Goal: Task Accomplishment & Management: Manage account settings

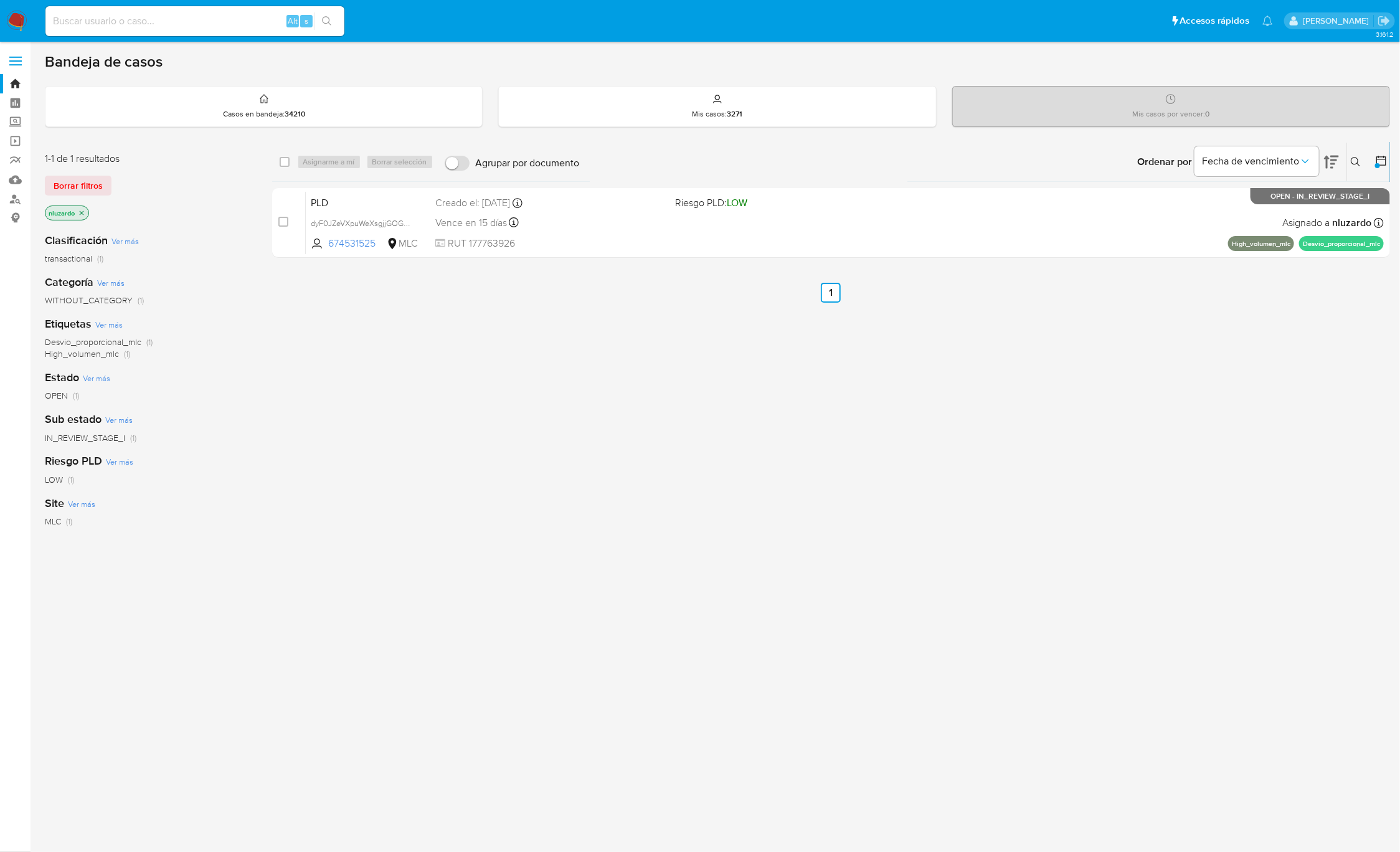
click at [1052, 524] on div "select-all-cases-checkbox Asignarme a mí Borrar selección Agrupar por documento…" at bounding box center [831, 424] width 1119 height 564
click at [1355, 163] on icon at bounding box center [1356, 162] width 10 height 10
click at [1321, 219] on div at bounding box center [1252, 209] width 211 height 30
click at [1319, 225] on div "Ingrese ID de usuario o caso Buscar Borrar filtros" at bounding box center [1252, 218] width 231 height 101
click at [1312, 212] on input at bounding box center [1252, 209] width 211 height 16
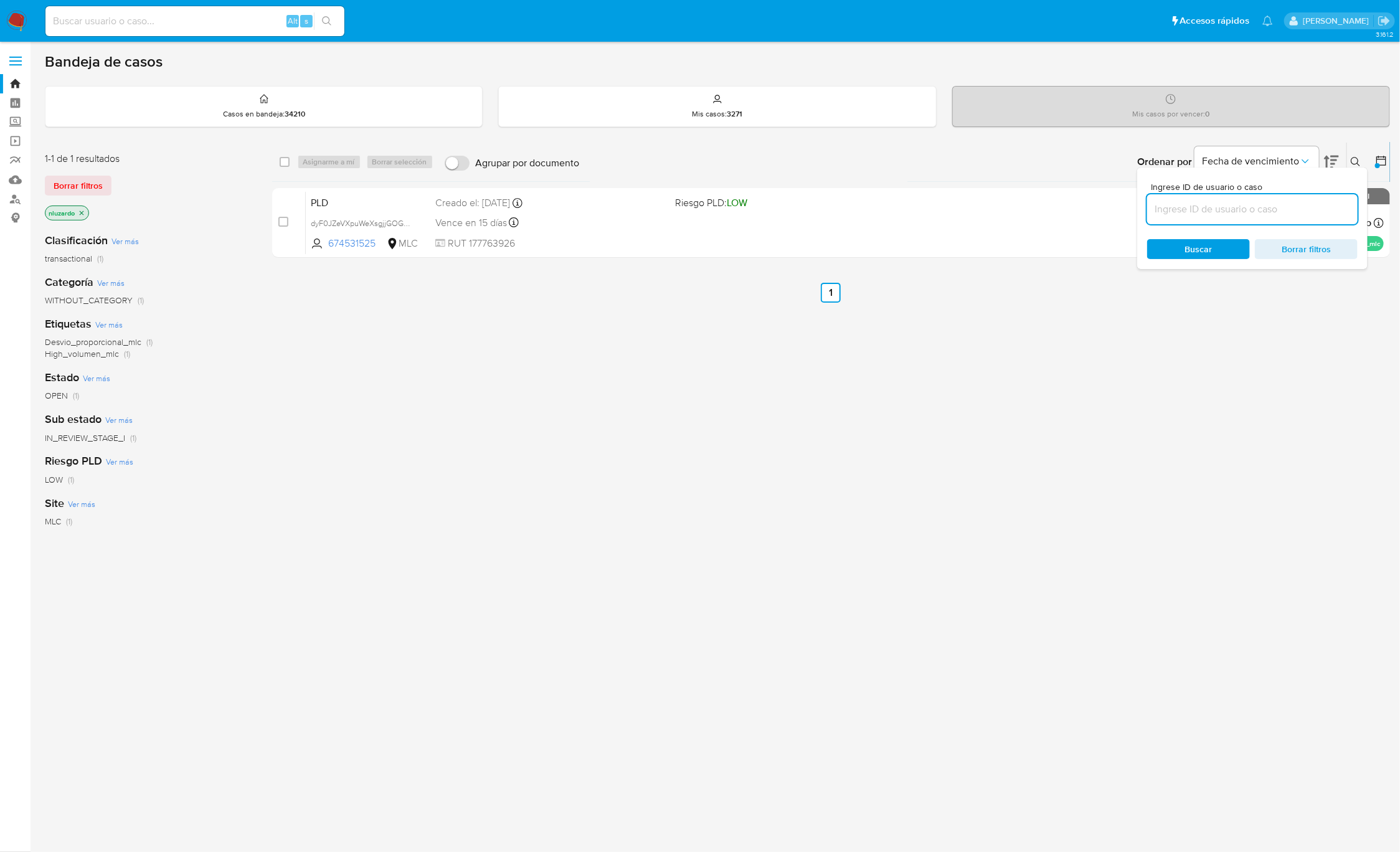
click at [1312, 212] on input at bounding box center [1252, 209] width 211 height 16
paste input "577015478"
type input "577015478"
click at [1205, 243] on span "Buscar" at bounding box center [1199, 249] width 28 height 20
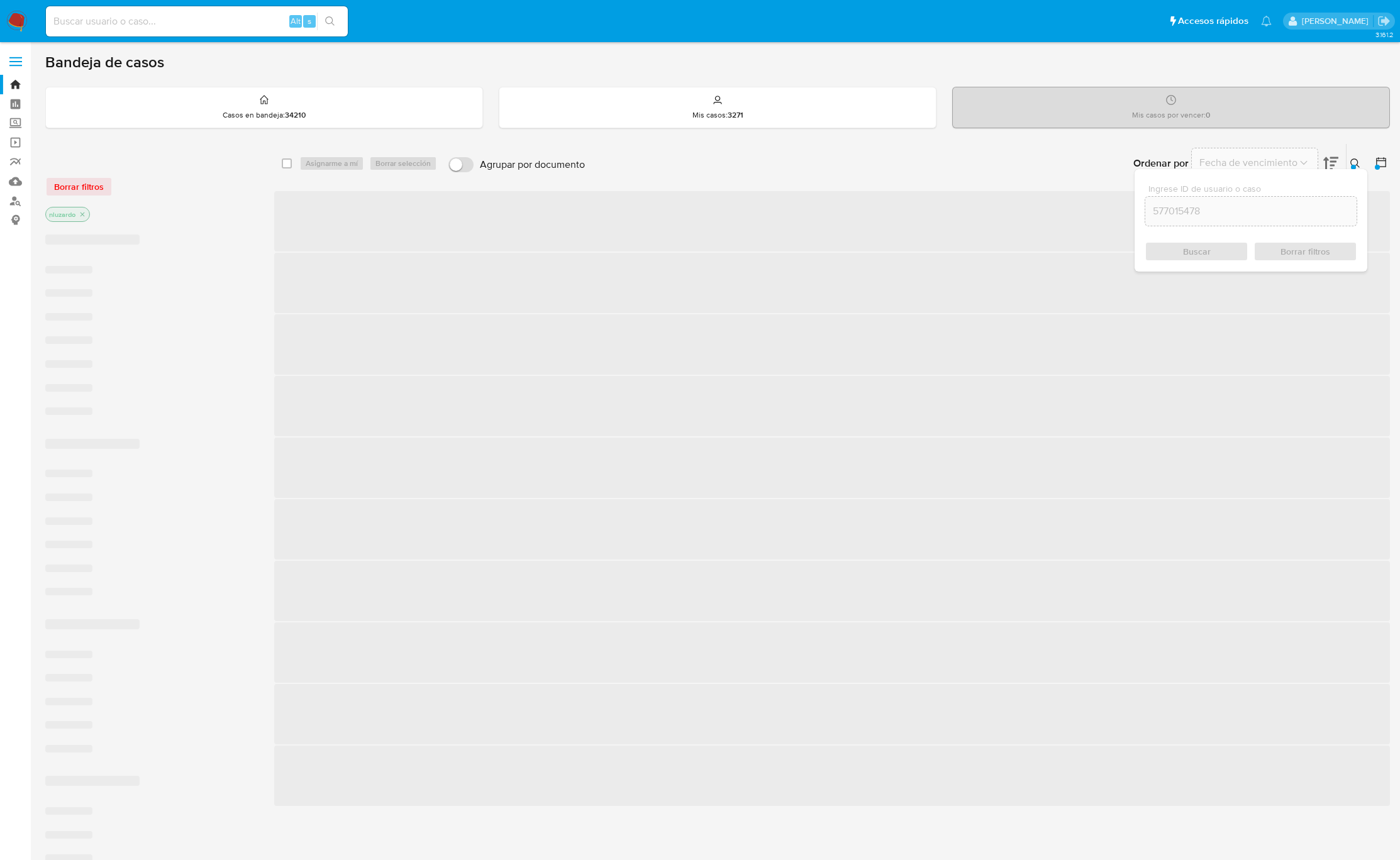
click at [1095, 383] on span "‌" at bounding box center [832, 406] width 1116 height 60
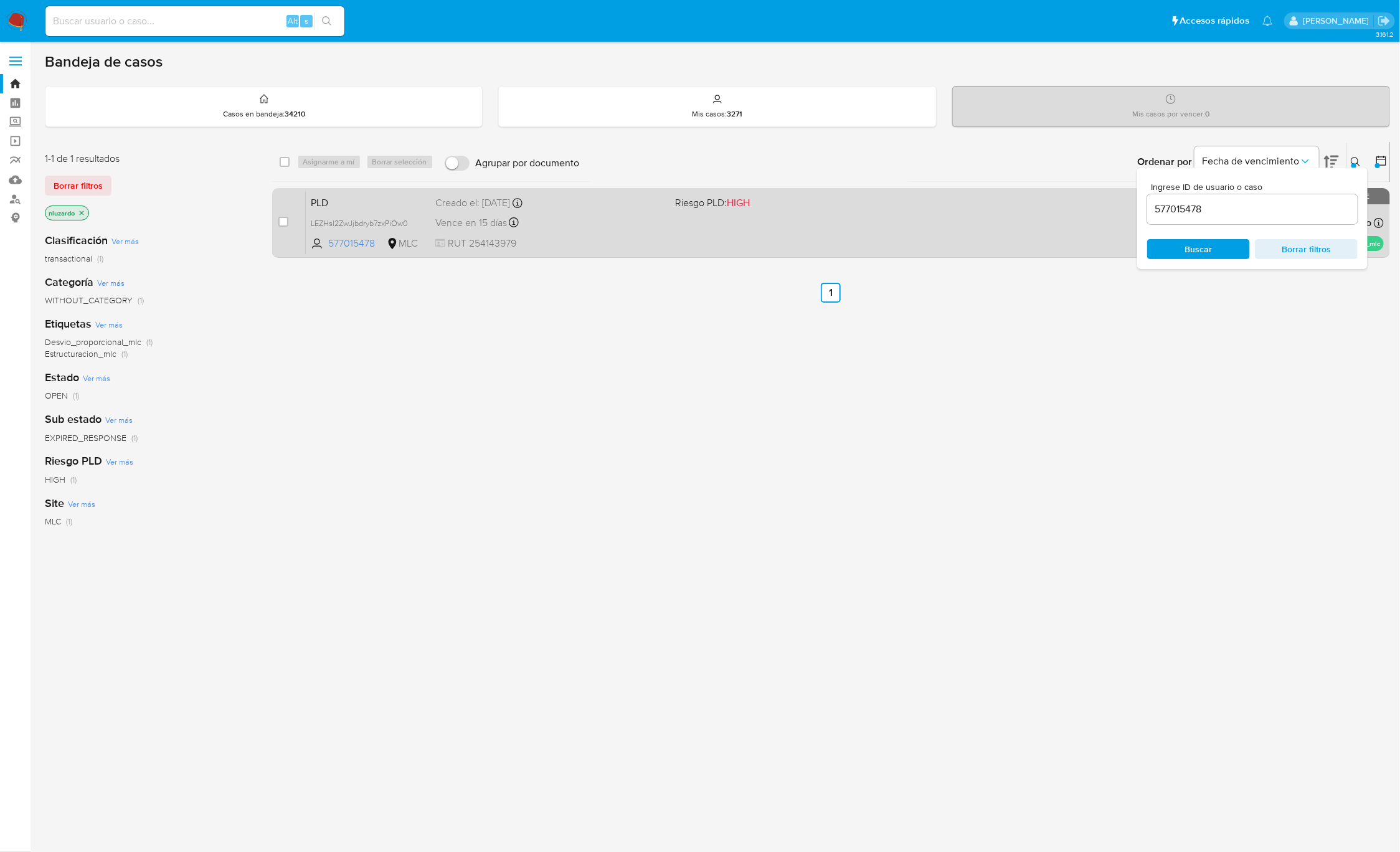
click at [975, 229] on div "PLD LEZHsl2ZwJjbdryb7zxPiOw0 577015478 MLC Riesgo PLD: HIGH Creado el: 12/07/20…" at bounding box center [845, 222] width 1078 height 63
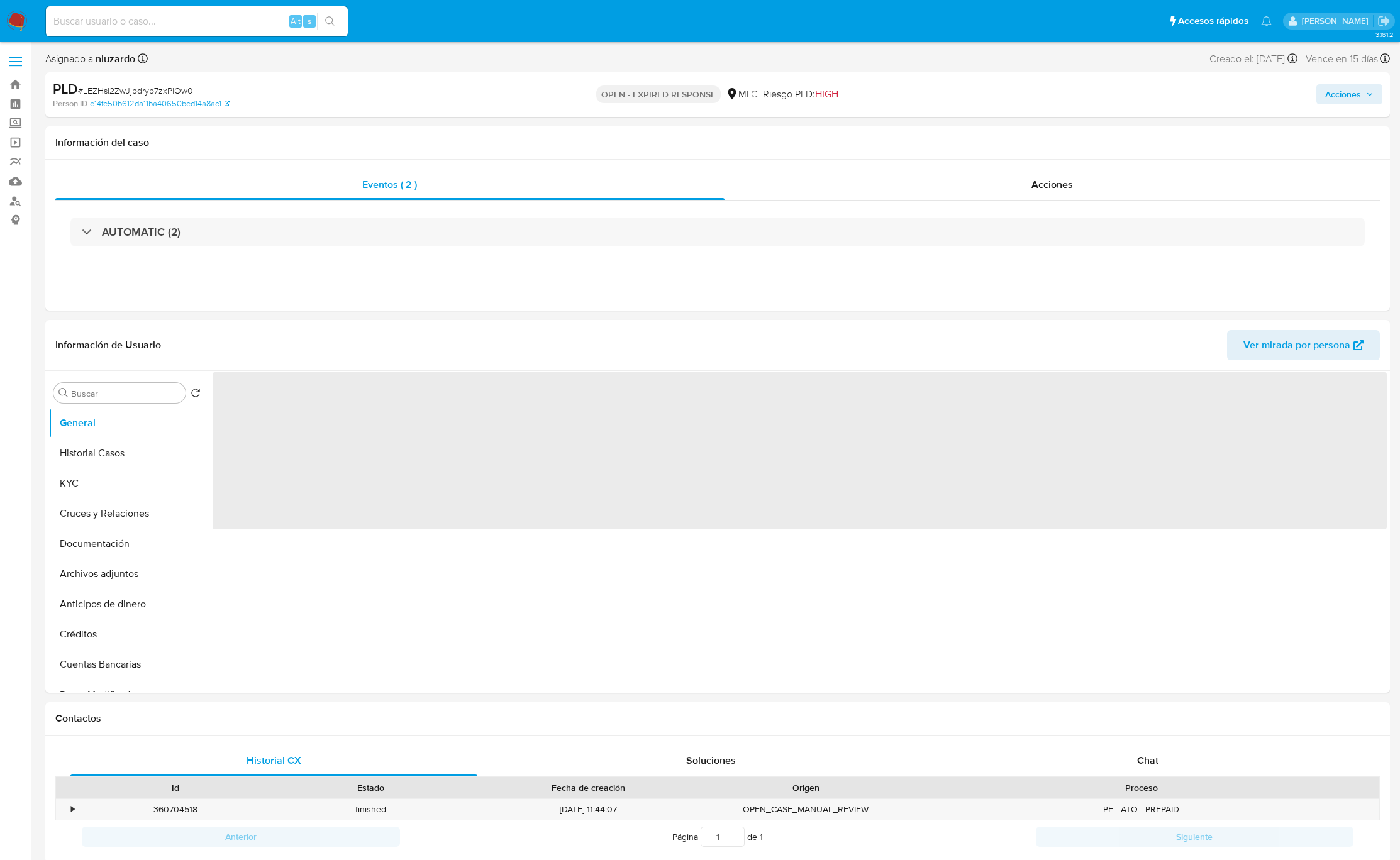
select select "10"
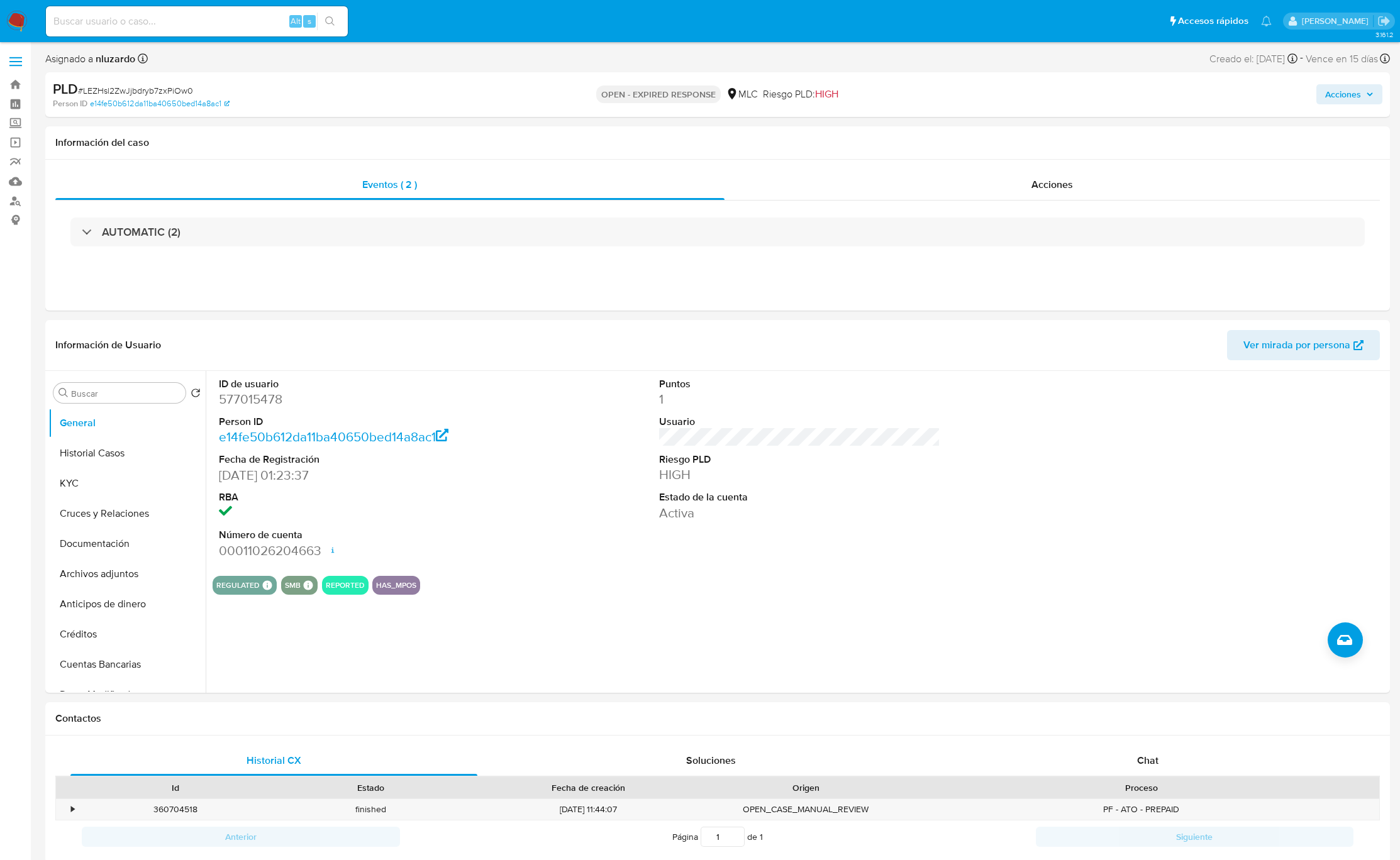
click at [283, 30] on div "Alt s" at bounding box center [197, 21] width 302 height 30
click at [283, 22] on input at bounding box center [197, 21] width 302 height 16
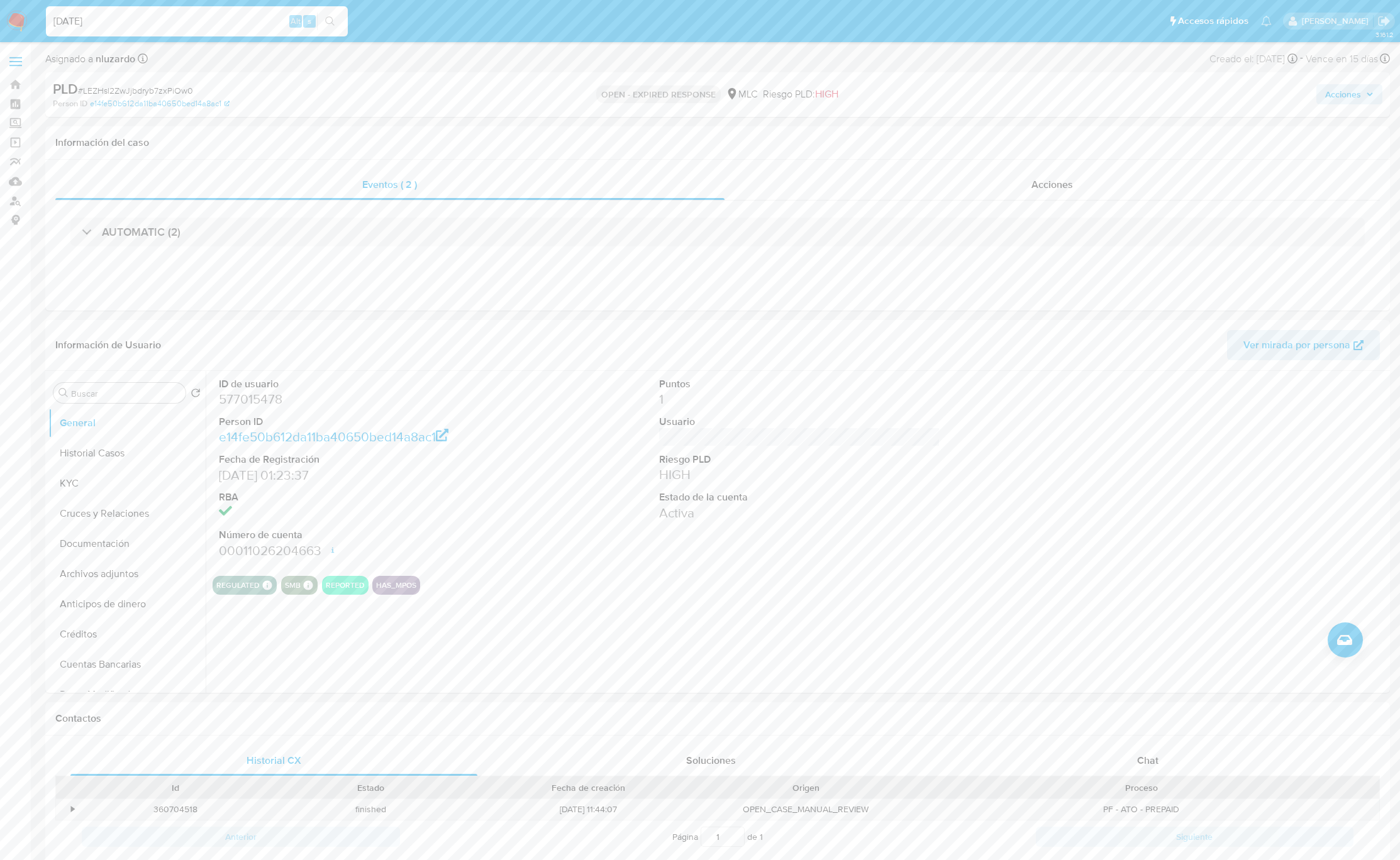
type input "25/09/2025"
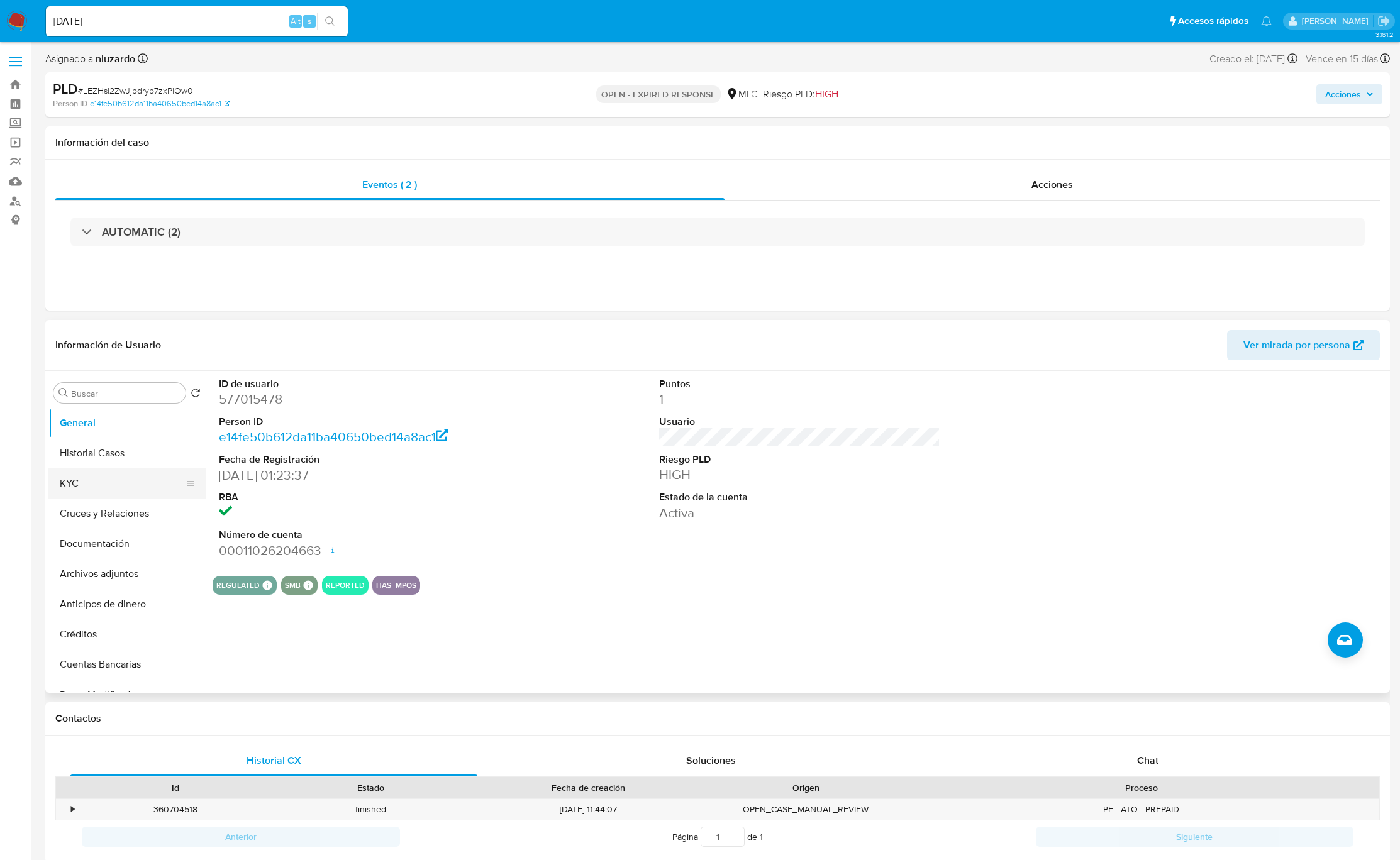
click at [66, 478] on button "KYC" at bounding box center [122, 483] width 147 height 30
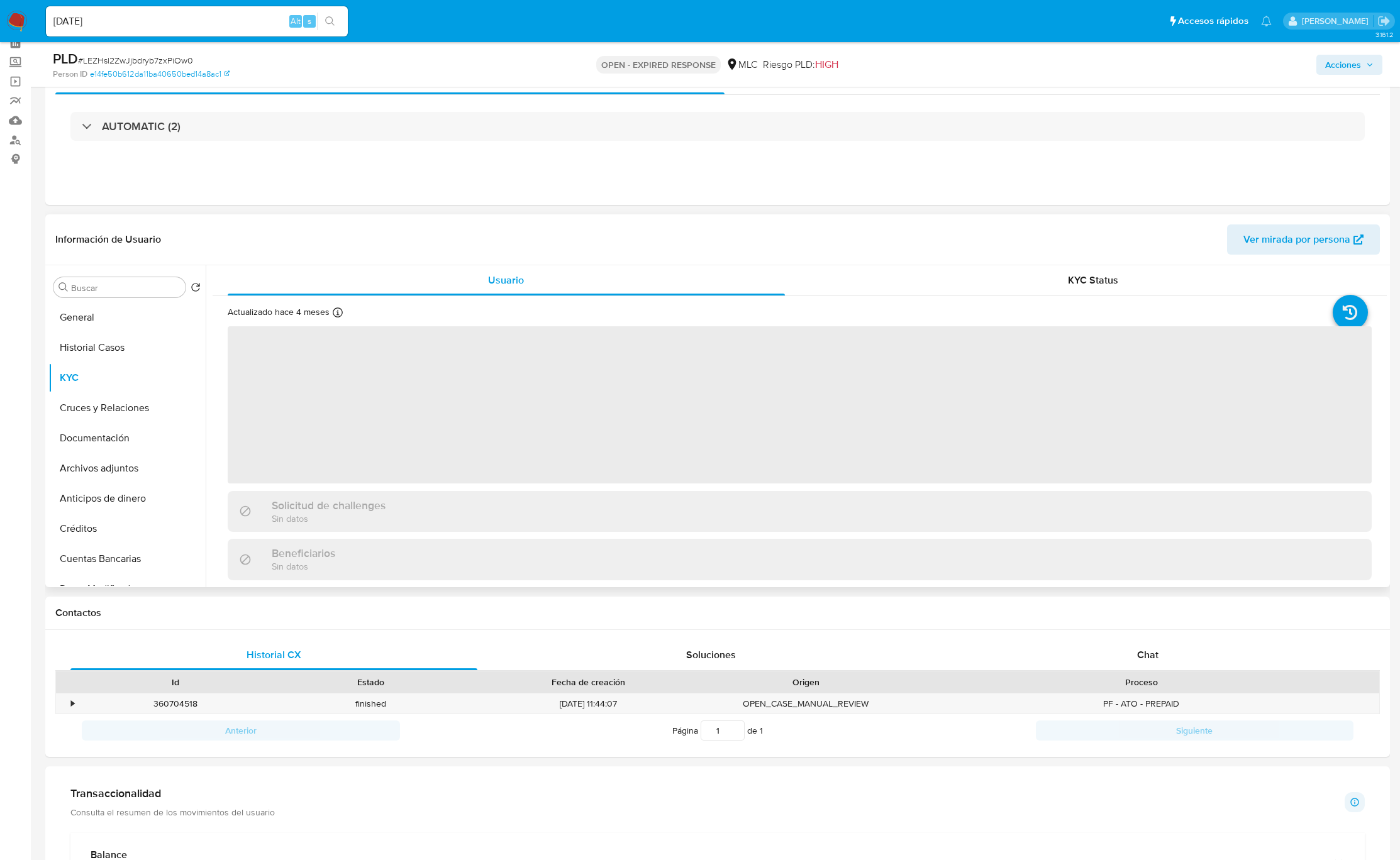
scroll to position [94, 0]
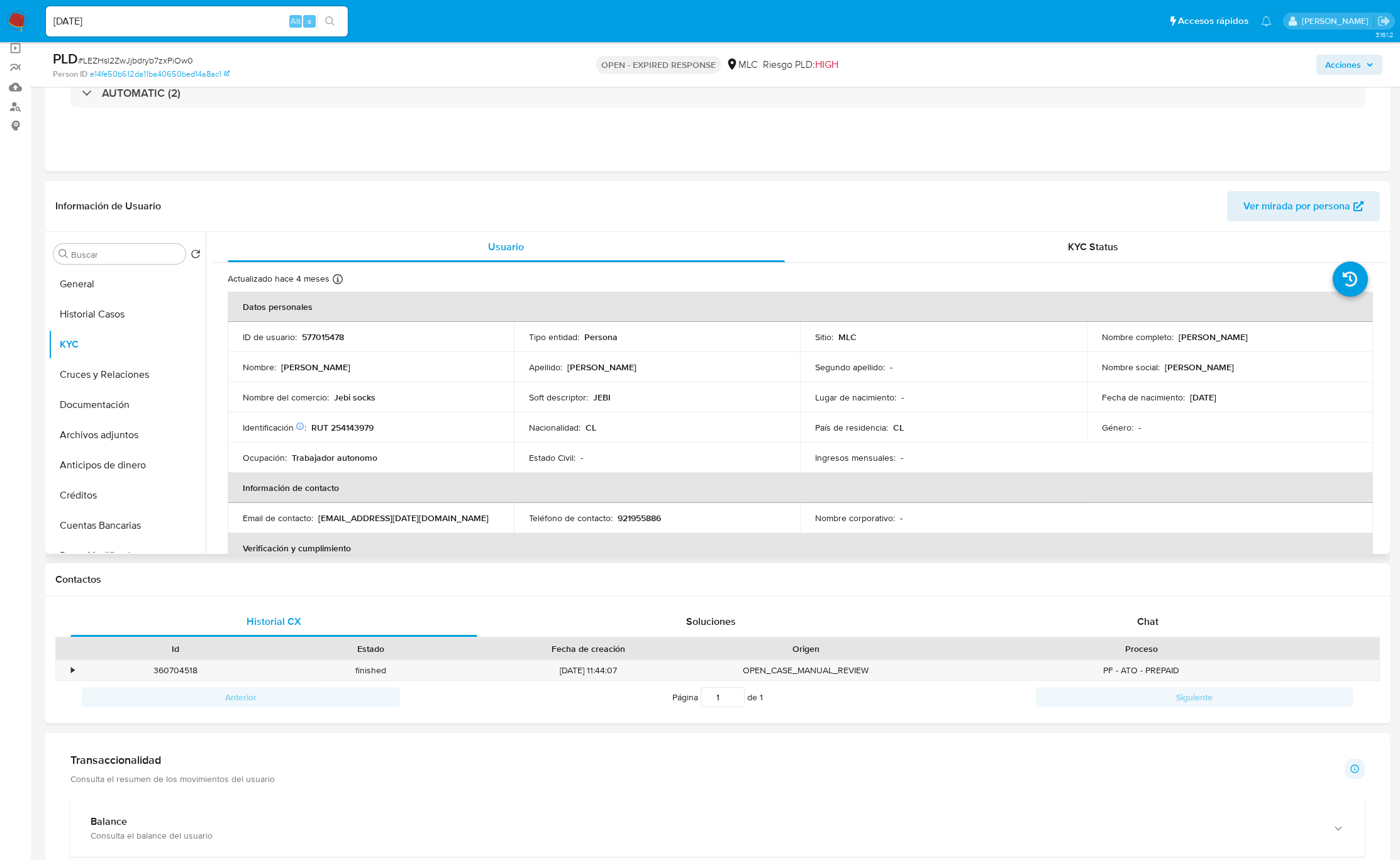
click at [1196, 341] on p "Brayan Alexsander Maldonado Perez" at bounding box center [1213, 337] width 69 height 12
drag, startPoint x: 1261, startPoint y: 341, endPoint x: 1328, endPoint y: 332, distance: 67.6
click at [1328, 332] on div "Nombre completo : Brayan Alexsander Maldonado Perez" at bounding box center [1230, 337] width 256 height 12
copy p "Brayan Alexsander Maldonado Perez"
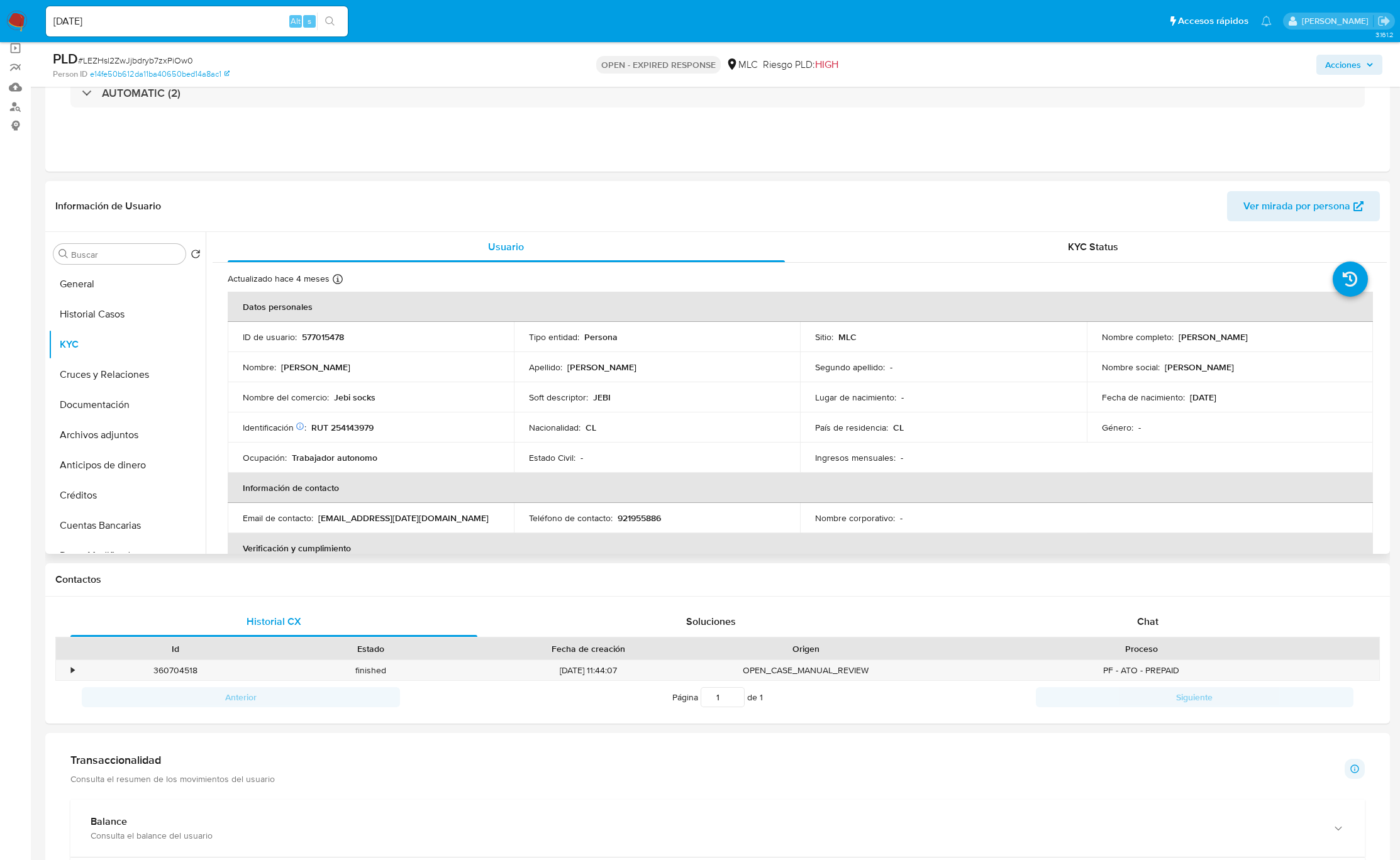
click at [357, 423] on p "RUT 254143979" at bounding box center [342, 427] width 62 height 12
copy p "254143979"
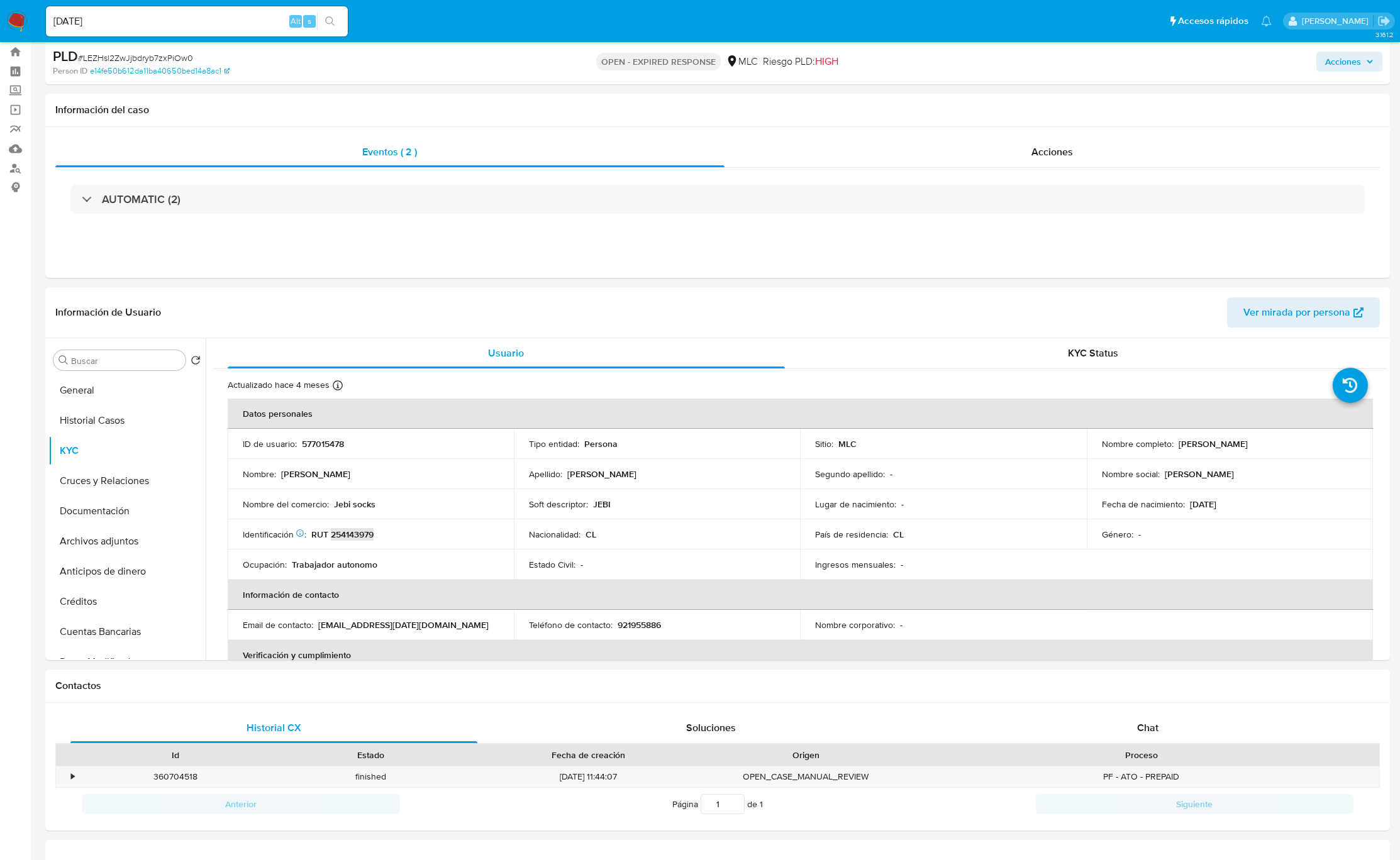
scroll to position [0, 0]
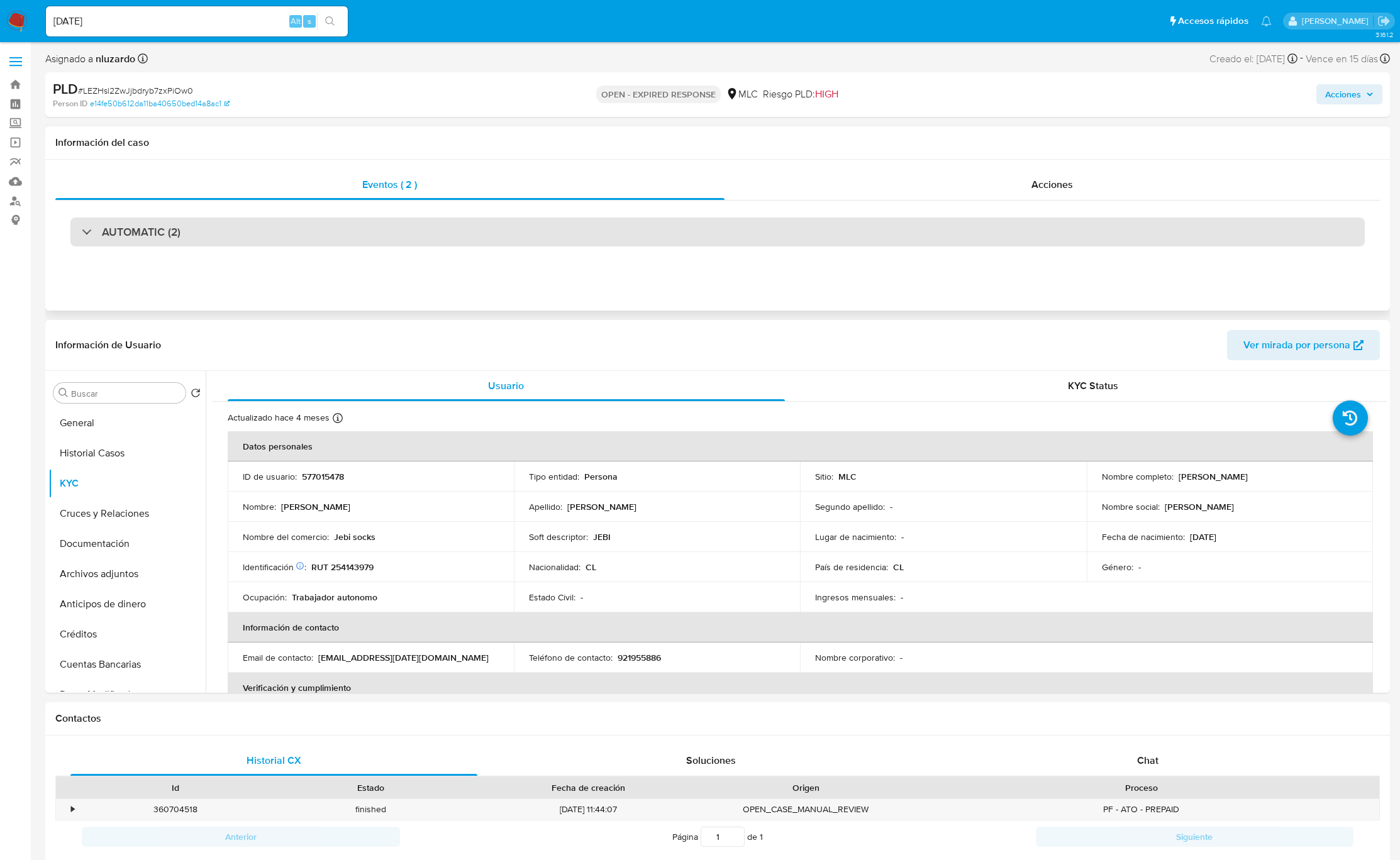
click at [180, 230] on div "AUTOMATIC (2)" at bounding box center [717, 231] width 1294 height 29
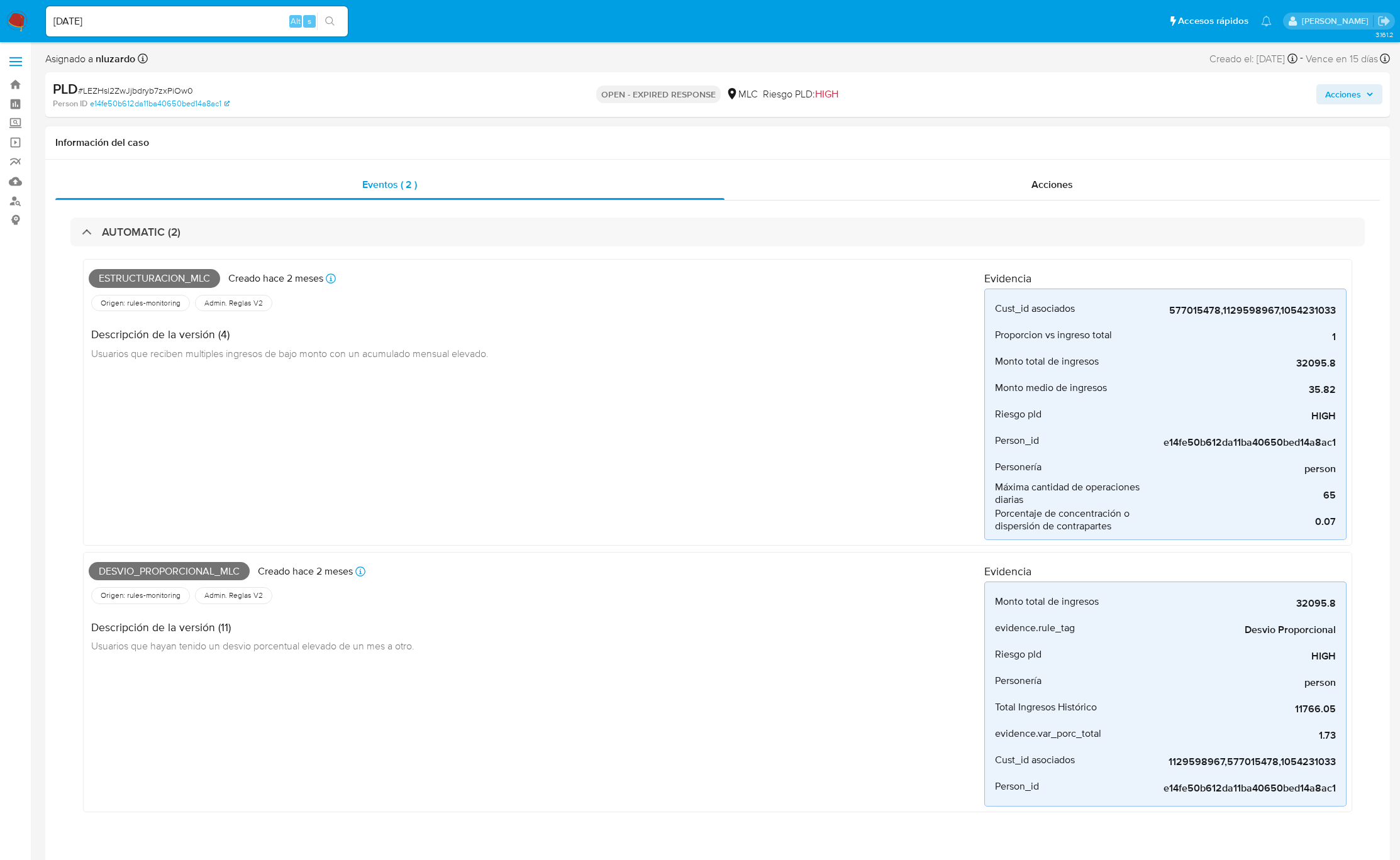
click at [197, 283] on span "Estructuracion_mlc" at bounding box center [155, 279] width 132 height 19
copy span "Estructuracion_mlc"
click at [225, 575] on span "Desvio_proporcional_mlc" at bounding box center [170, 571] width 161 height 19
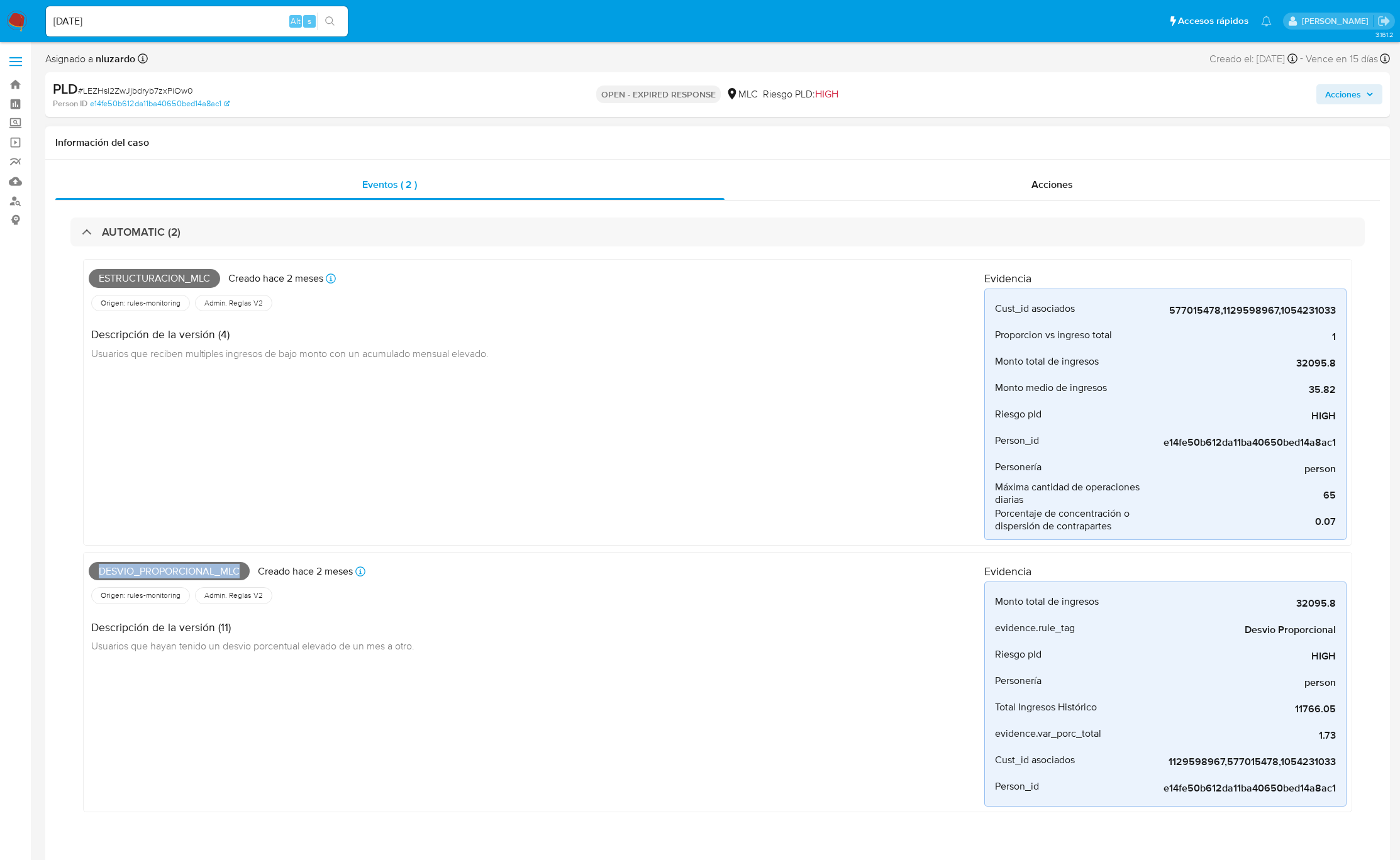
copy span "Desvio_proporcional_mlc"
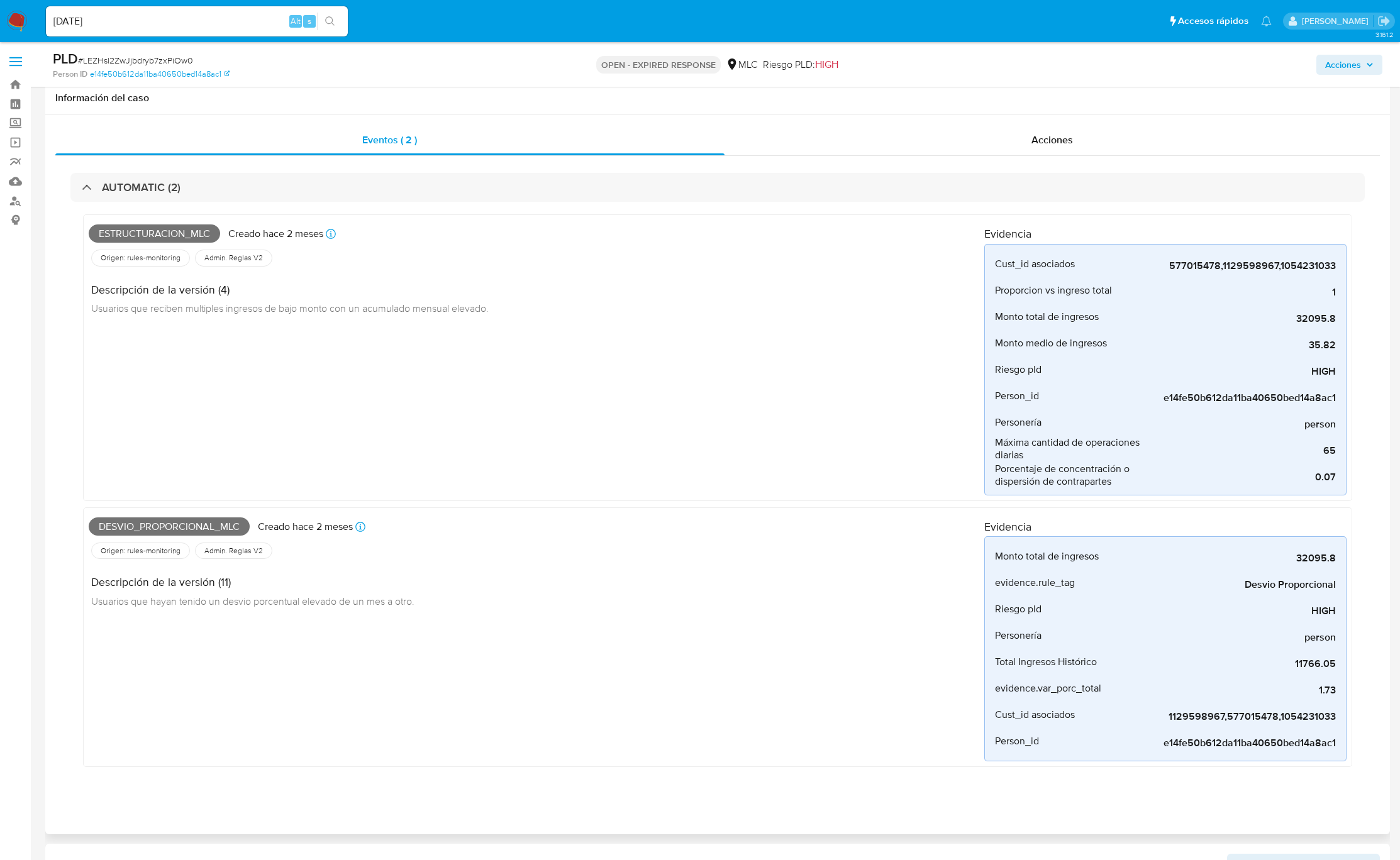
scroll to position [660, 0]
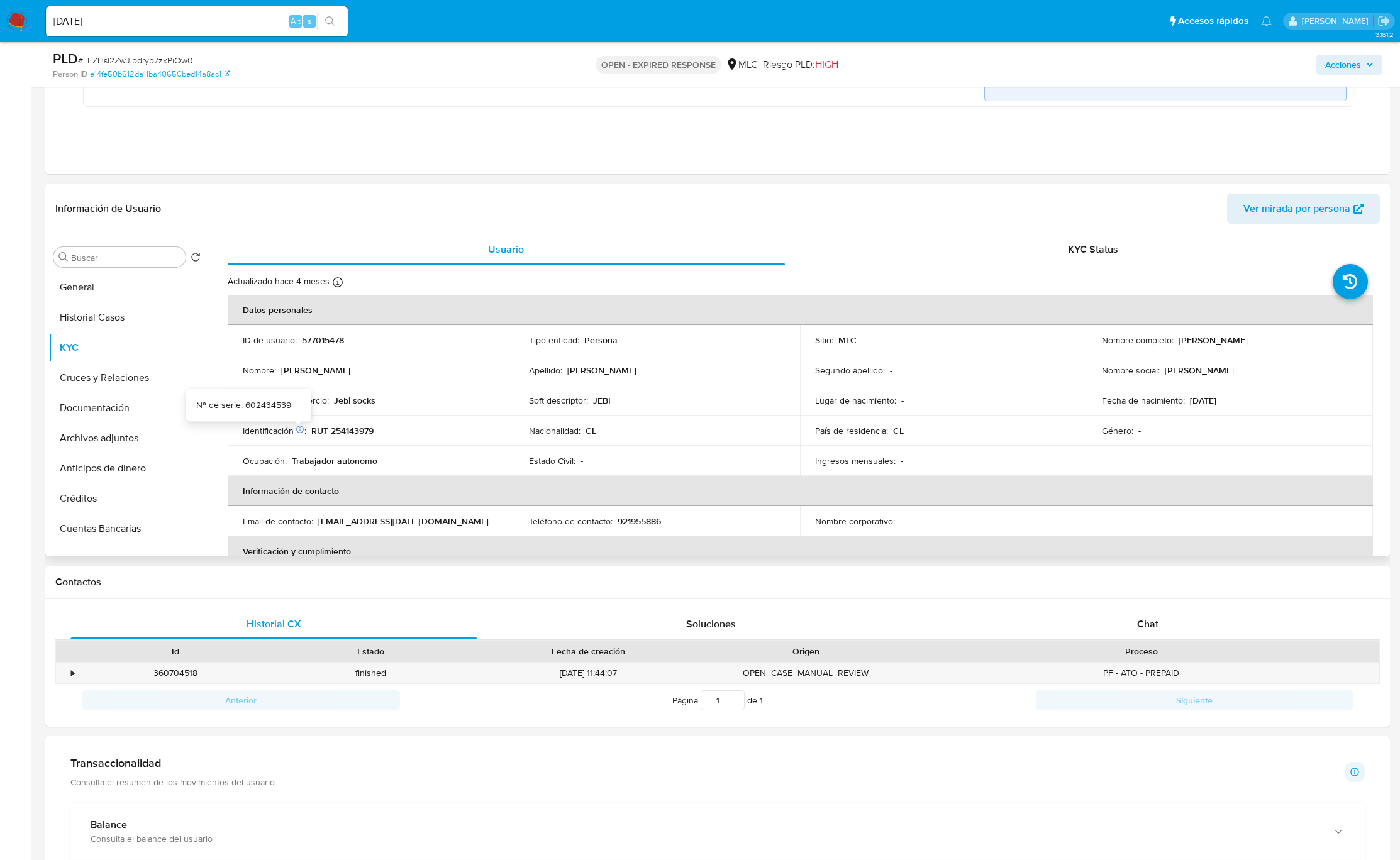
click at [605, 451] on td "Estado Civil : -" at bounding box center [657, 461] width 287 height 30
drag, startPoint x: 1381, startPoint y: 313, endPoint x: 1385, endPoint y: 331, distance: 18.4
click at [1385, 331] on div "Usuario KYC Status Actualizado hace 4 meses Creado: 19/04/2021 18:12:01 Actuali…" at bounding box center [796, 396] width 1181 height 322
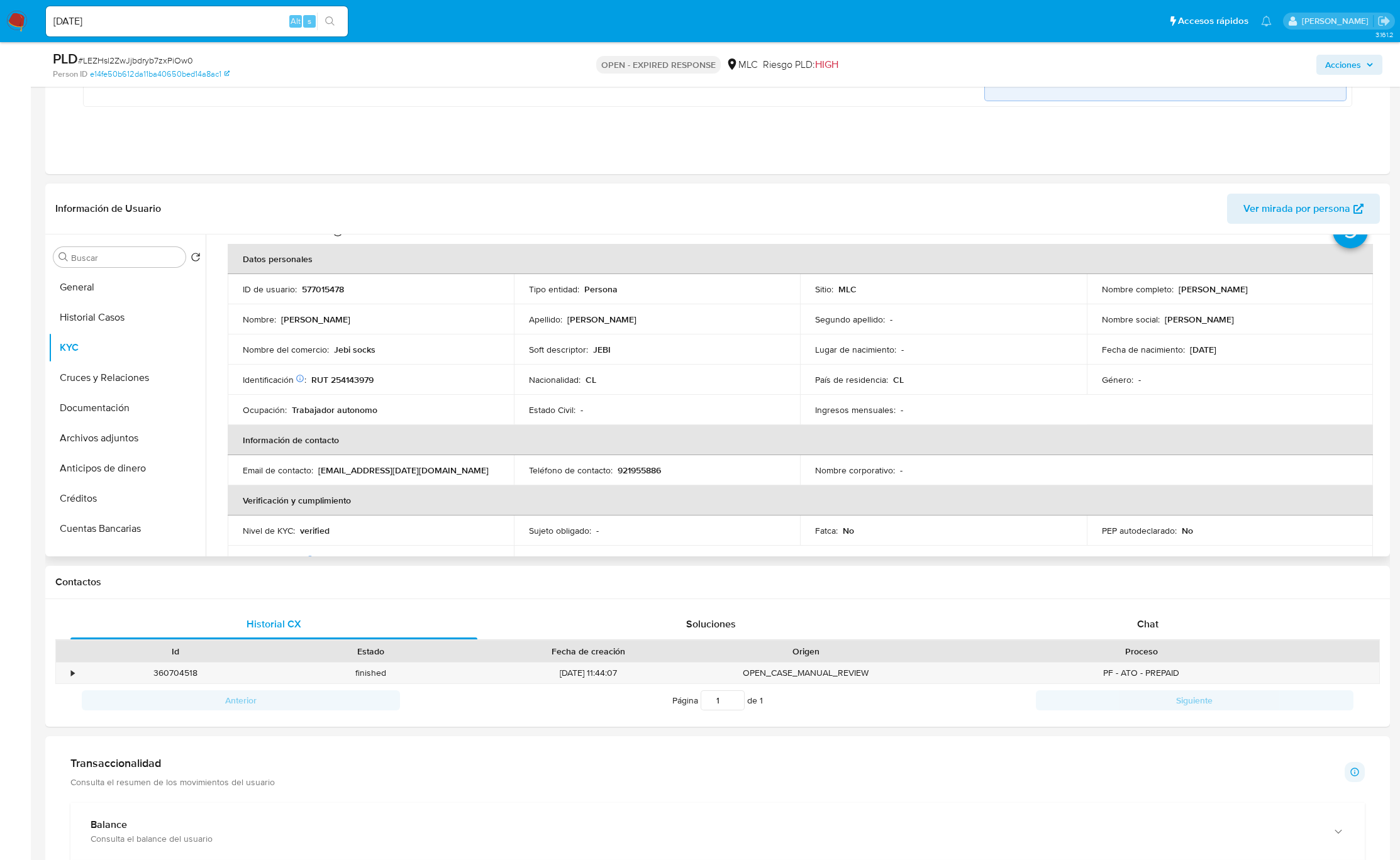
scroll to position [53, 0]
click at [121, 259] on input "Buscar" at bounding box center [125, 258] width 109 height 12
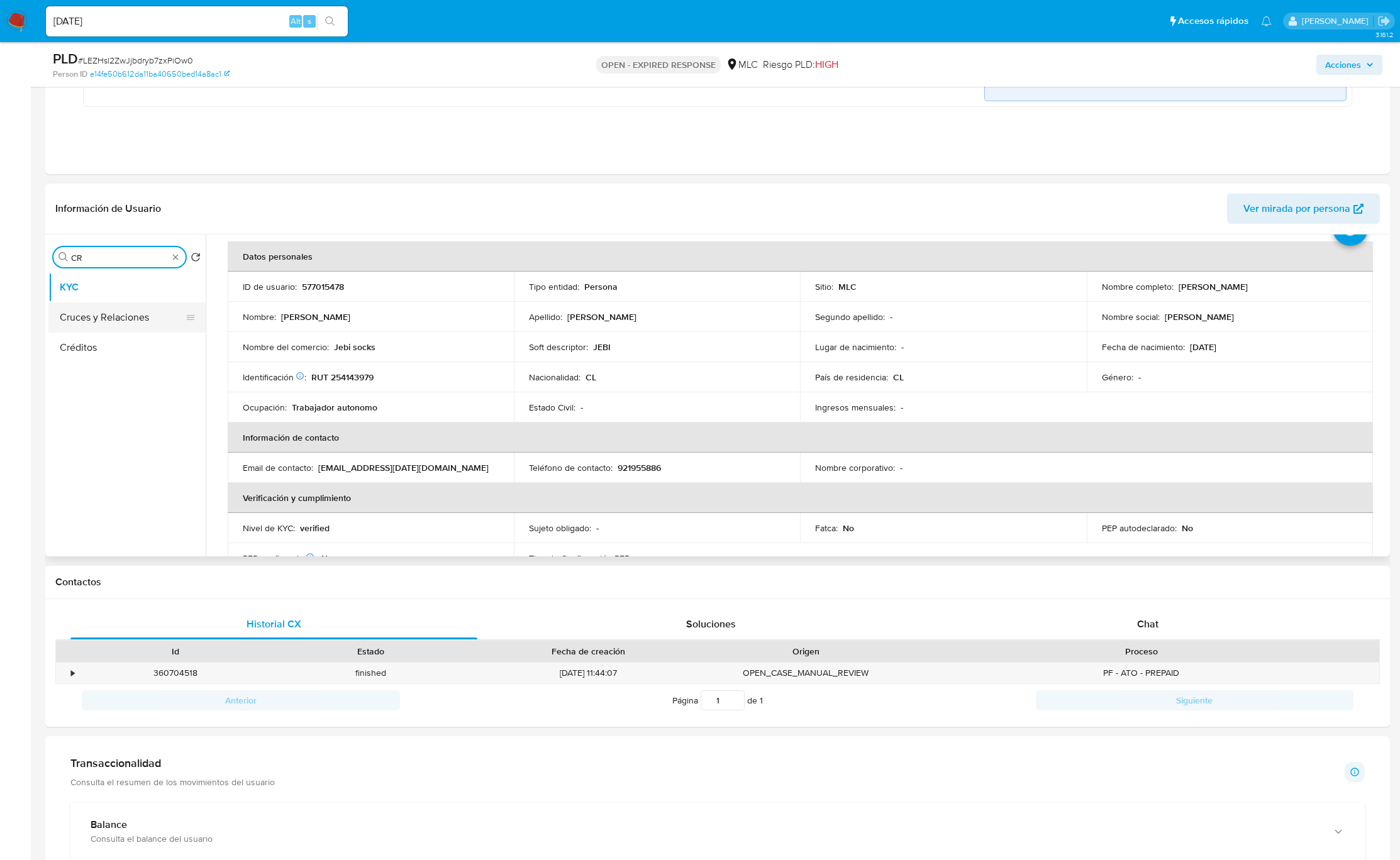
type input "CR"
click at [118, 327] on button "Cruces y Relaciones" at bounding box center [122, 317] width 147 height 30
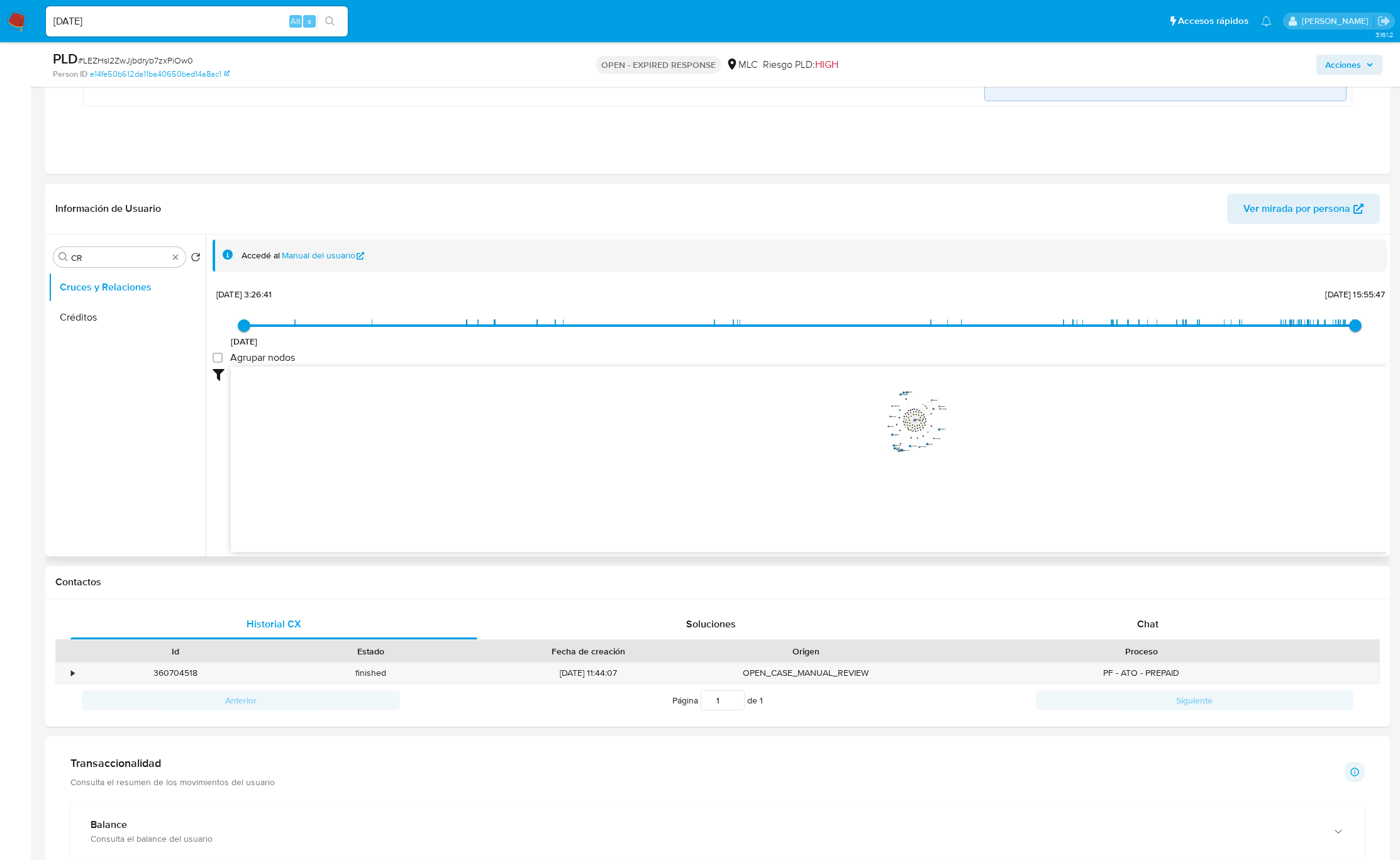
drag, startPoint x: 947, startPoint y: 434, endPoint x: 882, endPoint y: 504, distance: 95.5
click at [886, 505] on icon "device-6859855866291f64ad12ceb1  user-577015478  577015478 device-66e503939f3…" at bounding box center [808, 458] width 1156 height 183
drag, startPoint x: 944, startPoint y: 458, endPoint x: 930, endPoint y: 464, distance: 15.2
click at [930, 464] on icon "device-6859855866291f64ad12ceb1  user-577015478  577015478 device-66e503939f3…" at bounding box center [808, 458] width 1156 height 183
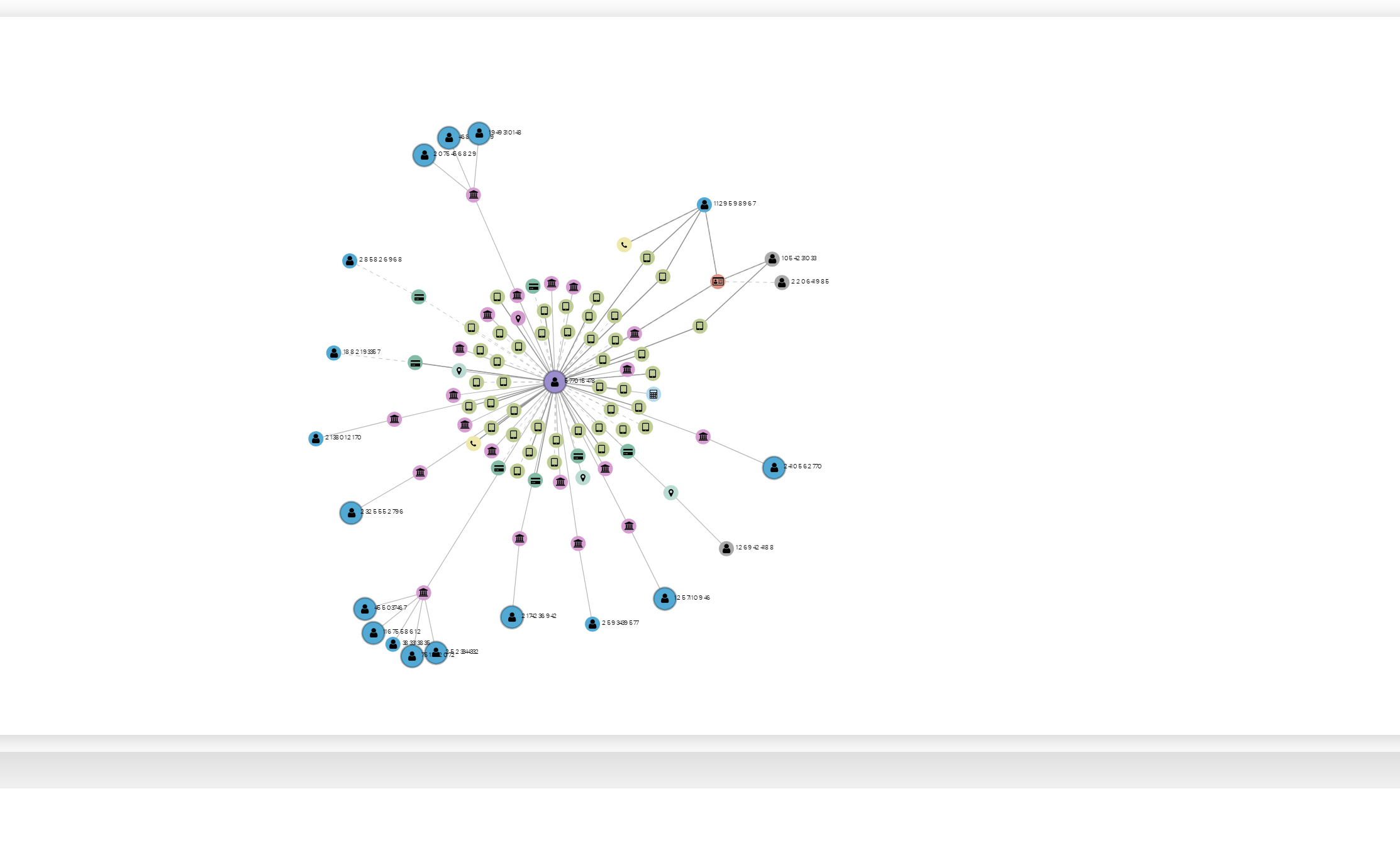
drag, startPoint x: 922, startPoint y: 481, endPoint x: 962, endPoint y: 499, distance: 43.9
click at [962, 499] on icon "device-6859855866291f64ad12ceb1  user-577015478  577015478 device-66e503939f3…" at bounding box center [808, 458] width 1156 height 183
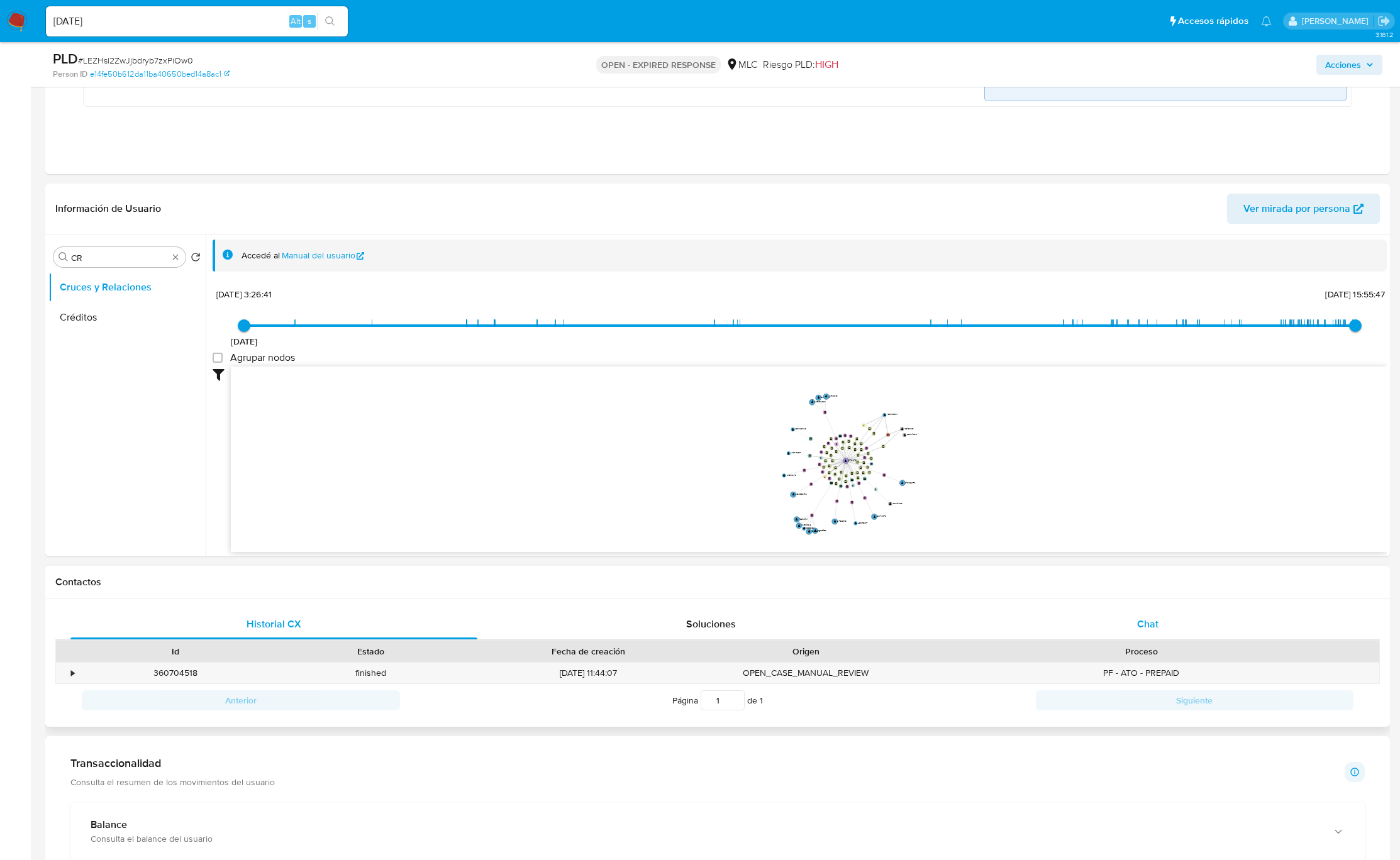
click at [1133, 619] on div "Chat" at bounding box center [1148, 624] width 407 height 30
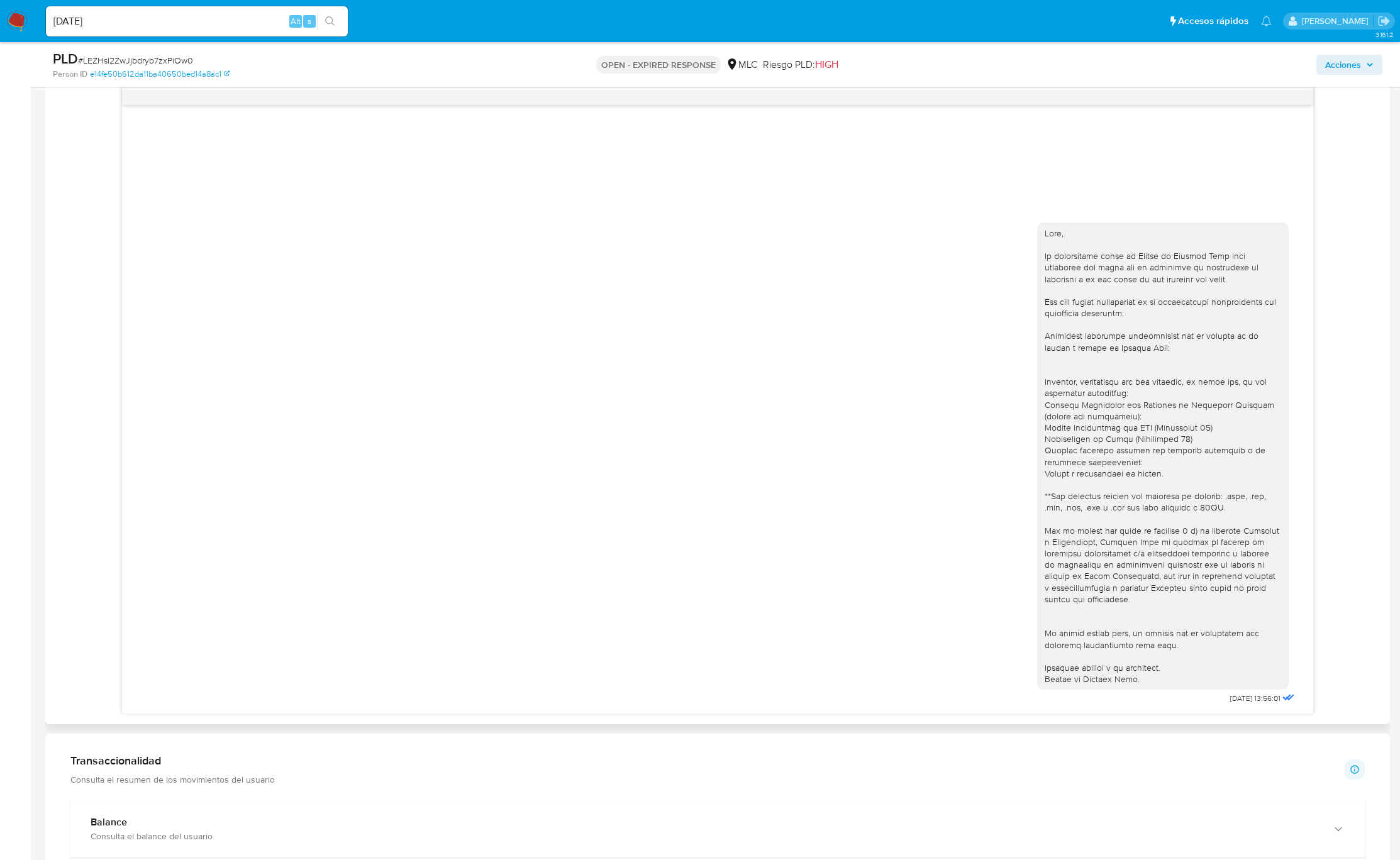
scroll to position [660, 0]
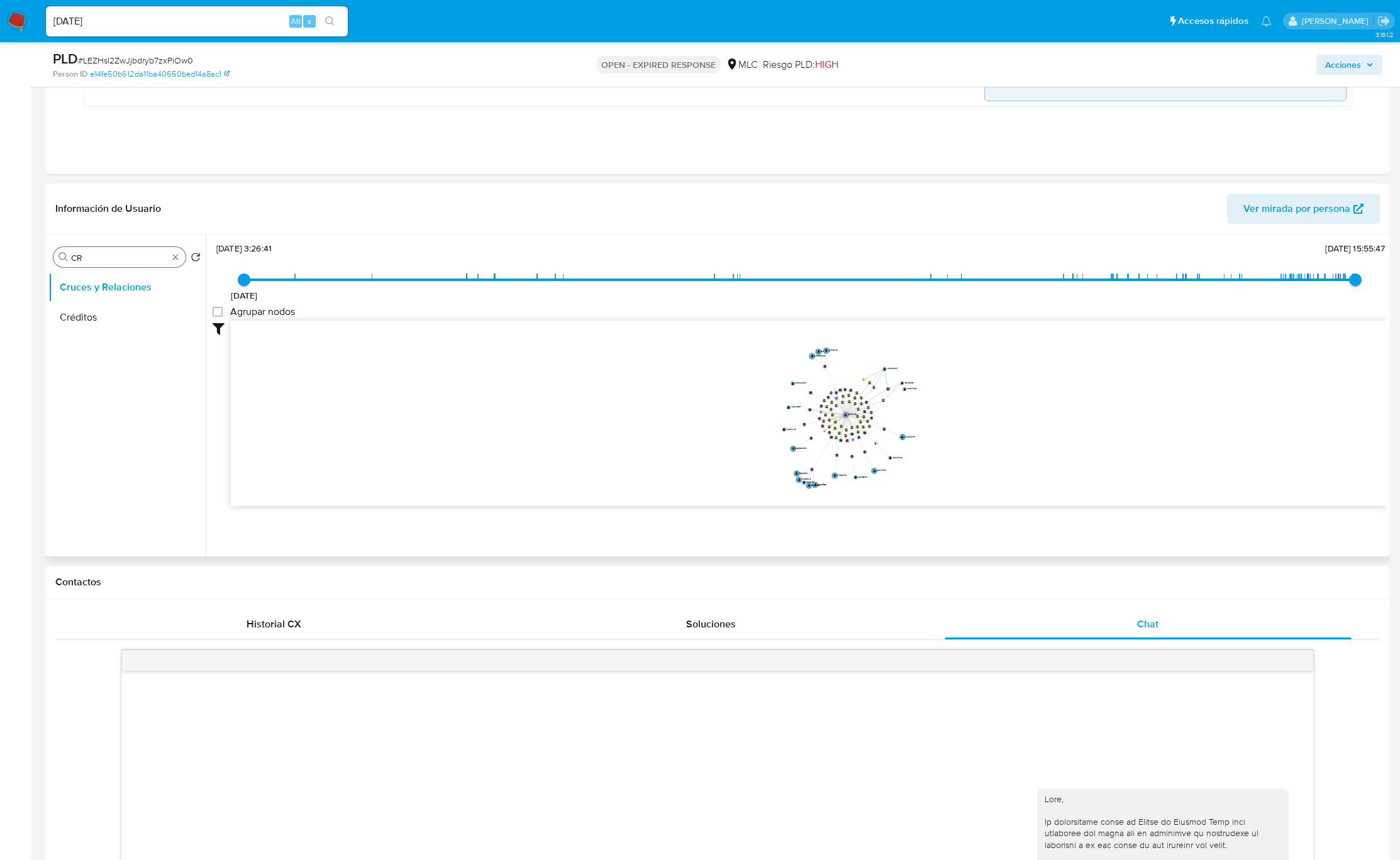
click at [123, 262] on input "CR" at bounding box center [119, 258] width 97 height 12
type input "DOC"
click at [85, 310] on button "Documentación" at bounding box center [122, 317] width 147 height 30
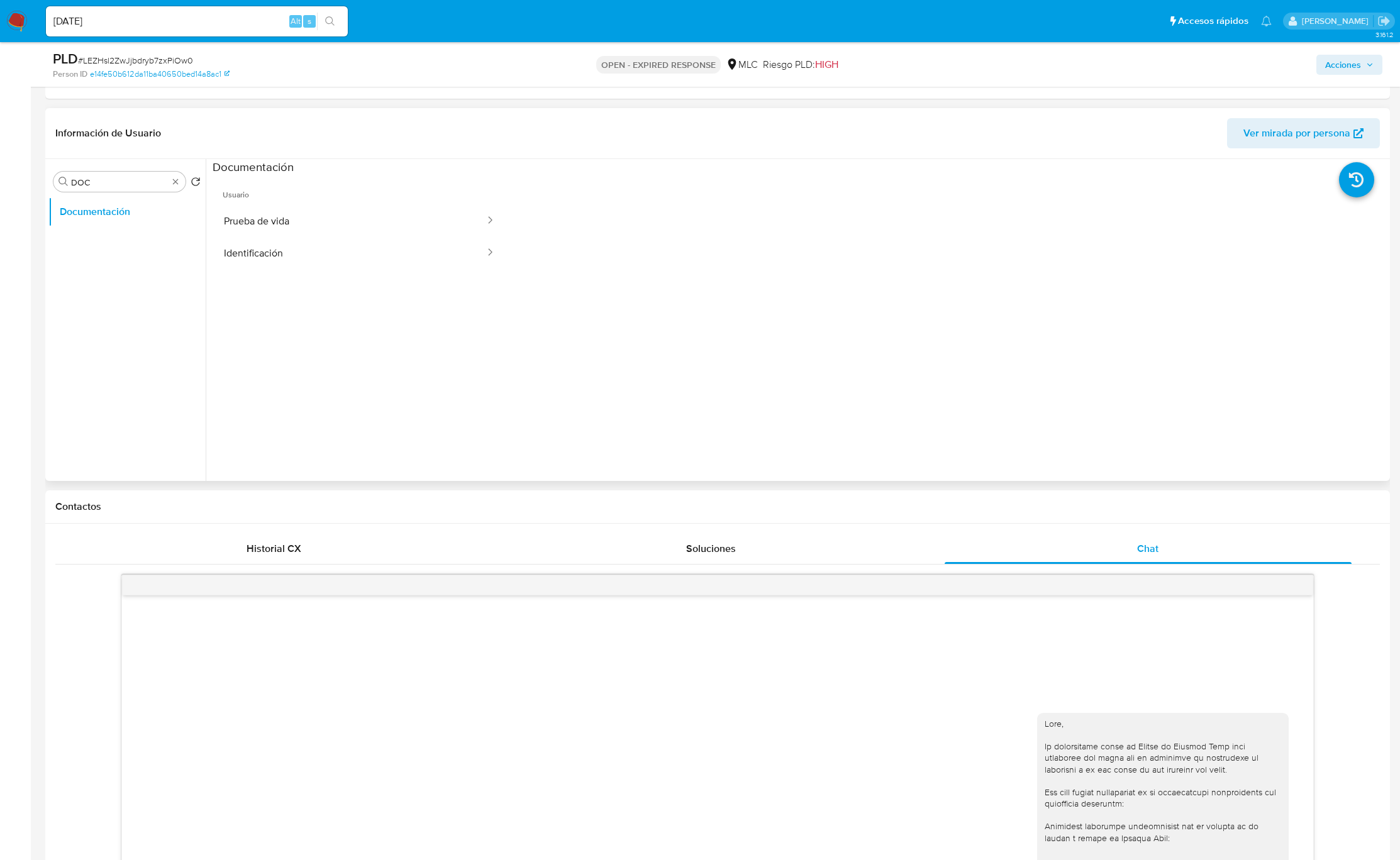
scroll to position [755, 0]
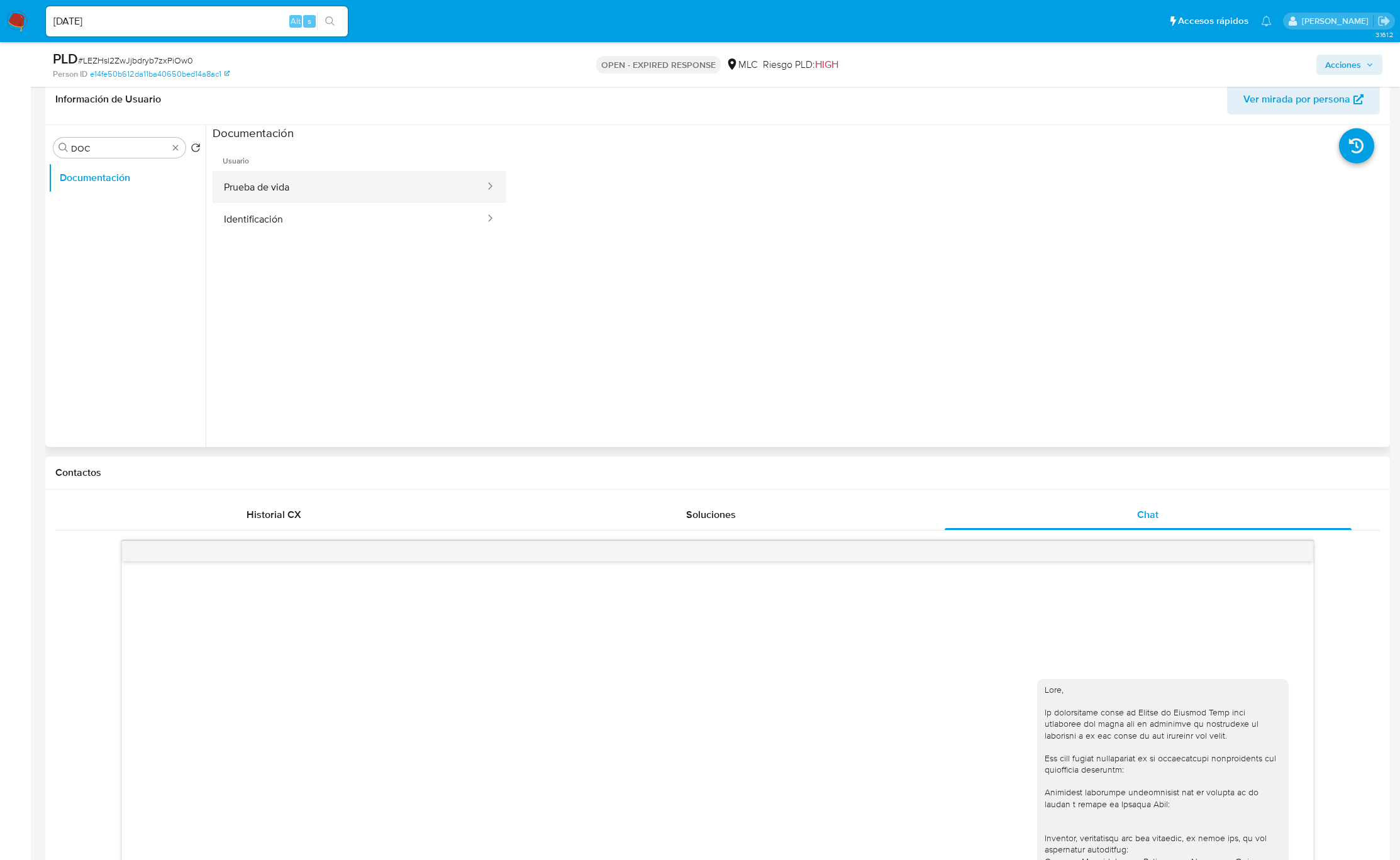
click at [403, 196] on button "Prueba de vida" at bounding box center [349, 187] width 273 height 32
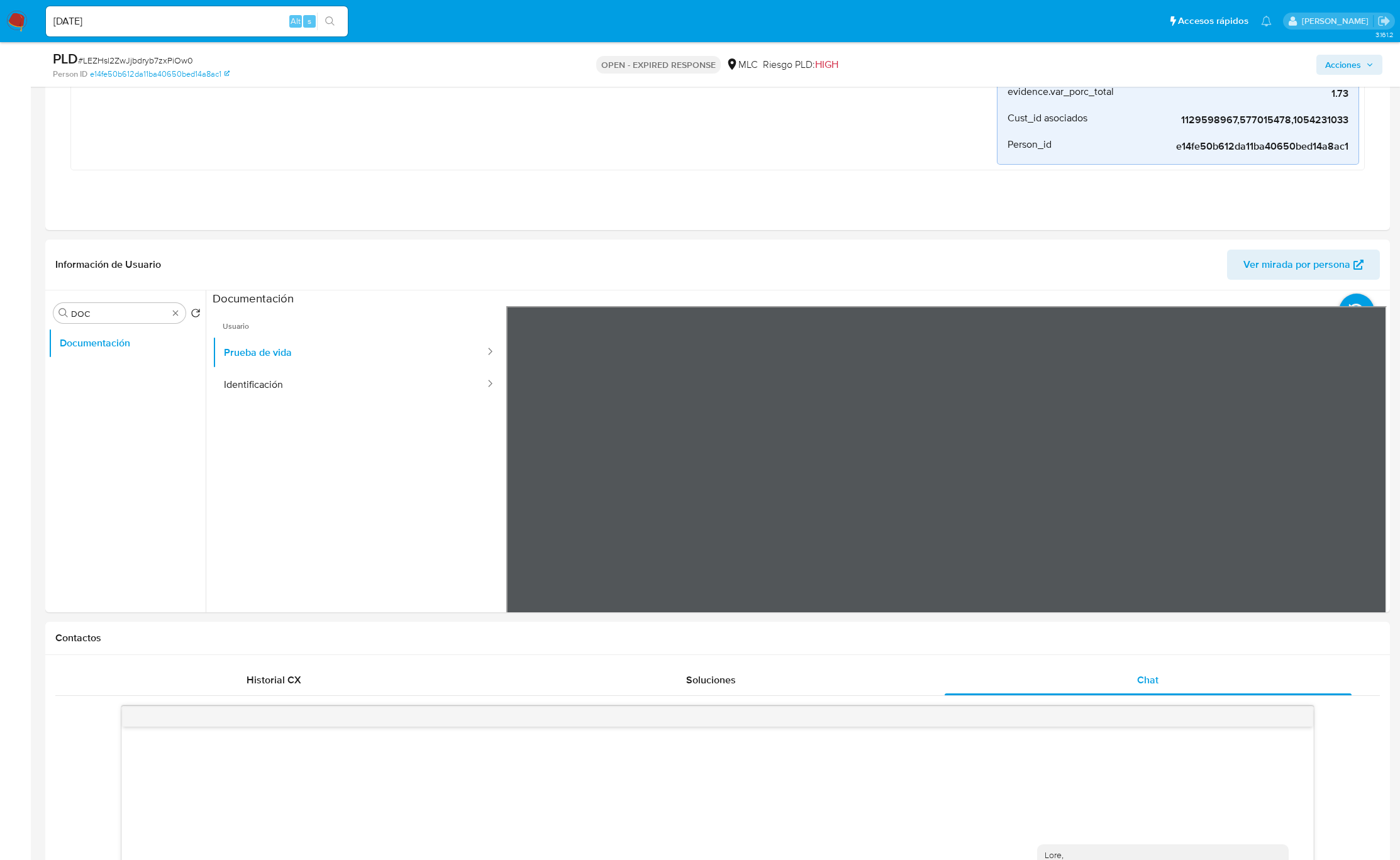
scroll to position [566, 0]
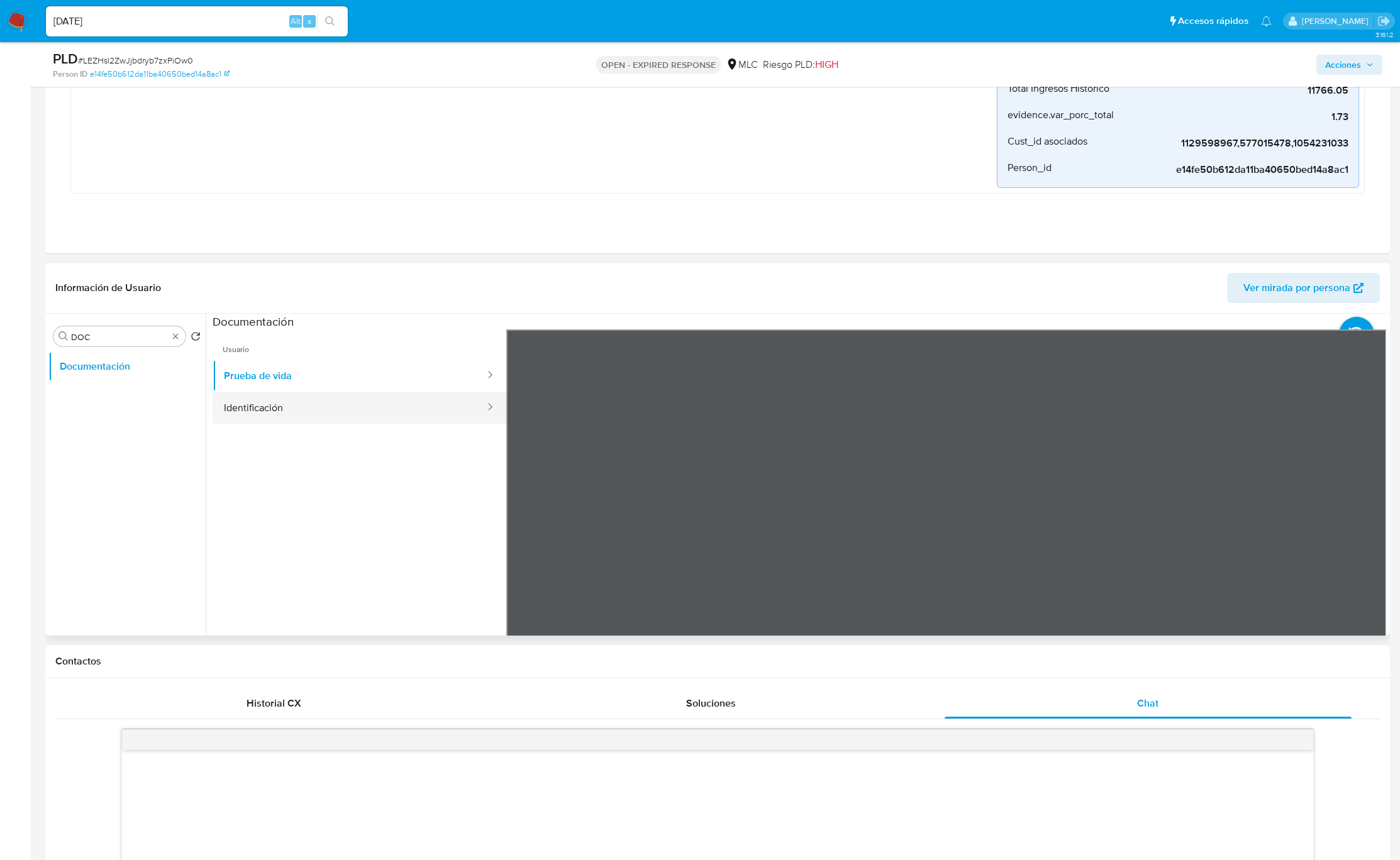
click at [270, 410] on button "Identificación" at bounding box center [349, 407] width 273 height 32
click at [353, 372] on button "Prueba de vida" at bounding box center [349, 375] width 273 height 32
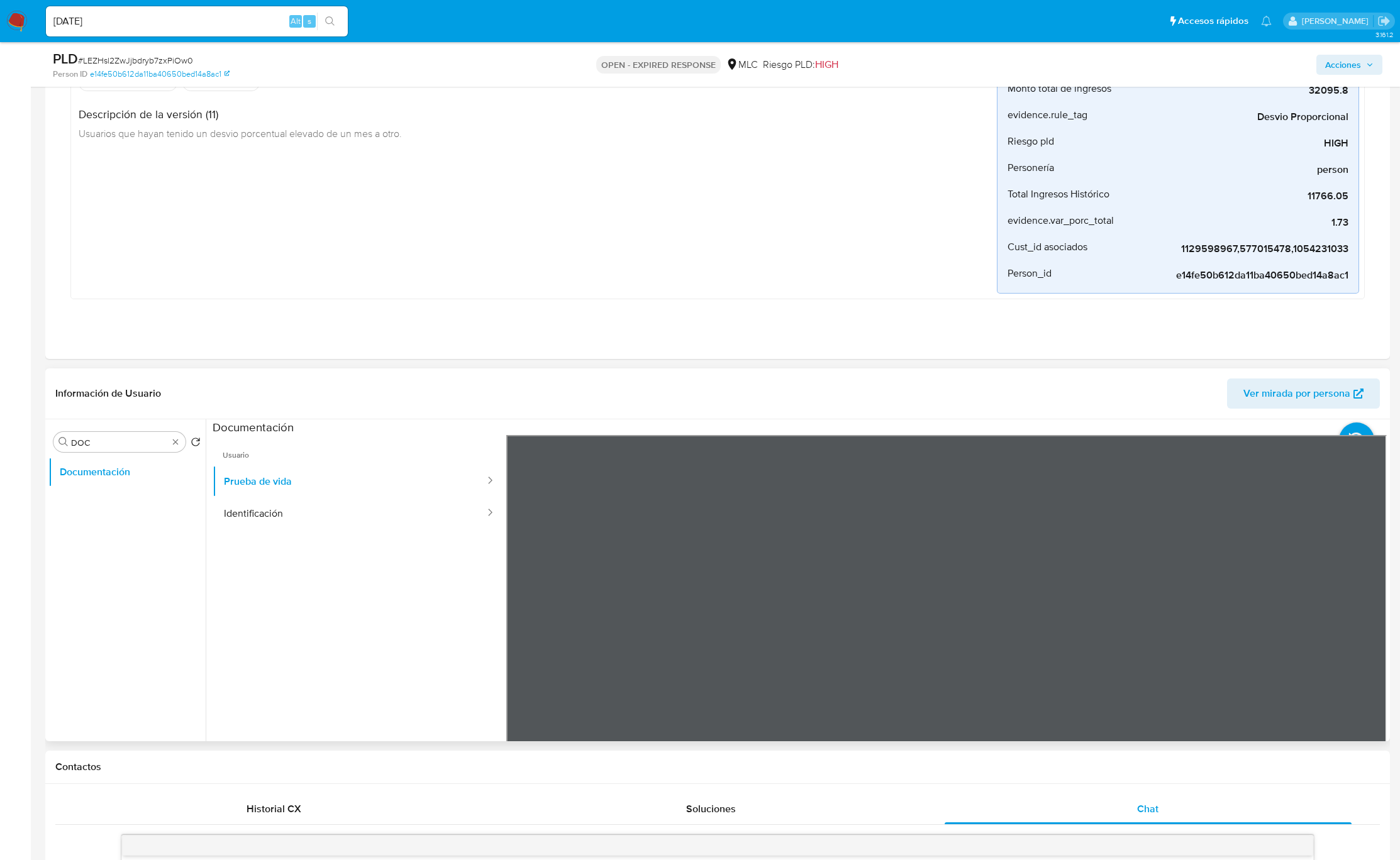
scroll to position [471, 0]
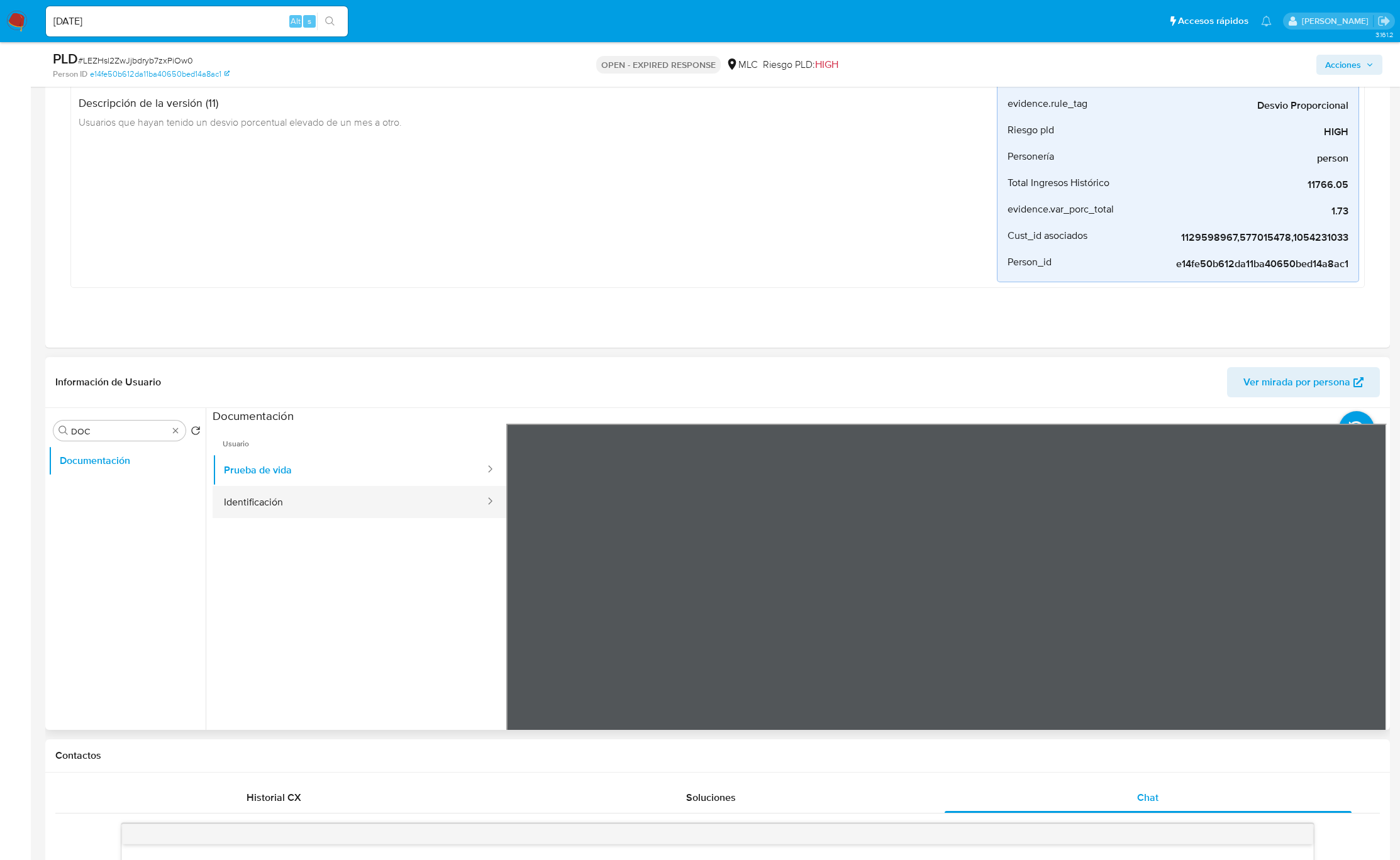
click at [307, 494] on button "Identificación" at bounding box center [349, 502] width 273 height 32
click at [149, 433] on input "DOC" at bounding box center [119, 431] width 97 height 12
click at [152, 491] on button "Restricciones Nuevo Mundo" at bounding box center [122, 491] width 147 height 30
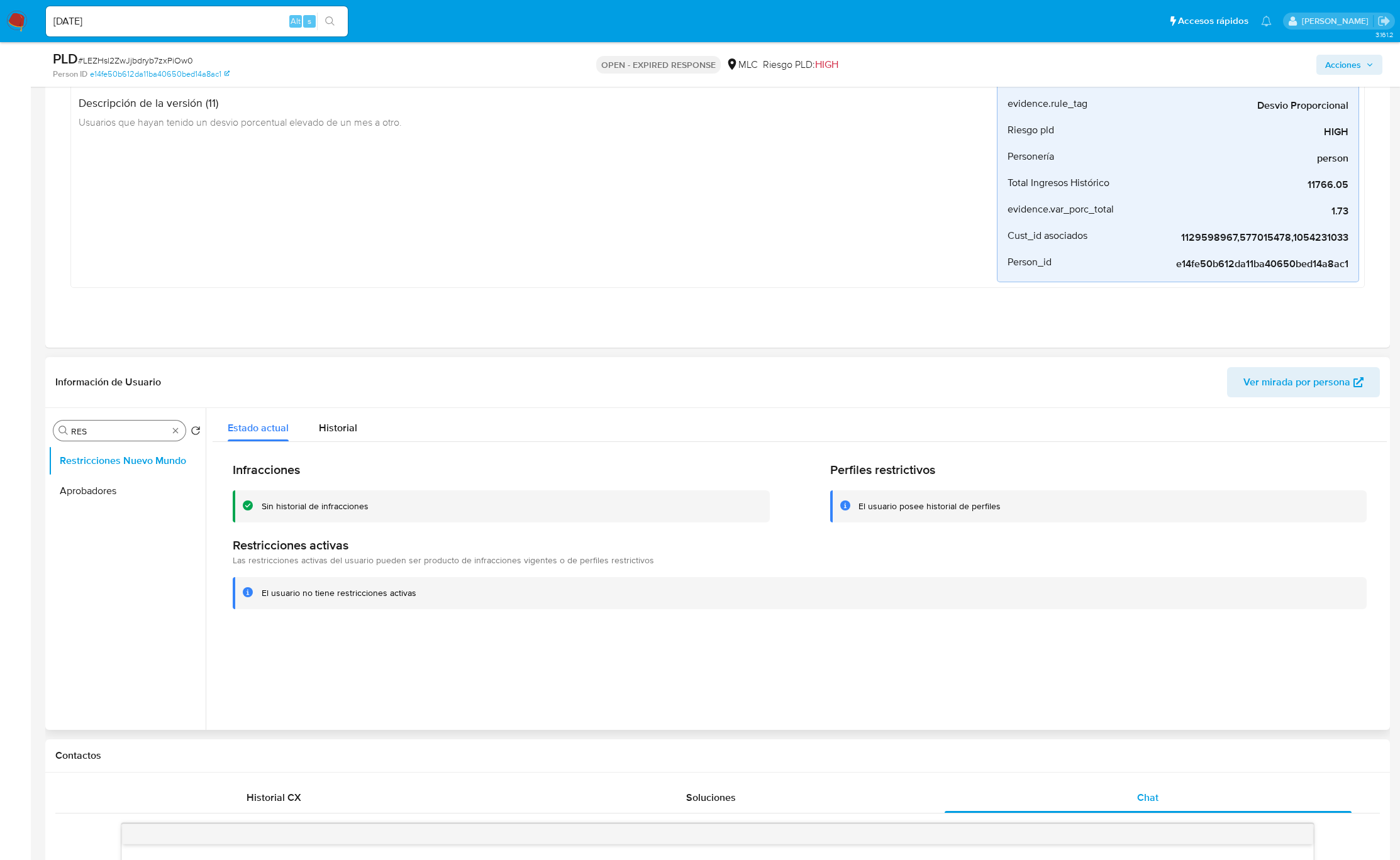
click at [146, 430] on input "RES" at bounding box center [119, 431] width 97 height 12
click at [146, 430] on input "C" at bounding box center [119, 431] width 97 height 12
click at [146, 467] on button "Cruces y Relaciones" at bounding box center [122, 461] width 147 height 30
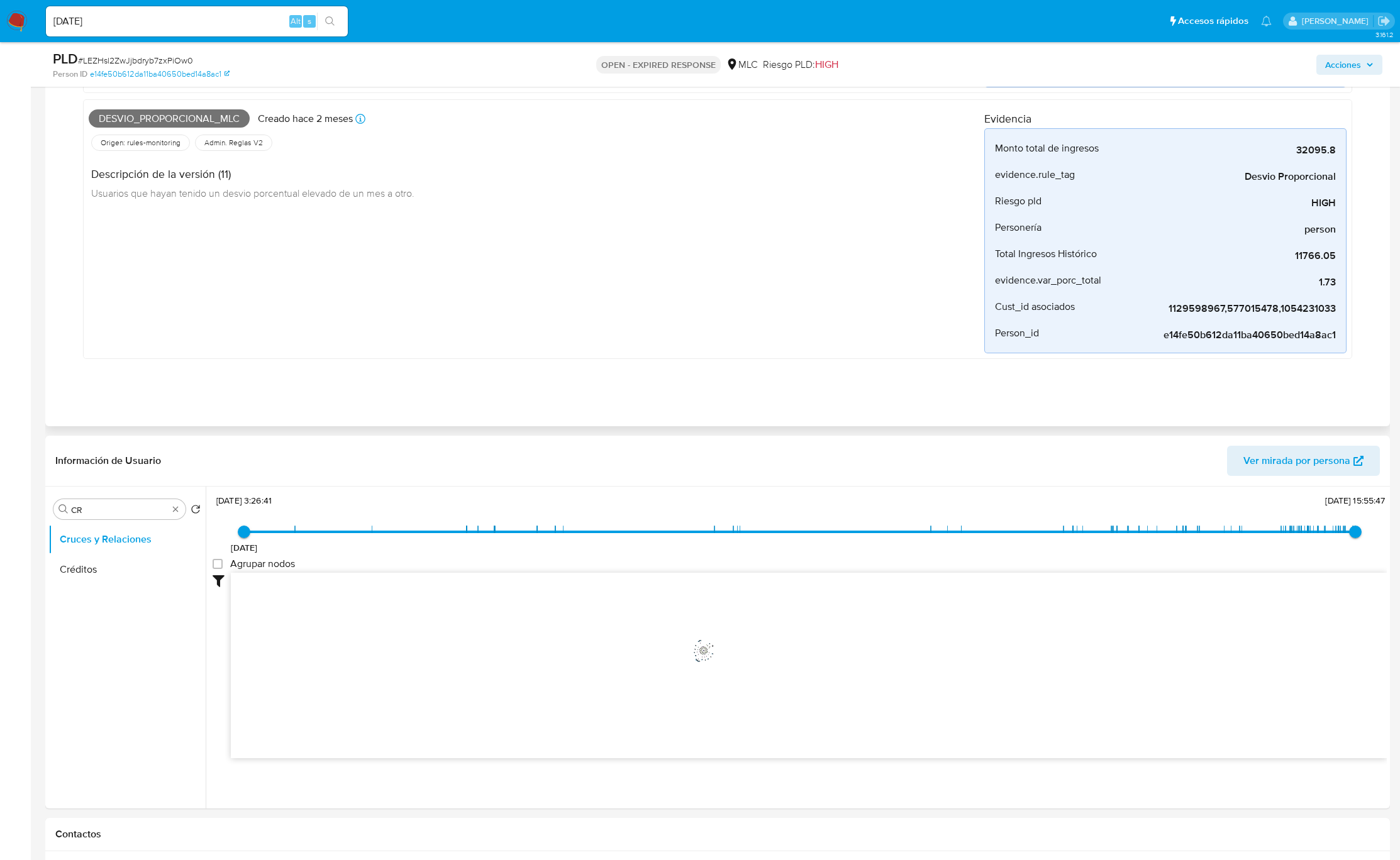
scroll to position [377, 0]
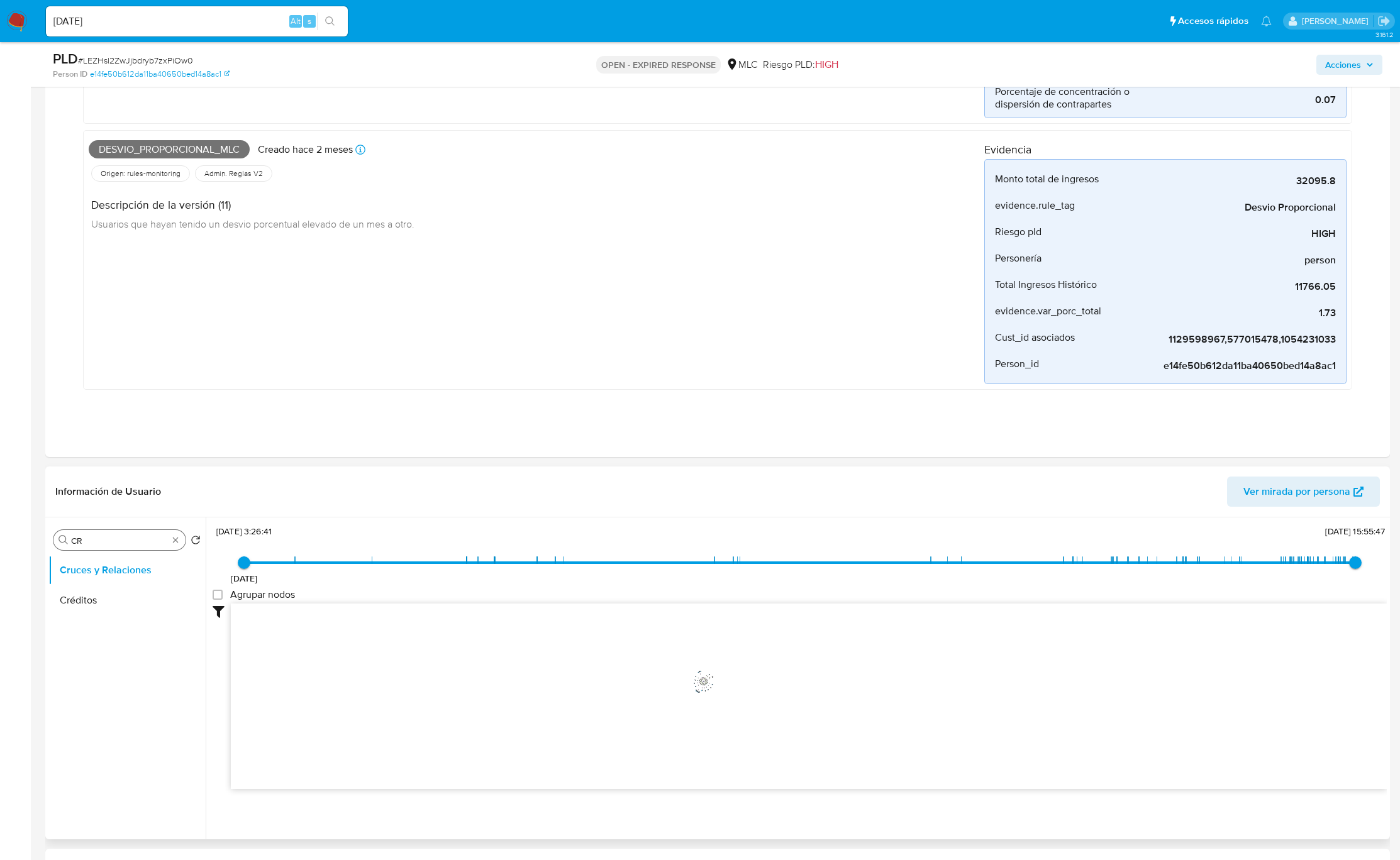
click at [92, 534] on div "Buscar CR" at bounding box center [119, 540] width 132 height 20
click at [93, 537] on input "CR" at bounding box center [119, 540] width 97 height 12
click at [93, 534] on div "Buscar CR" at bounding box center [119, 540] width 132 height 20
click at [99, 542] on input "CR" at bounding box center [119, 540] width 97 height 12
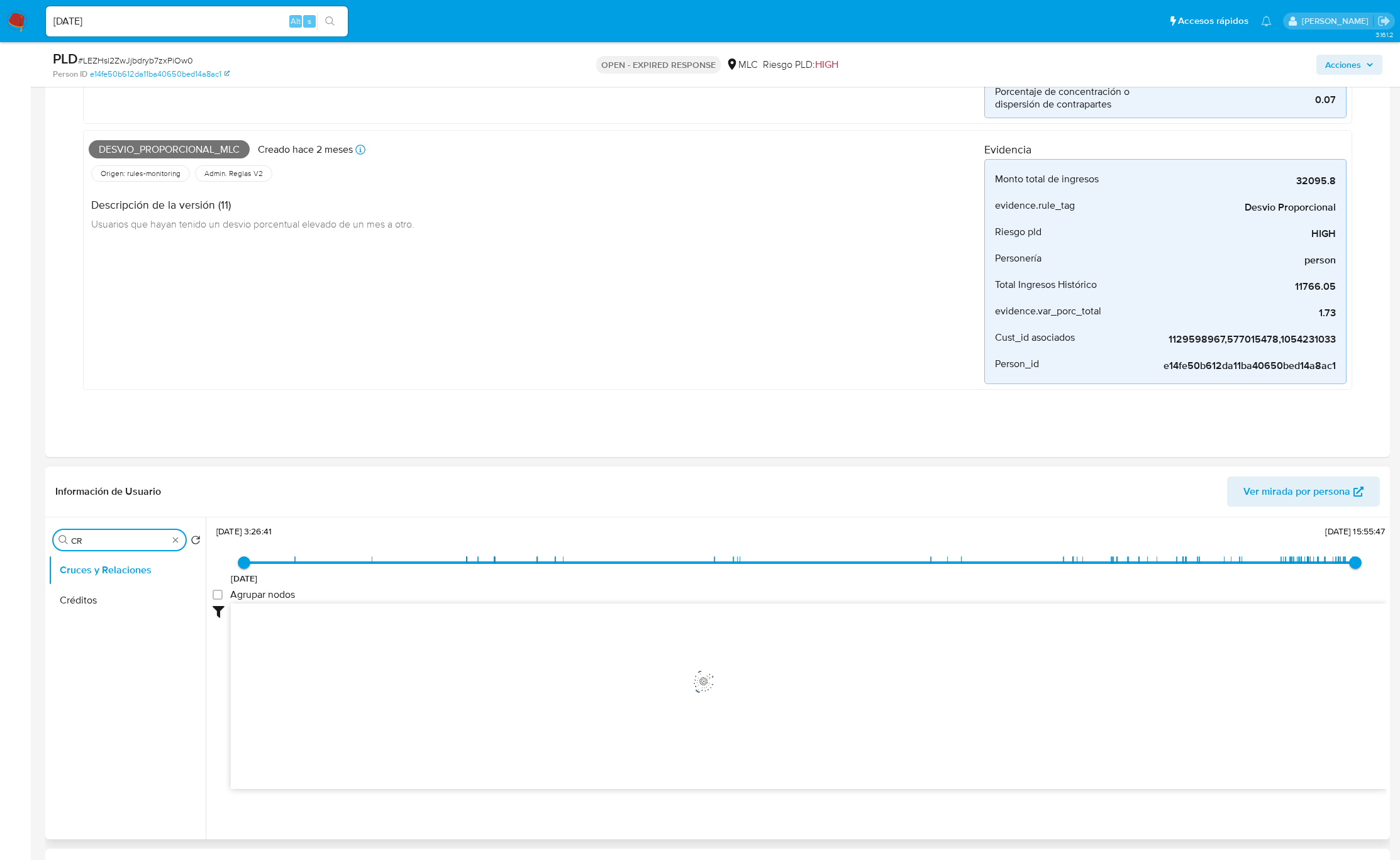
click at [99, 543] on input "CR" at bounding box center [119, 540] width 97 height 12
type input "GEO"
click at [130, 606] on button "Devices Geolocation" at bounding box center [122, 600] width 147 height 30
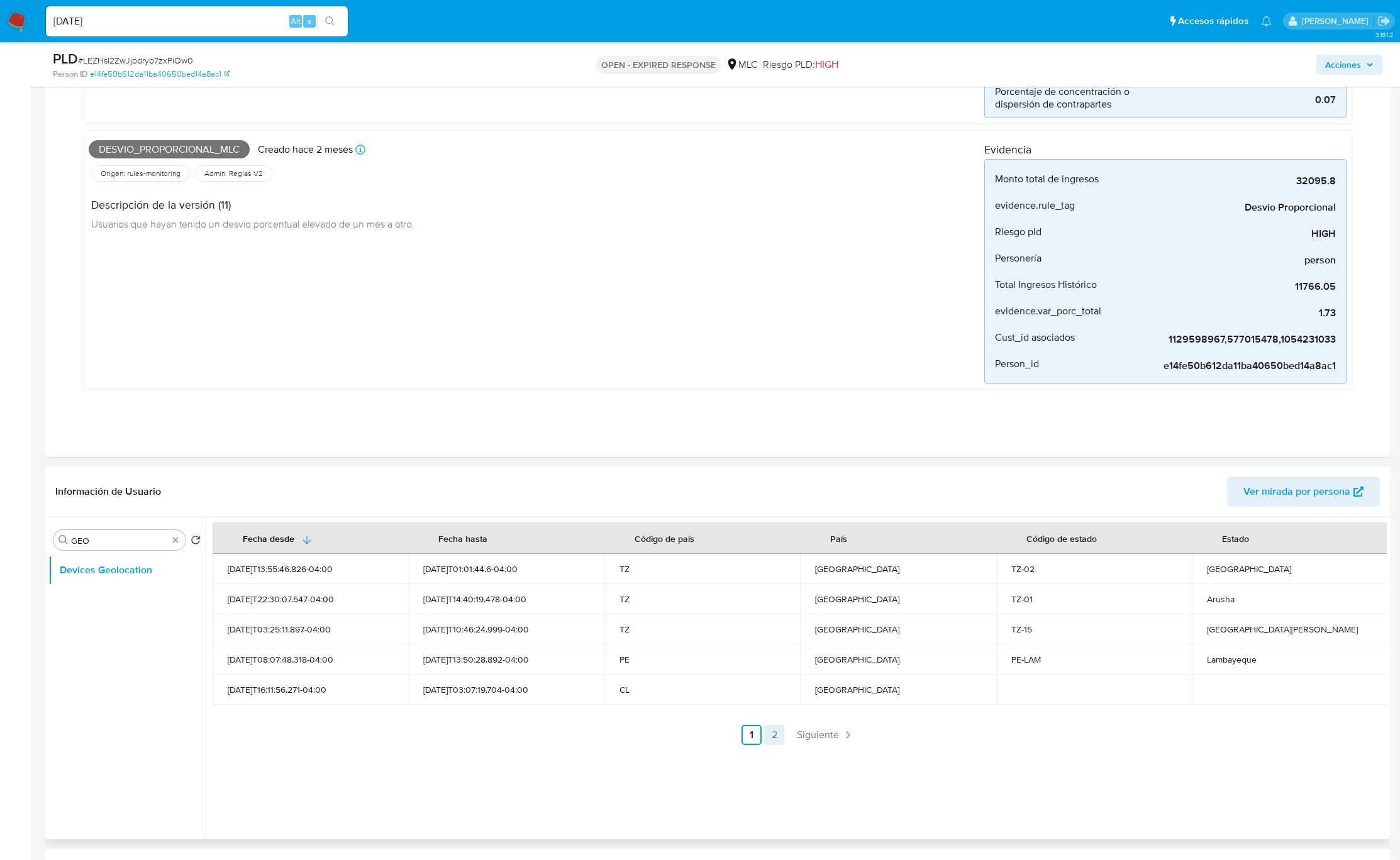
click at [782, 736] on link "2" at bounding box center [774, 735] width 20 height 20
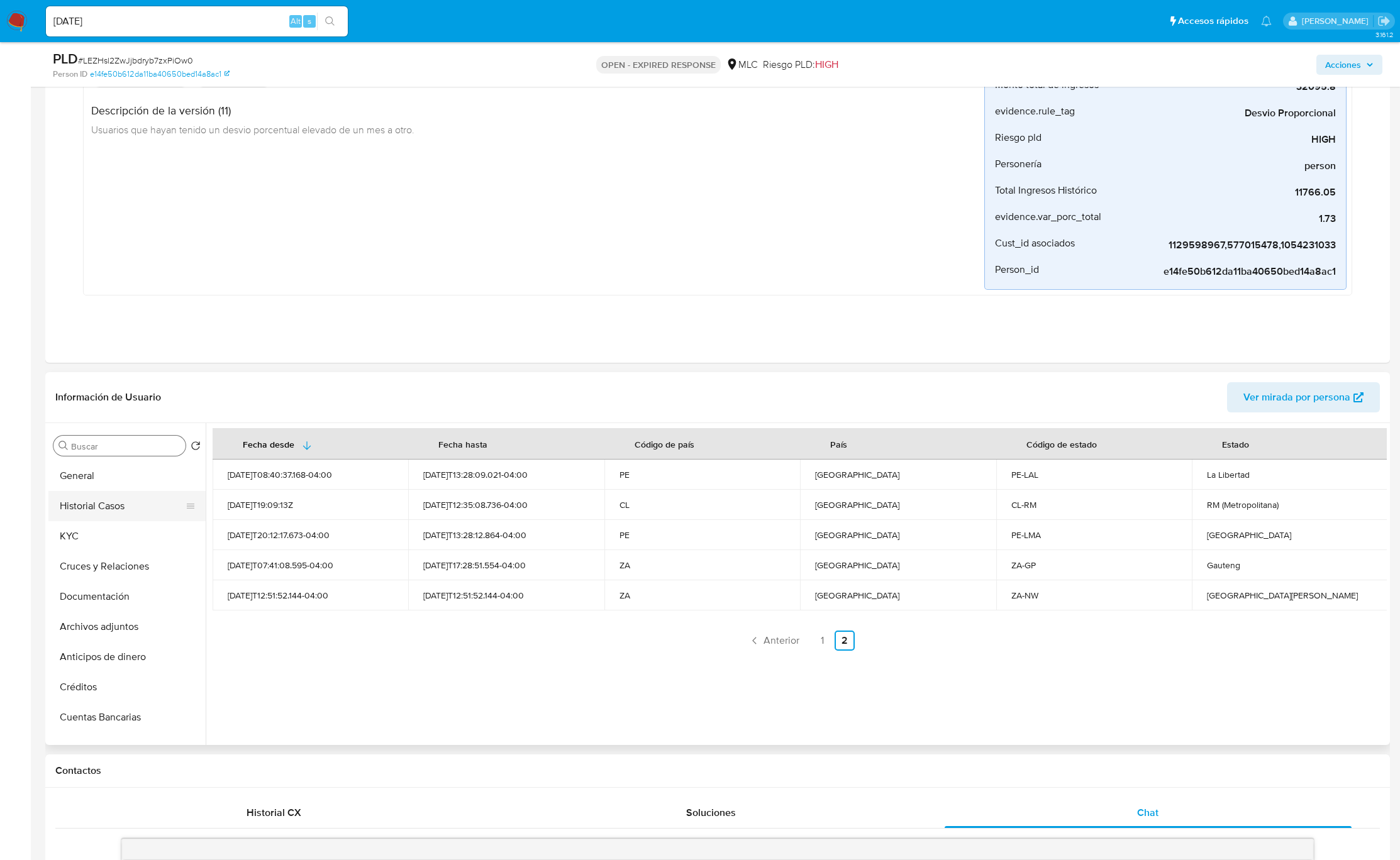
click at [159, 499] on button "Historial Casos" at bounding box center [122, 505] width 147 height 30
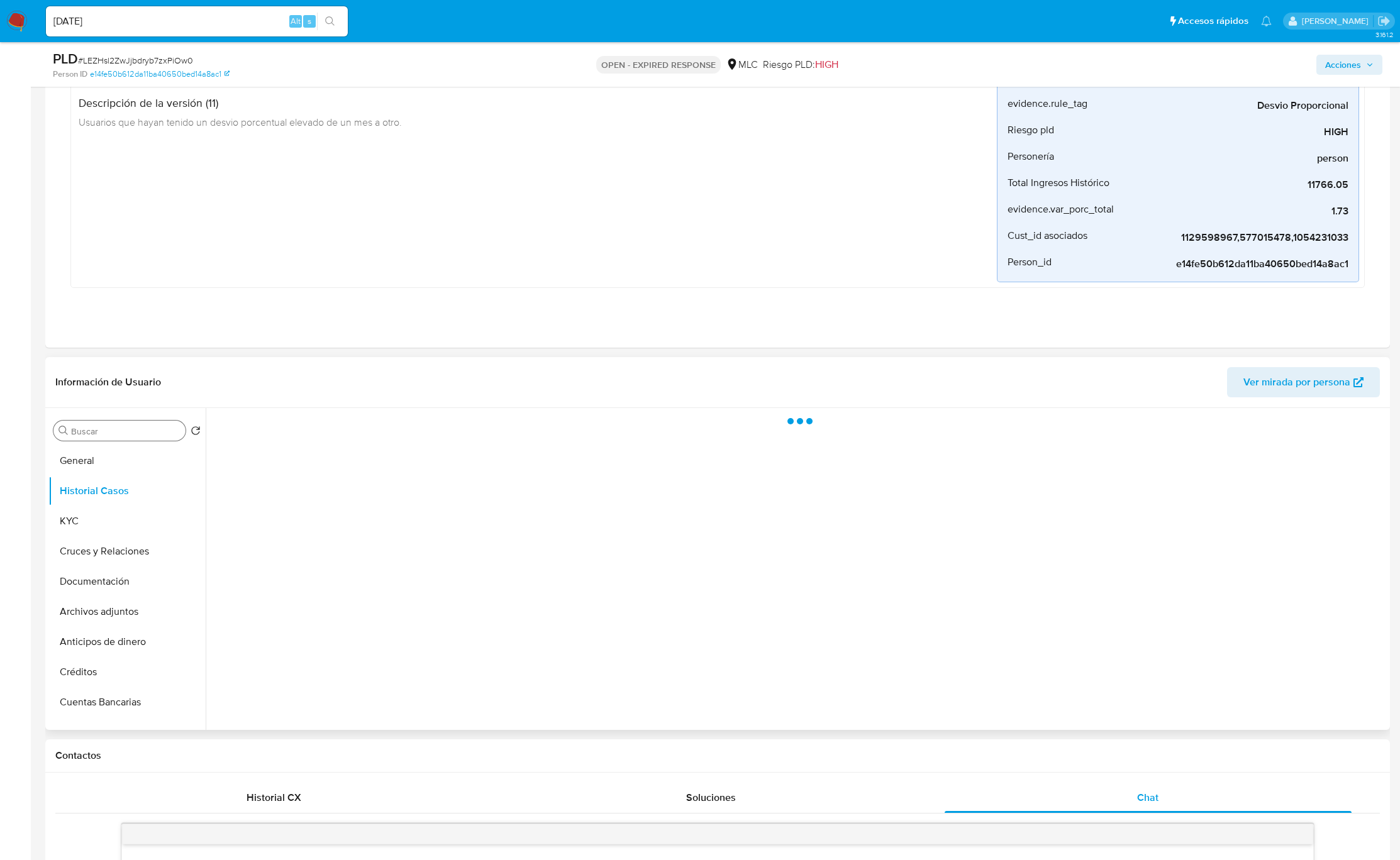
drag, startPoint x: 115, startPoint y: 453, endPoint x: 163, endPoint y: 415, distance: 61.2
click at [114, 453] on button "General" at bounding box center [127, 461] width 157 height 30
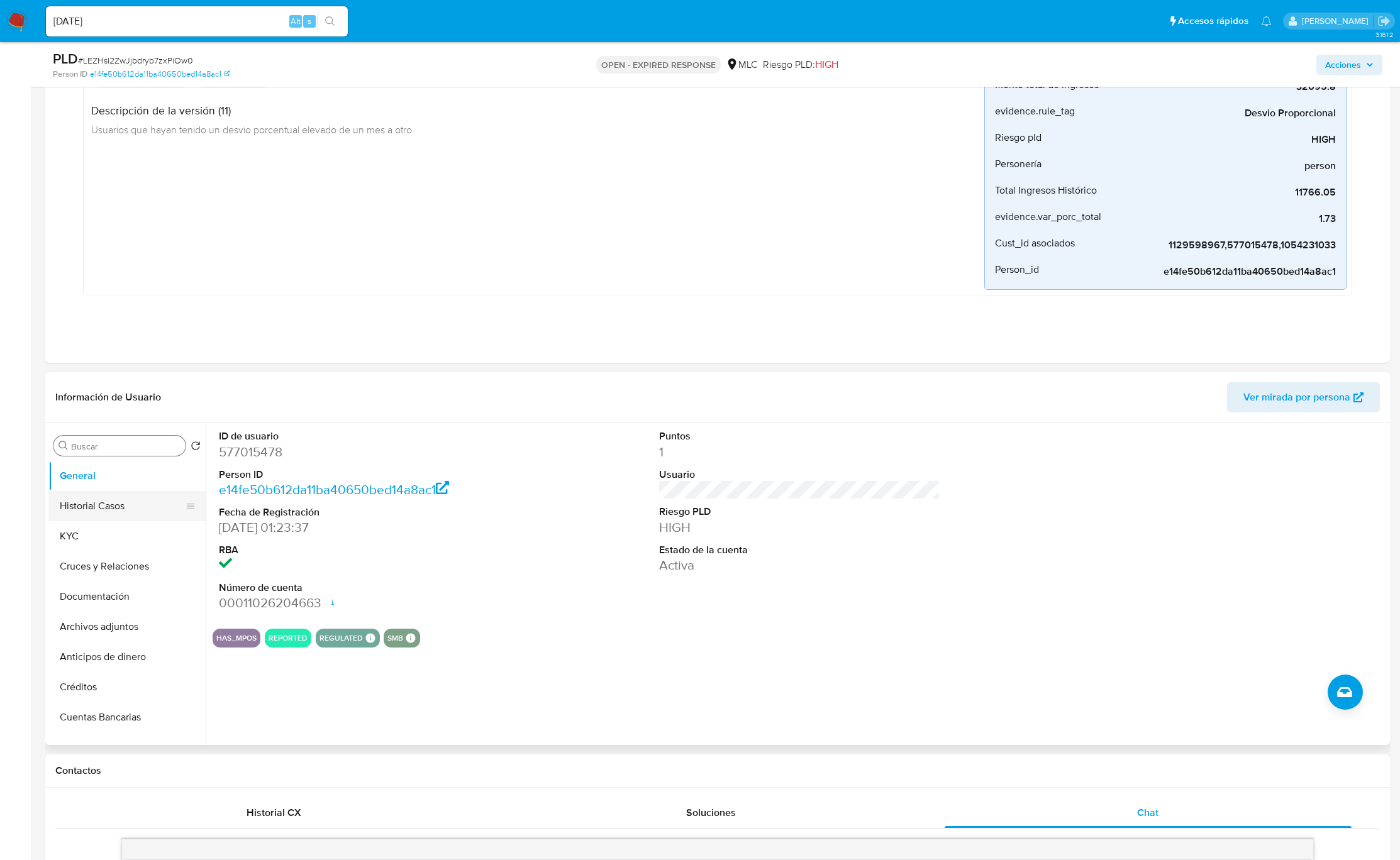
click at [119, 513] on button "Historial Casos" at bounding box center [122, 505] width 147 height 30
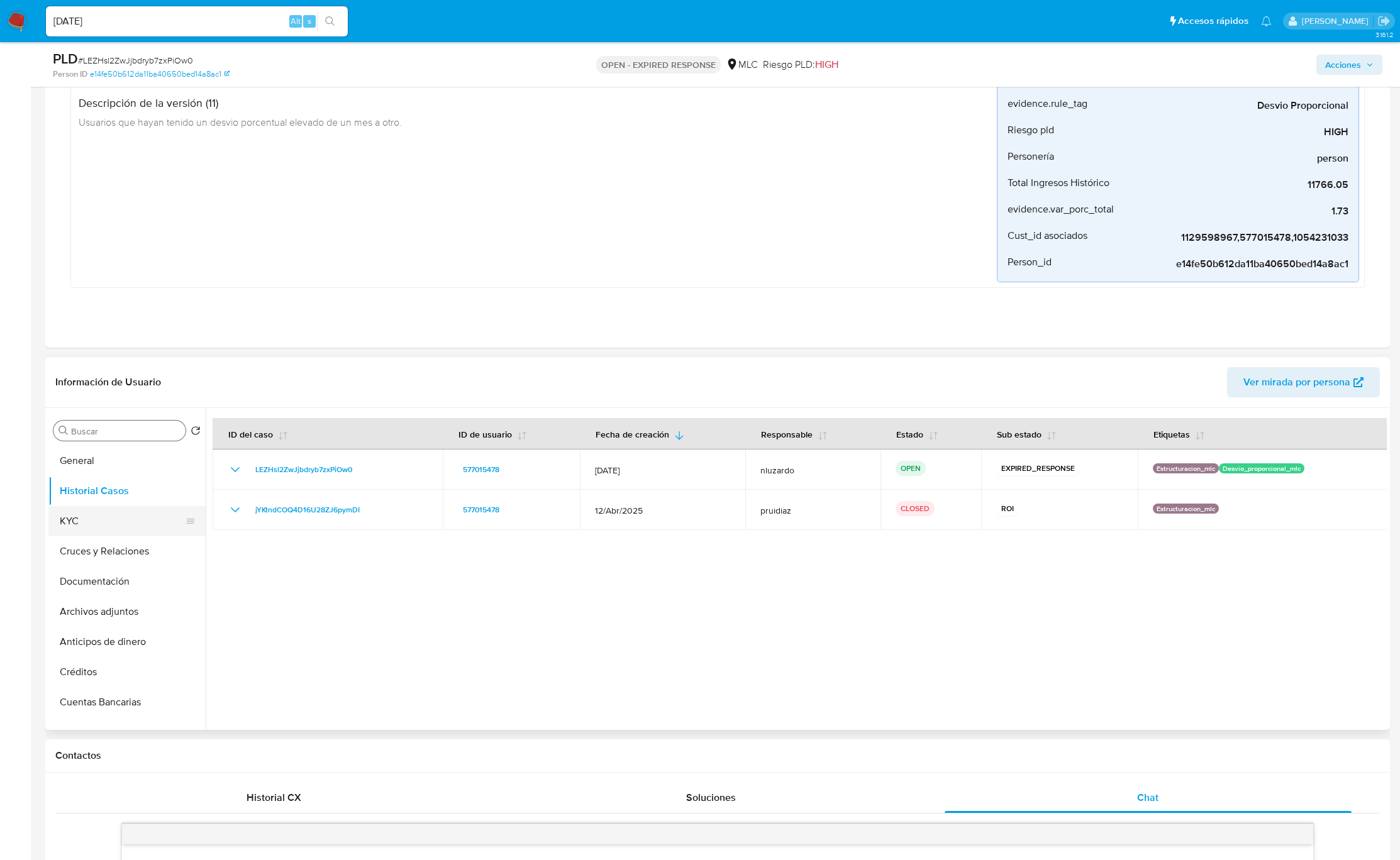
click at [159, 519] on button "KYC" at bounding box center [122, 521] width 147 height 30
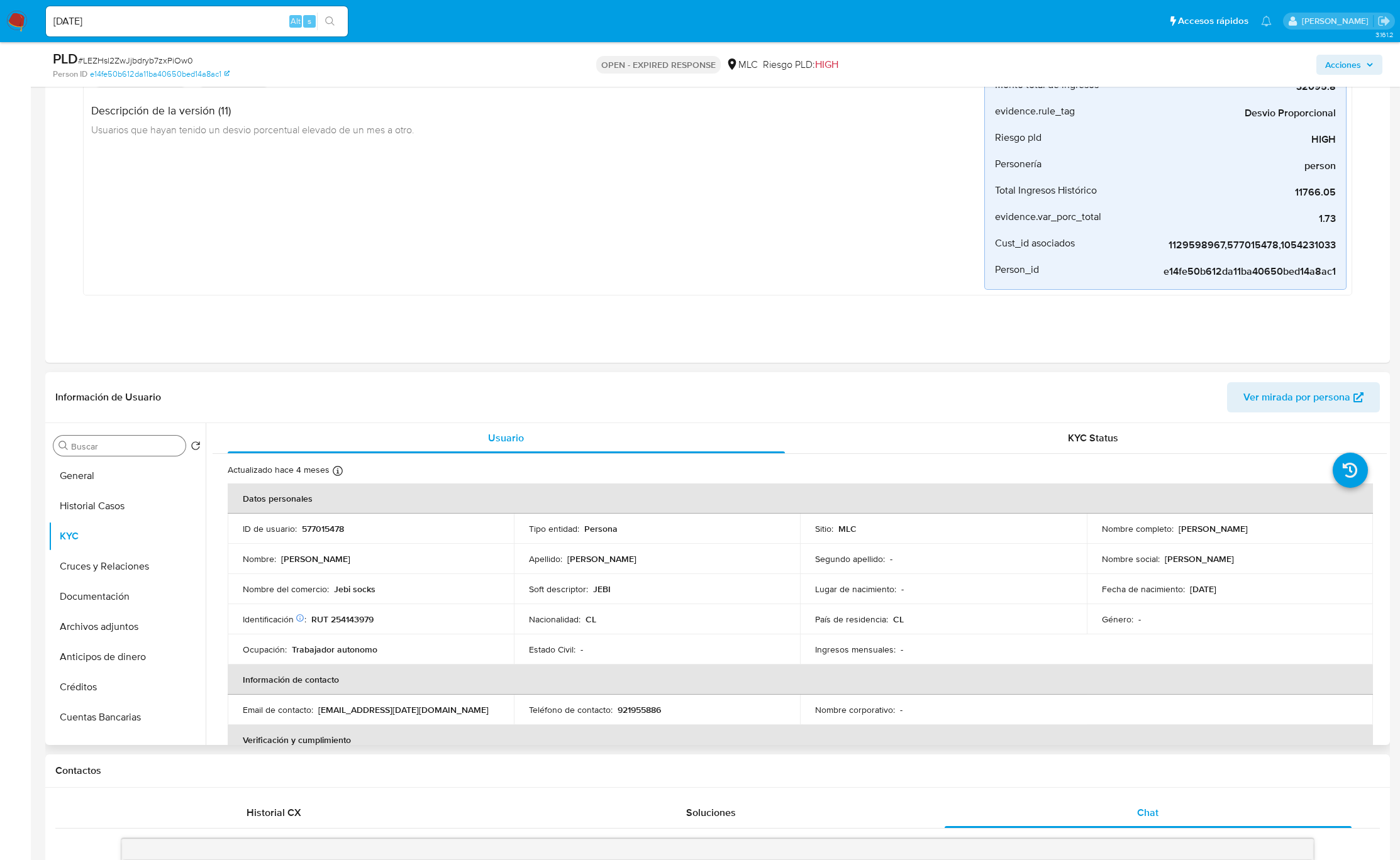
scroll to position [94, 0]
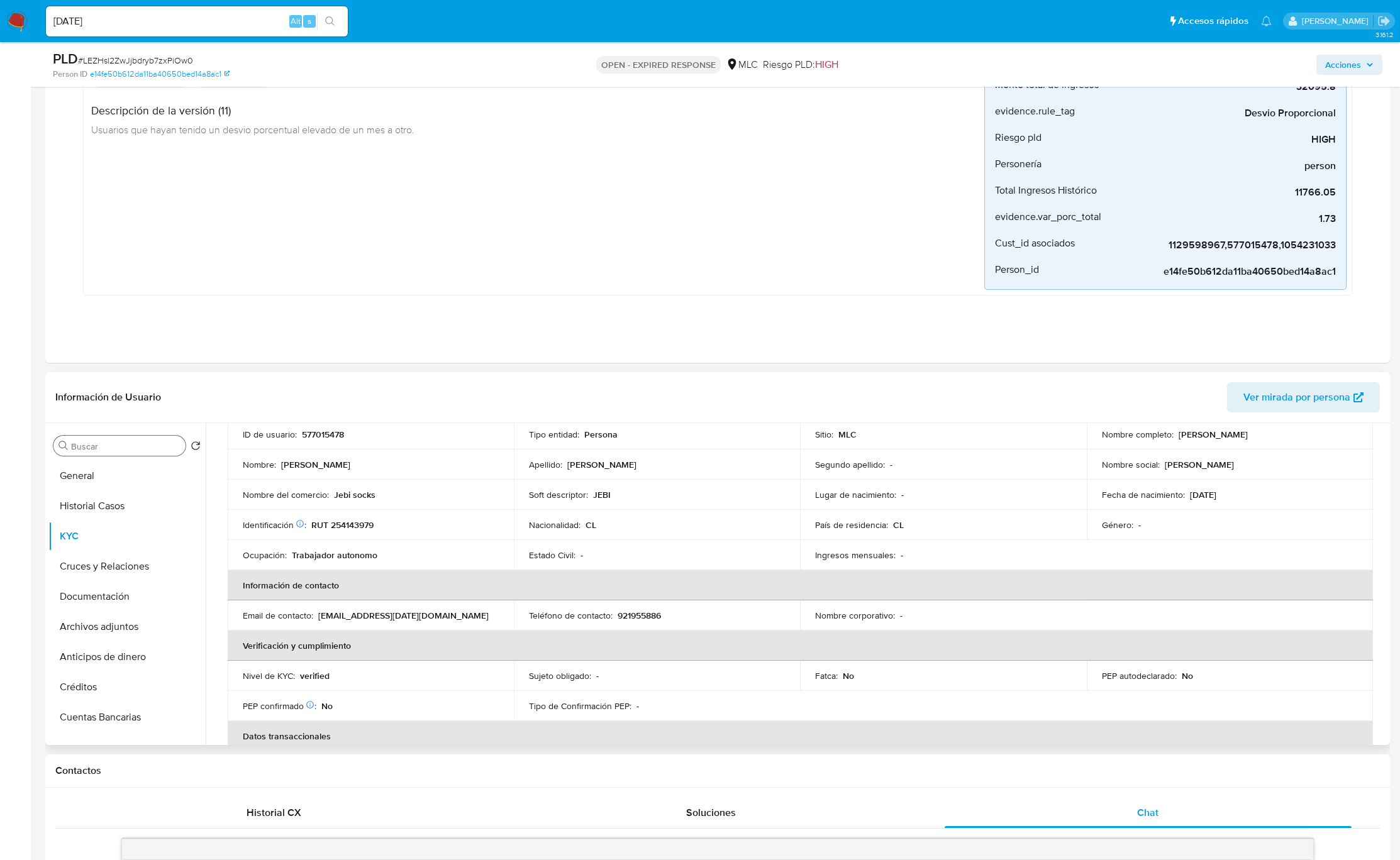
click at [338, 500] on p "Jebi socks" at bounding box center [355, 495] width 42 height 12
click at [338, 499] on p "Jebi socks" at bounding box center [355, 495] width 42 height 12
copy div "Nombre del comercio : Jebi socks"
click at [421, 464] on div "Nombre : Brayan Alexsander" at bounding box center [371, 464] width 256 height 12
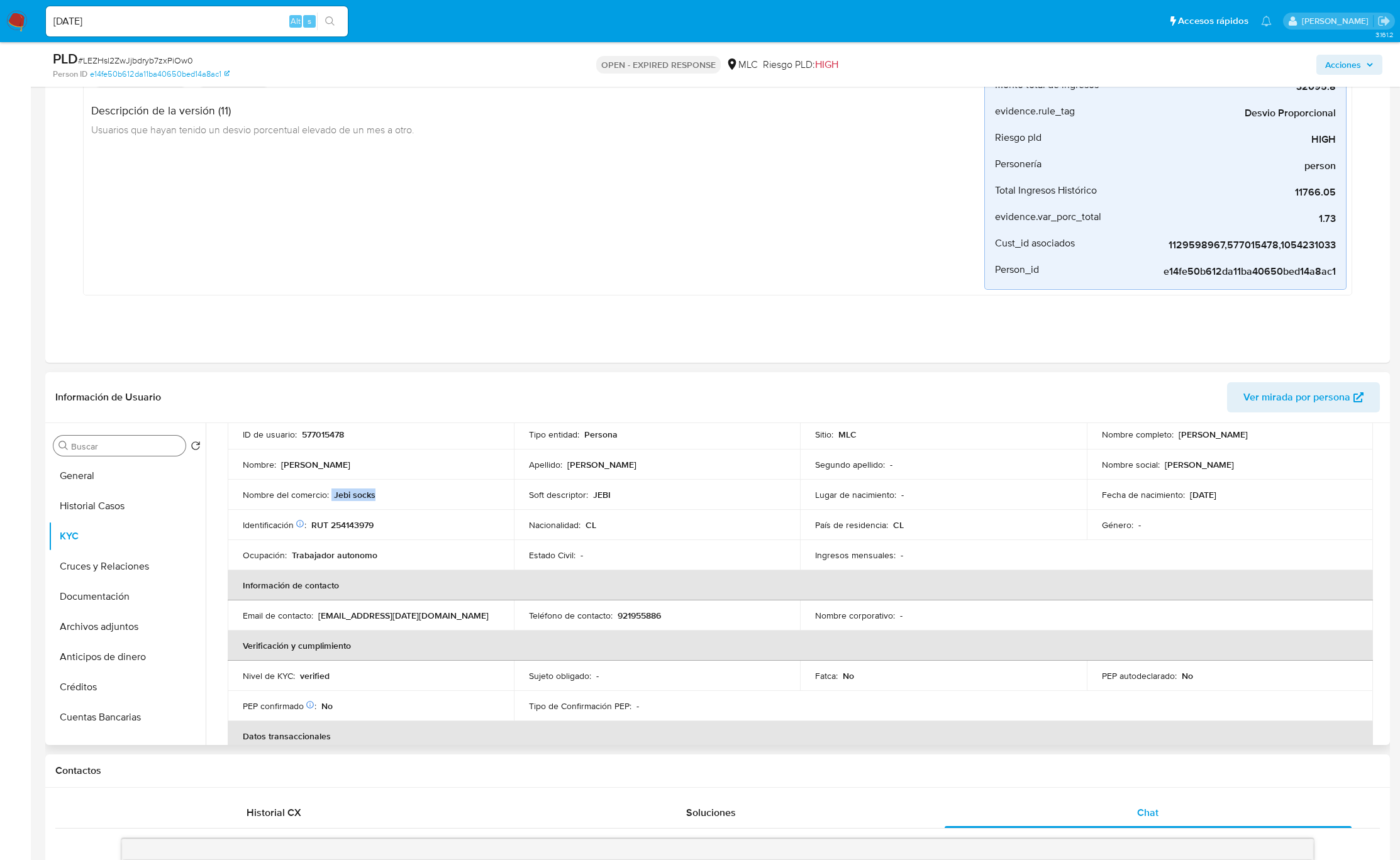
drag, startPoint x: 332, startPoint y: 496, endPoint x: 382, endPoint y: 499, distance: 50.1
click at [382, 499] on div "Nombre del comercio : Jebi socks" at bounding box center [371, 495] width 256 height 12
copy div "Jebi socks"
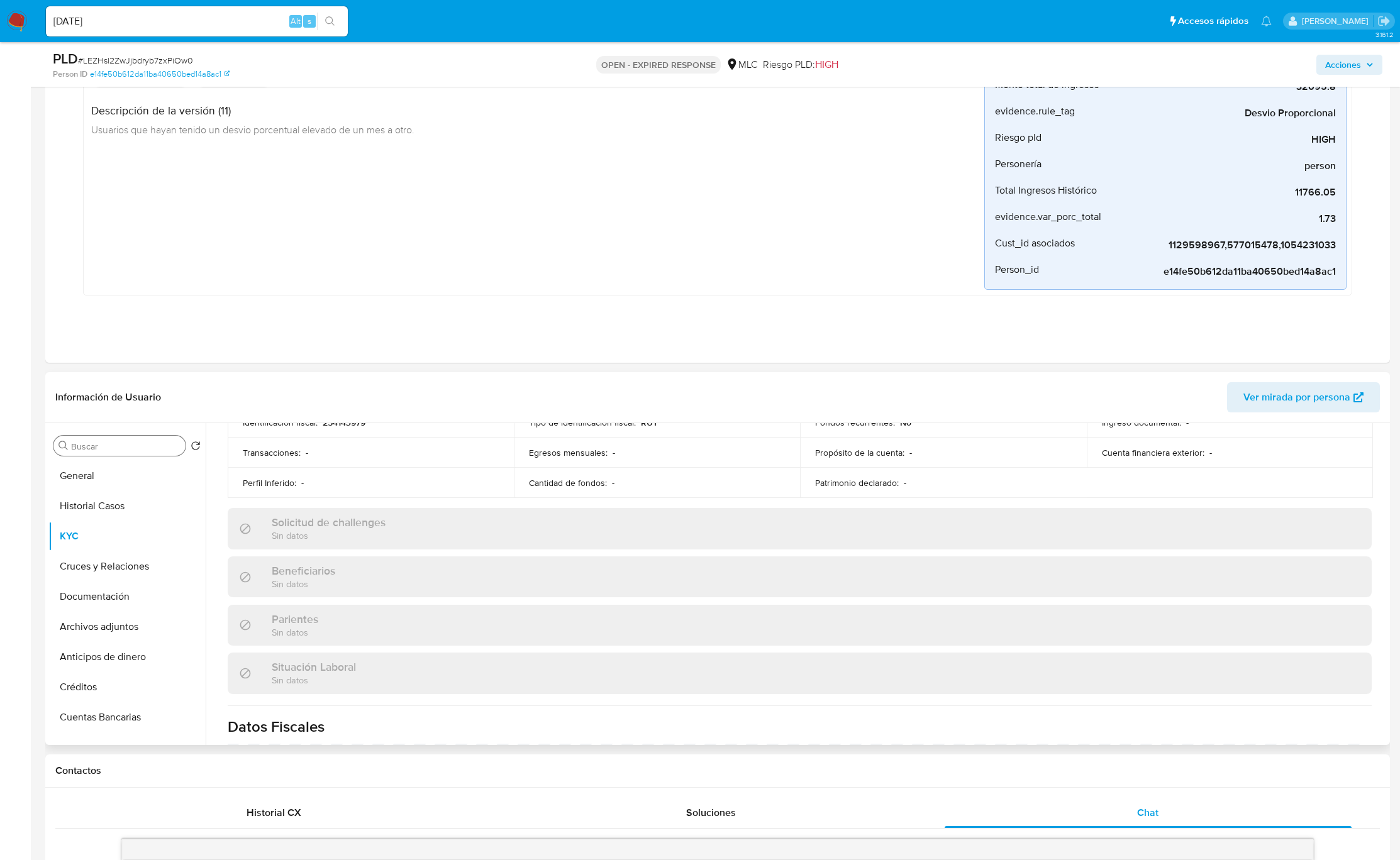
scroll to position [694, 0]
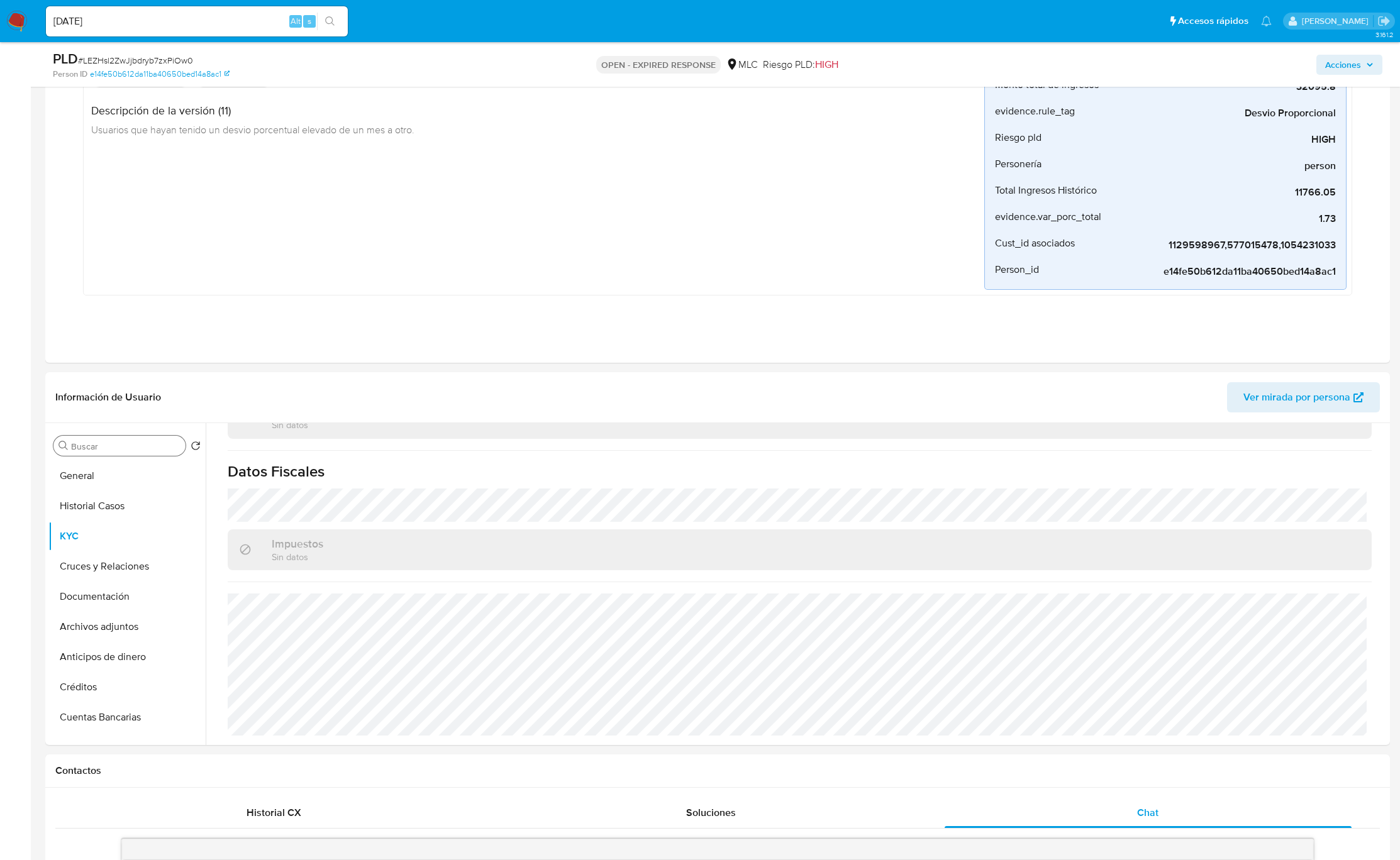
click at [123, 440] on div "Buscar" at bounding box center [119, 446] width 132 height 20
click at [123, 444] on input "Buscar" at bounding box center [125, 446] width 109 height 12
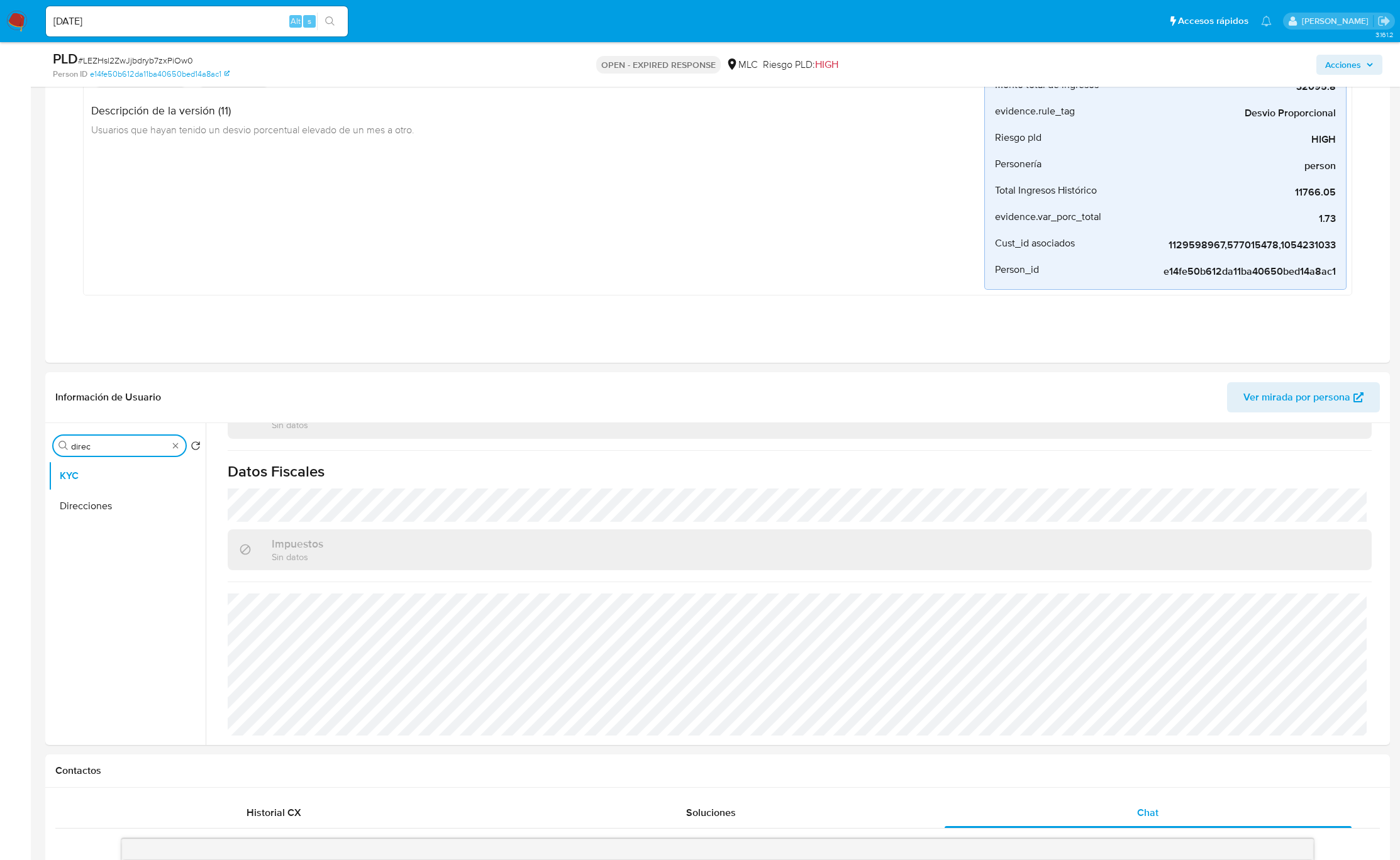
click at [139, 509] on button "Direcciones" at bounding box center [127, 505] width 157 height 30
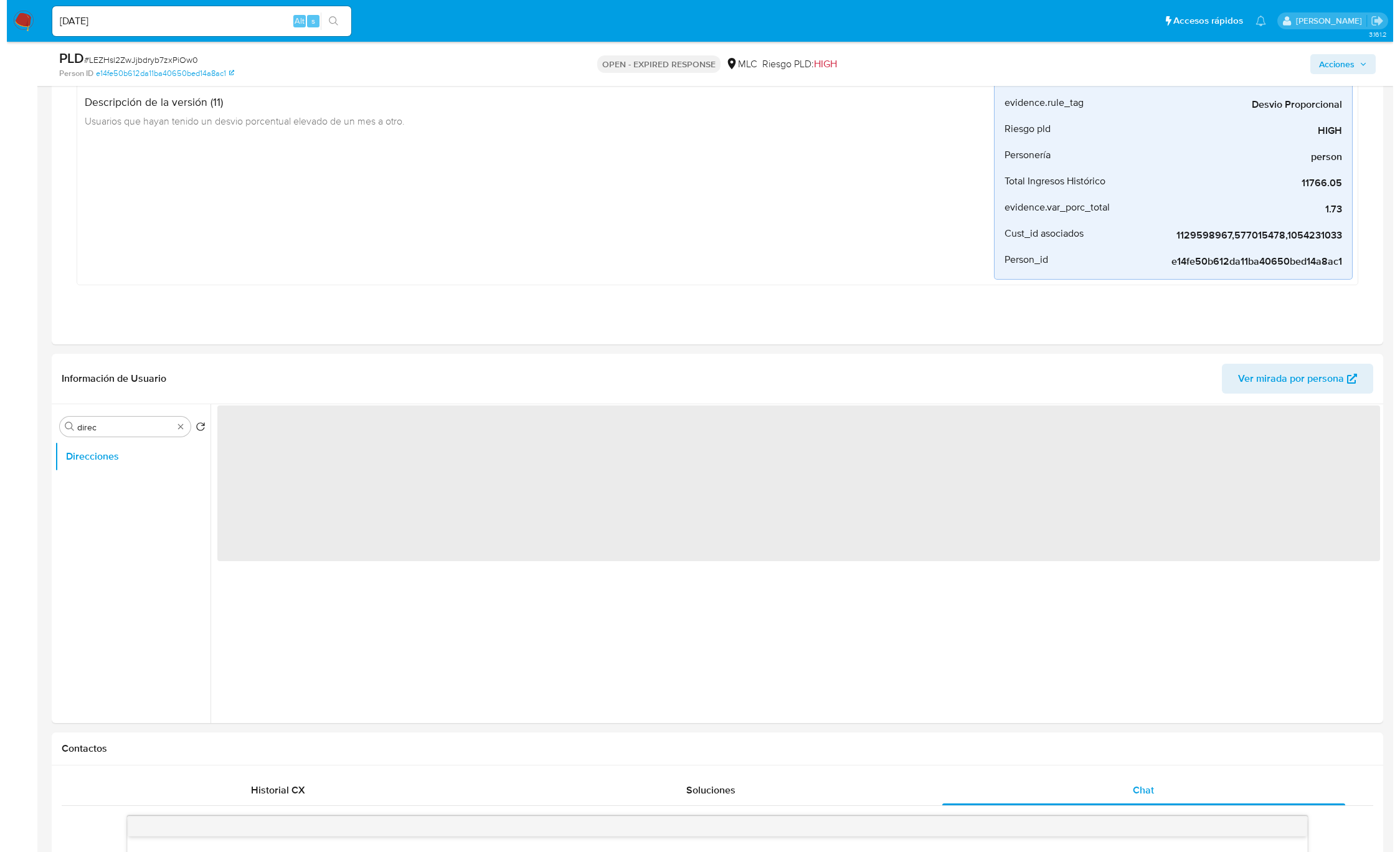
scroll to position [0, 0]
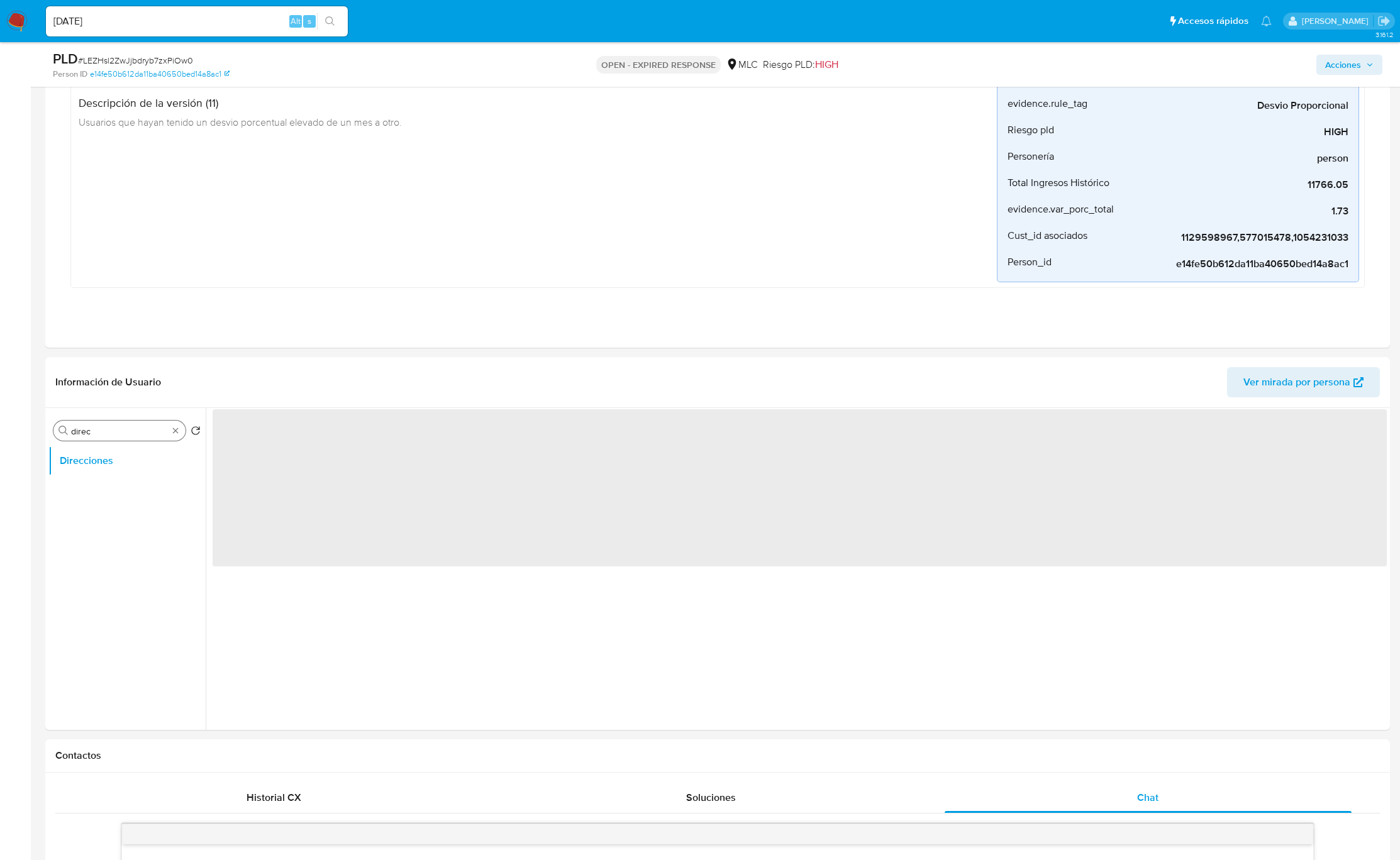
click at [139, 440] on div "Buscar direc" at bounding box center [119, 430] width 132 height 20
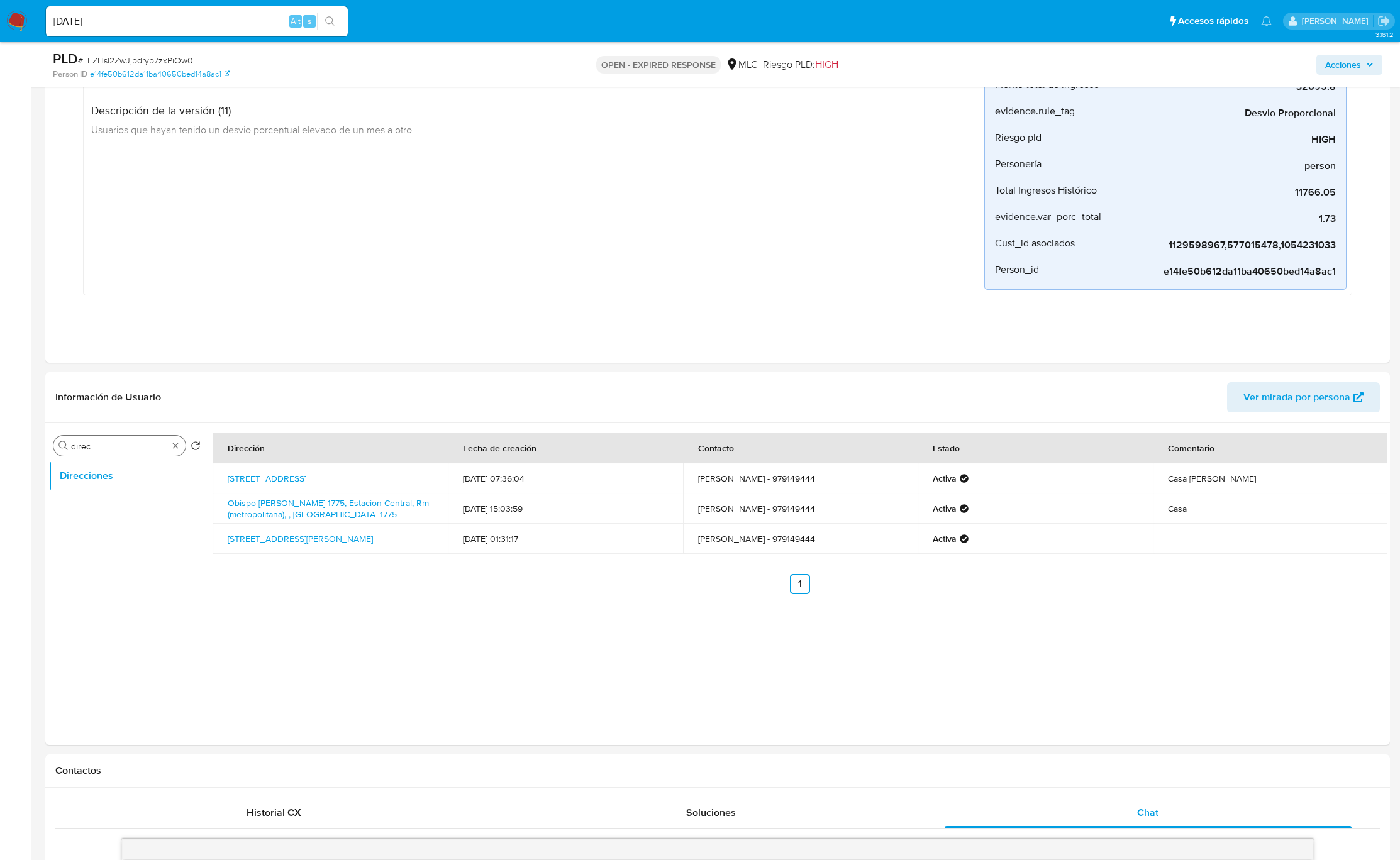
click at [105, 444] on input "direc" at bounding box center [119, 446] width 97 height 12
type input "res"
click at [109, 497] on button "Restricciones Nuevo Mundo" at bounding box center [122, 505] width 147 height 30
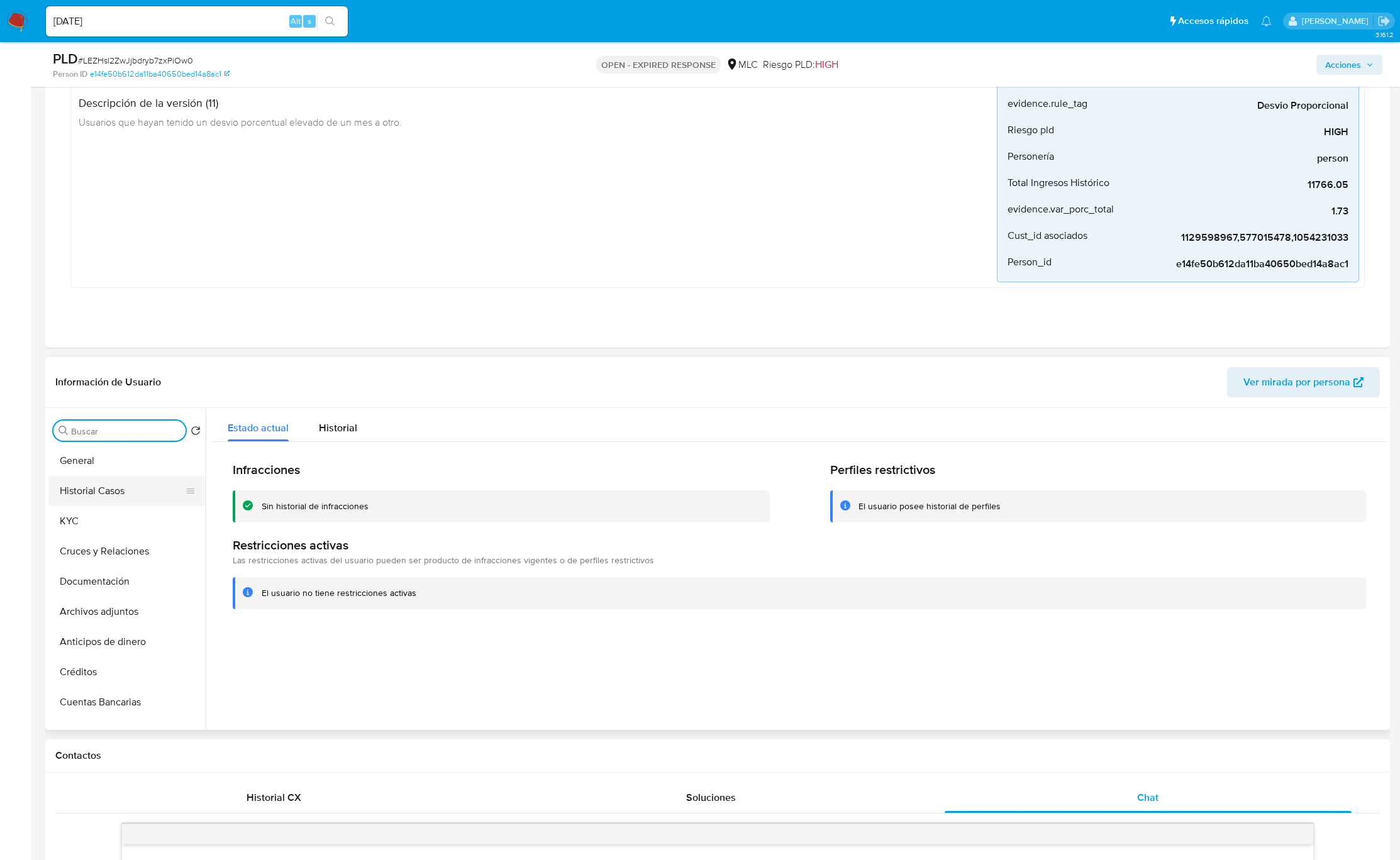
click at [130, 489] on button "Historial Casos" at bounding box center [122, 491] width 147 height 30
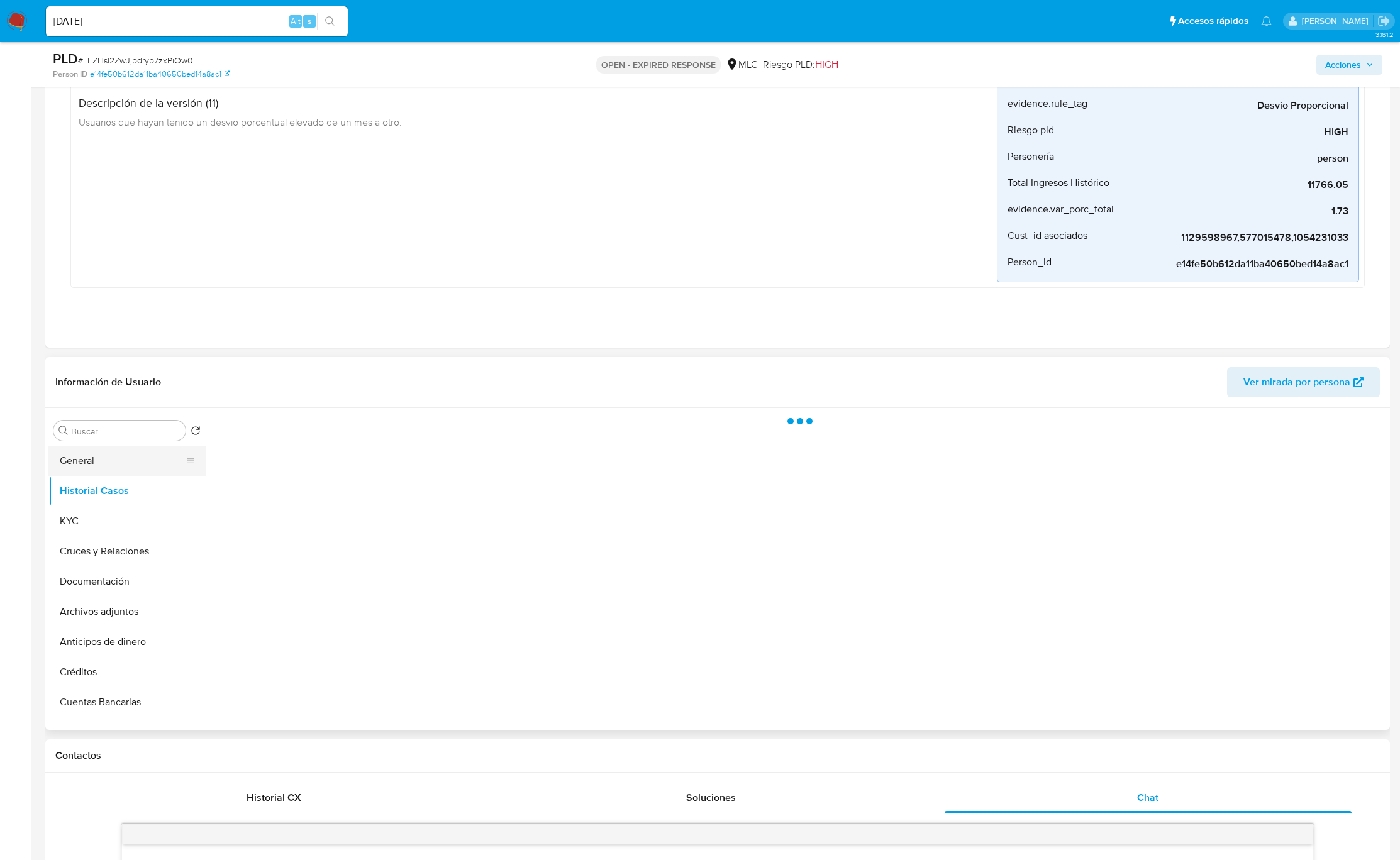
click at [136, 467] on button "General" at bounding box center [122, 461] width 147 height 30
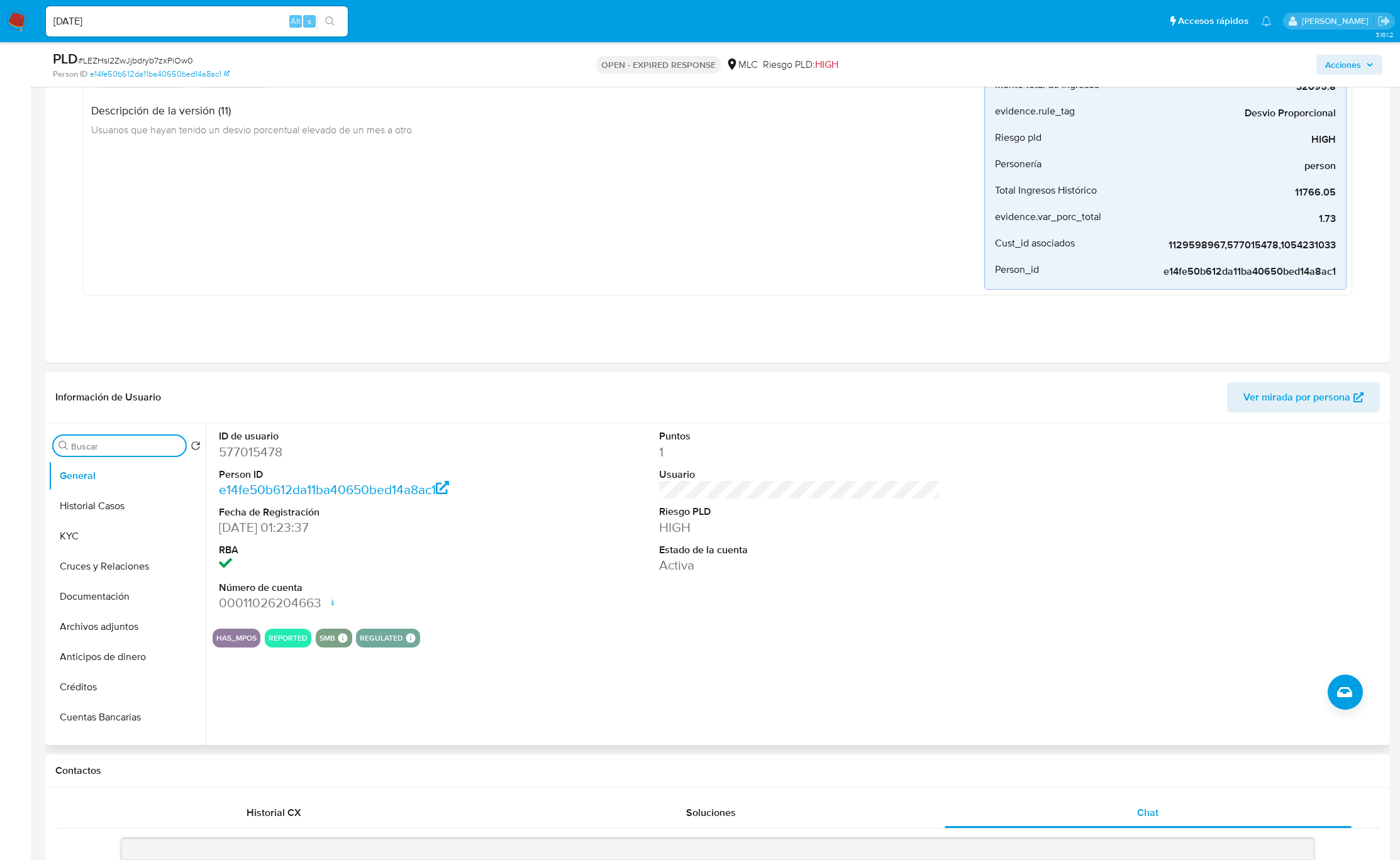
click at [139, 447] on input "Buscar" at bounding box center [125, 446] width 109 height 12
type input "ad"
click at [122, 508] on button "Archivos adjuntos" at bounding box center [122, 505] width 147 height 30
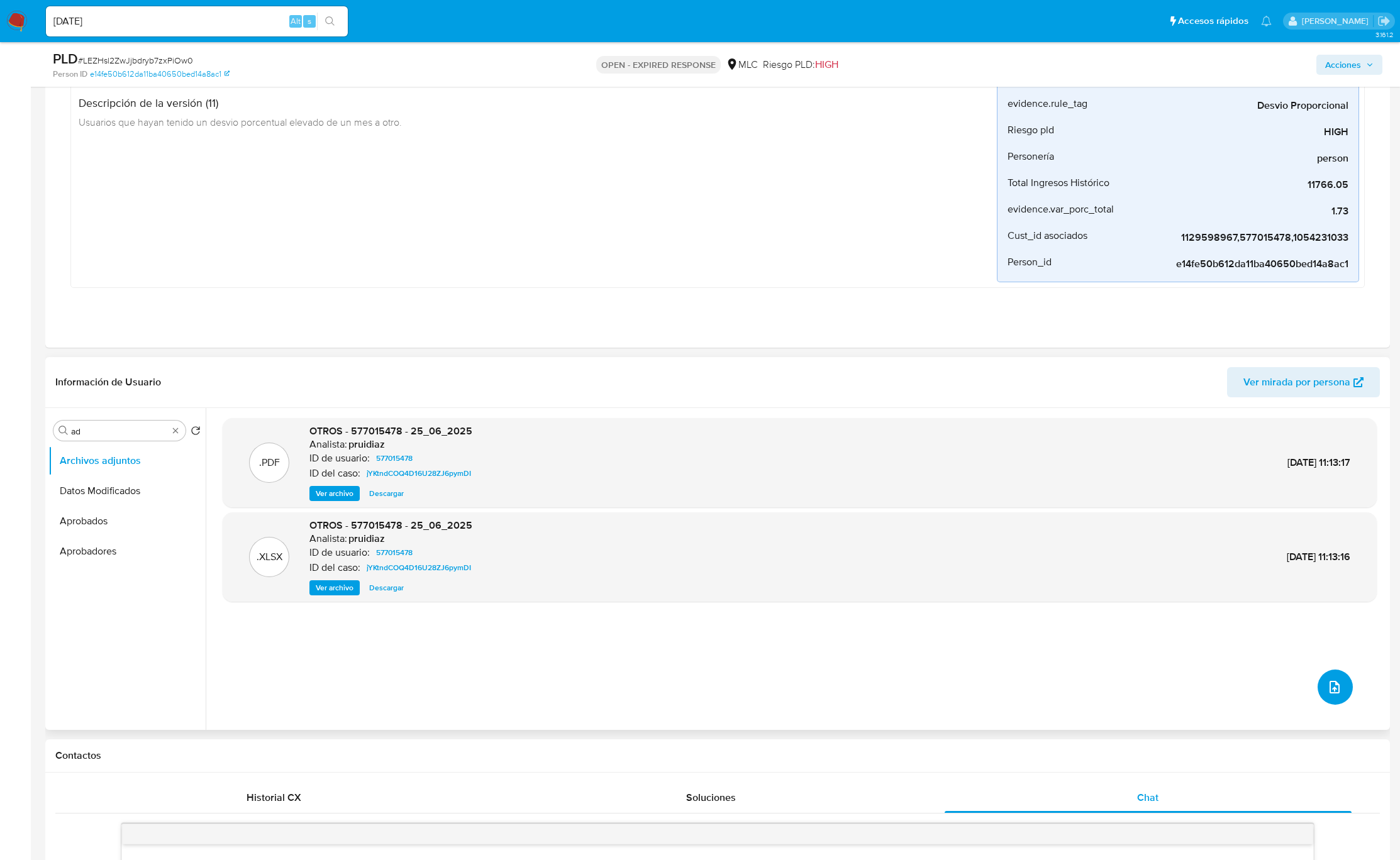
click at [1343, 687] on button "upload-file" at bounding box center [1335, 687] width 35 height 35
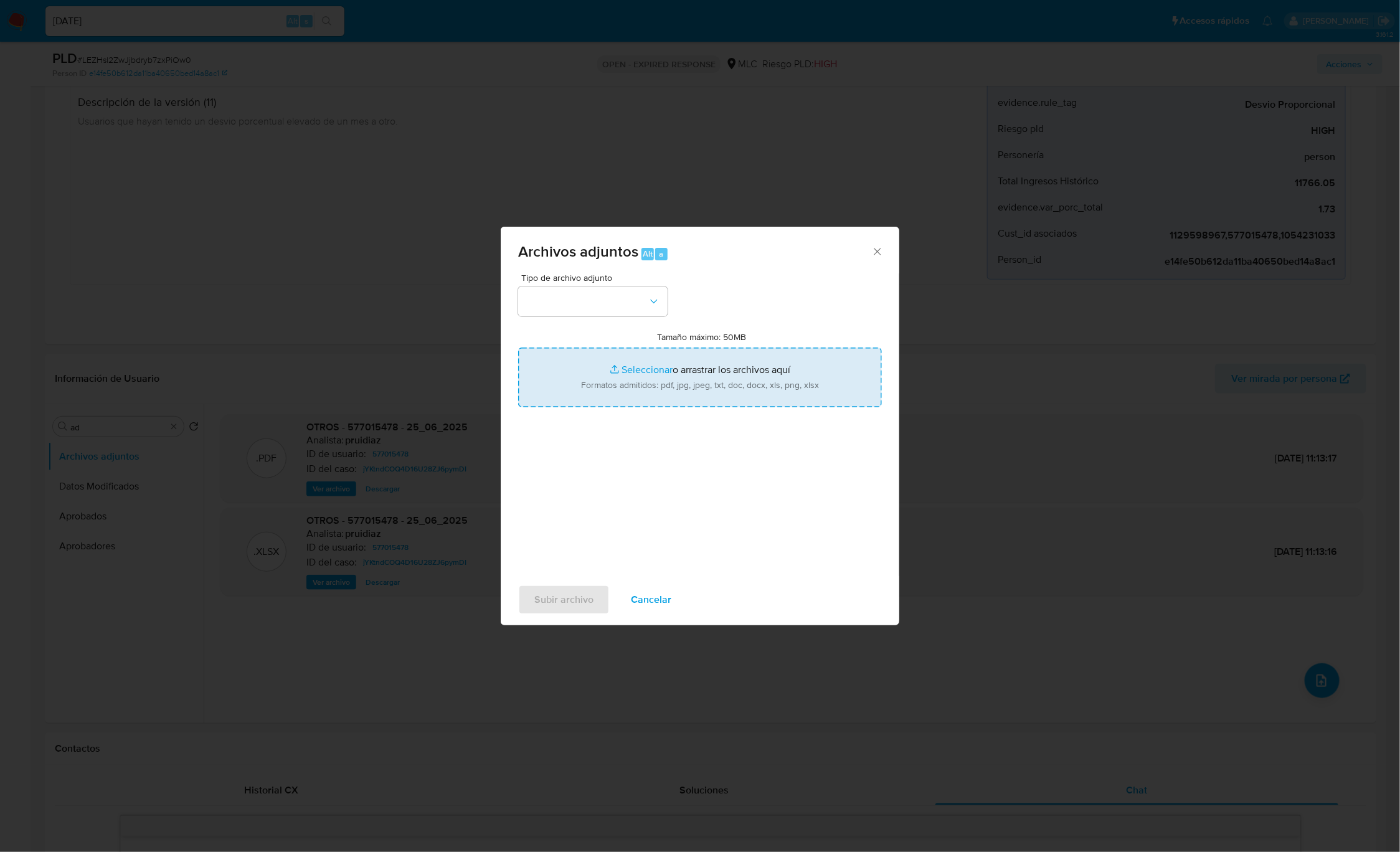
type input "C:\fakepath\577015478_Tablas Transaccionales 1.4.0.xlsx"
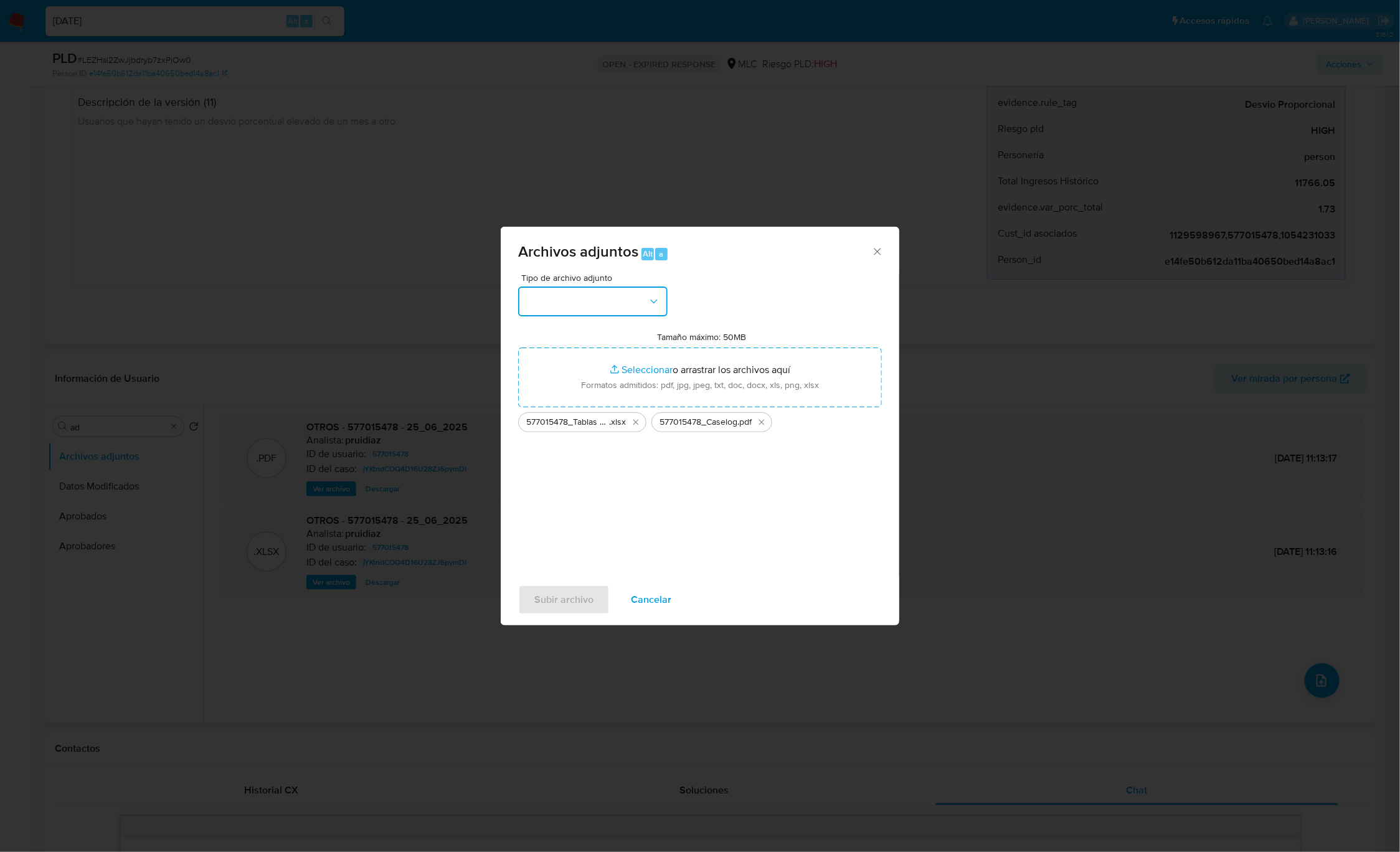
click at [649, 310] on button "button" at bounding box center [593, 301] width 150 height 30
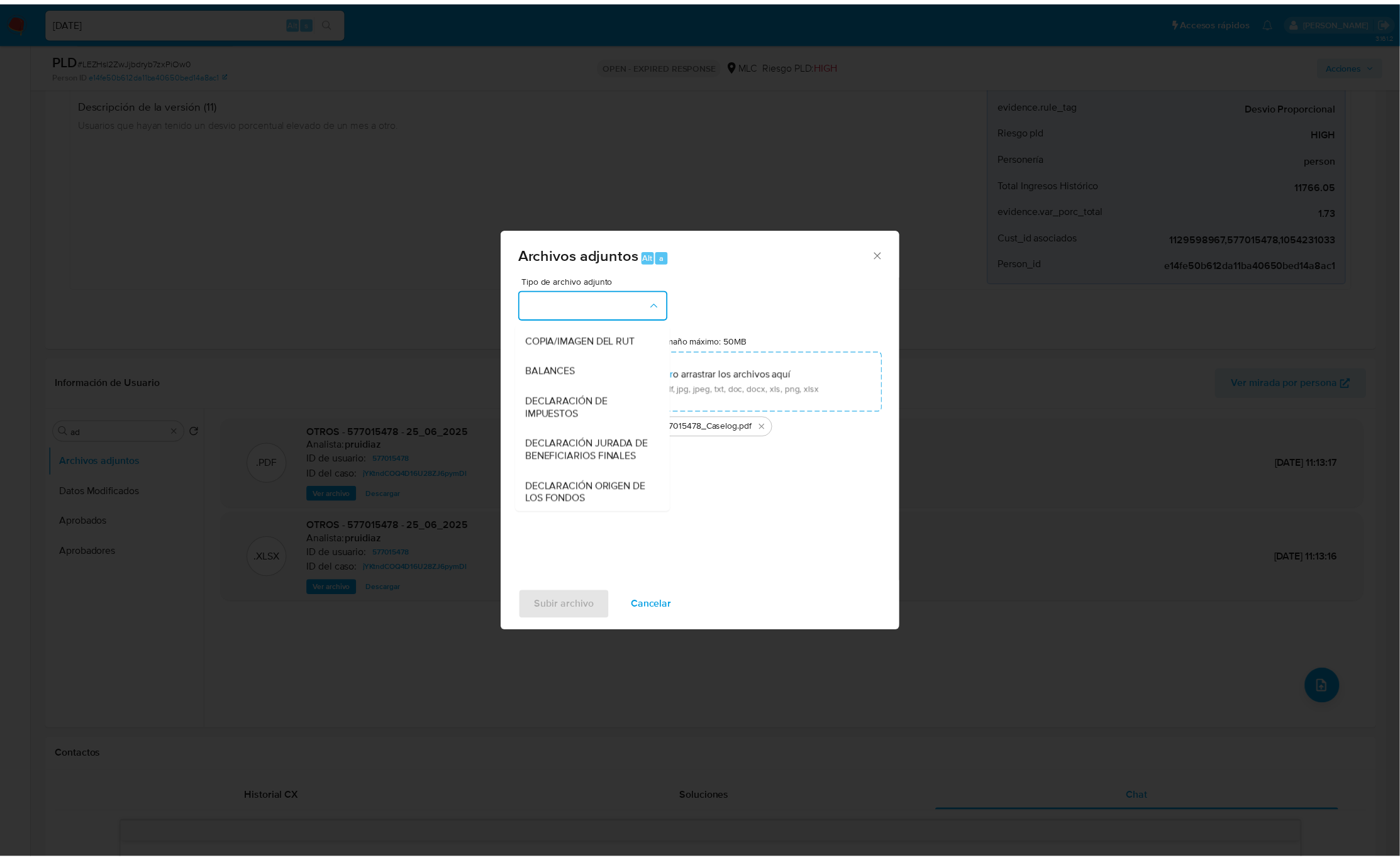
scroll to position [146, 0]
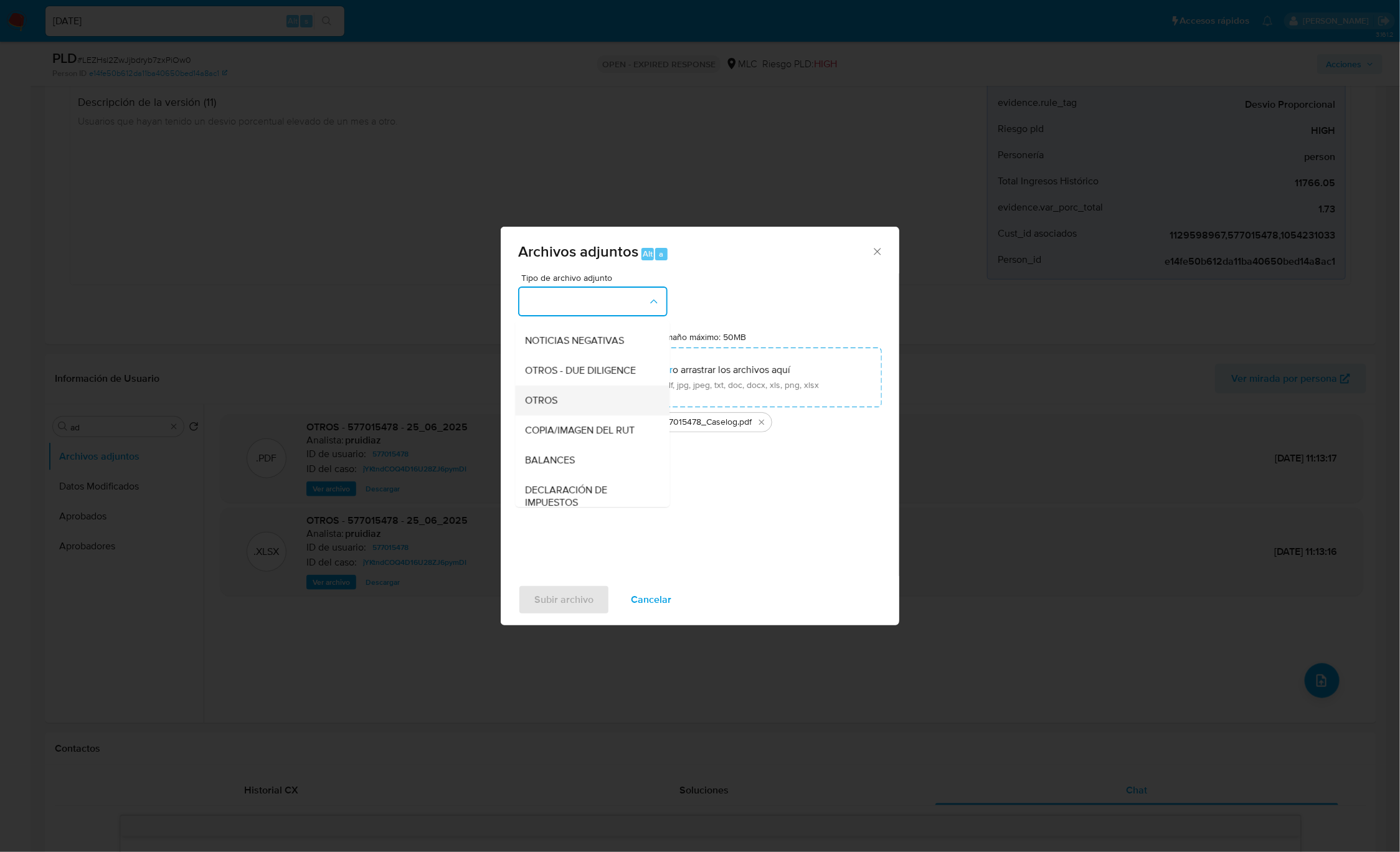
click at [576, 416] on div "OTROS" at bounding box center [589, 400] width 127 height 30
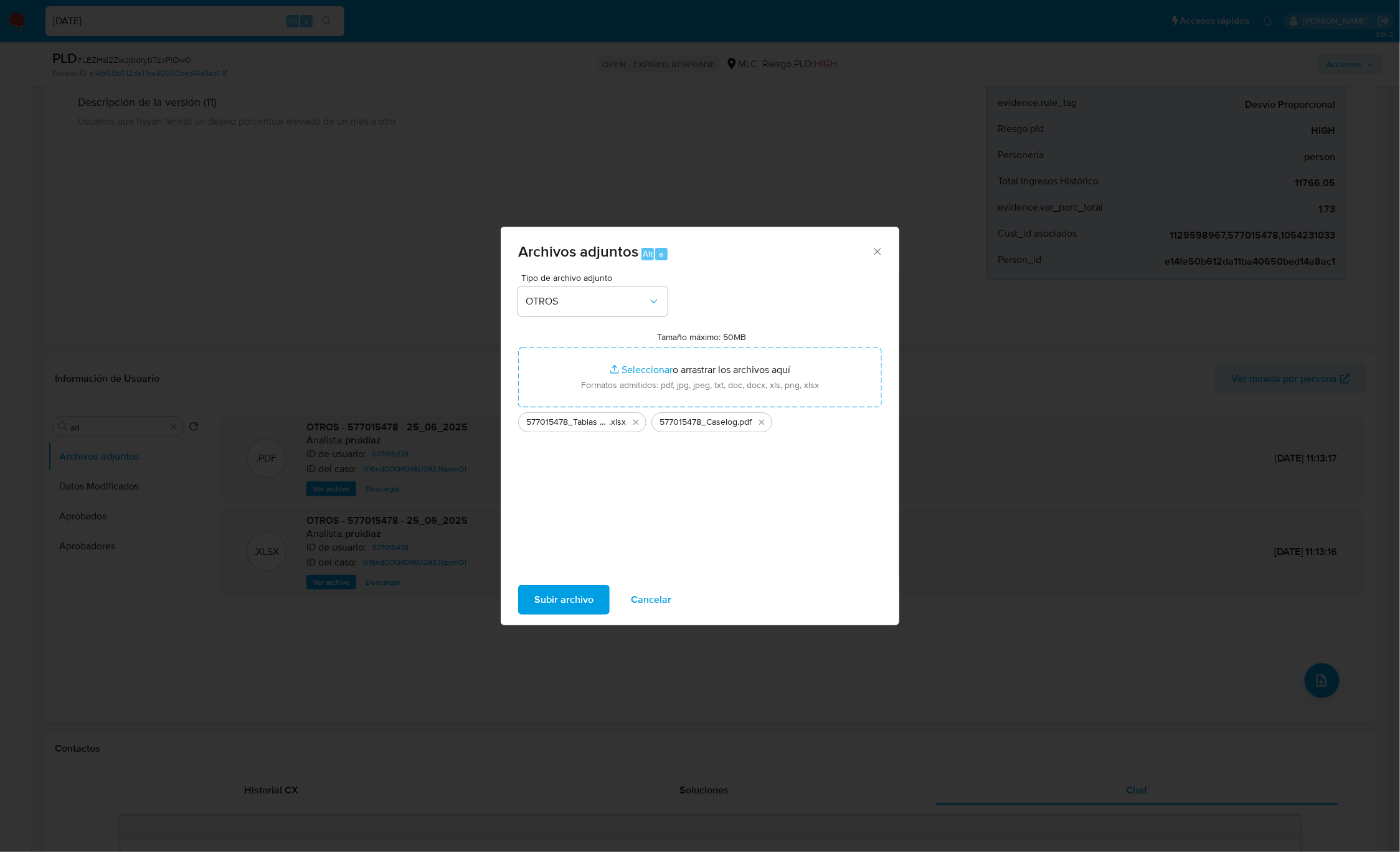
click at [565, 596] on span "Subir archivo" at bounding box center [564, 600] width 59 height 28
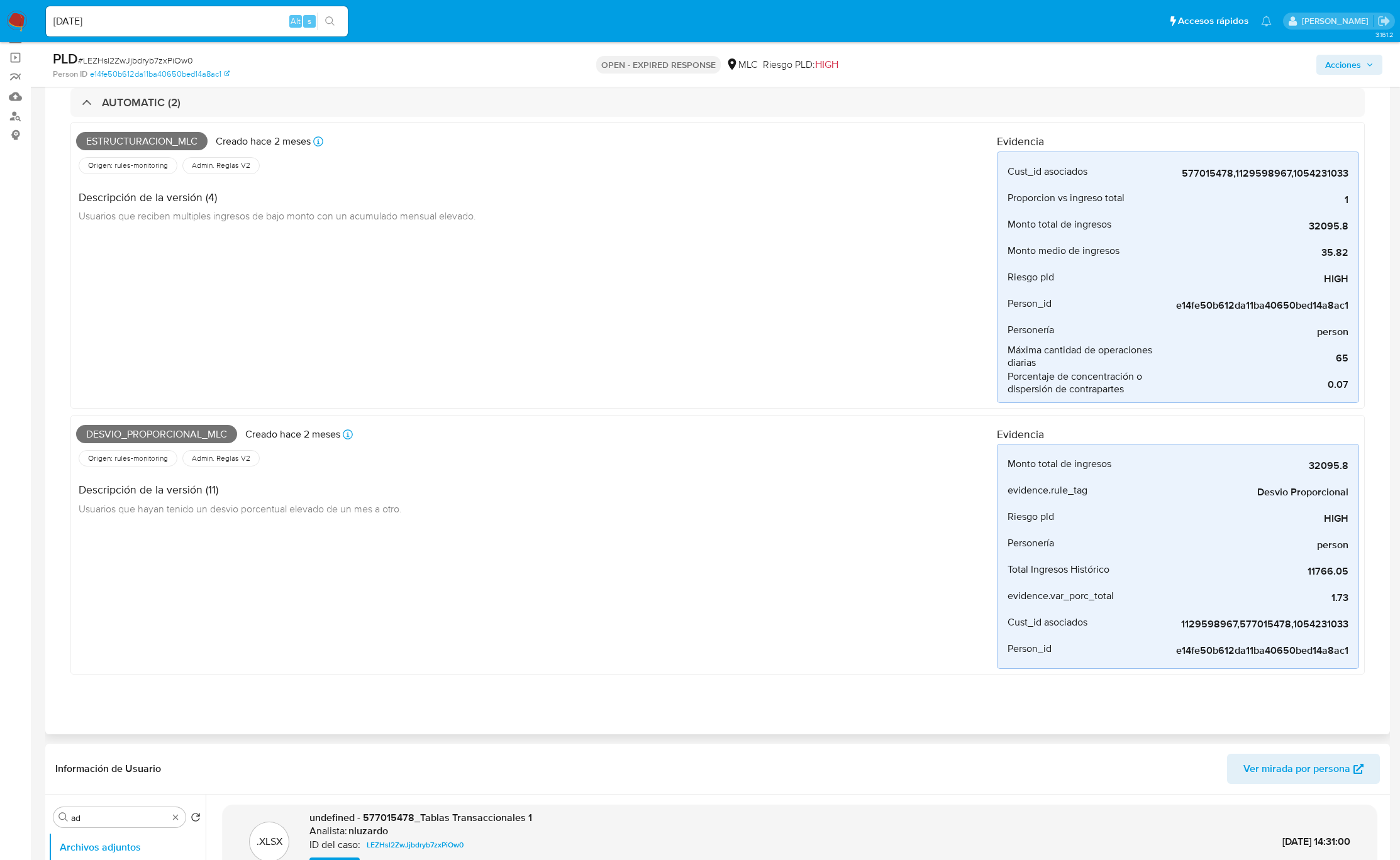
scroll to position [0, 0]
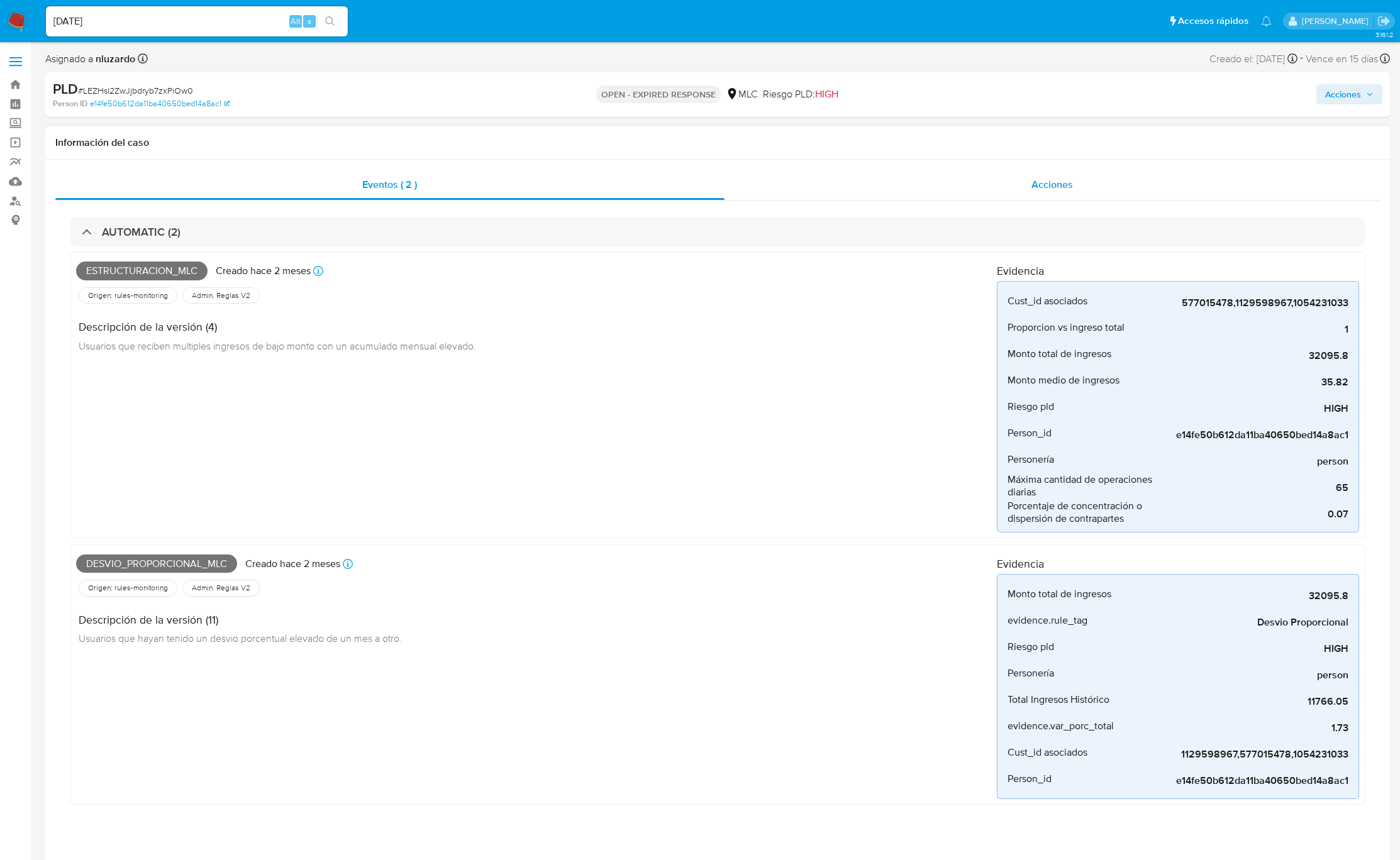
click at [1028, 189] on div "Acciones" at bounding box center [1052, 184] width 656 height 30
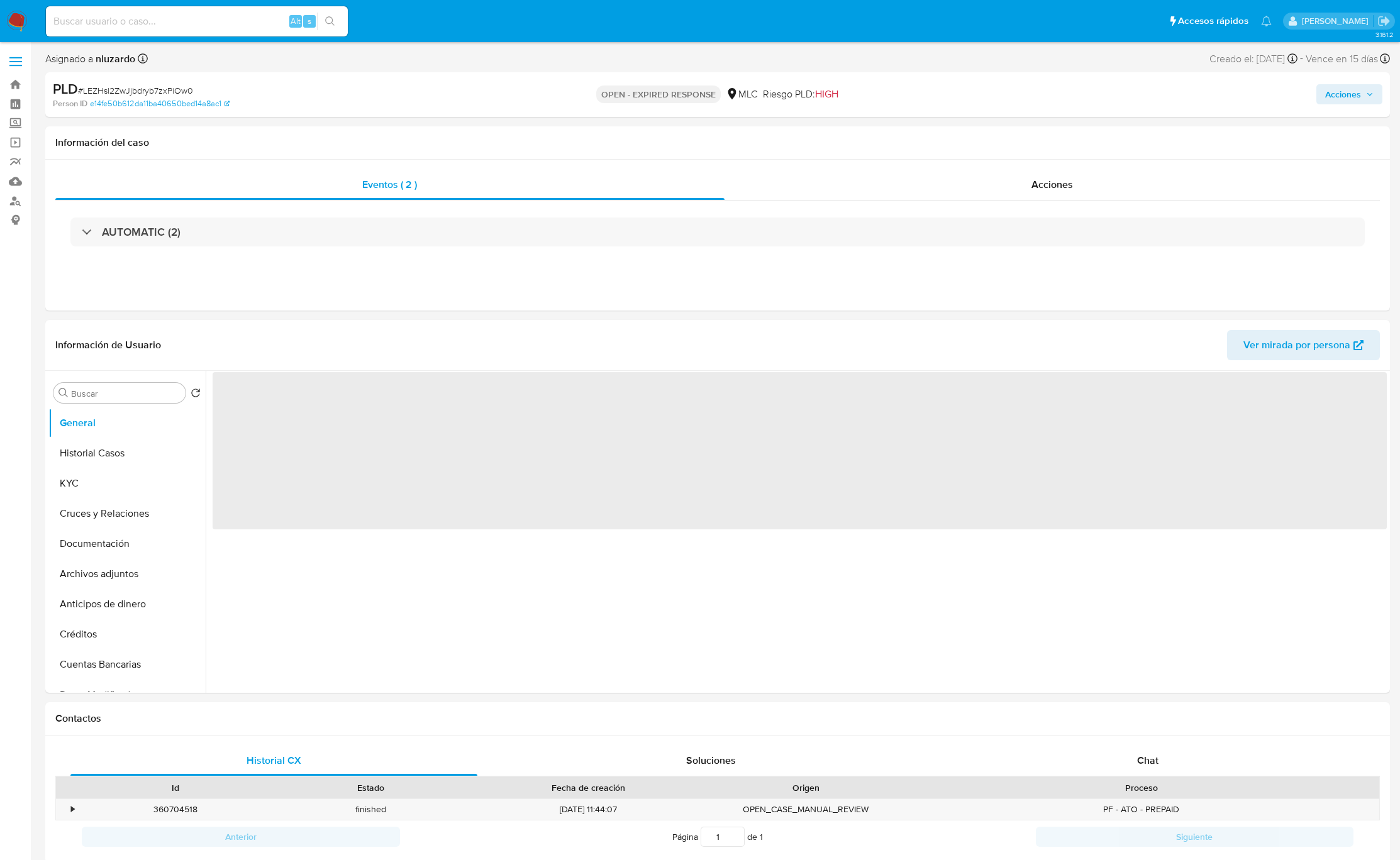
select select "10"
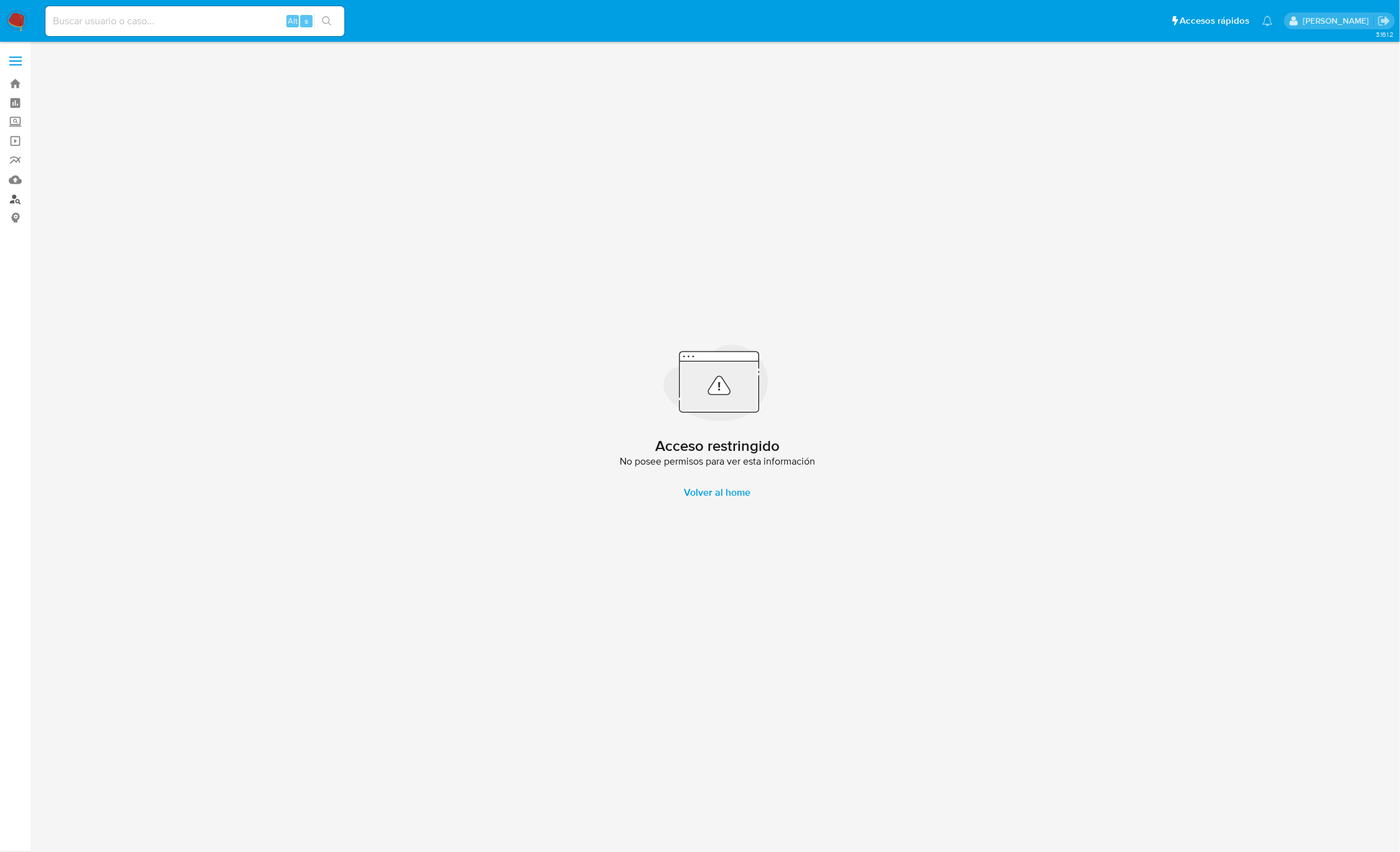
click at [19, 197] on link "Buscador de personas" at bounding box center [74, 199] width 148 height 19
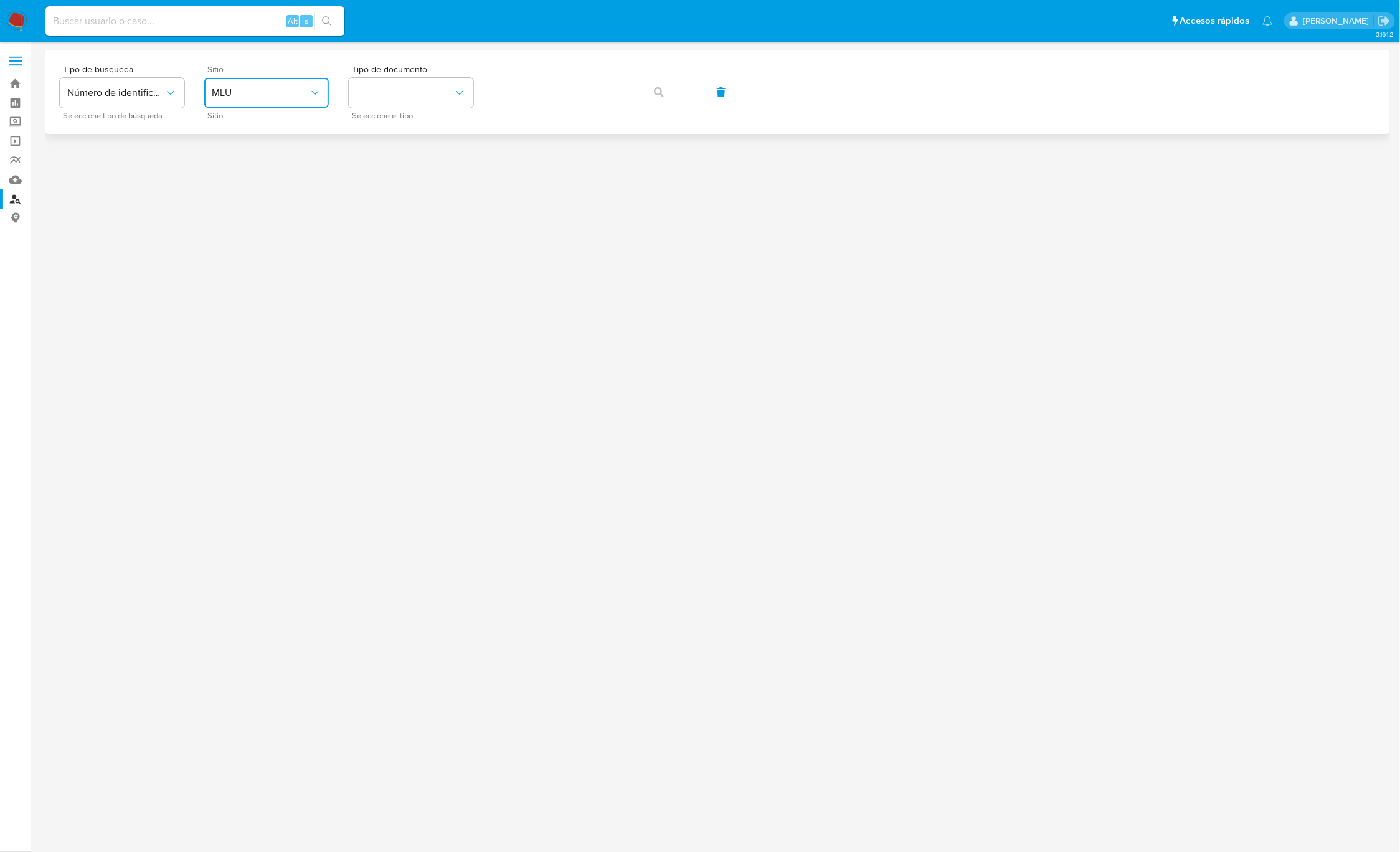
drag, startPoint x: 258, startPoint y: 84, endPoint x: 258, endPoint y: 90, distance: 6.0
click at [258, 90] on button "MLU" at bounding box center [266, 93] width 124 height 30
click at [284, 303] on div "MLC" at bounding box center [262, 305] width 102 height 30
click at [409, 84] on button "identificationType" at bounding box center [411, 93] width 124 height 30
click at [412, 120] on div "RUT RUT" at bounding box center [407, 132] width 102 height 42
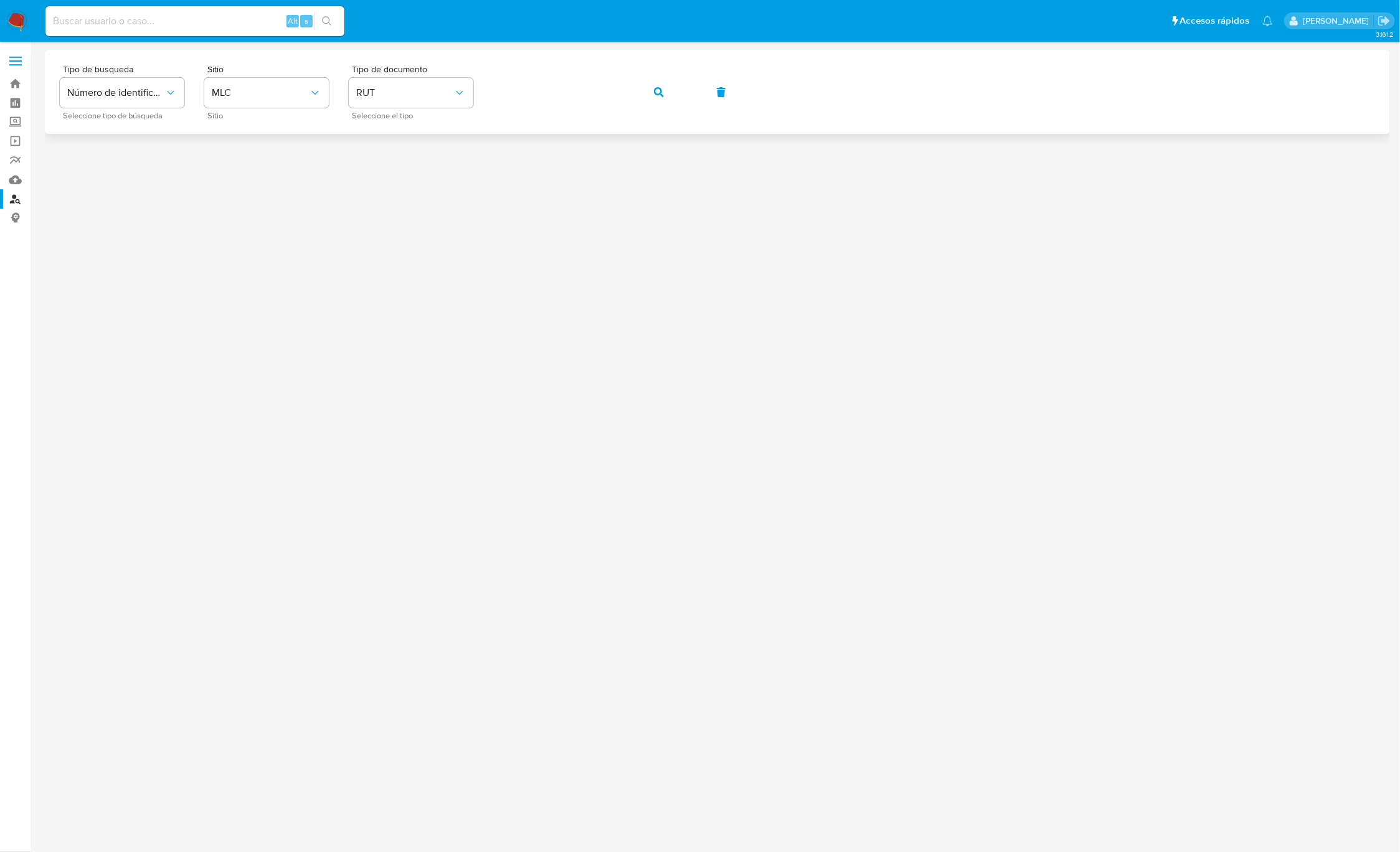
click at [693, 91] on div "Tipo de busqueda Número de identificación Seleccione tipo de búsqueda Sitio MLC…" at bounding box center [717, 91] width 1315 height 54
click at [663, 86] on button "button" at bounding box center [659, 92] width 42 height 30
click at [648, 92] on button "button" at bounding box center [659, 92] width 42 height 30
drag, startPoint x: 738, startPoint y: 540, endPoint x: 932, endPoint y: 749, distance: 285.2
click at [1007, 725] on div at bounding box center [717, 424] width 1345 height 749
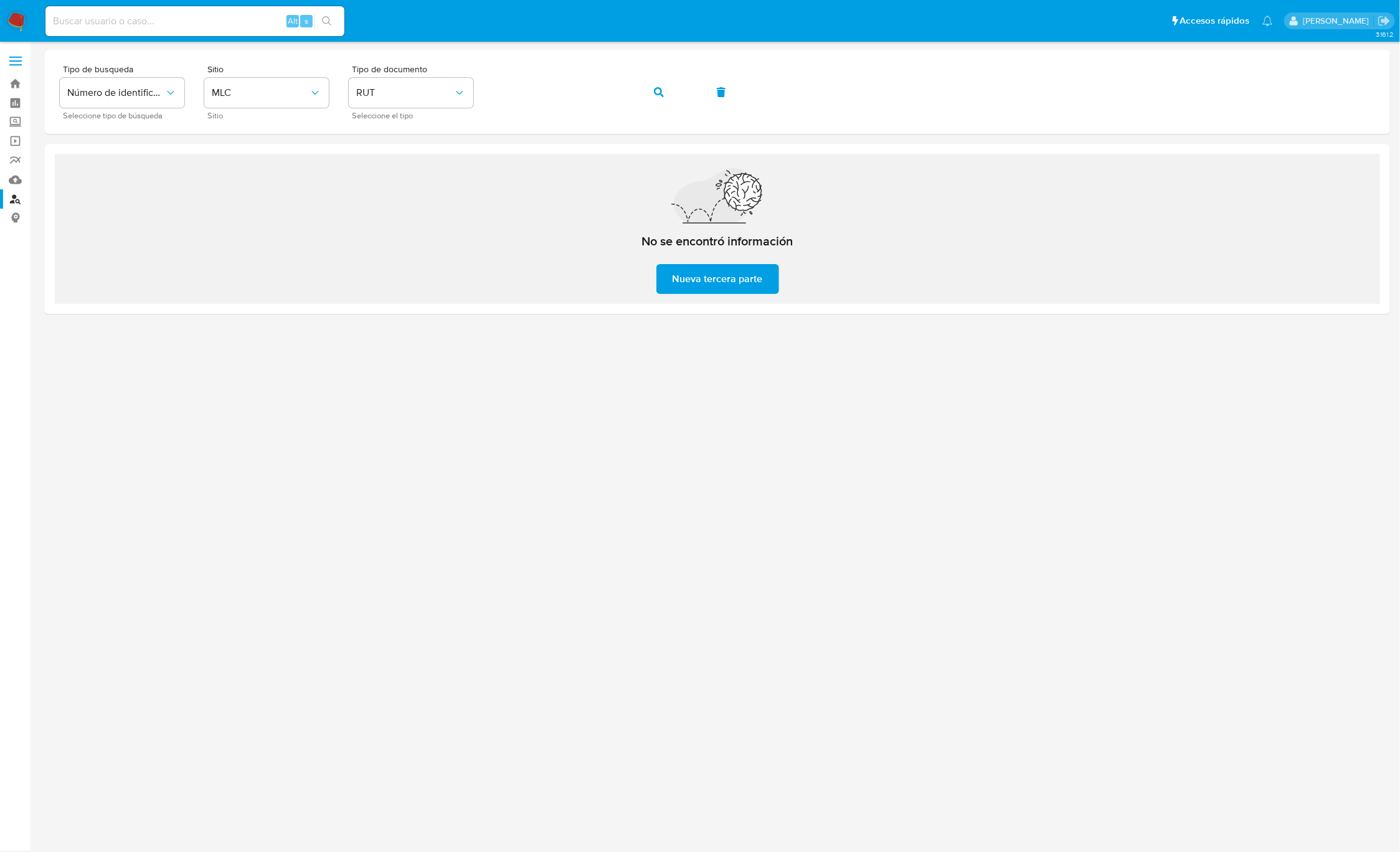
click at [913, 752] on div at bounding box center [717, 424] width 1345 height 749
click at [678, 92] on button "button" at bounding box center [659, 92] width 42 height 30
click at [669, 88] on button "button" at bounding box center [659, 92] width 42 height 30
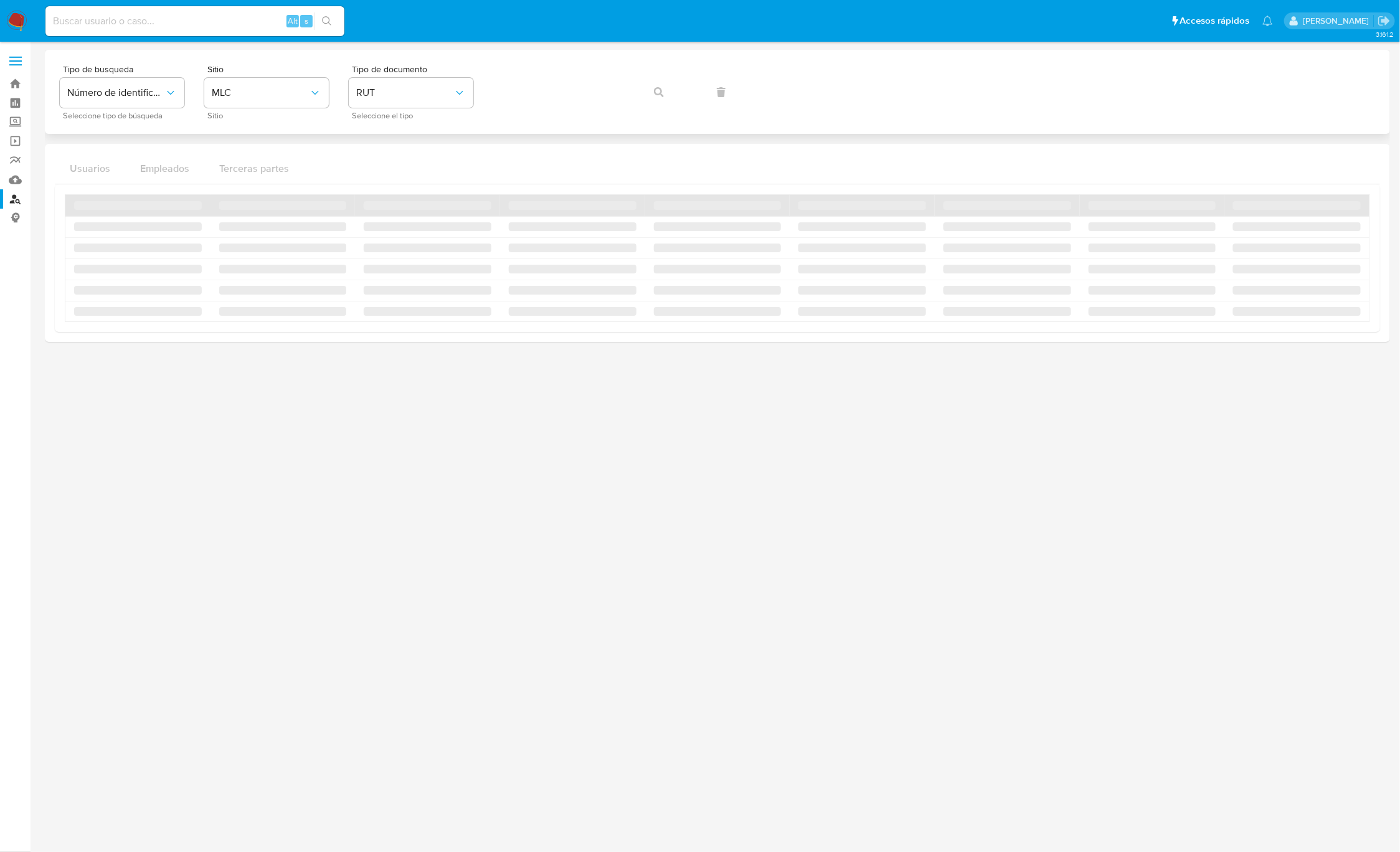
click at [669, 87] on div "Tipo de busqueda Número de identificación Seleccione tipo de búsqueda Sitio MLC…" at bounding box center [717, 91] width 1315 height 54
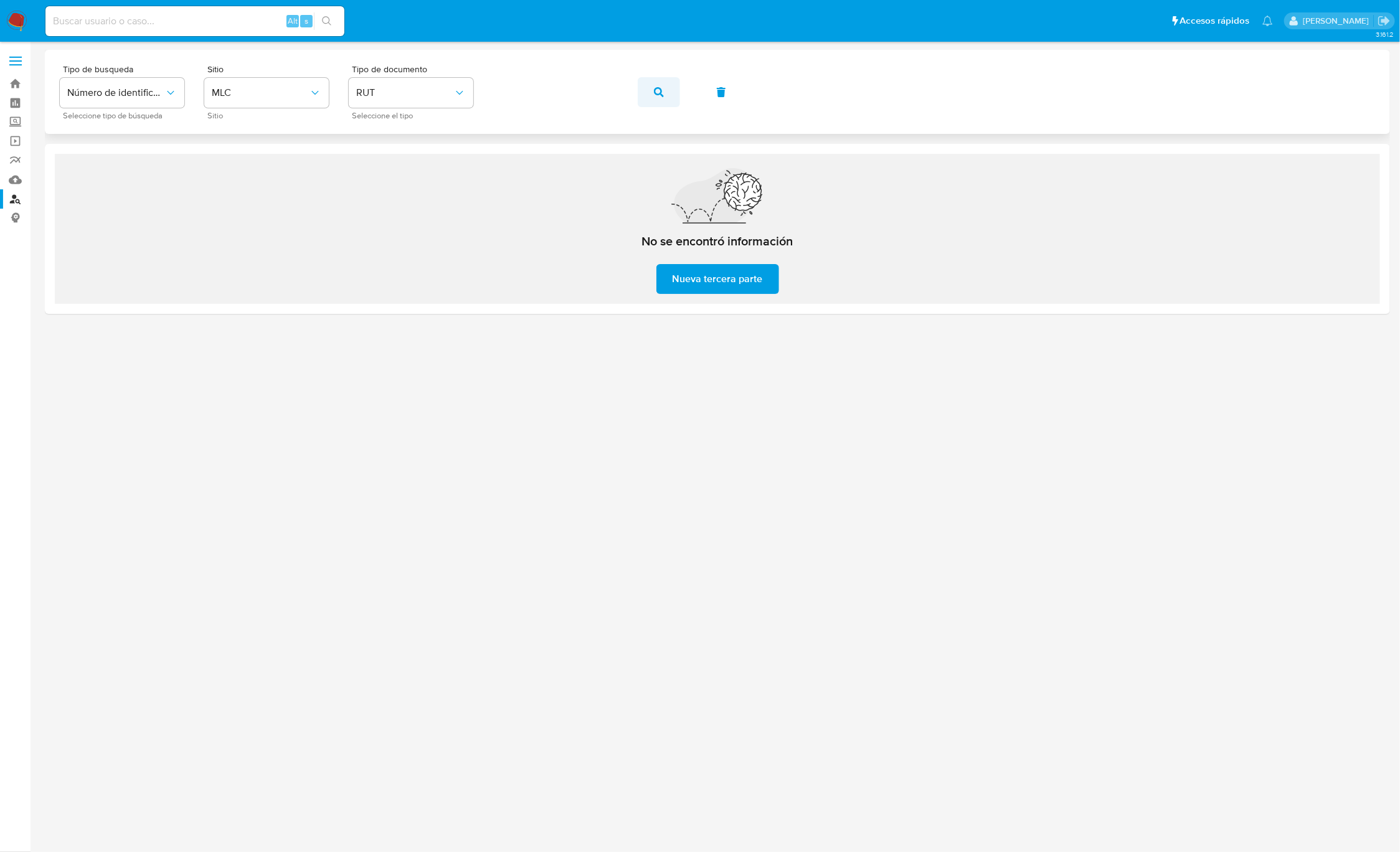
click at [664, 92] on button "button" at bounding box center [659, 92] width 42 height 30
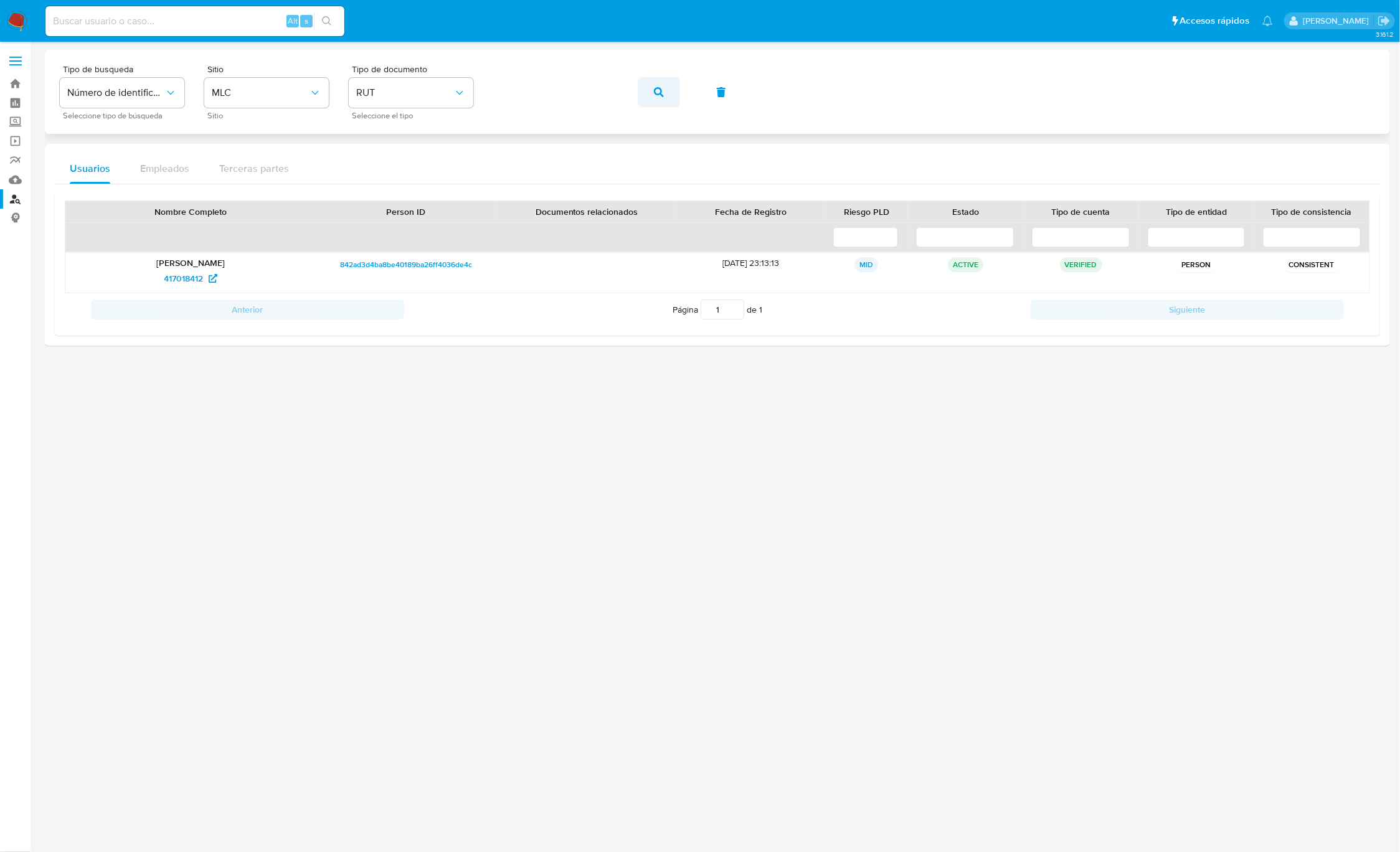
click at [639, 94] on button "button" at bounding box center [659, 92] width 42 height 30
drag, startPoint x: 626, startPoint y: 94, endPoint x: 714, endPoint y: 1298, distance: 1207.2
click at [714, 851] on html "Pausado Ver notificaciones Alt s Accesos rápidos Presiona las siguientes teclas…" at bounding box center [700, 426] width 1400 height 852
click at [641, 103] on button "button" at bounding box center [659, 92] width 42 height 30
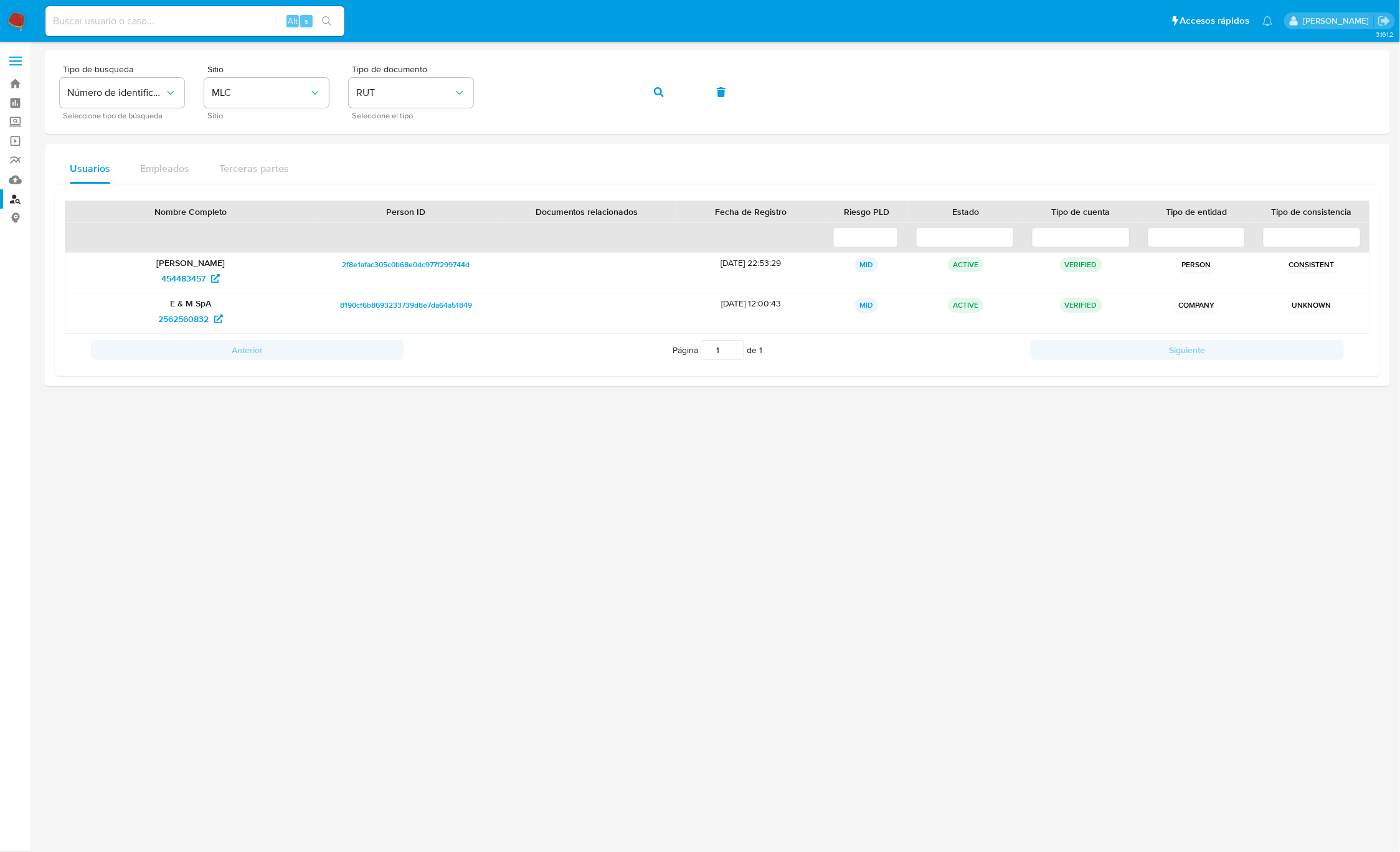
click at [215, 18] on input at bounding box center [195, 21] width 299 height 16
paste input "454483457"
type input "454483457"
click at [334, 12] on button "search-icon" at bounding box center [326, 21] width 25 height 18
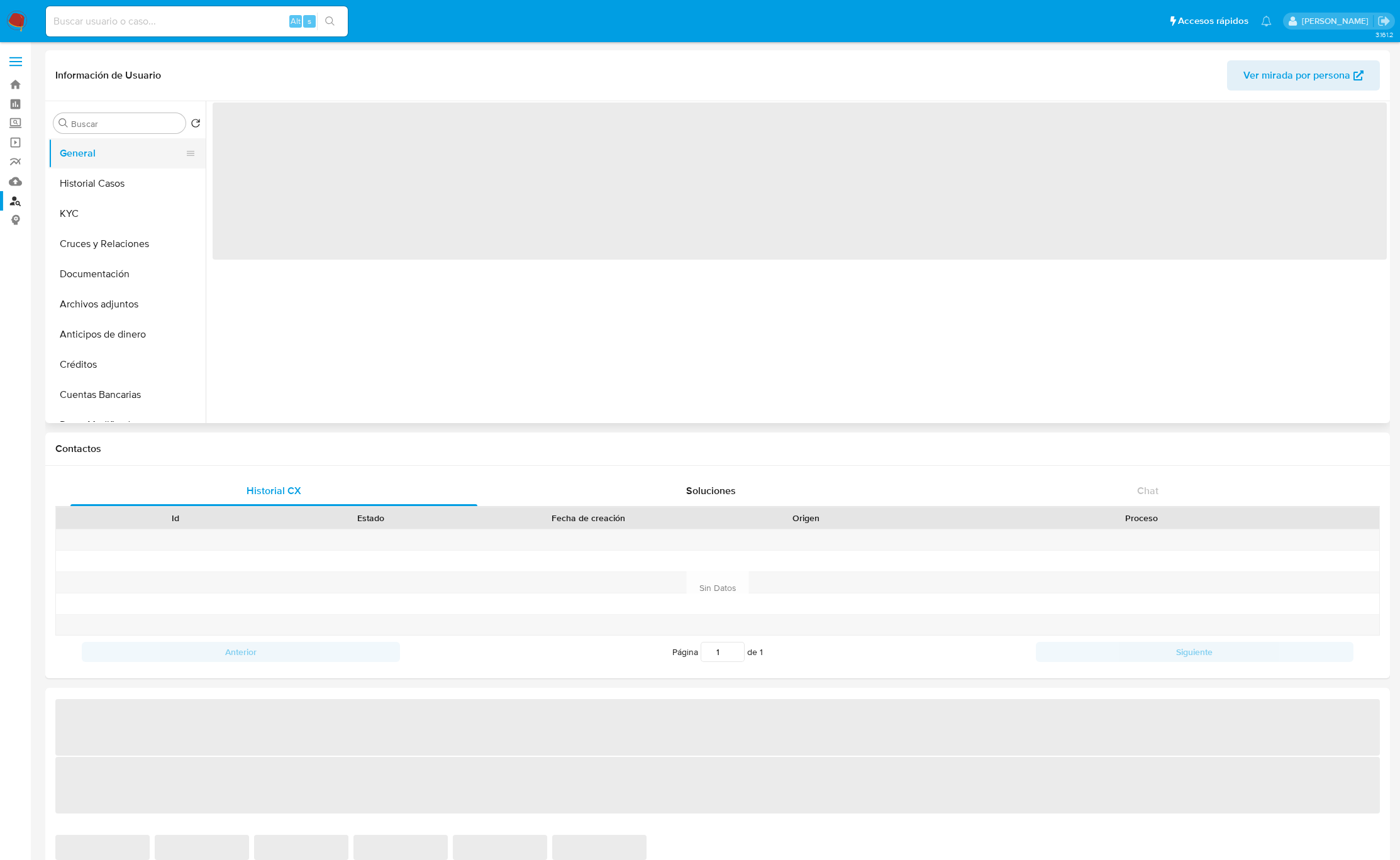
select select "10"
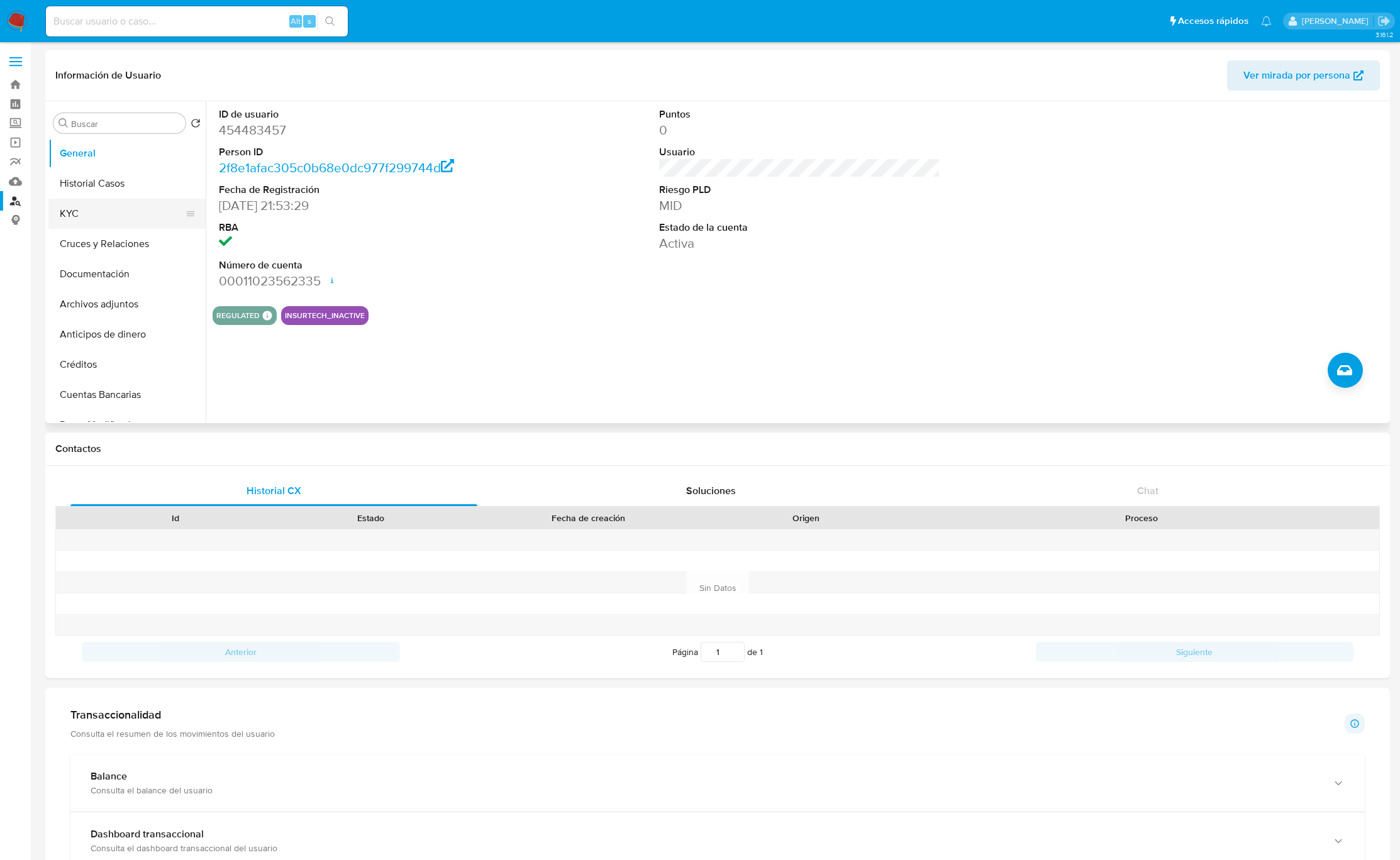
click at [76, 207] on button "KYC" at bounding box center [122, 214] width 147 height 30
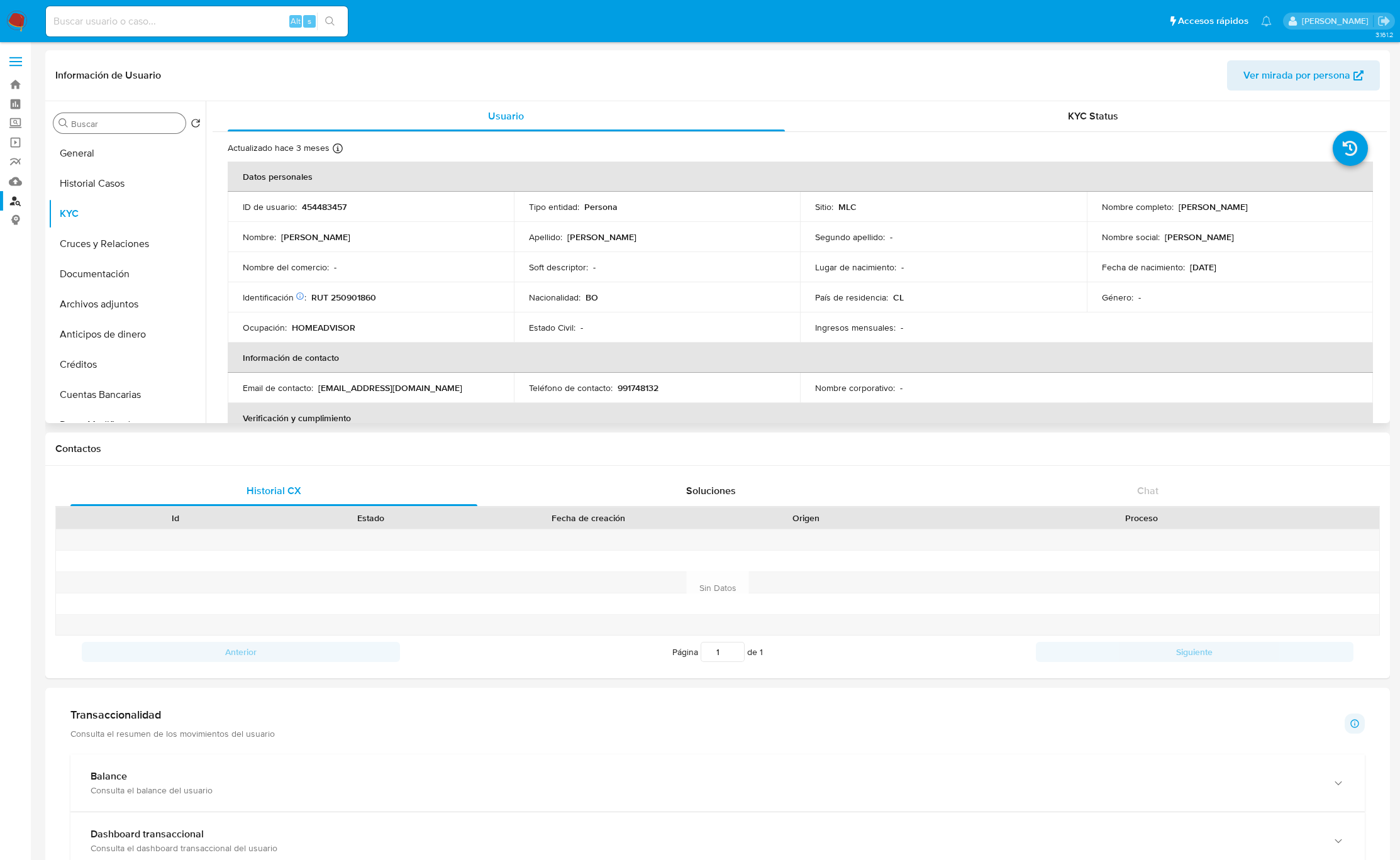
click at [108, 126] on input "Buscar" at bounding box center [125, 124] width 109 height 12
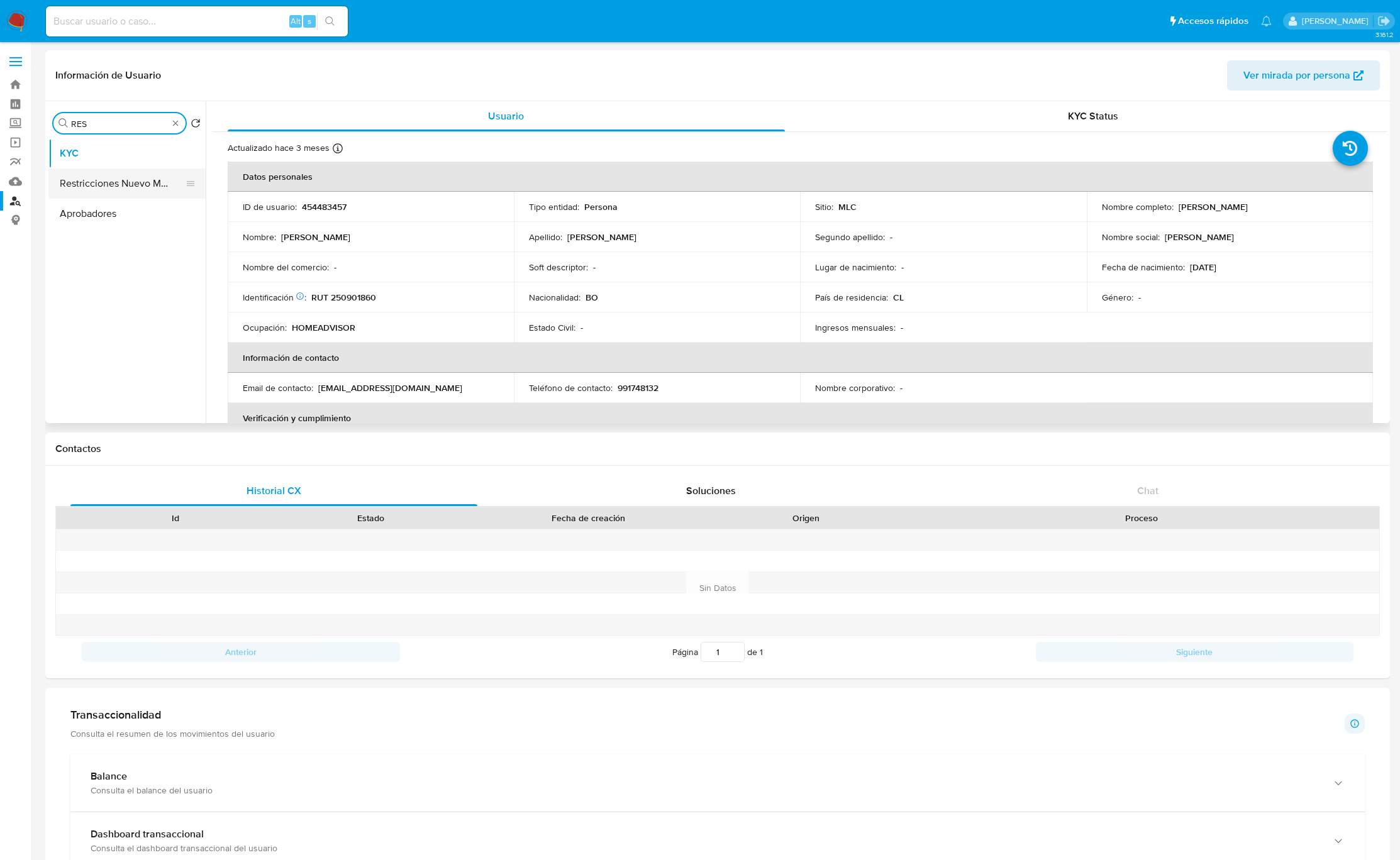
type input "RES"
click at [101, 186] on button "Restricciones Nuevo Mundo" at bounding box center [122, 183] width 147 height 30
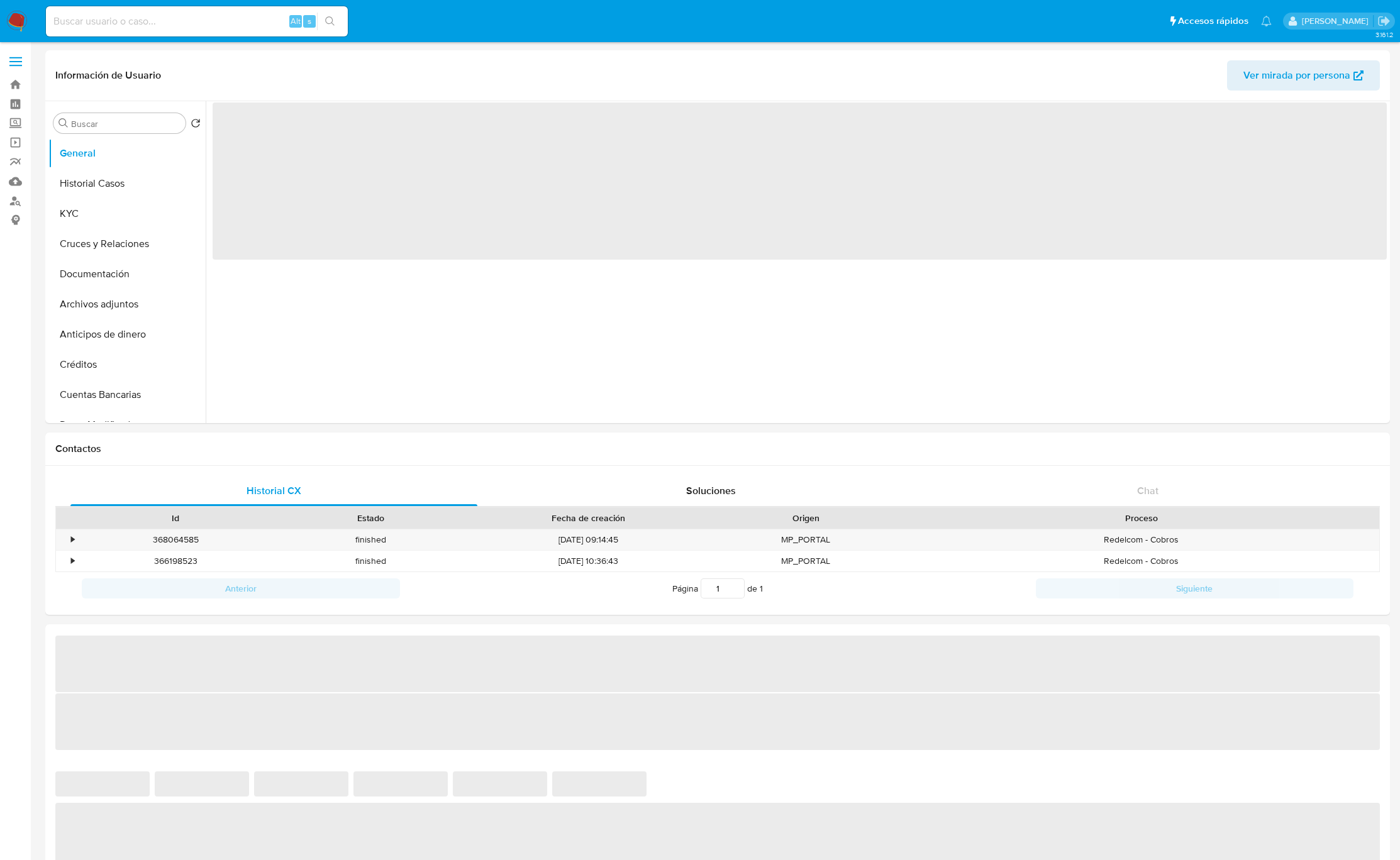
select select "10"
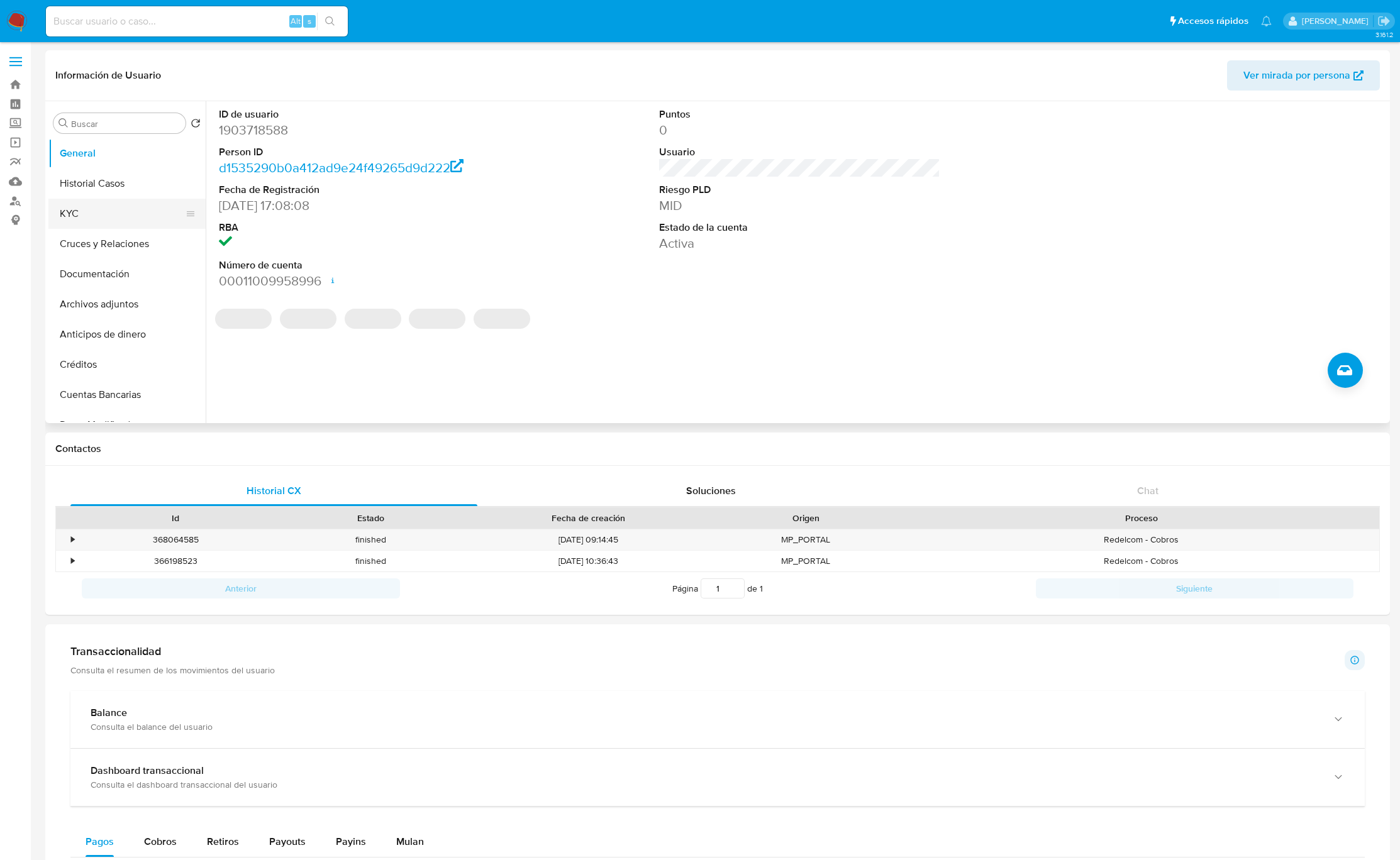
click at [108, 217] on button "KYC" at bounding box center [122, 214] width 147 height 30
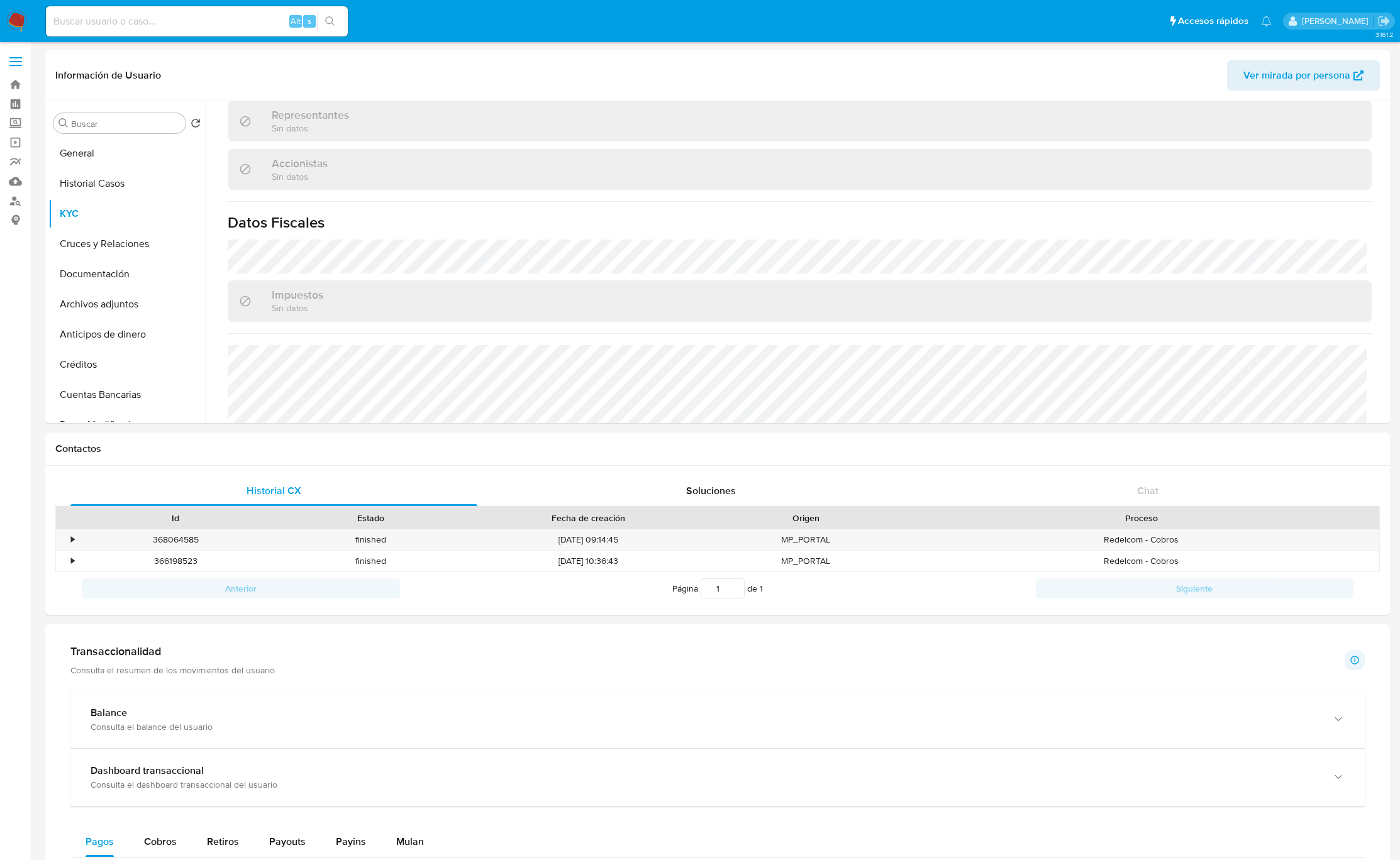
scroll to position [755, 0]
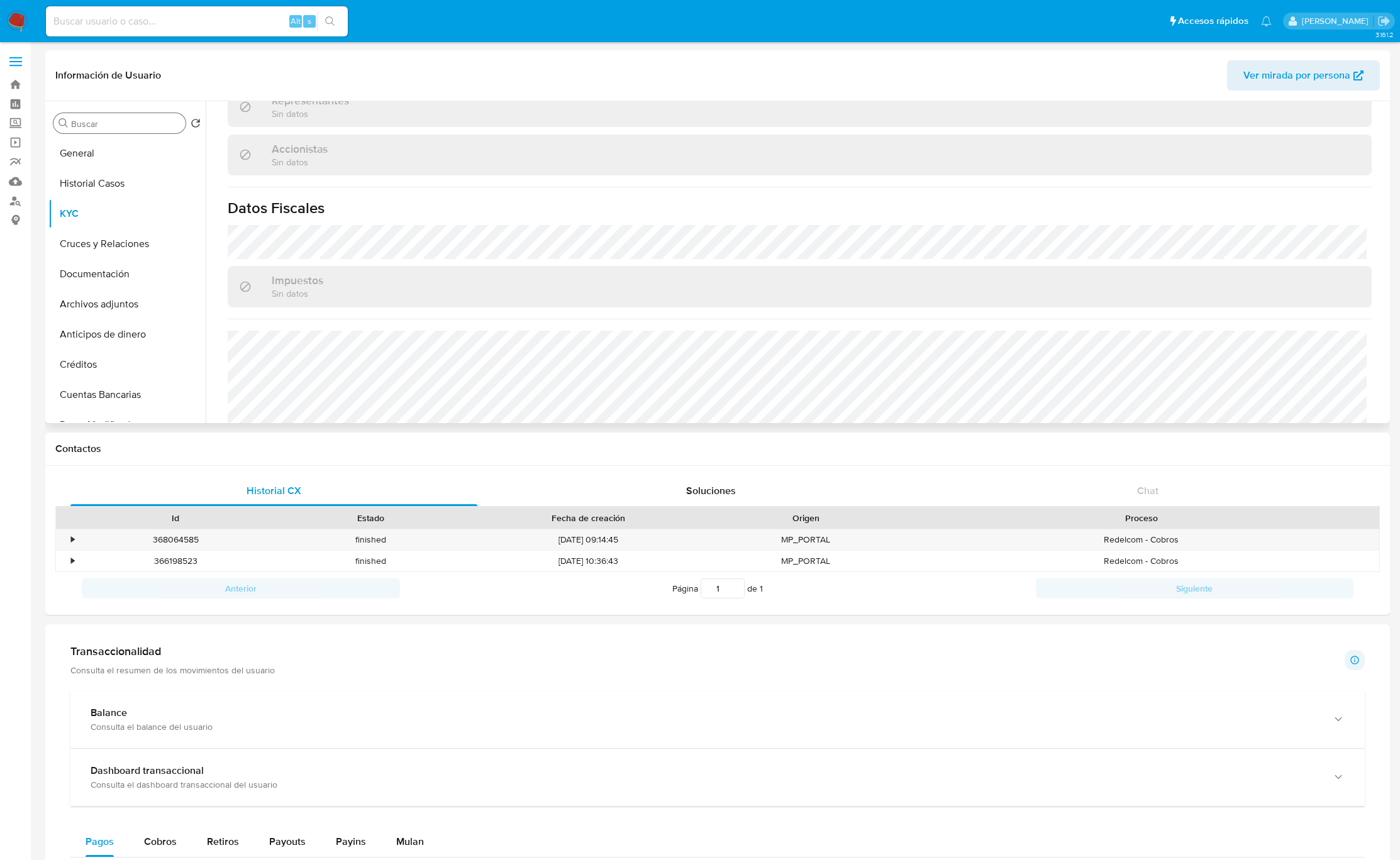
click at [126, 123] on input "Buscar" at bounding box center [125, 124] width 109 height 12
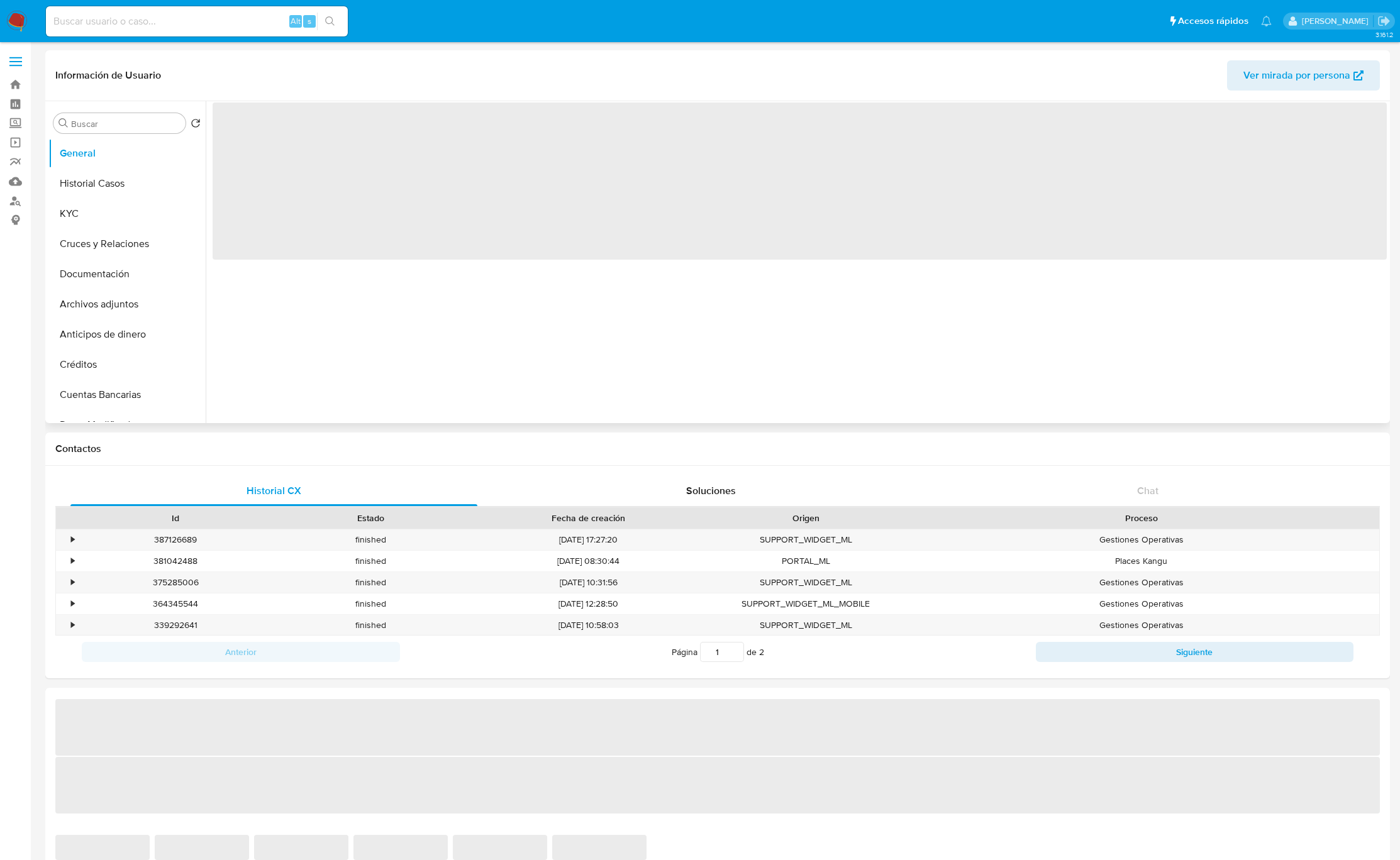
select select "10"
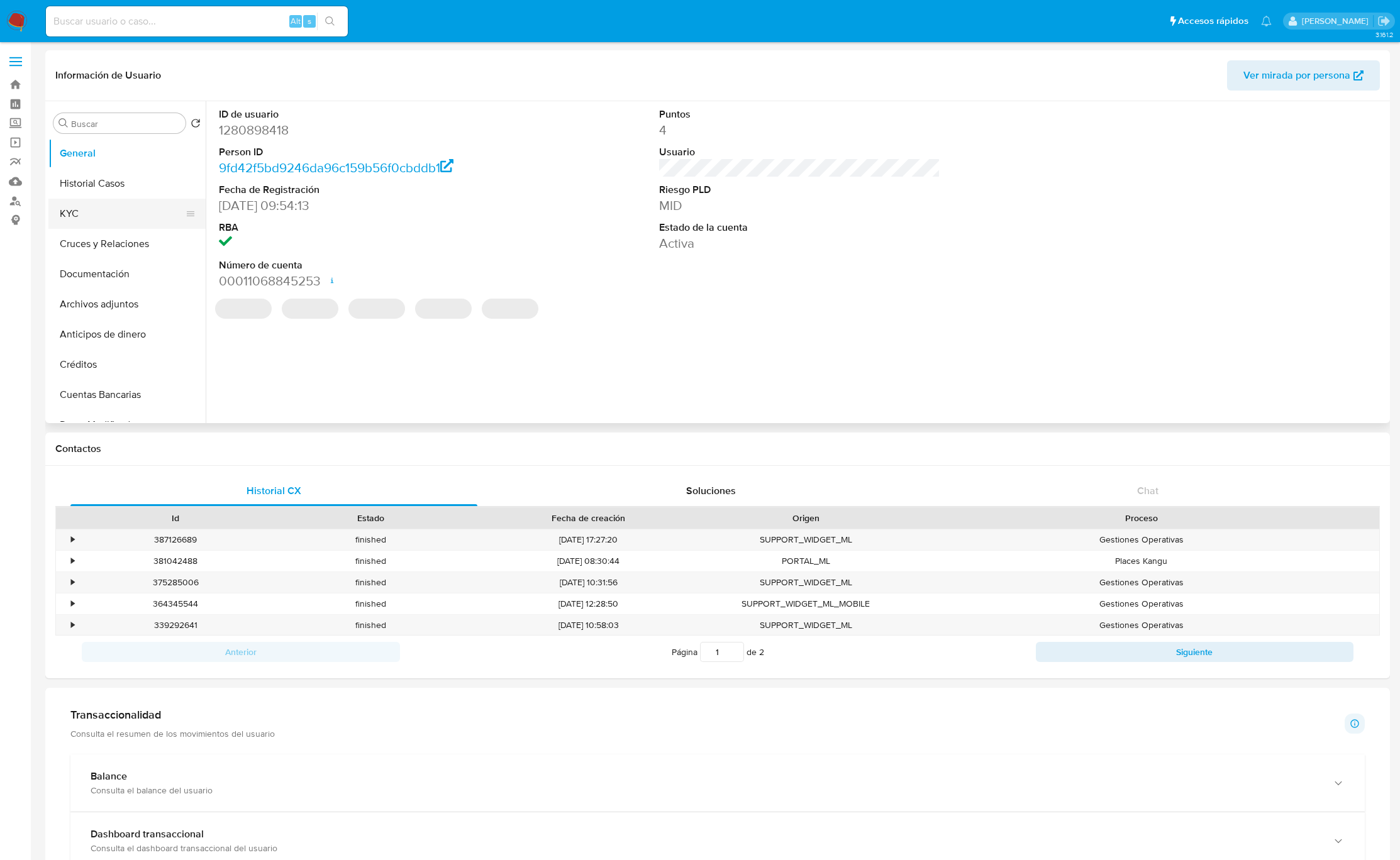
click at [125, 215] on button "KYC" at bounding box center [122, 214] width 147 height 30
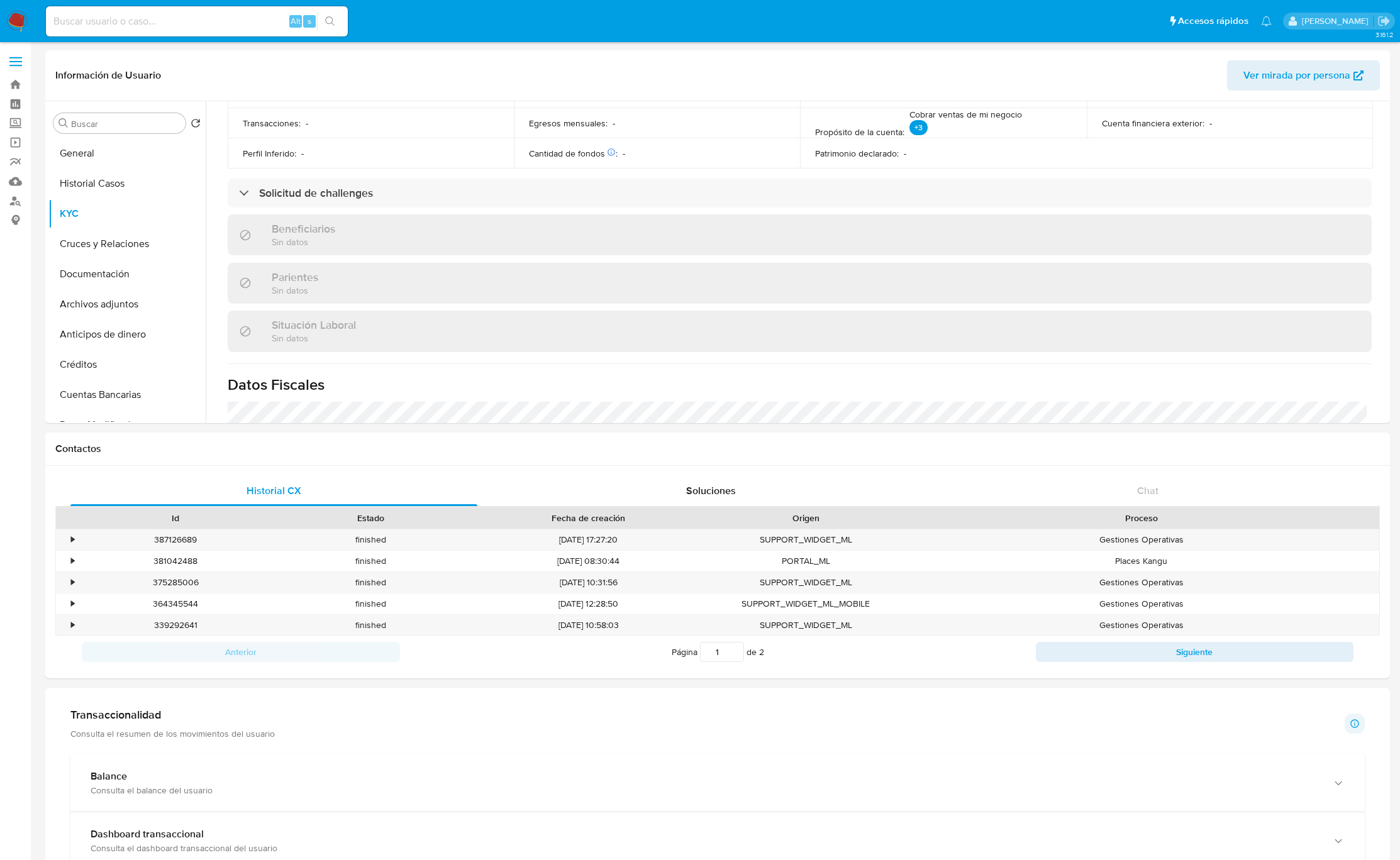
scroll to position [115, 0]
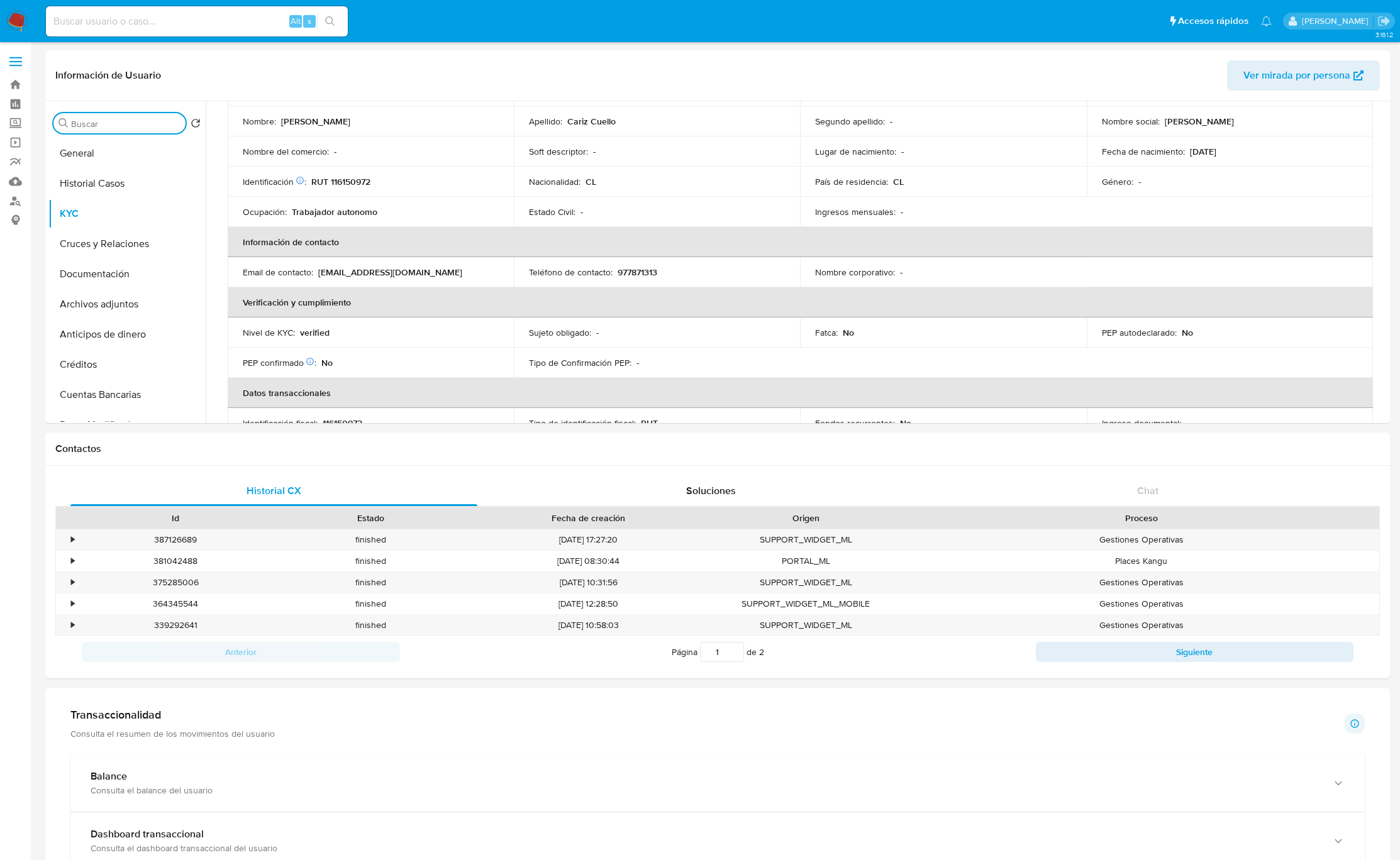
click at [119, 126] on input "Buscar" at bounding box center [125, 124] width 109 height 12
type input "res"
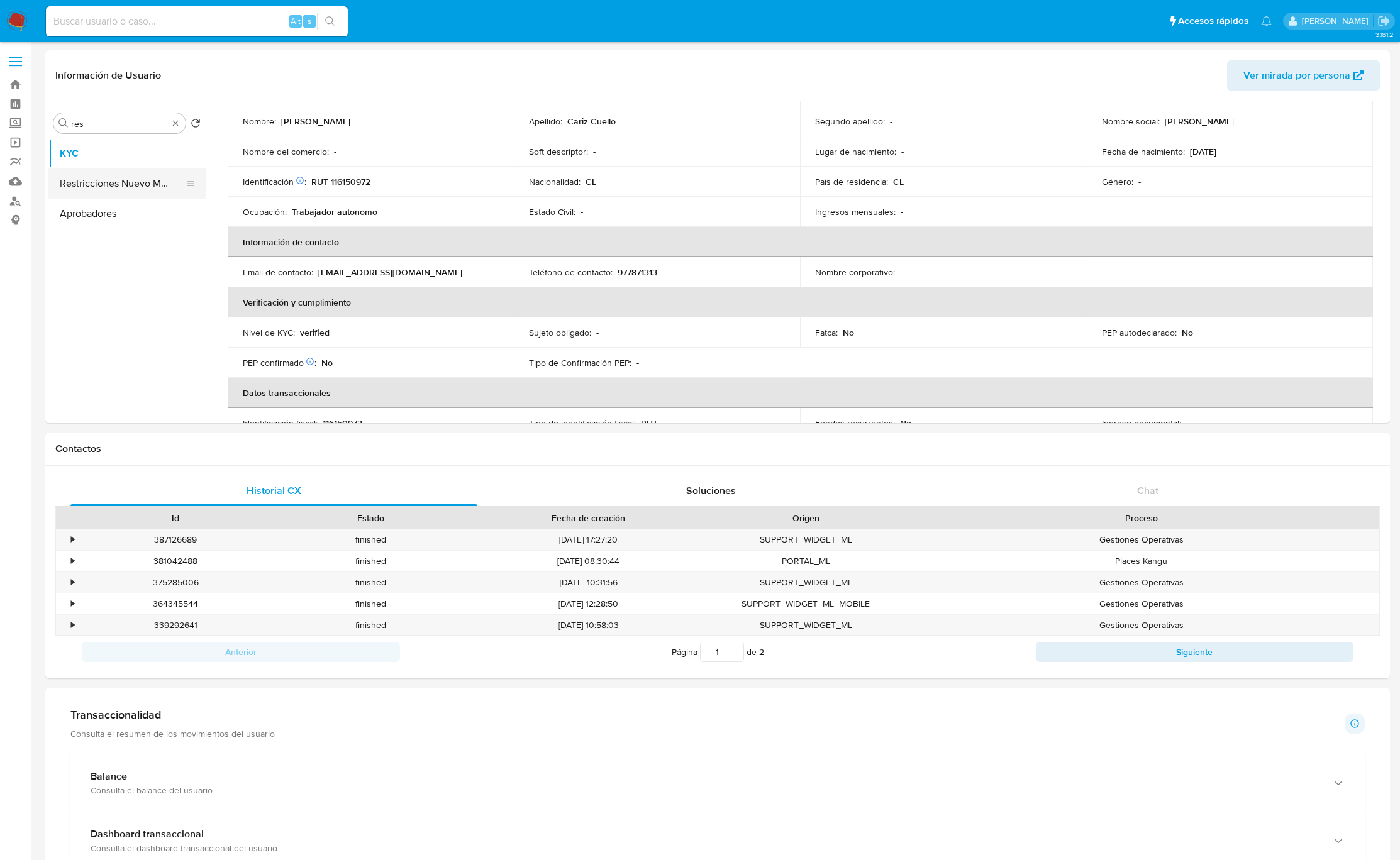
drag, startPoint x: 122, startPoint y: 164, endPoint x: 105, endPoint y: 185, distance: 27.0
click at [105, 185] on ul "KYC Restricciones Nuevo Mundo Aprobadores" at bounding box center [127, 280] width 157 height 283
click at [105, 185] on button "Restricciones Nuevo Mundo" at bounding box center [122, 183] width 147 height 30
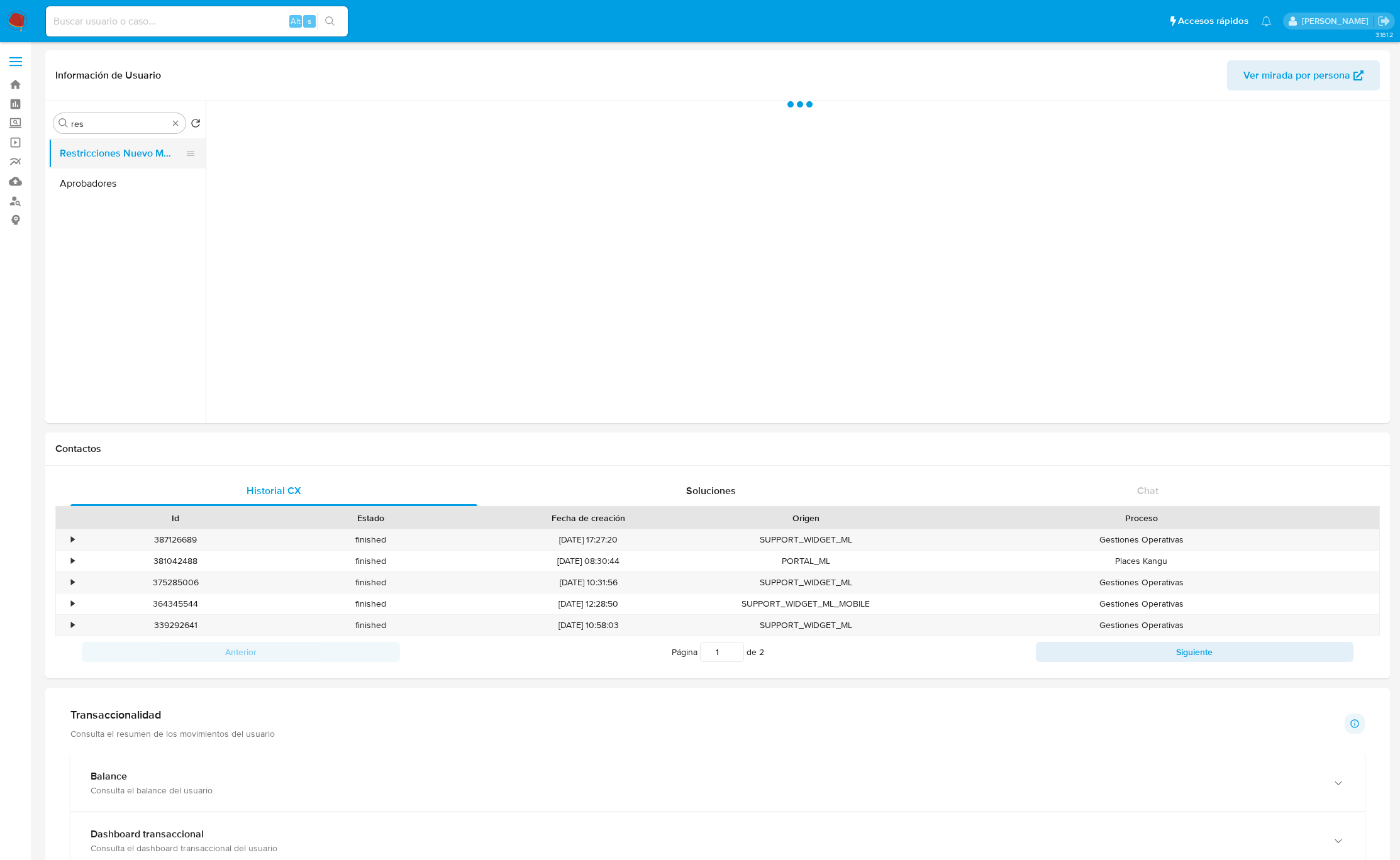
scroll to position [0, 0]
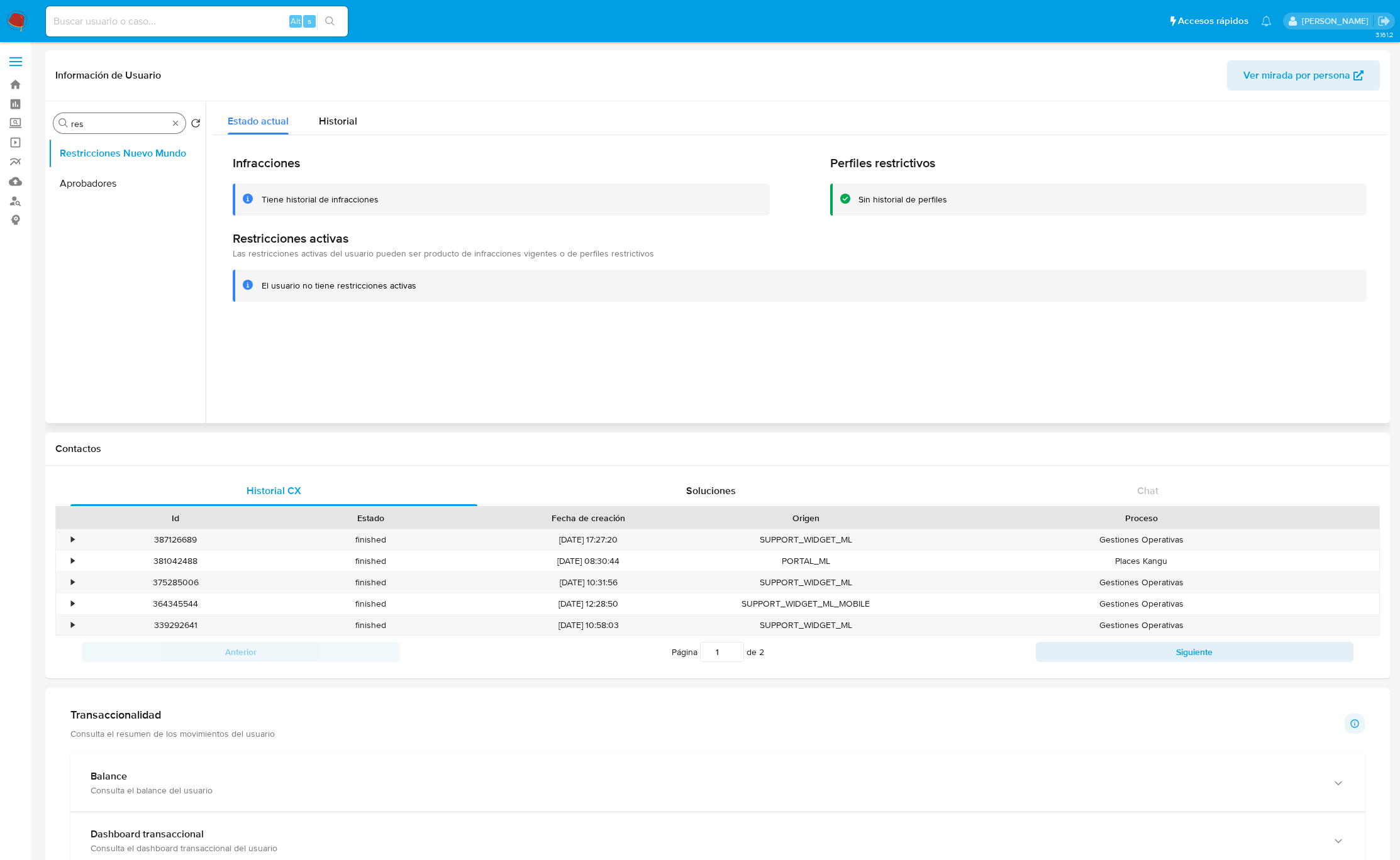
click at [181, 117] on div "Buscar res" at bounding box center [119, 123] width 132 height 20
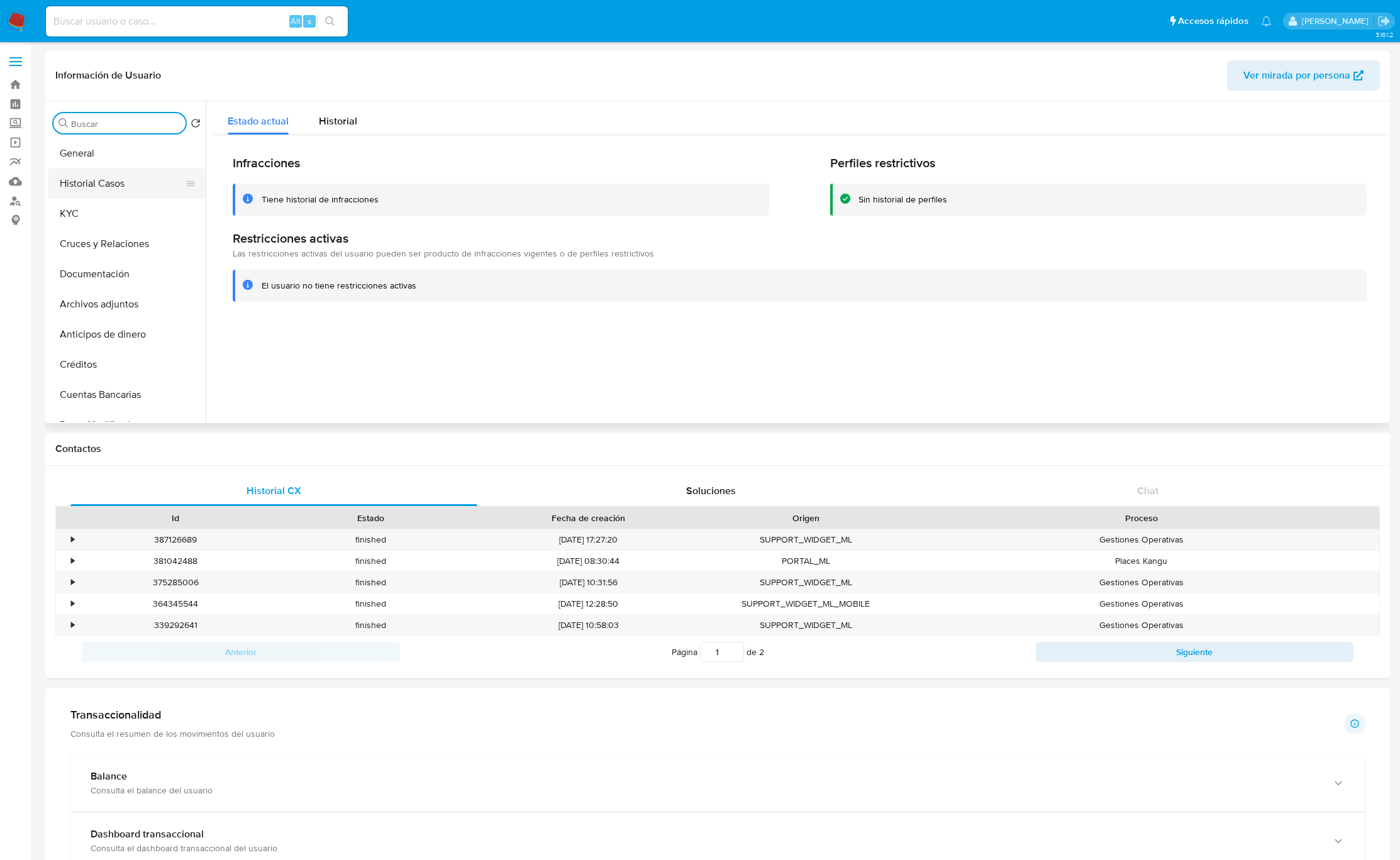
drag, startPoint x: 142, startPoint y: 166, endPoint x: 139, endPoint y: 179, distance: 13.3
click at [142, 170] on ul "General Historial Casos KYC Cruces y Relaciones Documentación Archivos adjuntos…" at bounding box center [127, 280] width 157 height 283
click at [139, 180] on button "Historial Casos" at bounding box center [122, 183] width 147 height 30
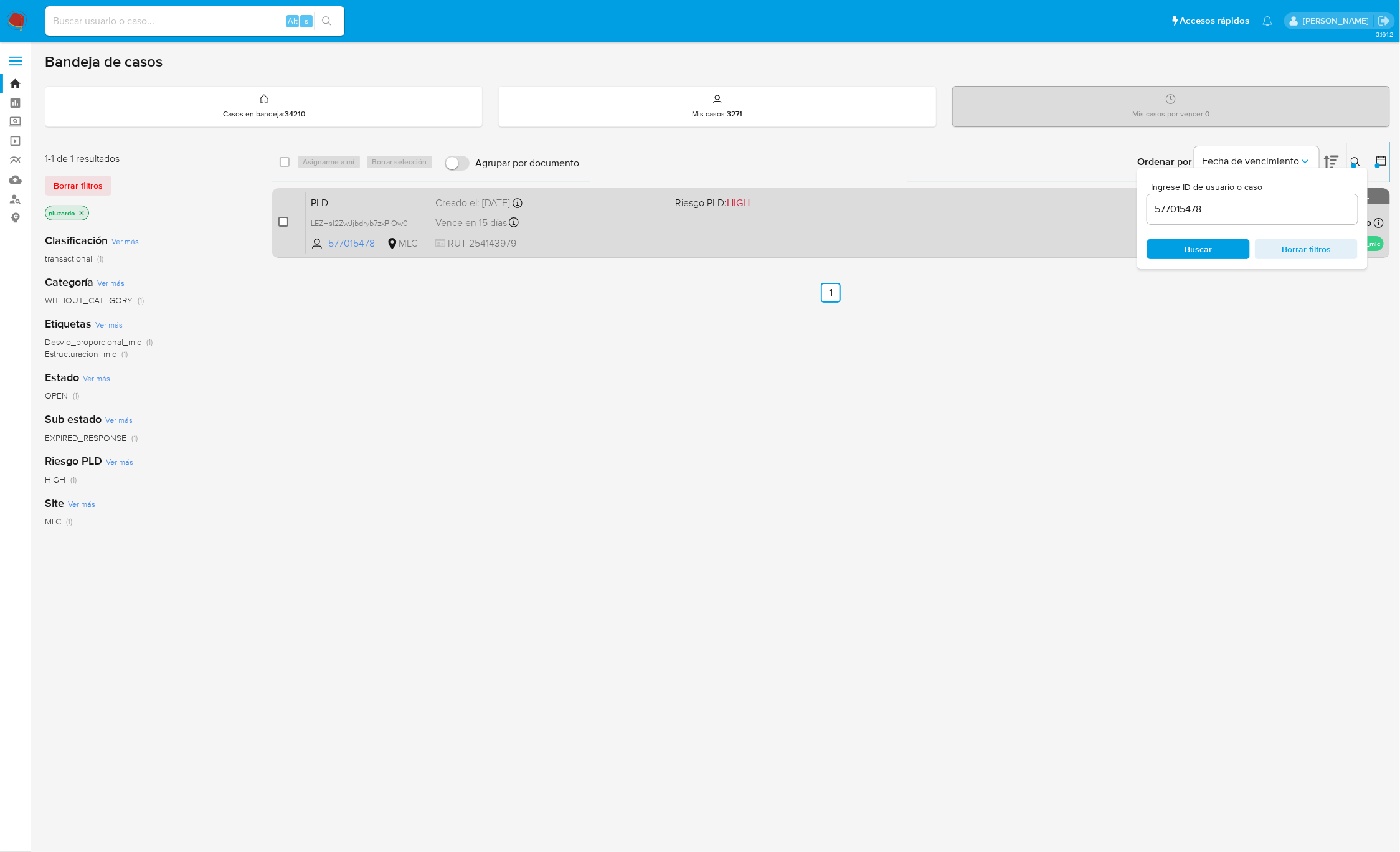
click at [284, 221] on input "checkbox" at bounding box center [283, 222] width 10 height 10
checkbox input "true"
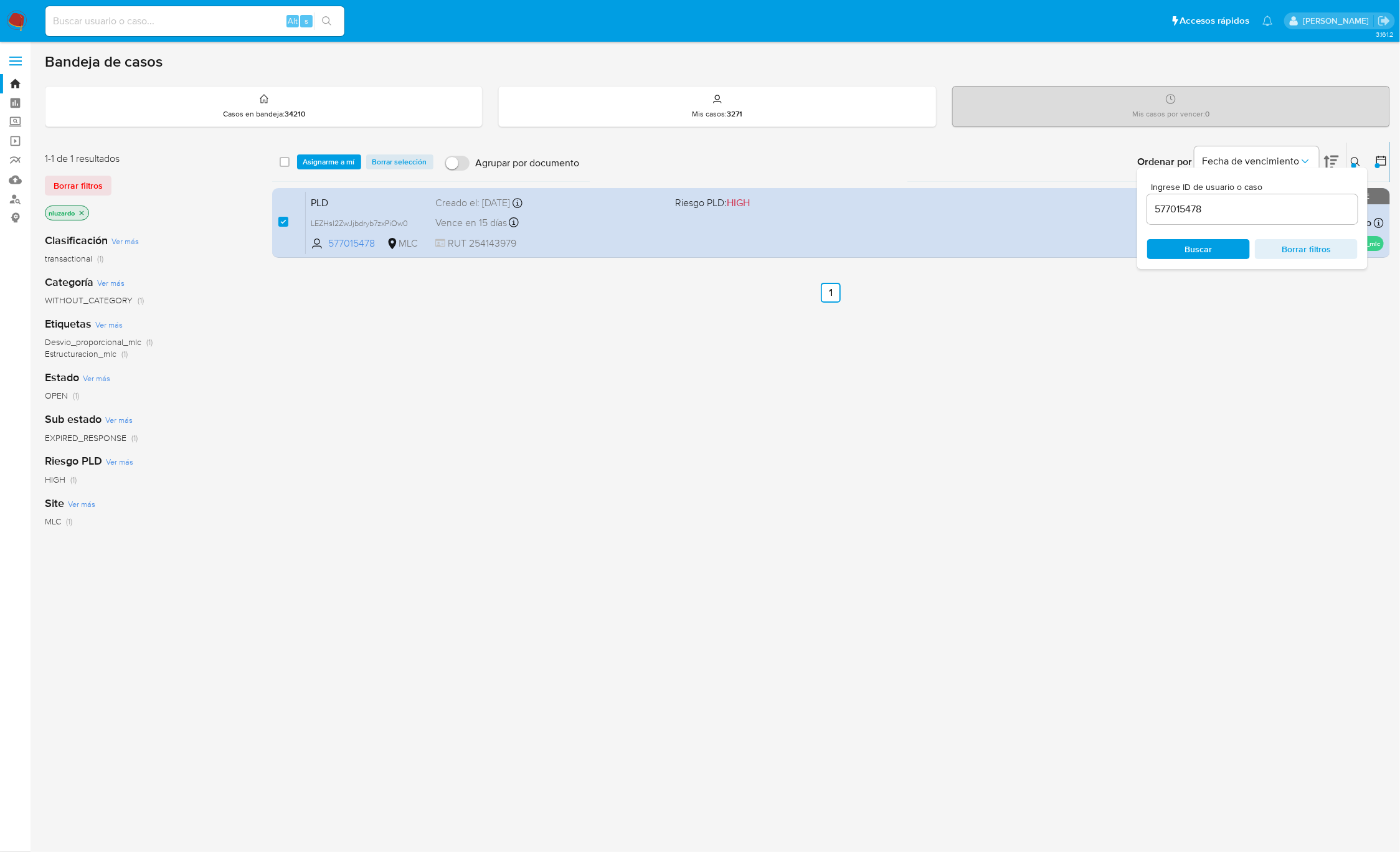
drag, startPoint x: 330, startPoint y: 177, endPoint x: 330, endPoint y: 161, distance: 16.0
click at [330, 174] on div "select-all-cases-checkbox Asignarme a mí Borrar selección Agrupar por documento…" at bounding box center [831, 162] width 1119 height 38
click at [330, 161] on span "Asignarme a mí" at bounding box center [329, 162] width 51 height 12
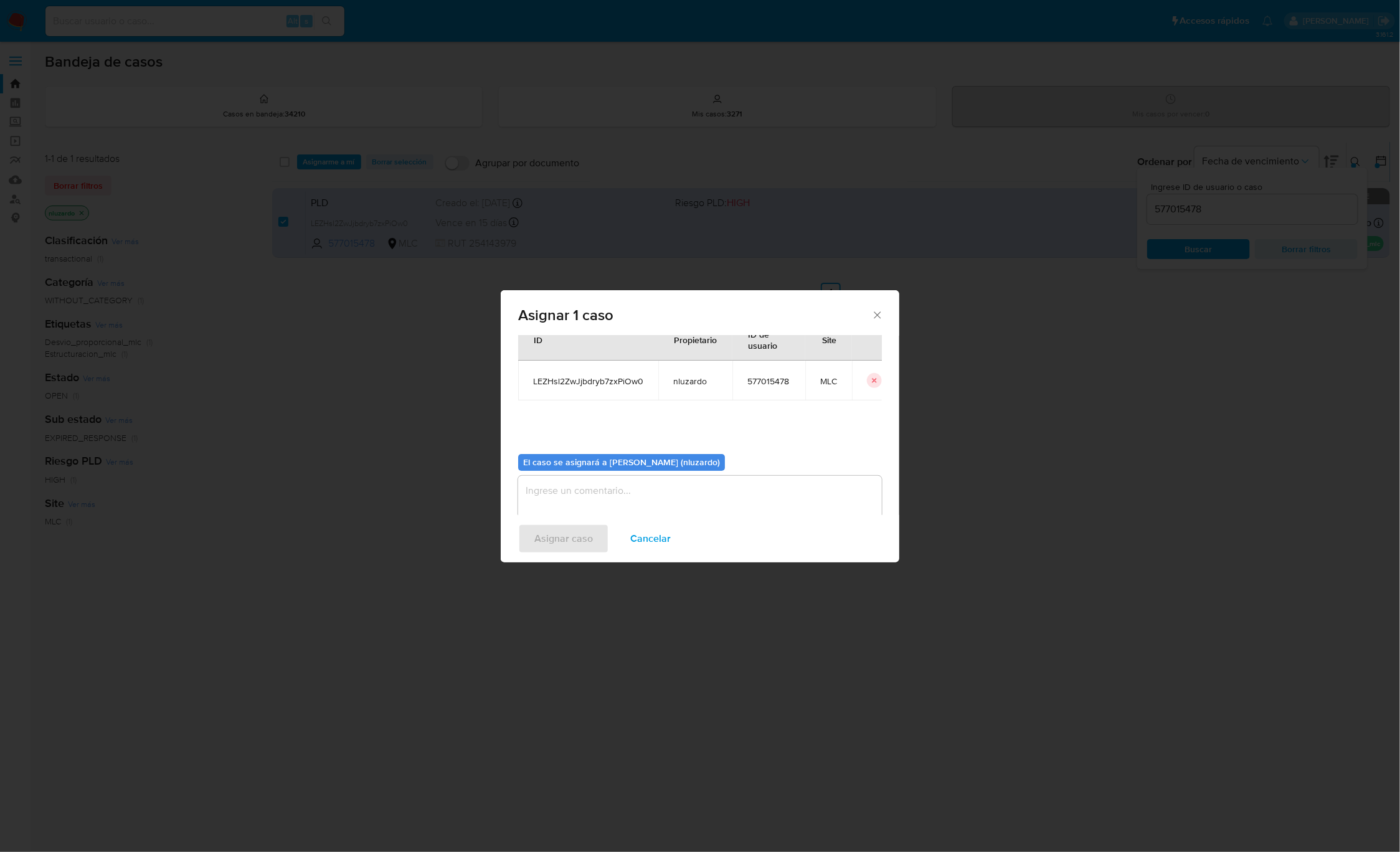
scroll to position [64, 0]
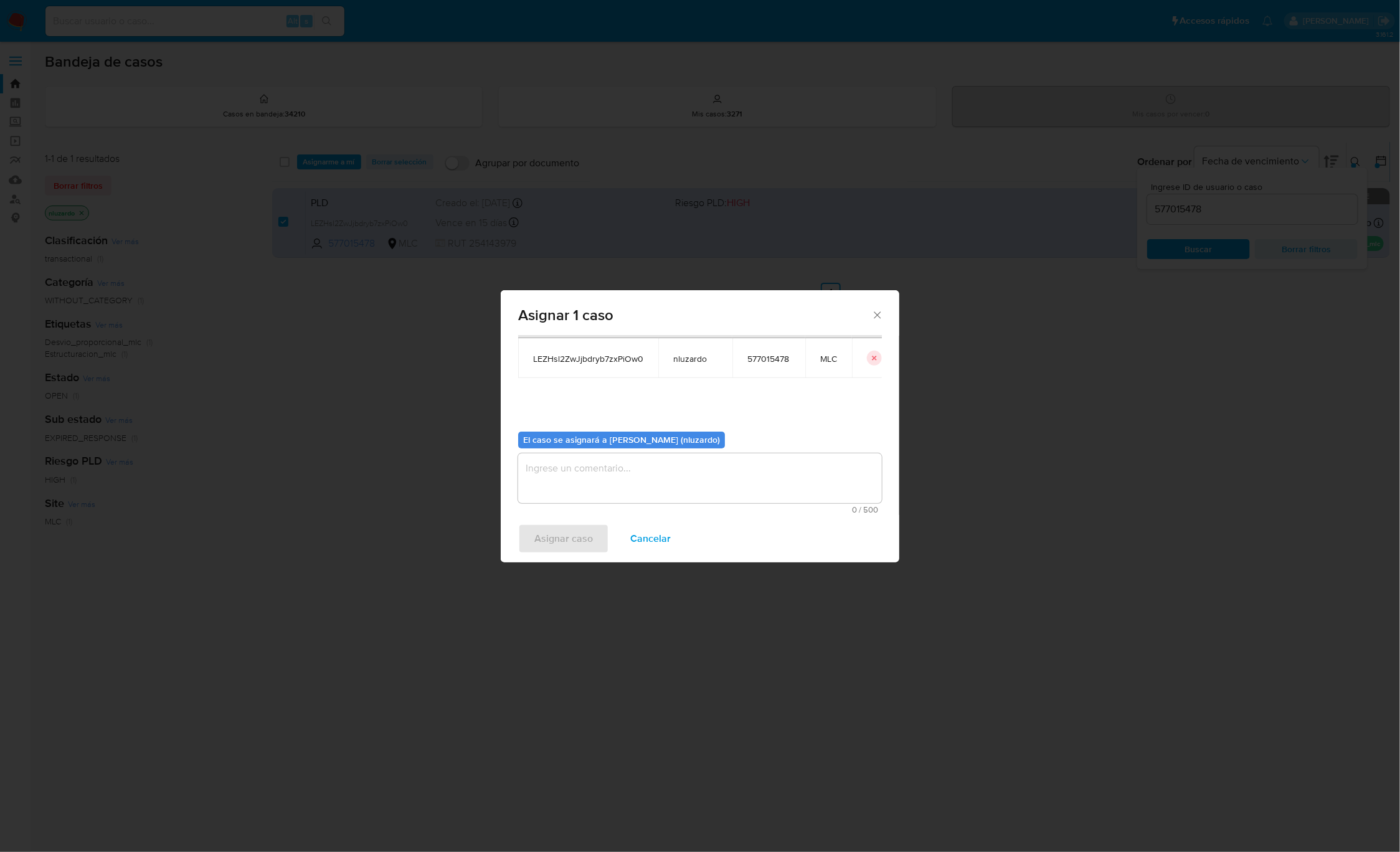
click at [582, 484] on textarea "assign-modal" at bounding box center [700, 478] width 363 height 50
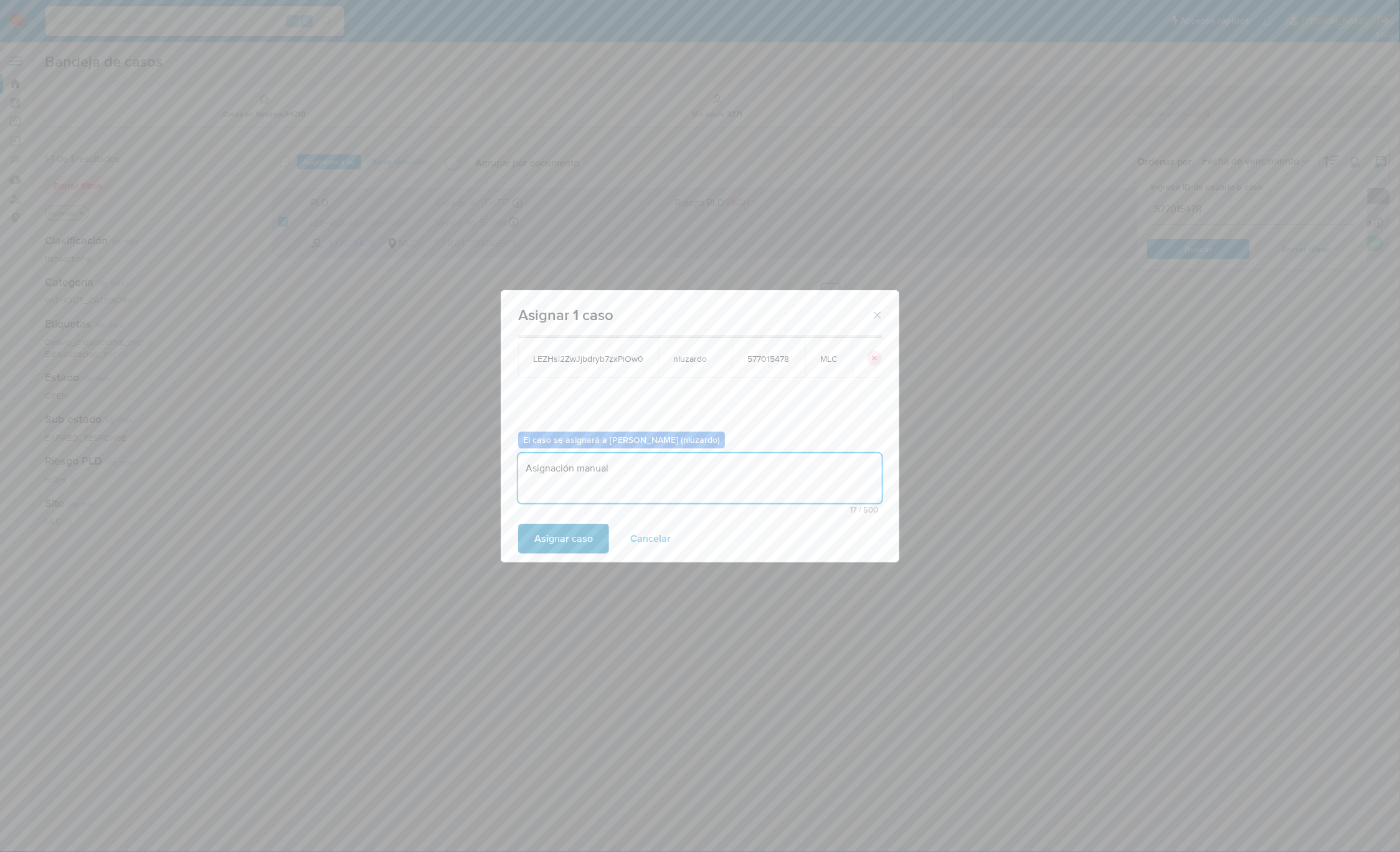
type textarea "Asignación manual"
click at [541, 552] on span "Asignar caso" at bounding box center [564, 539] width 58 height 28
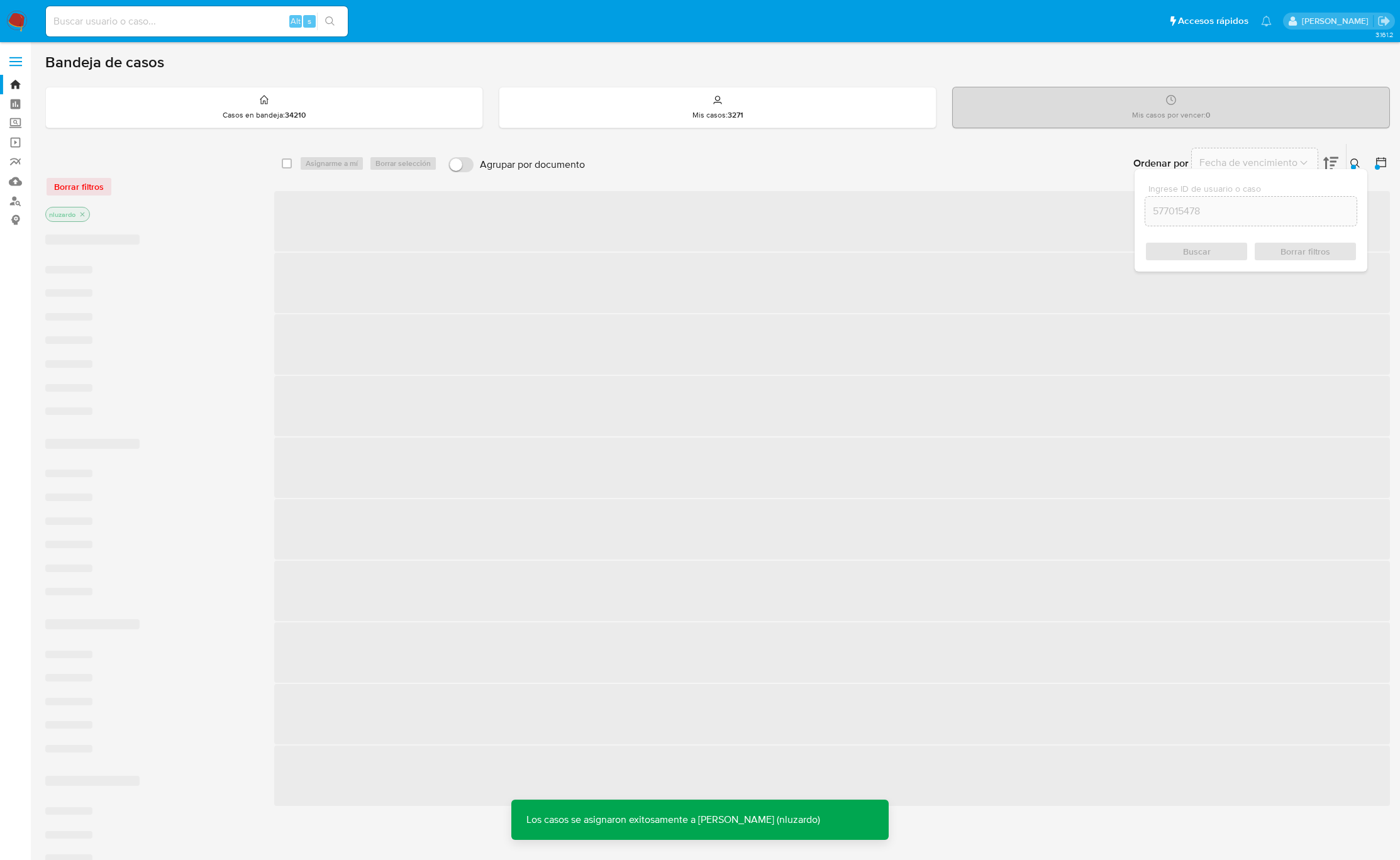
click at [1364, 166] on button at bounding box center [1357, 163] width 21 height 15
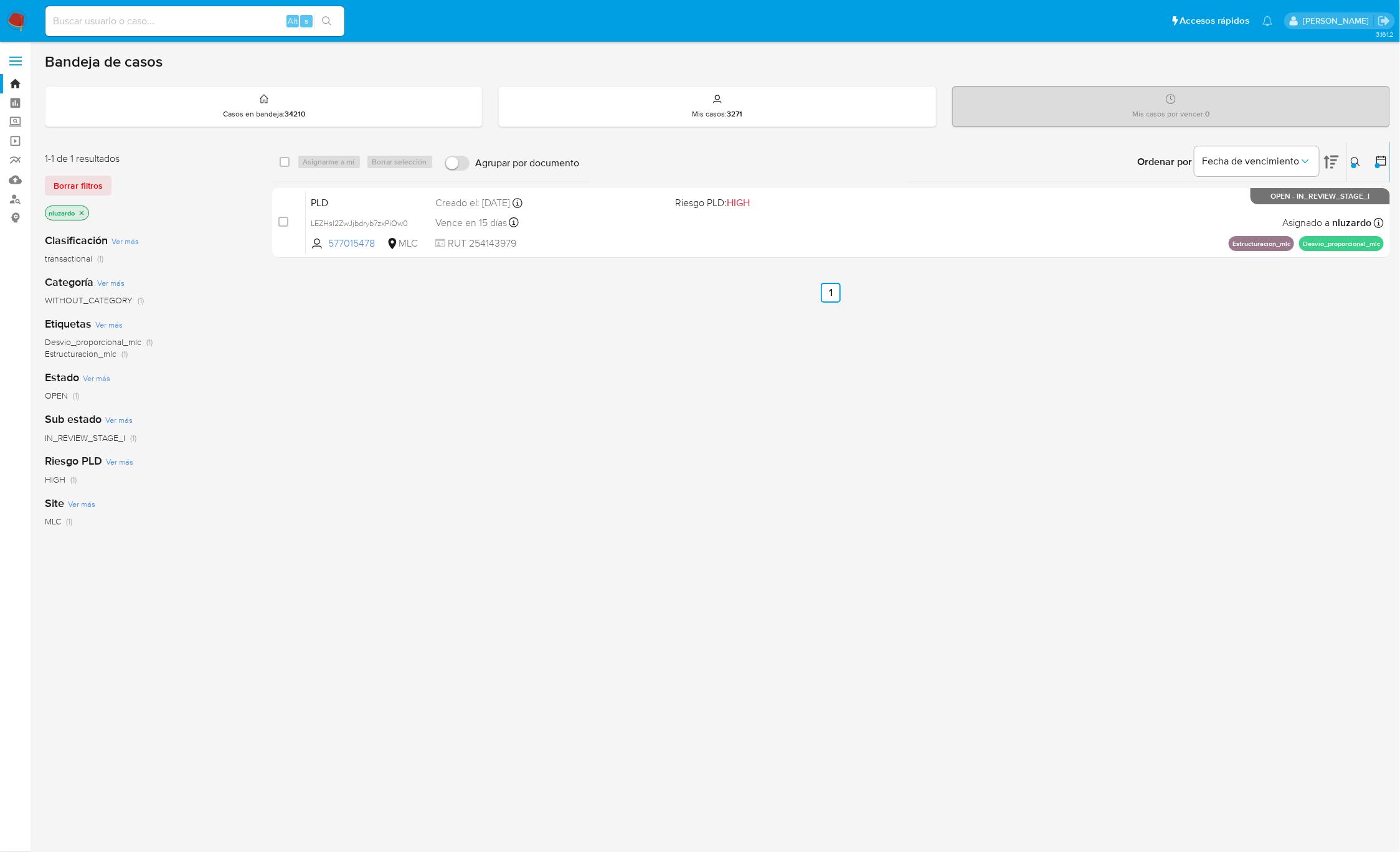
click at [1241, 485] on div "select-all-cases-checkbox Asignarme a mí Borrar selección Agrupar por documento…" at bounding box center [831, 424] width 1119 height 564
click at [1364, 171] on div "Ingrese ID de usuario o caso 577015478 Buscar Borrar filtros" at bounding box center [1357, 162] width 21 height 38
click at [1364, 163] on button at bounding box center [1357, 161] width 21 height 15
click at [1245, 213] on input "577015478" at bounding box center [1252, 209] width 211 height 16
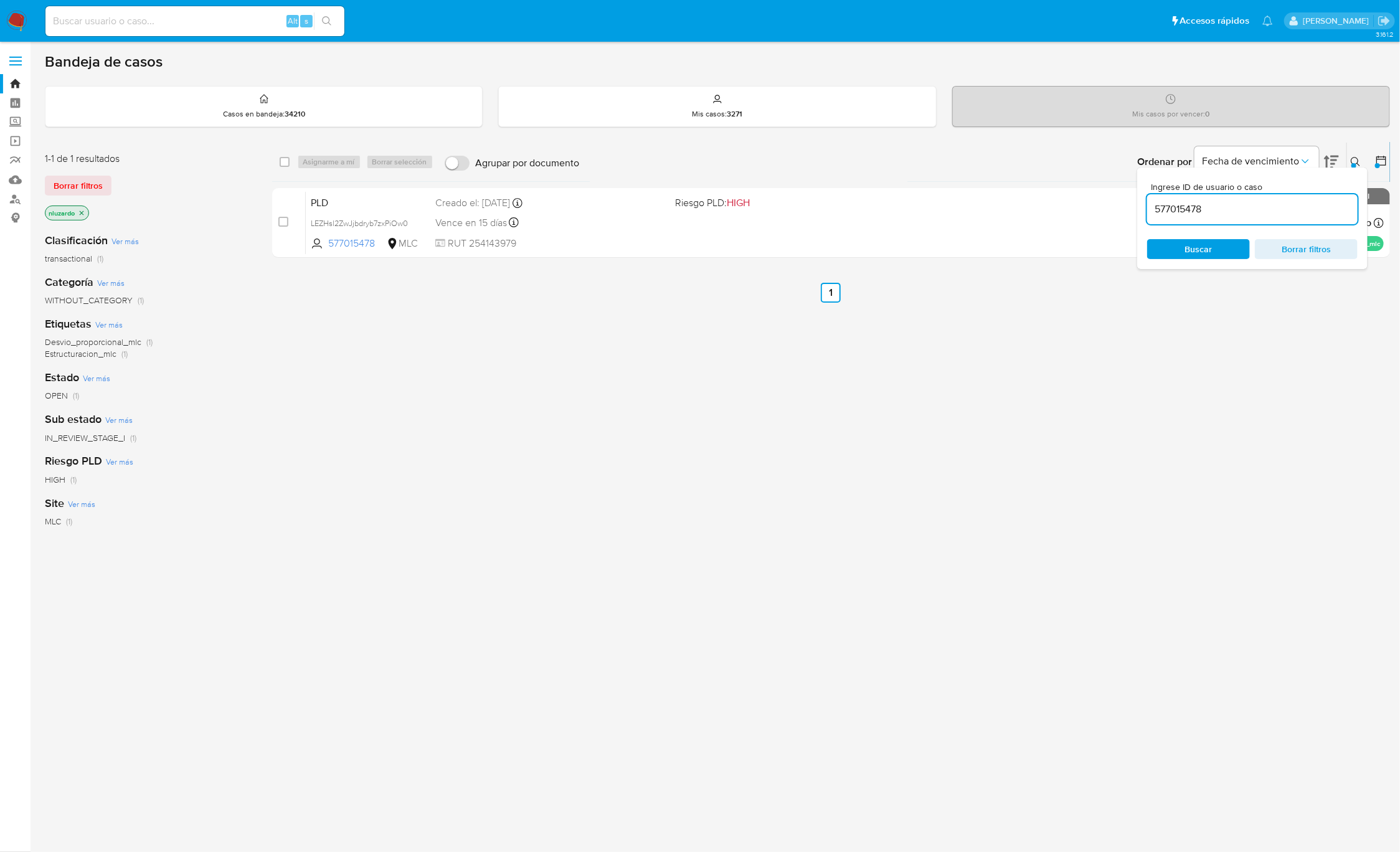
click at [1245, 213] on input "577015478" at bounding box center [1252, 209] width 211 height 16
type input "445197747"
click at [1196, 262] on div "Ingrese ID de usuario o caso 445197747 Buscar Borrar filtros" at bounding box center [1252, 218] width 231 height 101
click at [1195, 250] on span "Buscar" at bounding box center [1199, 249] width 28 height 20
click at [1351, 163] on icon at bounding box center [1356, 162] width 10 height 10
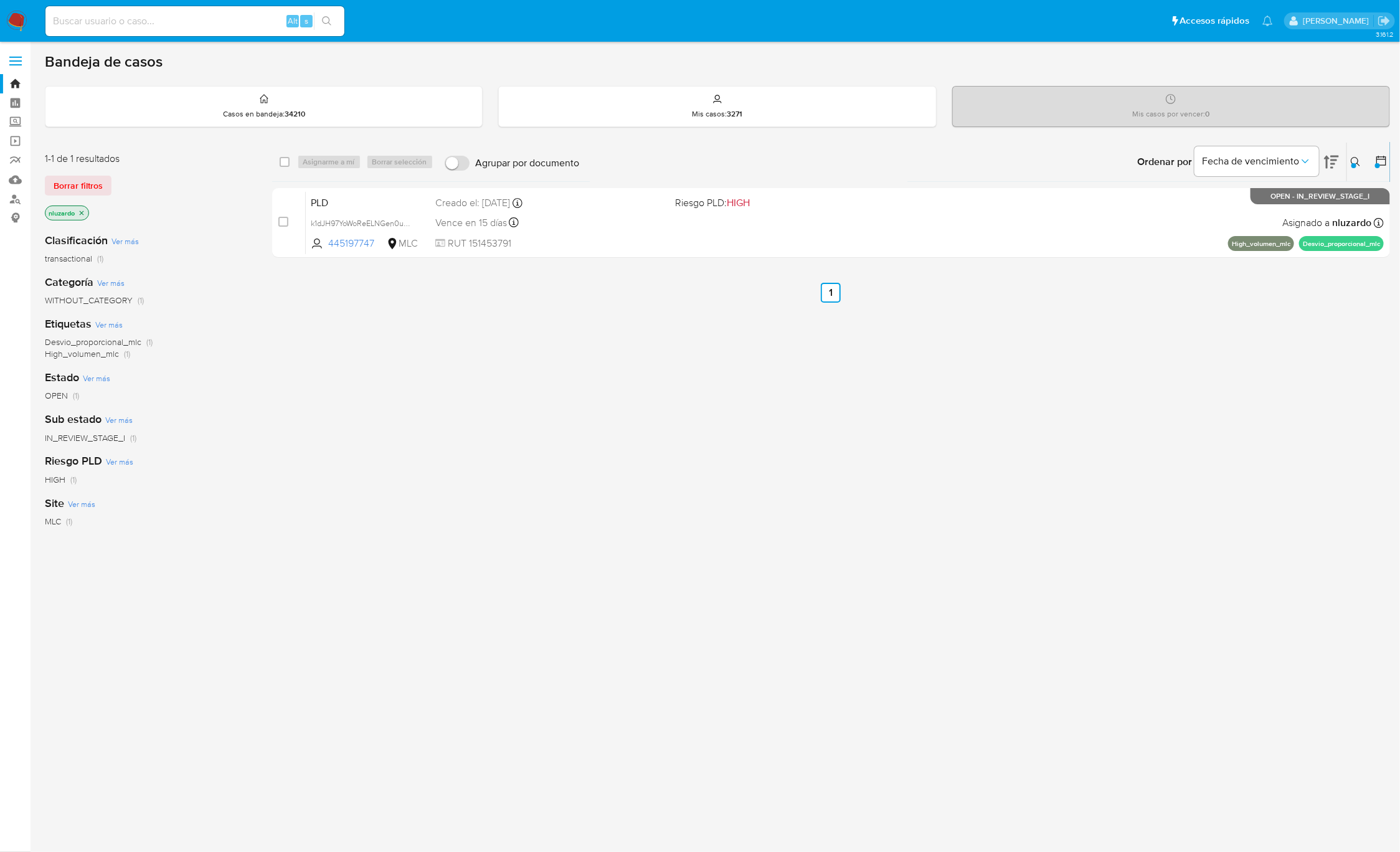
click at [1166, 400] on div "select-all-cases-checkbox Asignarme a mí Borrar selección Agrupar por documento…" at bounding box center [831, 424] width 1119 height 564
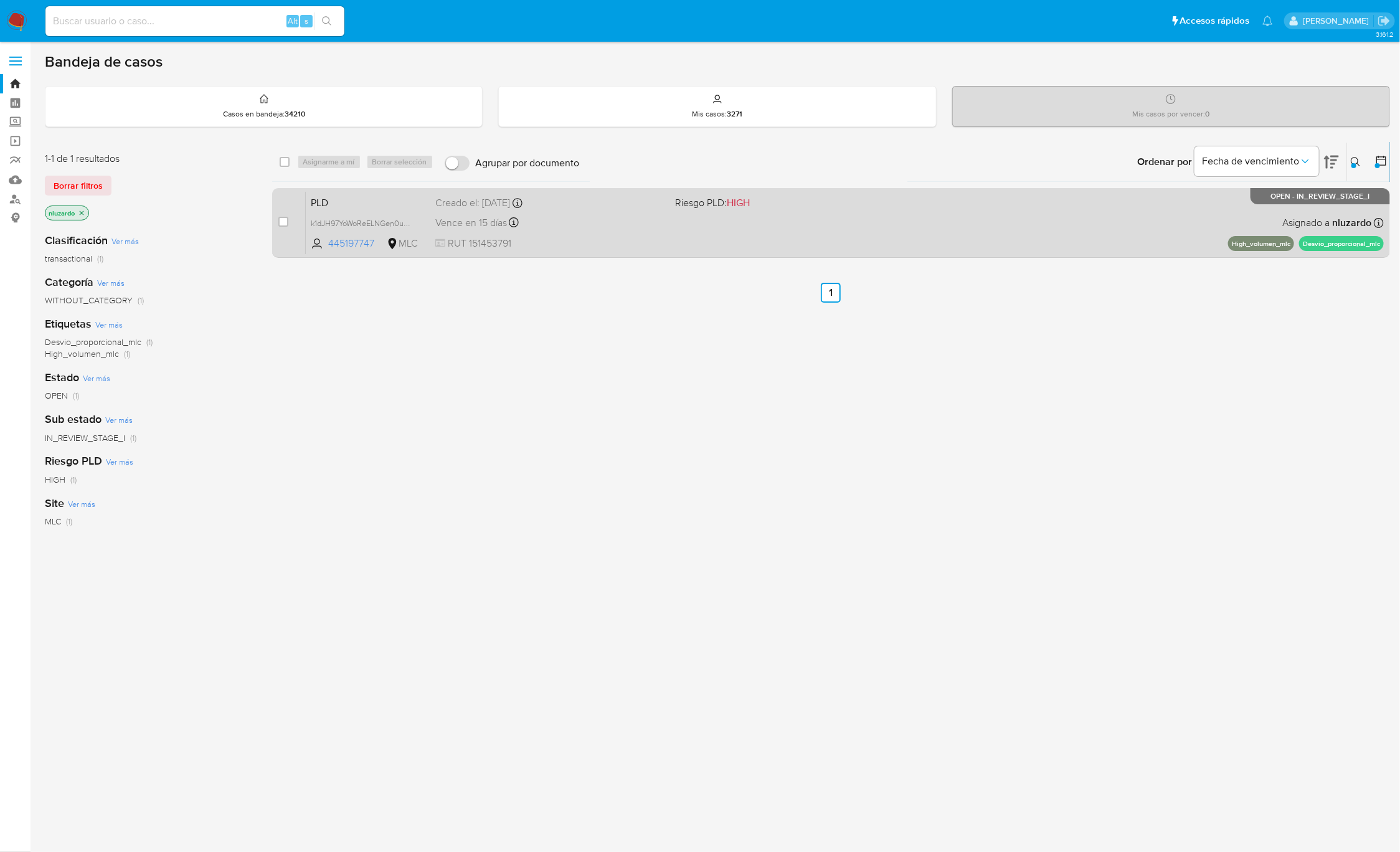
click at [983, 247] on div "PLD k1dJH97YoWoReELNGen0uC46 445197747 MLC Riesgo PLD: HIGH Creado el: [DATE] C…" at bounding box center [845, 222] width 1078 height 63
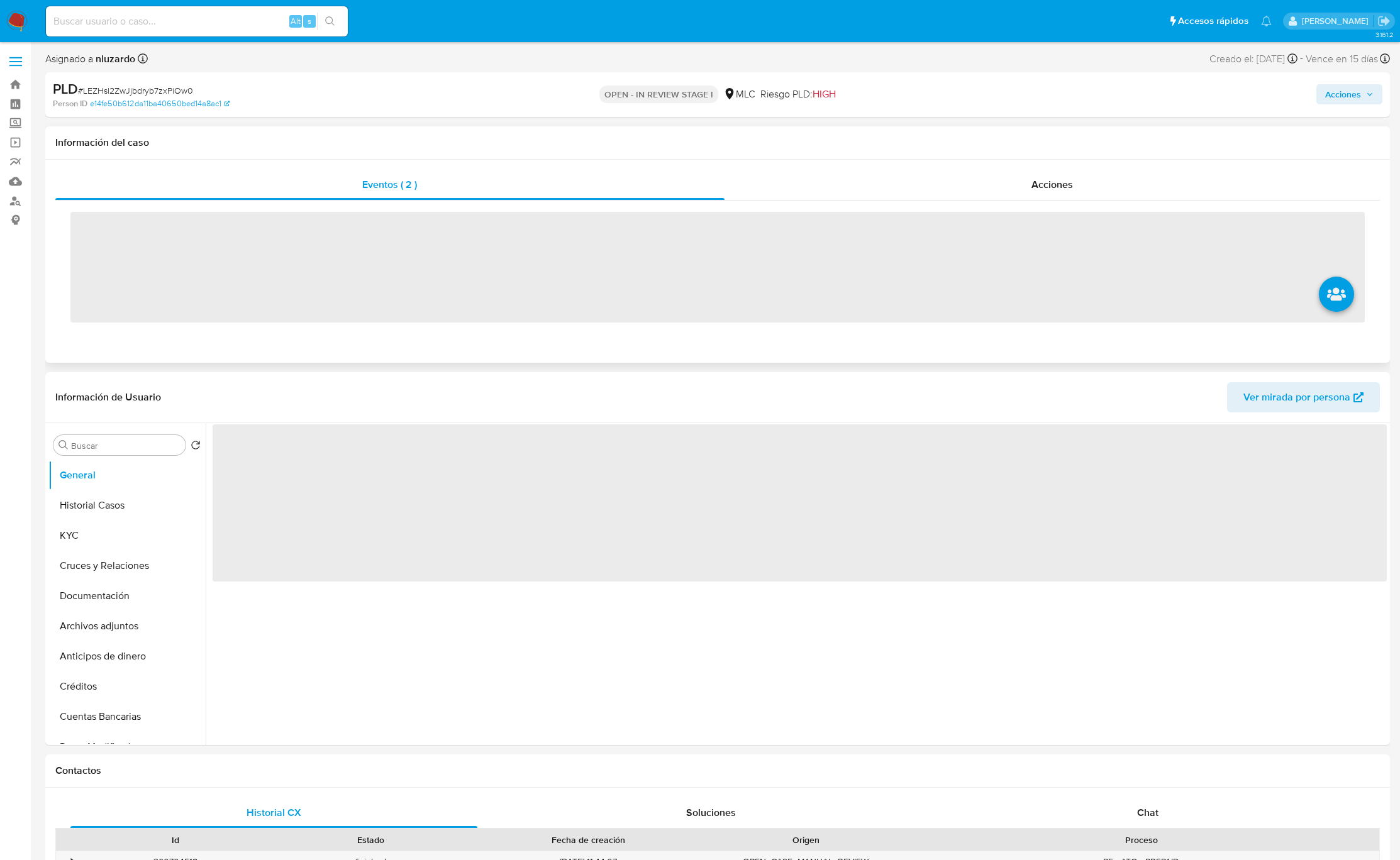
click at [1014, 157] on div "Información del caso" at bounding box center [717, 142] width 1344 height 33
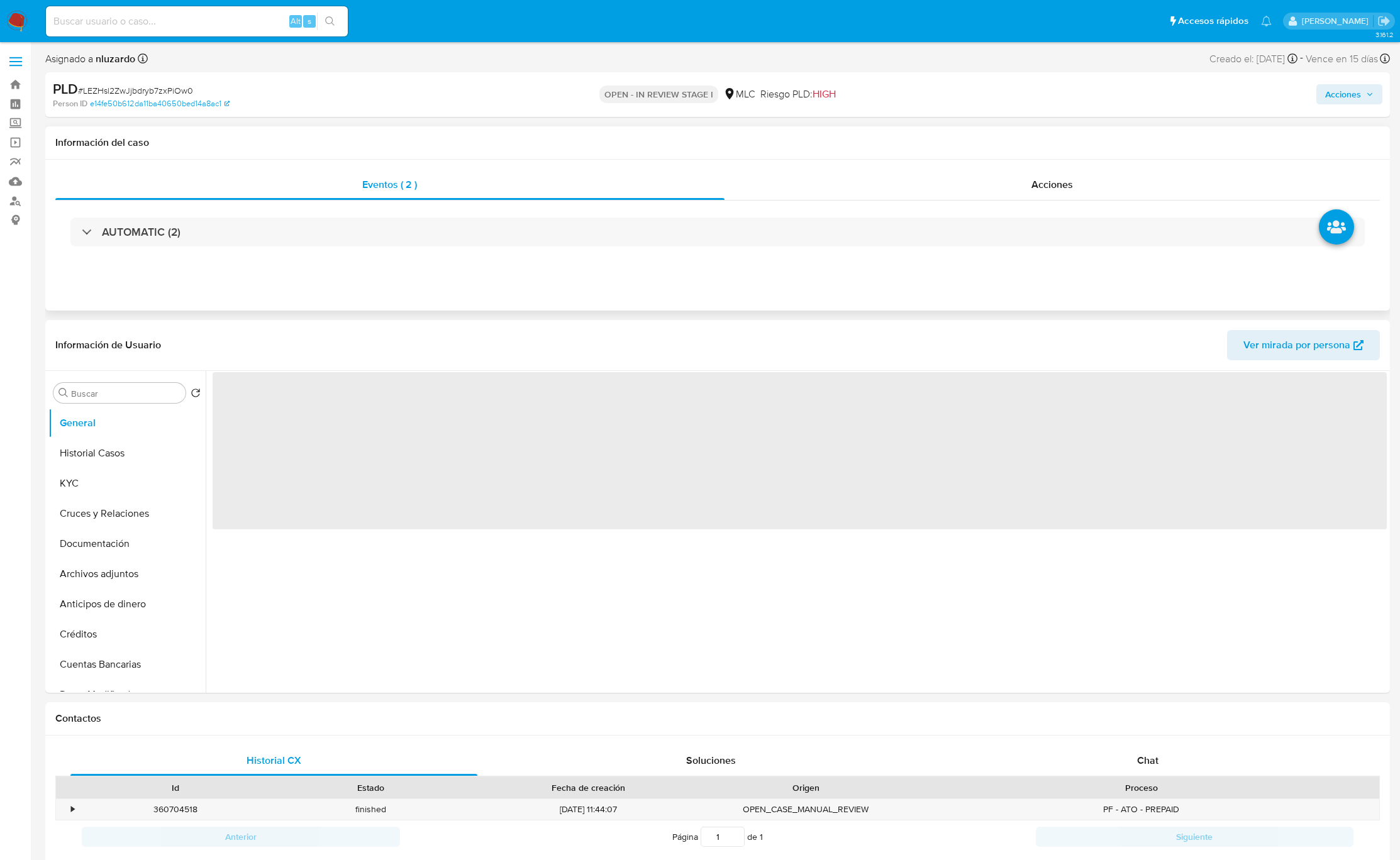
click at [1012, 169] on div "Eventos ( 2 ) Acciones AUTOMATIC (2)" at bounding box center [717, 235] width 1344 height 151
click at [1012, 179] on div "Acciones" at bounding box center [1052, 184] width 656 height 30
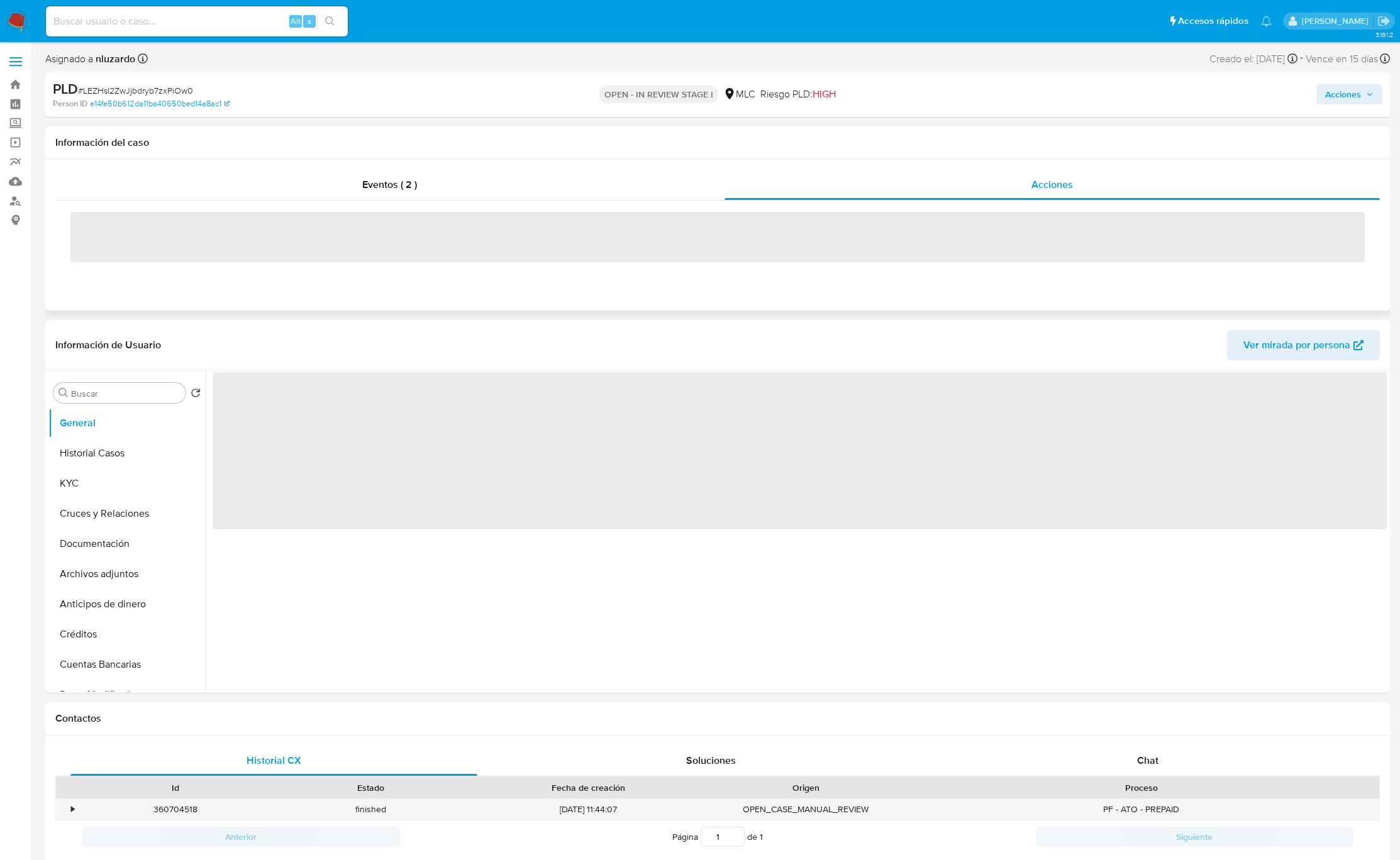
select select "10"
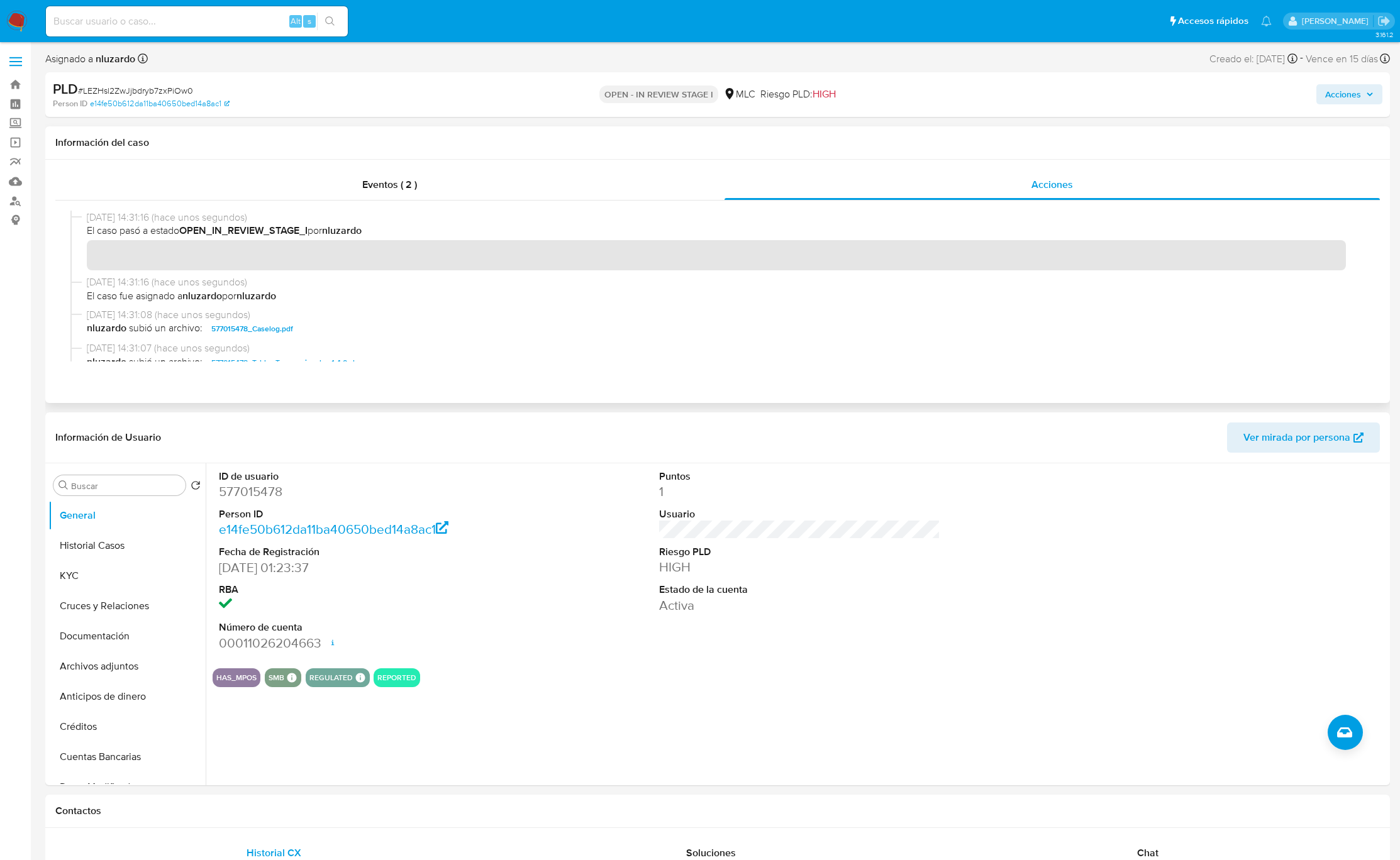
click at [319, 331] on span "nluzardo subió un archivo: 577015478_Caselog.pdf" at bounding box center [723, 328] width 1273 height 15
click at [320, 331] on span "nluzardo subió un archivo: 577015478_Caselog.pdf" at bounding box center [723, 328] width 1273 height 15
click at [1351, 99] on span "Acciones" at bounding box center [1343, 94] width 36 height 20
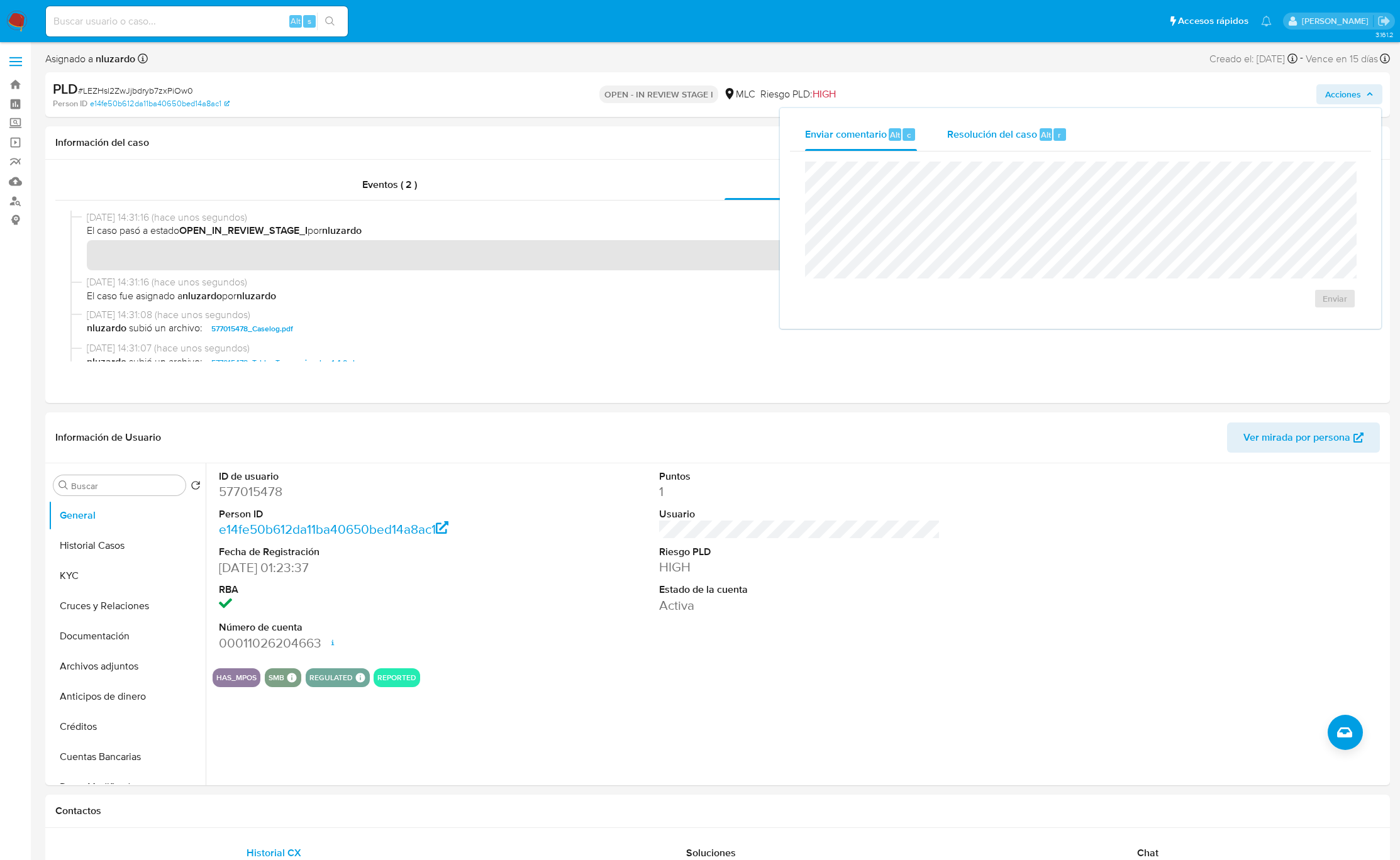
drag, startPoint x: 1155, startPoint y: 119, endPoint x: 1023, endPoint y: 123, distance: 132.1
click at [1151, 122] on div "Enviar comentario Alt c Resolución del caso Alt r" at bounding box center [1080, 135] width 581 height 33
drag, startPoint x: 1023, startPoint y: 123, endPoint x: 1015, endPoint y: 148, distance: 26.2
click at [1023, 125] on div "Resolución del caso Alt r" at bounding box center [1007, 135] width 120 height 33
click at [1332, 317] on button "ROI Proposal" at bounding box center [1299, 311] width 94 height 30
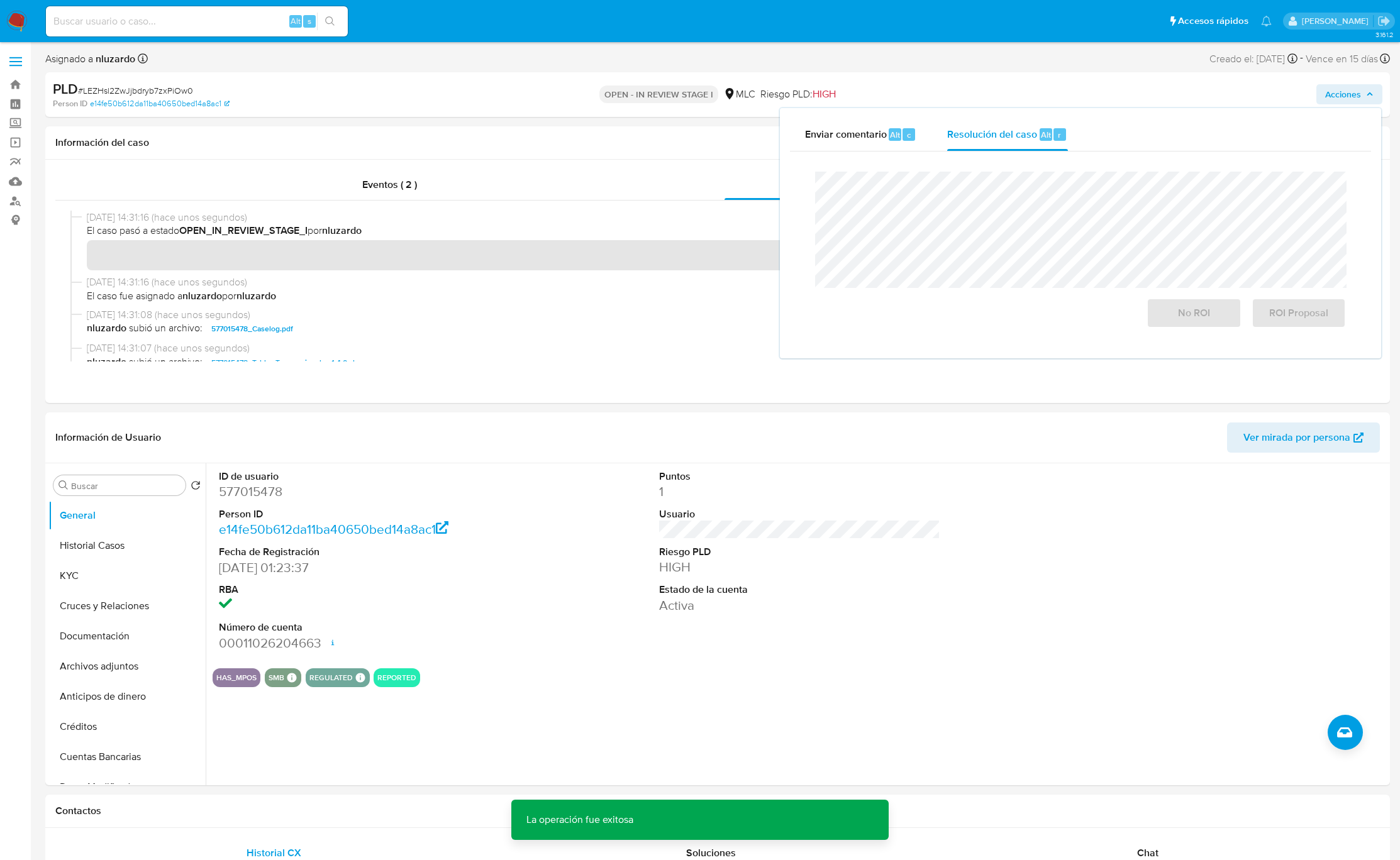
drag, startPoint x: 1332, startPoint y: 317, endPoint x: 1400, endPoint y: 328, distance: 68.9
click at [1338, 328] on div "ROI Proposal" at bounding box center [1296, 310] width 99 height 35
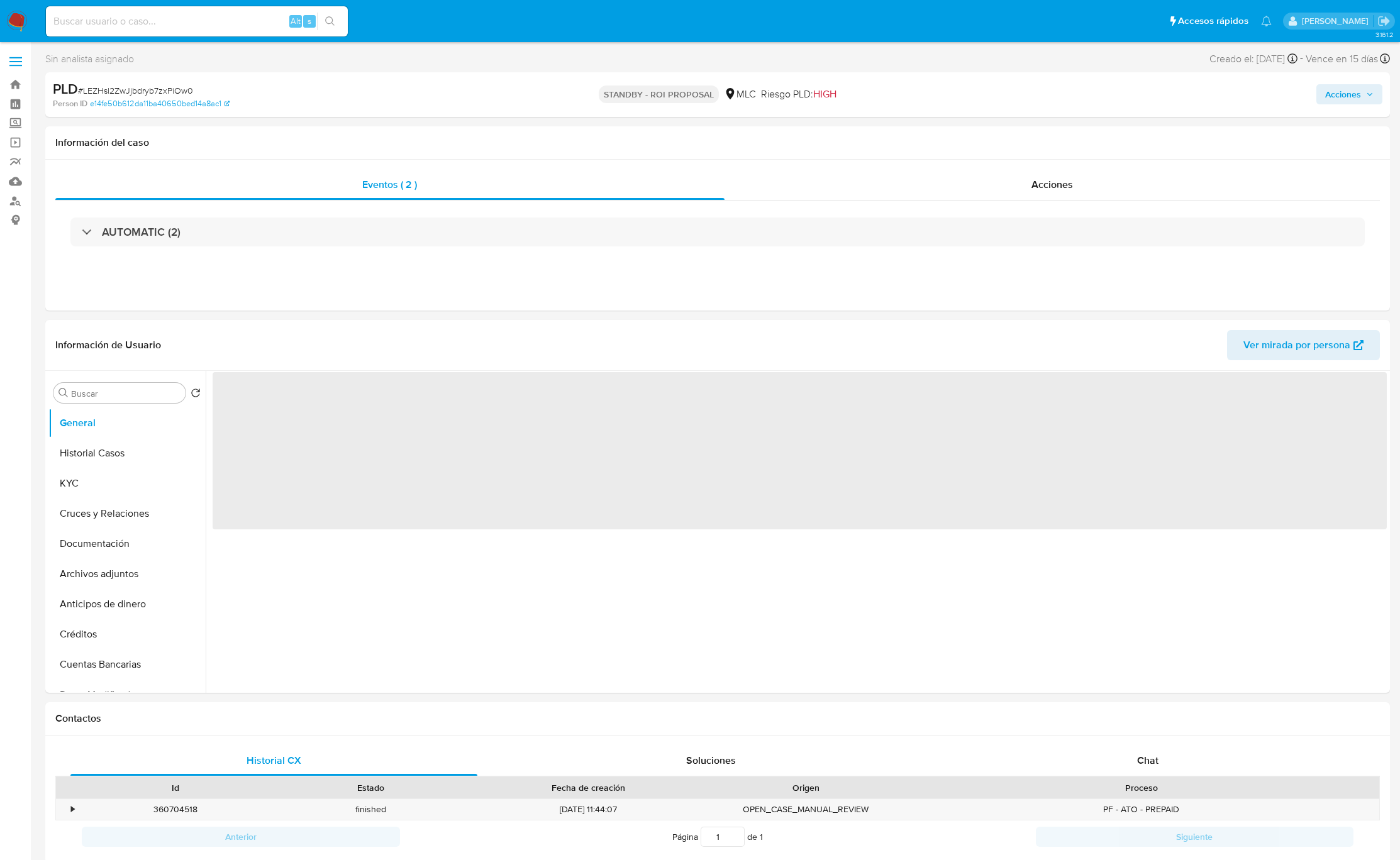
select select "10"
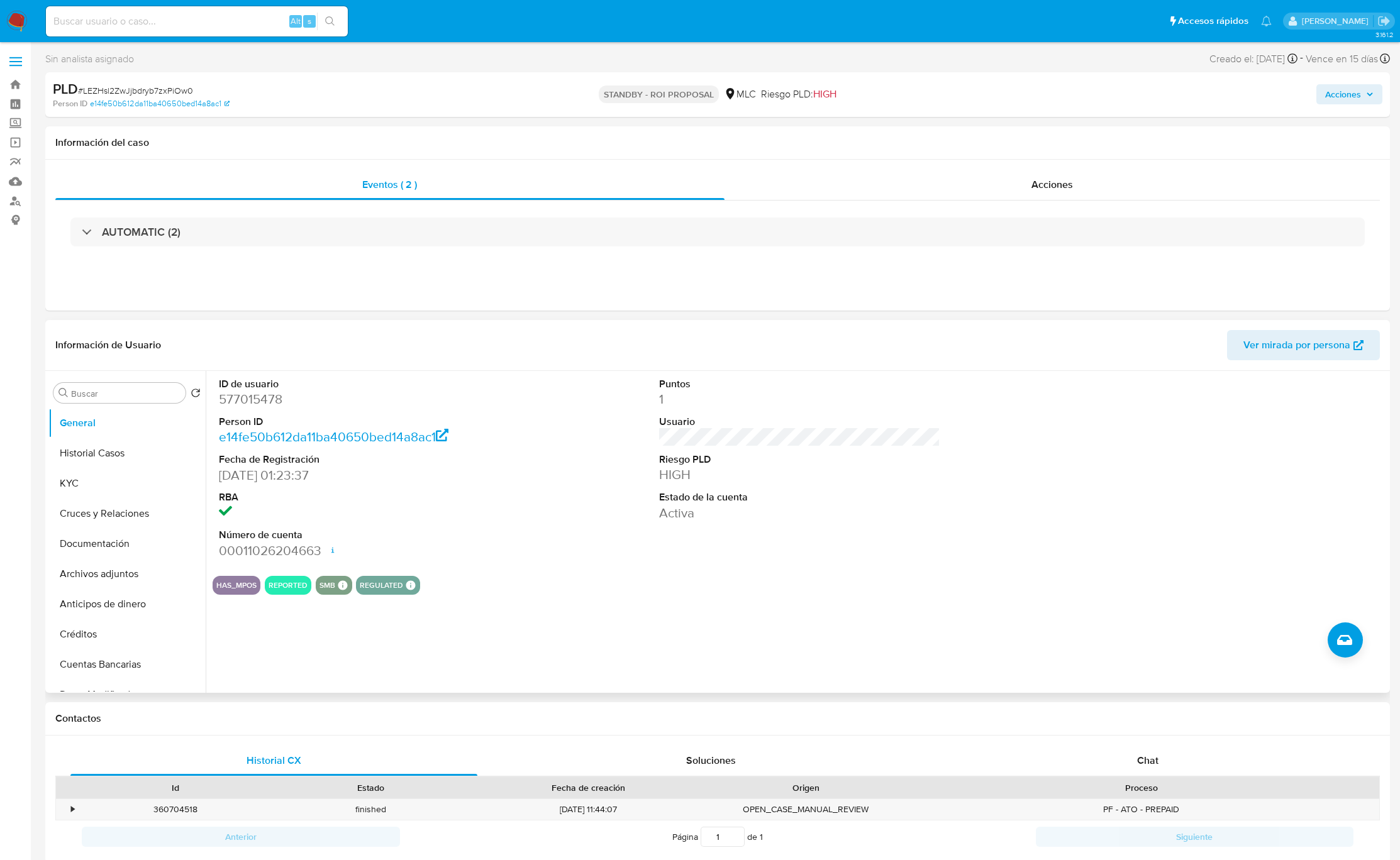
click at [1145, 553] on div at bounding box center [1240, 468] width 293 height 195
click at [202, 26] on input at bounding box center [197, 21] width 302 height 16
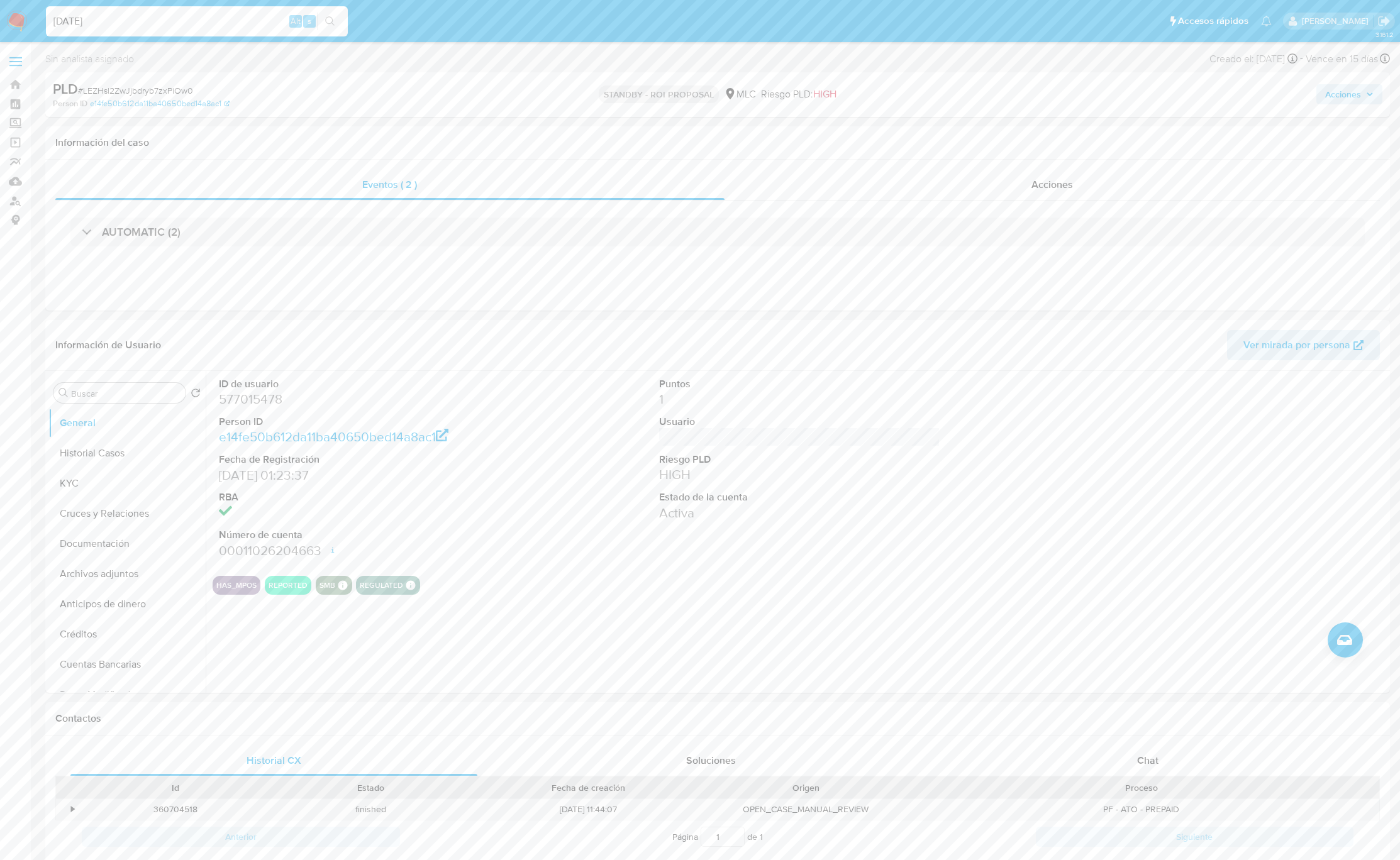
type input "[DATE]"
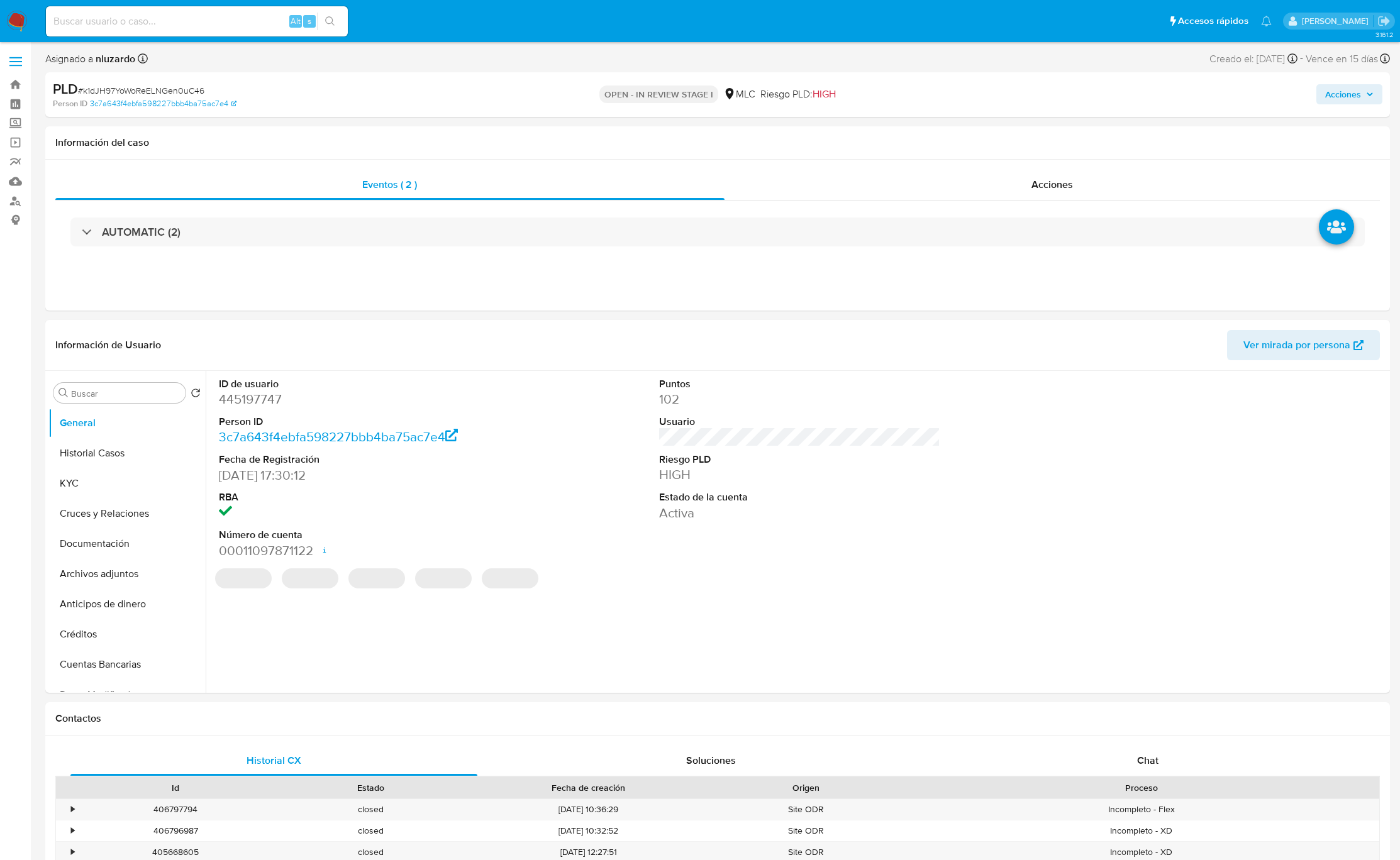
select select "10"
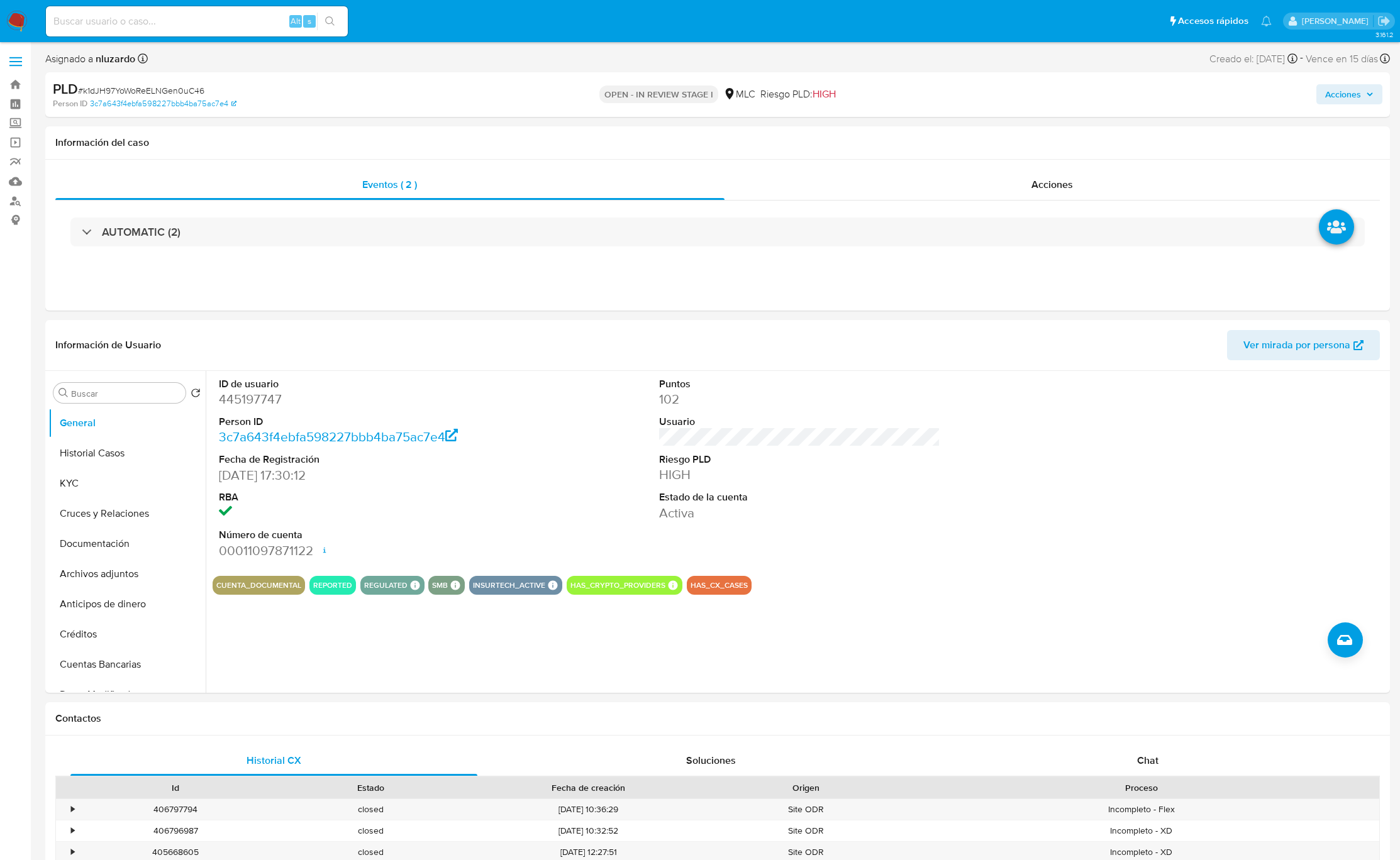
drag, startPoint x: 161, startPoint y: 18, endPoint x: 169, endPoint y: 26, distance: 11.3
click at [161, 18] on input at bounding box center [197, 21] width 302 height 16
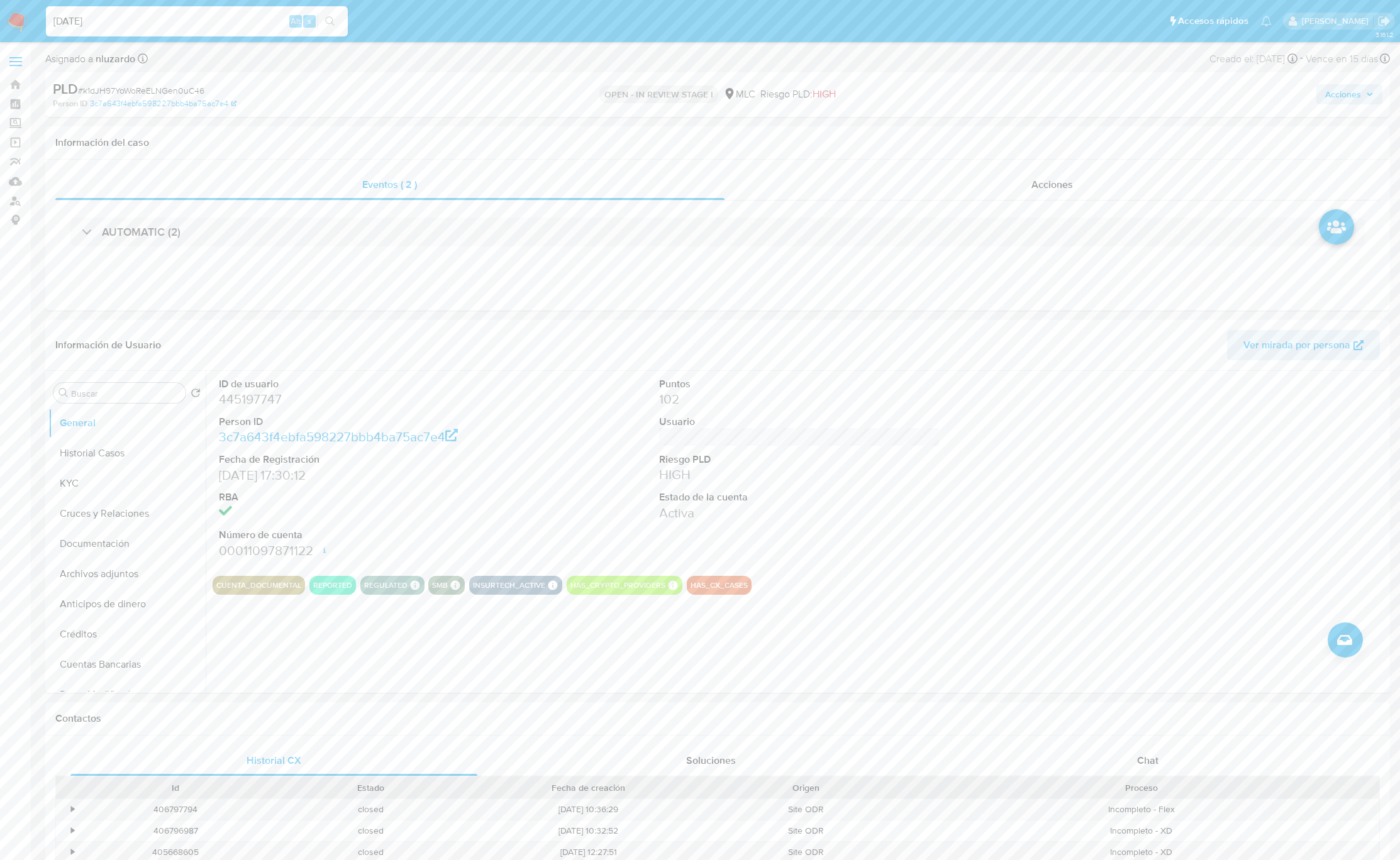
type input "[DATE]"
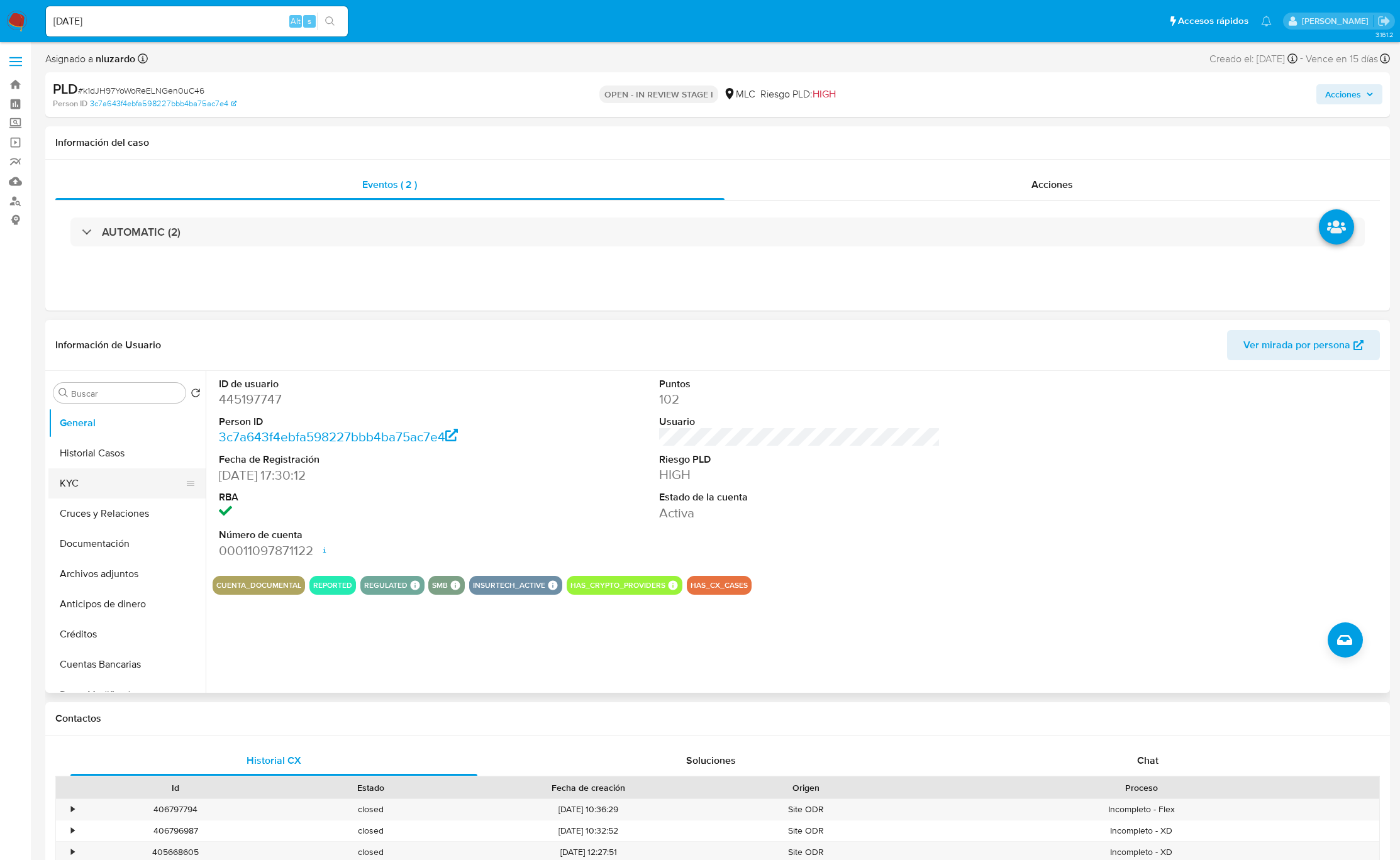
drag, startPoint x: 93, startPoint y: 481, endPoint x: 104, endPoint y: 481, distance: 11.0
click at [93, 481] on button "KYC" at bounding box center [122, 483] width 147 height 30
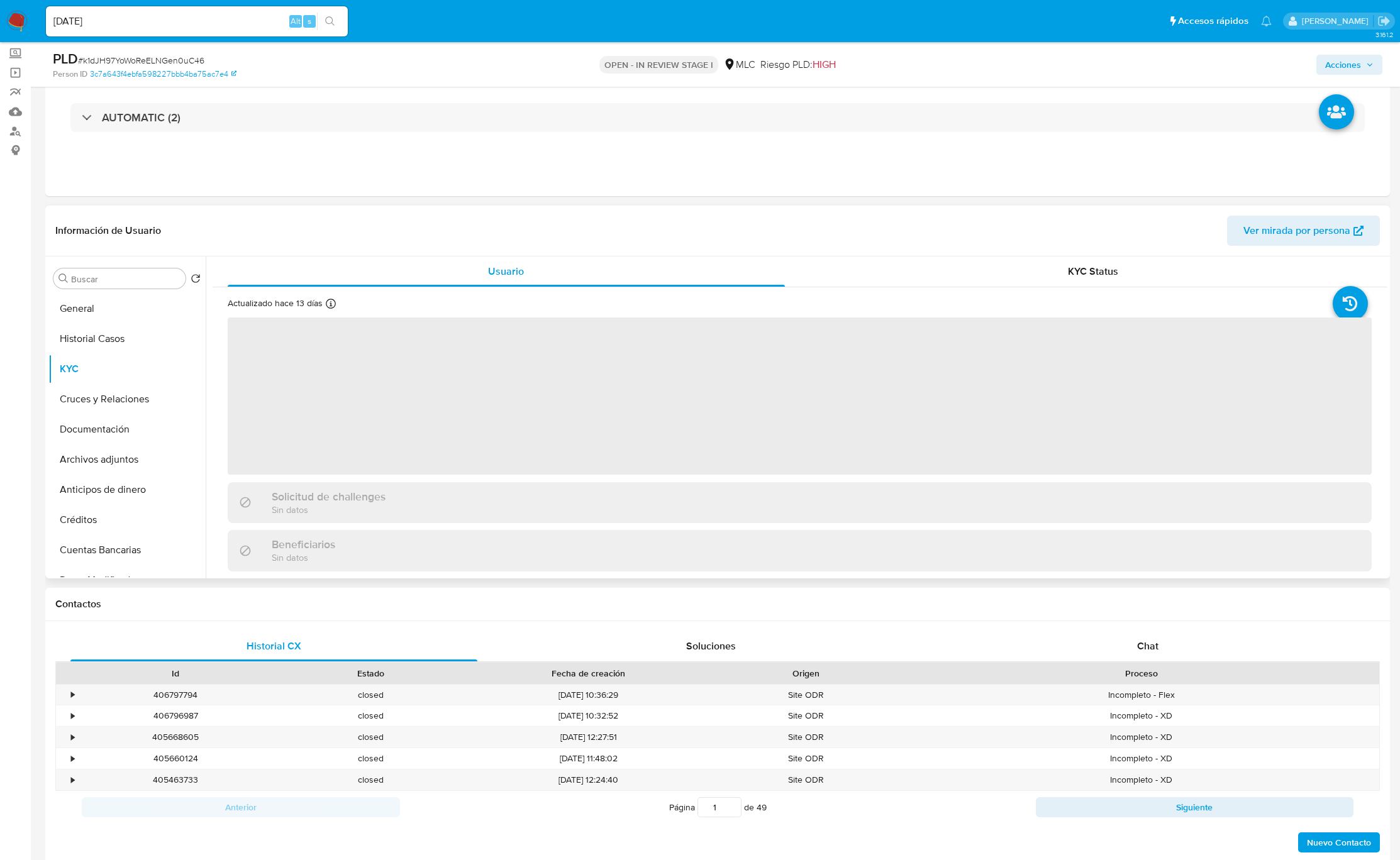
scroll to position [189, 0]
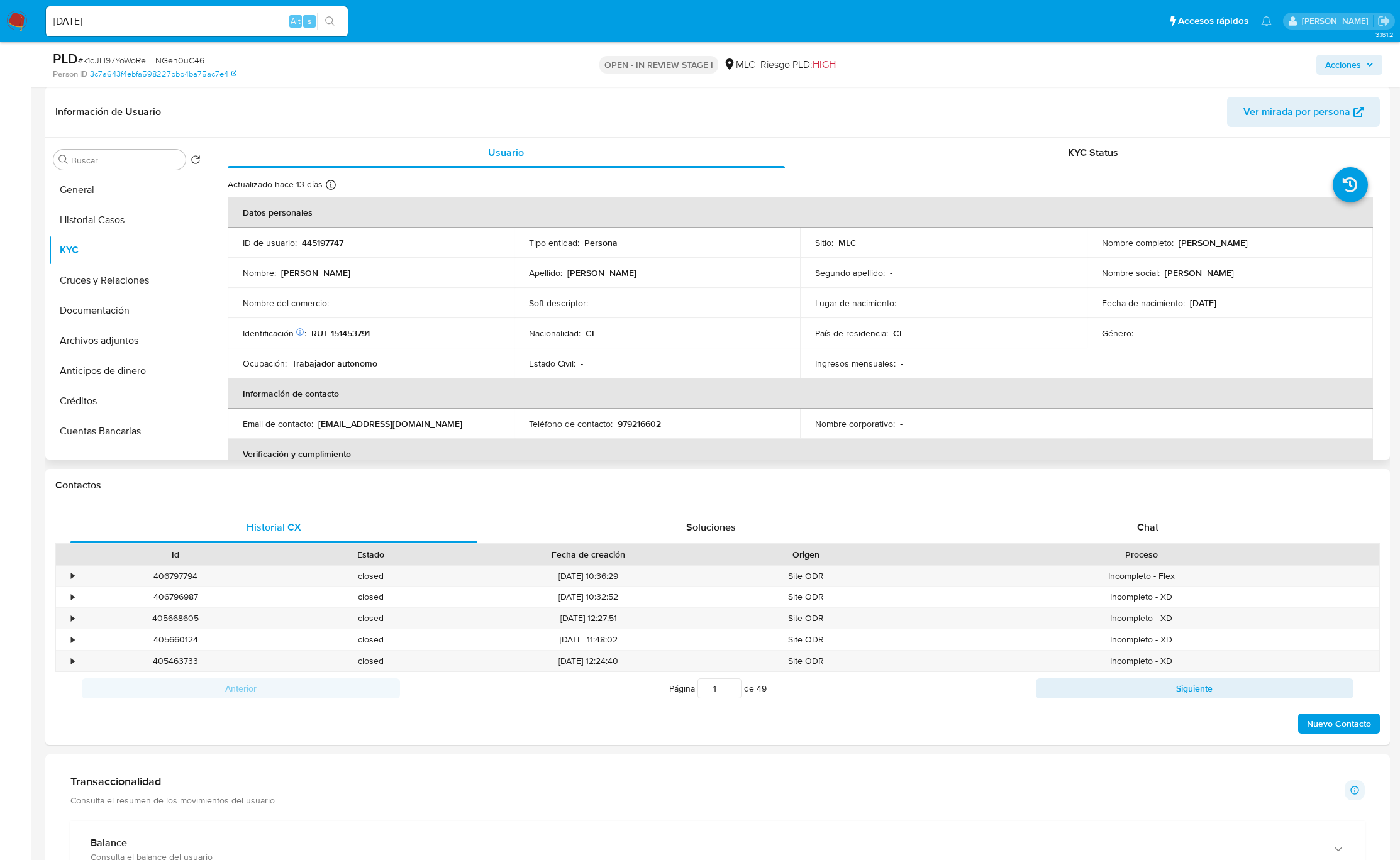
click at [1187, 244] on p "[PERSON_NAME]" at bounding box center [1213, 242] width 69 height 12
click at [1187, 243] on p "[PERSON_NAME]" at bounding box center [1213, 242] width 69 height 12
drag, startPoint x: 1275, startPoint y: 252, endPoint x: 1304, endPoint y: 249, distance: 29.2
click at [1304, 249] on td "Nombre completo : [PERSON_NAME]" at bounding box center [1230, 242] width 287 height 30
copy p "[PERSON_NAME]"
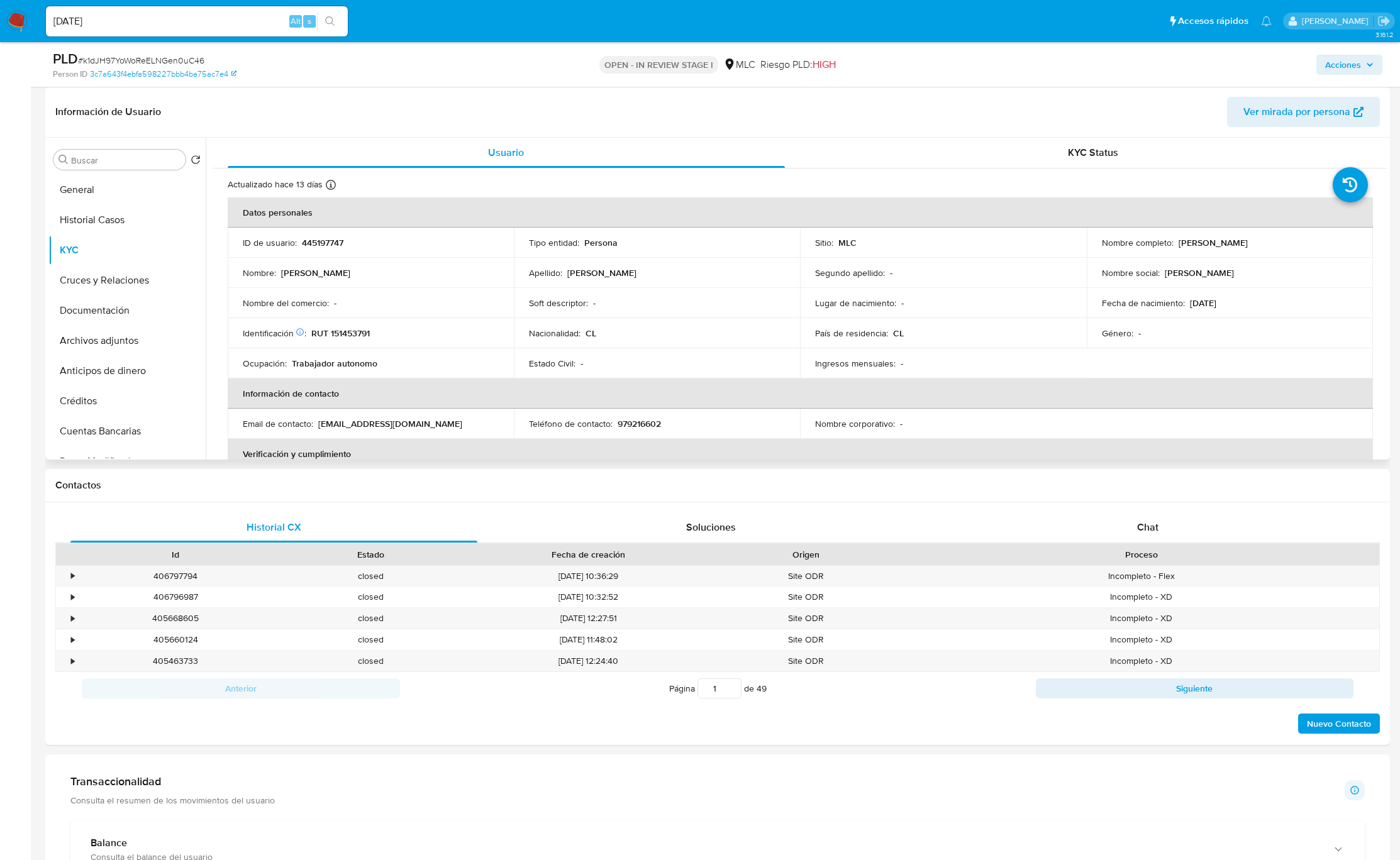
click at [350, 329] on p "RUT 151453791" at bounding box center [341, 333] width 59 height 12
copy p "151453791"
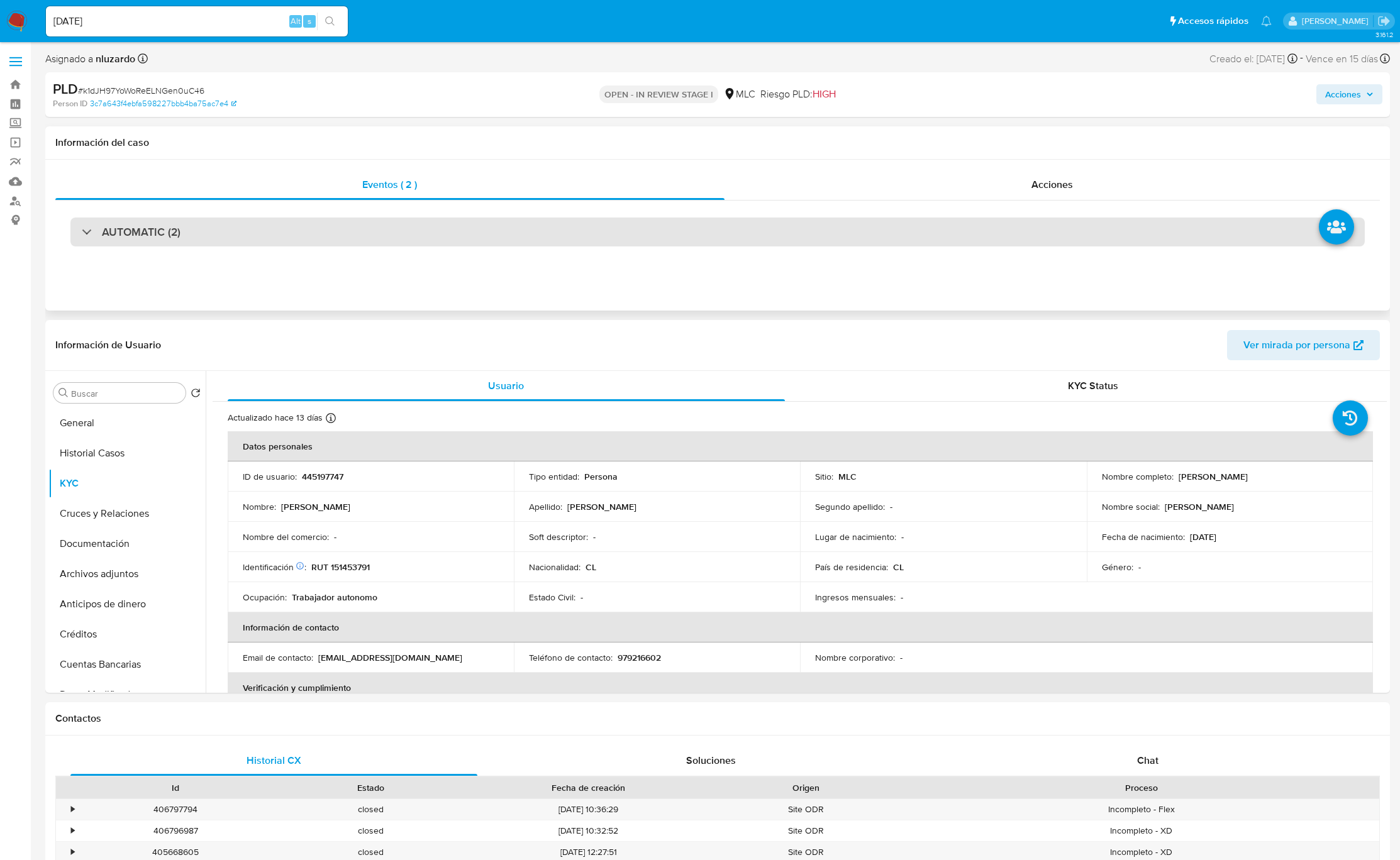
click at [136, 242] on div "AUTOMATIC (2)" at bounding box center [717, 231] width 1294 height 29
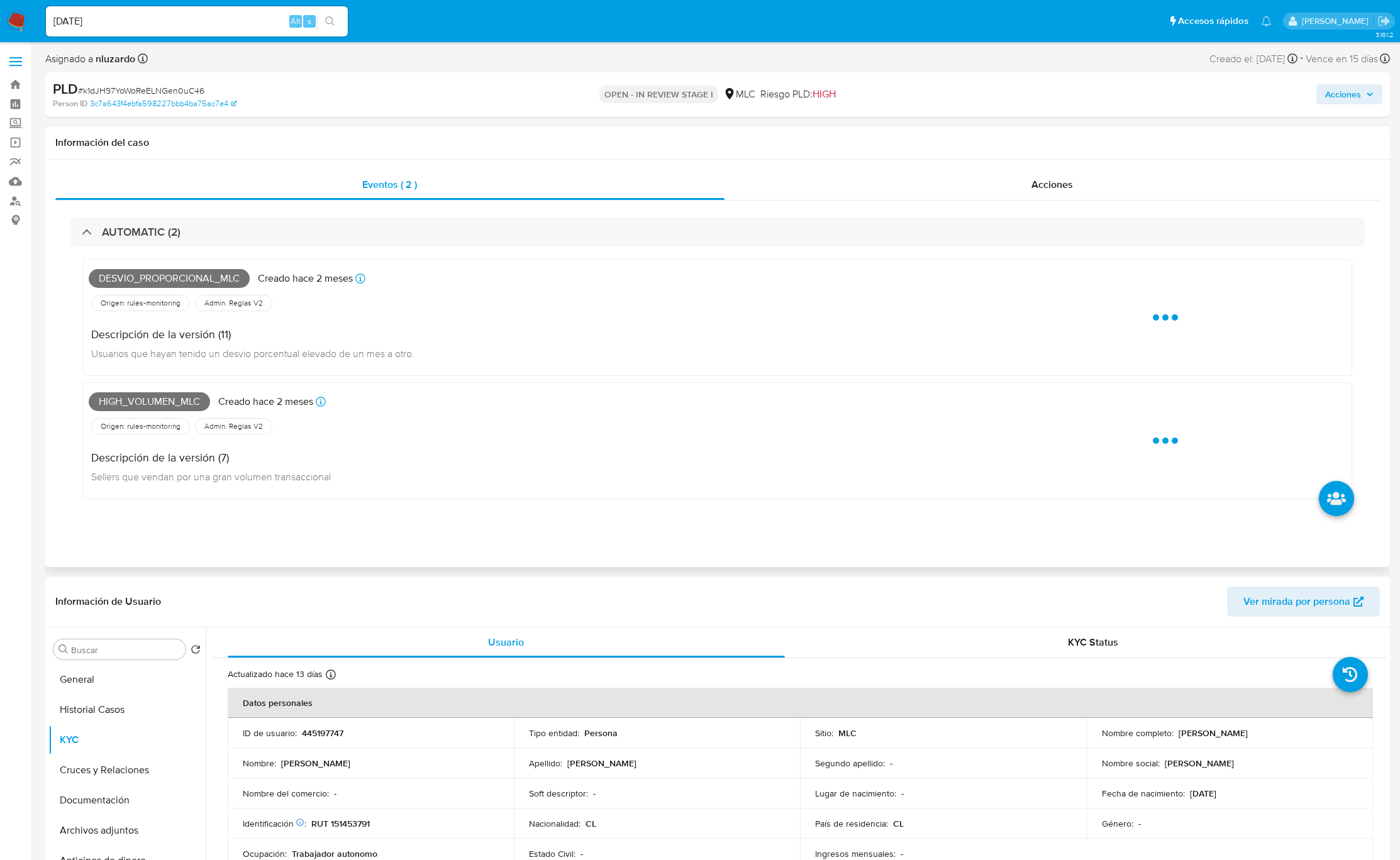
click at [166, 273] on span "Desvio_proporcional_mlc" at bounding box center [170, 279] width 161 height 19
click at [166, 272] on span "Desvio_proporcional_mlc" at bounding box center [170, 279] width 161 height 19
copy span "Desvio_proporcional_mlc"
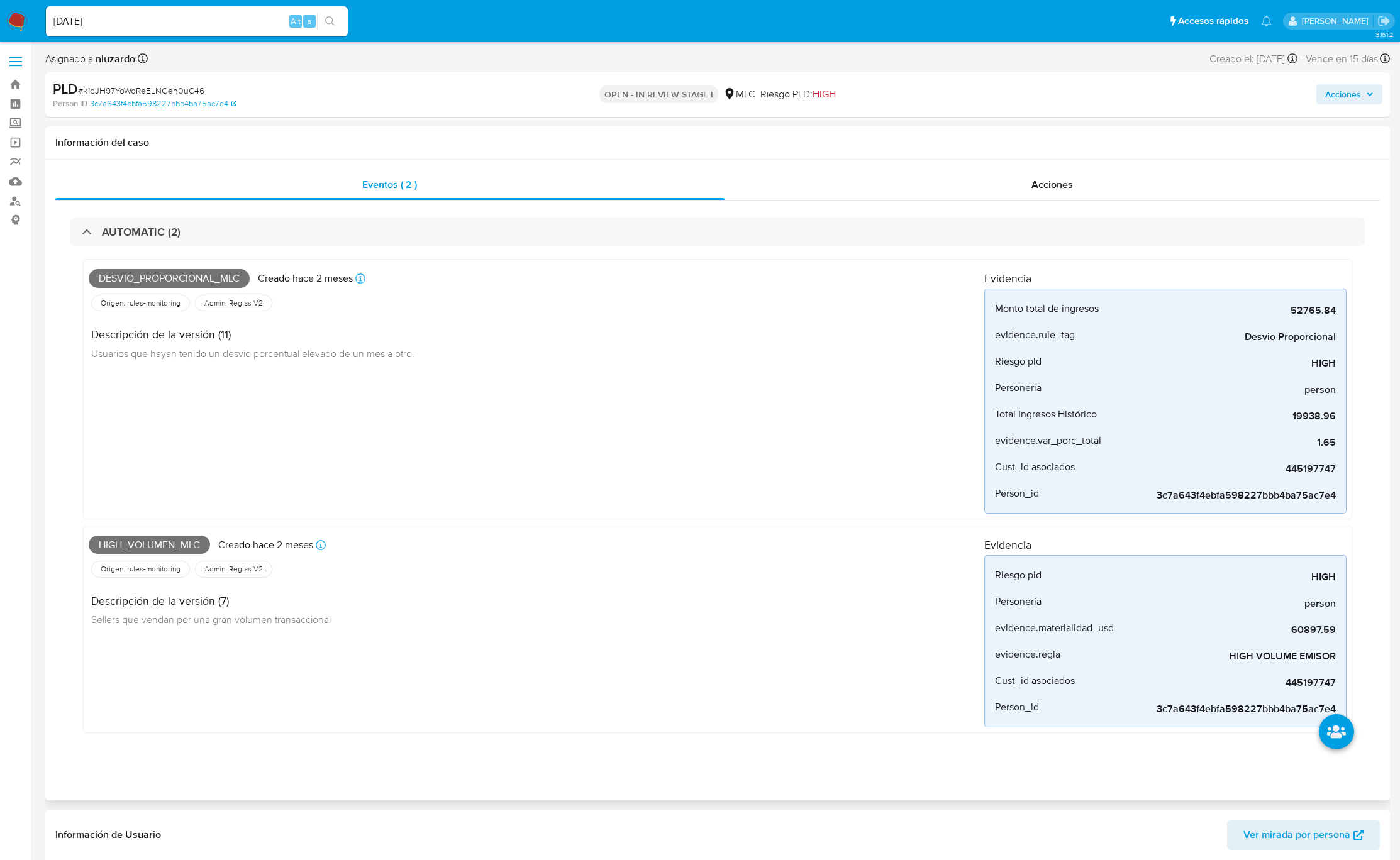
click at [127, 540] on span "High_volumen_mlc" at bounding box center [149, 545] width 122 height 19
copy span "High_volumen_mlc"
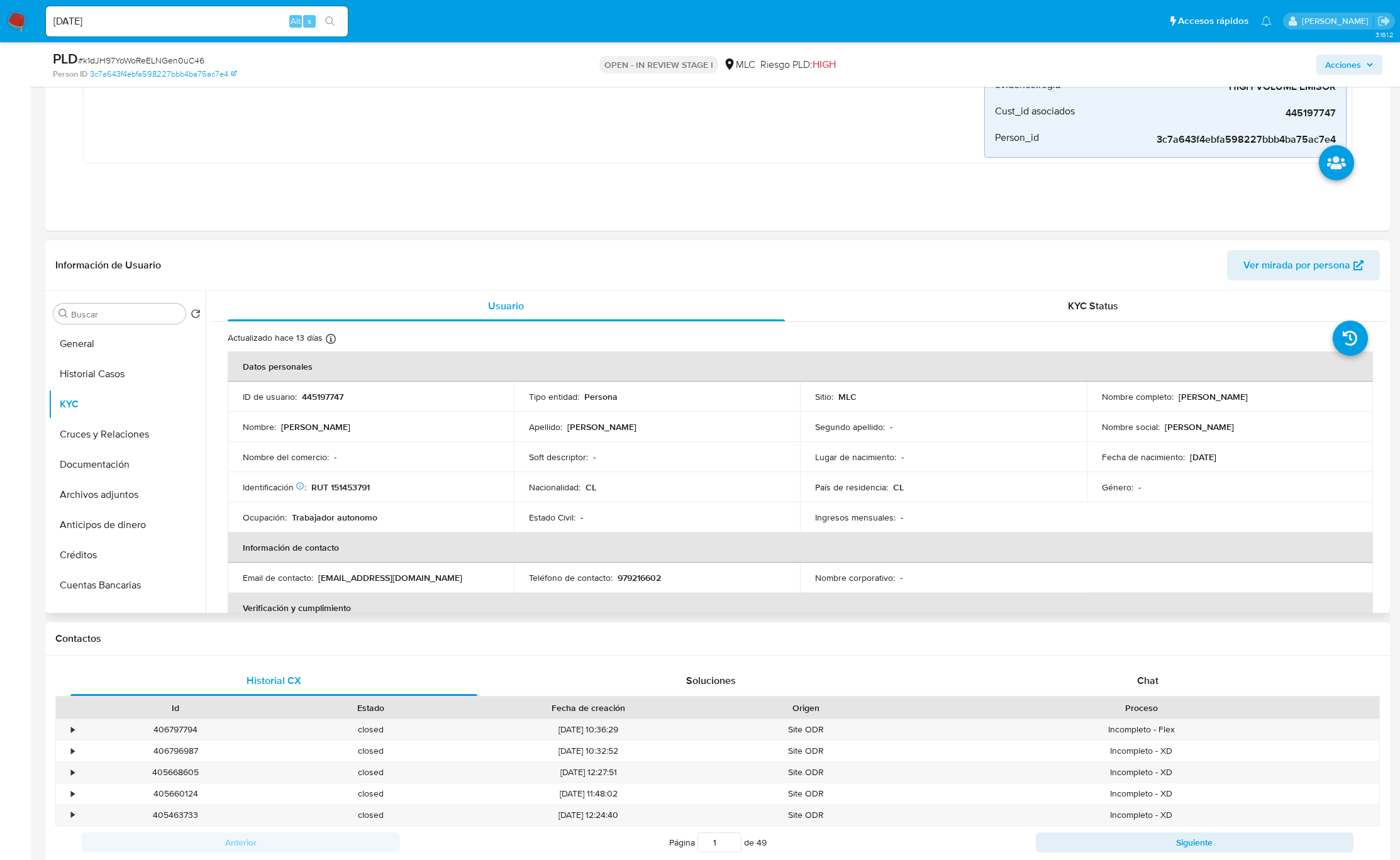
scroll to position [566, 0]
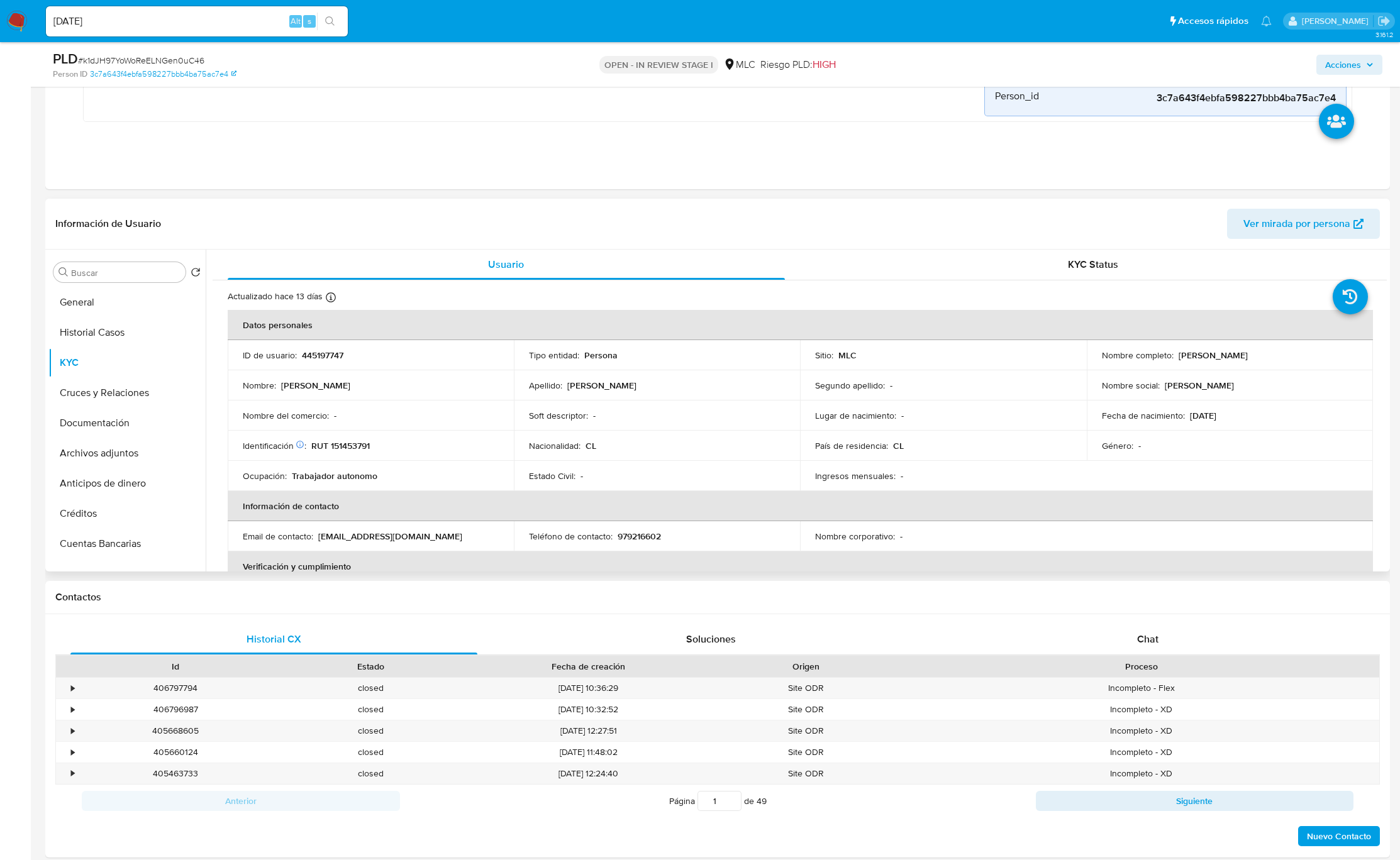
click at [491, 487] on td "Ocupación : Trabajador autonomo" at bounding box center [371, 475] width 287 height 30
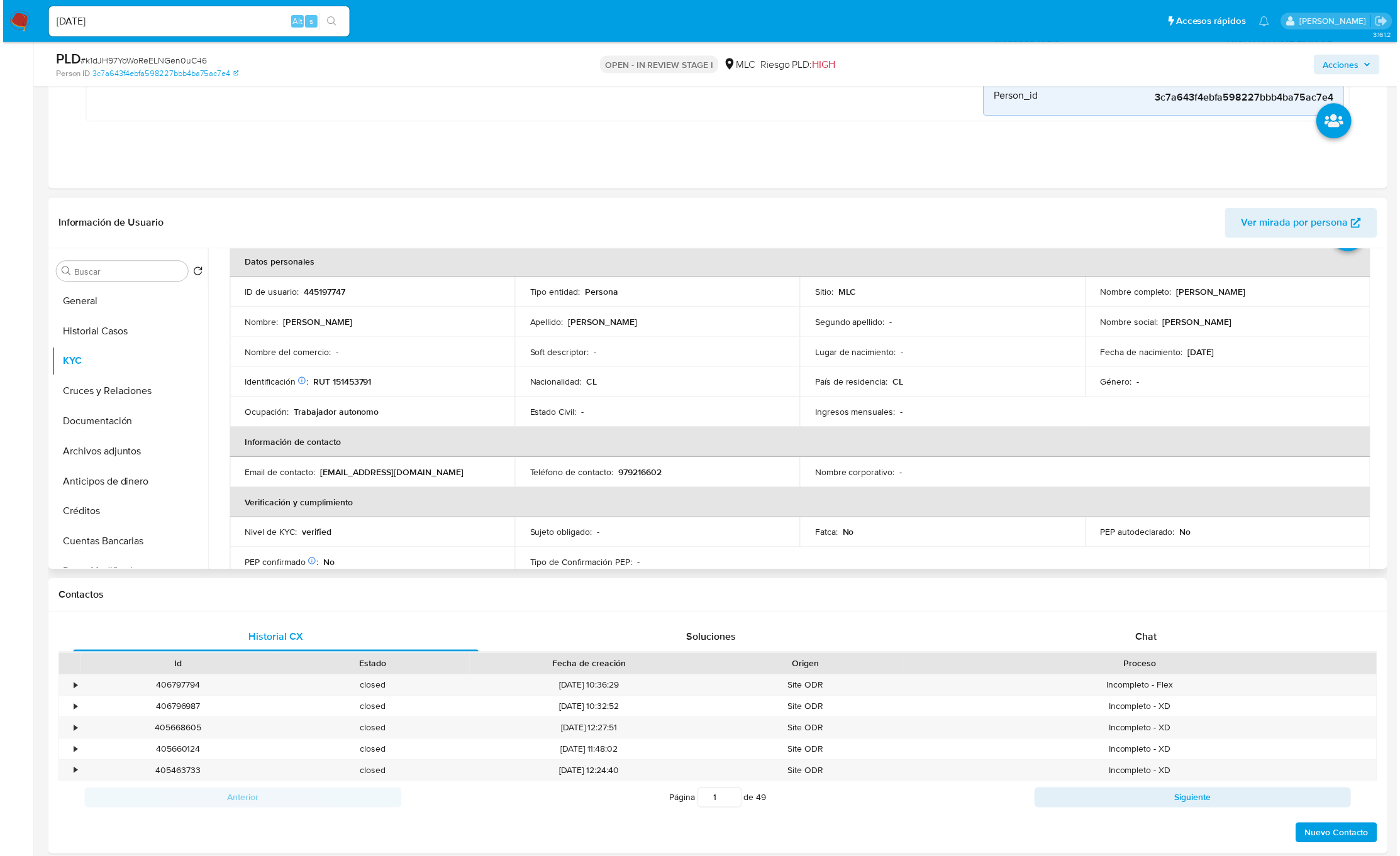
scroll to position [67, 0]
click at [118, 276] on input "Buscar" at bounding box center [125, 272] width 109 height 12
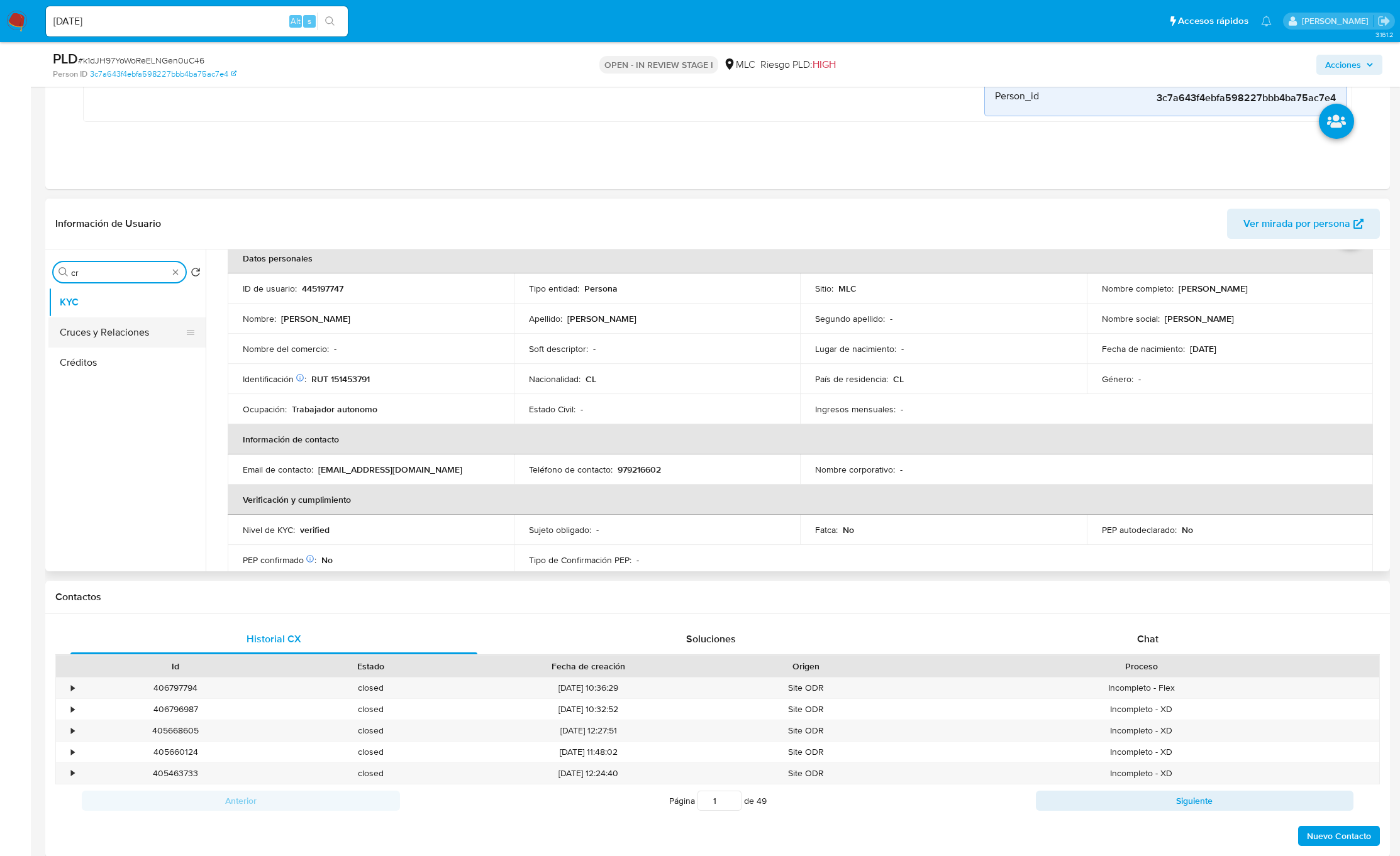
type input "cr"
click at [136, 334] on button "Cruces y Relaciones" at bounding box center [122, 332] width 147 height 30
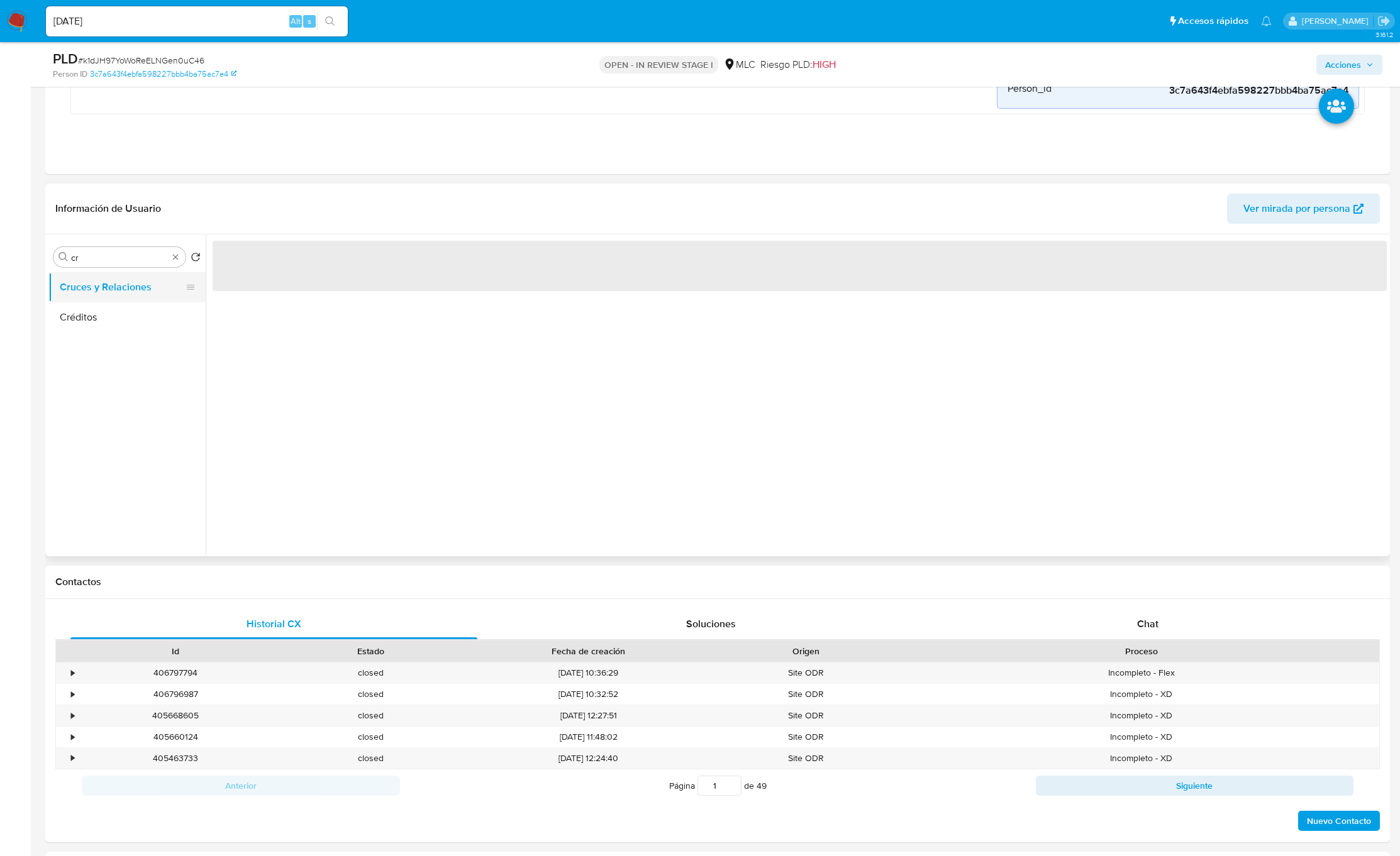
scroll to position [0, 0]
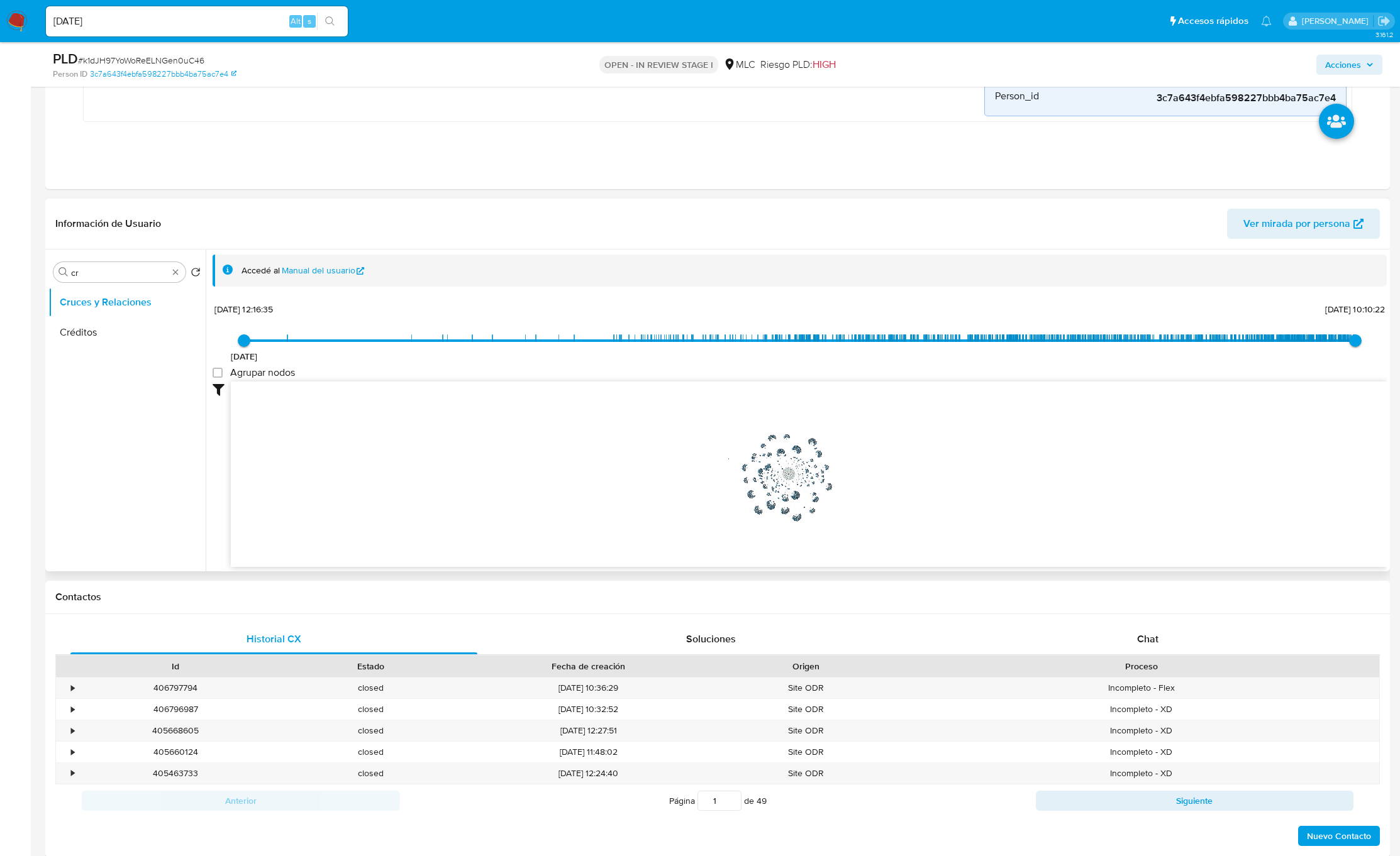
drag, startPoint x: 777, startPoint y: 474, endPoint x: 729, endPoint y: 461, distance: 49.7
click at [729, 461] on icon "device-664757666e309682b74e4e4e  user-445197747  445197747 device-6418fc3f088…" at bounding box center [808, 473] width 1156 height 183
drag, startPoint x: 891, startPoint y: 483, endPoint x: 870, endPoint y: 466, distance: 27.0
click at [870, 468] on icon "device-664757666e309682b74e4e4e  user-445197747  445197747 device-6418fc3f088…" at bounding box center [808, 473] width 1156 height 183
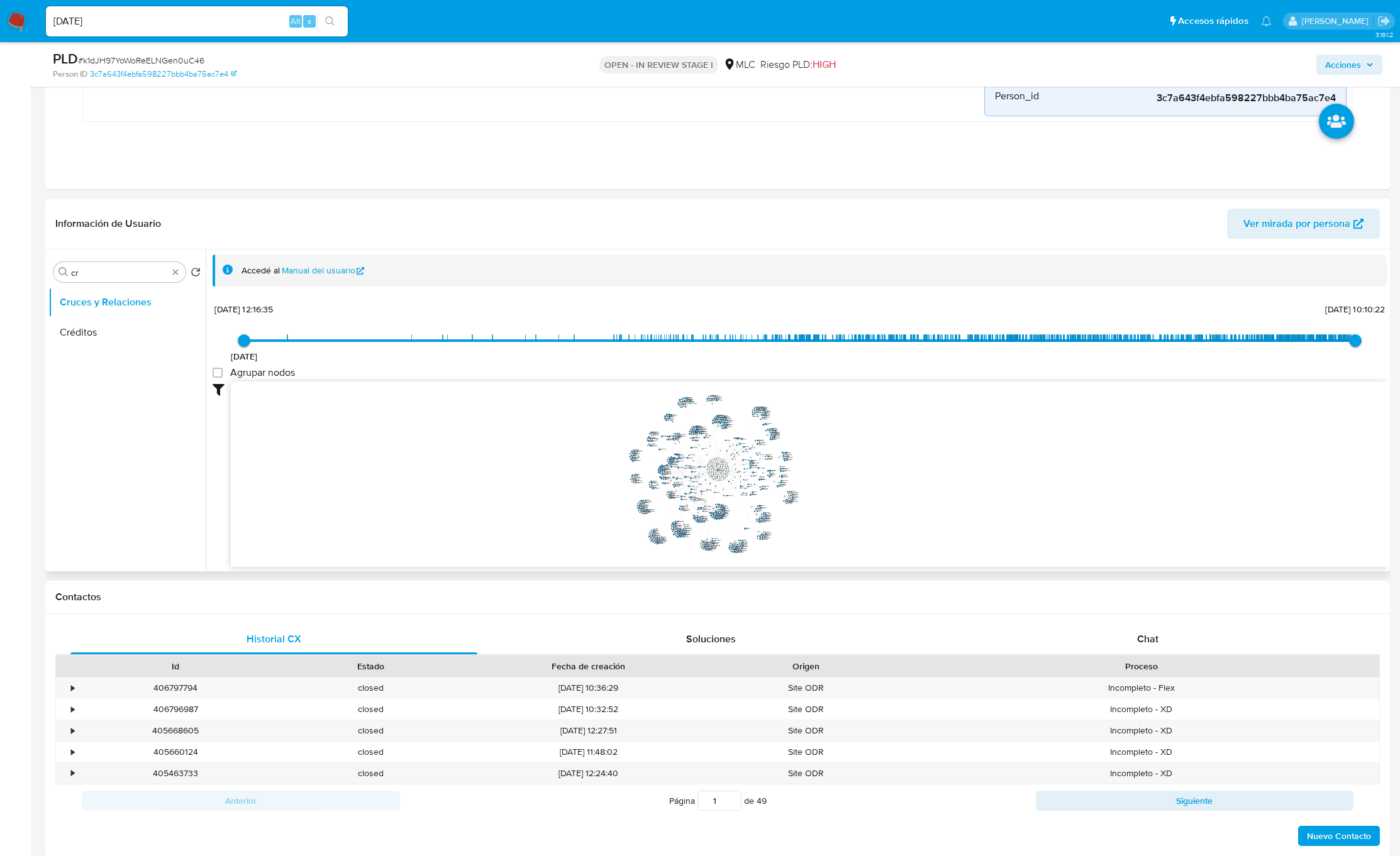
drag, startPoint x: 887, startPoint y: 461, endPoint x: 899, endPoint y: 457, distance: 12.6
click at [899, 458] on icon "device-664757666e309682b74e4e4e  user-445197747  445197747 device-6418fc3f088…" at bounding box center [808, 473] width 1156 height 183
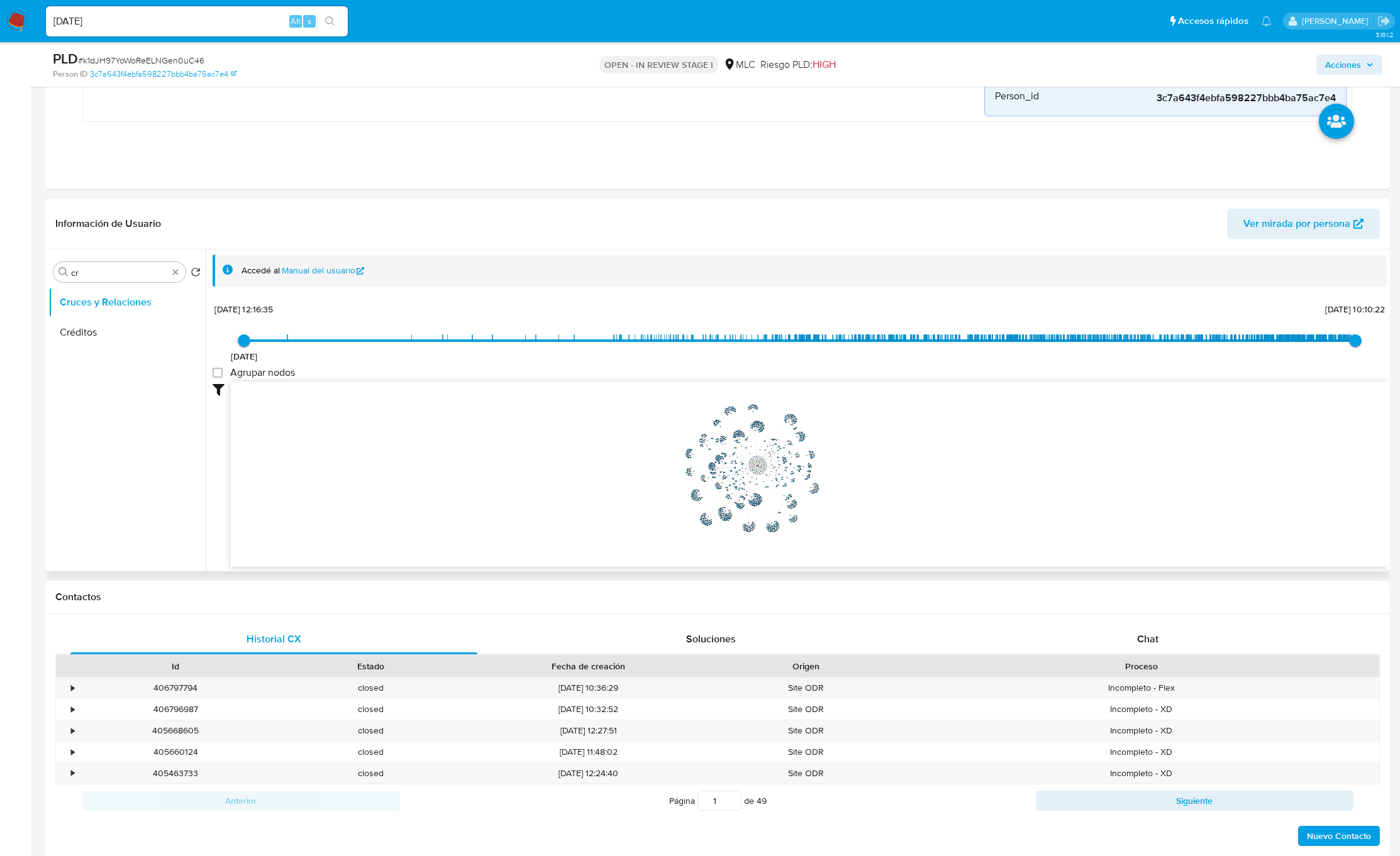
click at [896, 454] on icon "device-664757666e309682b74e4e4e  user-445197747  445197747 device-6418fc3f088…" at bounding box center [808, 473] width 1156 height 183
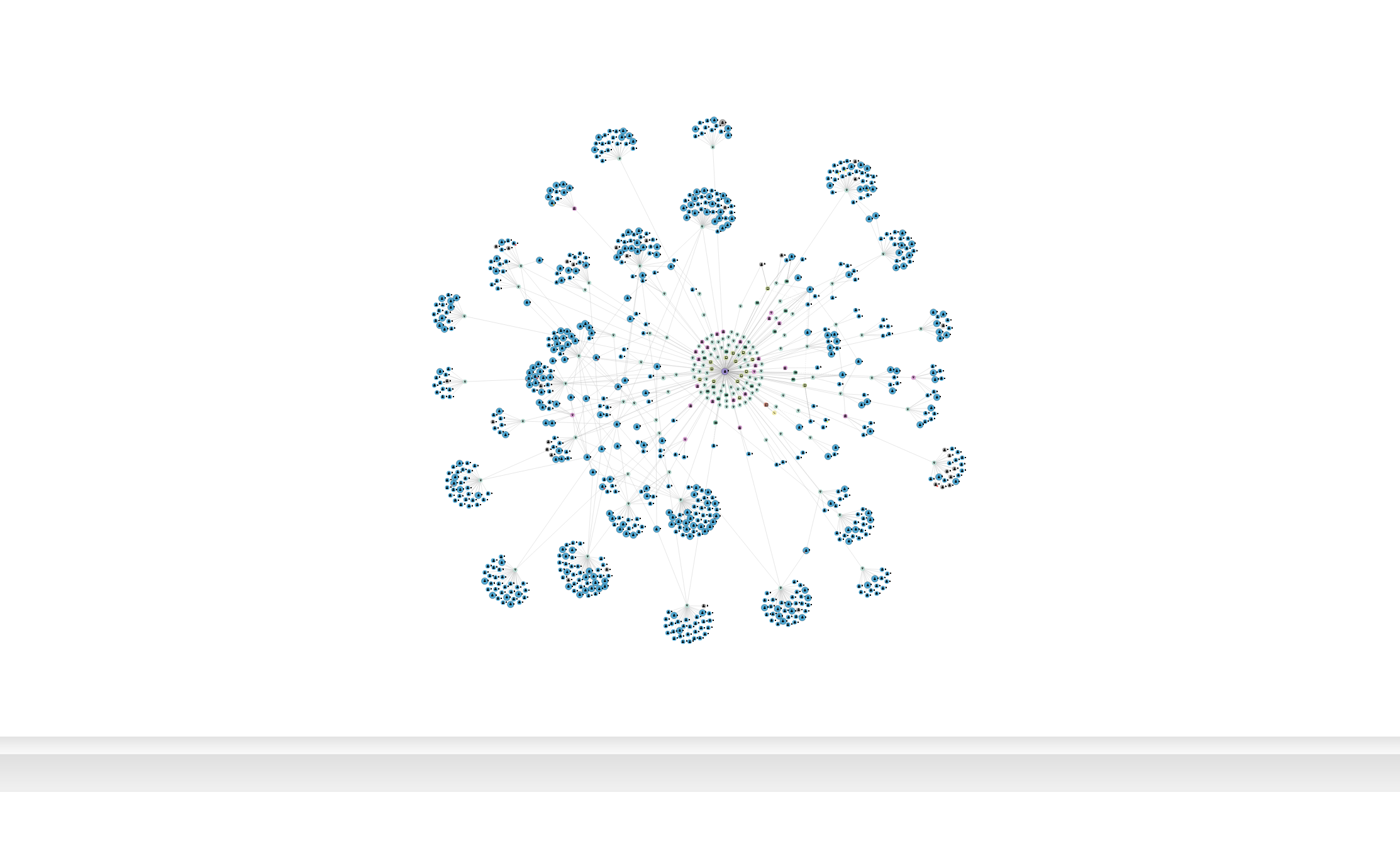
drag, startPoint x: 898, startPoint y: 596, endPoint x: 815, endPoint y: 544, distance: 97.9
click at [815, 544] on icon "device-664757666e309682b74e4e4e  user-445197747  445197747 device-6418fc3f088…" at bounding box center [808, 473] width 1156 height 183
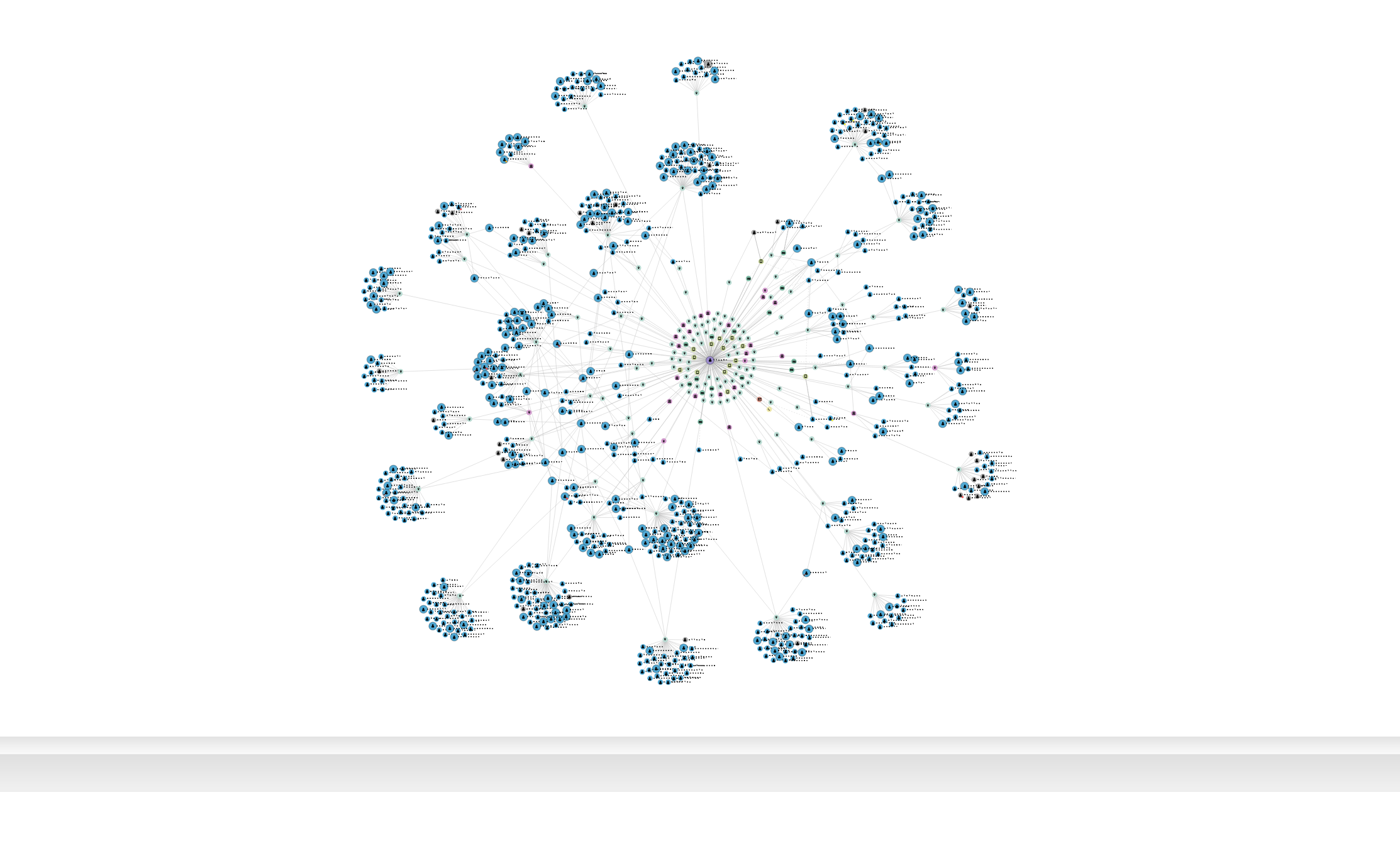
drag, startPoint x: 815, startPoint y: 544, endPoint x: 820, endPoint y: 550, distance: 7.8
click at [820, 550] on icon "device-664757666e309682b74e4e4e  user-445197747  445197747 device-6418fc3f088…" at bounding box center [808, 473] width 1156 height 183
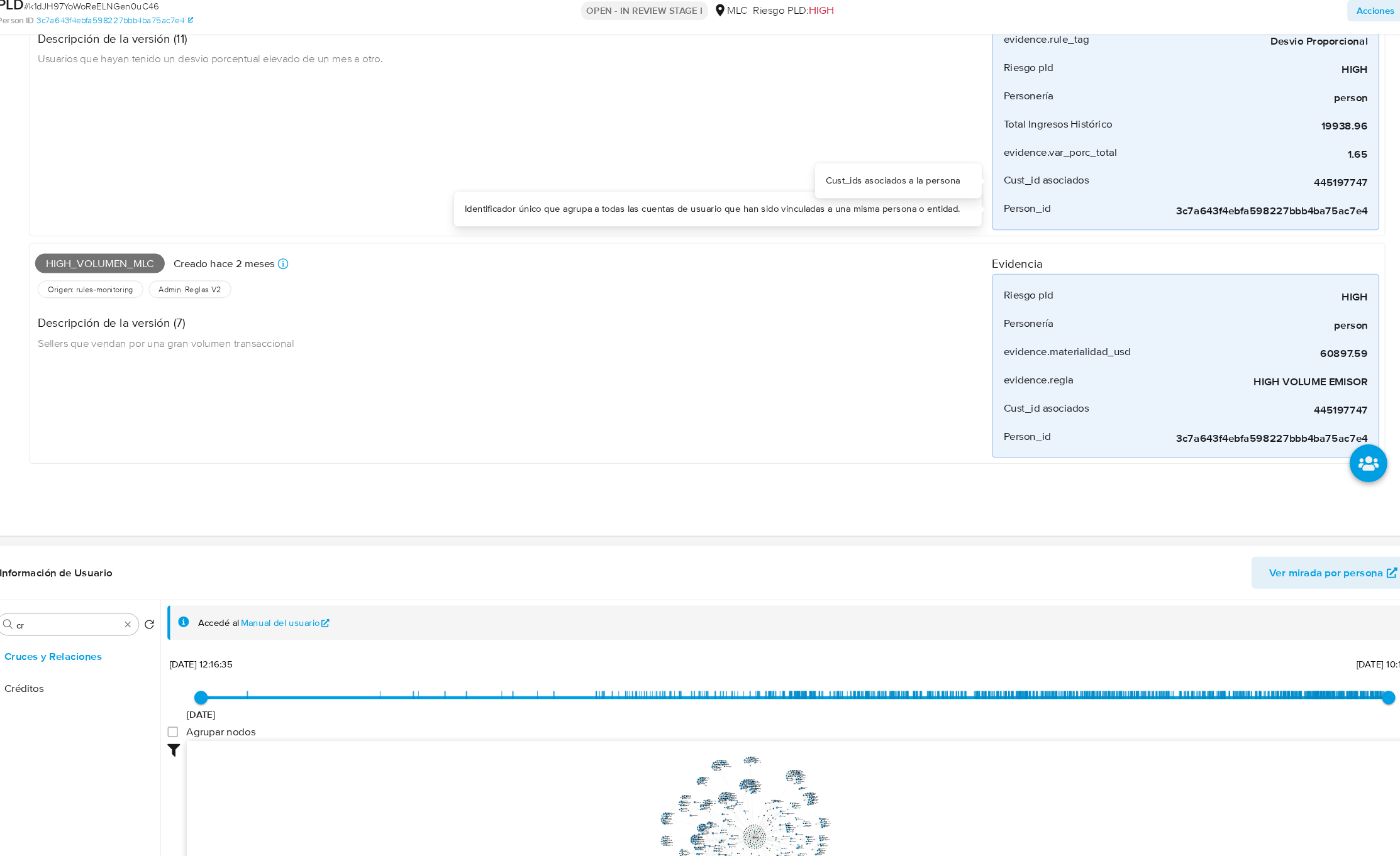
scroll to position [580, 0]
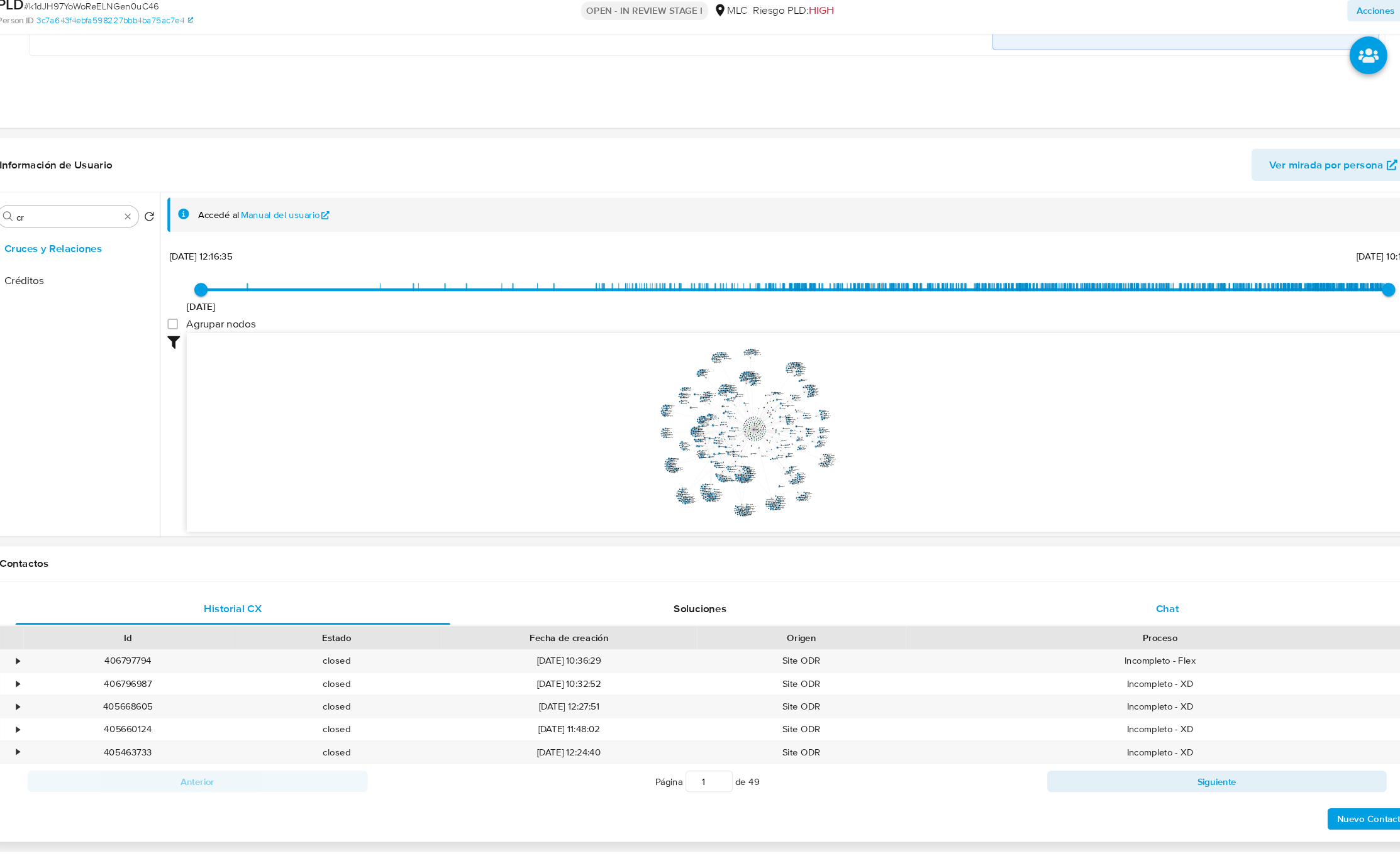
click at [1140, 628] on span "Chat" at bounding box center [1148, 624] width 22 height 15
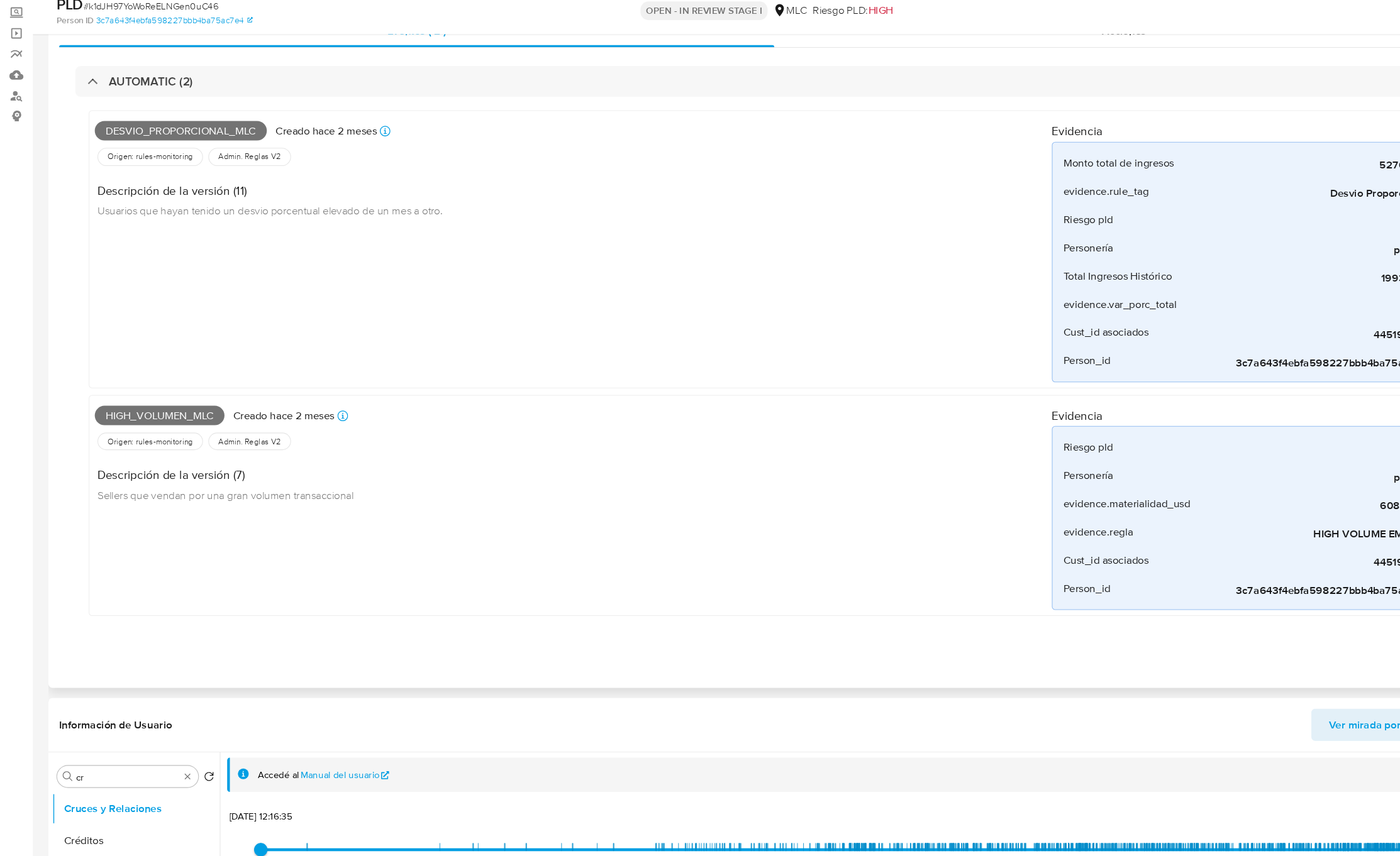
scroll to position [474, 0]
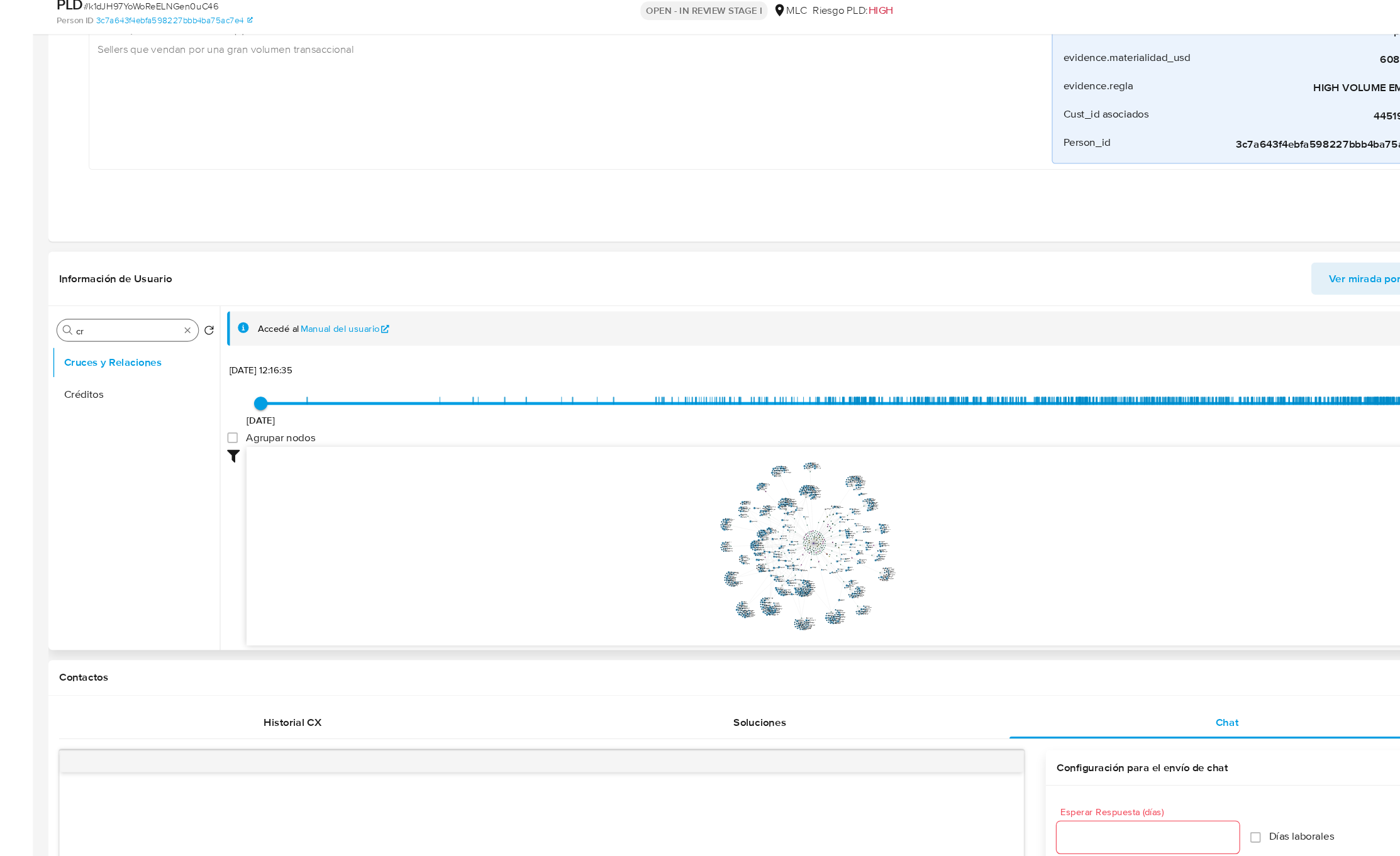
click at [115, 359] on div "Buscar cr" at bounding box center [119, 364] width 132 height 20
click at [115, 358] on div "Buscar cr" at bounding box center [119, 364] width 132 height 20
click at [117, 364] on input "cr" at bounding box center [119, 365] width 97 height 12
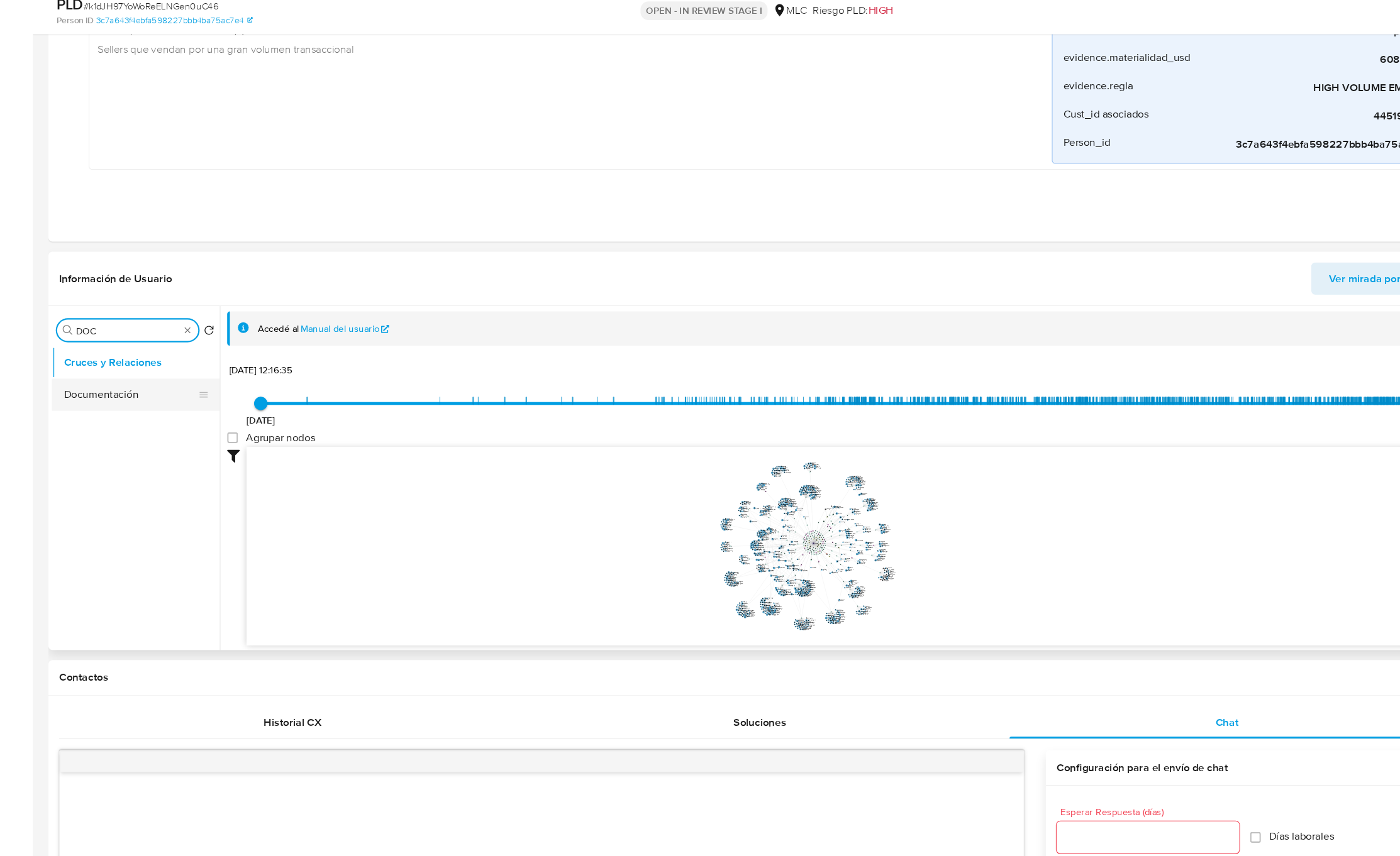
type input "DOC"
click at [114, 424] on button "Documentación" at bounding box center [122, 424] width 147 height 30
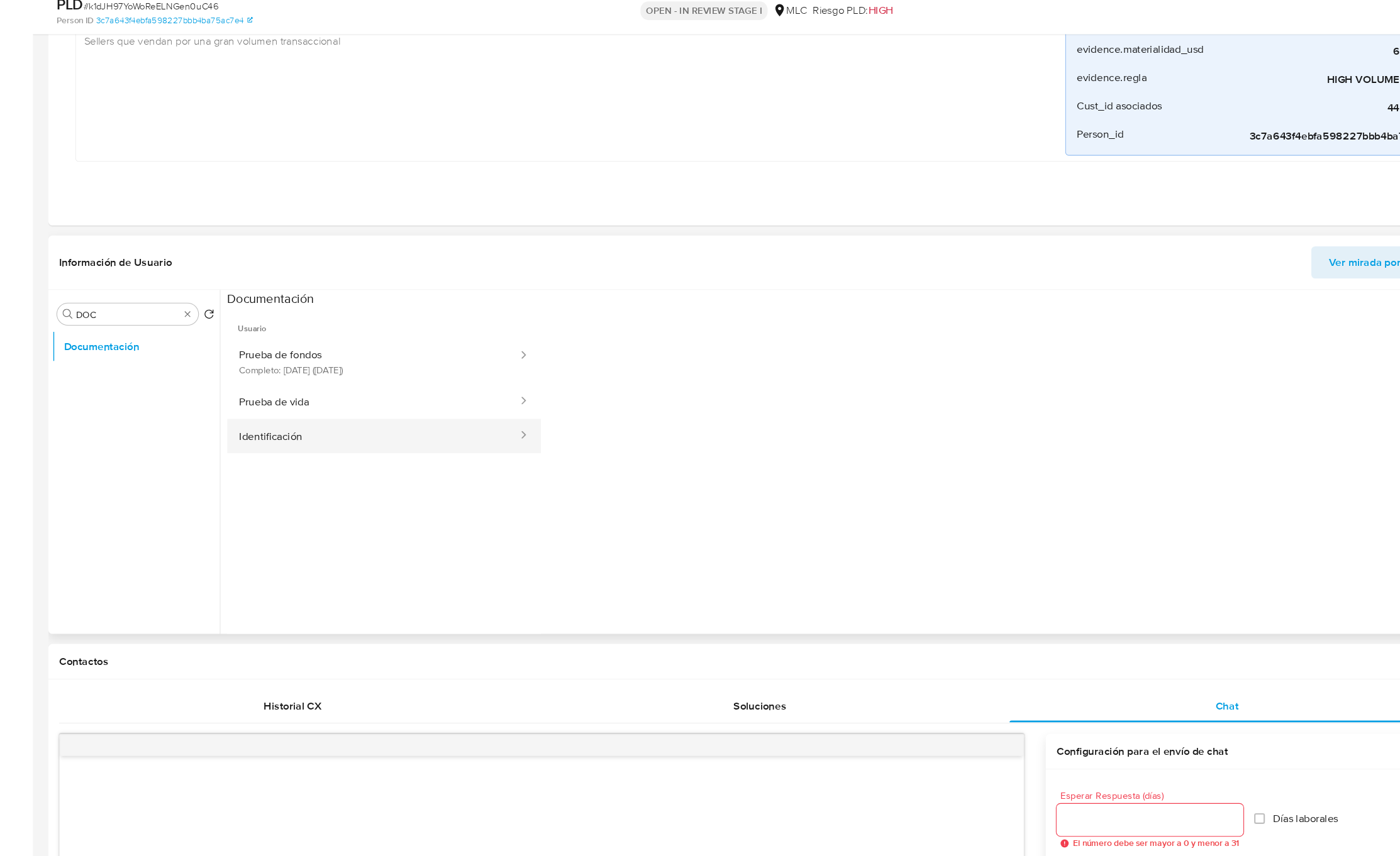
click at [294, 455] on button "Identificación" at bounding box center [349, 462] width 273 height 32
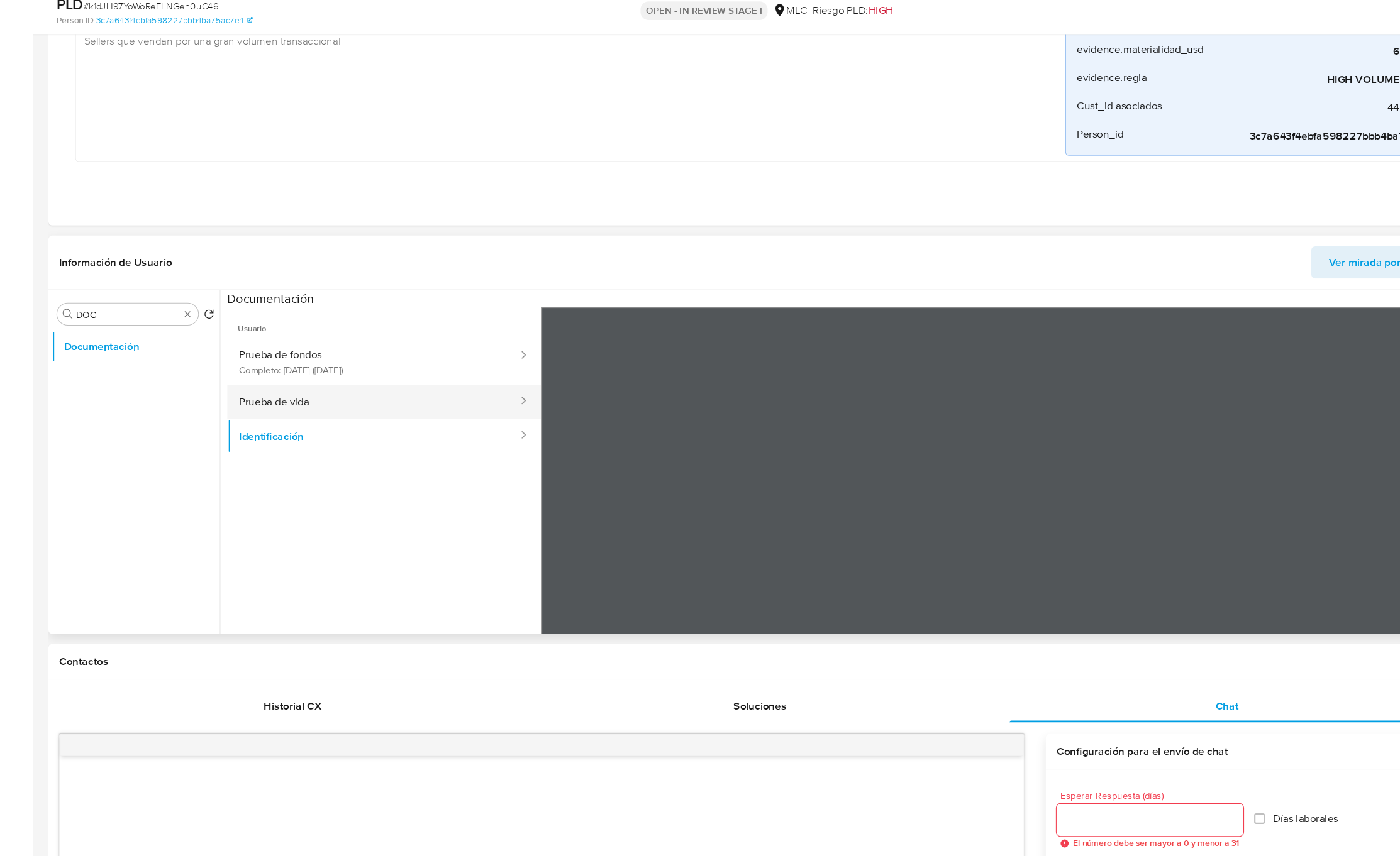
click at [293, 436] on button "Prueba de vida" at bounding box center [349, 430] width 273 height 32
click at [359, 396] on button "Prueba de fondos Completo: 09/05/2023 (hace 2 años)" at bounding box center [349, 393] width 273 height 43
click at [329, 461] on button "Identificación" at bounding box center [349, 462] width 273 height 32
click at [400, 426] on button "Prueba de vida" at bounding box center [349, 430] width 273 height 32
click at [297, 450] on button "Identificación" at bounding box center [349, 462] width 273 height 32
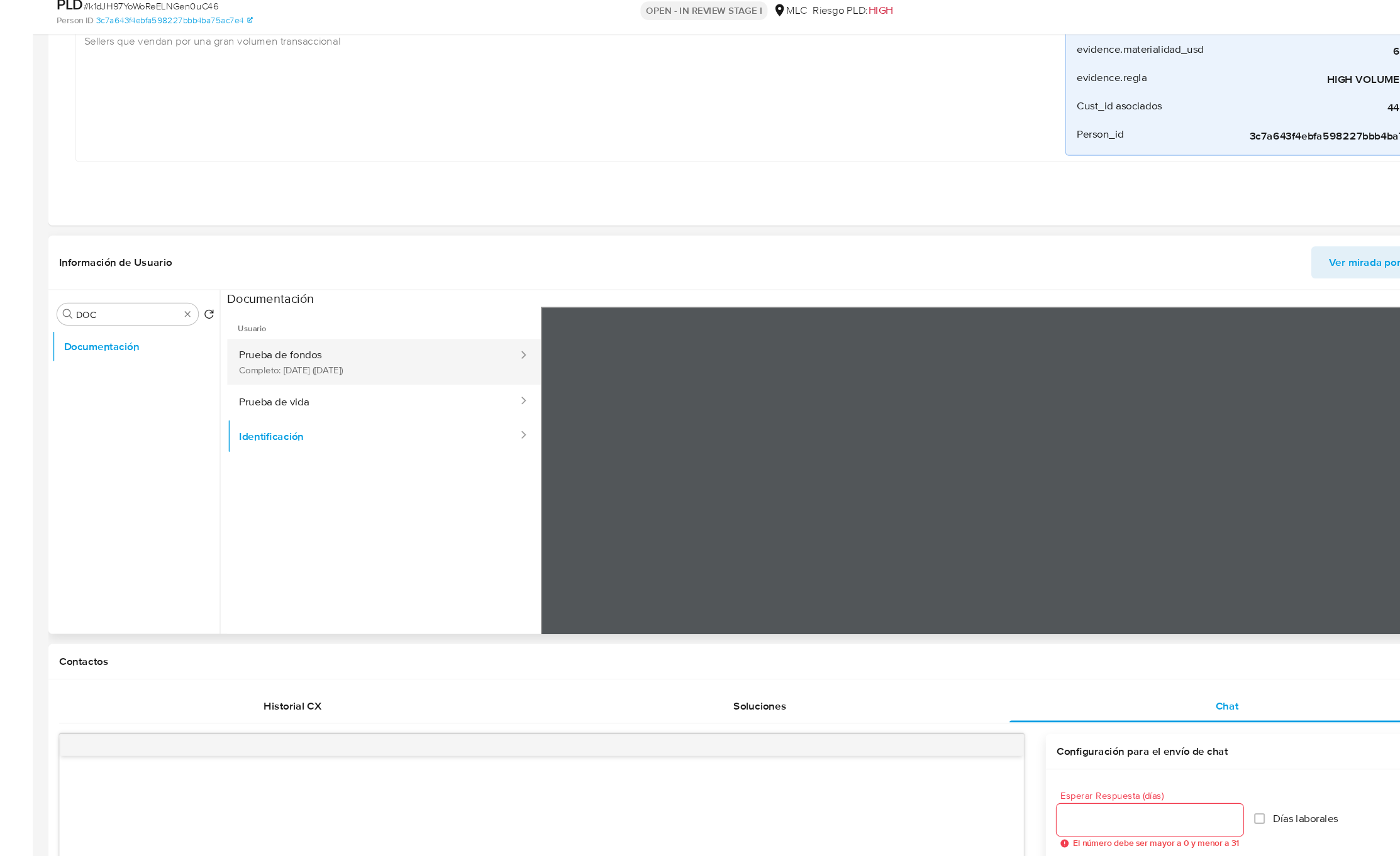
click at [321, 405] on button "Prueba de fondos Completo: 09/05/2023 (hace 2 años)" at bounding box center [349, 393] width 273 height 43
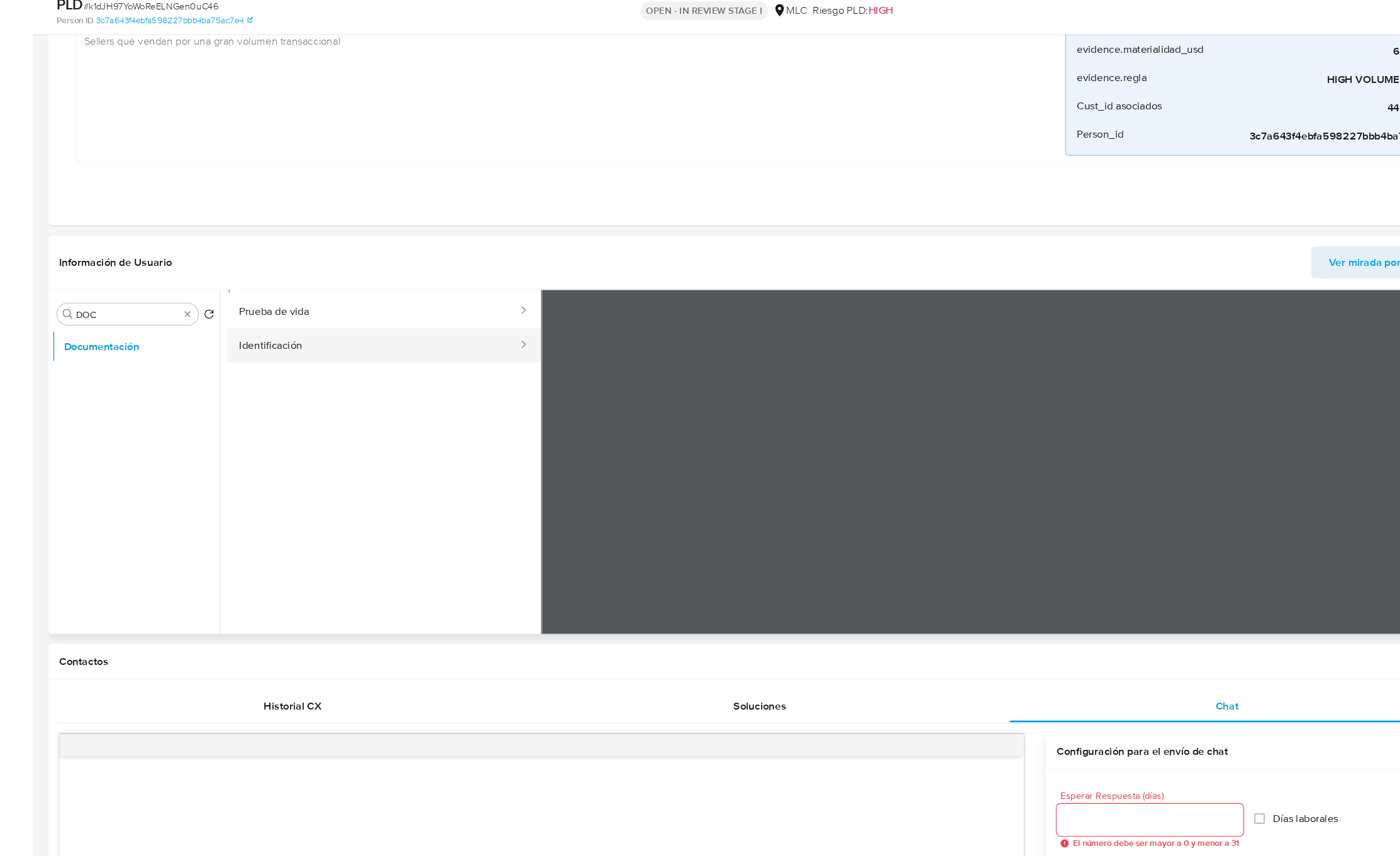
scroll to position [109, 0]
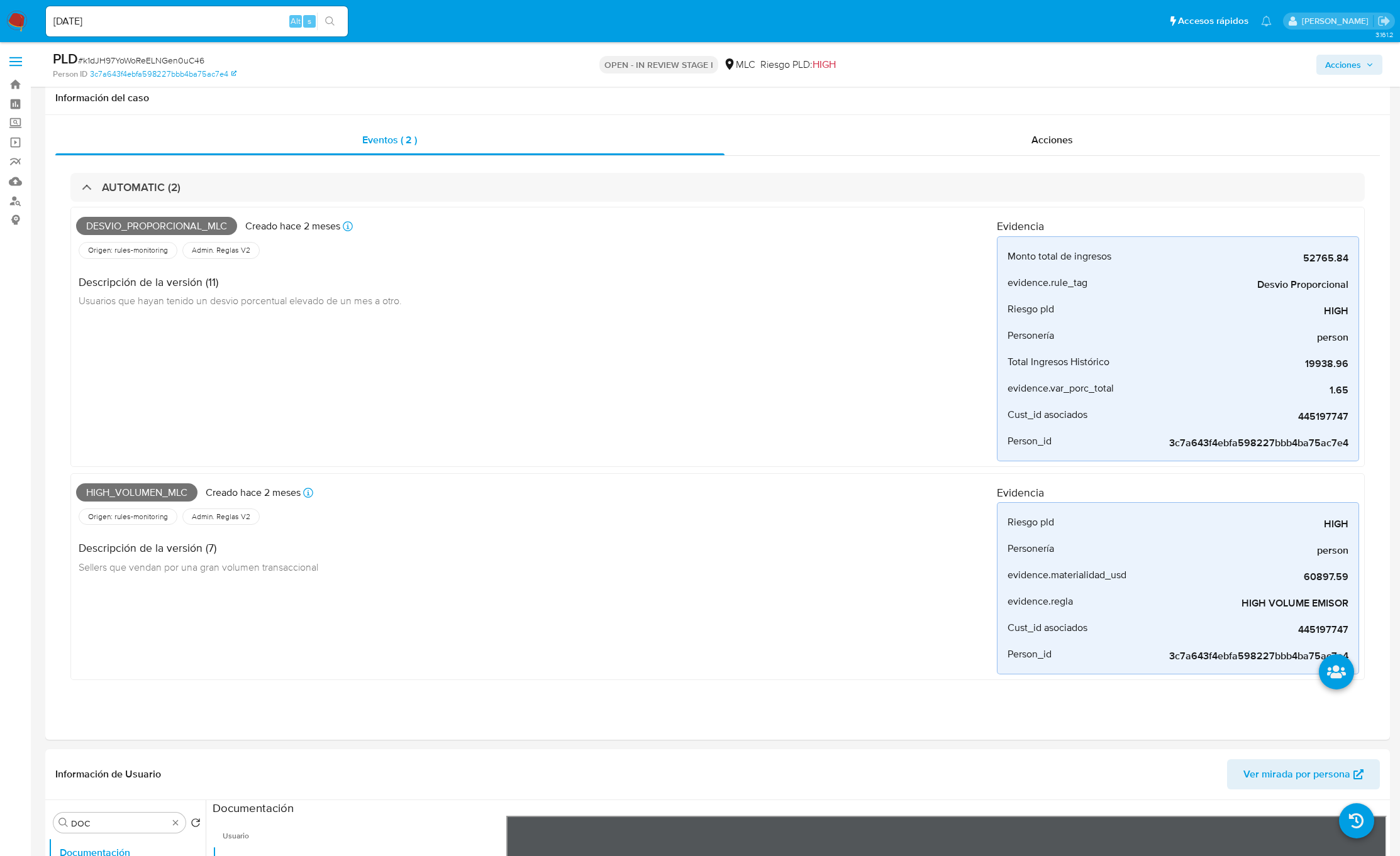
select select "10"
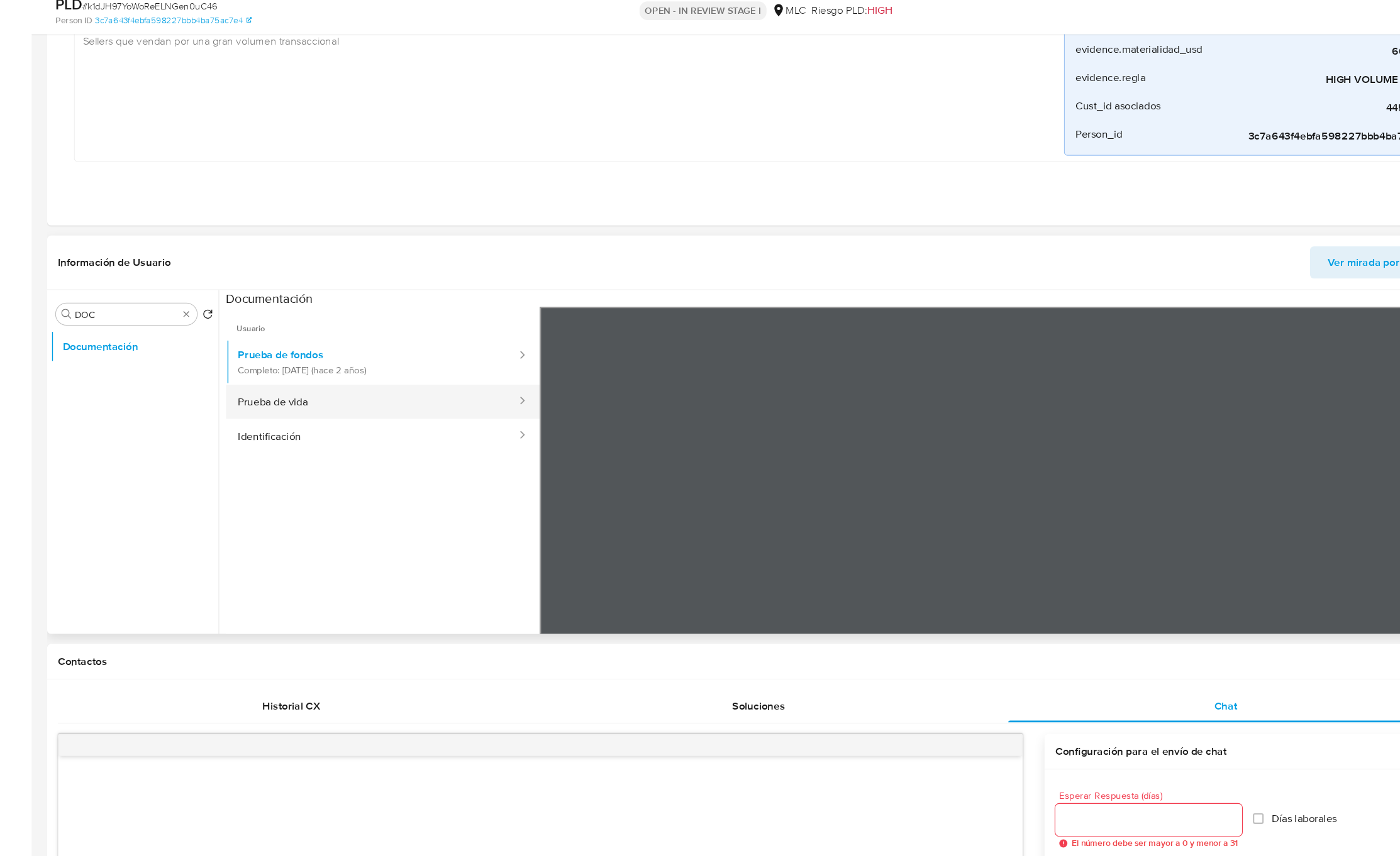
click at [296, 418] on button "Prueba de vida" at bounding box center [349, 430] width 273 height 32
click at [365, 462] on button "Identificación" at bounding box center [349, 462] width 273 height 32
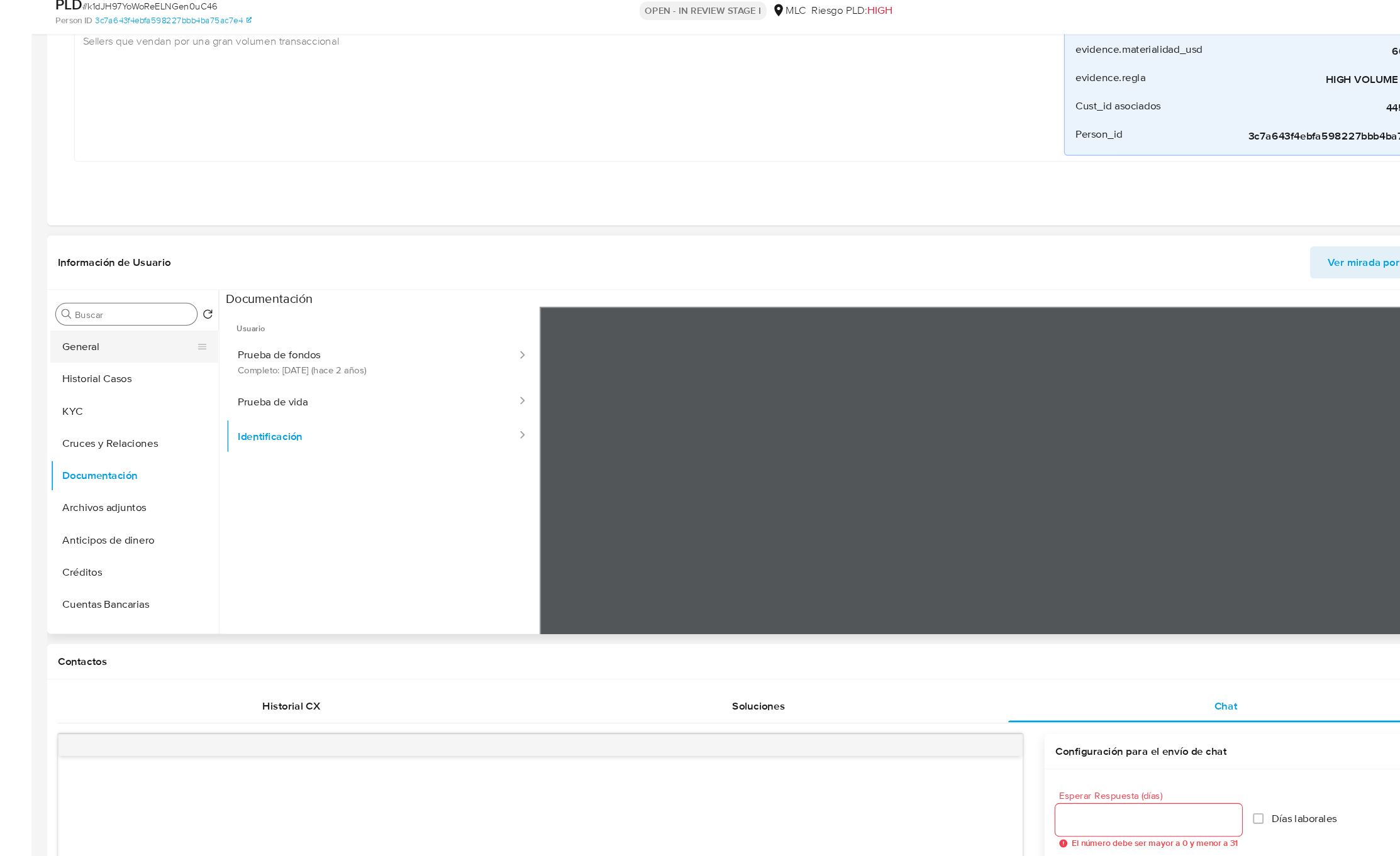
click at [163, 380] on button "General" at bounding box center [122, 378] width 147 height 30
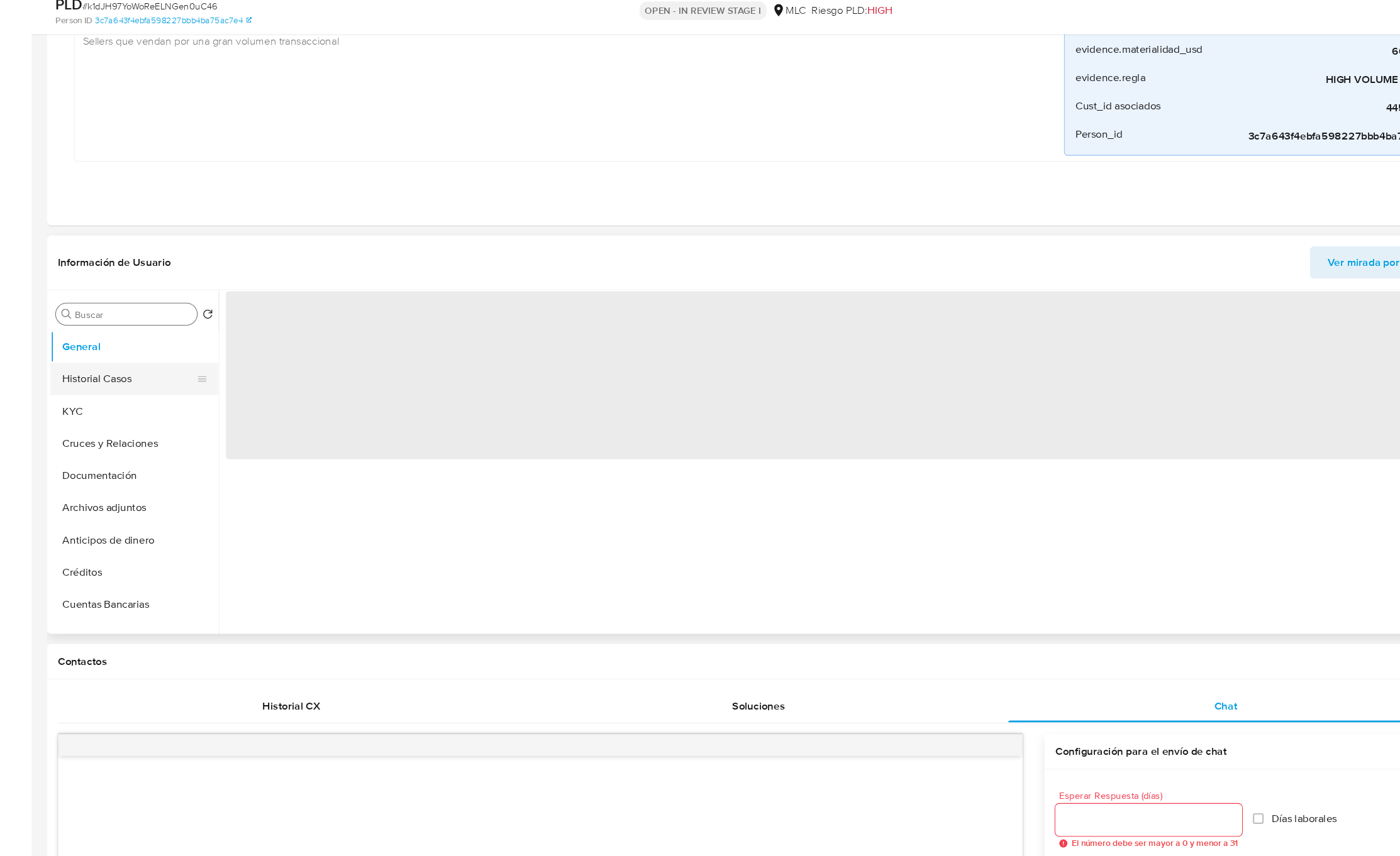
click at [164, 414] on button "Historial Casos" at bounding box center [122, 409] width 147 height 30
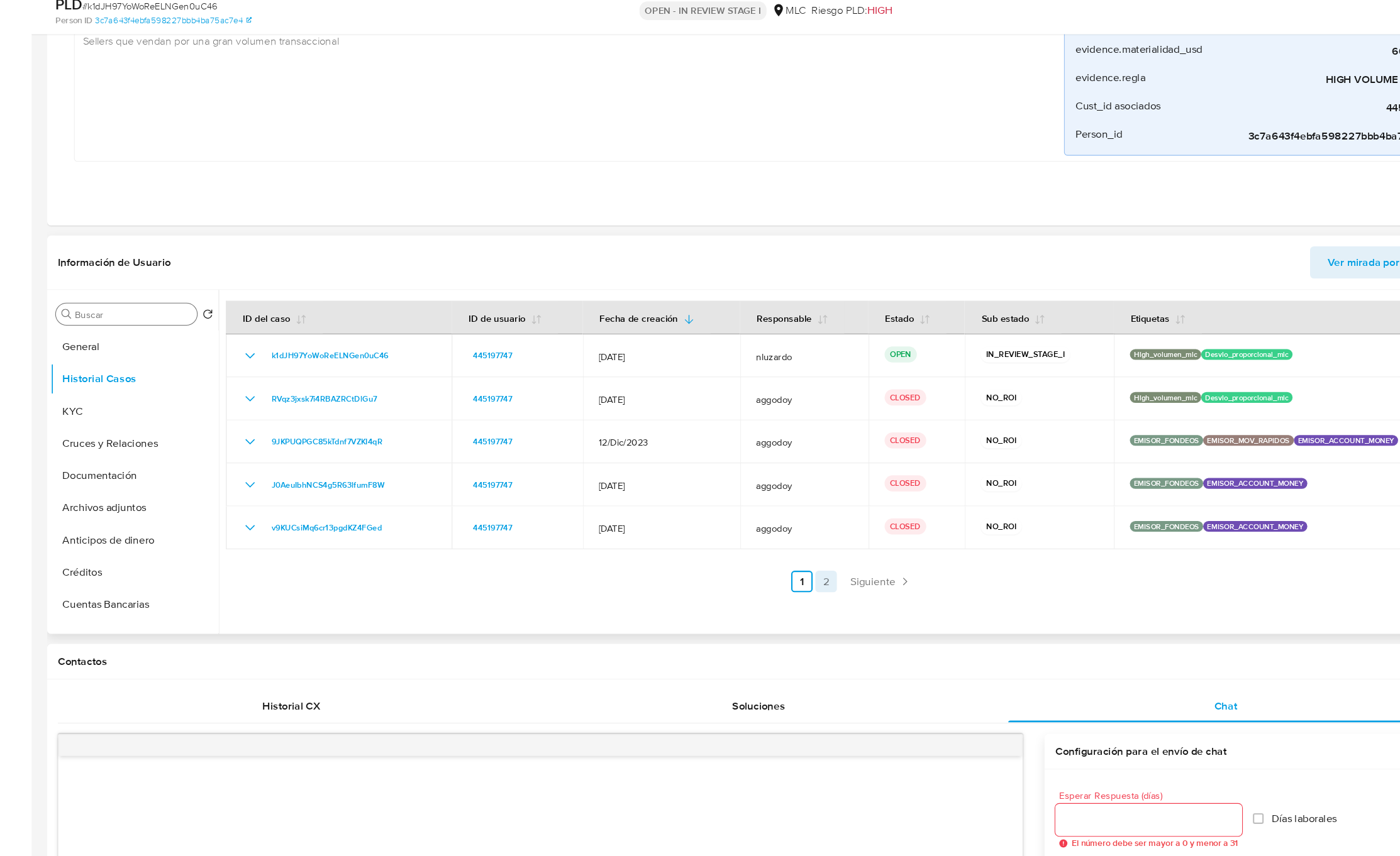
click at [772, 601] on link "2" at bounding box center [774, 599] width 20 height 20
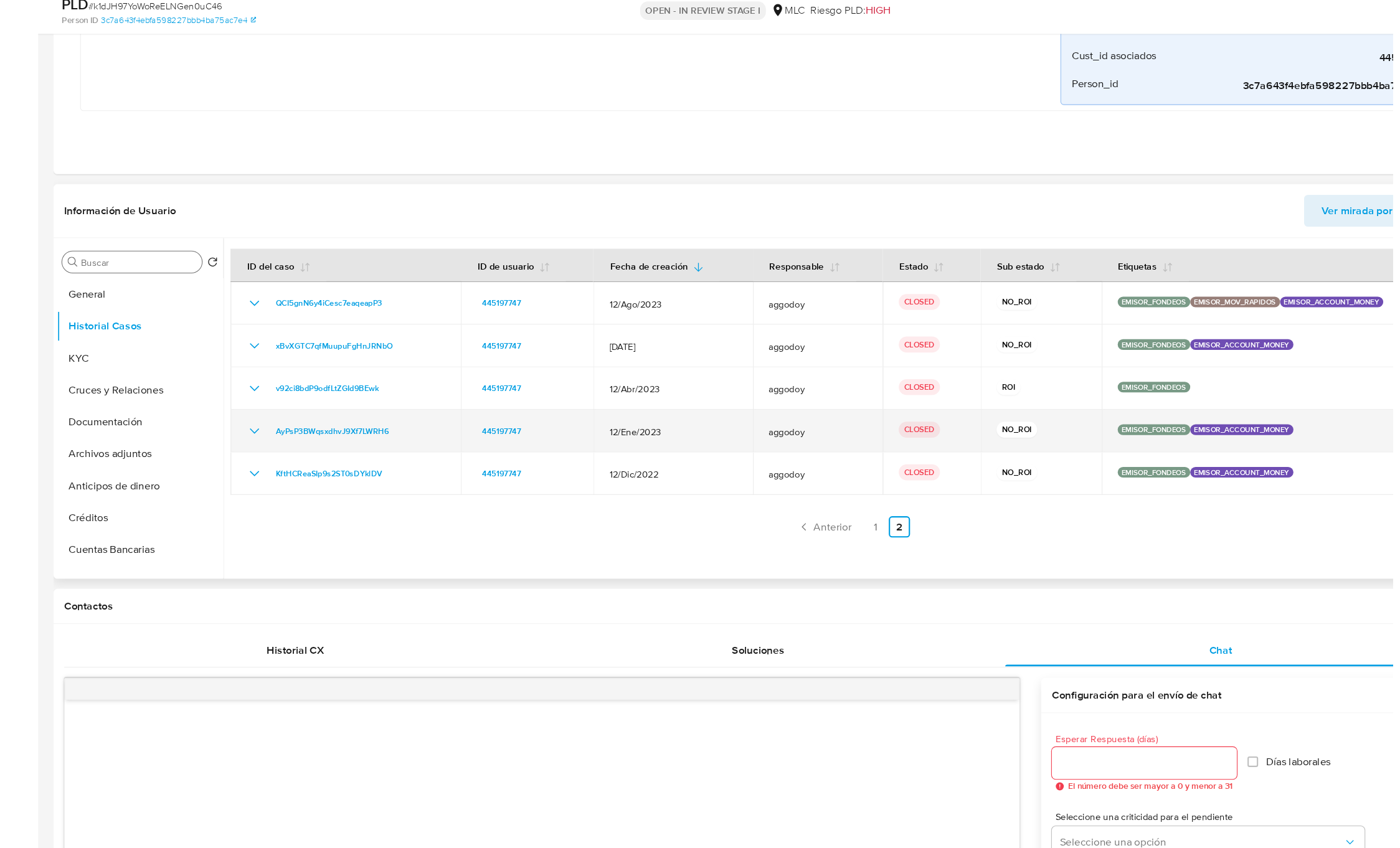
scroll to position [557, 0]
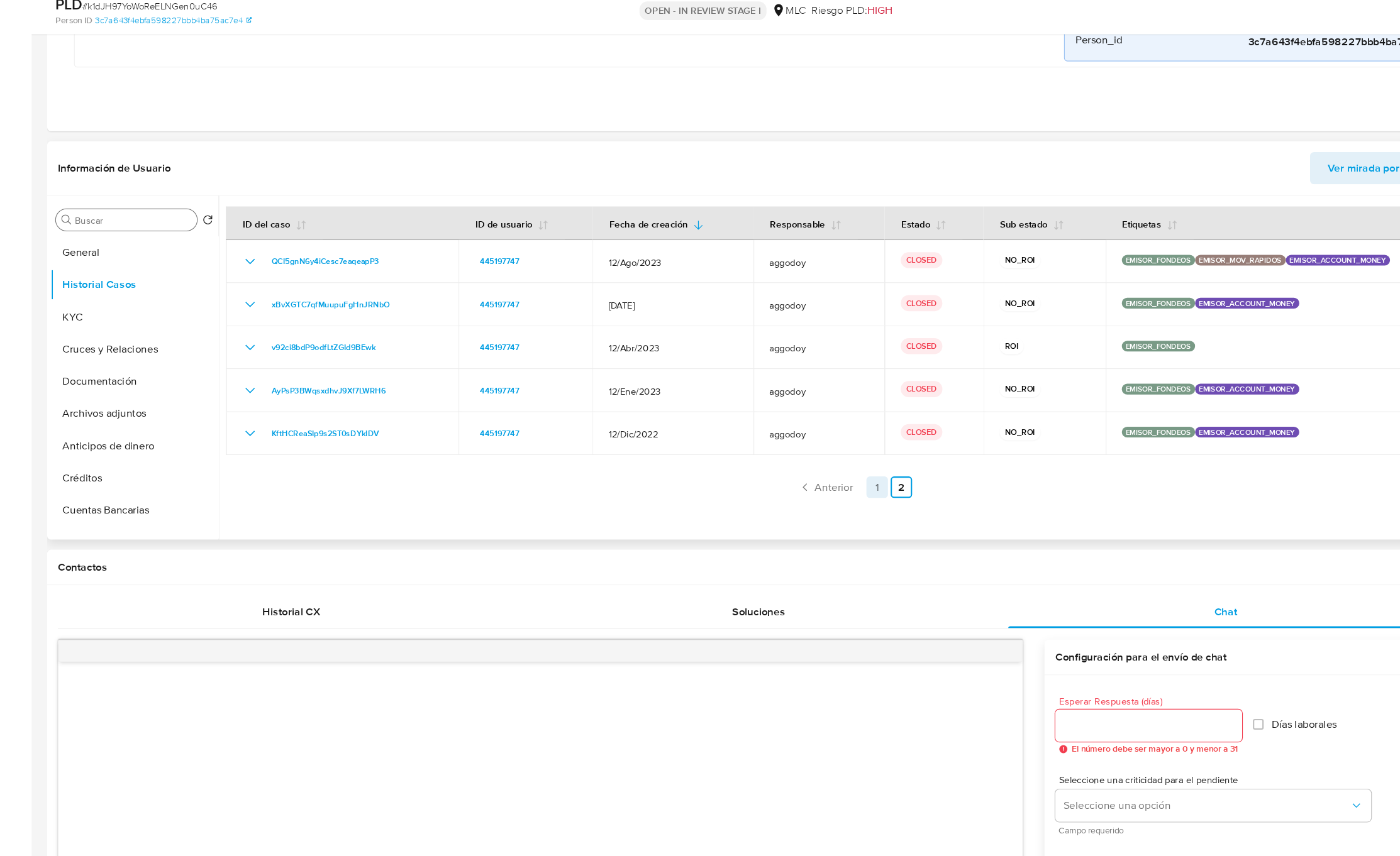
click at [815, 515] on link "1" at bounding box center [822, 510] width 20 height 20
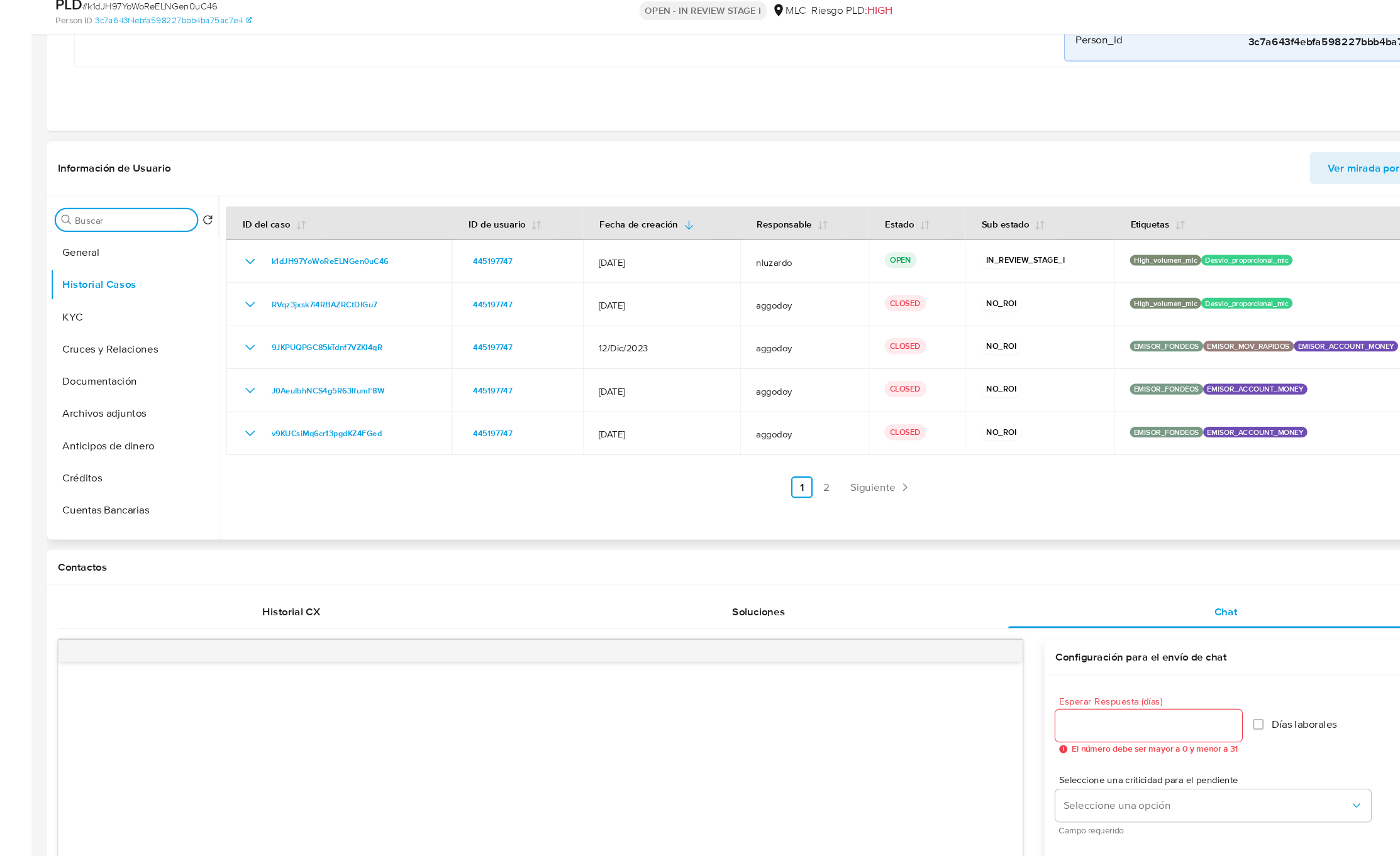
click at [152, 260] on input "DOC" at bounding box center [125, 261] width 109 height 12
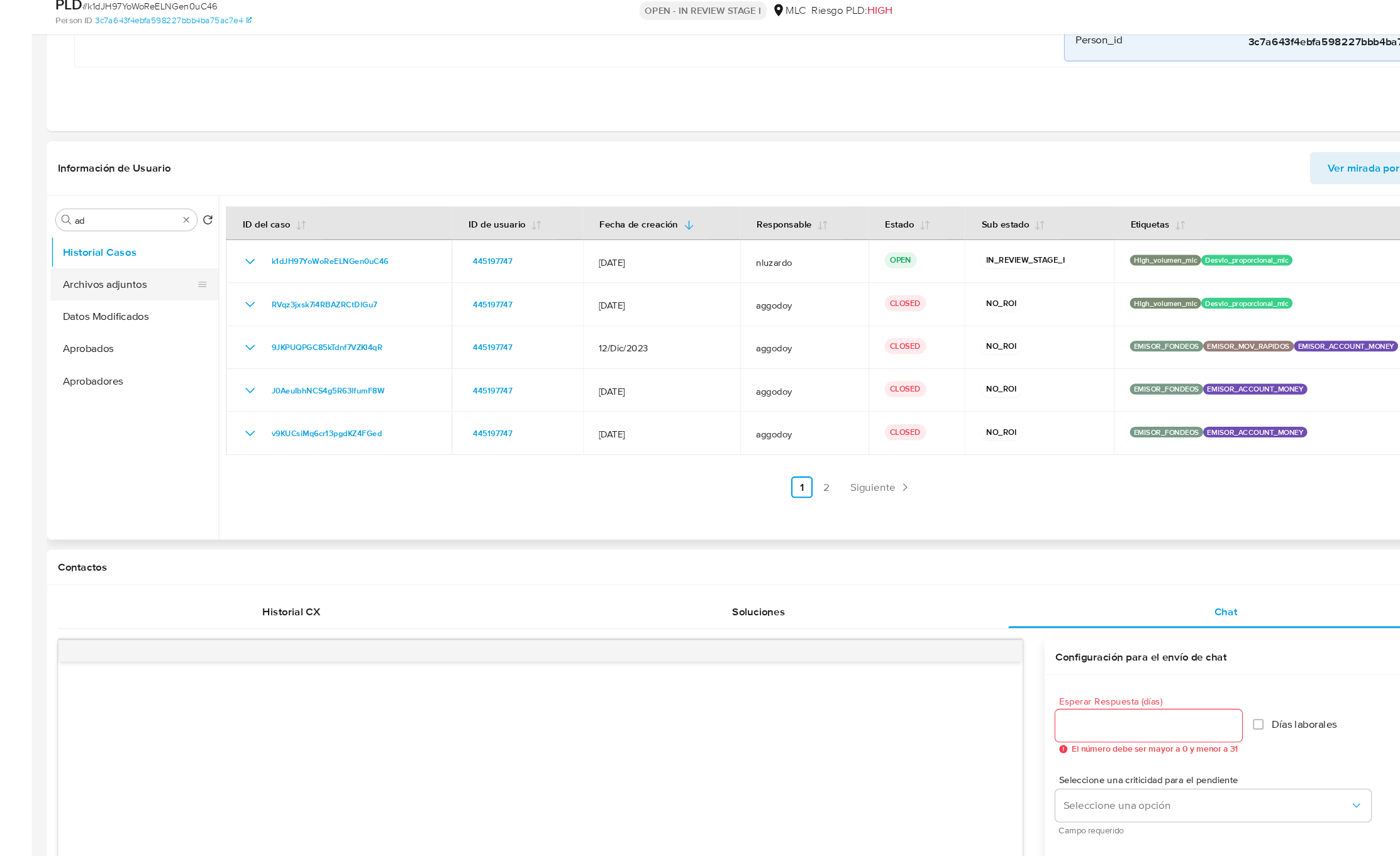
click at [139, 315] on button "Archivos adjuntos" at bounding box center [122, 320] width 147 height 30
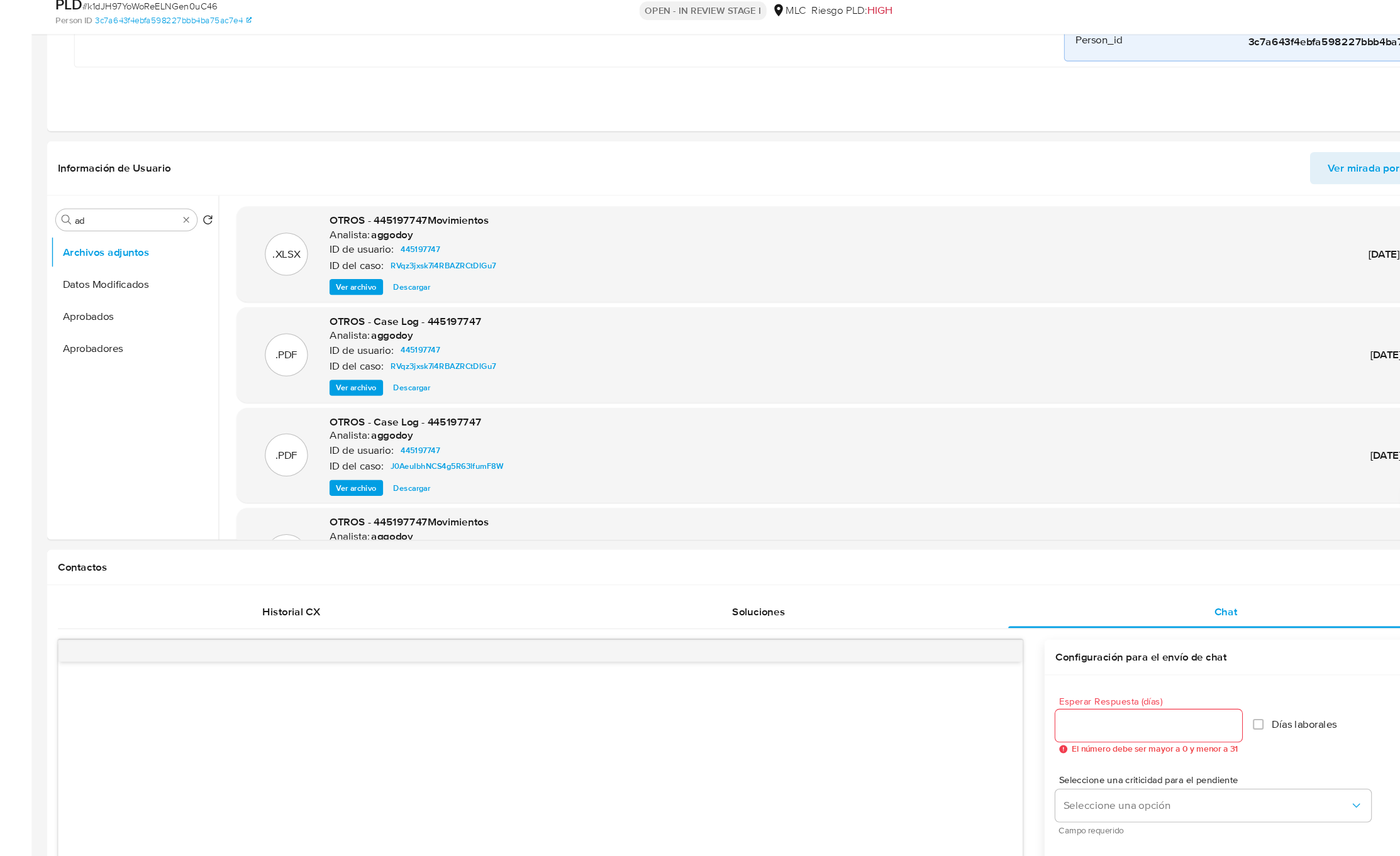
click at [343, 423] on span "Ver archivo" at bounding box center [335, 417] width 38 height 12
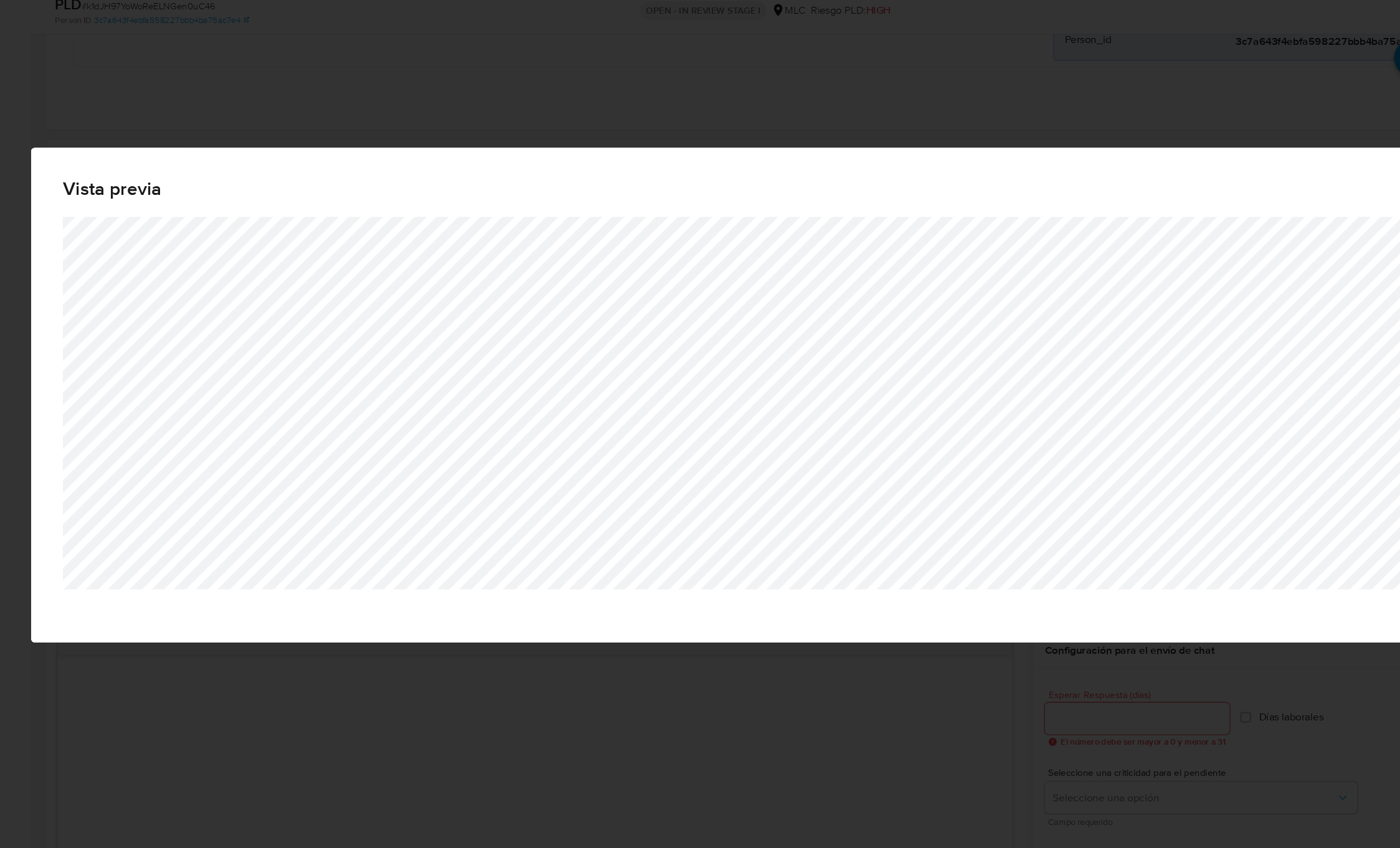
click at [498, 711] on div "Vista previa" at bounding box center [700, 424] width 1400 height 848
click at [933, 114] on div "Vista previa" at bounding box center [700, 424] width 1400 height 848
click at [402, 692] on div "Vista previa" at bounding box center [700, 424] width 1400 height 848
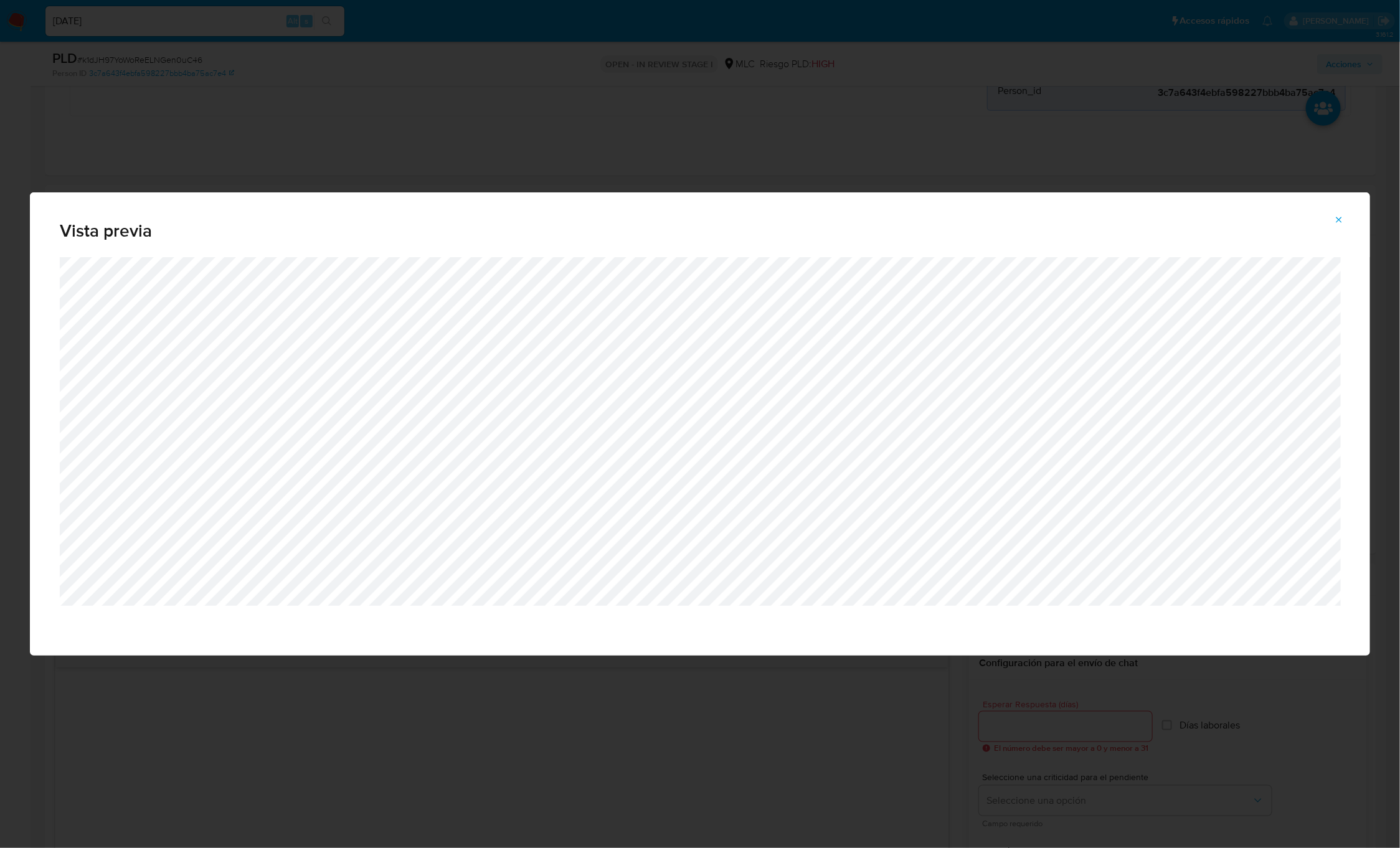
click at [1336, 221] on icon "Attachment preview" at bounding box center [1339, 219] width 10 height 10
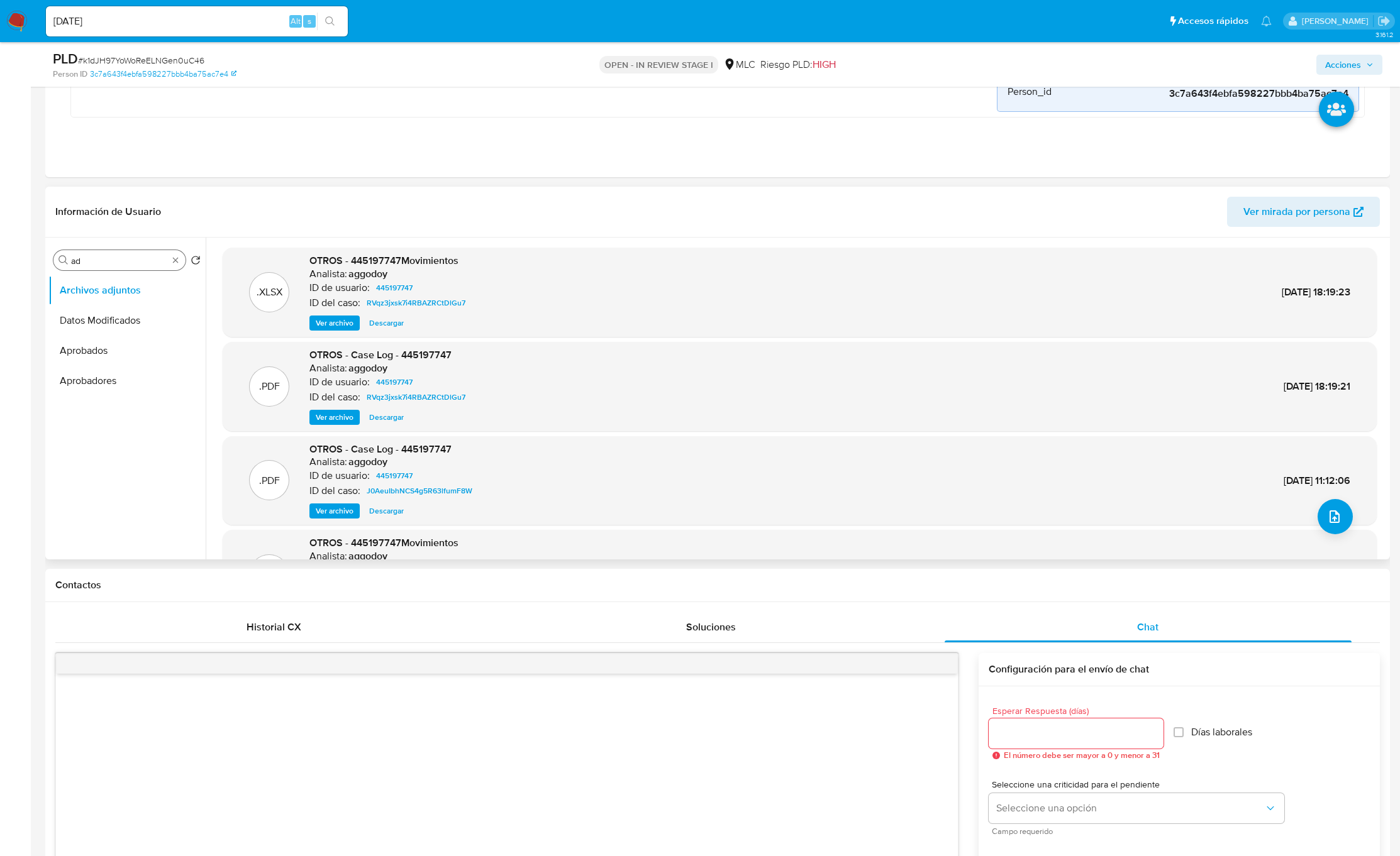
click at [119, 264] on input "ad" at bounding box center [119, 261] width 97 height 12
type input "AD"
click at [1328, 524] on span "upload-file" at bounding box center [1335, 516] width 14 height 15
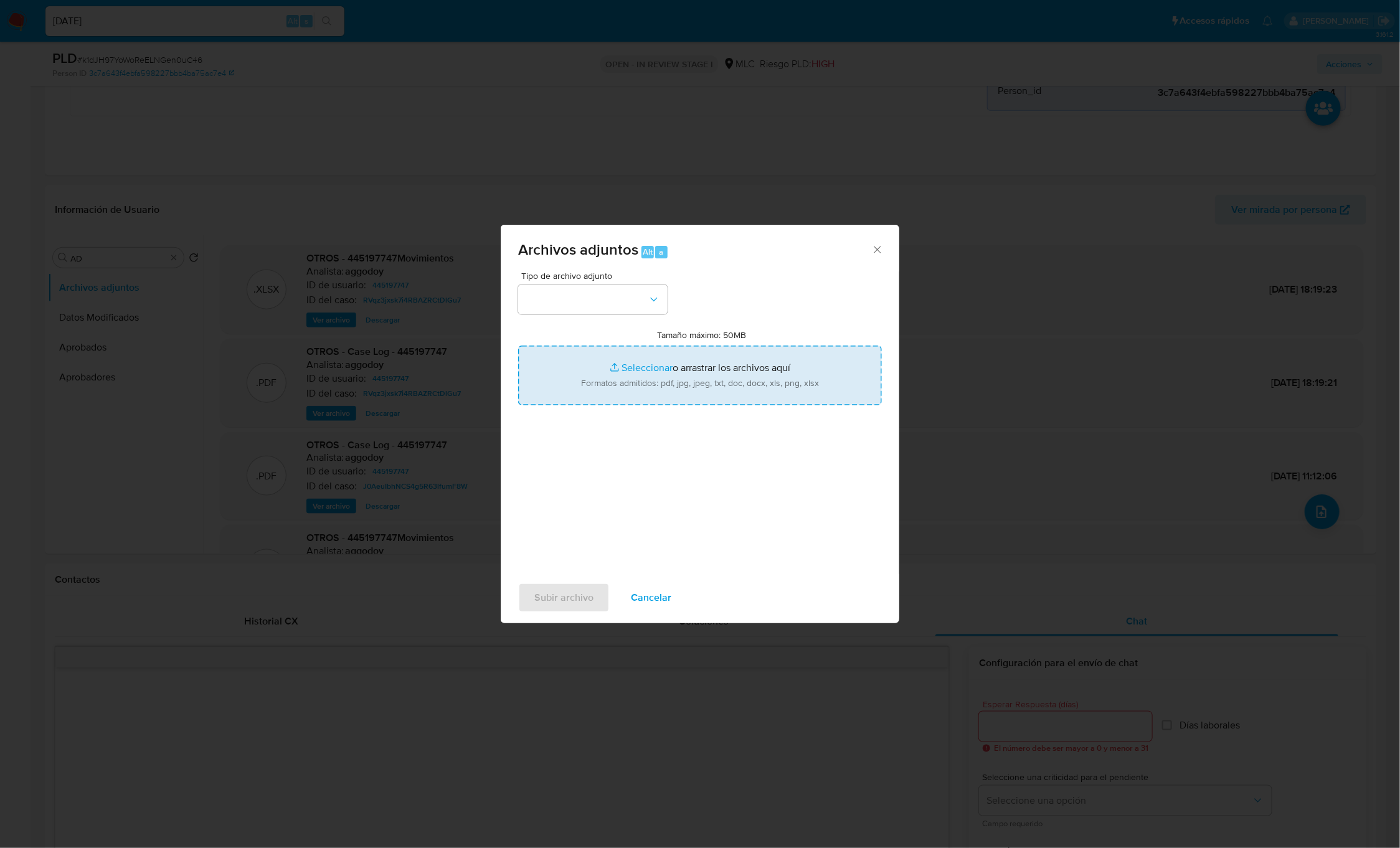
type input "C:\fakepath\445197747_Tablas Transaccionales 1.4.0.xlsx"
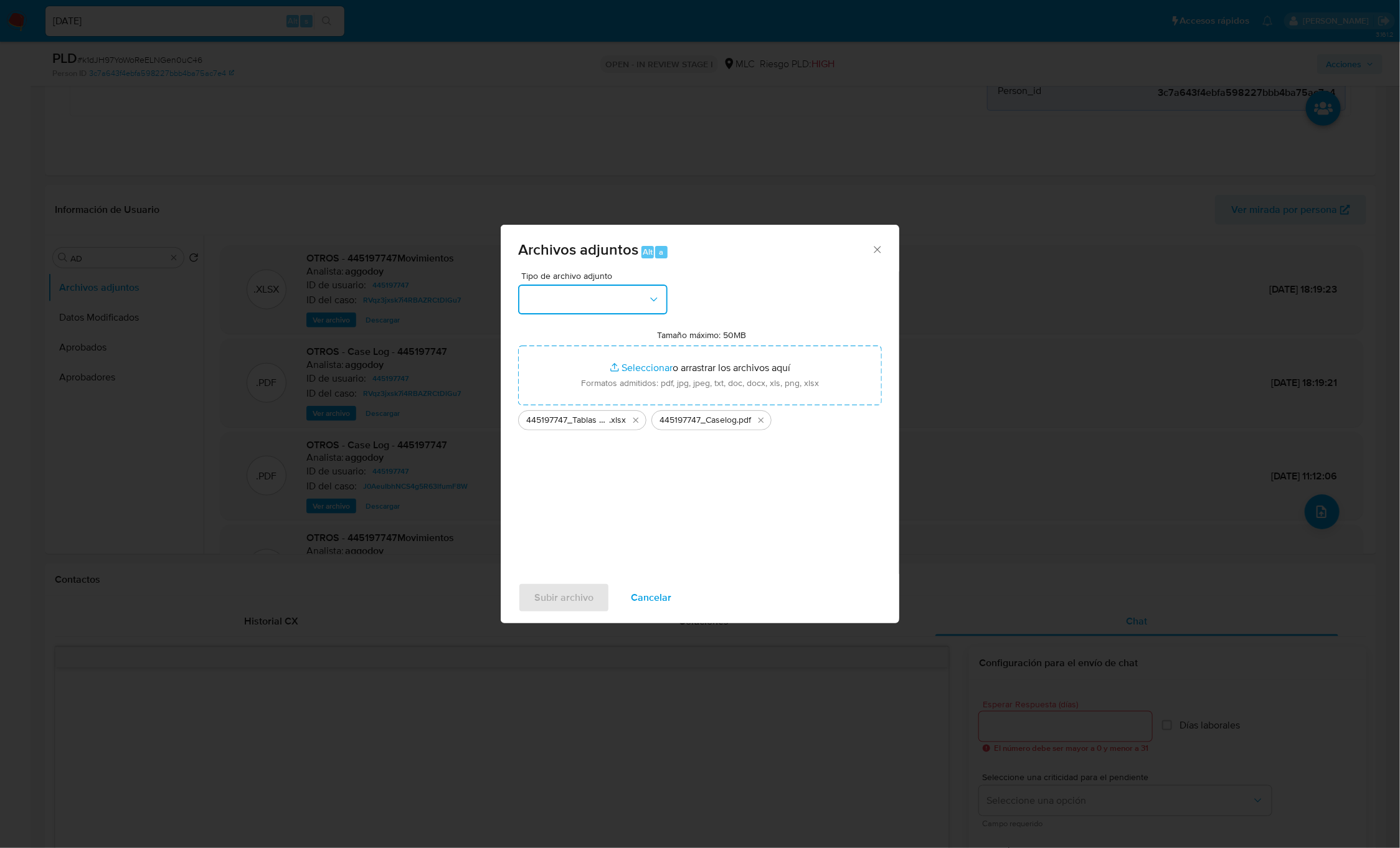
click at [617, 305] on button "button" at bounding box center [593, 299] width 150 height 30
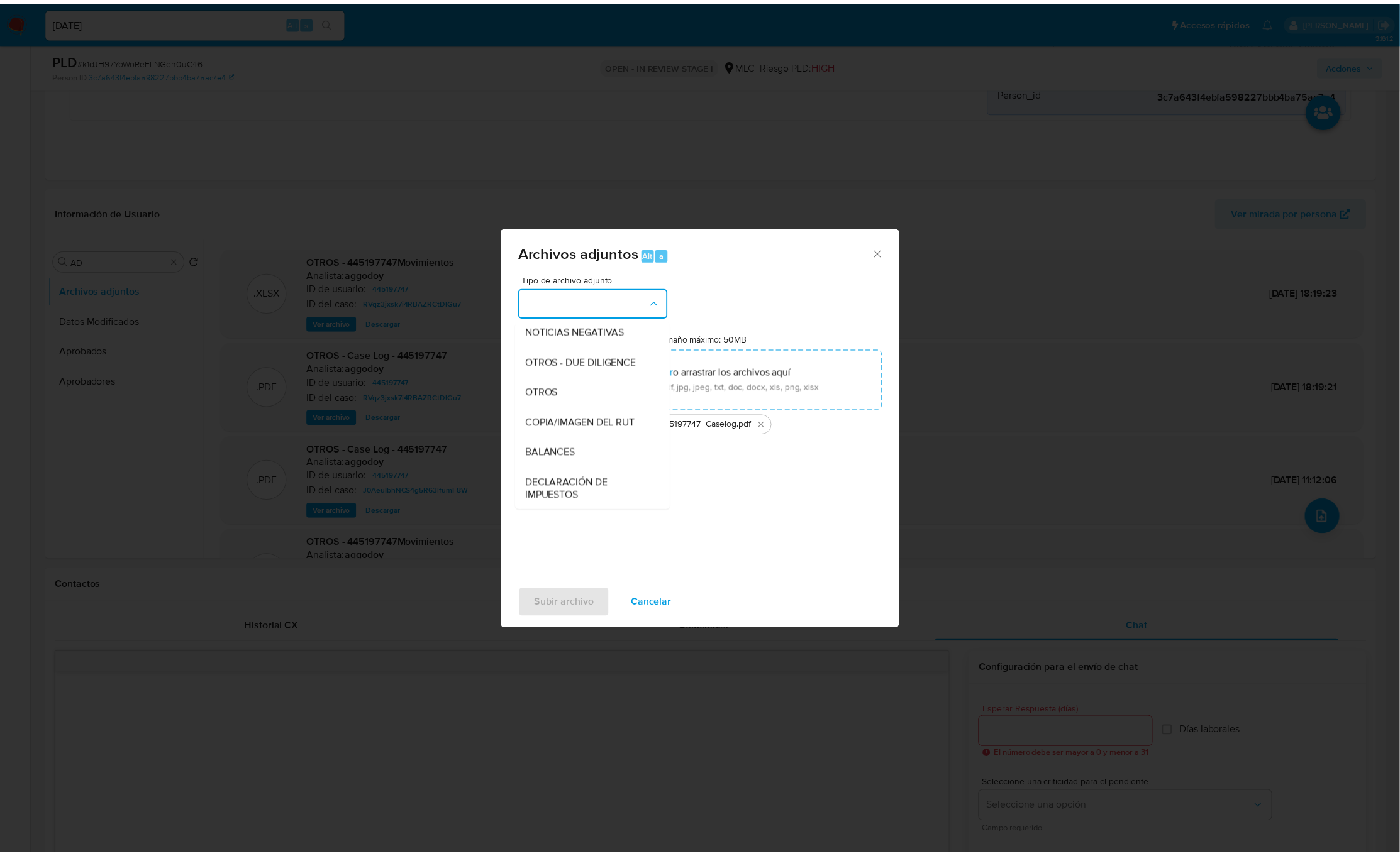
scroll to position [146, 0]
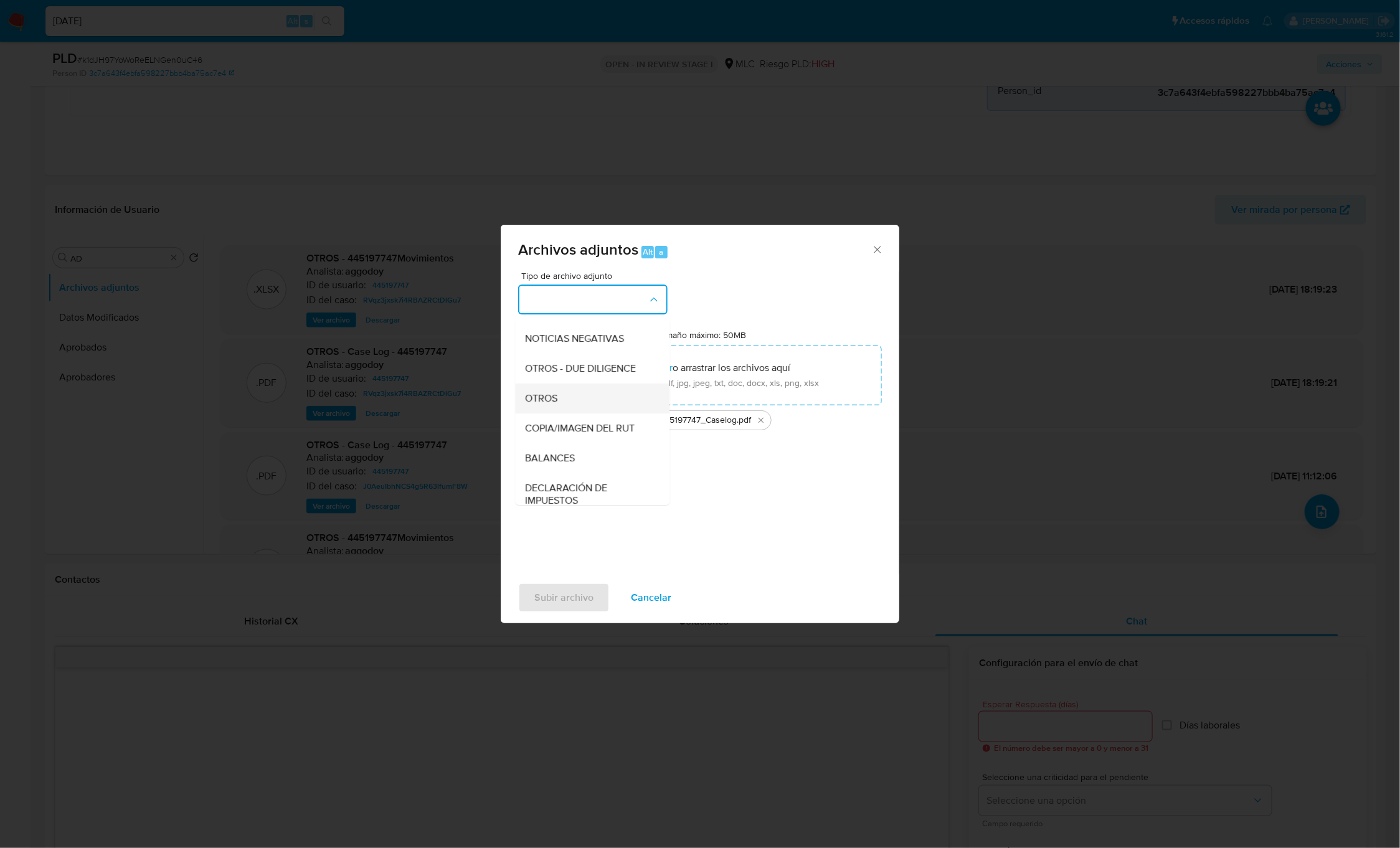
click at [589, 407] on div "OTROS" at bounding box center [589, 398] width 127 height 30
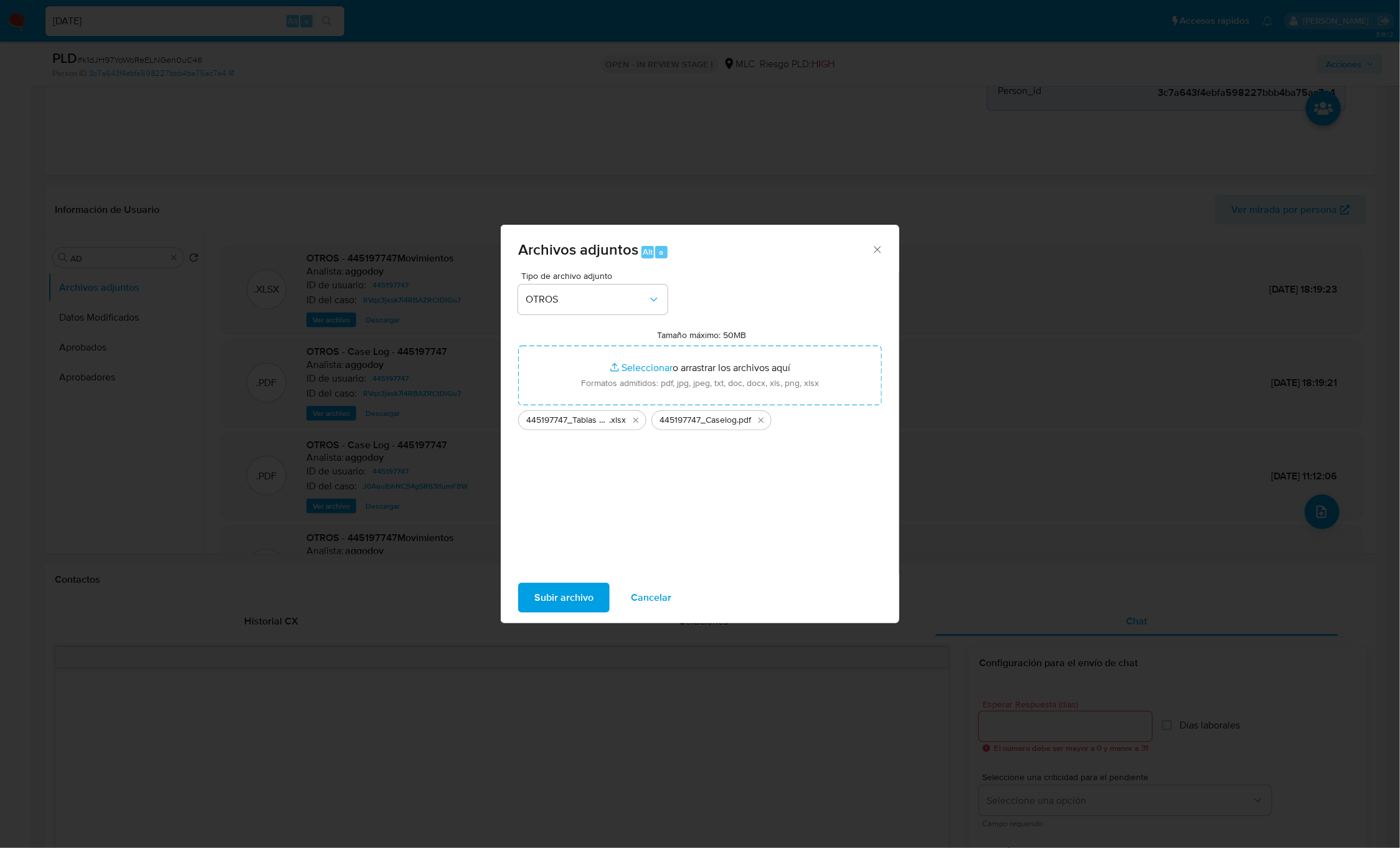
click at [546, 597] on span "Subir archivo" at bounding box center [564, 598] width 59 height 28
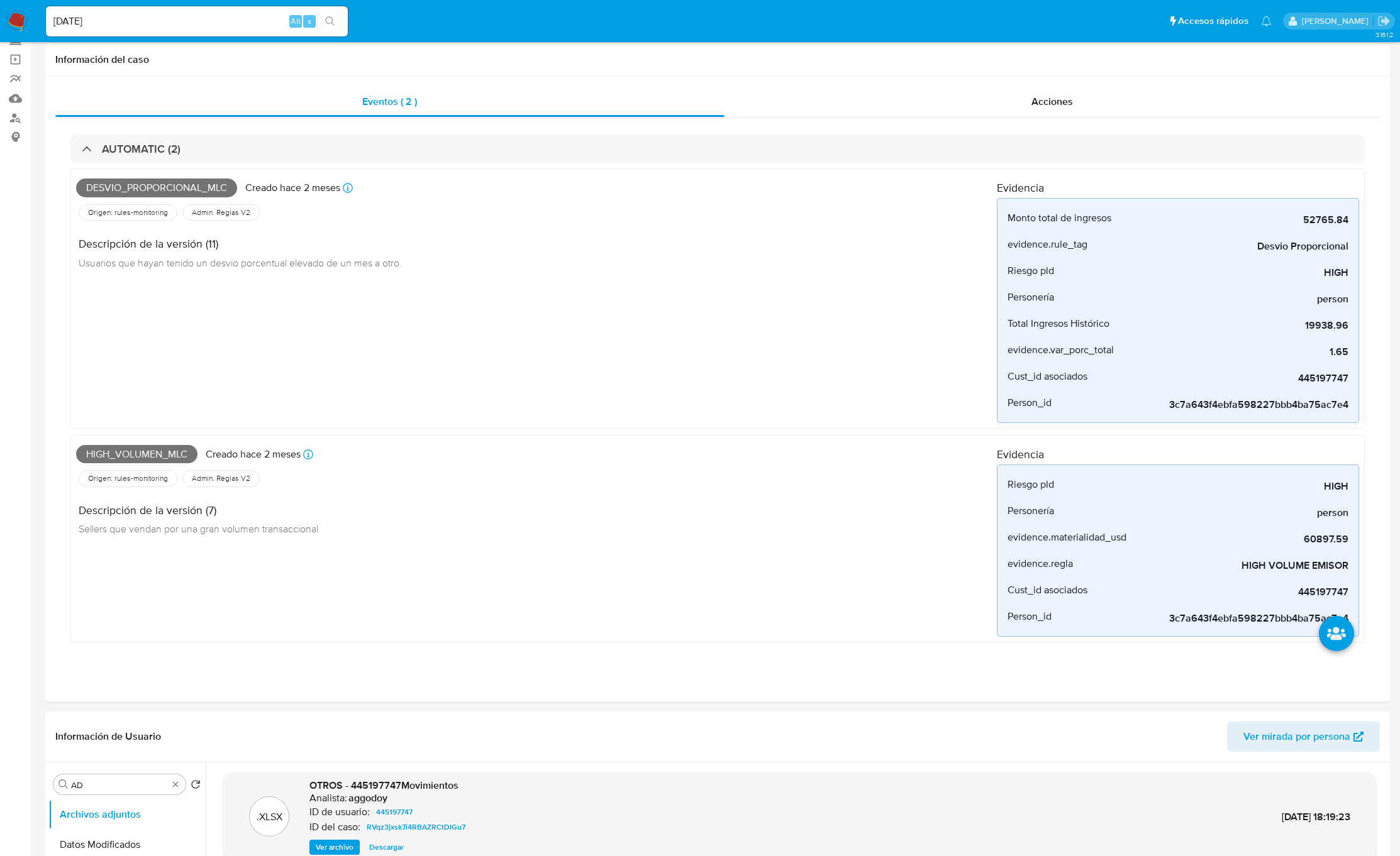
scroll to position [0, 0]
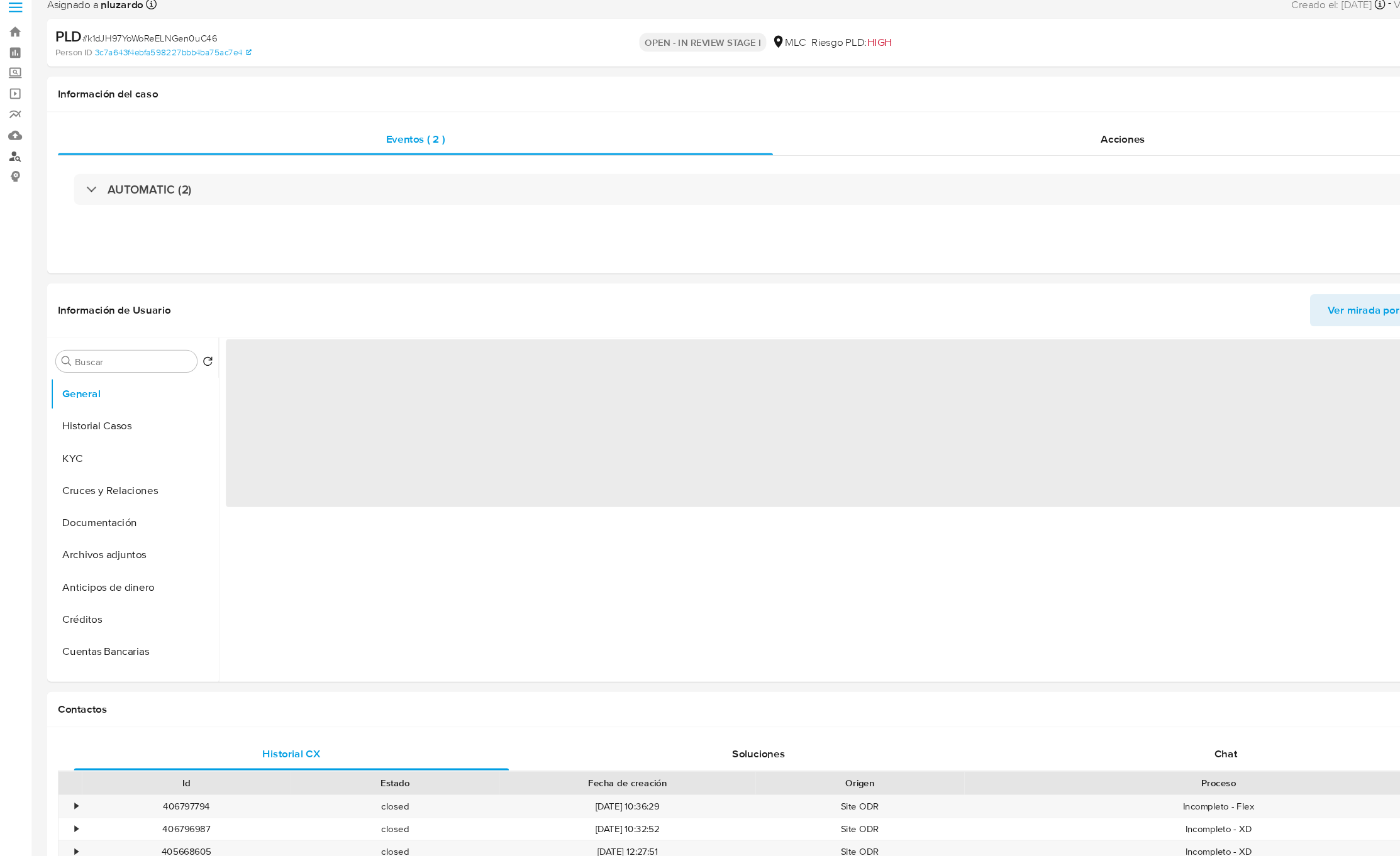
click at [16, 204] on link "Buscador de personas" at bounding box center [74, 200] width 149 height 19
select select "10"
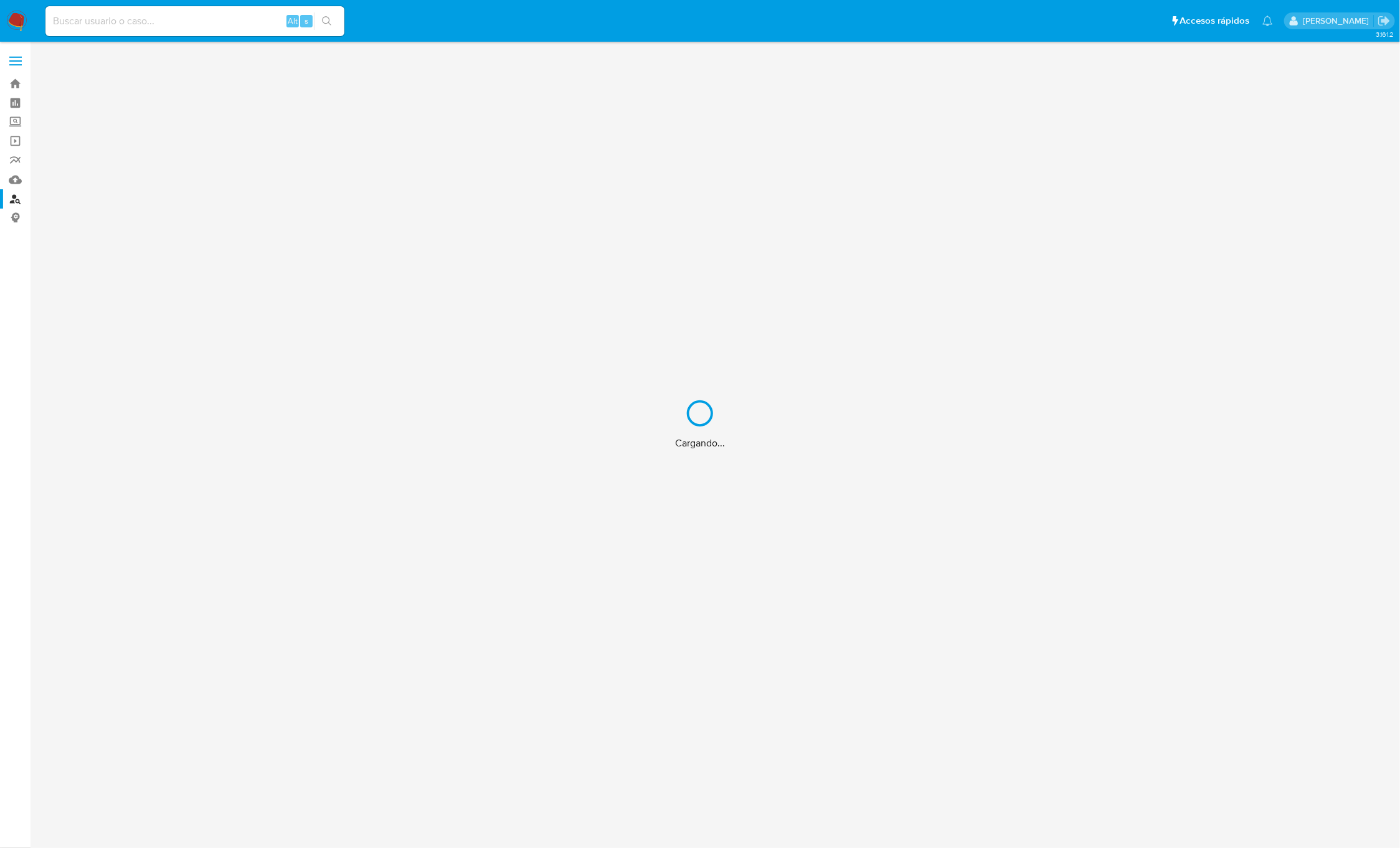
click at [234, 22] on div "Cargando..." at bounding box center [700, 424] width 1400 height 848
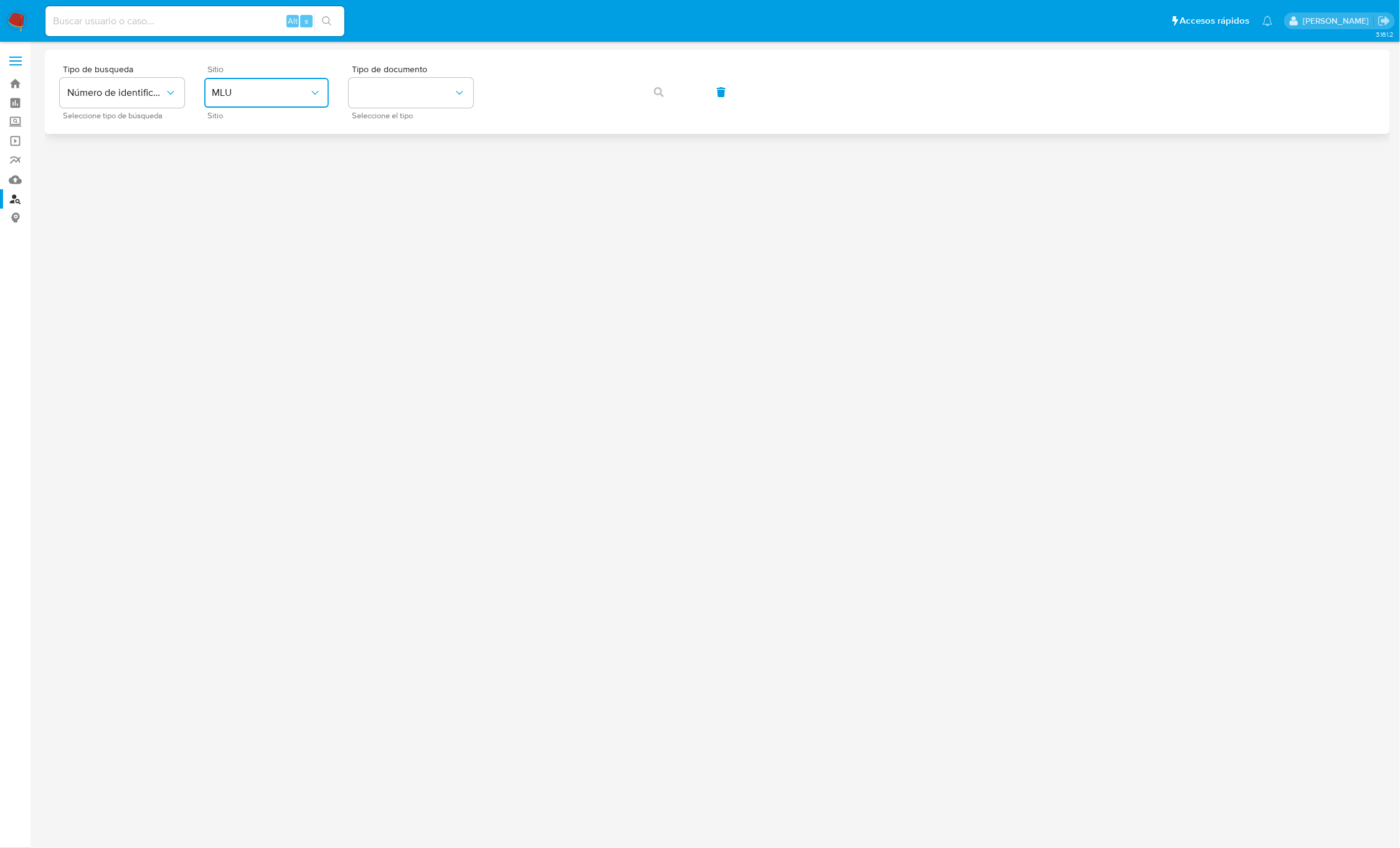
click at [299, 104] on button "MLU" at bounding box center [266, 93] width 124 height 30
click at [251, 301] on div "MLC" at bounding box center [262, 305] width 102 height 30
click at [421, 96] on button "identificationType" at bounding box center [411, 93] width 124 height 30
drag, startPoint x: 422, startPoint y: 101, endPoint x: 432, endPoint y: 127, distance: 27.9
click at [432, 127] on div "RUT RUT" at bounding box center [407, 132] width 102 height 42
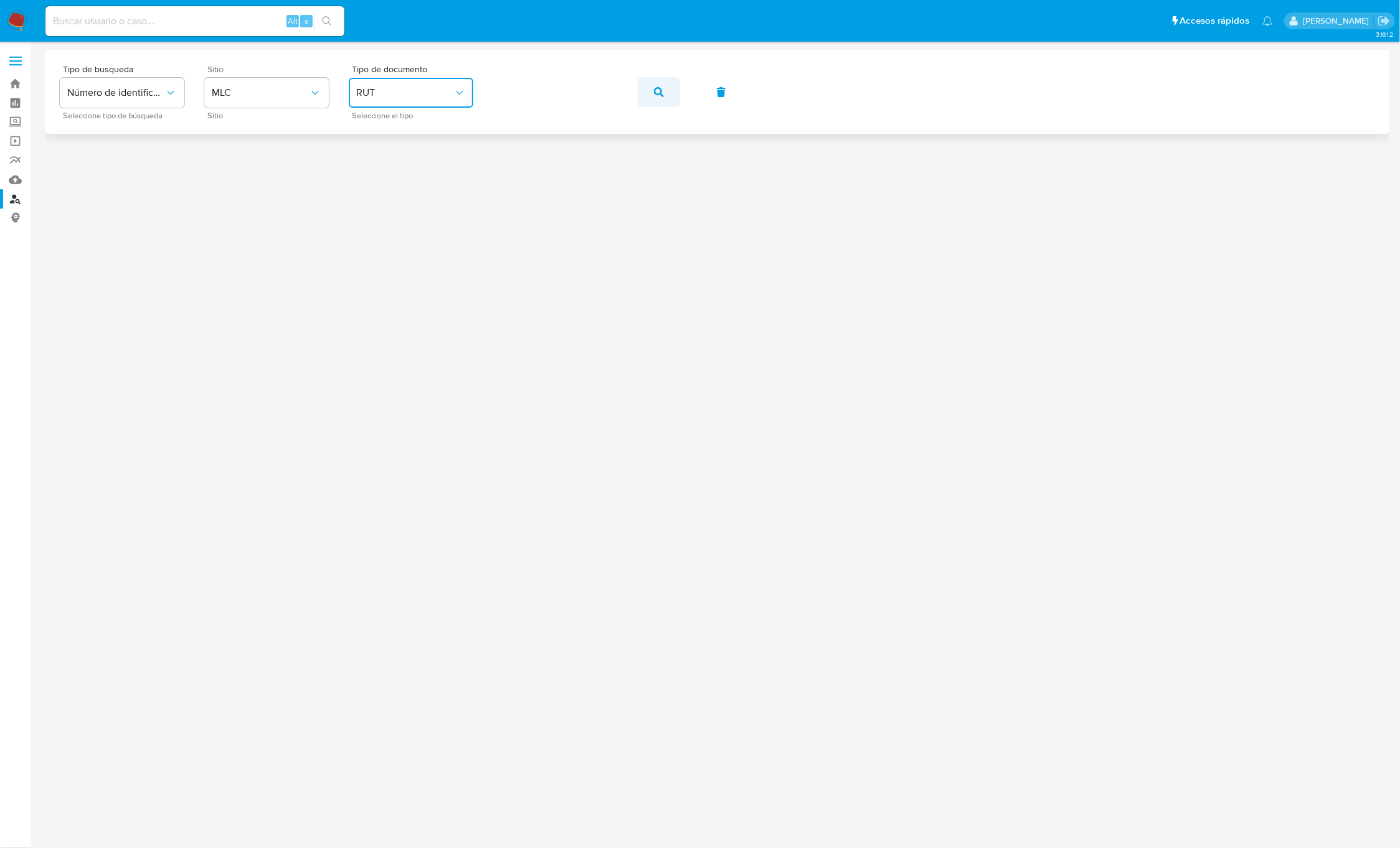
click at [665, 96] on button "button" at bounding box center [659, 92] width 42 height 30
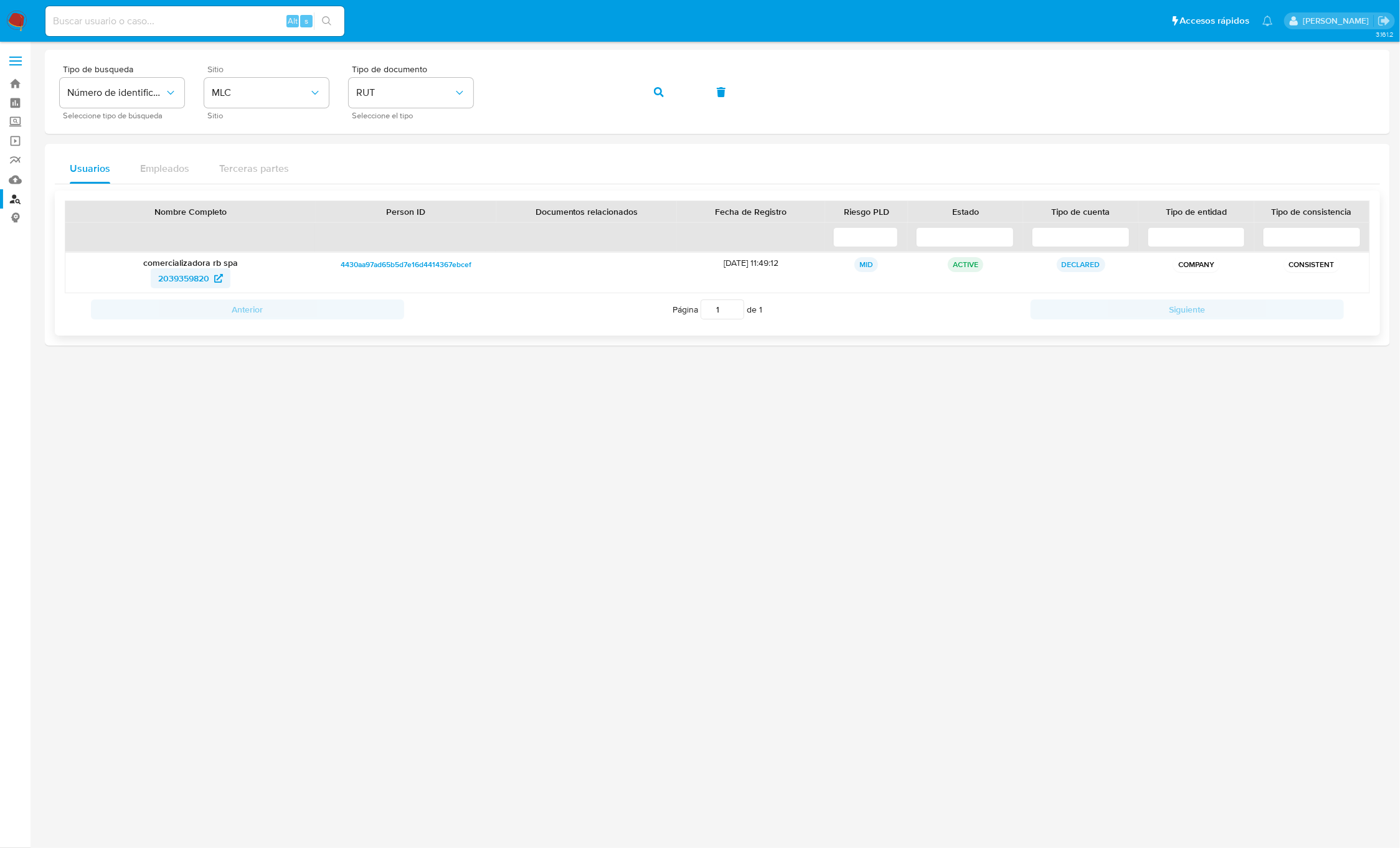
click at [187, 283] on span "2039359820" at bounding box center [183, 278] width 51 height 20
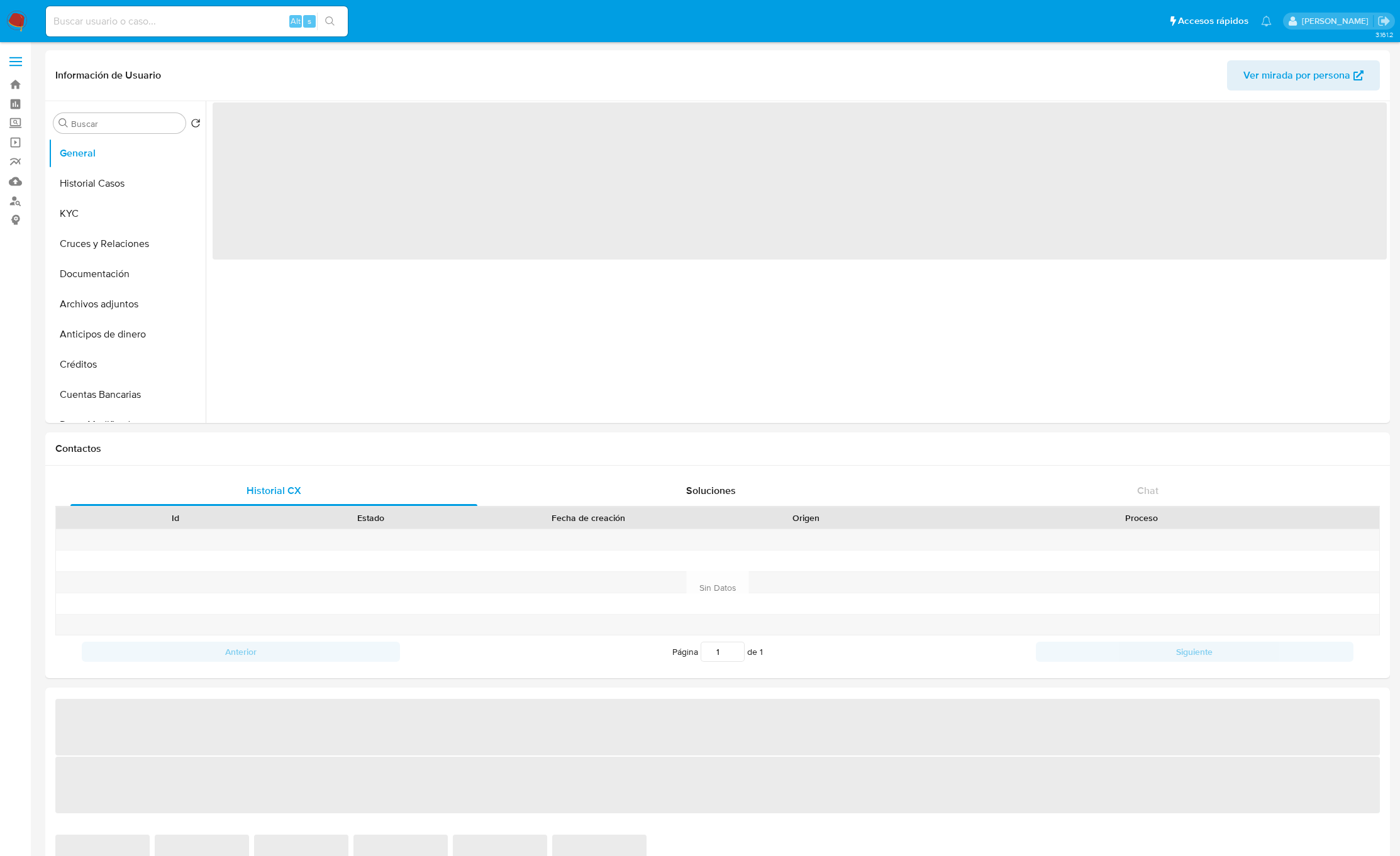
select select "10"
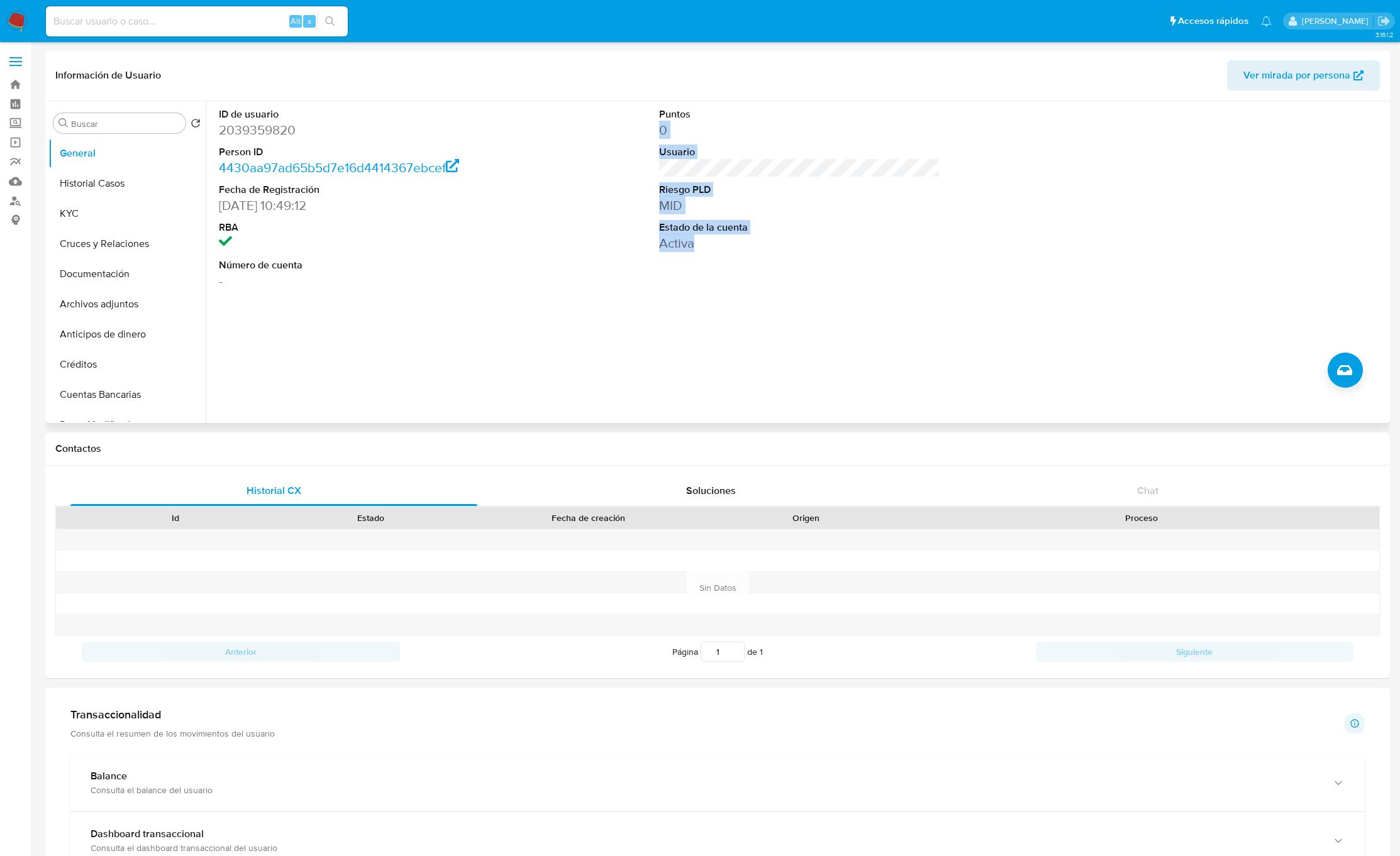
drag, startPoint x: 647, startPoint y: 131, endPoint x: 753, endPoint y: 279, distance: 182.0
click at [753, 279] on div "ID de usuario 2039359820 Person ID 4430aa97ad65b5d7e16d4414367ebcef Fecha de Re…" at bounding box center [800, 199] width 1174 height 195
click at [584, 315] on div "ID de usuario 2039359820 Person ID 4430aa97ad65b5d7e16d4414367ebcef Fecha de Re…" at bounding box center [796, 262] width 1181 height 322
click at [77, 204] on button "KYC" at bounding box center [122, 214] width 147 height 30
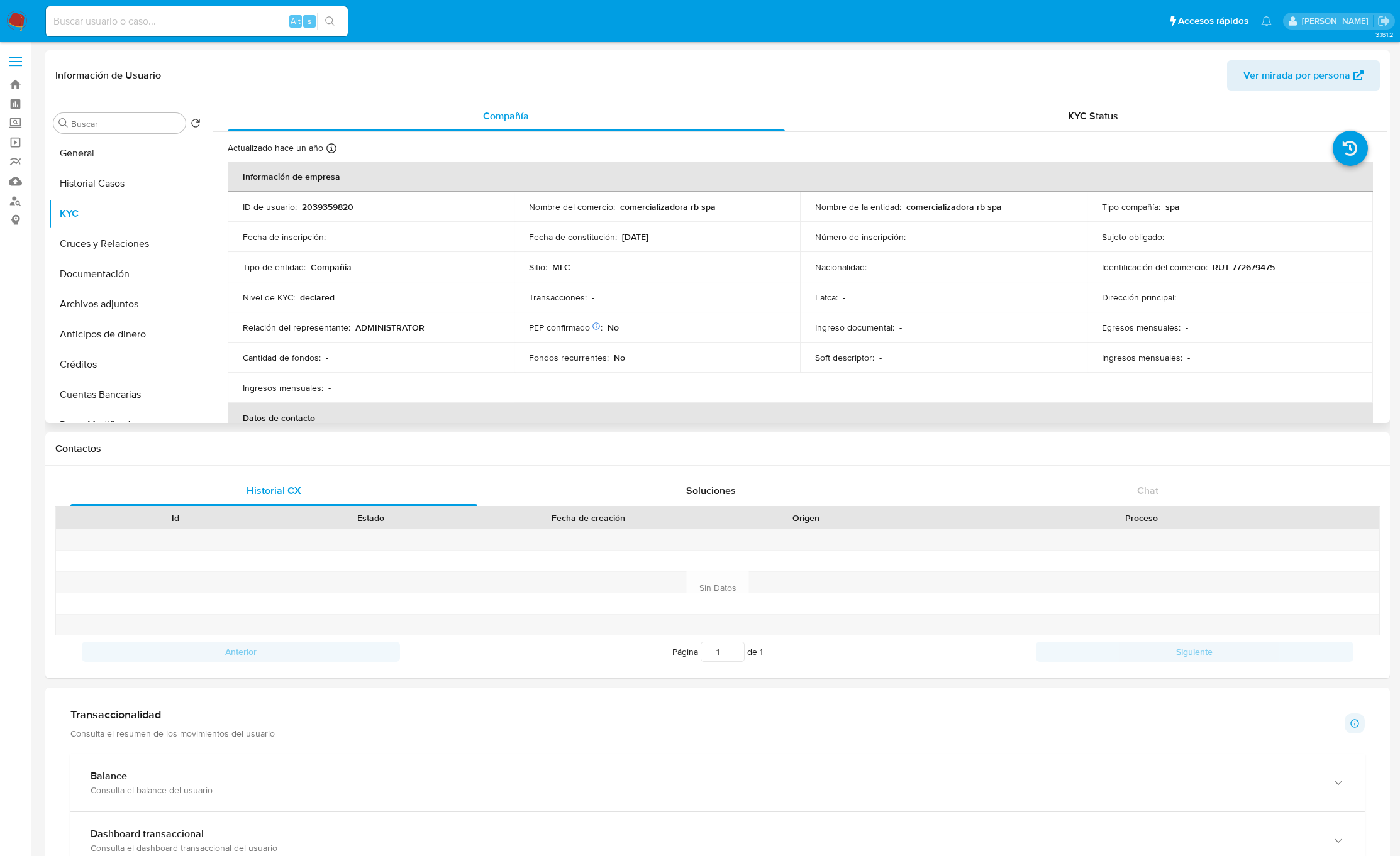
click at [637, 208] on p "comercializadora rb spa" at bounding box center [667, 207] width 95 height 12
click at [638, 208] on p "comercializadora rb spa" at bounding box center [667, 207] width 95 height 12
click at [417, 325] on p "ADMINISTRATOR" at bounding box center [389, 327] width 69 height 12
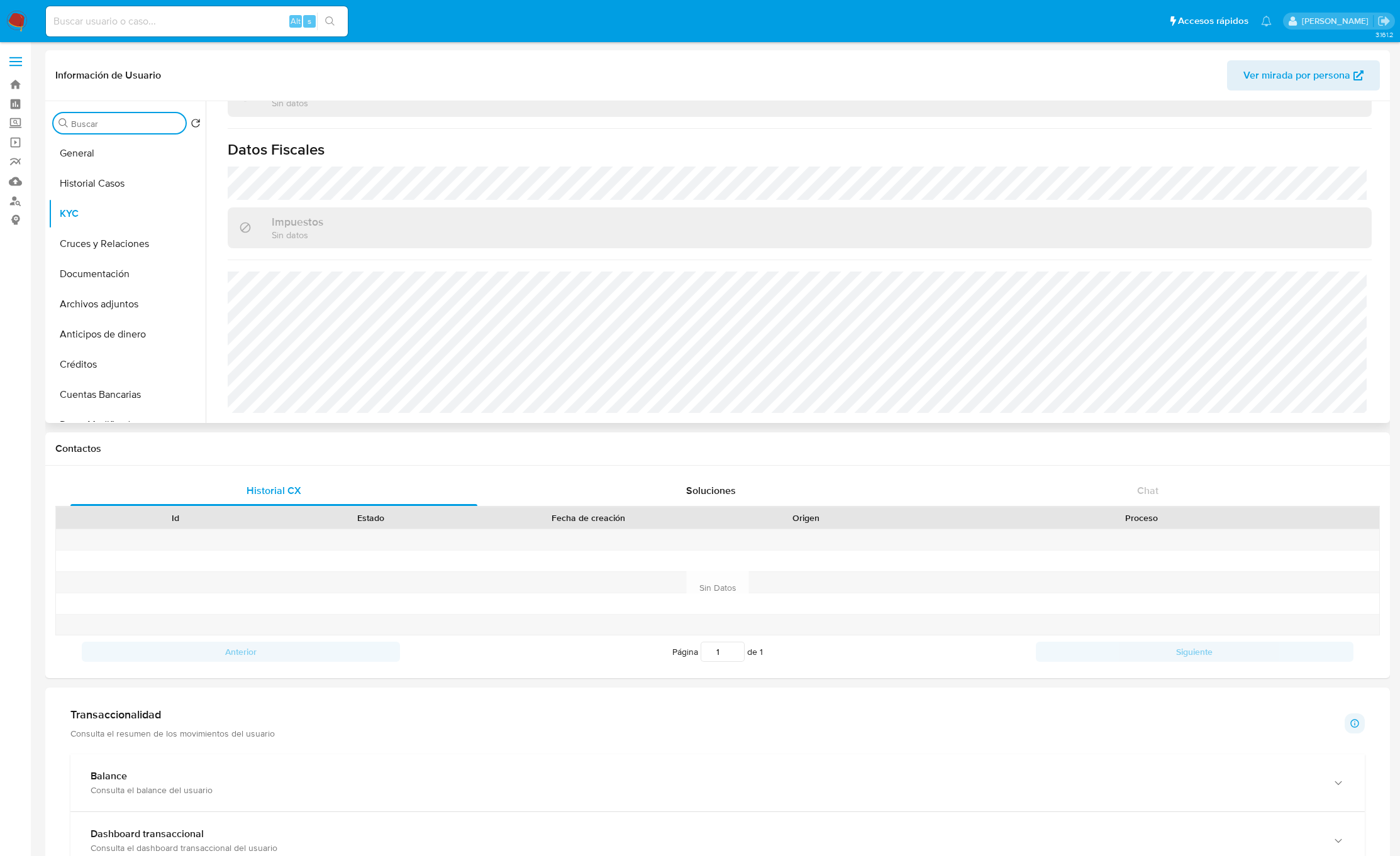
click at [91, 128] on input "Buscar" at bounding box center [125, 124] width 109 height 12
type input "doc"
click at [64, 190] on button "Documentación" at bounding box center [122, 183] width 147 height 30
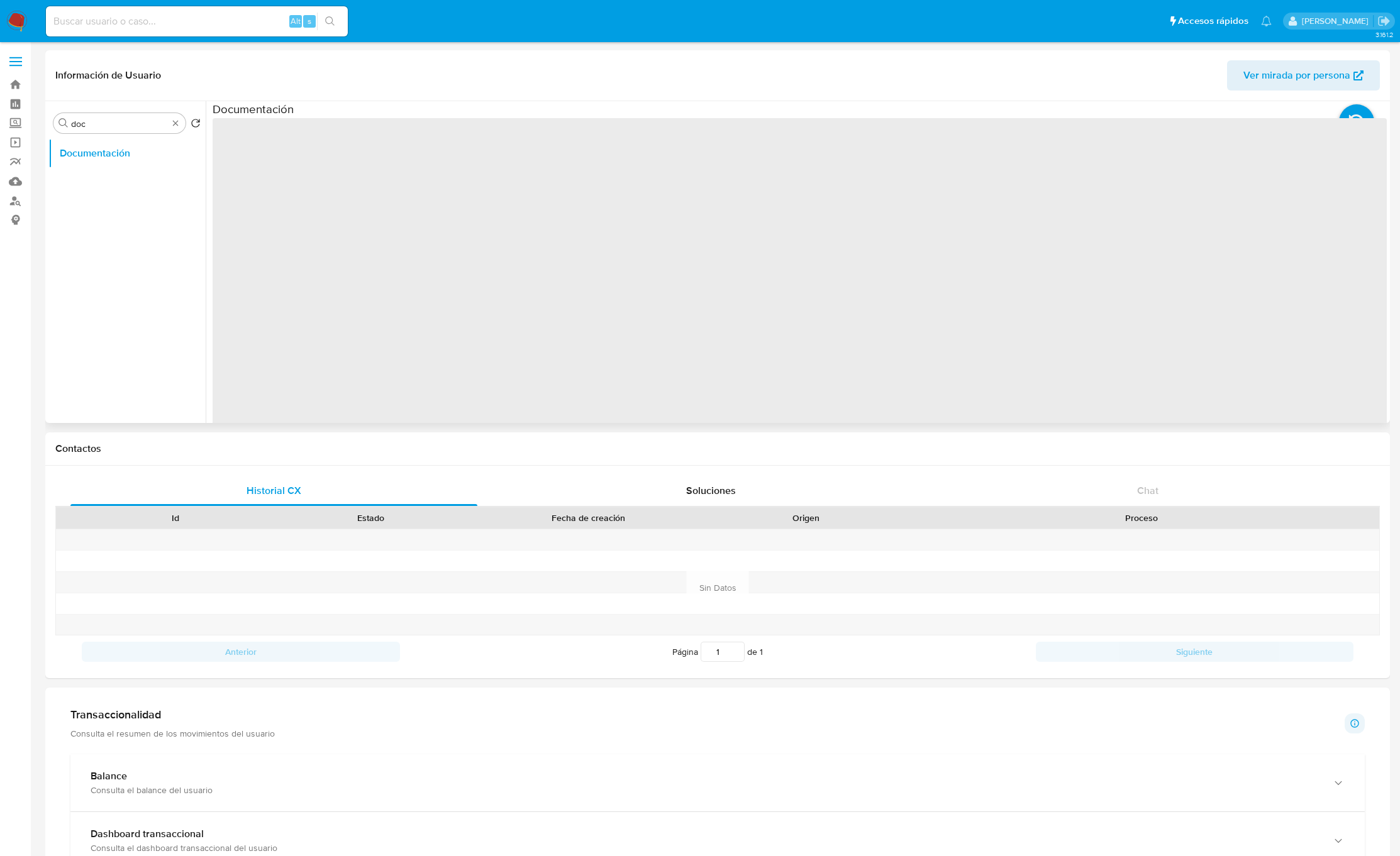
click at [119, 169] on ul "Documentación" at bounding box center [127, 280] width 157 height 283
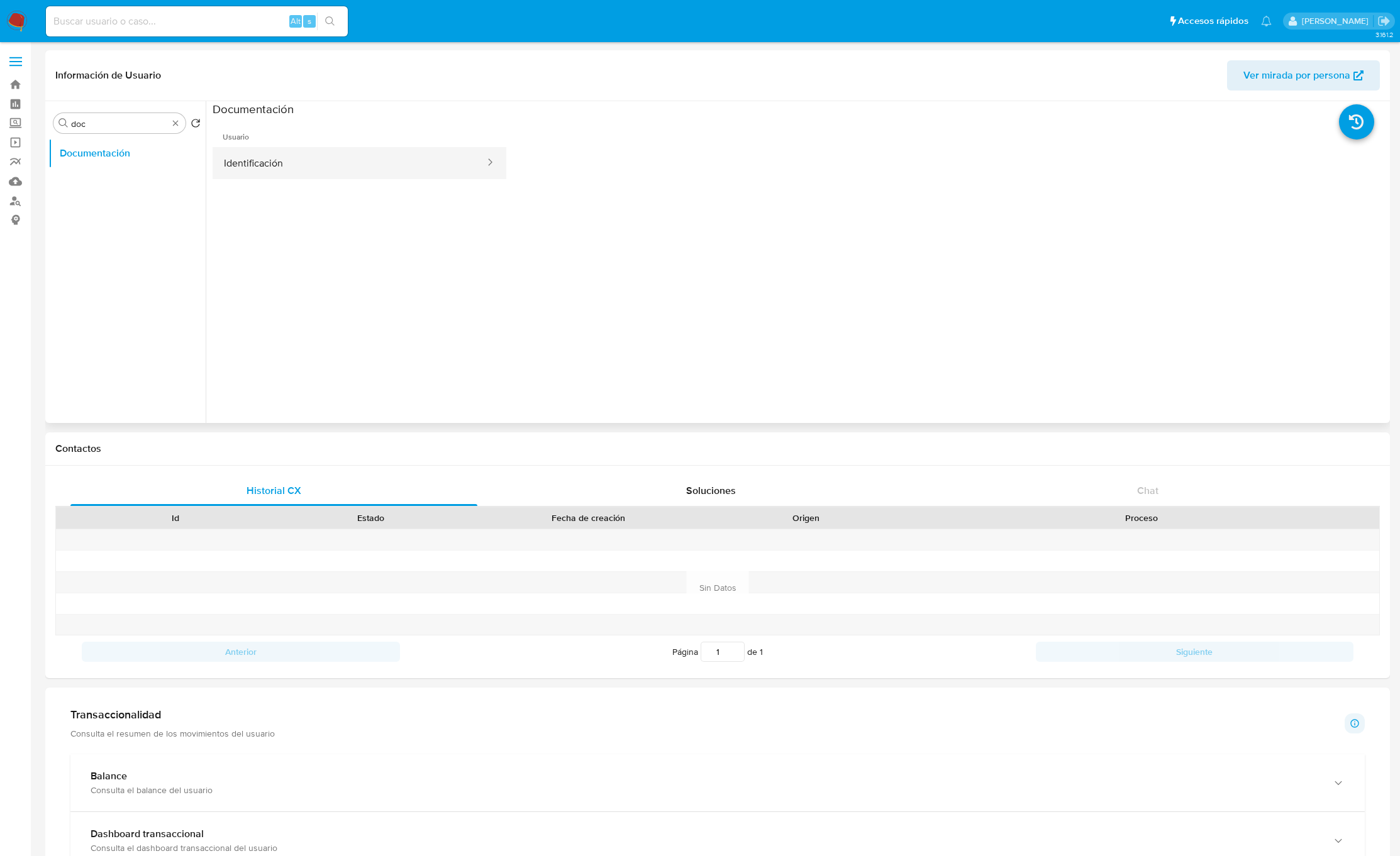
click at [231, 155] on button "Identificación" at bounding box center [349, 163] width 273 height 32
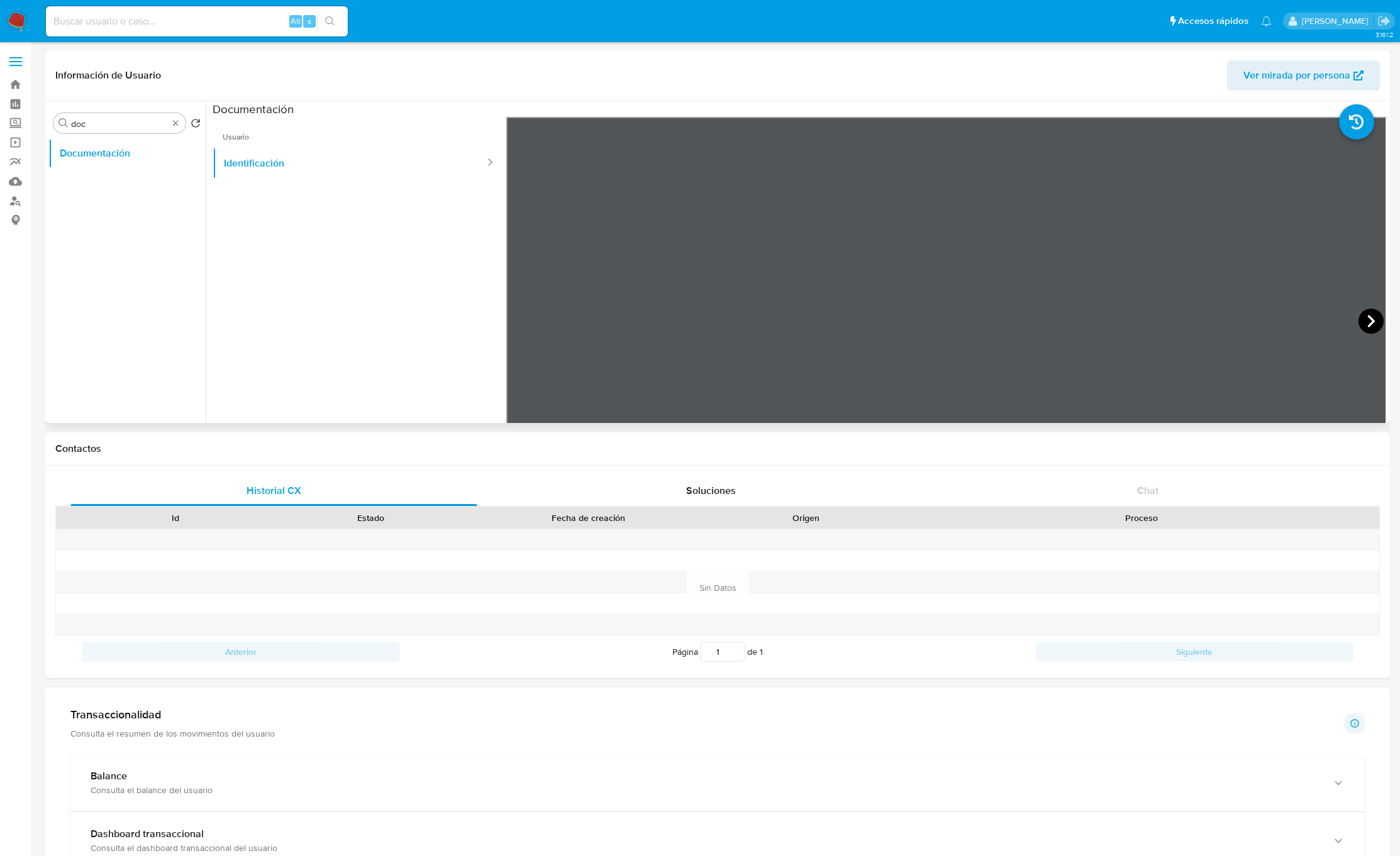
click at [1362, 323] on icon at bounding box center [1371, 321] width 25 height 25
click at [524, 316] on icon at bounding box center [522, 321] width 25 height 25
click at [265, 25] on input at bounding box center [197, 21] width 302 height 16
paste input "330396665"
type input "330396665"
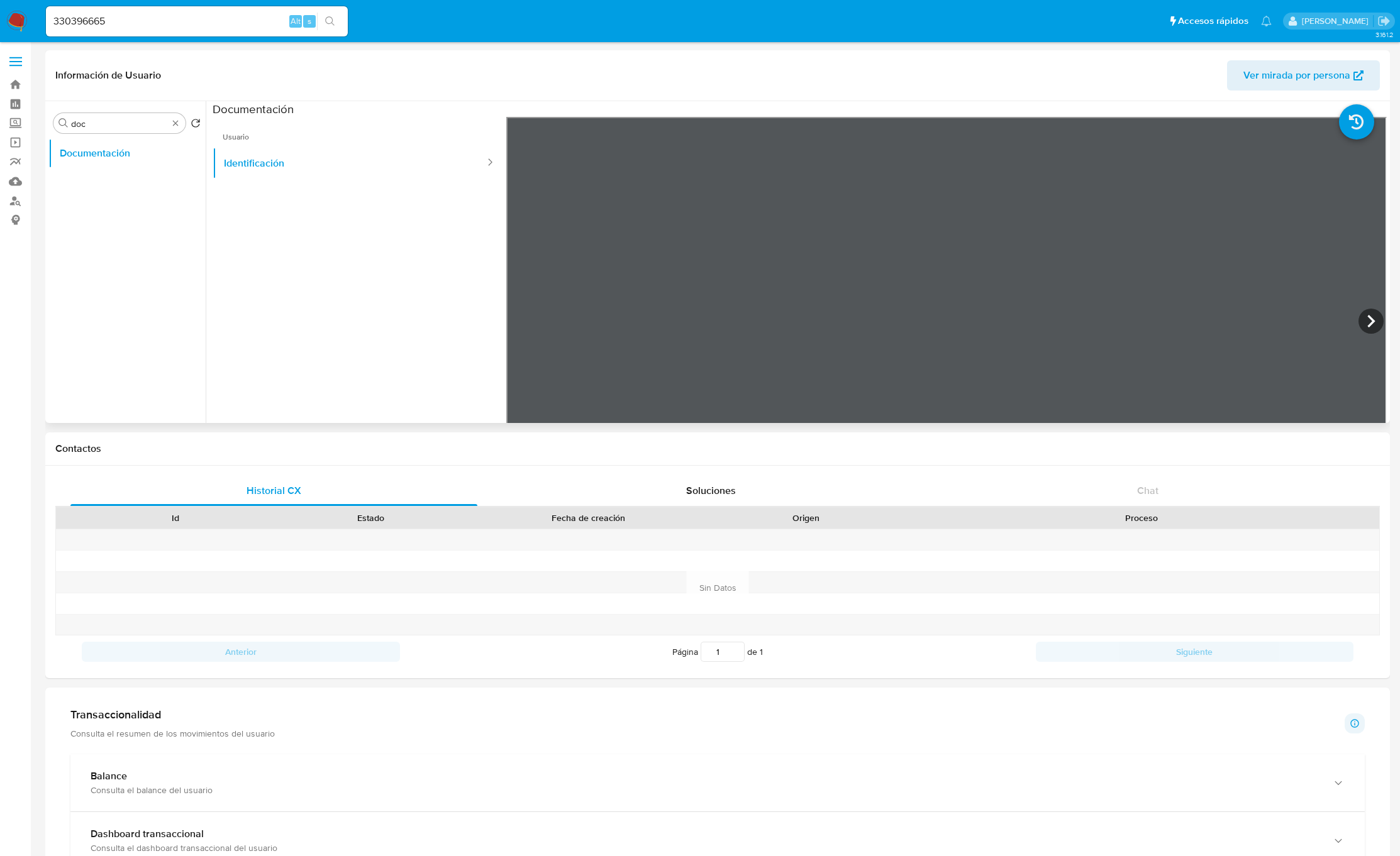
click at [334, 15] on button "search-icon" at bounding box center [329, 21] width 26 height 18
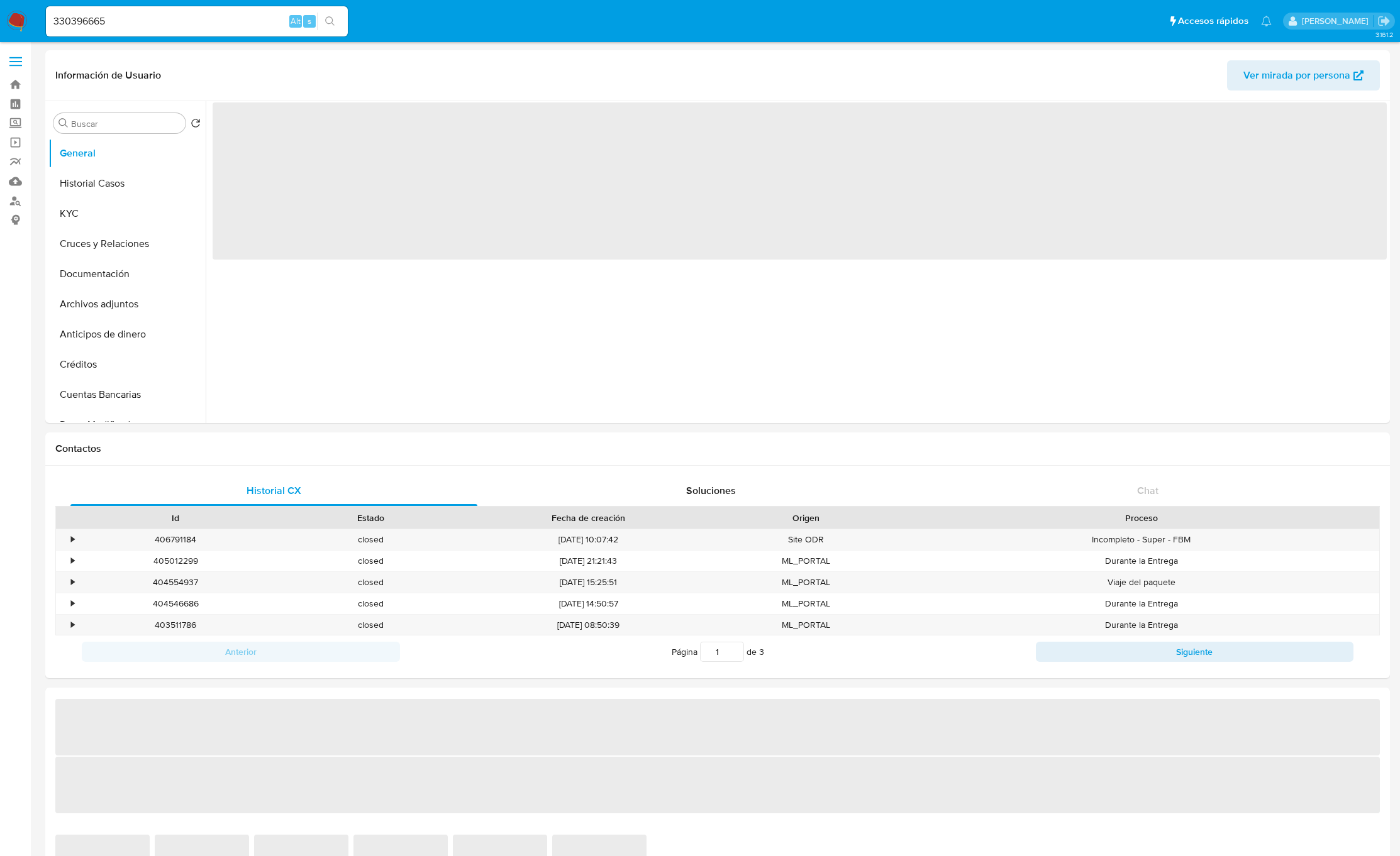
select select "10"
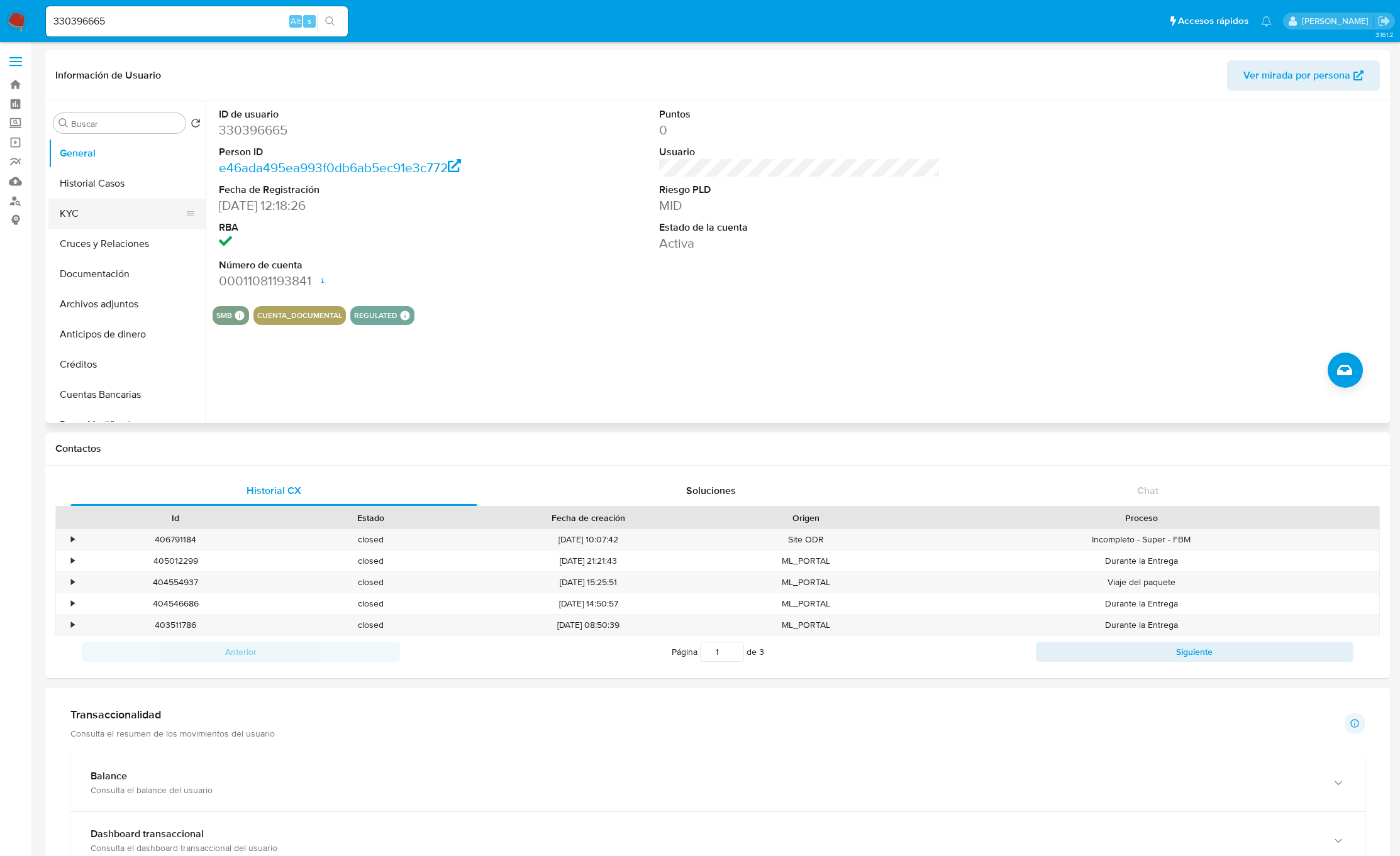
click at [102, 207] on button "KYC" at bounding box center [122, 214] width 147 height 30
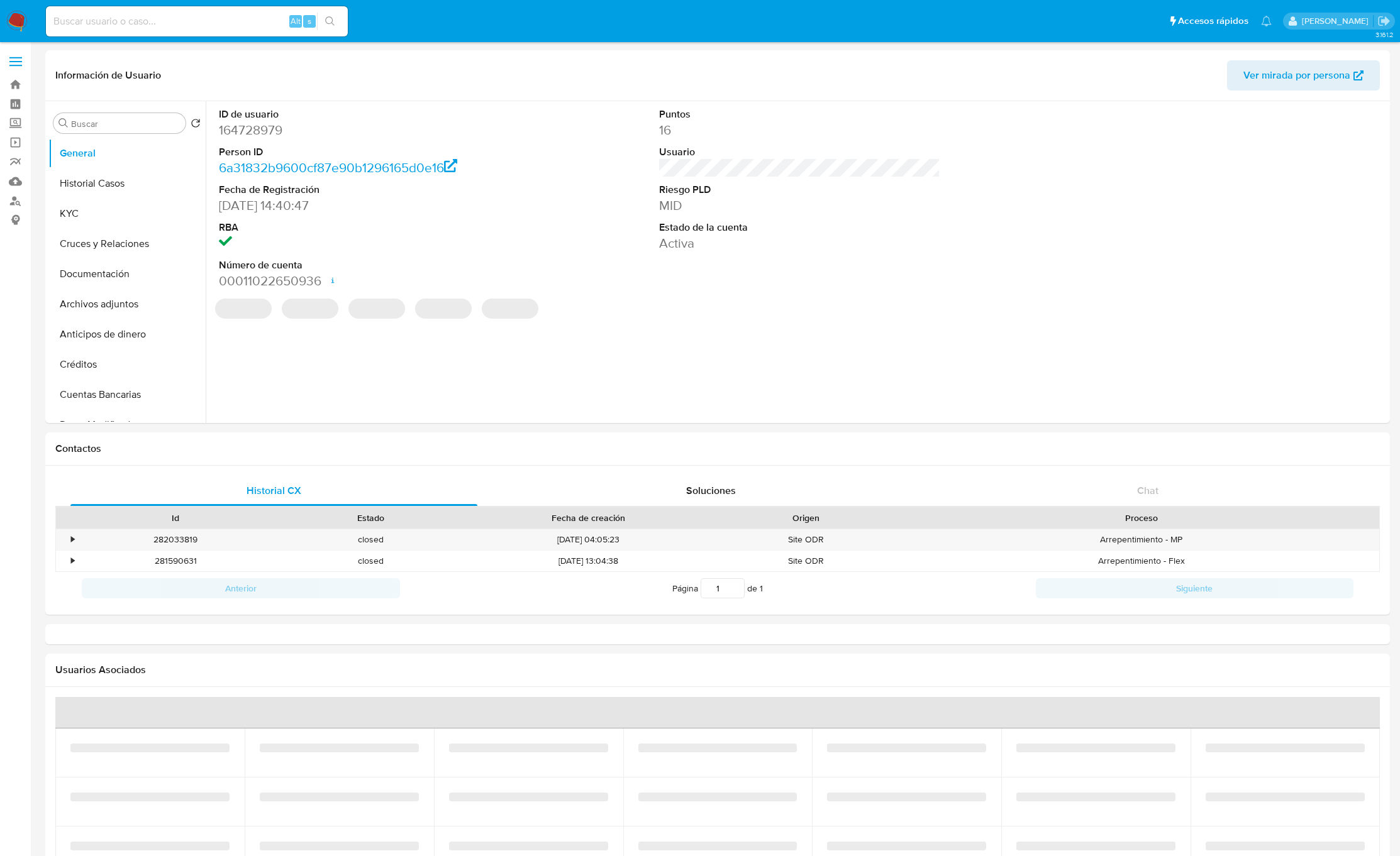
select select "10"
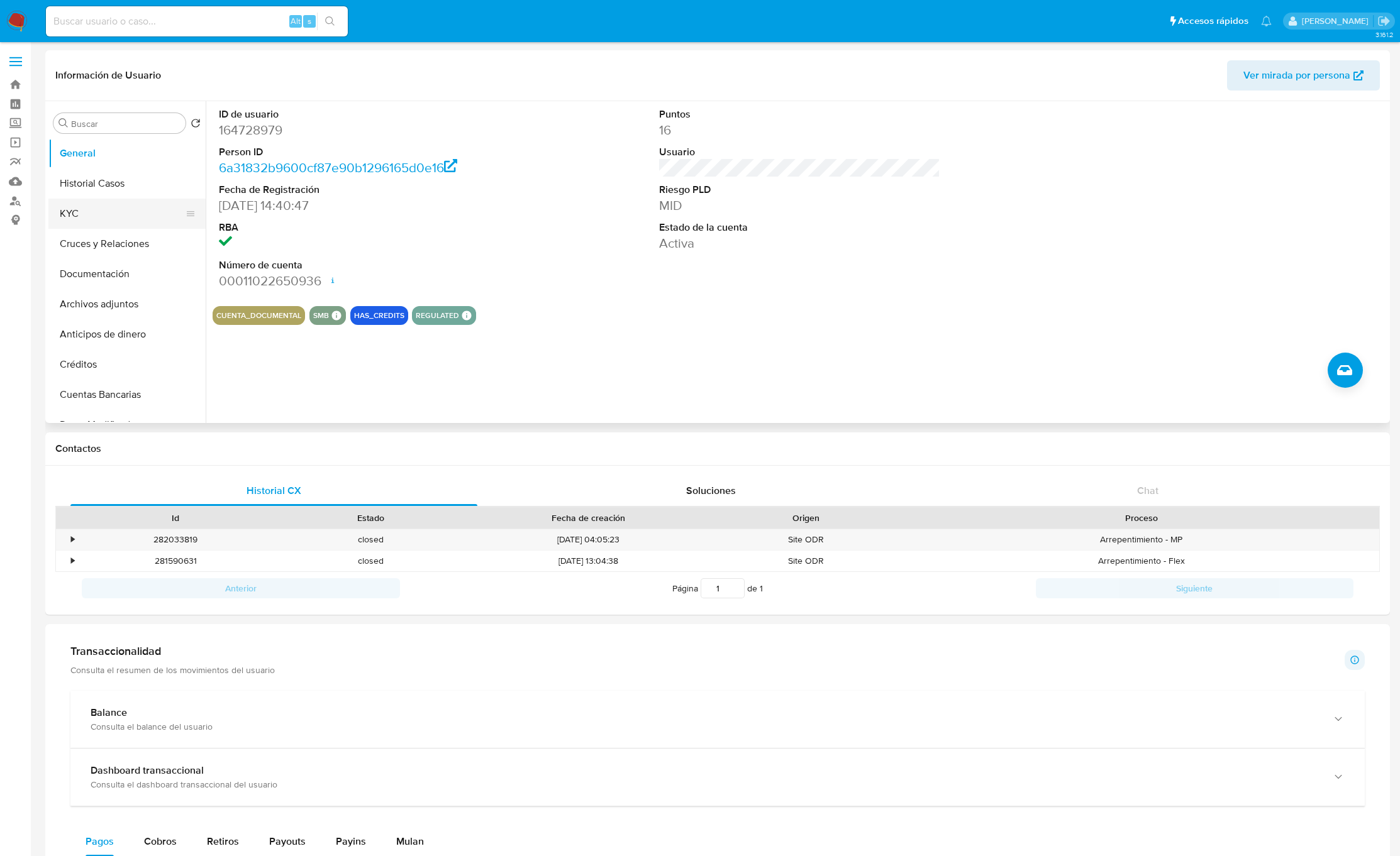
click at [140, 217] on button "KYC" at bounding box center [122, 214] width 147 height 30
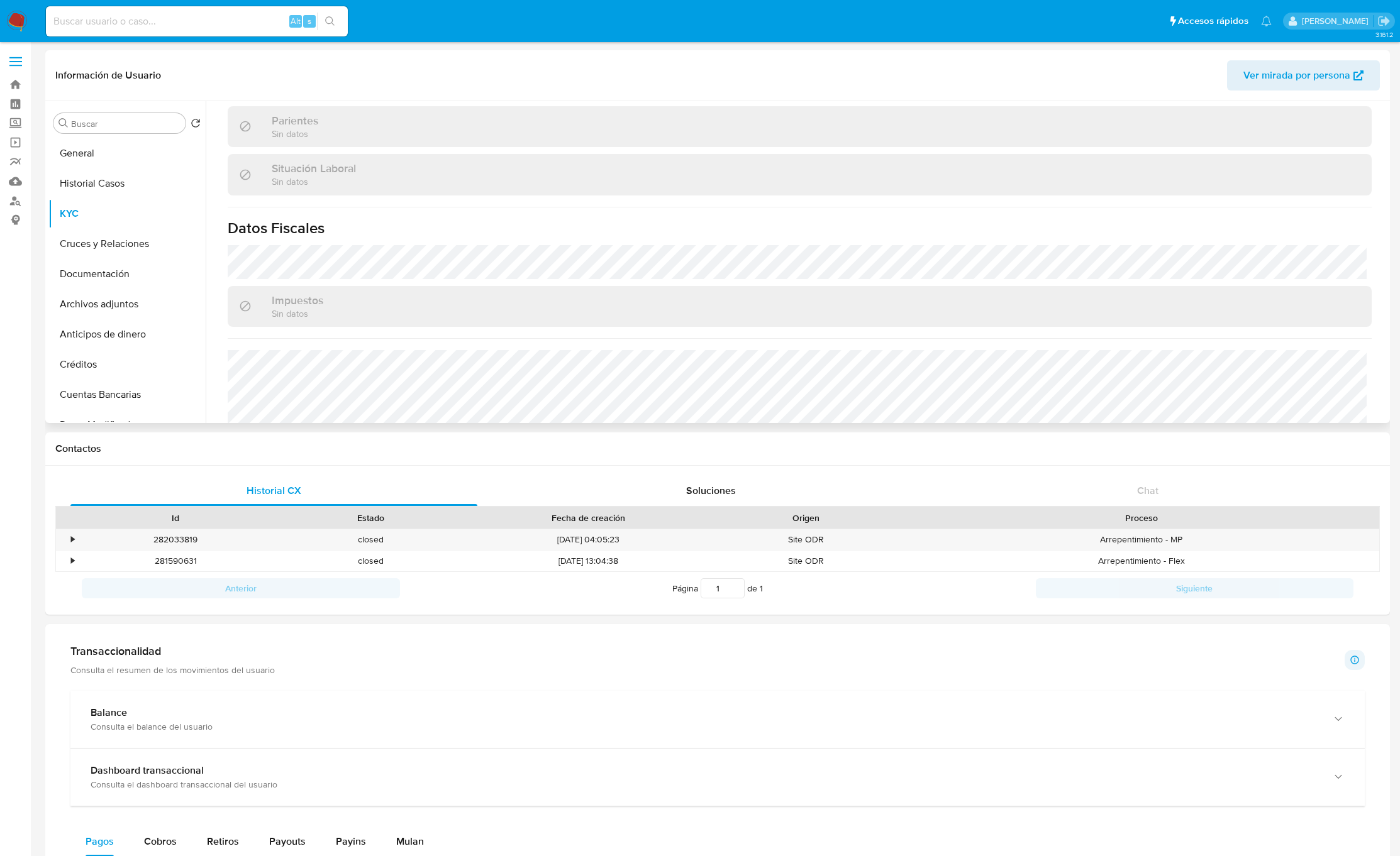
scroll to position [681, 0]
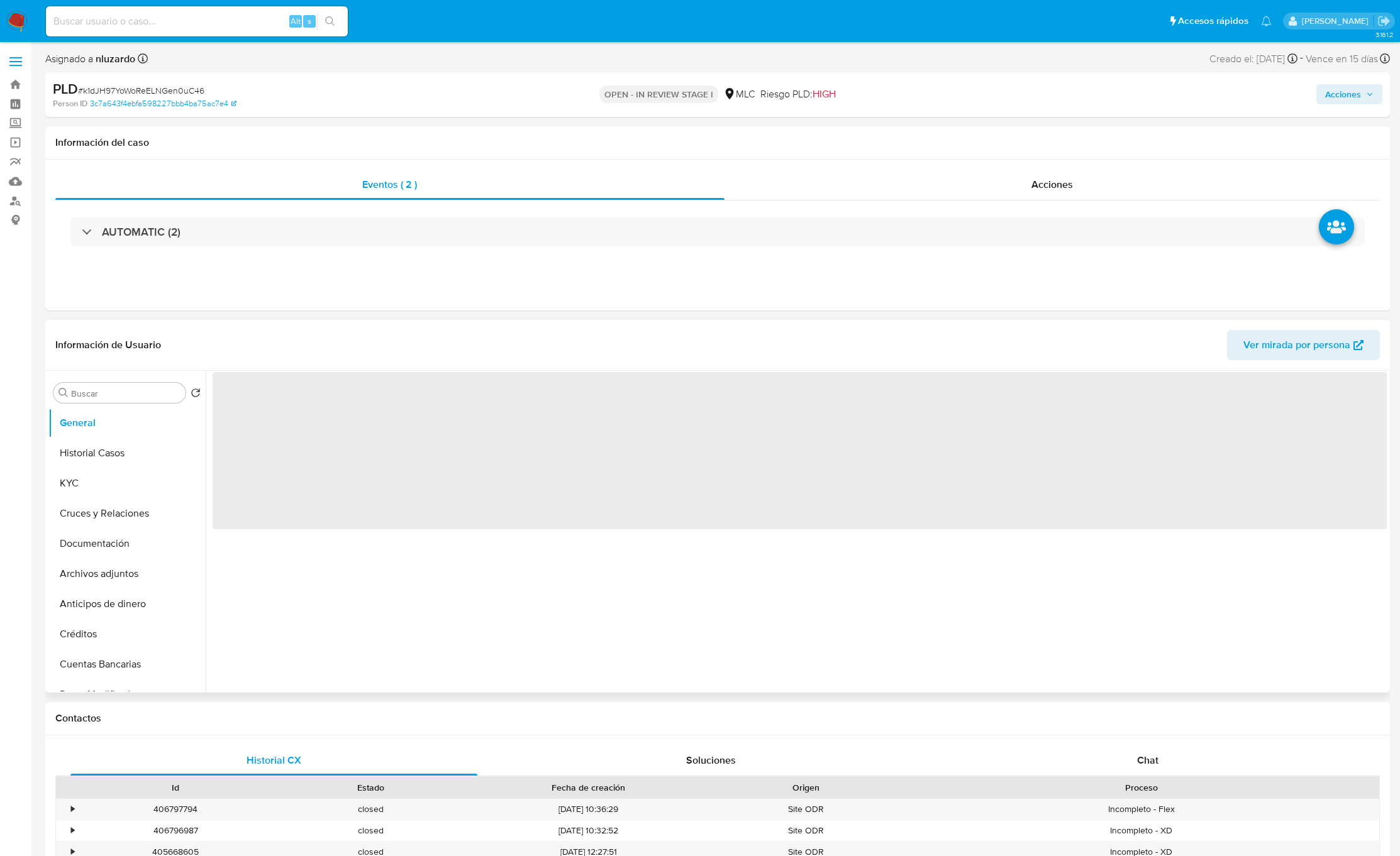
select select "10"
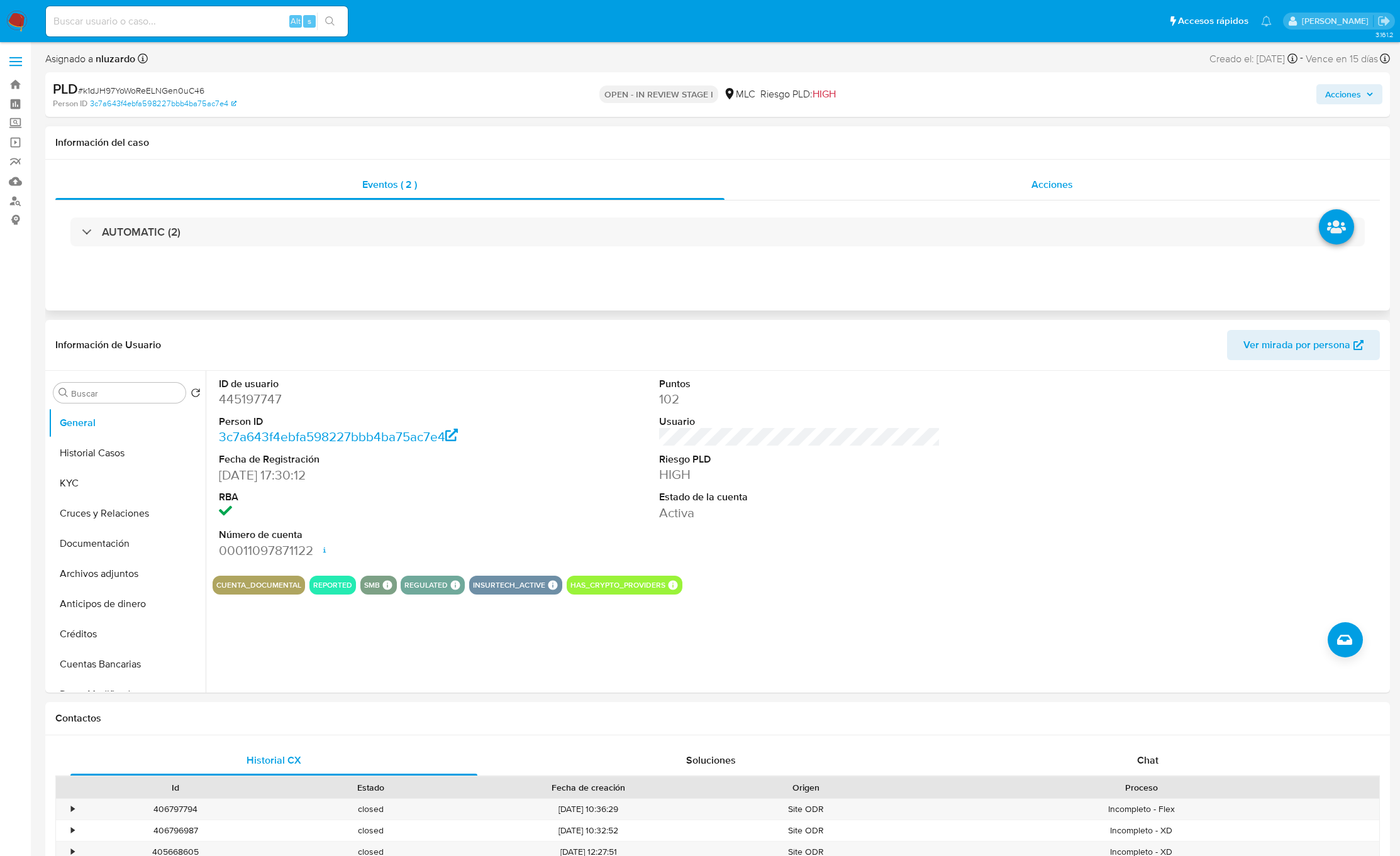
click at [1025, 187] on div "Acciones" at bounding box center [1052, 184] width 656 height 30
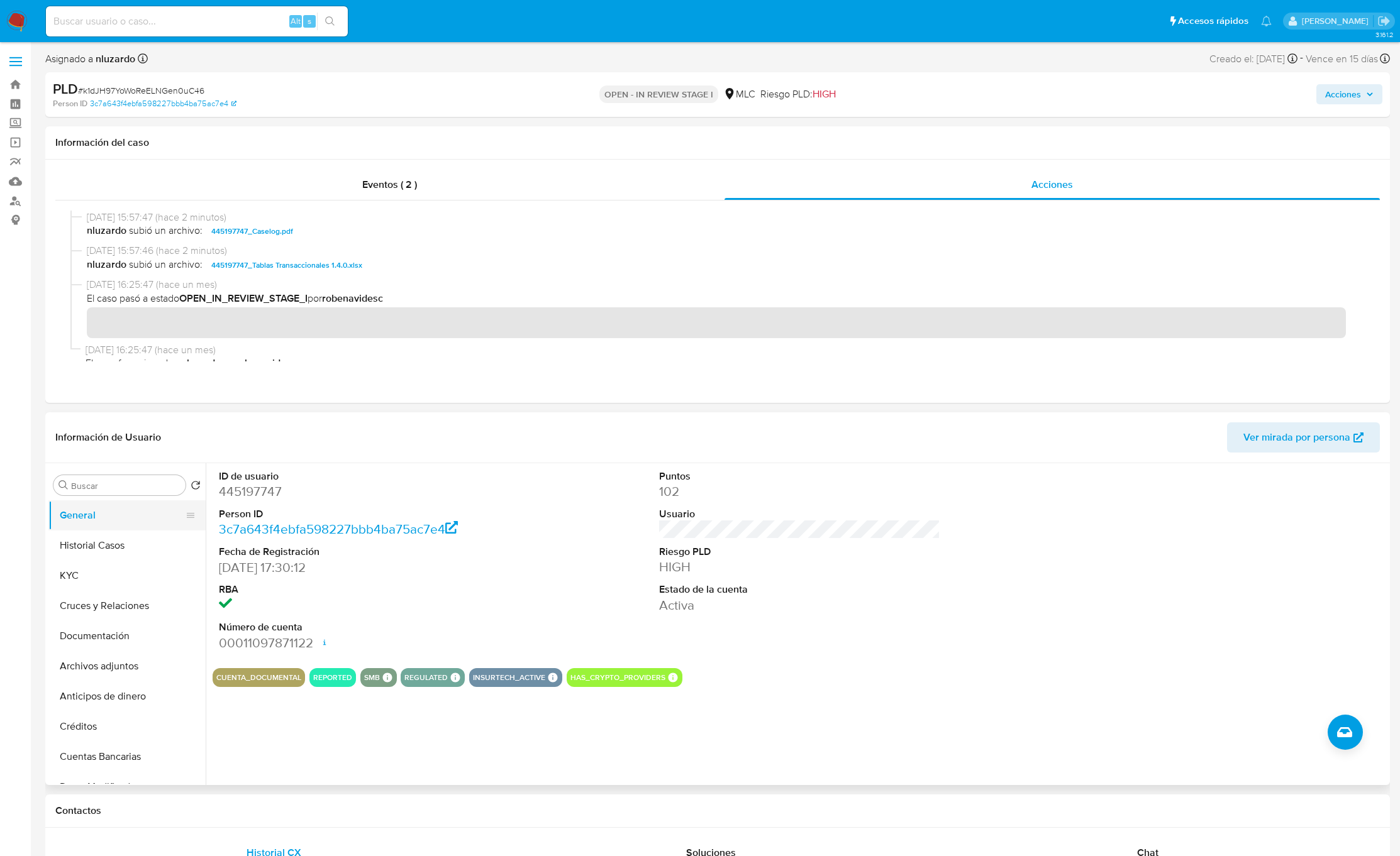
click at [132, 515] on button "General" at bounding box center [122, 515] width 147 height 30
click at [119, 560] on button "Historial Casos" at bounding box center [122, 545] width 147 height 30
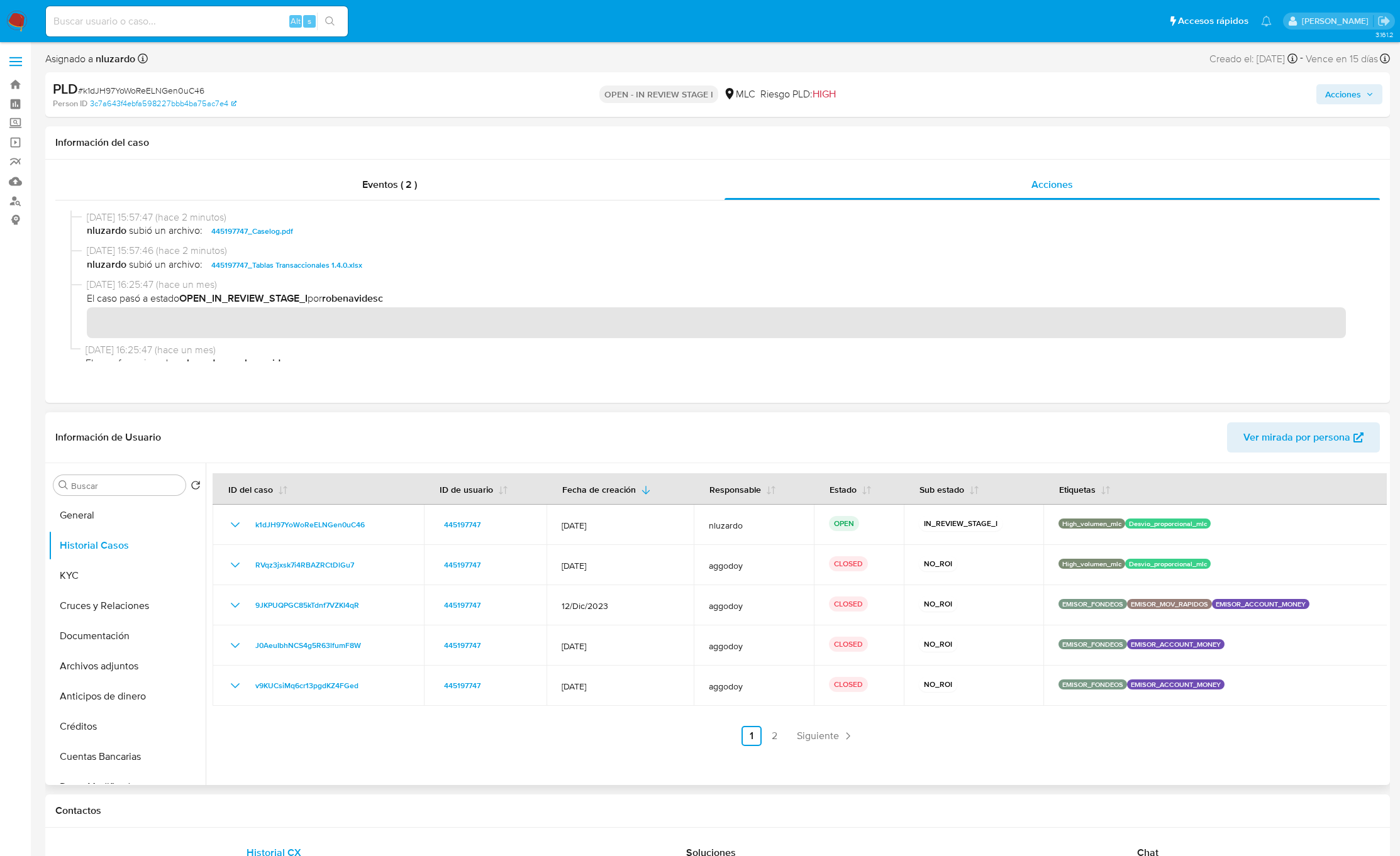
click at [779, 751] on div at bounding box center [796, 625] width 1181 height 322
click at [777, 741] on link "2" at bounding box center [774, 736] width 20 height 20
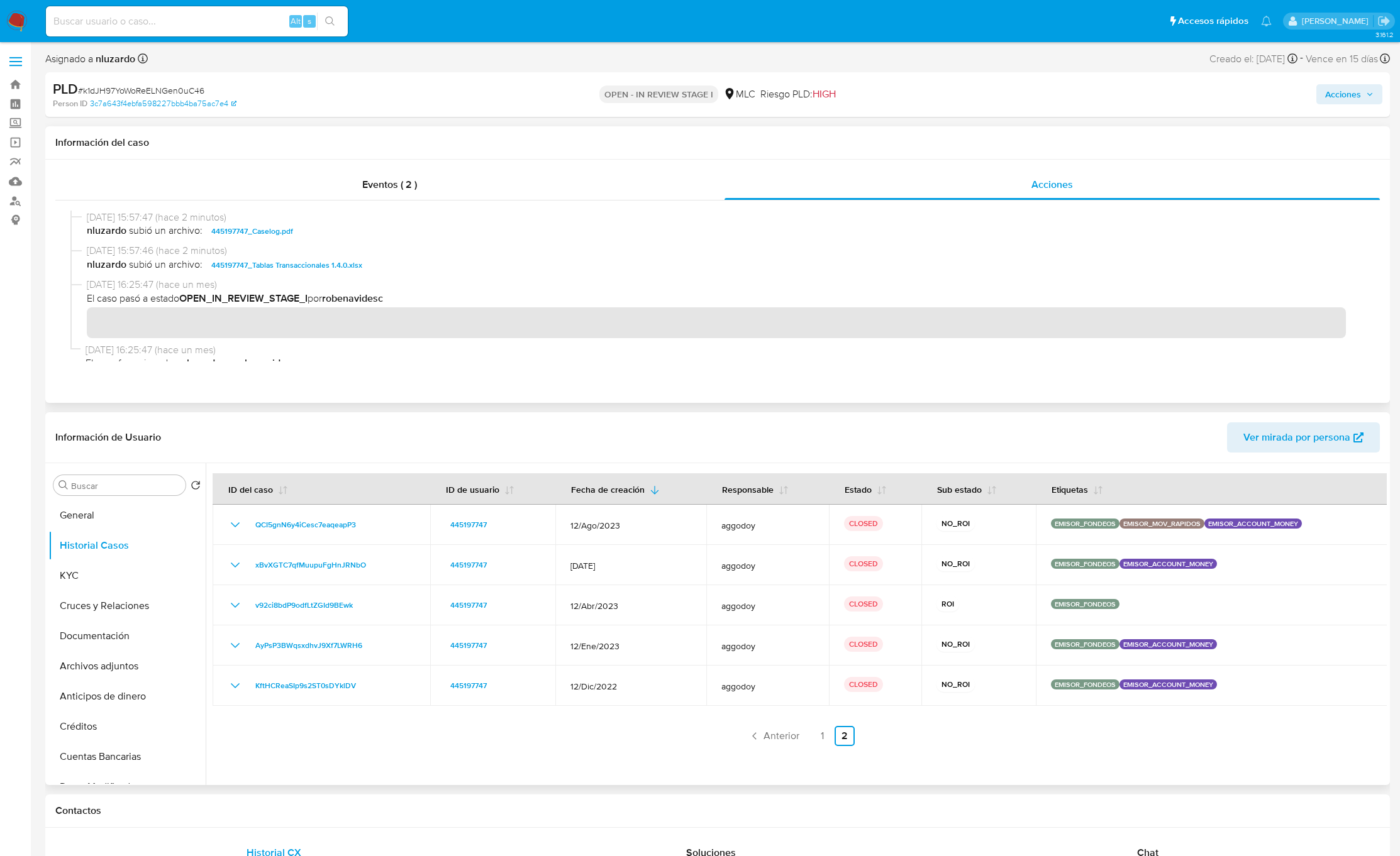
click at [508, 238] on span "nluzardo subió un archivo: 445197747_Caselog.pdf" at bounding box center [723, 231] width 1273 height 15
click at [1332, 98] on span "Acciones" at bounding box center [1343, 94] width 36 height 20
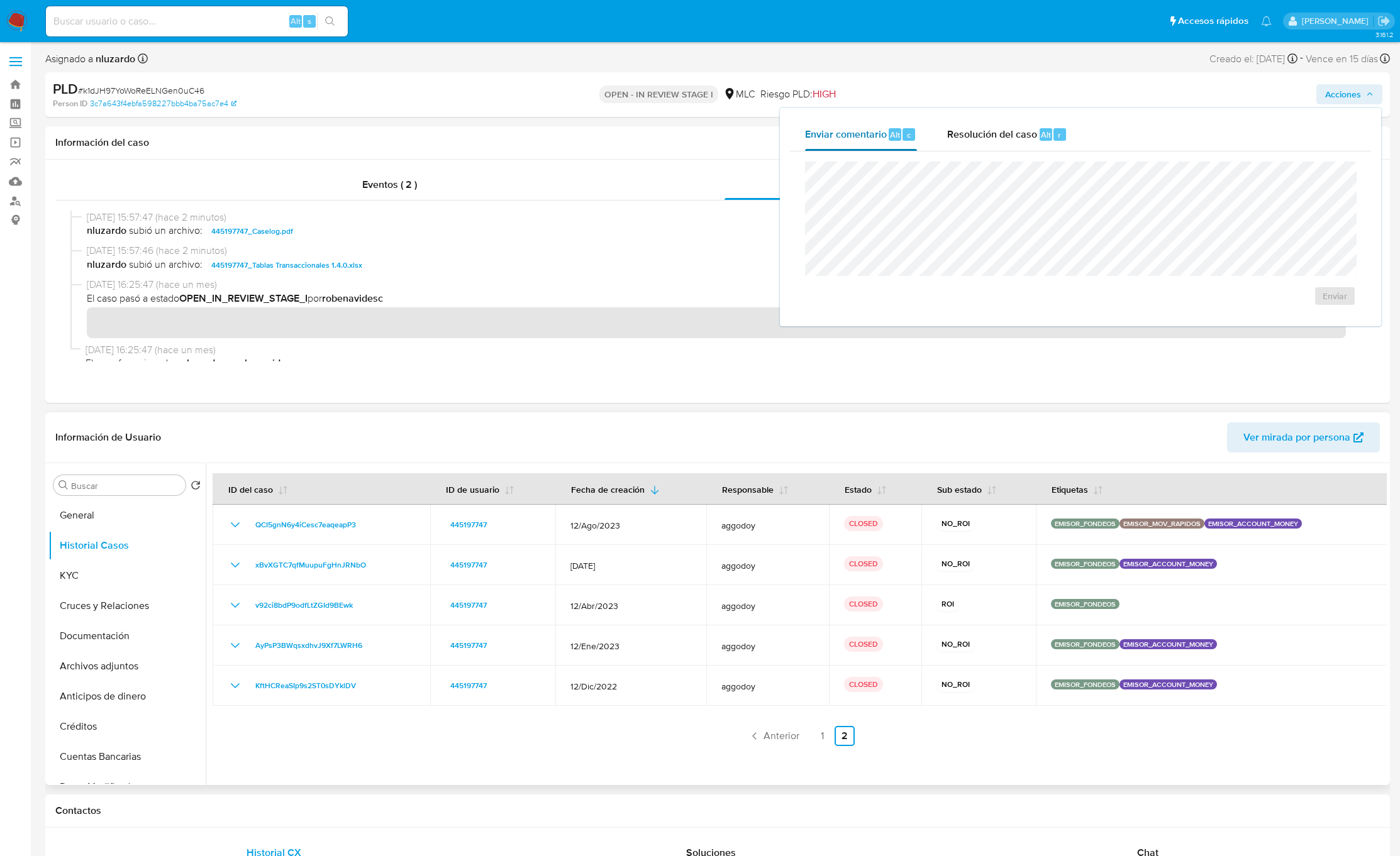
click at [869, 148] on div "Enviar comentario Alt c" at bounding box center [861, 135] width 112 height 33
drag, startPoint x: 1032, startPoint y: 128, endPoint x: 1028, endPoint y: 139, distance: 11.7
click at [1032, 132] on span "Resolución del caso" at bounding box center [992, 134] width 90 height 15
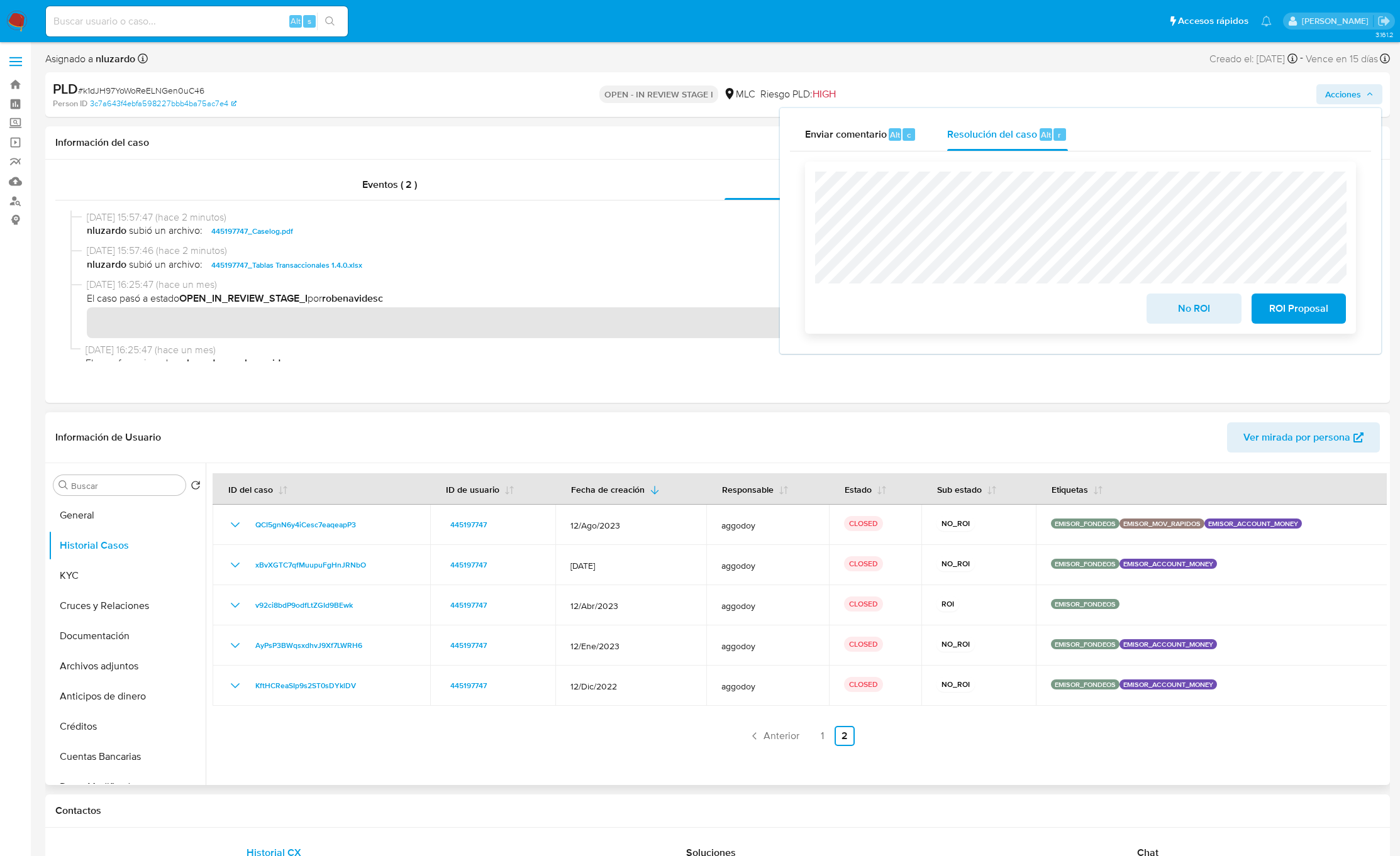
click at [1215, 306] on span "No ROI" at bounding box center [1194, 309] width 62 height 28
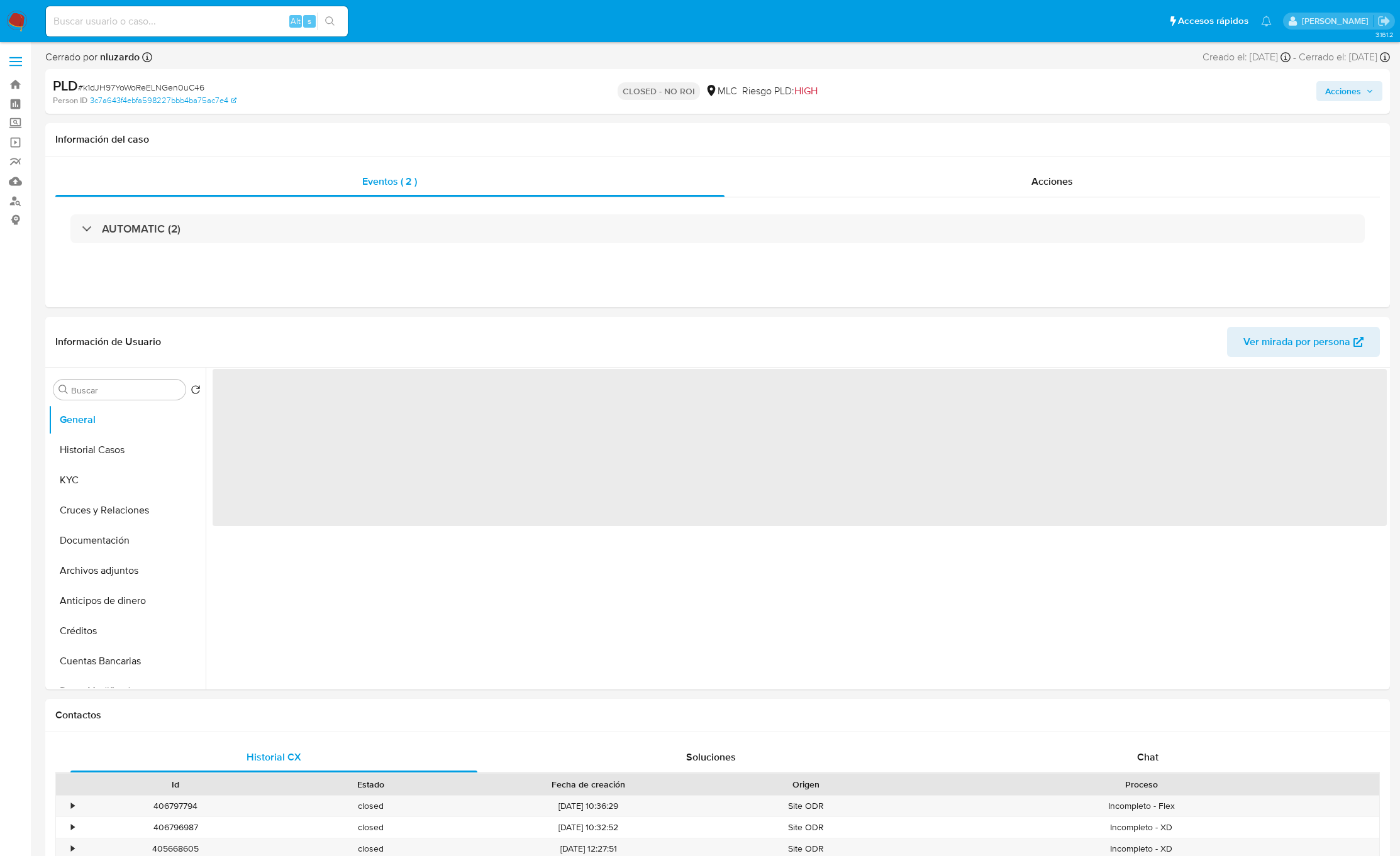
select select "10"
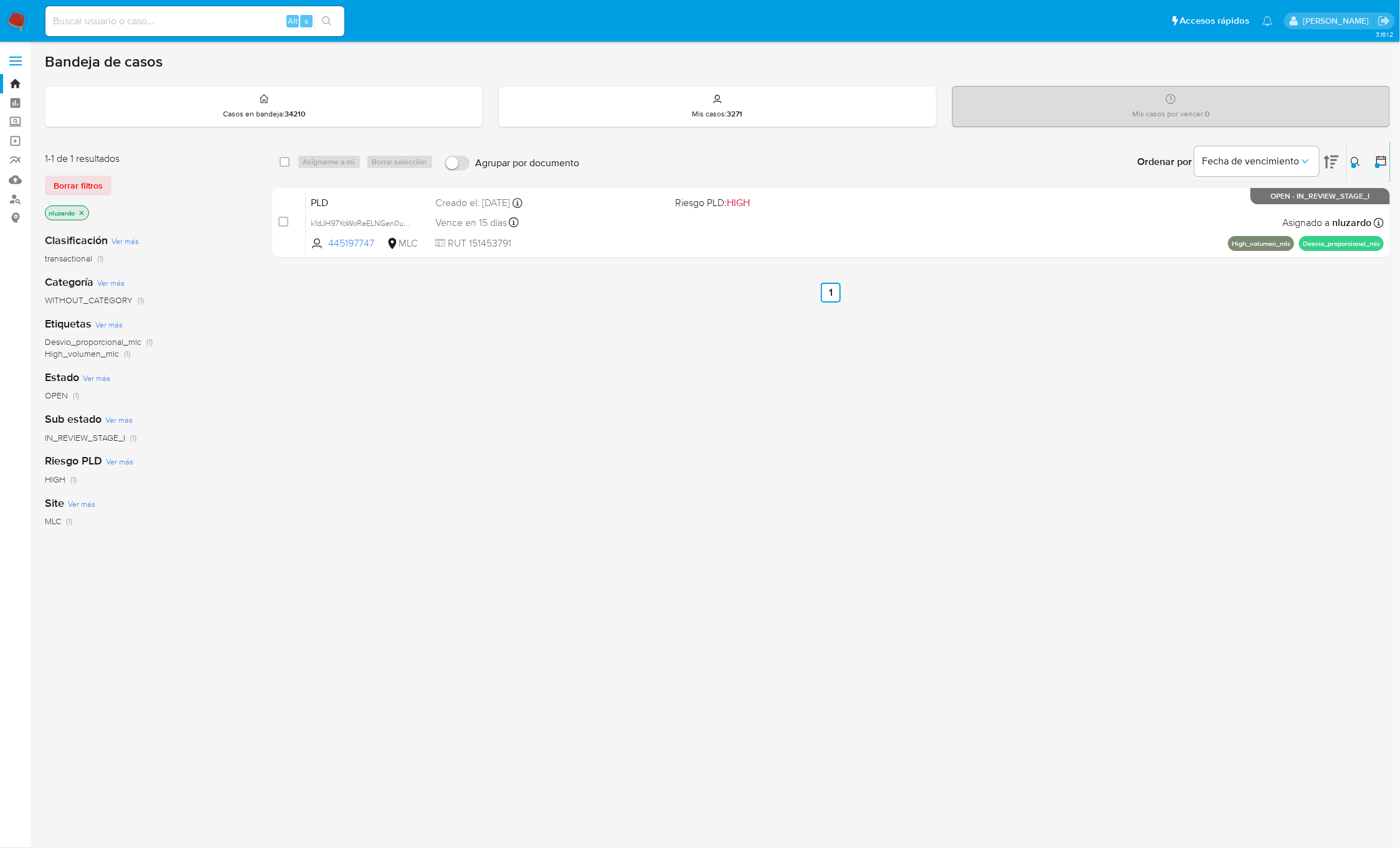
click at [1349, 161] on button at bounding box center [1357, 161] width 21 height 15
click at [1295, 222] on div "445197747" at bounding box center [1252, 209] width 211 height 30
click at [1290, 214] on input "445197747" at bounding box center [1252, 209] width 211 height 16
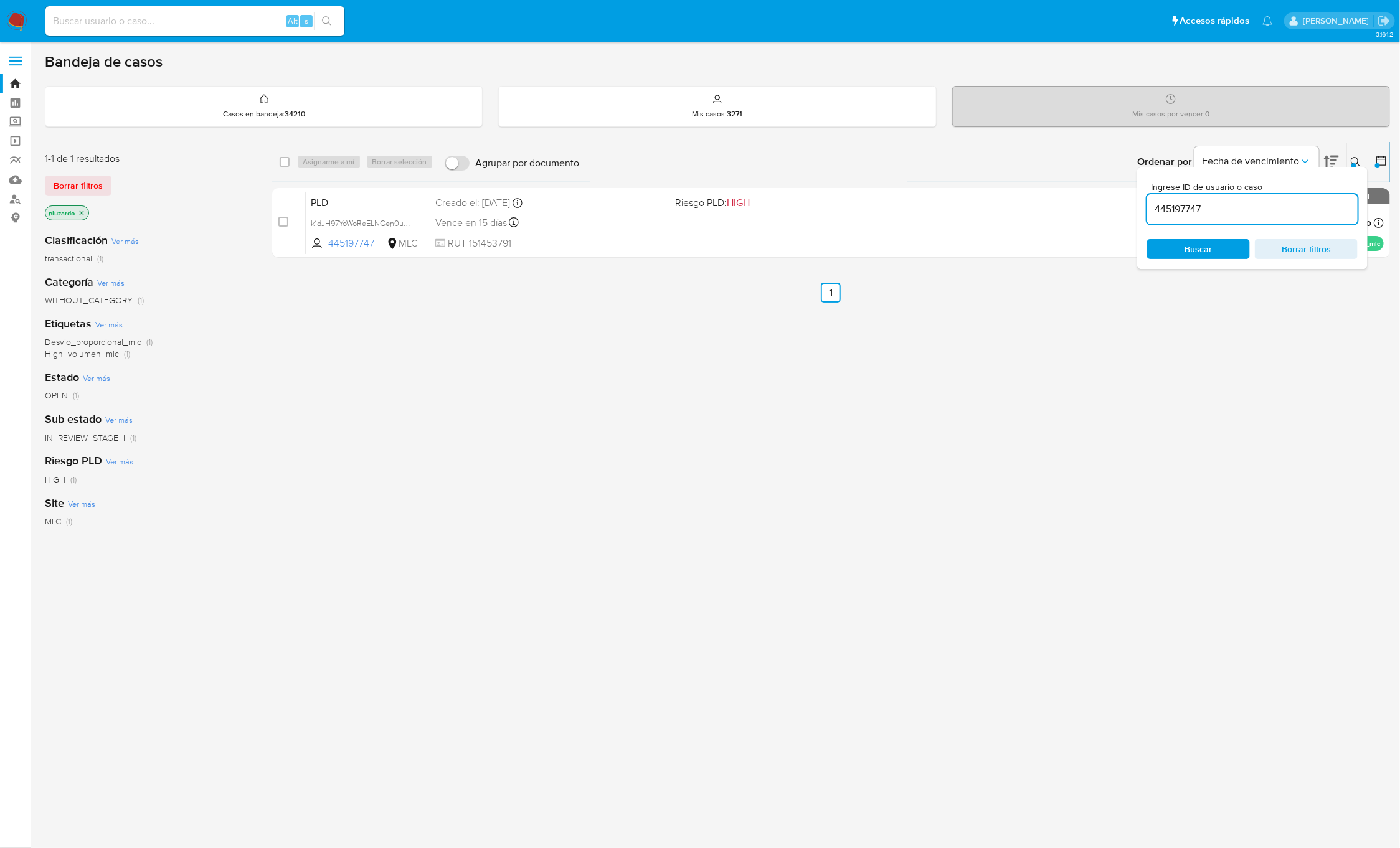
click at [1290, 214] on input "445197747" at bounding box center [1252, 209] width 211 height 16
paste input "1224531269"
type input "1224531269"
click at [1226, 247] on span "Buscar" at bounding box center [1198, 249] width 85 height 18
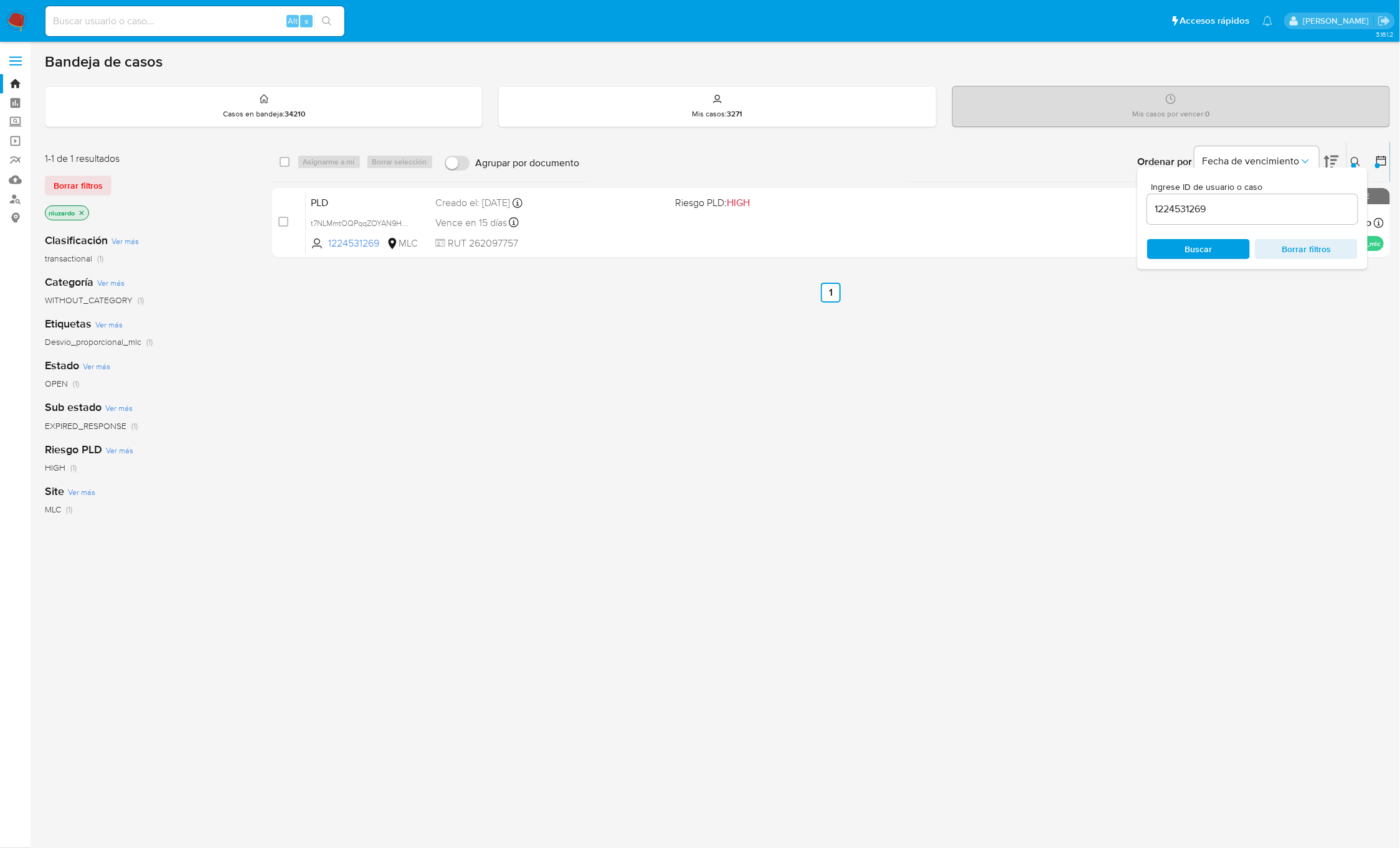
click at [1351, 161] on icon at bounding box center [1356, 162] width 10 height 10
drag, startPoint x: 824, startPoint y: 413, endPoint x: 848, endPoint y: 329, distance: 87.4
click at [830, 415] on div "select-all-cases-checkbox Asignarme a mí Borrar selección Agrupar por documento…" at bounding box center [831, 424] width 1119 height 564
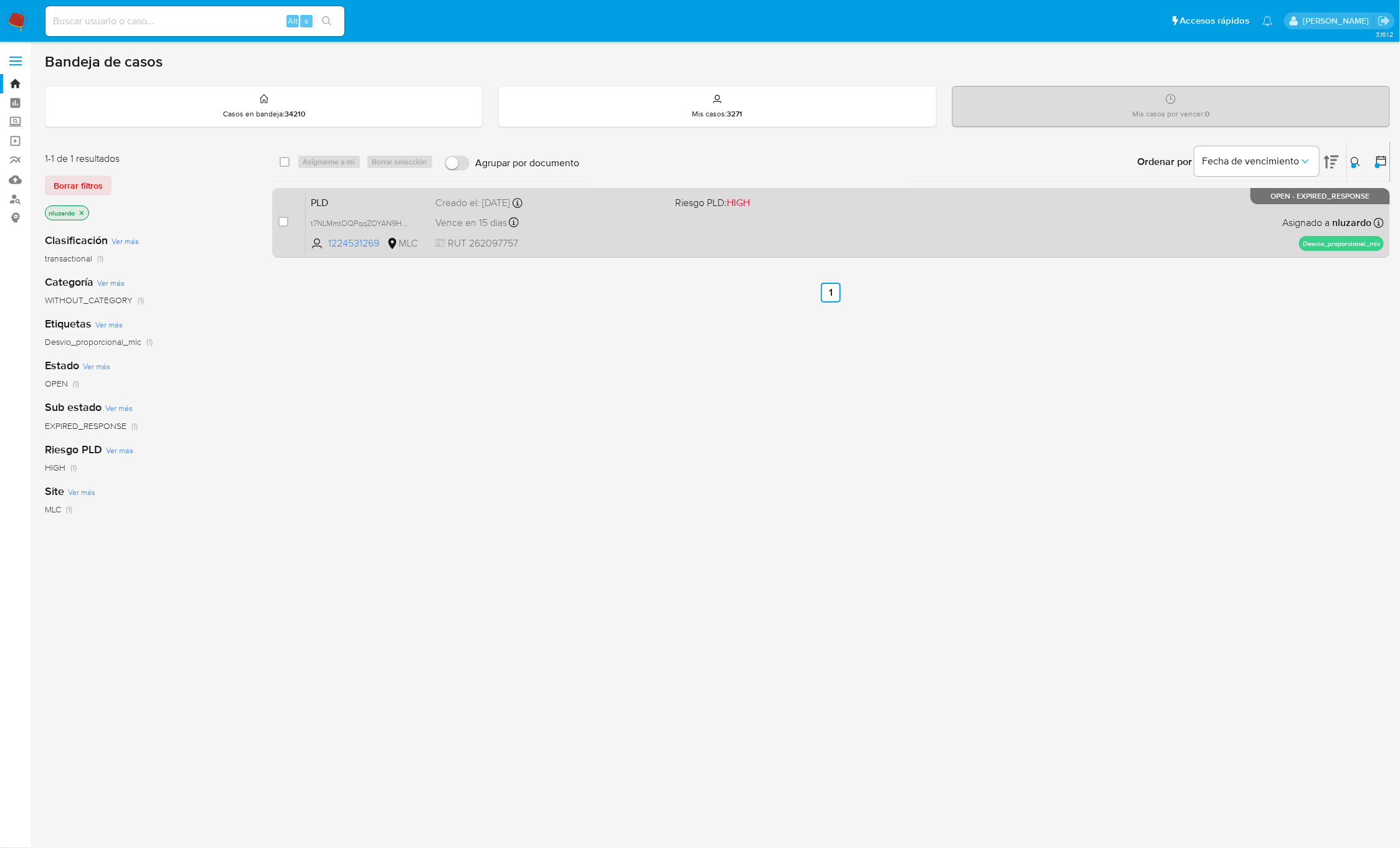
click at [891, 221] on span at bounding box center [790, 222] width 230 height 2
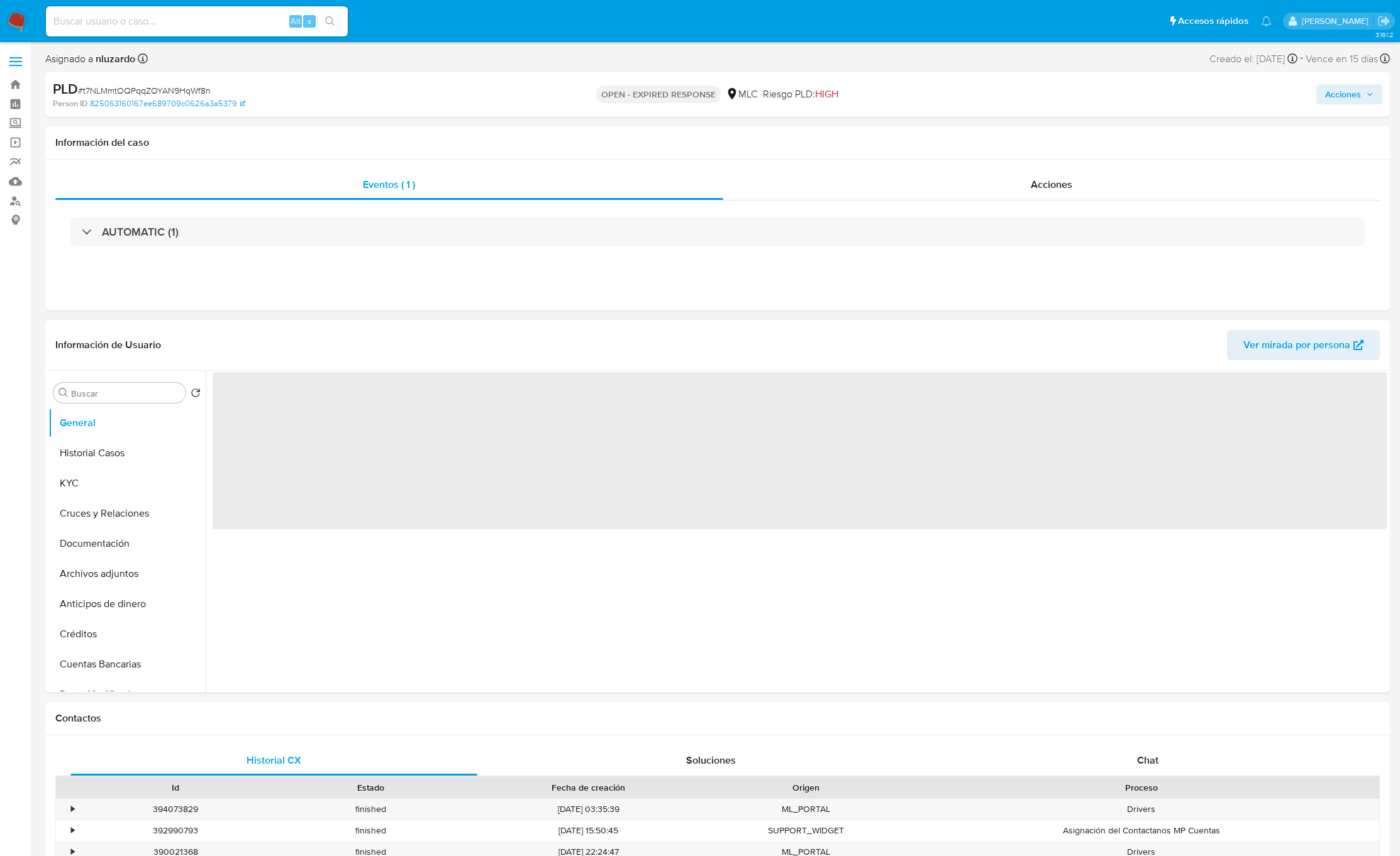
select select "10"
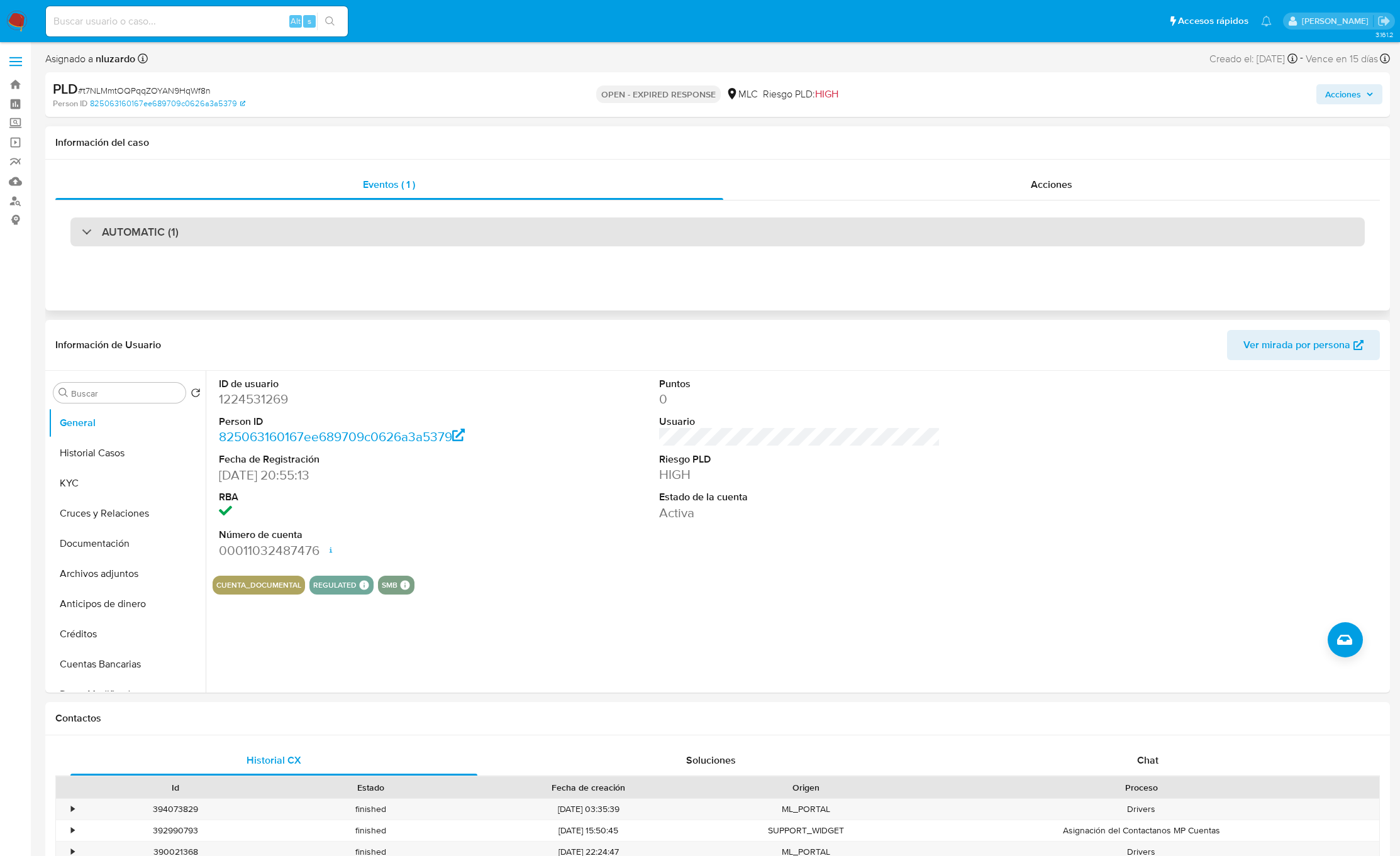
drag, startPoint x: 149, startPoint y: 234, endPoint x: 149, endPoint y: 244, distance: 10.0
click at [149, 235] on h3 "AUTOMATIC (1)" at bounding box center [140, 232] width 77 height 14
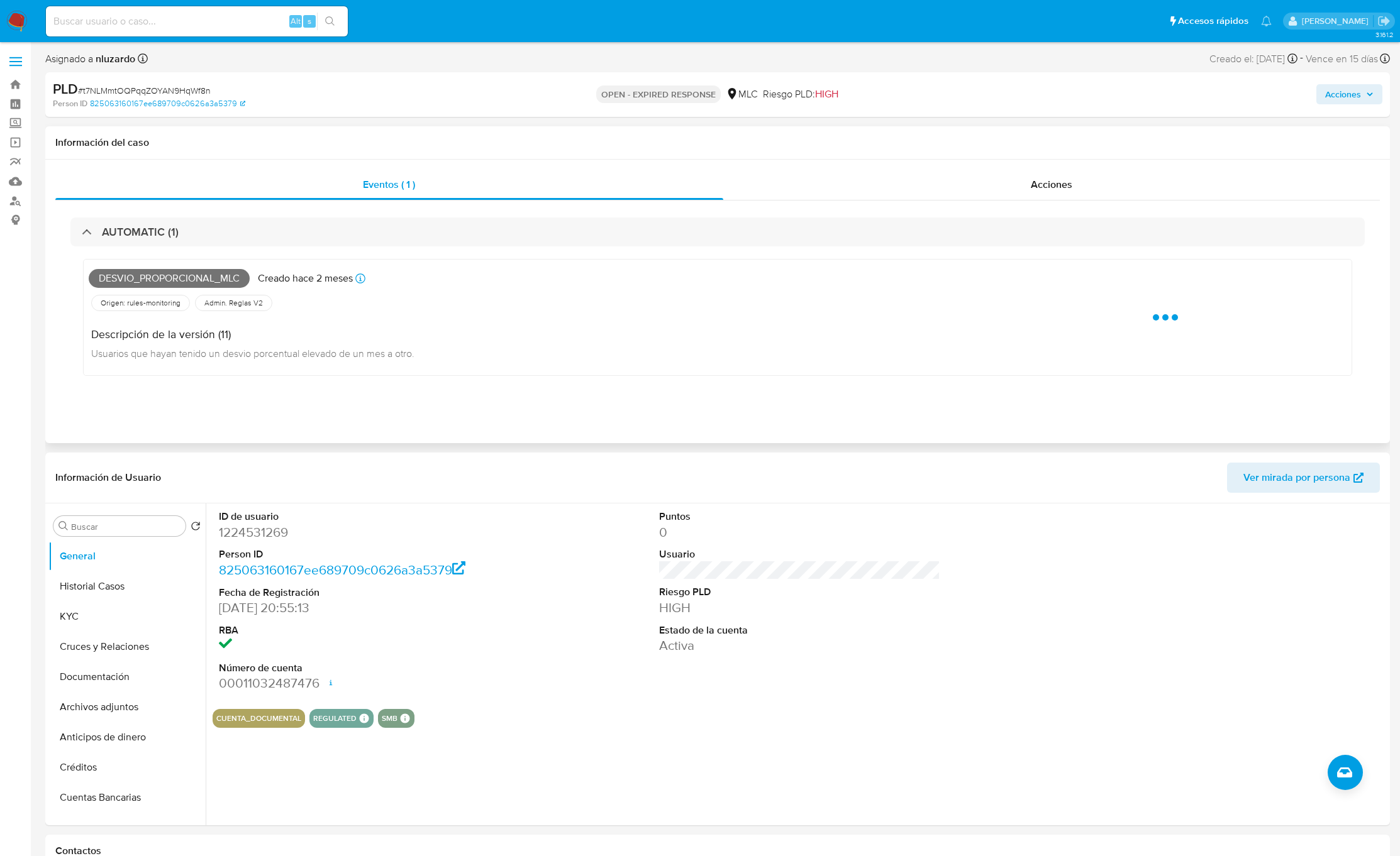
click at [157, 281] on span "Desvio_proporcional_mlc" at bounding box center [170, 279] width 161 height 19
copy span "Desvio_proporcional_mlc"
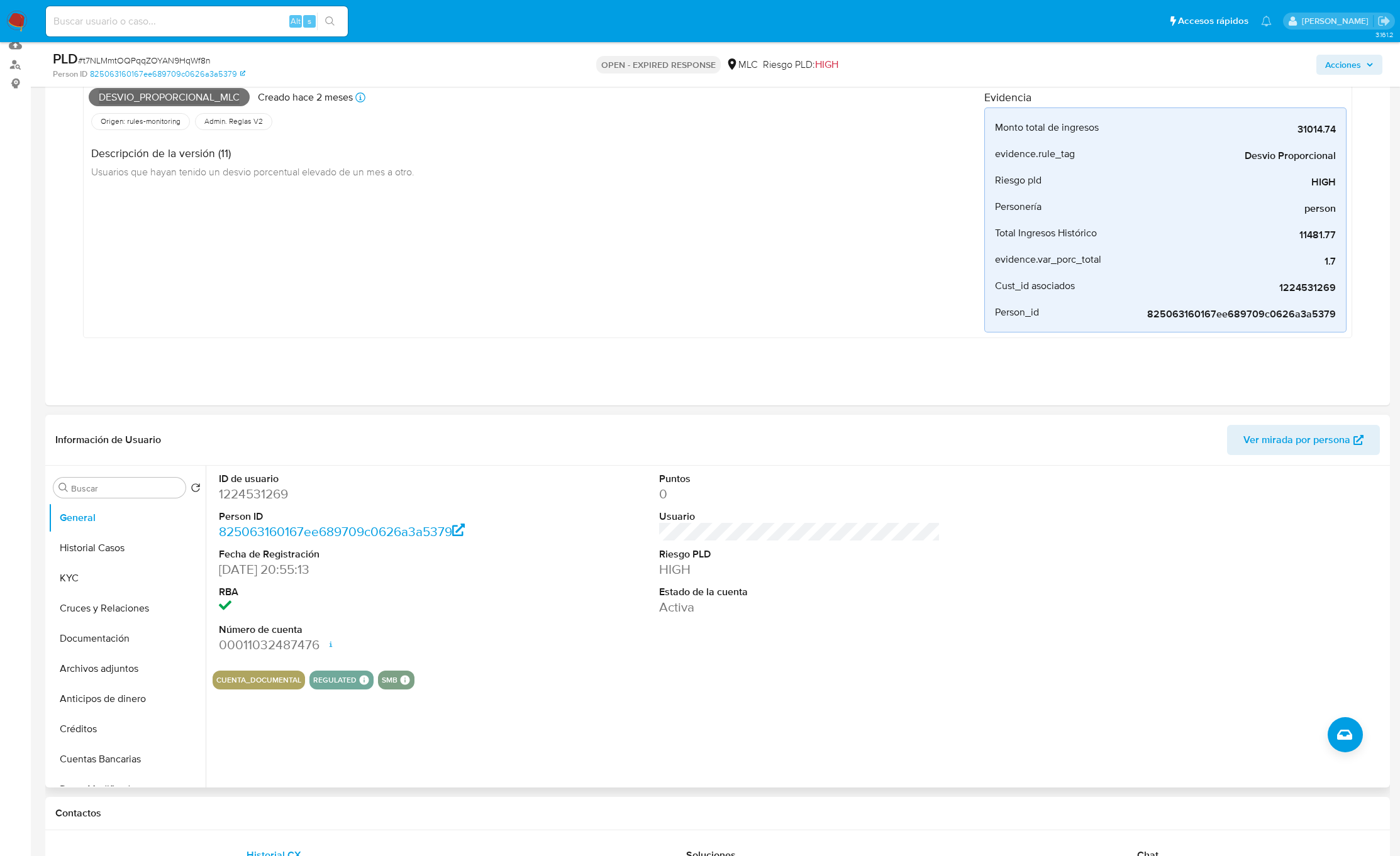
scroll to position [282, 0]
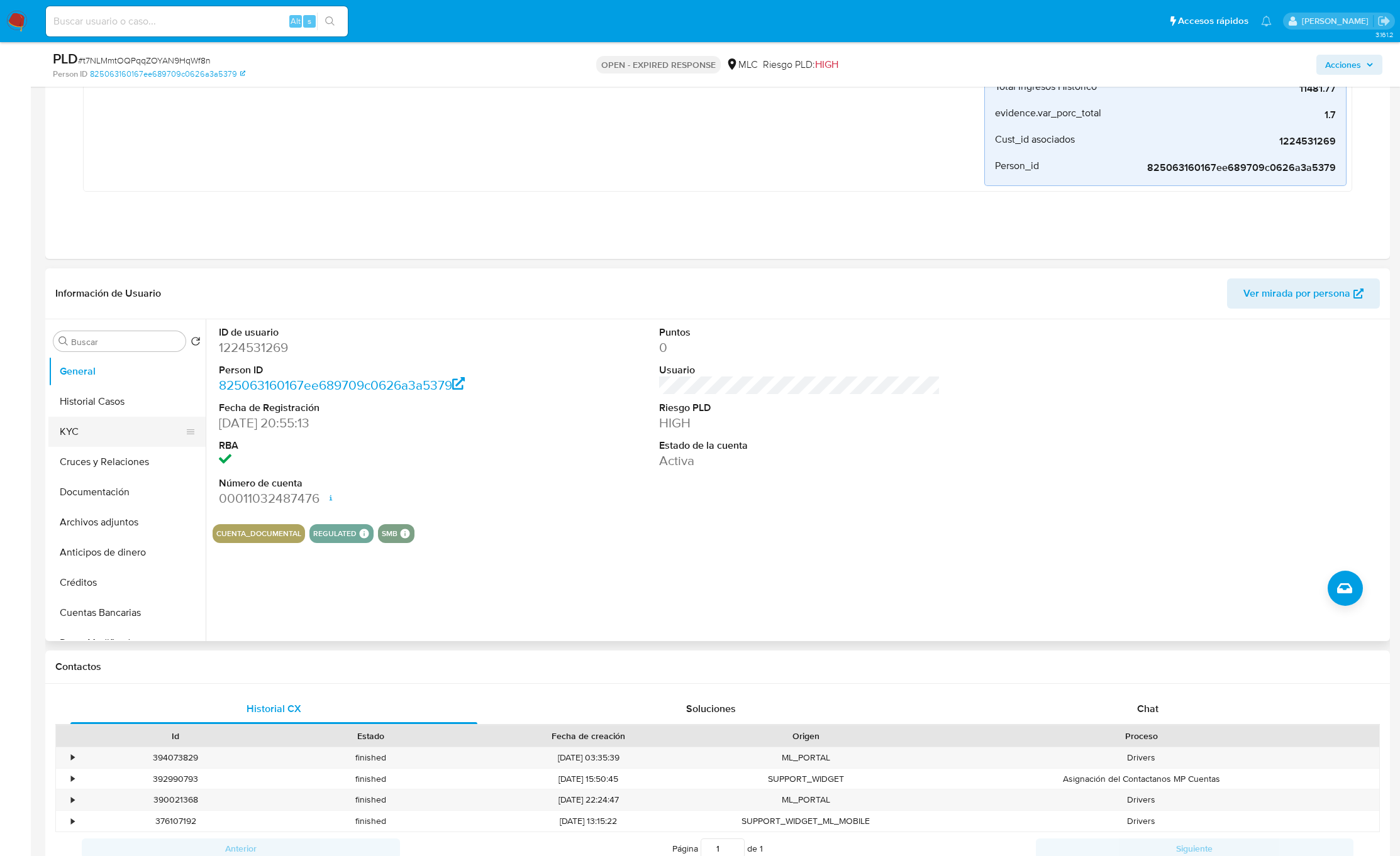
click at [93, 436] on button "KYC" at bounding box center [122, 431] width 147 height 30
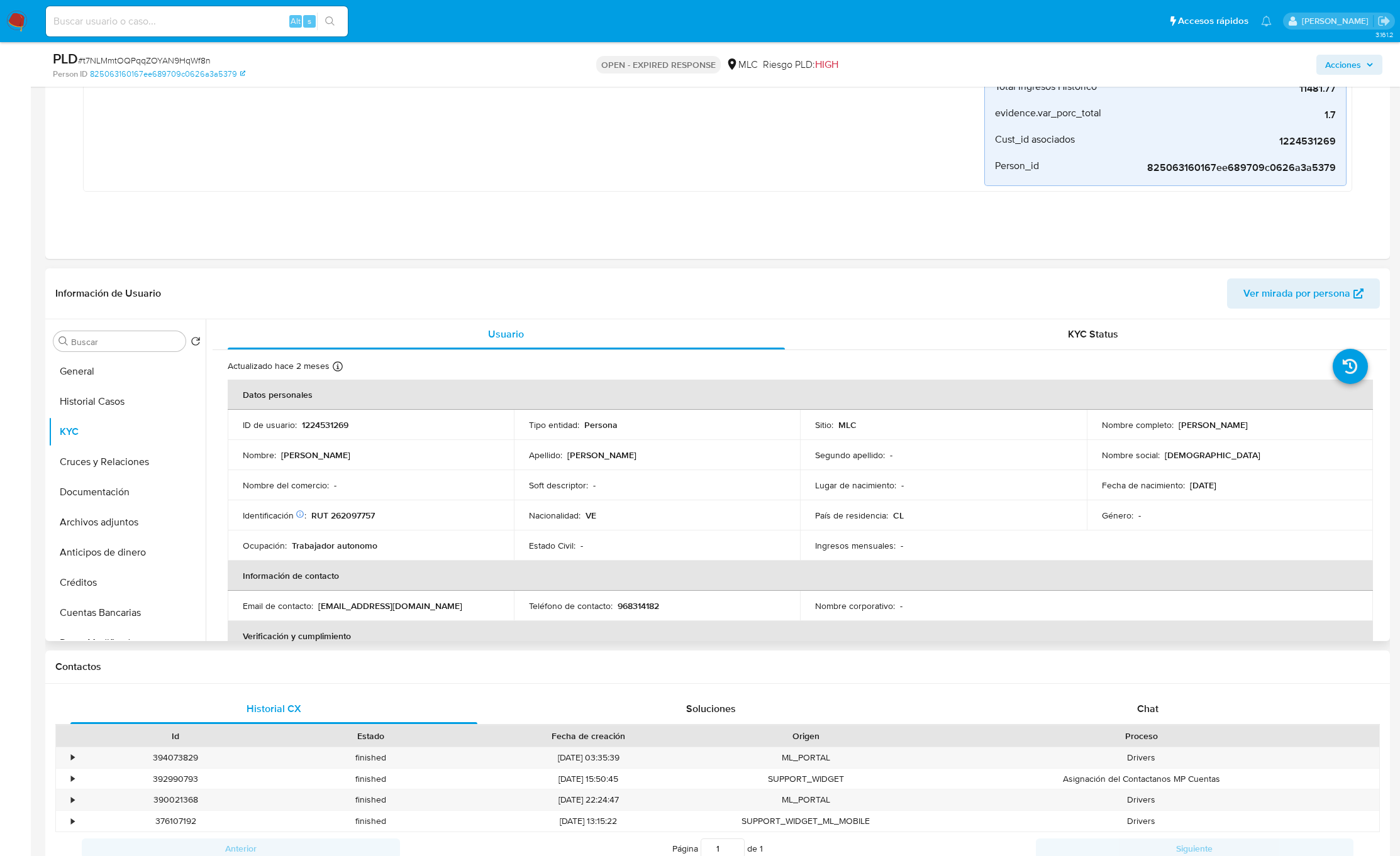
click at [1179, 425] on p "[PERSON_NAME]" at bounding box center [1213, 425] width 69 height 12
drag, startPoint x: 1364, startPoint y: 424, endPoint x: 1338, endPoint y: 423, distance: 26.0
click at [1338, 423] on div "Nombre completo : [PERSON_NAME]" at bounding box center [1230, 425] width 256 height 12
copy p "[PERSON_NAME]"
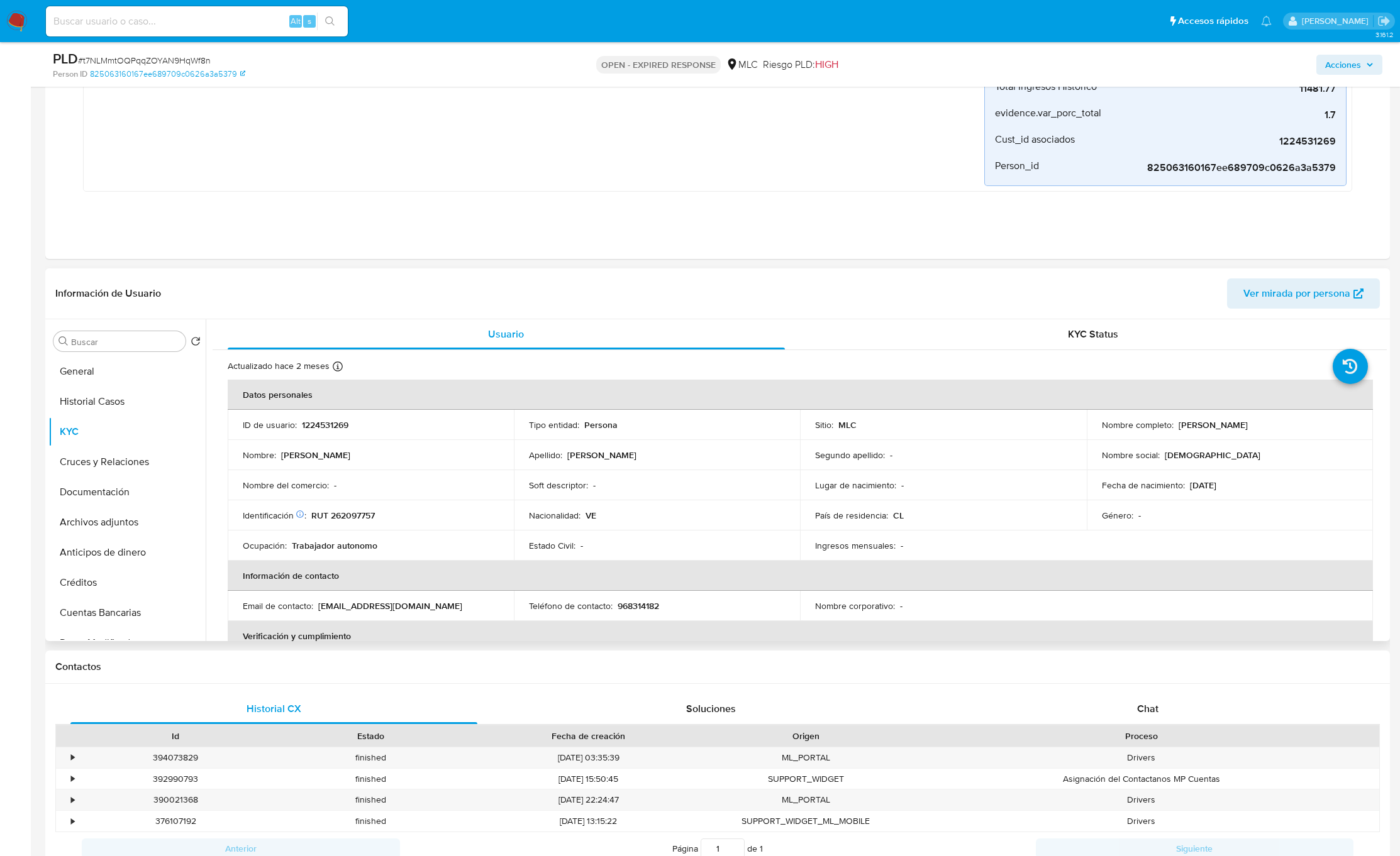
click at [433, 524] on td "Identificación Nº de serie: 603221509 : RUT 262097757" at bounding box center [371, 515] width 287 height 30
click at [337, 515] on p "RUT 262097757" at bounding box center [343, 515] width 63 height 12
copy p "262097757"
click at [337, 515] on p "RUT 262097757" at bounding box center [343, 515] width 63 height 12
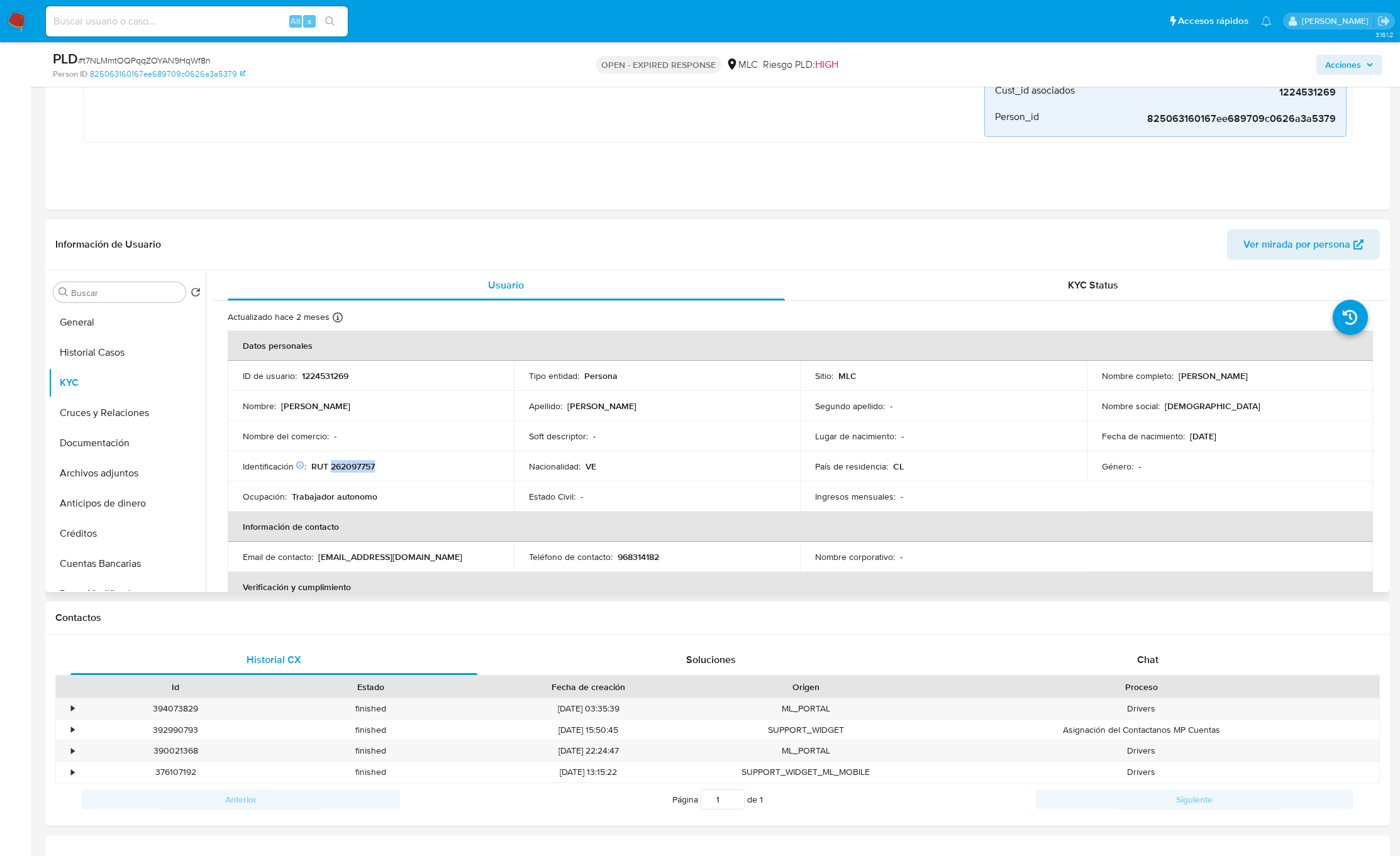
scroll to position [377, 0]
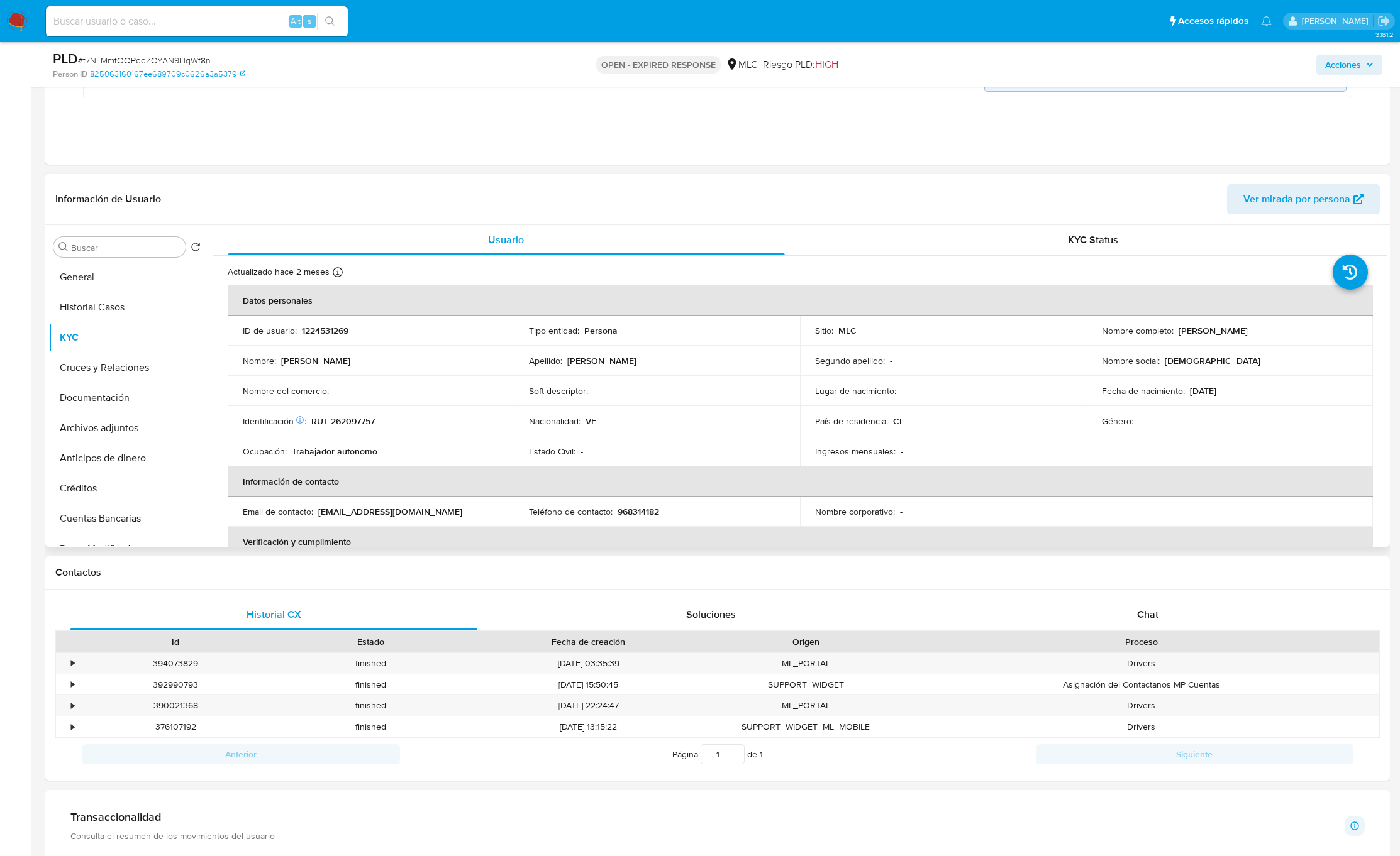
click at [675, 357] on div "Apellido : [PERSON_NAME]" at bounding box center [657, 361] width 256 height 12
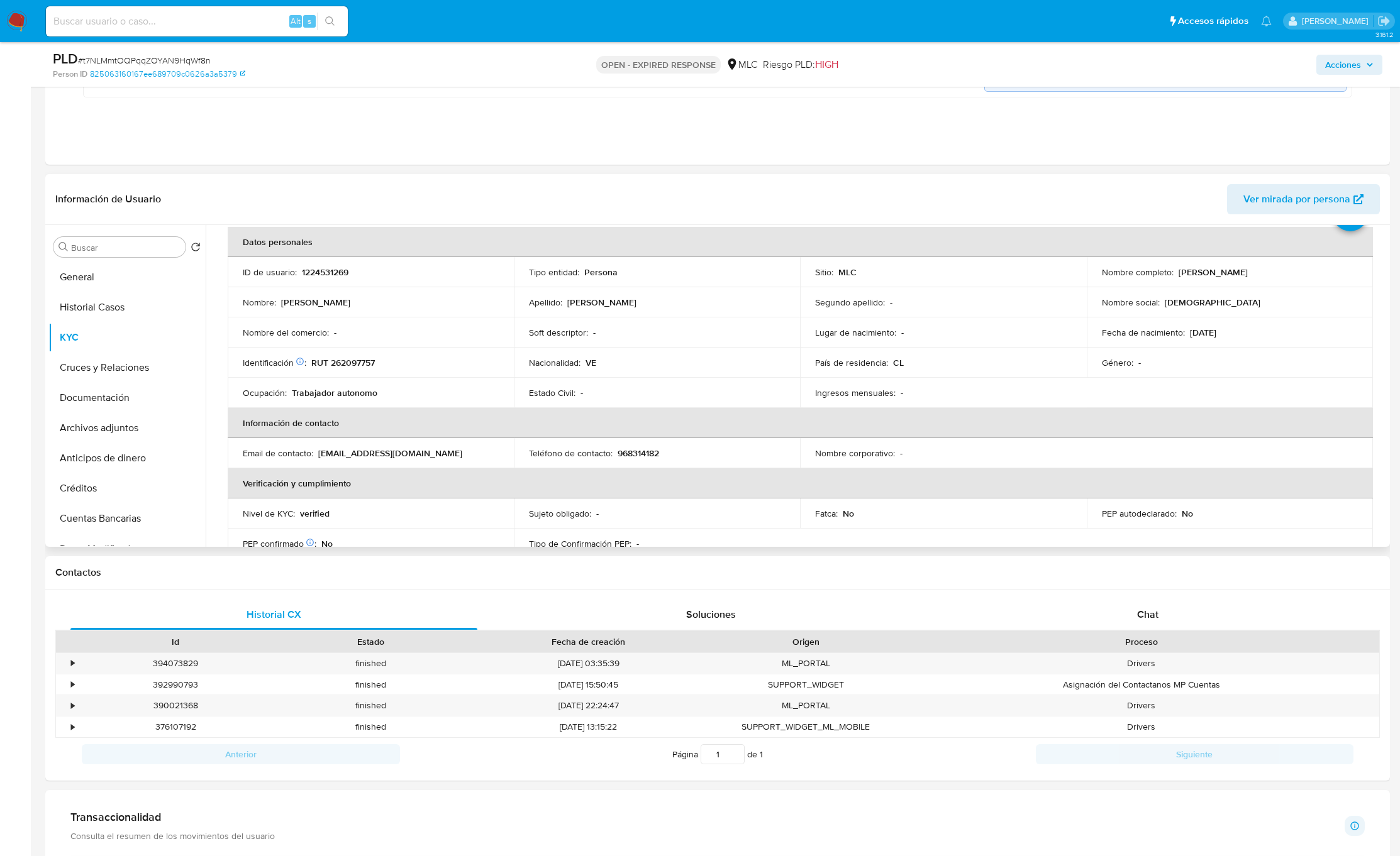
scroll to position [53, 0]
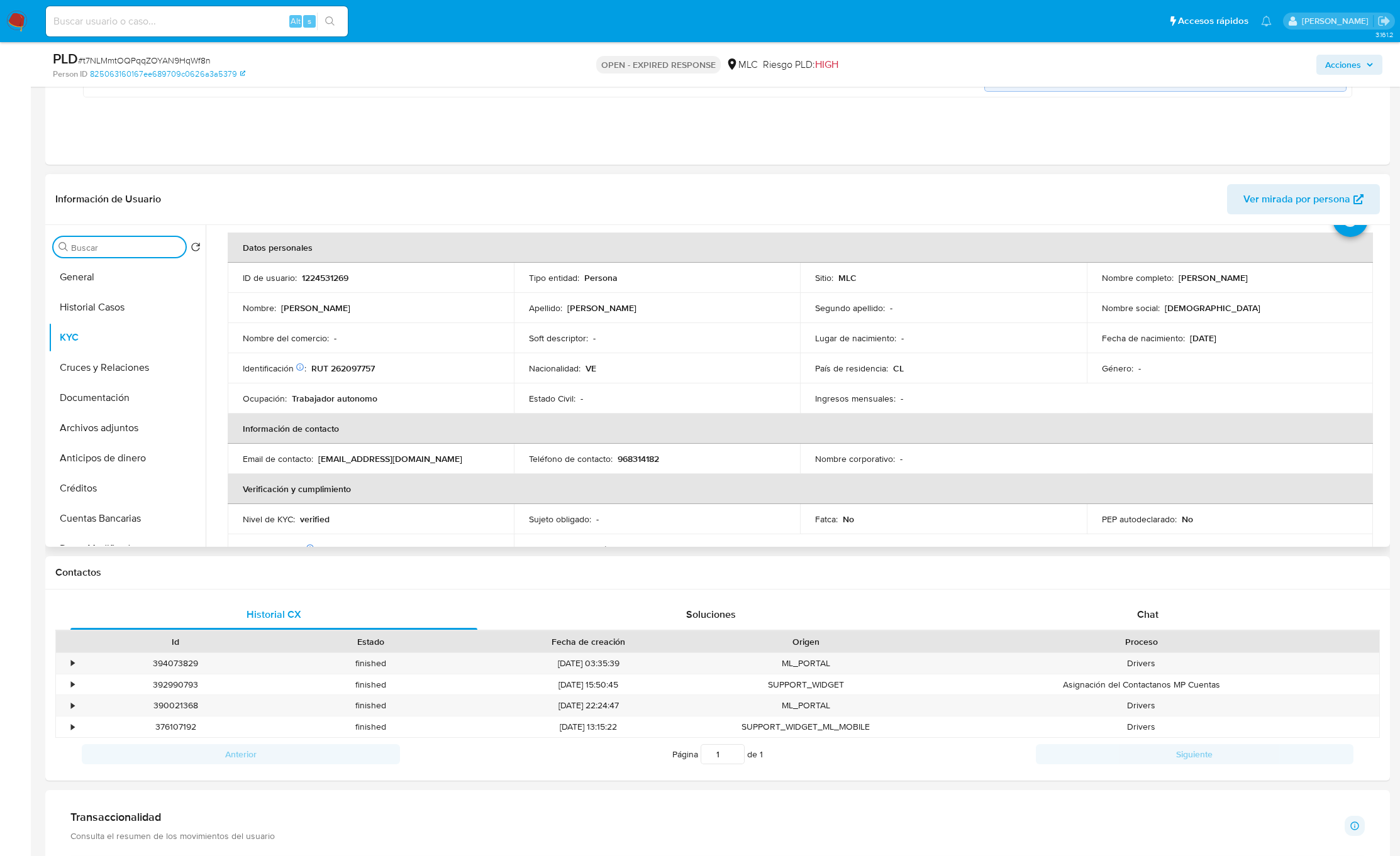
click at [123, 247] on input "Buscar" at bounding box center [125, 248] width 109 height 12
click at [122, 296] on button "Cruces y Relaciones" at bounding box center [122, 307] width 147 height 30
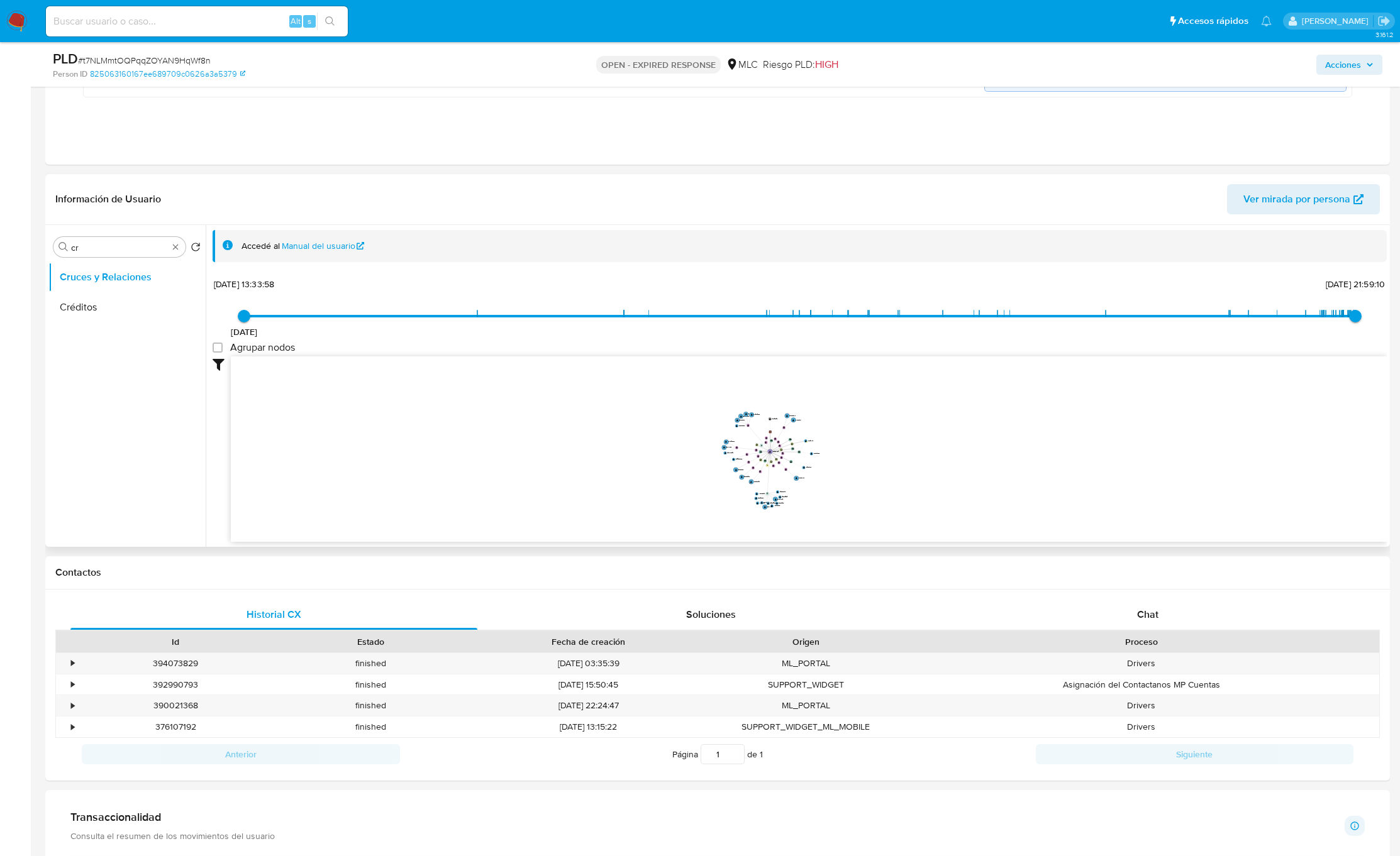
drag, startPoint x: 772, startPoint y: 472, endPoint x: 749, endPoint y: 467, distance: 23.5
click at [749, 467] on icon "device-67def6146b06801d7fa99b5f  user-1224531269  1224531269 D user-172798144…" at bounding box center [808, 448] width 1156 height 183
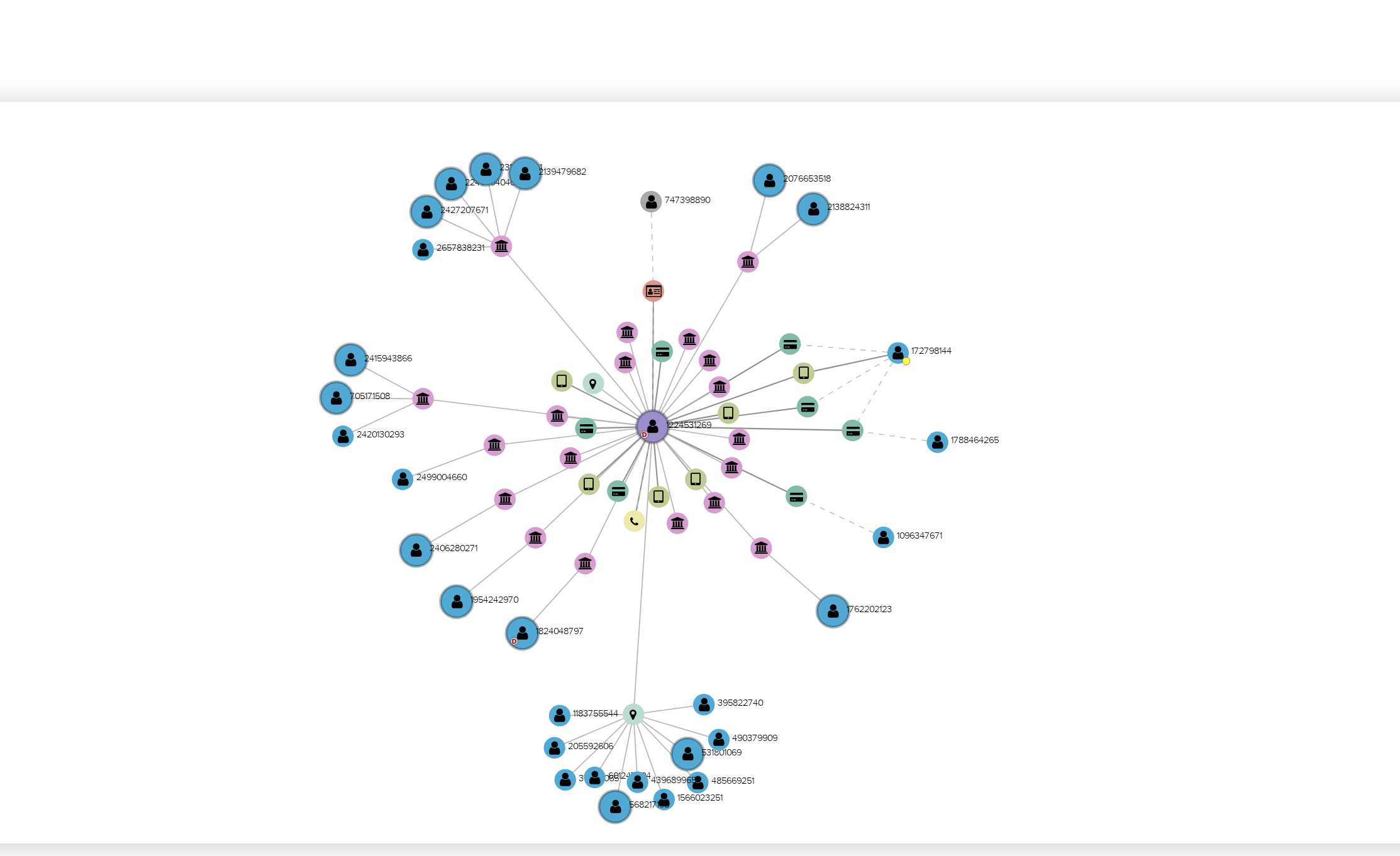
drag, startPoint x: 766, startPoint y: 474, endPoint x: 765, endPoint y: 485, distance: 11.0
click at [765, 485] on icon "device-67def6146b06801d7fa99b5f  user-1224531269  1224531269 D user-172798144…" at bounding box center [808, 448] width 1156 height 183
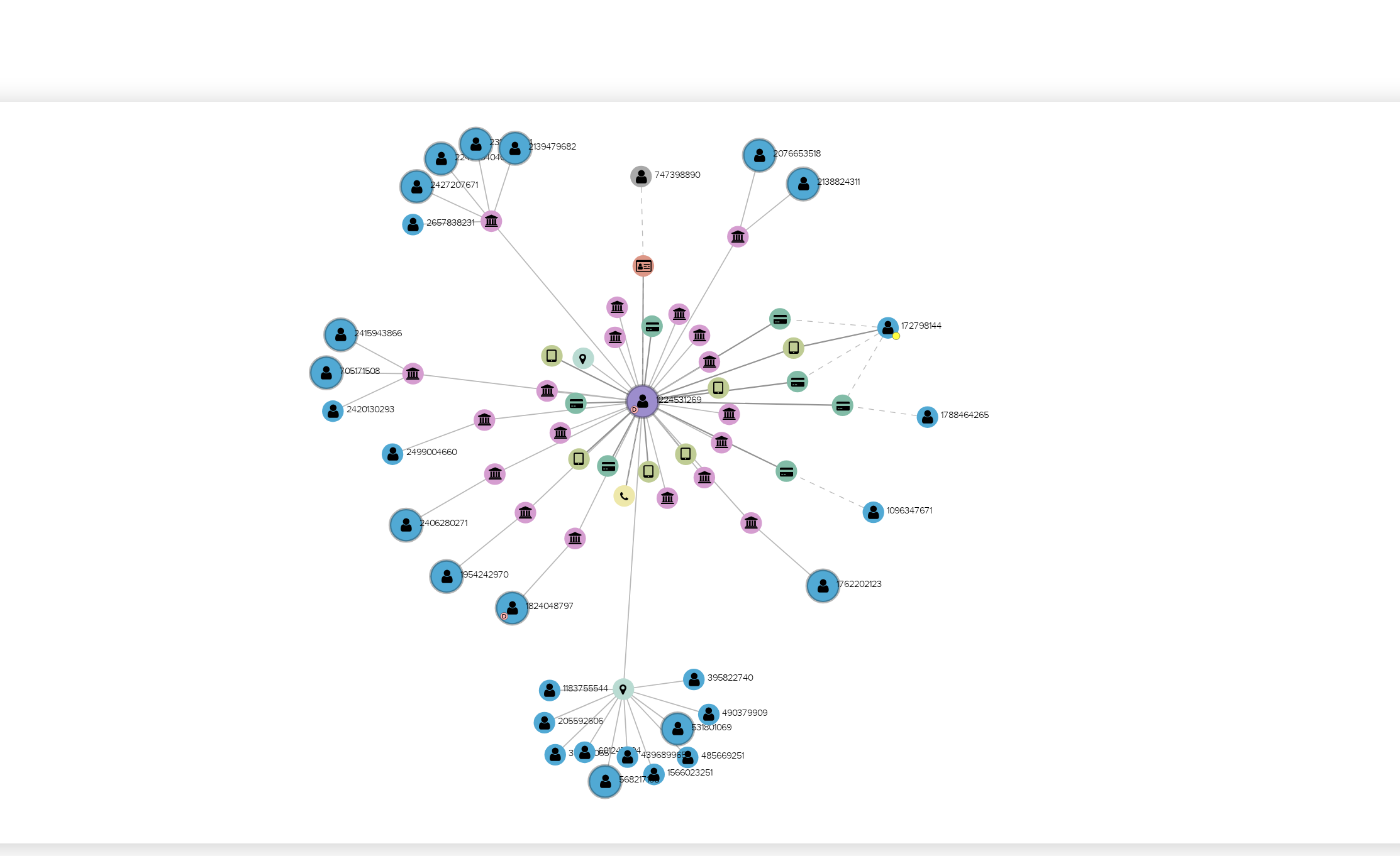
click at [824, 514] on icon "device-67def6146b06801d7fa99b5f  user-1224531269  1224531269 D user-172798144…" at bounding box center [808, 448] width 1156 height 183
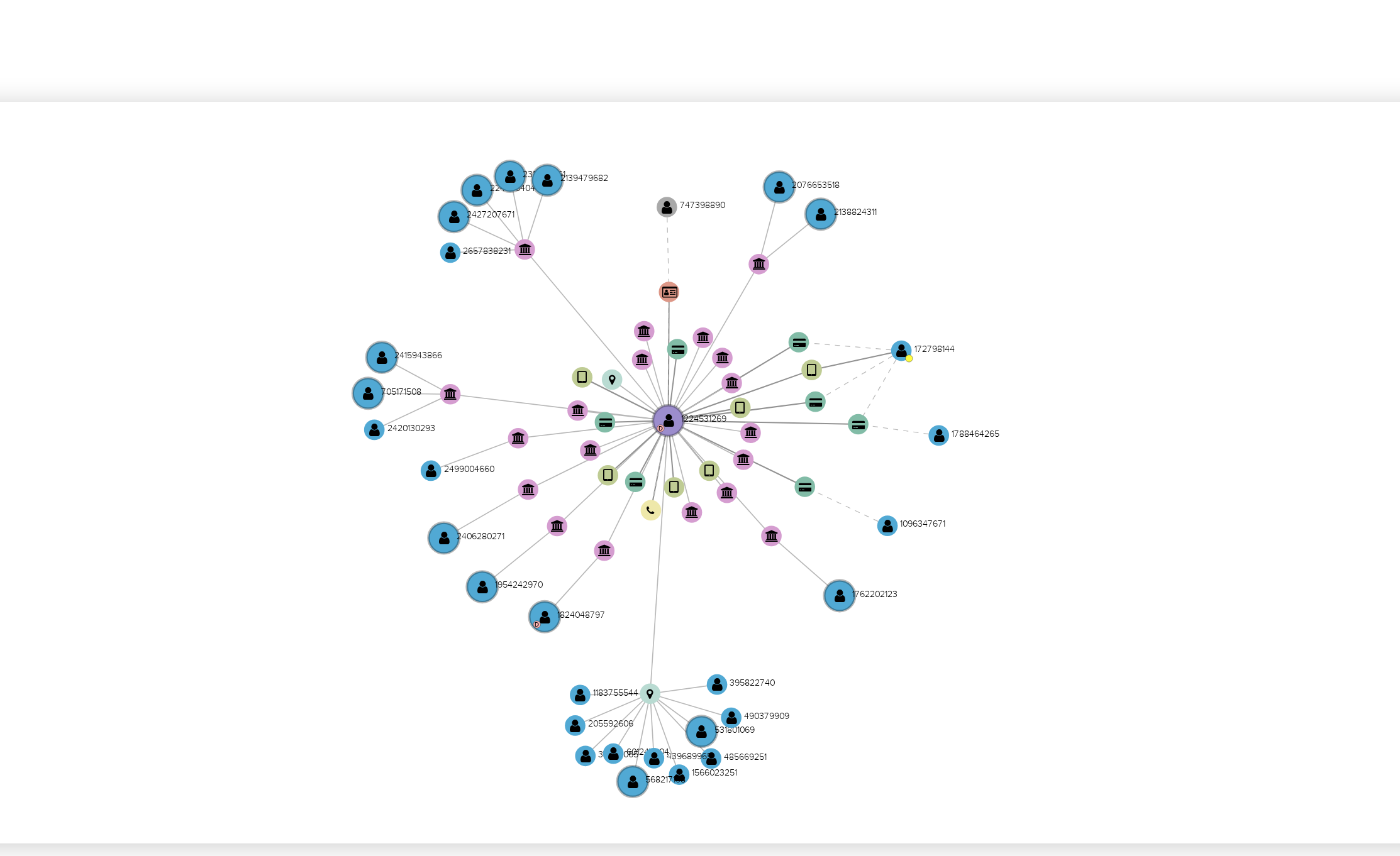
click at [825, 514] on icon "device-67def6146b06801d7fa99b5f  user-1224531269  1224531269 D user-172798144…" at bounding box center [808, 448] width 1156 height 183
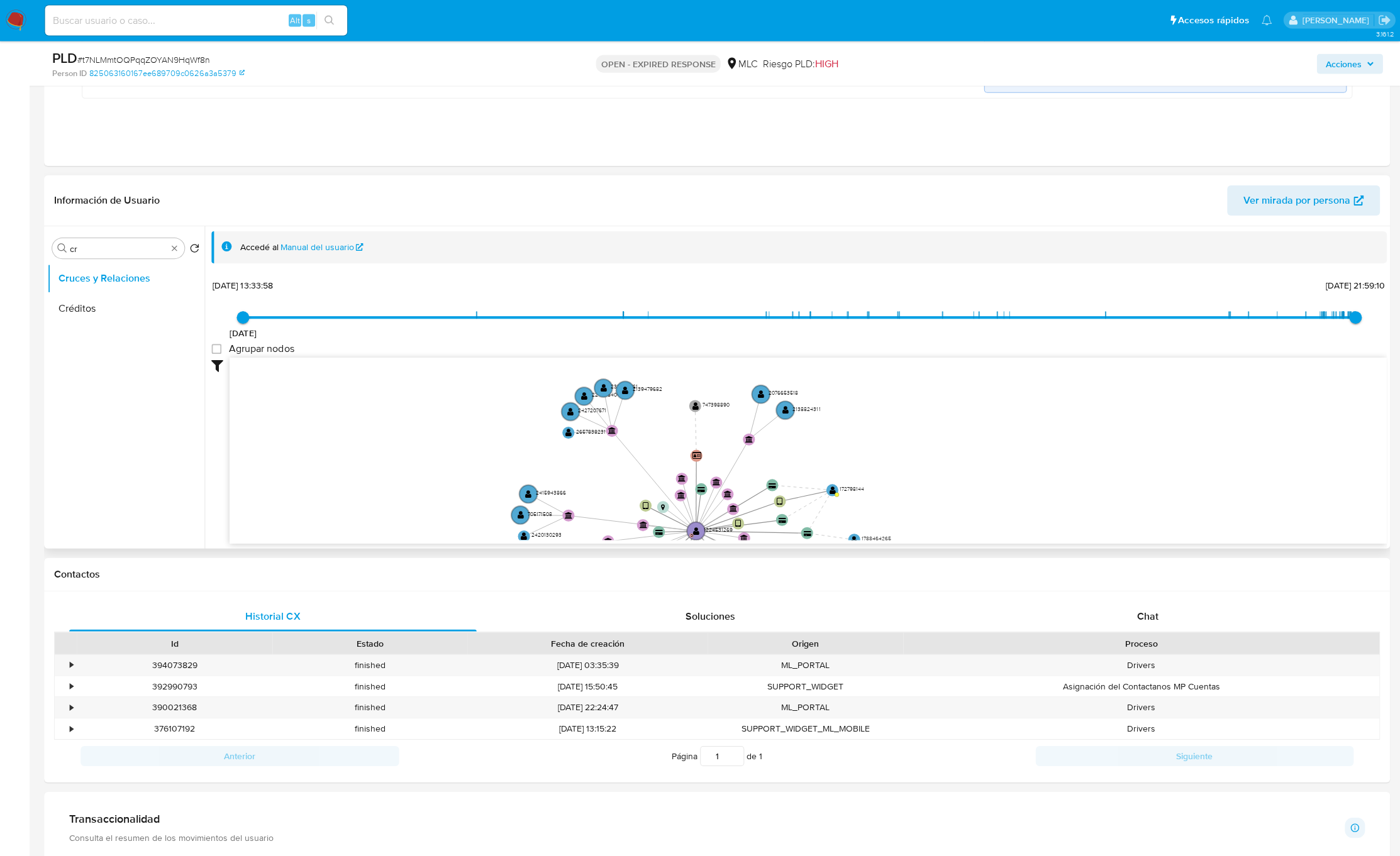
scroll to position [377, 0]
click at [91, 253] on input "cr" at bounding box center [119, 248] width 97 height 12
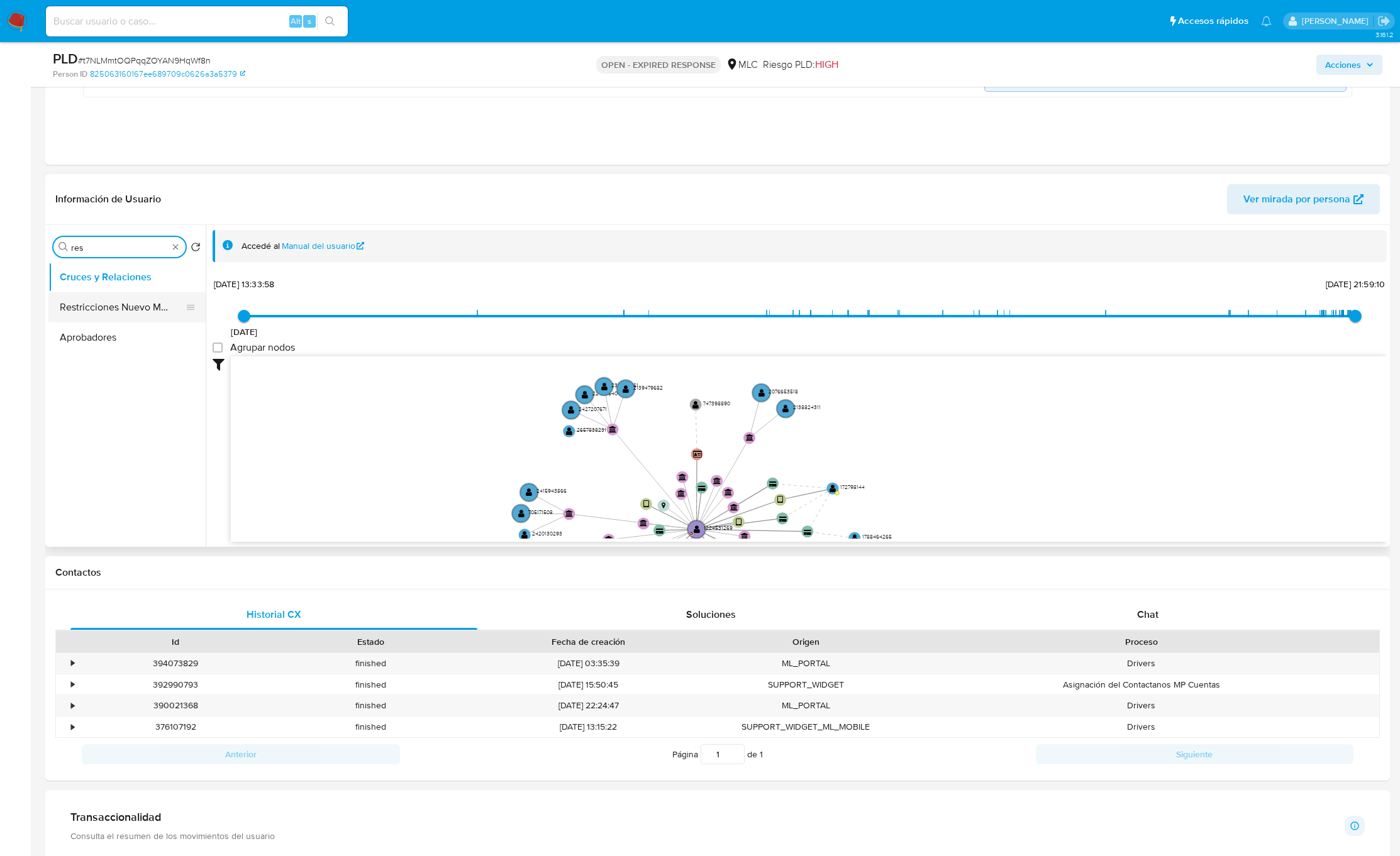
click at [95, 304] on button "Restricciones Nuevo Mundo" at bounding box center [122, 307] width 147 height 30
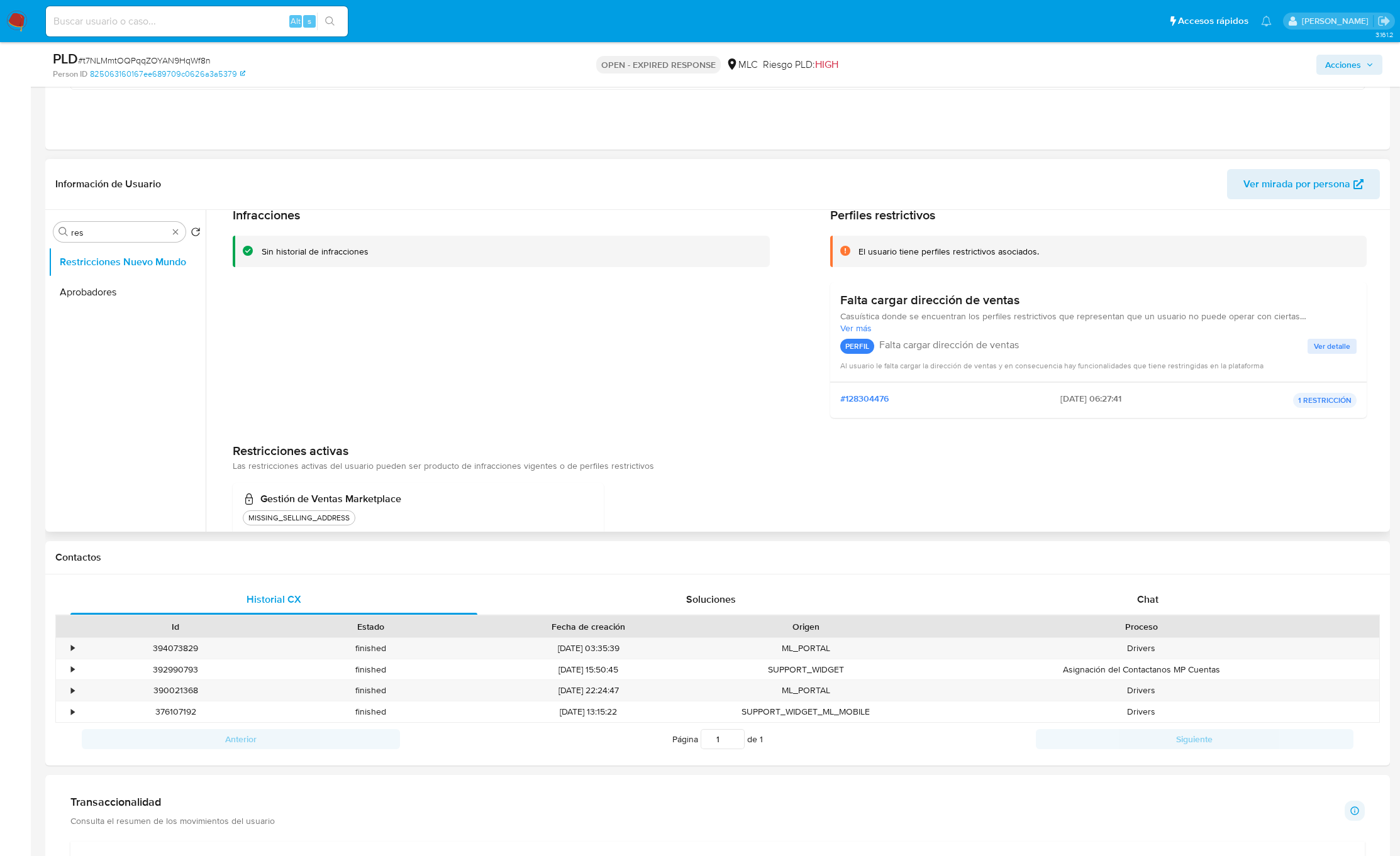
scroll to position [87, 0]
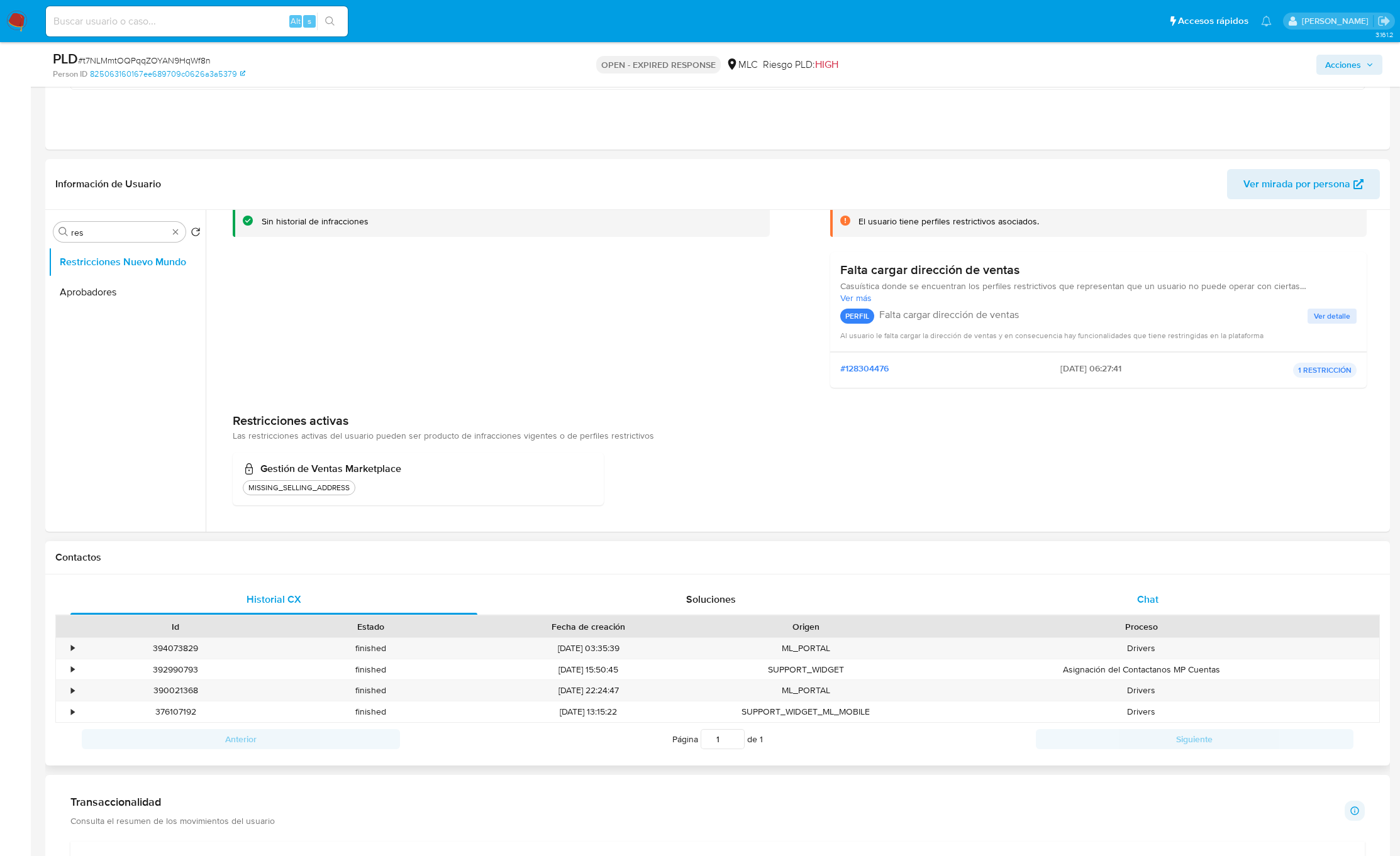
click at [1213, 604] on div "Chat" at bounding box center [1148, 599] width 407 height 30
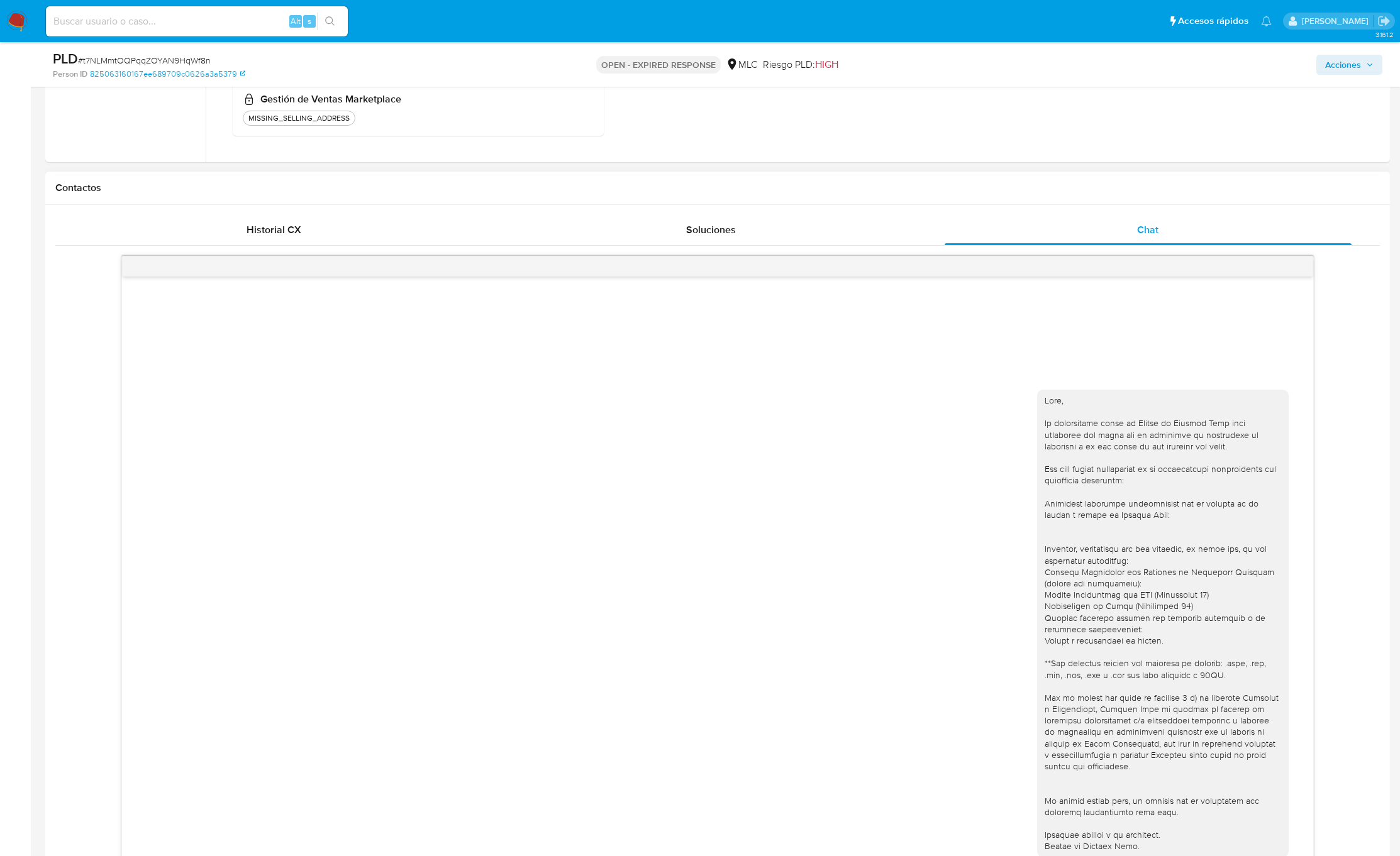
scroll to position [755, 0]
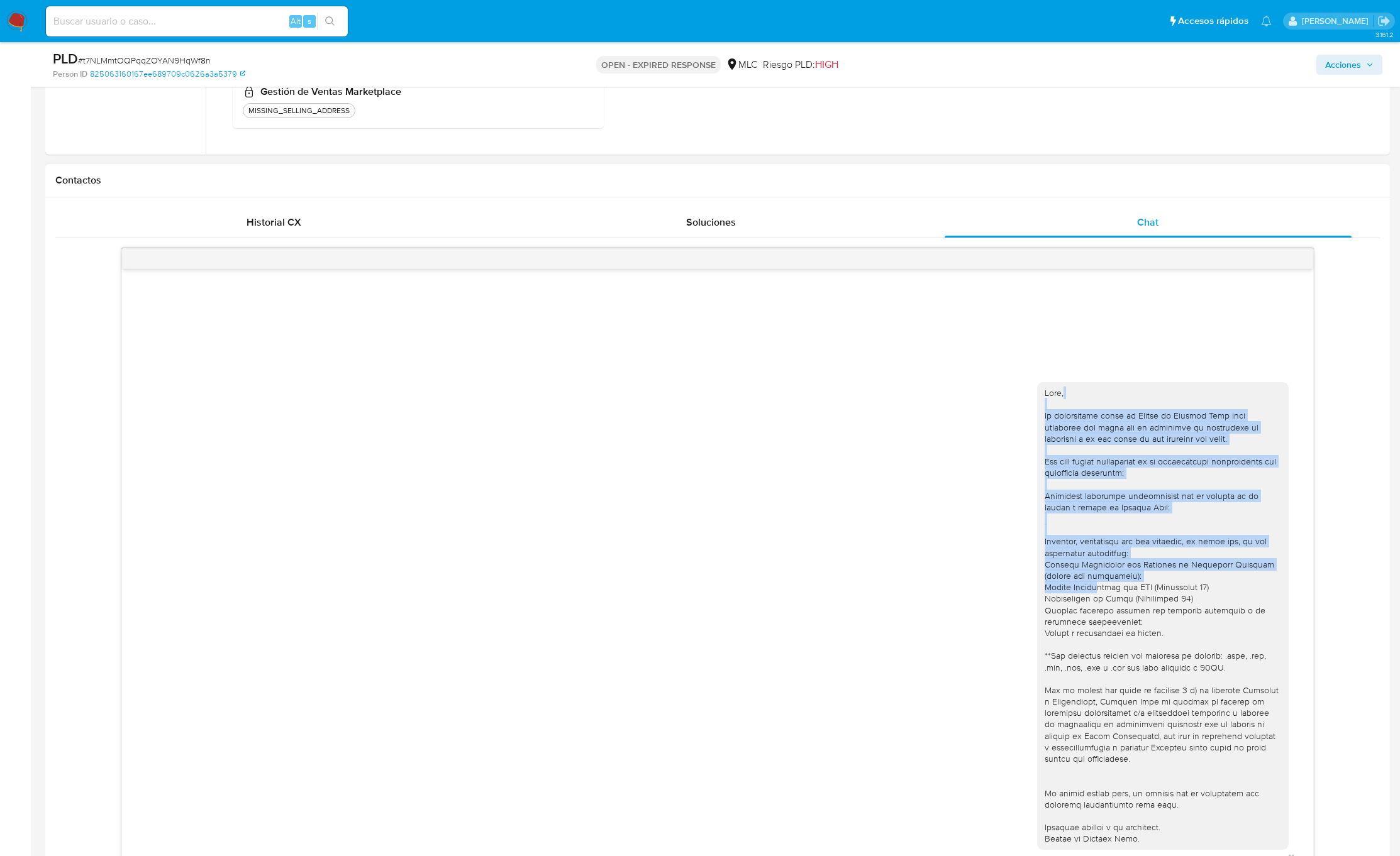
drag, startPoint x: 1066, startPoint y: 378, endPoint x: 1100, endPoint y: 596, distance: 220.6
click at [1100, 596] on div "[DATE] 13:57:17" at bounding box center [717, 571] width 1190 height 604
click at [956, 485] on div "[DATE] 13:57:17" at bounding box center [717, 620] width 1159 height 494
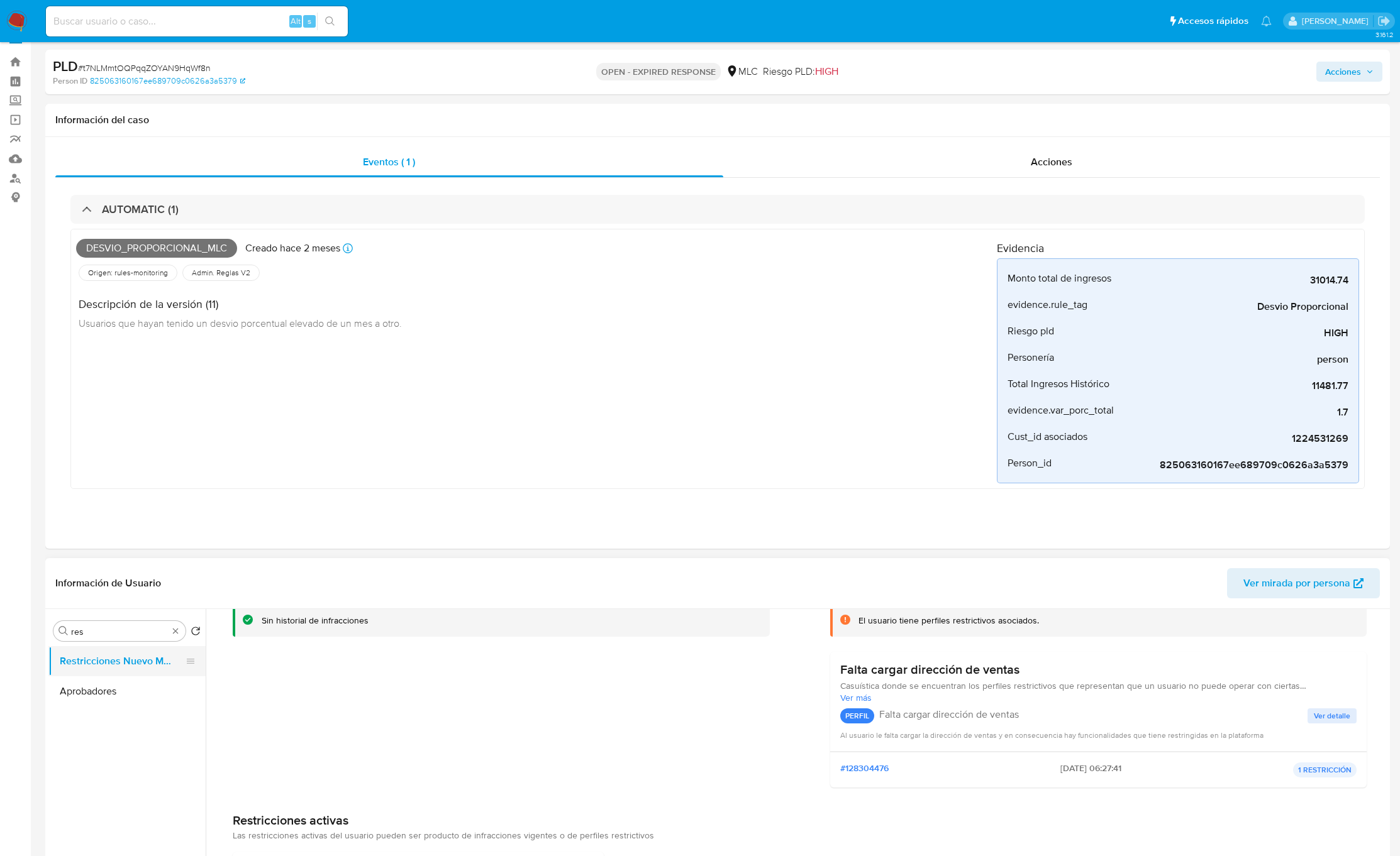
scroll to position [0, 0]
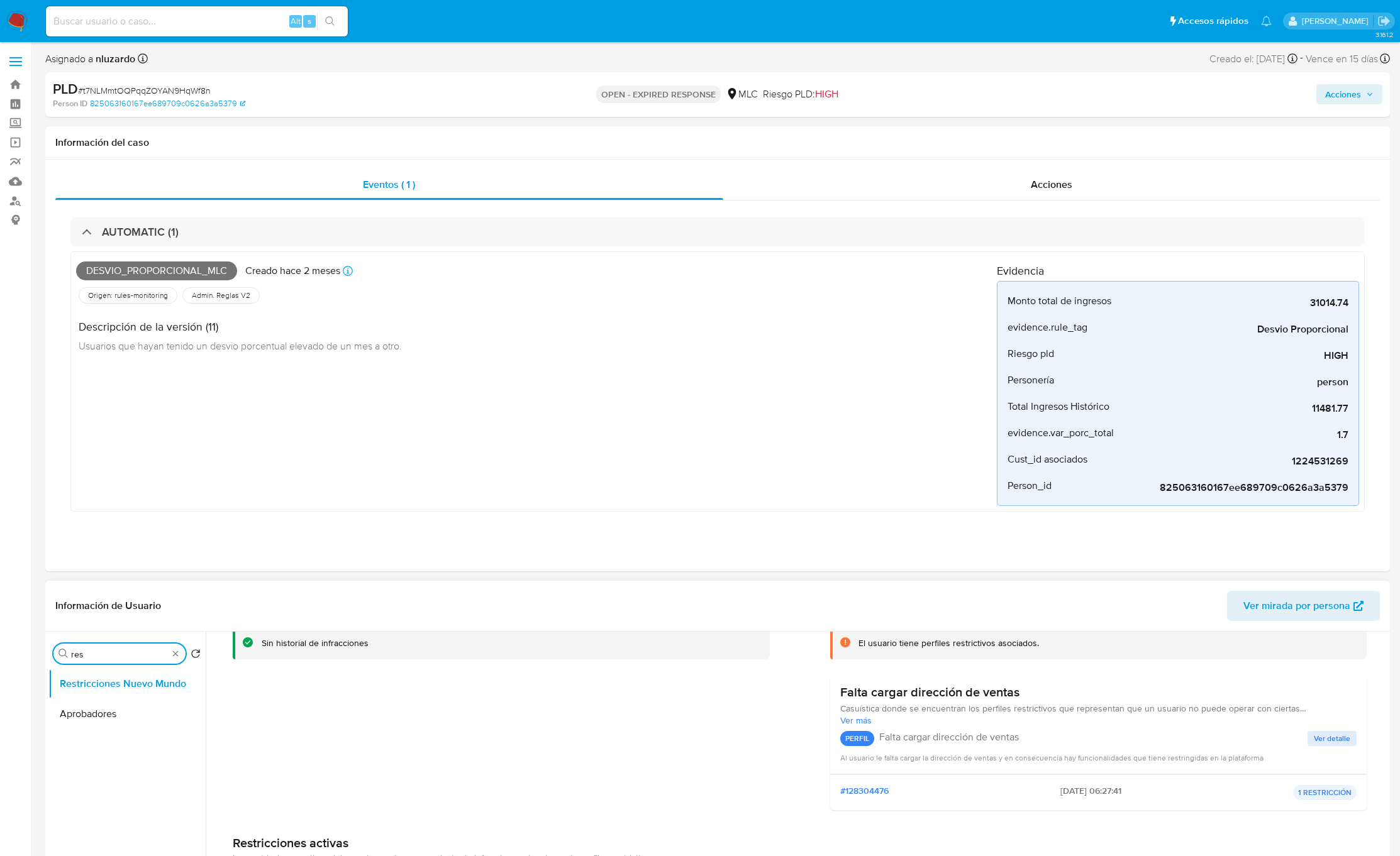
click at [88, 657] on input "res" at bounding box center [119, 654] width 97 height 12
click at [149, 678] on button "Documentación" at bounding box center [122, 683] width 147 height 30
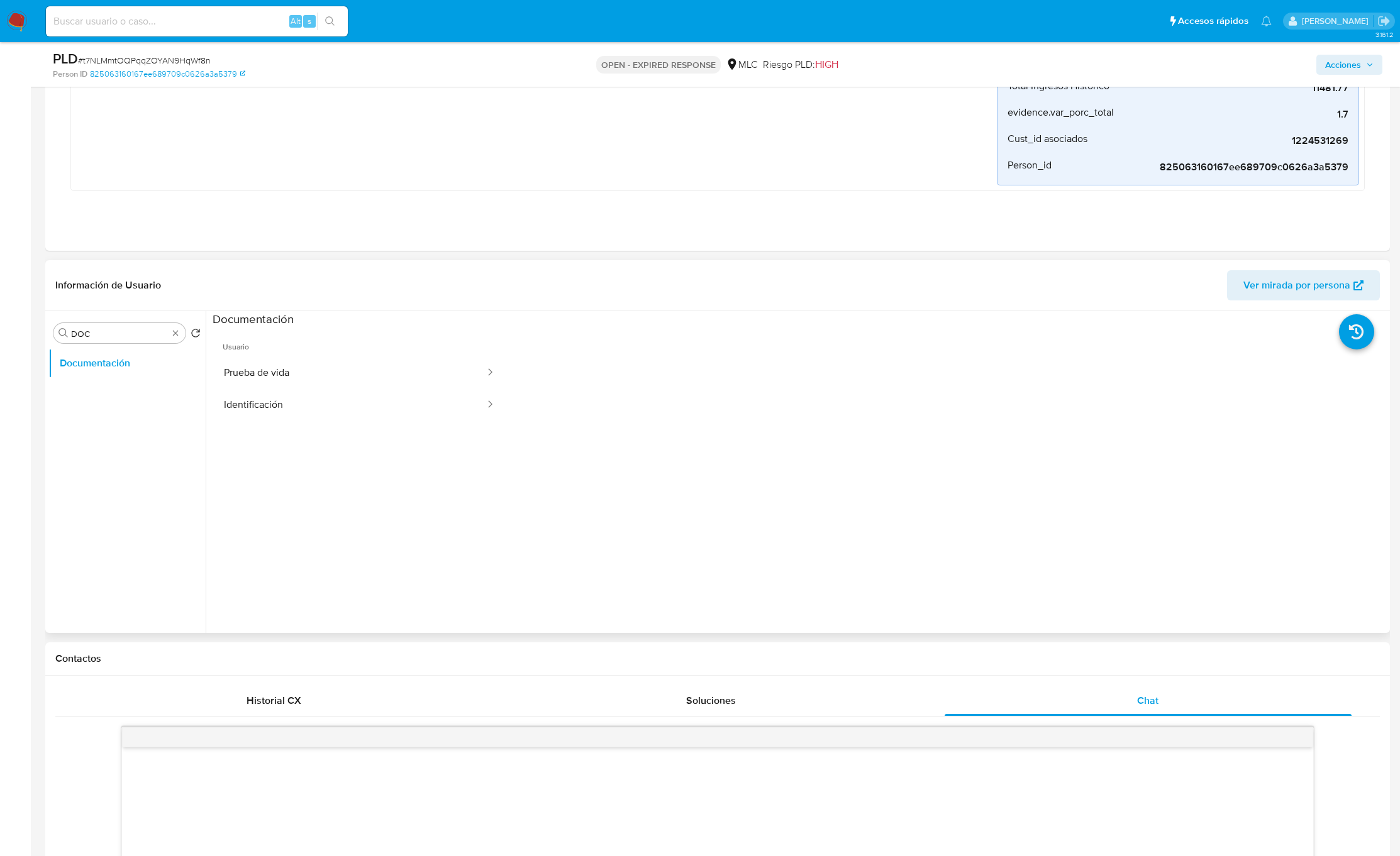
scroll to position [282, 0]
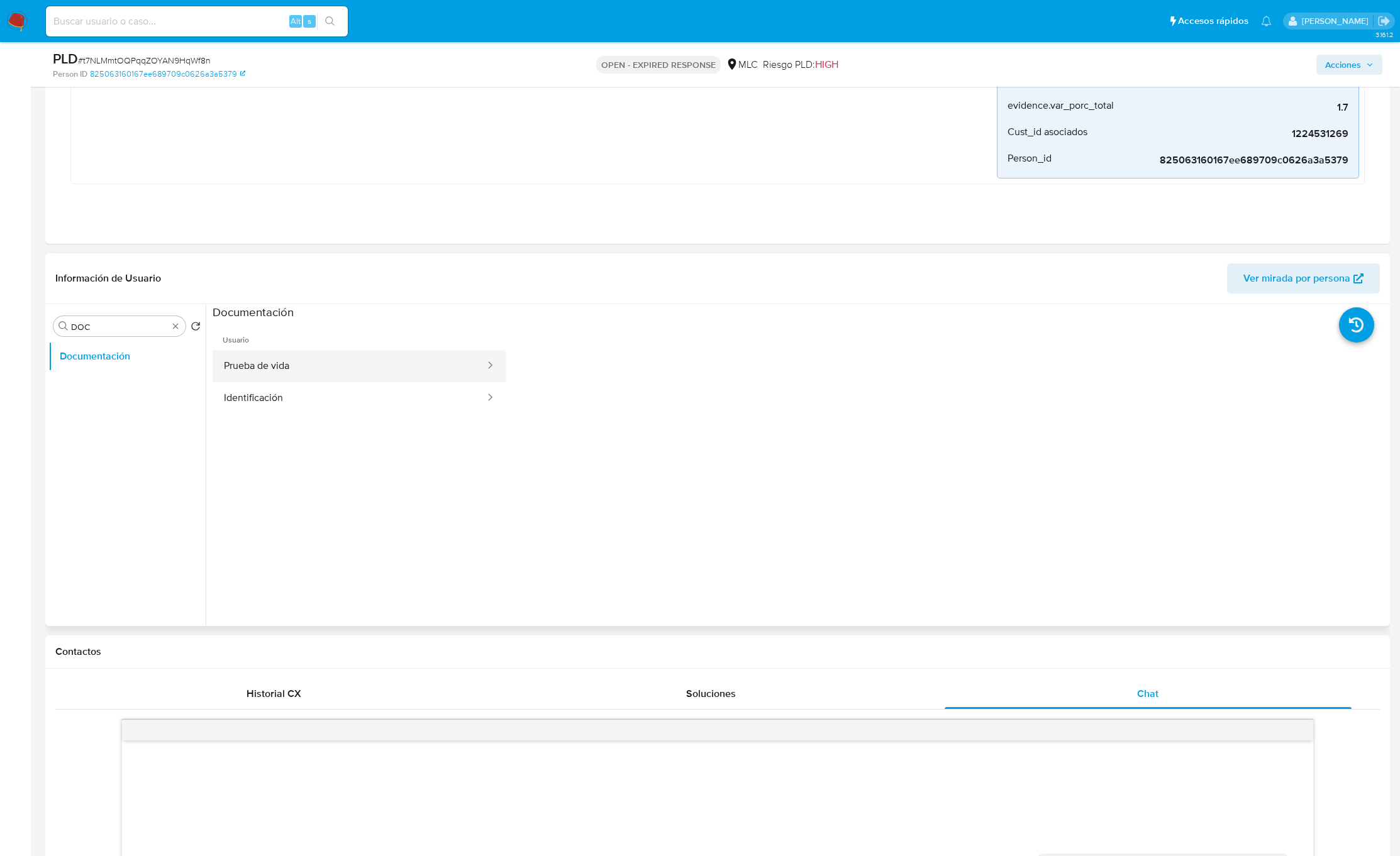
click at [291, 368] on button "Prueba de vida" at bounding box center [349, 365] width 273 height 32
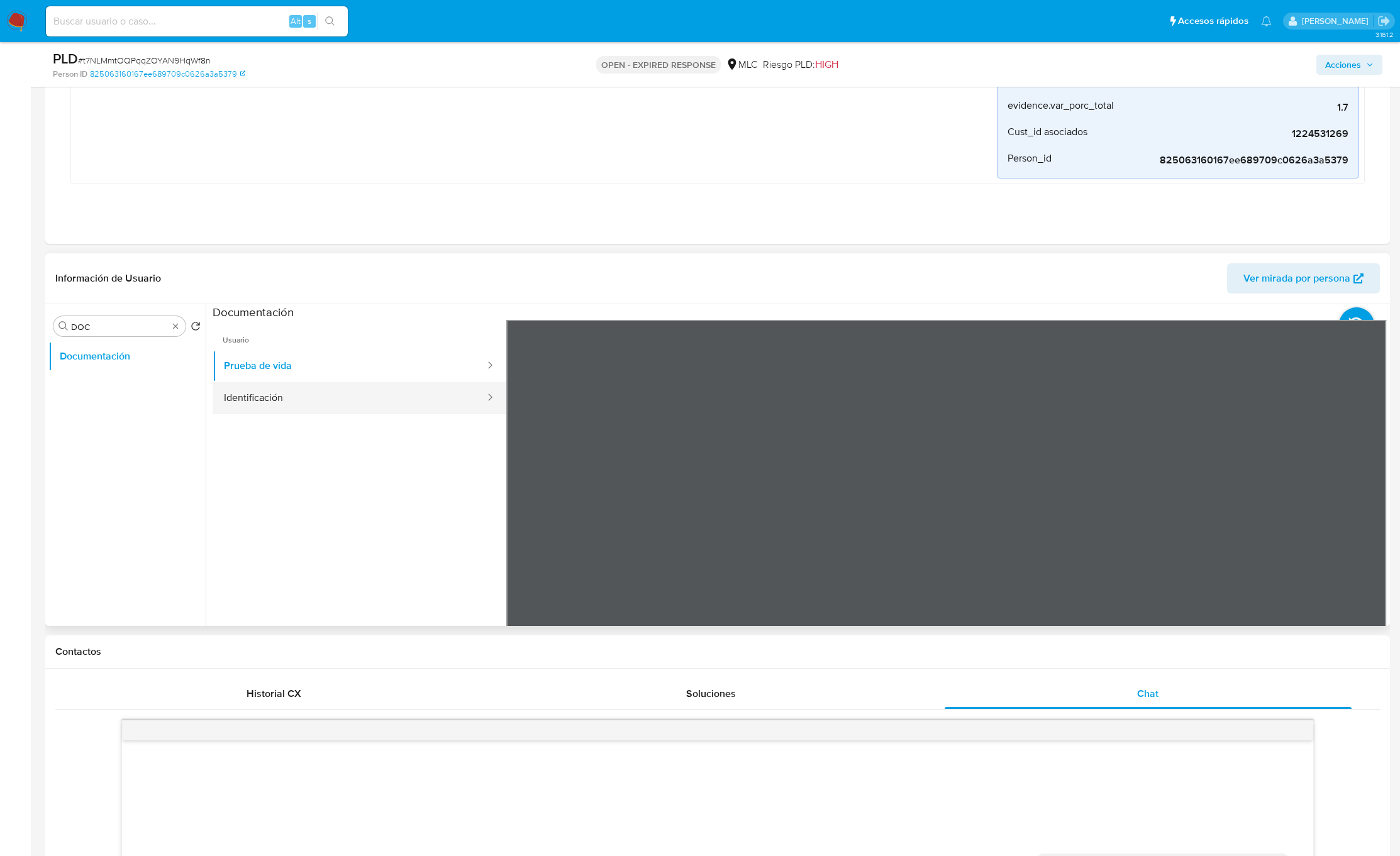
click at [276, 408] on button "Identificación" at bounding box center [349, 398] width 273 height 32
click at [1349, 530] on div at bounding box center [946, 526] width 880 height 413
click at [1348, 522] on div at bounding box center [946, 526] width 880 height 413
click at [1364, 523] on icon at bounding box center [1371, 524] width 25 height 25
click at [520, 524] on icon at bounding box center [521, 524] width 8 height 12
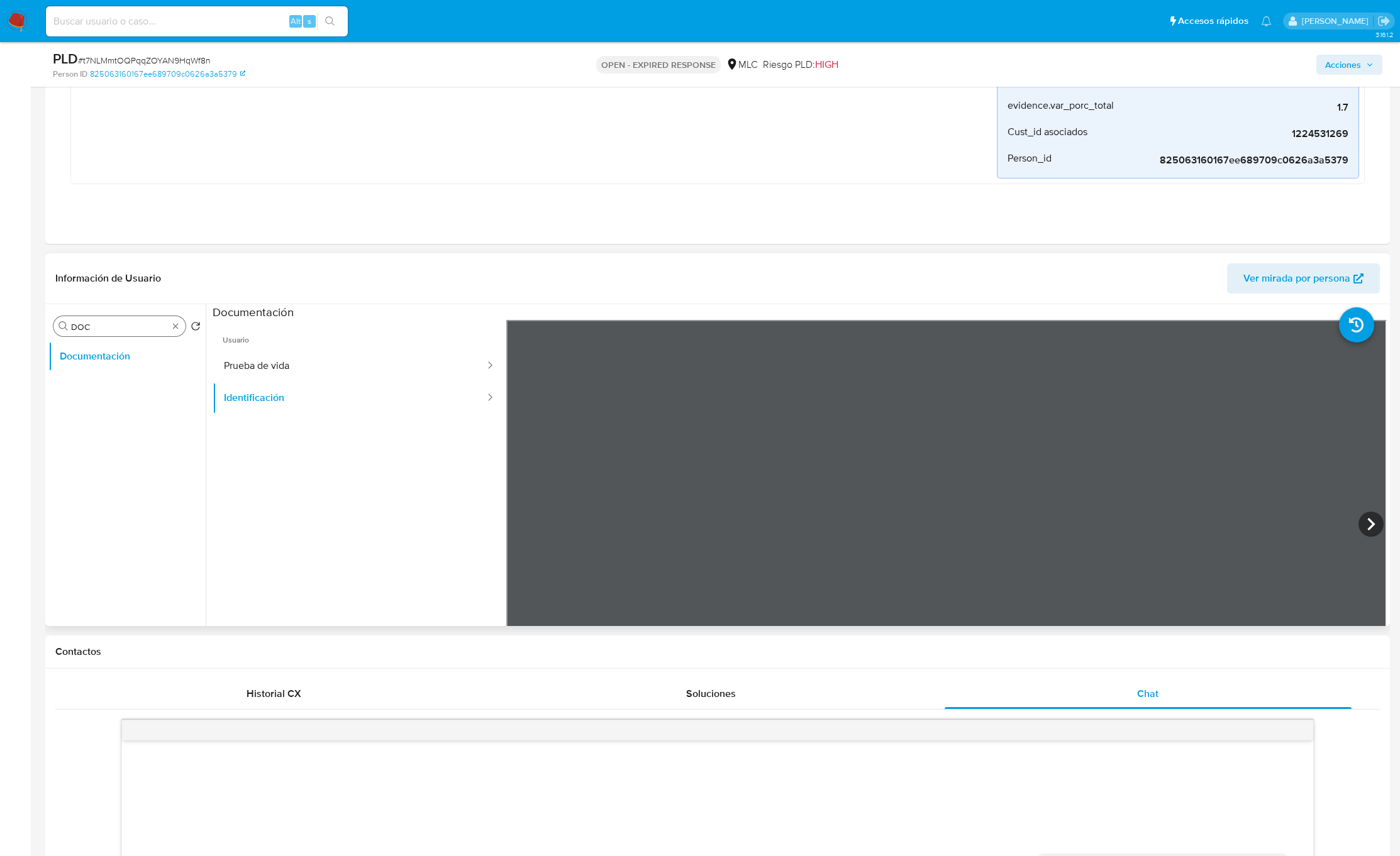
click at [118, 327] on input "DOC" at bounding box center [119, 327] width 97 height 12
type input "RES"
click at [115, 382] on button "Restricciones Nuevo Mundo" at bounding box center [122, 386] width 147 height 30
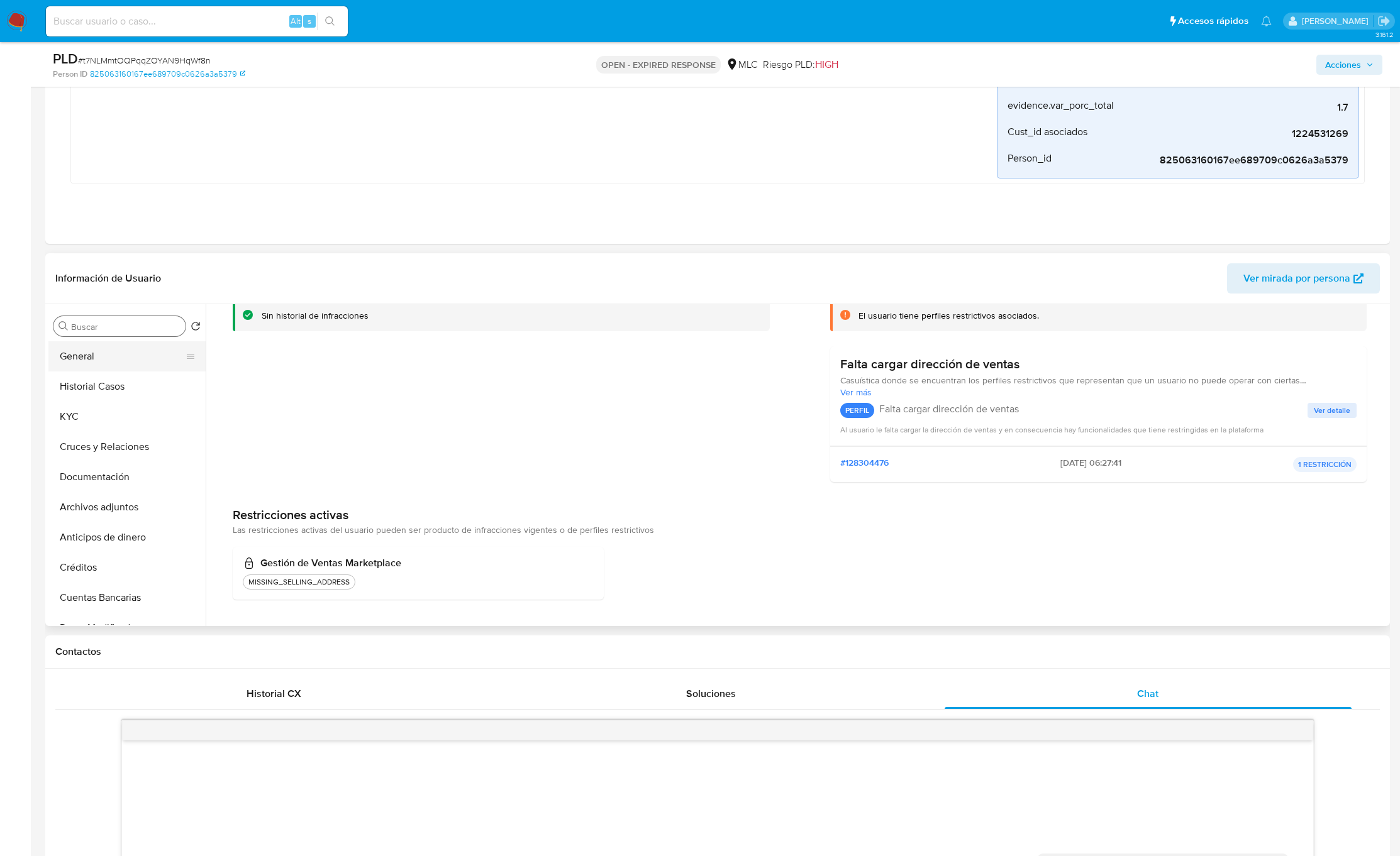
click at [166, 357] on button "General" at bounding box center [122, 356] width 147 height 30
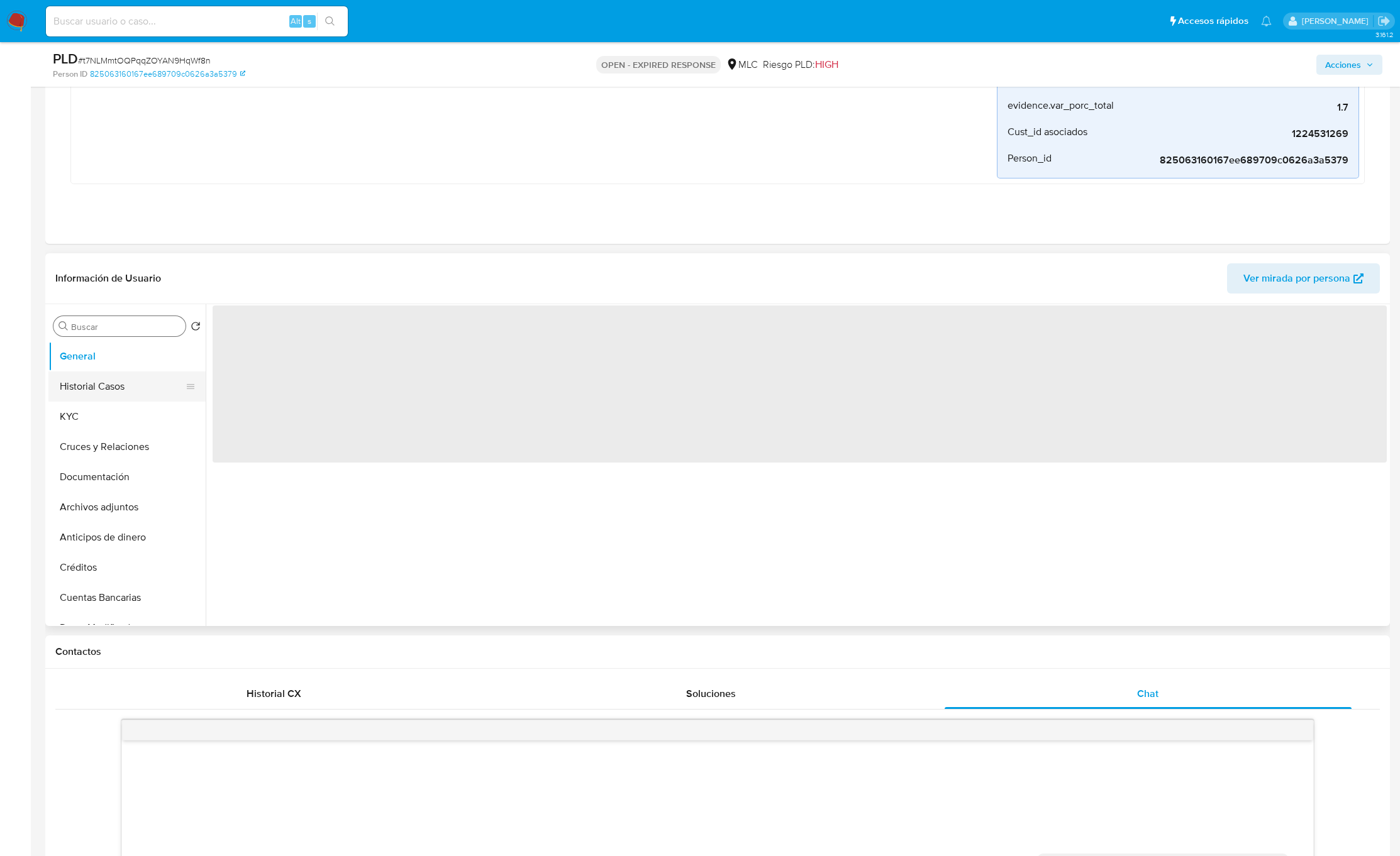
click at [152, 387] on button "Historial Casos" at bounding box center [122, 386] width 147 height 30
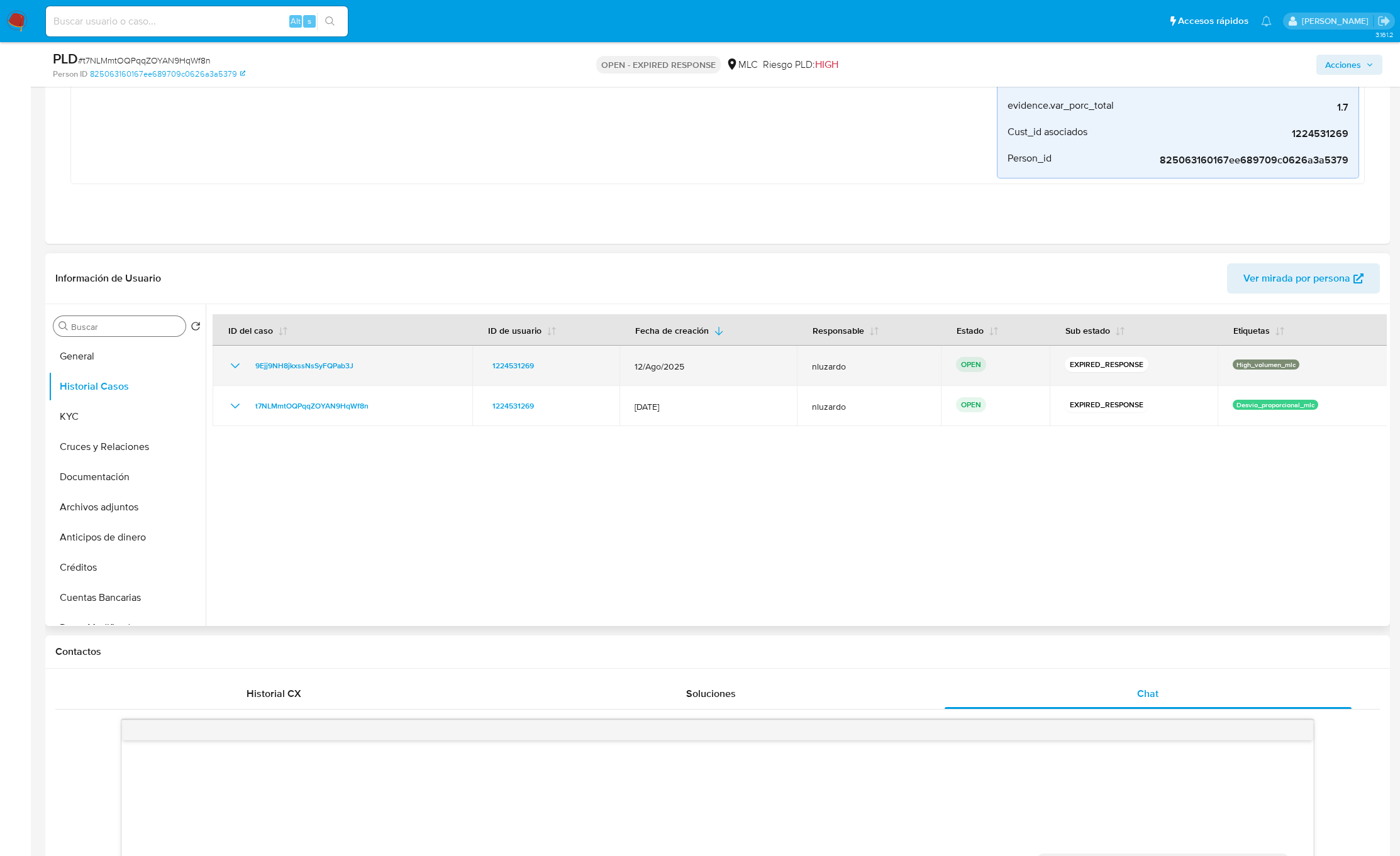
click at [416, 377] on td "9Ejj9NH8jkxssNsSyFQPab3J" at bounding box center [342, 366] width 259 height 40
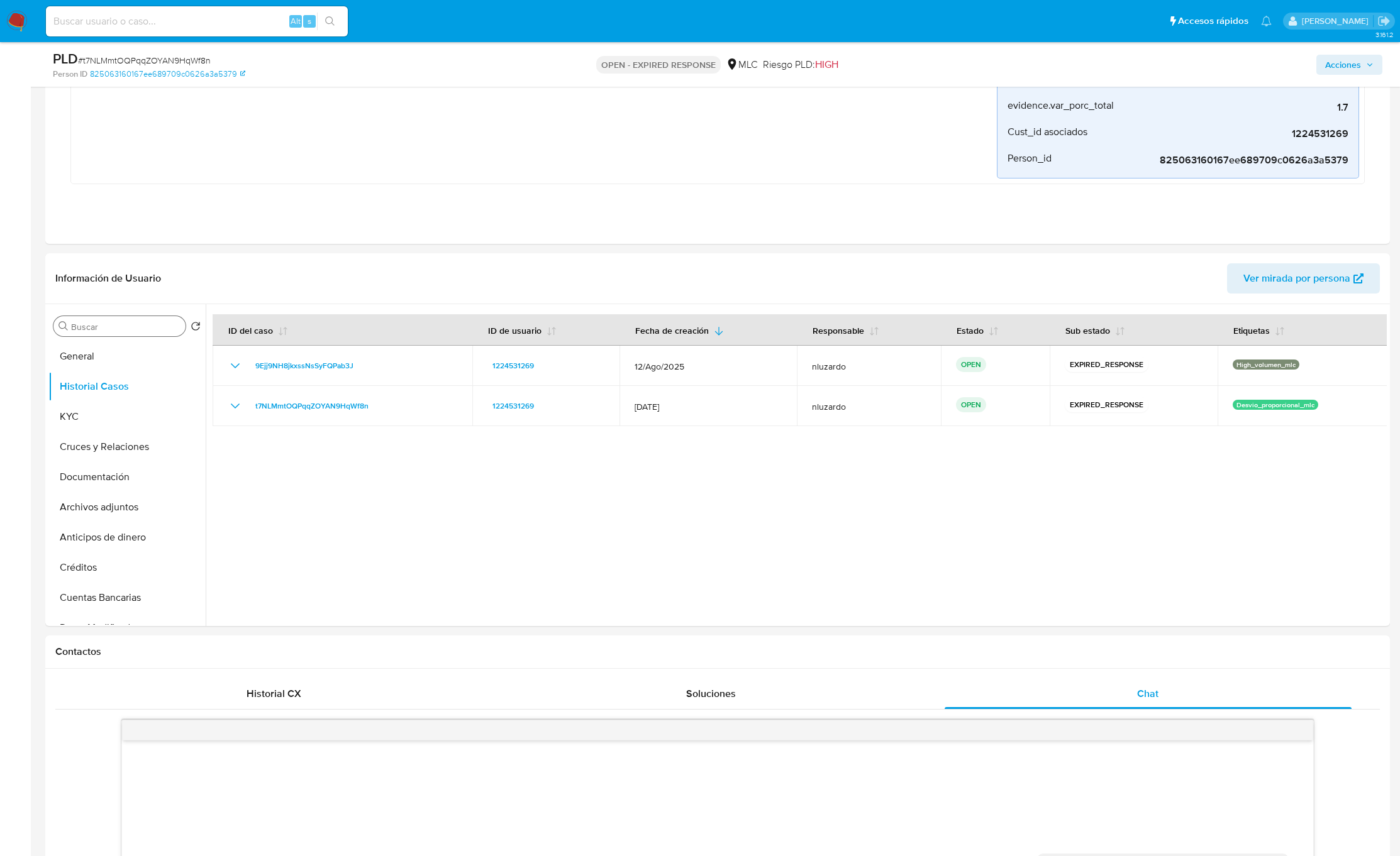
drag, startPoint x: 89, startPoint y: 30, endPoint x: 91, endPoint y: 15, distance: 15.1
click at [89, 29] on div "Alt s" at bounding box center [197, 21] width 302 height 30
click at [91, 15] on input at bounding box center [197, 21] width 302 height 16
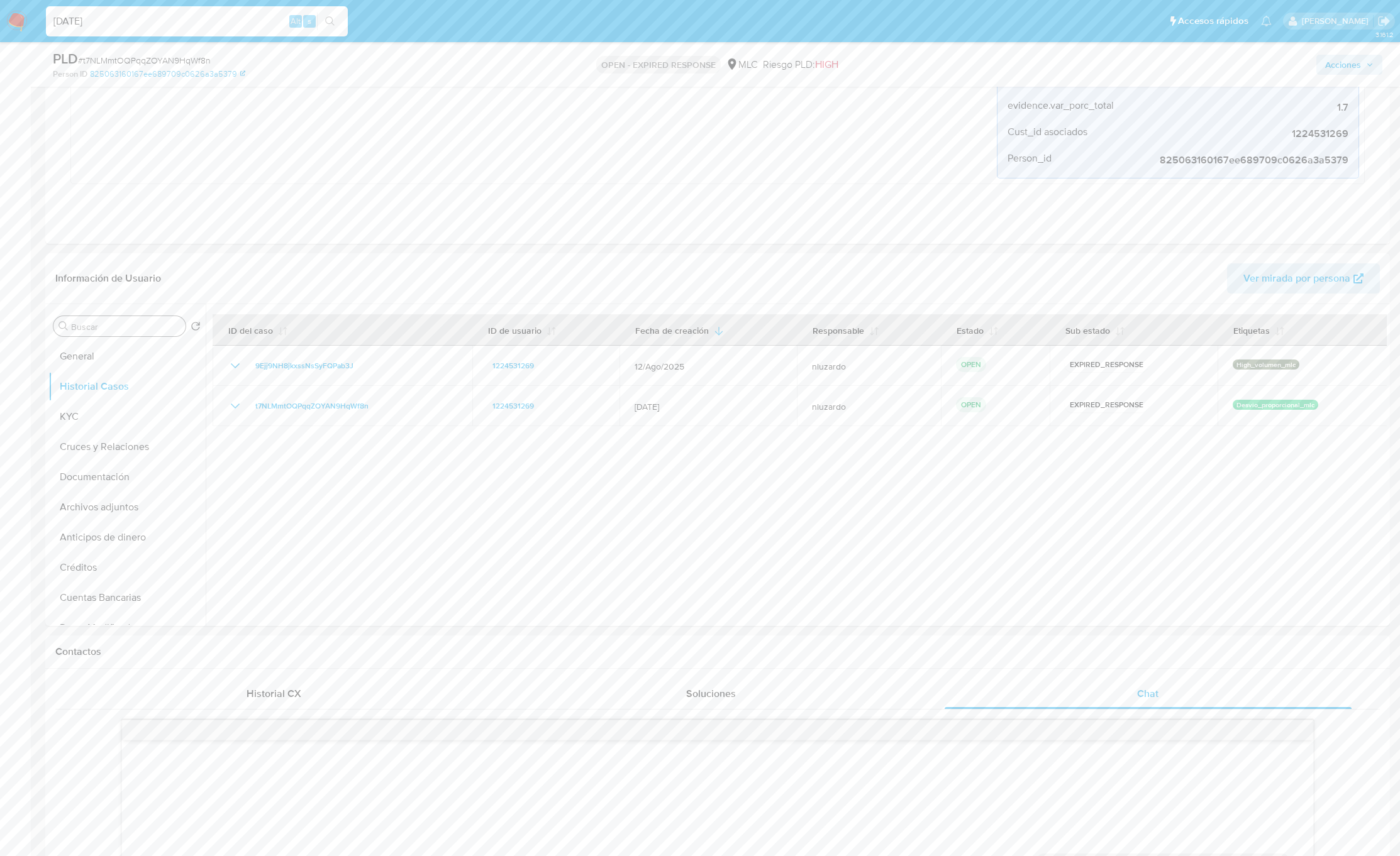
type input "[DATE]"
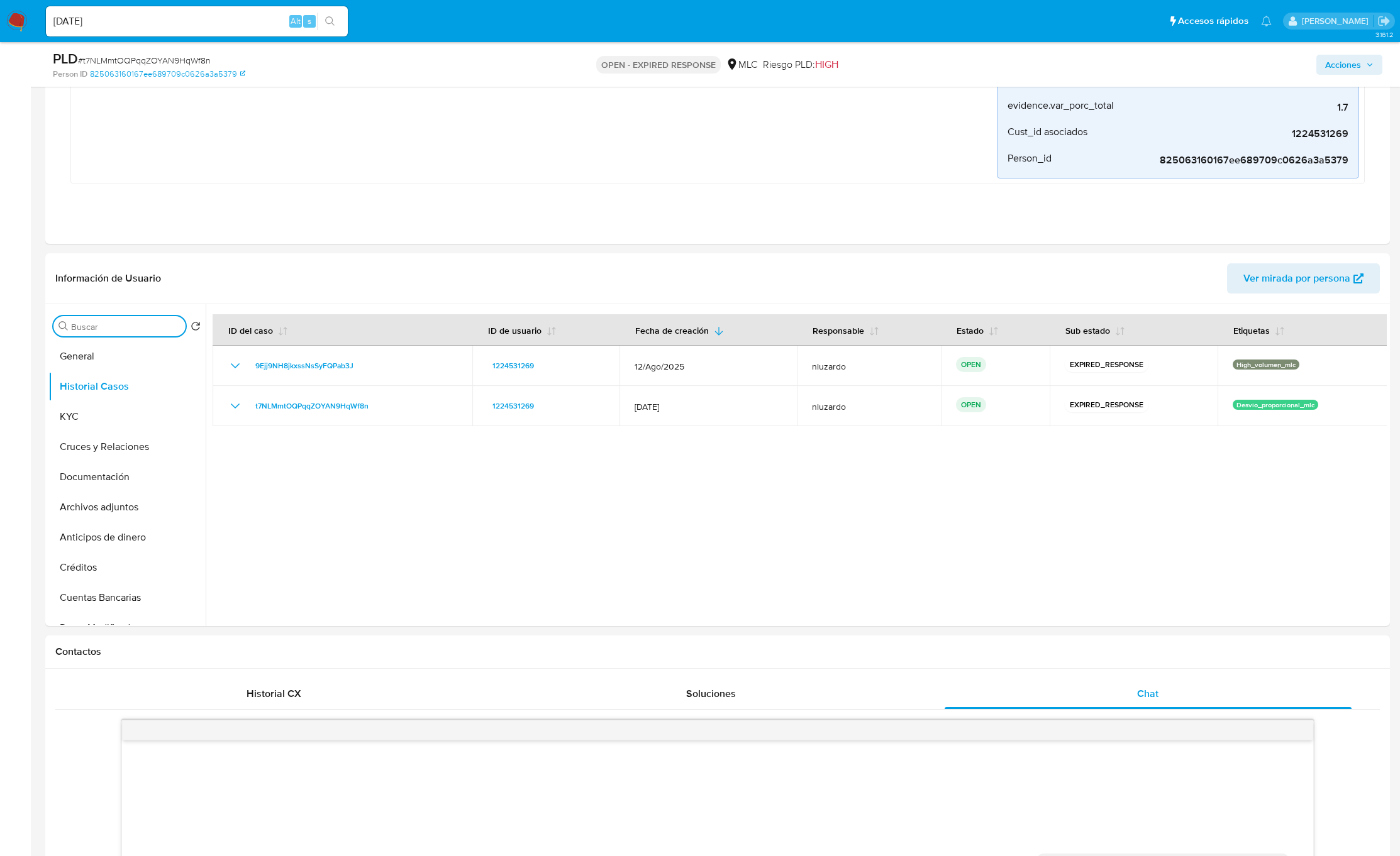
click at [105, 327] on input "Buscar" at bounding box center [125, 327] width 109 height 12
type input "DOC"
click at [99, 392] on button "Documentación" at bounding box center [122, 386] width 147 height 30
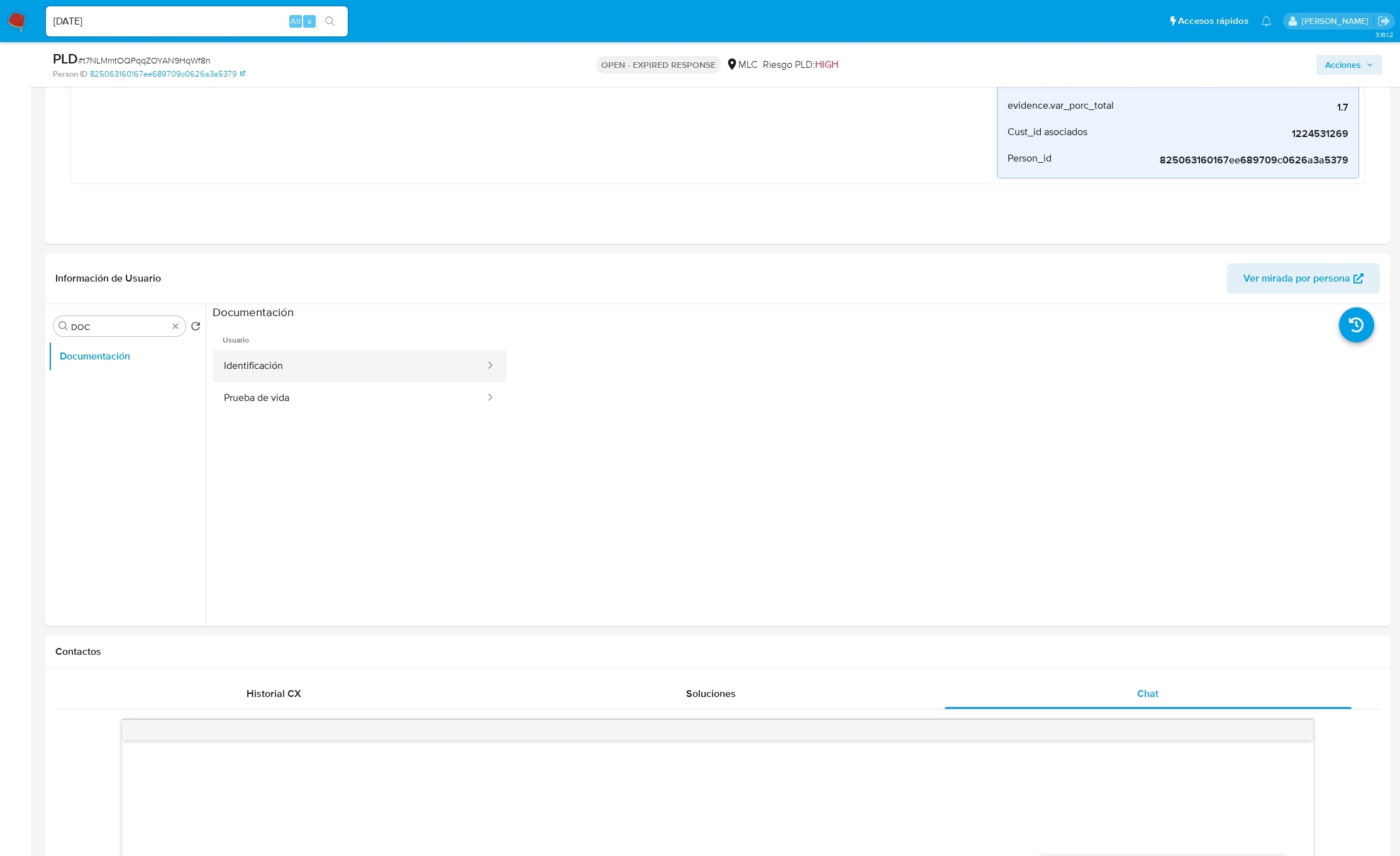
click at [336, 372] on button "Identificación" at bounding box center [349, 365] width 273 height 32
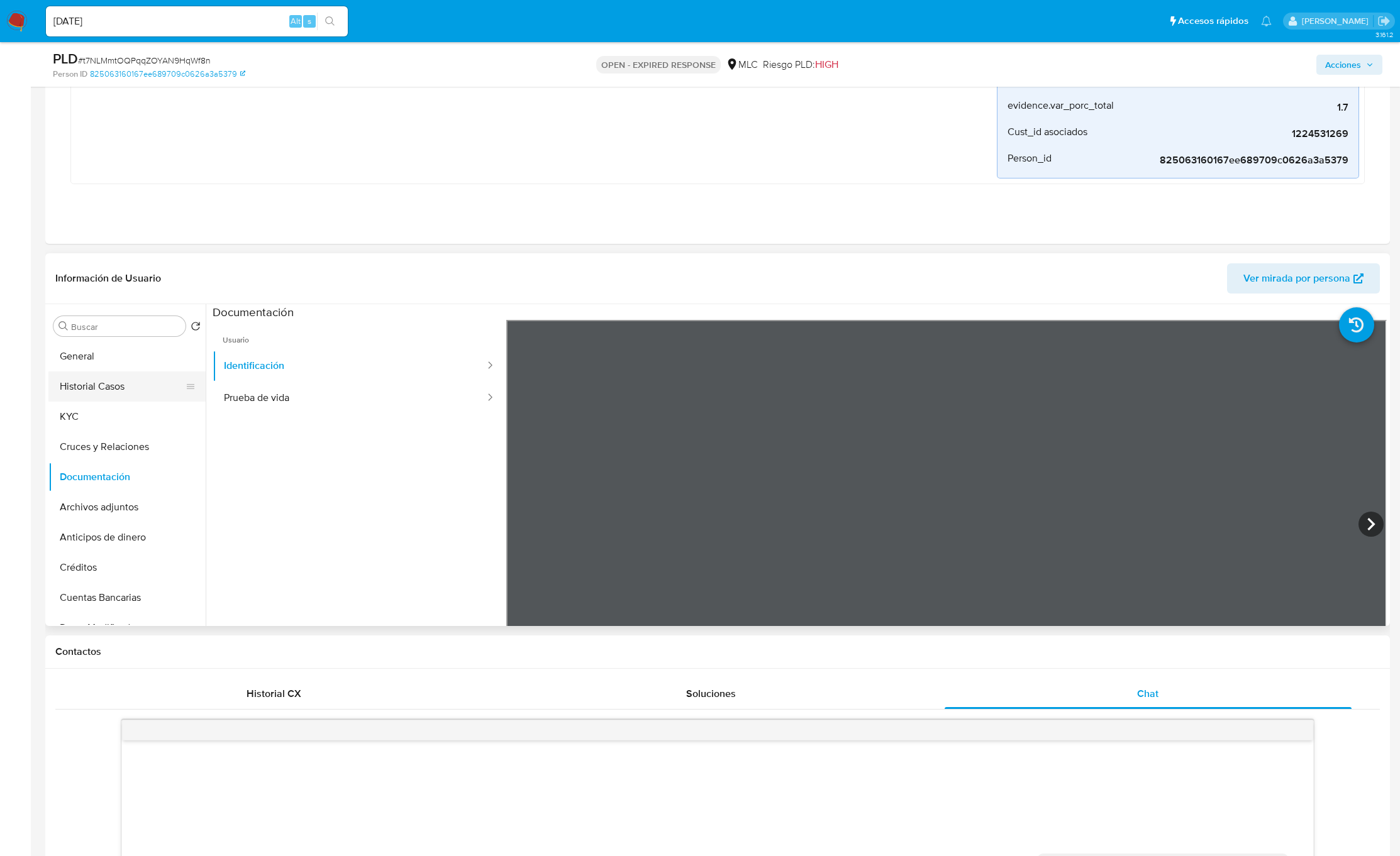
click at [142, 385] on button "Historial Casos" at bounding box center [122, 386] width 147 height 30
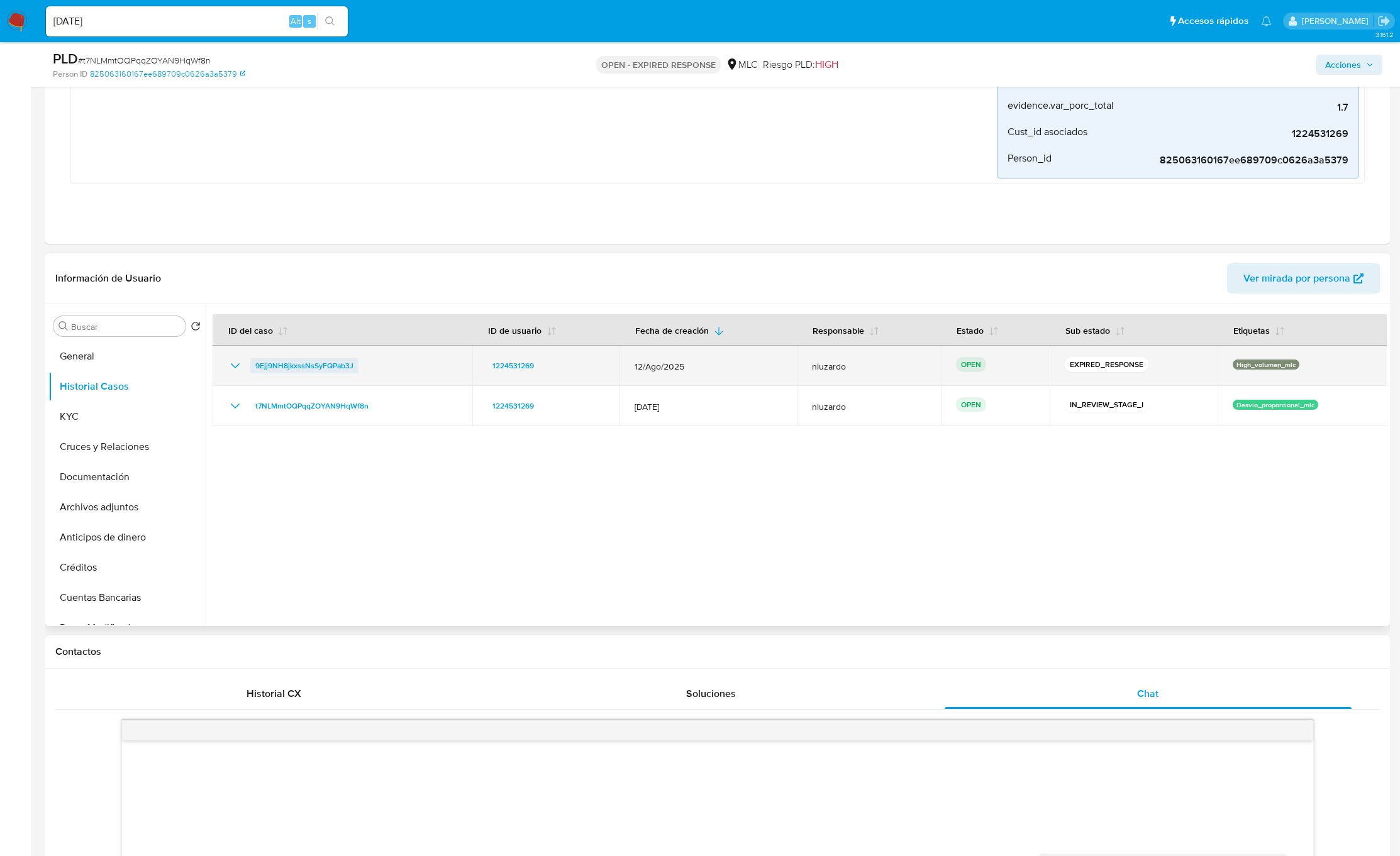
click at [316, 366] on span "9Ejj9NH8jkxssNsSyFQPab3J" at bounding box center [304, 365] width 98 height 15
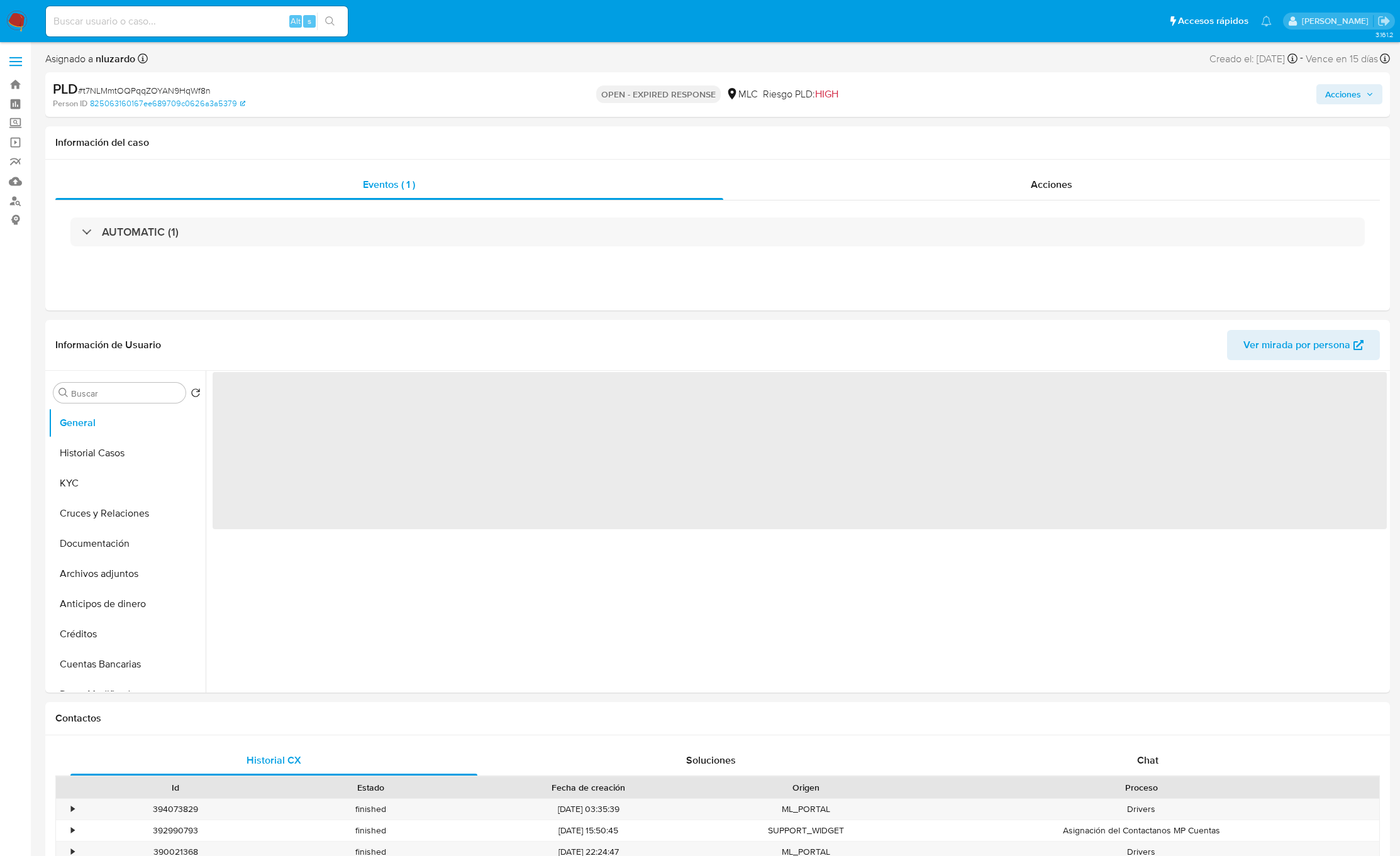
select select "10"
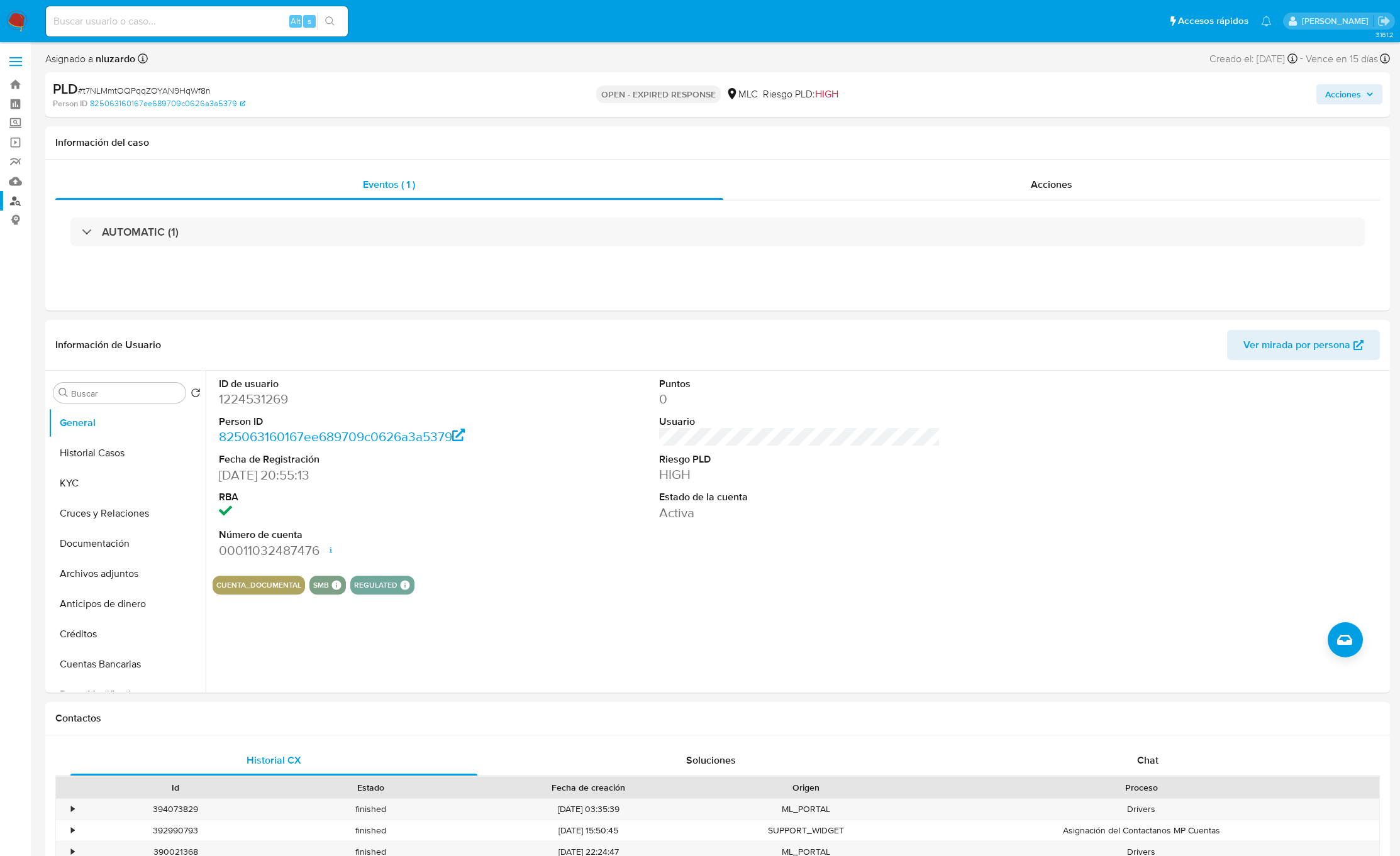
click at [22, 200] on link "Buscador de personas" at bounding box center [74, 200] width 149 height 19
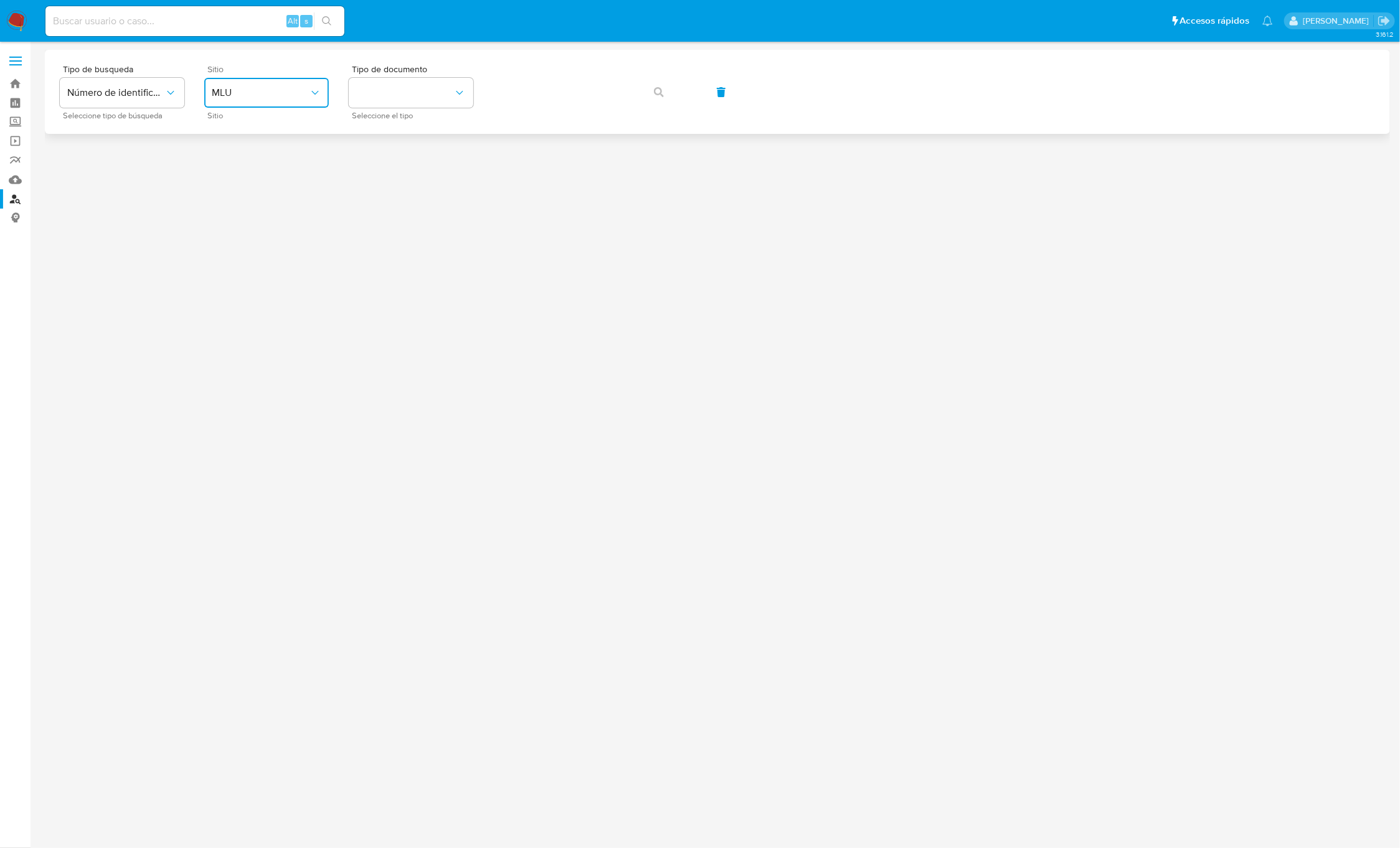
click at [228, 91] on span "MLU" at bounding box center [260, 93] width 97 height 12
drag, startPoint x: 253, startPoint y: 314, endPoint x: 257, endPoint y: 268, distance: 46.2
click at [251, 314] on div "MLC" at bounding box center [262, 305] width 102 height 30
click at [391, 98] on button "identificationType" at bounding box center [411, 93] width 124 height 30
click at [393, 118] on div "RUT RUT" at bounding box center [407, 132] width 102 height 42
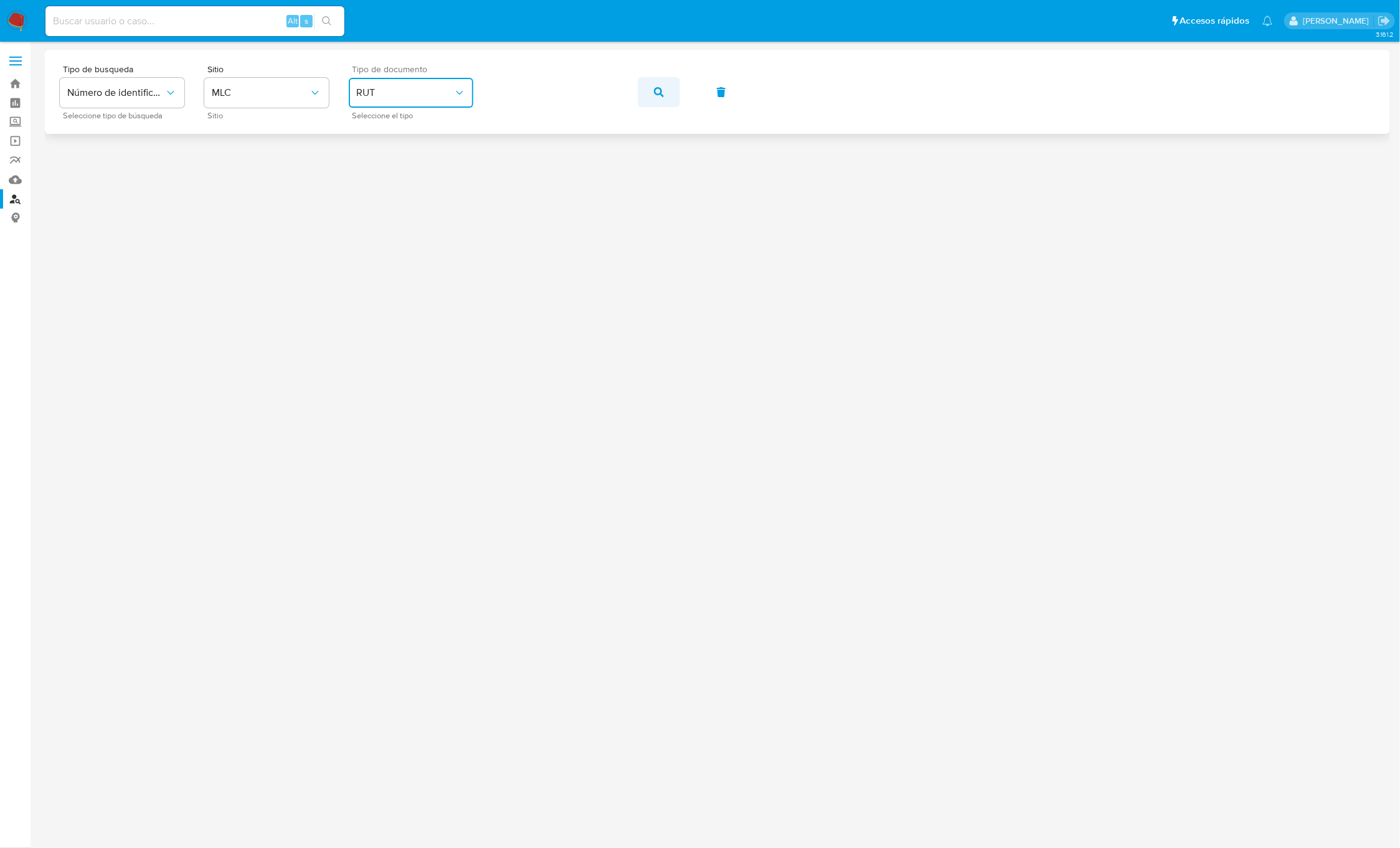
click at [645, 97] on button "button" at bounding box center [659, 92] width 42 height 30
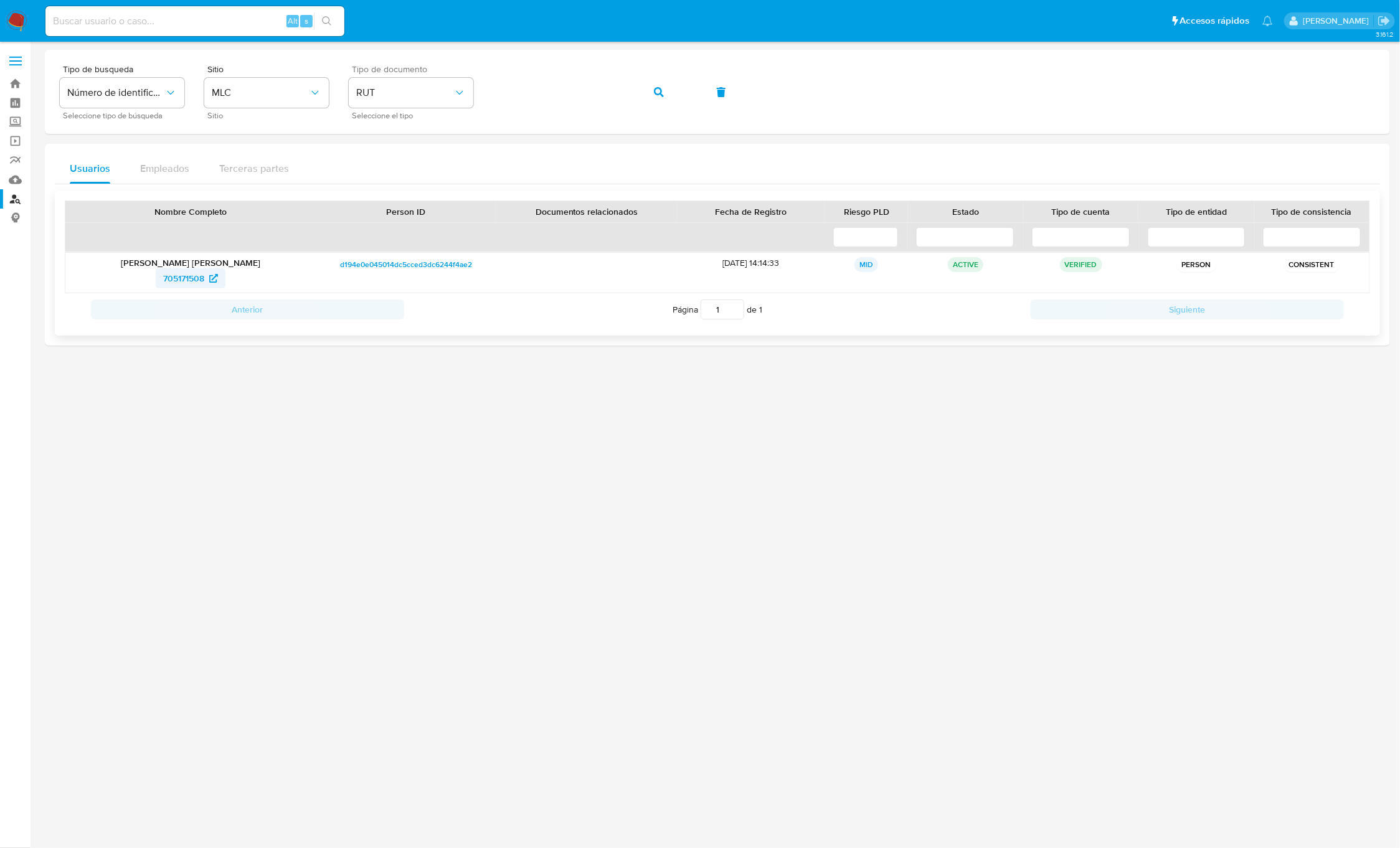
click at [184, 279] on span "705171508" at bounding box center [184, 278] width 41 height 20
click at [664, 97] on button "button" at bounding box center [659, 92] width 42 height 30
click at [187, 288] on span "759745066" at bounding box center [184, 278] width 44 height 20
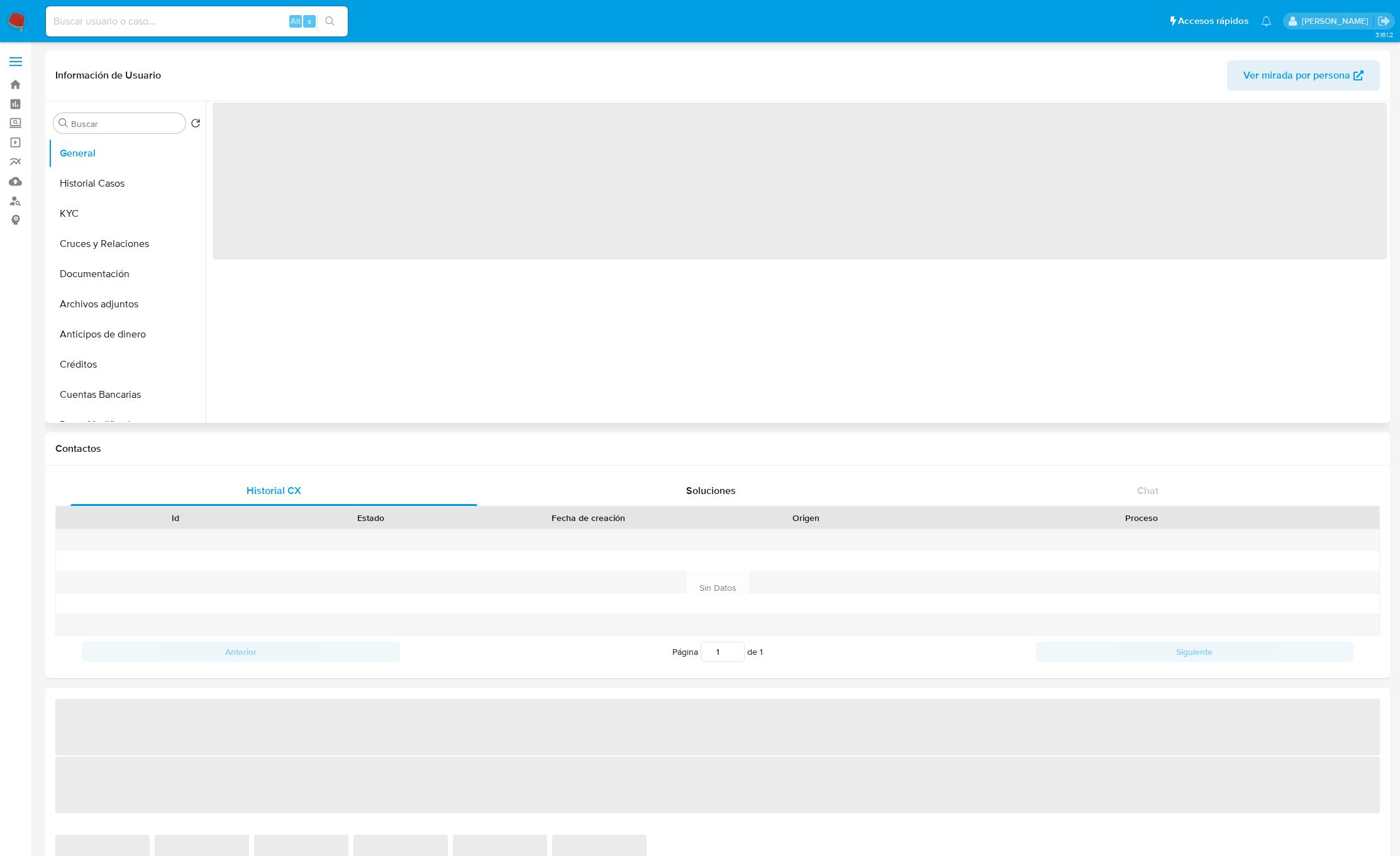
select select "10"
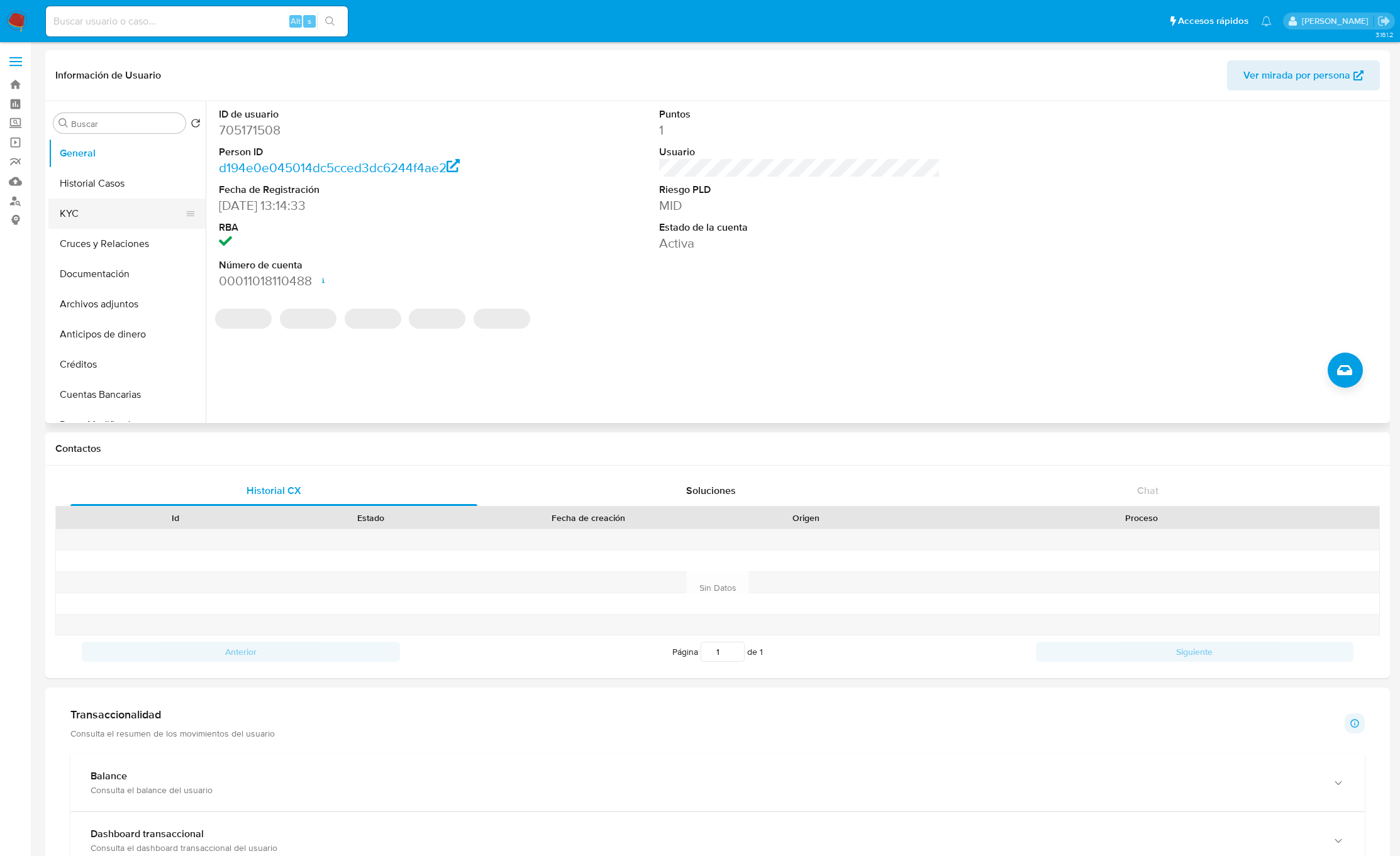
click at [112, 215] on button "KYC" at bounding box center [122, 214] width 147 height 30
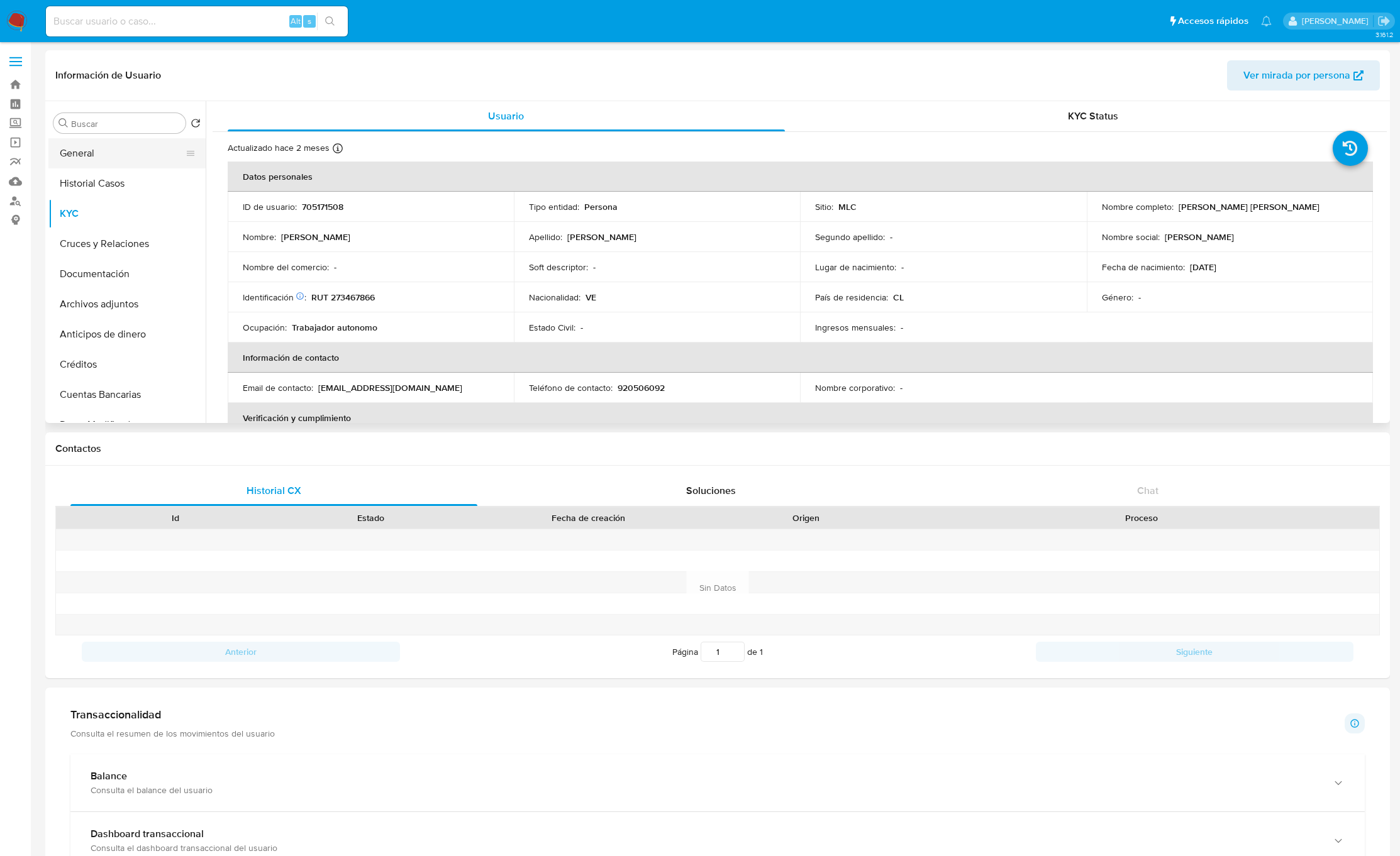
click at [153, 152] on button "General" at bounding box center [122, 153] width 147 height 30
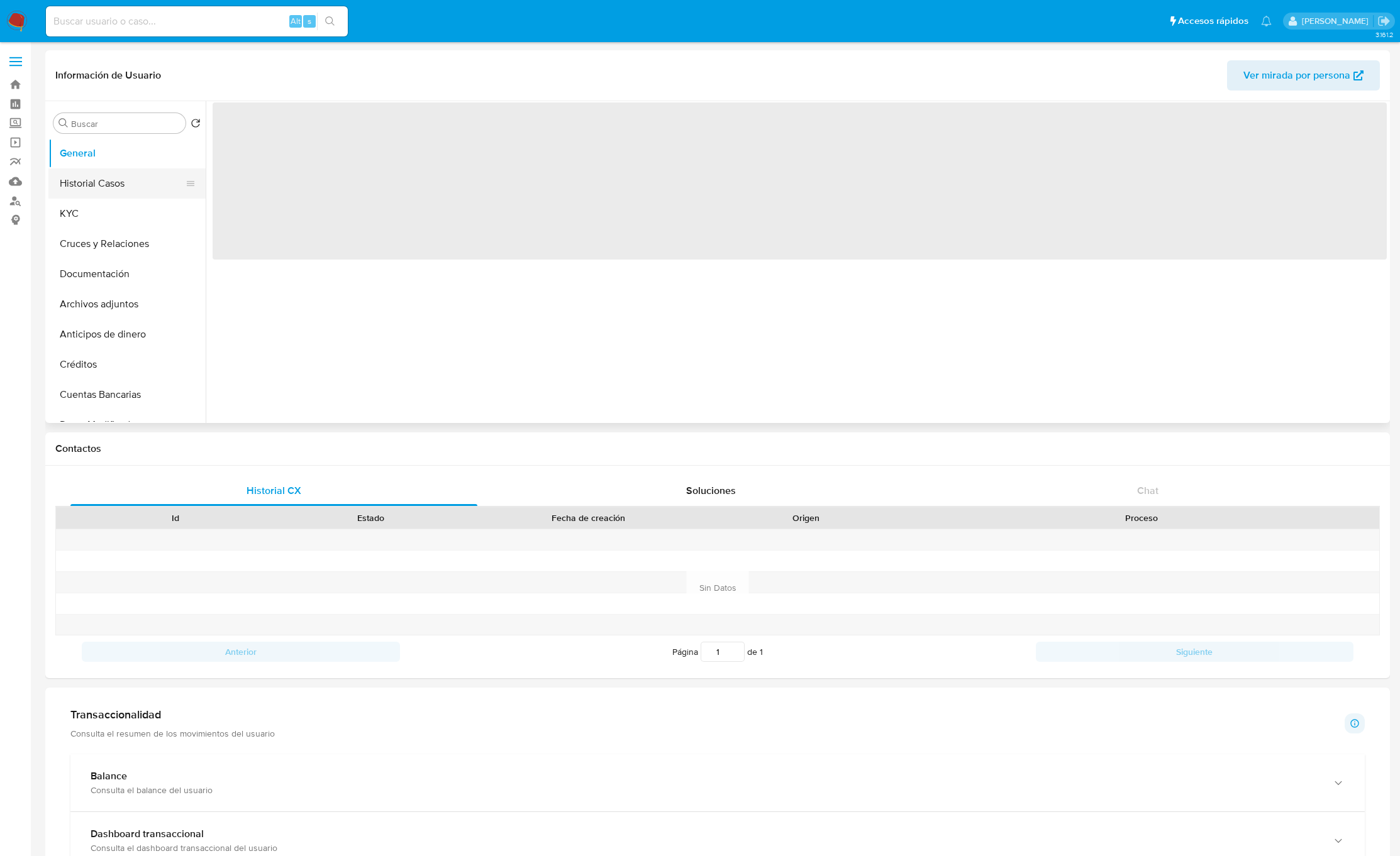
click at [122, 169] on button "Historial Casos" at bounding box center [122, 183] width 147 height 30
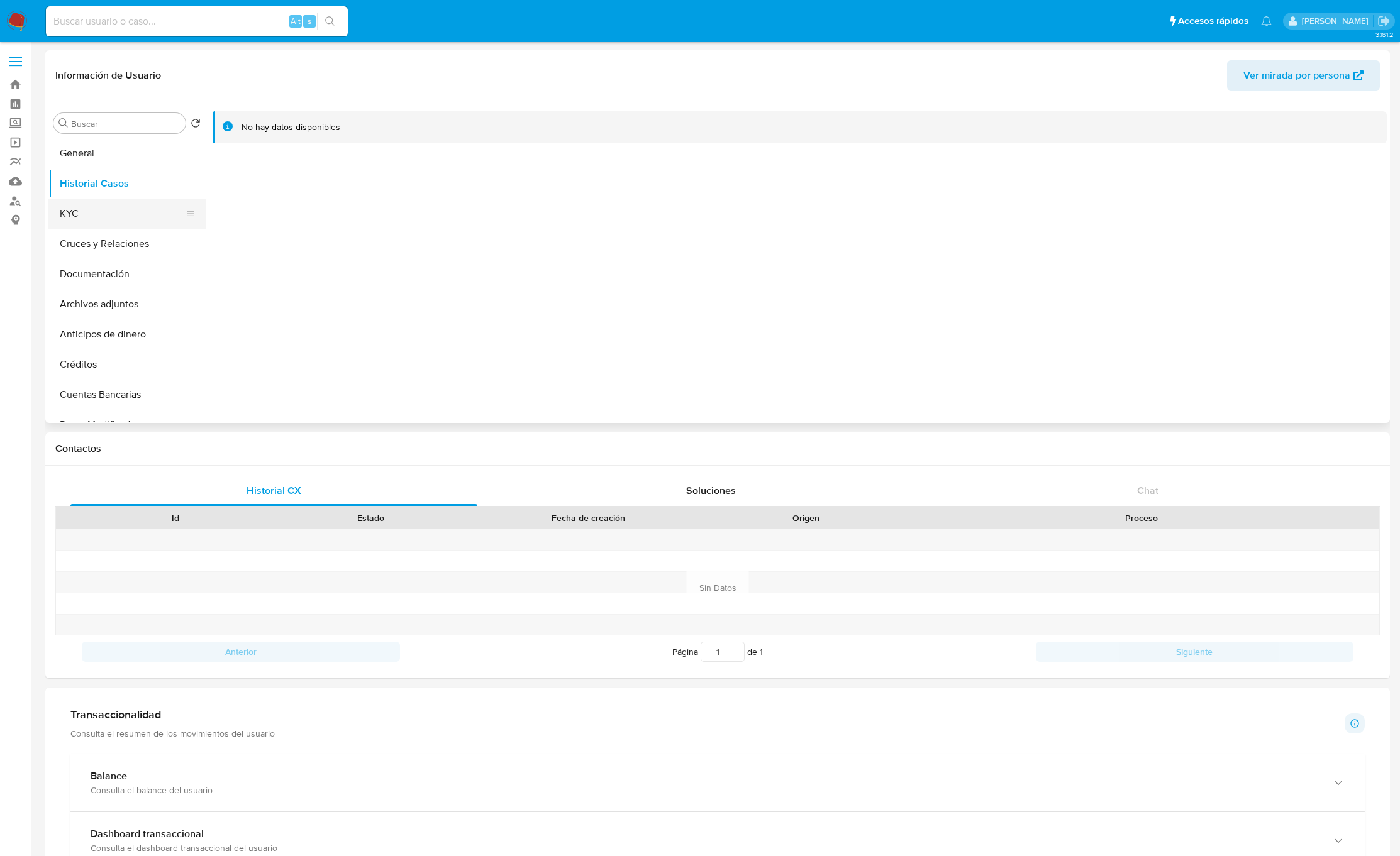
click at [110, 223] on button "KYC" at bounding box center [122, 214] width 147 height 30
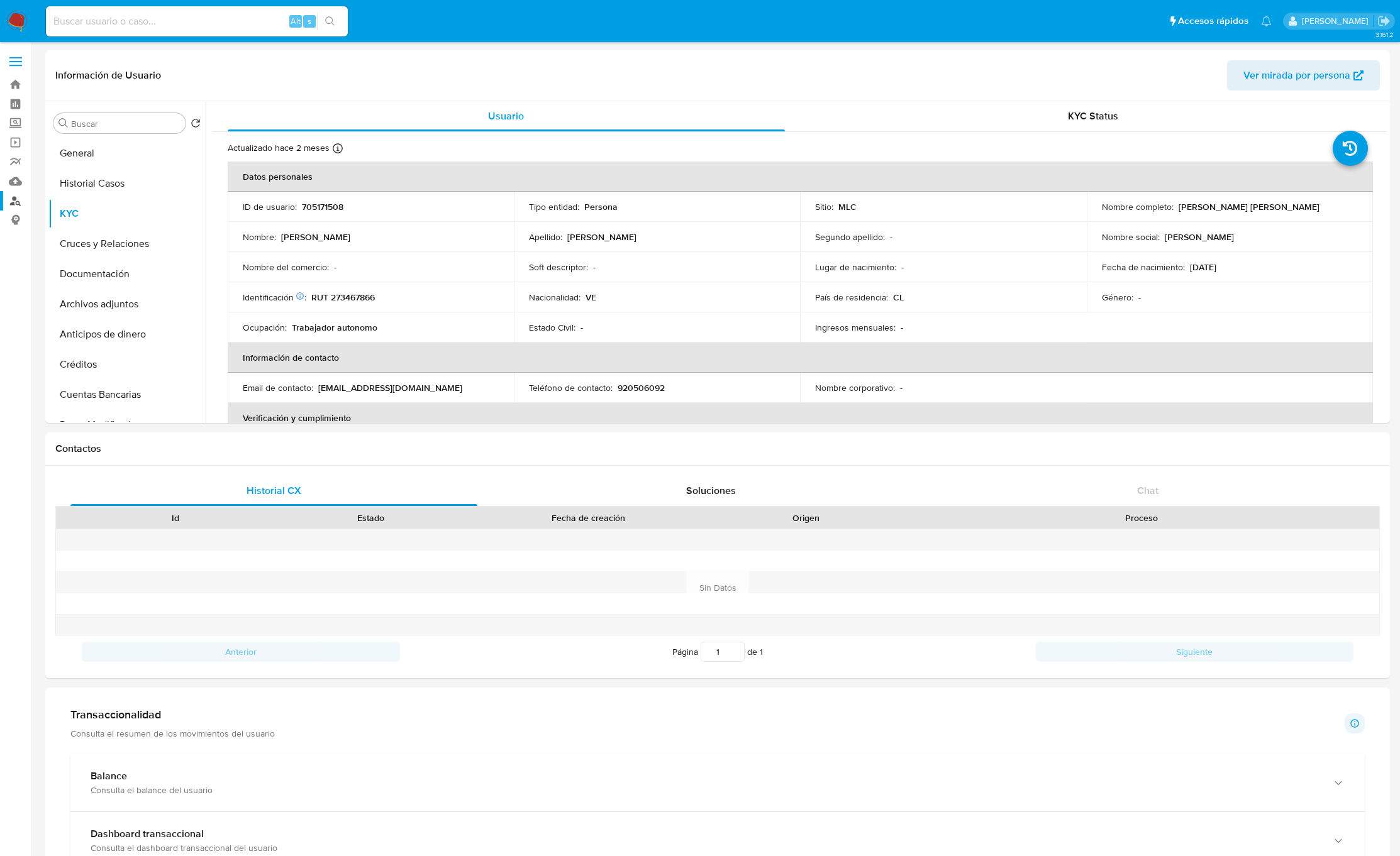
click at [17, 196] on link "Buscador de personas" at bounding box center [74, 200] width 149 height 19
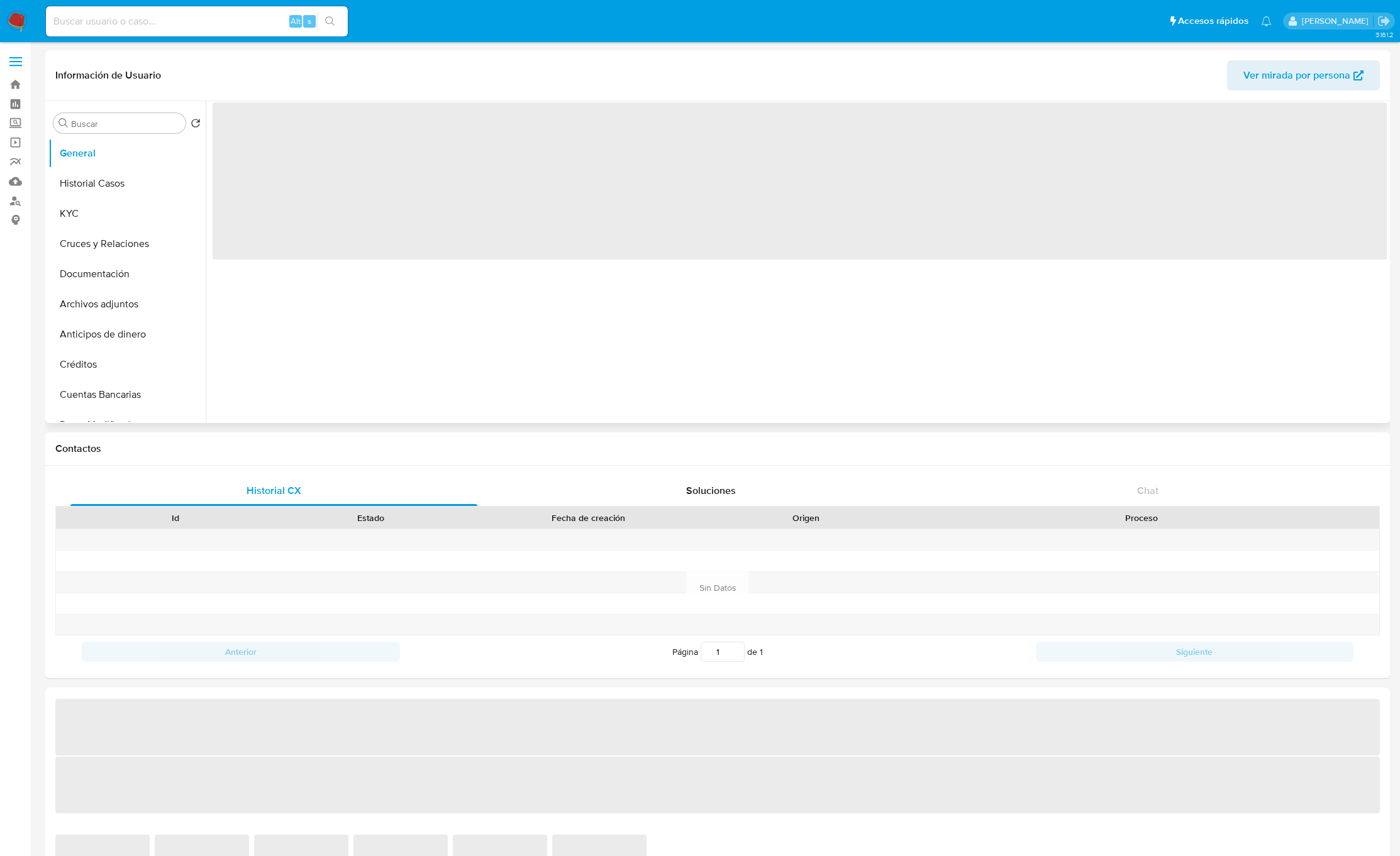
select select "10"
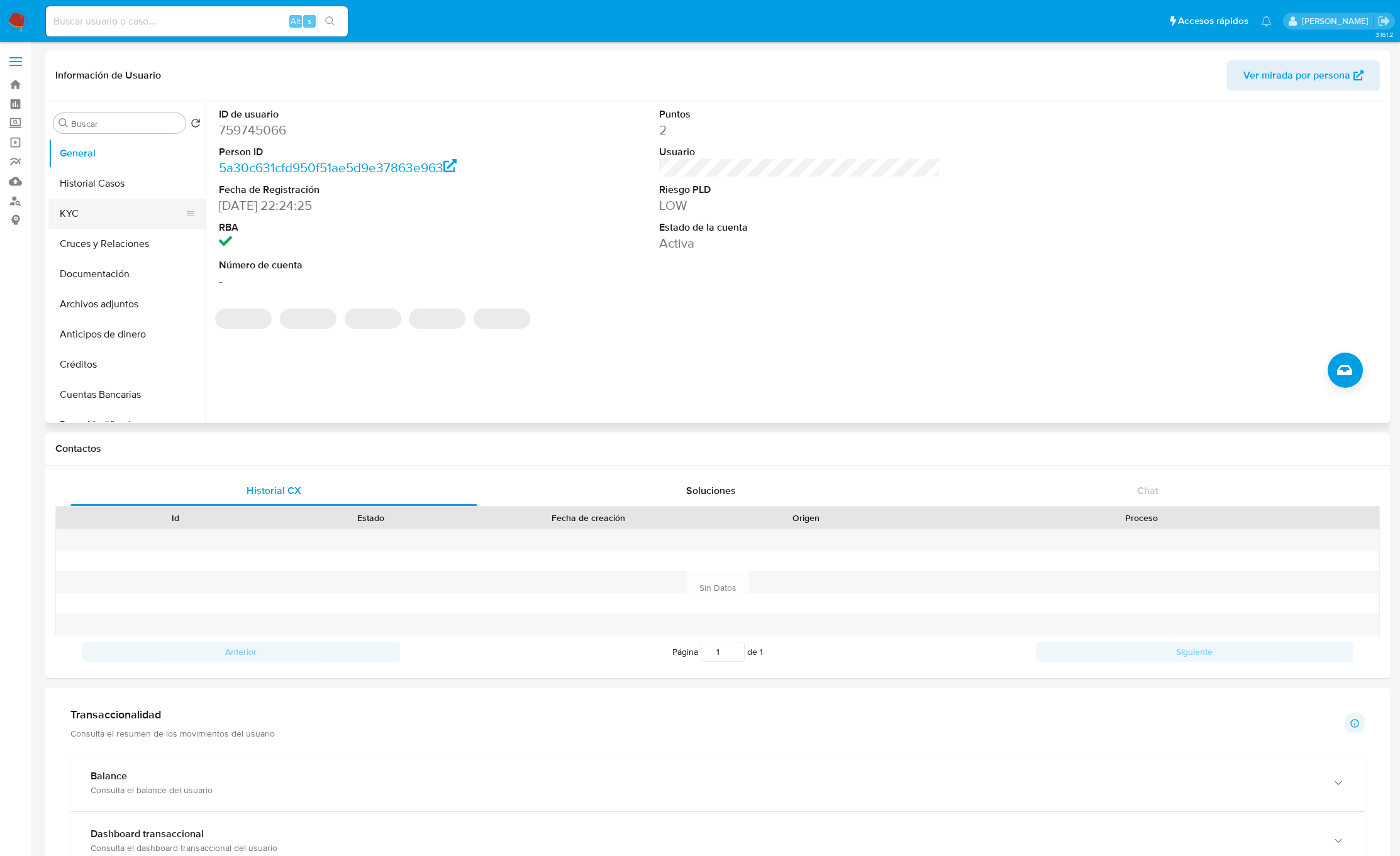
click at [129, 216] on button "KYC" at bounding box center [122, 214] width 147 height 30
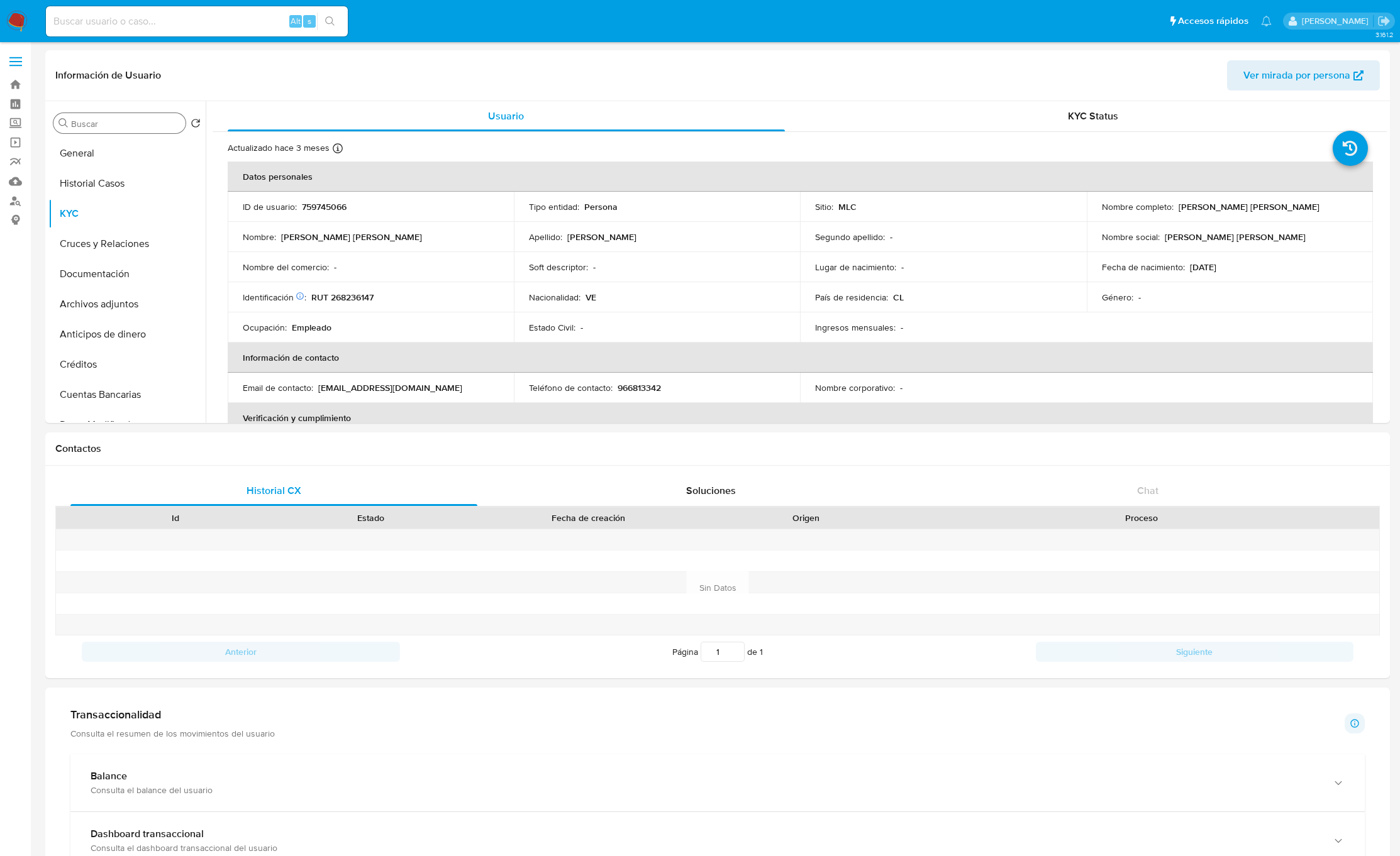
click at [125, 119] on input "Buscar" at bounding box center [125, 124] width 109 height 12
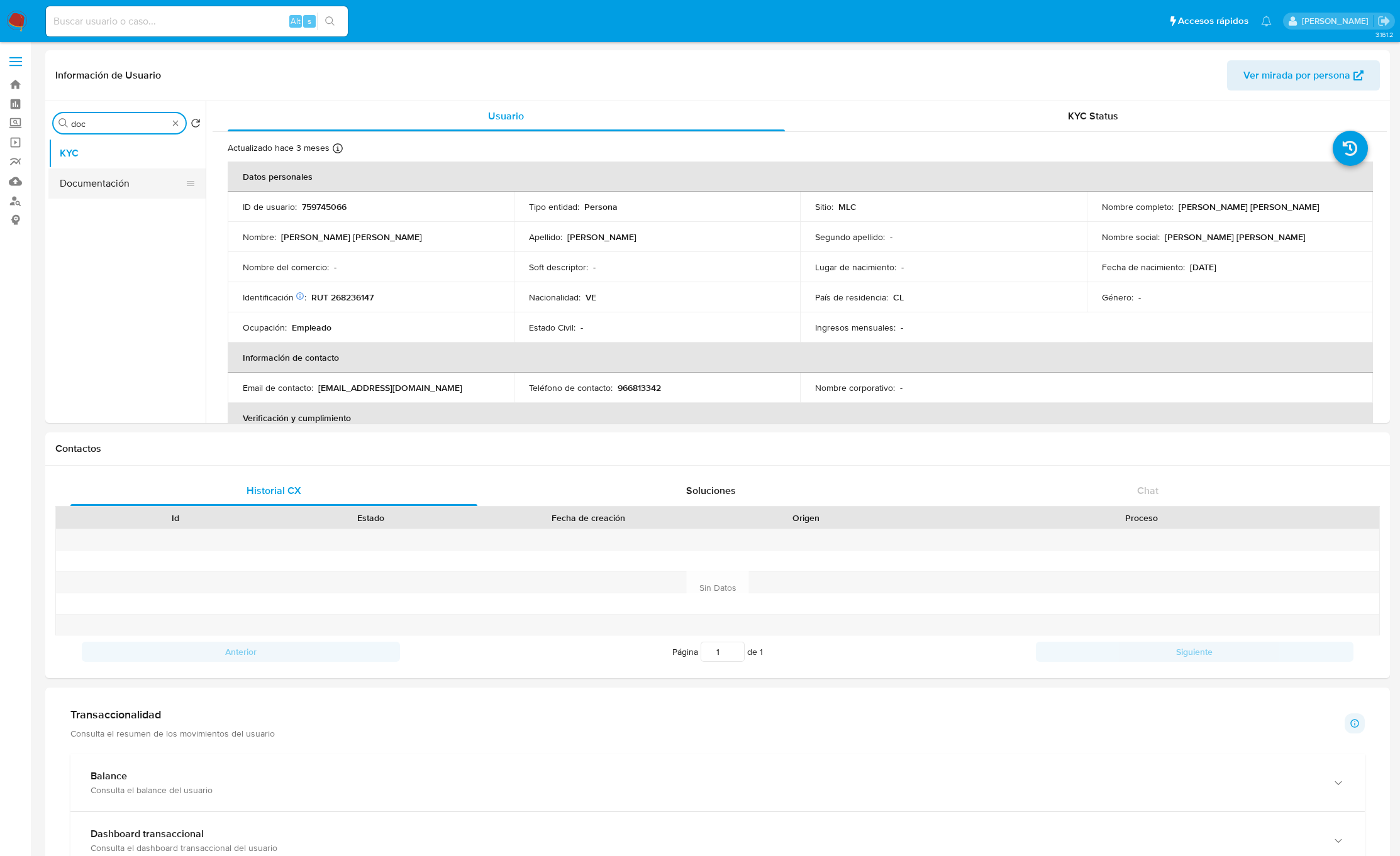
type input "doc"
click at [77, 187] on button "Documentación" at bounding box center [122, 183] width 147 height 30
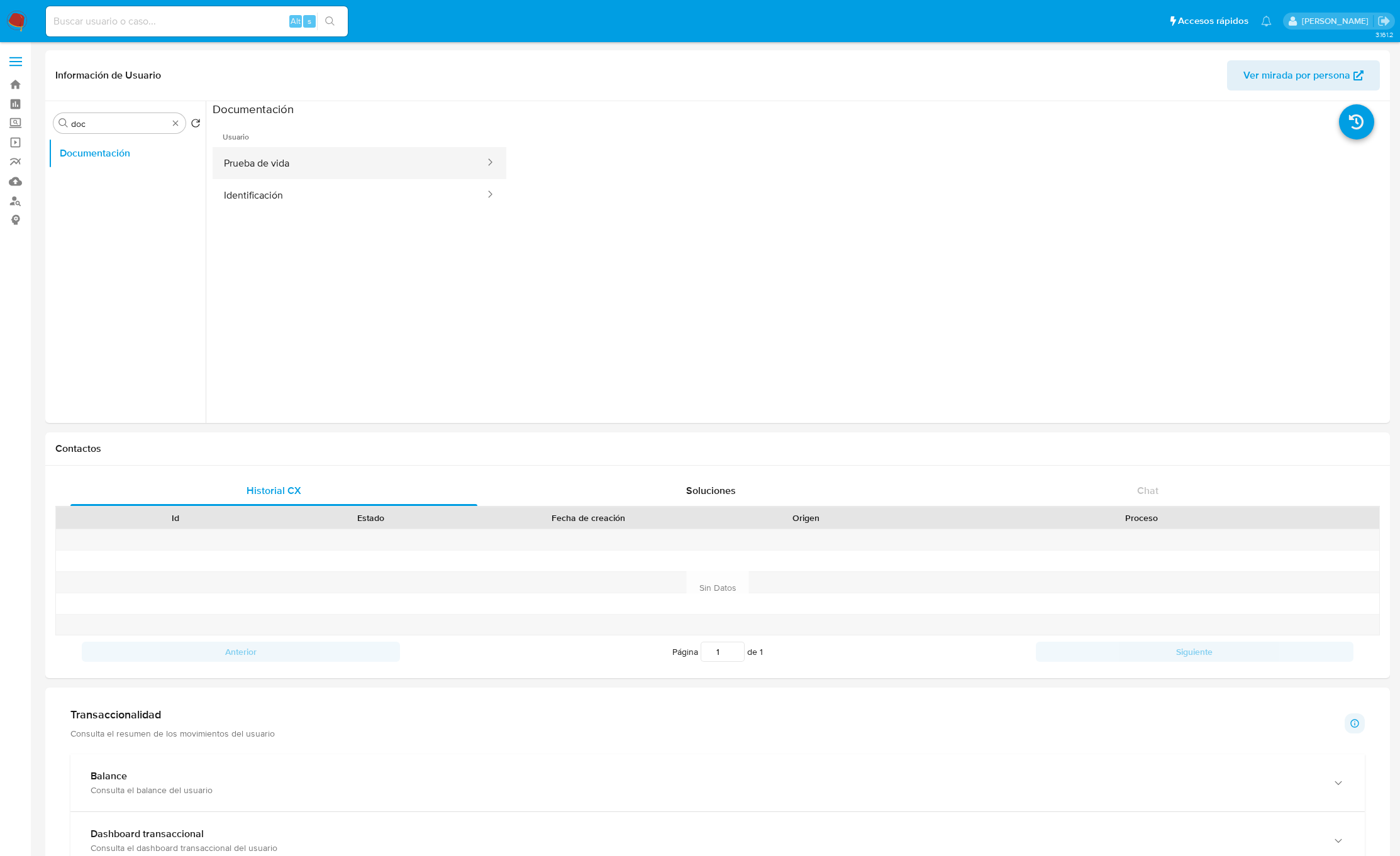
click at [304, 152] on button "Prueba de vida" at bounding box center [349, 163] width 273 height 32
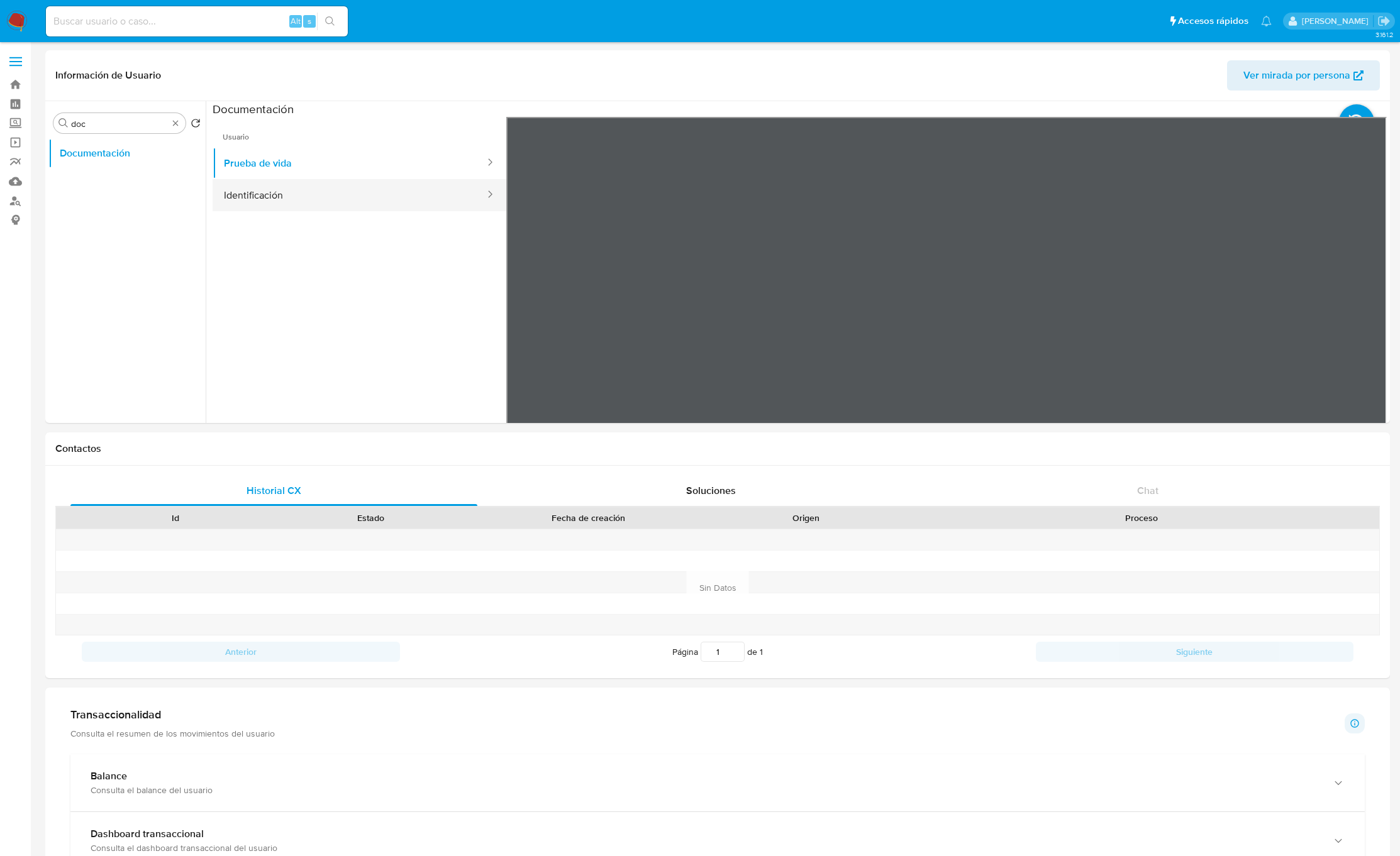
click at [293, 204] on button "Identificación" at bounding box center [349, 194] width 273 height 32
click at [283, 155] on button "Prueba de vida" at bounding box center [349, 163] width 273 height 32
click at [342, 206] on button "Identificación" at bounding box center [349, 194] width 273 height 32
click at [317, 161] on button "Prueba de vida" at bounding box center [349, 163] width 273 height 32
click at [317, 196] on button "Identificación" at bounding box center [349, 194] width 273 height 32
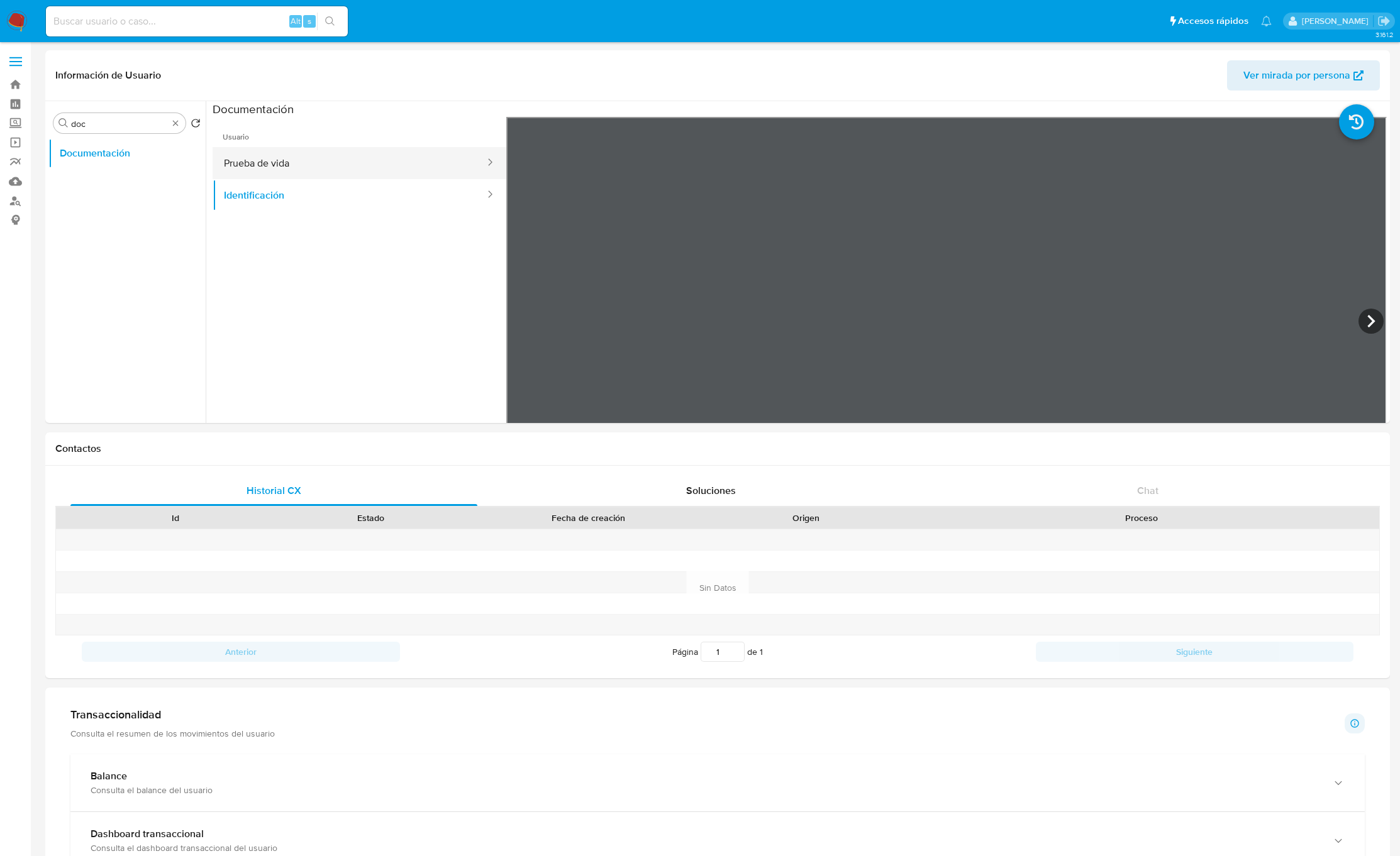
click at [249, 160] on button "Prueba de vida" at bounding box center [349, 163] width 273 height 32
click at [260, 202] on button "Identificación" at bounding box center [349, 194] width 273 height 32
click at [251, 169] on button "Prueba de vida" at bounding box center [349, 163] width 273 height 32
click at [260, 198] on button "Identificación" at bounding box center [349, 194] width 273 height 32
click at [257, 163] on button "Prueba de vida" at bounding box center [349, 163] width 273 height 32
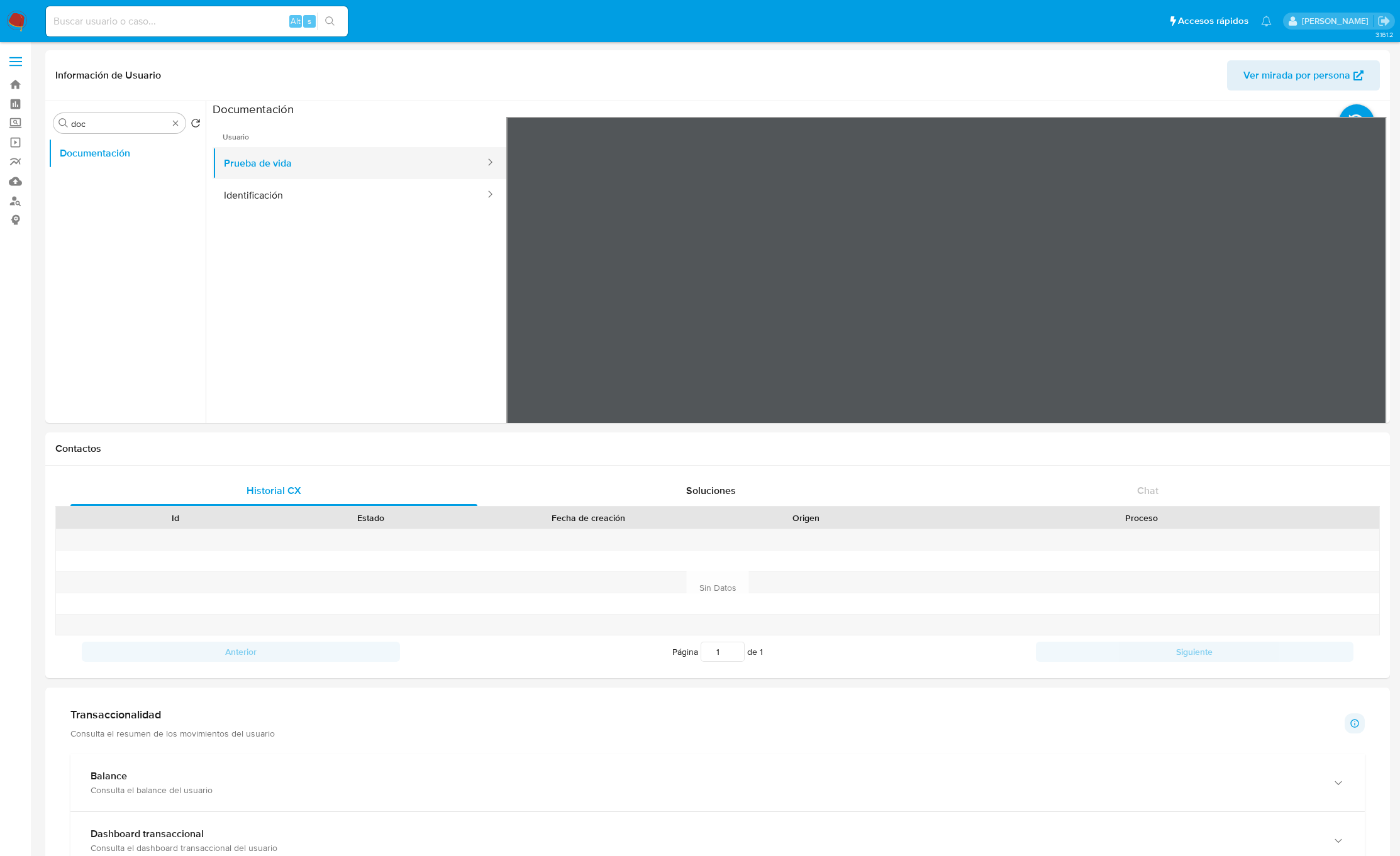
click at [280, 166] on button "Prueba de vida" at bounding box center [349, 163] width 273 height 32
click at [287, 206] on button "Identificación" at bounding box center [349, 194] width 273 height 32
click at [299, 172] on button "Prueba de vida" at bounding box center [349, 163] width 273 height 32
click at [300, 196] on button "Identificación" at bounding box center [349, 194] width 273 height 32
click at [310, 157] on button "Prueba de vida" at bounding box center [349, 163] width 273 height 32
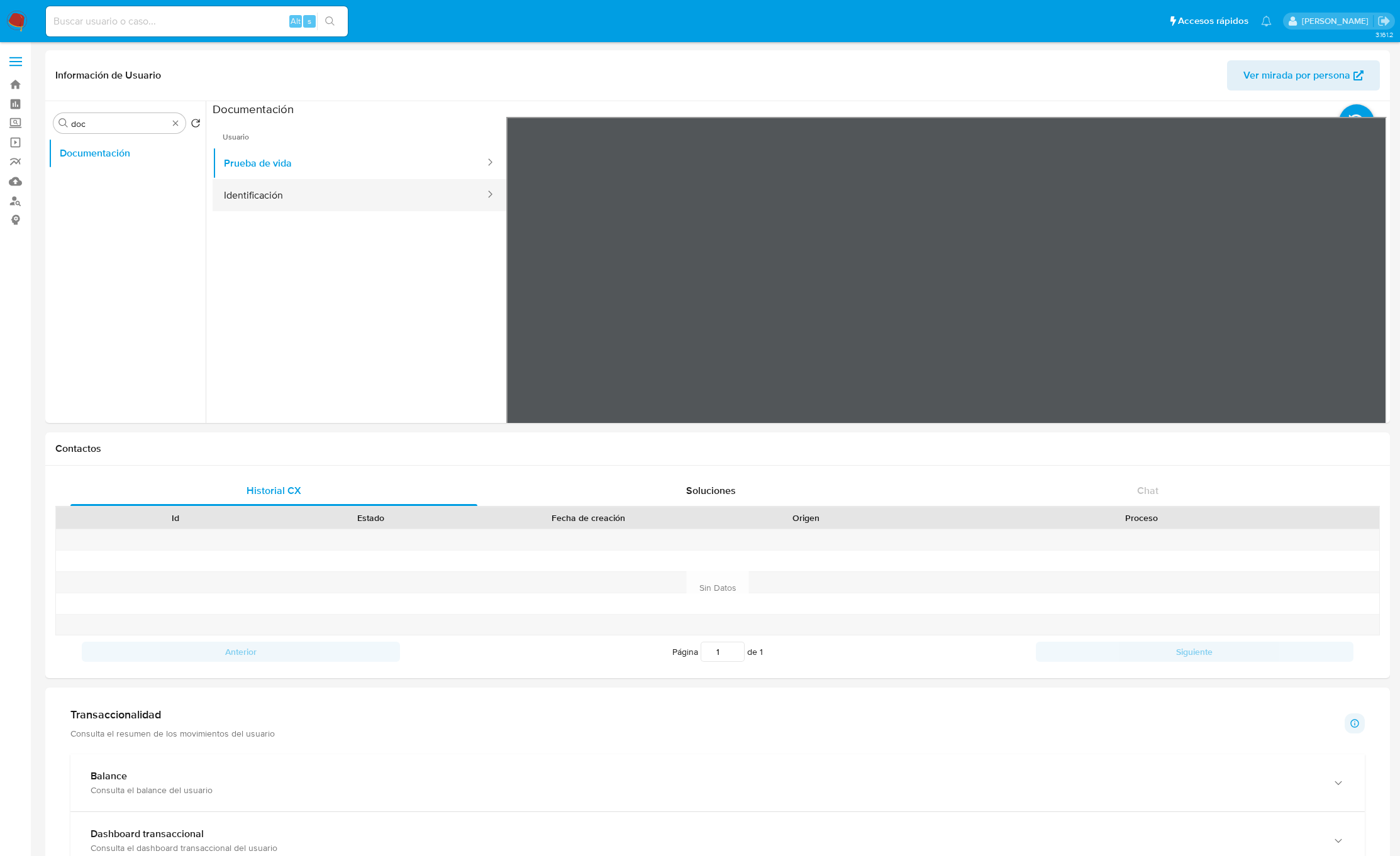
click at [308, 190] on button "Identificación" at bounding box center [349, 194] width 273 height 32
click at [310, 160] on button "Prueba de vida" at bounding box center [349, 163] width 273 height 32
click at [311, 169] on button "Prueba de vida" at bounding box center [349, 163] width 273 height 32
click at [307, 196] on button "Identificación" at bounding box center [349, 194] width 273 height 32
click at [1361, 323] on icon at bounding box center [1371, 321] width 25 height 25
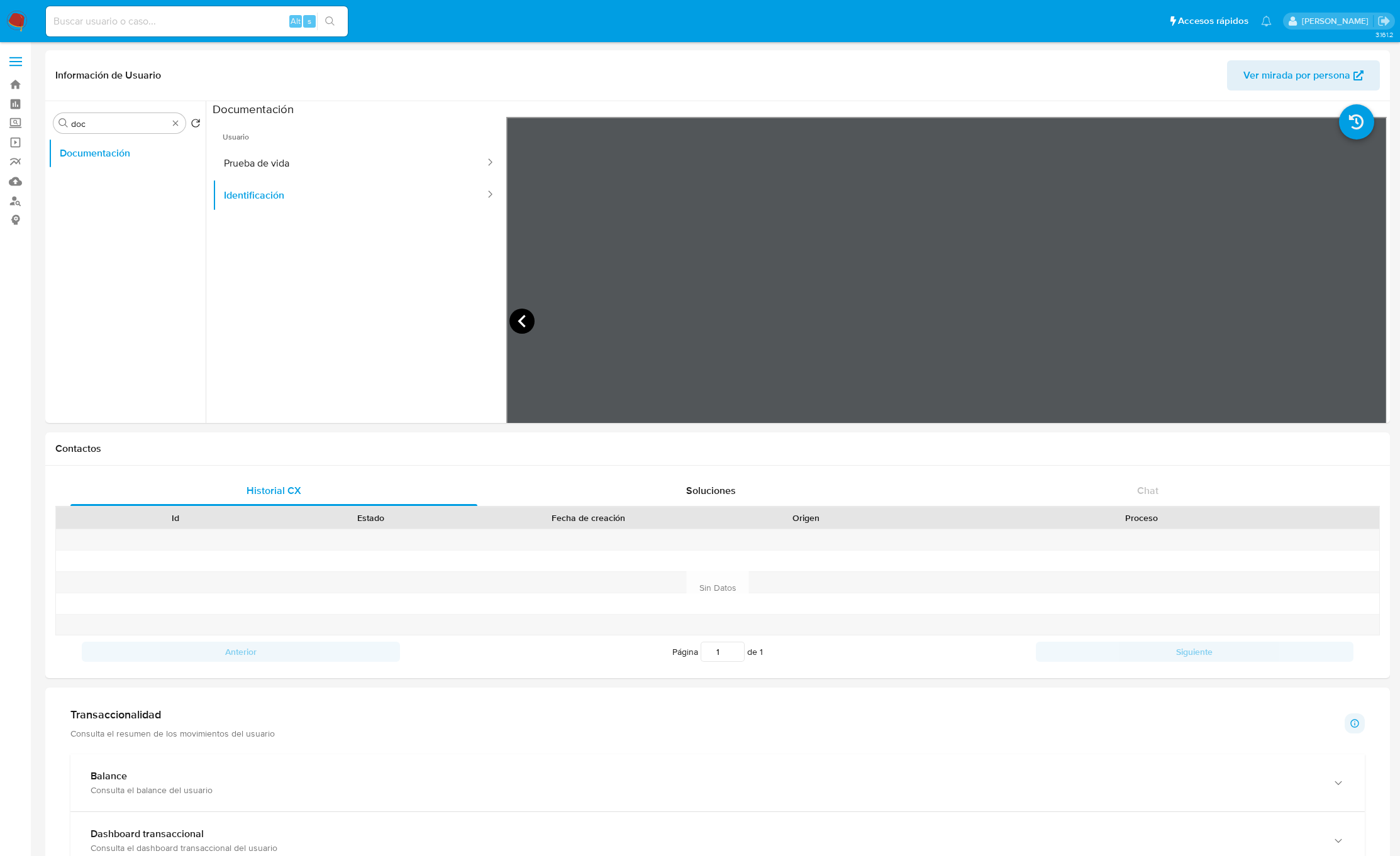
click at [514, 323] on icon at bounding box center [522, 321] width 25 height 25
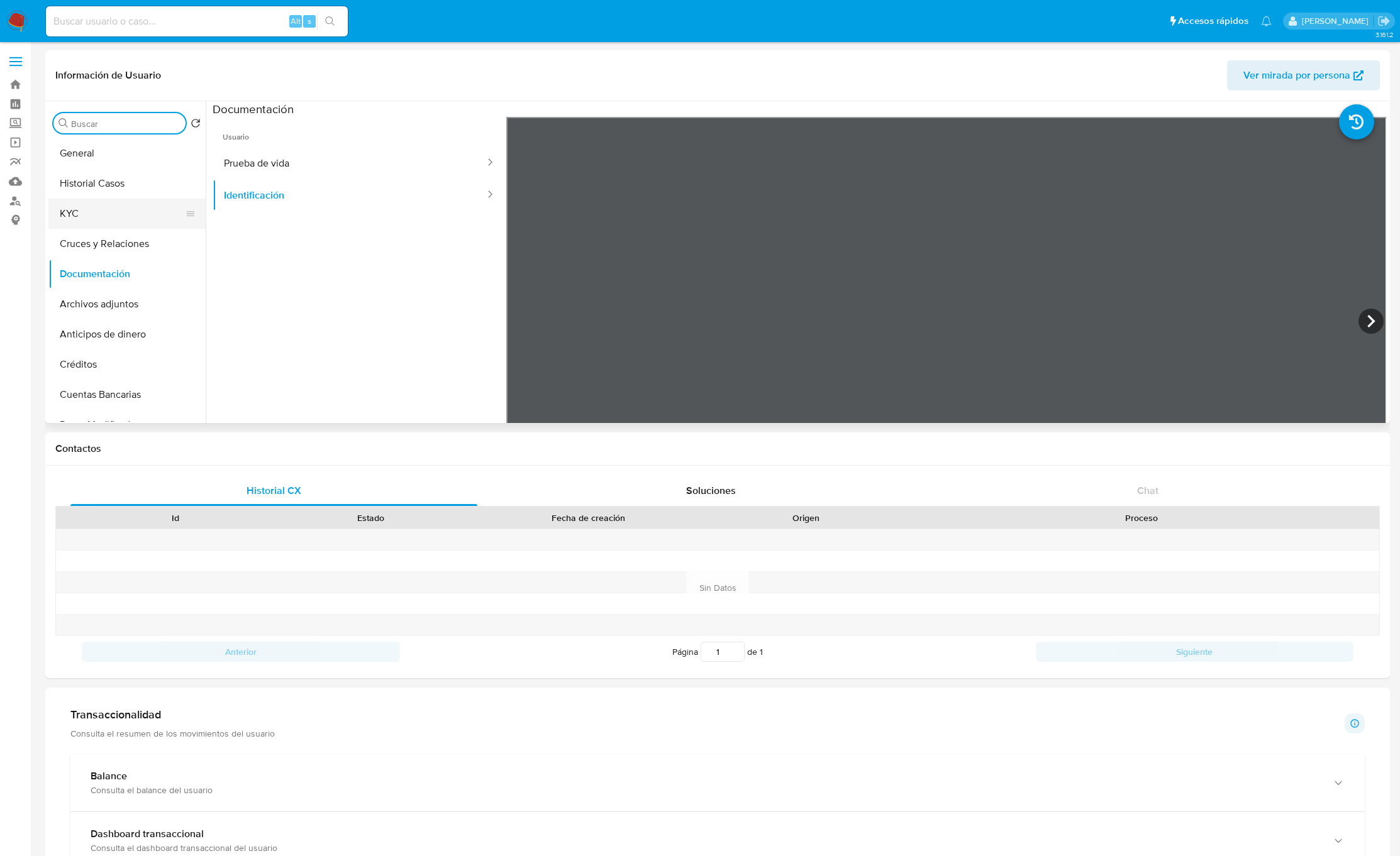
click at [100, 200] on button "KYC" at bounding box center [122, 214] width 147 height 30
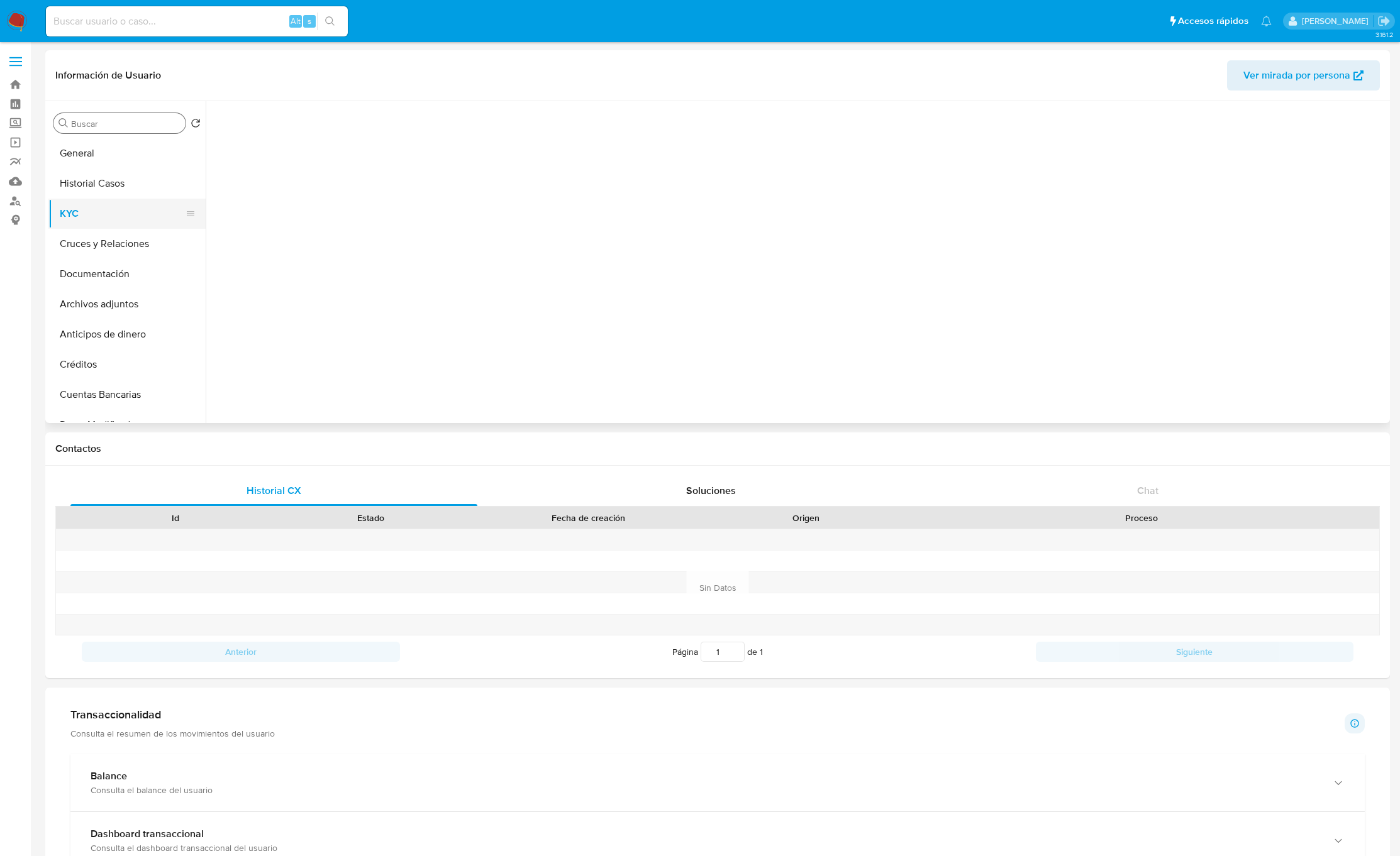
click at [95, 204] on button "KYC" at bounding box center [122, 214] width 147 height 30
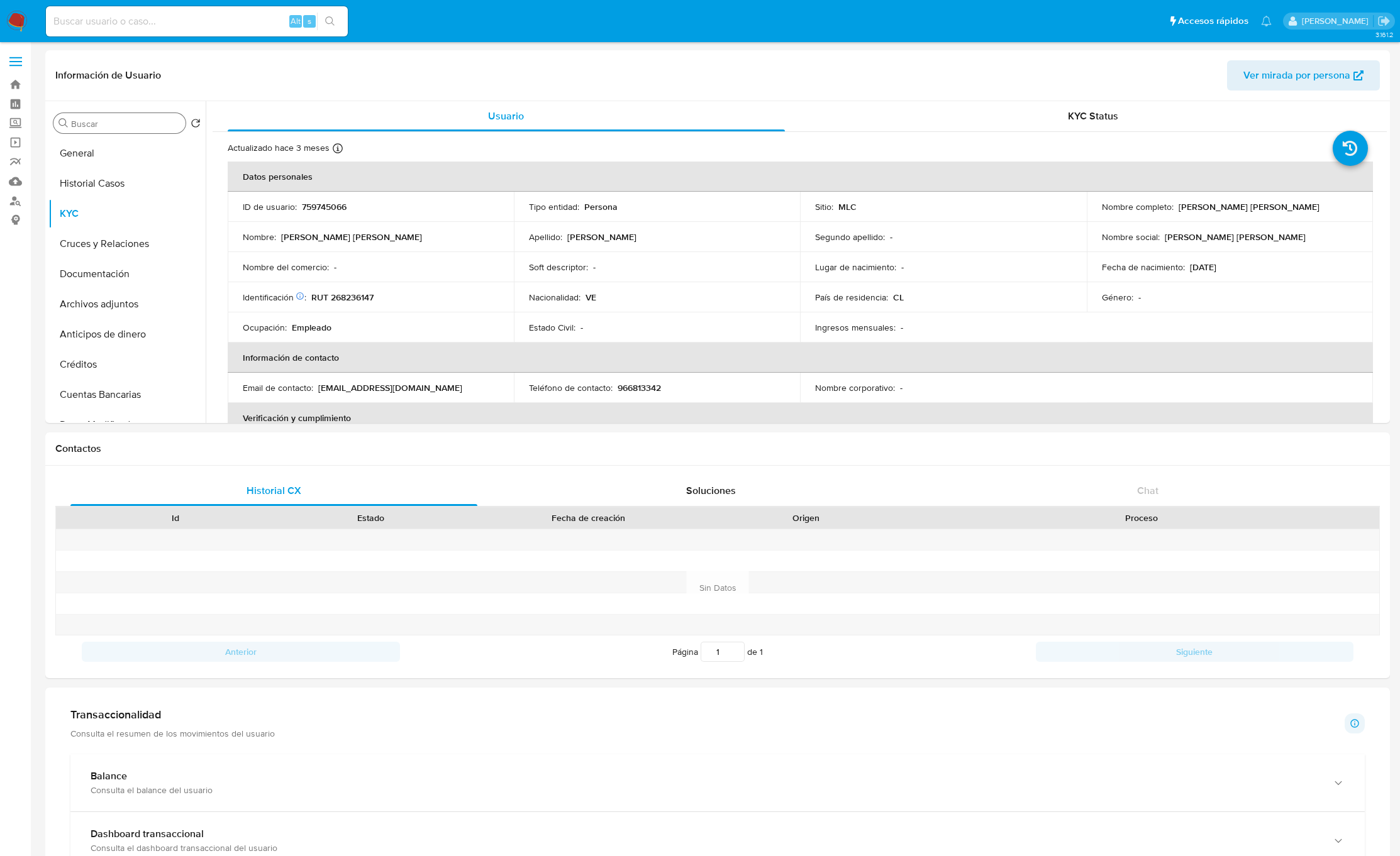
click at [114, 126] on input "Buscar" at bounding box center [125, 124] width 109 height 12
click at [106, 125] on input "DI" at bounding box center [119, 124] width 97 height 12
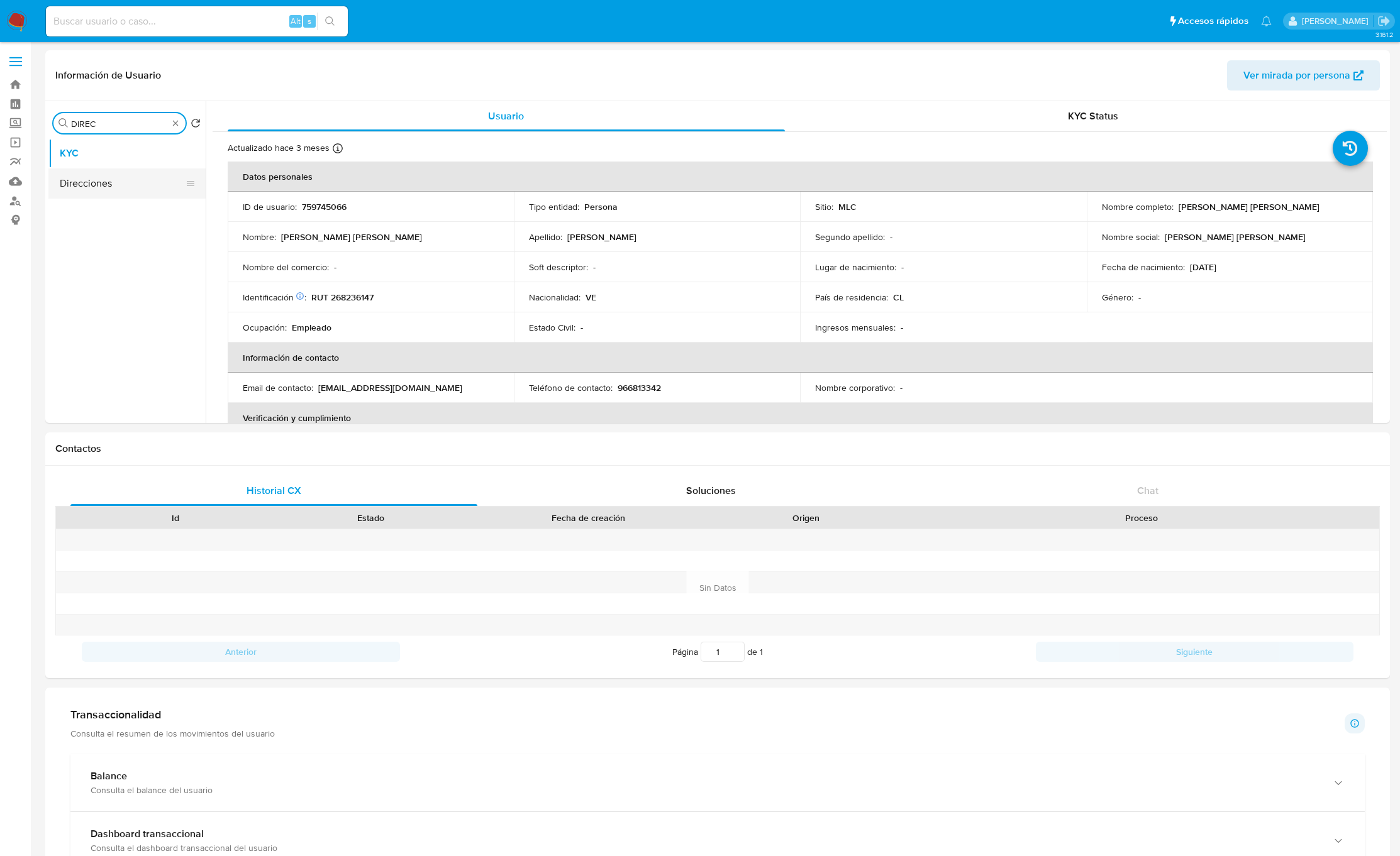
type input "DIREC"
click at [75, 185] on button "Direcciones" at bounding box center [122, 183] width 147 height 30
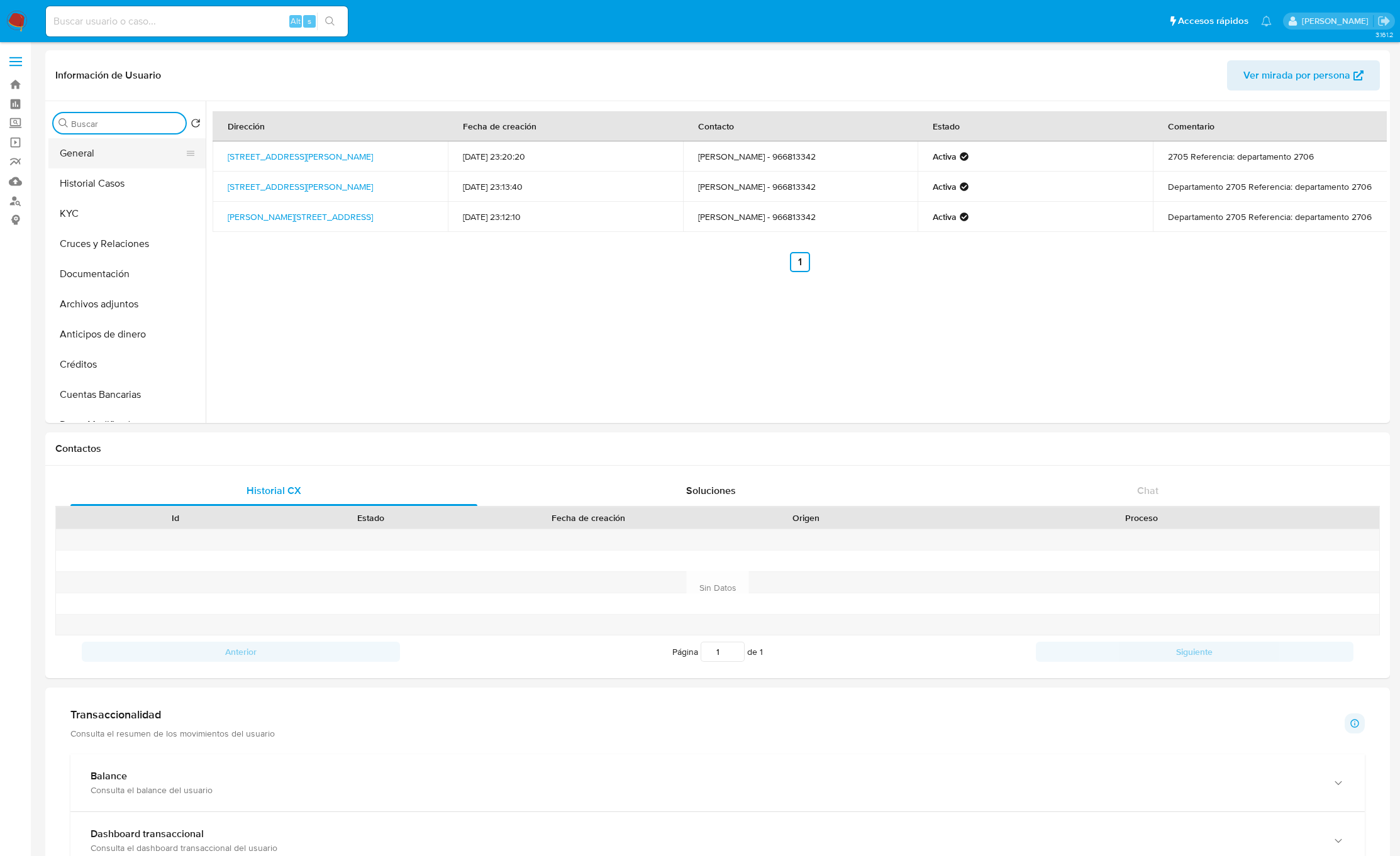
click at [149, 164] on button "General" at bounding box center [122, 153] width 147 height 30
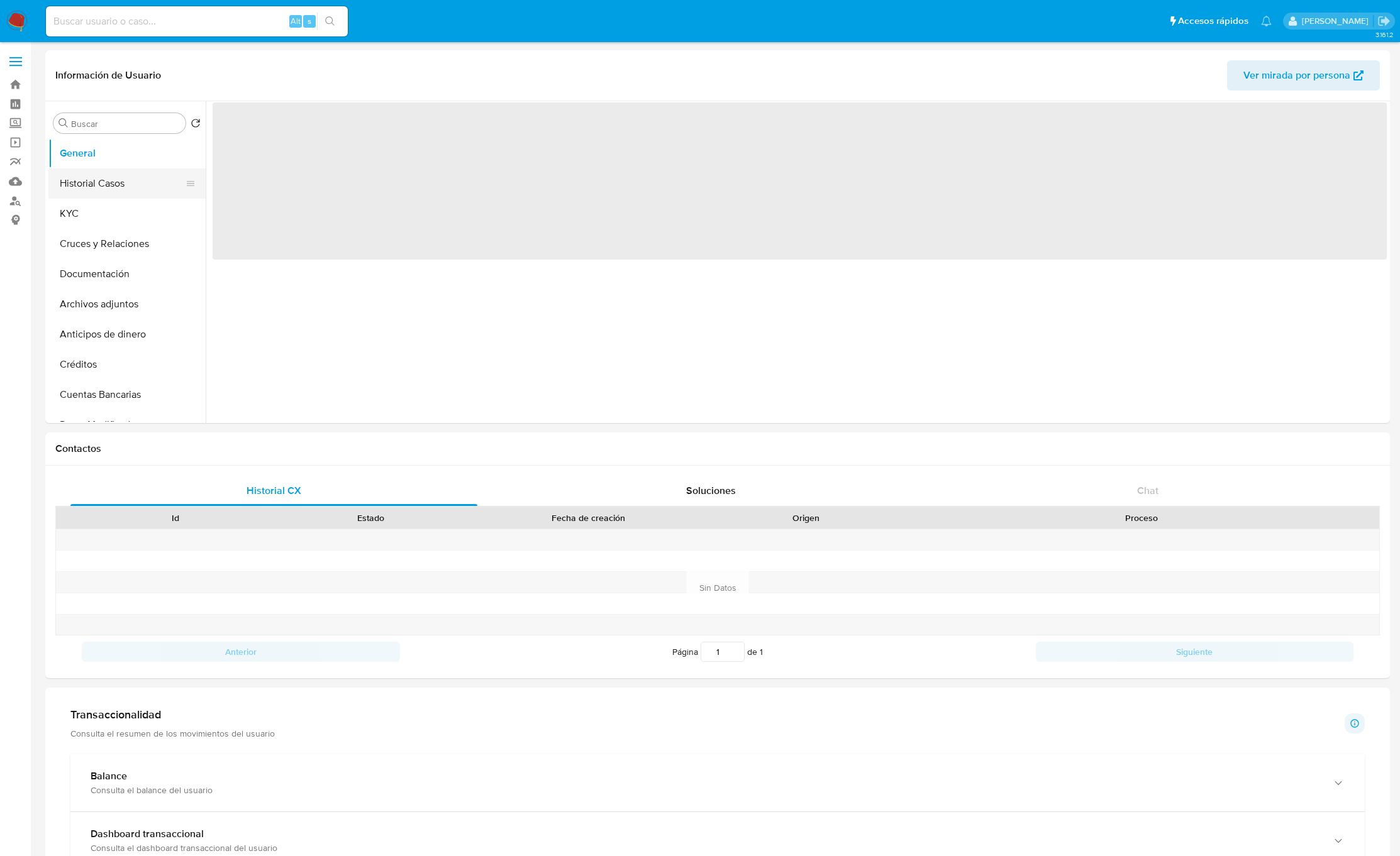
click at [146, 173] on button "Historial Casos" at bounding box center [122, 183] width 147 height 30
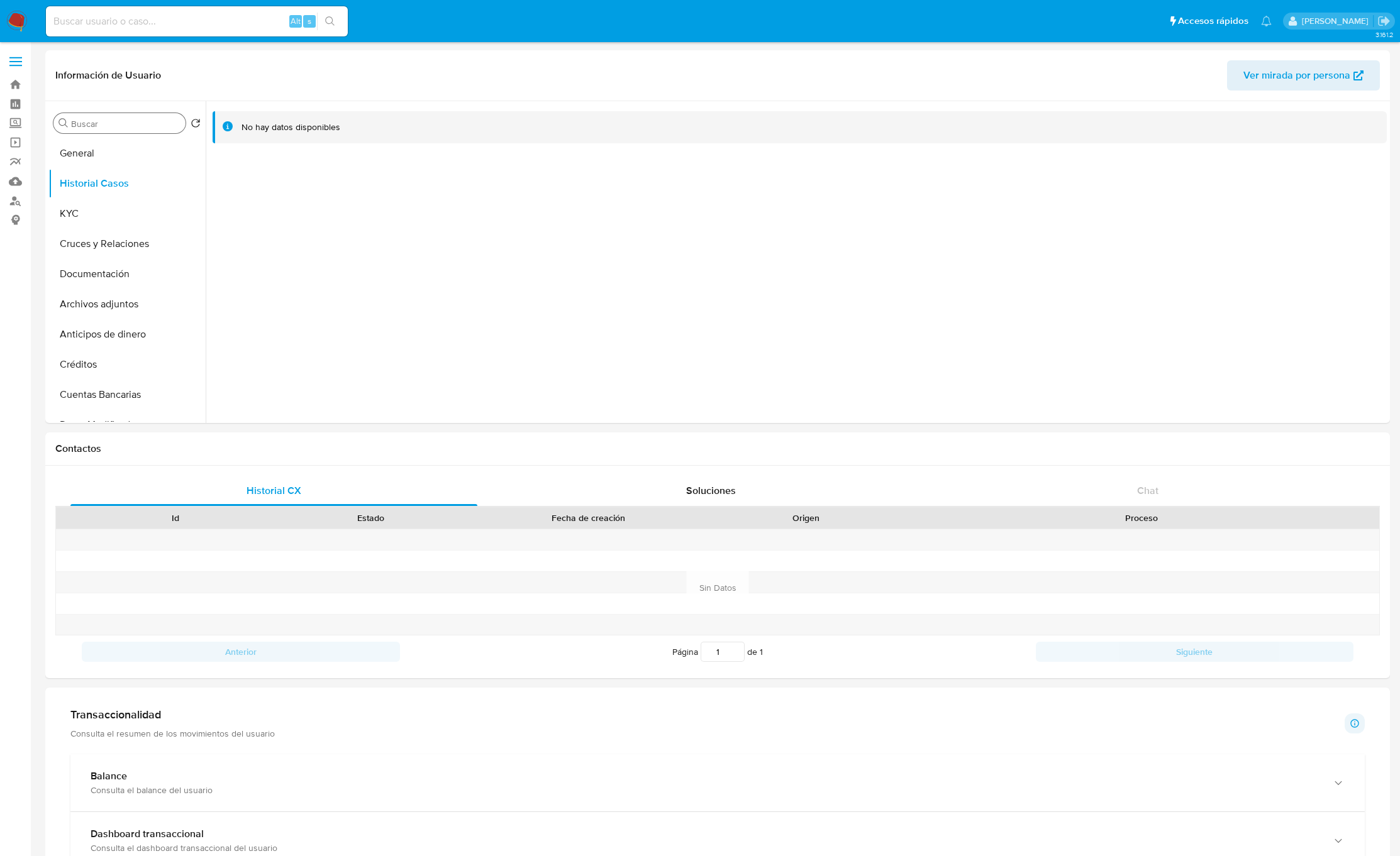
click at [109, 125] on input "Buscar" at bounding box center [125, 124] width 109 height 12
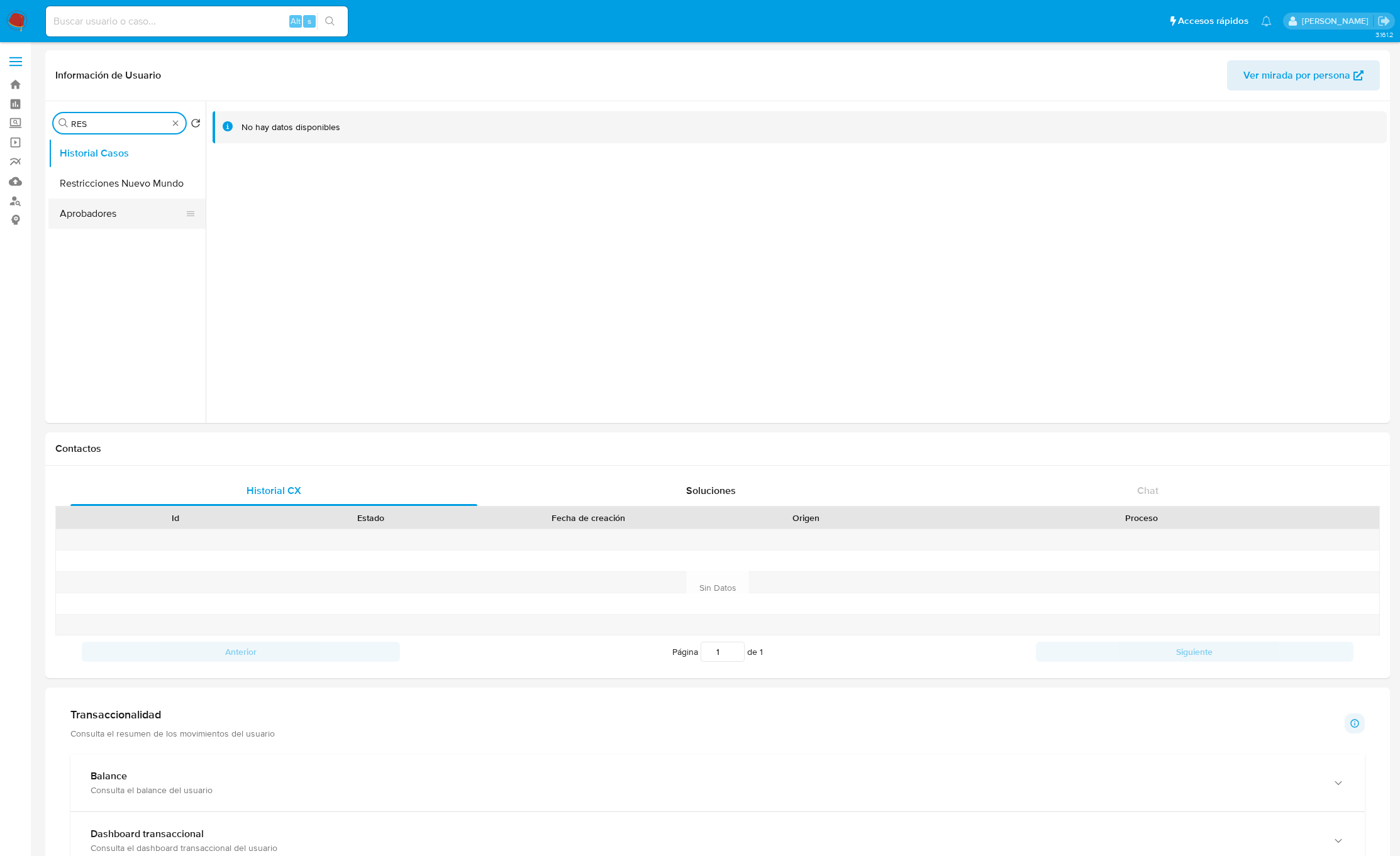
type input "RES"
click at [117, 182] on button "Restricciones Nuevo Mundo" at bounding box center [127, 183] width 157 height 30
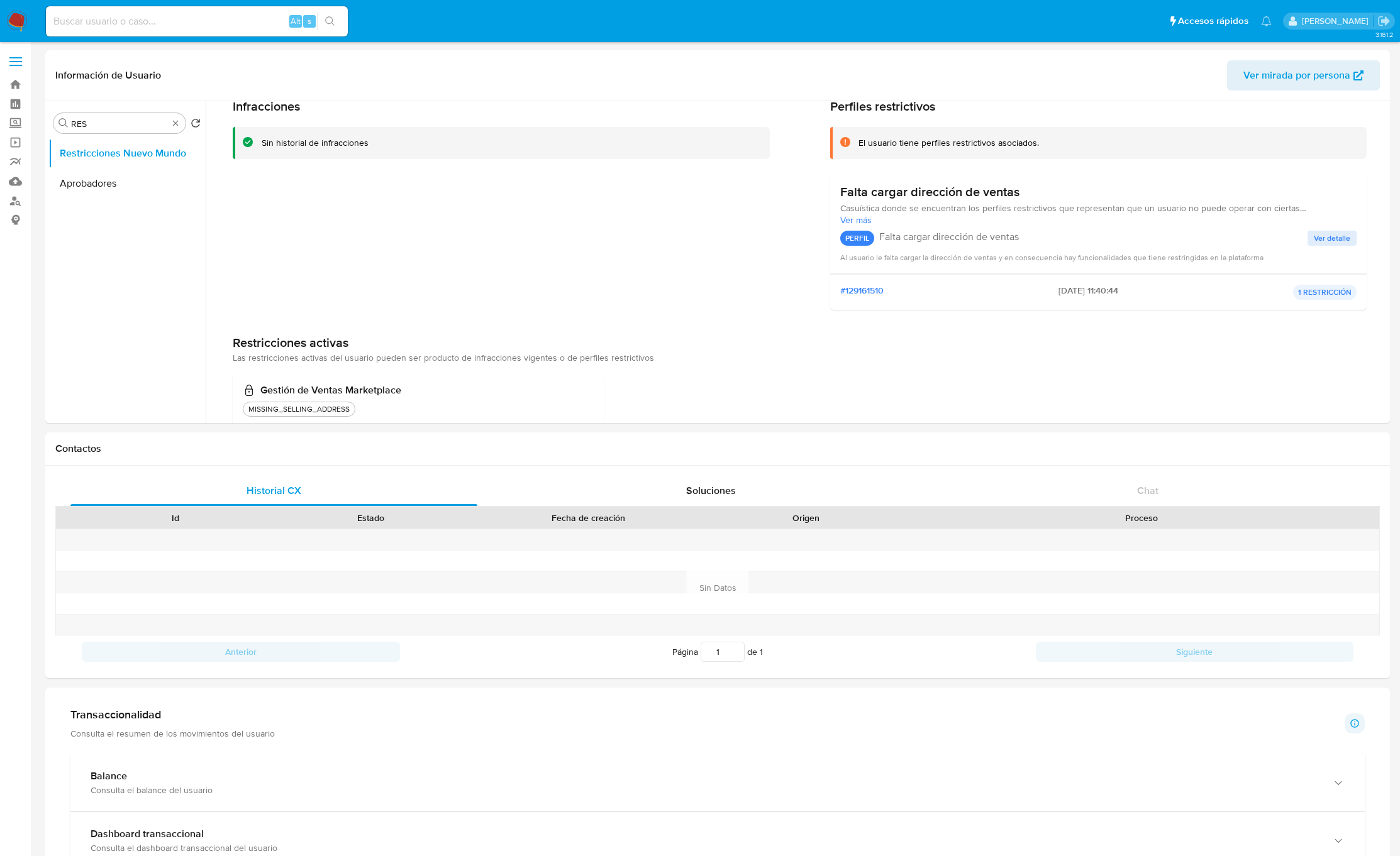
scroll to position [87, 0]
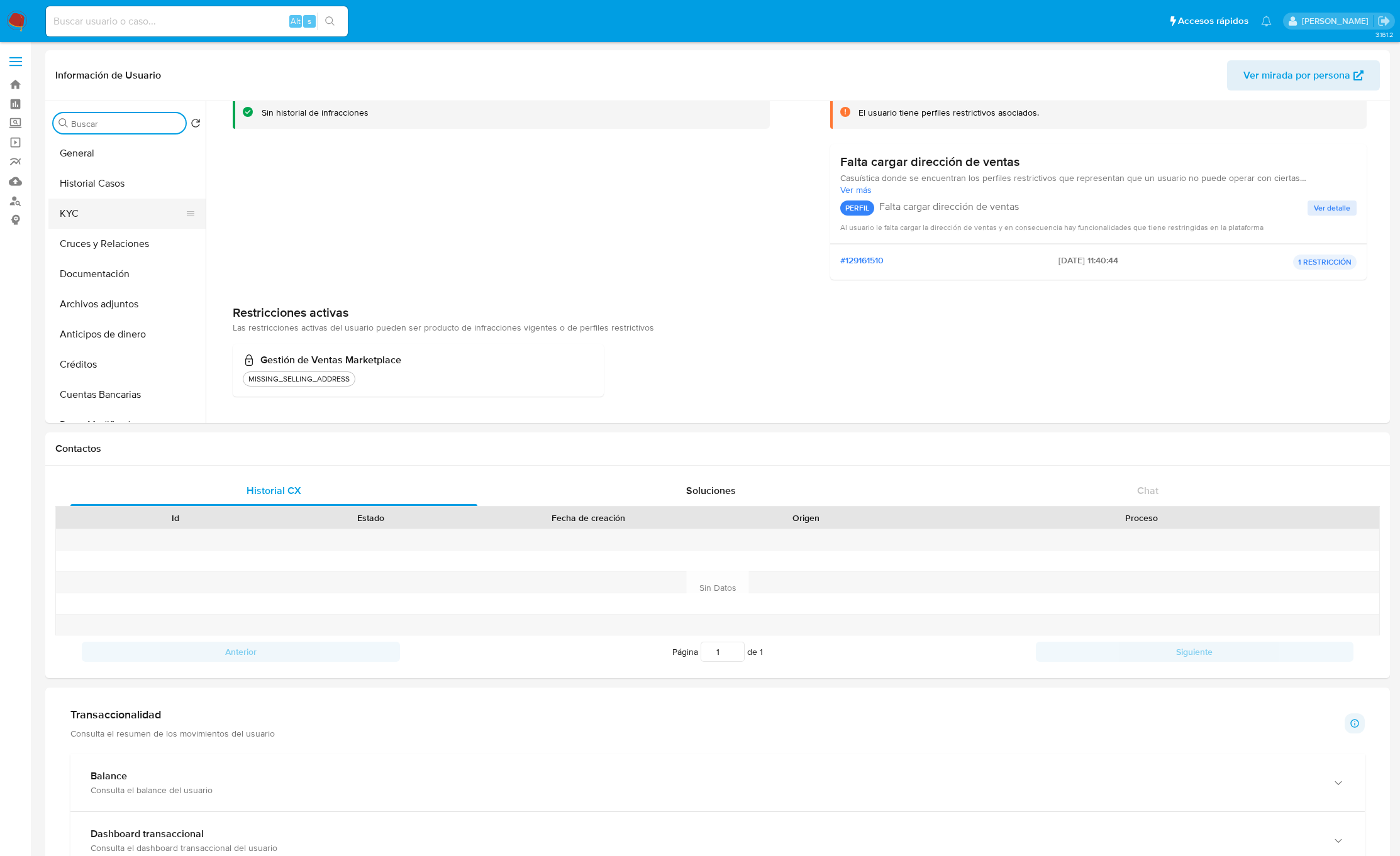
click at [112, 216] on button "KYC" at bounding box center [122, 214] width 147 height 30
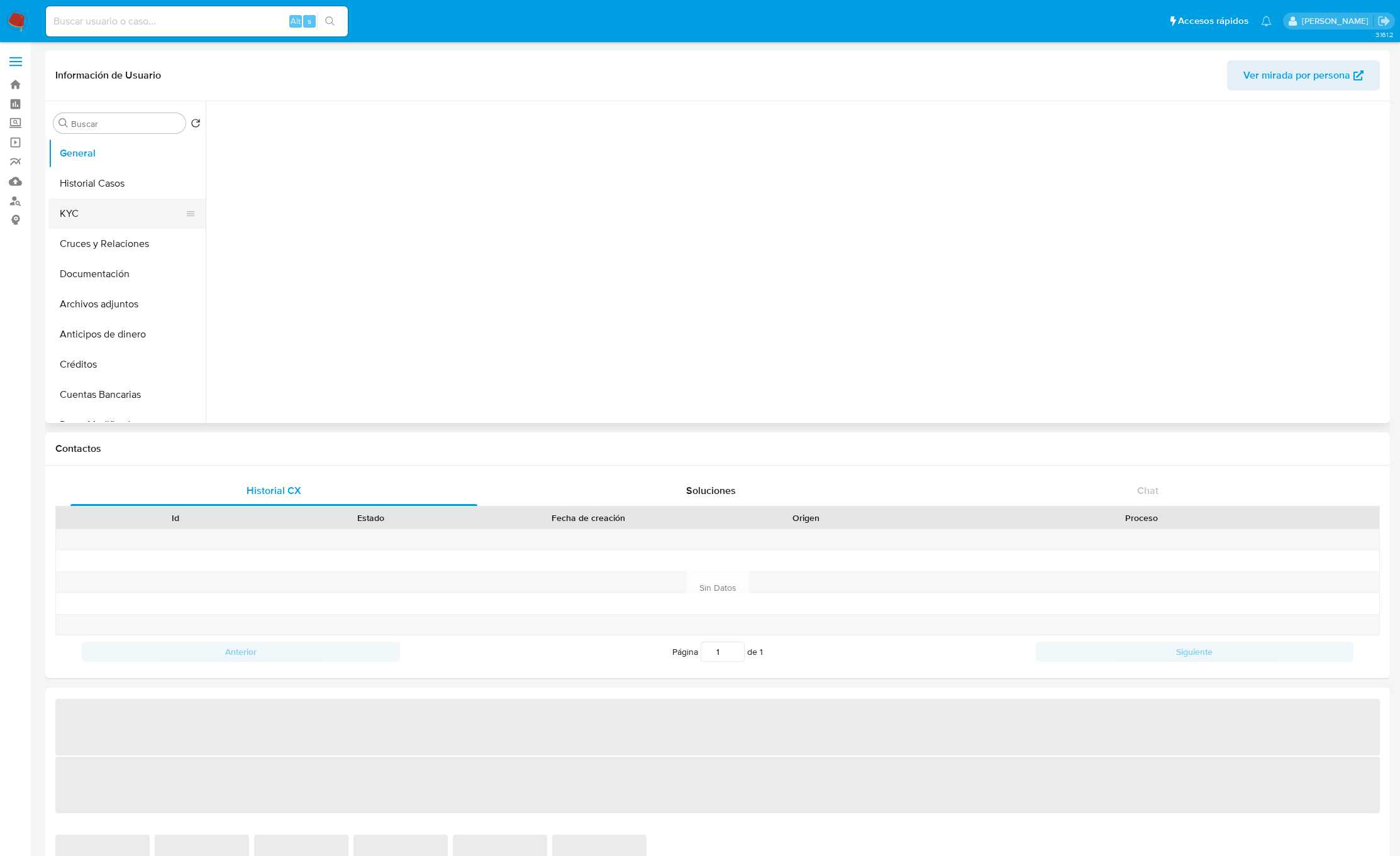
select select "10"
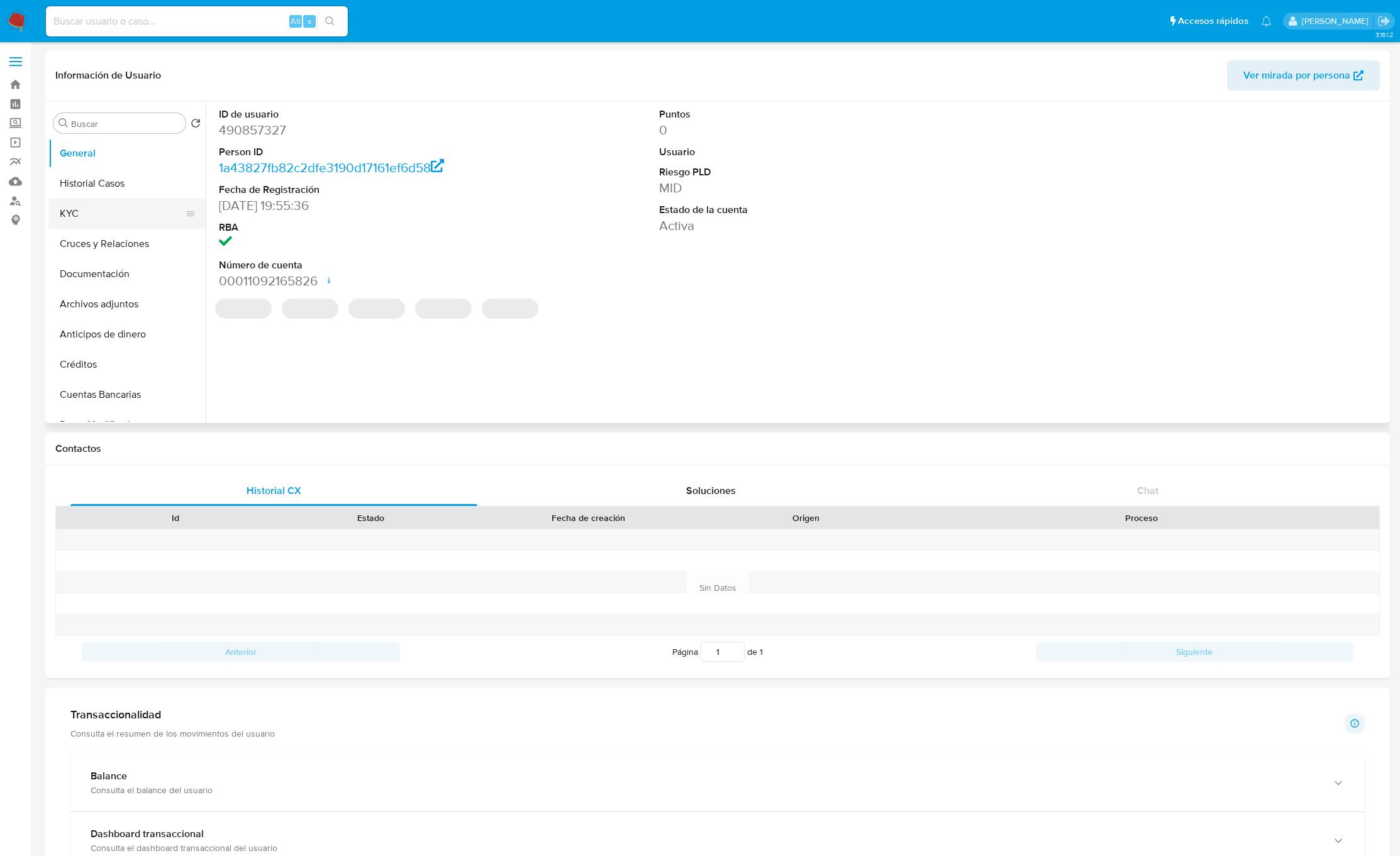
click at [104, 219] on button "KYC" at bounding box center [122, 214] width 147 height 30
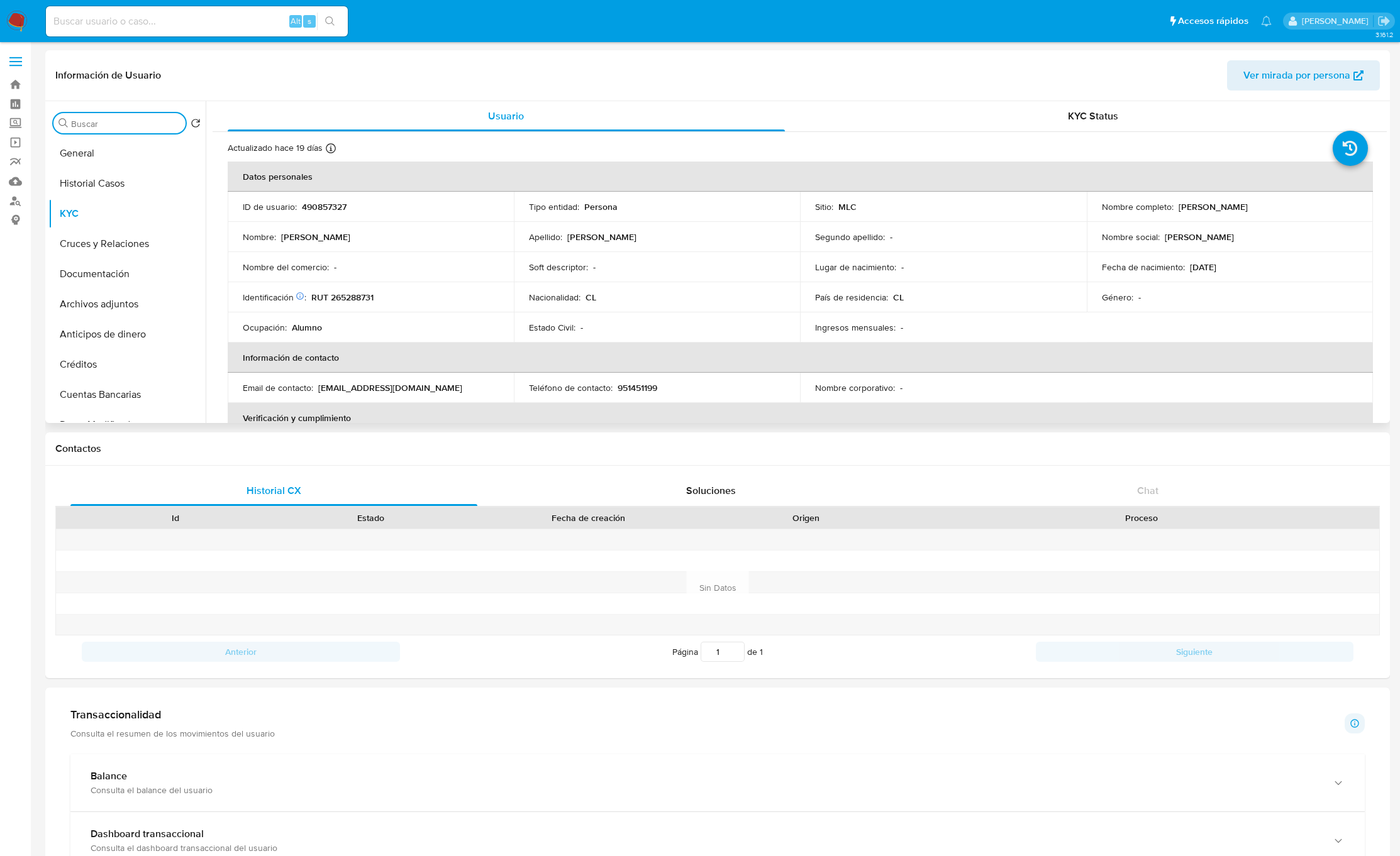
click at [78, 128] on input "Buscar" at bounding box center [125, 124] width 109 height 12
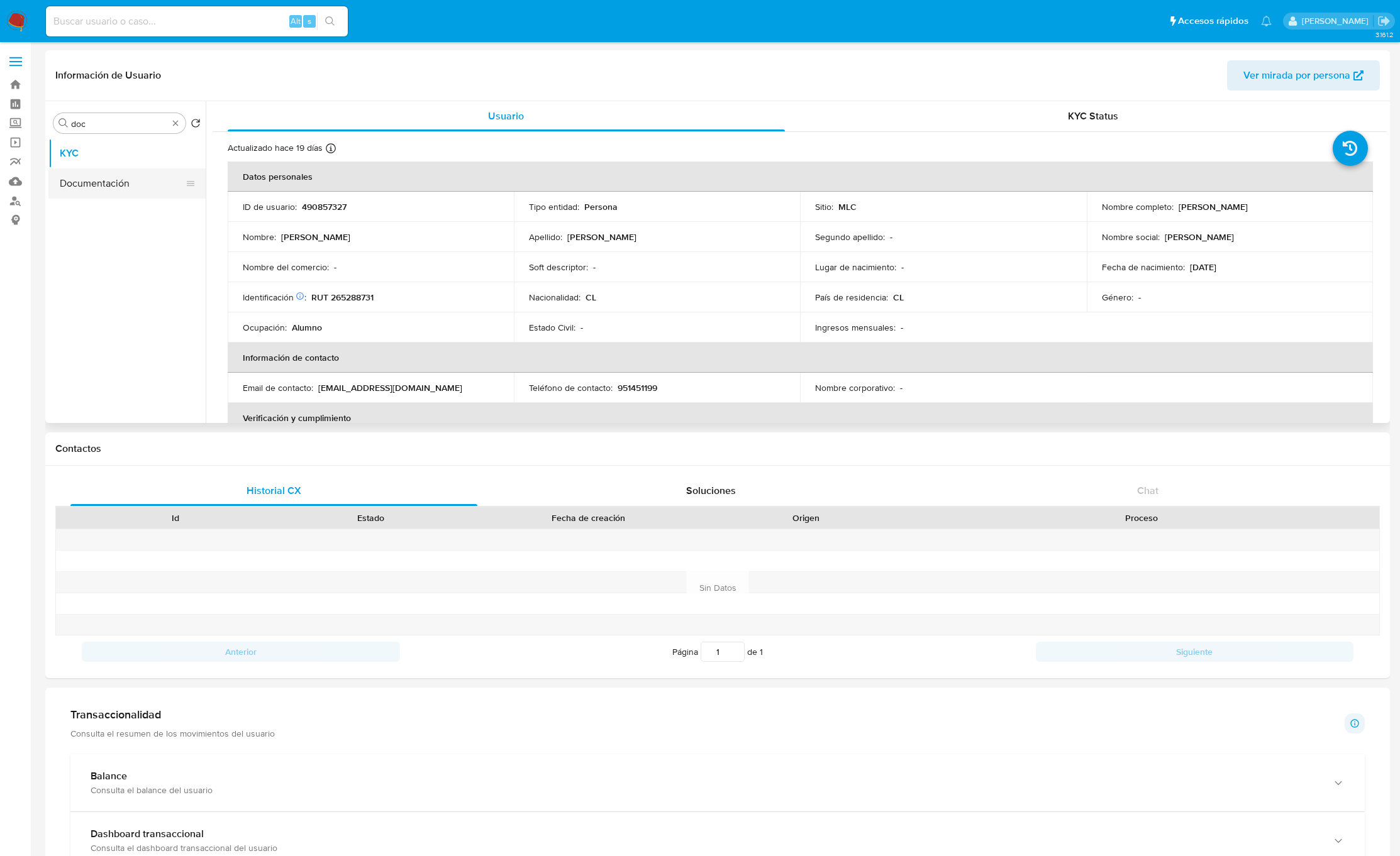
click at [100, 187] on button "Documentación" at bounding box center [122, 183] width 147 height 30
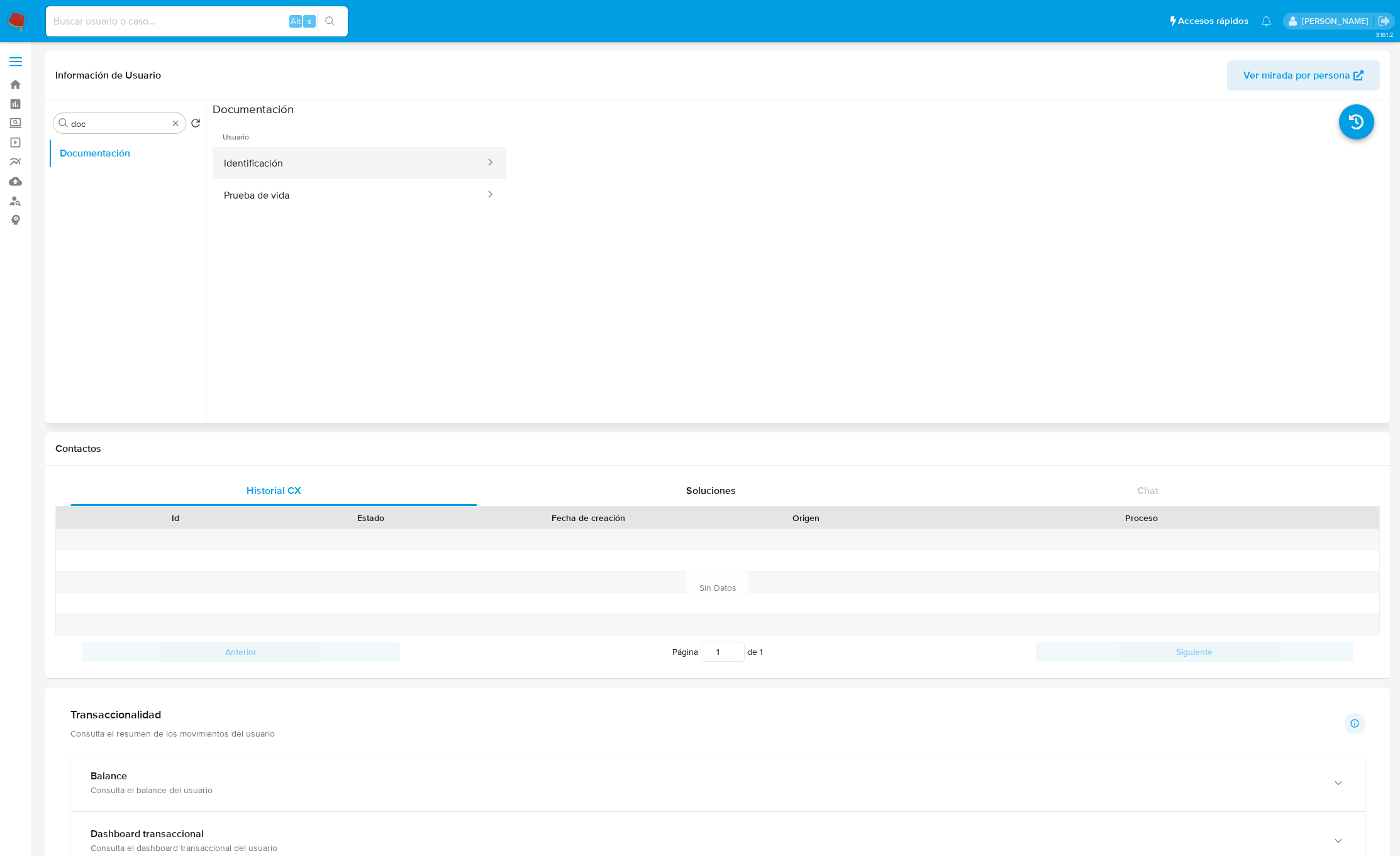
click at [338, 173] on button "Identificación" at bounding box center [349, 163] width 273 height 32
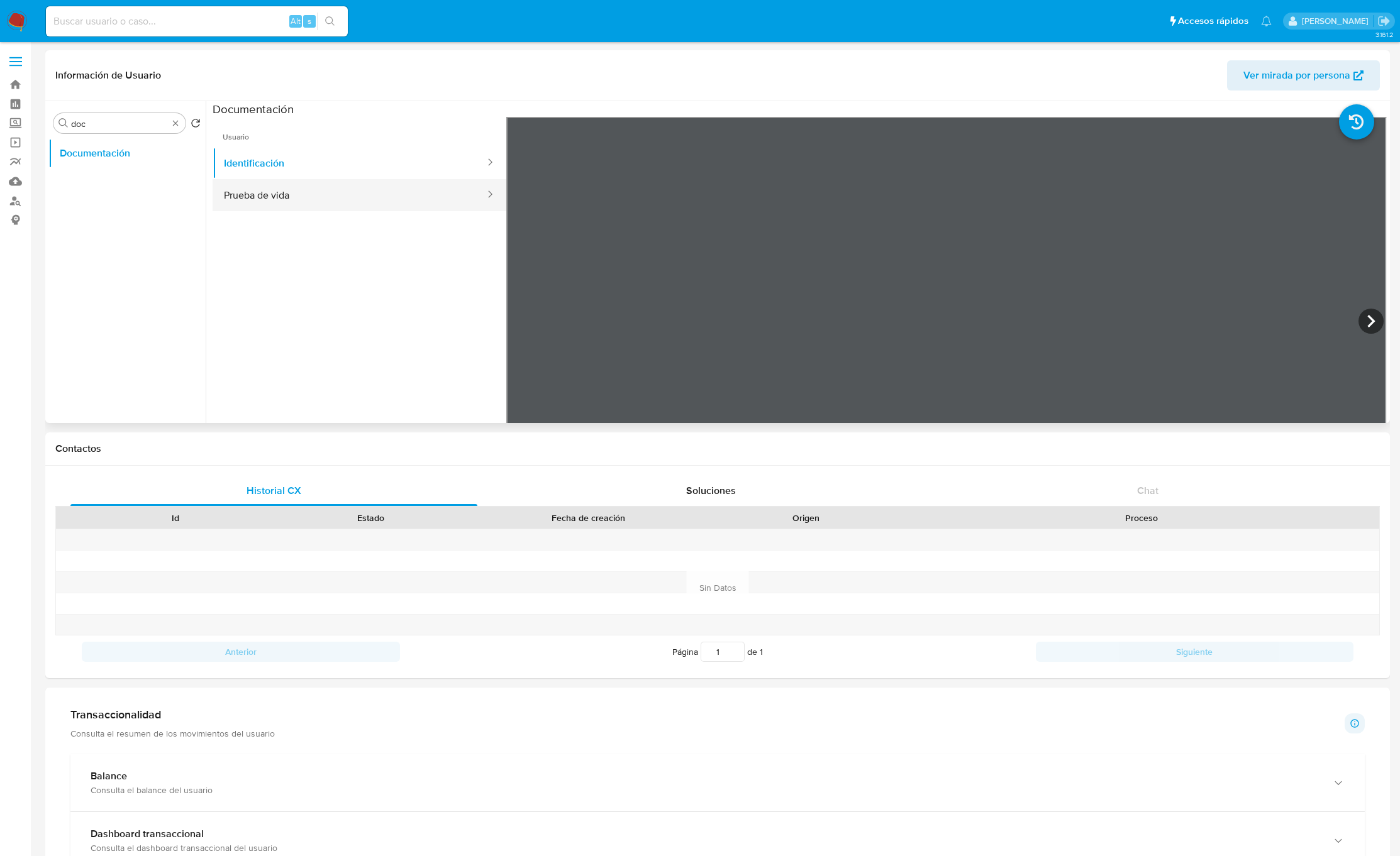
click at [340, 195] on button "Prueba de vida" at bounding box center [349, 194] width 273 height 32
click at [118, 125] on input "doc" at bounding box center [119, 124] width 97 height 12
click at [112, 187] on button "Restricciones Nuevo Mundo" at bounding box center [127, 183] width 157 height 30
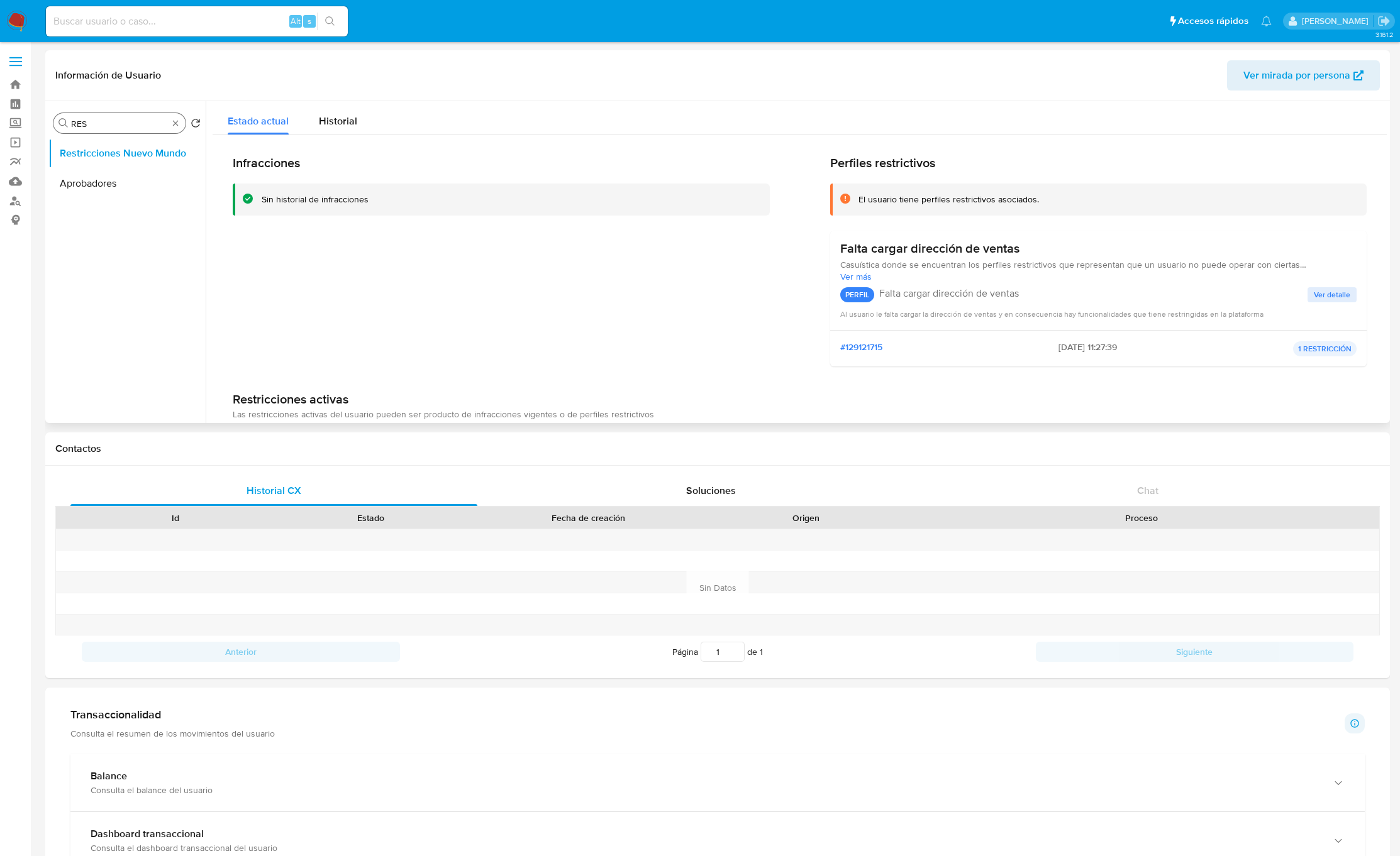
click at [113, 125] on input "RES" at bounding box center [119, 124] width 97 height 12
type input "doc"
click at [106, 159] on button "Documentación" at bounding box center [122, 153] width 147 height 30
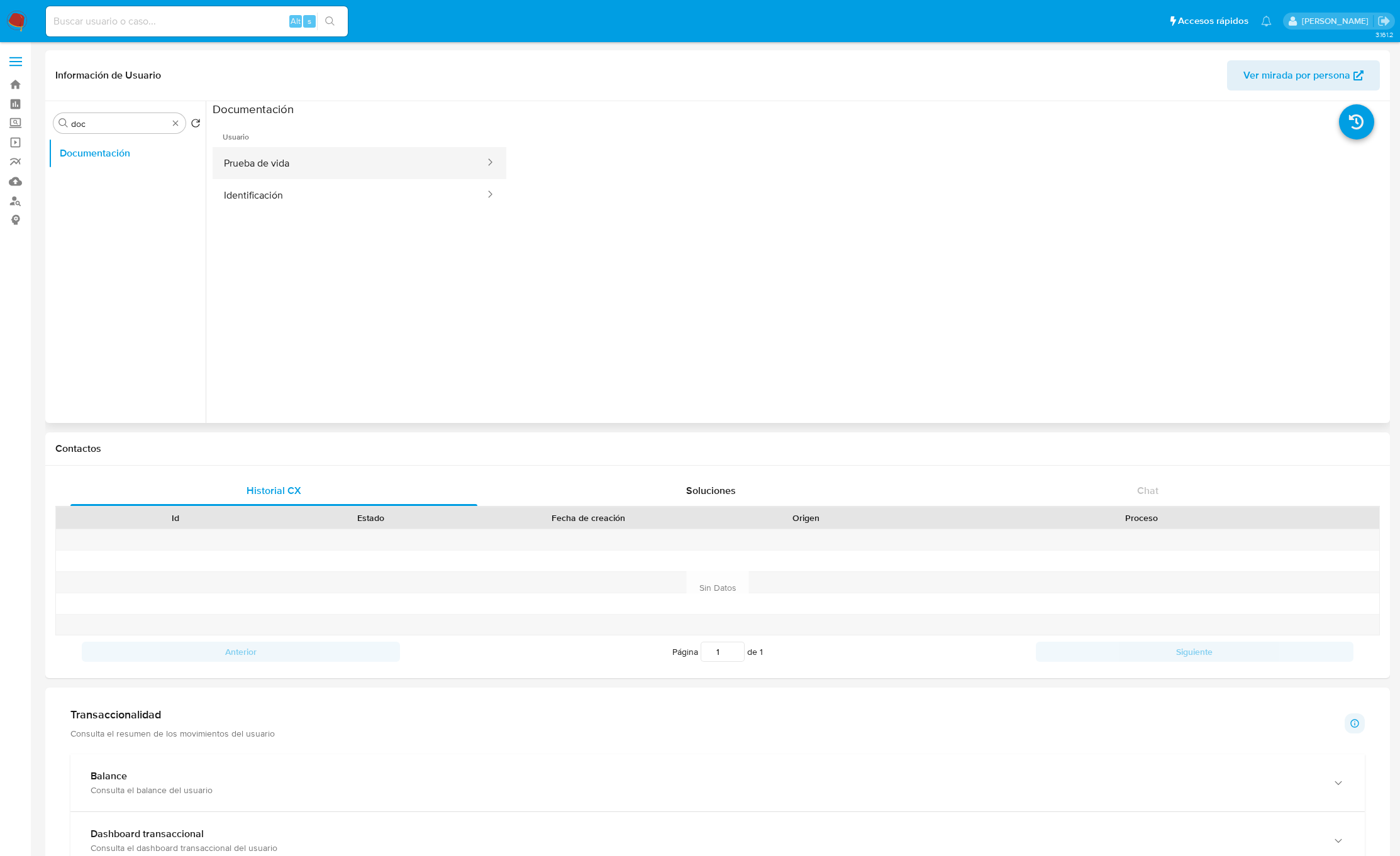
click at [327, 159] on button "Prueba de vida" at bounding box center [349, 163] width 273 height 32
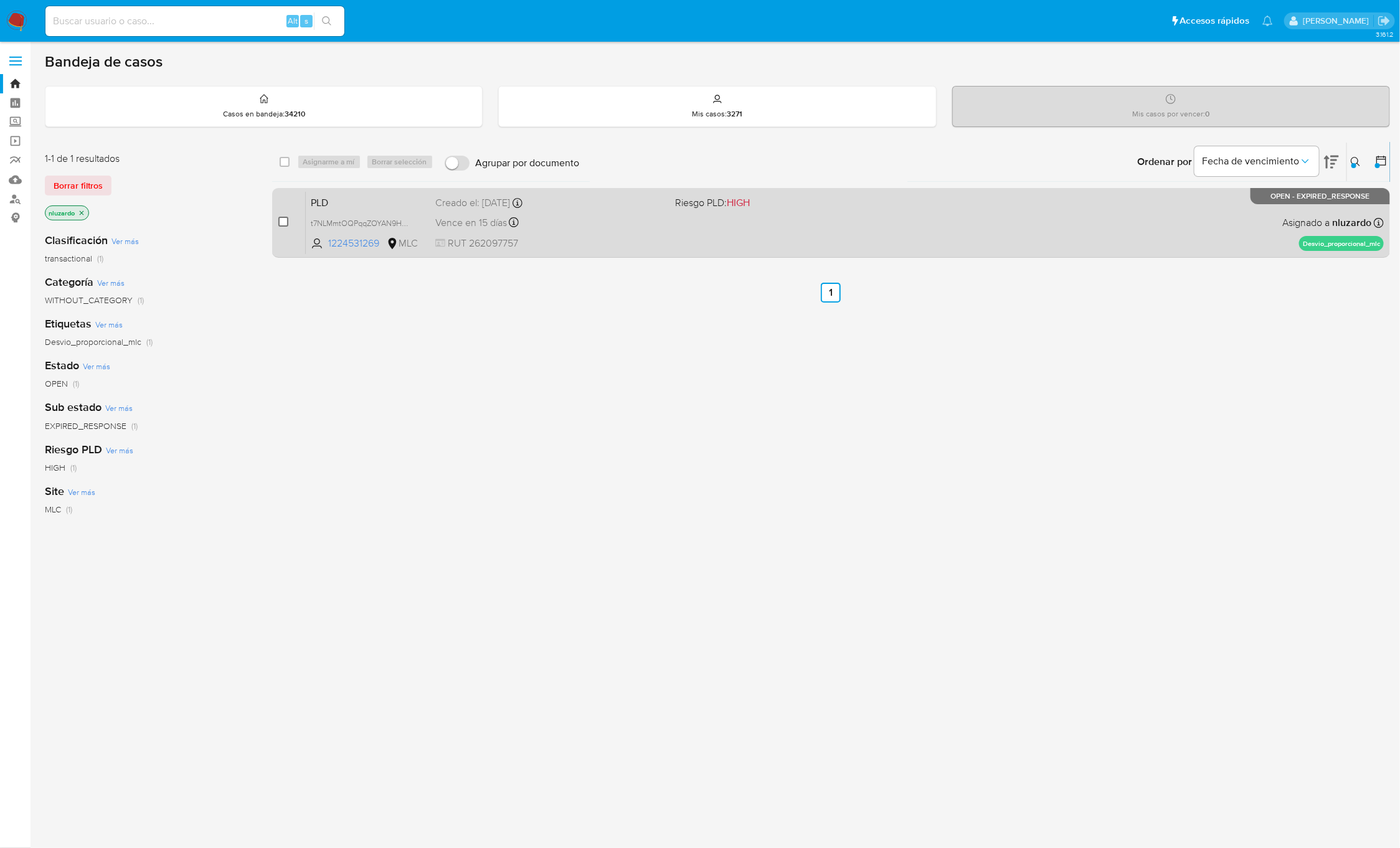
click at [280, 223] on div "case-item-checkbox No es posible asignar el caso PLD t7NLMmtOQPqqZOYAN9HqWf8n 1…" at bounding box center [831, 222] width 1119 height 70
click at [280, 223] on input "checkbox" at bounding box center [283, 222] width 10 height 10
checkbox input "true"
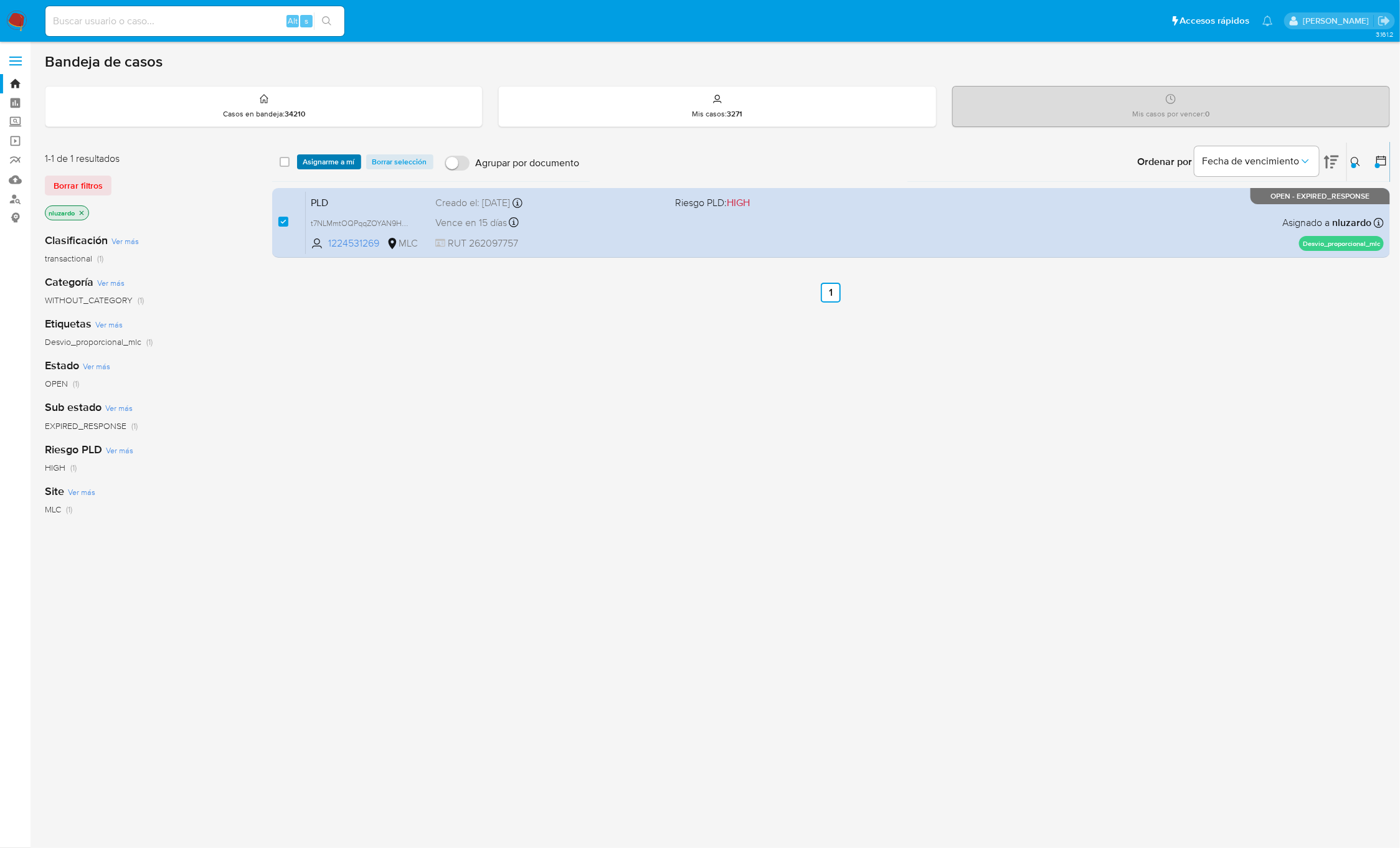
click at [314, 167] on span "Asignarme a mí" at bounding box center [329, 162] width 51 height 12
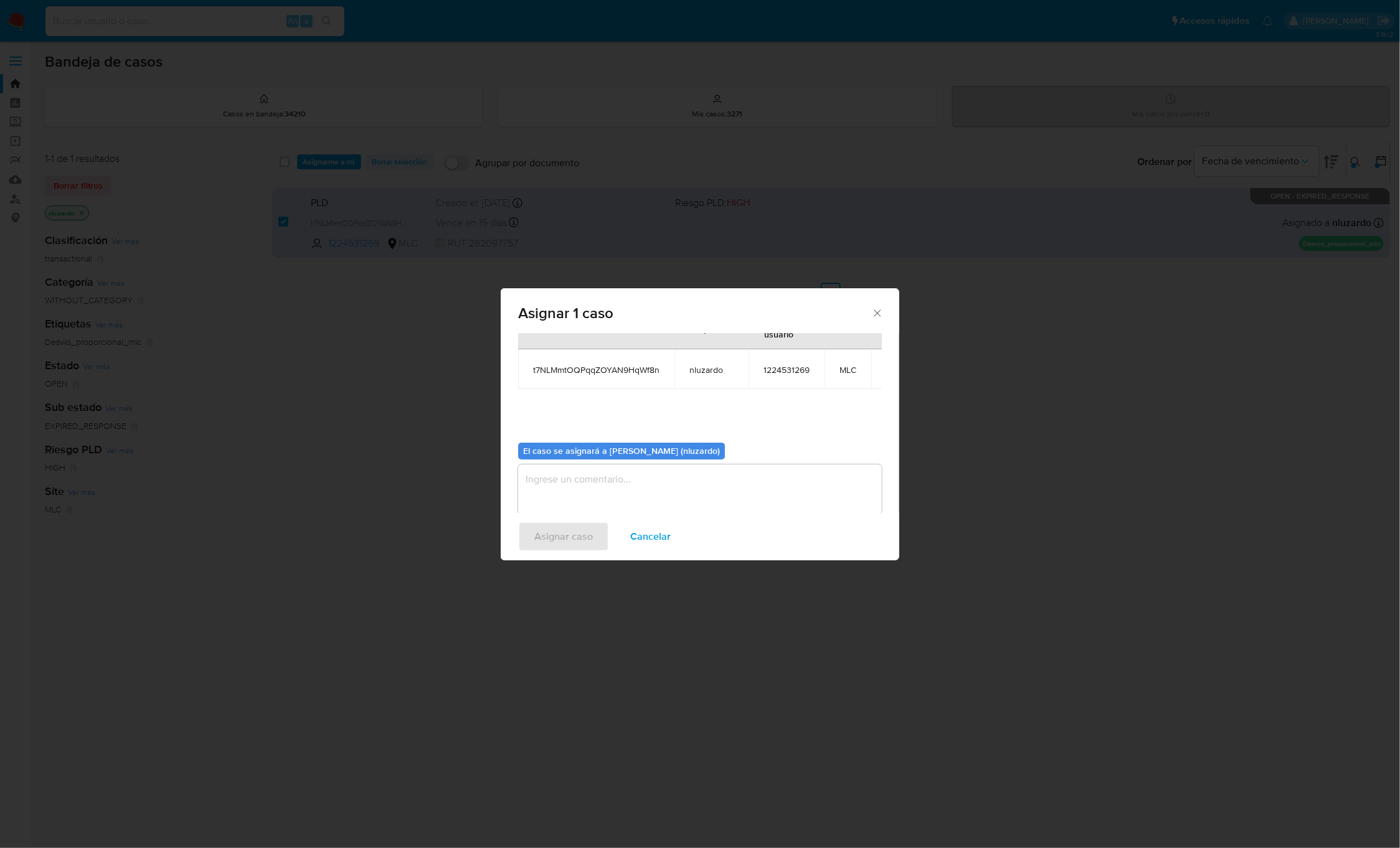
scroll to position [77, 0]
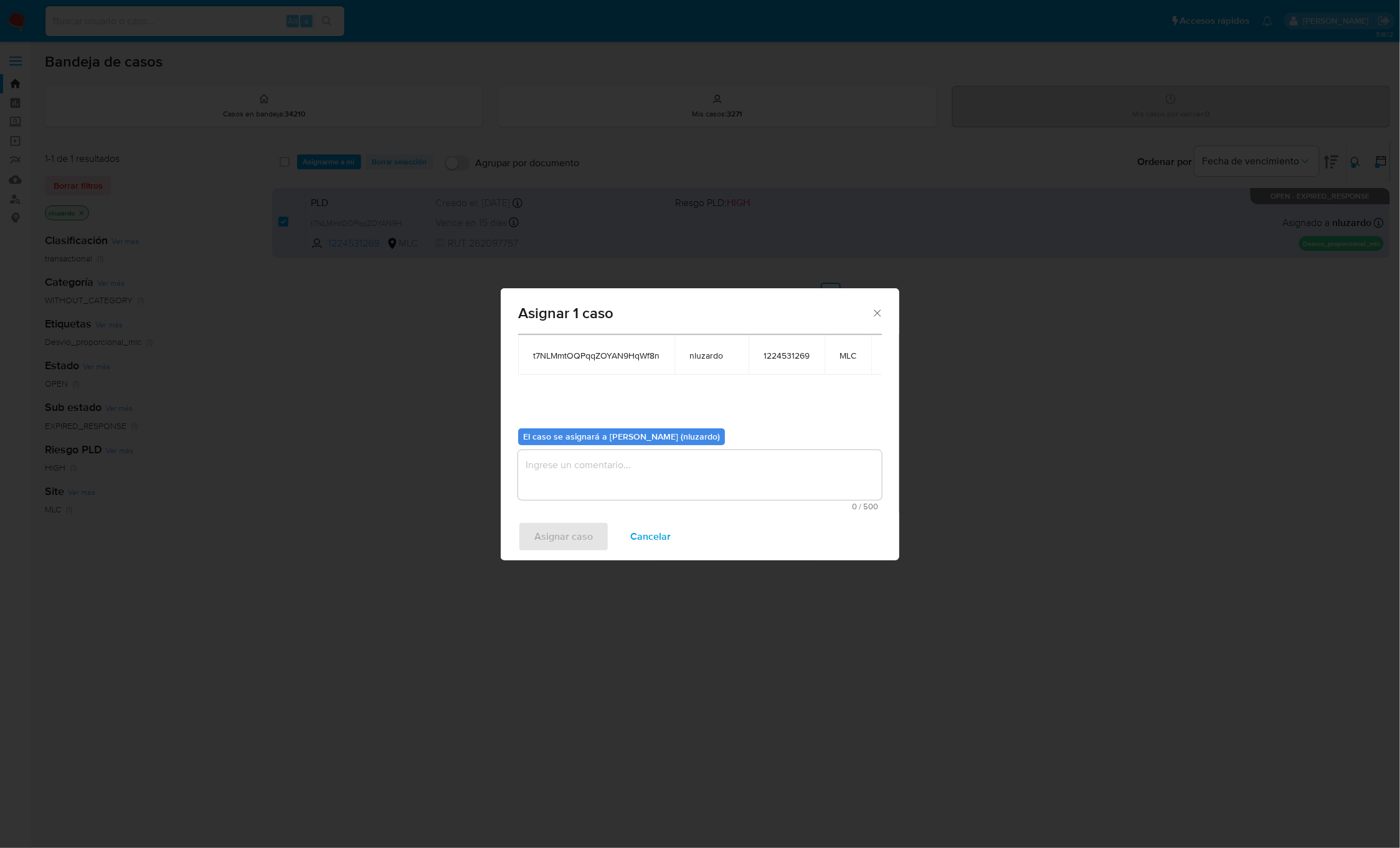
click at [555, 465] on textarea "assign-modal" at bounding box center [700, 475] width 363 height 50
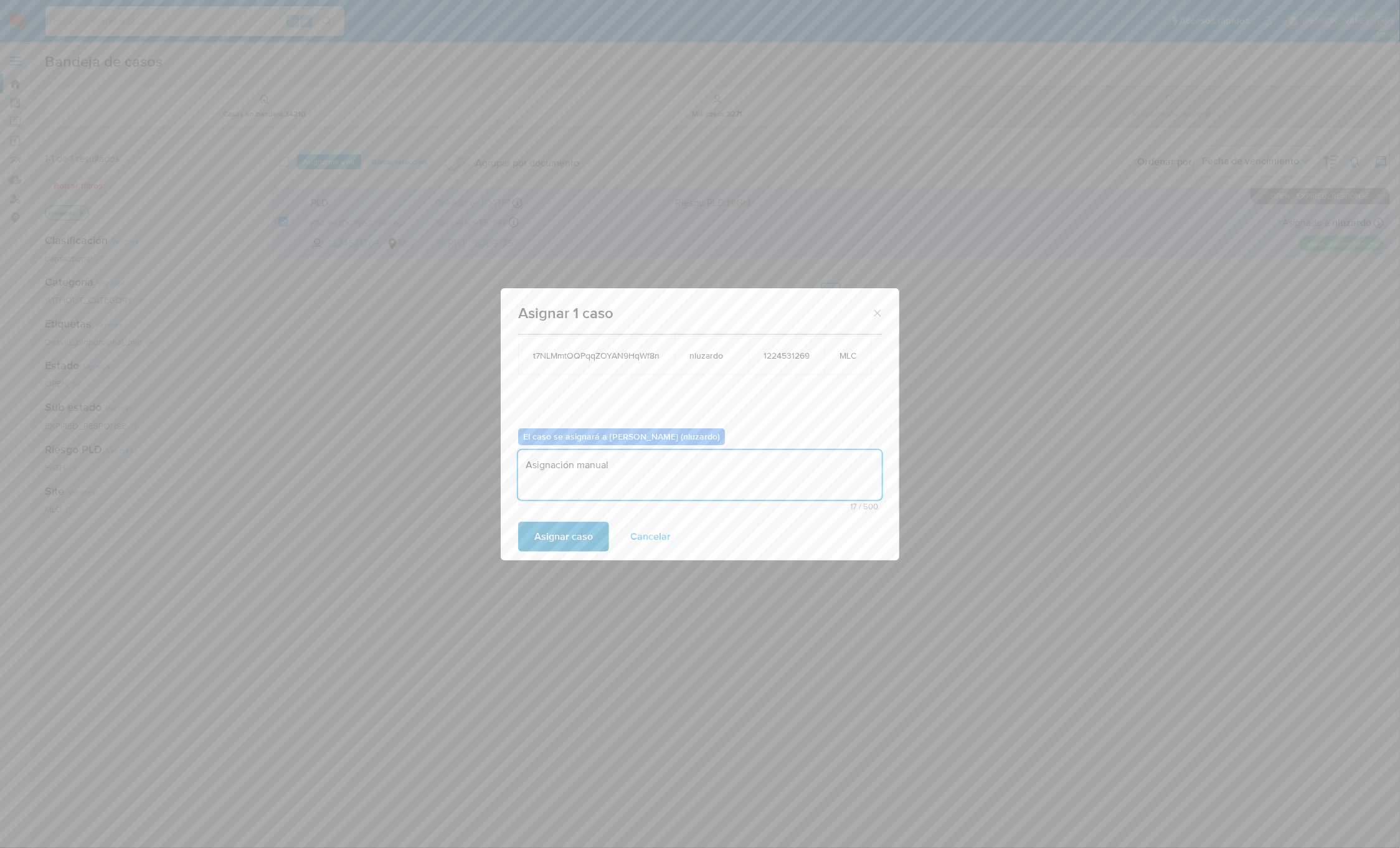
type textarea "Asignación manual"
click at [567, 537] on span "Asignar caso" at bounding box center [564, 537] width 58 height 28
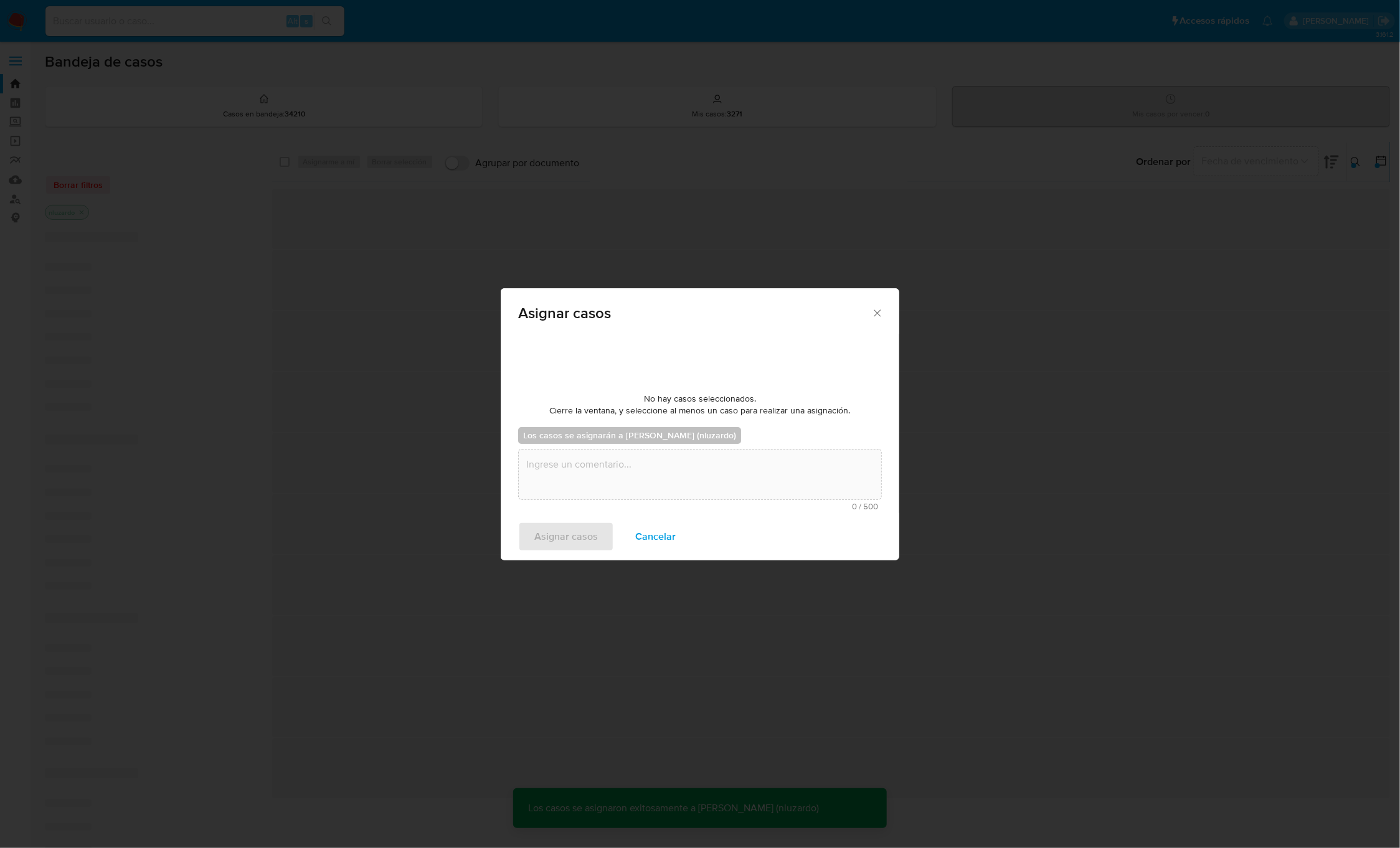
scroll to position [74, 0]
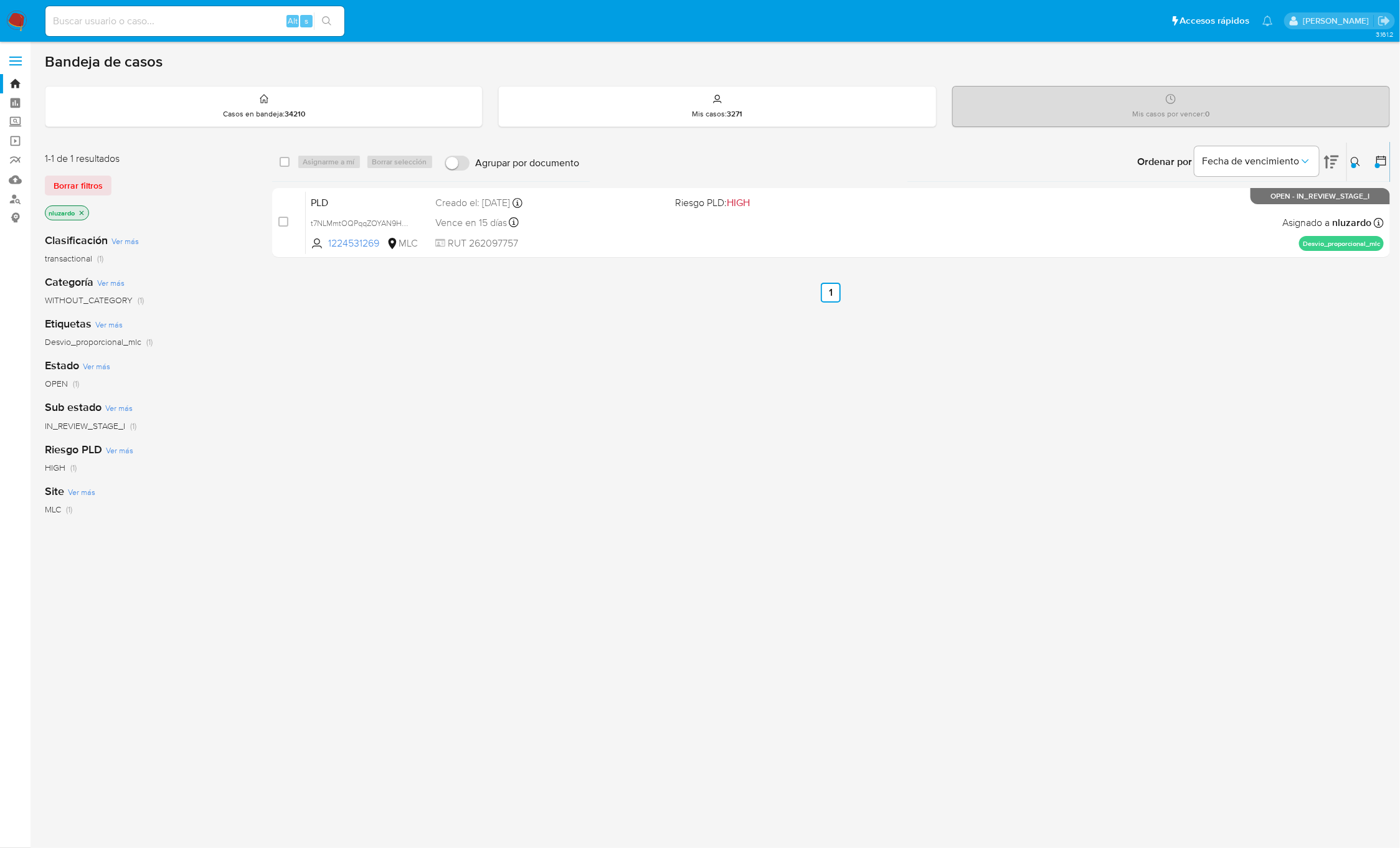
click at [1347, 163] on button at bounding box center [1357, 161] width 21 height 15
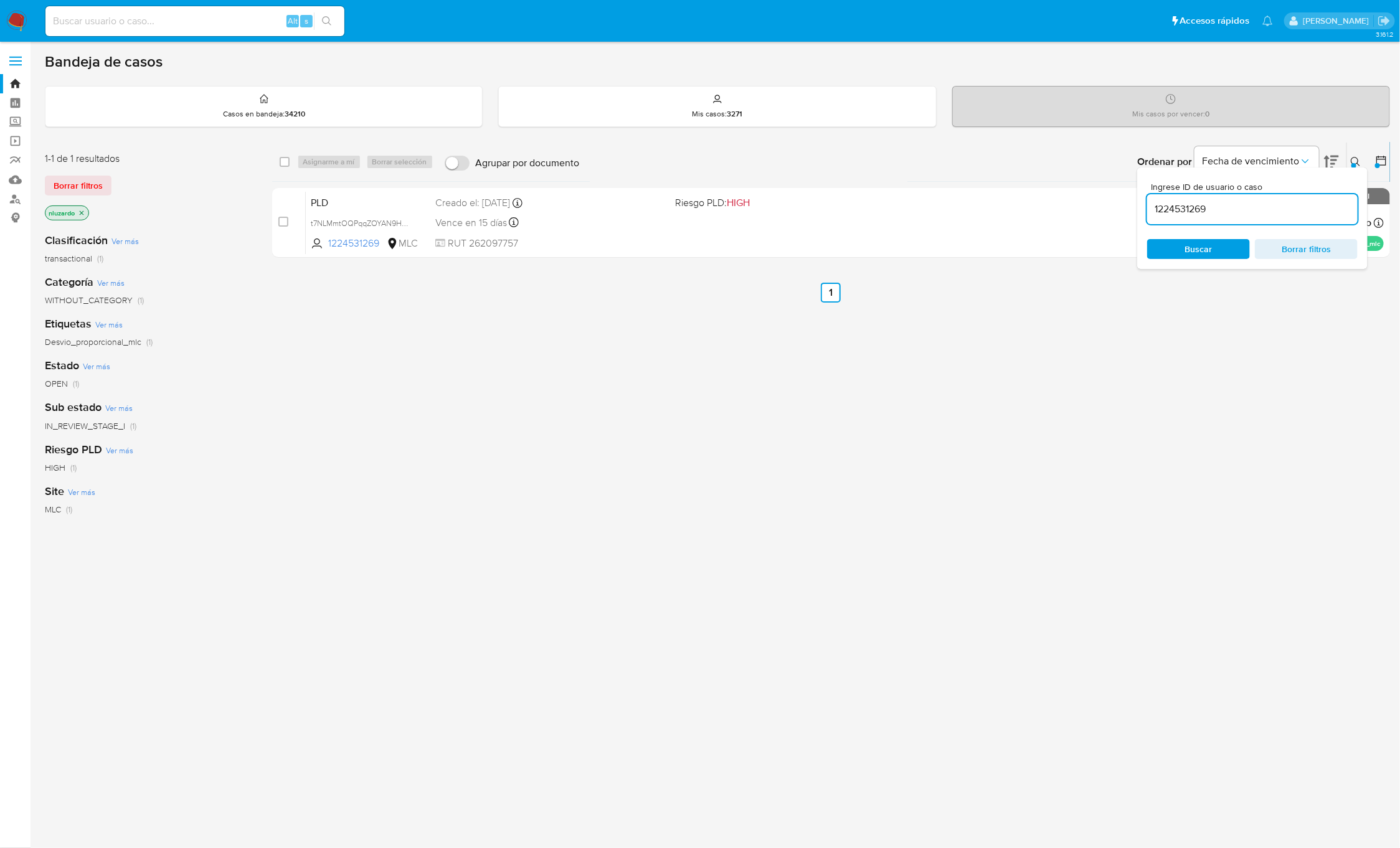
click at [1246, 202] on input "1224531269" at bounding box center [1252, 209] width 211 height 16
type input "127580256"
click at [1192, 270] on div "select-all-cases-checkbox Asignarme a mí Borrar selección Agrupar por documento…" at bounding box center [831, 424] width 1119 height 564
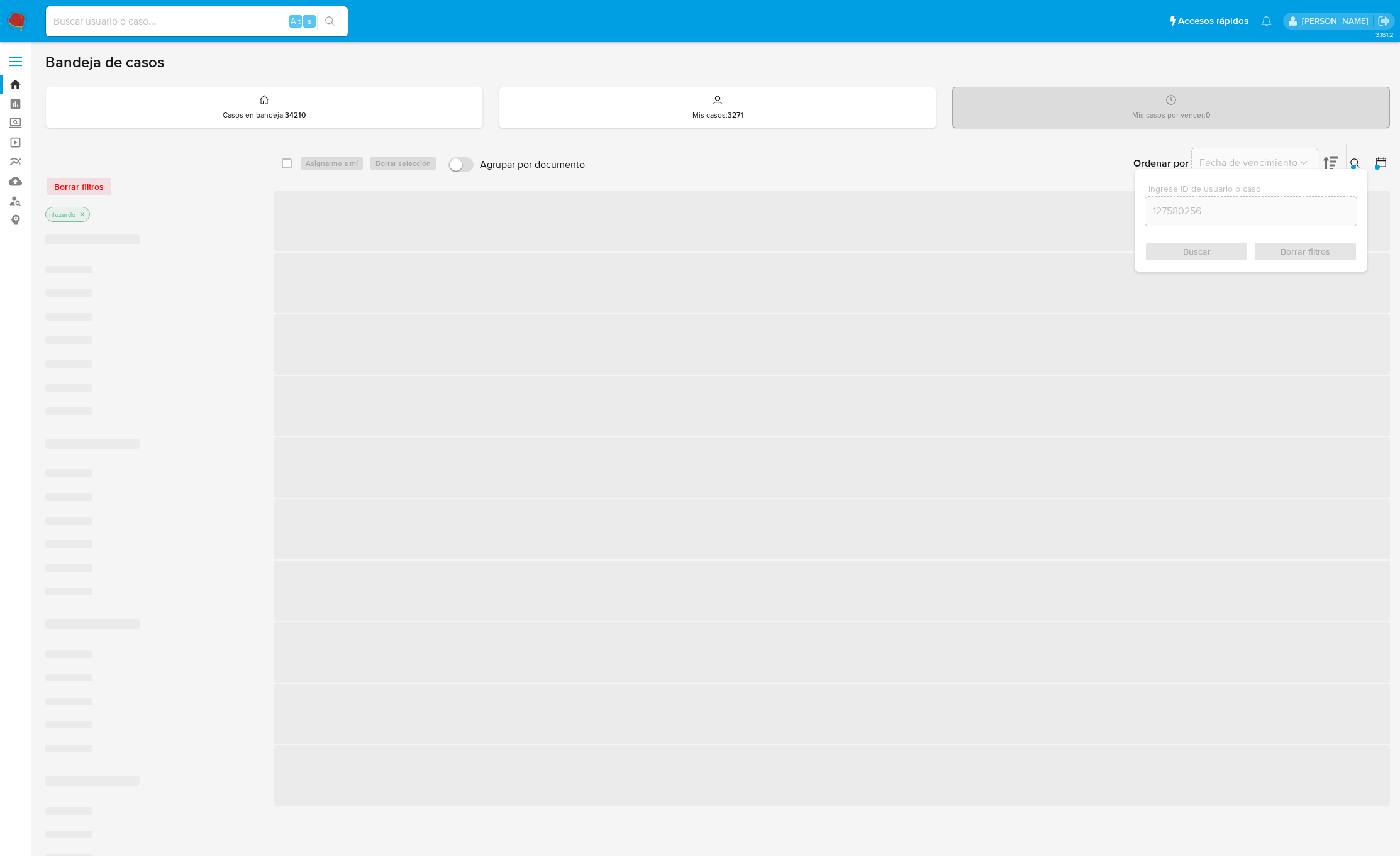
click at [1206, 255] on div "Buscar Borrar filtros" at bounding box center [1251, 252] width 213 height 20
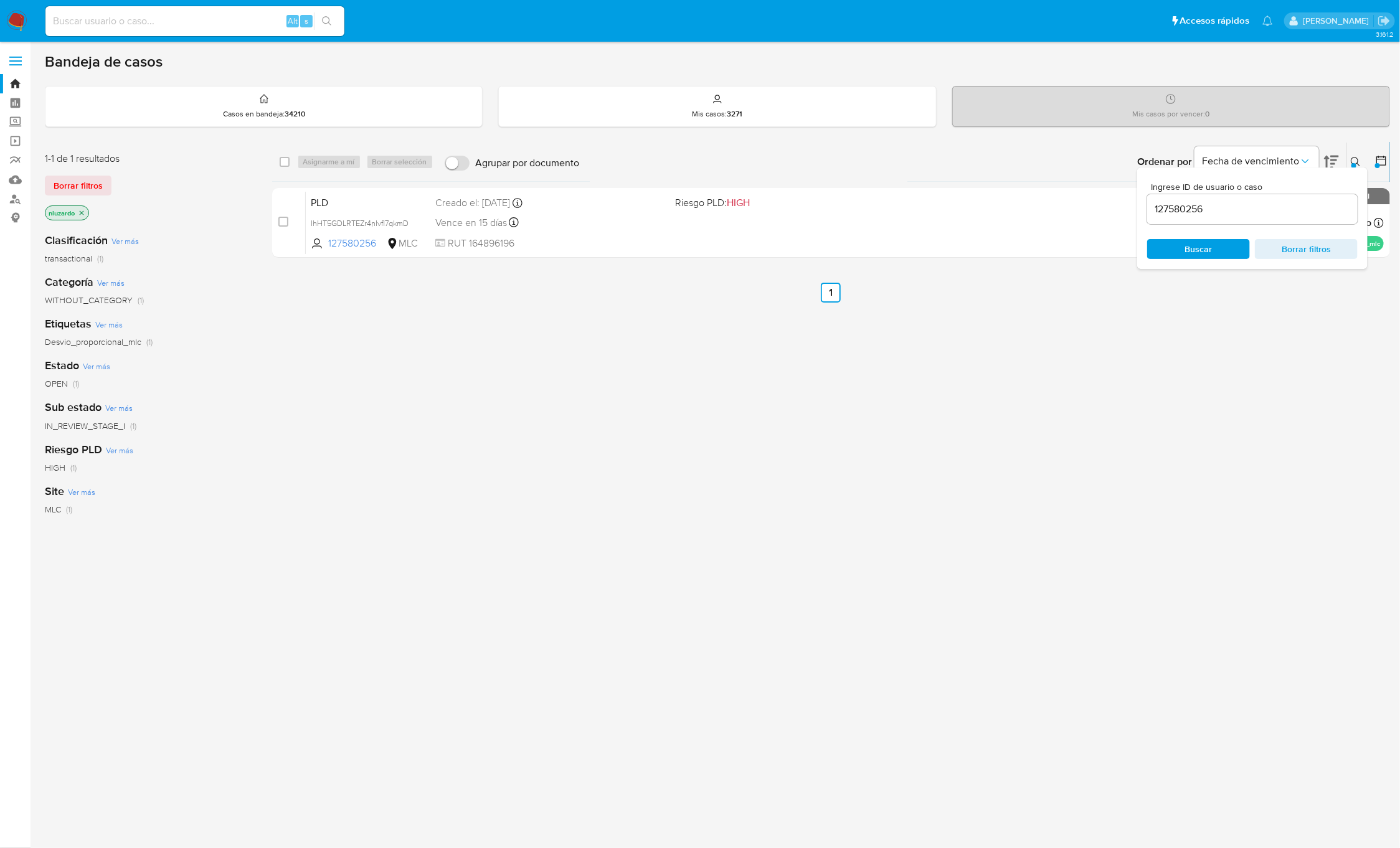
click at [1343, 165] on div "Ordenar por Fecha de vencimiento" at bounding box center [1237, 162] width 219 height 38
click at [1344, 156] on div "Ordenar por Fecha de vencimiento" at bounding box center [1237, 162] width 219 height 38
click at [1352, 157] on icon at bounding box center [1356, 162] width 10 height 10
drag, startPoint x: 965, startPoint y: 430, endPoint x: 927, endPoint y: 389, distance: 55.9
click at [964, 432] on div "select-all-cases-checkbox Asignarme a mí Borrar selección Agrupar por documento…" at bounding box center [831, 424] width 1119 height 564
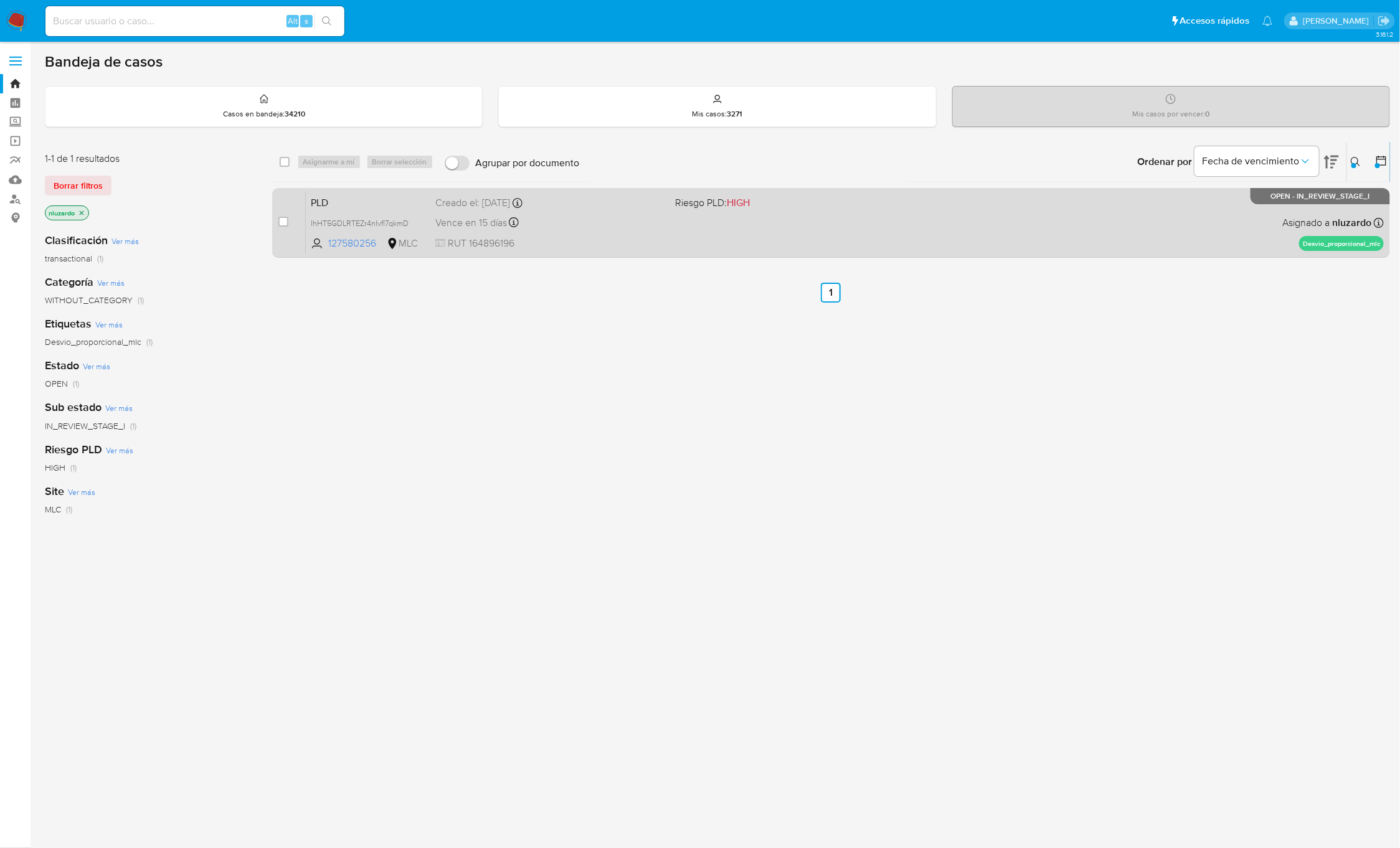
click at [764, 235] on div "PLD IhHT5GDLRTEZr4nIvfl7qkmD 127580256 MLC Riesgo PLD: HIGH Creado el: [DATE] C…" at bounding box center [845, 222] width 1078 height 63
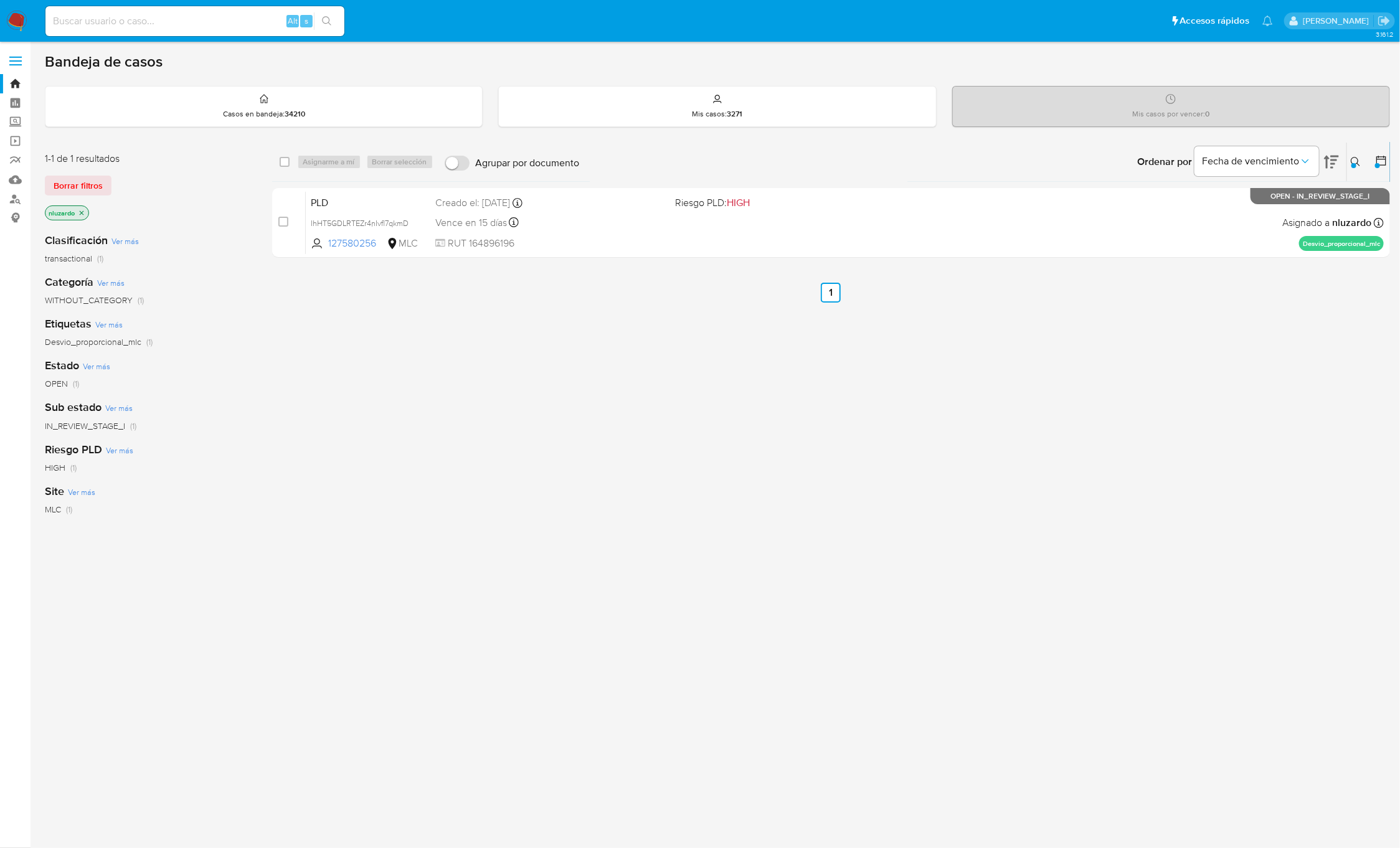
click at [1224, 365] on div "select-all-cases-checkbox Asignarme a mí Borrar selección Agrupar por documento…" at bounding box center [831, 424] width 1119 height 564
click at [1353, 157] on icon at bounding box center [1356, 162] width 10 height 10
click at [1277, 207] on input "127580256" at bounding box center [1252, 209] width 211 height 16
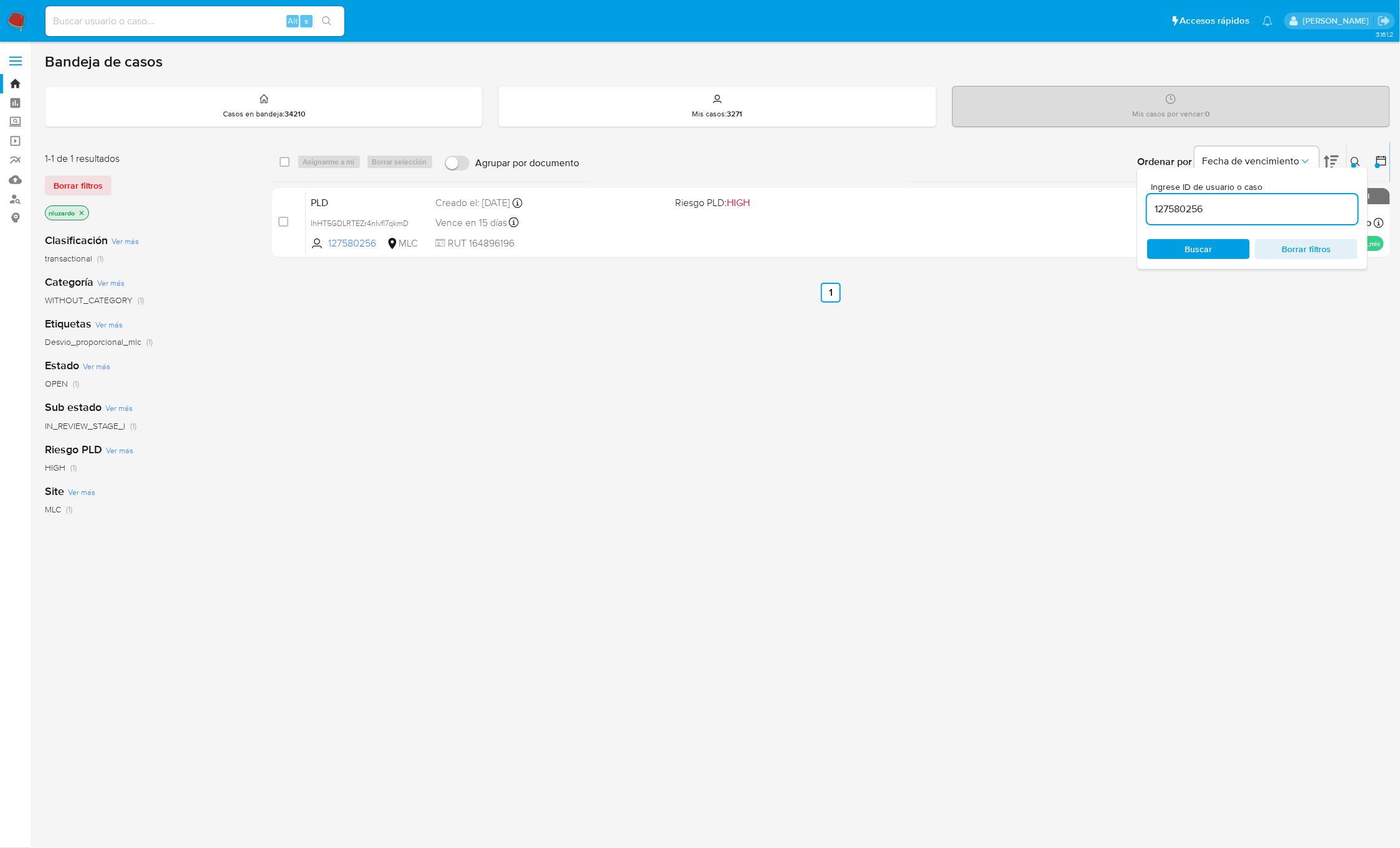
click at [1277, 207] on input "127580256" at bounding box center [1252, 209] width 211 height 16
click at [1209, 245] on span "Buscar" at bounding box center [1199, 249] width 28 height 20
click at [1353, 161] on icon at bounding box center [1356, 162] width 10 height 10
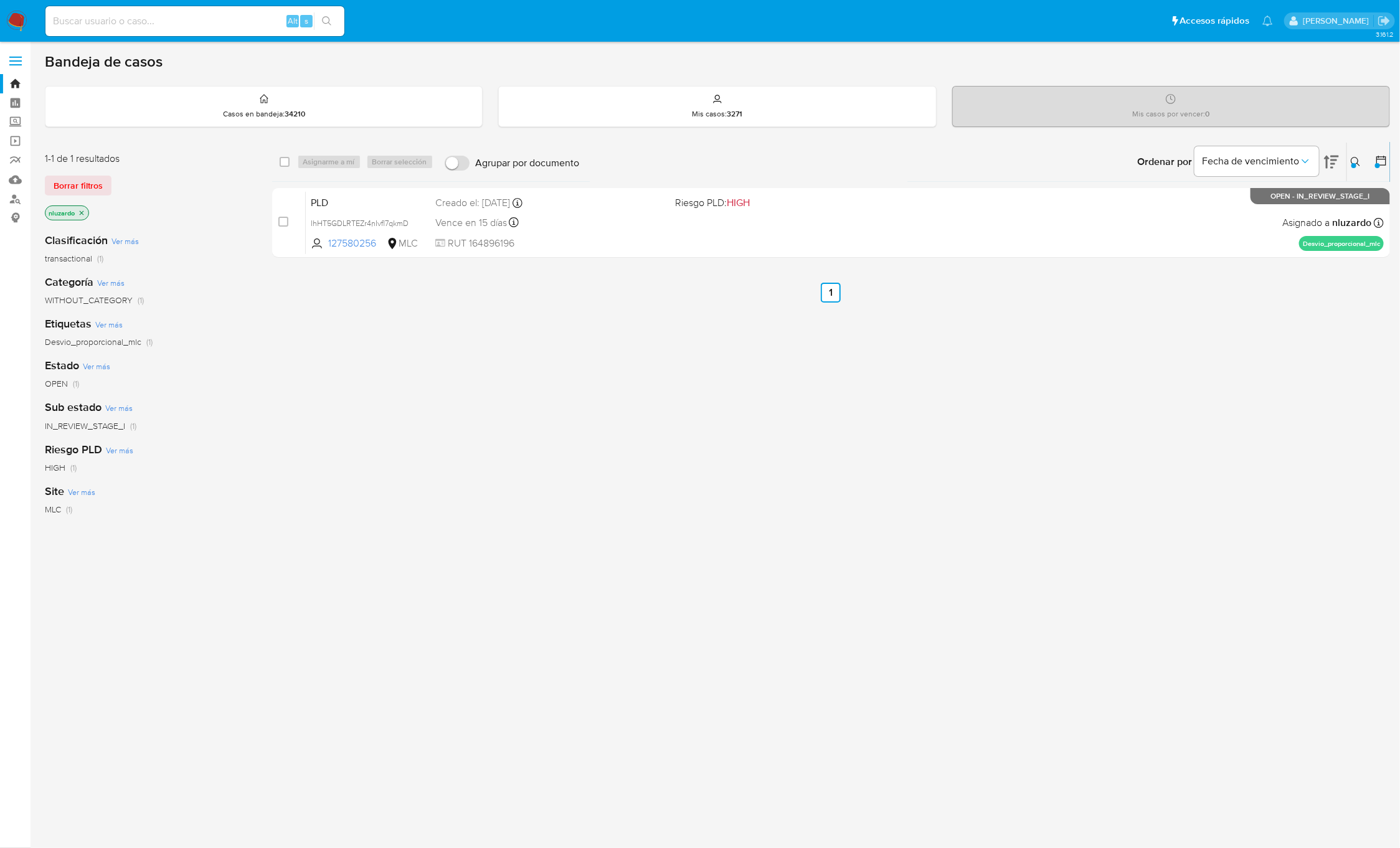
click at [1162, 422] on div "select-all-cases-checkbox Asignarme a mí Borrar selección Agrupar por documento…" at bounding box center [831, 424] width 1119 height 564
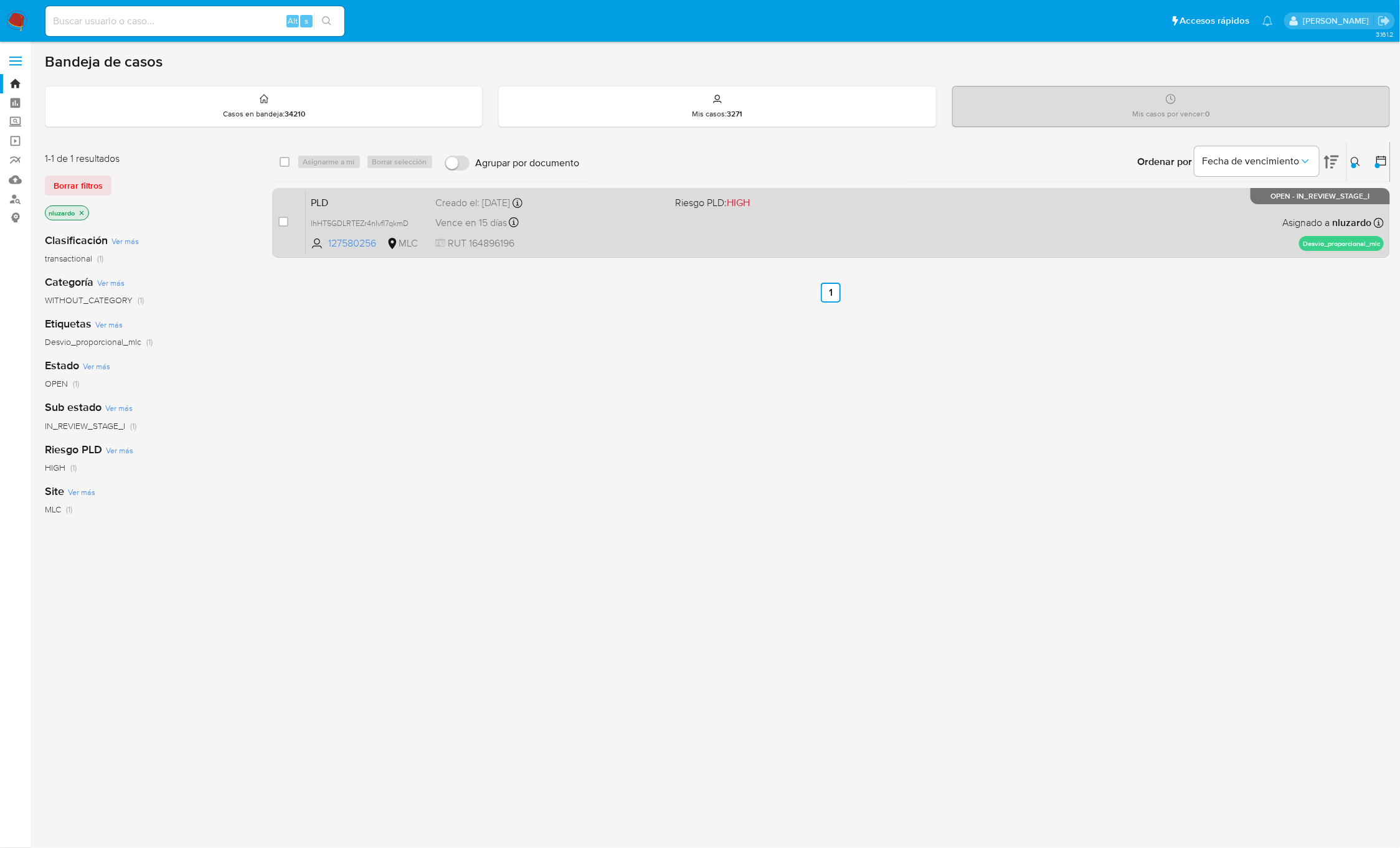
click at [714, 228] on div "PLD IhHT5GDLRTEZr4nIvfl7qkmD 127580256 MLC Riesgo PLD: HIGH Creado el: [DATE] C…" at bounding box center [845, 222] width 1078 height 63
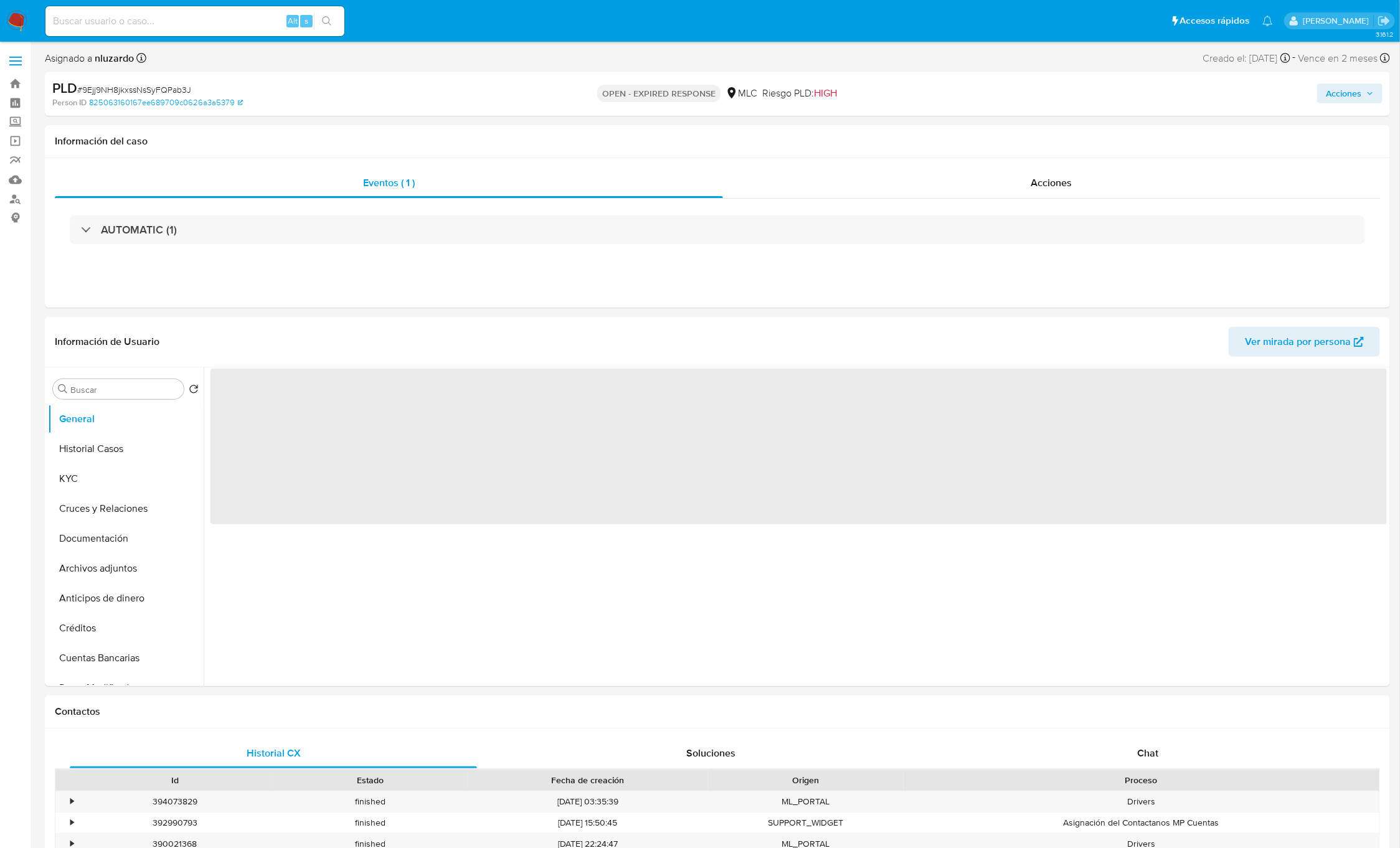
select select "10"
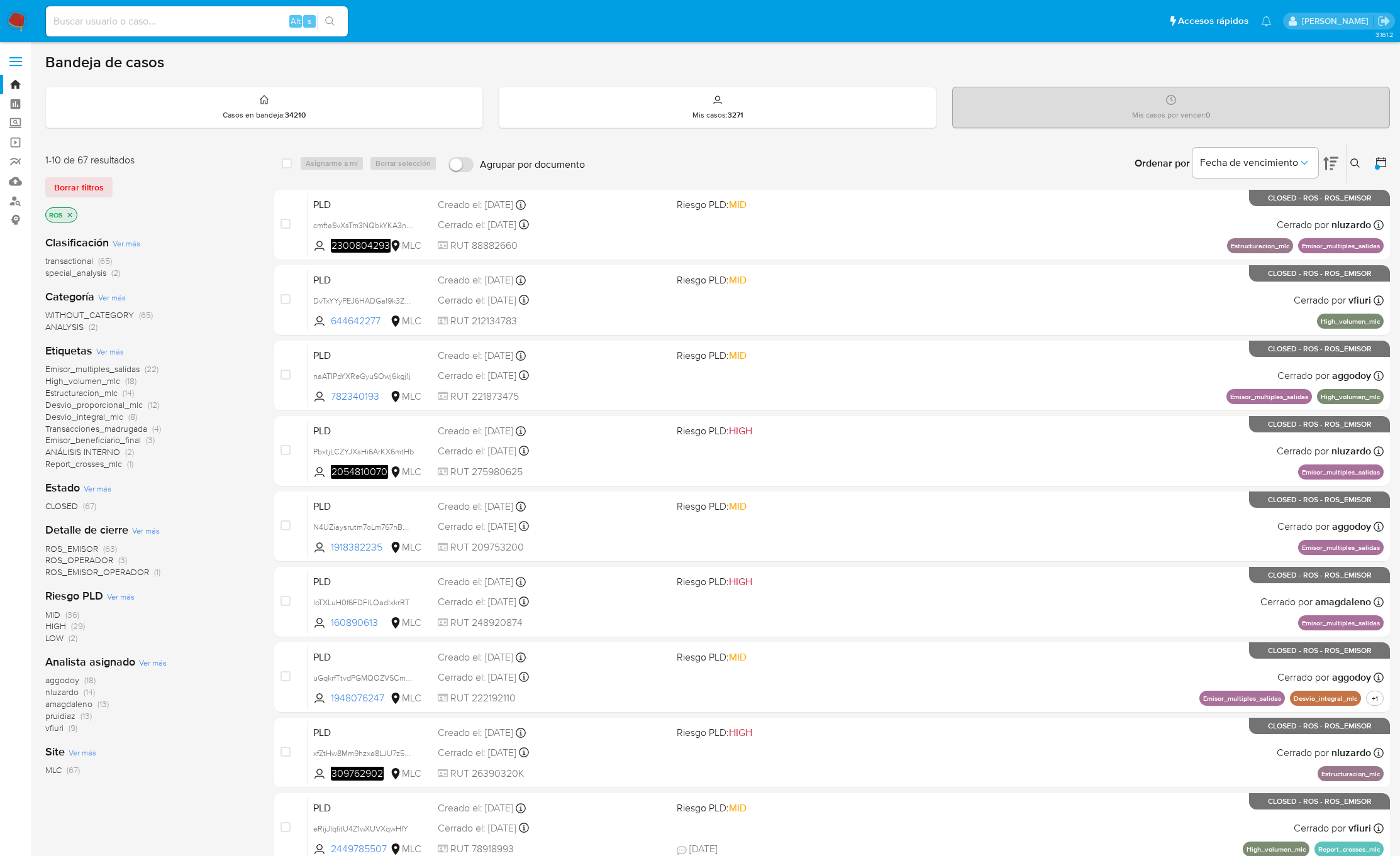
click at [74, 213] on p "ROS" at bounding box center [61, 215] width 31 height 14
click at [74, 215] on icon "close-filter" at bounding box center [70, 215] width 8 height 8
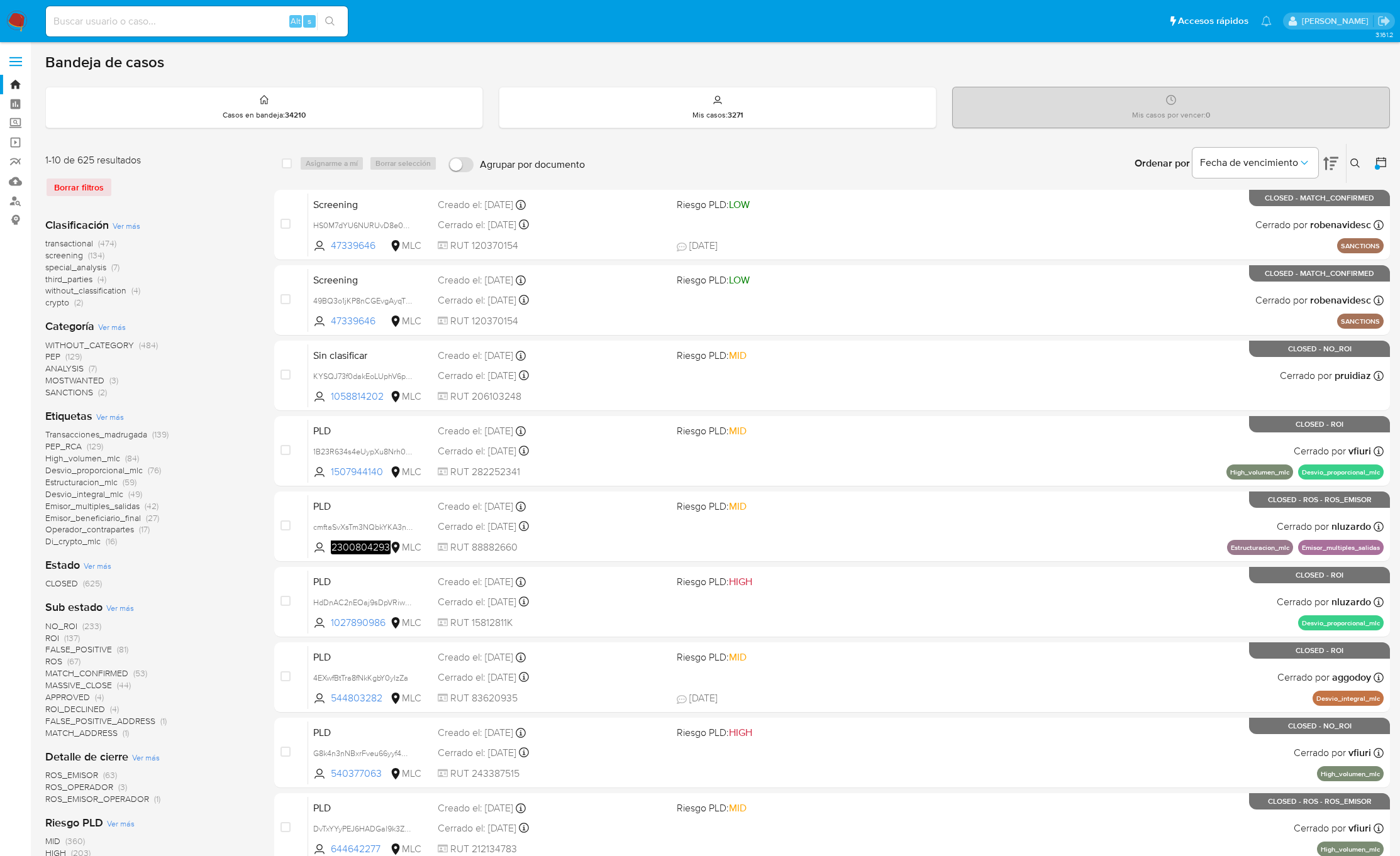
click at [1349, 161] on button at bounding box center [1357, 163] width 21 height 15
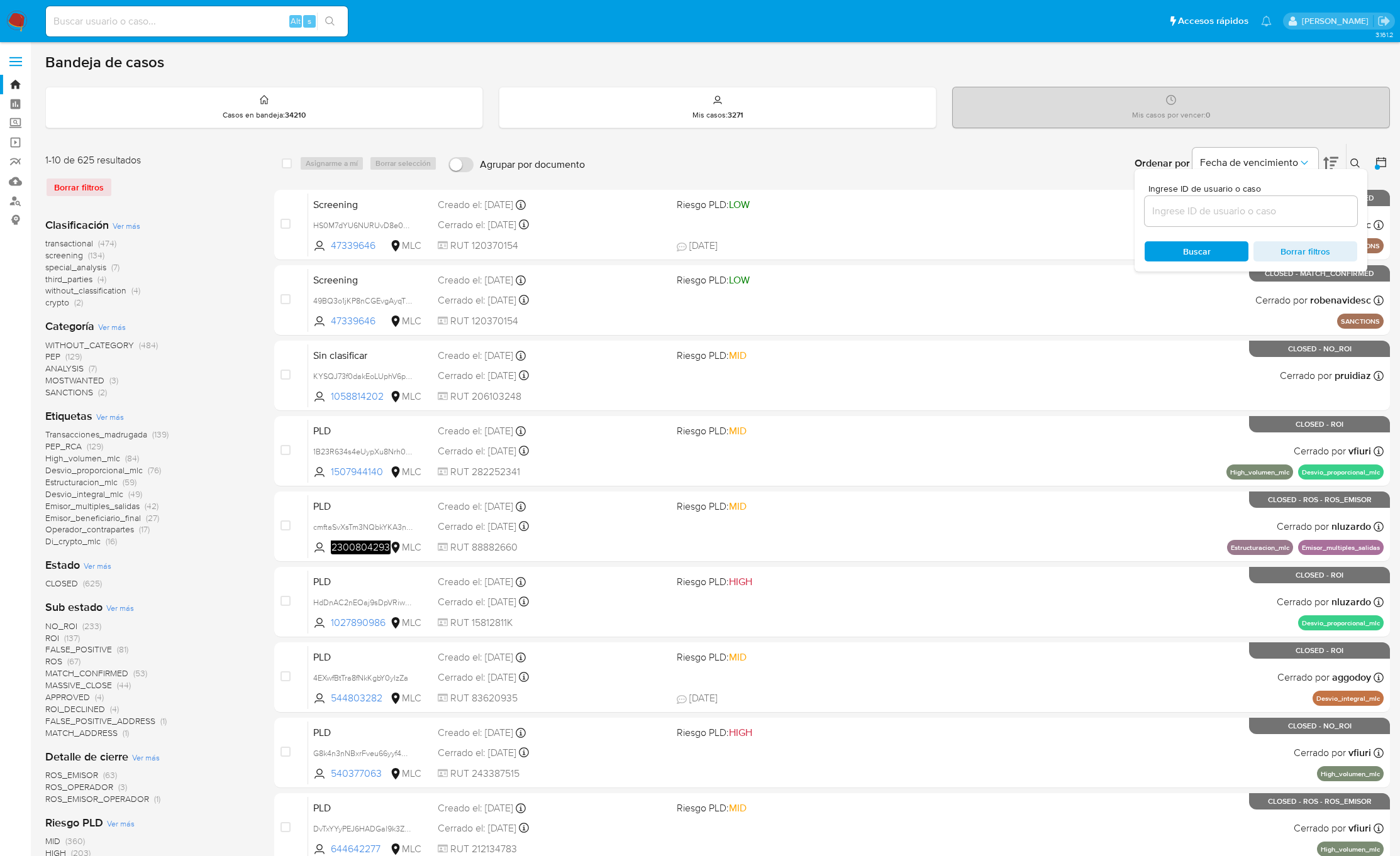
click at [1285, 214] on input at bounding box center [1251, 211] width 213 height 16
type input "9Ejj9NH8jkxssNsSyFQPab3J"
click at [1210, 246] on span "Buscar" at bounding box center [1196, 252] width 86 height 18
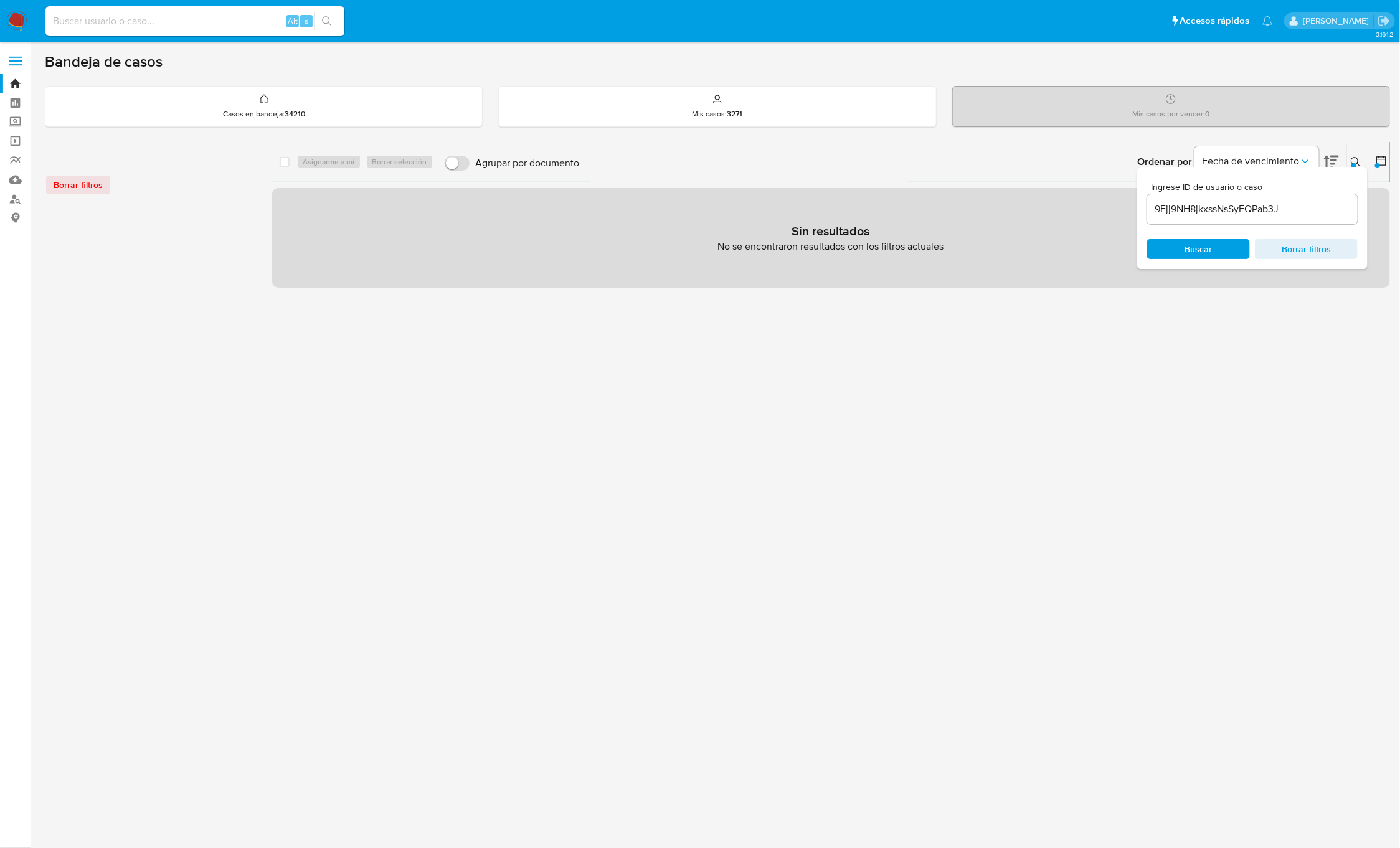
click at [1356, 159] on icon at bounding box center [1356, 162] width 10 height 10
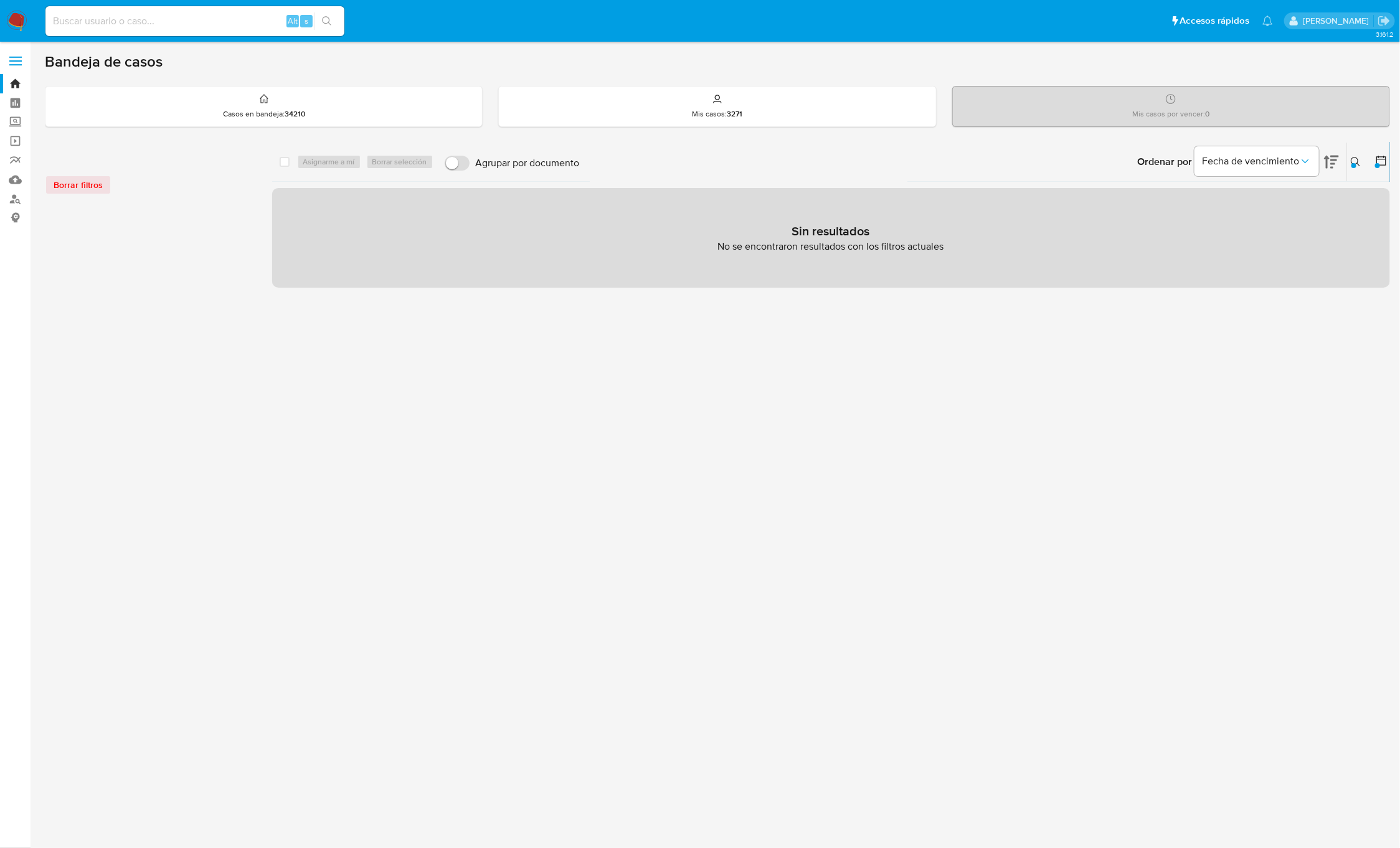
click at [1360, 163] on icon at bounding box center [1356, 162] width 10 height 10
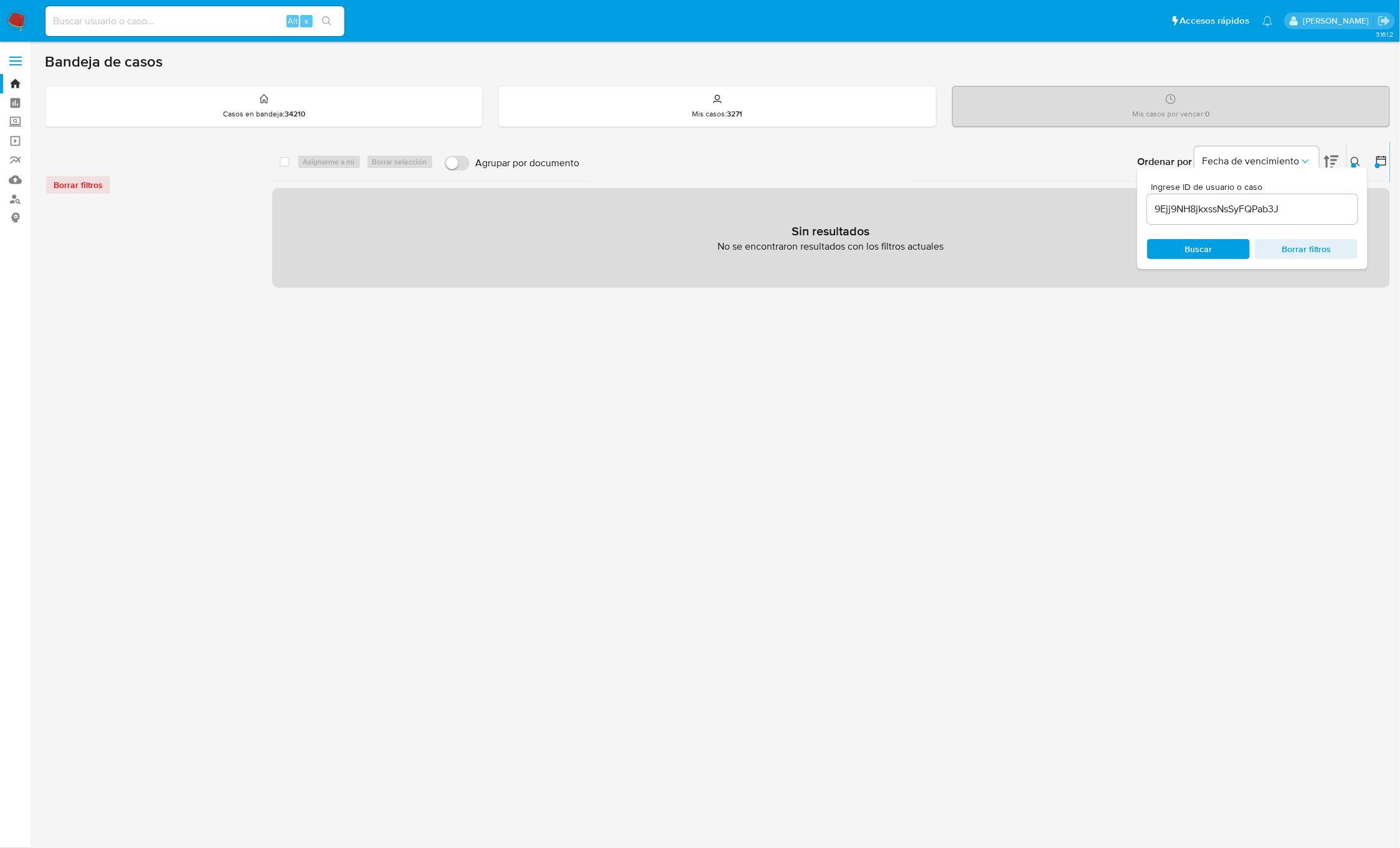
click at [1375, 164] on div at bounding box center [1377, 166] width 5 height 5
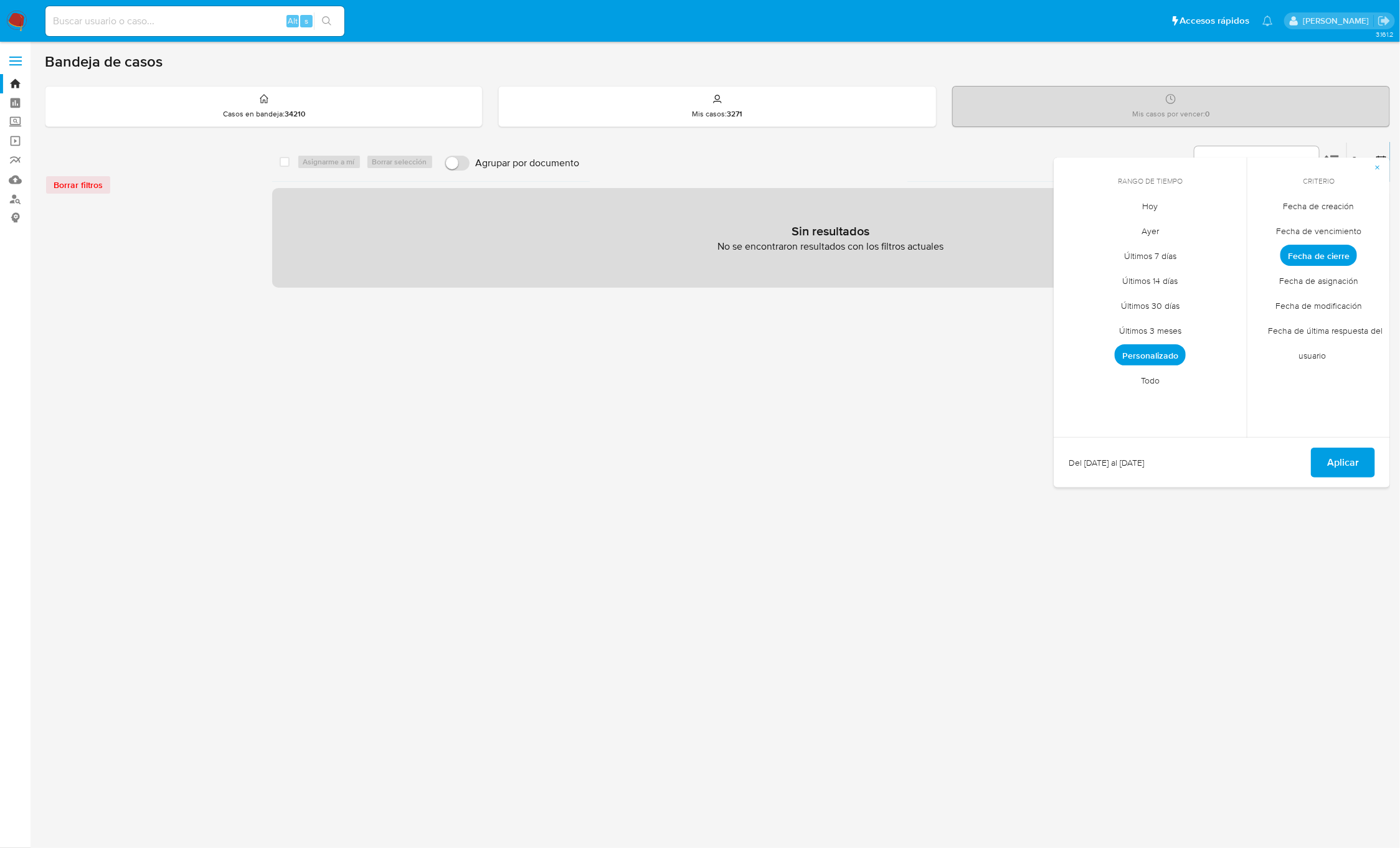
click at [1165, 386] on span "Todo" at bounding box center [1150, 380] width 44 height 25
click at [1323, 458] on button "Aplicar" at bounding box center [1343, 462] width 64 height 30
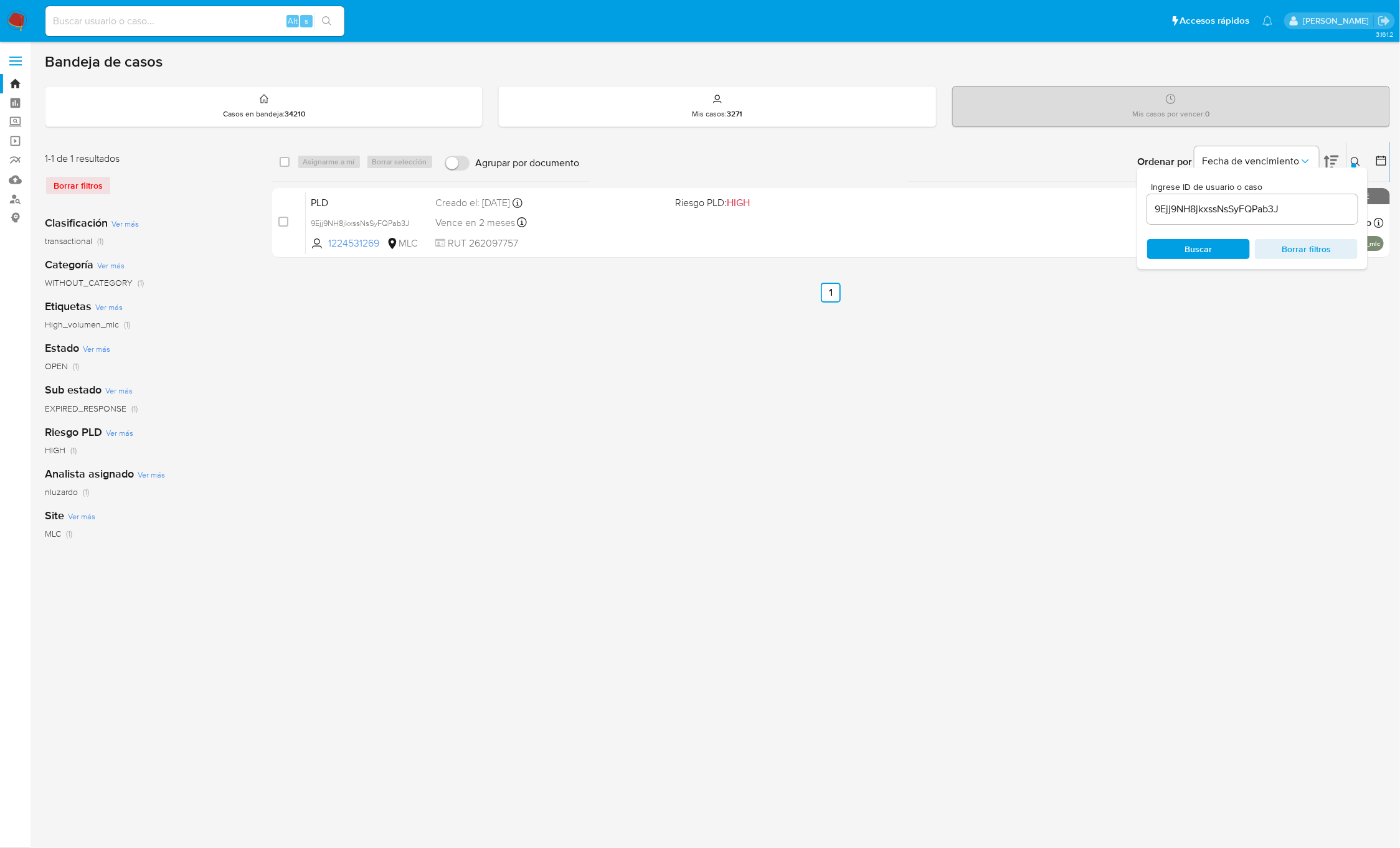
click at [1020, 529] on div "select-all-cases-checkbox Asignarme a mí Borrar selección Agrupar por documento…" at bounding box center [831, 415] width 1119 height 547
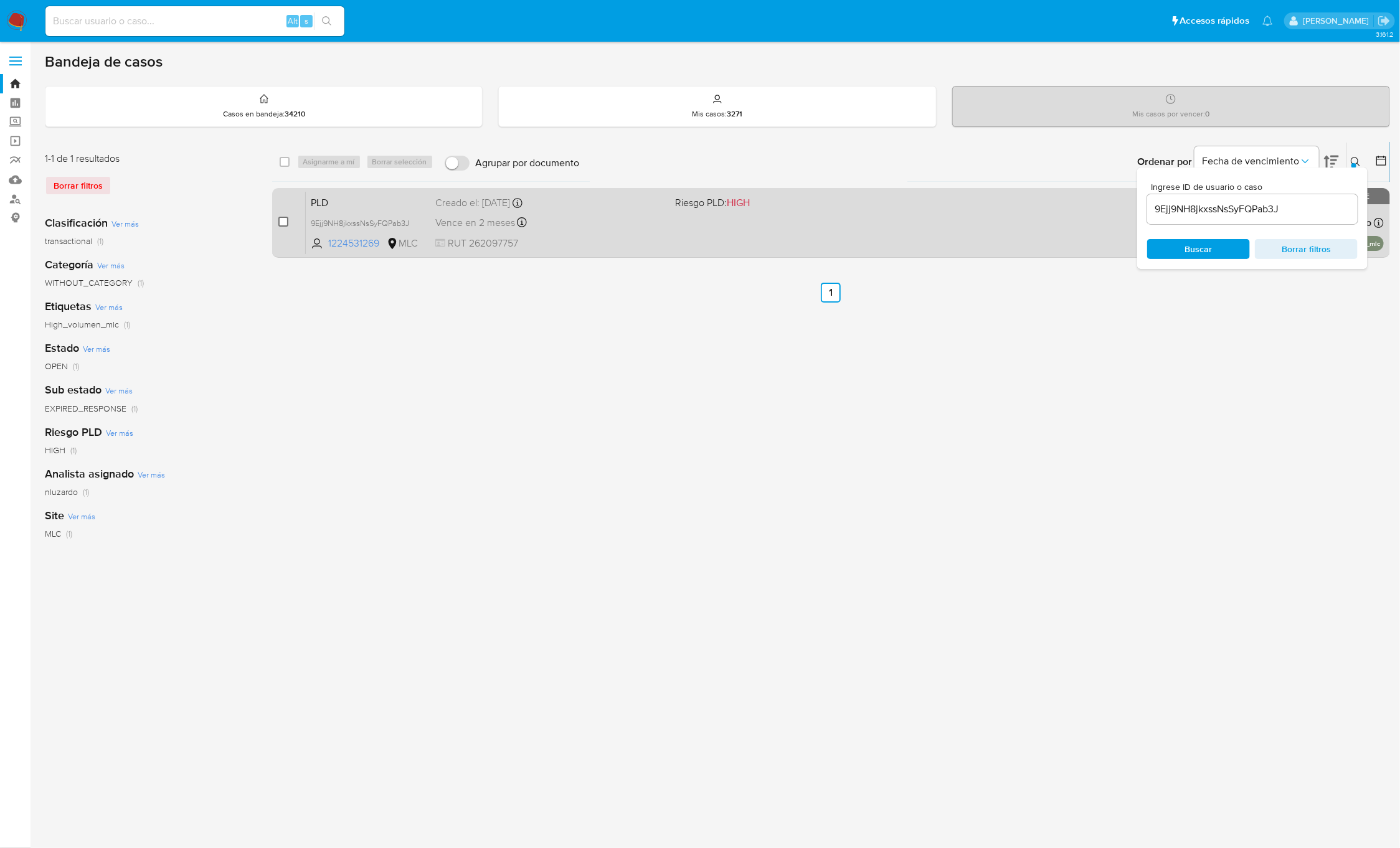
click at [284, 217] on input "checkbox" at bounding box center [283, 222] width 10 height 10
checkbox input "true"
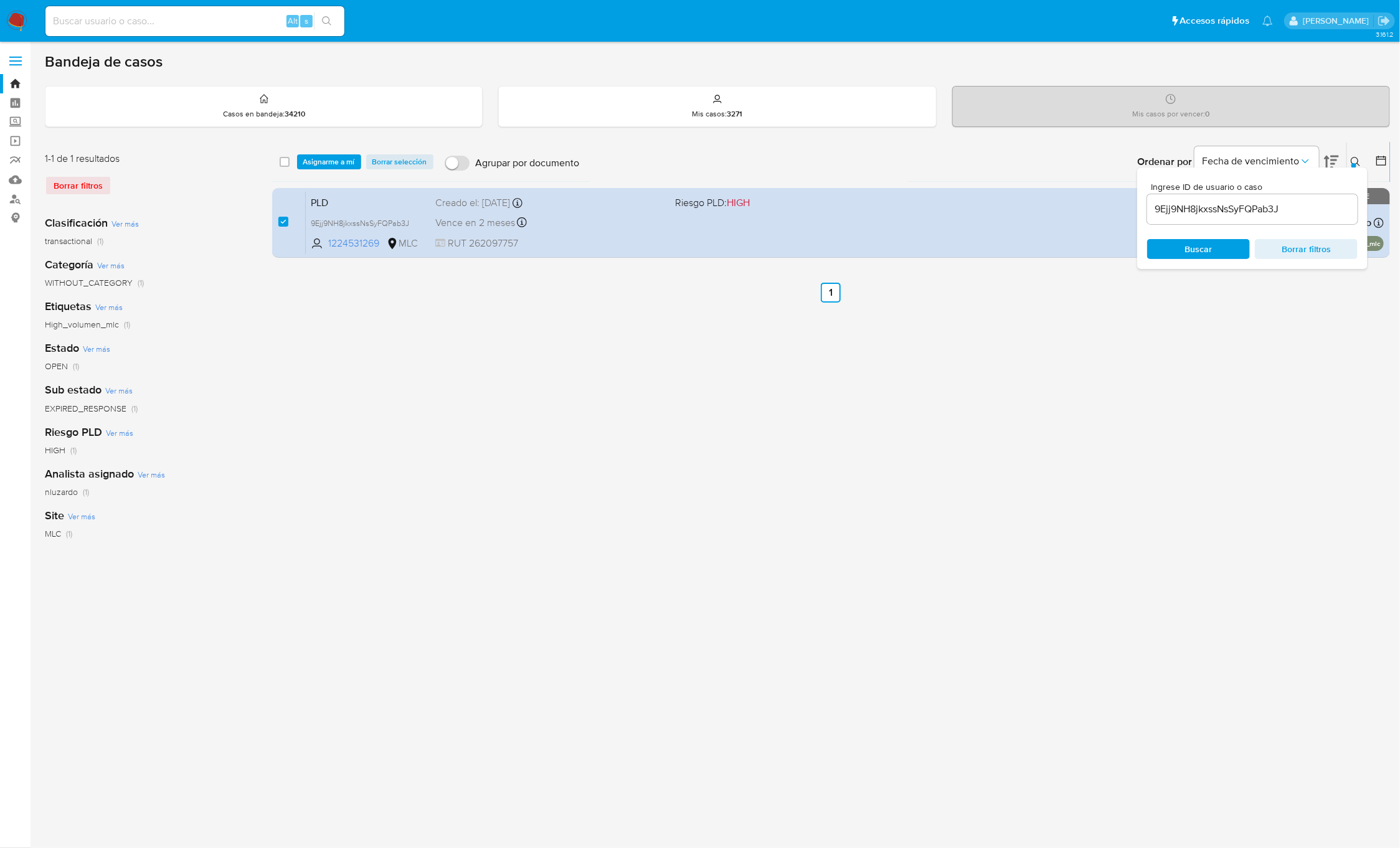
drag, startPoint x: 992, startPoint y: 482, endPoint x: 1108, endPoint y: 404, distance: 139.8
click at [993, 482] on div "select-all-cases-checkbox Asignarme a mí Borrar selección Agrupar por documento…" at bounding box center [831, 415] width 1119 height 547
click at [1351, 165] on icon at bounding box center [1356, 162] width 10 height 10
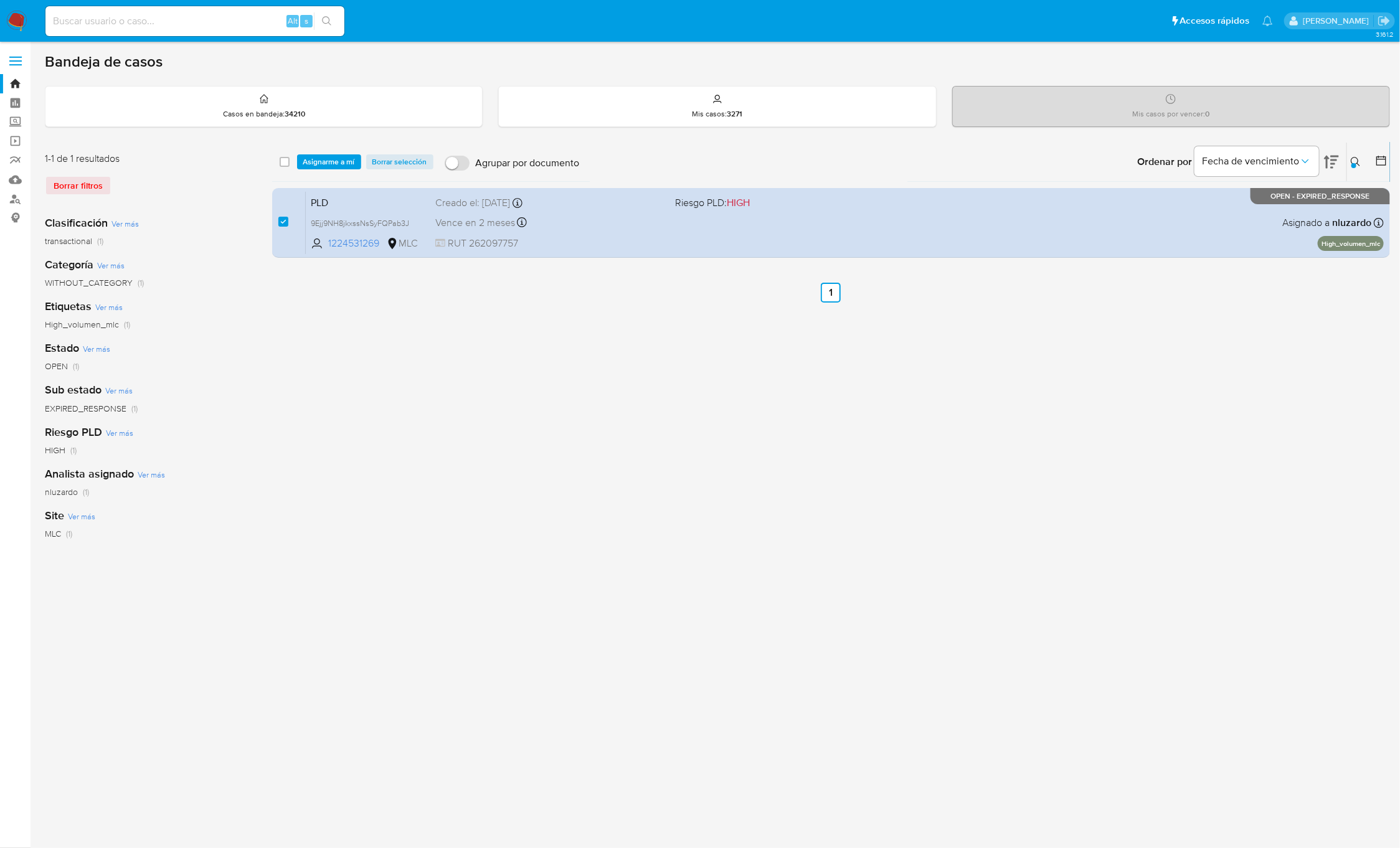
drag, startPoint x: 742, startPoint y: 484, endPoint x: 729, endPoint y: 478, distance: 14.3
click at [741, 485] on div "select-all-cases-checkbox Asignarme a mí Borrar selección Agrupar por documento…" at bounding box center [831, 415] width 1119 height 547
click at [338, 151] on div "select-all-cases-checkbox Asignarme a mí Borrar selección Agrupar por documento…" at bounding box center [831, 162] width 1119 height 38
click at [334, 171] on div "select-all-cases-checkbox Asignarme a mí Borrar selección Agrupar por documento…" at bounding box center [831, 162] width 1119 height 38
click at [330, 163] on span "Asignarme a mí" at bounding box center [329, 162] width 51 height 12
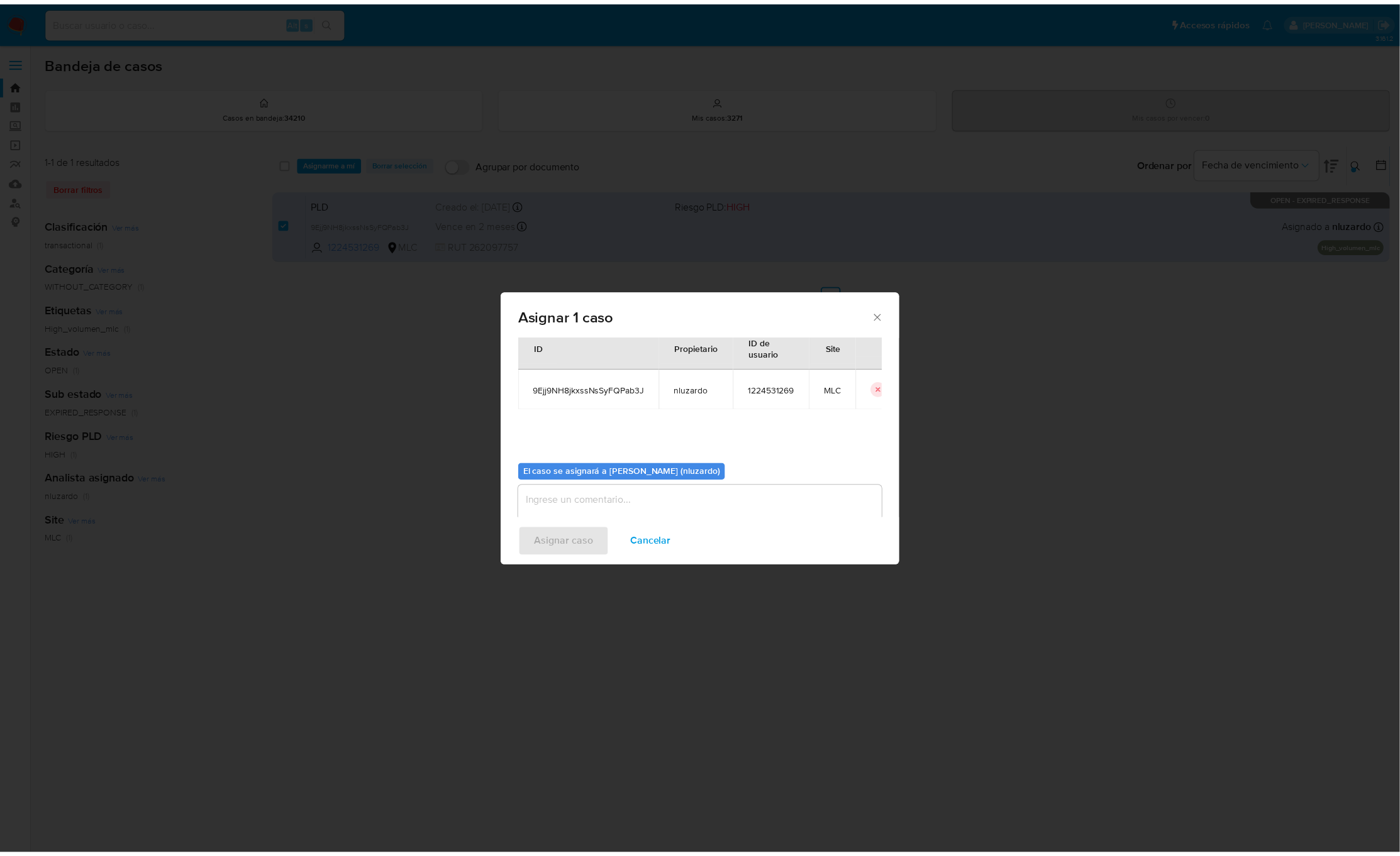
scroll to position [64, 0]
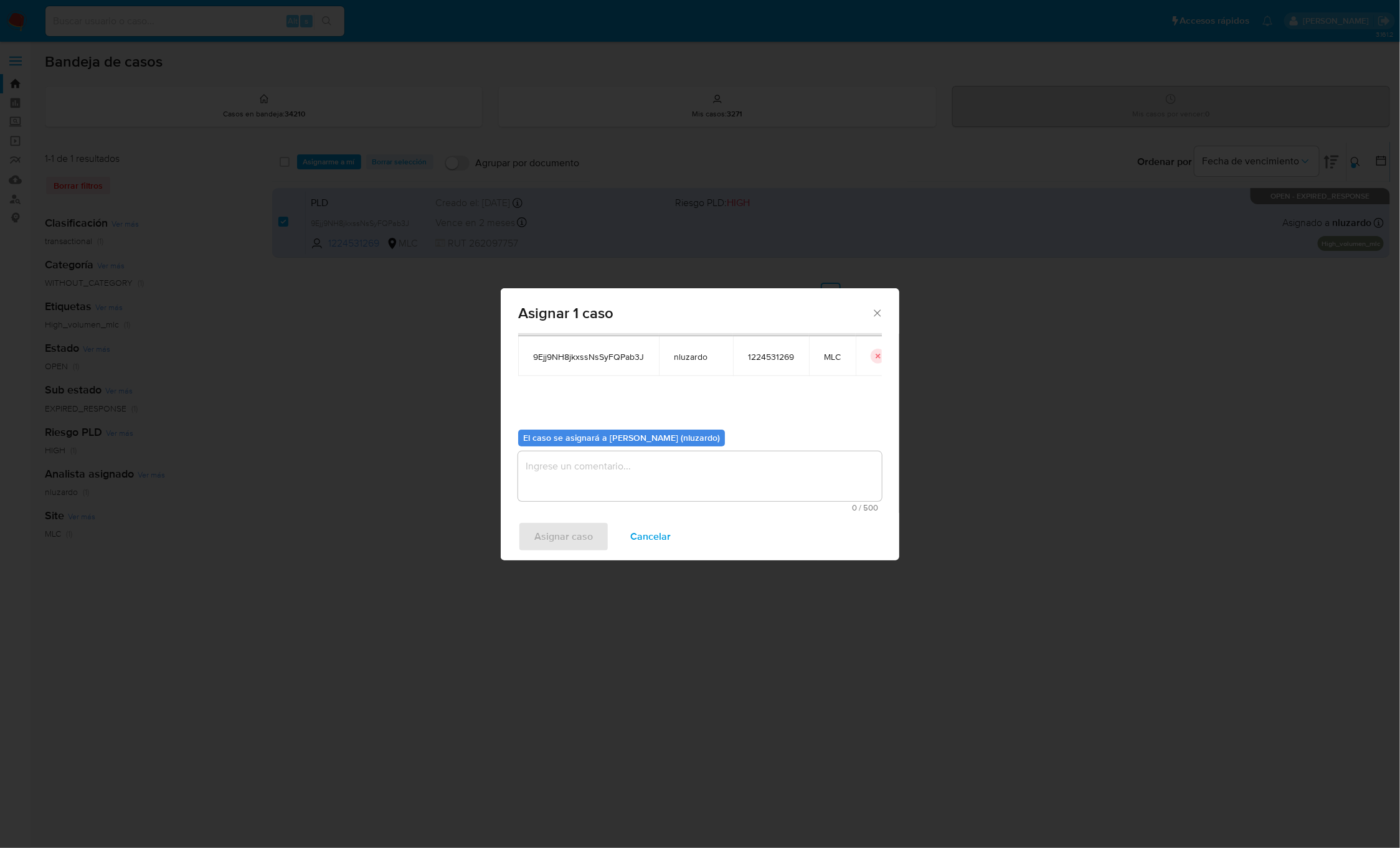
click at [590, 459] on textarea "assign-modal" at bounding box center [700, 476] width 363 height 50
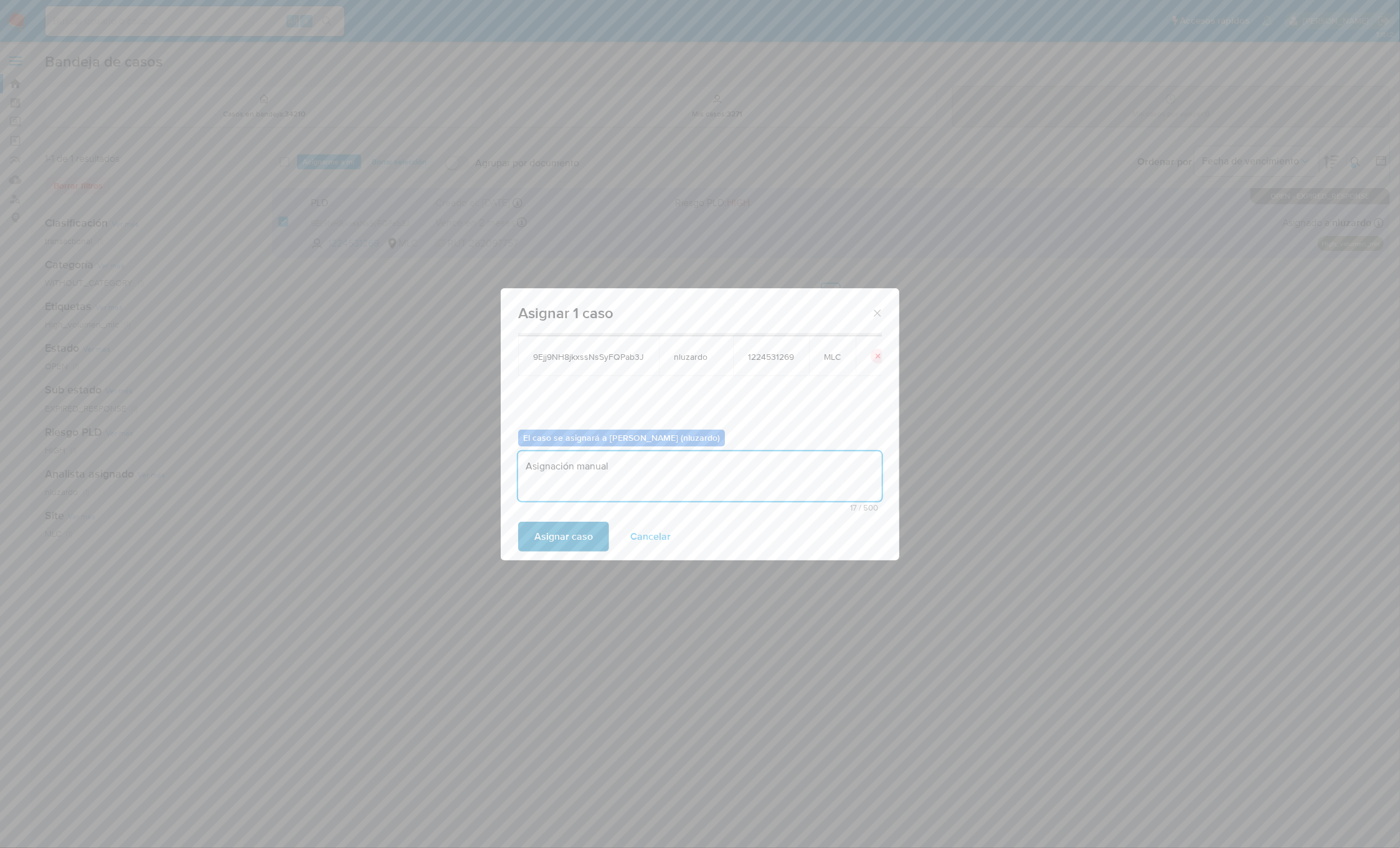
type textarea "Asignación manual"
click at [552, 544] on span "Asignar caso" at bounding box center [564, 537] width 58 height 28
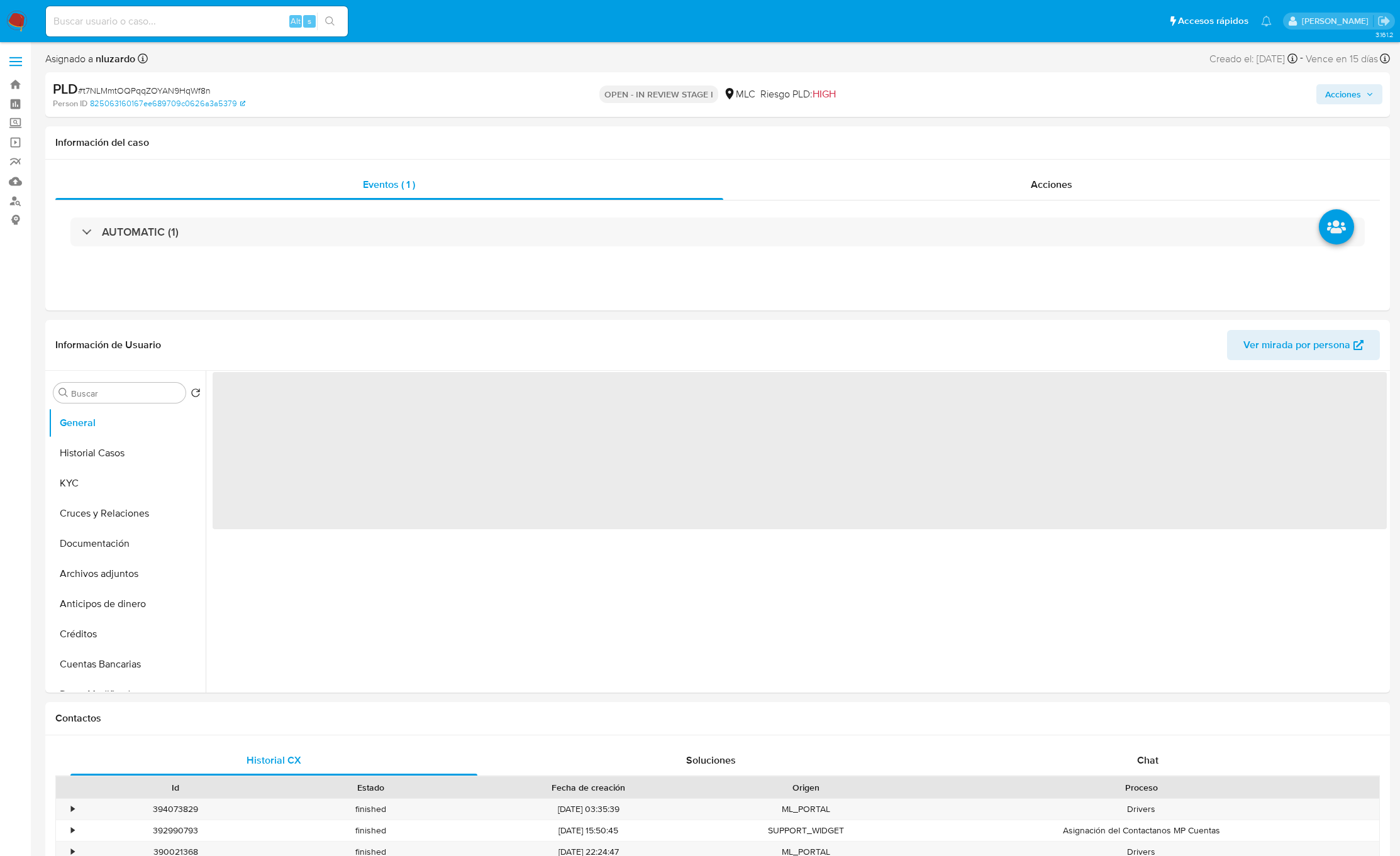
select select "10"
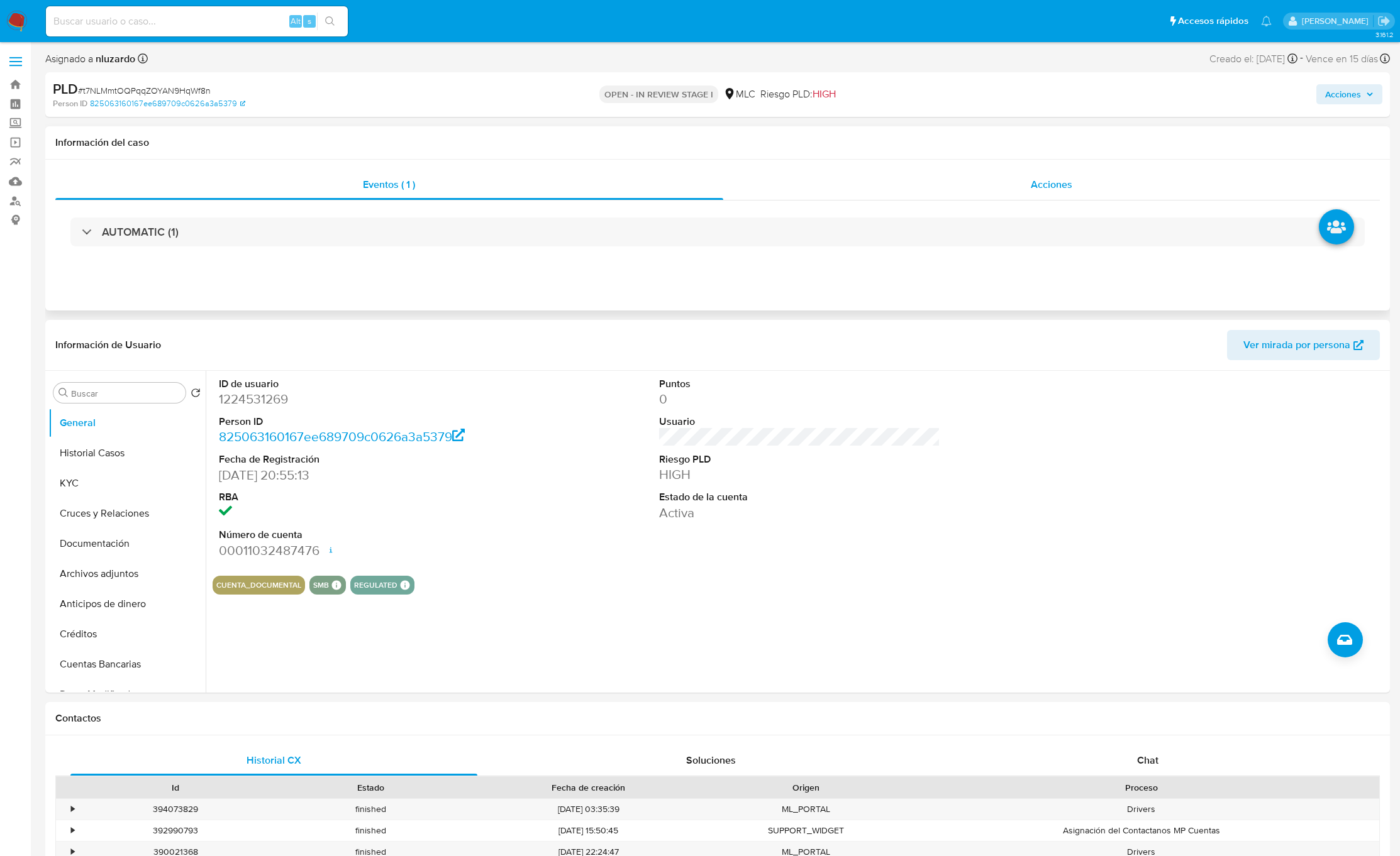
click at [1002, 177] on div "Acciones" at bounding box center [1052, 184] width 657 height 30
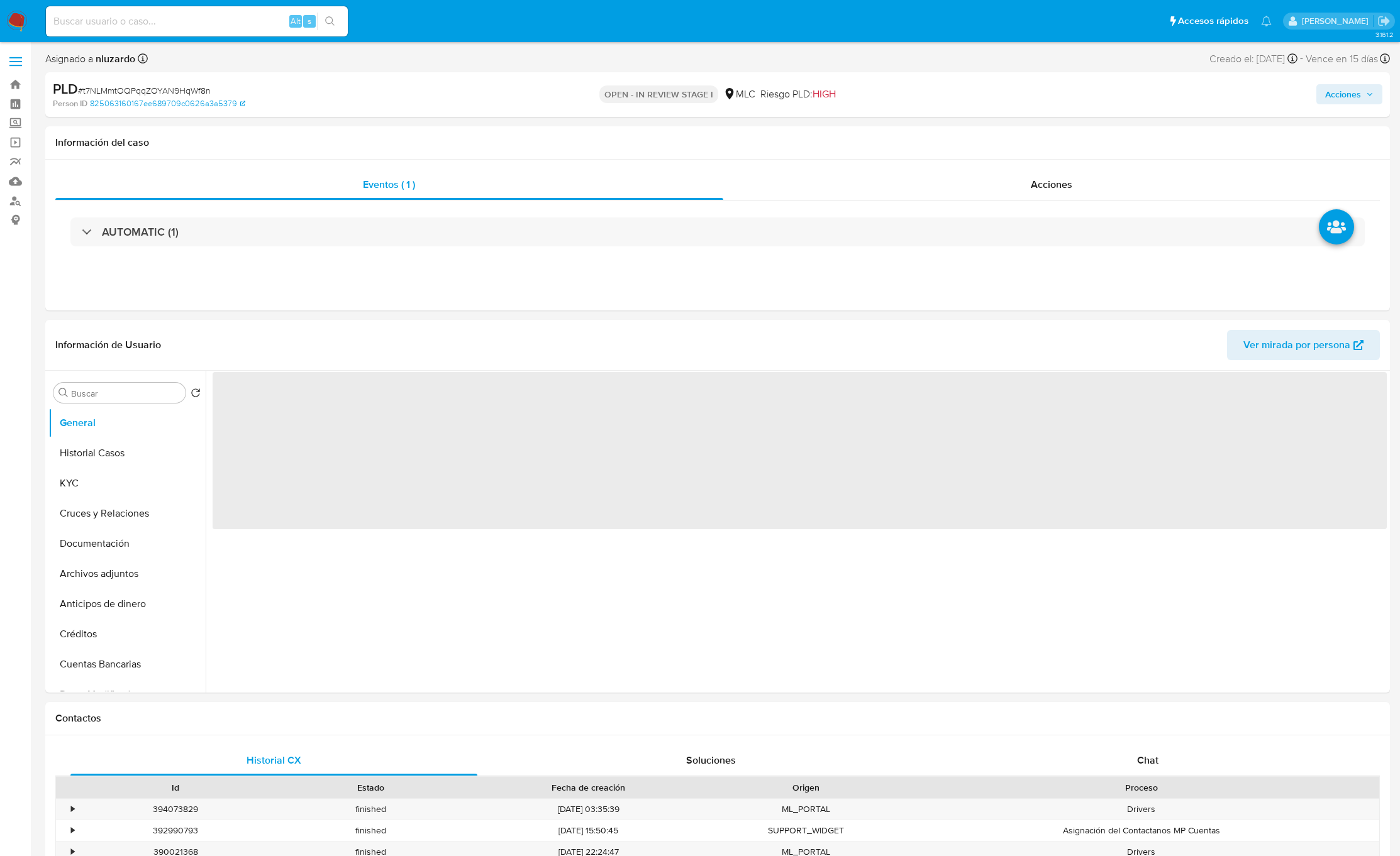
select select "10"
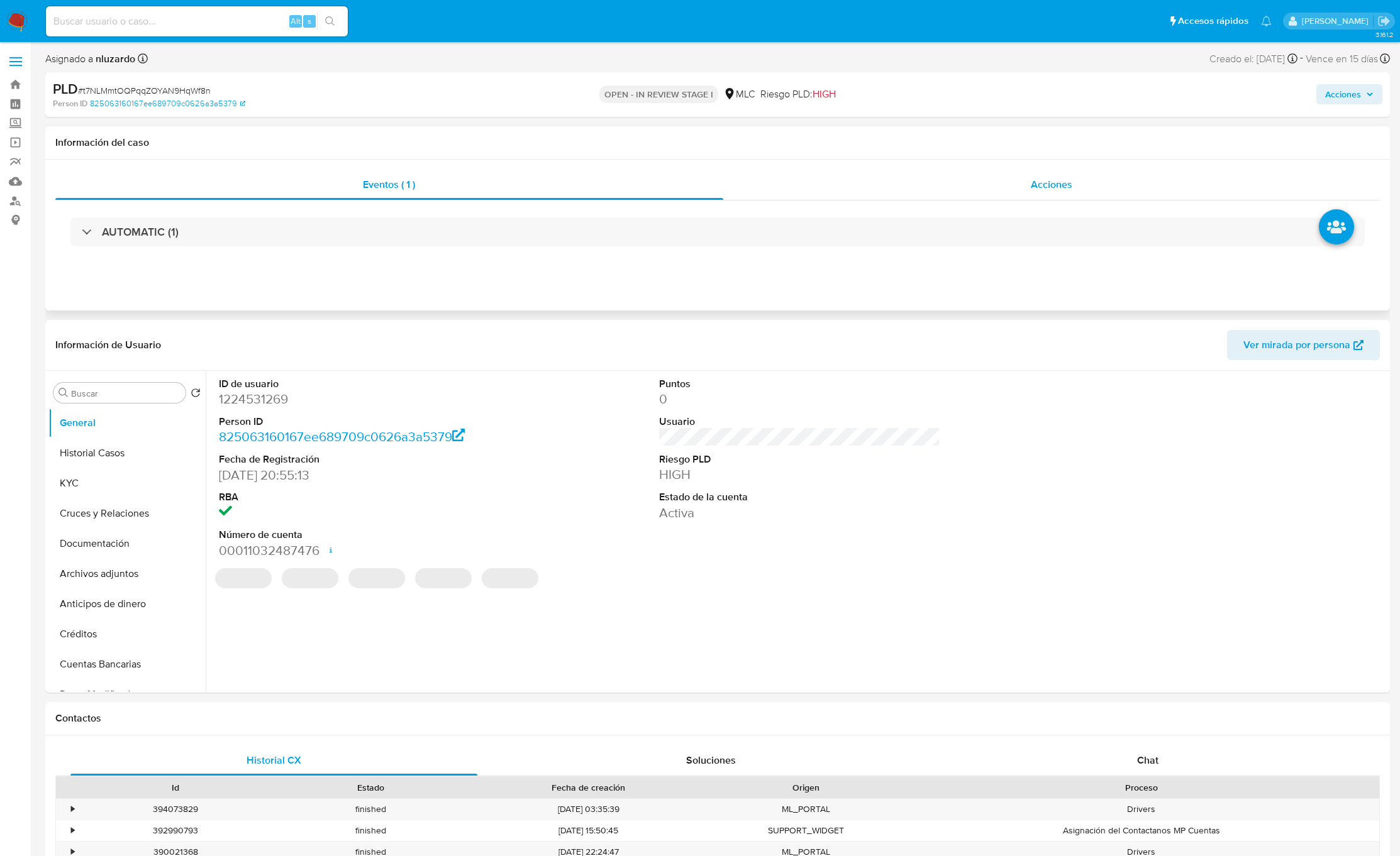
click at [1027, 193] on div "Acciones" at bounding box center [1052, 184] width 657 height 30
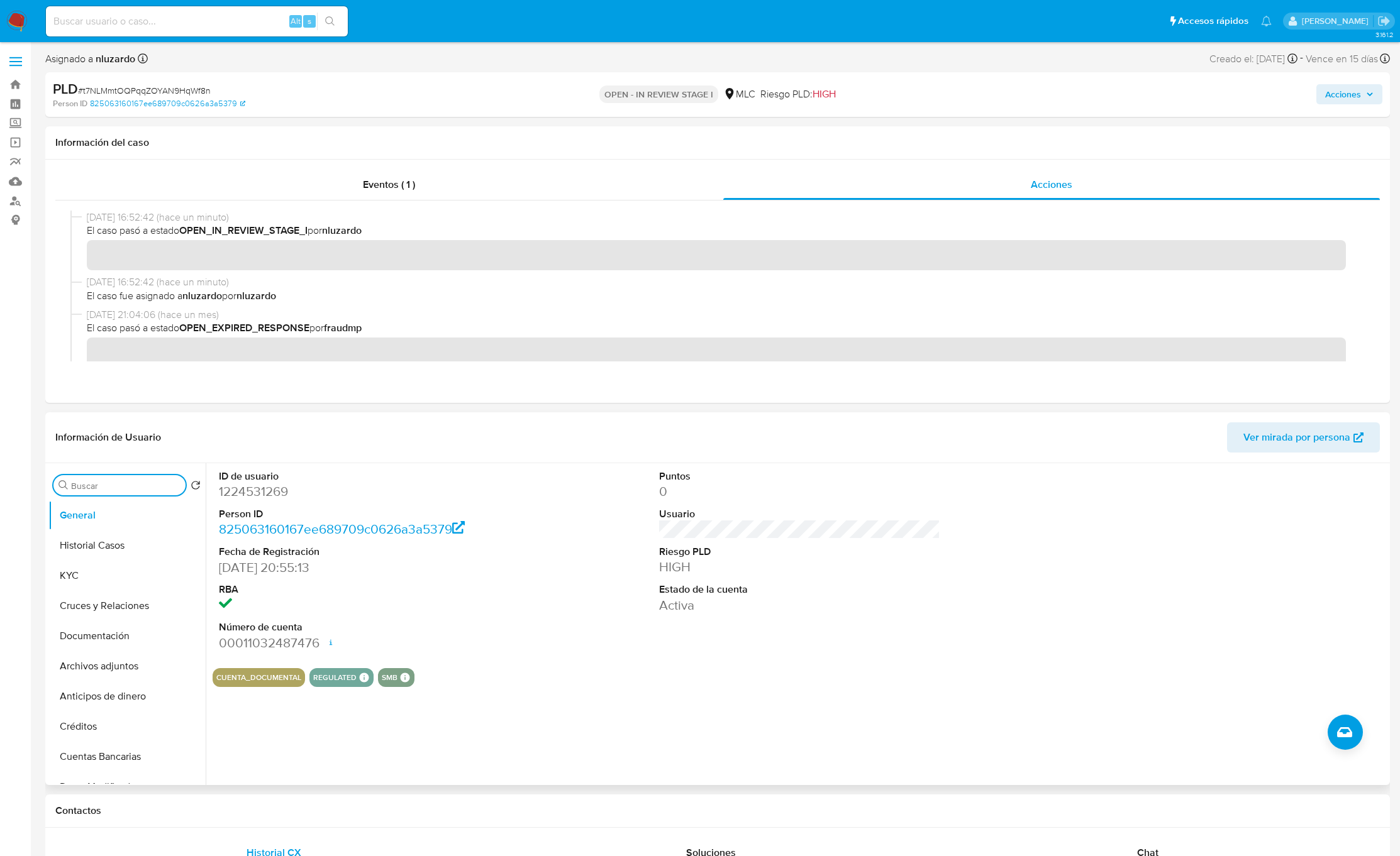
click at [127, 488] on input "Buscar" at bounding box center [125, 486] width 109 height 12
type input "AD"
click at [132, 547] on button "Archivos adjuntos" at bounding box center [122, 545] width 147 height 30
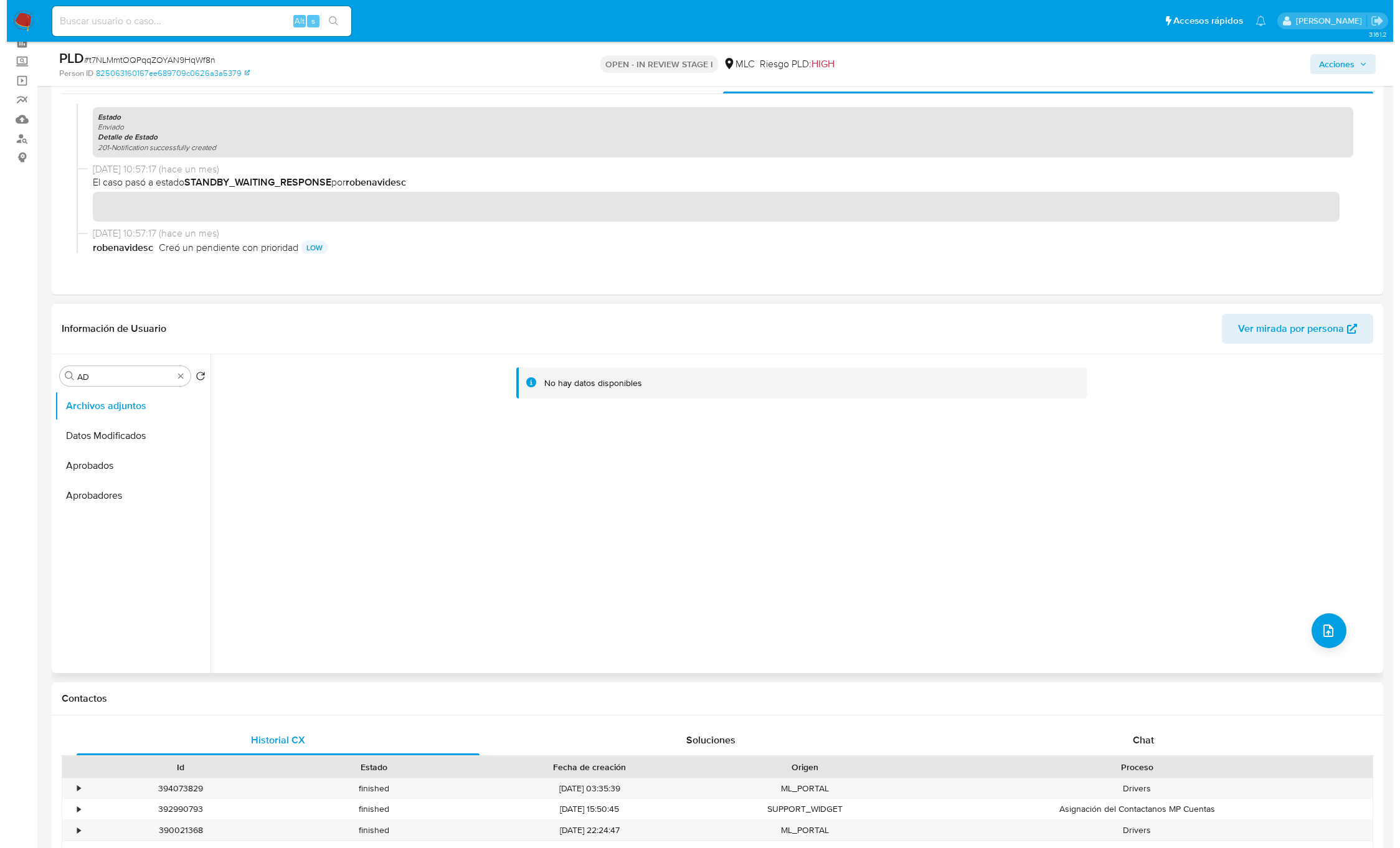
scroll to position [94, 0]
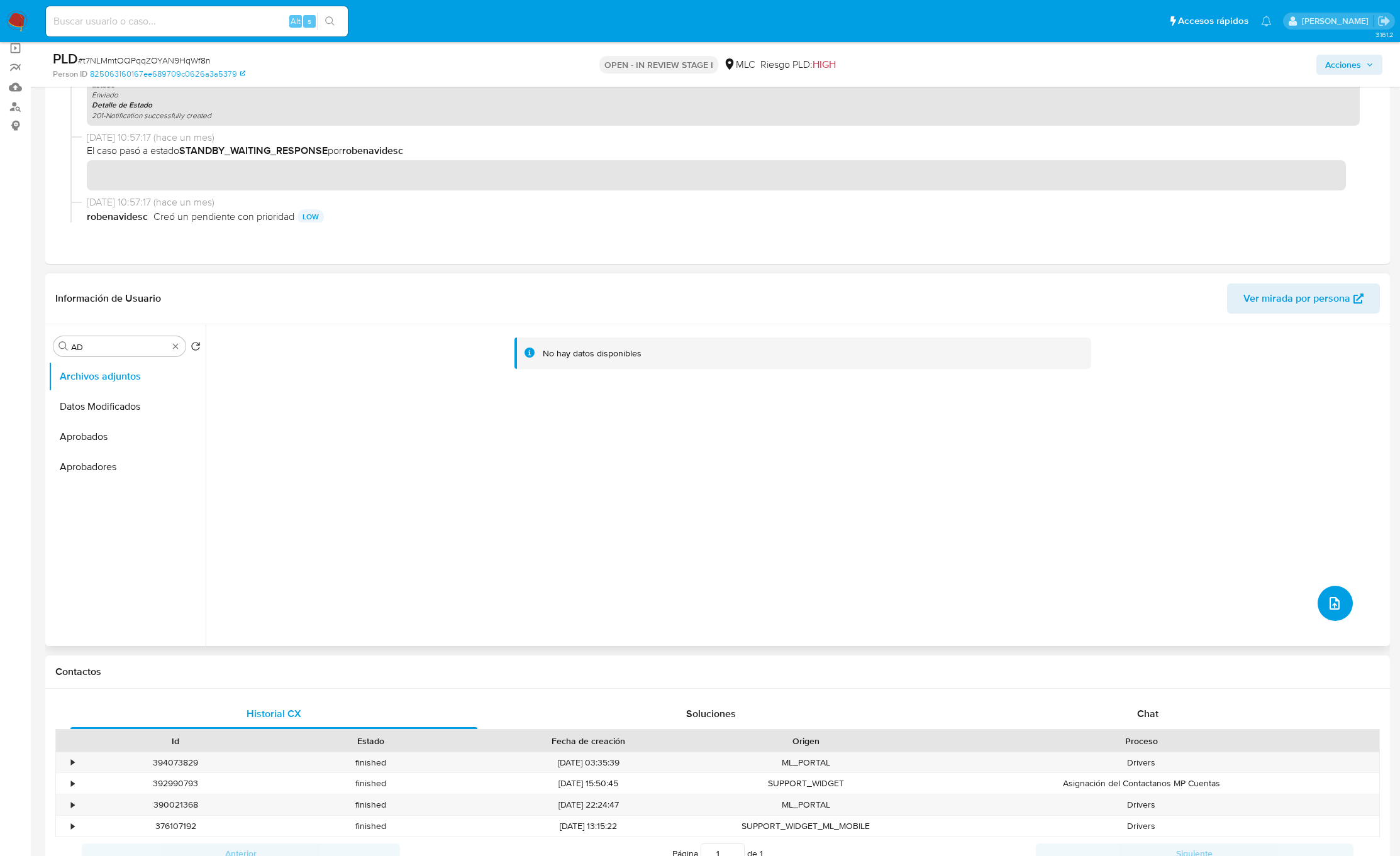
click at [1319, 594] on button "upload-file" at bounding box center [1335, 603] width 35 height 35
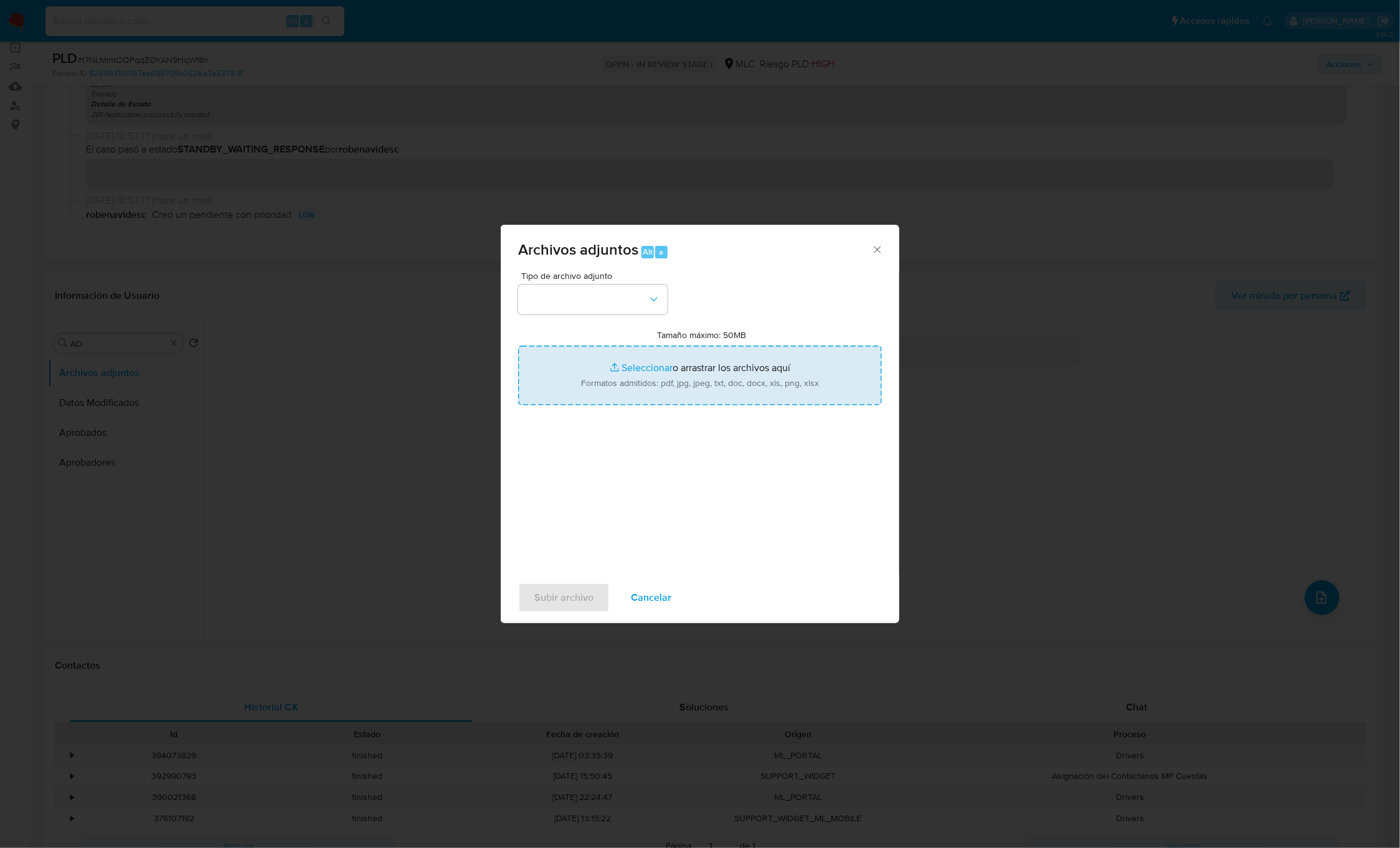
type input "C:\fakepath\1224531269_Tablas Transaccionales 1.4.0.xlsx"
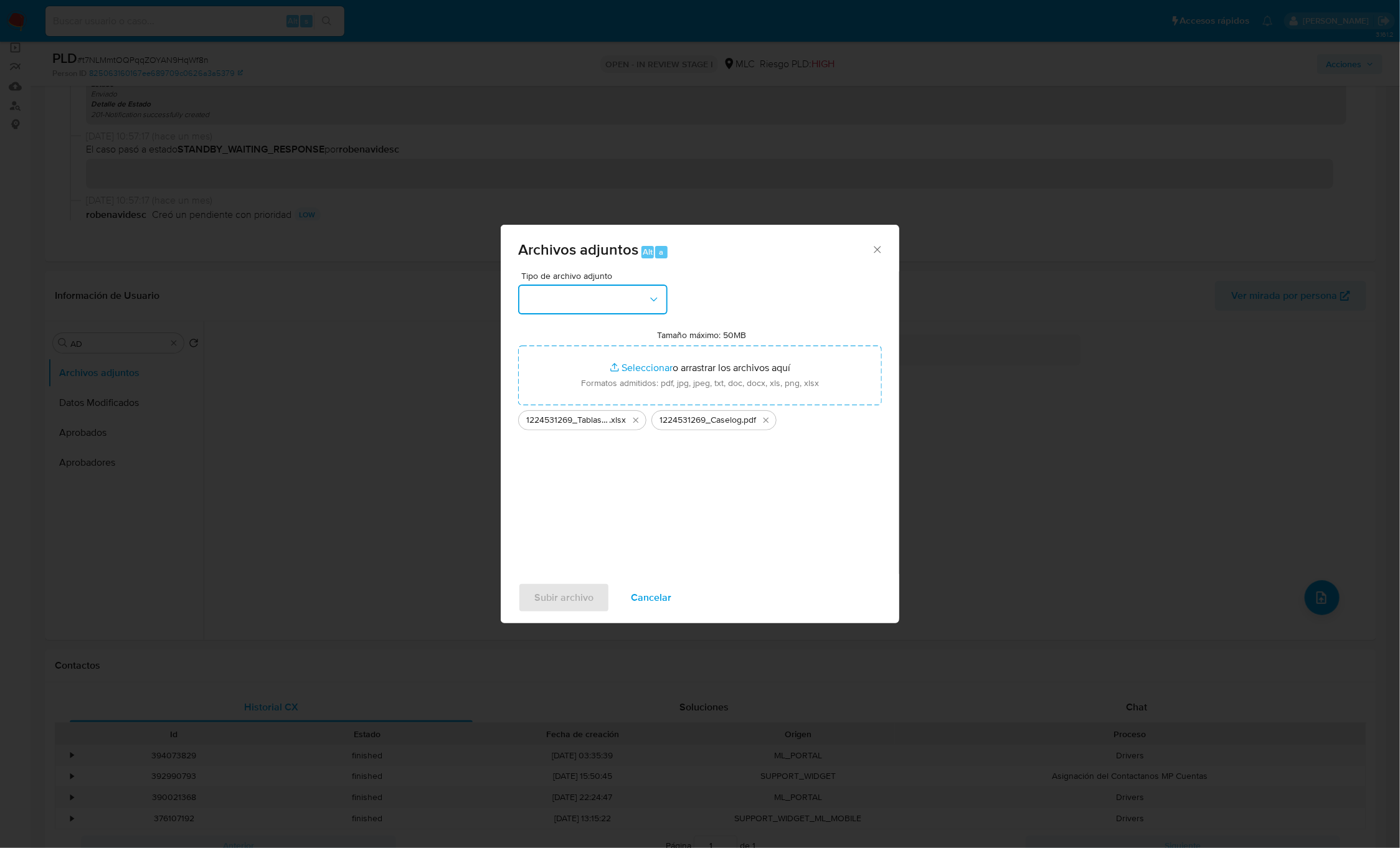
click at [655, 307] on button "button" at bounding box center [593, 299] width 150 height 30
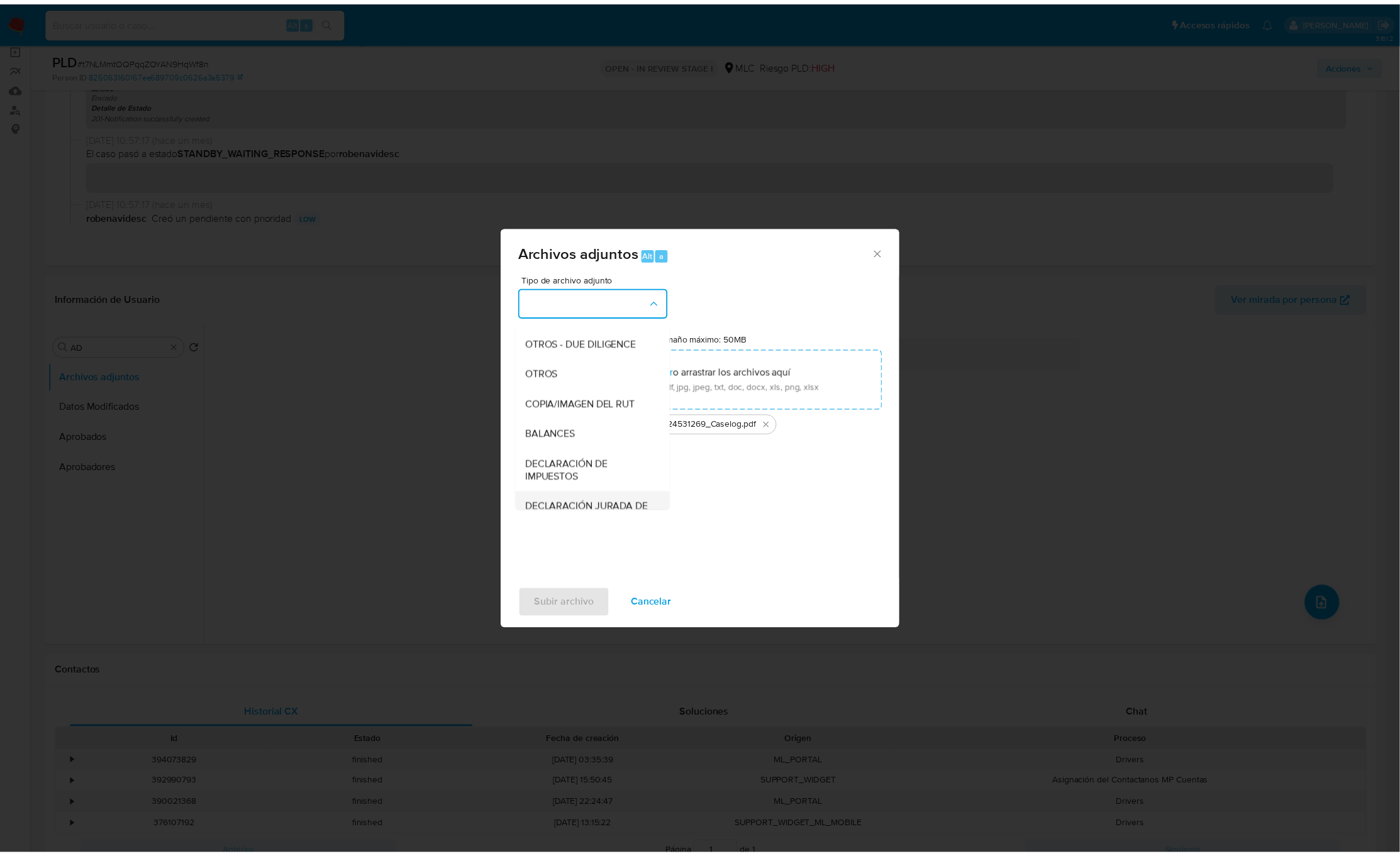
scroll to position [146, 0]
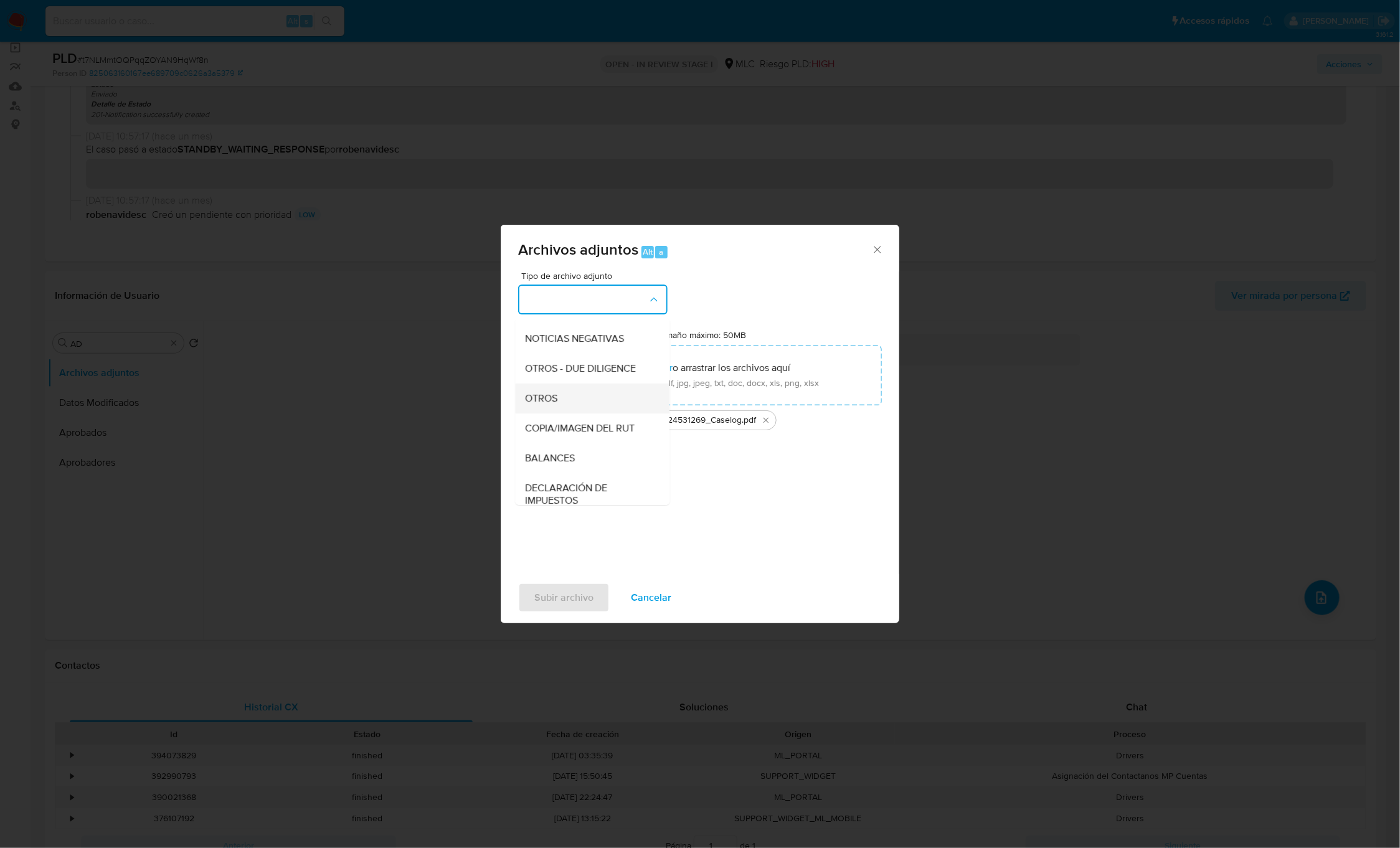
click at [565, 406] on div "OTROS" at bounding box center [589, 398] width 127 height 30
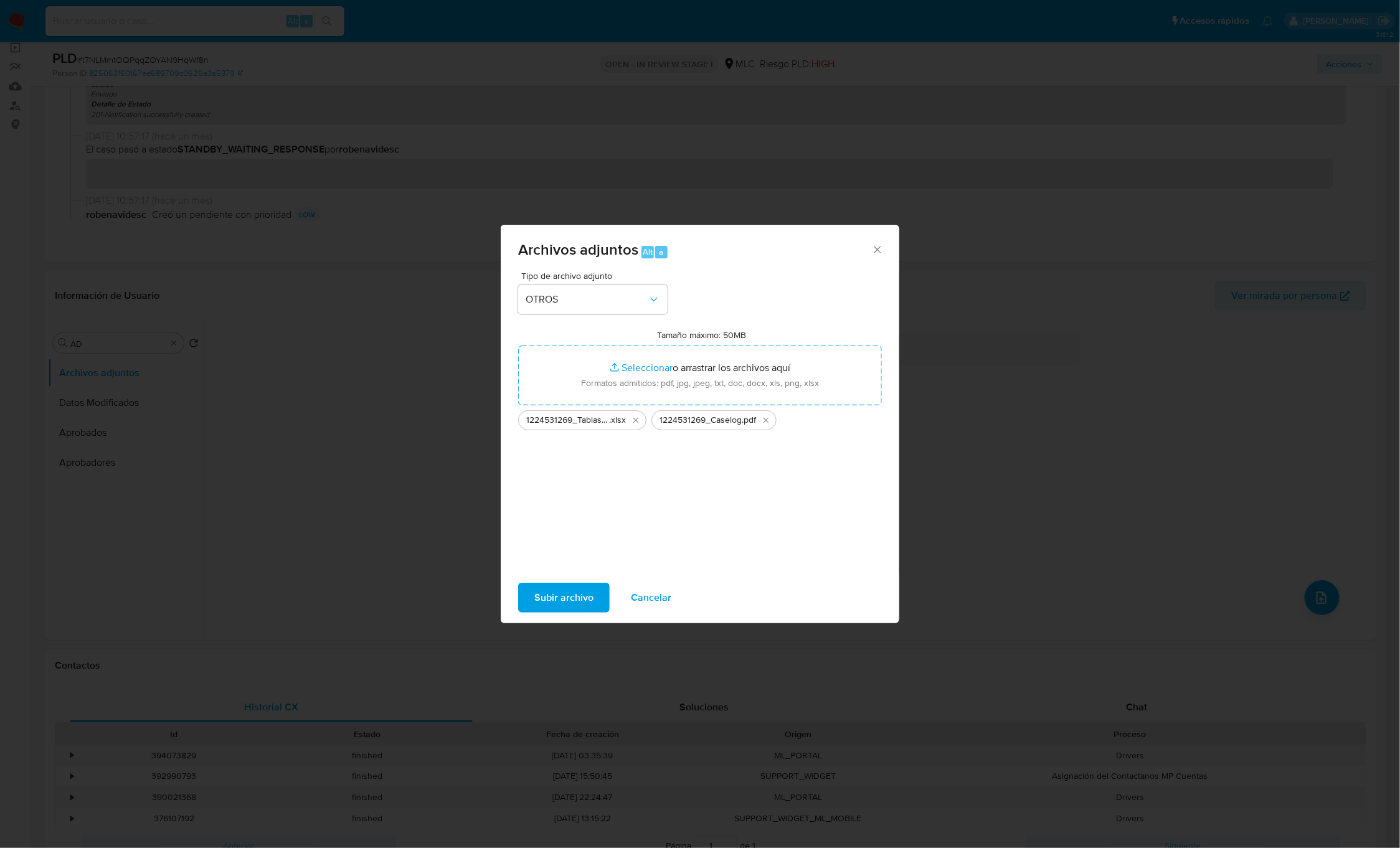
click at [546, 594] on span "Subir archivo" at bounding box center [564, 598] width 59 height 28
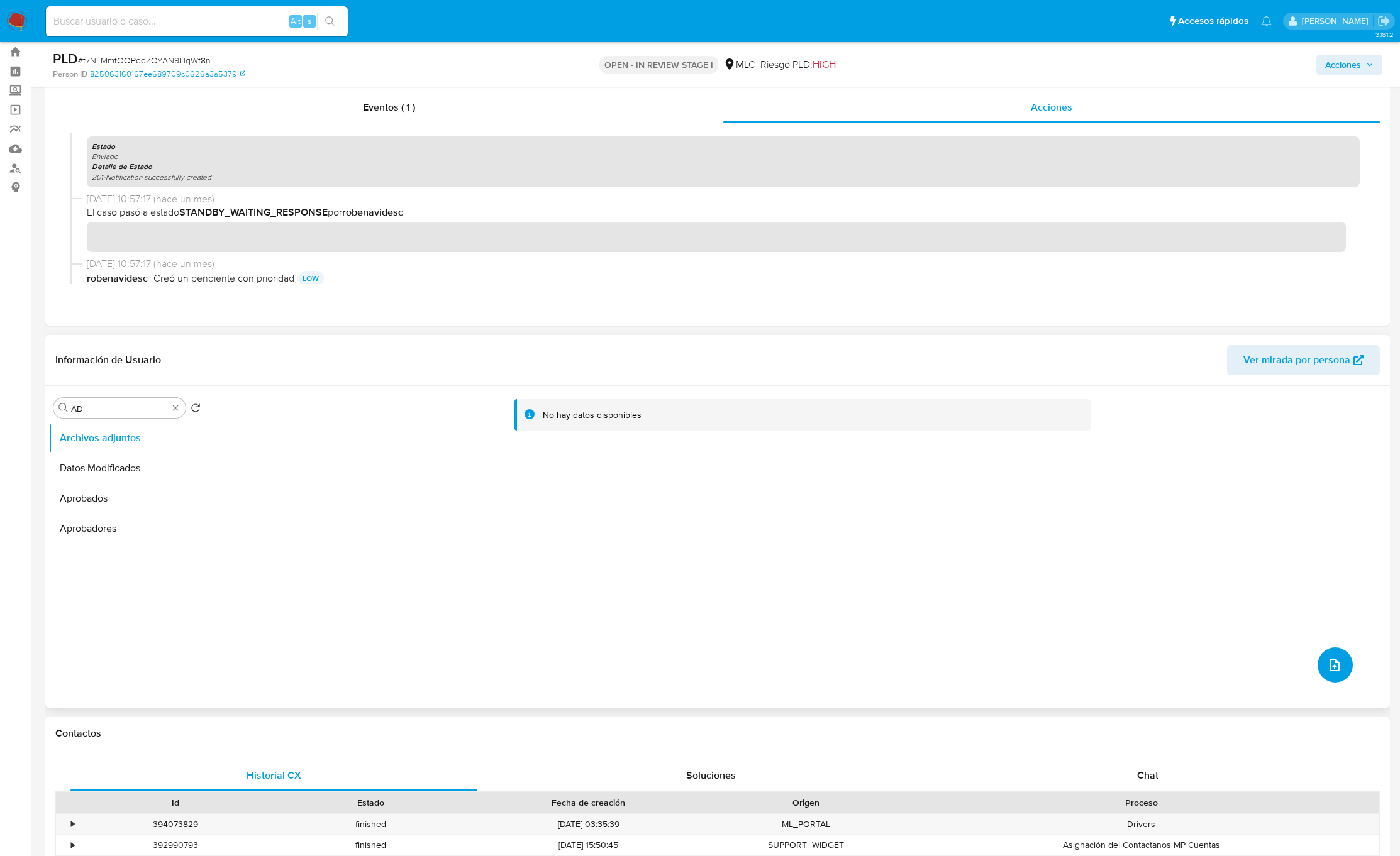
scroll to position [0, 0]
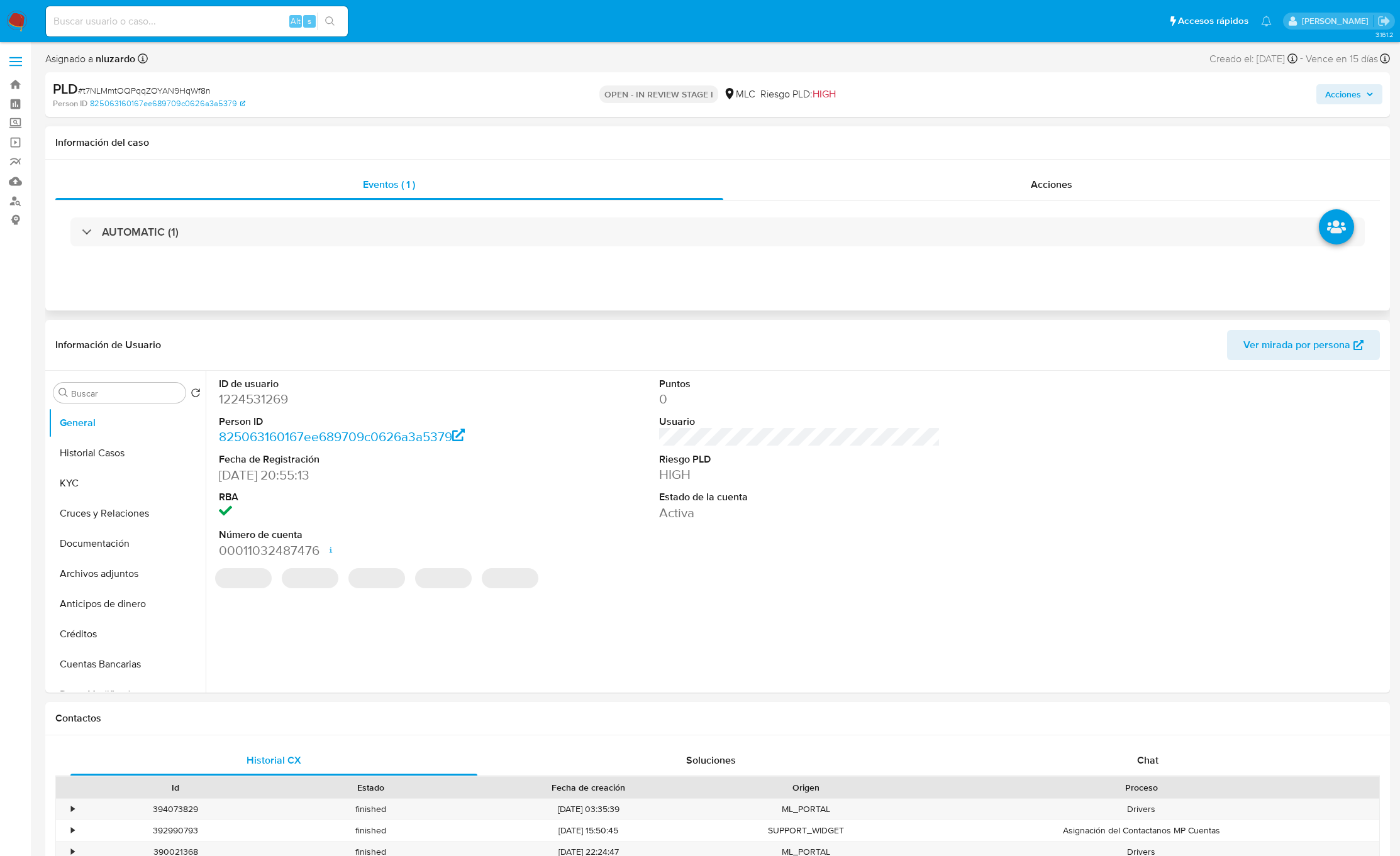
select select "10"
click at [1034, 195] on div "Acciones" at bounding box center [1052, 184] width 657 height 30
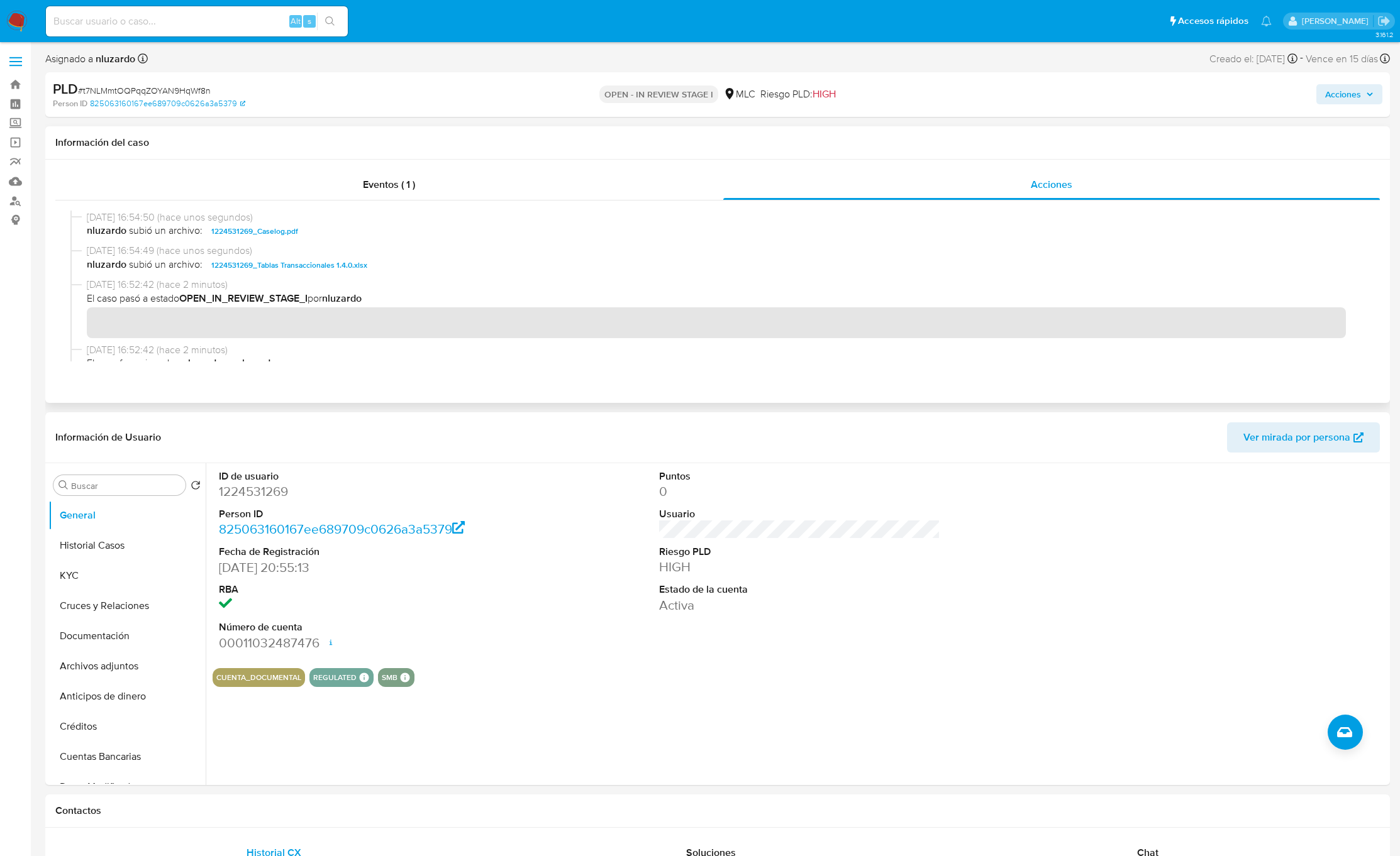
click at [352, 234] on span "nluzardo subió un archivo: 1224531269_Caselog.pdf" at bounding box center [723, 231] width 1273 height 15
click at [1319, 96] on button "Acciones" at bounding box center [1349, 94] width 66 height 20
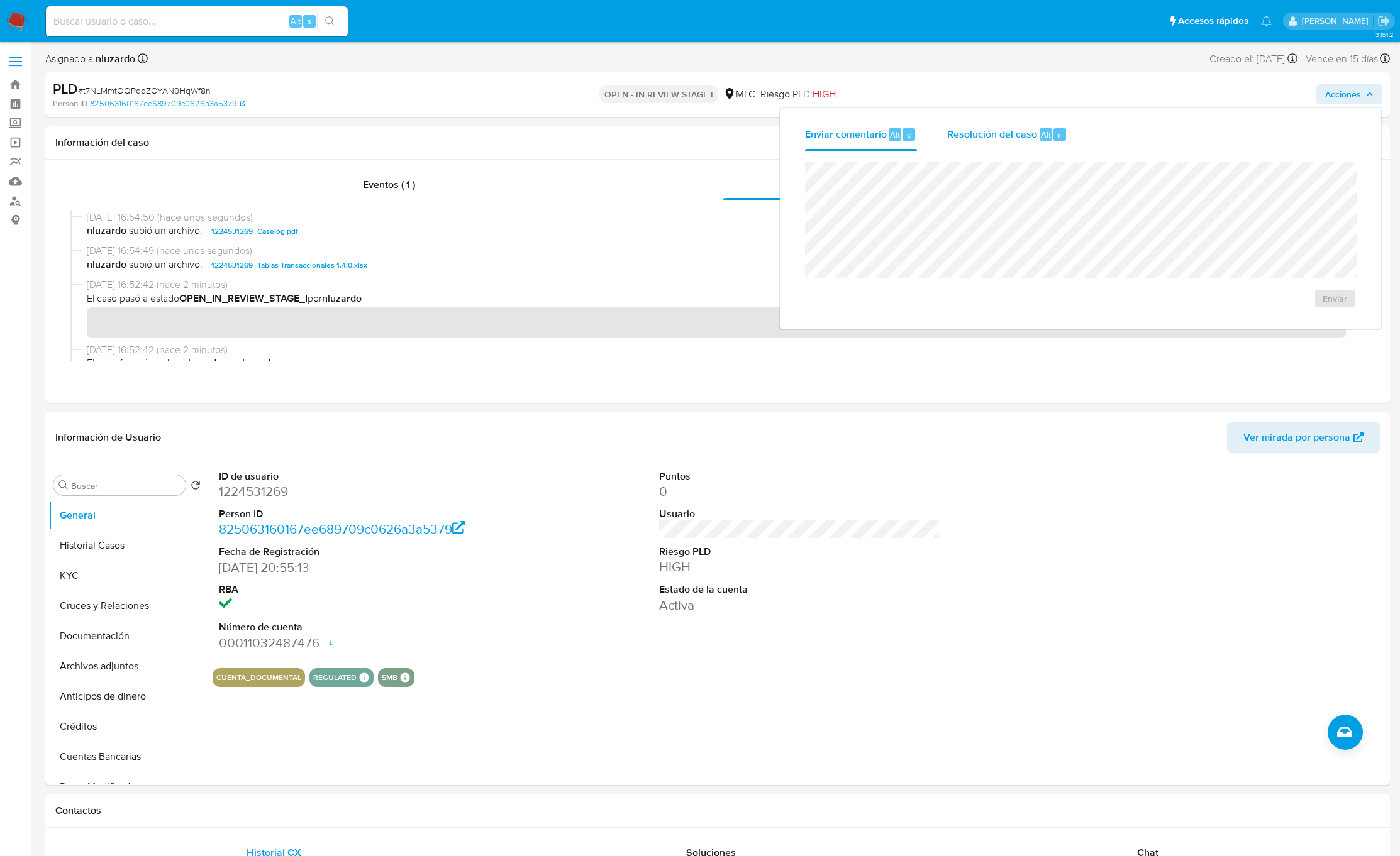
click at [999, 127] on span "Resolución del caso" at bounding box center [992, 134] width 90 height 15
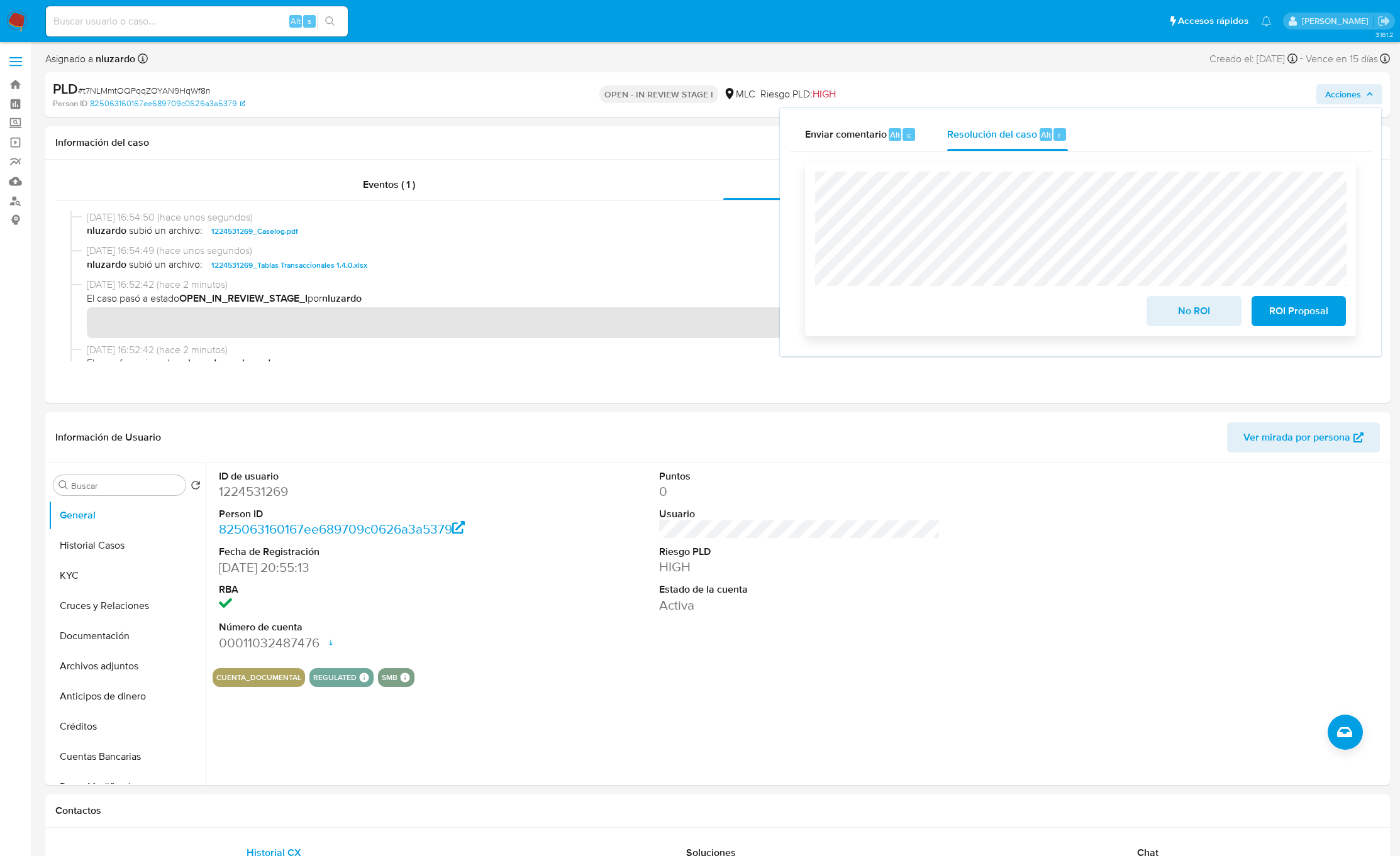
click at [1087, 236] on div "No ROI ROI Proposal" at bounding box center [1080, 249] width 530 height 155
click at [1187, 226] on div "No ROI ROI Proposal" at bounding box center [1080, 249] width 530 height 155
click at [1120, 240] on div "No ROI ROI Proposal" at bounding box center [1080, 249] width 530 height 155
click at [1281, 317] on span "ROI Proposal" at bounding box center [1299, 311] width 62 height 28
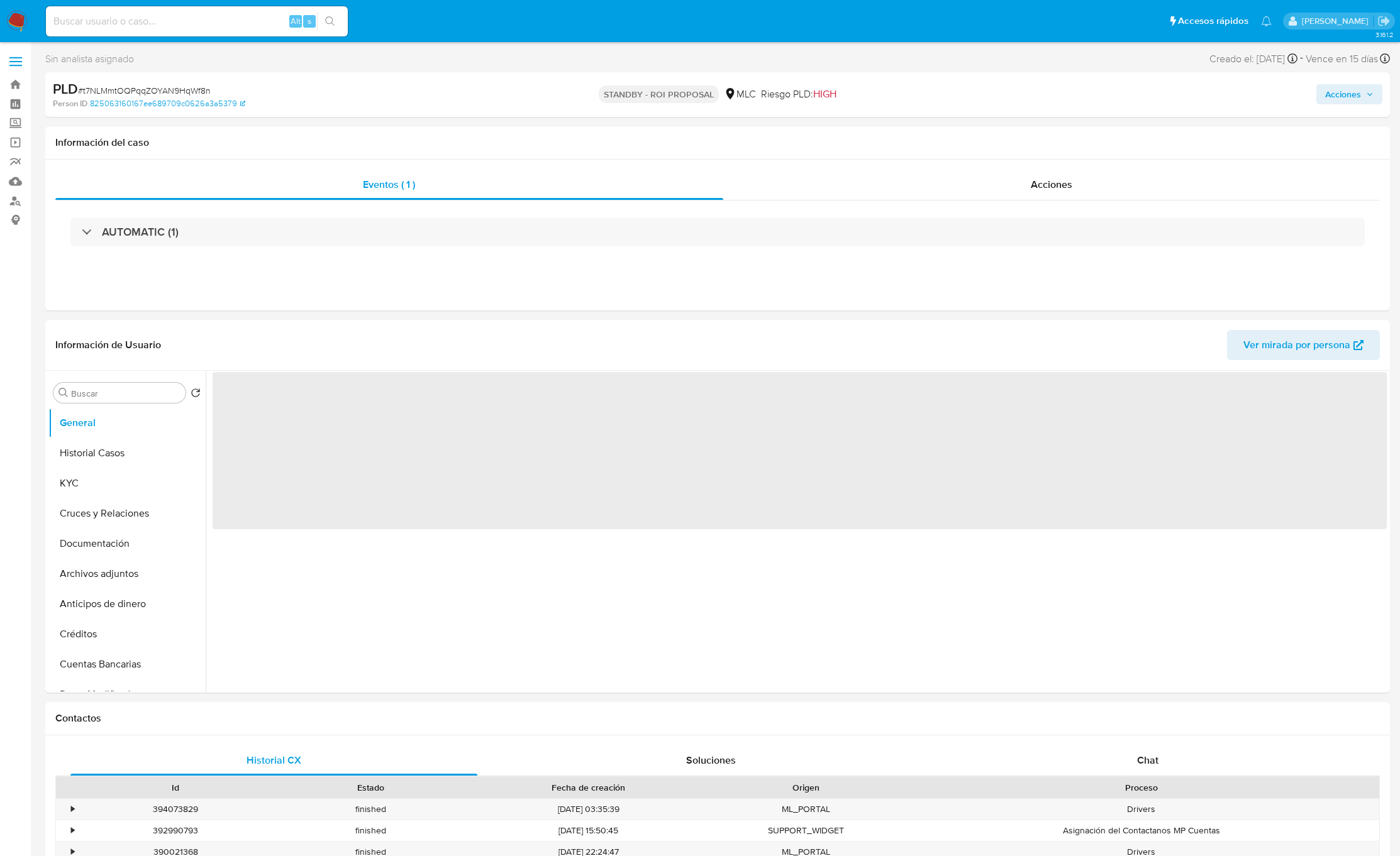
select select "10"
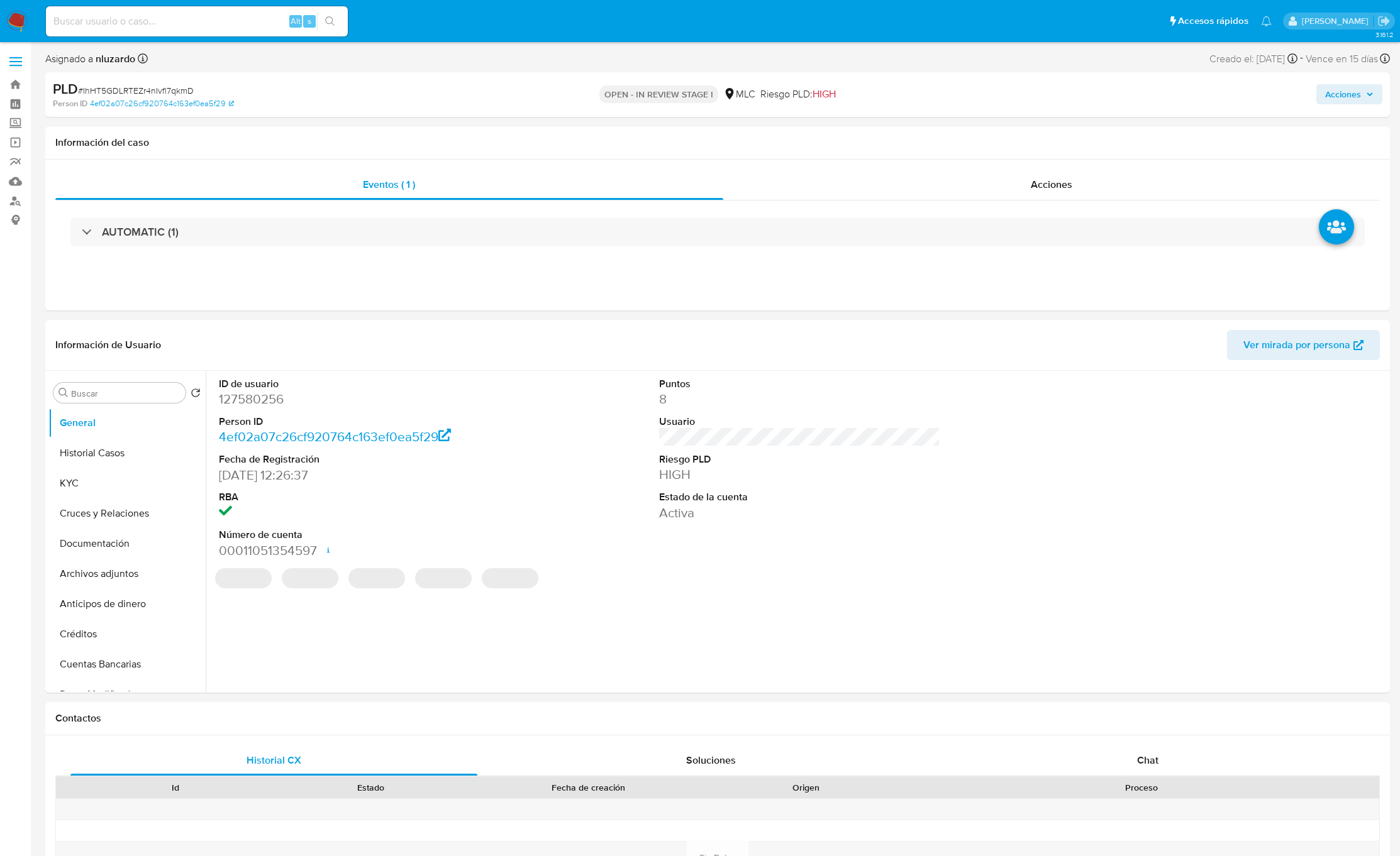
select select "10"
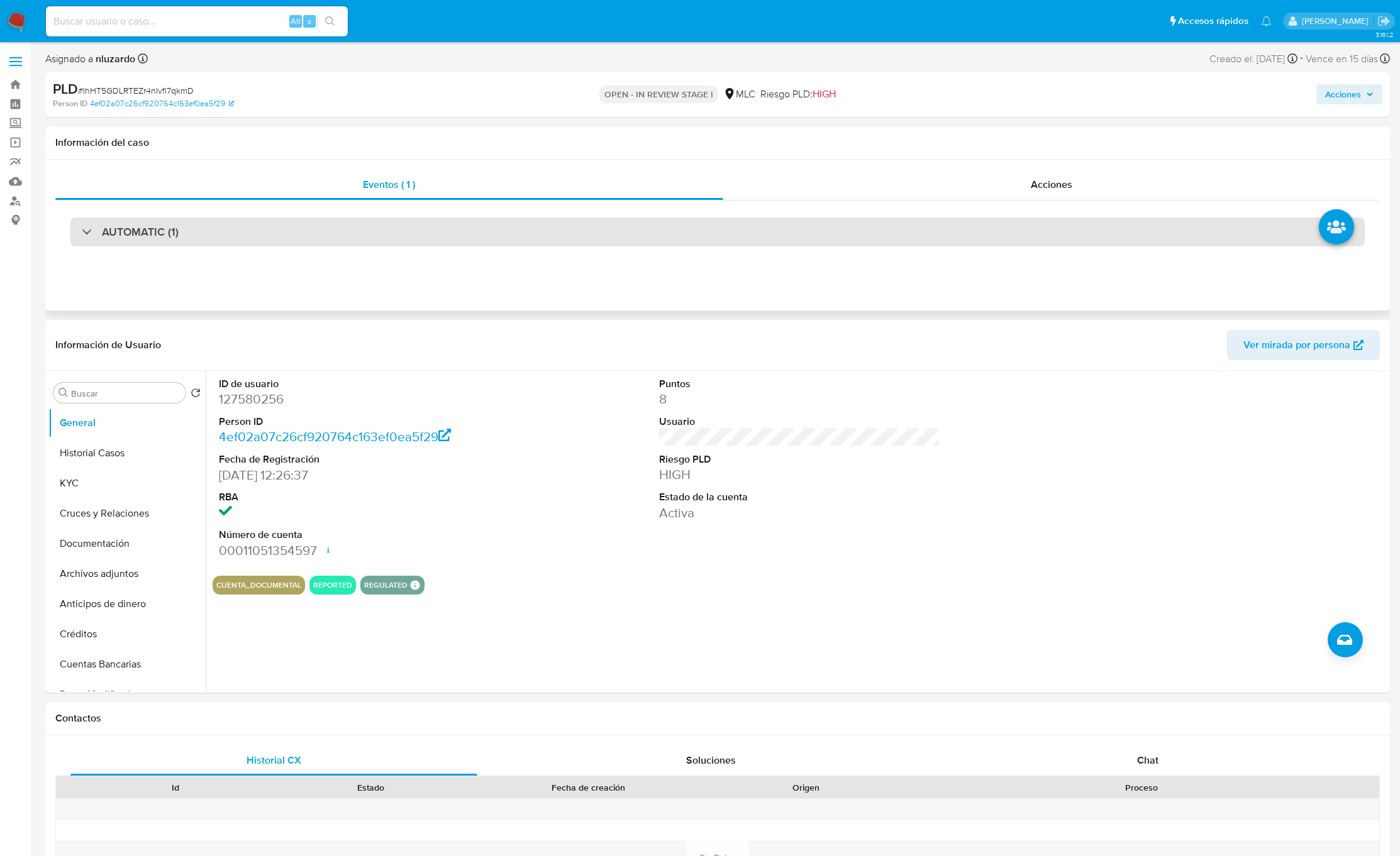
click at [290, 240] on div "AUTOMATIC (1)" at bounding box center [717, 231] width 1294 height 29
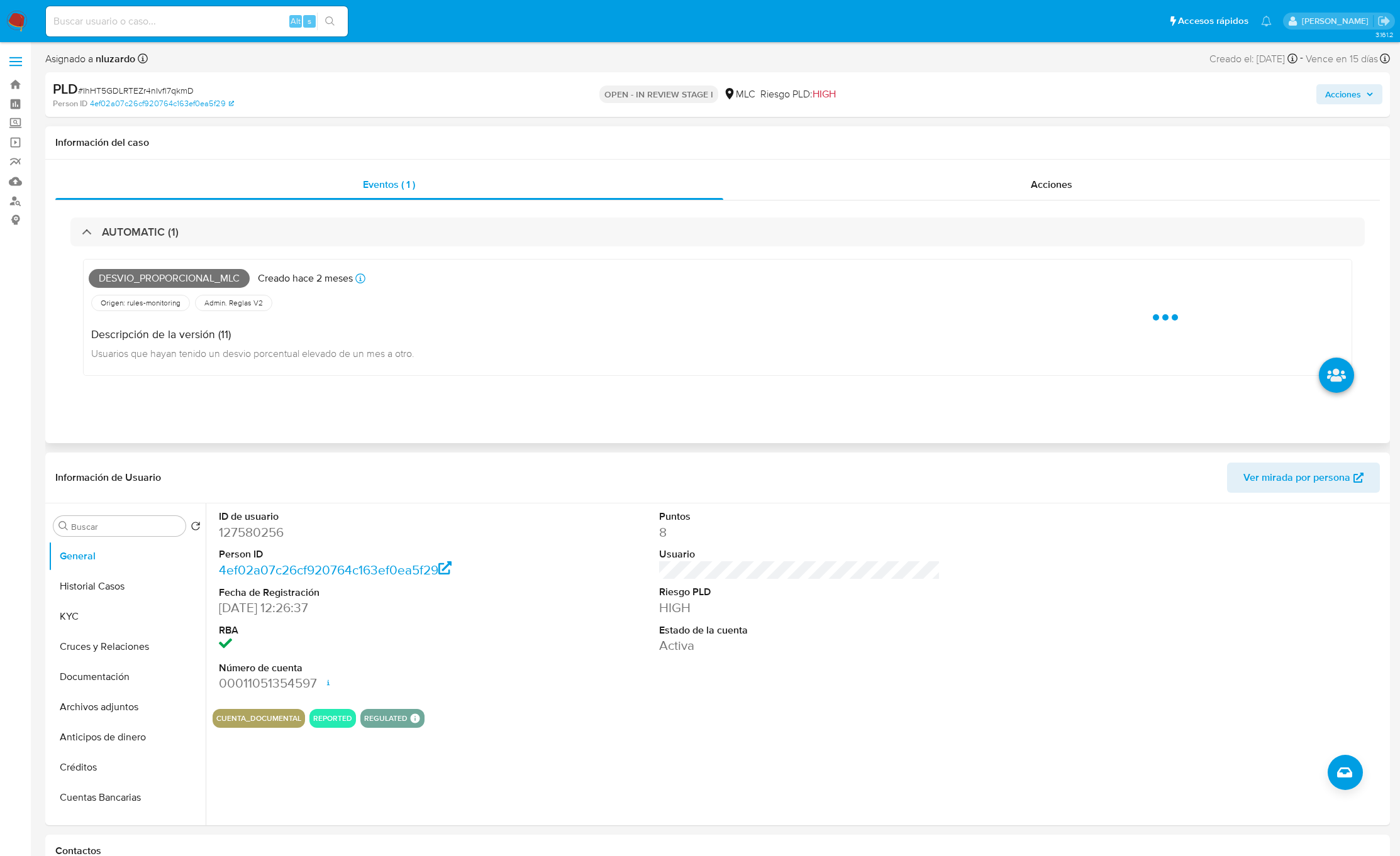
click at [178, 285] on span "Desvio_proporcional_mlc" at bounding box center [170, 279] width 161 height 19
click at [177, 285] on span "Desvio_proporcional_mlc" at bounding box center [170, 279] width 161 height 19
copy span "Desvio_proporcional_mlc"
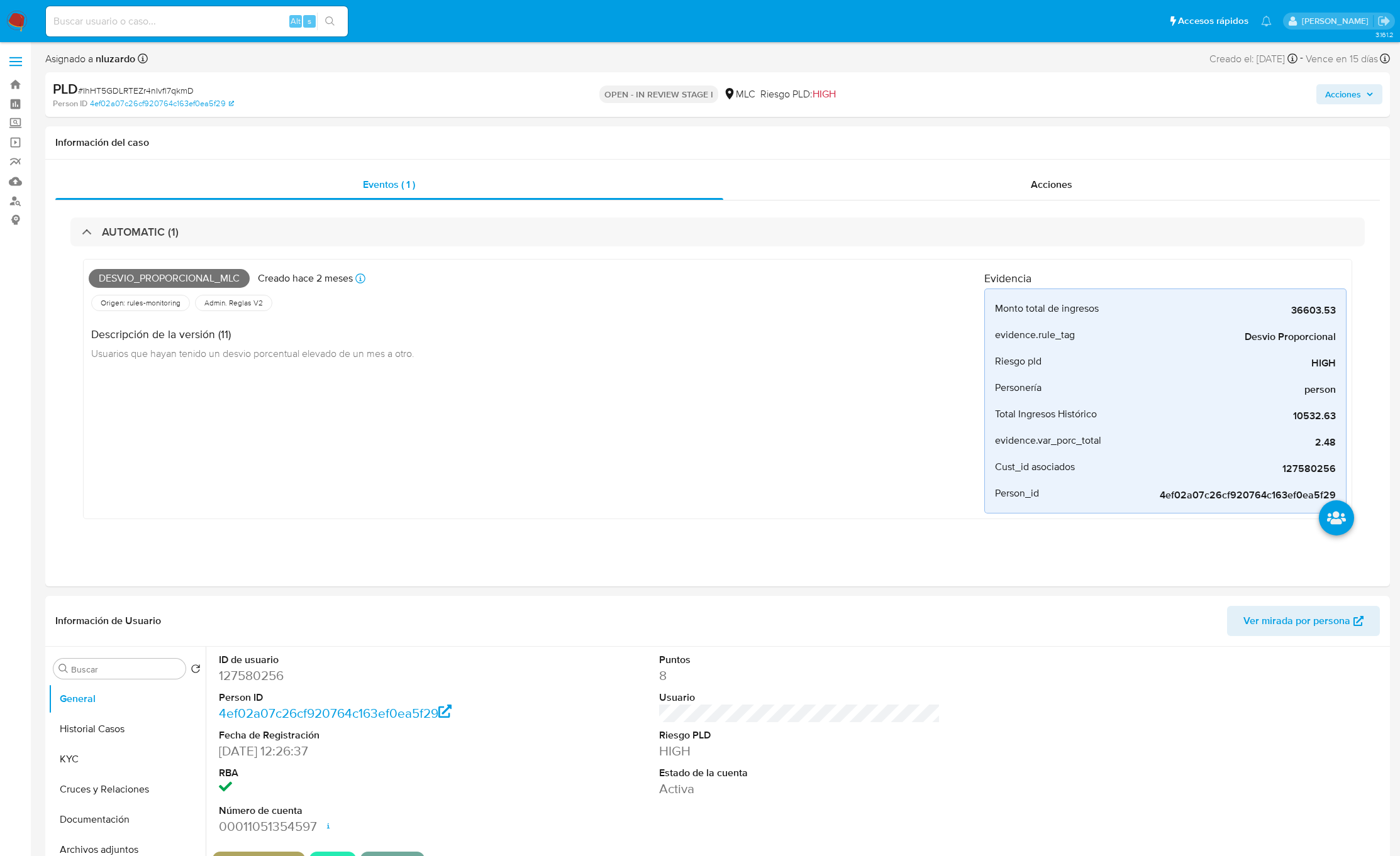
click at [232, 38] on div "Alt s" at bounding box center [197, 21] width 302 height 35
click at [219, 27] on input at bounding box center [197, 21] width 302 height 16
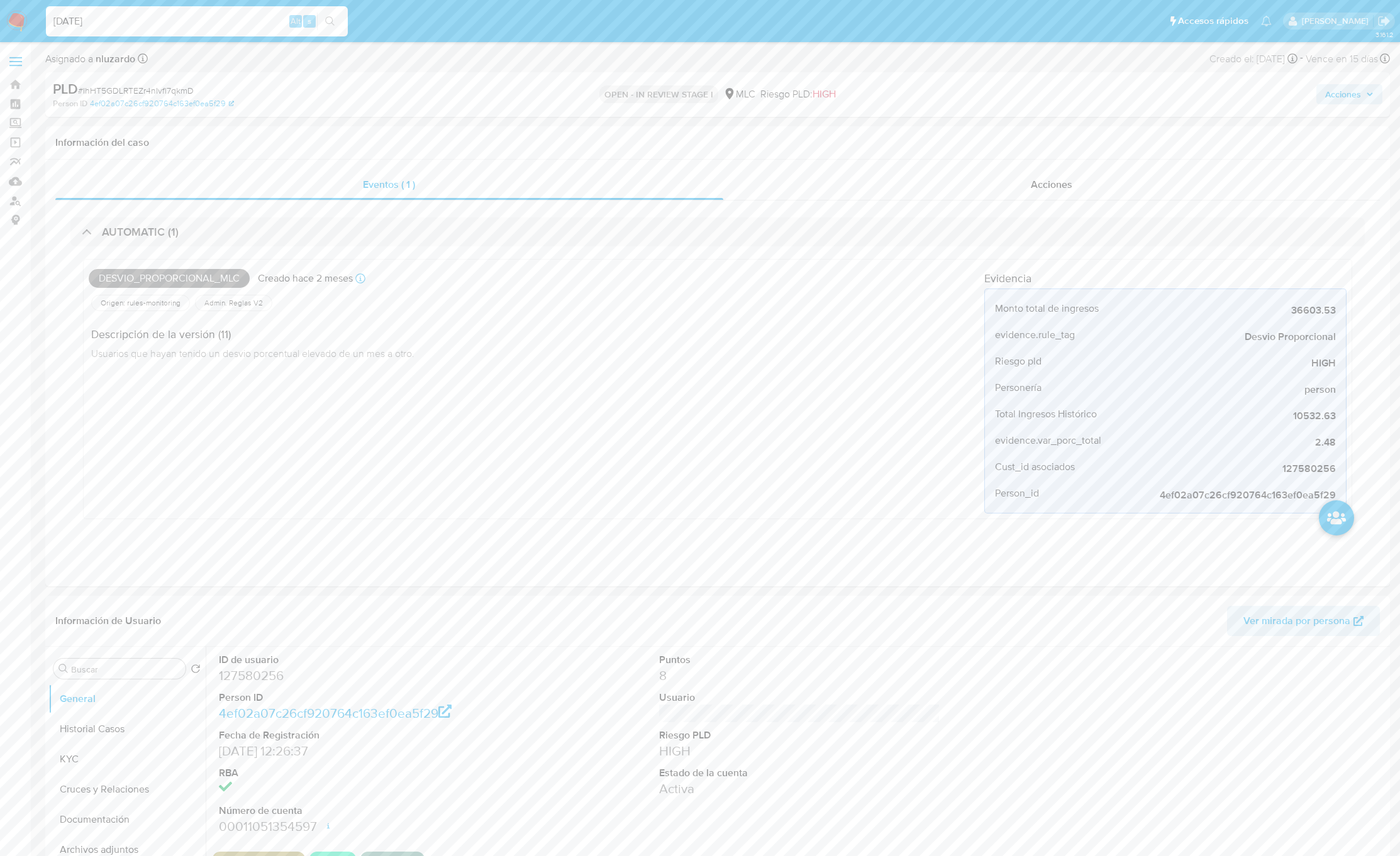
type input "[DATE]"
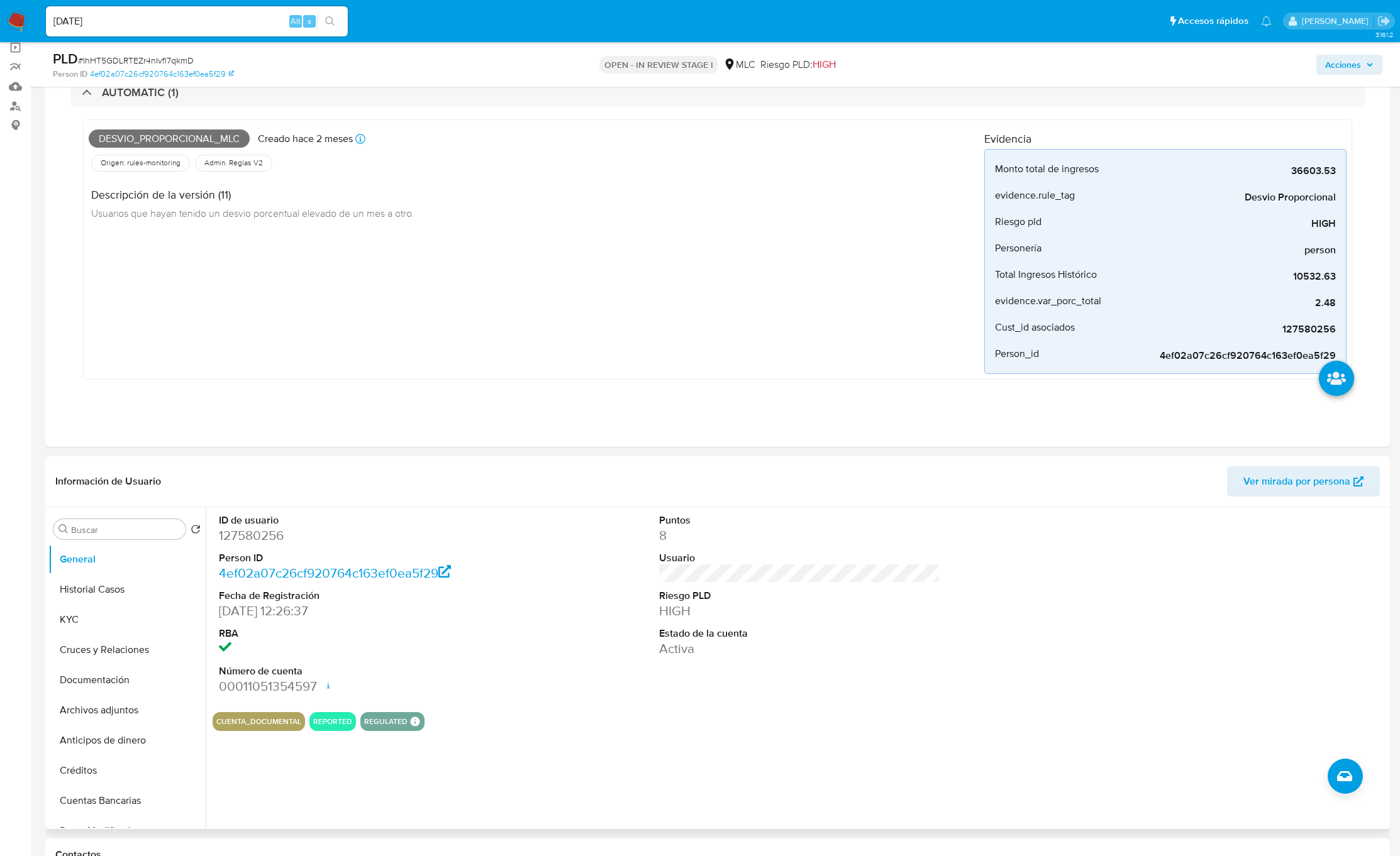
scroll to position [189, 0]
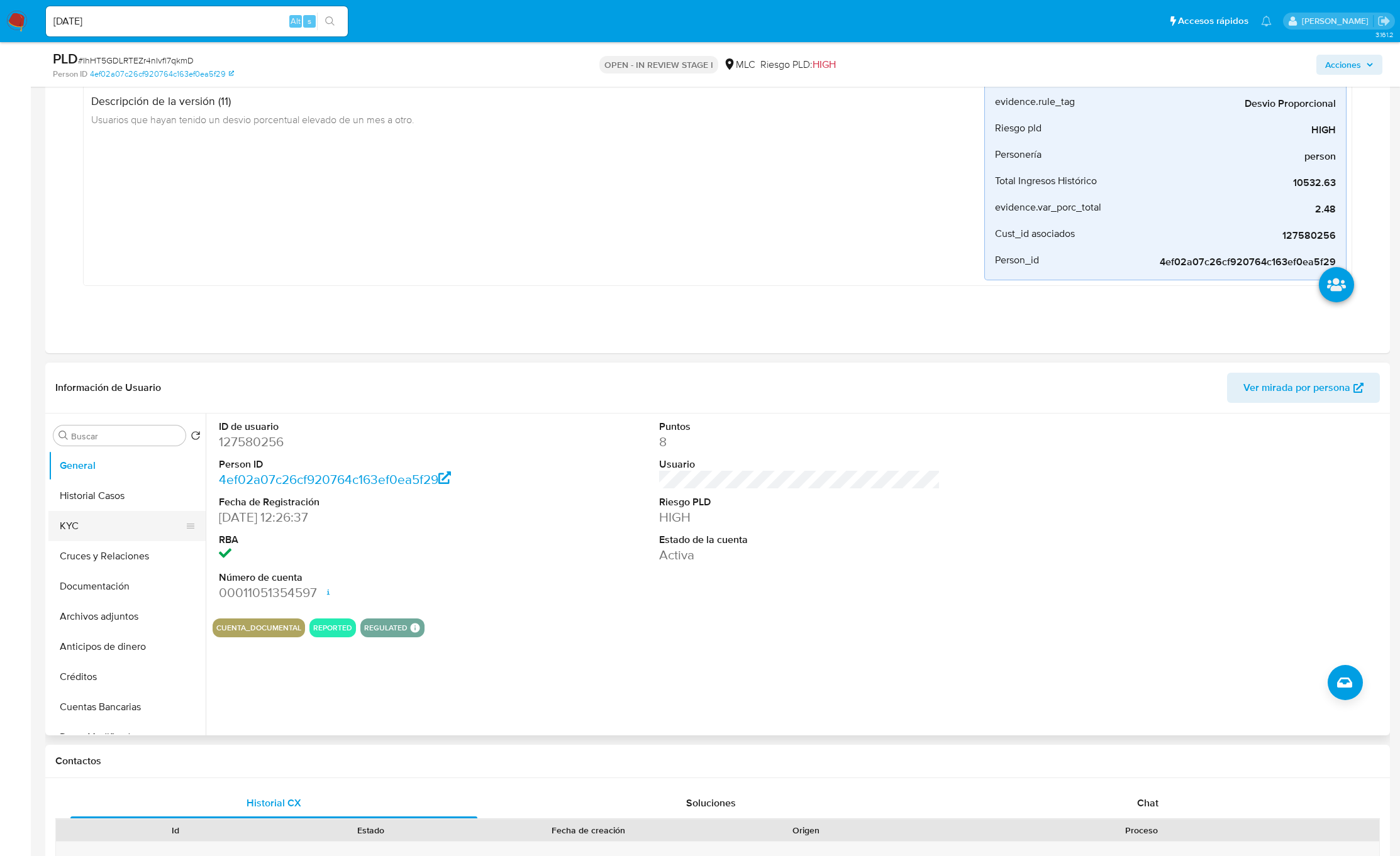
click at [127, 534] on button "KYC" at bounding box center [122, 526] width 147 height 30
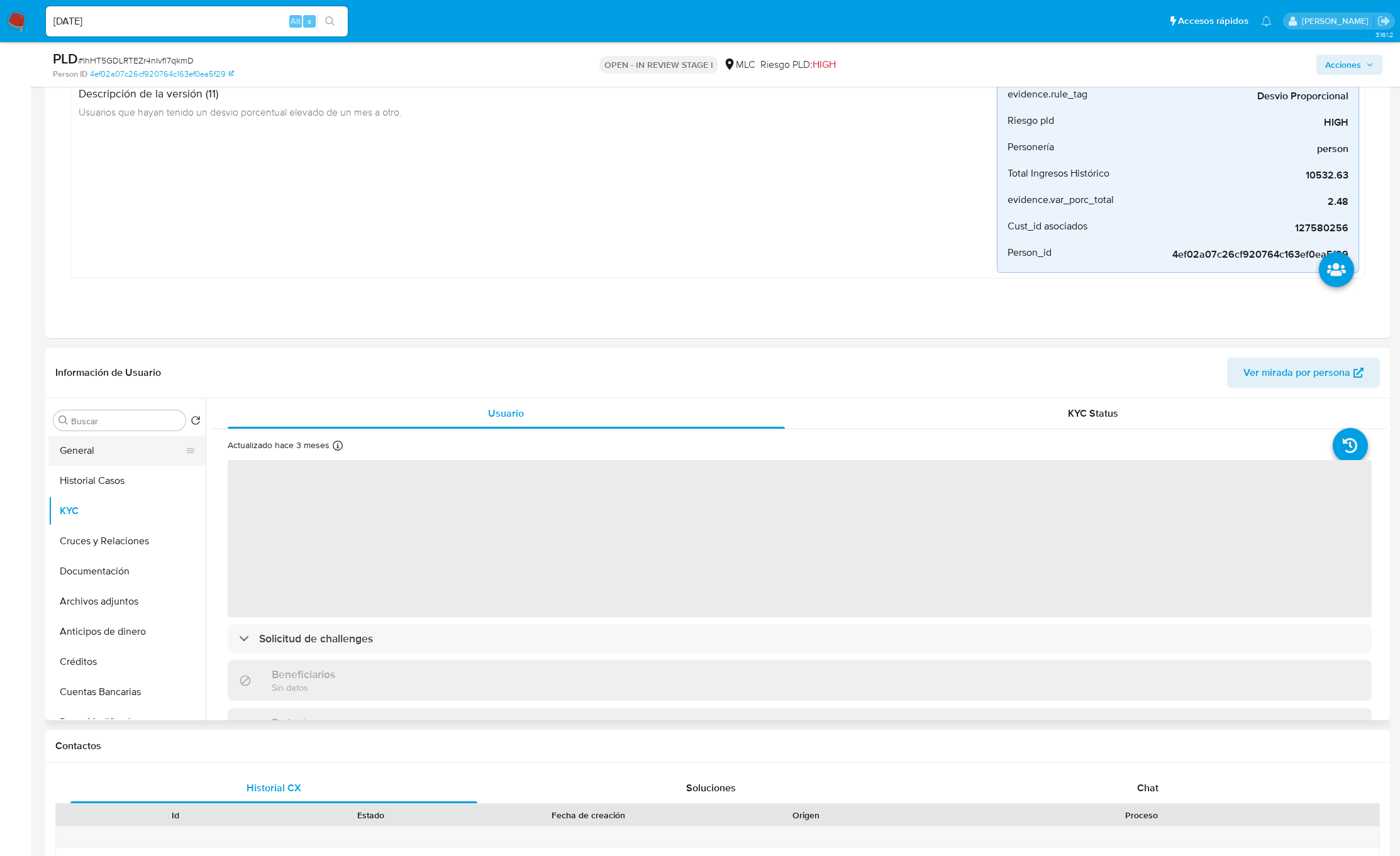
click at [143, 458] on button "General" at bounding box center [122, 450] width 147 height 30
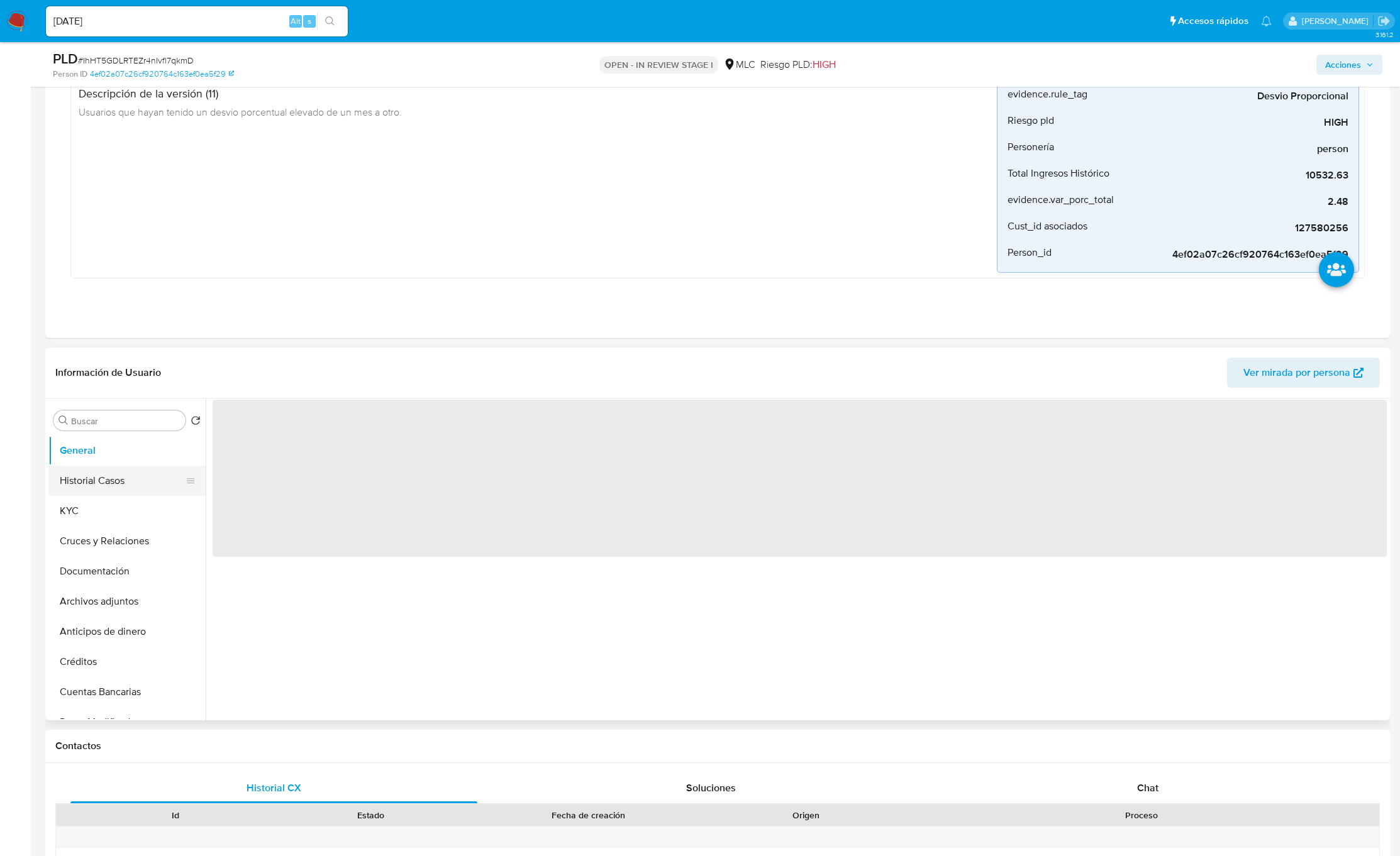
click at [135, 484] on button "Historial Casos" at bounding box center [122, 481] width 147 height 30
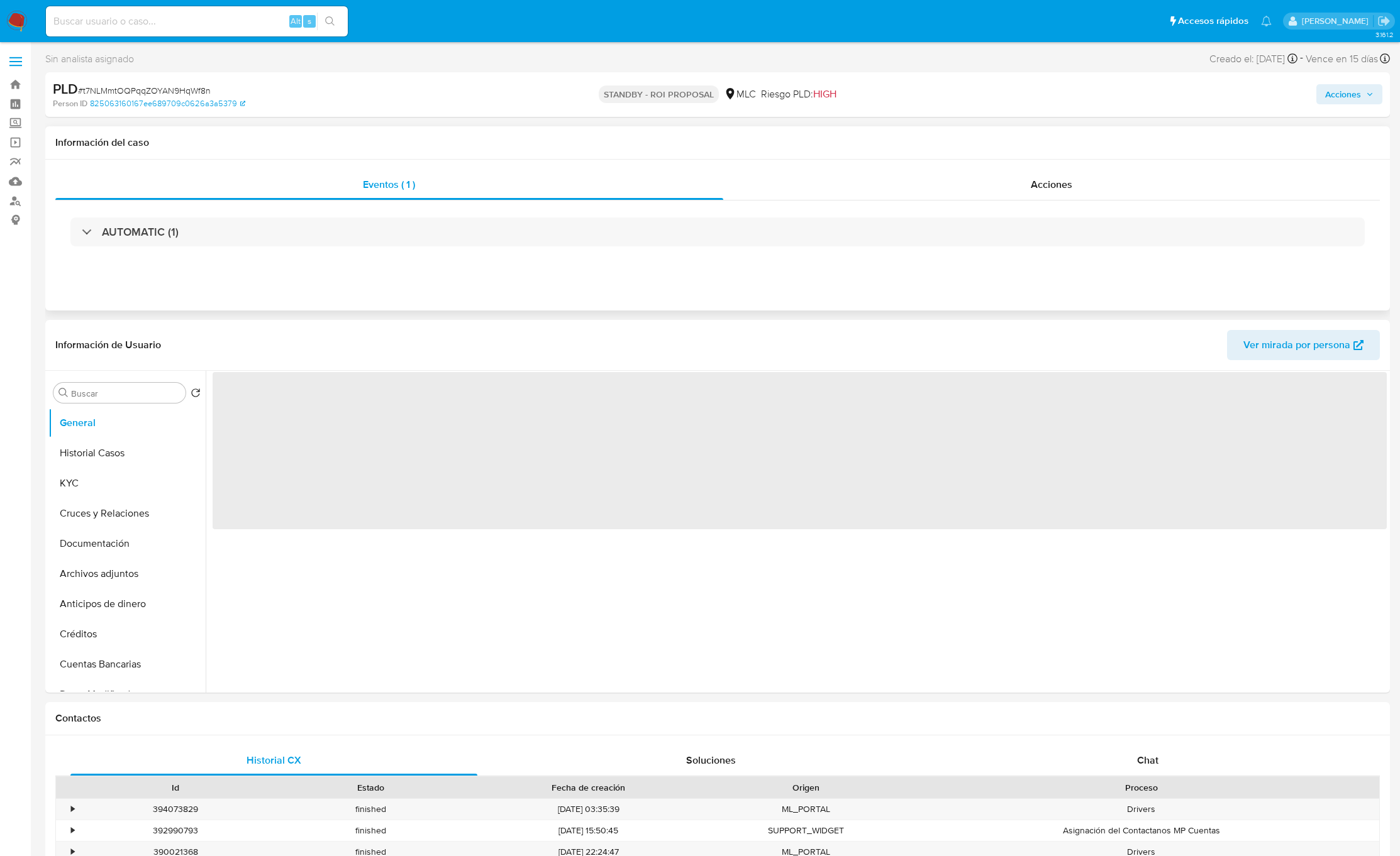
select select "10"
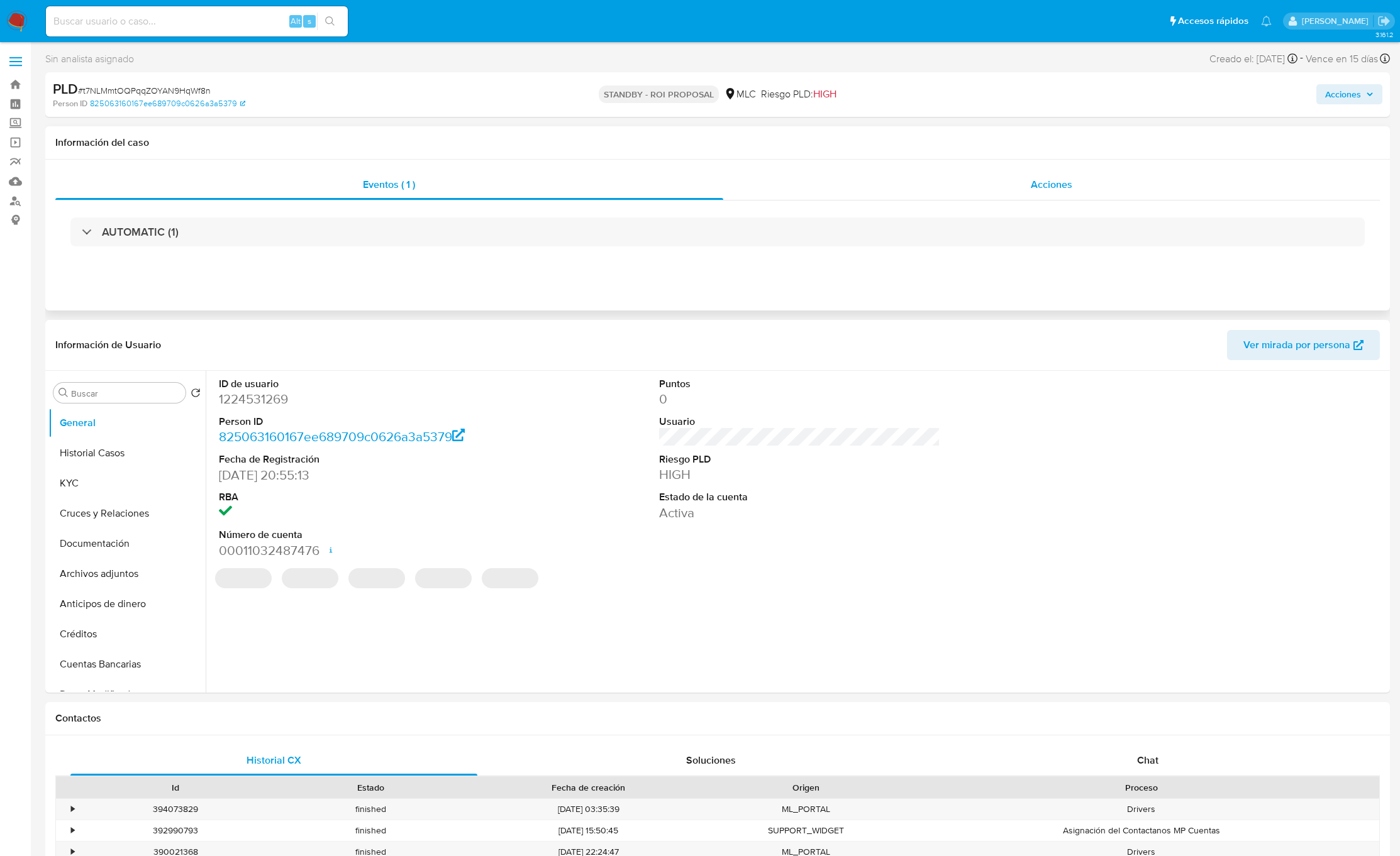
click at [1030, 189] on div "Acciones" at bounding box center [1052, 184] width 657 height 30
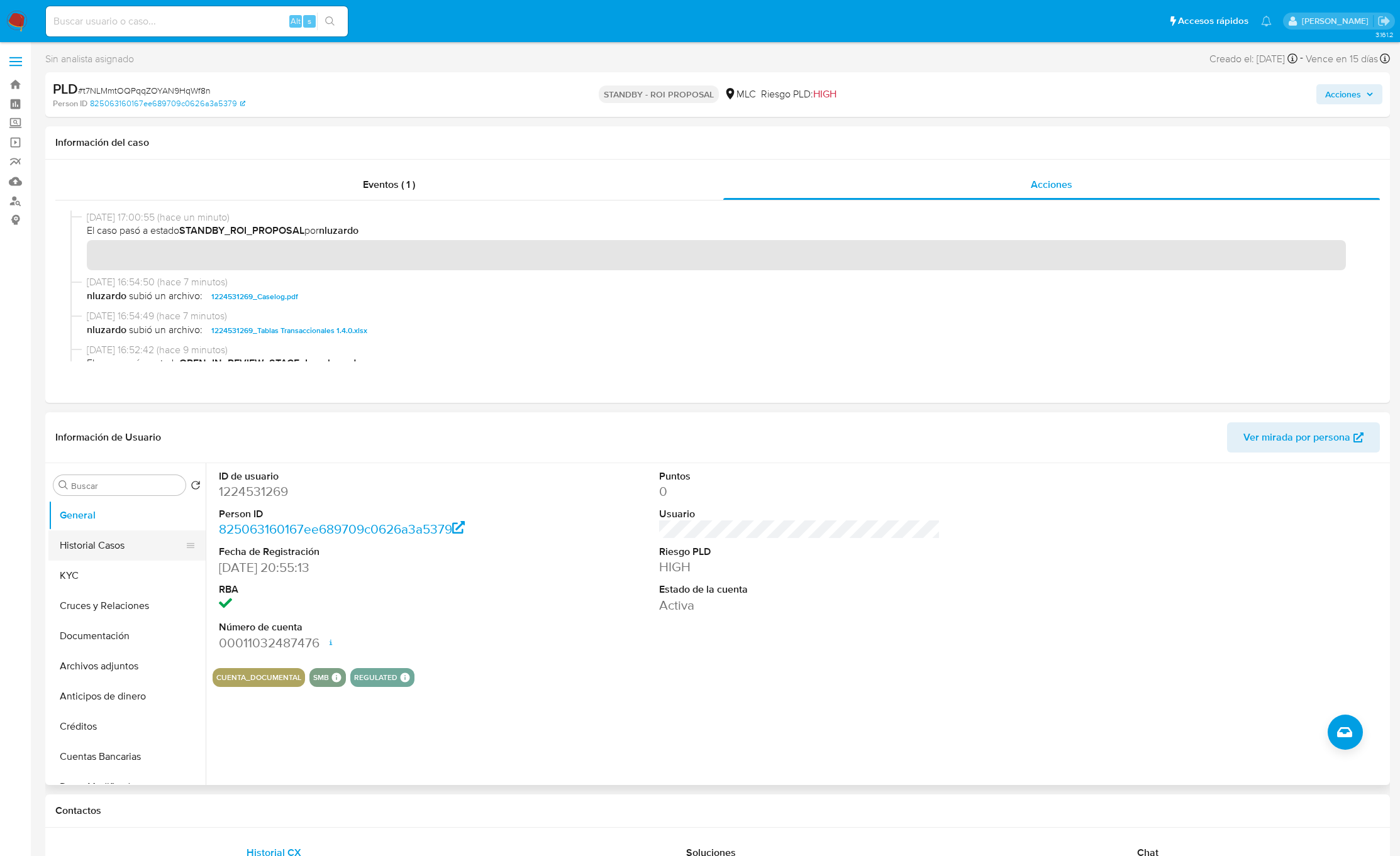
click at [98, 549] on button "Historial Casos" at bounding box center [122, 545] width 147 height 30
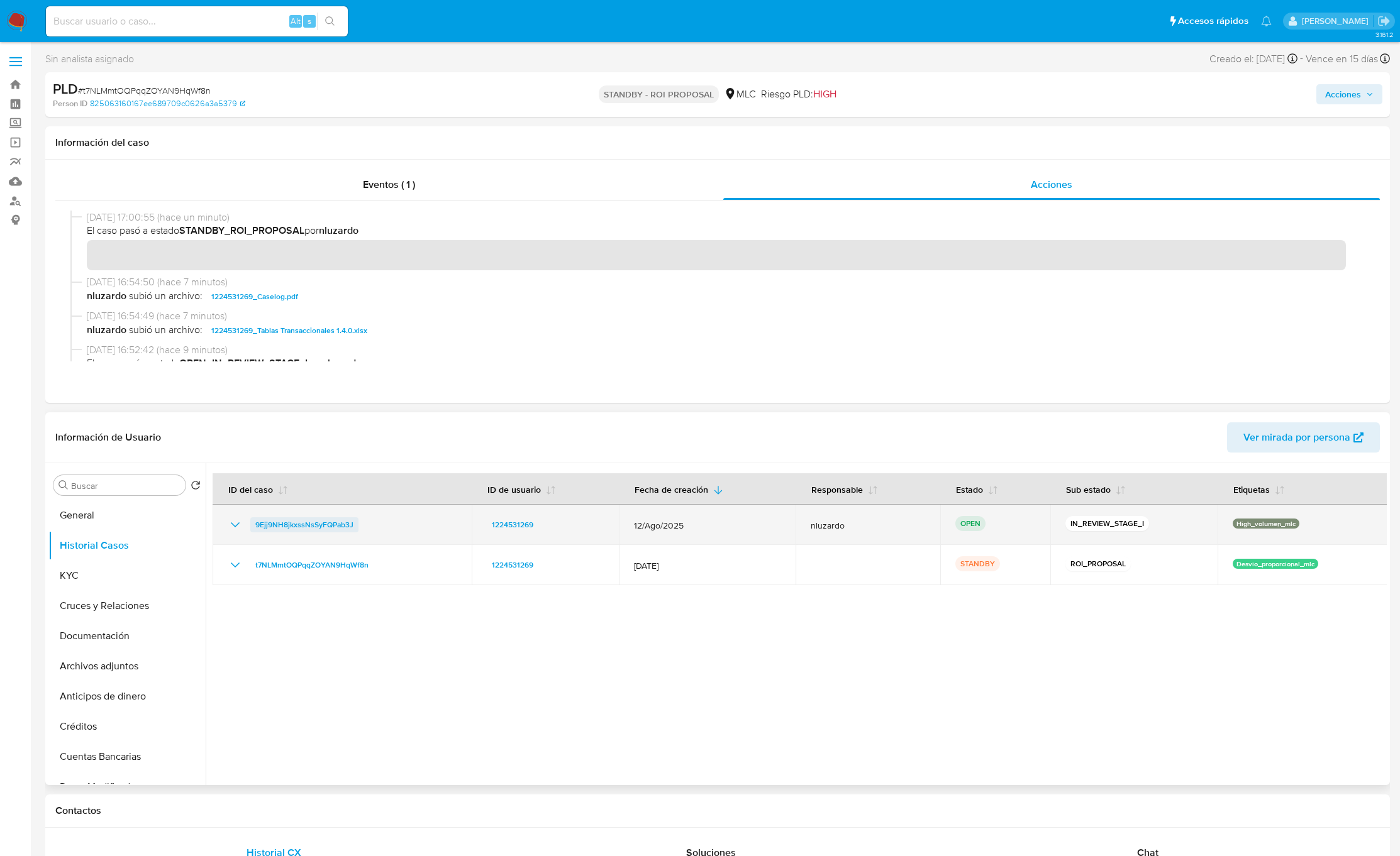
click at [345, 528] on span "9Ejj9NH8jkxssNsSyFQPab3J" at bounding box center [304, 524] width 98 height 15
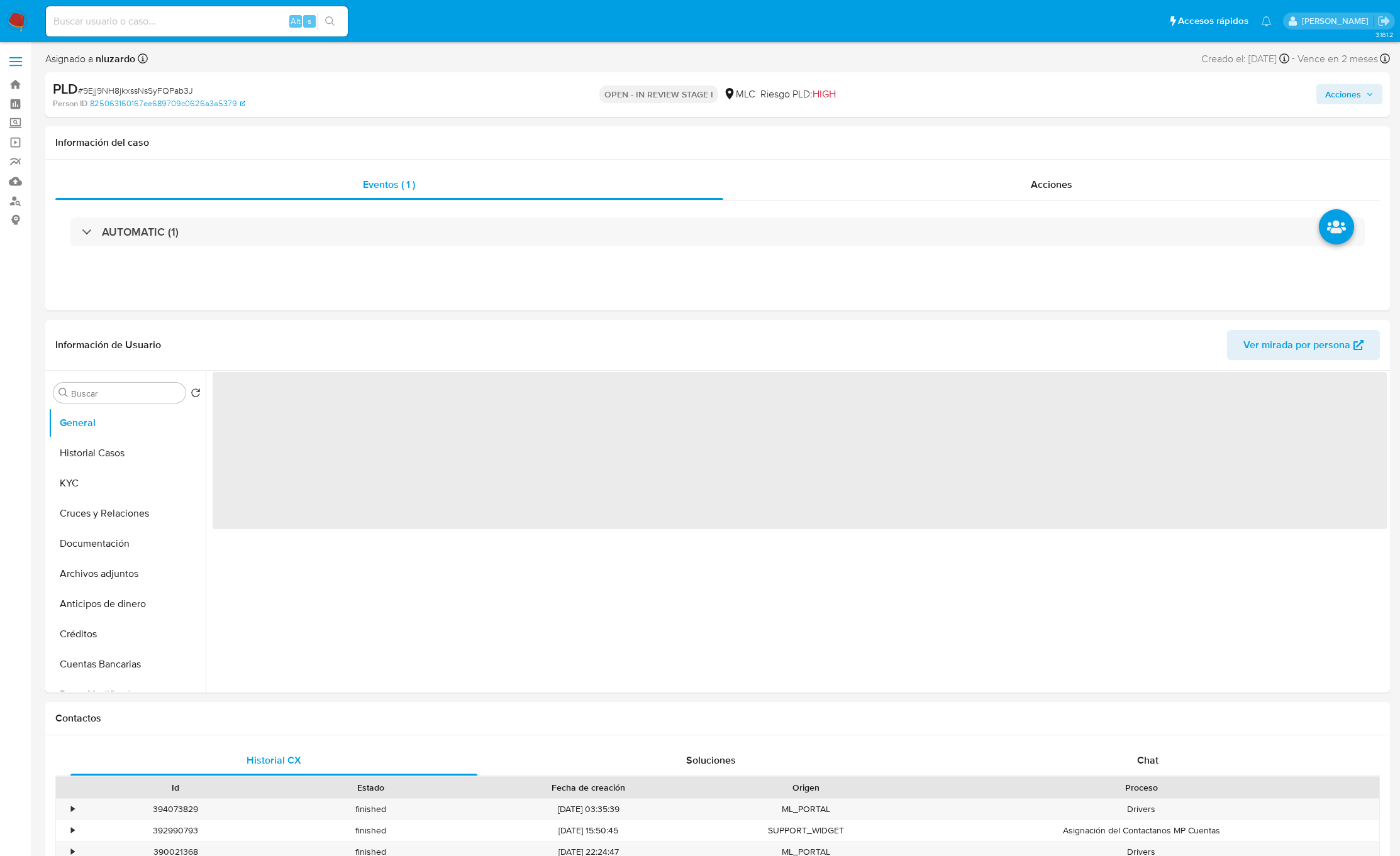
select select "10"
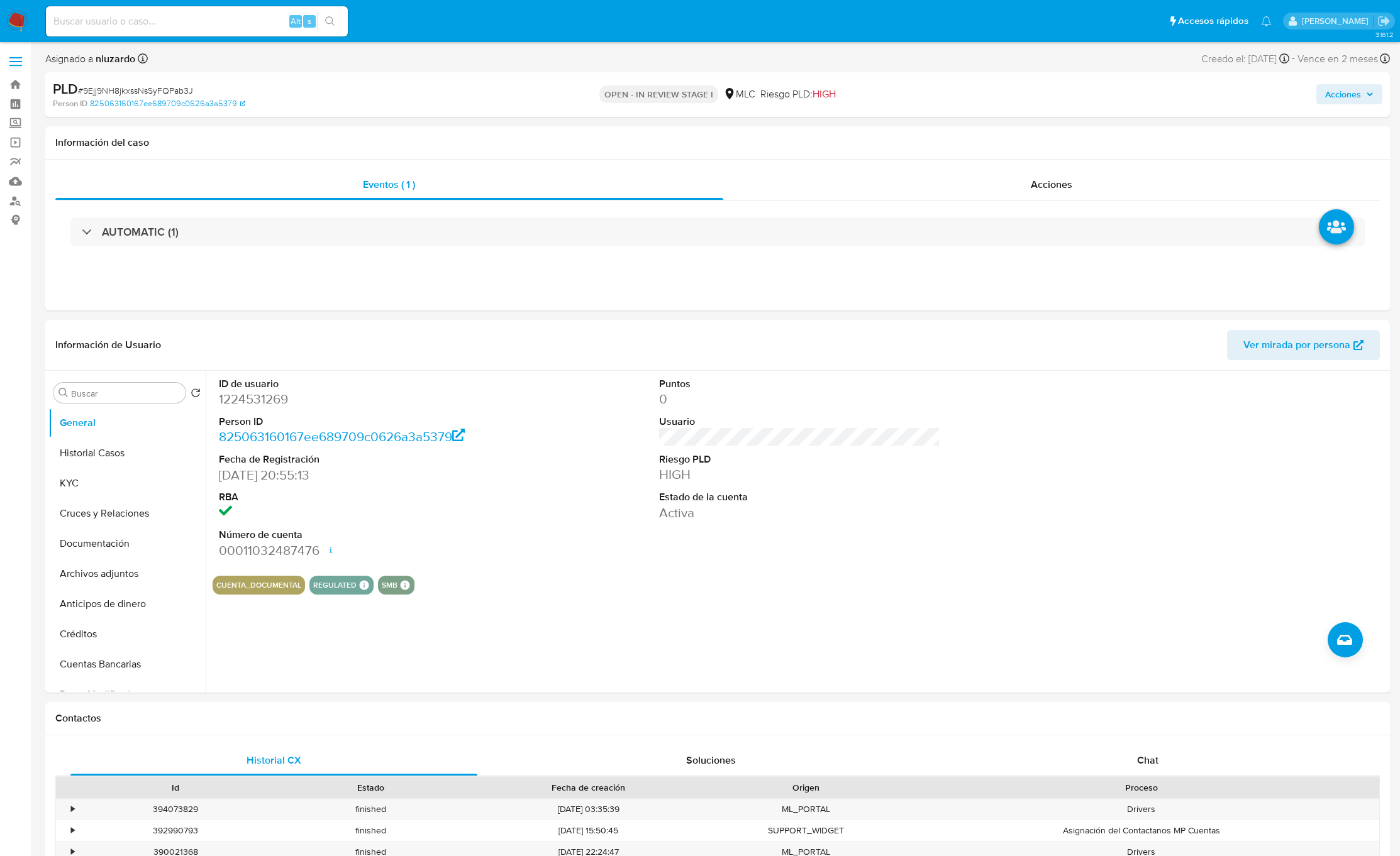
click at [1325, 100] on span "Acciones" at bounding box center [1343, 94] width 36 height 20
click at [957, 128] on span "Resolución del caso" at bounding box center [992, 134] width 90 height 15
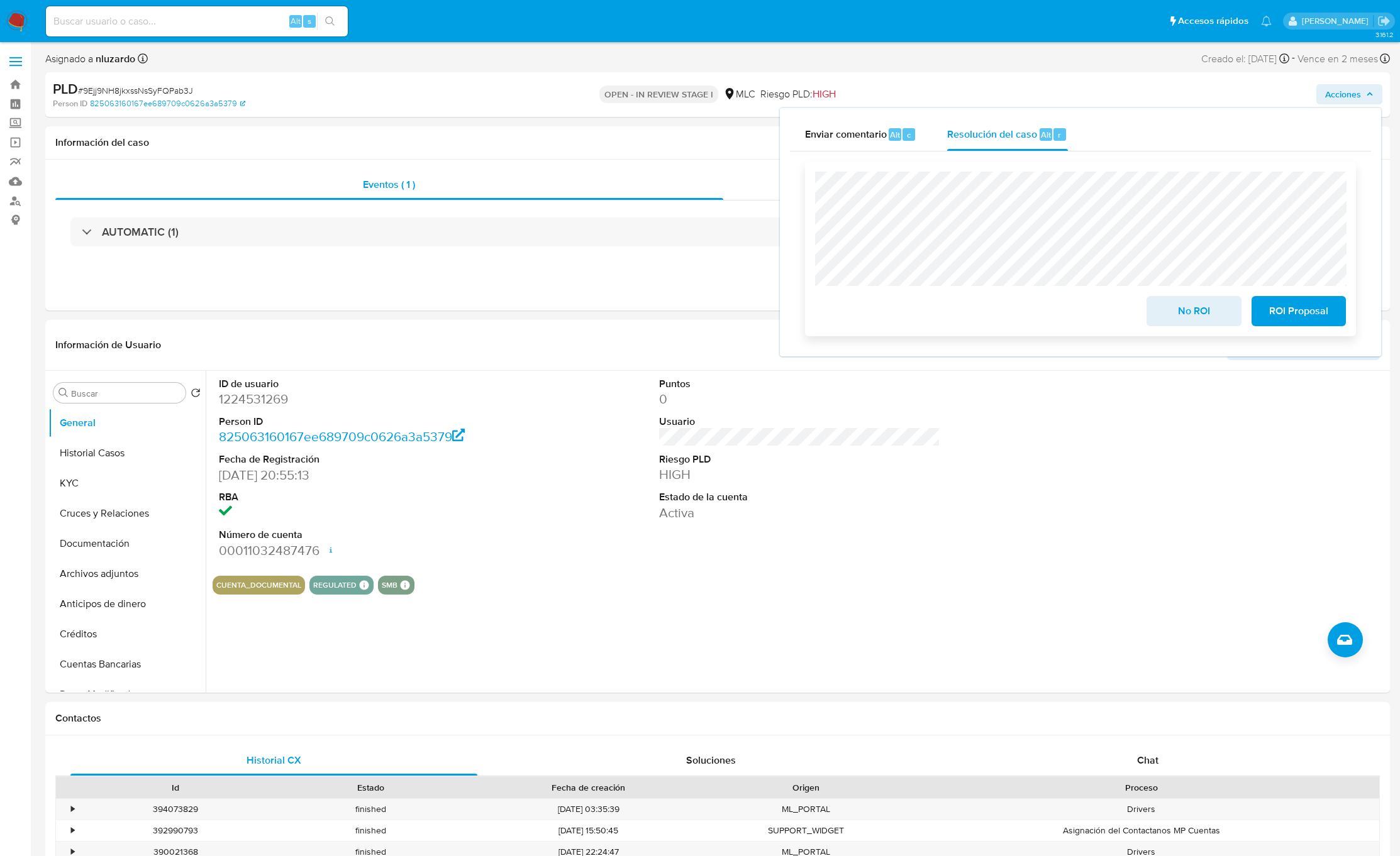
click at [1313, 319] on span "ROI Proposal" at bounding box center [1299, 311] width 62 height 28
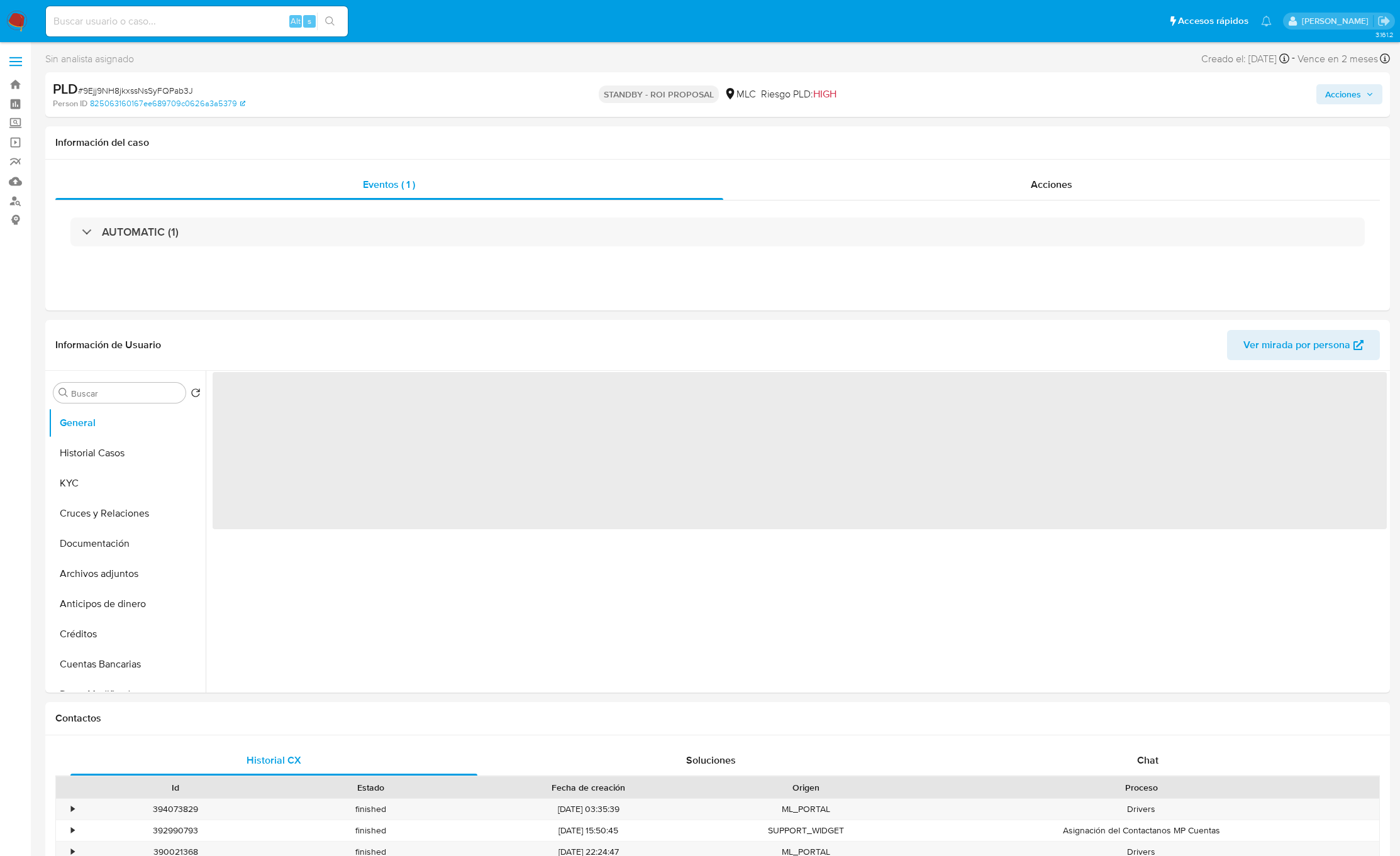
select select "10"
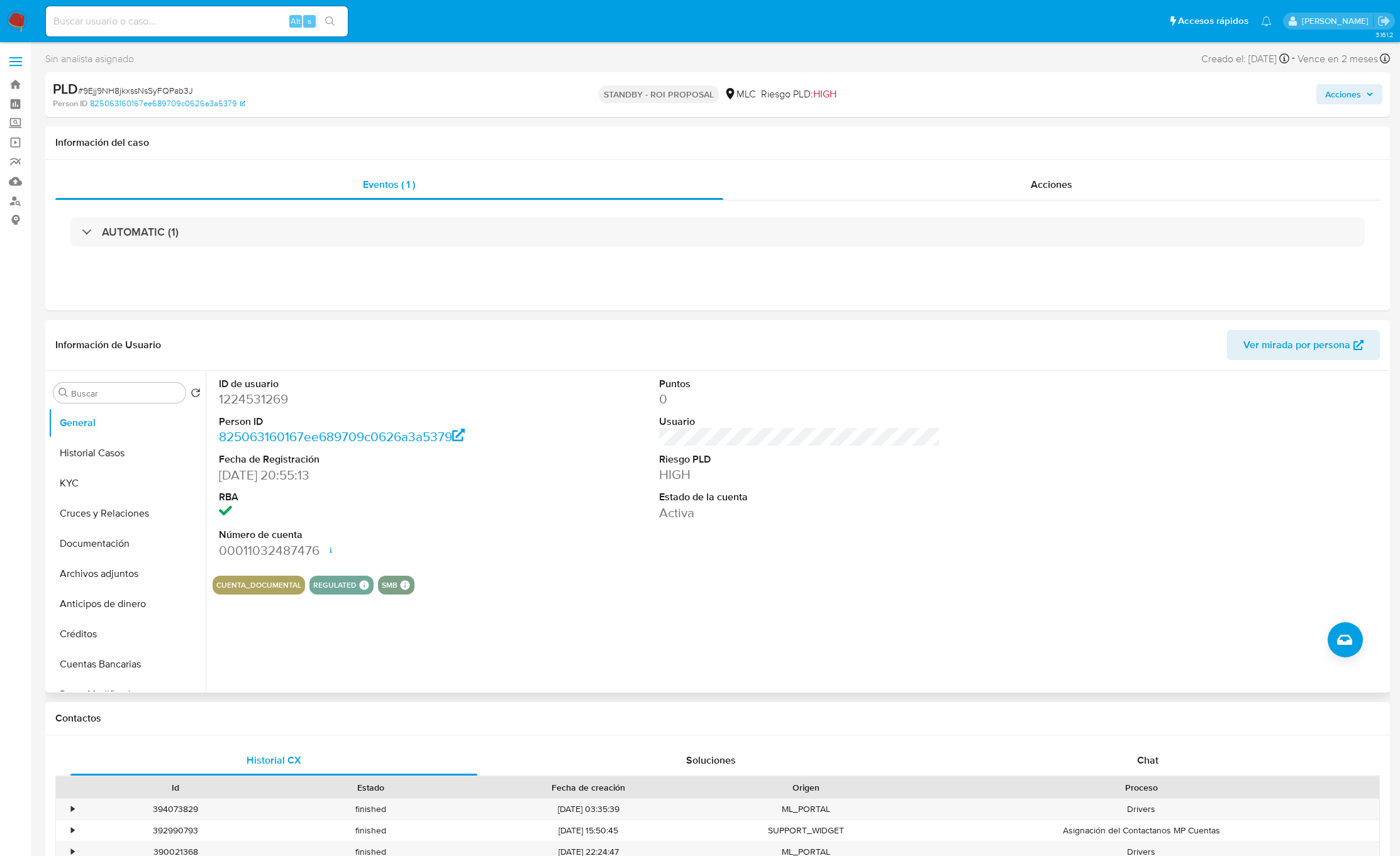
drag, startPoint x: 1087, startPoint y: 553, endPoint x: 1098, endPoint y: 556, distance: 11.4
click at [1090, 559] on div "ID de usuario 1224531269 Person ID 825063160167ee689709c0626a3a5379 Fecha de Re…" at bounding box center [800, 468] width 1174 height 195
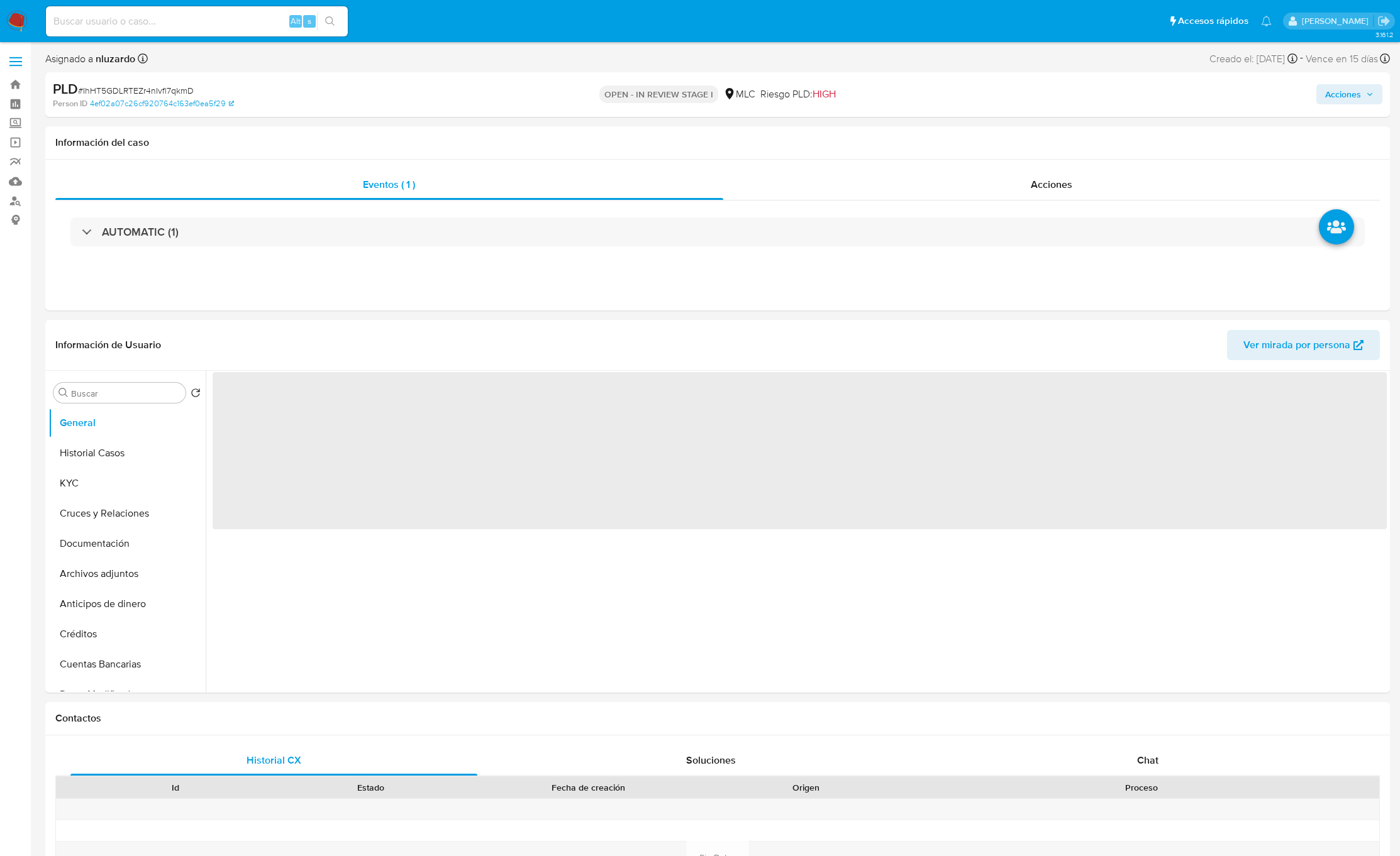
select select "10"
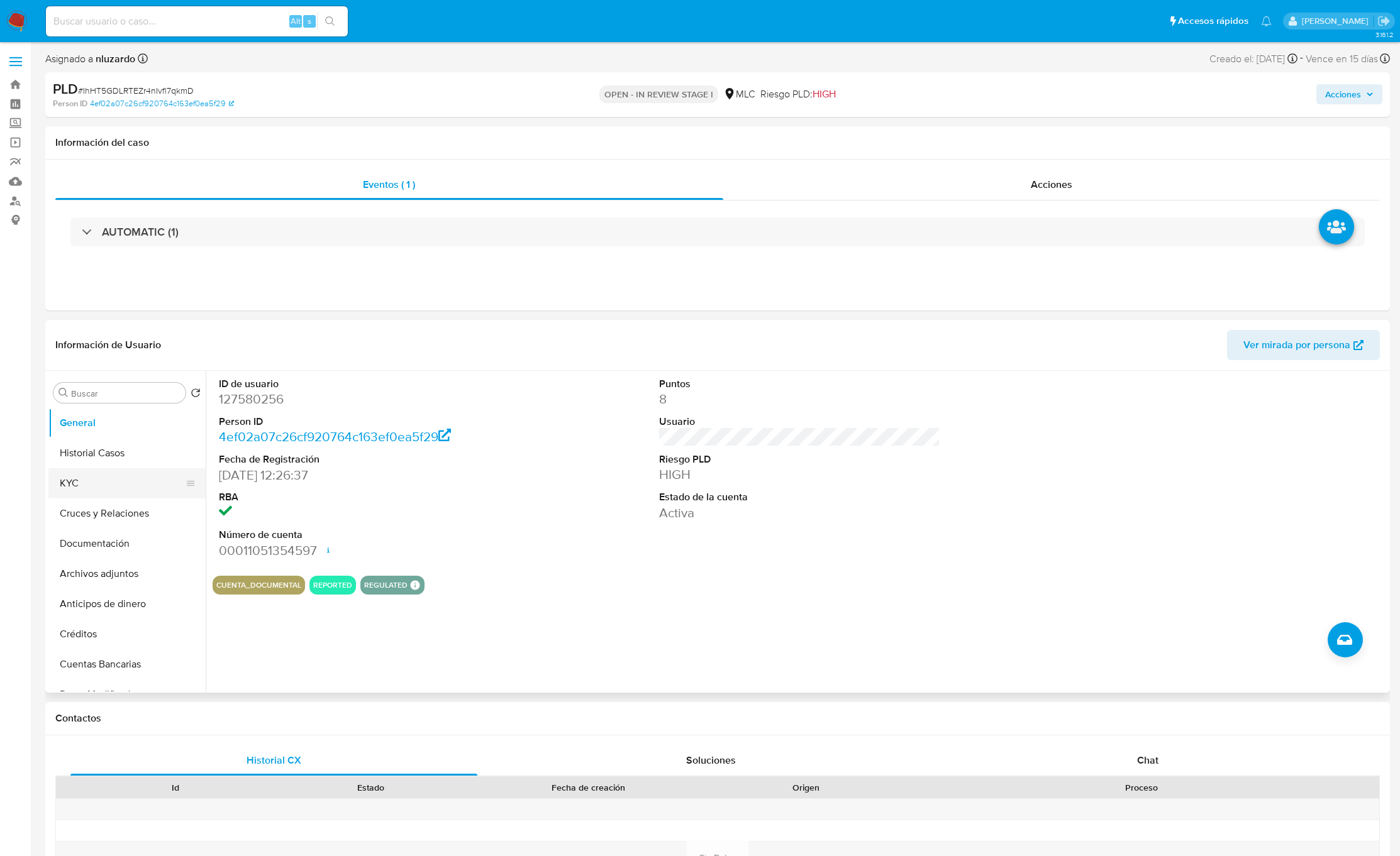
click at [119, 488] on button "KYC" at bounding box center [122, 483] width 147 height 30
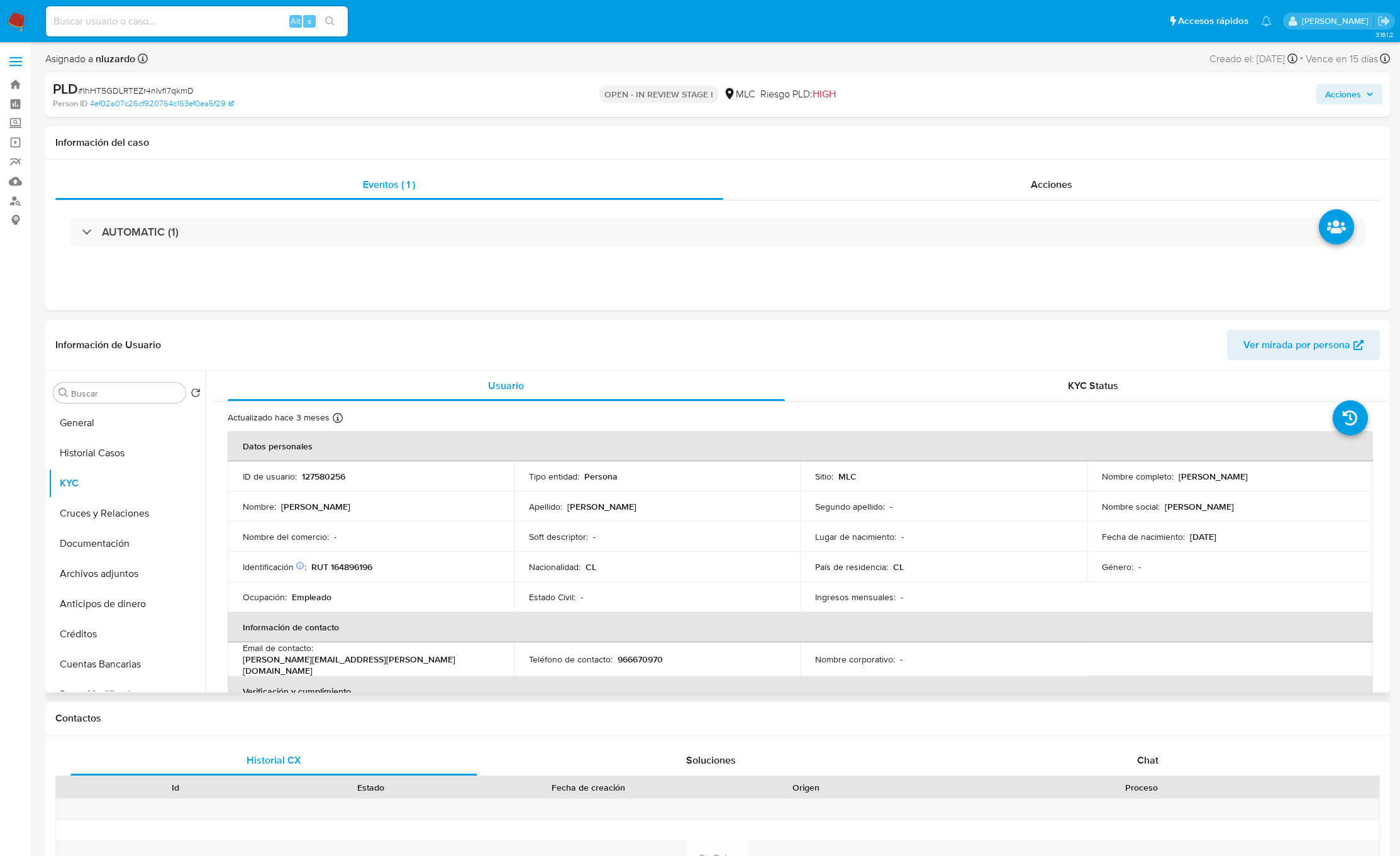
click at [1189, 474] on p "Guillermo Sebastián Hernández Barrera" at bounding box center [1213, 476] width 69 height 12
drag, startPoint x: 1292, startPoint y: 481, endPoint x: 1317, endPoint y: 481, distance: 25.0
click at [1247, 481] on p "Guillermo Sebastián Hernández Barrera" at bounding box center [1213, 476] width 69 height 12
copy p "Guillermo Sebastián Hernández Barrera"
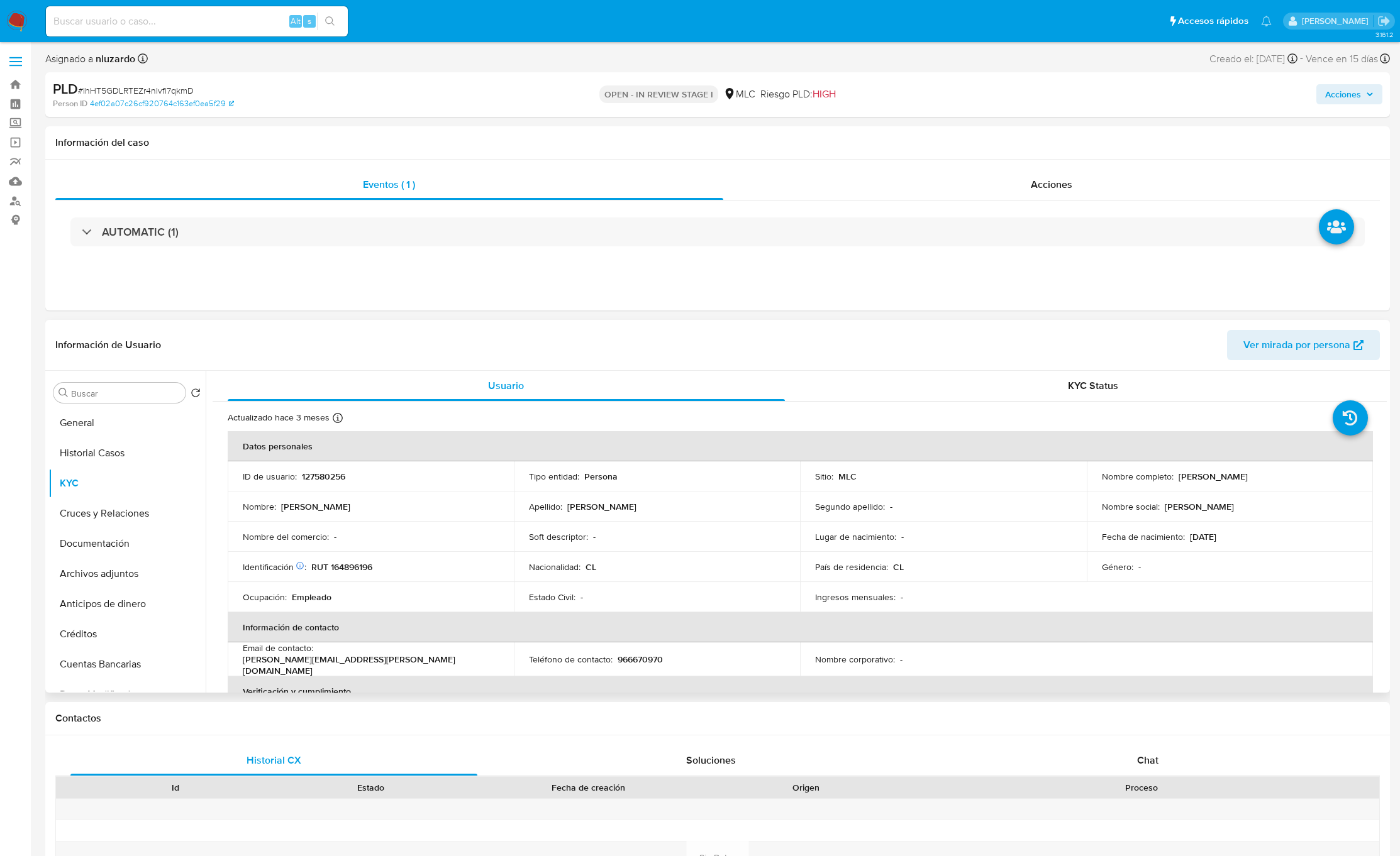
click at [352, 570] on p "RUT 164896196" at bounding box center [341, 567] width 61 height 12
copy p "164896196"
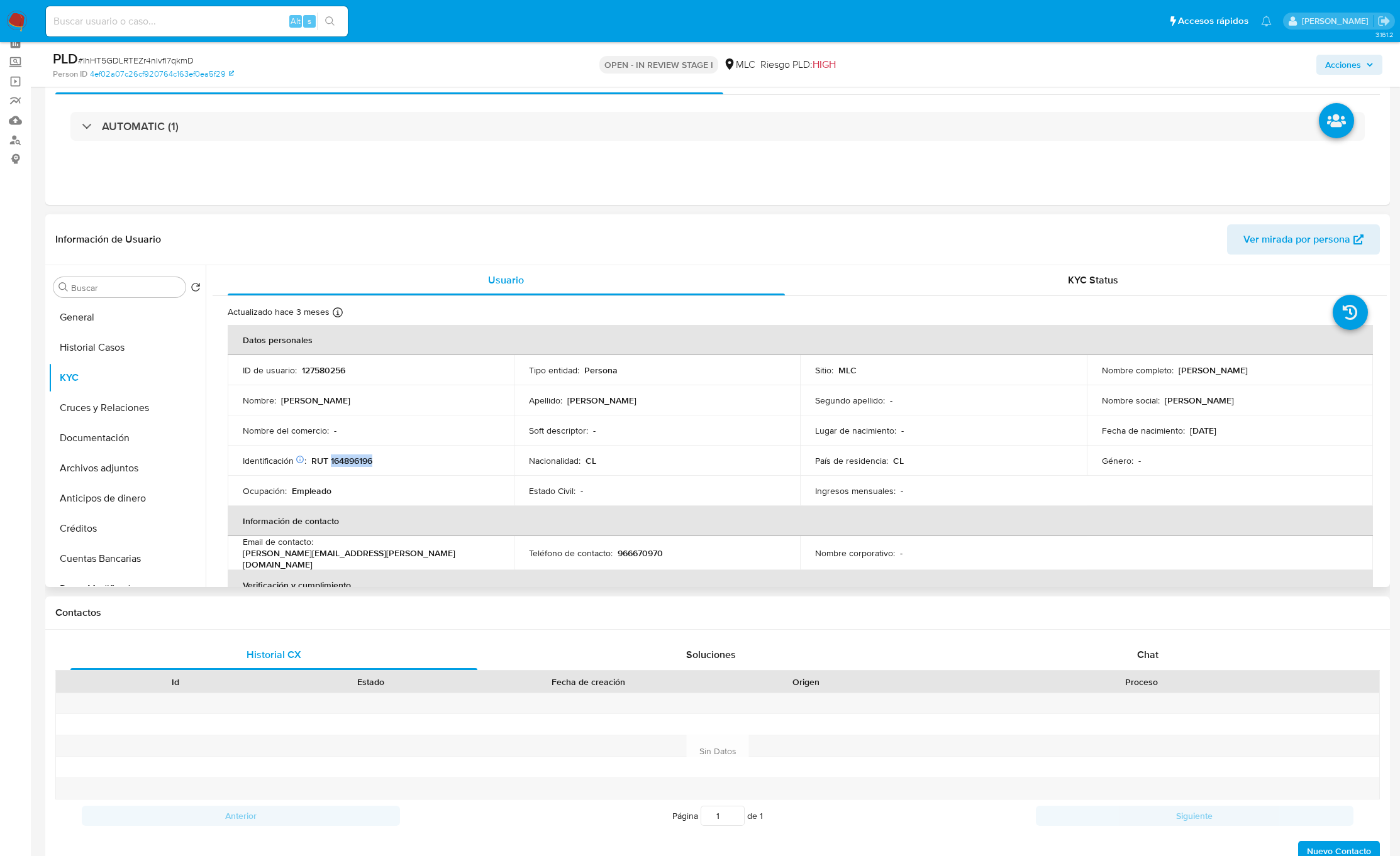
scroll to position [94, 0]
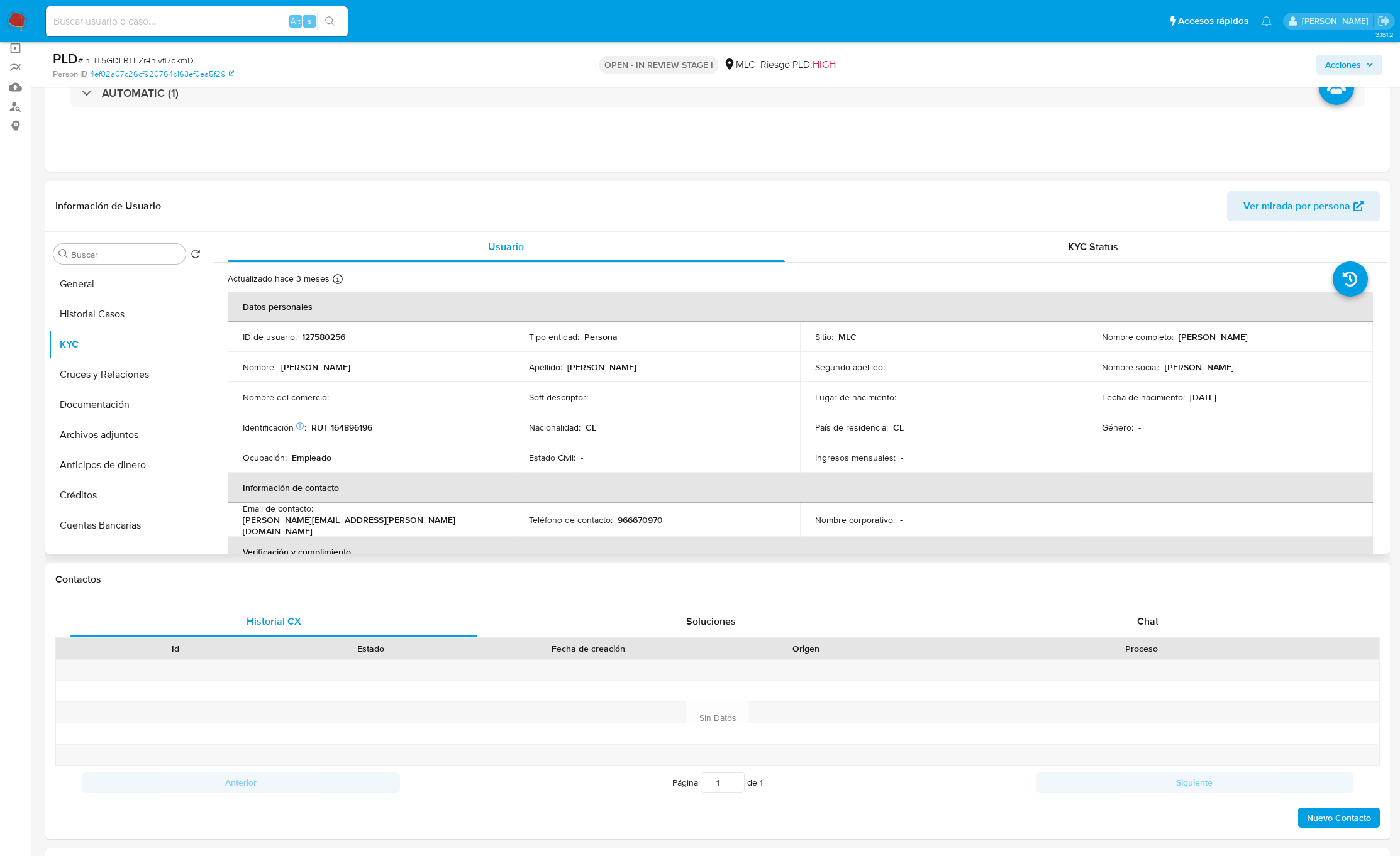
click at [782, 391] on td "Soft descriptor : -" at bounding box center [657, 397] width 287 height 30
drag, startPoint x: 1387, startPoint y: 286, endPoint x: 1387, endPoint y: 299, distance: 13.0
click at [1387, 299] on div "Usuario KYC Status Actualizado hace 3 meses Creado: 13/11/2020 20:39:18 Actuali…" at bounding box center [796, 393] width 1181 height 322
click at [1337, 370] on div "Nombre social : Guillermo" at bounding box center [1230, 367] width 256 height 12
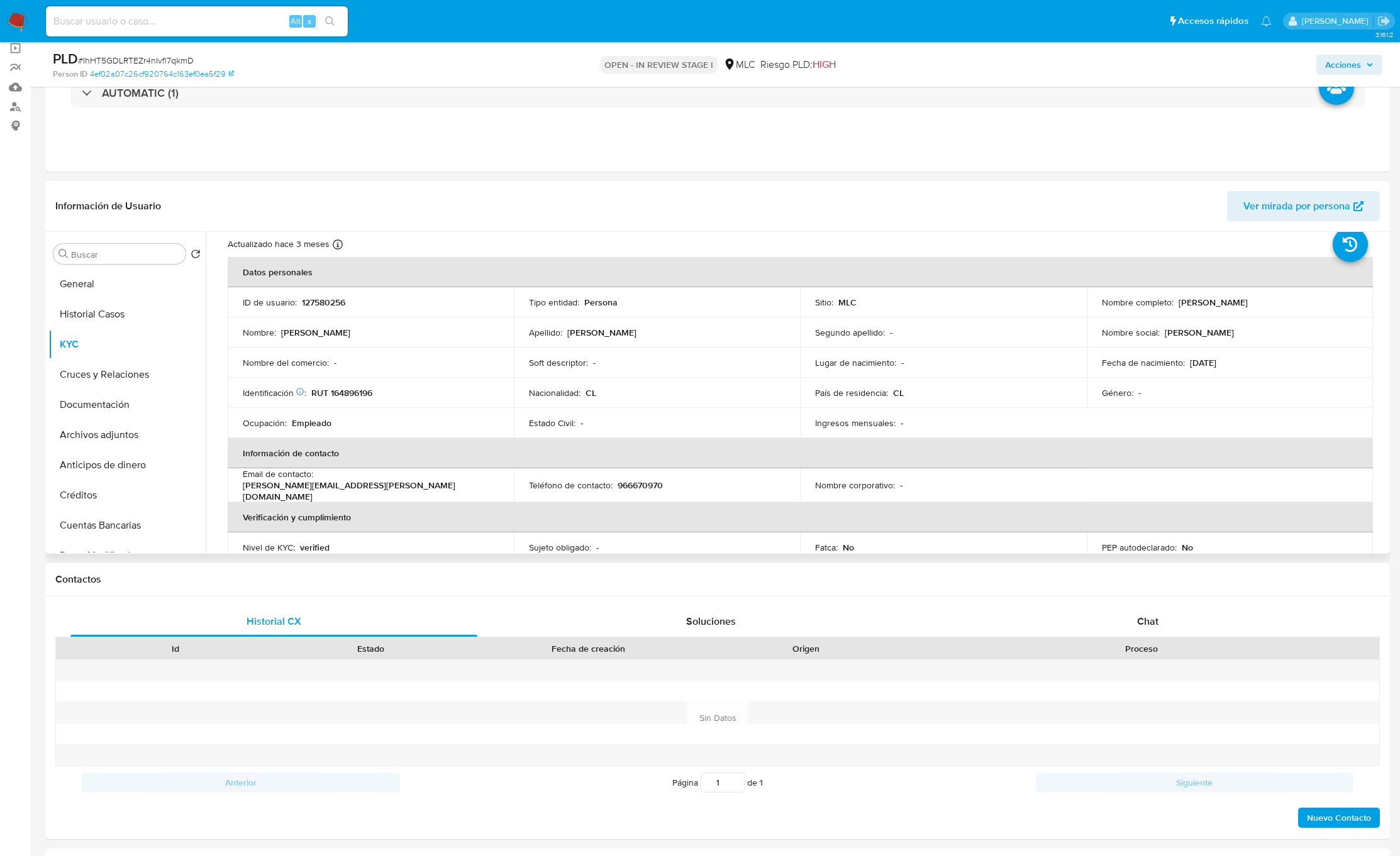
scroll to position [38, 0]
click at [109, 262] on div "Buscar" at bounding box center [119, 254] width 132 height 20
click at [112, 259] on input "Buscar" at bounding box center [125, 255] width 109 height 12
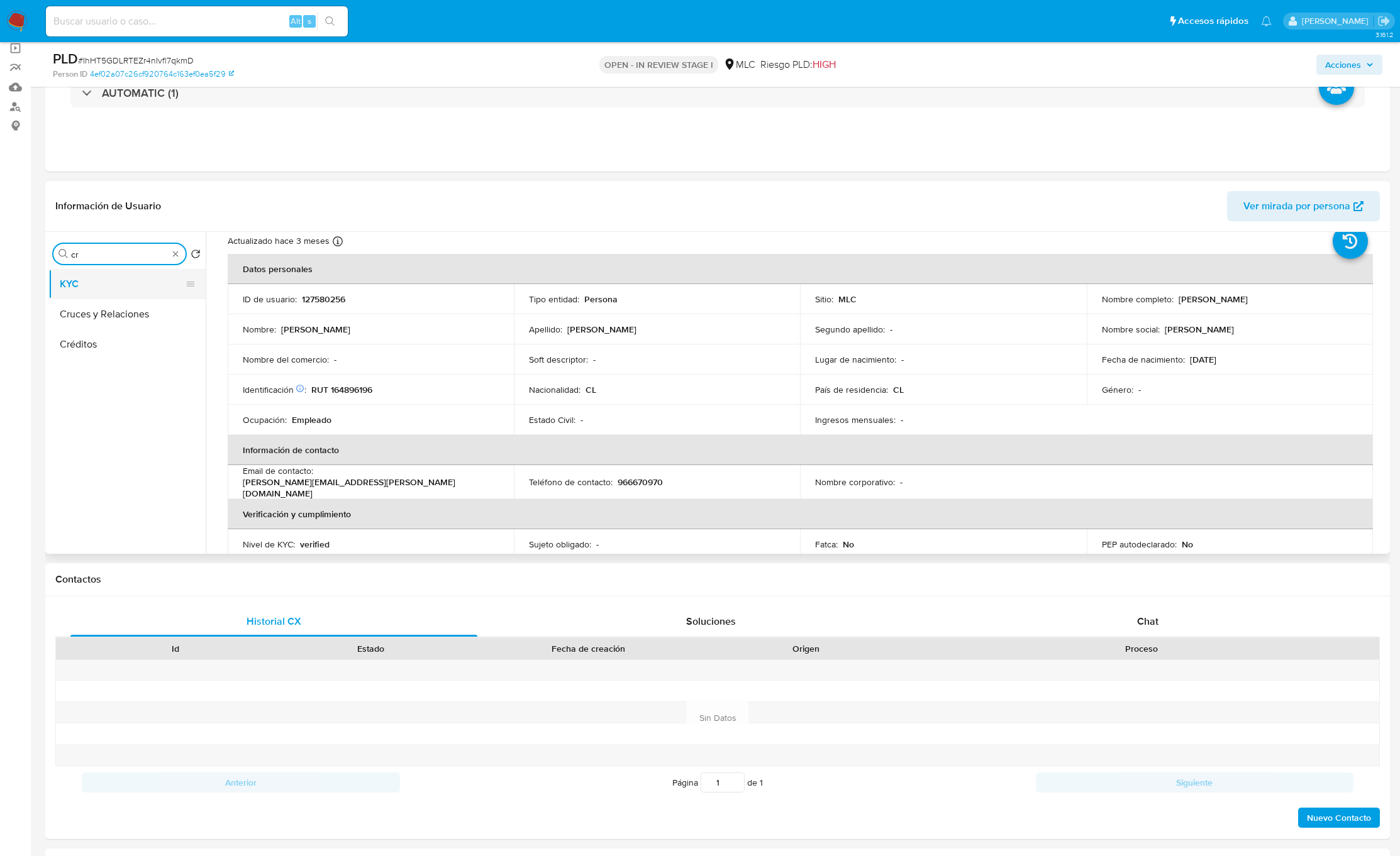
type input "cr"
click at [115, 300] on ul "KYC Cruces y Relaciones Créditos" at bounding box center [127, 411] width 157 height 283
click at [159, 323] on button "Cruces y Relaciones" at bounding box center [122, 314] width 147 height 30
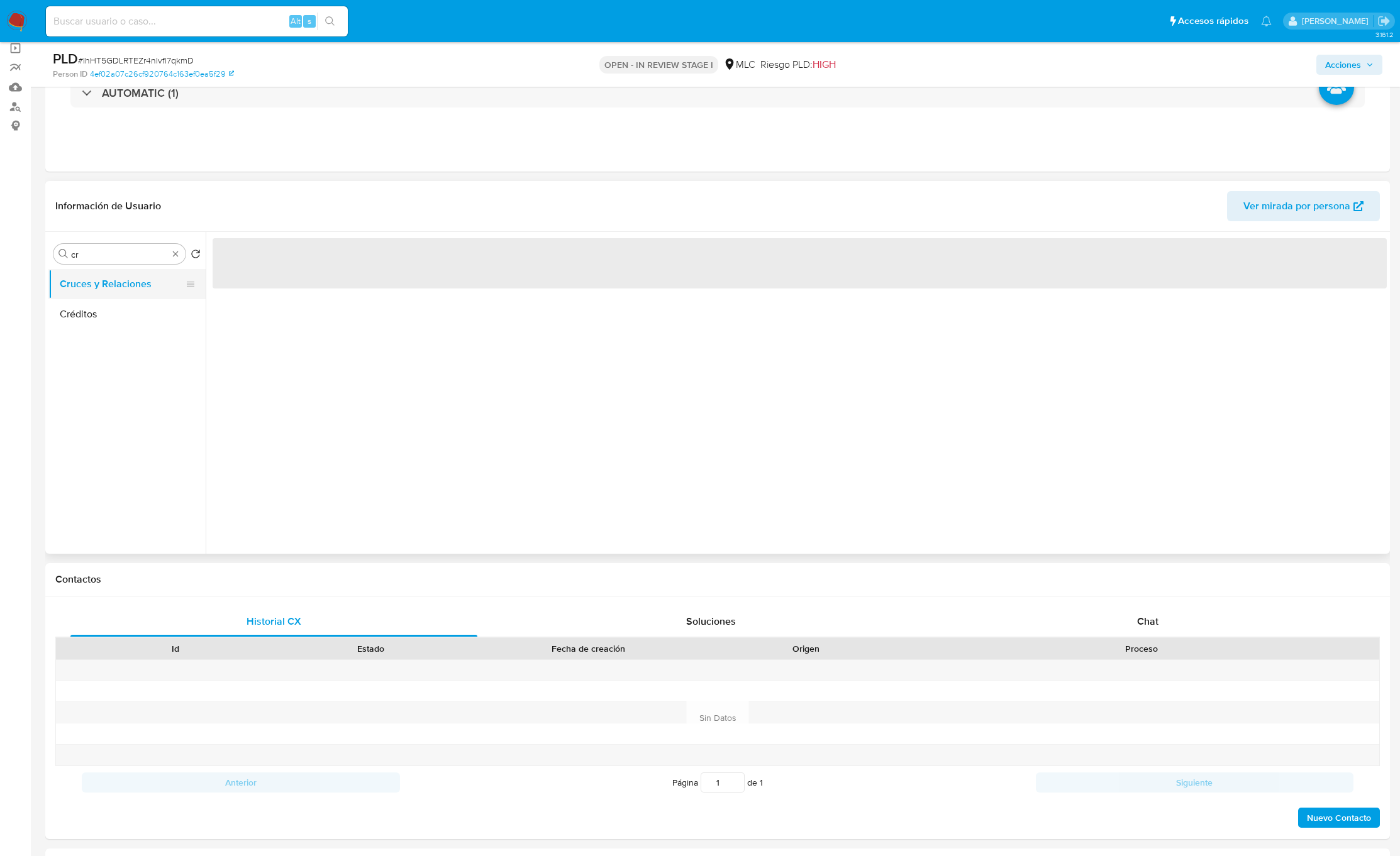
scroll to position [0, 0]
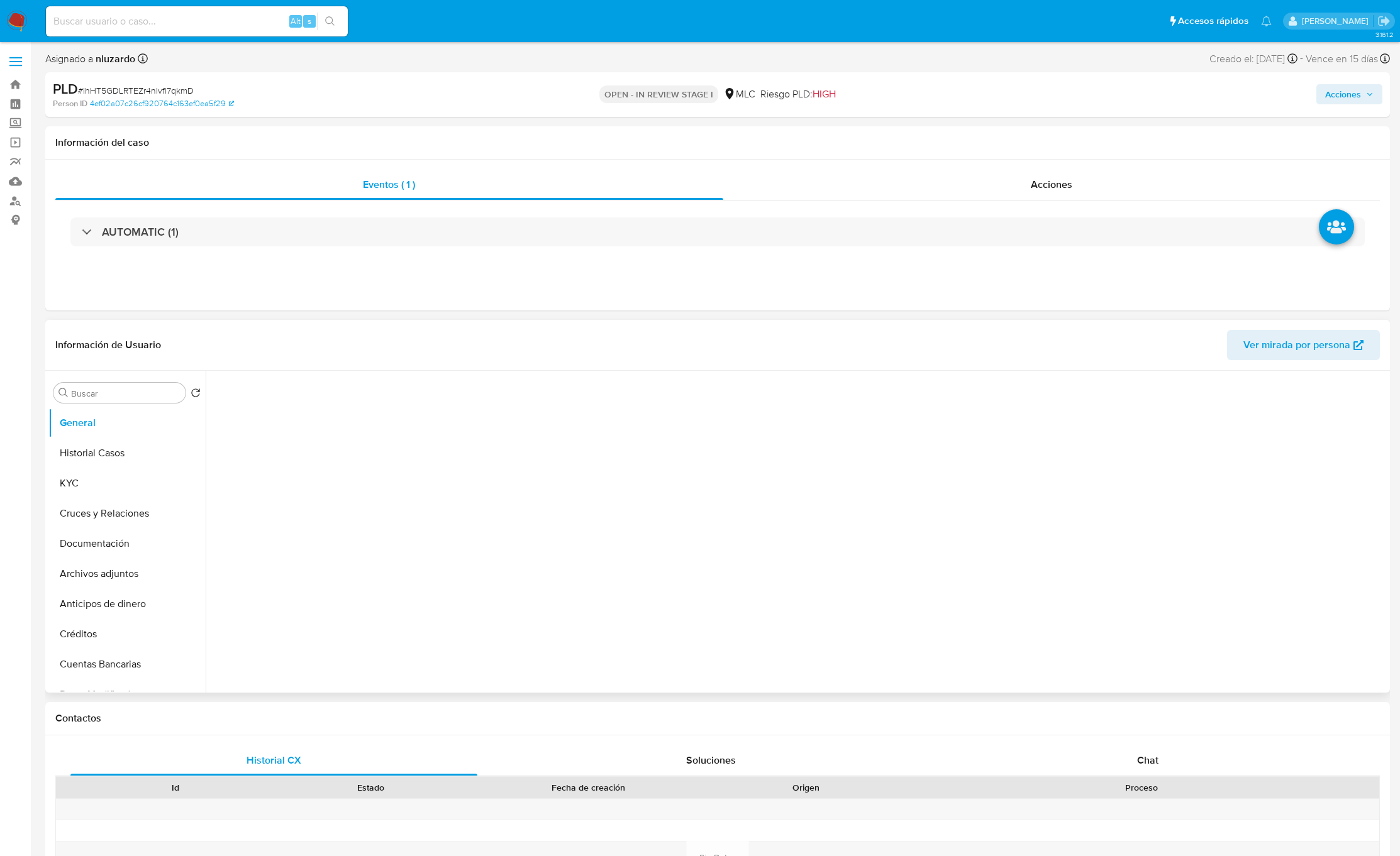
select select "10"
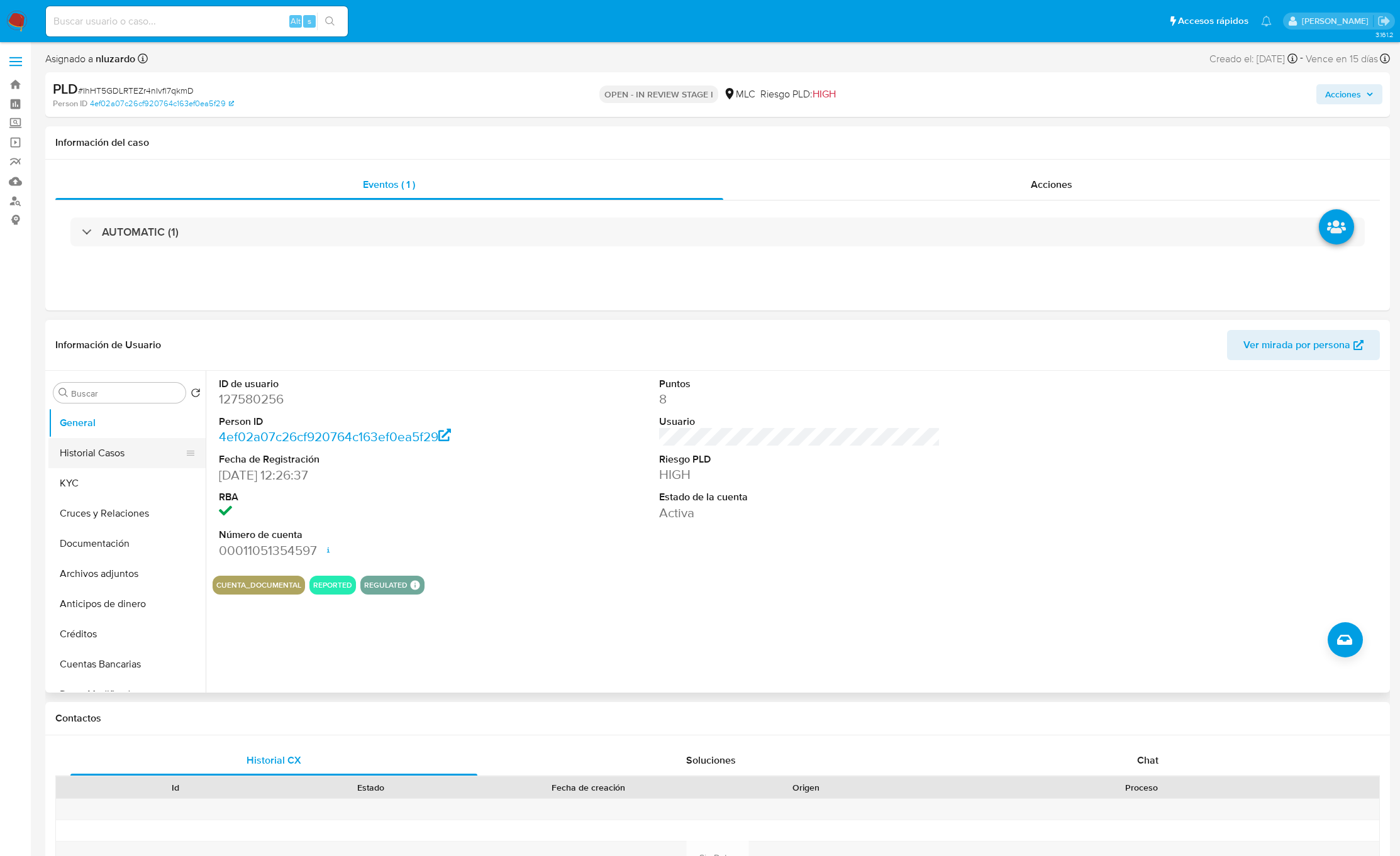
click at [105, 449] on button "Historial Casos" at bounding box center [122, 453] width 147 height 30
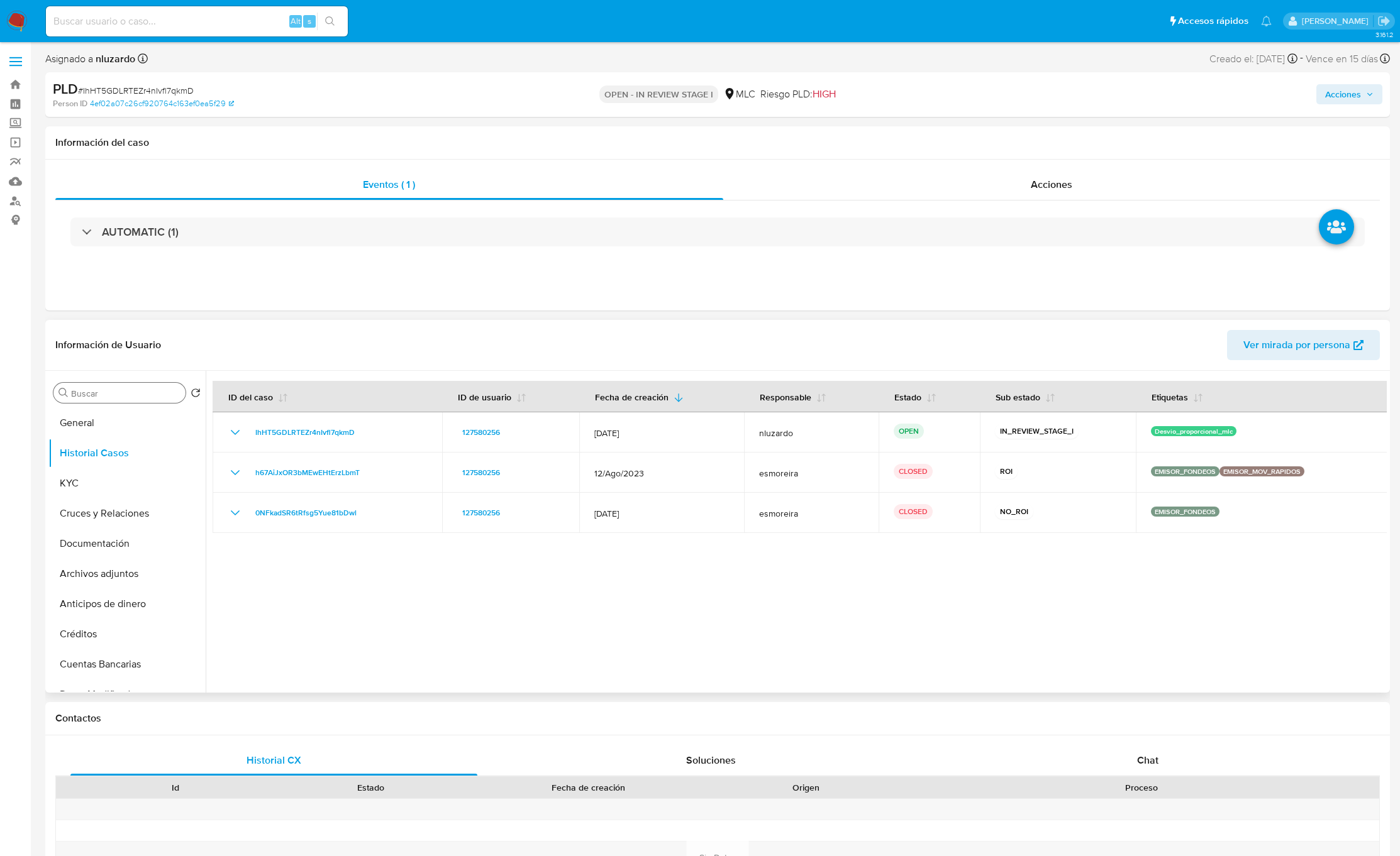
click at [101, 395] on input "Buscar" at bounding box center [125, 393] width 109 height 12
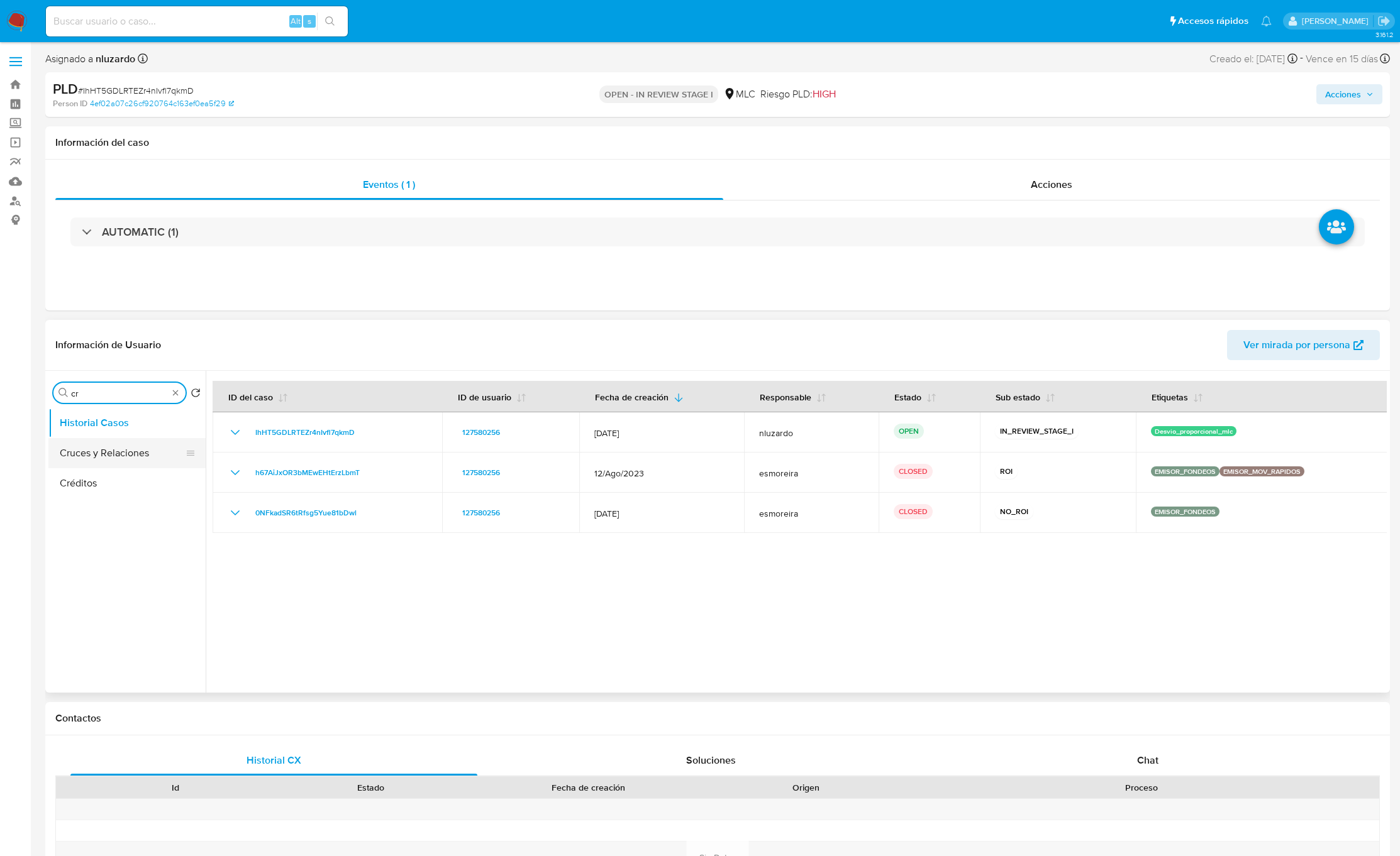
type input "cr"
click at [99, 446] on button "Cruces y Relaciones" at bounding box center [122, 453] width 147 height 30
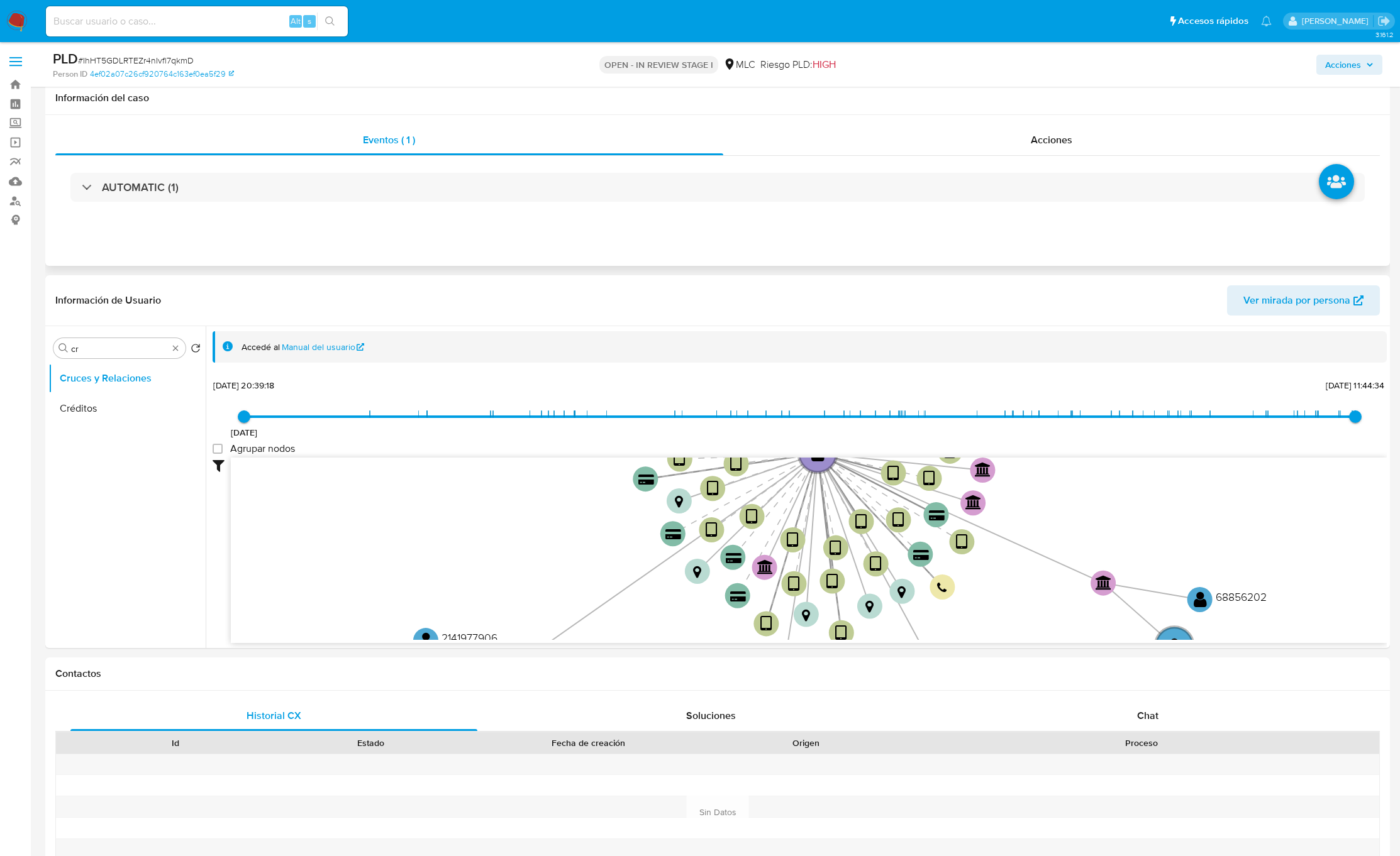
scroll to position [94, 0]
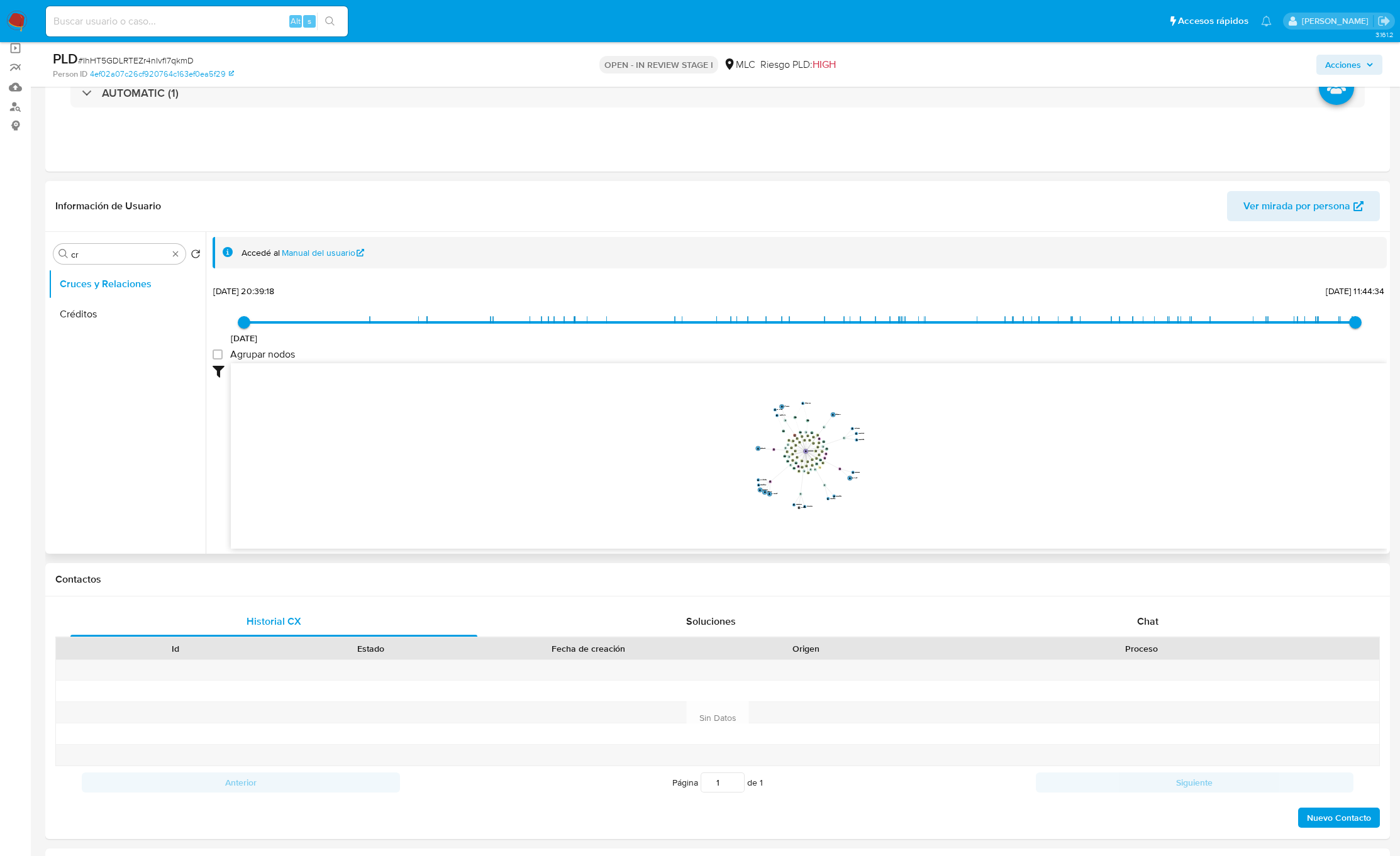
drag, startPoint x: 901, startPoint y: 459, endPoint x: 894, endPoint y: 476, distance: 18.4
click at [894, 476] on icon "device-6691710d36bcdf95943f121b  user-127580256  127580256 device-63bdf2c1088…" at bounding box center [808, 454] width 1156 height 183
click at [897, 483] on icon "device-6691710d36bcdf95943f121b  user-127580256  127580256 device-63bdf2c1088…" at bounding box center [808, 454] width 1156 height 183
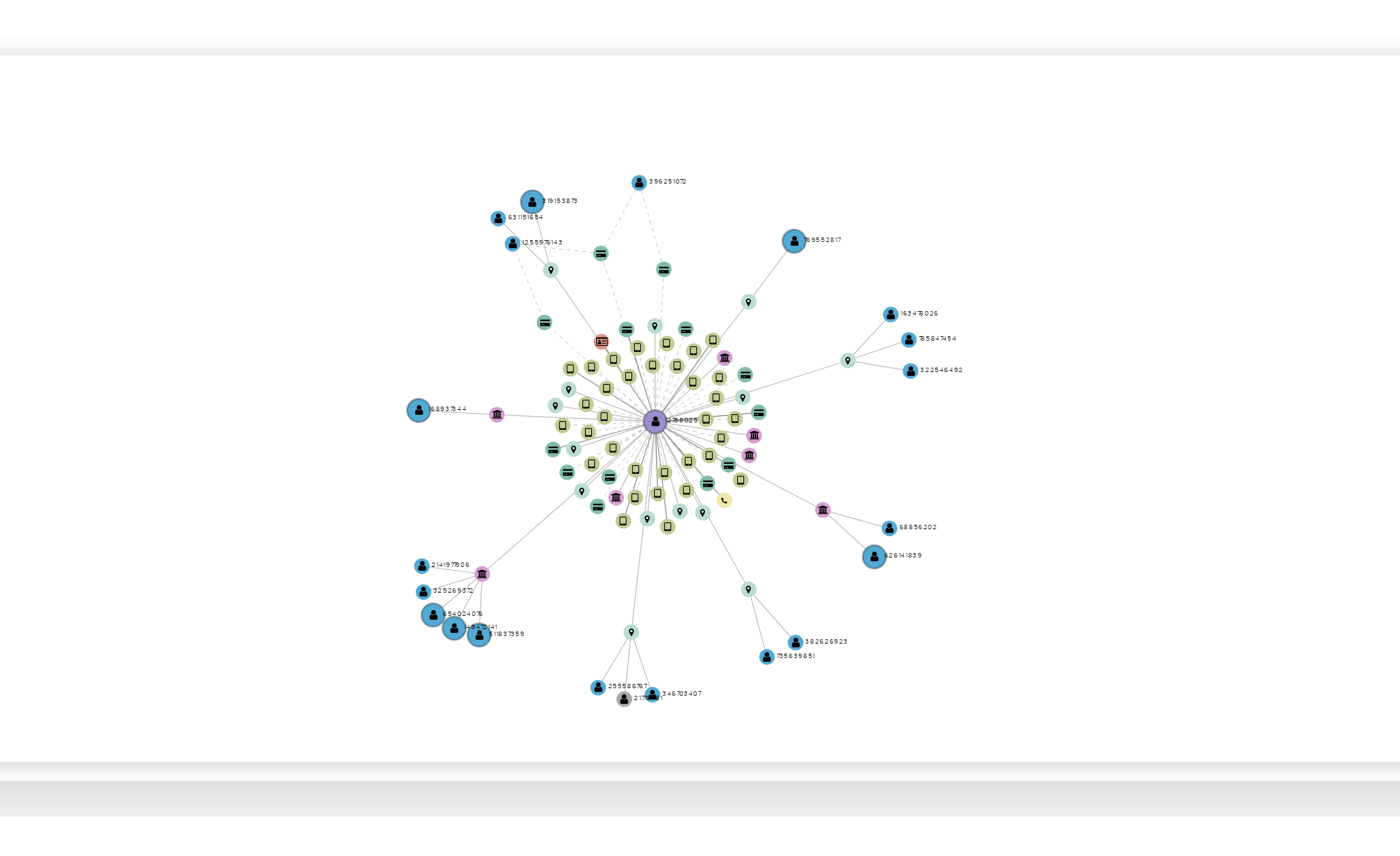
click at [859, 504] on icon "device-6691710d36bcdf95943f121b  user-127580256  127580256 device-63bdf2c1088…" at bounding box center [808, 454] width 1156 height 183
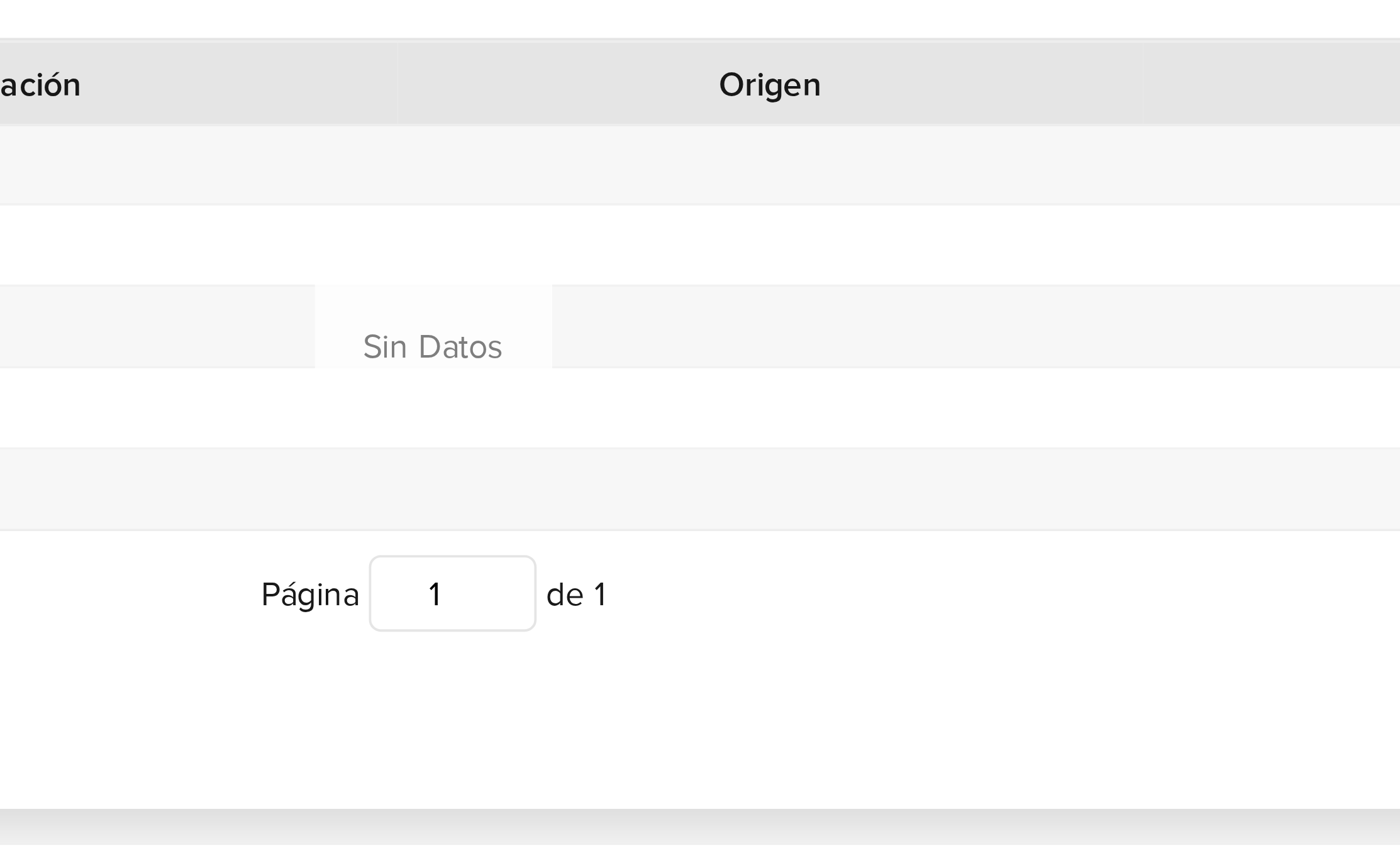
scroll to position [87, 0]
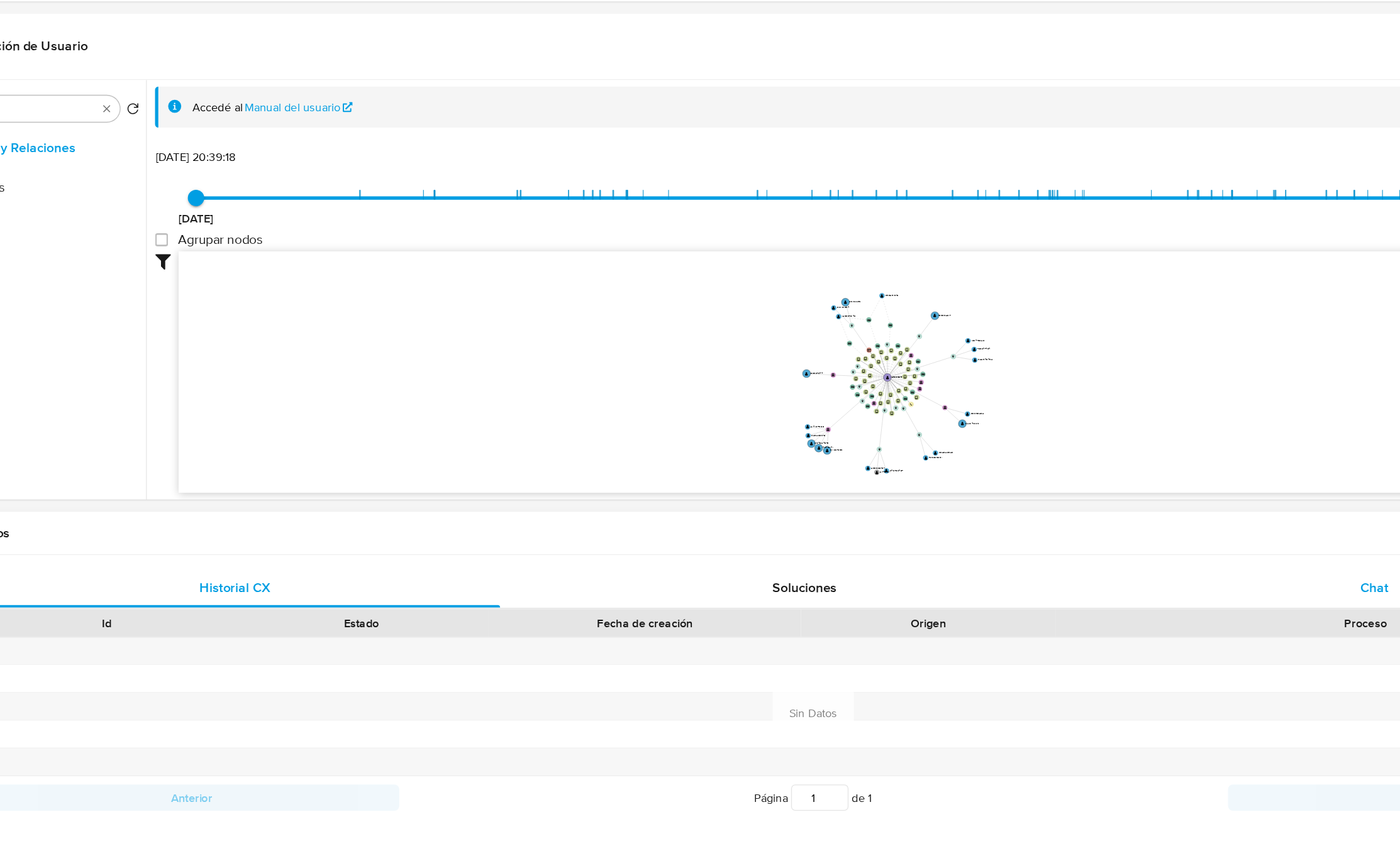
click at [1071, 634] on div "Chat" at bounding box center [1148, 629] width 407 height 30
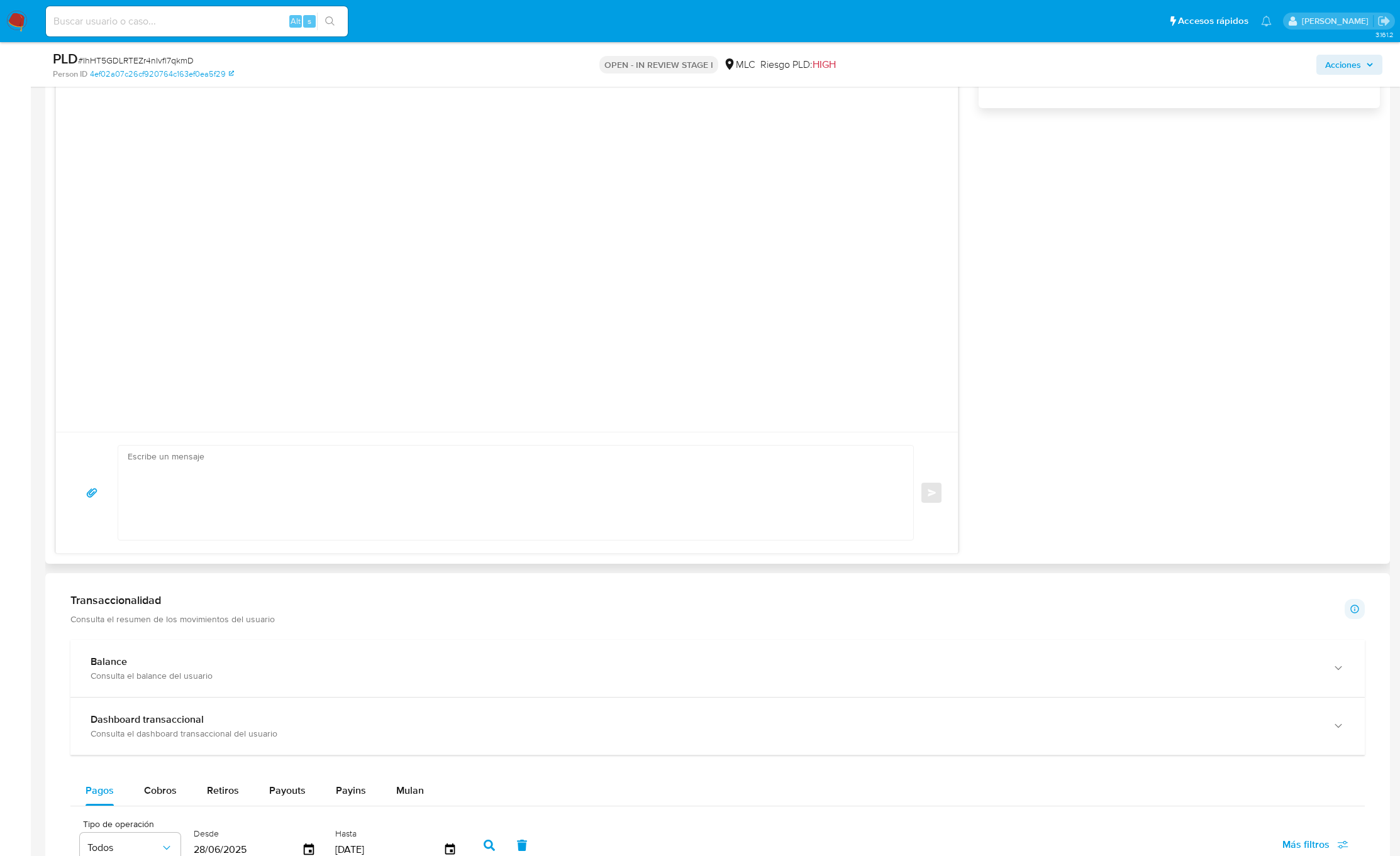
scroll to position [0, 0]
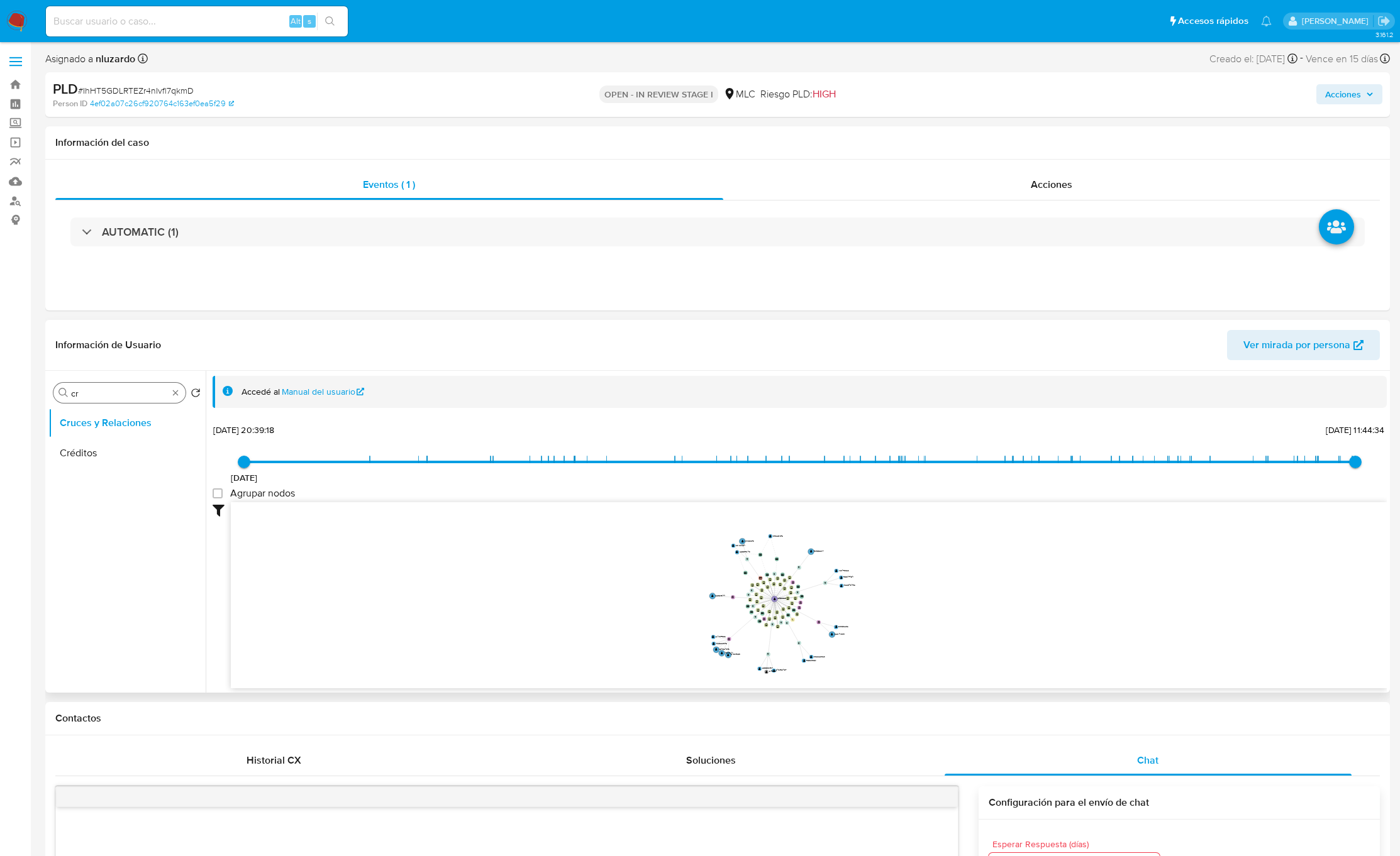
click at [114, 395] on input "cr" at bounding box center [119, 393] width 97 height 12
click at [112, 449] on button "Documentación" at bounding box center [122, 453] width 147 height 30
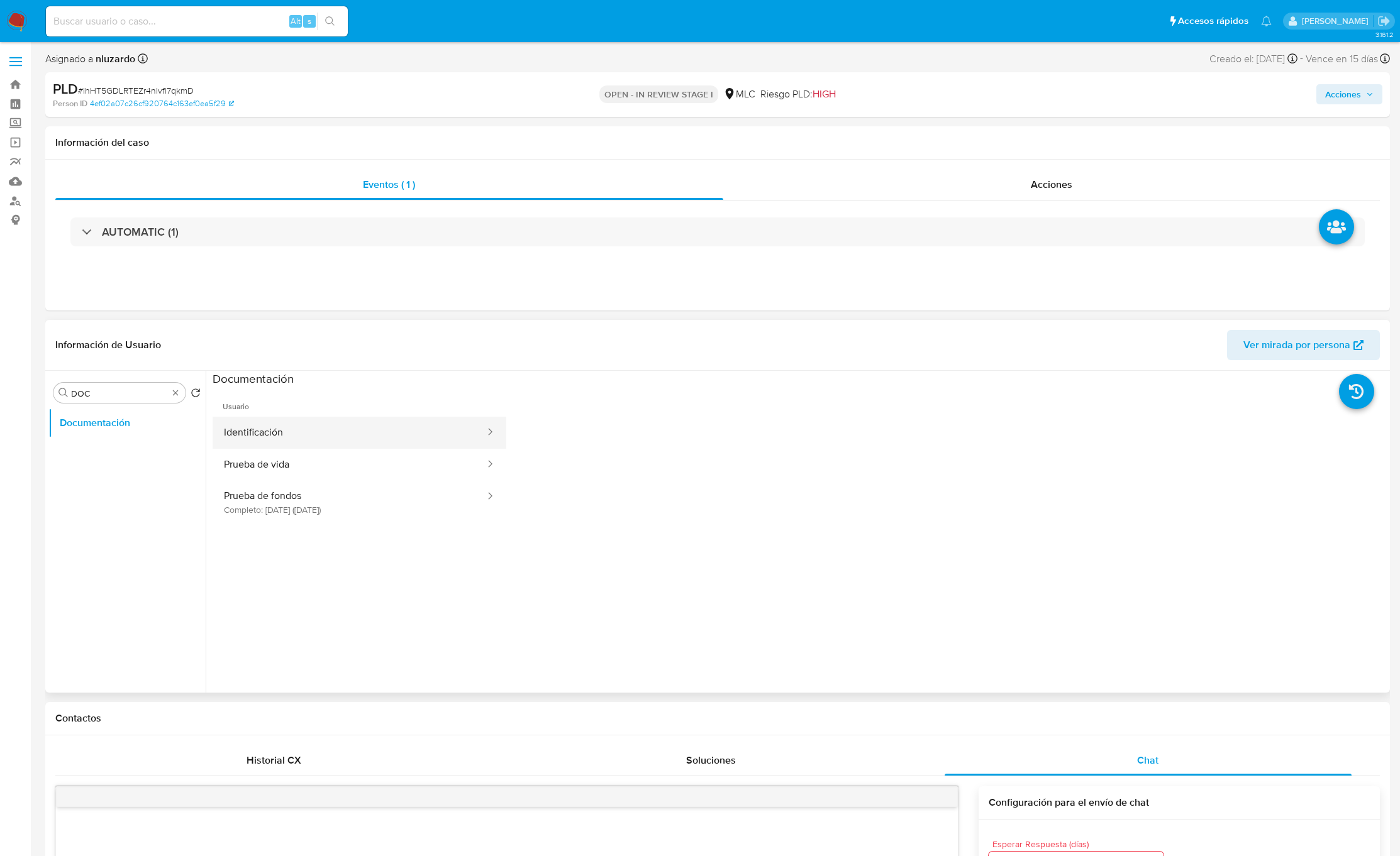
click at [386, 428] on button "Identificación" at bounding box center [349, 432] width 273 height 32
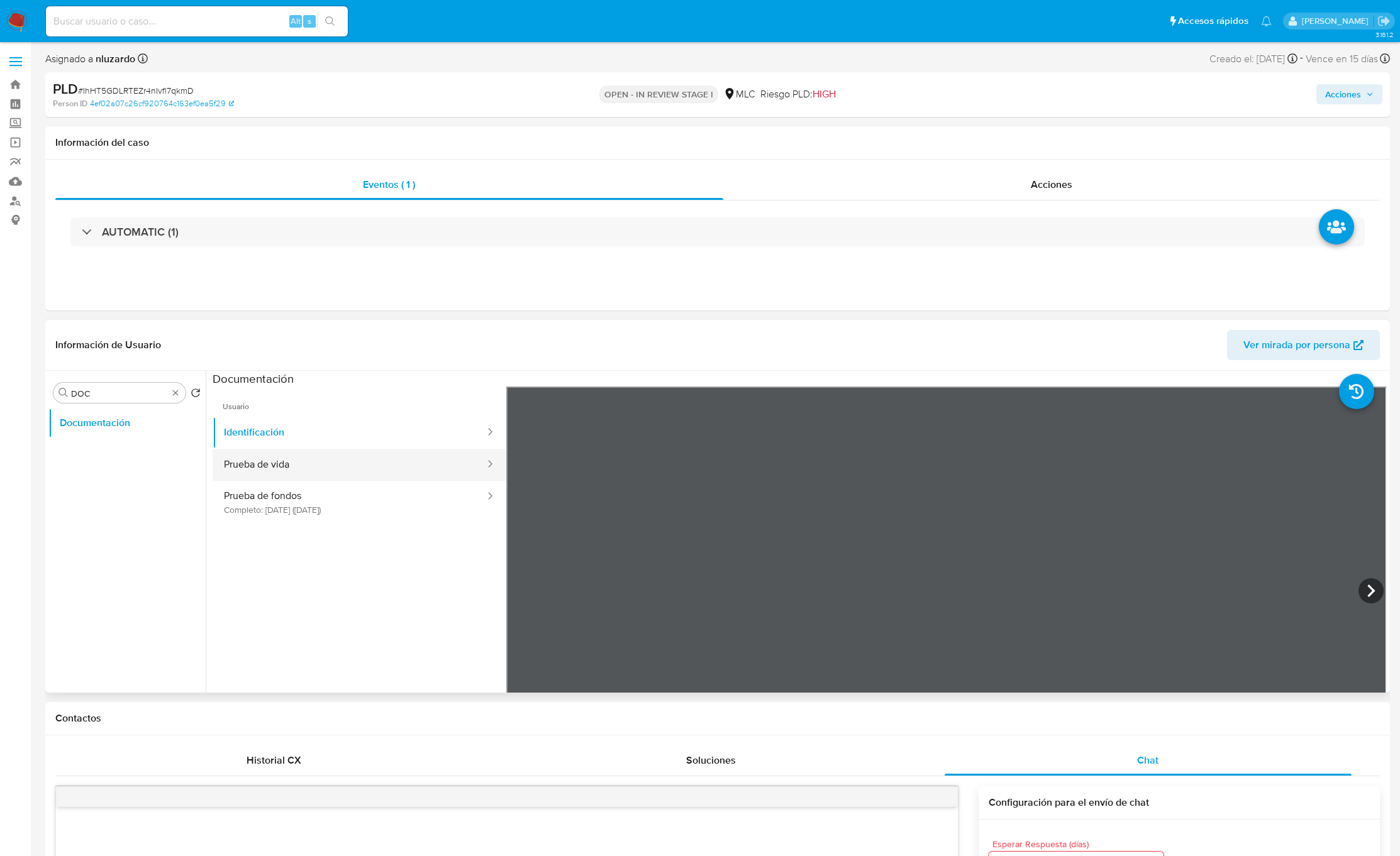
click at [307, 471] on button "Prueba de vida" at bounding box center [349, 464] width 273 height 32
click at [262, 434] on button "Identificación" at bounding box center [349, 432] width 273 height 32
click at [1359, 587] on icon at bounding box center [1371, 591] width 25 height 25
click at [355, 504] on button "Prueba de fondos Completo: 27/05/2024 (hace un año)" at bounding box center [349, 502] width 273 height 43
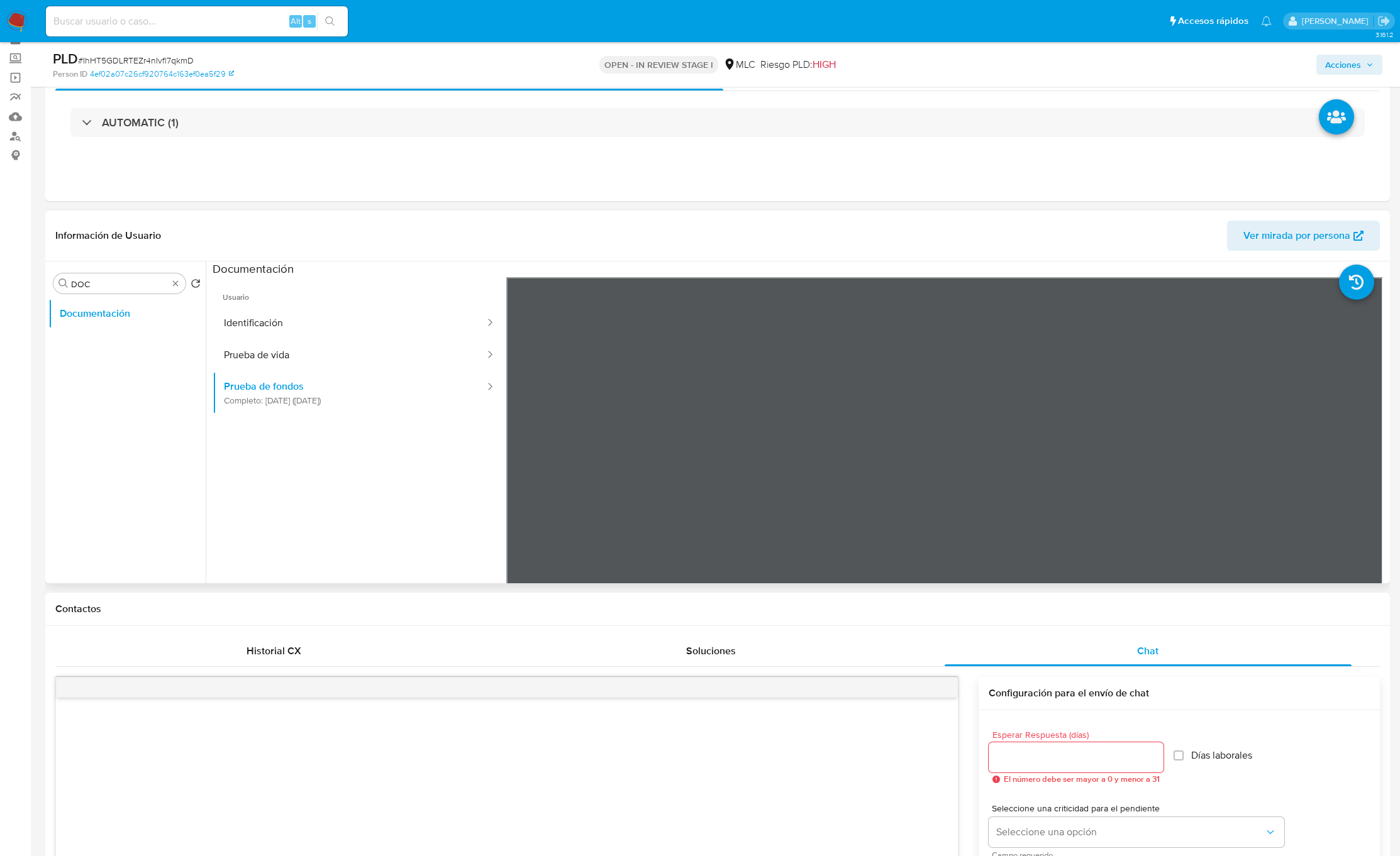
scroll to position [189, 0]
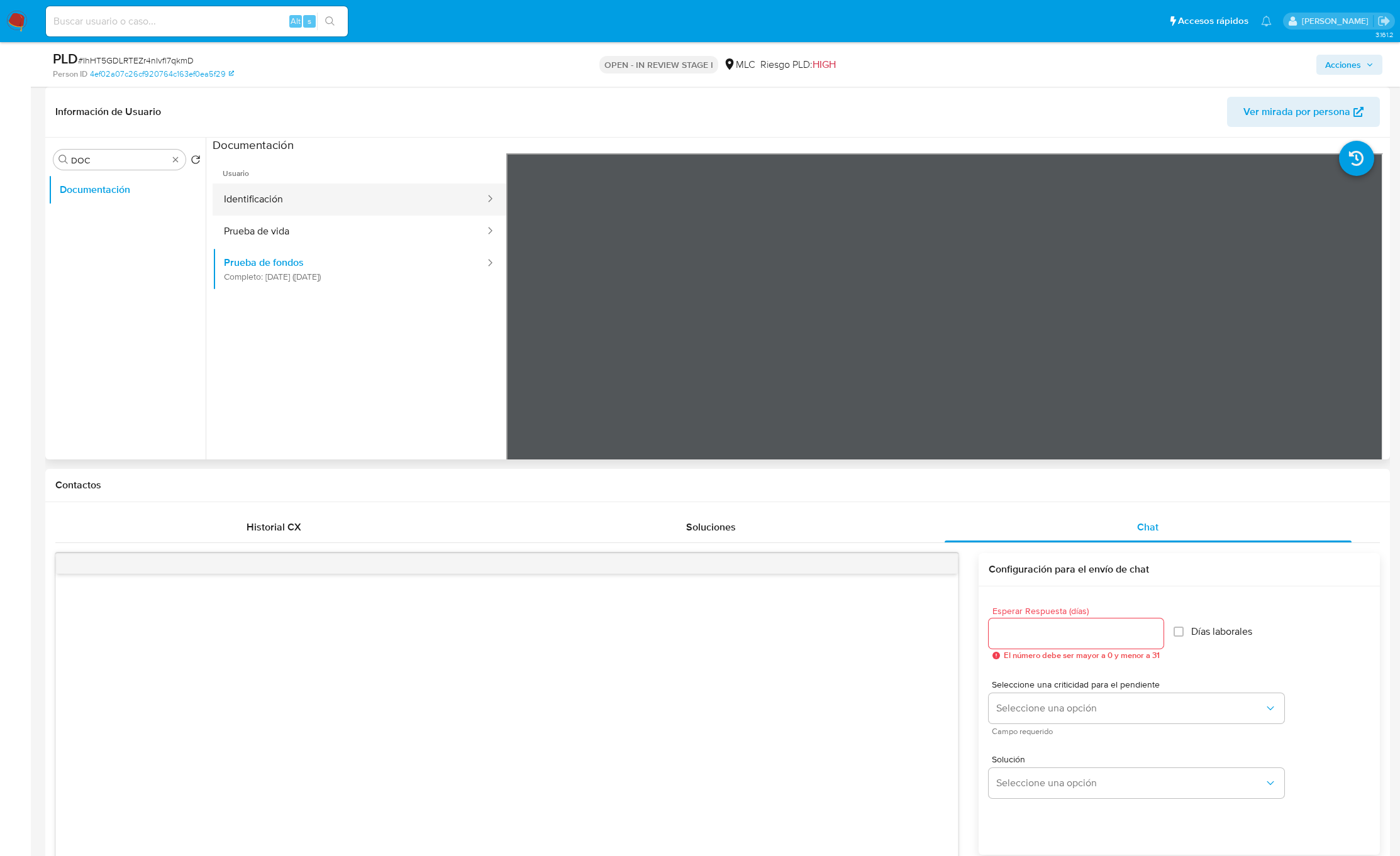
click at [297, 193] on button "Identificación" at bounding box center [349, 199] width 273 height 32
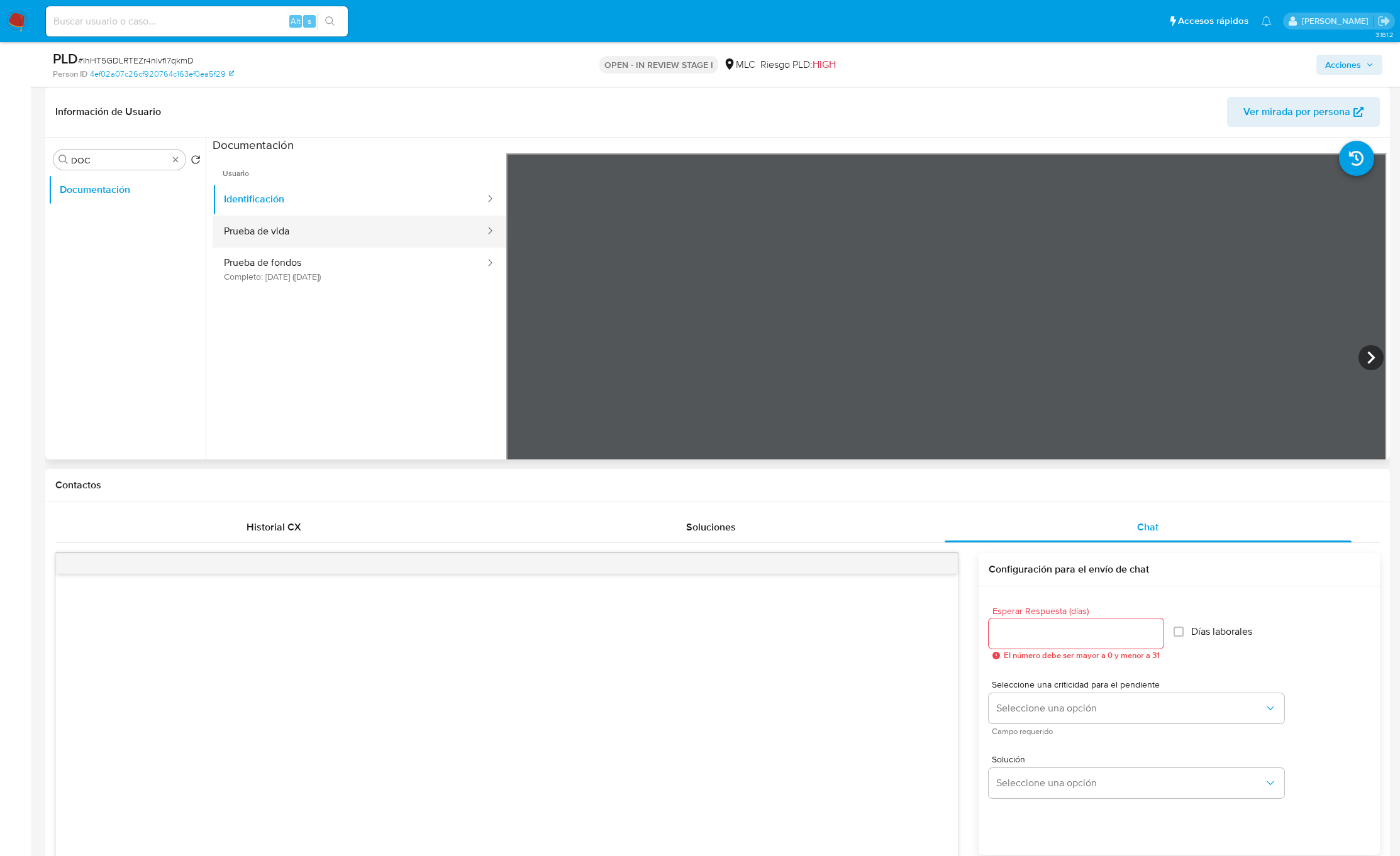
drag, startPoint x: 315, startPoint y: 242, endPoint x: 317, endPoint y: 235, distance: 7.3
click at [316, 242] on button "Prueba de vida" at bounding box center [349, 231] width 273 height 32
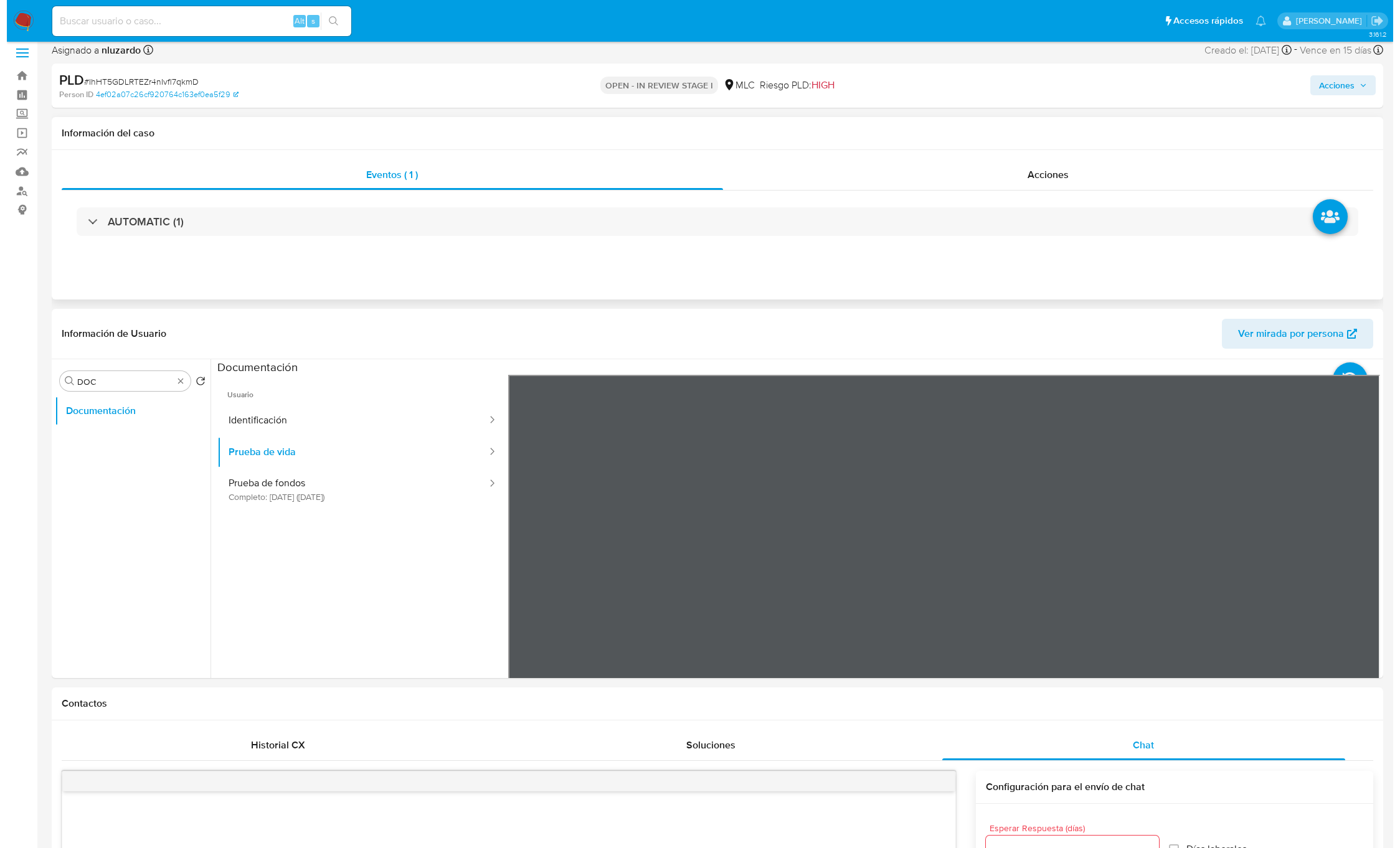
scroll to position [0, 0]
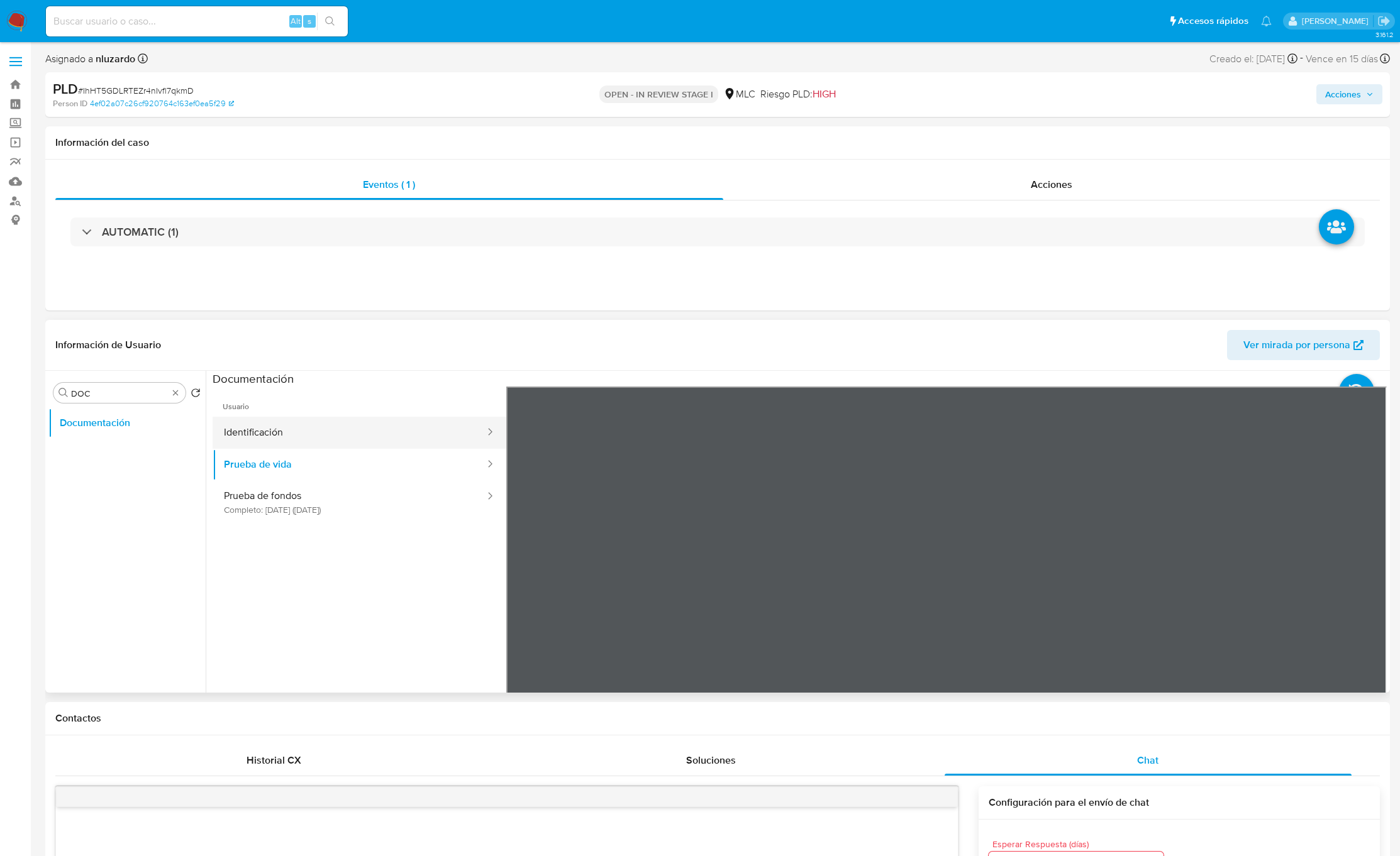
click at [340, 438] on button "Identificación" at bounding box center [349, 432] width 273 height 32
click at [1361, 593] on icon at bounding box center [1371, 591] width 25 height 25
click at [110, 389] on input "DOC" at bounding box center [119, 393] width 97 height 12
click at [110, 389] on input "DOC" at bounding box center [119, 393] width 97 height 12
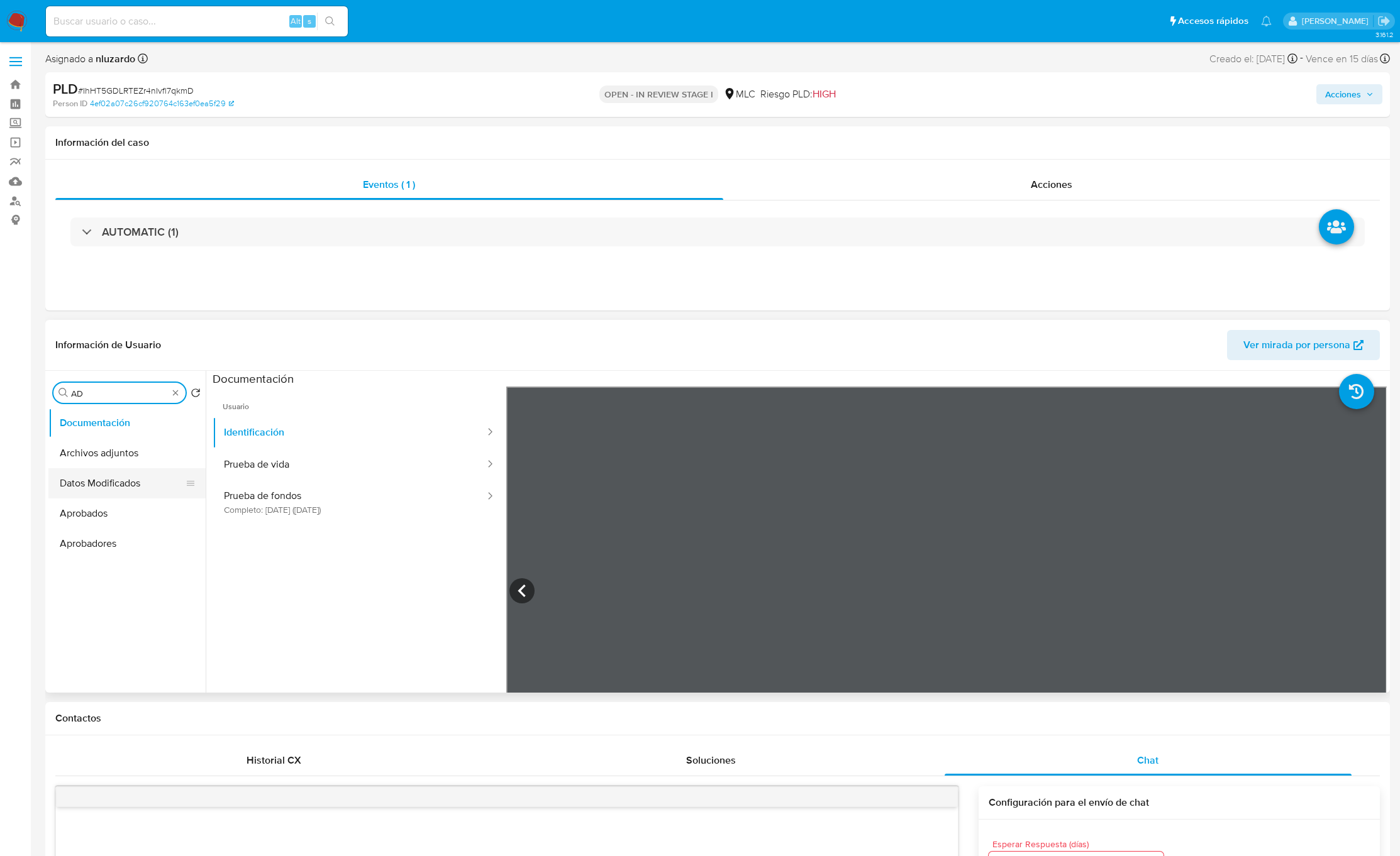
type input "AD"
click at [125, 453] on button "Archivos adjuntos" at bounding box center [127, 453] width 157 height 30
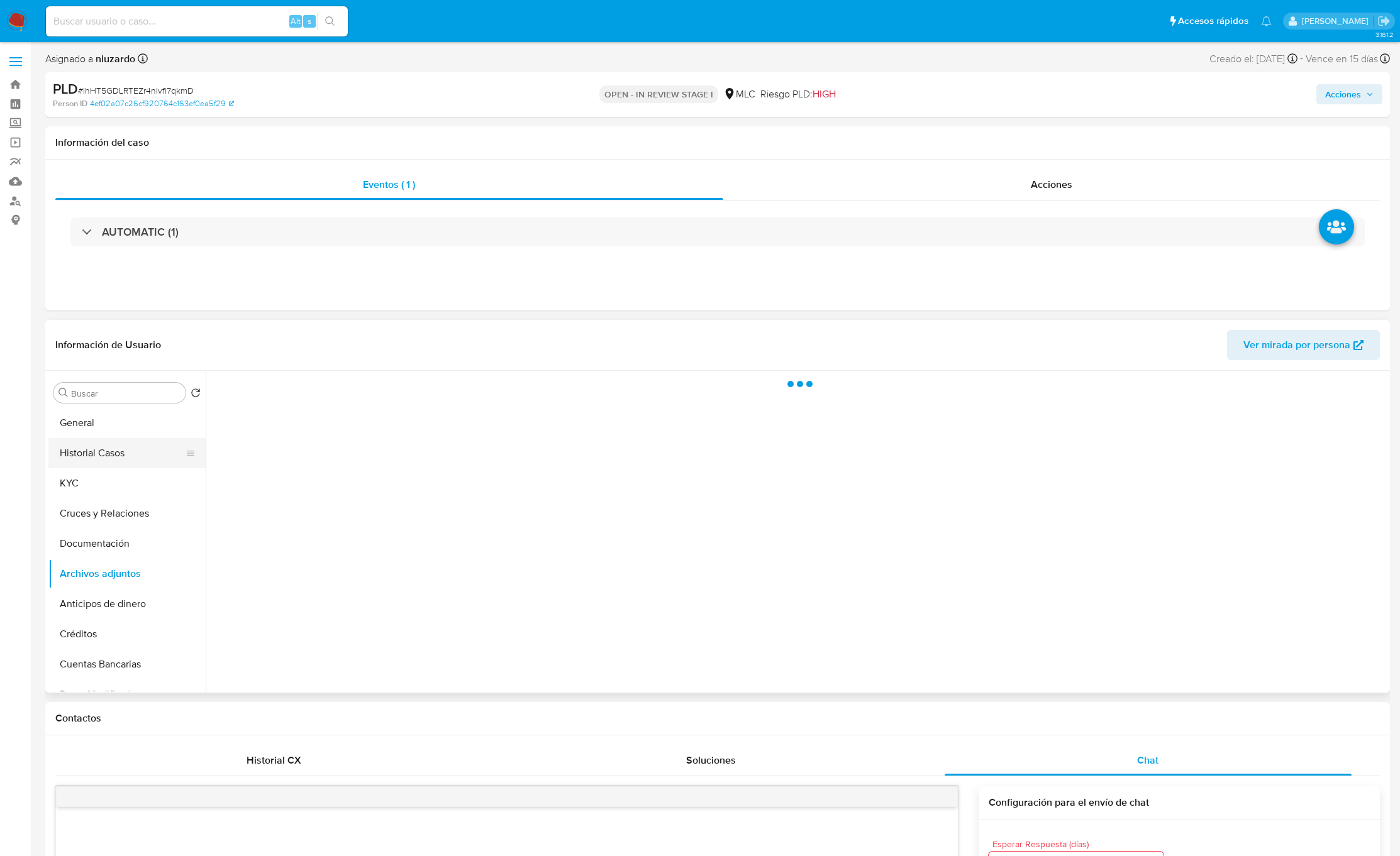
click at [147, 443] on button "Historial Casos" at bounding box center [122, 453] width 147 height 30
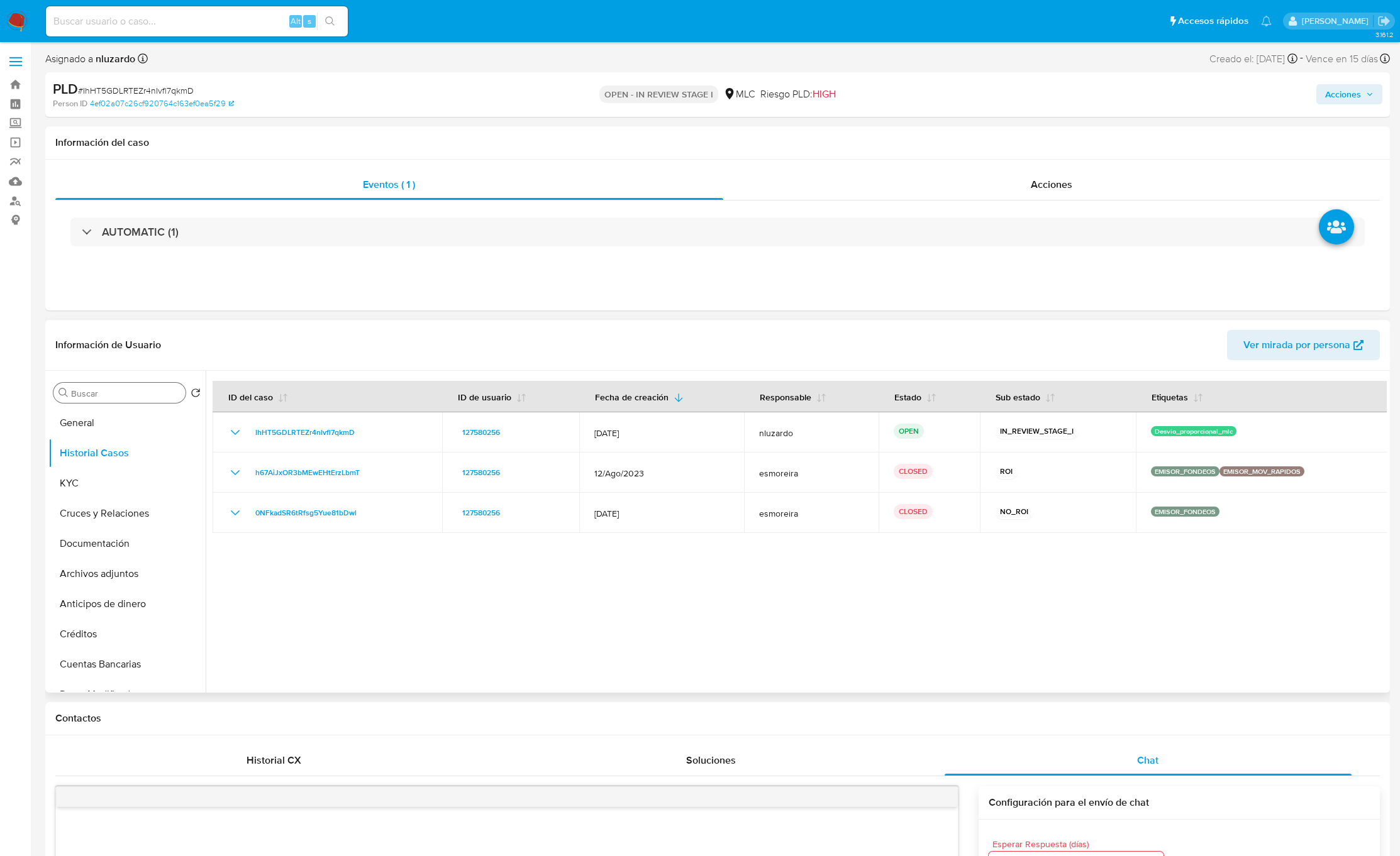
click at [115, 396] on input "Buscar" at bounding box center [125, 393] width 109 height 12
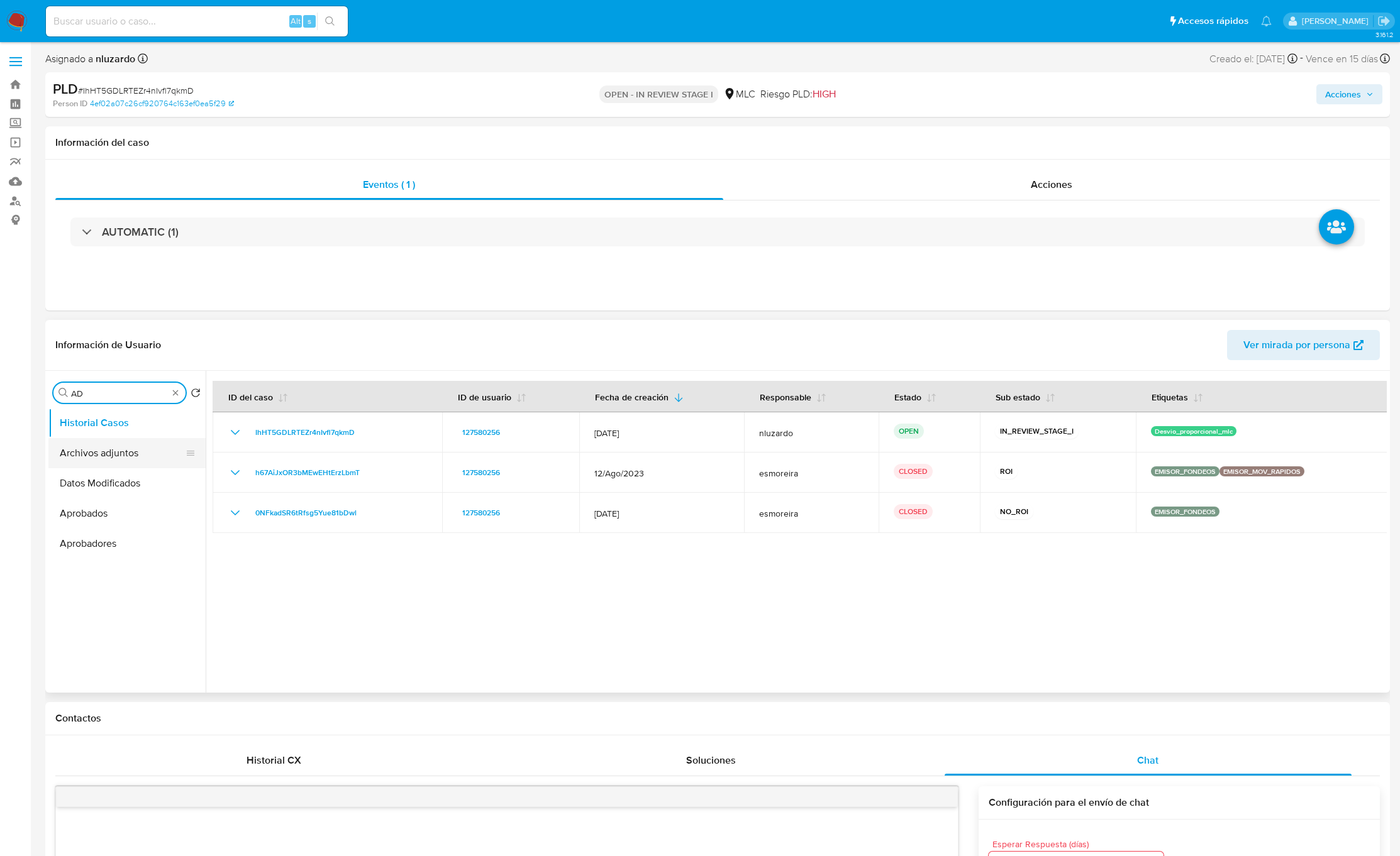
type input "AD"
drag, startPoint x: 100, startPoint y: 454, endPoint x: 472, endPoint y: 683, distance: 436.8
click at [472, 687] on div "Buscar AD Volver al orden por defecto Historial Casos Archivos adjuntos Datos M…" at bounding box center [718, 532] width 1338 height 322
click at [110, 391] on input "AD" at bounding box center [119, 393] width 97 height 12
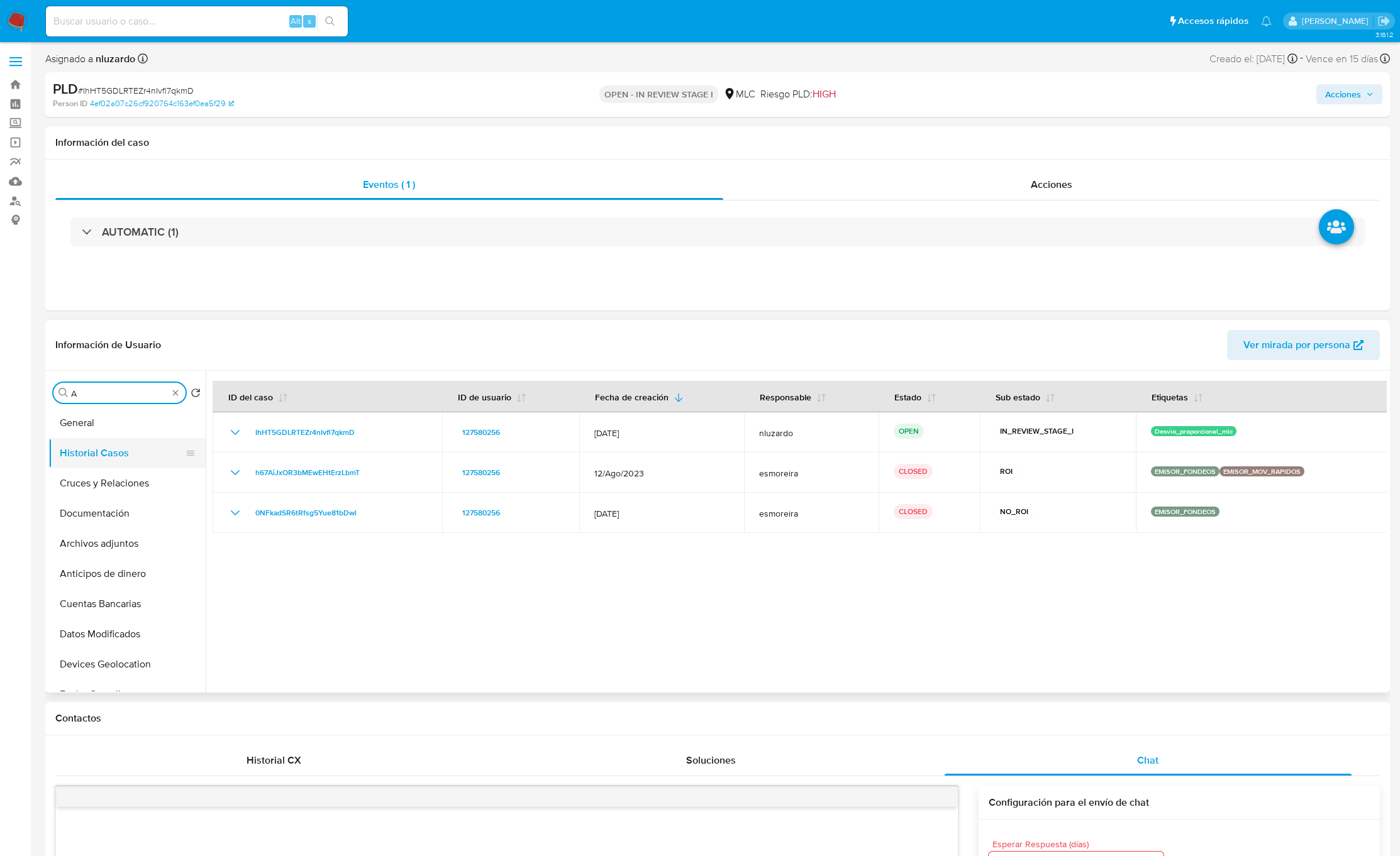
type input "AD"
click at [125, 451] on button "Archivos adjuntos" at bounding box center [122, 453] width 147 height 30
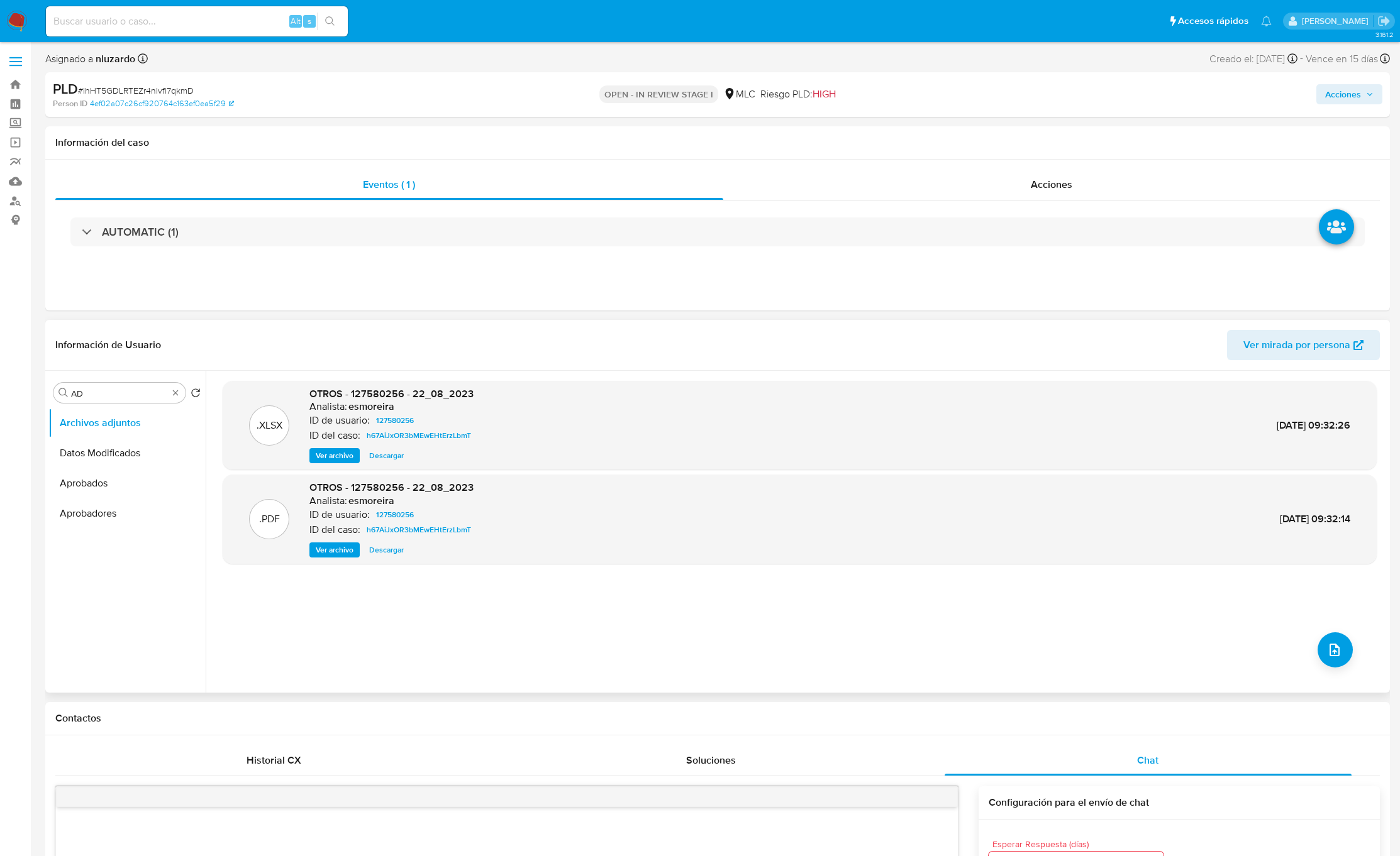
click at [330, 551] on span "Ver archivo" at bounding box center [335, 550] width 38 height 12
click at [134, 394] on input "AD" at bounding box center [119, 393] width 97 height 12
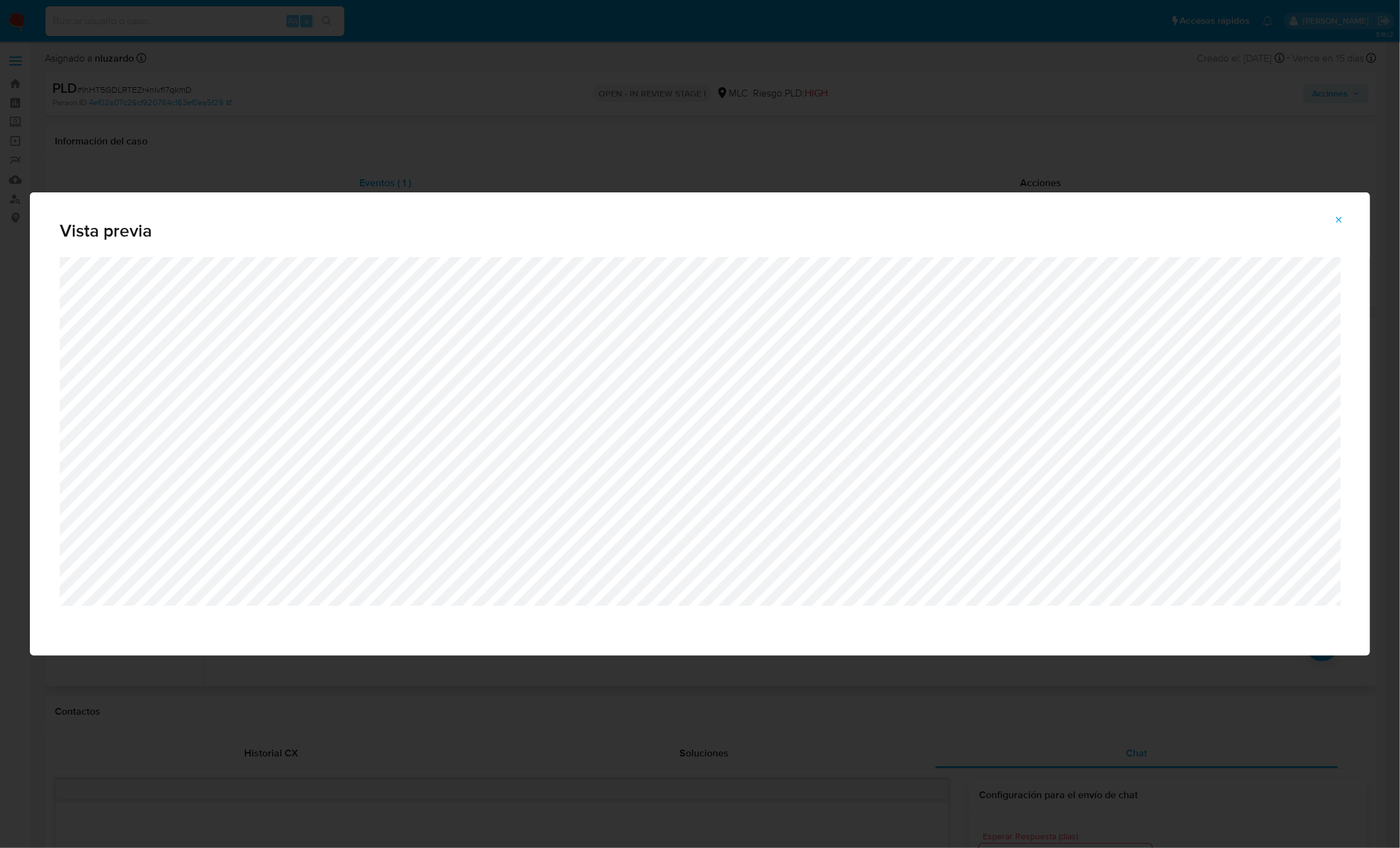
click at [575, 715] on div "Vista previa" at bounding box center [700, 424] width 1400 height 848
click at [1336, 224] on icon "Attachment preview" at bounding box center [1339, 219] width 10 height 10
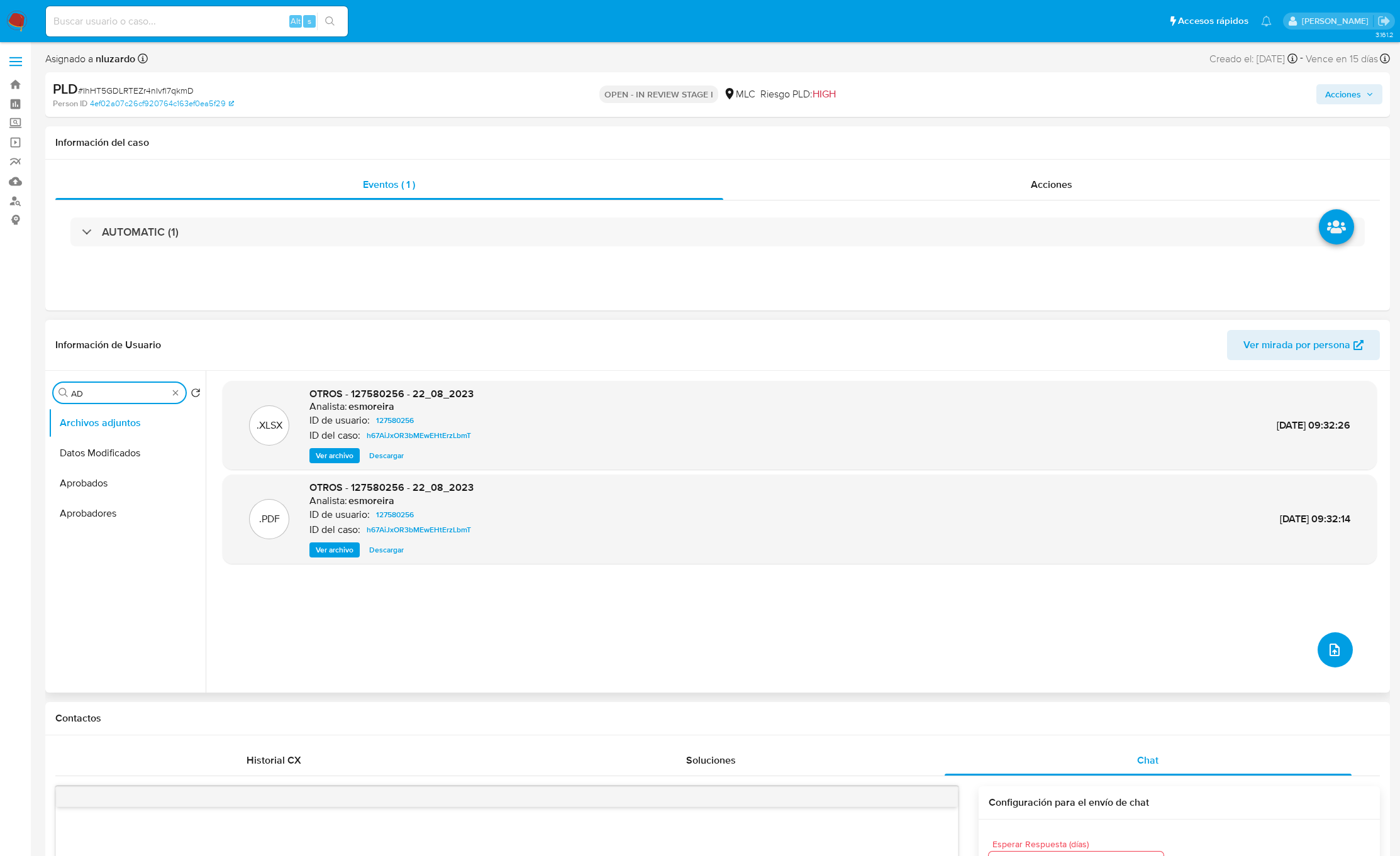
click at [1332, 648] on icon "upload-file" at bounding box center [1334, 650] width 10 height 12
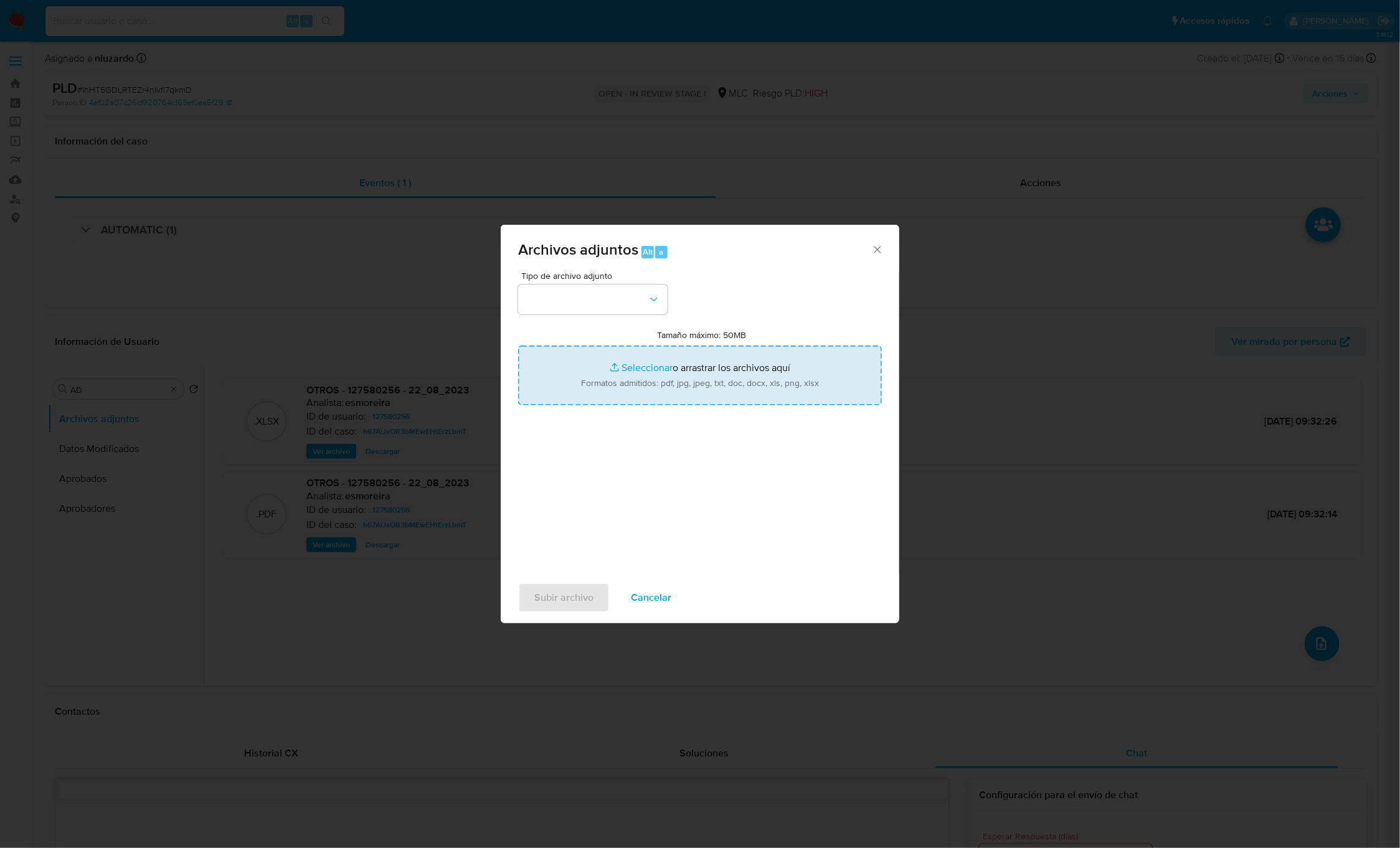
type input "C:\fakepath\127580256_Caselog.pdf"
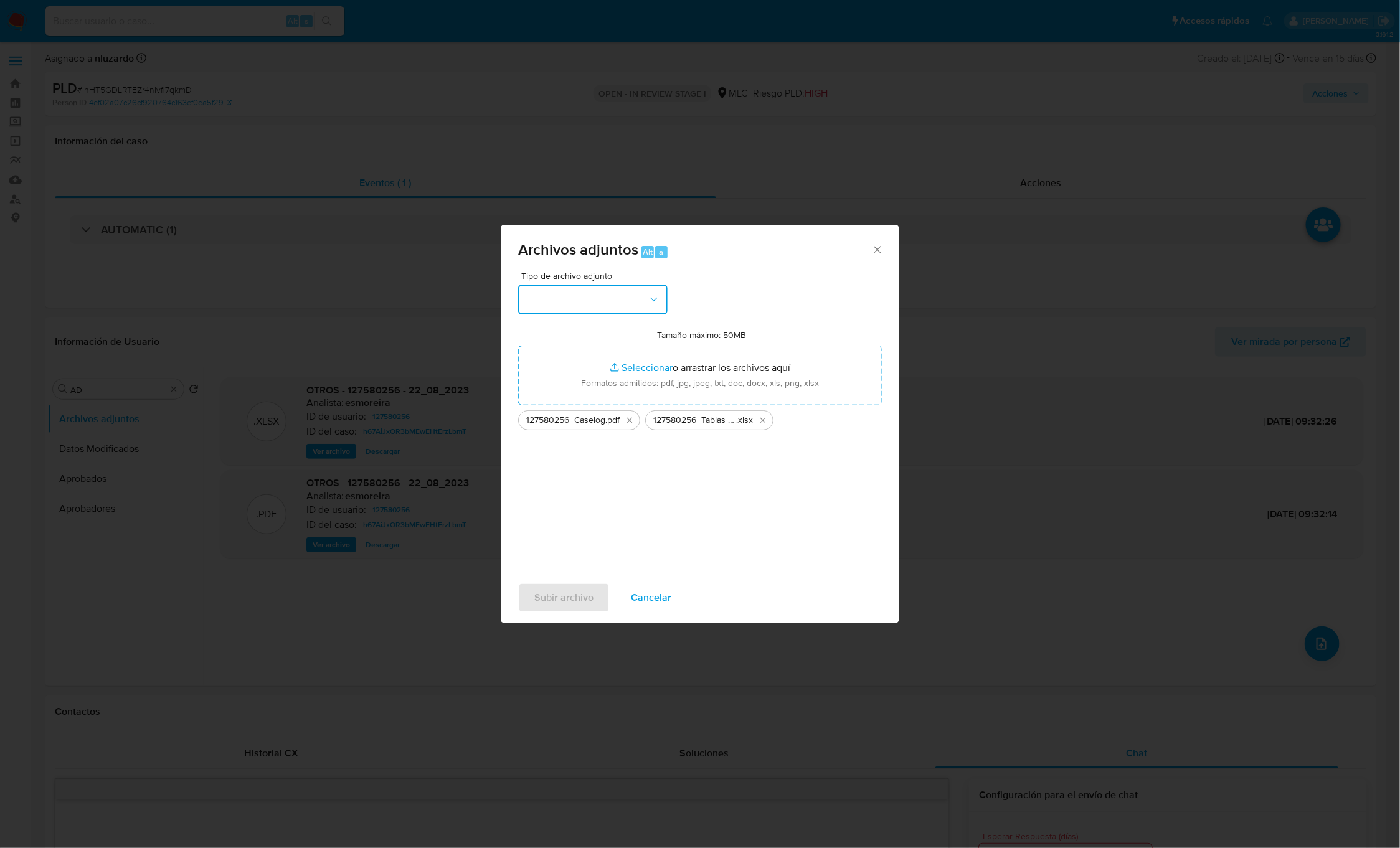
click at [646, 292] on button "button" at bounding box center [593, 299] width 150 height 30
click at [539, 429] on div "COPIA/IMAGEN DEL RUT" at bounding box center [589, 428] width 127 height 30
click at [602, 301] on span "COPIA/IMAGEN DEL RUT" at bounding box center [586, 300] width 122 height 12
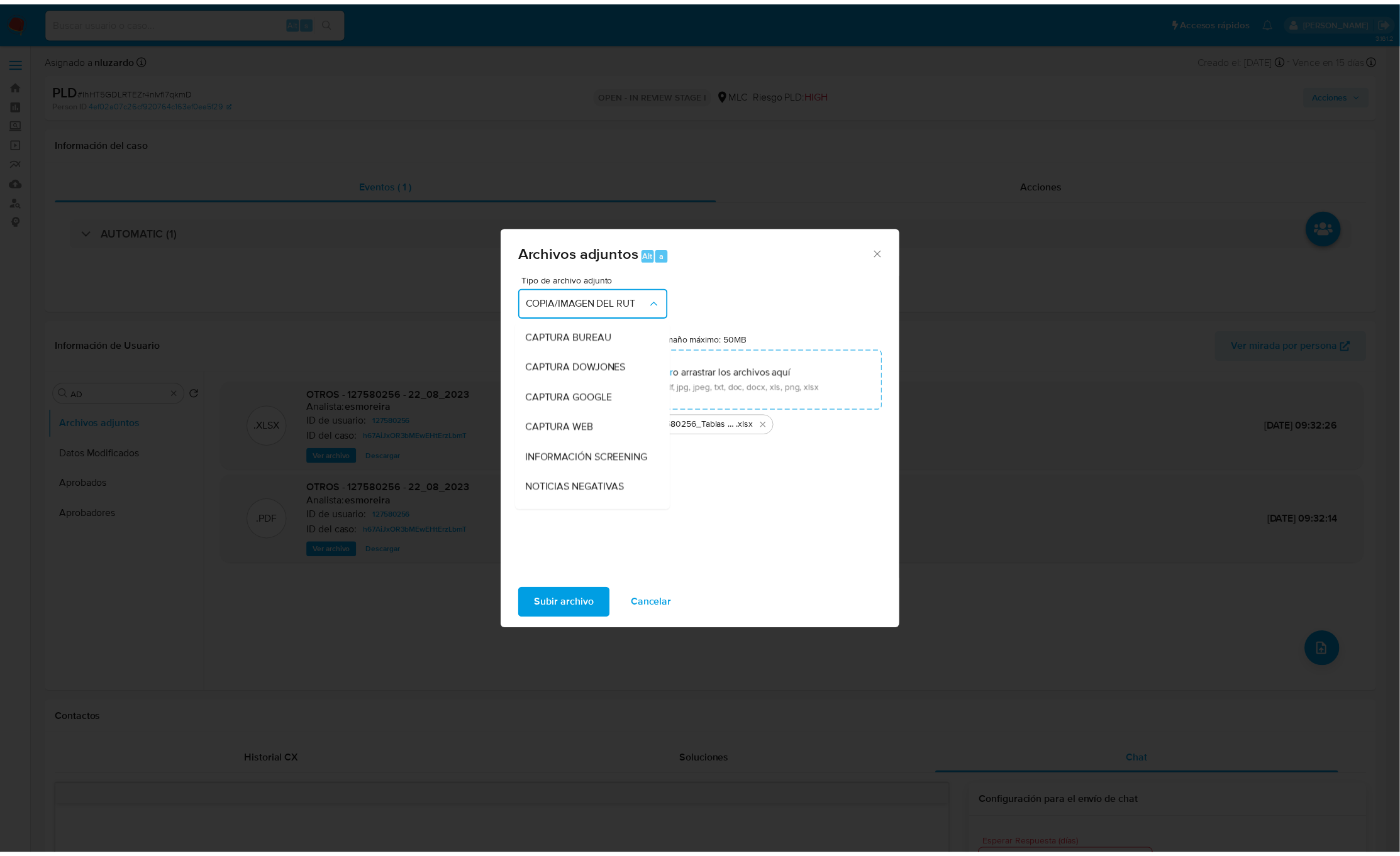
scroll to position [174, 0]
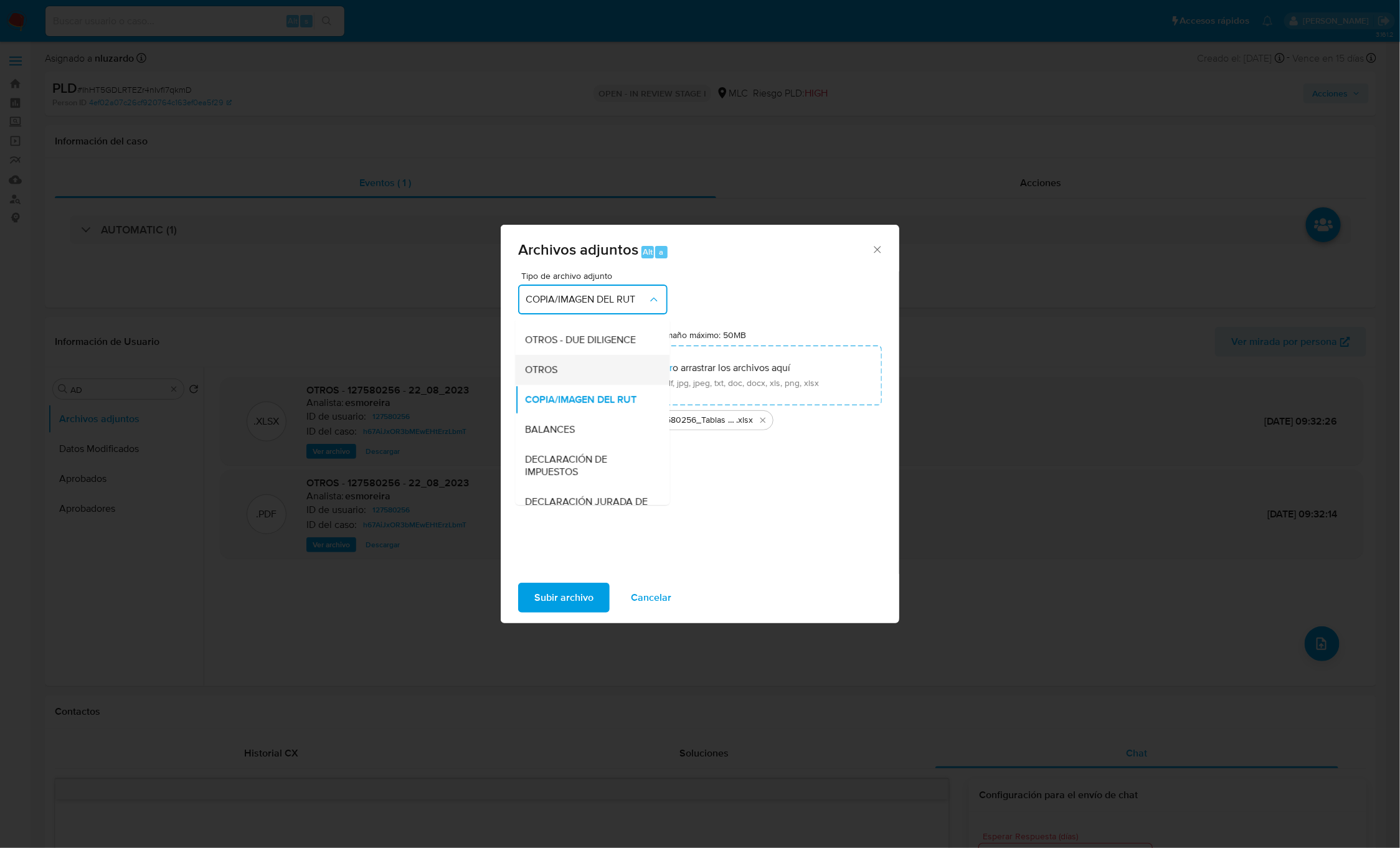
click at [565, 380] on div "OTROS" at bounding box center [589, 370] width 127 height 30
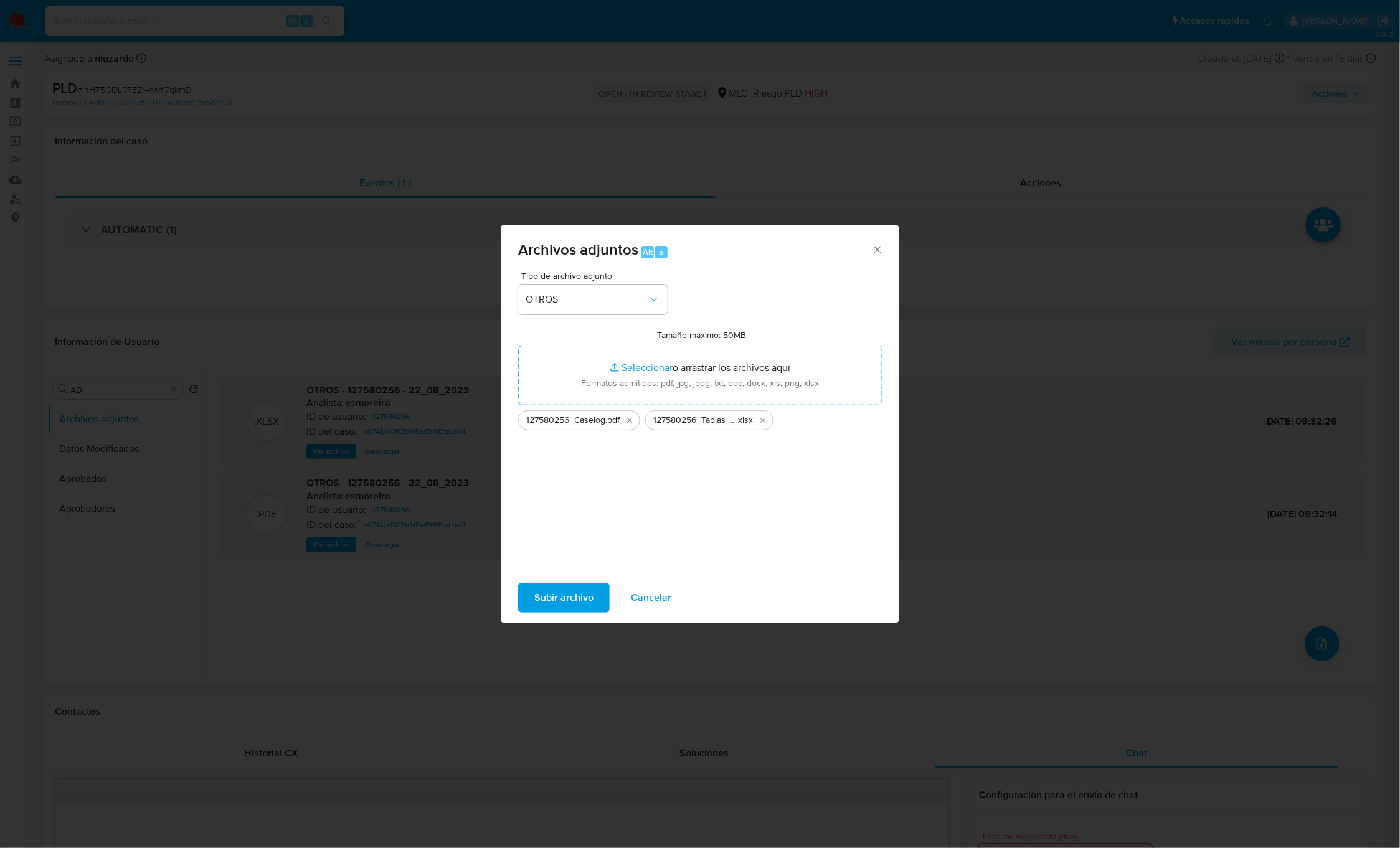
click at [572, 595] on span "Subir archivo" at bounding box center [564, 598] width 59 height 28
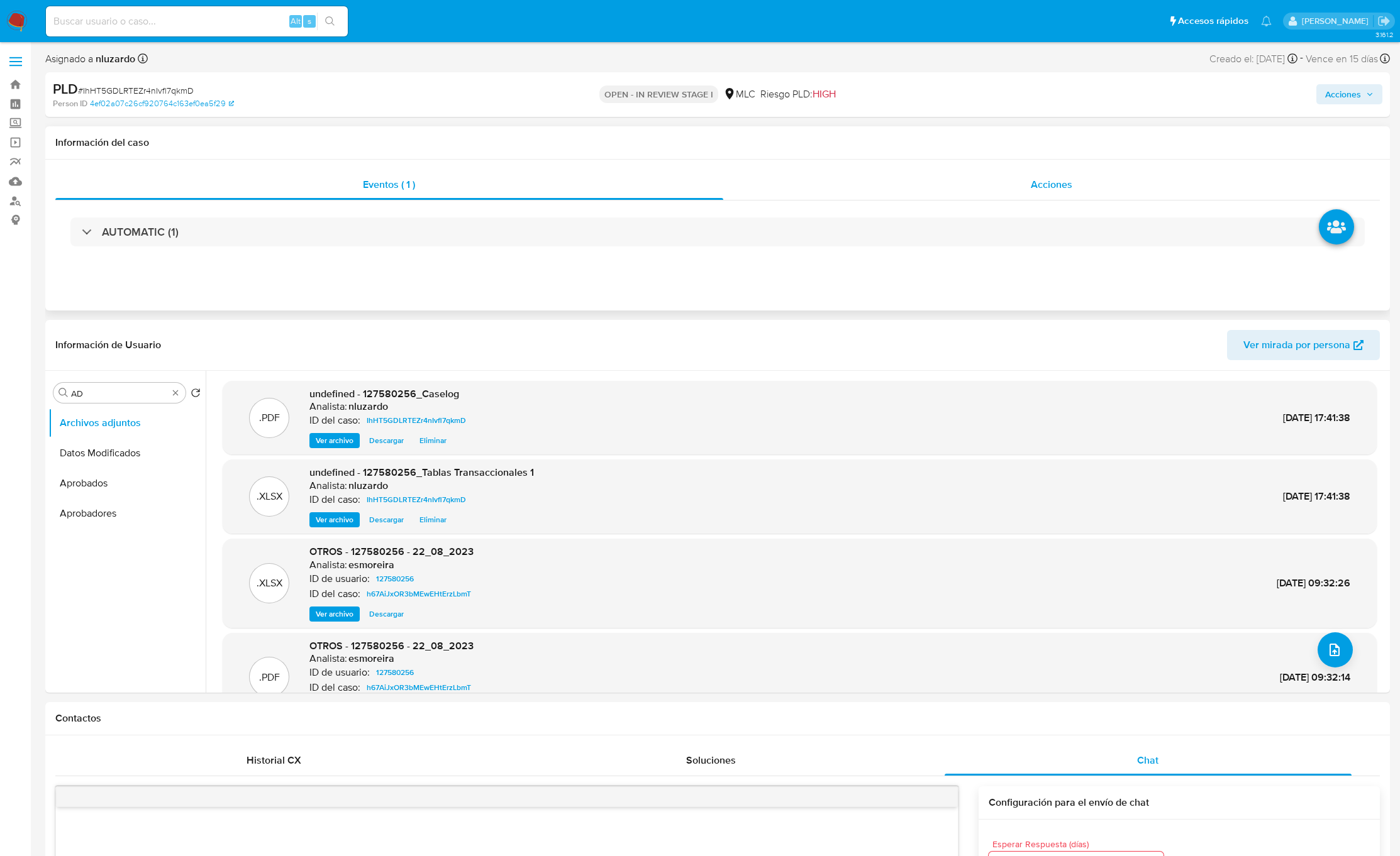
click at [1040, 182] on span "Acciones" at bounding box center [1052, 184] width 42 height 15
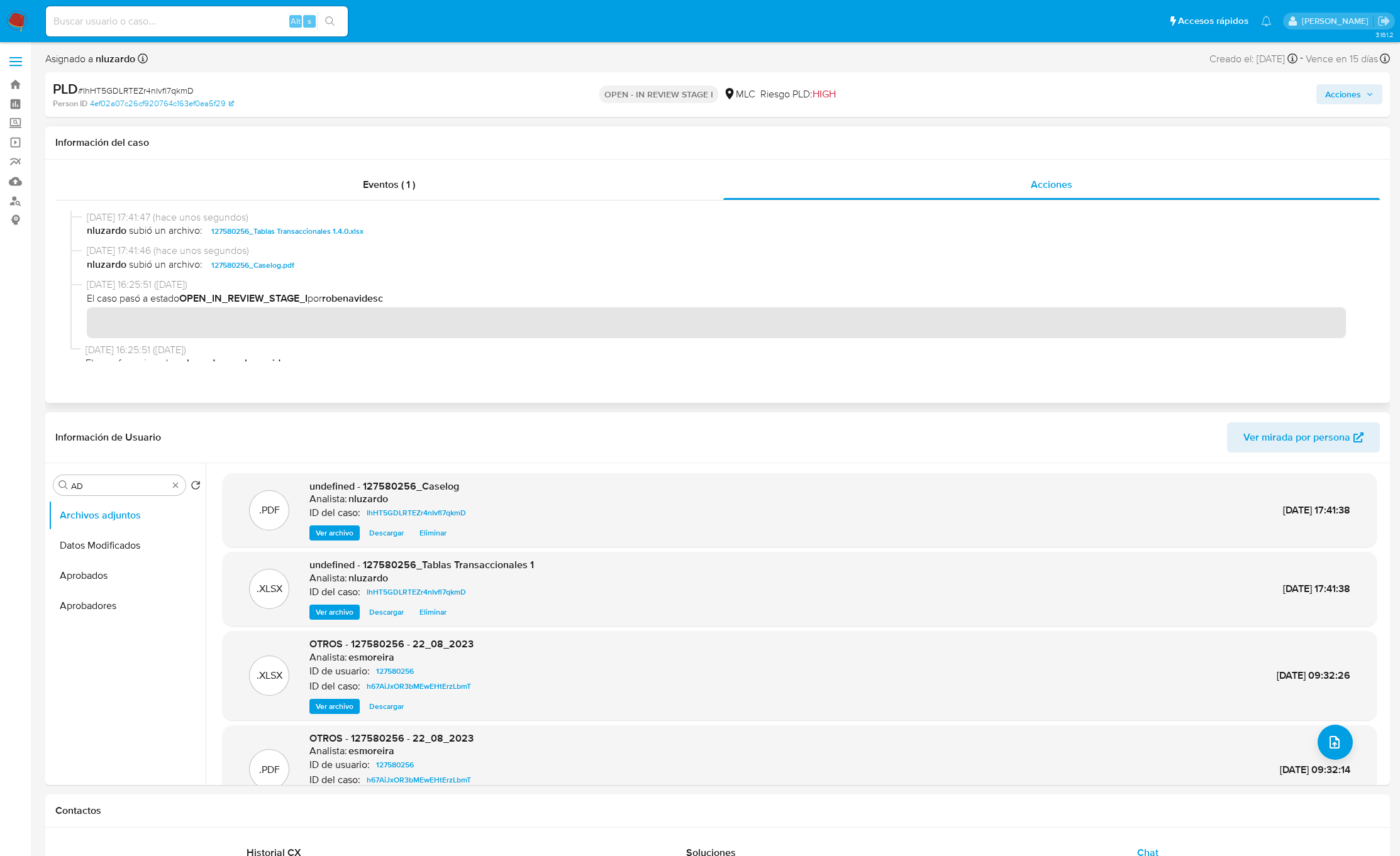
click at [324, 268] on span "nluzardo subió un archivo: 127580256_Caselog.pdf" at bounding box center [723, 265] width 1273 height 15
click at [1374, 89] on button "Acciones" at bounding box center [1349, 94] width 66 height 20
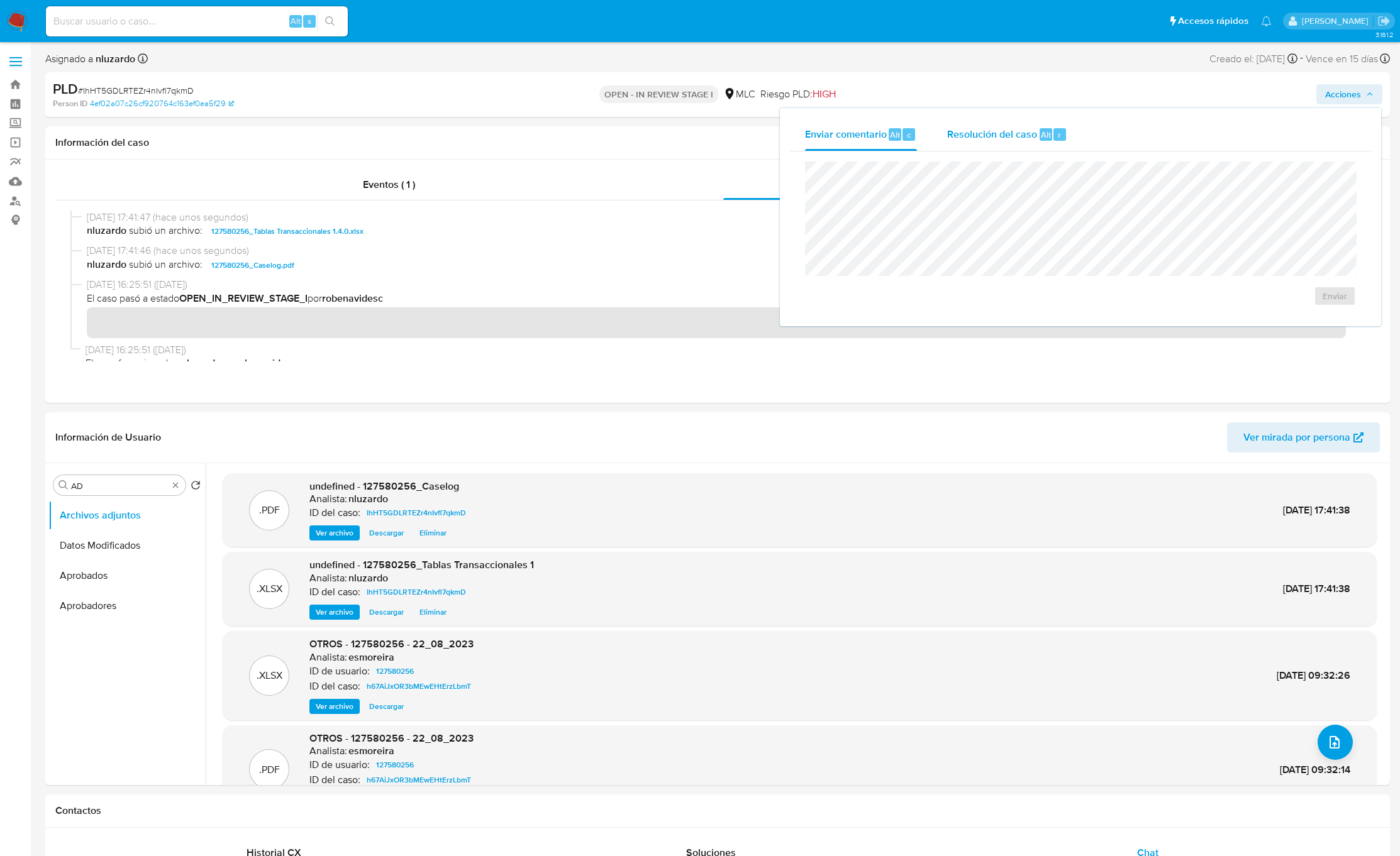
drag, startPoint x: 1019, startPoint y: 121, endPoint x: 1010, endPoint y: 127, distance: 10.8
click at [1015, 123] on div "Resolución del caso Alt r" at bounding box center [1007, 135] width 120 height 33
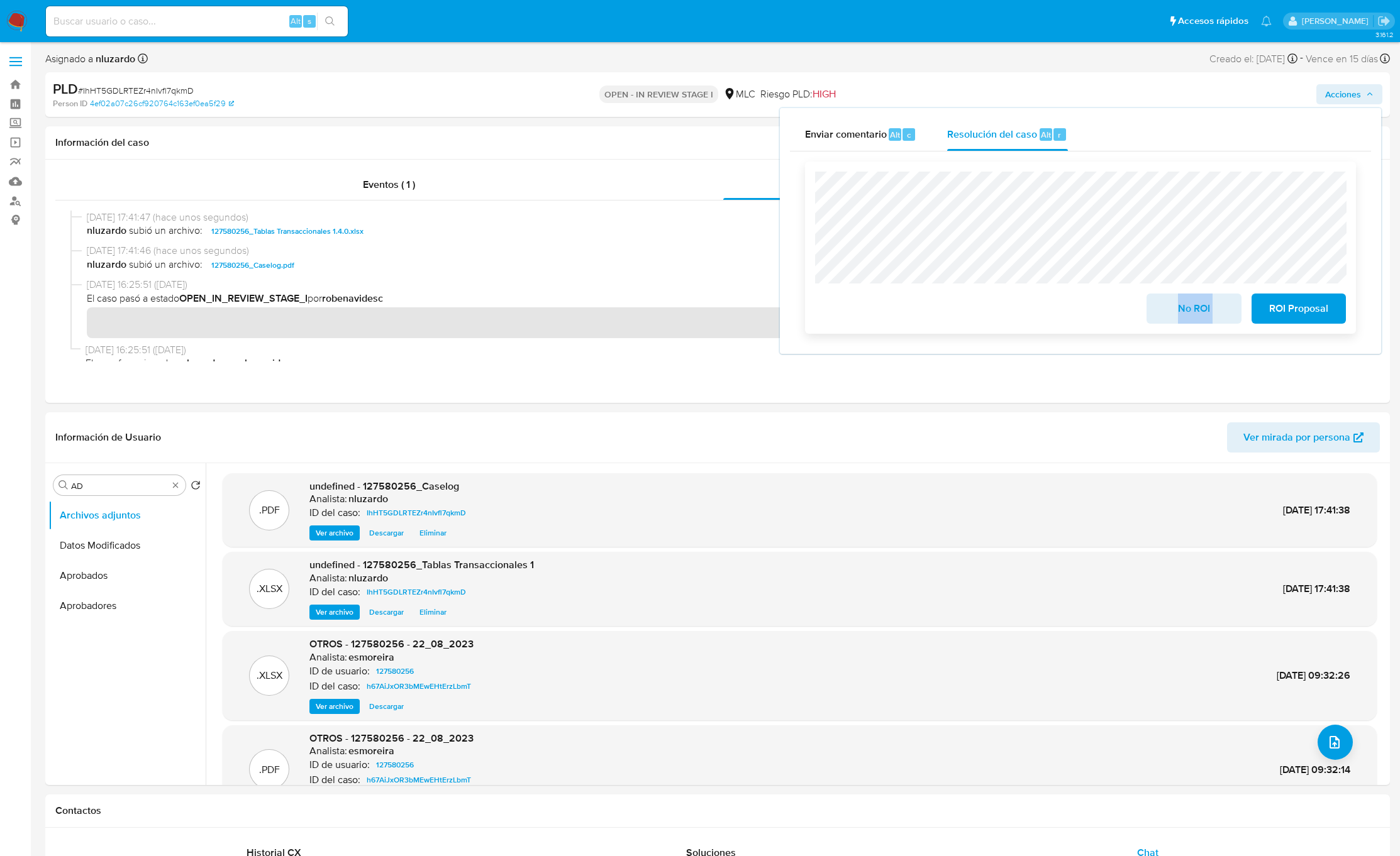
click at [1083, 226] on div "No ROI ROI Proposal" at bounding box center [1080, 248] width 530 height 152
click at [1174, 310] on span "No ROI" at bounding box center [1194, 309] width 62 height 28
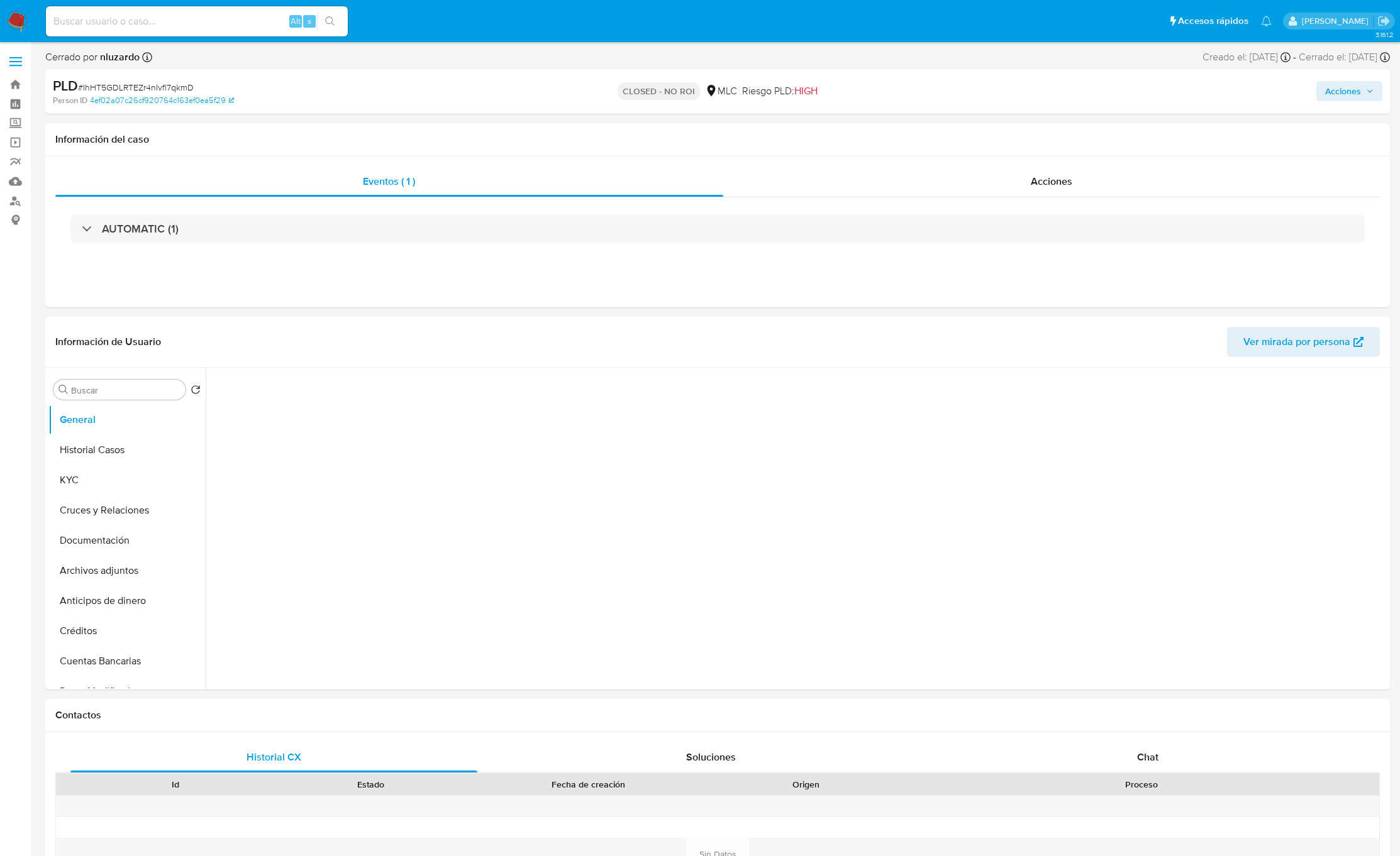
select select "10"
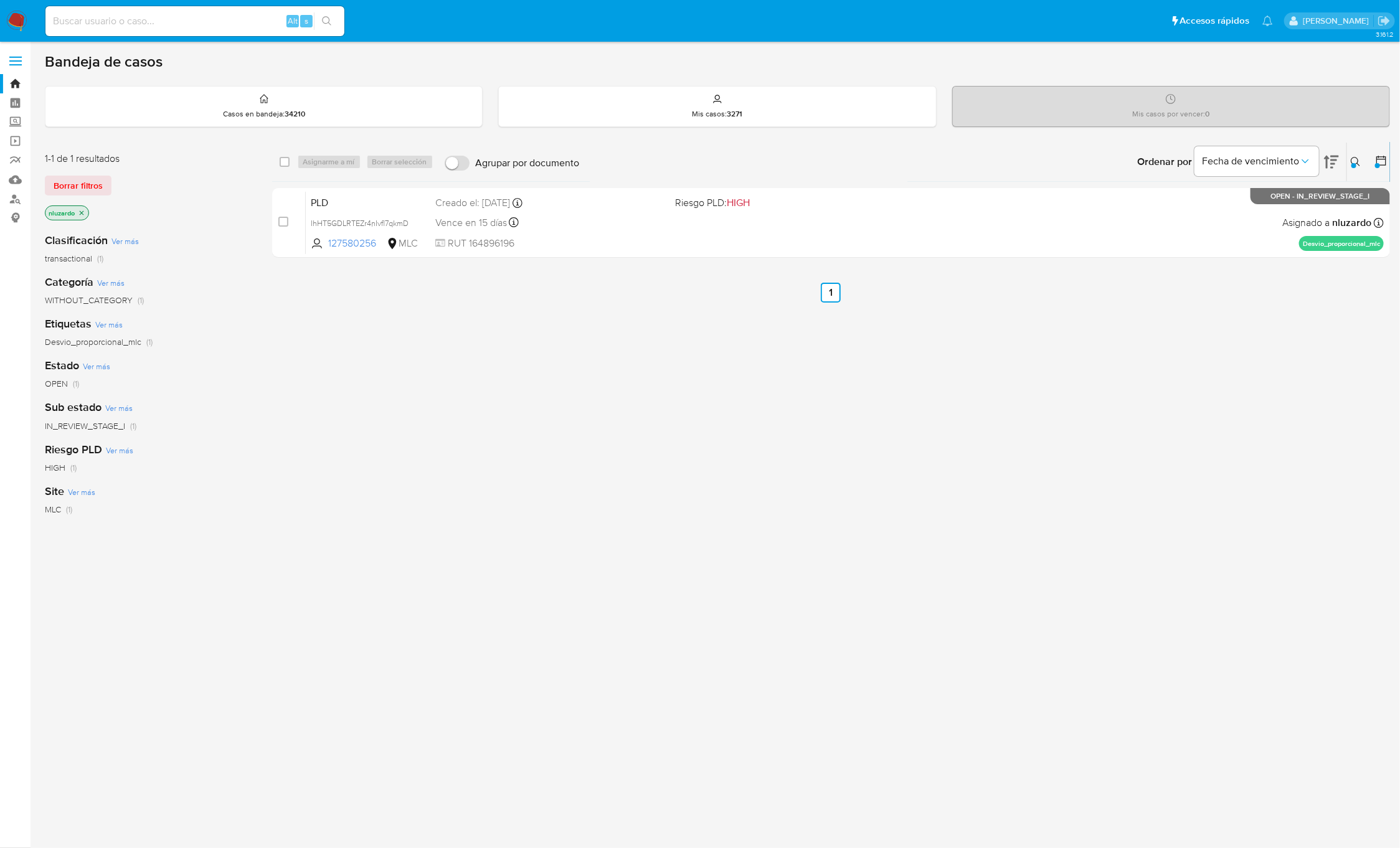
click at [1356, 157] on icon at bounding box center [1356, 162] width 10 height 10
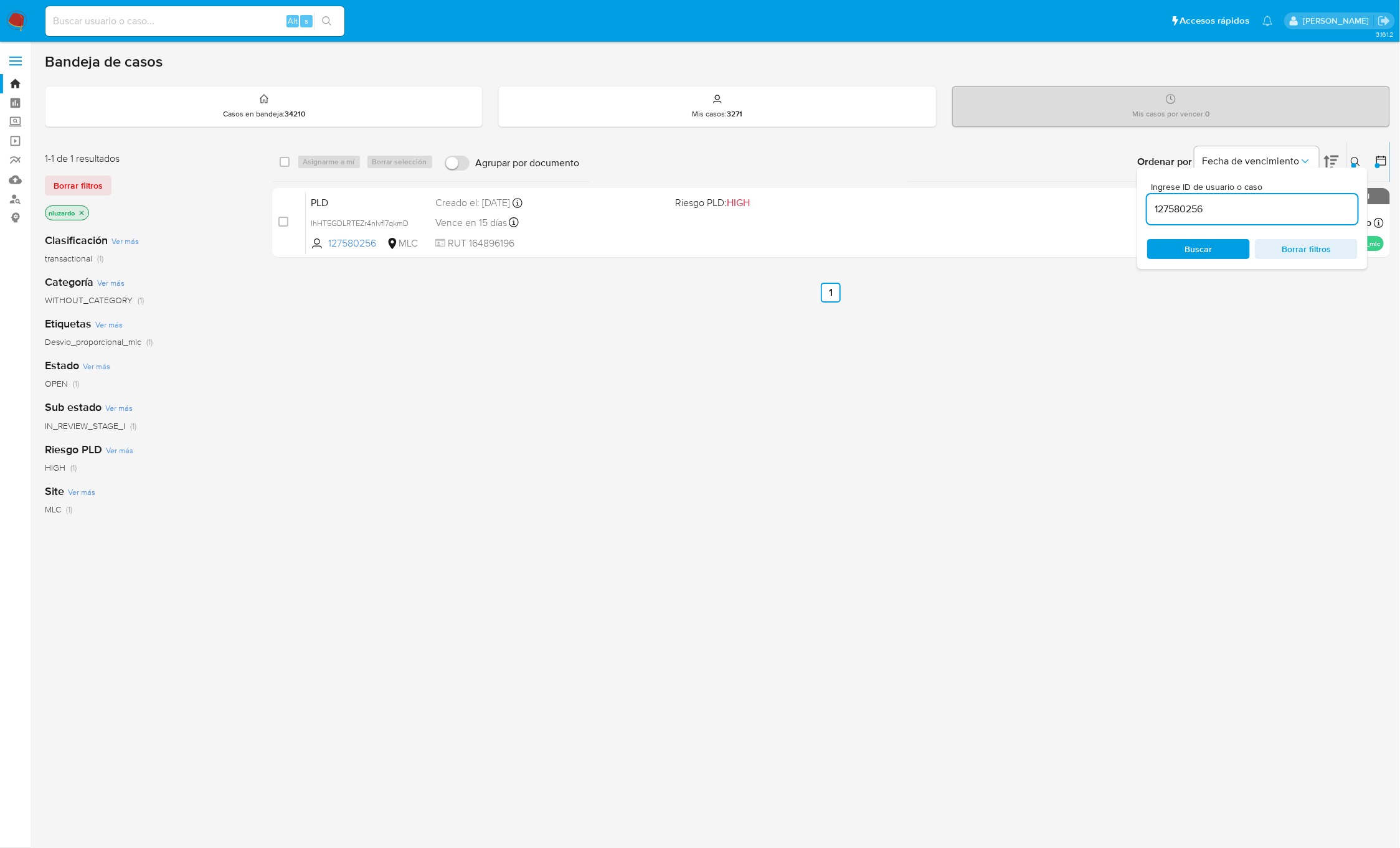
click at [1275, 214] on input "127580256" at bounding box center [1252, 209] width 211 height 16
click at [1172, 255] on span "Buscar" at bounding box center [1198, 249] width 85 height 18
click at [1261, 200] on div "[[ ]] Case | Folder ##### Información general del caso Fecha de análisis: Cust:…" at bounding box center [1252, 209] width 211 height 30
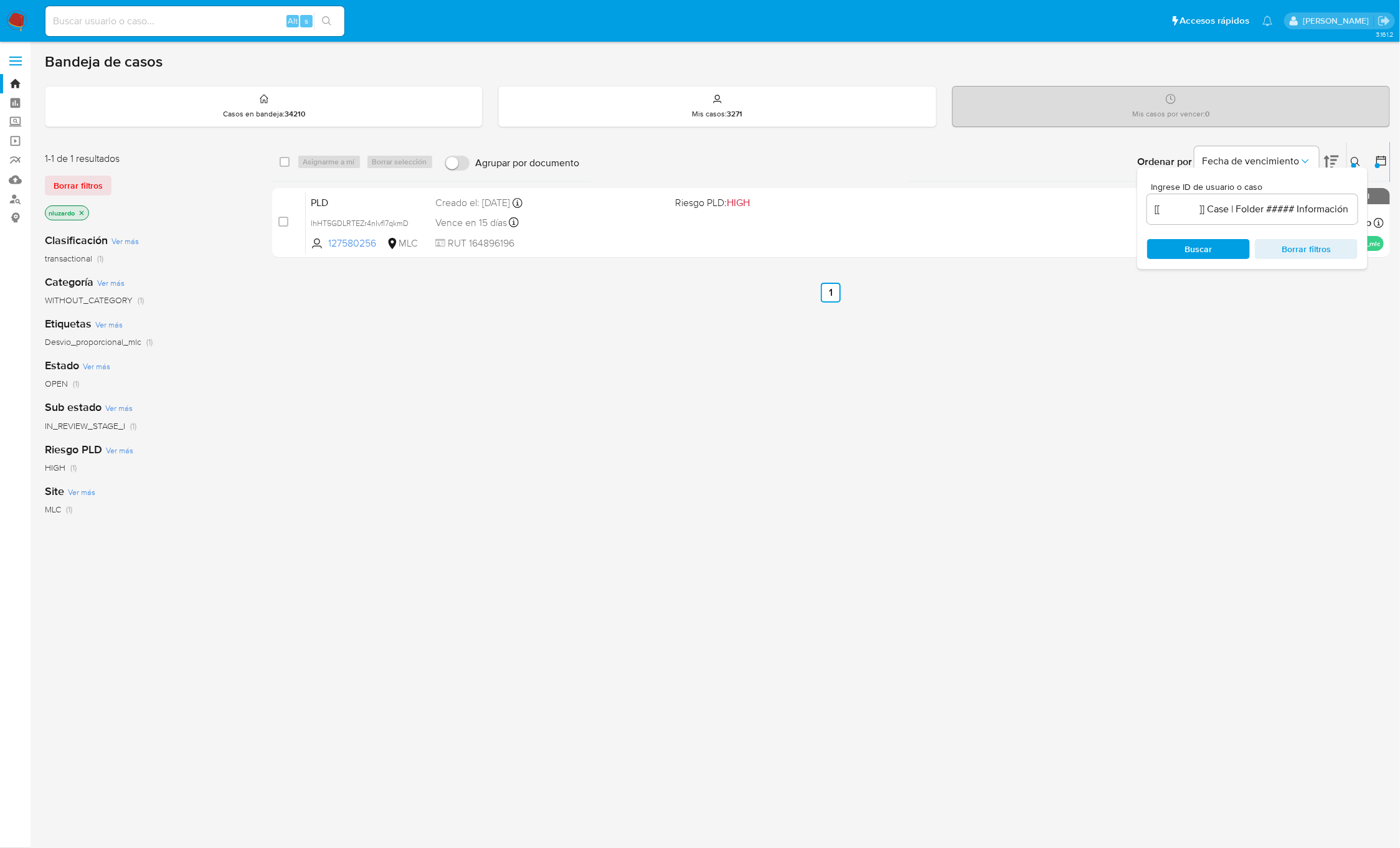
click at [1261, 200] on div "[[ ]] Case | Folder ##### Información general del caso Fecha de análisis: Cust:…" at bounding box center [1252, 209] width 211 height 30
click at [1255, 213] on input "[[ ]] Case | Folder ##### Información general del caso Fecha de análisis: Cust:…" at bounding box center [1252, 209] width 211 height 16
paste input "664191273"
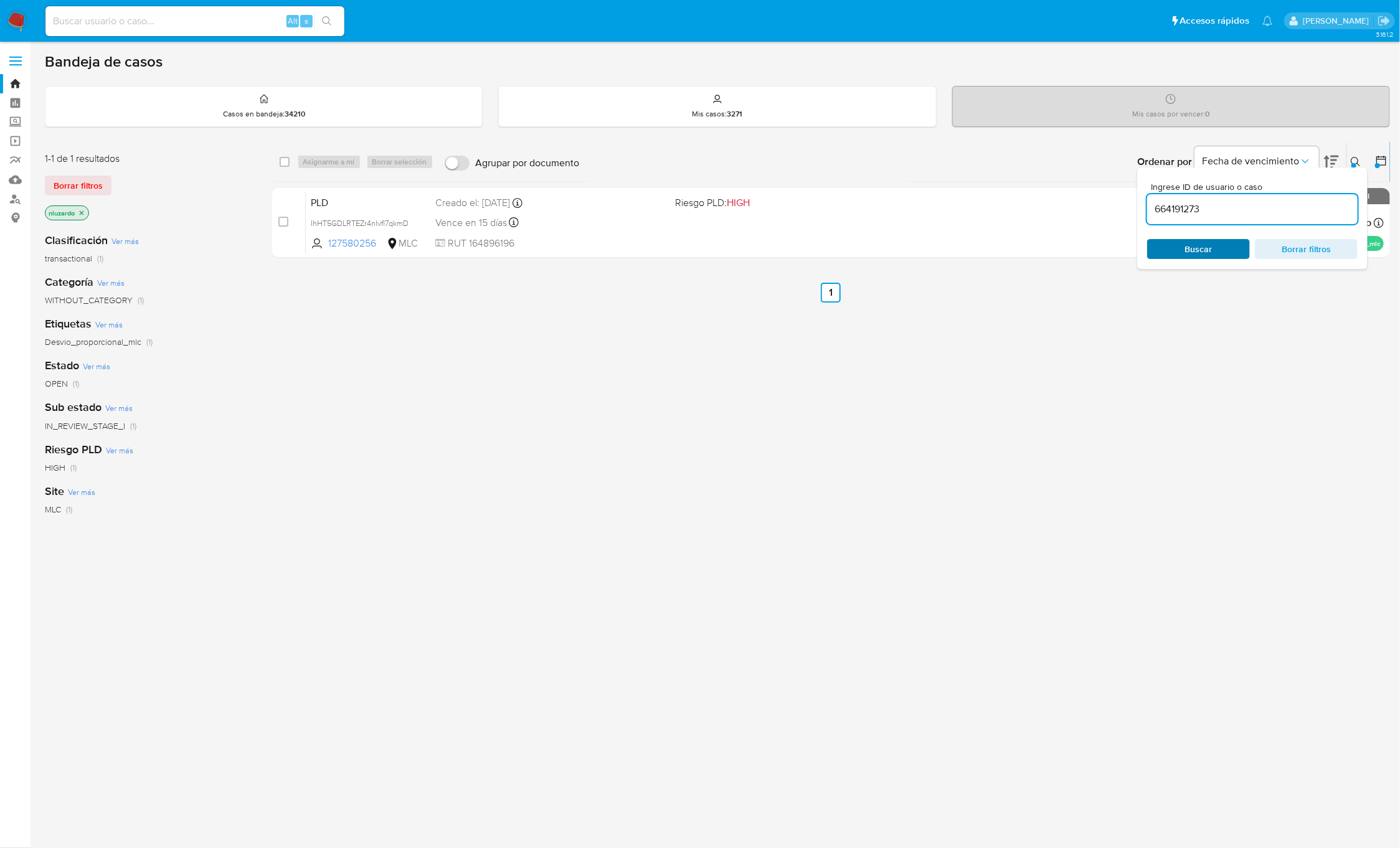
type input "664191273"
click at [1229, 238] on div "Ingrese ID de usuario o caso 664191273 Buscar Borrar filtros" at bounding box center [1252, 218] width 231 height 101
click at [1358, 163] on icon at bounding box center [1356, 162] width 10 height 10
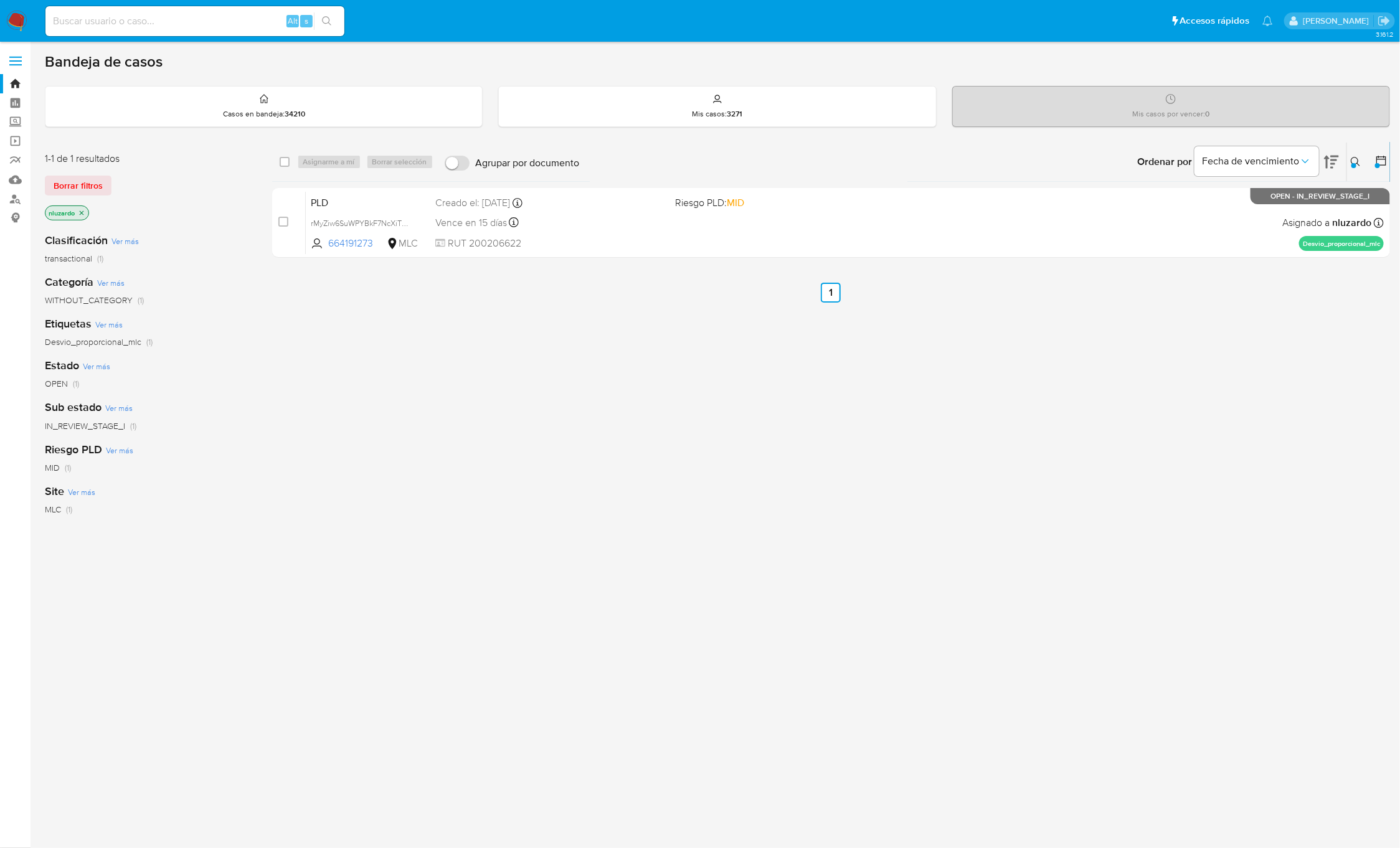
drag, startPoint x: 1216, startPoint y: 340, endPoint x: 1207, endPoint y: 343, distance: 9.5
click at [1215, 350] on div "select-all-cases-checkbox Asignarme a mí Borrar selección Agrupar por documento…" at bounding box center [831, 424] width 1119 height 564
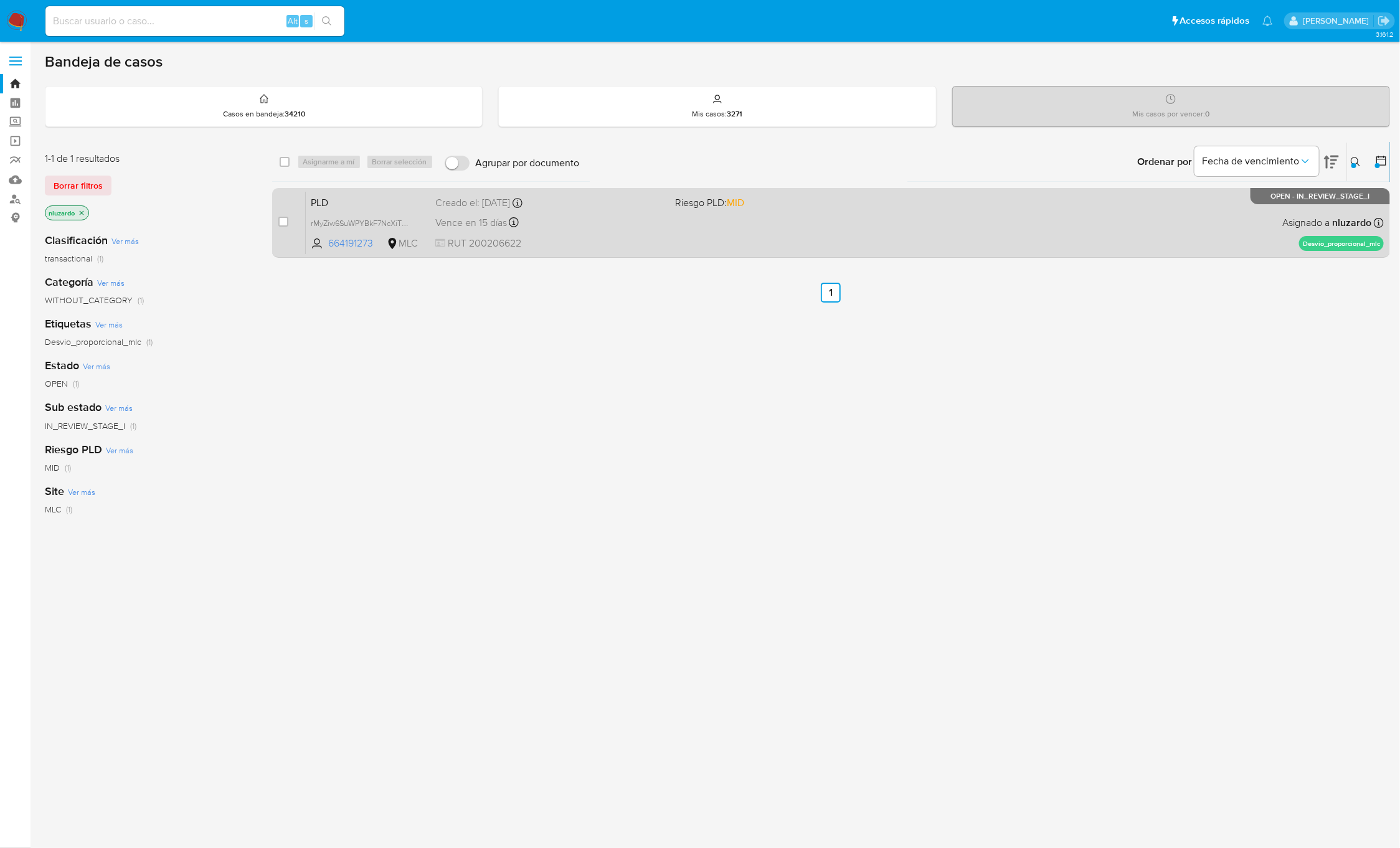
click at [1183, 242] on div "PLD rMyZiw6SuWPYBkF7NcXiT9Y0 664191273 MLC Riesgo PLD: MID Creado el: [DATE] Cr…" at bounding box center [845, 222] width 1078 height 63
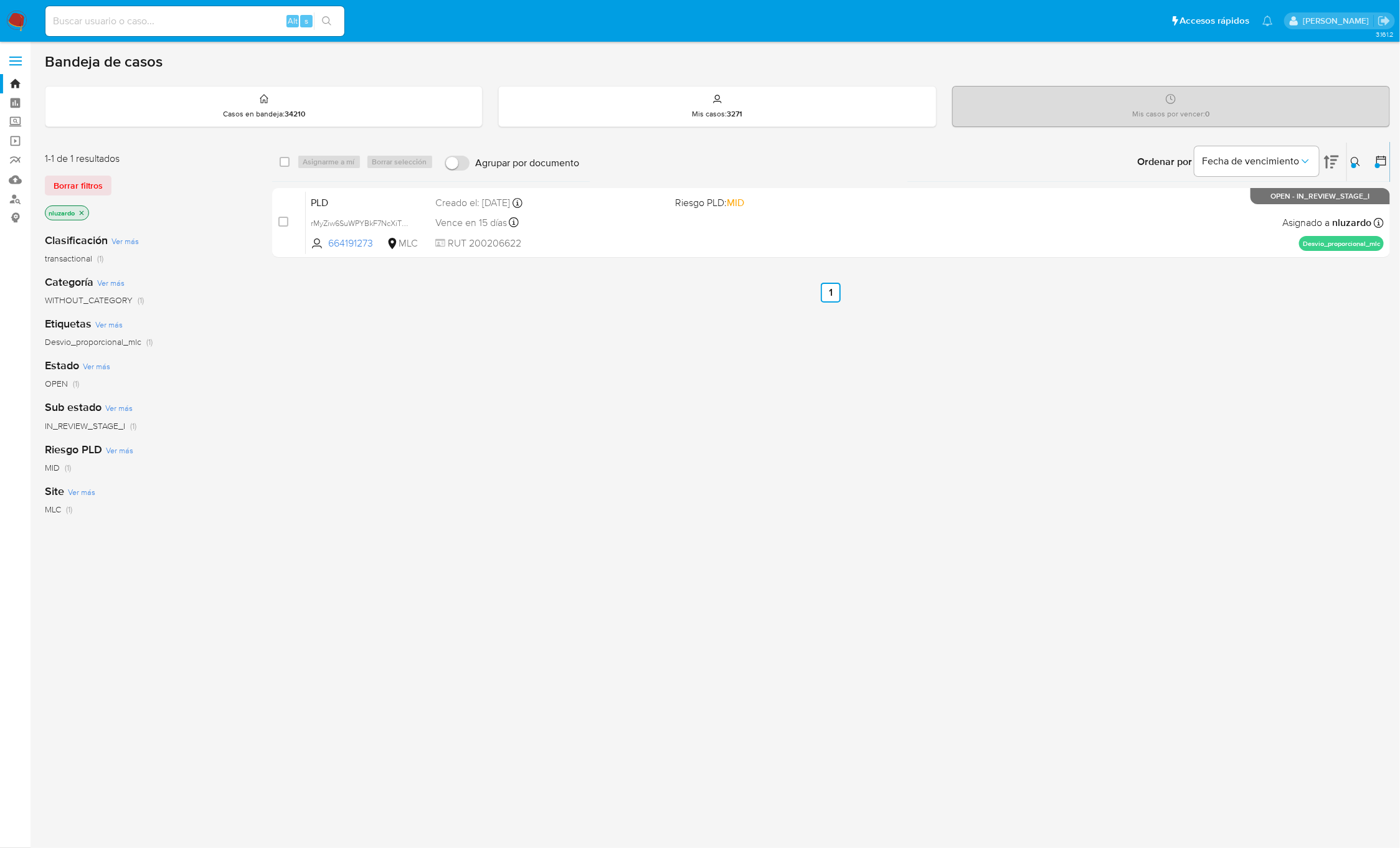
drag, startPoint x: 950, startPoint y: 412, endPoint x: 856, endPoint y: 308, distance: 140.2
click at [951, 412] on div "select-all-cases-checkbox Asignarme a mí Borrar selección Agrupar por documento…" at bounding box center [831, 424] width 1119 height 564
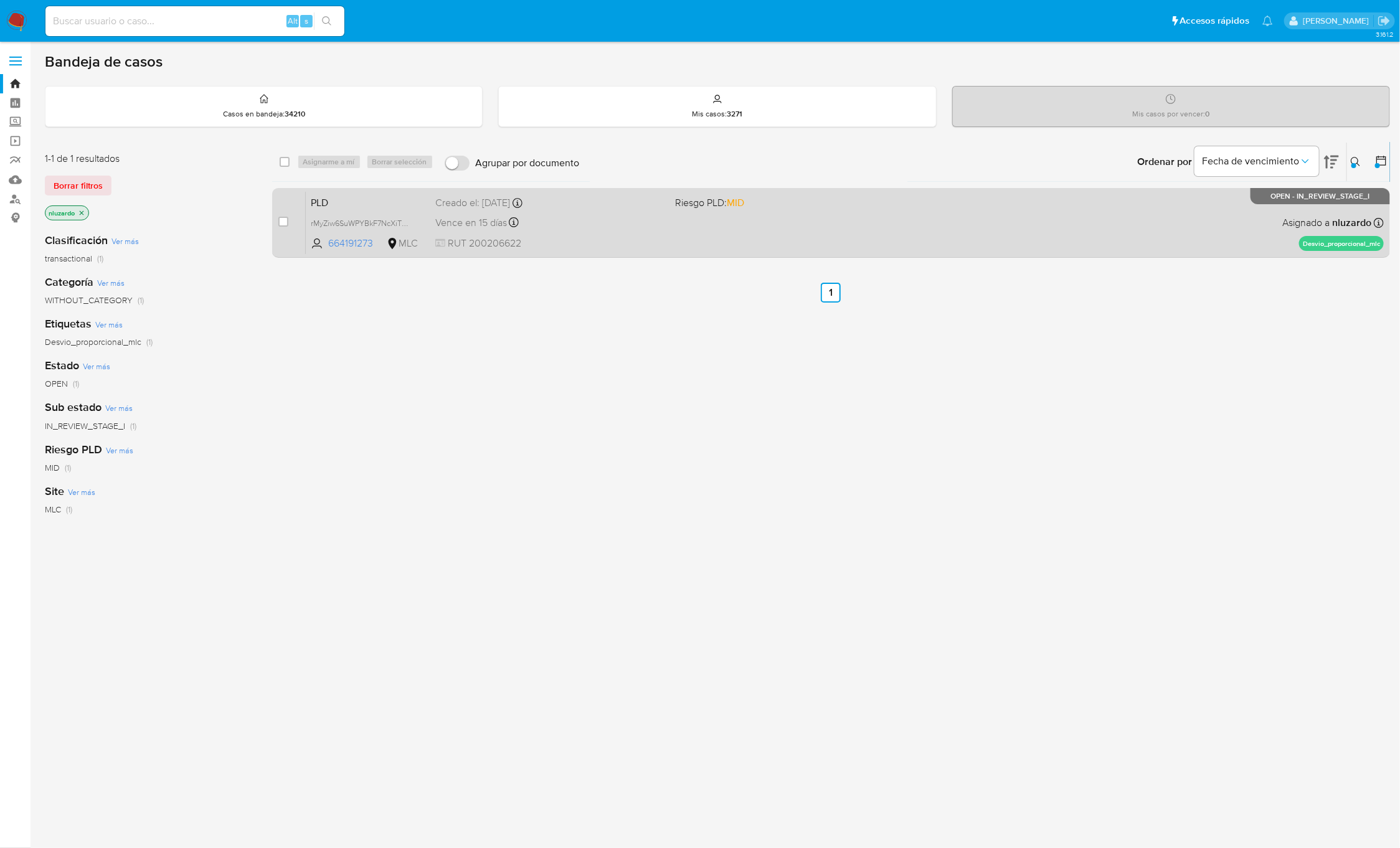
click at [875, 197] on span "Riesgo PLD: MID" at bounding box center [790, 202] width 230 height 16
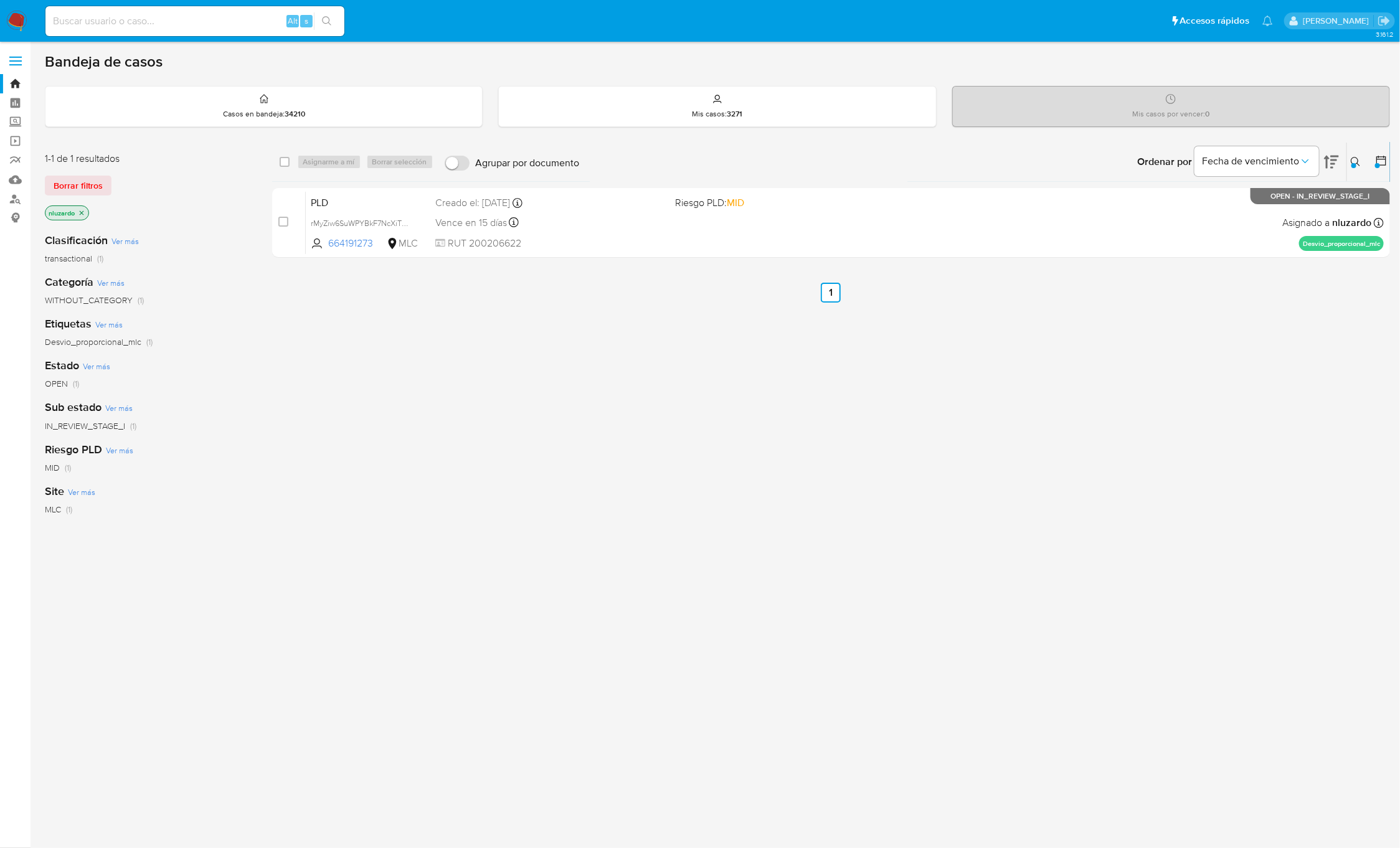
click at [1348, 157] on button at bounding box center [1357, 161] width 21 height 15
click at [1332, 245] on span "Borrar filtros" at bounding box center [1306, 249] width 85 height 18
click at [1241, 251] on span "Buscar" at bounding box center [1198, 249] width 85 height 18
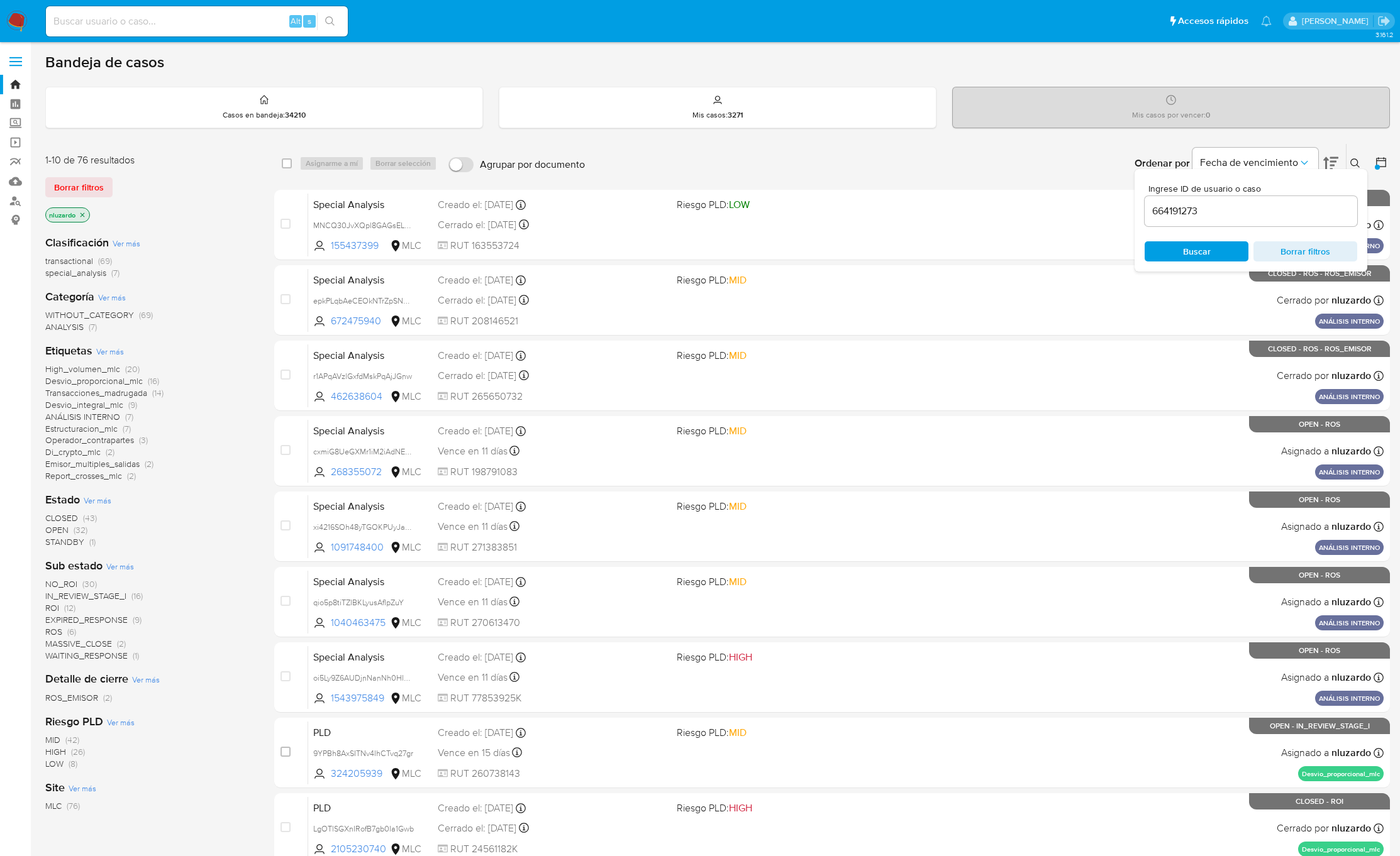
click at [1354, 161] on icon at bounding box center [1355, 163] width 10 height 10
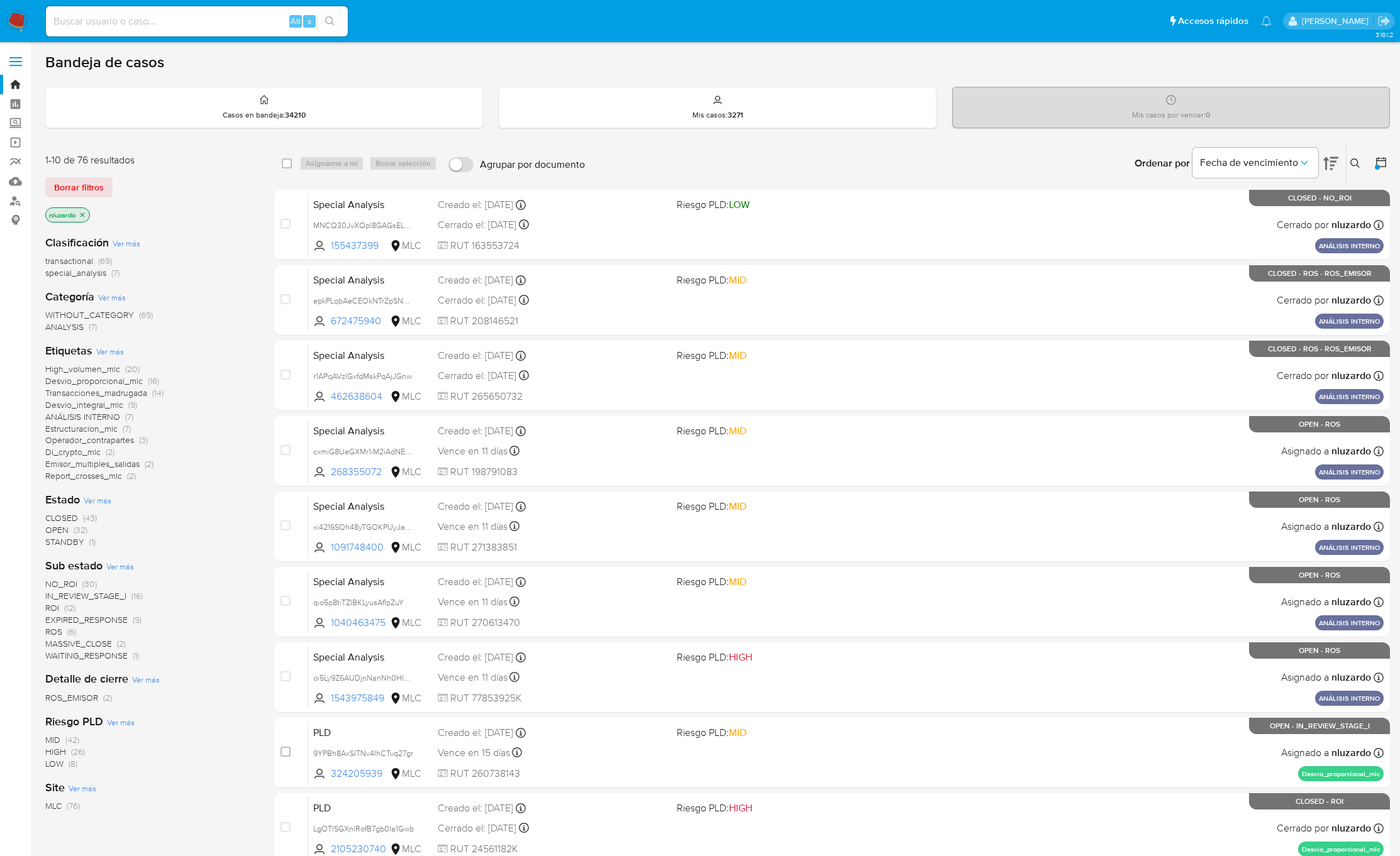
click at [21, 14] on img at bounding box center [17, 22] width 22 height 22
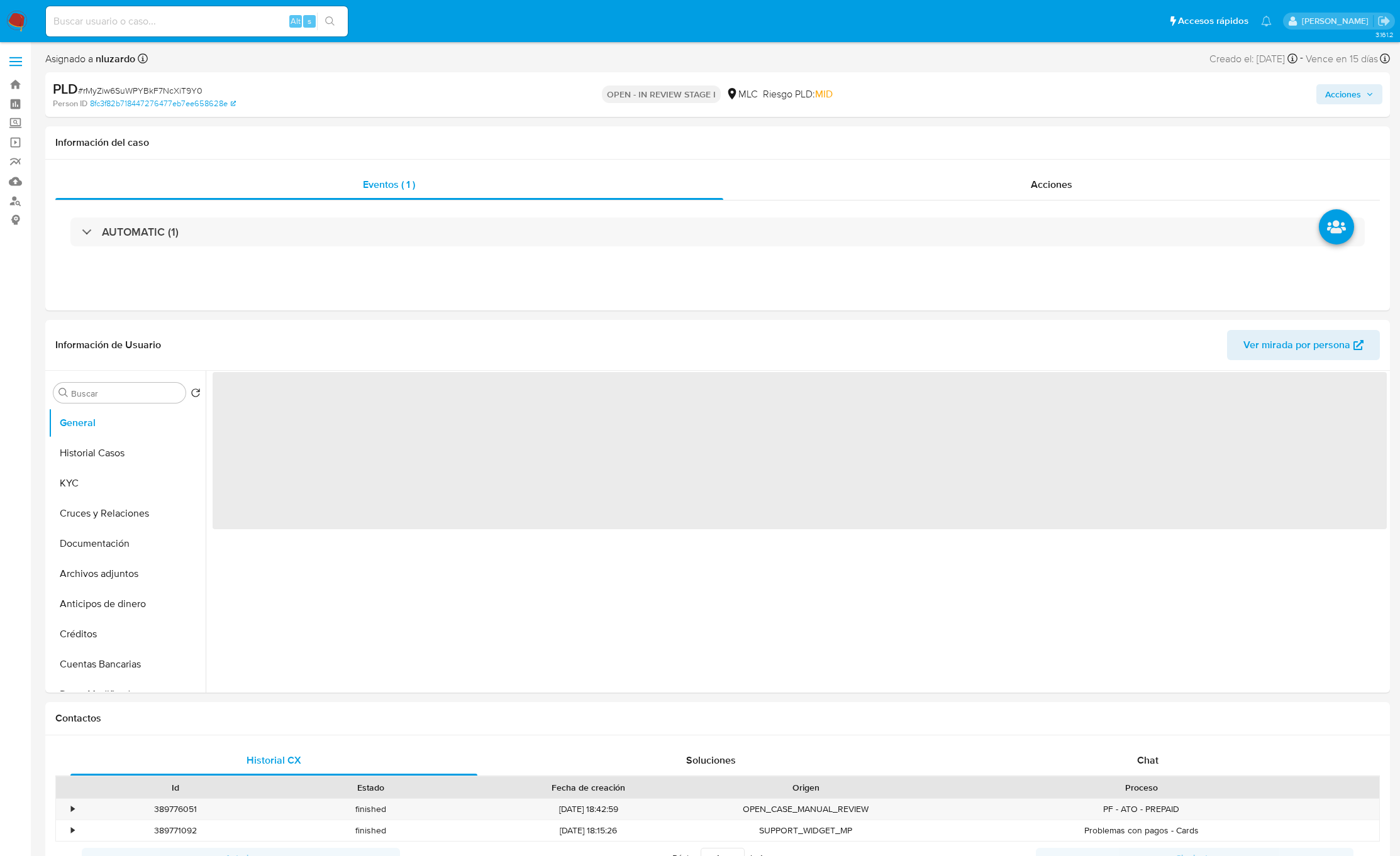
select select "10"
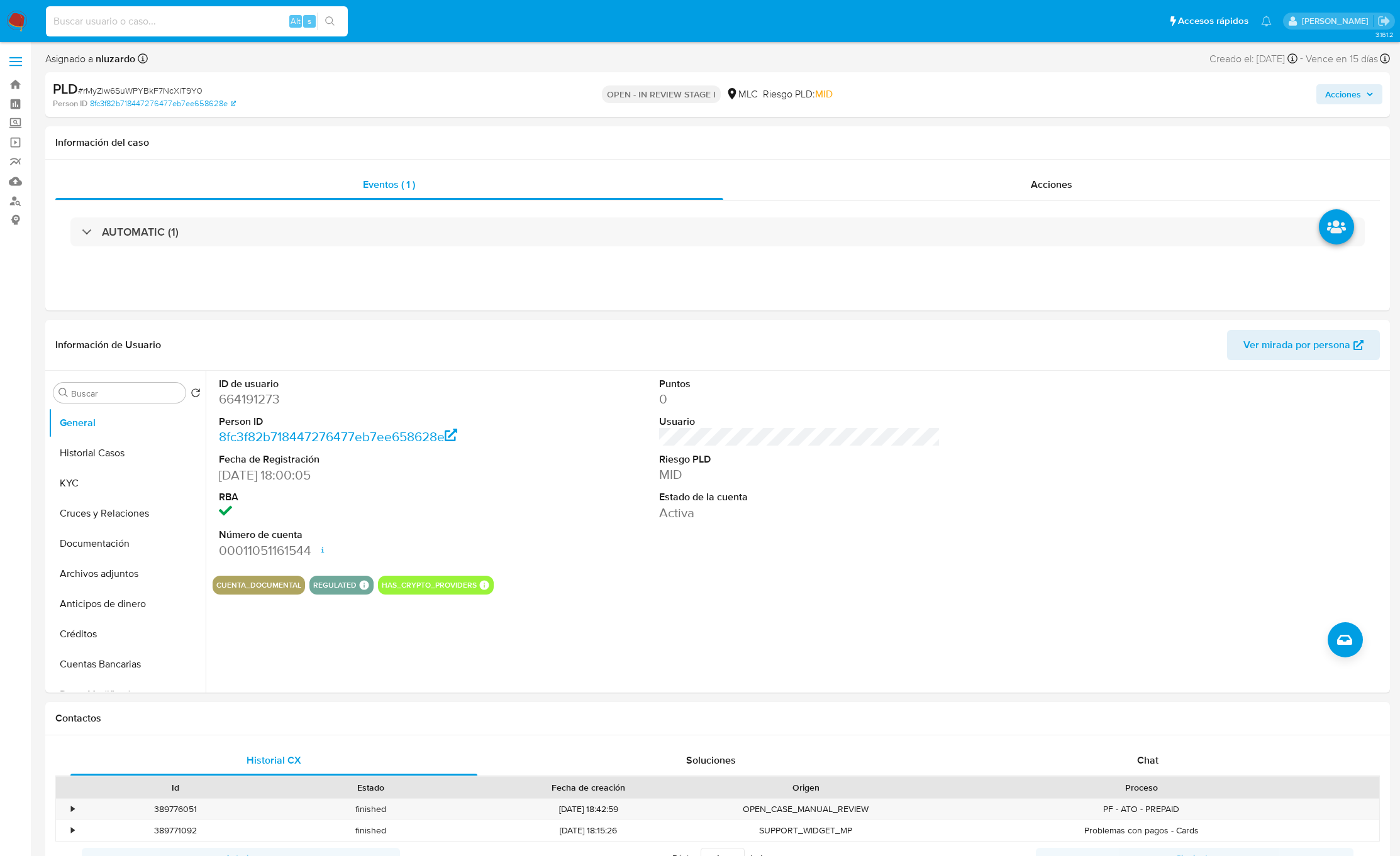
click at [246, 23] on input at bounding box center [197, 21] width 302 height 16
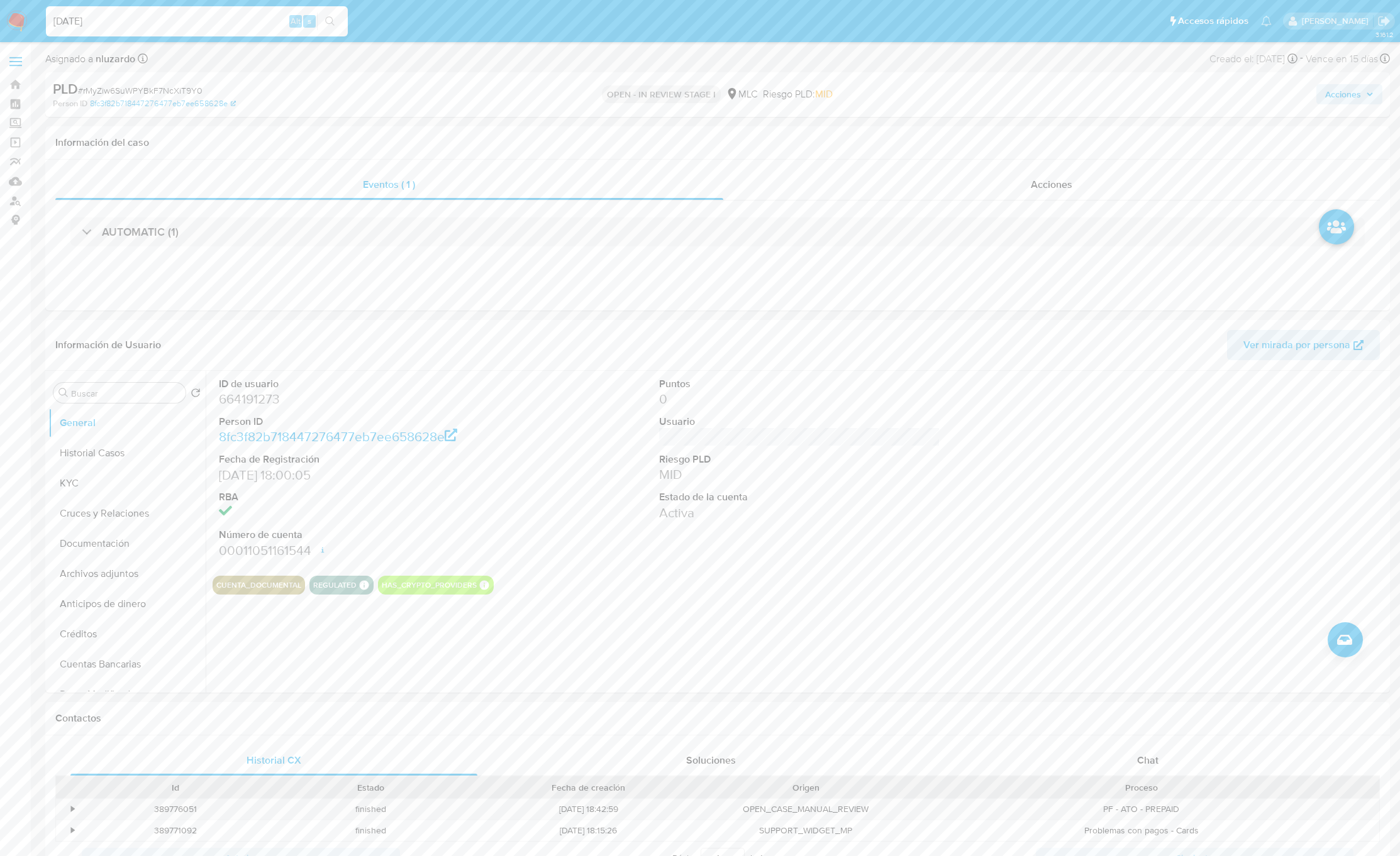
type input "[DATE]"
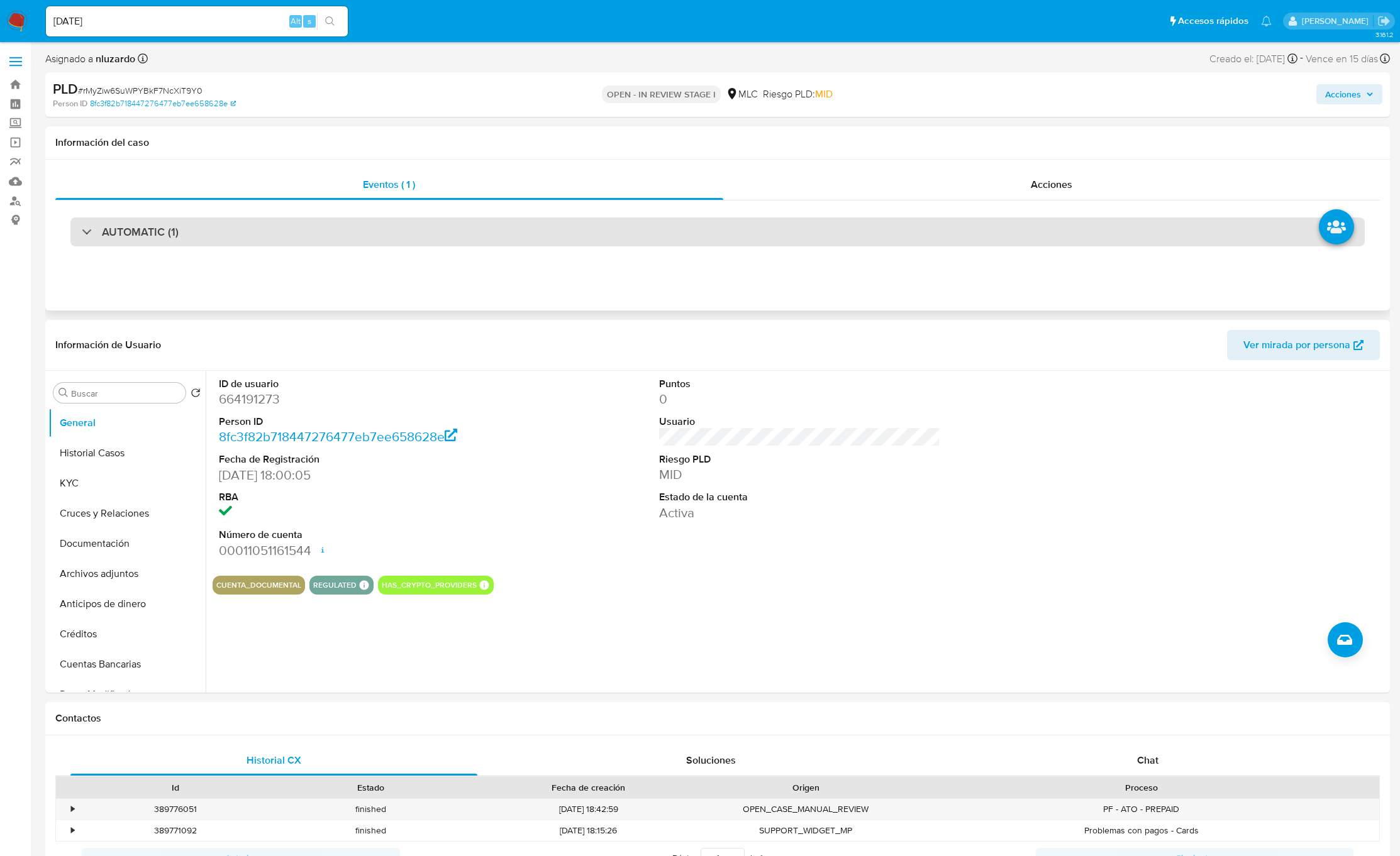
drag, startPoint x: 92, startPoint y: 236, endPoint x: 98, endPoint y: 240, distance: 7.2
click at [92, 236] on div "AUTOMATIC (1)" at bounding box center [130, 232] width 97 height 14
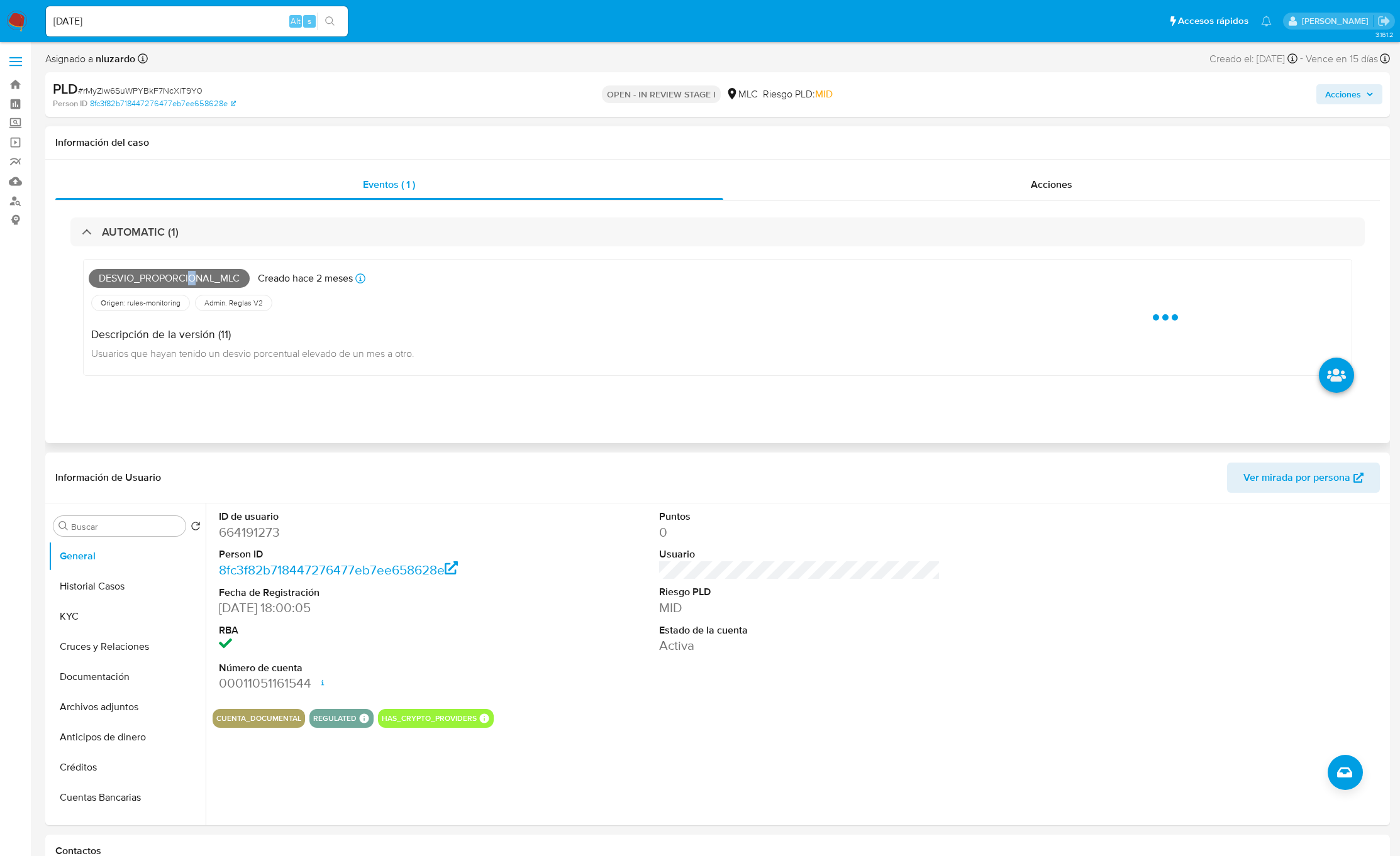
click at [193, 285] on span "Desvio_proporcional_mlc" at bounding box center [170, 279] width 161 height 19
copy span "o"
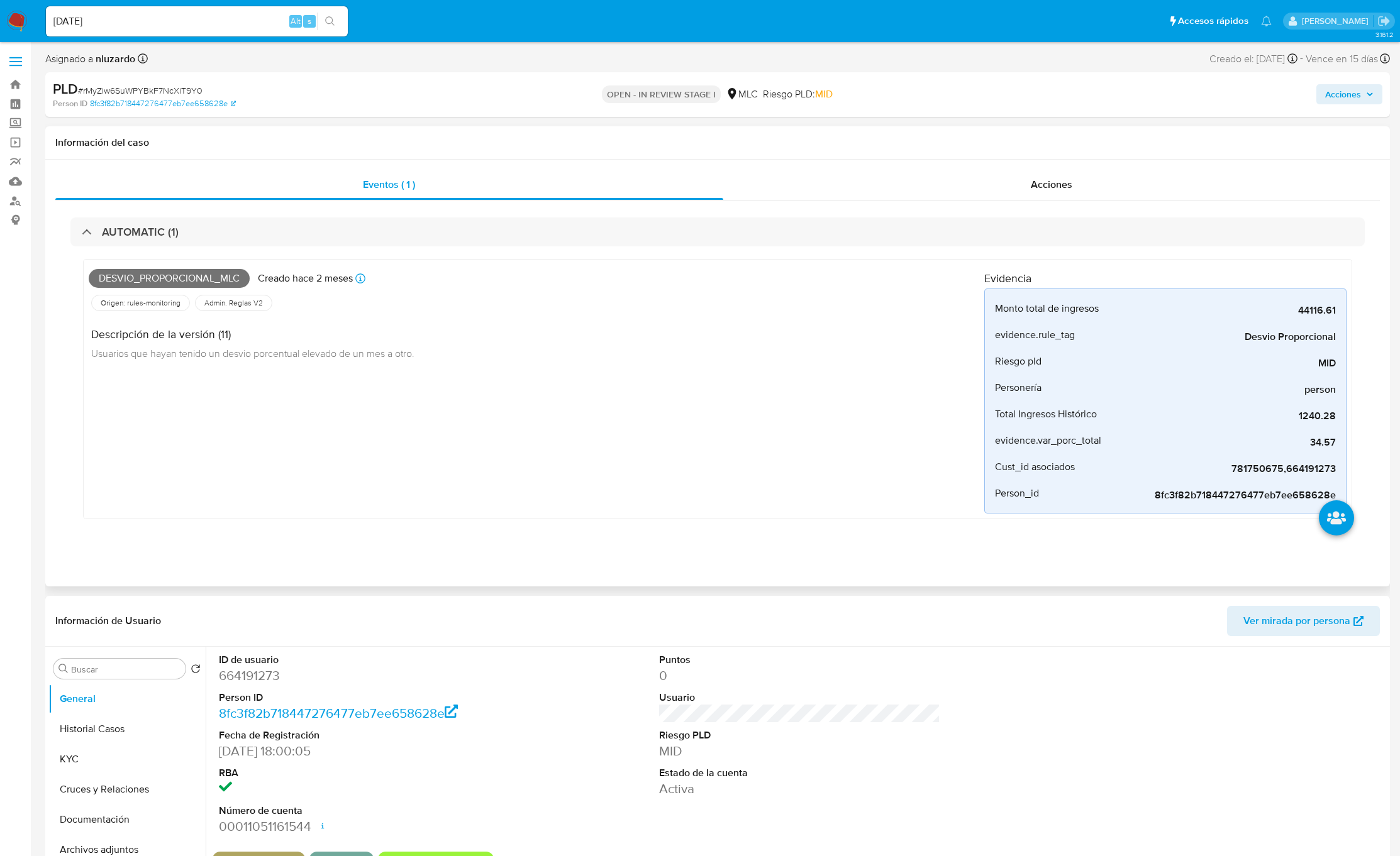
click at [129, 279] on span "Desvio_proporcional_mlc" at bounding box center [170, 279] width 161 height 19
copy span "Desvio_proporcional_mlc"
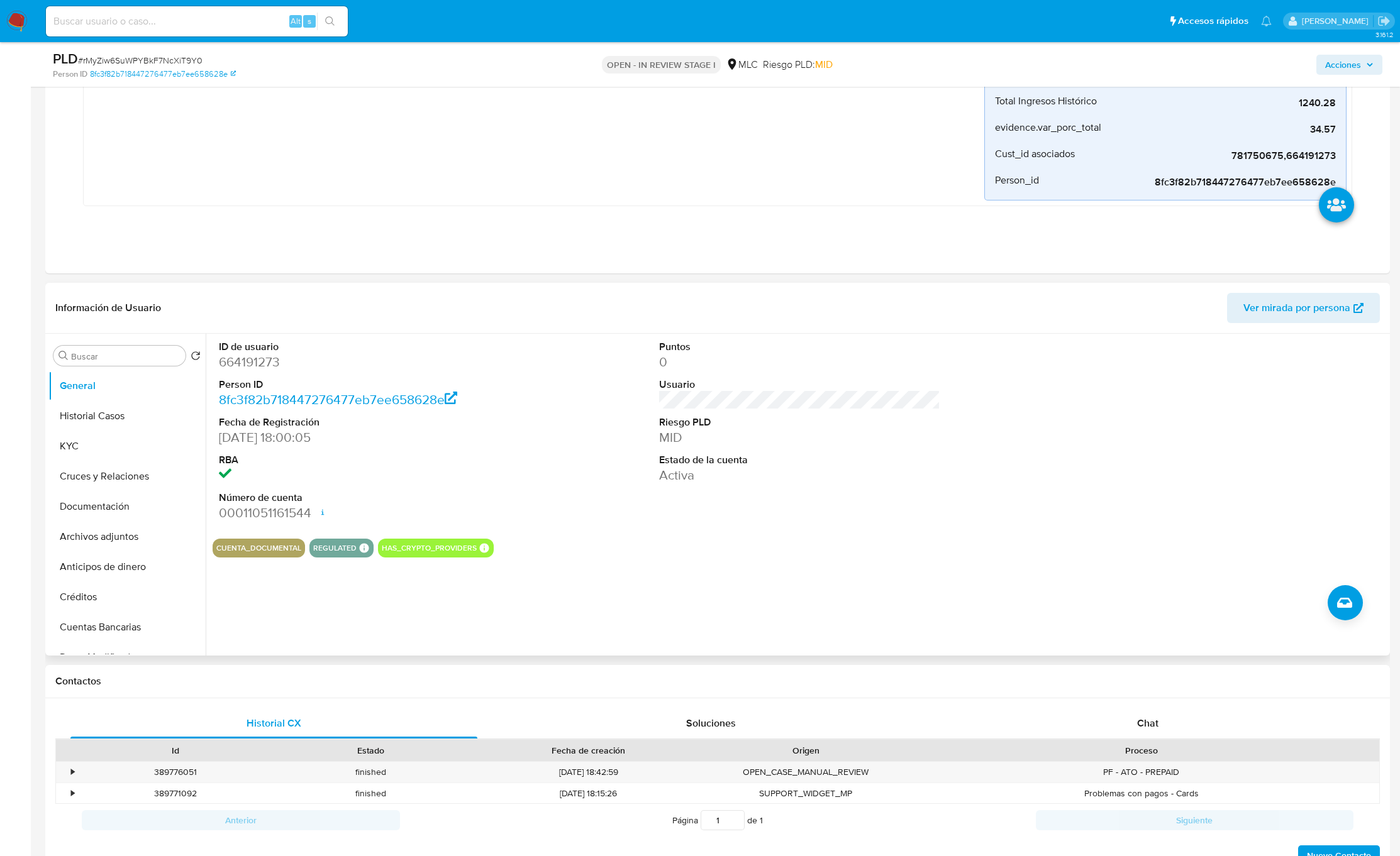
scroll to position [377, 0]
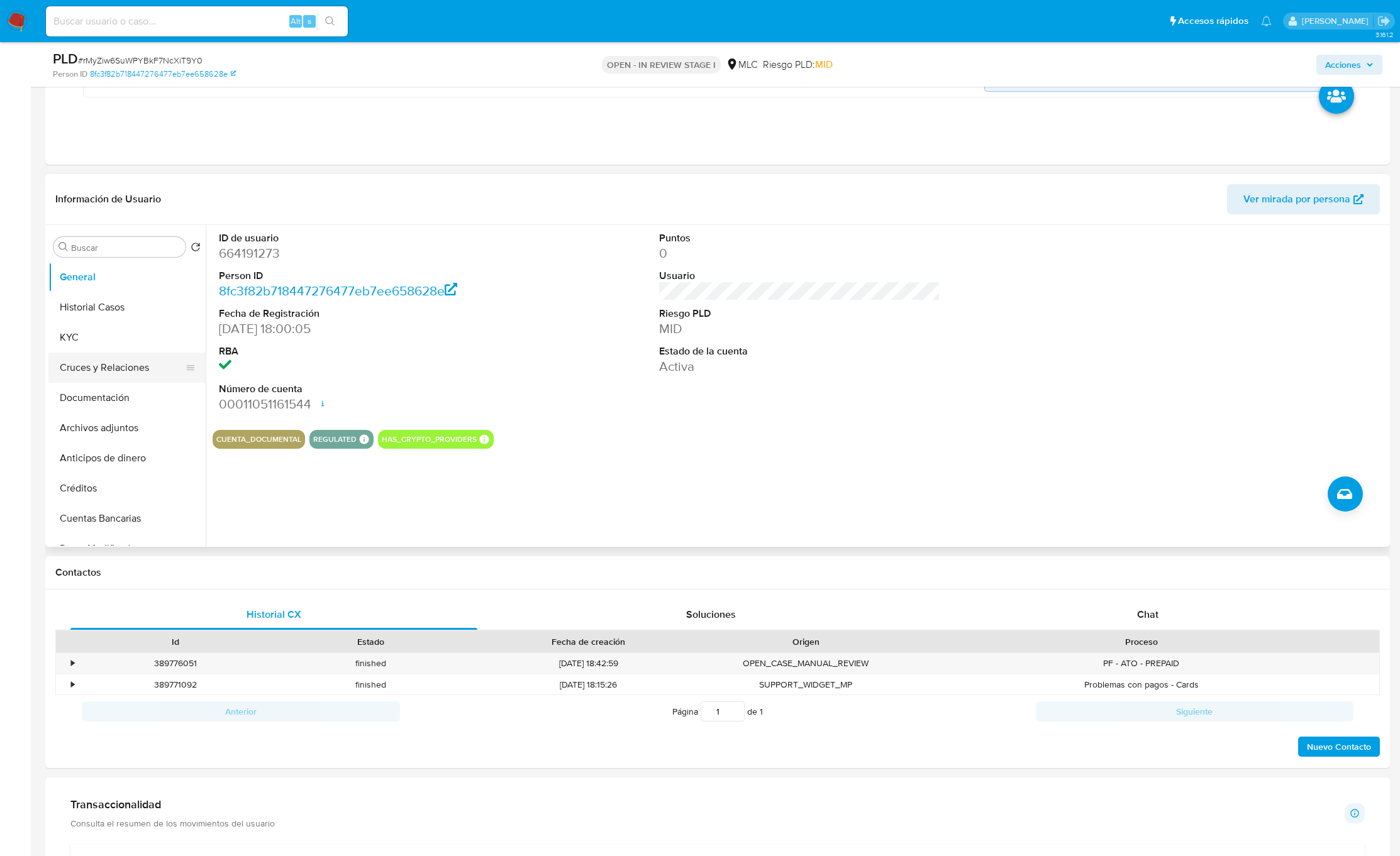
drag, startPoint x: 79, startPoint y: 360, endPoint x: 81, endPoint y: 343, distance: 17.1
click at [79, 360] on button "Cruces y Relaciones" at bounding box center [122, 368] width 147 height 30
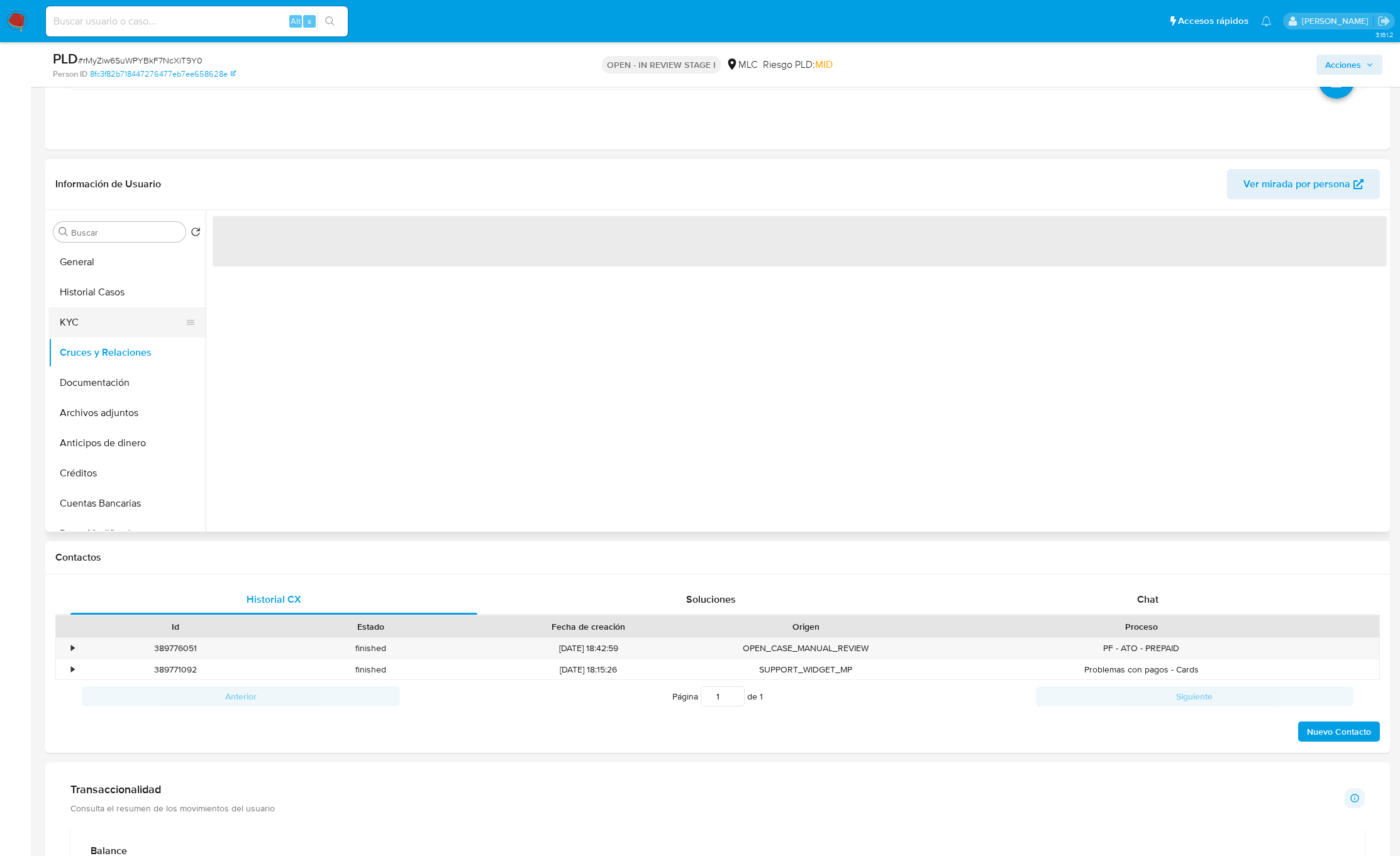
click at [85, 334] on button "KYC" at bounding box center [122, 322] width 147 height 30
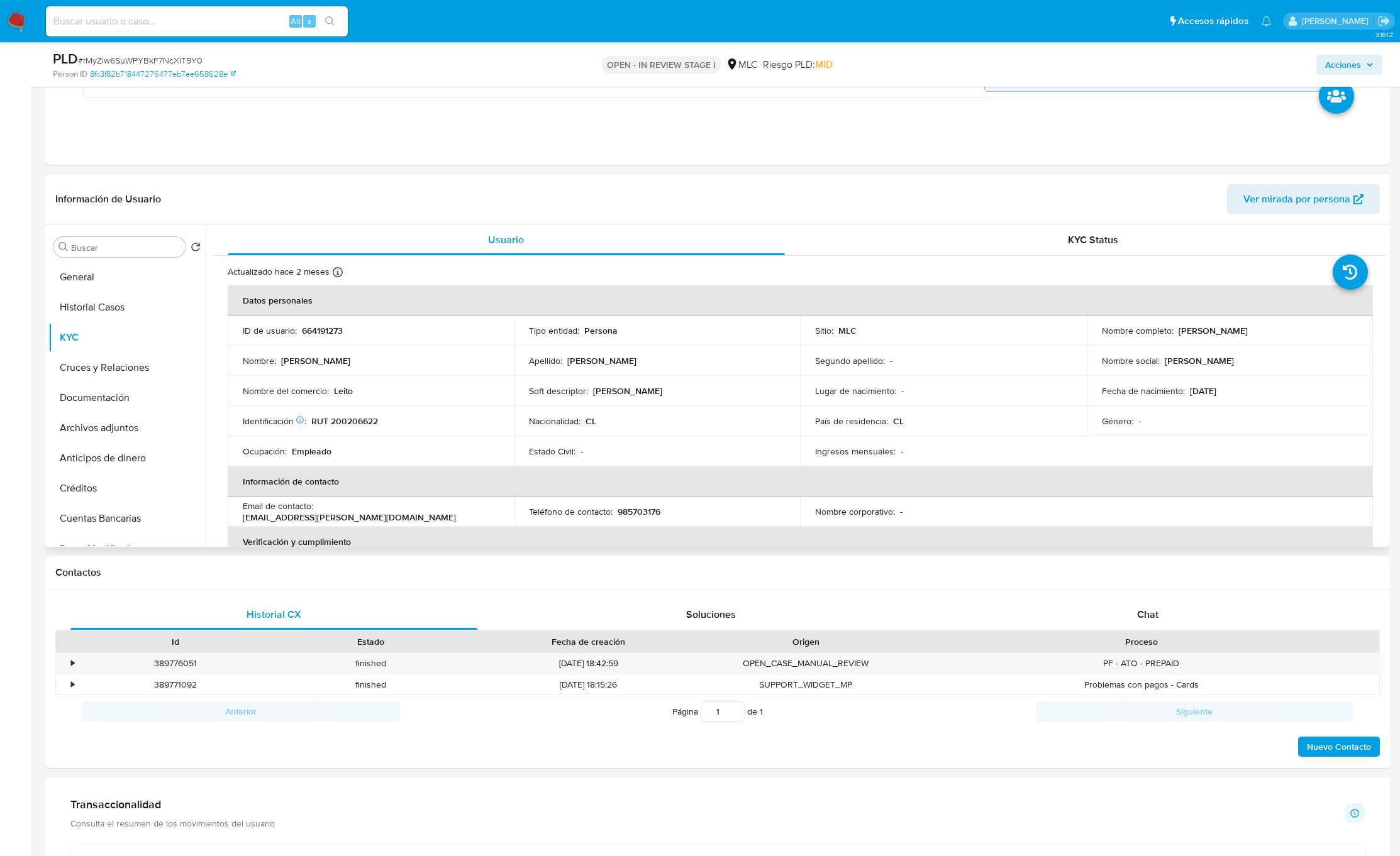
click at [1189, 334] on p "[PERSON_NAME]" at bounding box center [1213, 330] width 69 height 12
drag, startPoint x: 1270, startPoint y: 336, endPoint x: 1294, endPoint y: 330, distance: 24.7
click at [1294, 330] on div "Nombre completo : [PERSON_NAME]" at bounding box center [1230, 330] width 256 height 12
copy p "[PERSON_NAME]"
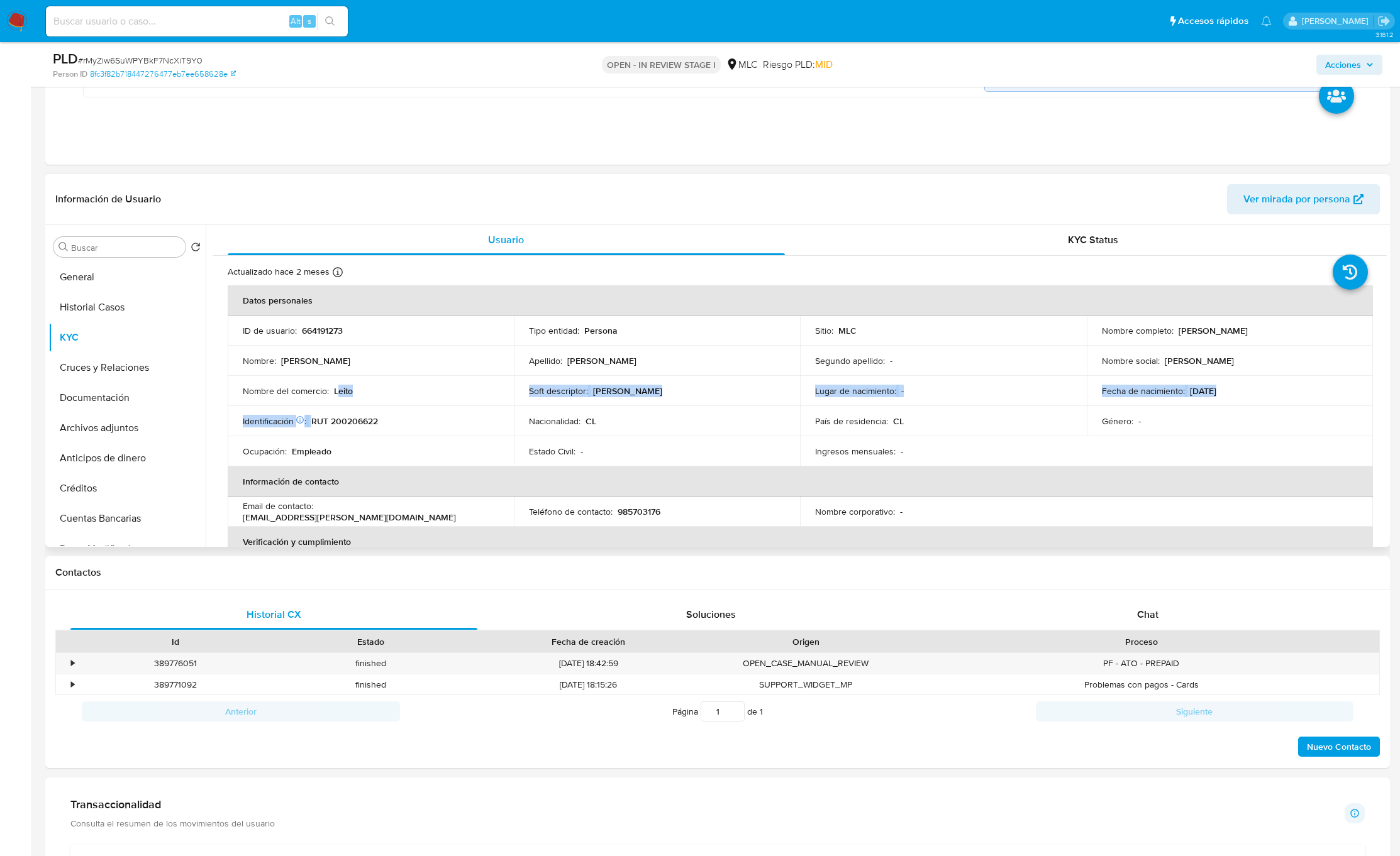
drag, startPoint x: 336, startPoint y: 389, endPoint x: 323, endPoint y: 411, distance: 25.6
click at [323, 409] on tbody "ID de usuario : 664191273 Tipo entidad : Persona Sitio : MLC Nombre completo : …" at bounding box center [800, 391] width 1145 height 151
click at [346, 420] on p "RUT 200206622" at bounding box center [345, 421] width 67 height 12
copy p "200206622"
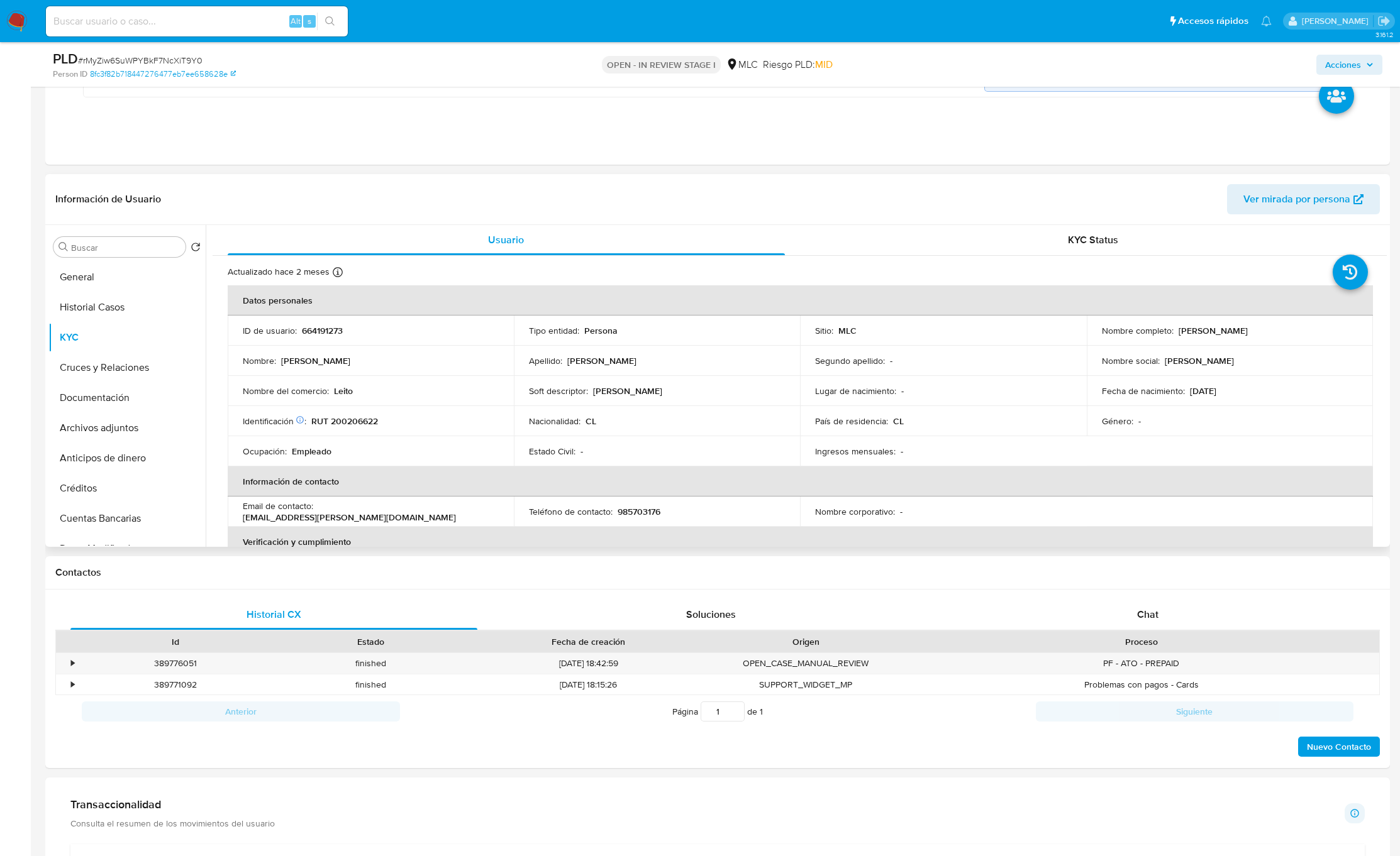
click at [1212, 396] on p "[DATE]" at bounding box center [1203, 391] width 26 height 12
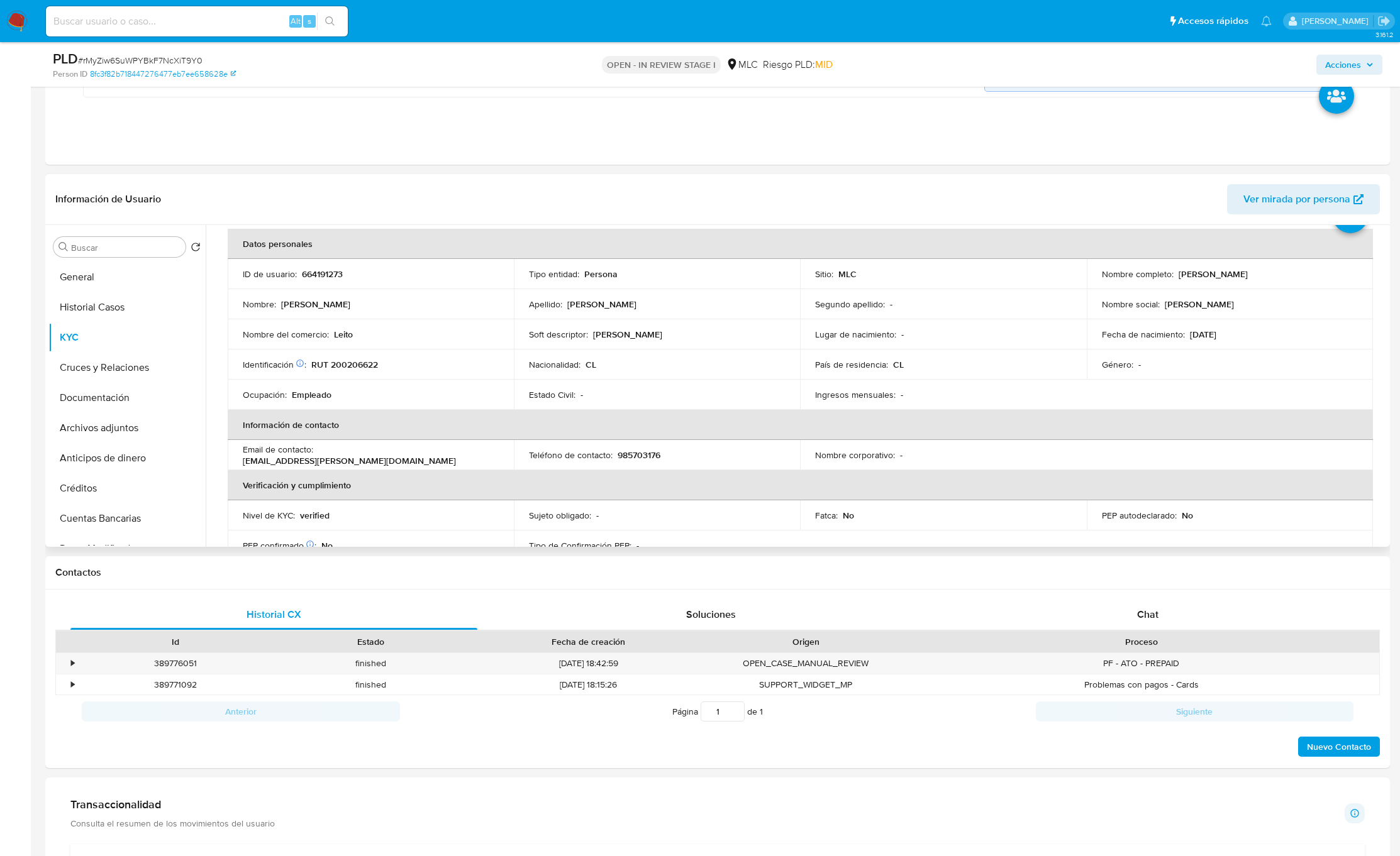
scroll to position [53, 0]
click at [70, 253] on div "Buscar" at bounding box center [119, 247] width 132 height 20
click at [72, 252] on input "Buscar" at bounding box center [125, 248] width 109 height 12
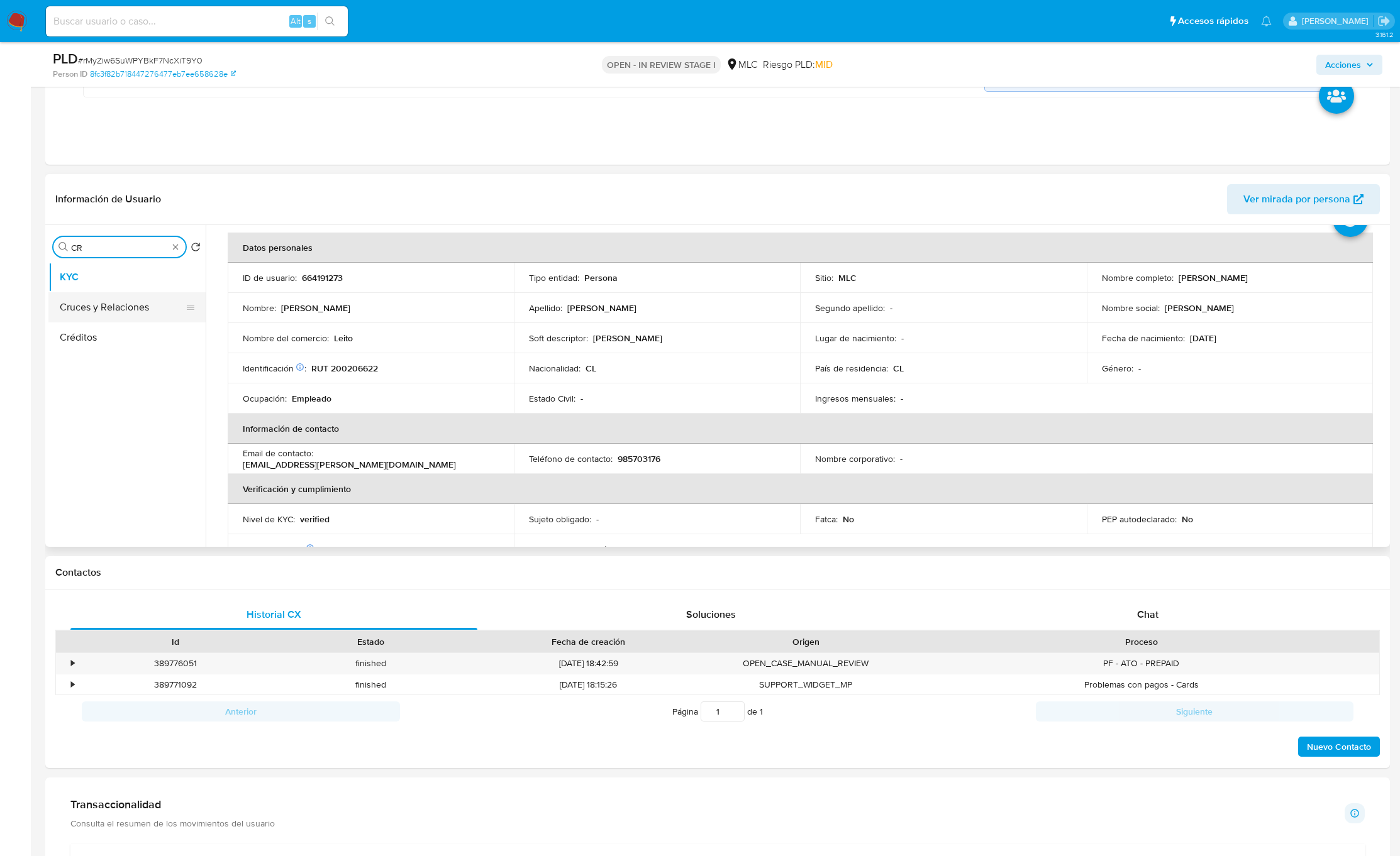
click at [84, 299] on button "Cruces y Relaciones" at bounding box center [122, 307] width 147 height 30
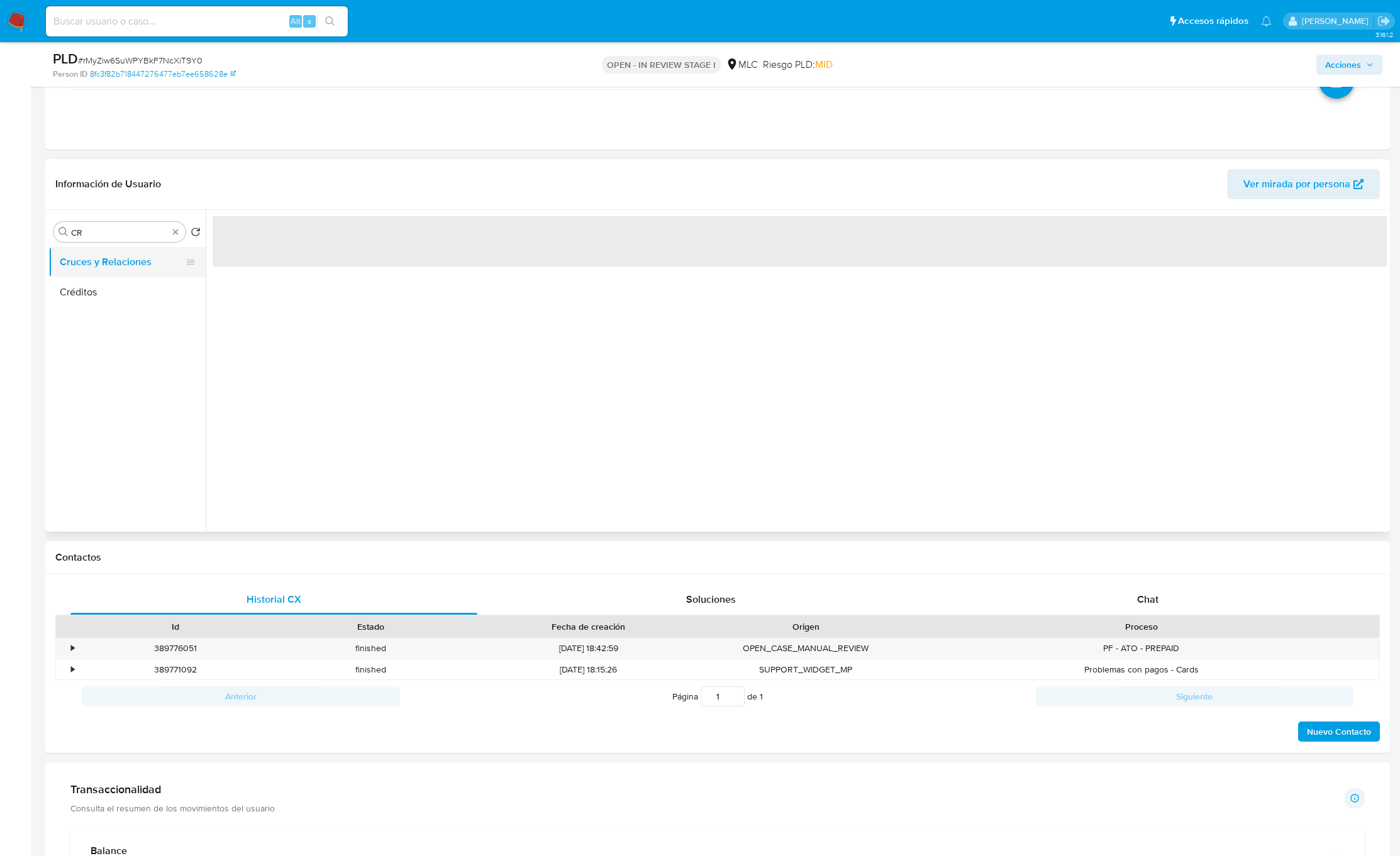
scroll to position [0, 0]
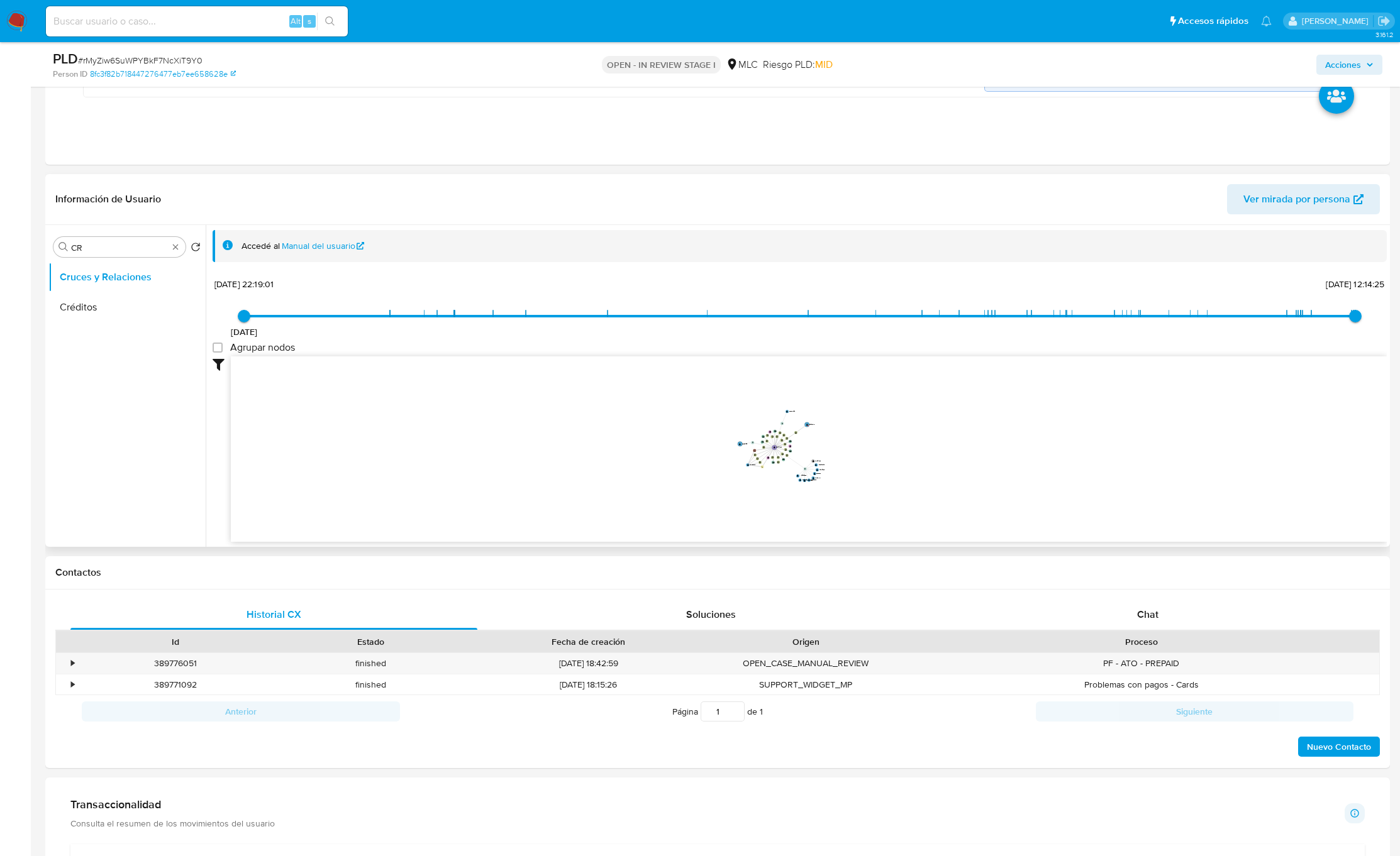
drag, startPoint x: 637, startPoint y: 447, endPoint x: 648, endPoint y: 442, distance: 12.1
click at [648, 442] on icon "device-629f768408813b001afa1e71  user-664191273  664191273 device-6849fb2162e…" at bounding box center [808, 448] width 1156 height 183
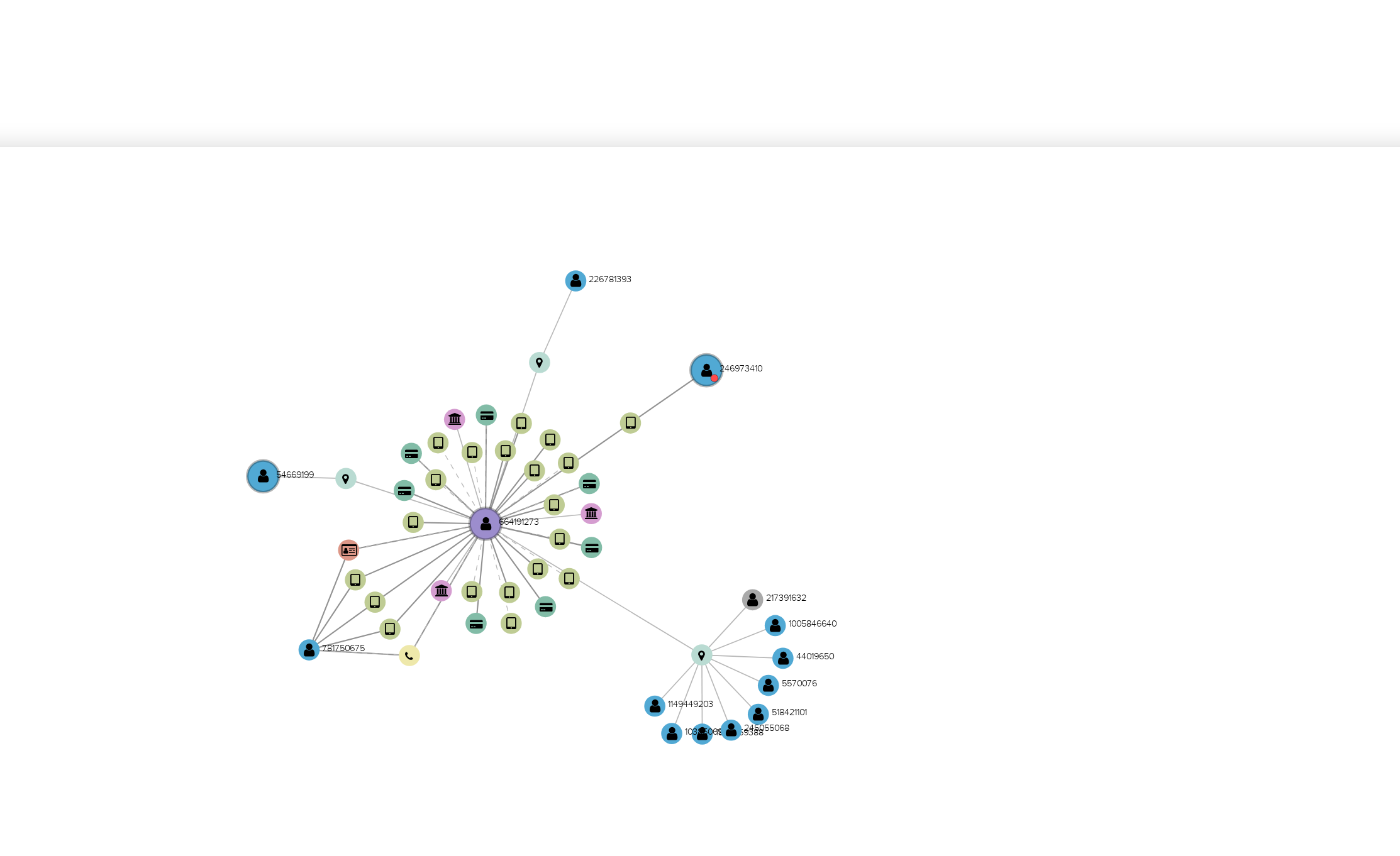
drag, startPoint x: 802, startPoint y: 454, endPoint x: 843, endPoint y: 467, distance: 43.0
click at [829, 464] on icon "device-629f768408813b001afa1e71  user-664191273  664191273 device-6849fb2162e…" at bounding box center [808, 448] width 1156 height 183
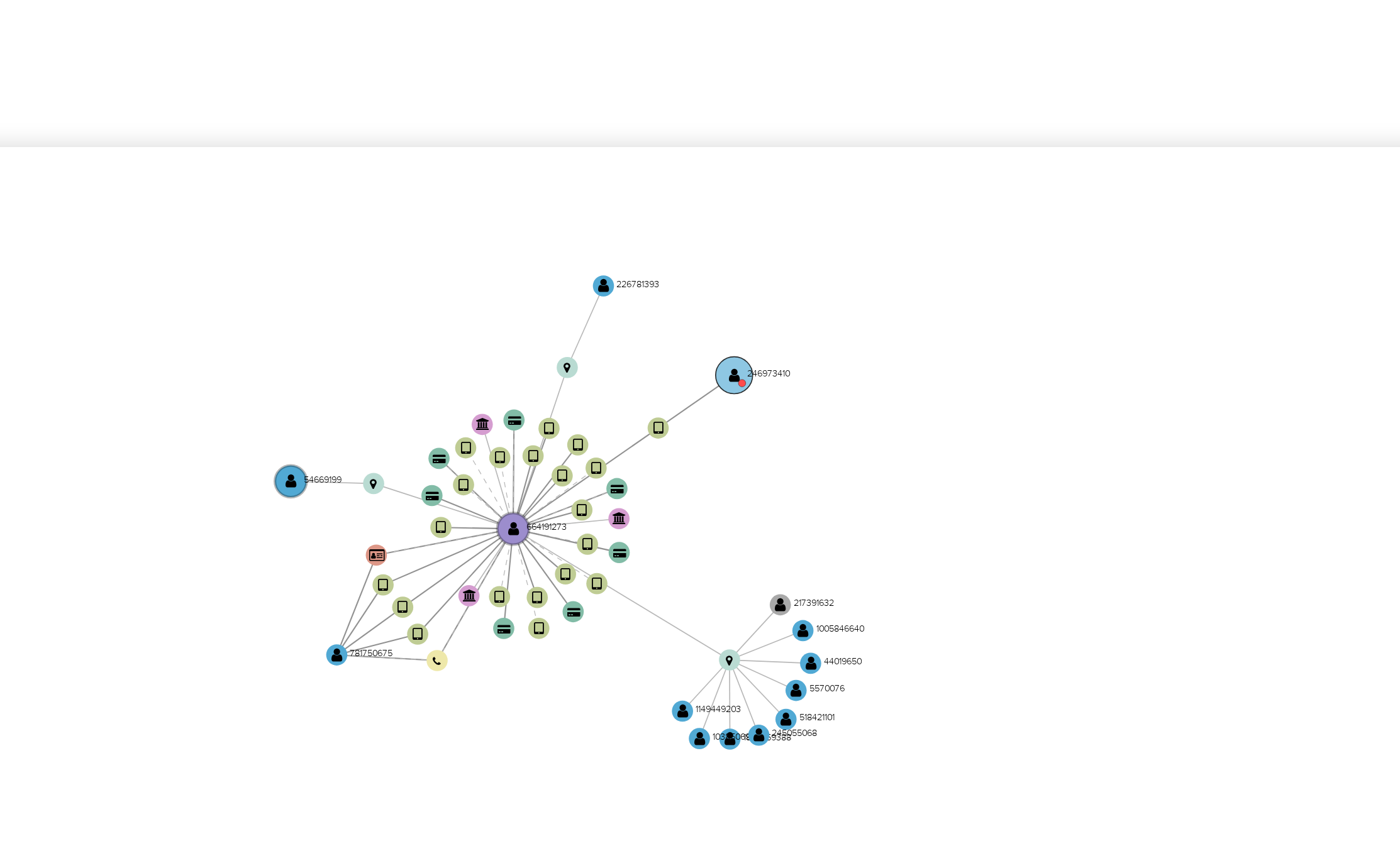
click at [784, 410] on circle at bounding box center [784, 413] width 9 height 9
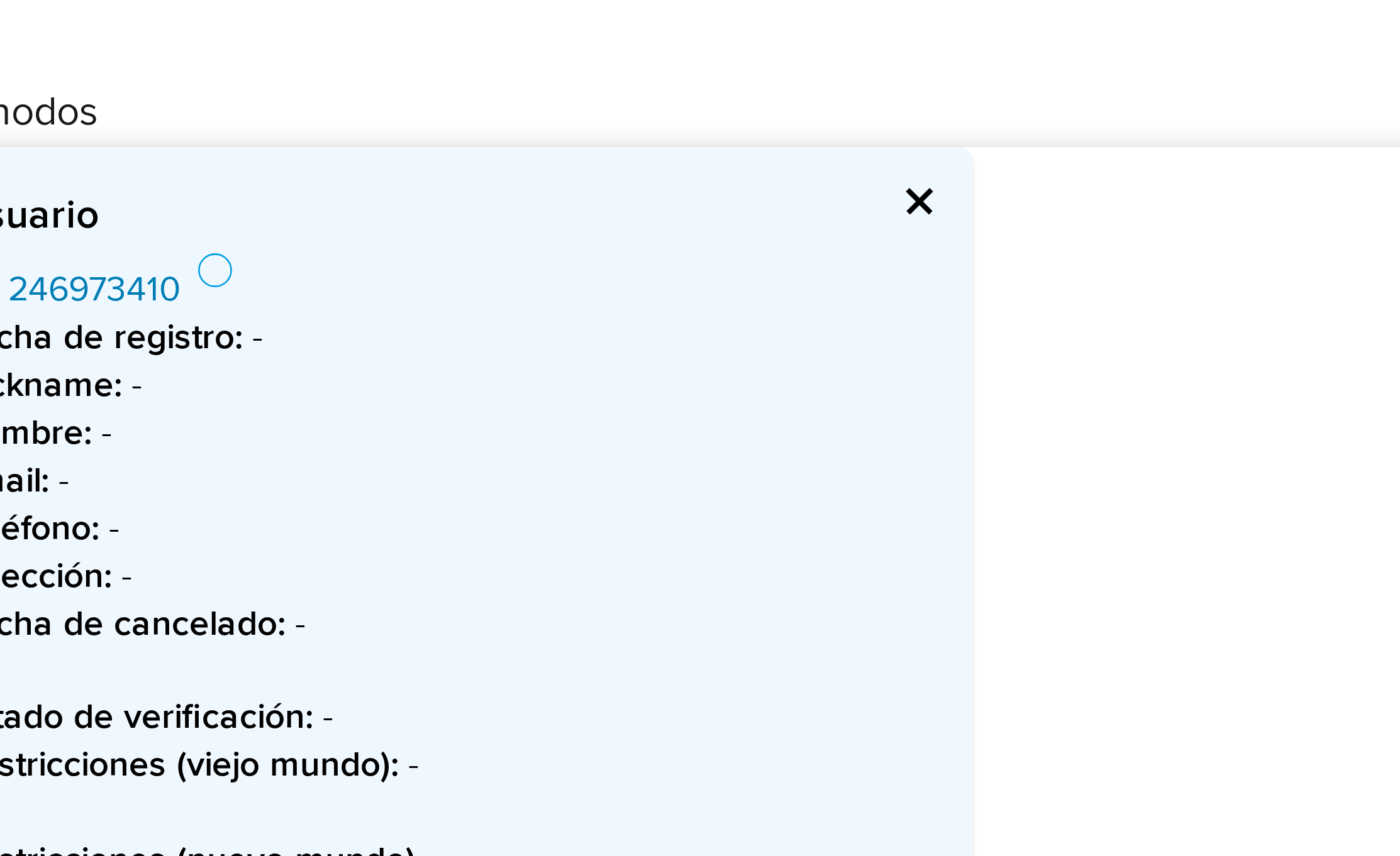
click at [306, 390] on link "246973410" at bounding box center [294, 392] width 43 height 12
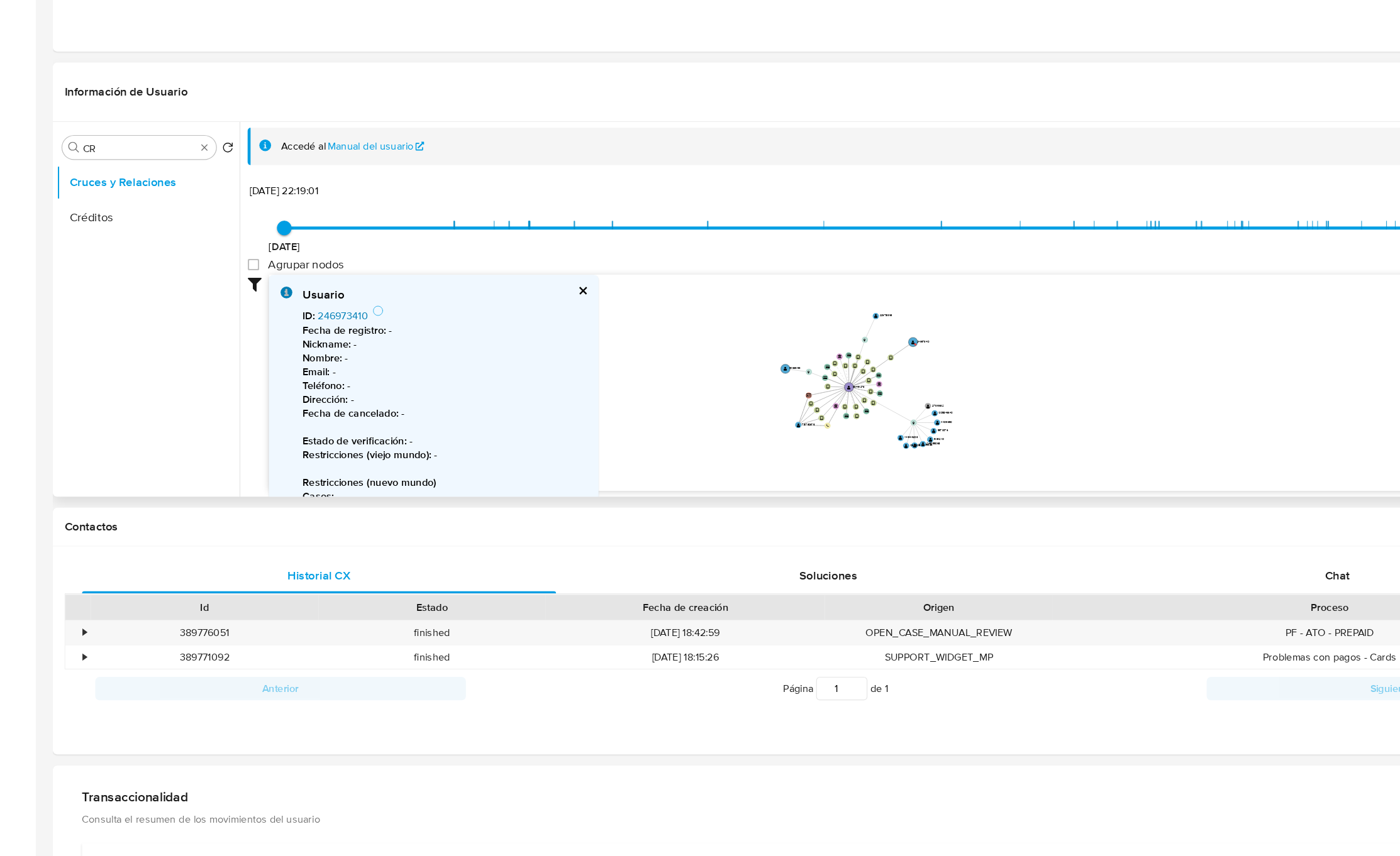
scroll to position [377, 0]
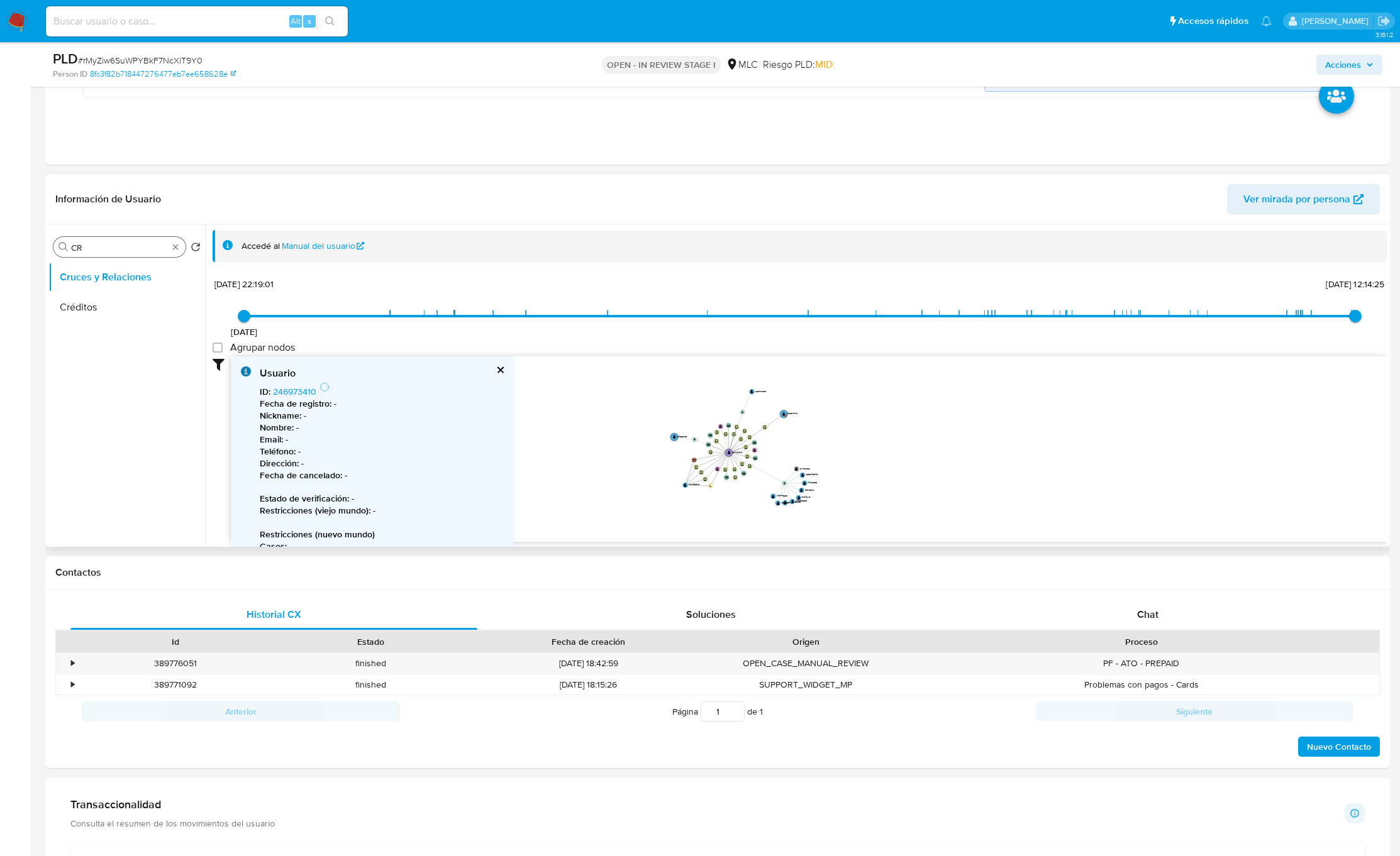
click at [115, 249] on input "CR" at bounding box center [119, 248] width 97 height 12
type input "DOC"
click at [115, 307] on button "Documentación" at bounding box center [122, 307] width 147 height 30
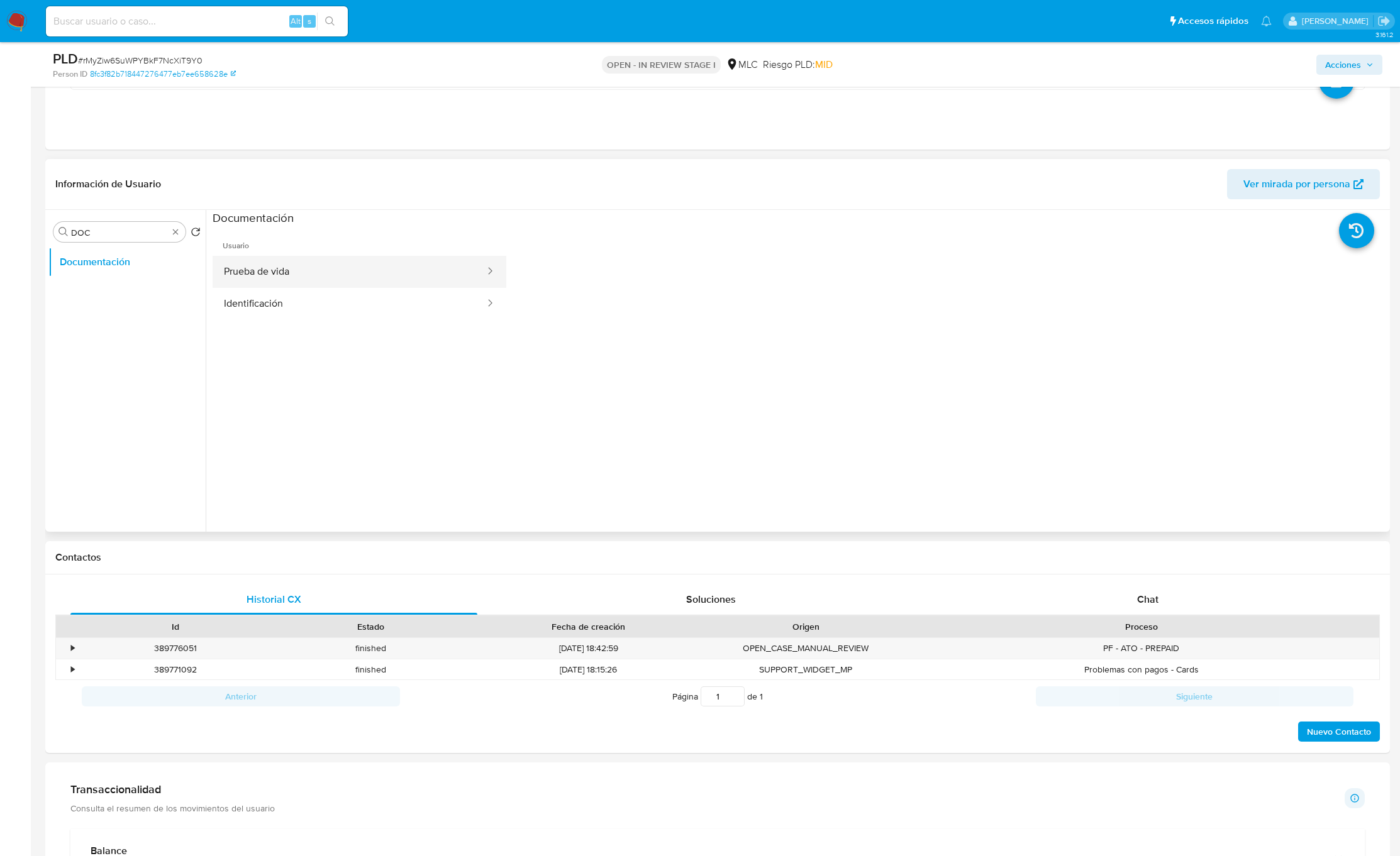
click at [304, 269] on button "Prueba de vida" at bounding box center [349, 272] width 273 height 32
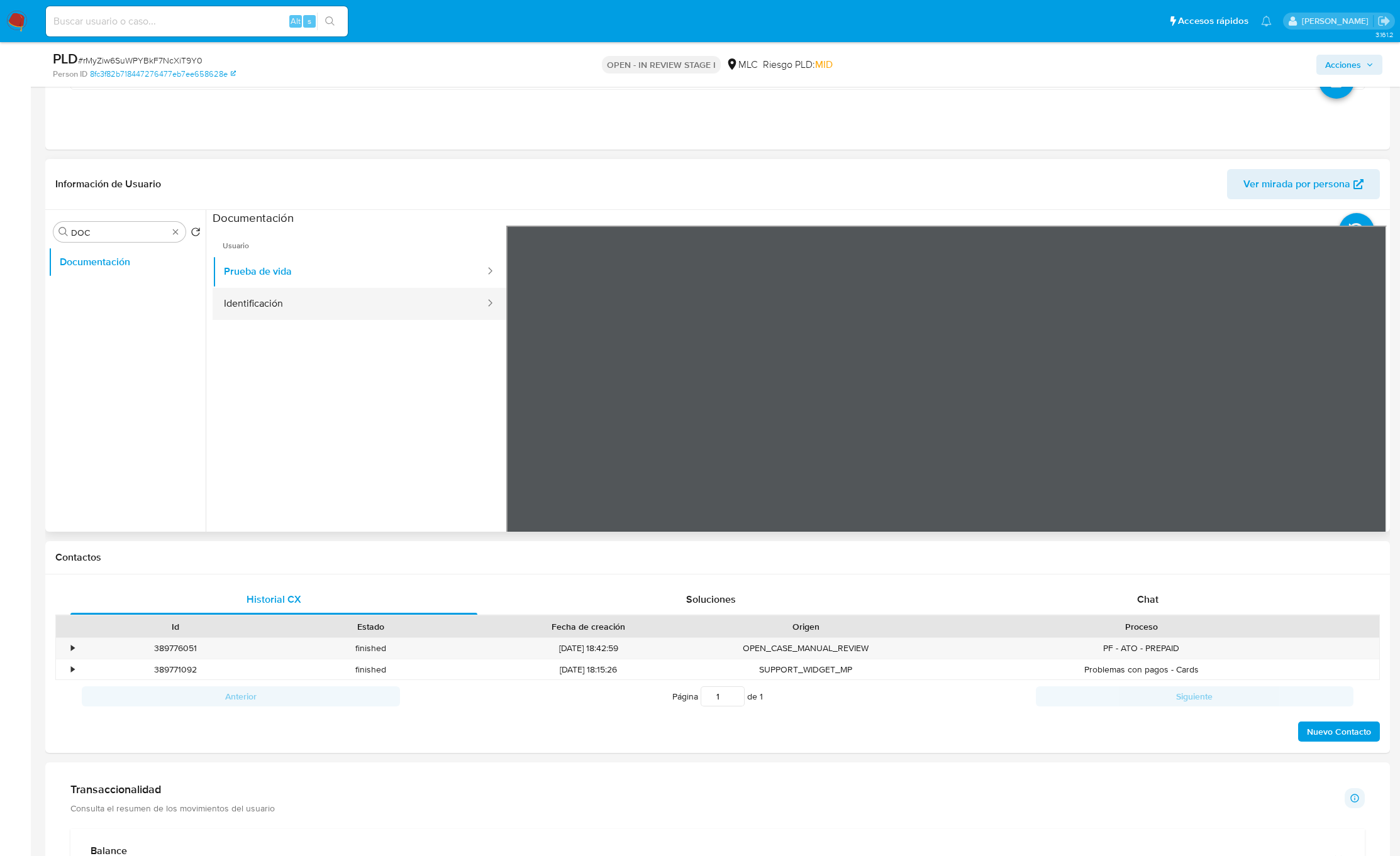
click at [242, 317] on button "Identificación" at bounding box center [349, 303] width 273 height 32
click at [1370, 432] on icon at bounding box center [1371, 430] width 8 height 12
click at [521, 437] on icon at bounding box center [522, 430] width 25 height 25
click at [1358, 430] on icon at bounding box center [1371, 430] width 25 height 25
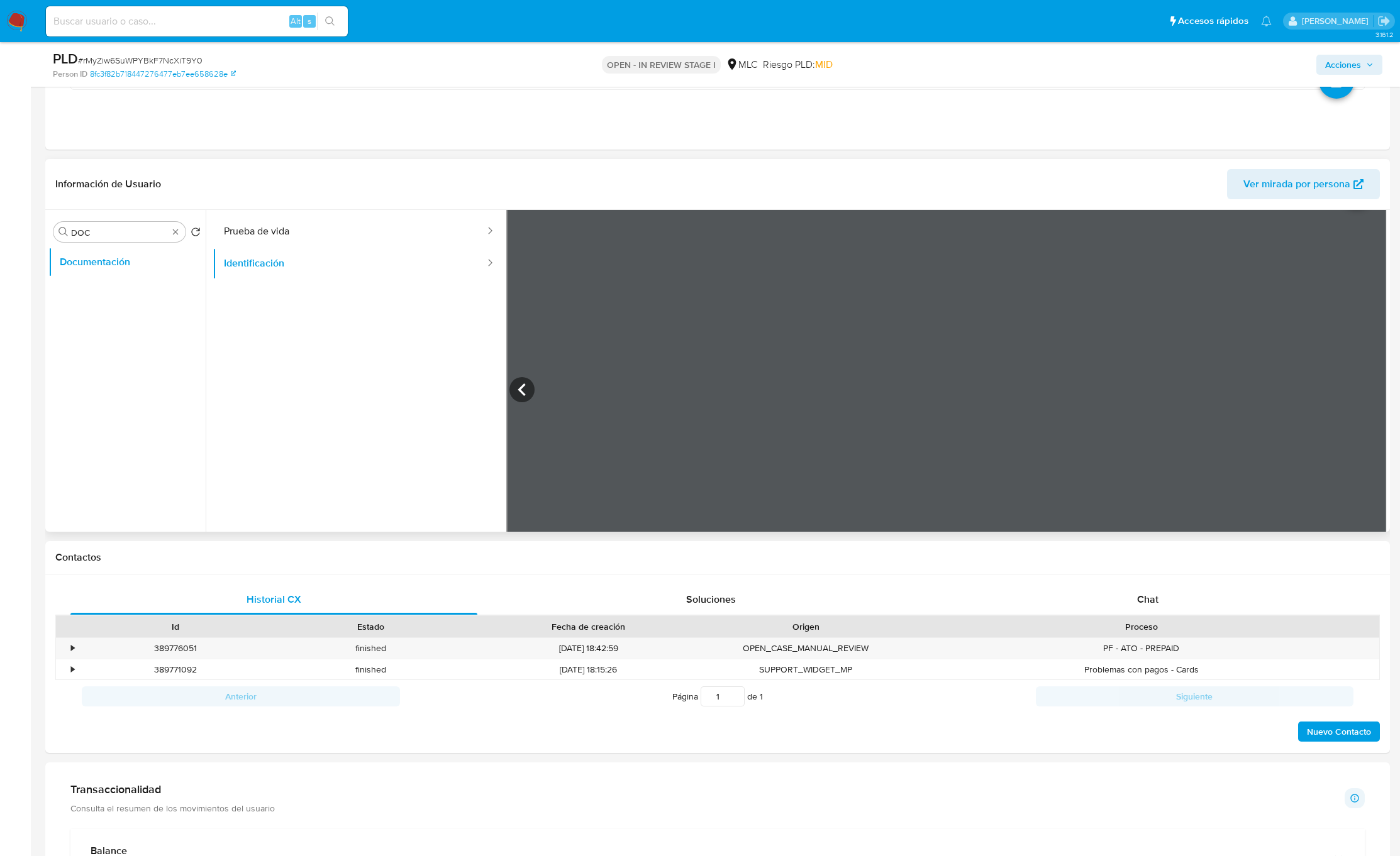
scroll to position [12, 0]
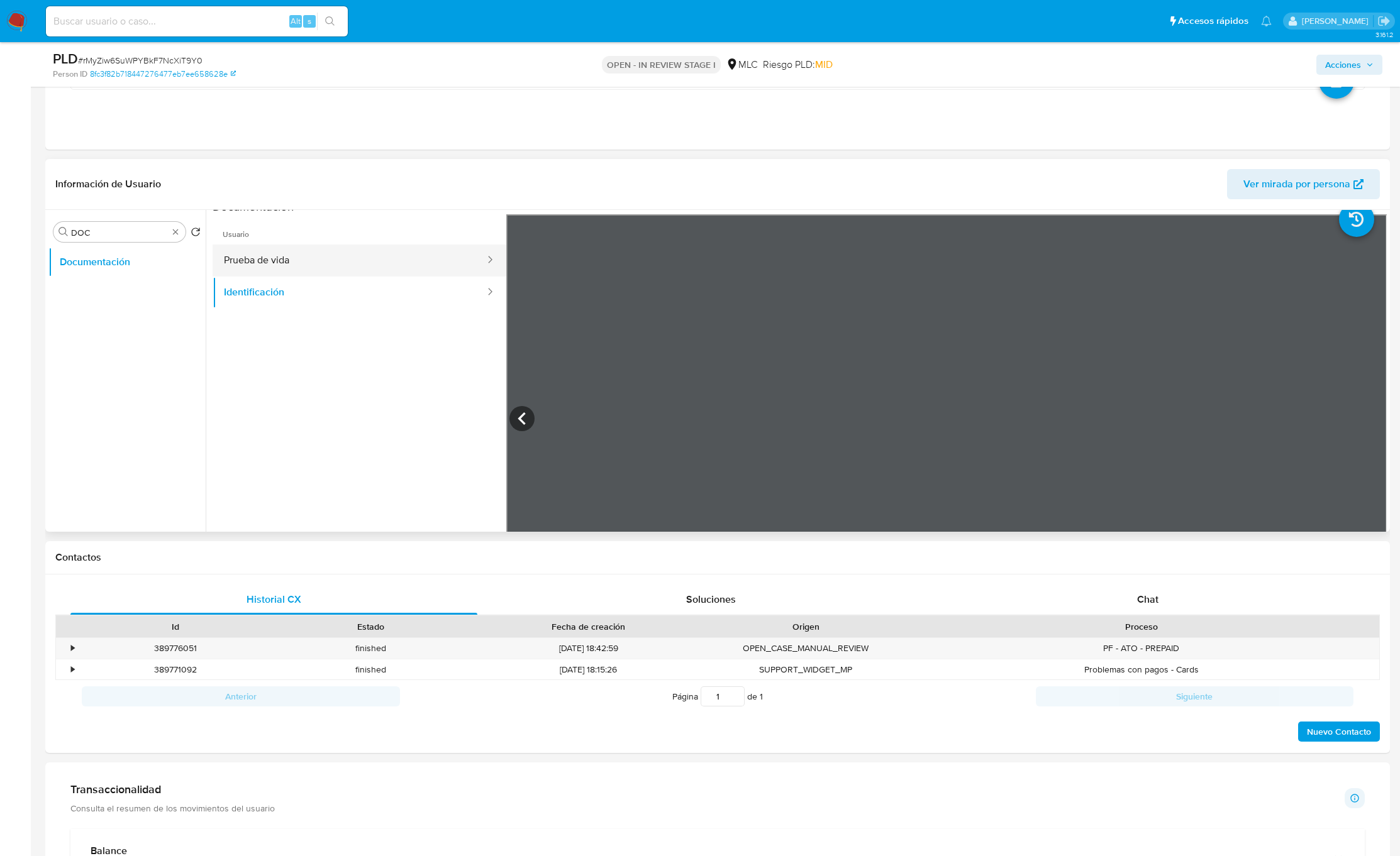
drag, startPoint x: 338, startPoint y: 282, endPoint x: 337, endPoint y: 276, distance: 6.1
click at [338, 279] on button "Identificación" at bounding box center [349, 292] width 273 height 32
click at [340, 269] on button "Prueba de vida" at bounding box center [349, 260] width 273 height 32
click at [1129, 615] on div "Chat" at bounding box center [1148, 599] width 407 height 30
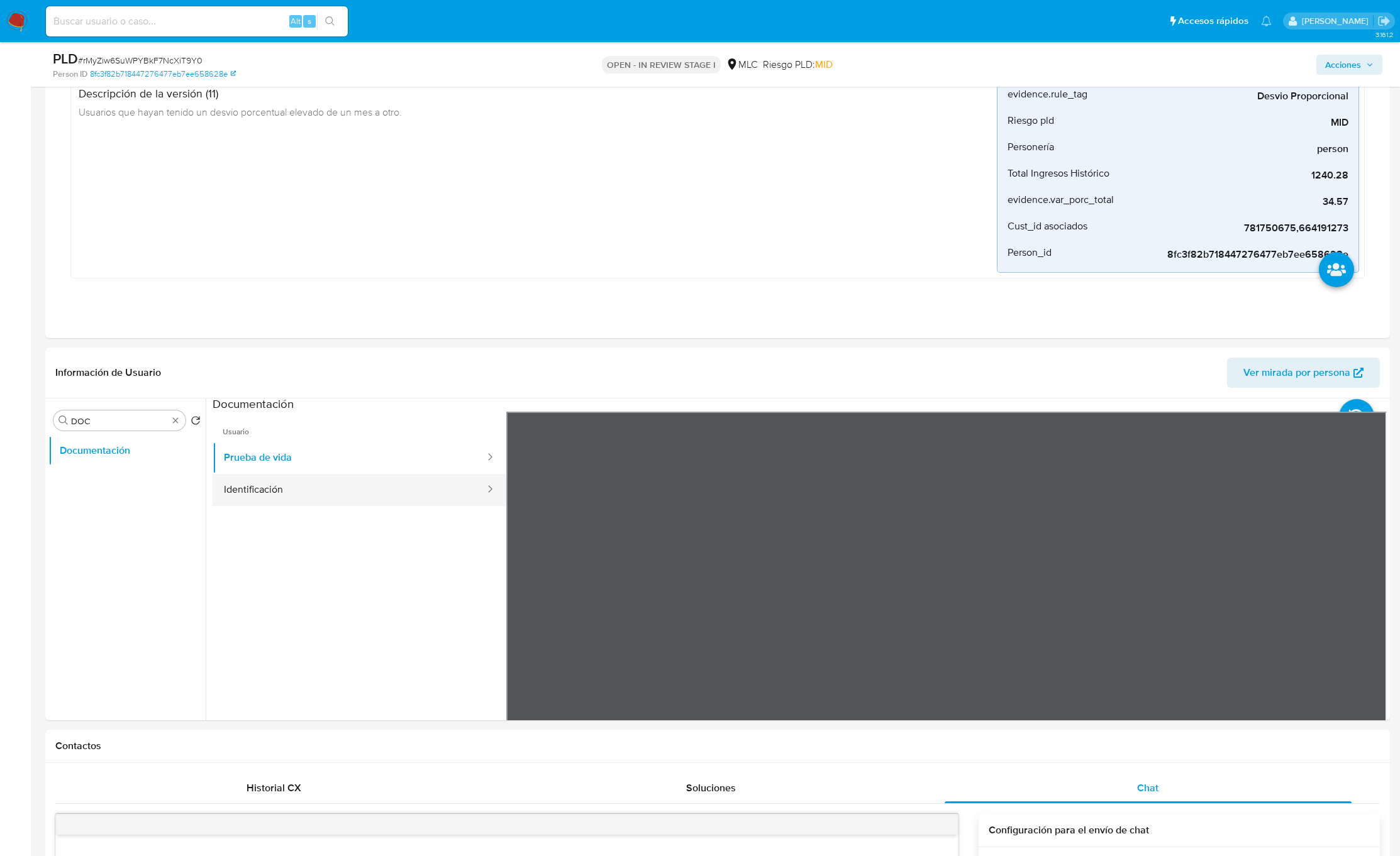
scroll to position [0, 0]
click at [248, 483] on button "Identificación" at bounding box center [349, 492] width 273 height 32
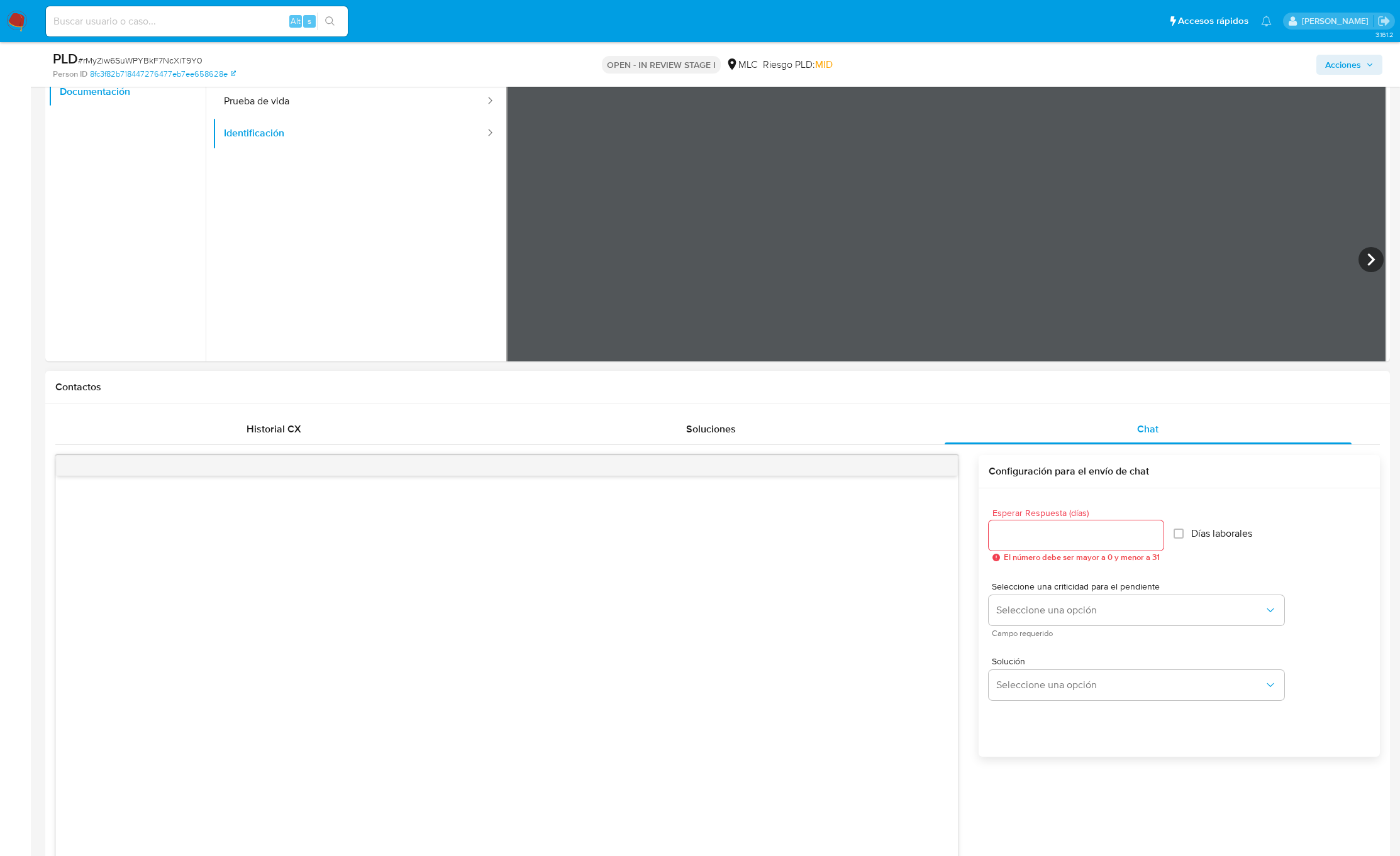
scroll to position [660, 0]
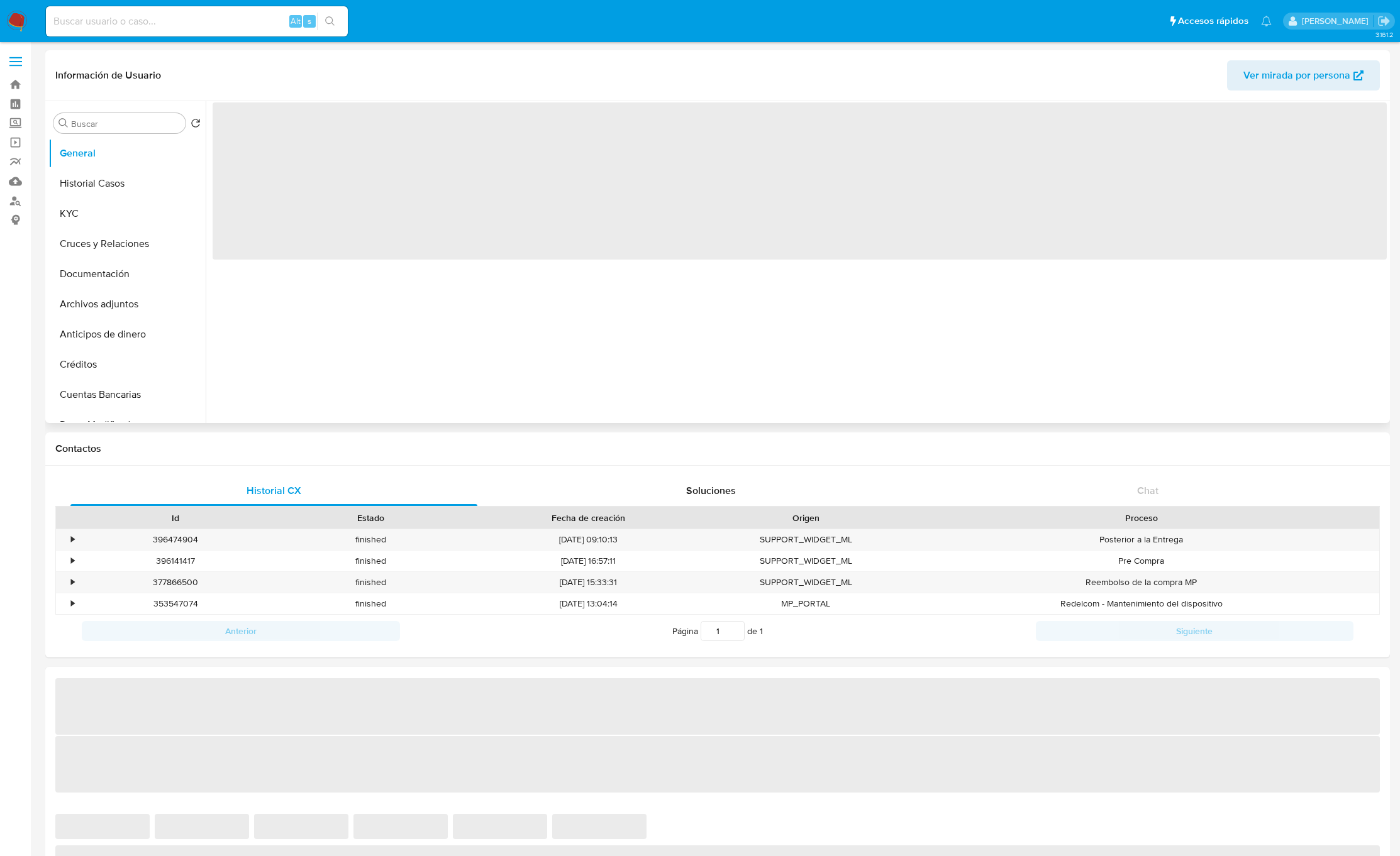
select select "10"
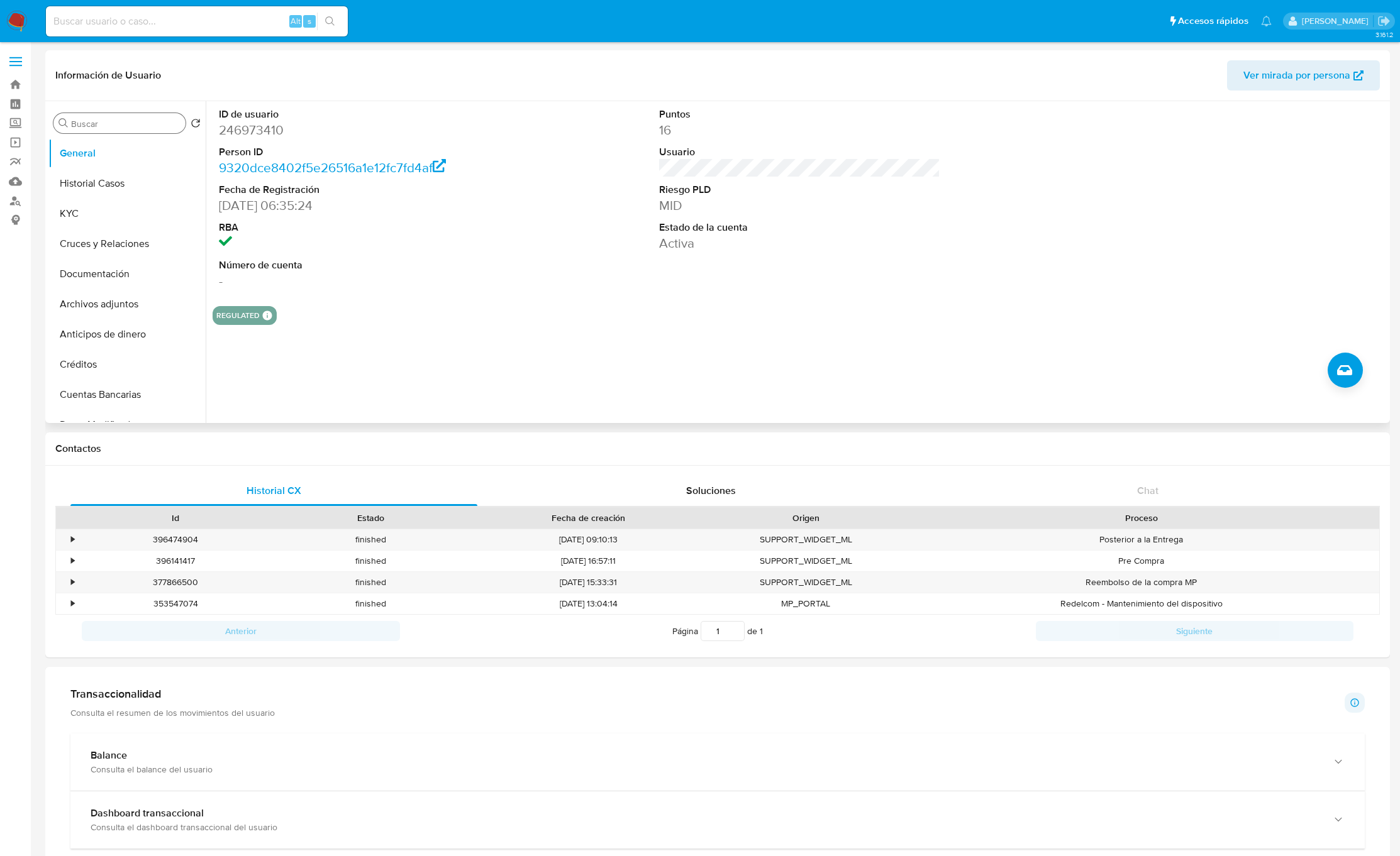
click at [106, 132] on div "Buscar" at bounding box center [119, 123] width 132 height 20
click at [108, 125] on input "Buscar" at bounding box center [125, 124] width 109 height 12
click at [112, 122] on input "Buscar" at bounding box center [125, 124] width 109 height 12
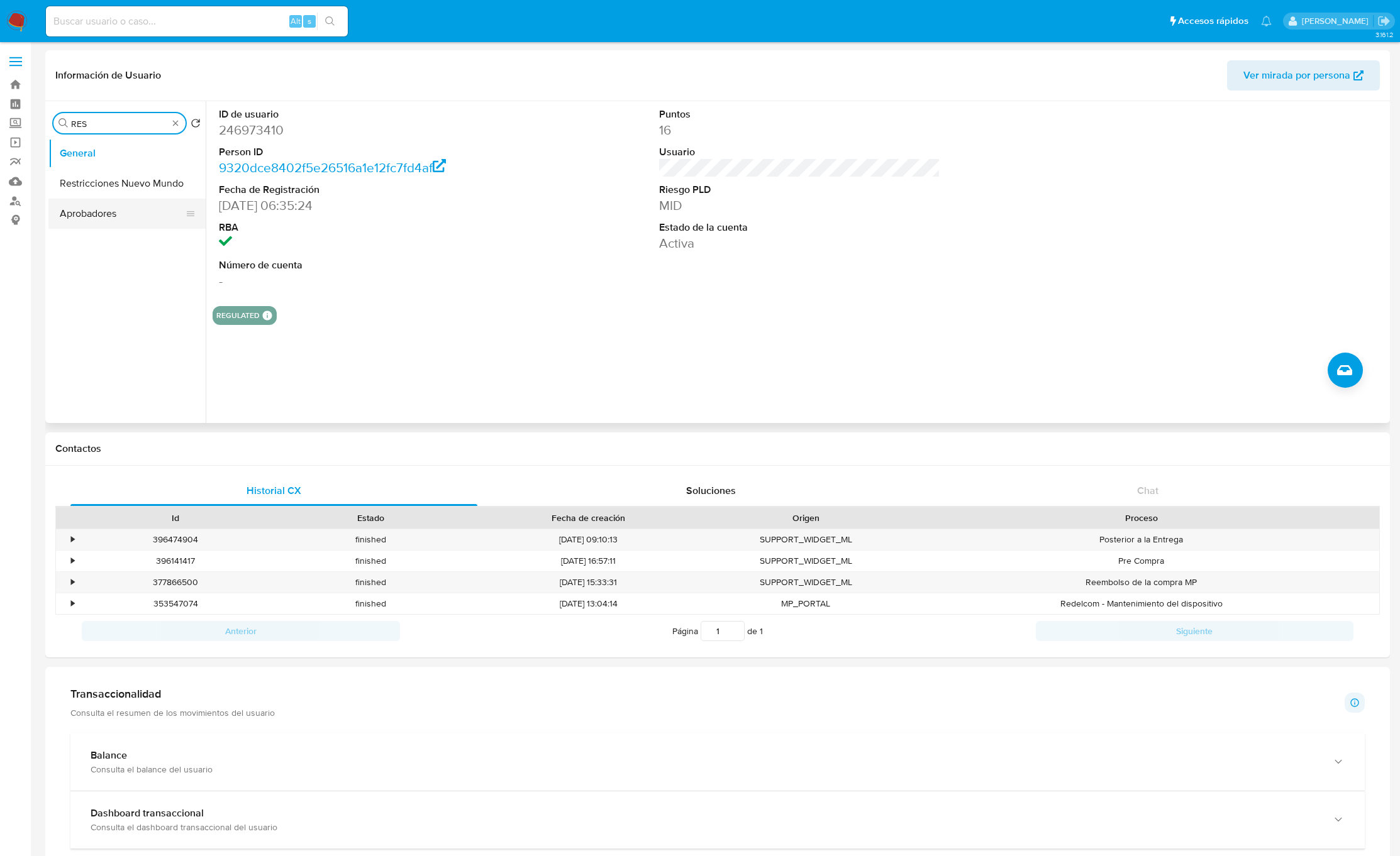
type input "RES"
click at [113, 179] on button "Restricciones Nuevo Mundo" at bounding box center [127, 183] width 157 height 30
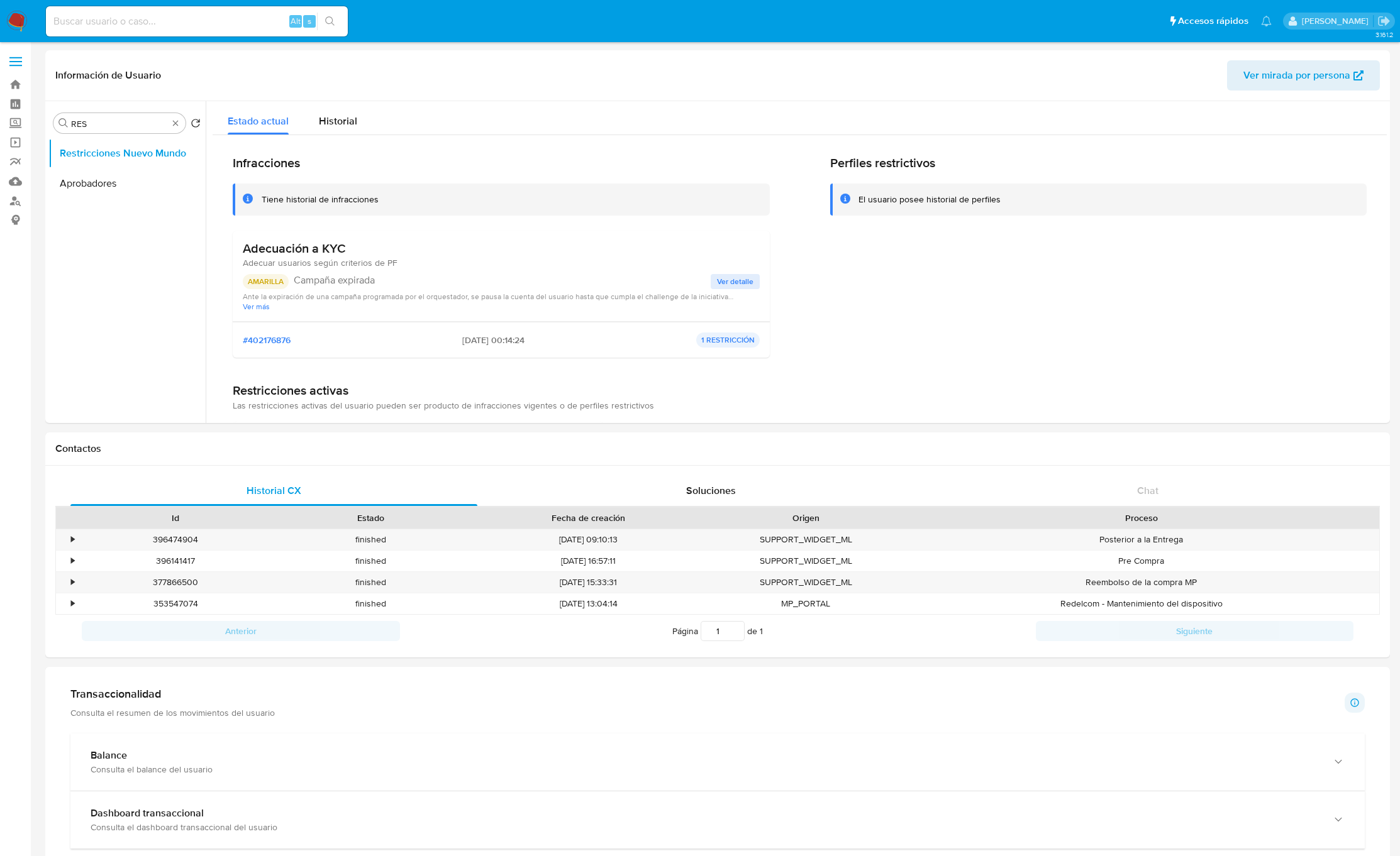
click at [276, 256] on span "Adecuar usuarios según criterios de PF" at bounding box center [321, 262] width 155 height 12
click at [290, 306] on span "Ver más" at bounding box center [502, 306] width 517 height 9
click at [272, 269] on div "Adecuación a KYC Adecuar usuarios según criterios de PF AMARILLA Campaña expira…" at bounding box center [502, 280] width 517 height 80
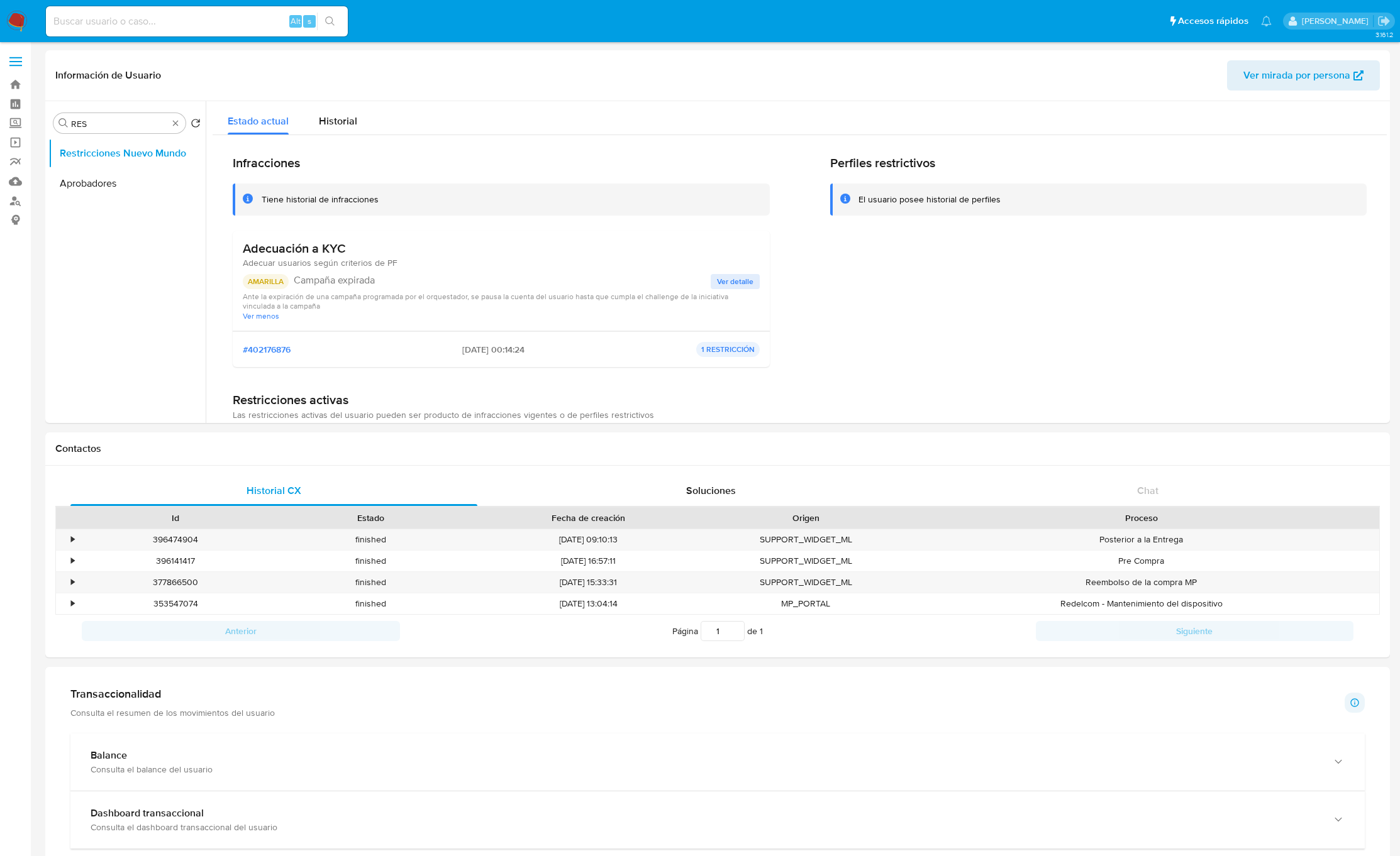
click at [272, 269] on div "Adecuación a KYC Adecuar usuarios según criterios de PF AMARILLA Campaña expira…" at bounding box center [502, 280] width 517 height 80
click at [273, 268] on span "Adecuar usuarios según criterios de PF" at bounding box center [321, 262] width 155 height 12
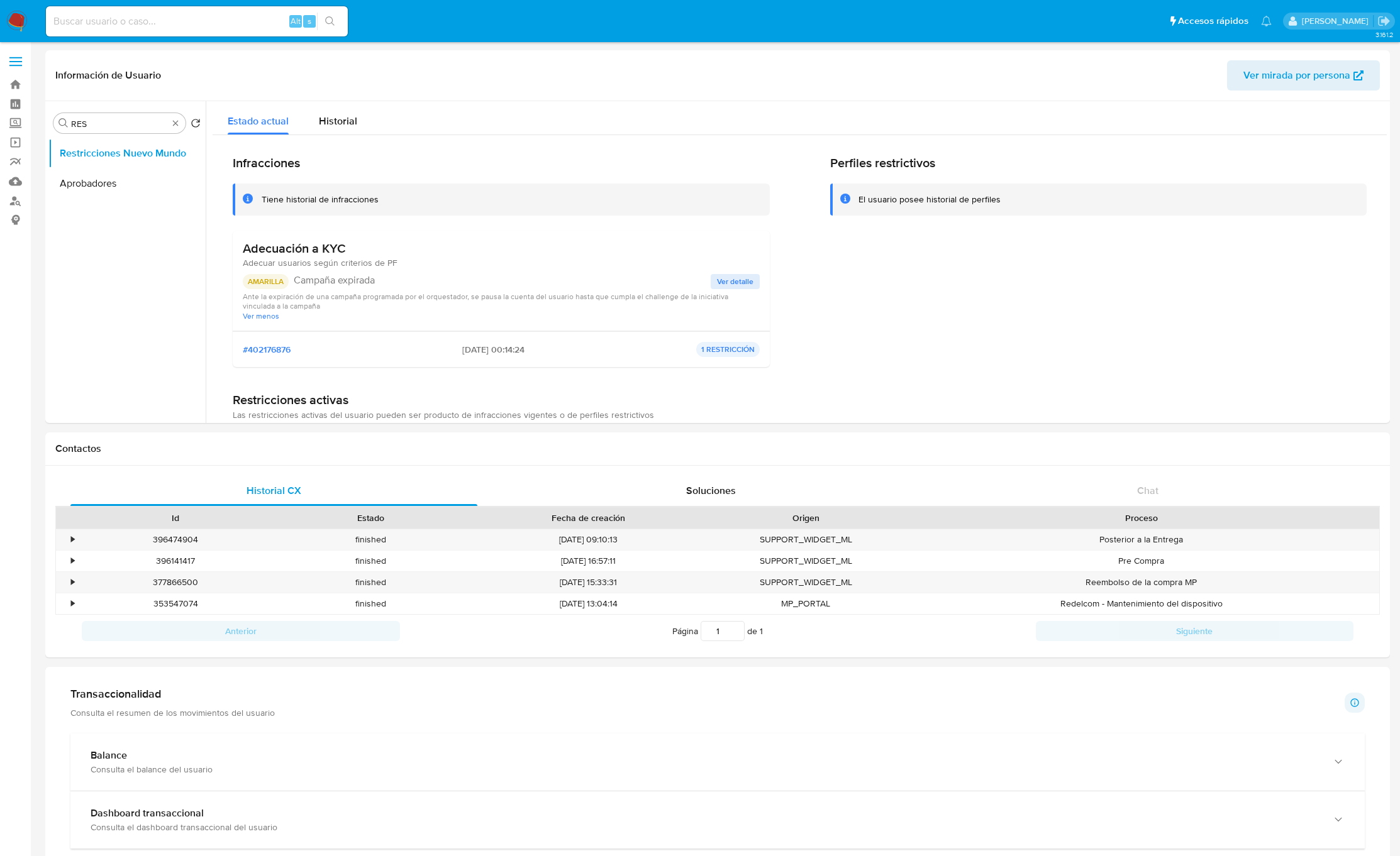
click at [304, 279] on p "Campaña expirada" at bounding box center [502, 280] width 417 height 12
drag, startPoint x: 102, startPoint y: 132, endPoint x: 99, endPoint y: 123, distance: 9.5
click at [102, 131] on div "Buscar RES" at bounding box center [119, 123] width 132 height 20
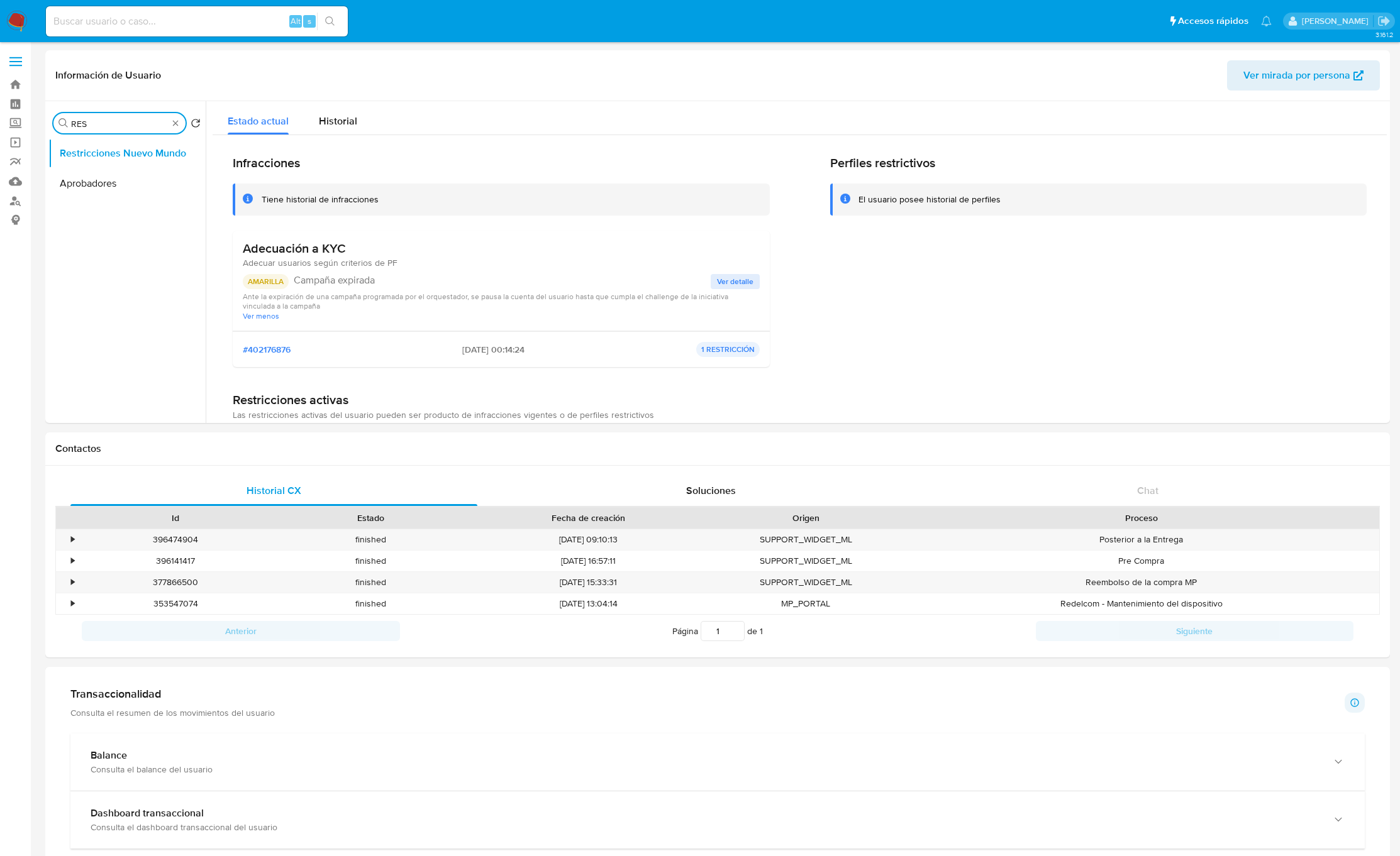
click at [99, 123] on input "RES" at bounding box center [119, 124] width 97 height 12
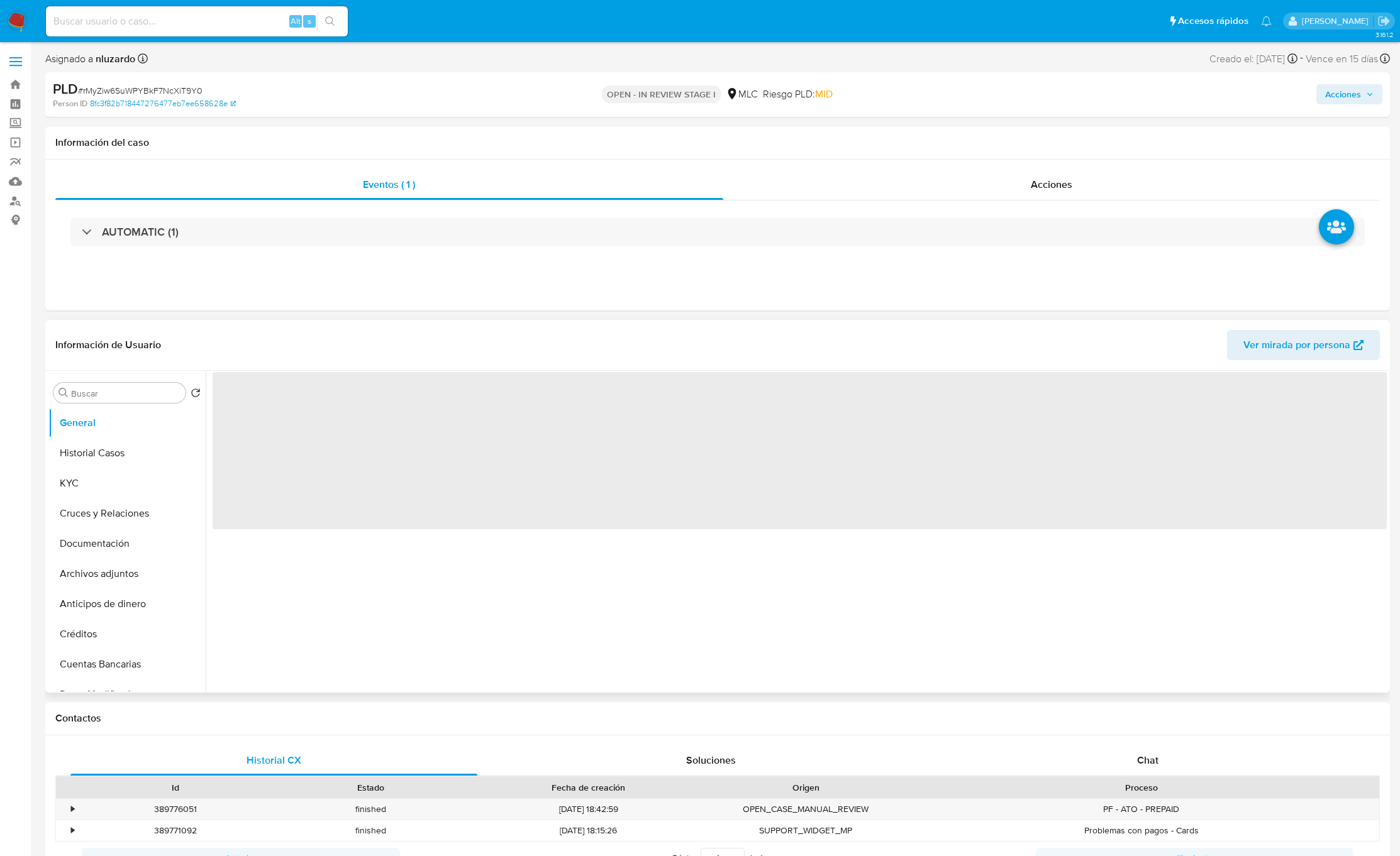
select select "10"
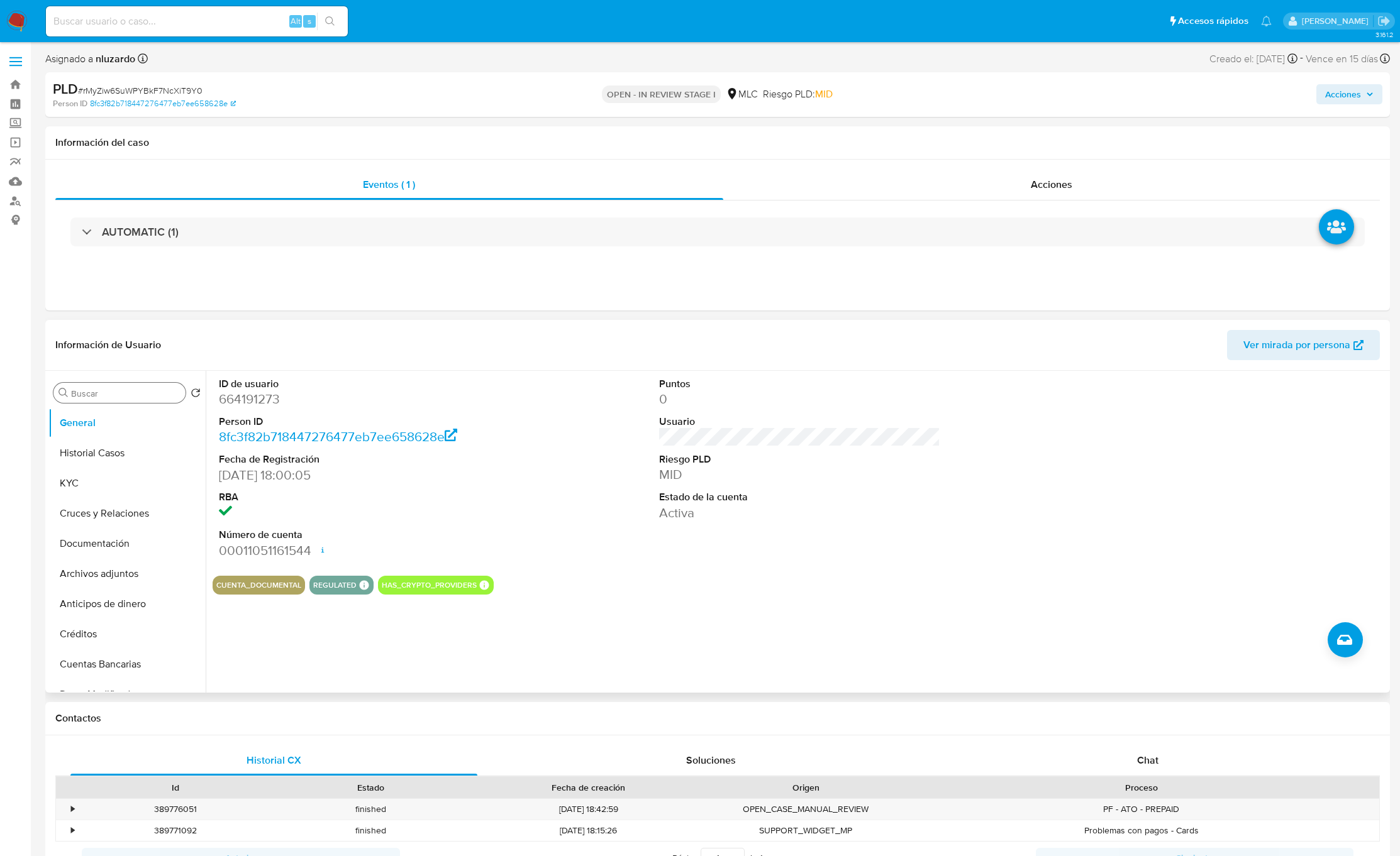
click at [97, 396] on input "Buscar" at bounding box center [125, 393] width 109 height 12
type input "DOC"
click at [83, 453] on button "Documentación" at bounding box center [122, 453] width 147 height 30
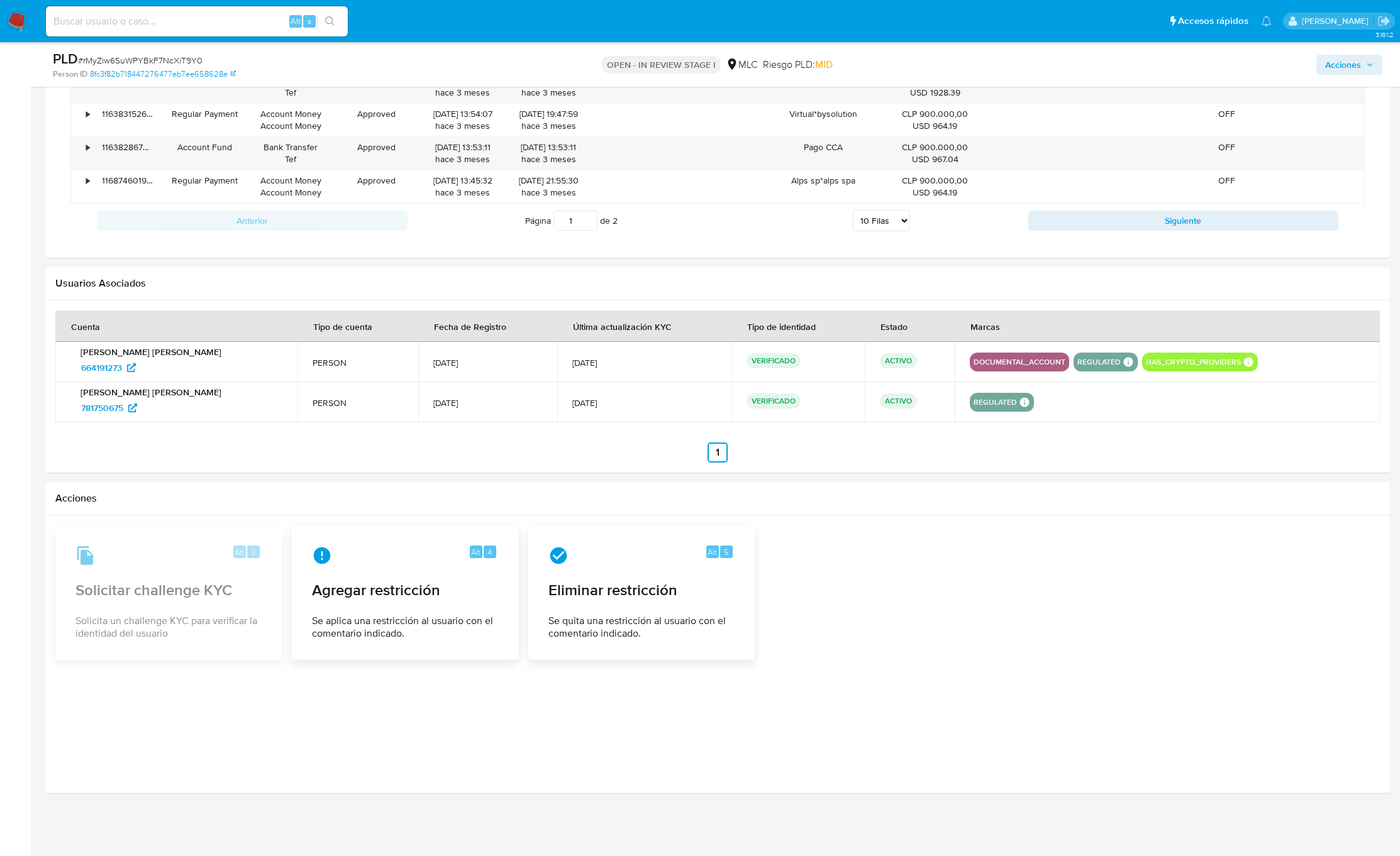
scroll to position [1339, 0]
click at [1000, 679] on div at bounding box center [717, 654] width 1324 height 258
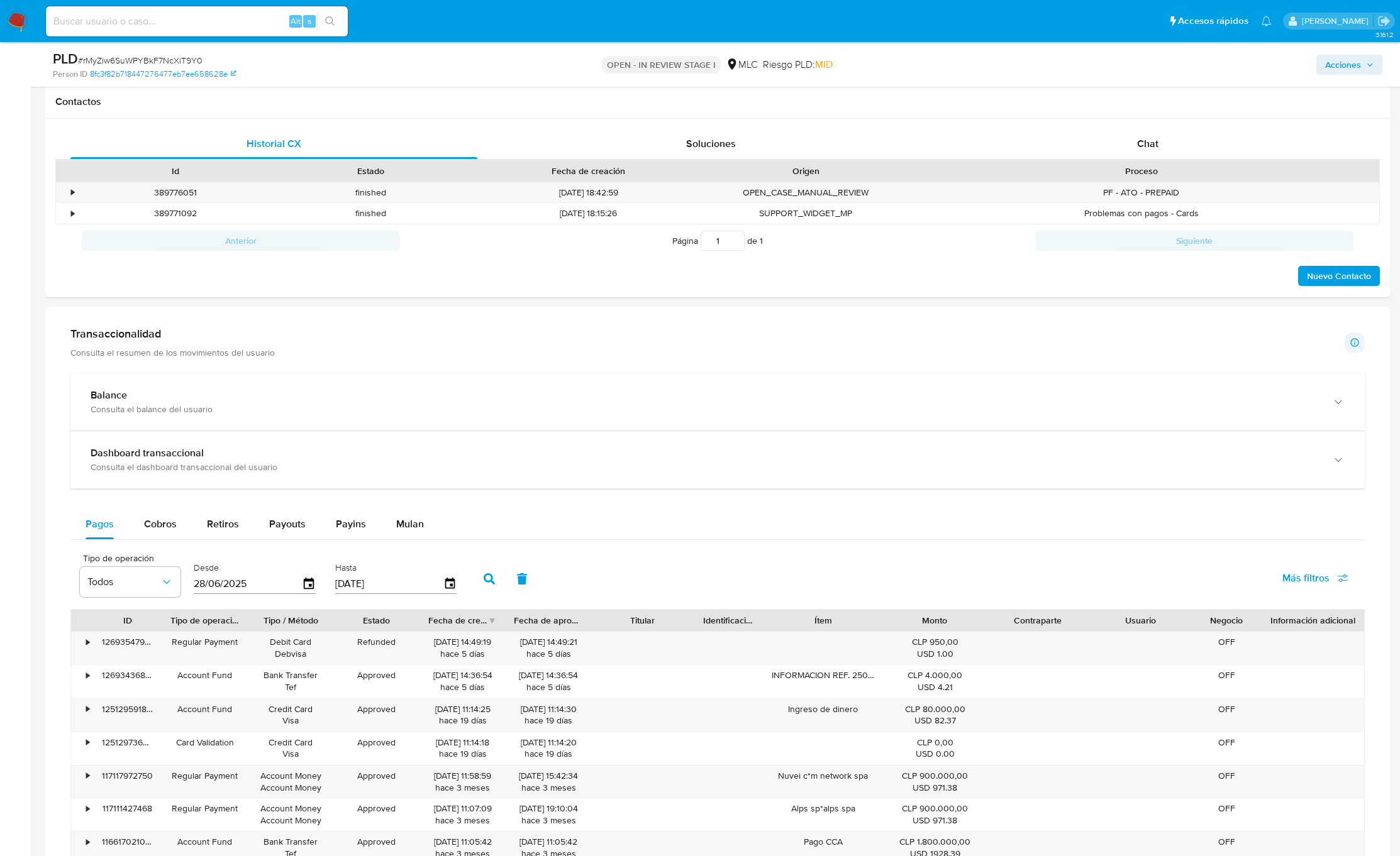
scroll to position [566, 0]
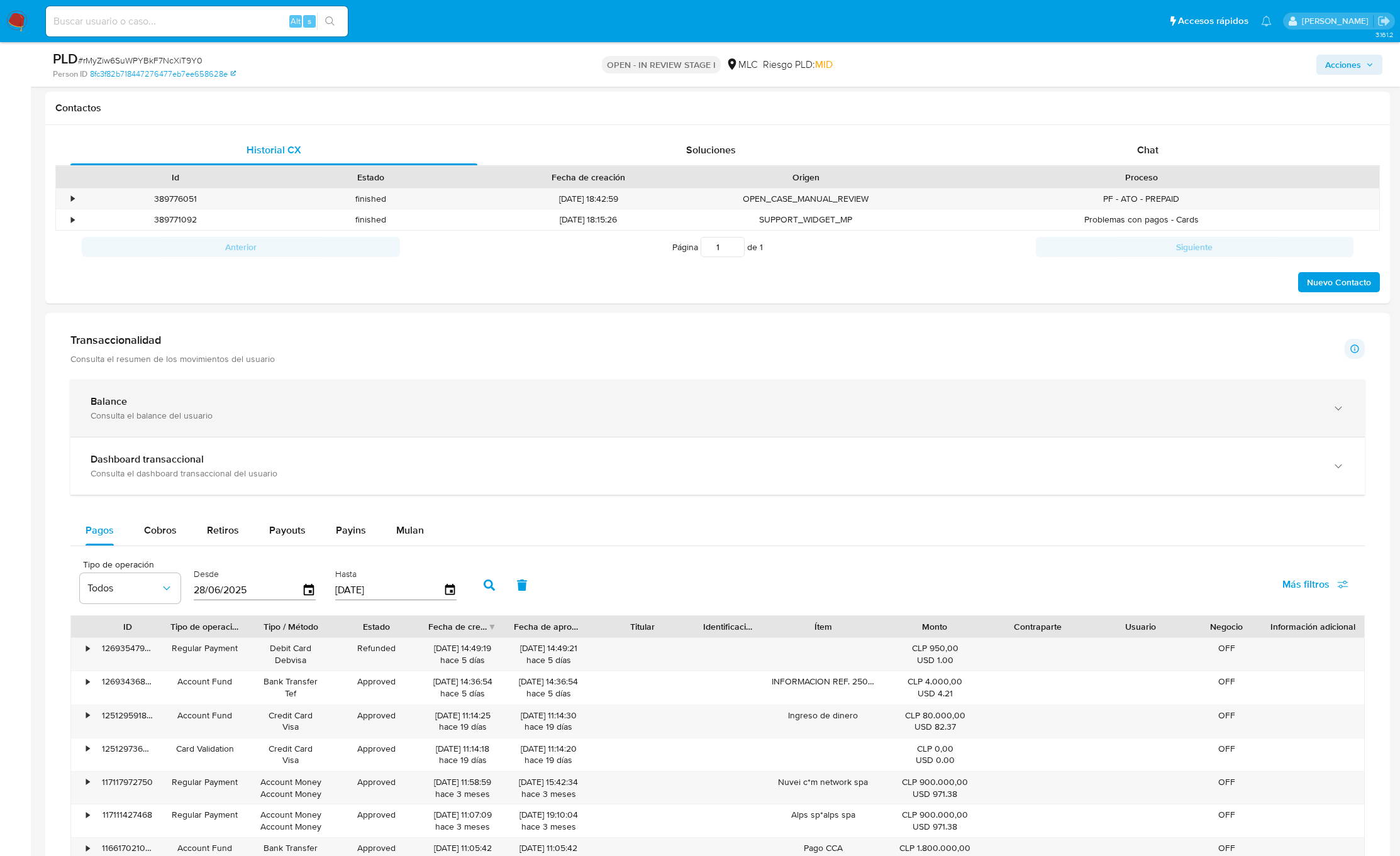
click at [204, 407] on div "Balance" at bounding box center [705, 402] width 1229 height 12
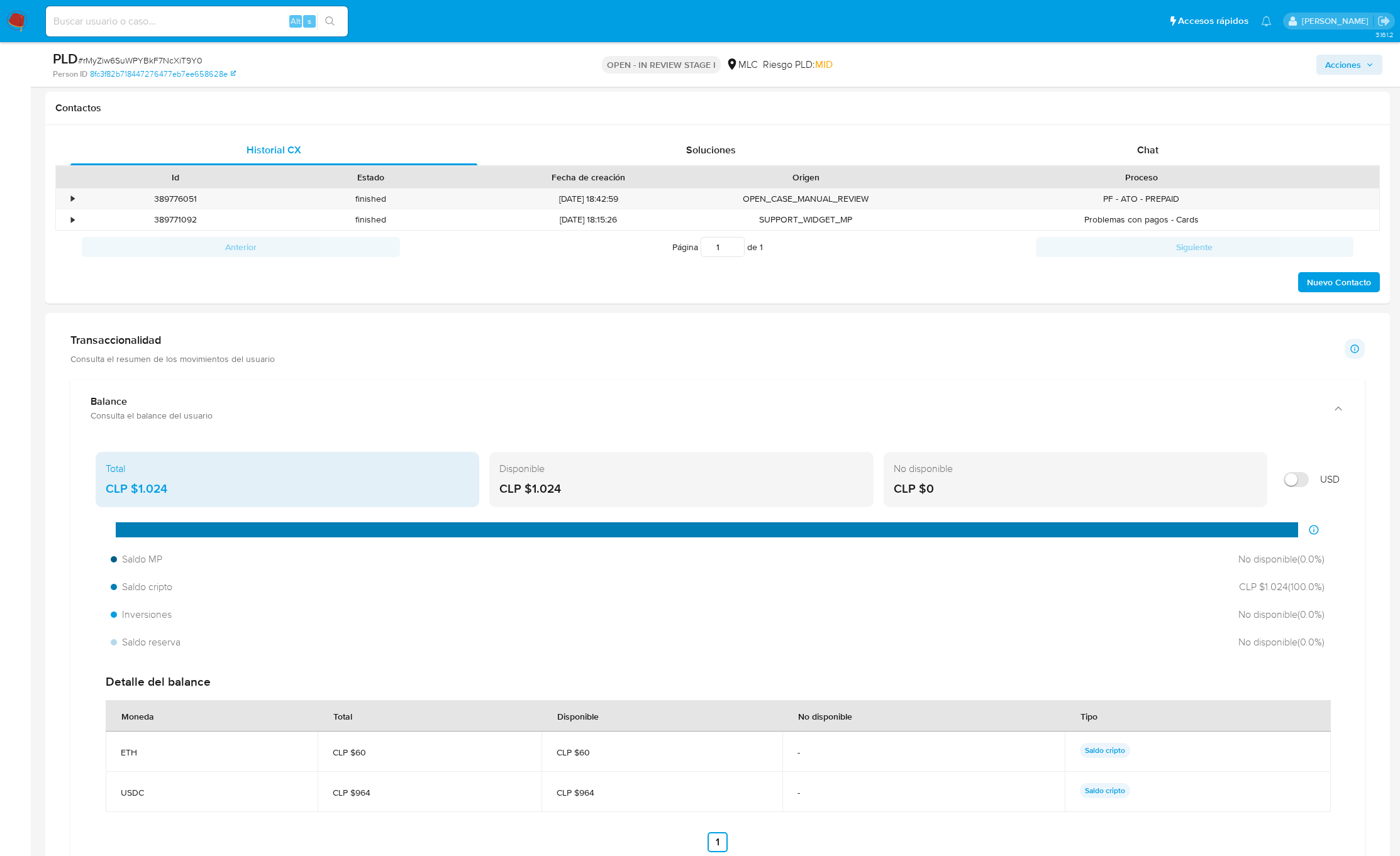
click at [1308, 481] on input "Mostrar en USD" at bounding box center [1296, 479] width 25 height 15
checkbox input "true"
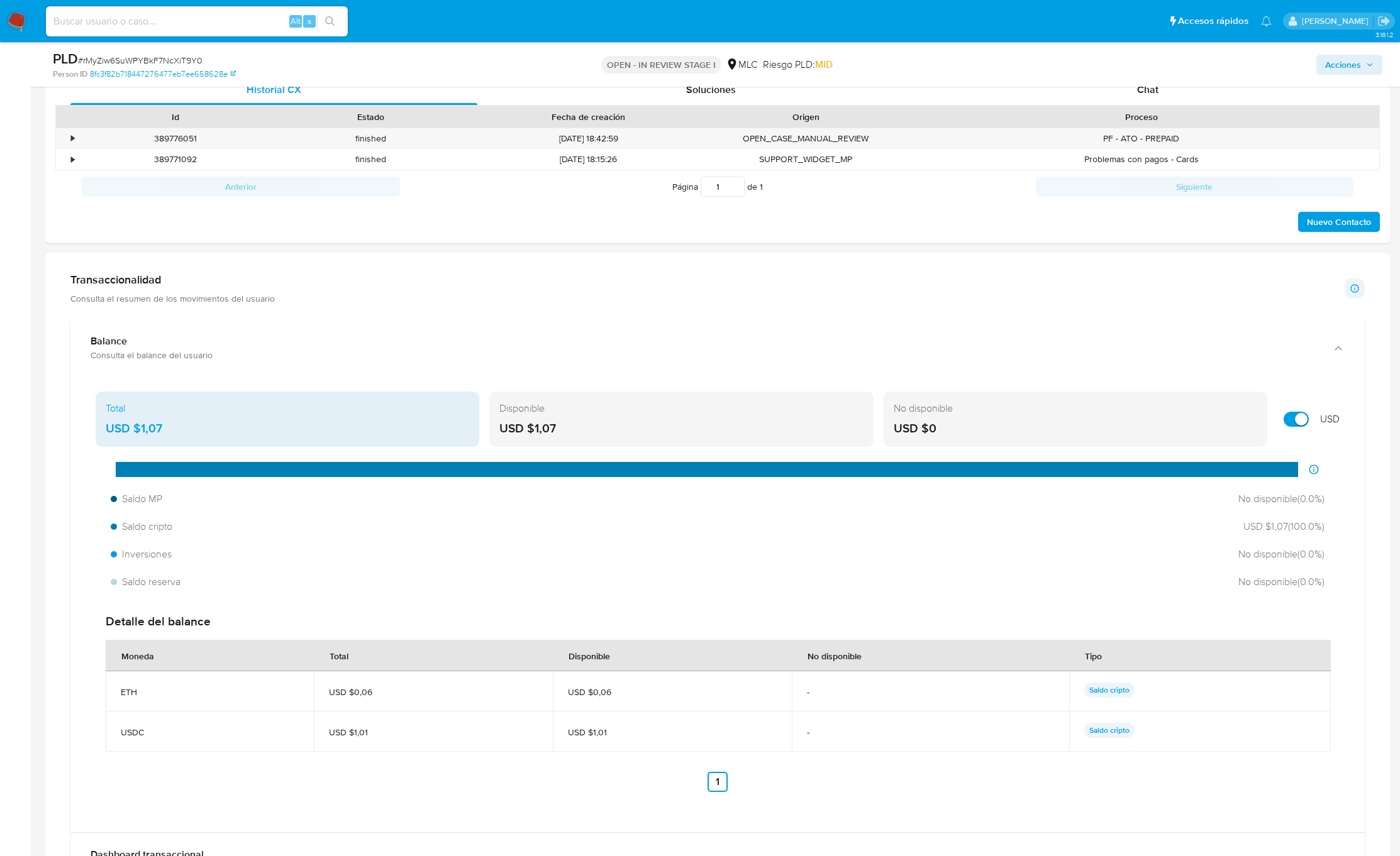
scroll to position [660, 0]
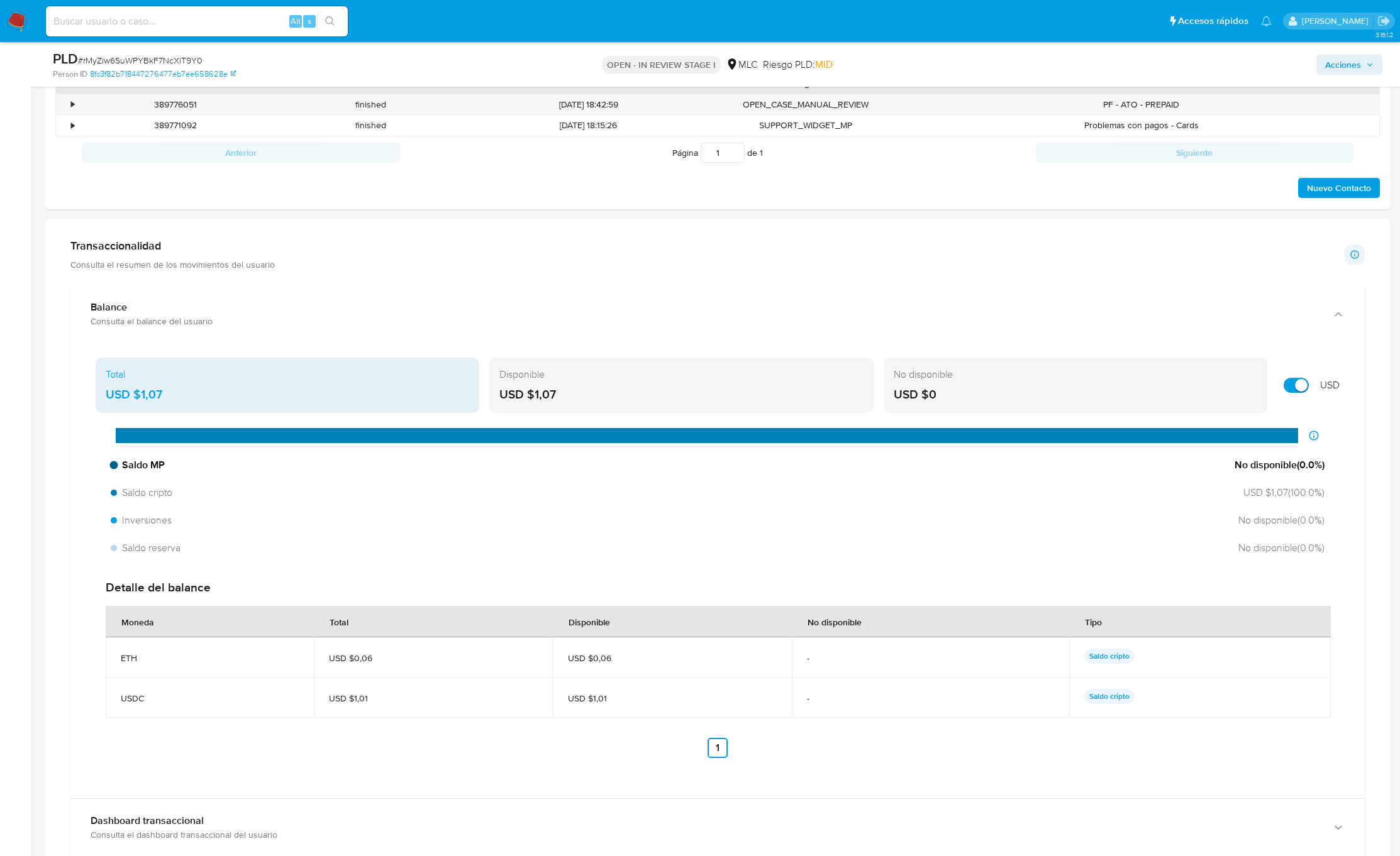
click at [1308, 467] on span "No disponible ( 0.0 %)" at bounding box center [1279, 465] width 90 height 14
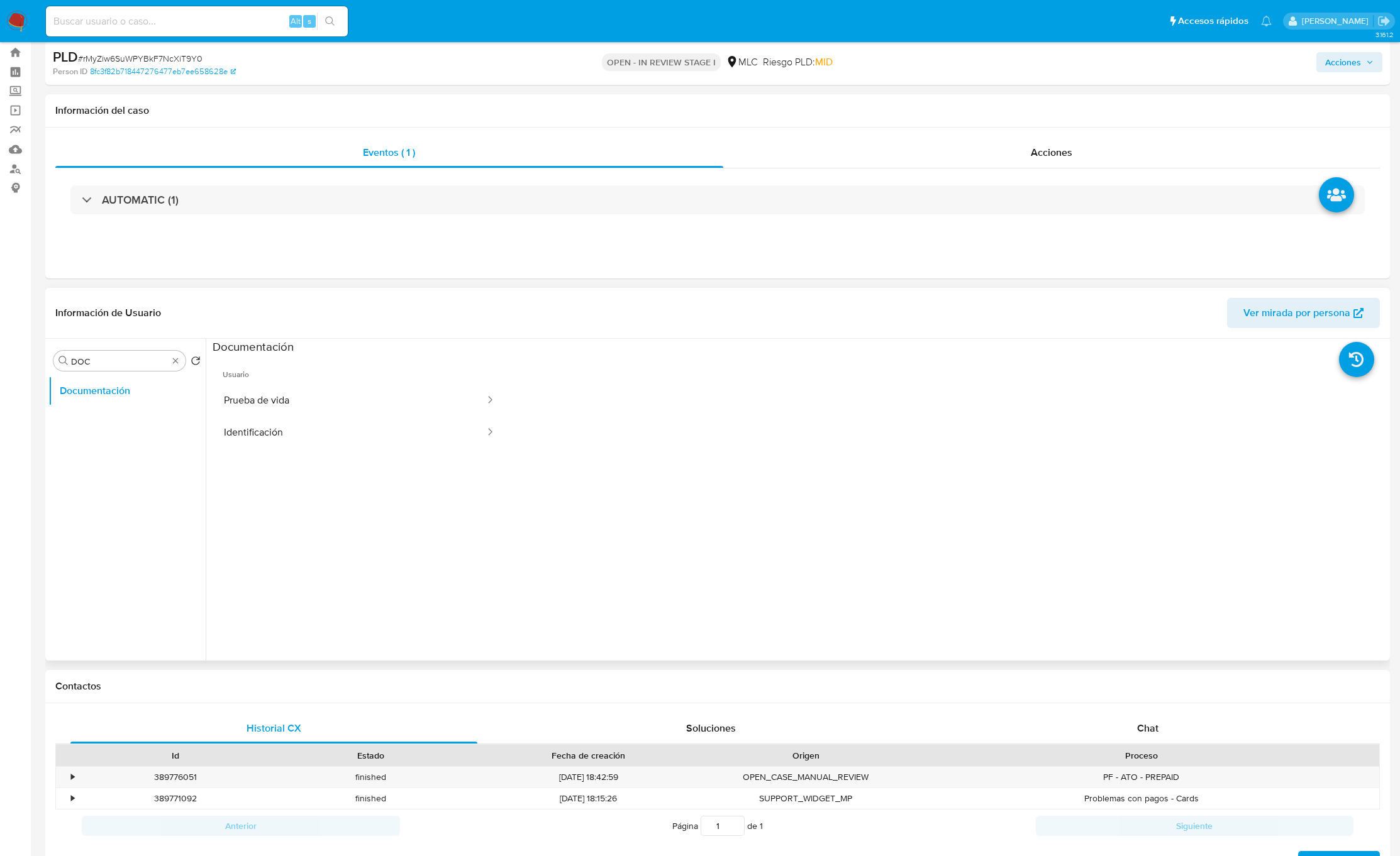
scroll to position [0, 0]
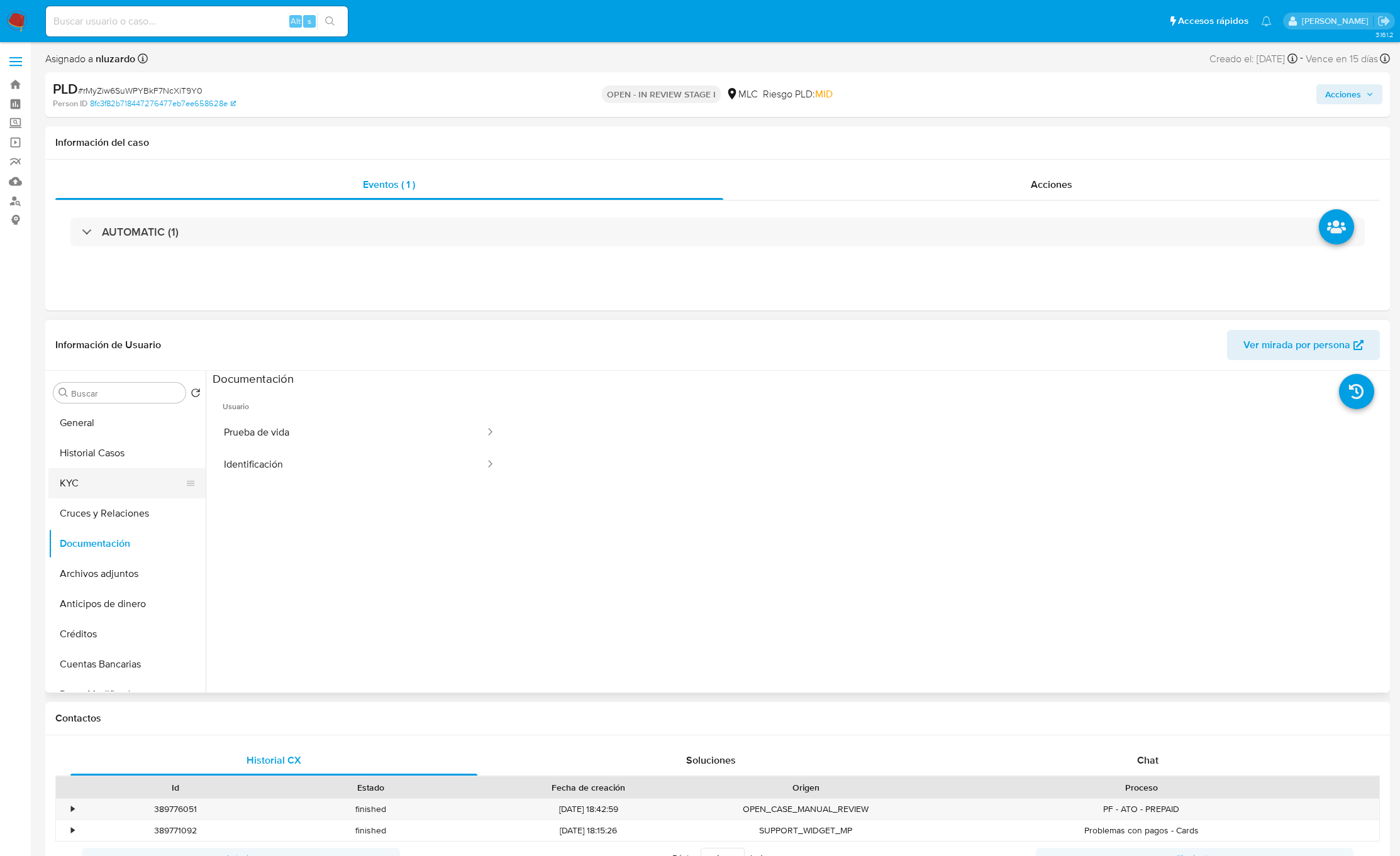
click at [97, 488] on button "KYC" at bounding box center [122, 483] width 147 height 30
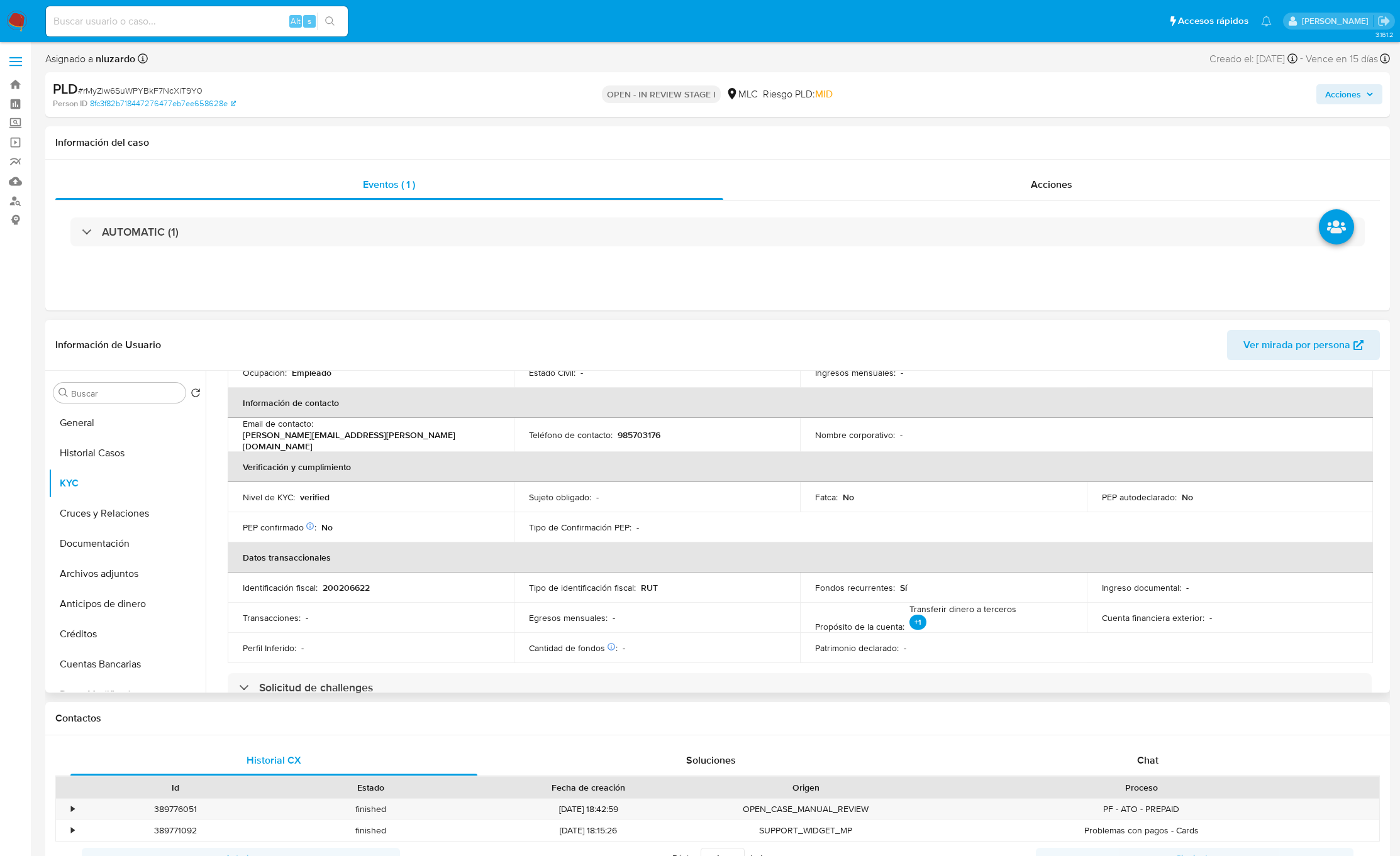
scroll to position [282, 0]
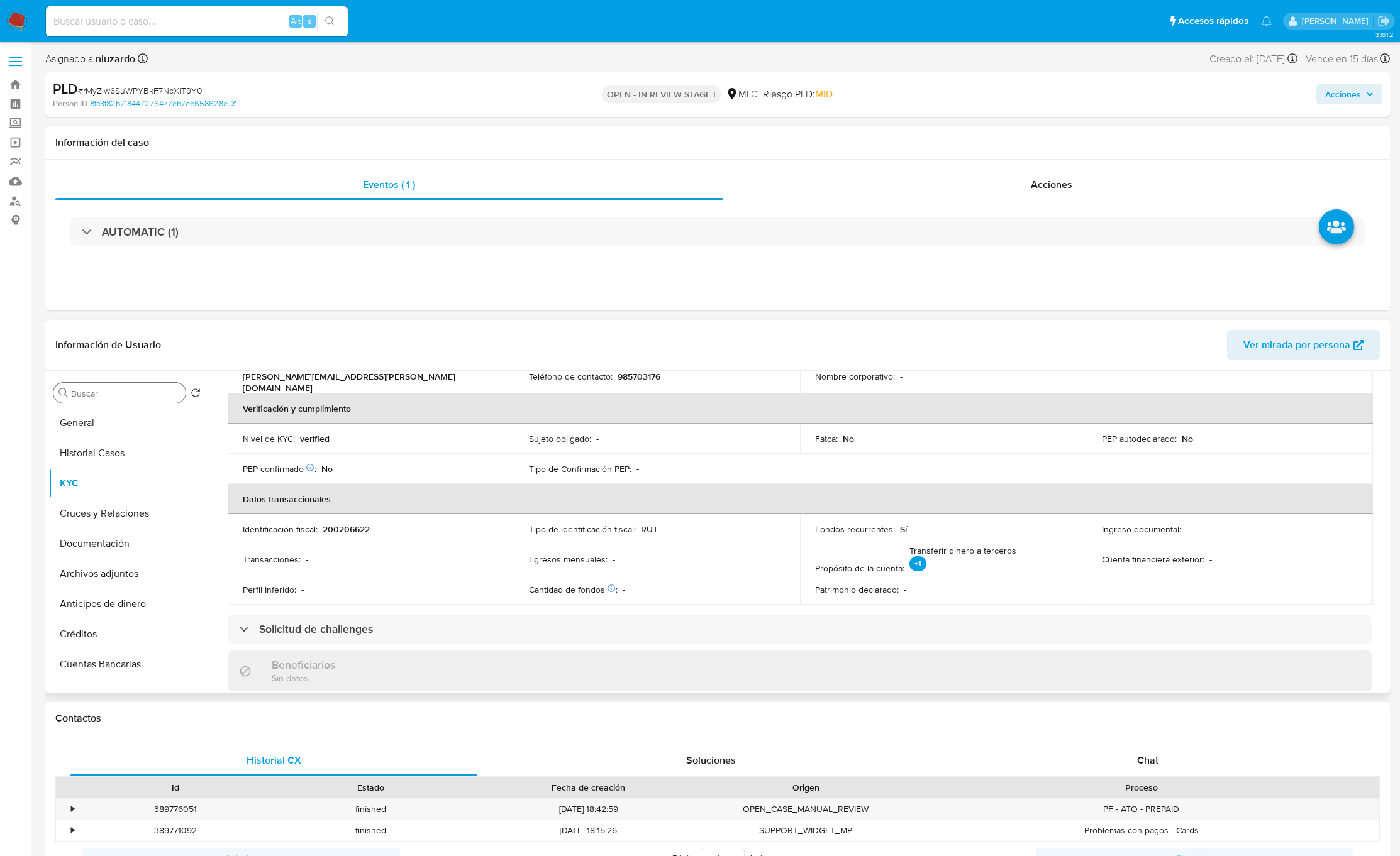
click at [119, 395] on input "Buscar" at bounding box center [125, 393] width 109 height 12
type input "AD"
click at [106, 447] on button "Archivos adjuntos" at bounding box center [122, 453] width 147 height 30
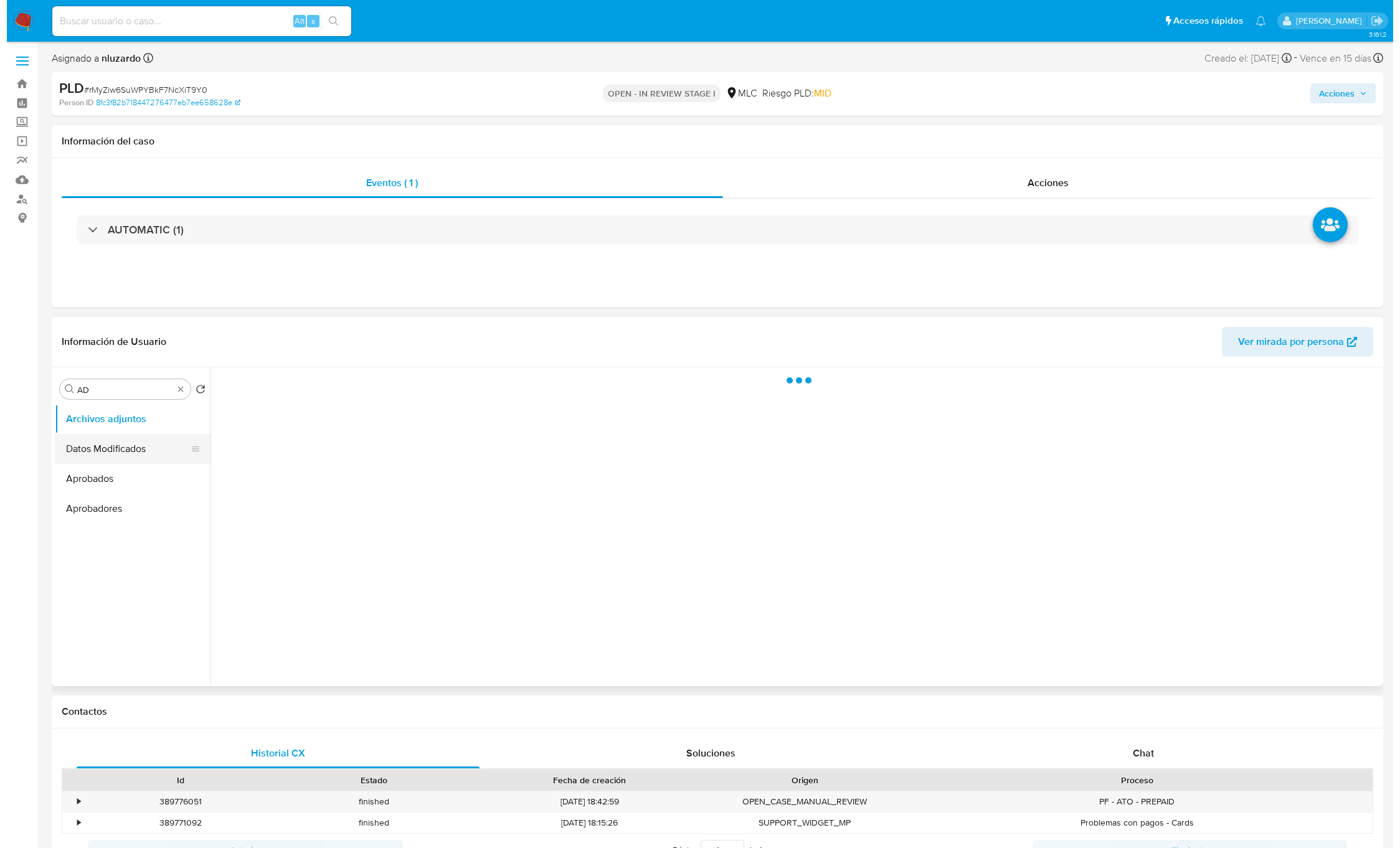
scroll to position [0, 0]
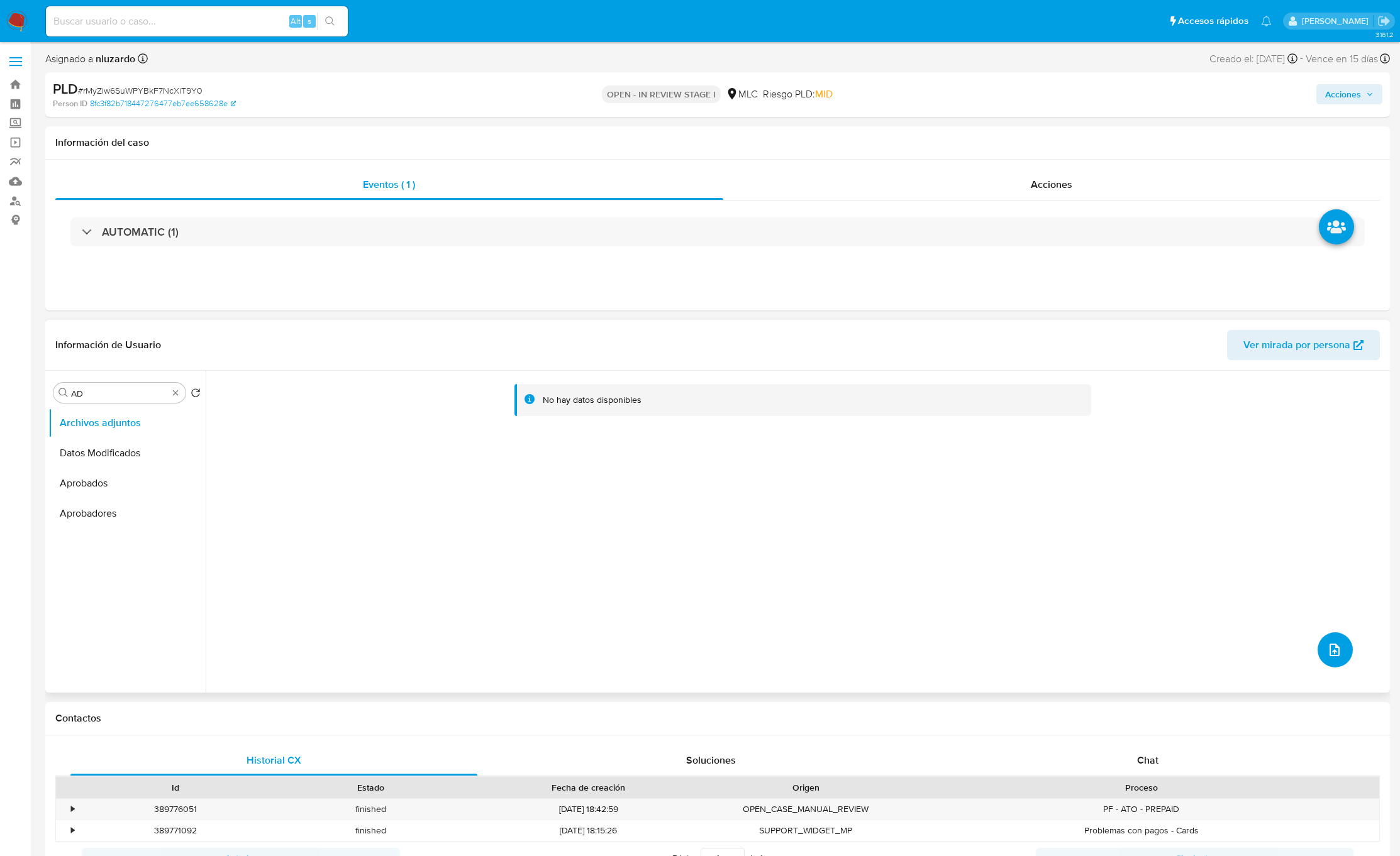
click at [1329, 645] on icon "upload-file" at bounding box center [1334, 649] width 15 height 15
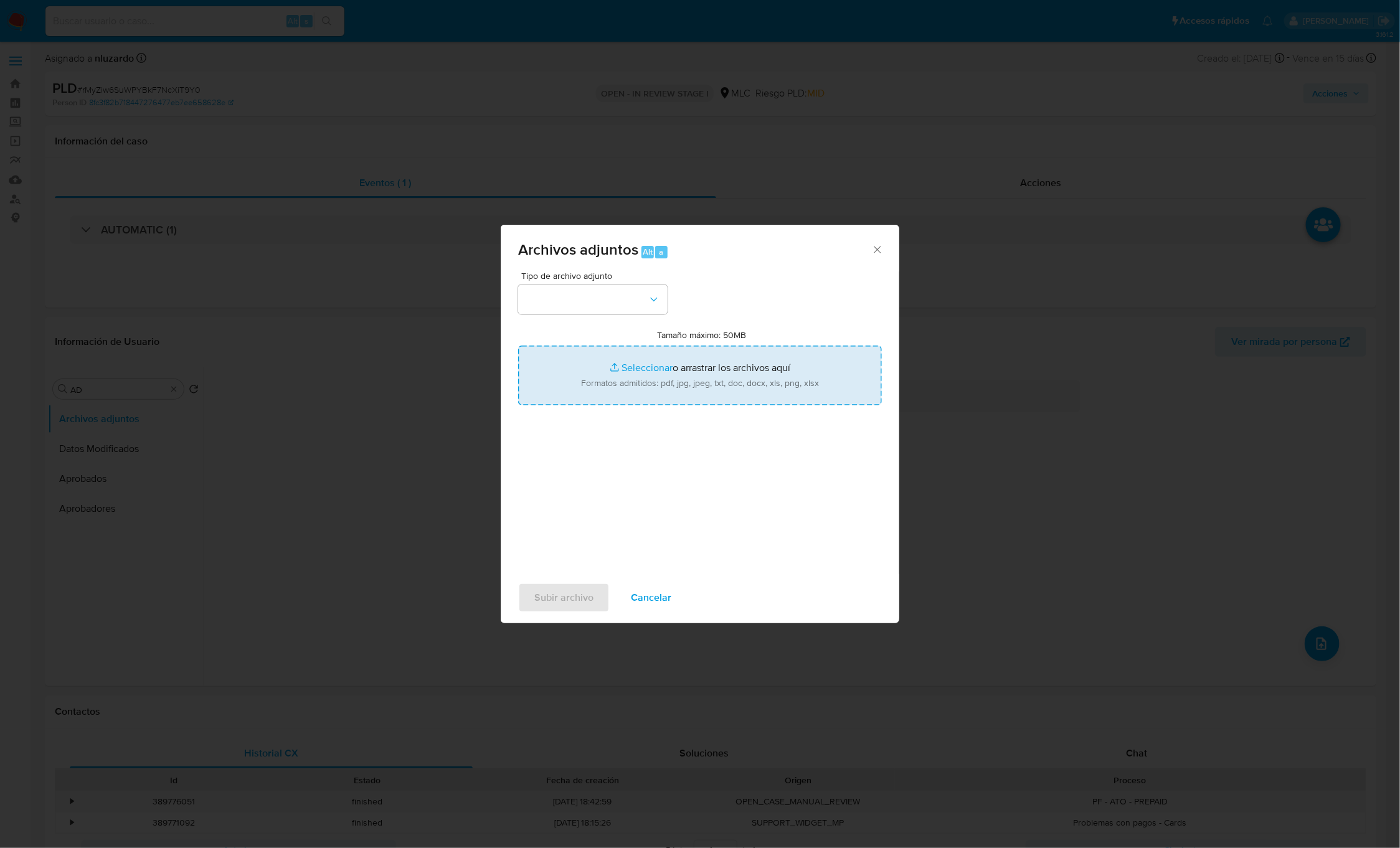
type input "C:\fakepath\664191273_Tablas Transaccionales 1.4.0.xlsx"
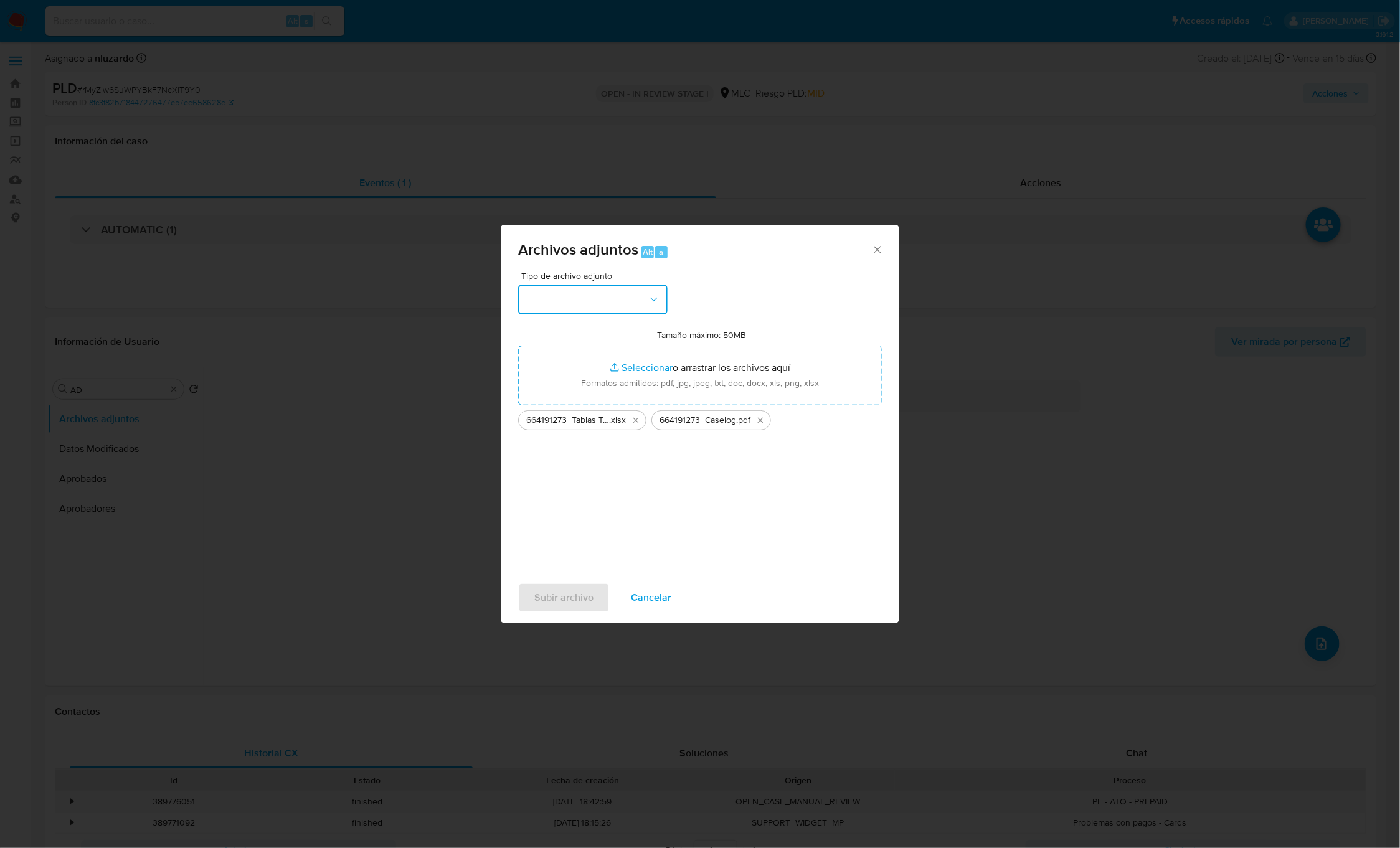
click at [619, 301] on button "button" at bounding box center [593, 299] width 150 height 30
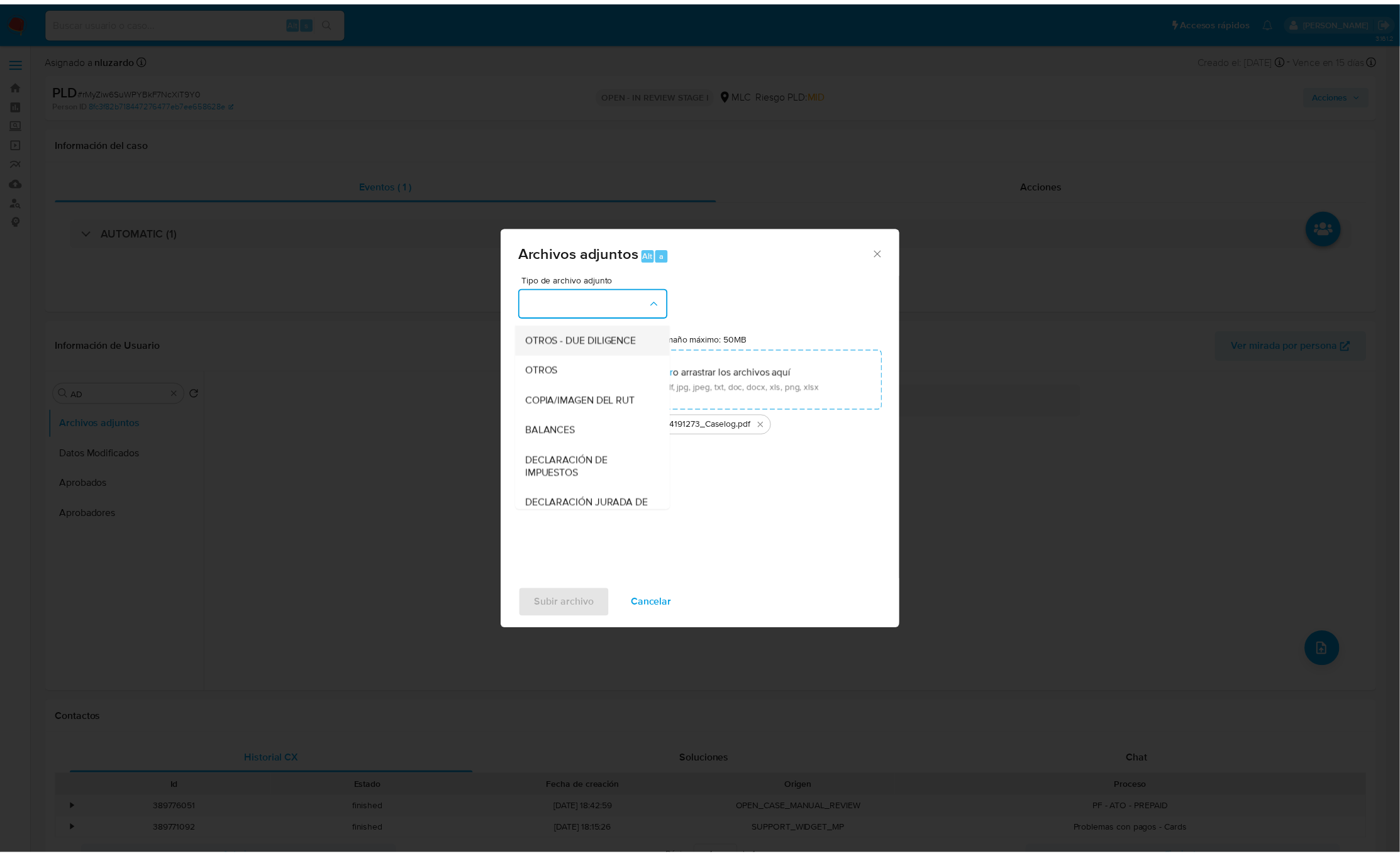
scroll to position [146, 0]
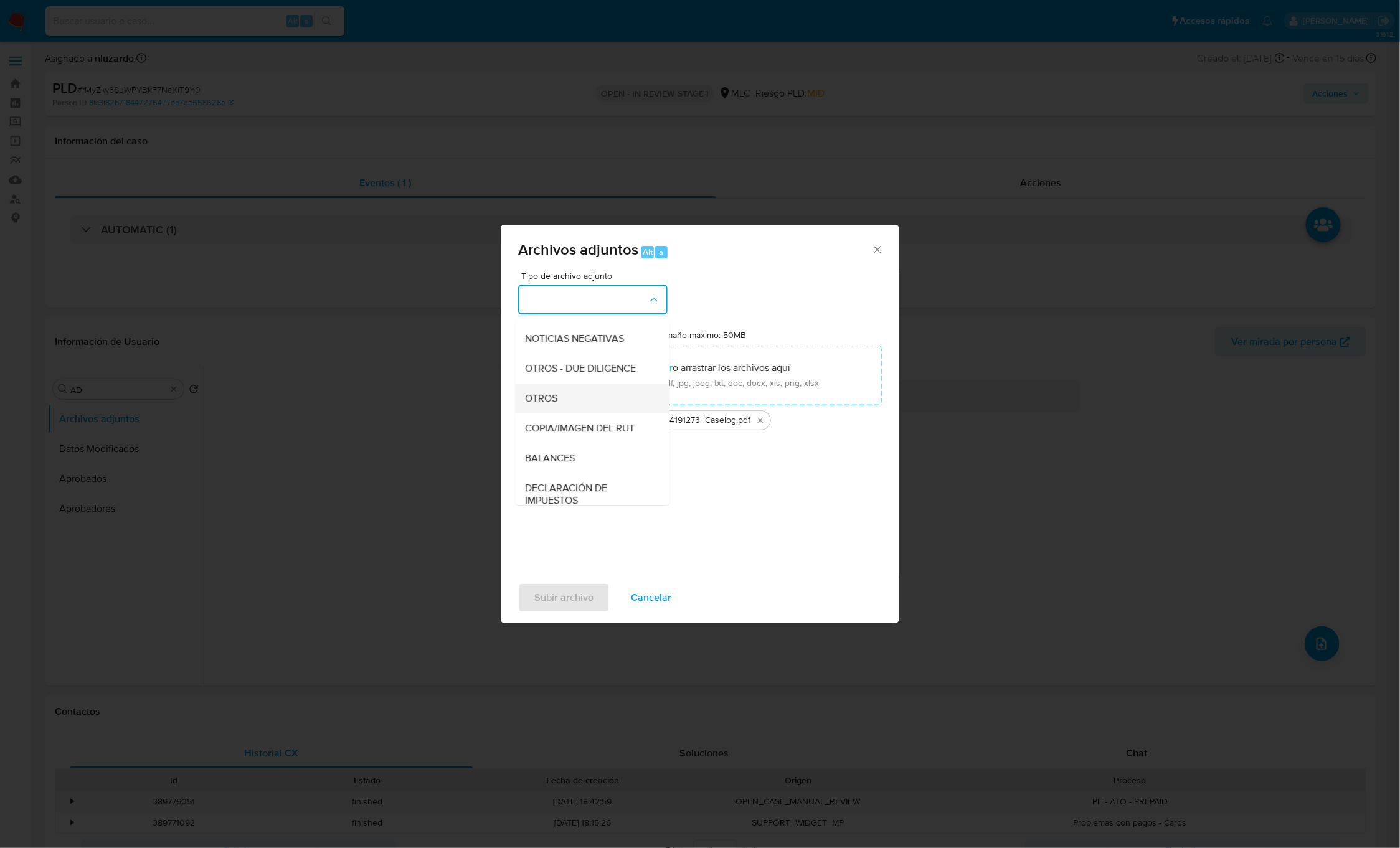
click at [561, 412] on div "OTROS" at bounding box center [589, 398] width 127 height 30
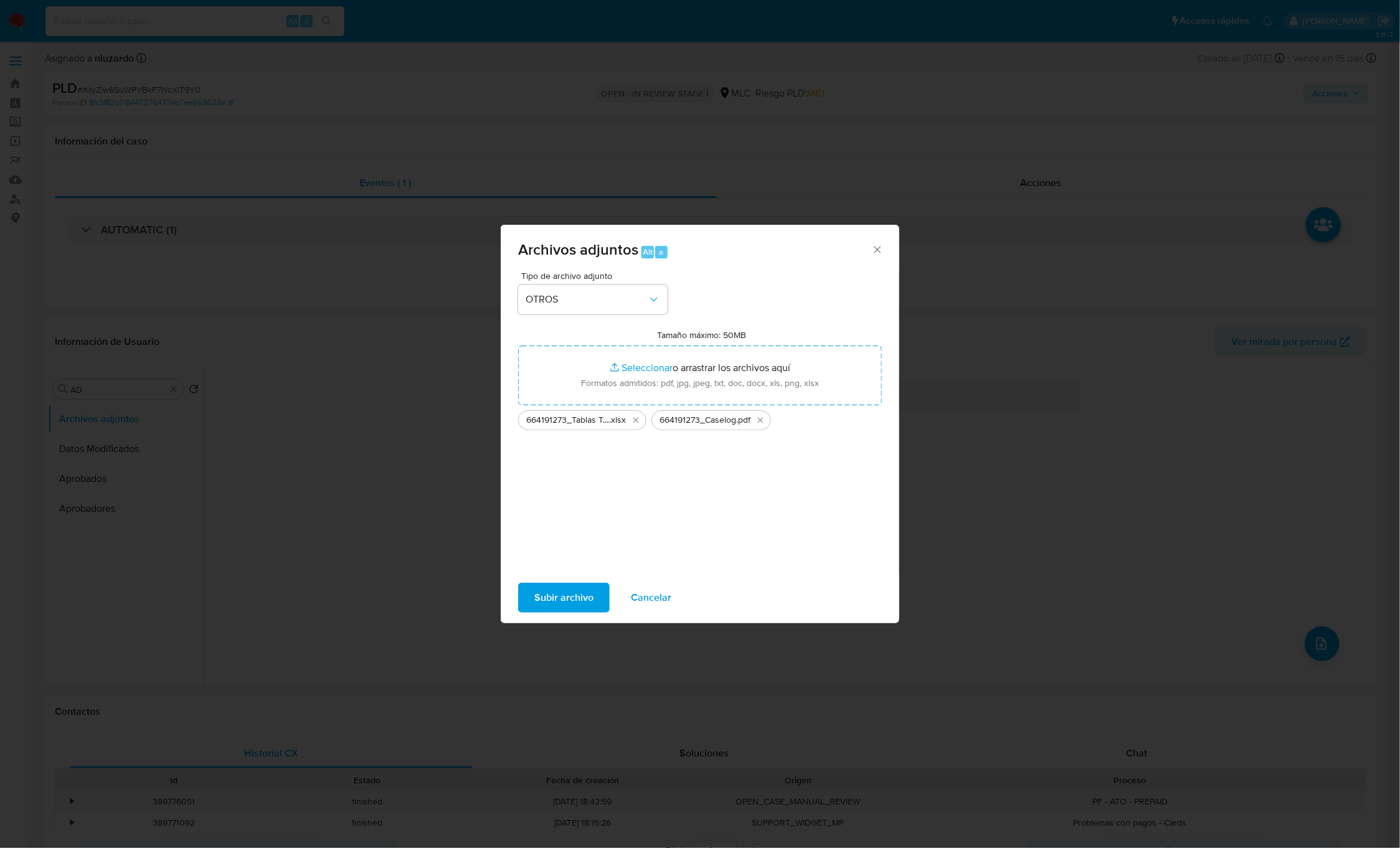
click at [559, 597] on span "Subir archivo" at bounding box center [564, 598] width 59 height 28
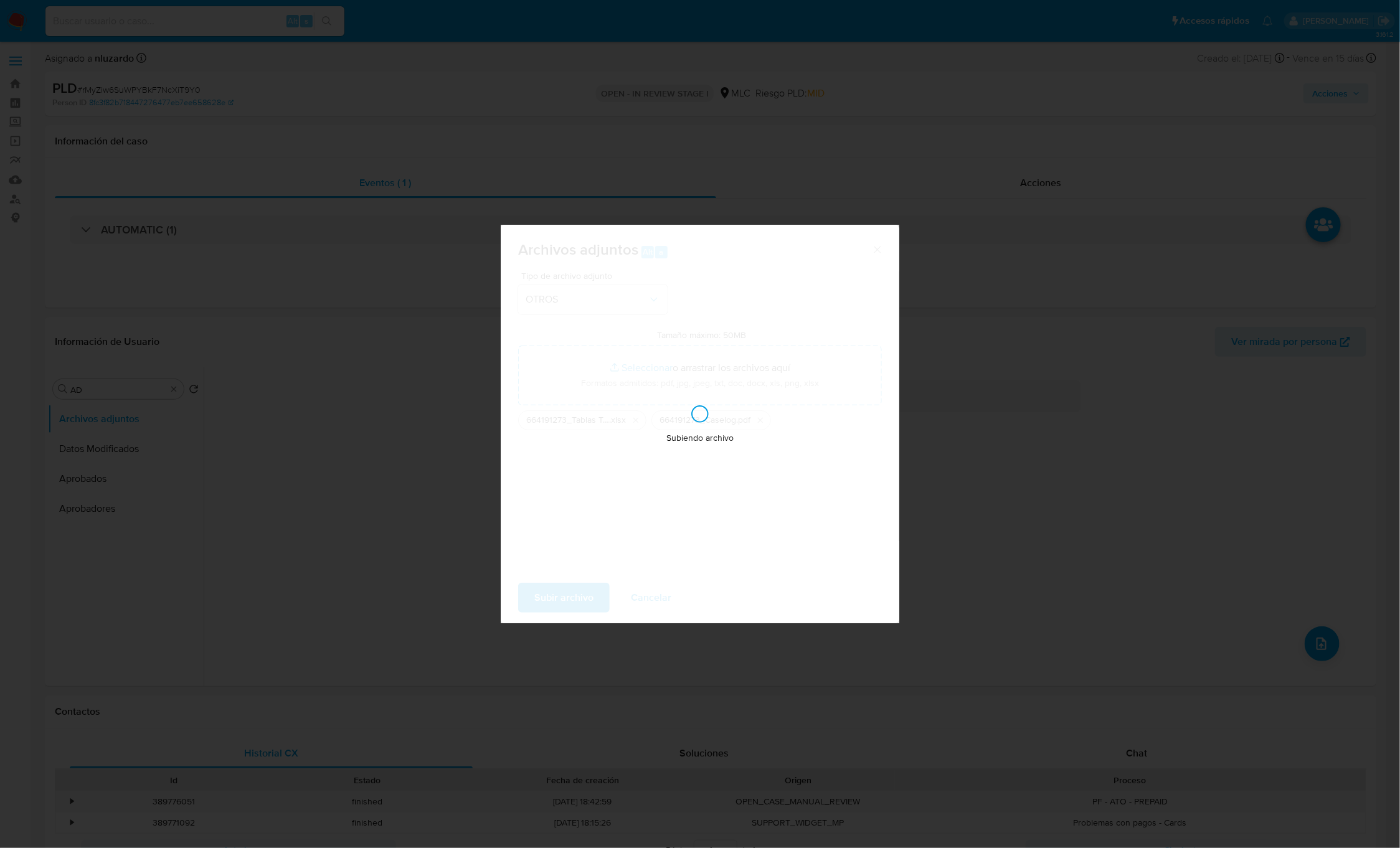
click at [1256, 525] on div "Archivos adjuntos Alt a Tipo de archivo adjunto OTROS Tamaño máximo: 50MB Selec…" at bounding box center [700, 424] width 1400 height 848
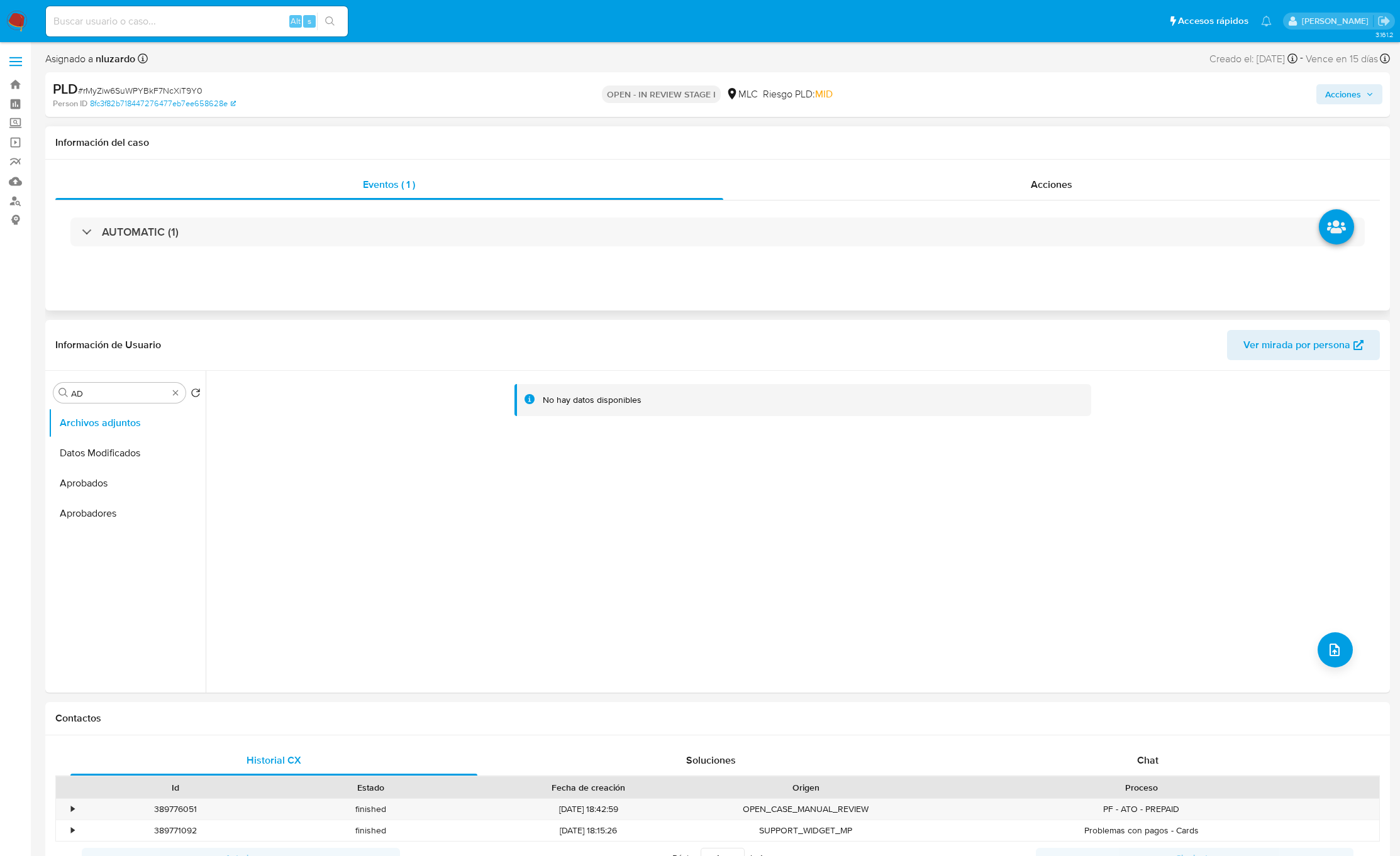
click at [1040, 200] on div "AUTOMATIC (1)" at bounding box center [717, 231] width 1324 height 63
click at [1042, 189] on span "Acciones" at bounding box center [1052, 184] width 42 height 15
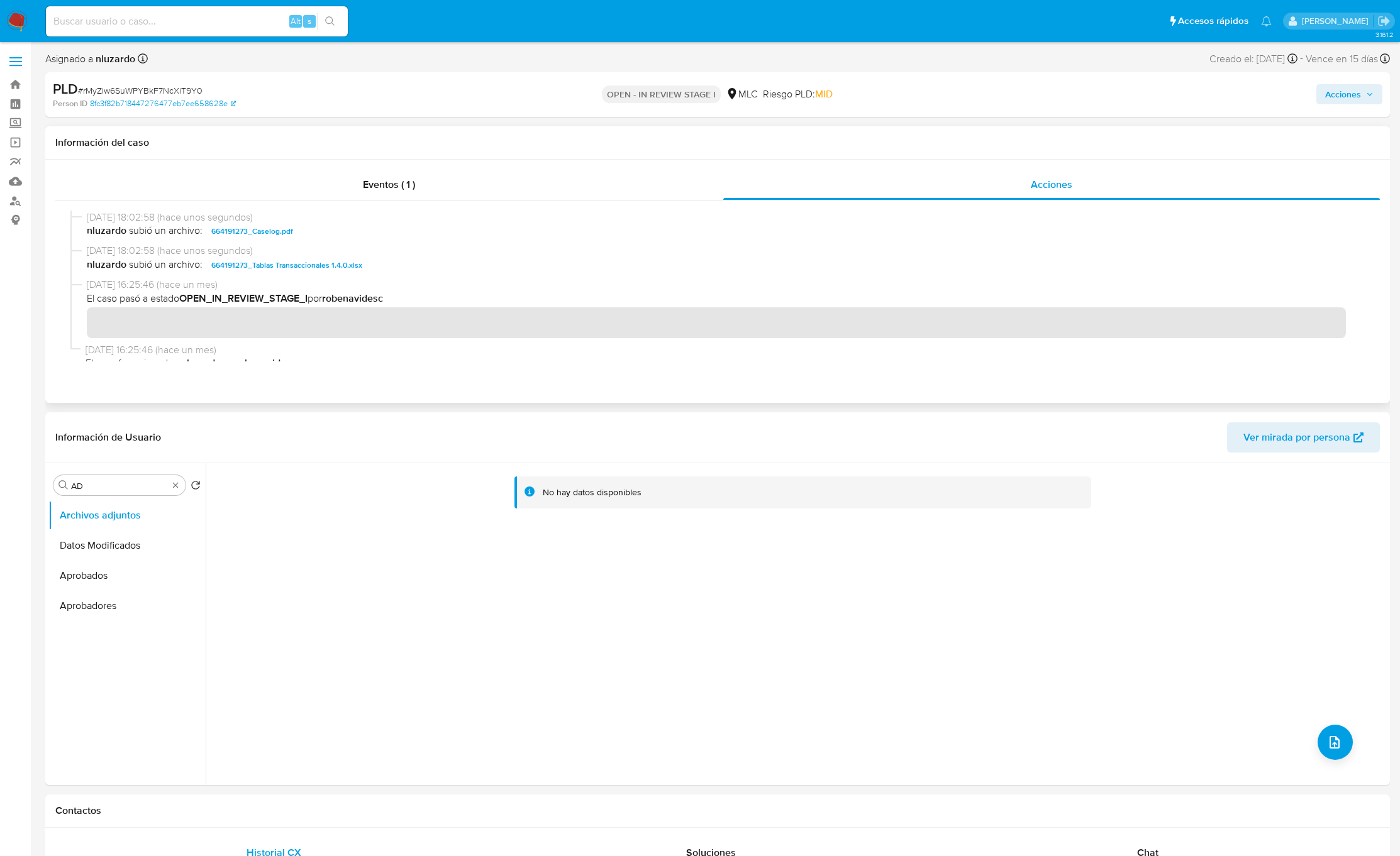
click at [341, 247] on span "[DATE] 18:02:58 (hace unos segundos)" at bounding box center [723, 251] width 1273 height 14
click at [346, 238] on span "nluzardo subió un archivo: 664191273_Caselog.pdf" at bounding box center [723, 231] width 1273 height 15
click at [1340, 87] on span "Acciones" at bounding box center [1343, 94] width 36 height 20
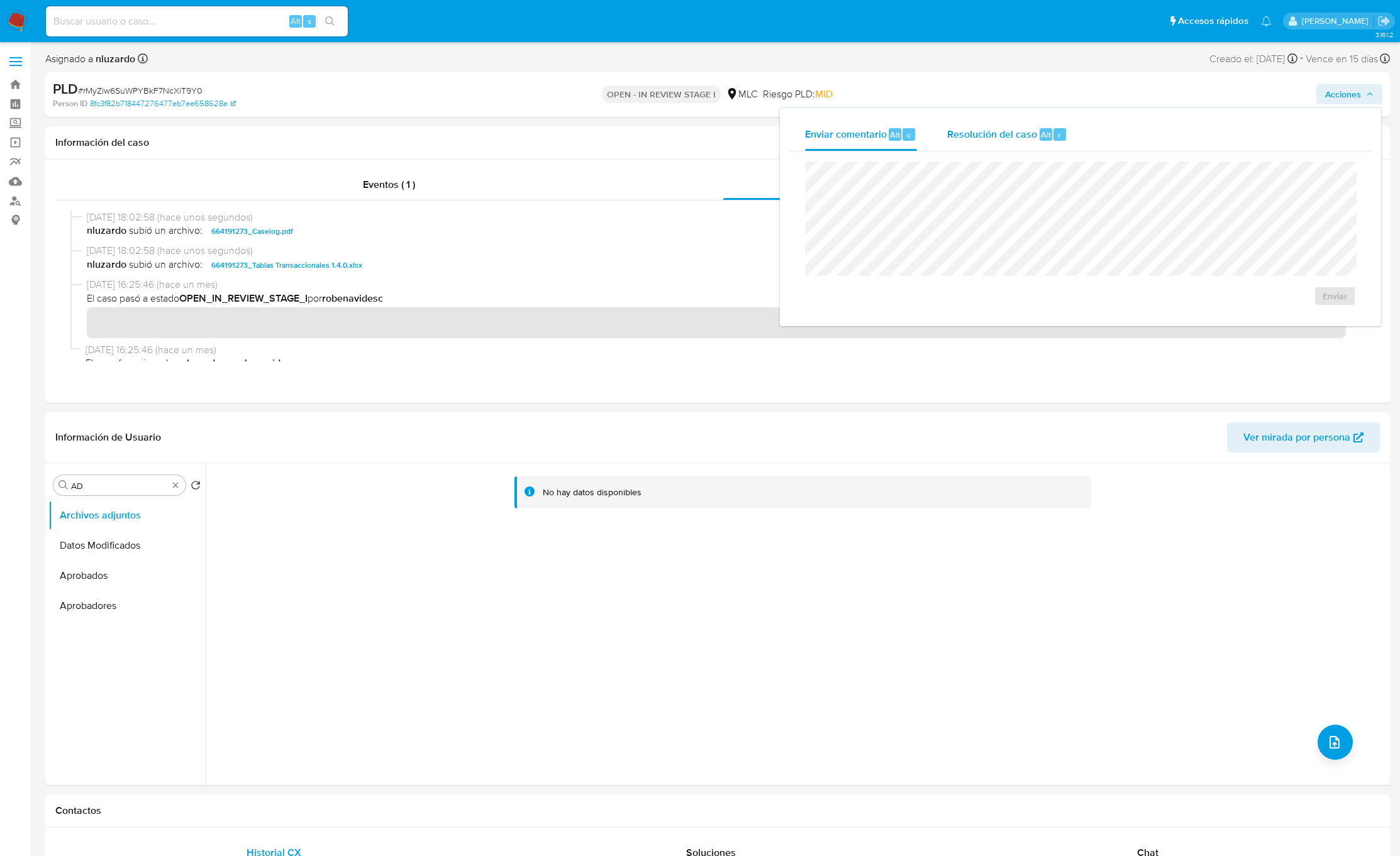
drag, startPoint x: 1017, startPoint y: 125, endPoint x: 1014, endPoint y: 135, distance: 10.4
click at [1017, 127] on span "Resolución del caso" at bounding box center [992, 134] width 90 height 15
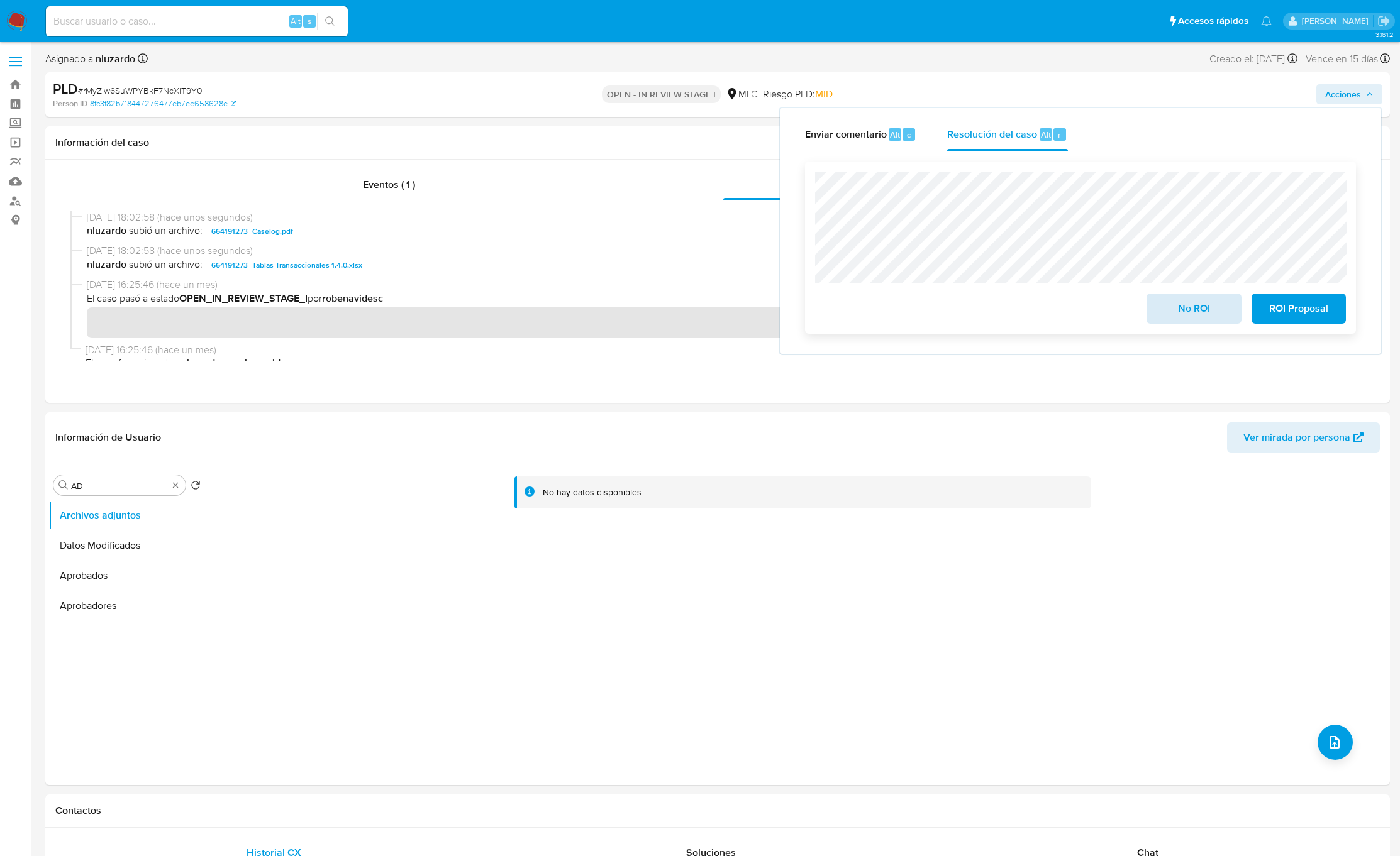
drag, startPoint x: 1216, startPoint y: 329, endPoint x: 1214, endPoint y: 320, distance: 9.2
click at [1214, 320] on div "No ROI ROI Proposal" at bounding box center [1080, 248] width 551 height 173
click at [1214, 320] on span "No ROI" at bounding box center [1194, 309] width 62 height 28
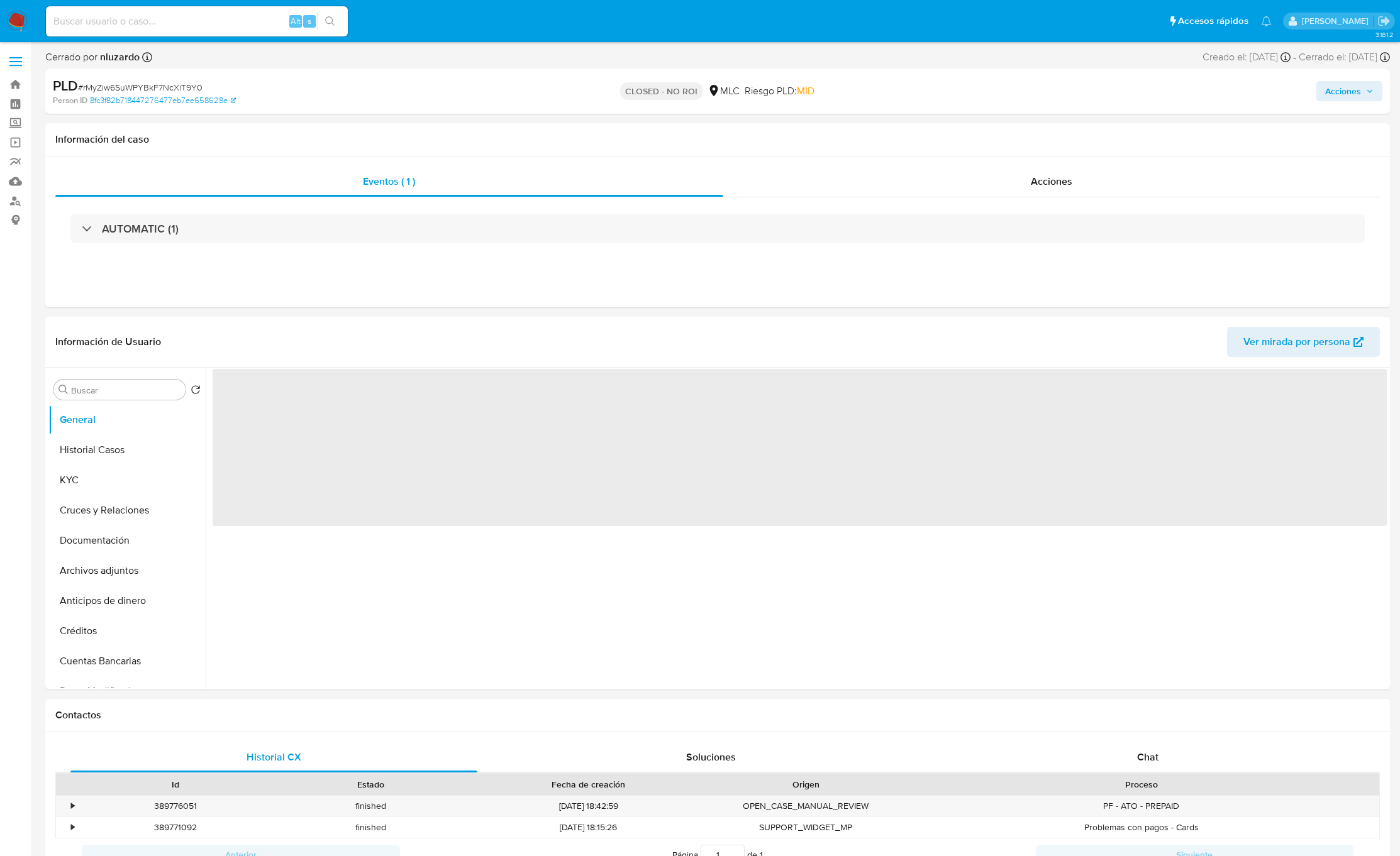
select select "10"
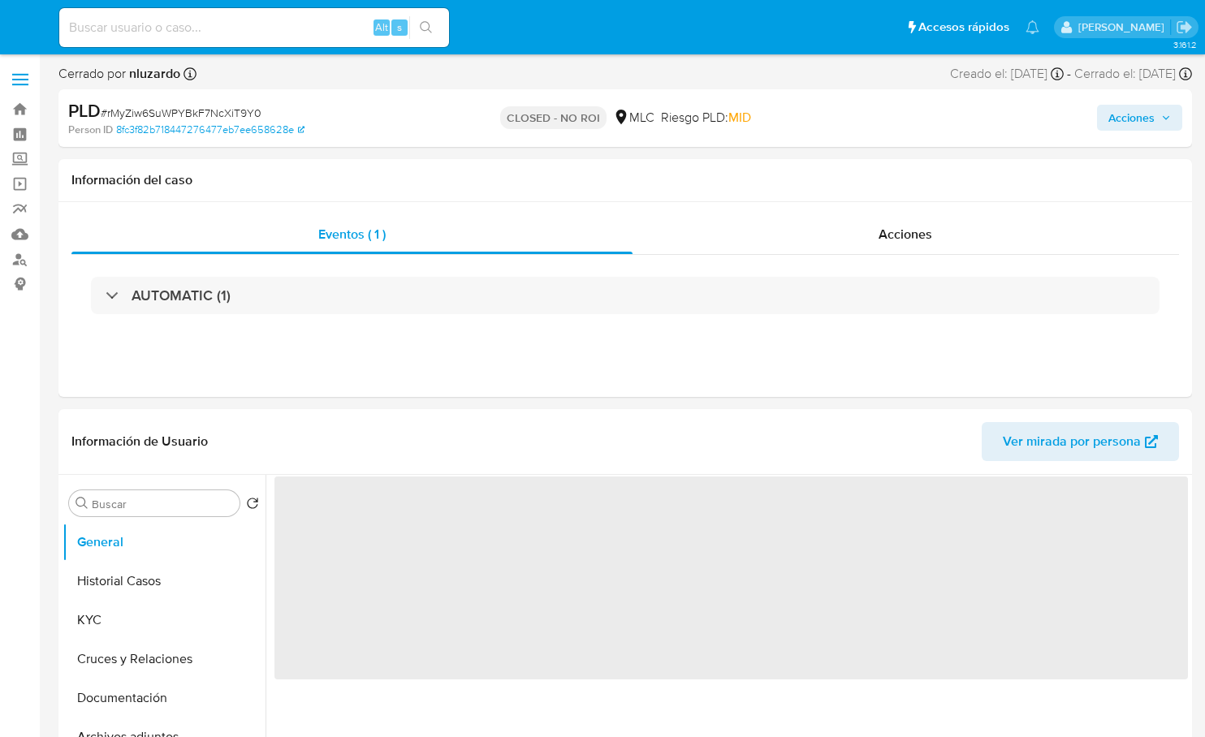
select select "10"
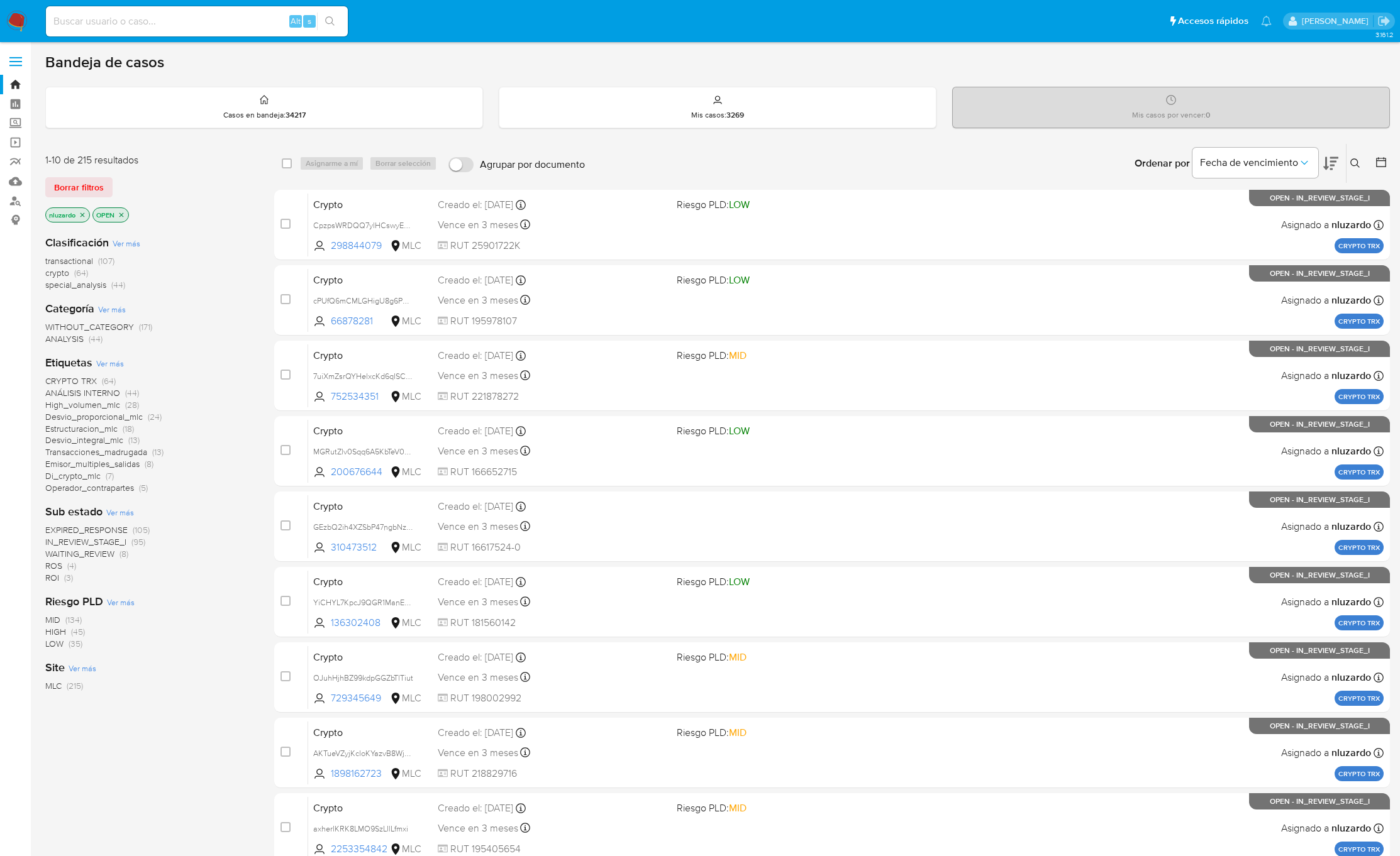
click at [57, 577] on span "ROI" at bounding box center [52, 577] width 14 height 12
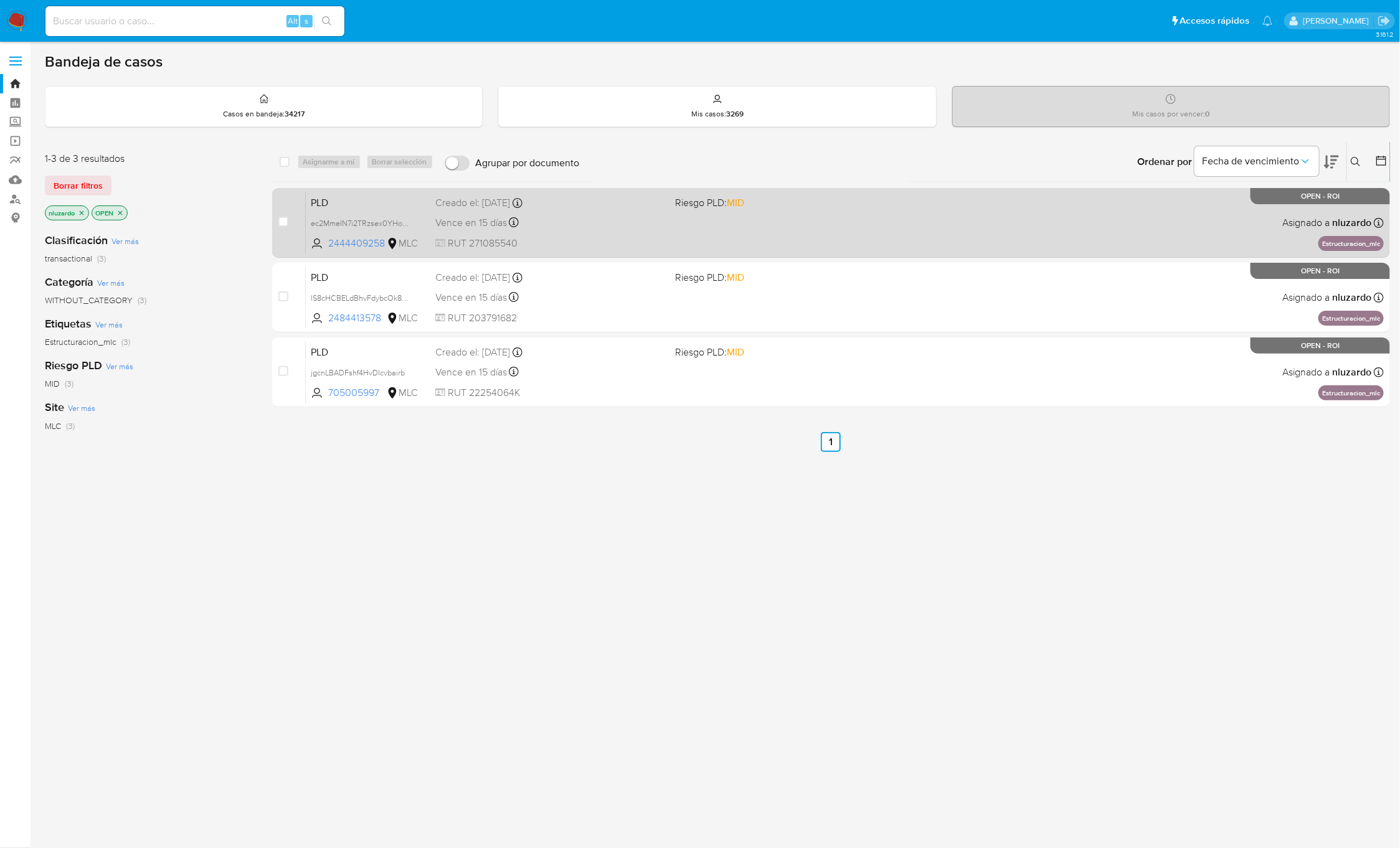
click at [646, 217] on div "Vence en 15 días Vence el 10/10/2025 16:09:09" at bounding box center [550, 222] width 230 height 17
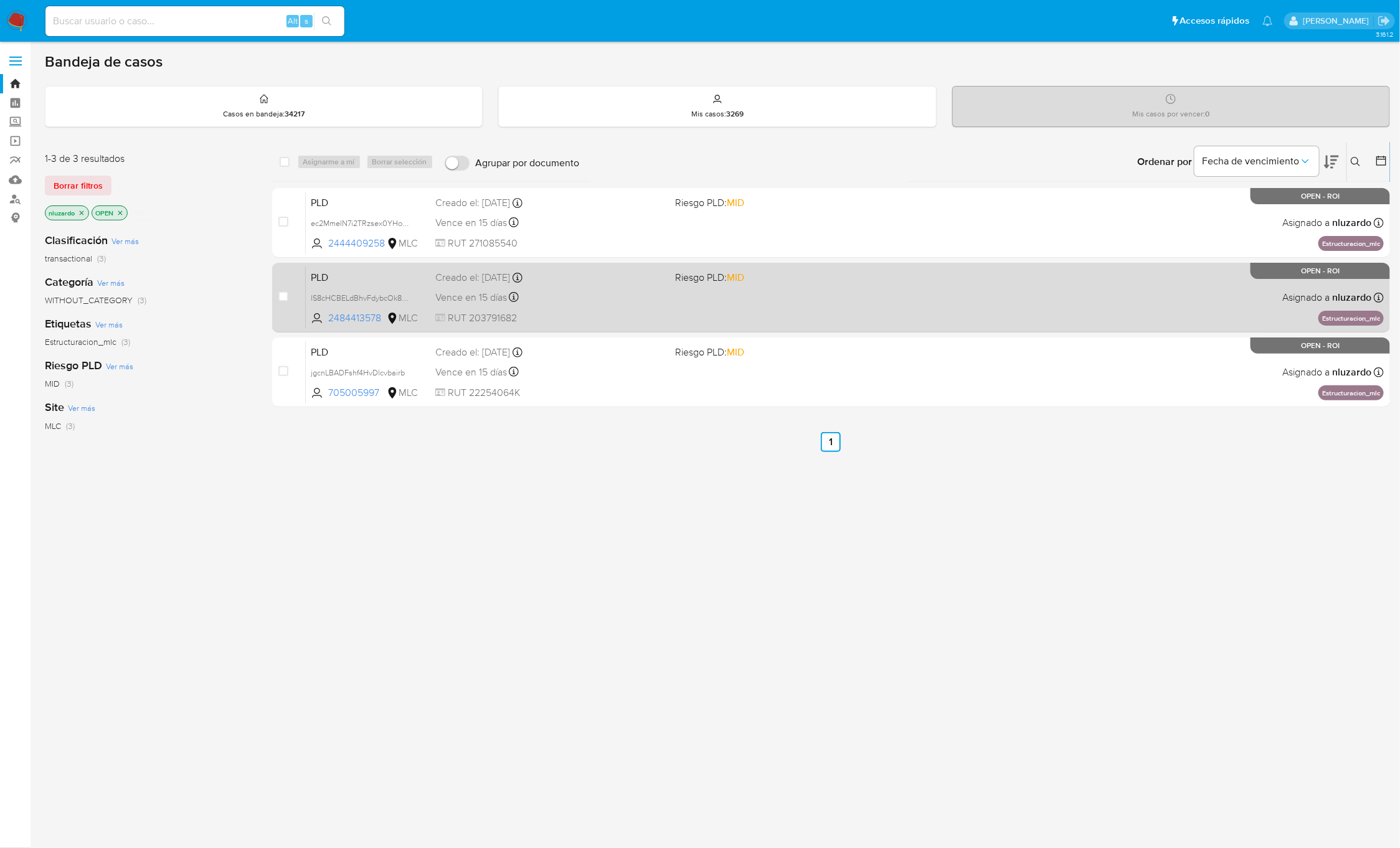
click at [664, 295] on div "Vence en 15 días Vence el 10/10/2025 16:07:15" at bounding box center [550, 297] width 230 height 17
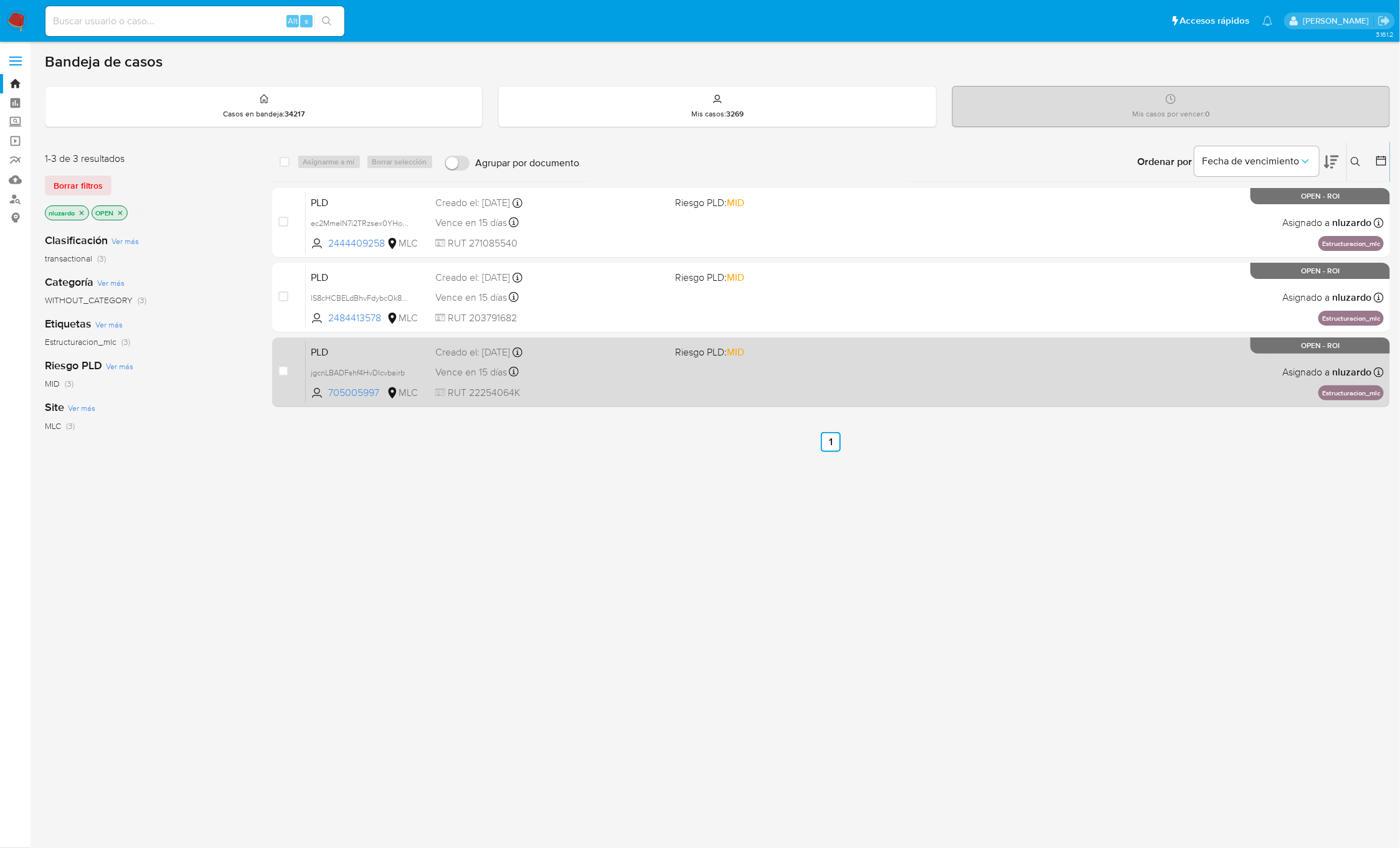
click at [681, 366] on div "PLD jgcnLBADFshf4HvDlcvbairb 705005997 MLC Riesgo PLD: MID Creado el: 12/07/202…" at bounding box center [845, 372] width 1078 height 63
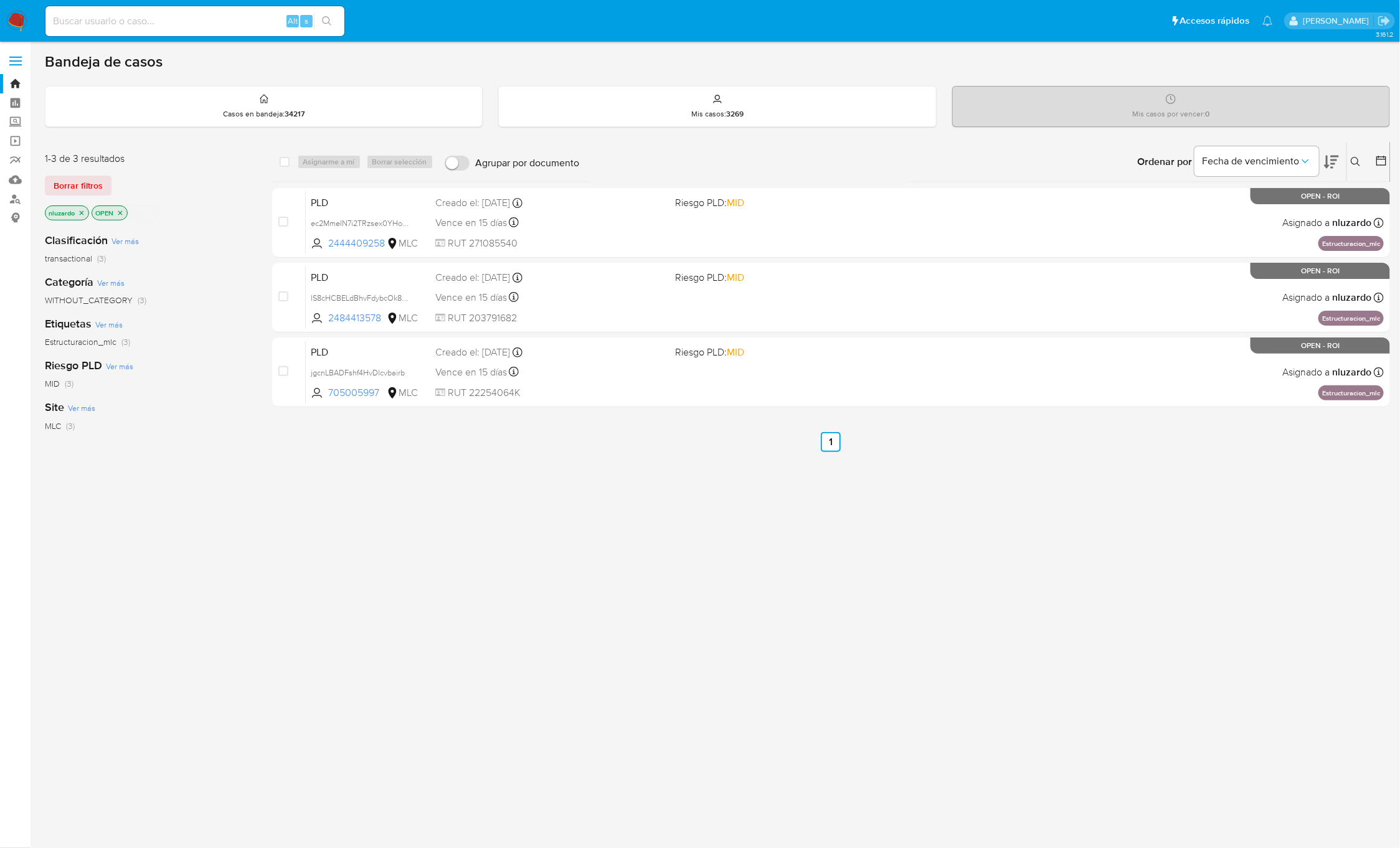
click at [155, 211] on icon "close-filter" at bounding box center [152, 213] width 8 height 8
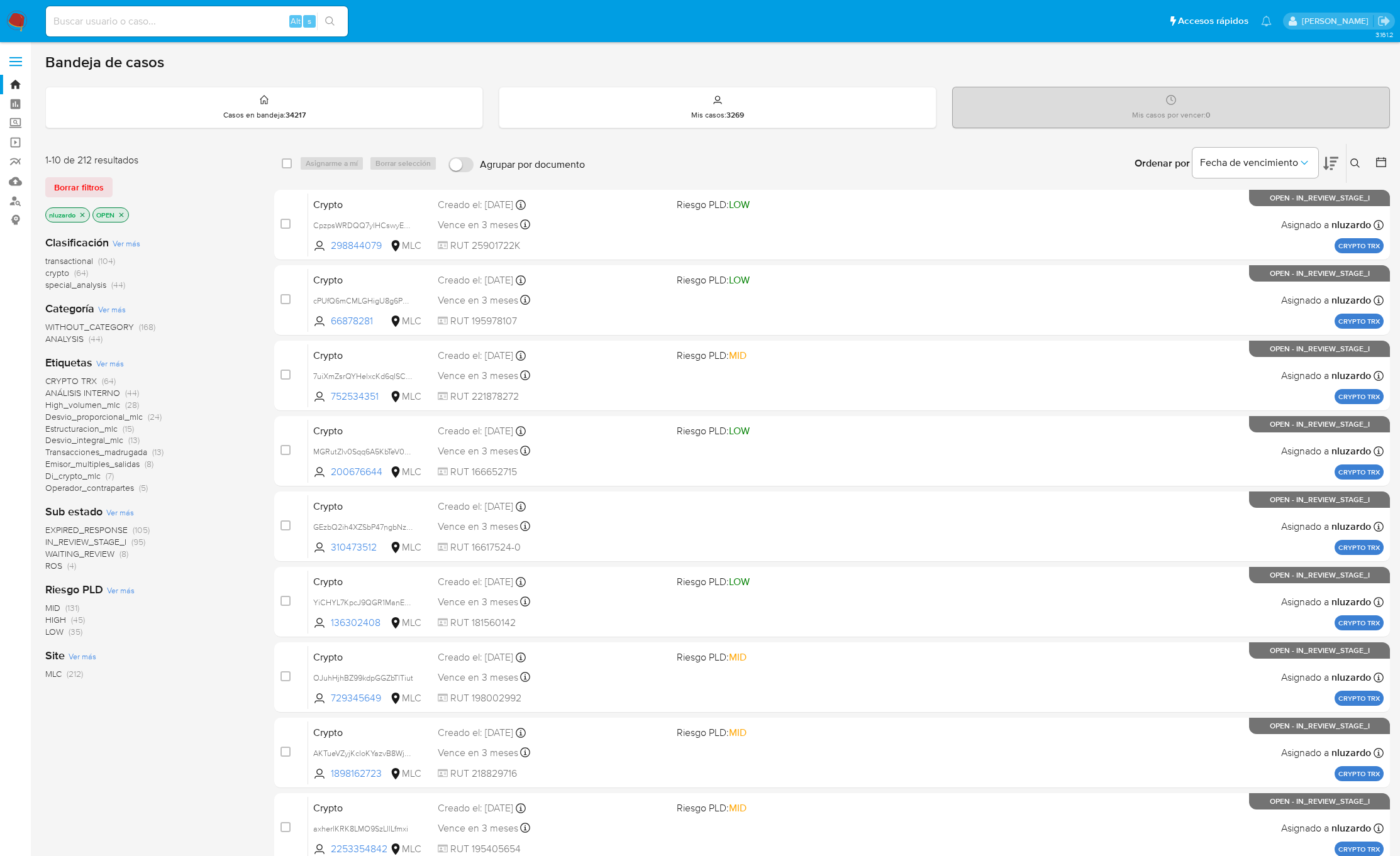
click at [1329, 163] on icon at bounding box center [1330, 163] width 15 height 15
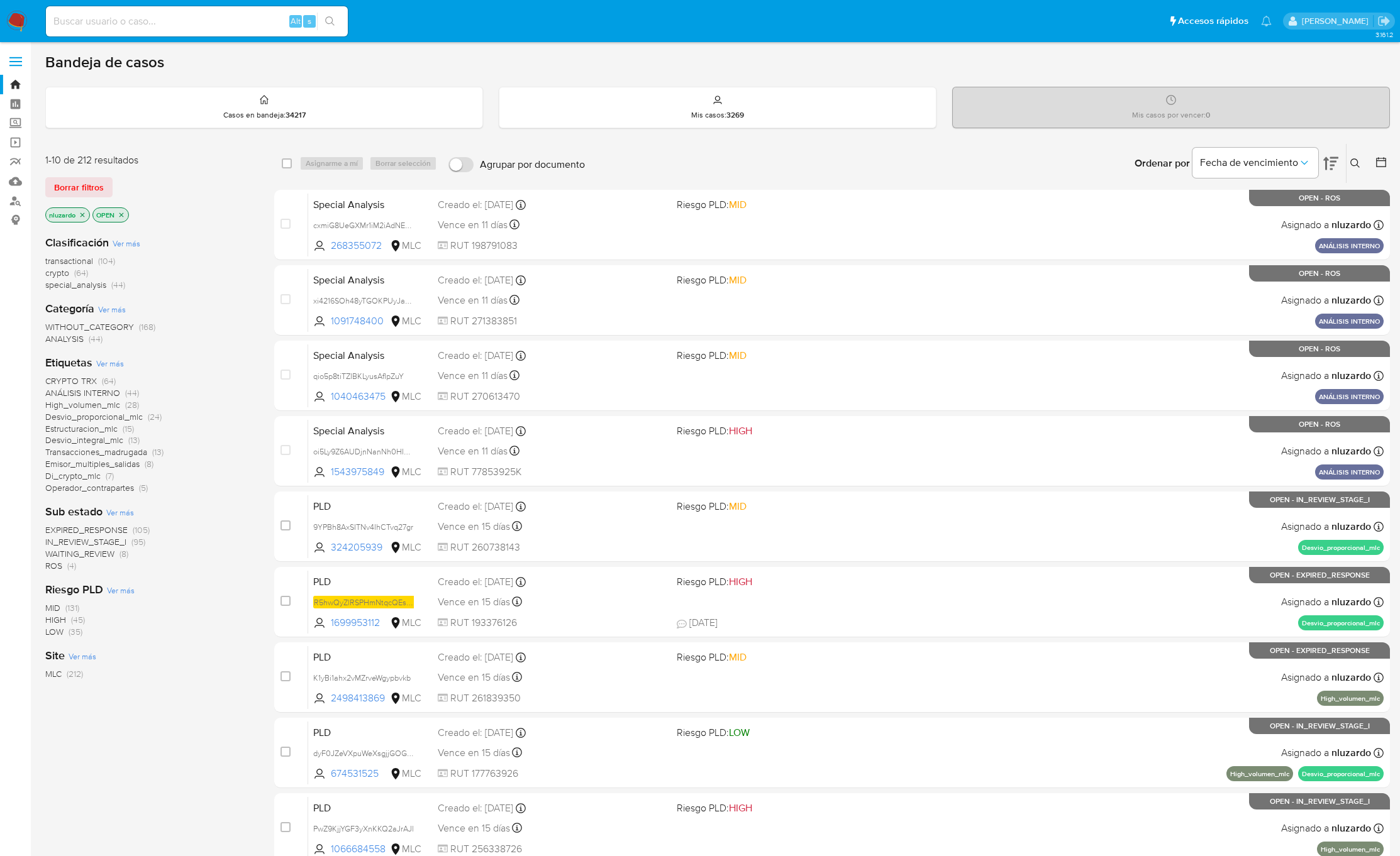
click at [1384, 163] on icon at bounding box center [1381, 162] width 12 height 12
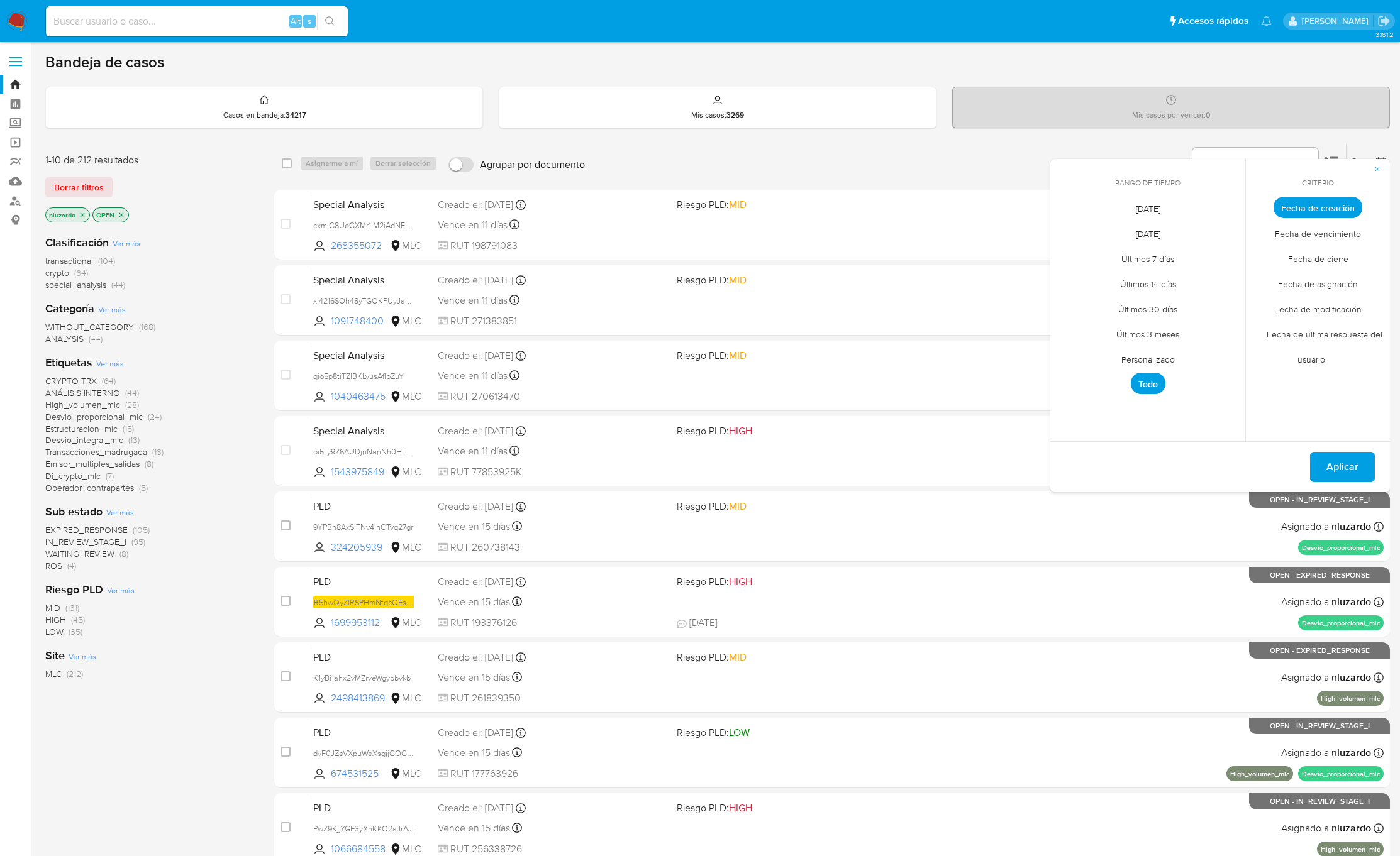
click at [1159, 355] on span "Personalizado" at bounding box center [1148, 359] width 80 height 26
click at [1068, 272] on button "1" at bounding box center [1072, 277] width 20 height 20
click at [1076, 229] on icon "Mes anterior" at bounding box center [1069, 230] width 15 height 15
click at [1085, 279] on tr "1 2 3 4 5 6" at bounding box center [1148, 277] width 171 height 20
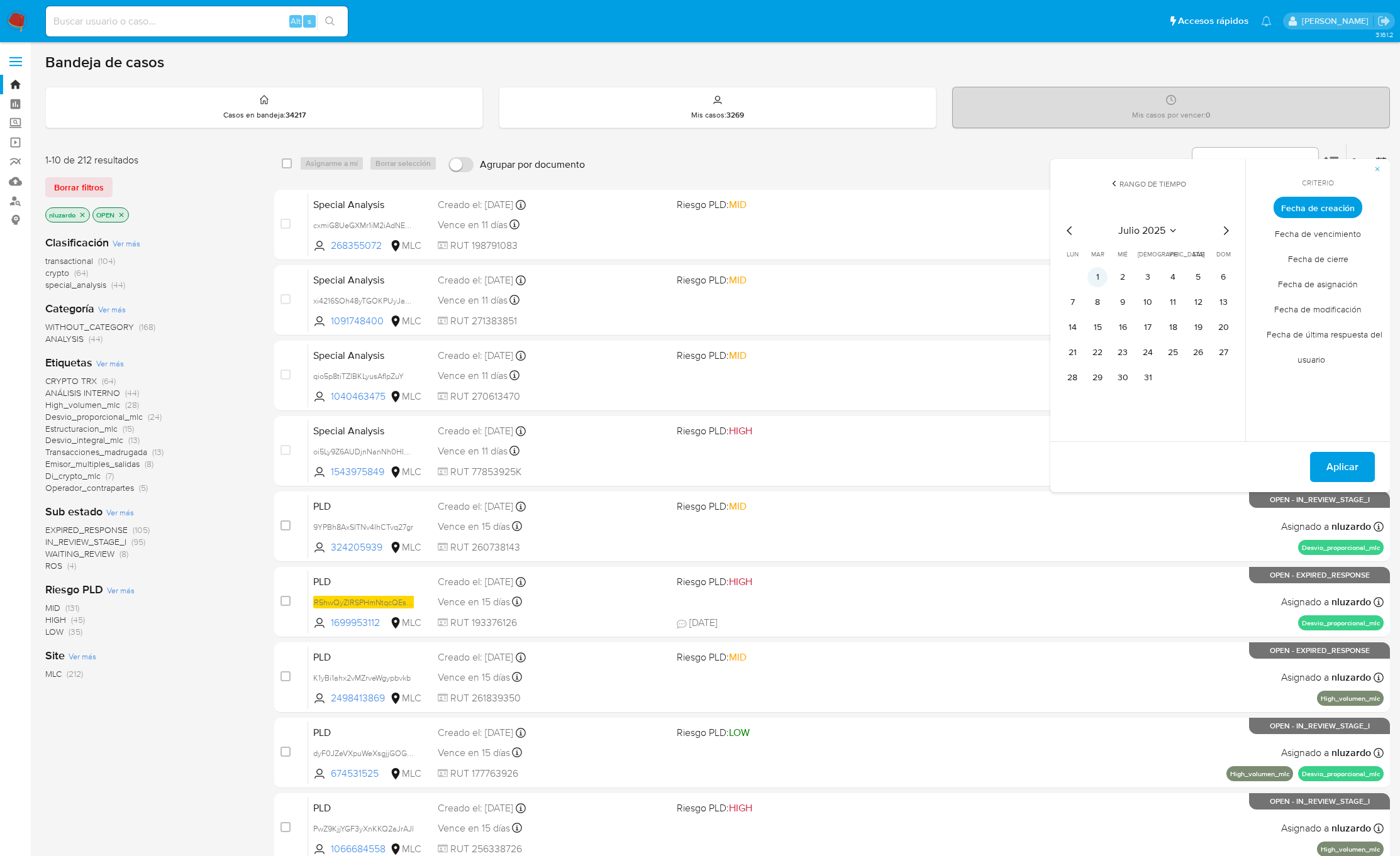
click at [1091, 279] on button "1" at bounding box center [1097, 277] width 20 height 20
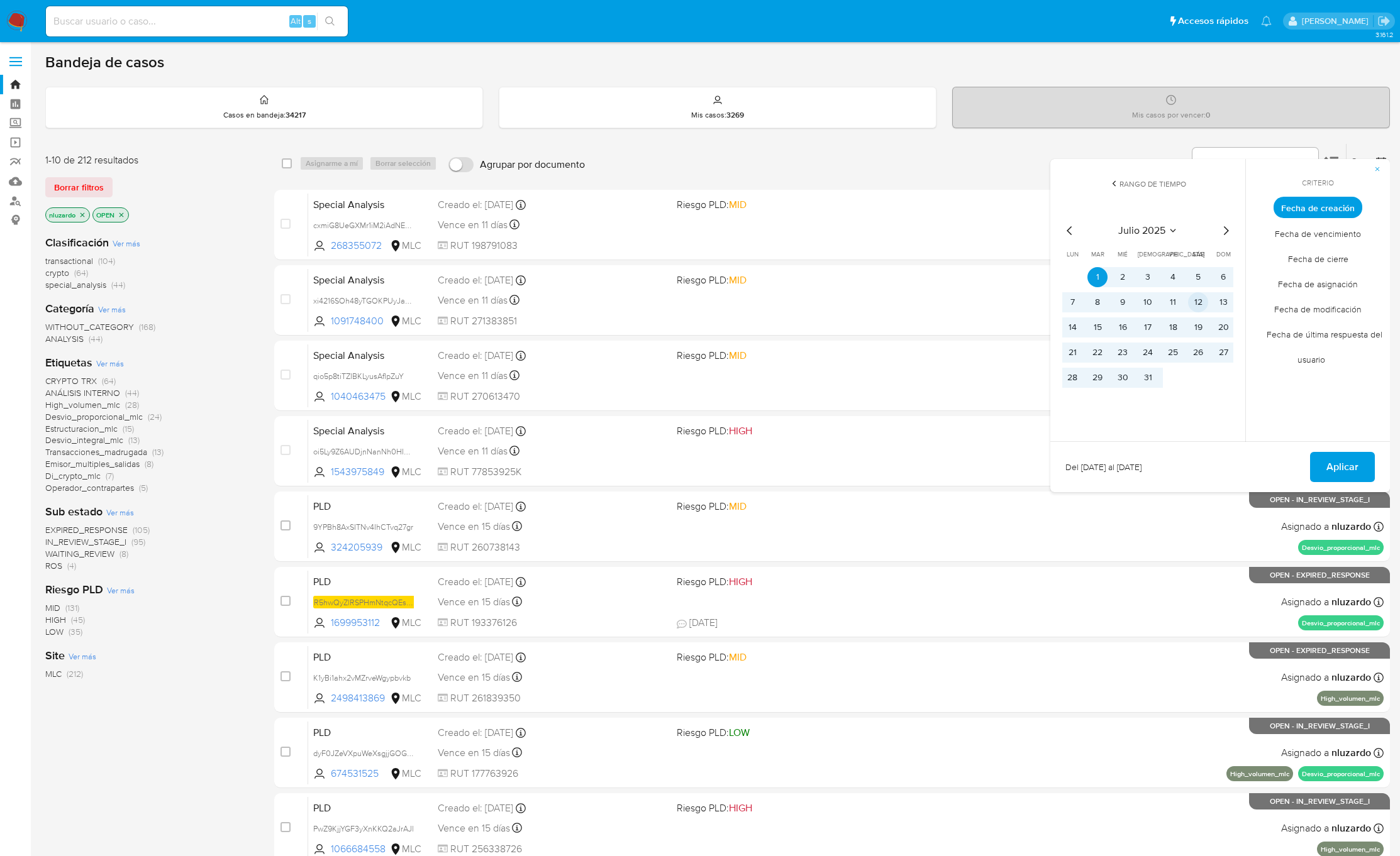
click at [1200, 303] on button "12" at bounding box center [1198, 303] width 20 height 20
click at [1102, 277] on button "1" at bounding box center [1097, 277] width 20 height 20
click at [1332, 471] on span "Aplicar" at bounding box center [1342, 467] width 32 height 28
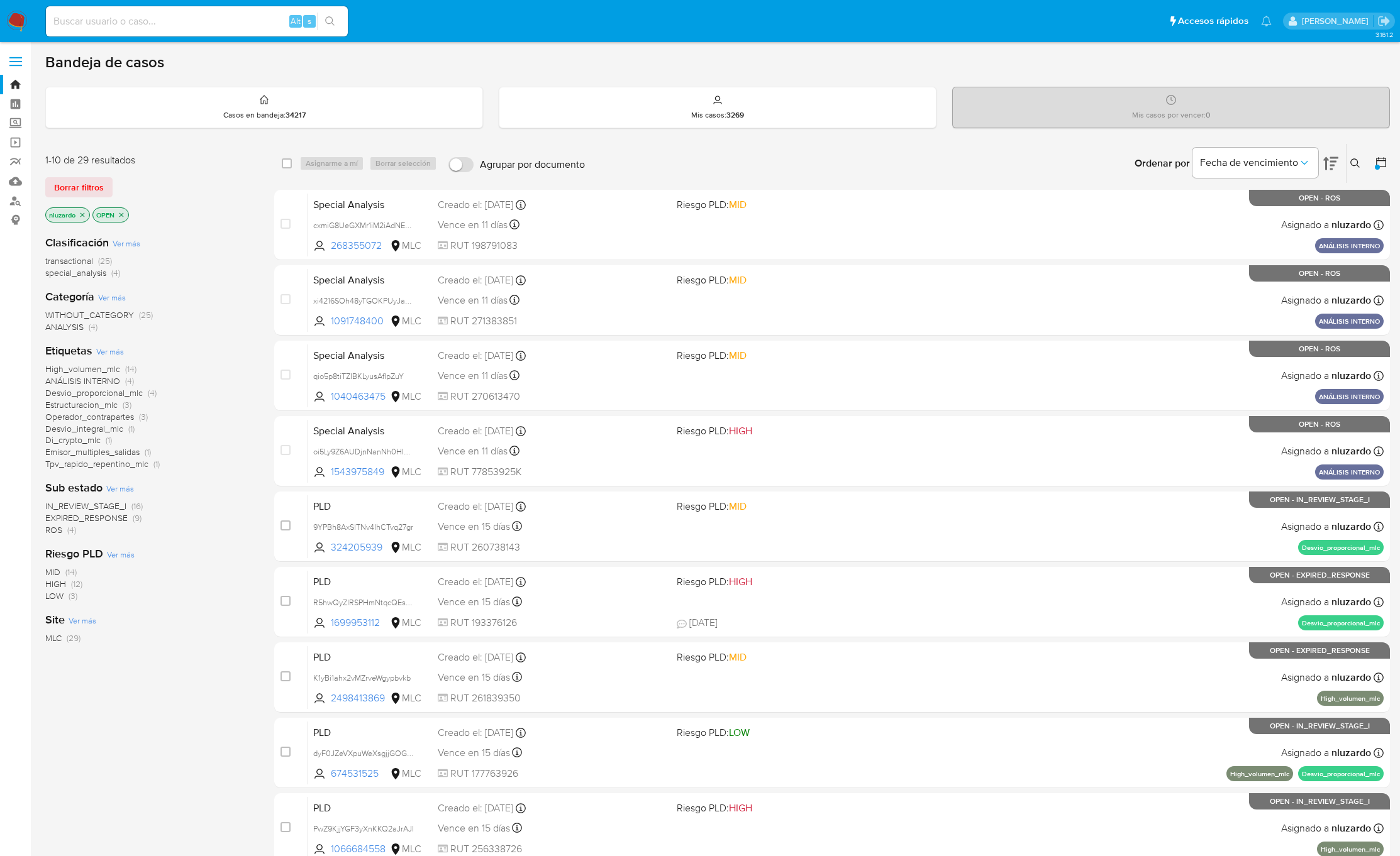
click at [63, 532] on span "ROS (4)" at bounding box center [60, 529] width 31 height 12
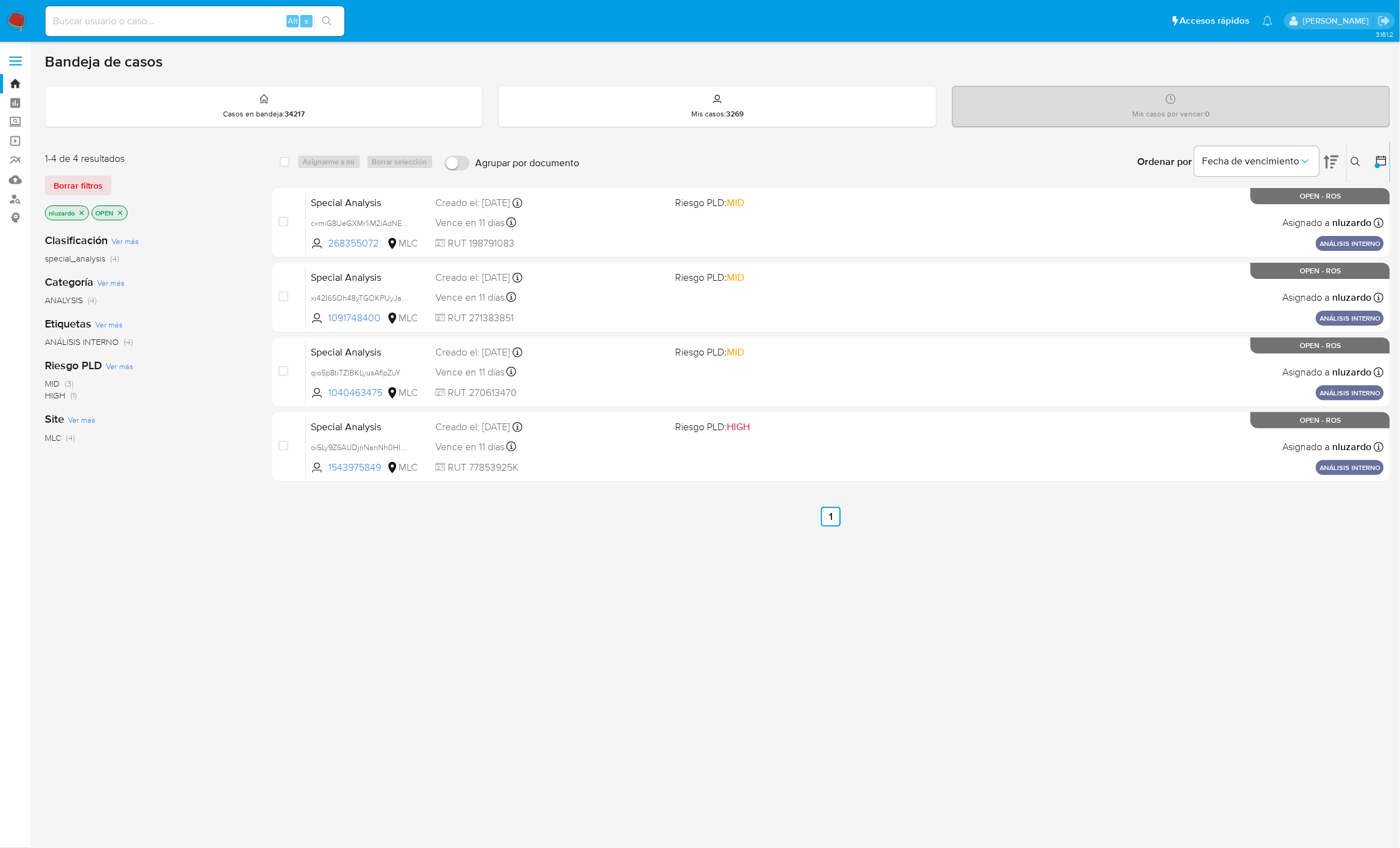
click at [877, 594] on div "select-all-cases-checkbox Asignarme a mí Borrar selección Agrupar por documento…" at bounding box center [831, 424] width 1119 height 564
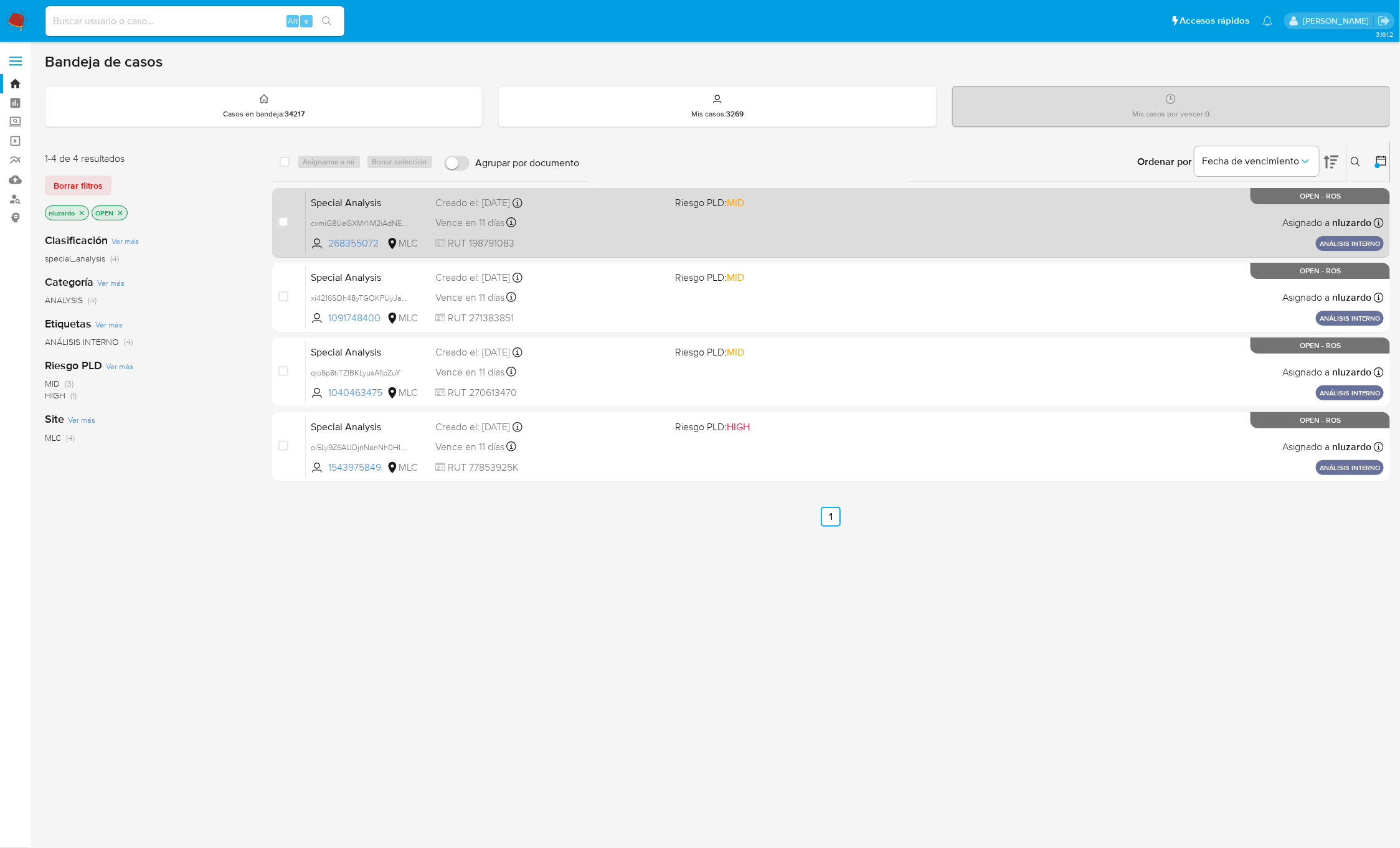
click at [867, 214] on div "Special Analysis cxmiG8UeGXMr1iM2iAdNEE9s 268355072 MLC Riesgo PLD: MID Creado …" at bounding box center [845, 222] width 1078 height 63
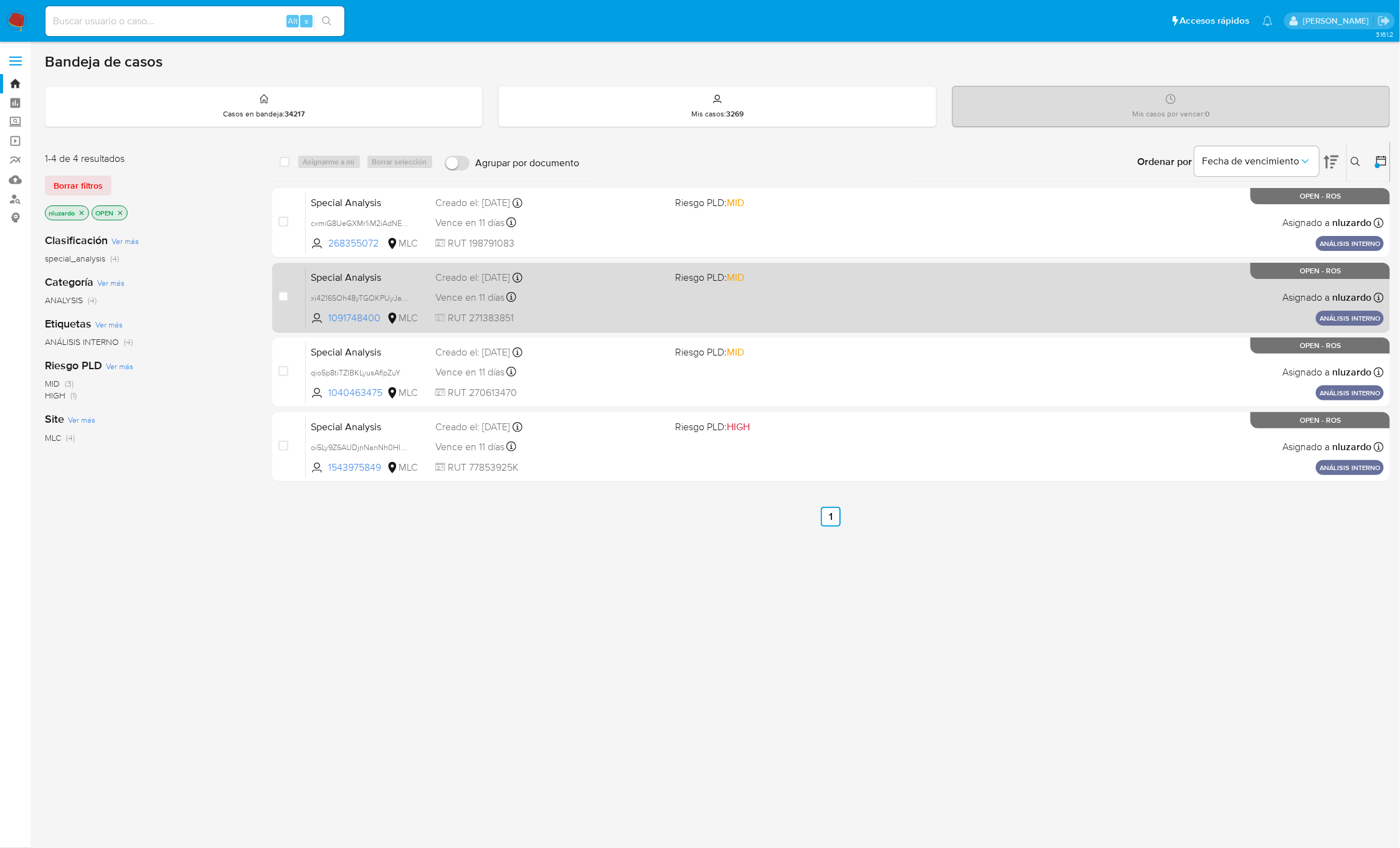
click at [848, 268] on span "Riesgo PLD: MID" at bounding box center [790, 276] width 230 height 16
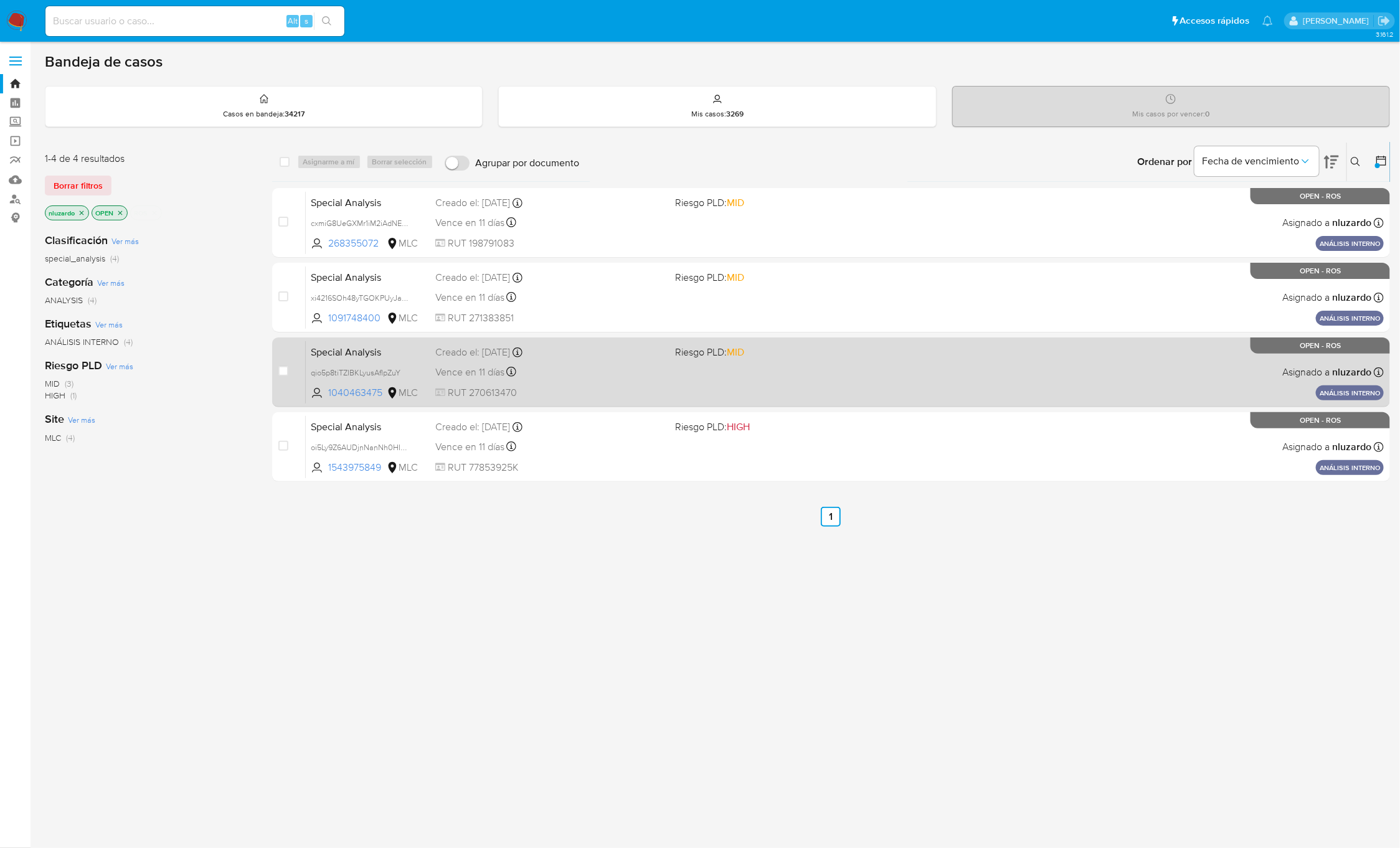
click at [830, 360] on div "Special Analysis qio5p8tiTZIBKLyusAfIpZuY 1040463475 MLC Riesgo PLD: MID Creado…" at bounding box center [845, 372] width 1078 height 63
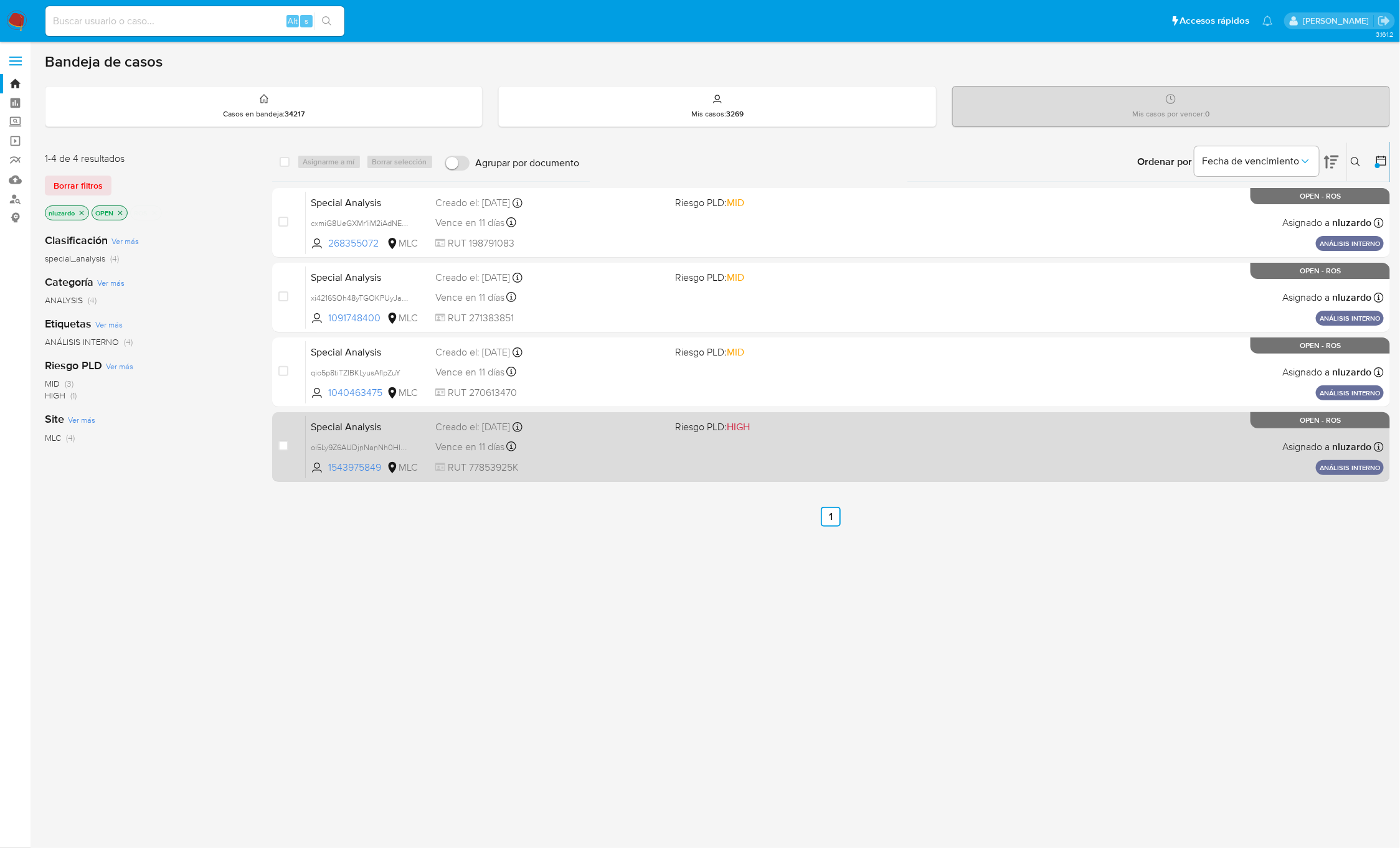
click at [830, 433] on span "Riesgo PLD: HIGH" at bounding box center [790, 426] width 230 height 16
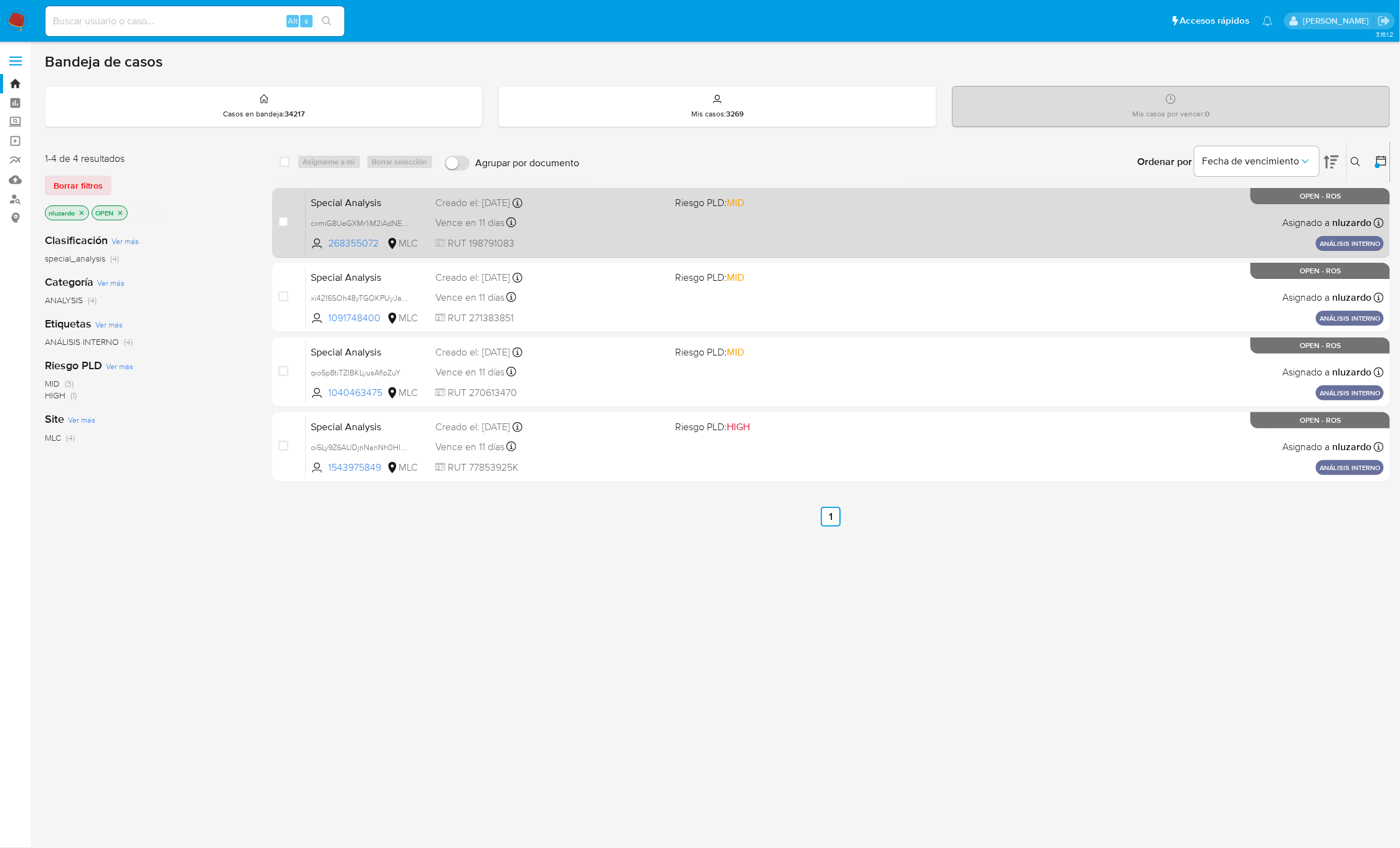
click at [637, 231] on div "Special Analysis cxmiG8UeGXMr1iM2iAdNEE9s 268355072 MLC Riesgo PLD: MID Creado …" at bounding box center [845, 222] width 1078 height 63
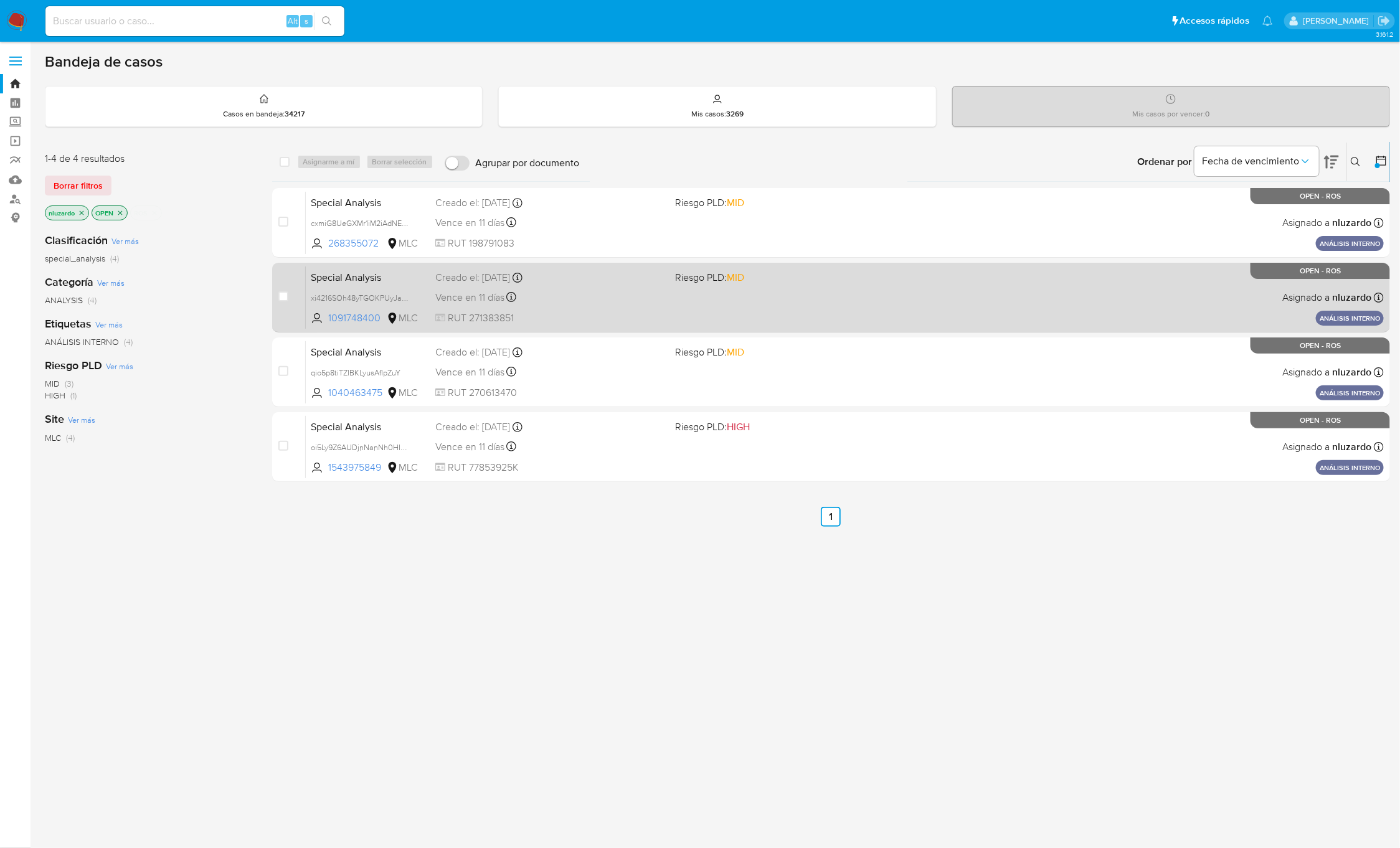
click at [623, 294] on div "Vence en 11 días Vence el 06/10/2025 11:16:32" at bounding box center [550, 297] width 230 height 17
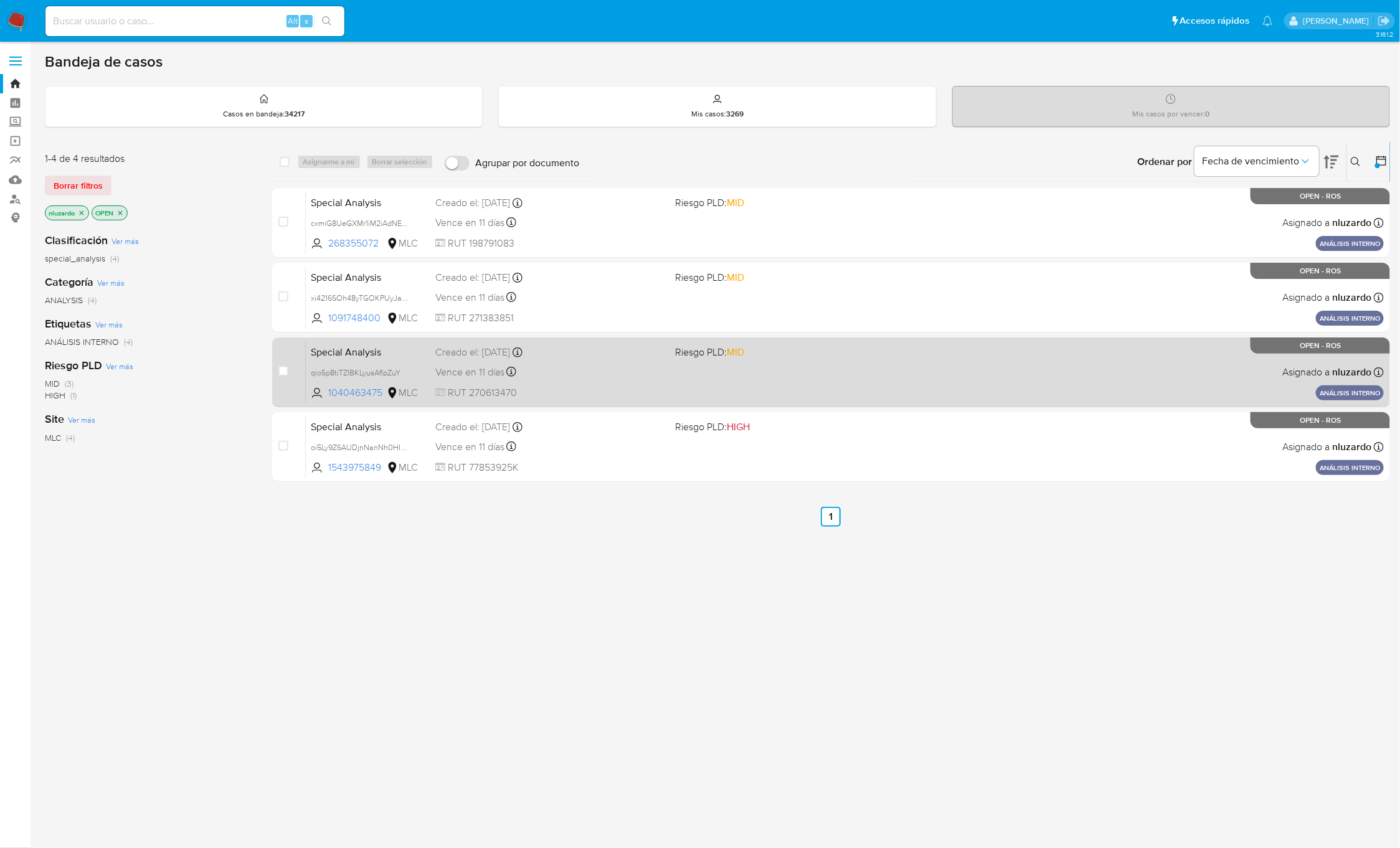
click at [642, 363] on div "Vence en 11 días Vence el 06/10/2025 11:18:04" at bounding box center [550, 372] width 230 height 17
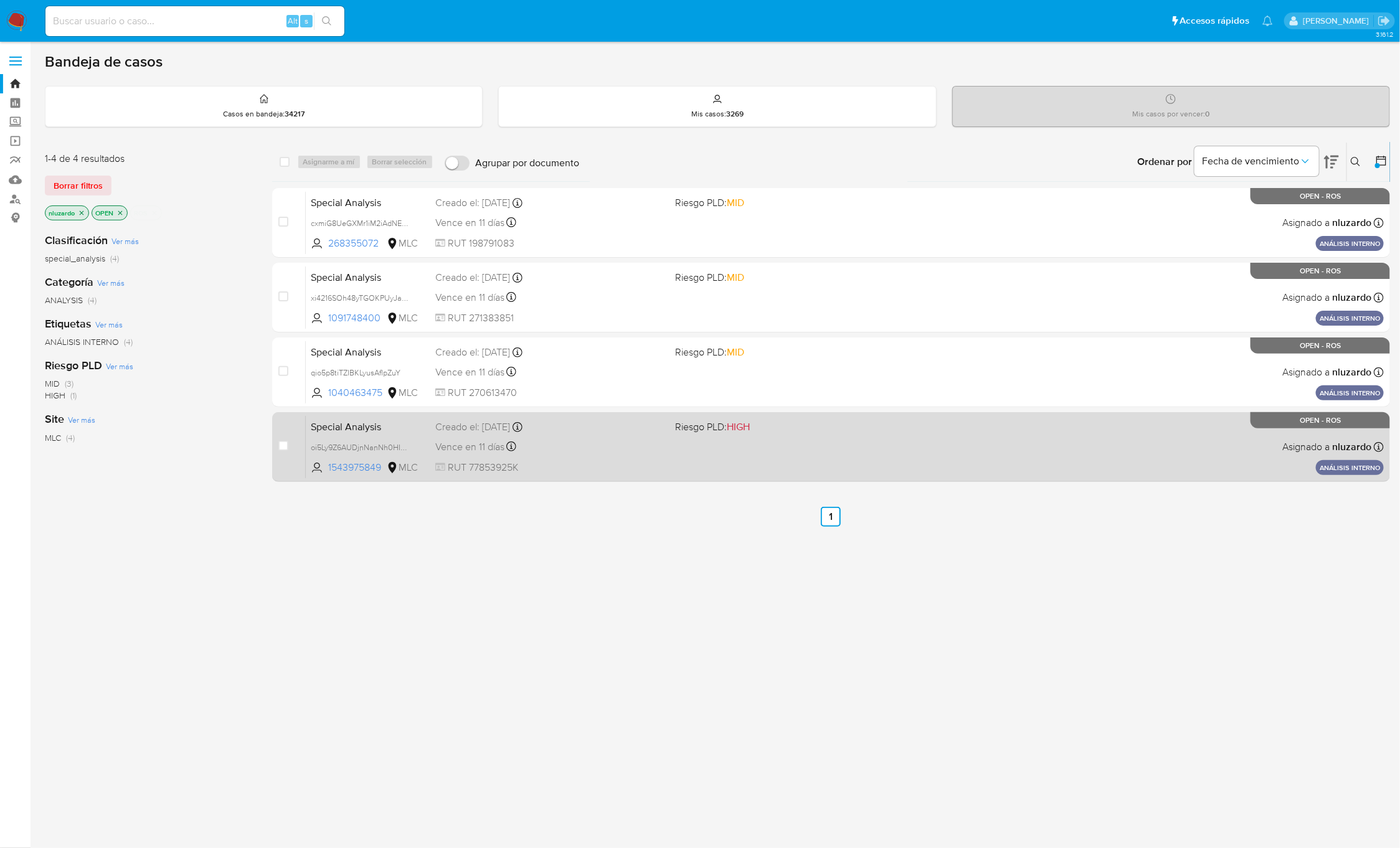
click at [654, 439] on div "Vence en 11 días Vence el 06/10/2025 11:18:39" at bounding box center [550, 447] width 230 height 17
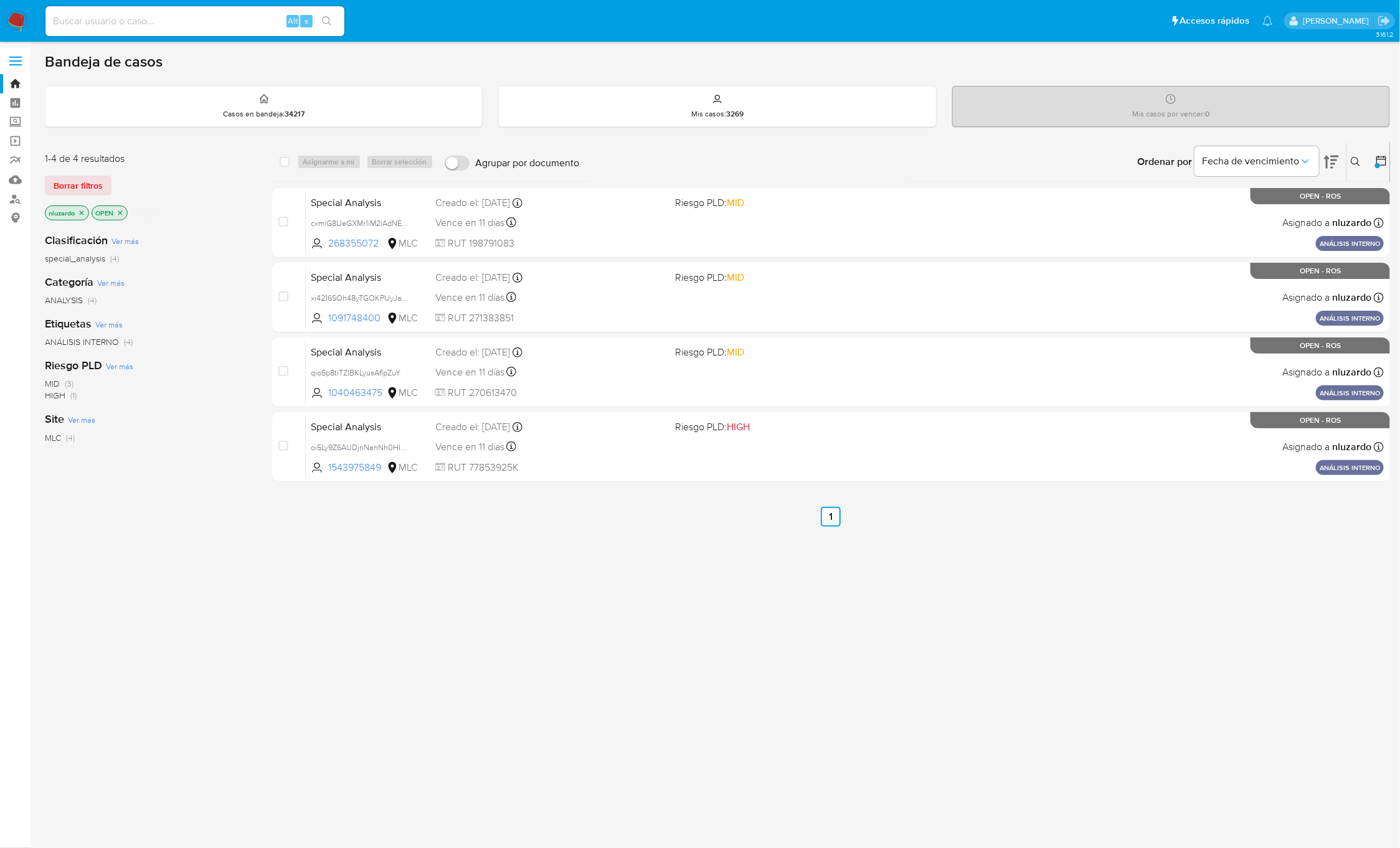
click at [157, 214] on icon "close-filter" at bounding box center [155, 213] width 5 height 5
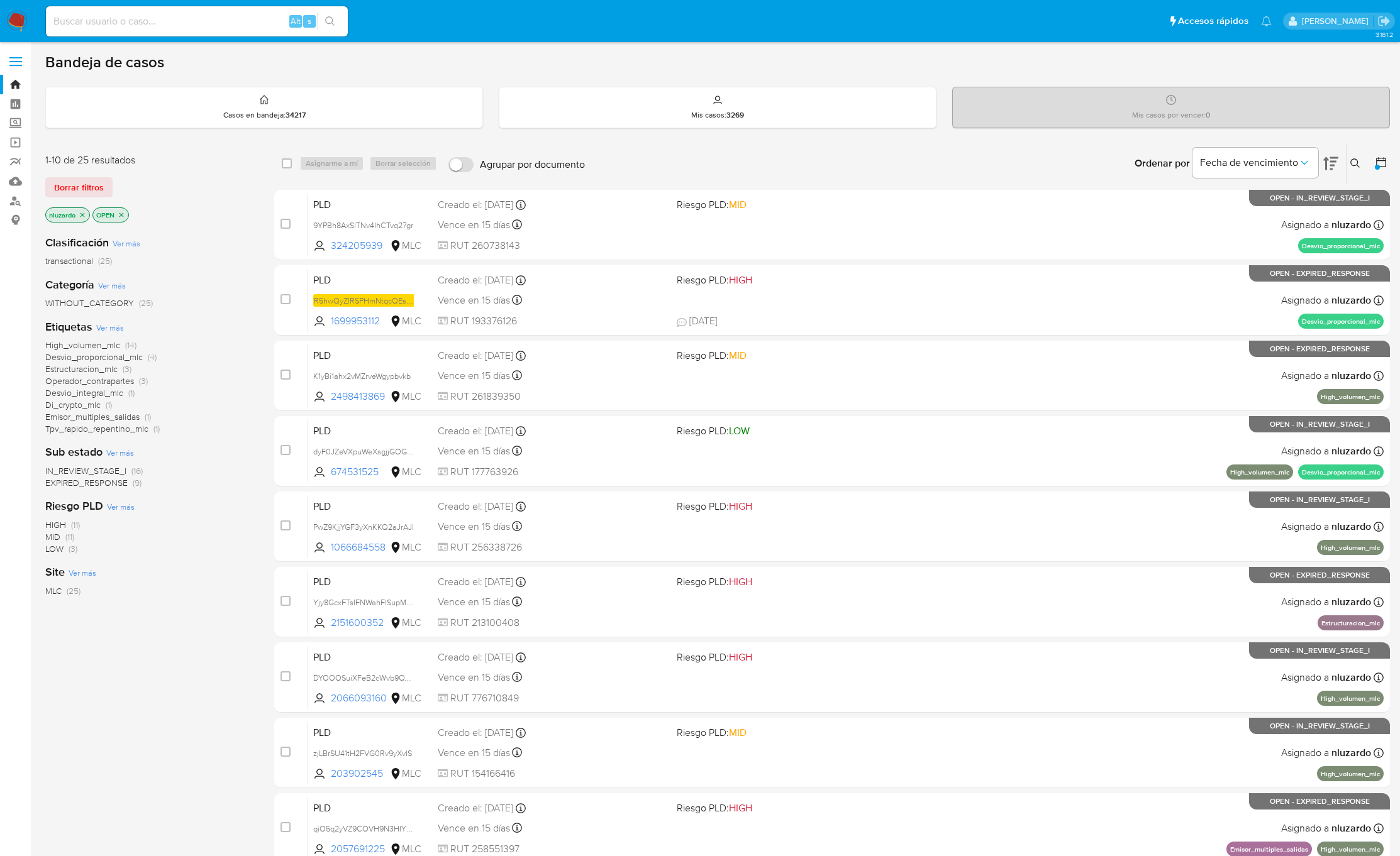
drag, startPoint x: 412, startPoint y: 323, endPoint x: 253, endPoint y: 387, distance: 171.4
click at [277, 373] on div "case-item-checkbox No es posible asignar el caso PLD 9YPBh8AxSITNv4IhCTvq27gr 3…" at bounding box center [832, 564] width 1116 height 749
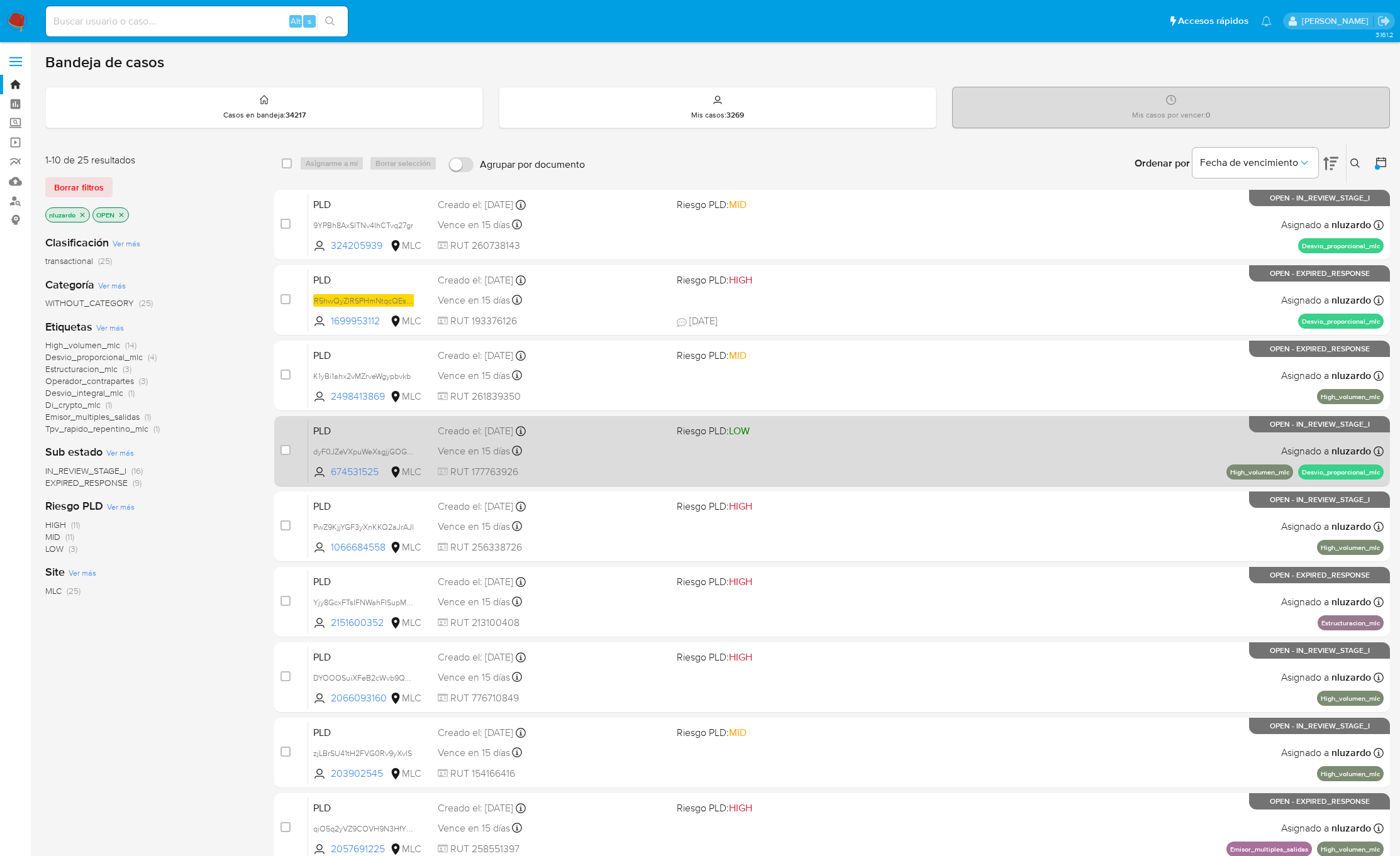
drag, startPoint x: 253, startPoint y: 387, endPoint x: 533, endPoint y: 450, distance: 287.0
click at [252, 389] on div "1-10 de 25 resultados Borrar filtros nluzardo OPEN Clasificación Ver más transa…" at bounding box center [717, 563] width 1344 height 841
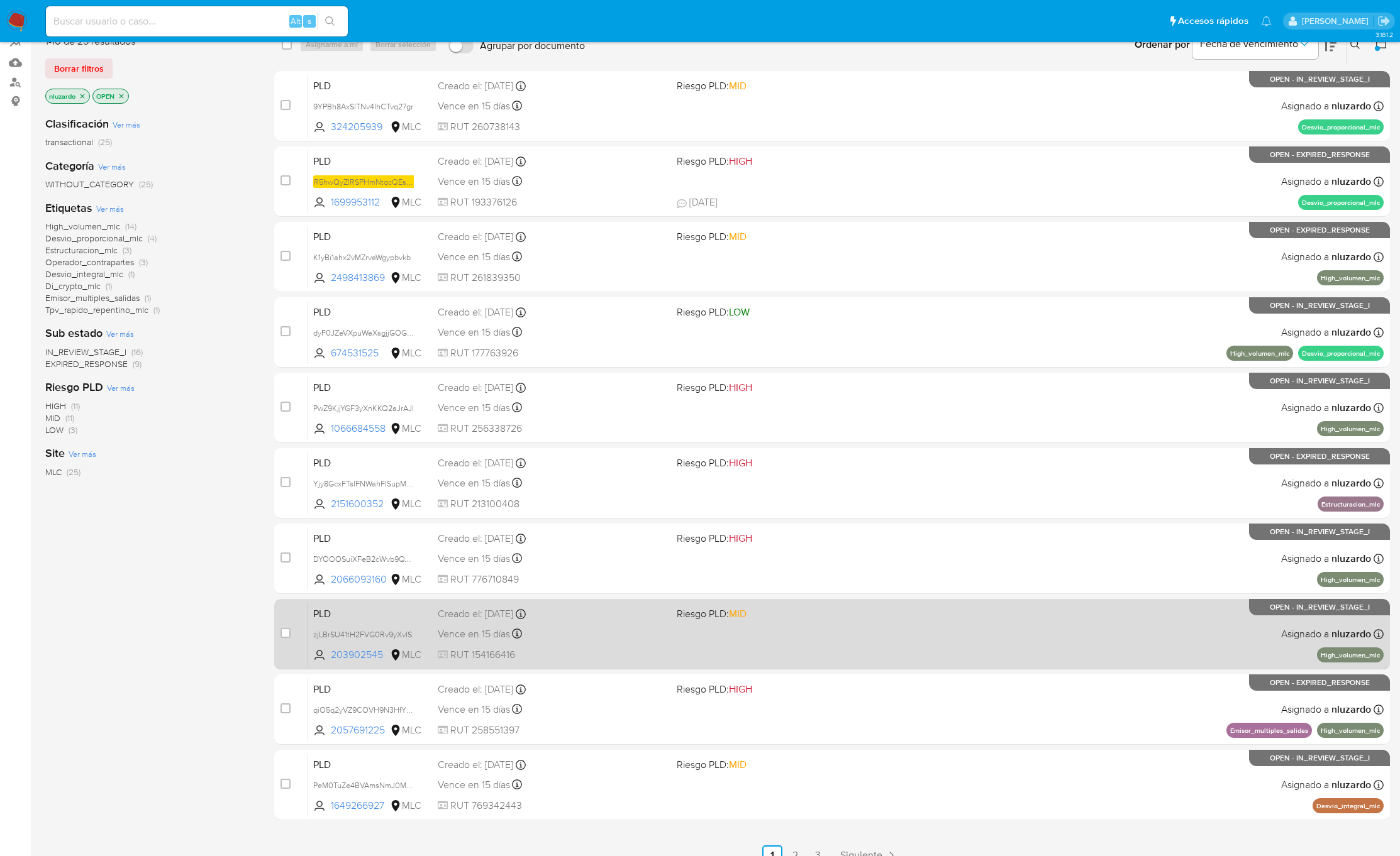
scroll to position [181, 0]
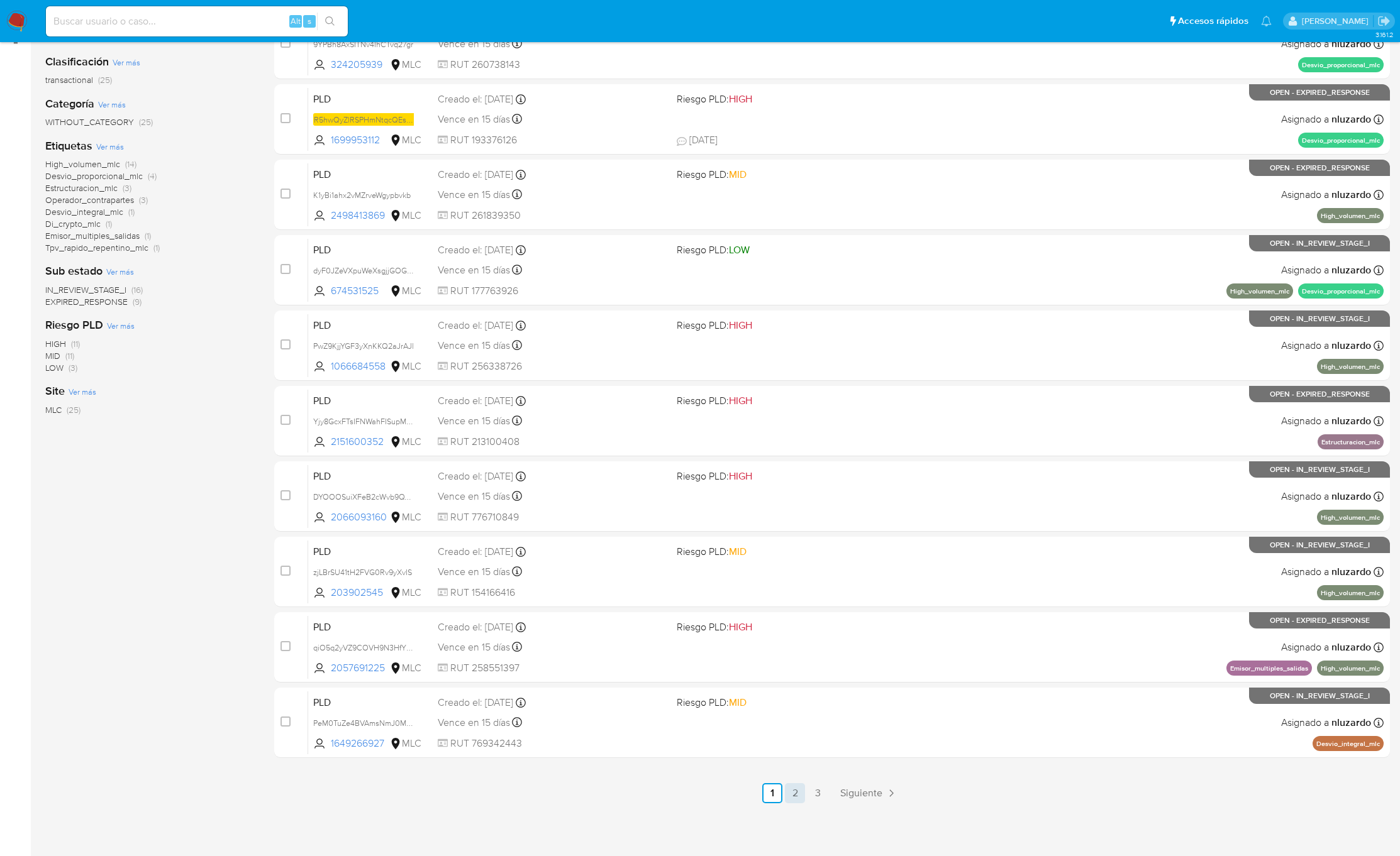
click at [796, 802] on link "2" at bounding box center [795, 793] width 20 height 20
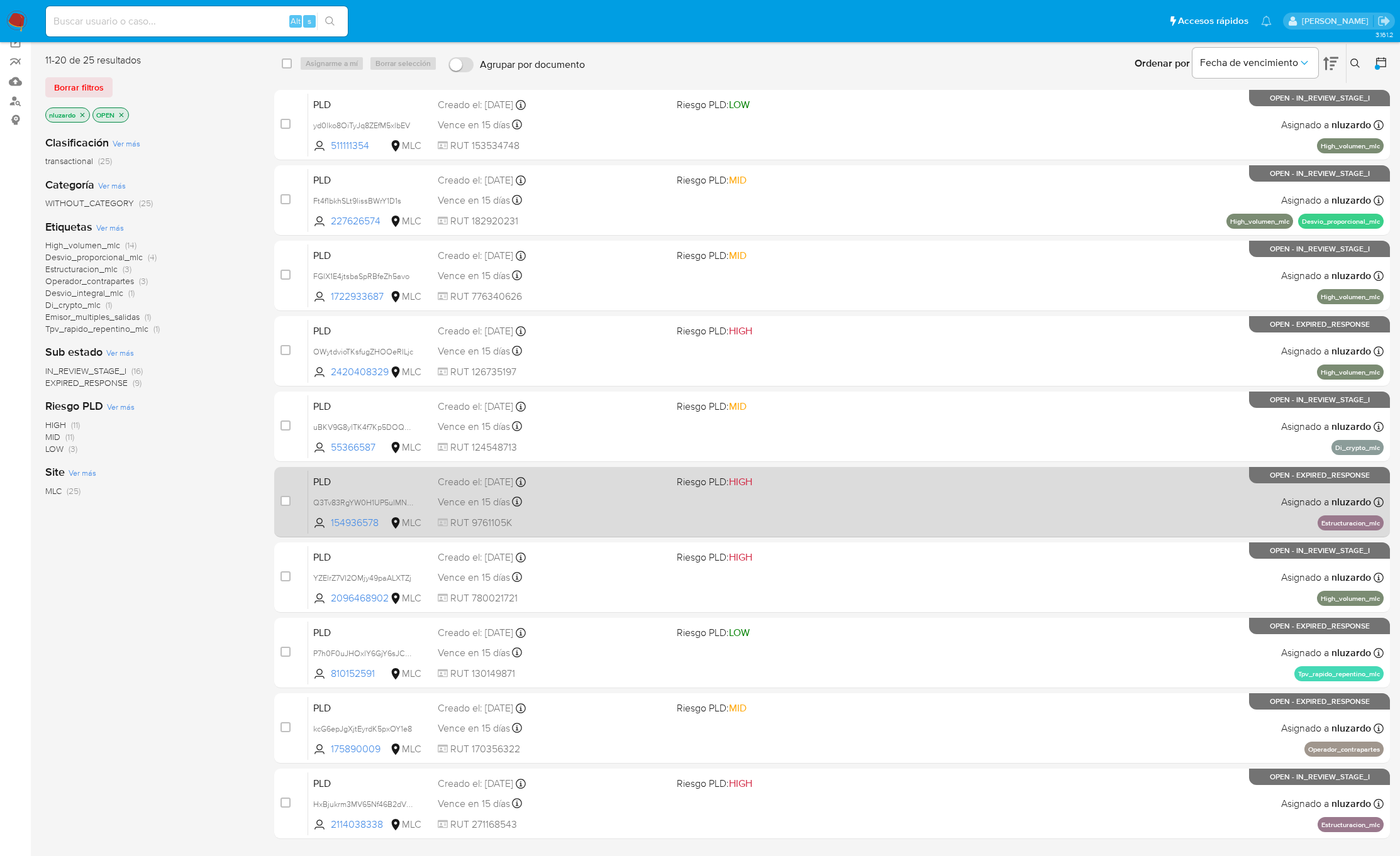
scroll to position [181, 0]
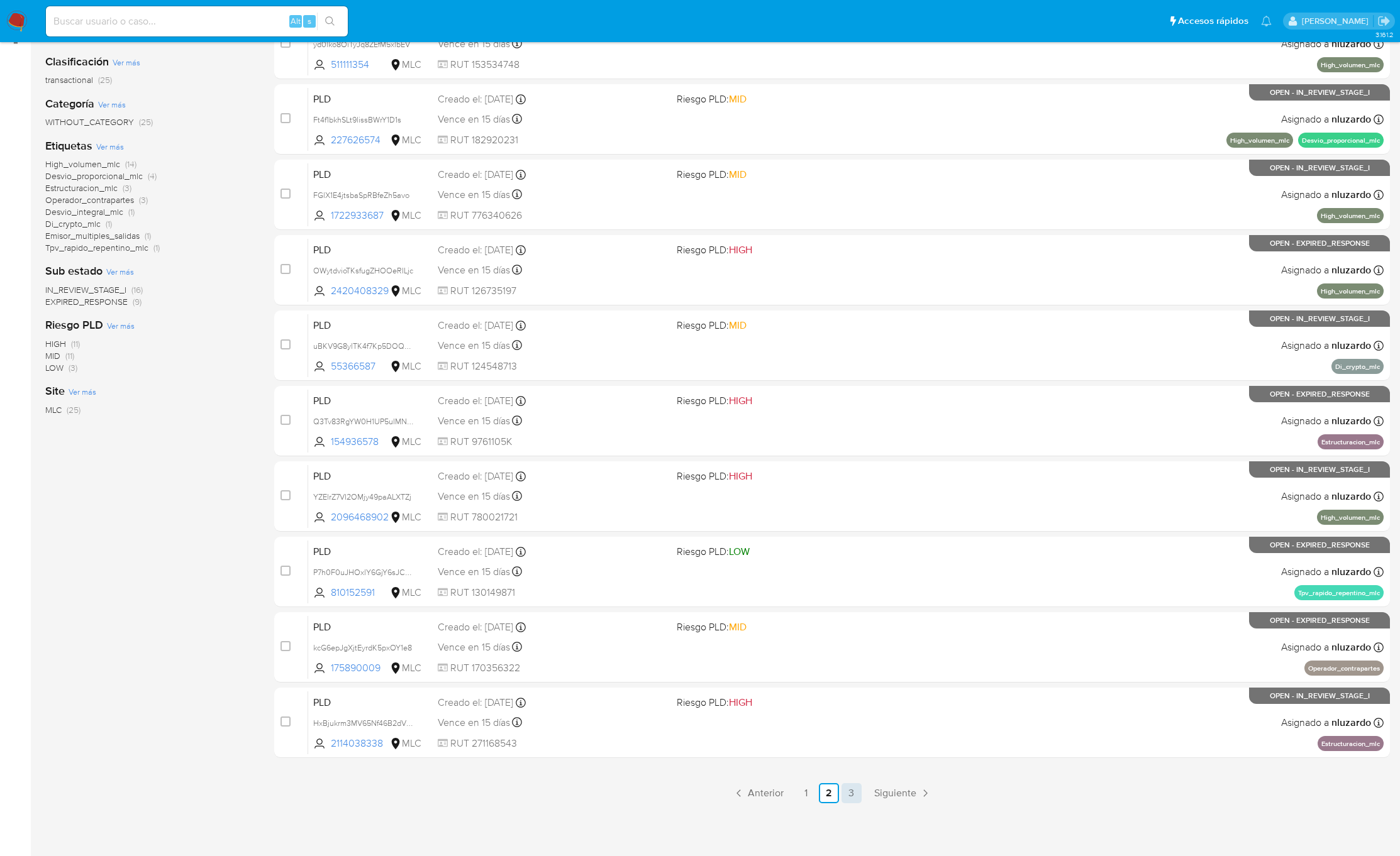
click at [852, 796] on link "3" at bounding box center [852, 793] width 20 height 20
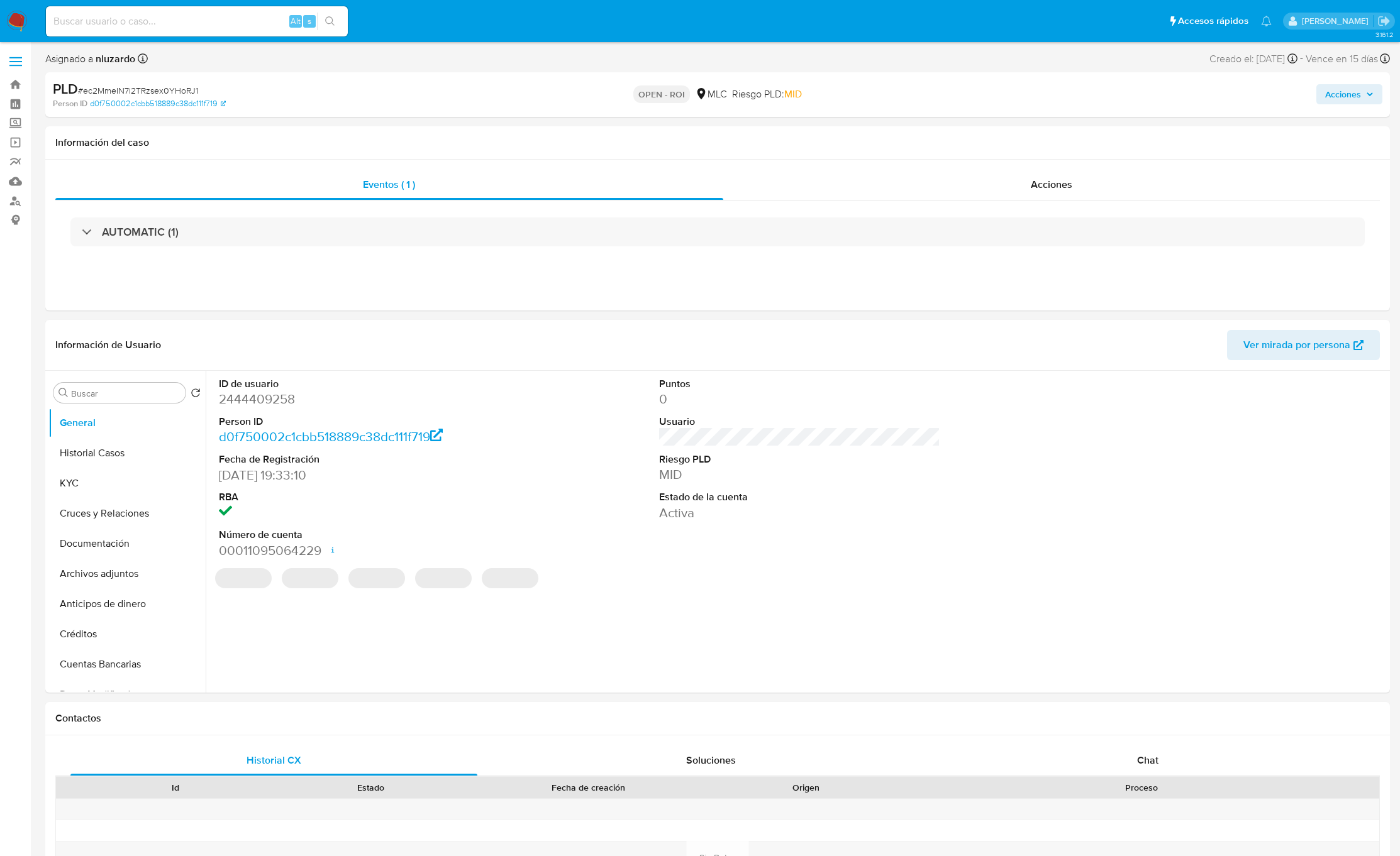
select select "10"
click at [932, 183] on div "Acciones" at bounding box center [1052, 184] width 657 height 30
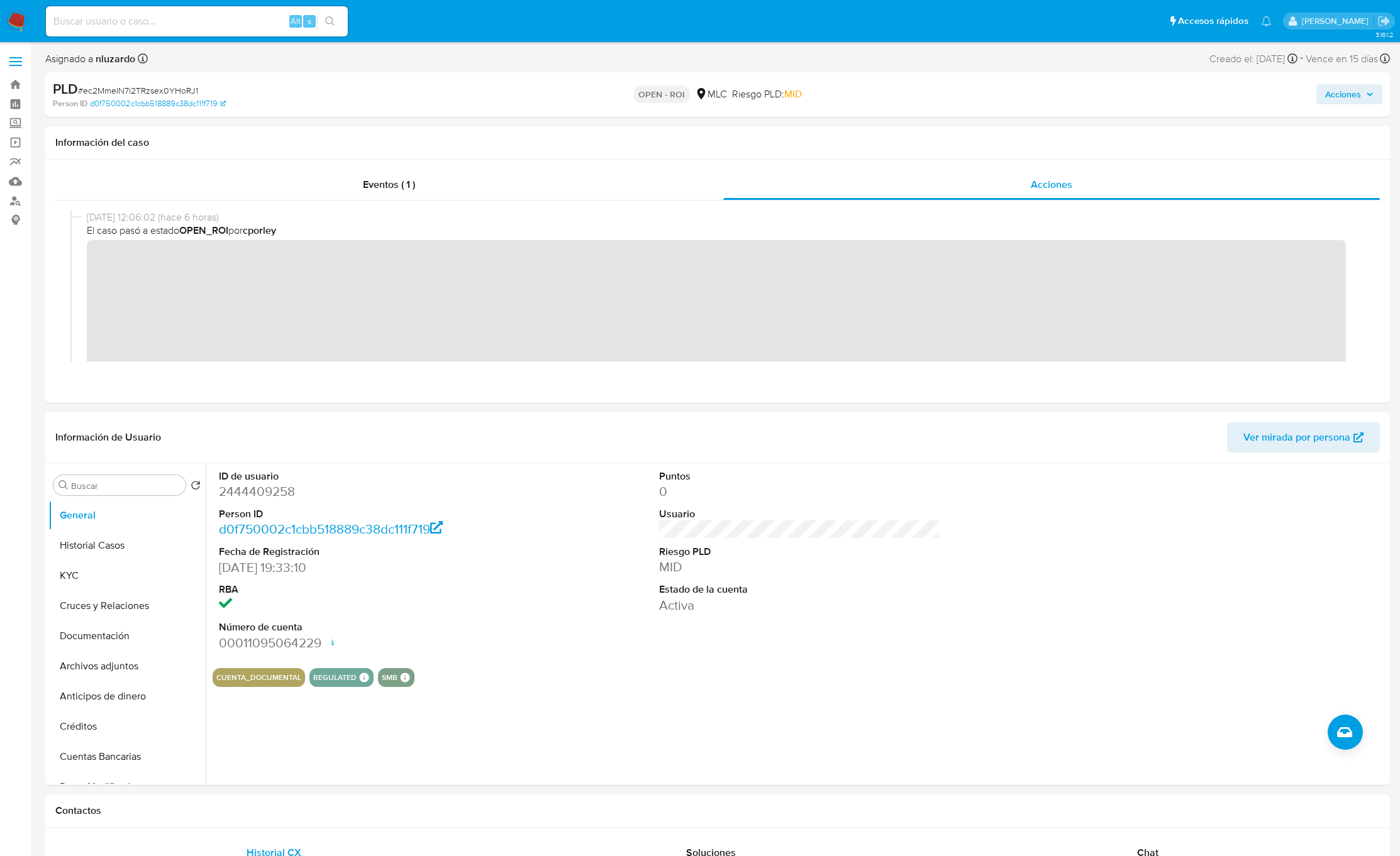
scroll to position [94, 0]
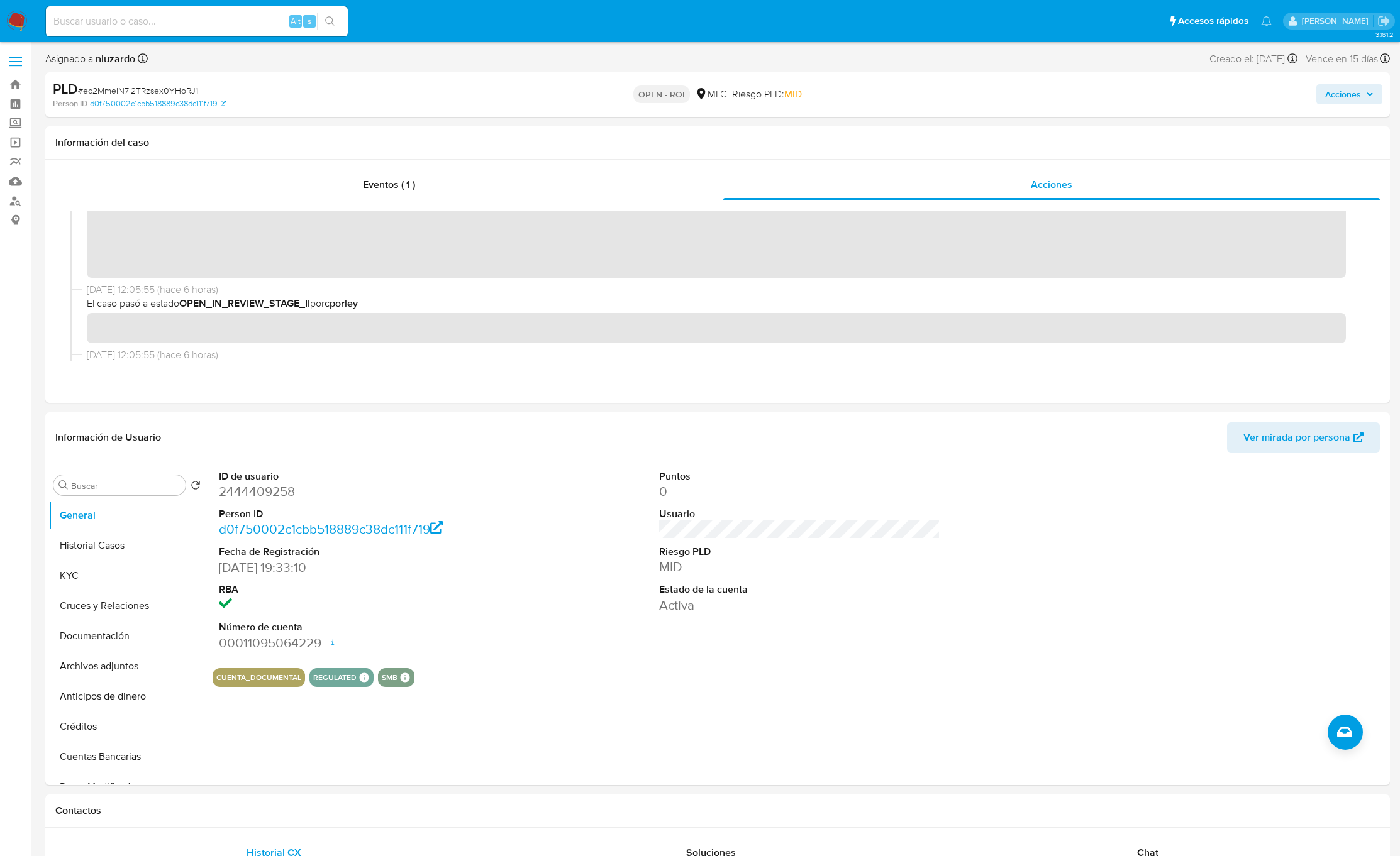
drag, startPoint x: 1329, startPoint y: 89, endPoint x: 1314, endPoint y: 95, distance: 16.2
click at [932, 89] on span "Acciones" at bounding box center [1343, 94] width 36 height 20
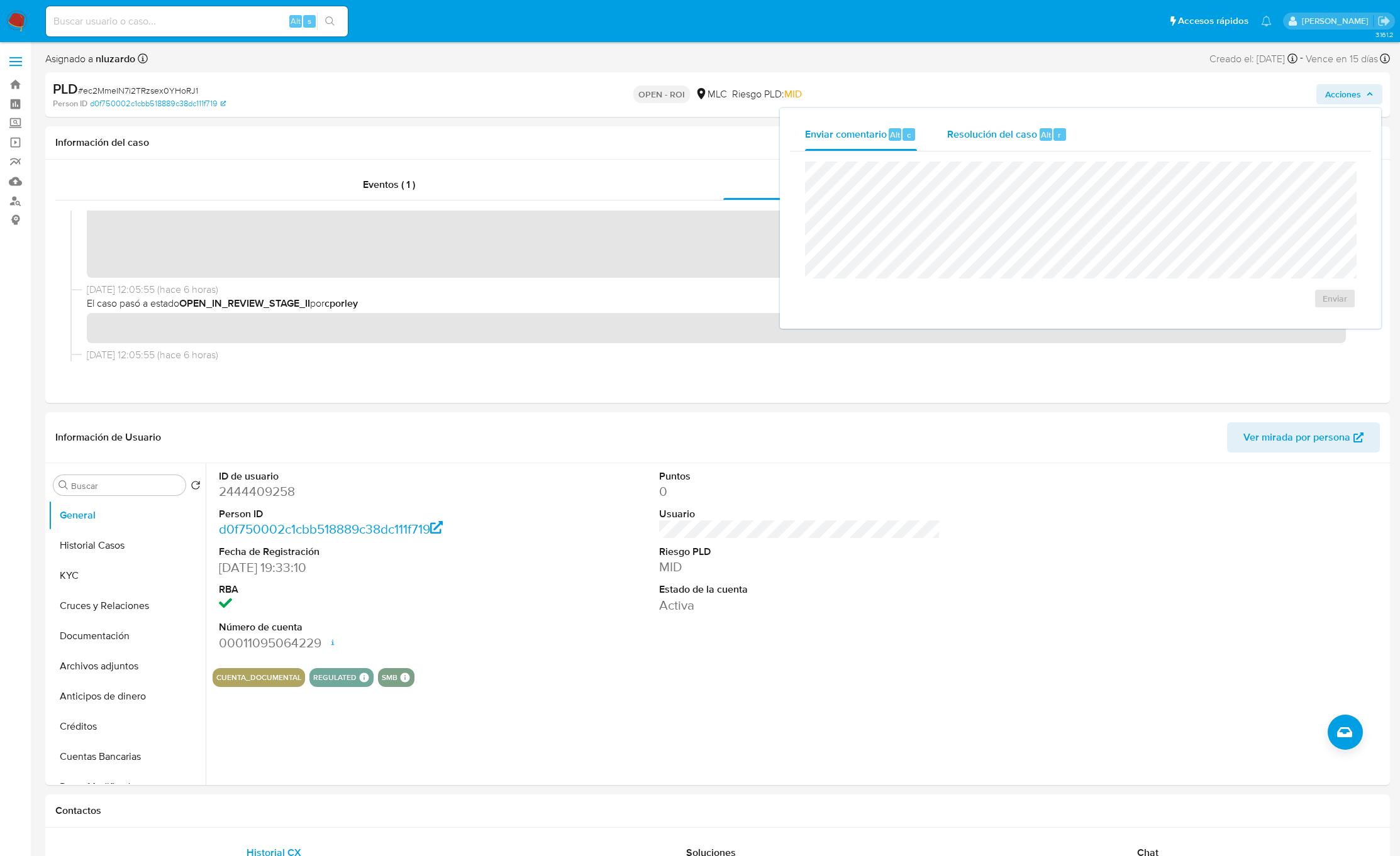
click at [932, 127] on span "Resolución del caso" at bounding box center [992, 134] width 90 height 15
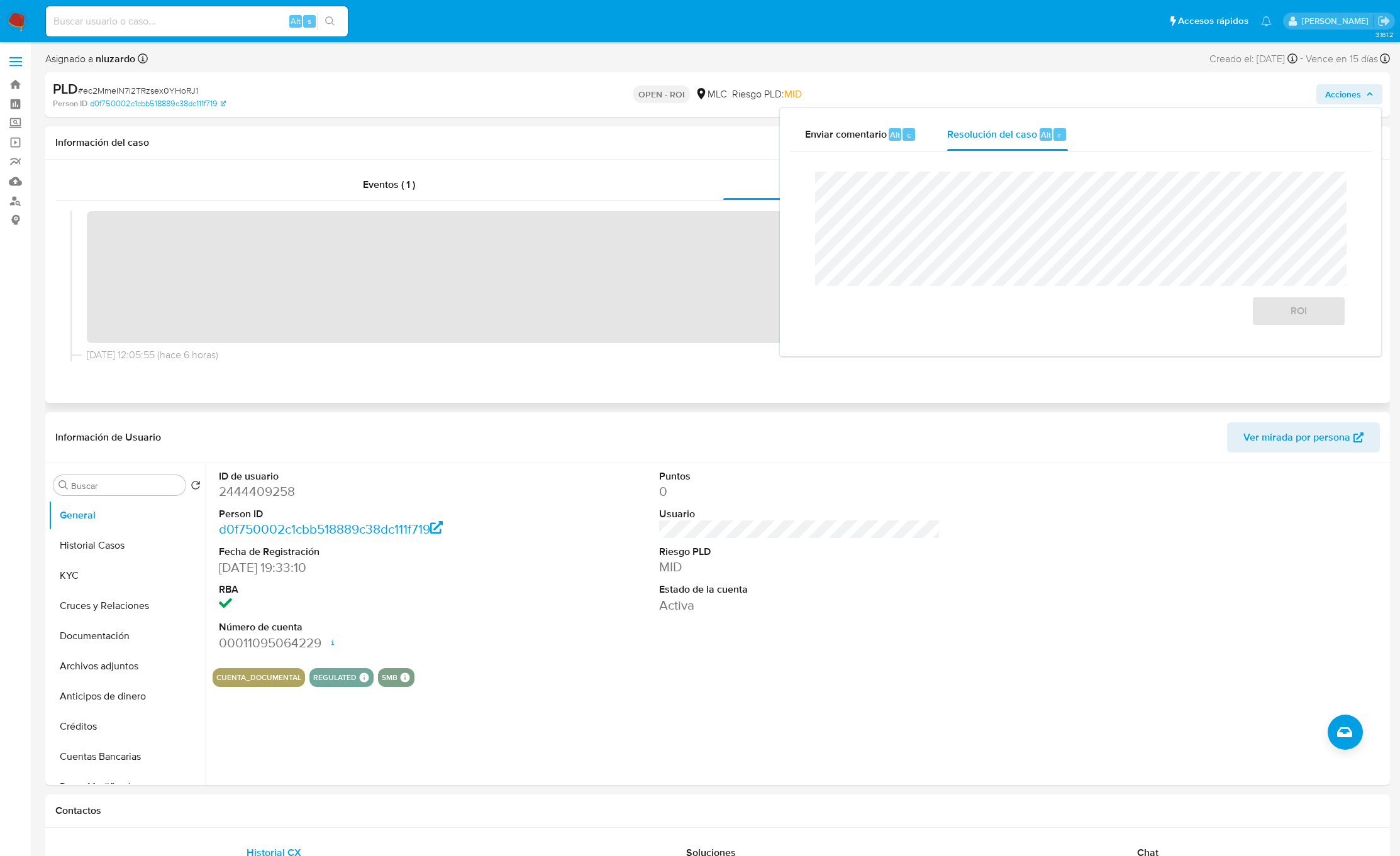
scroll to position [0, 0]
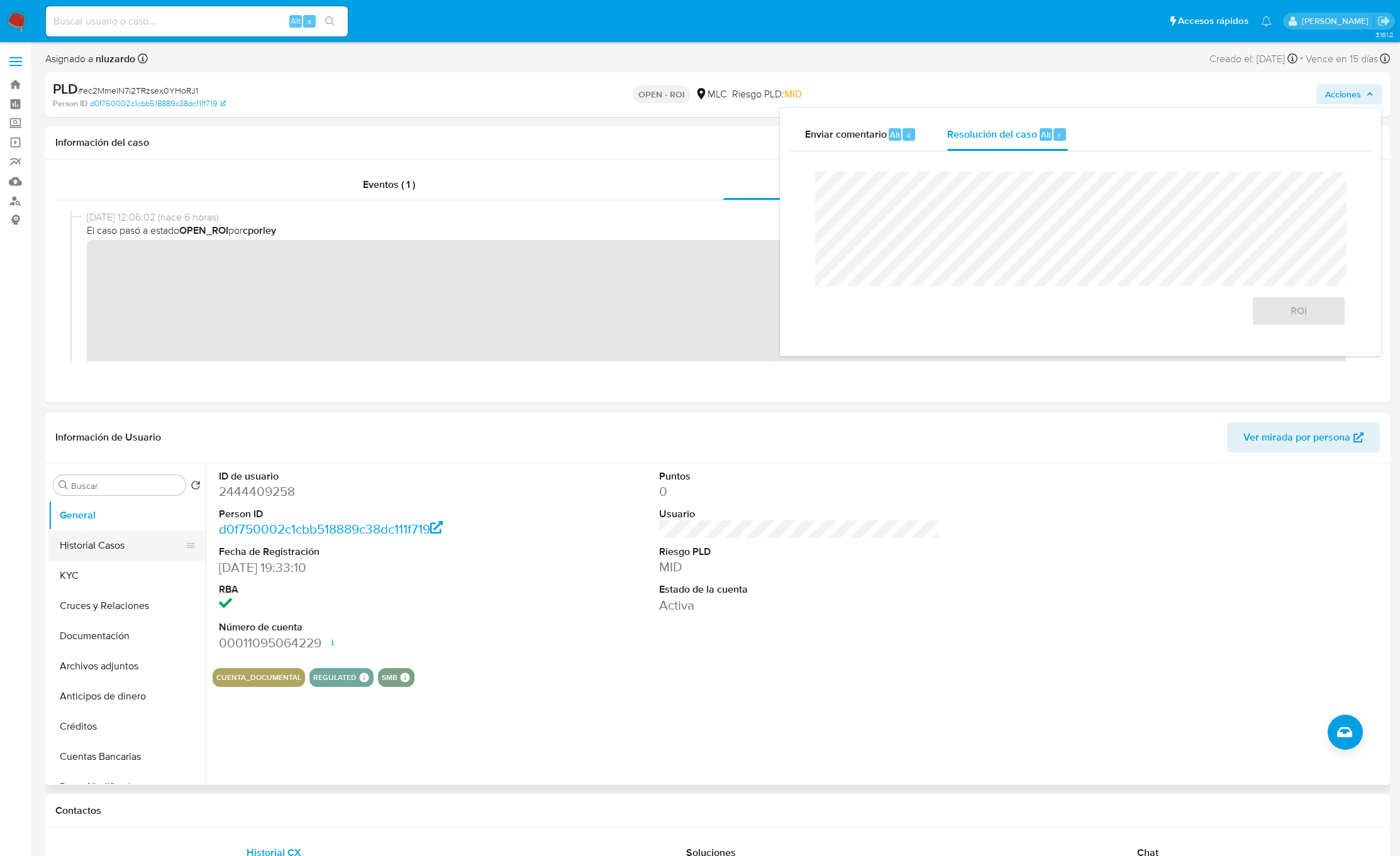
click at [93, 537] on button "Historial Casos" at bounding box center [122, 545] width 147 height 30
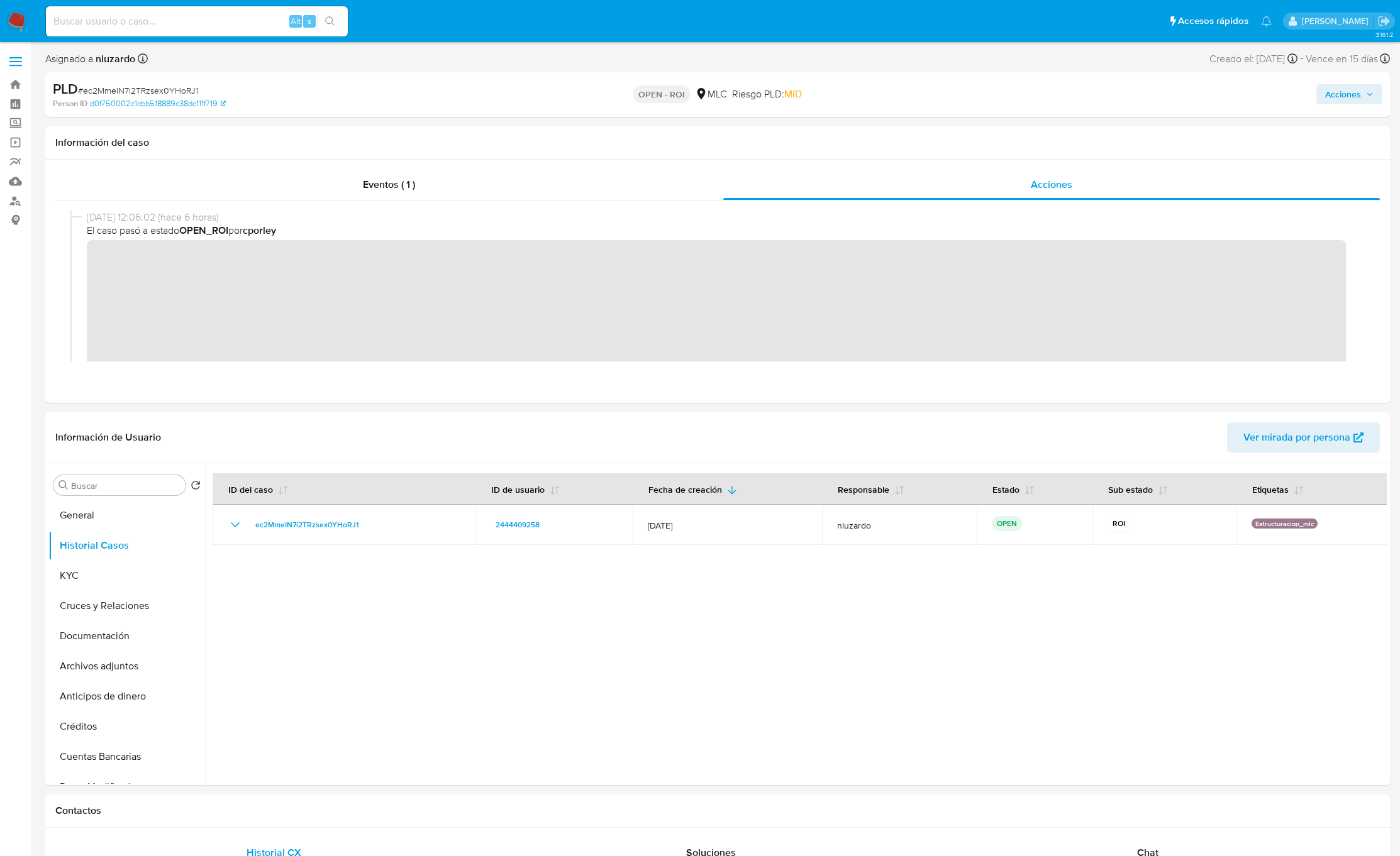
click at [932, 94] on icon "button" at bounding box center [1370, 94] width 8 height 8
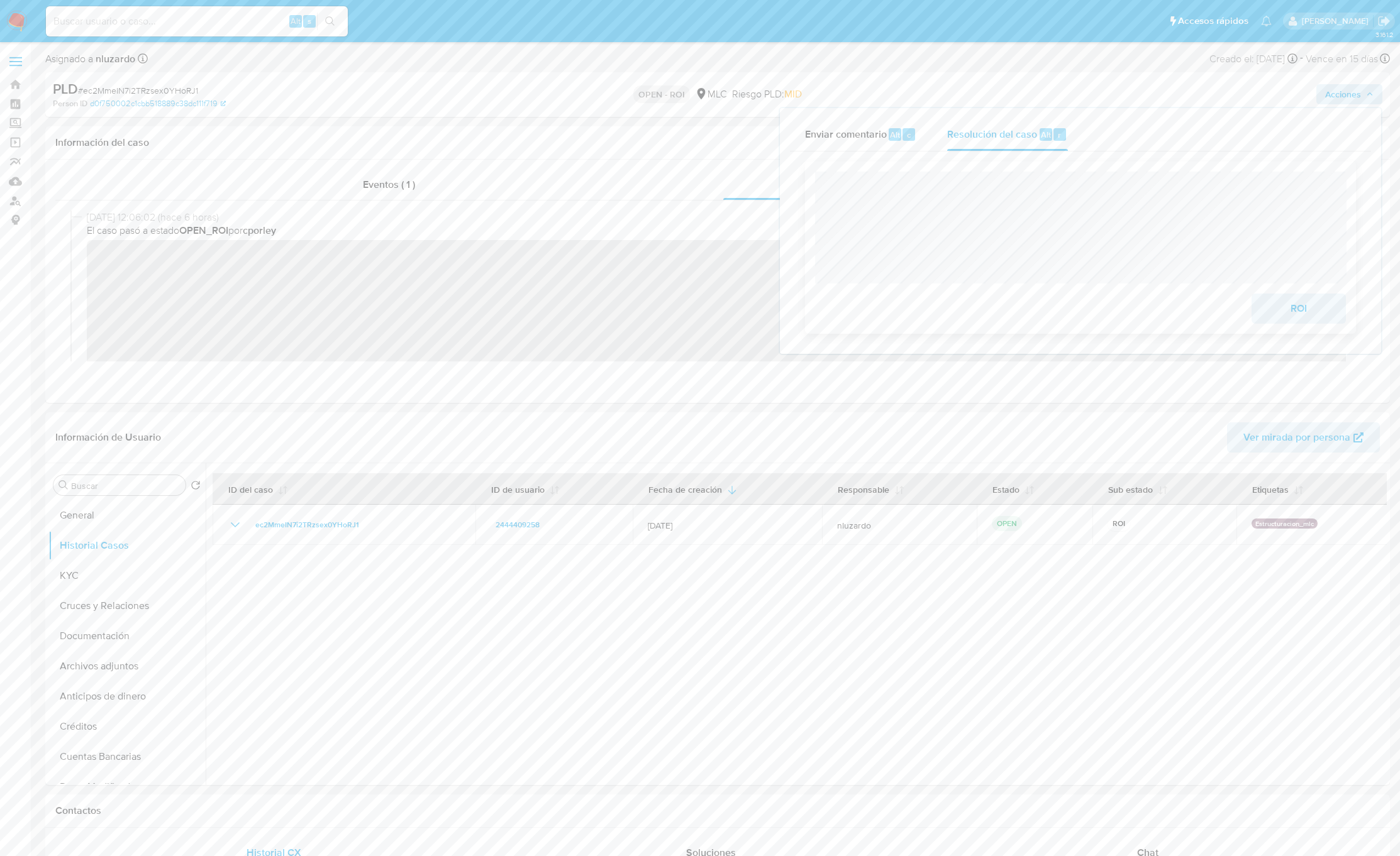
click at [932, 306] on span "ROI" at bounding box center [1299, 309] width 62 height 28
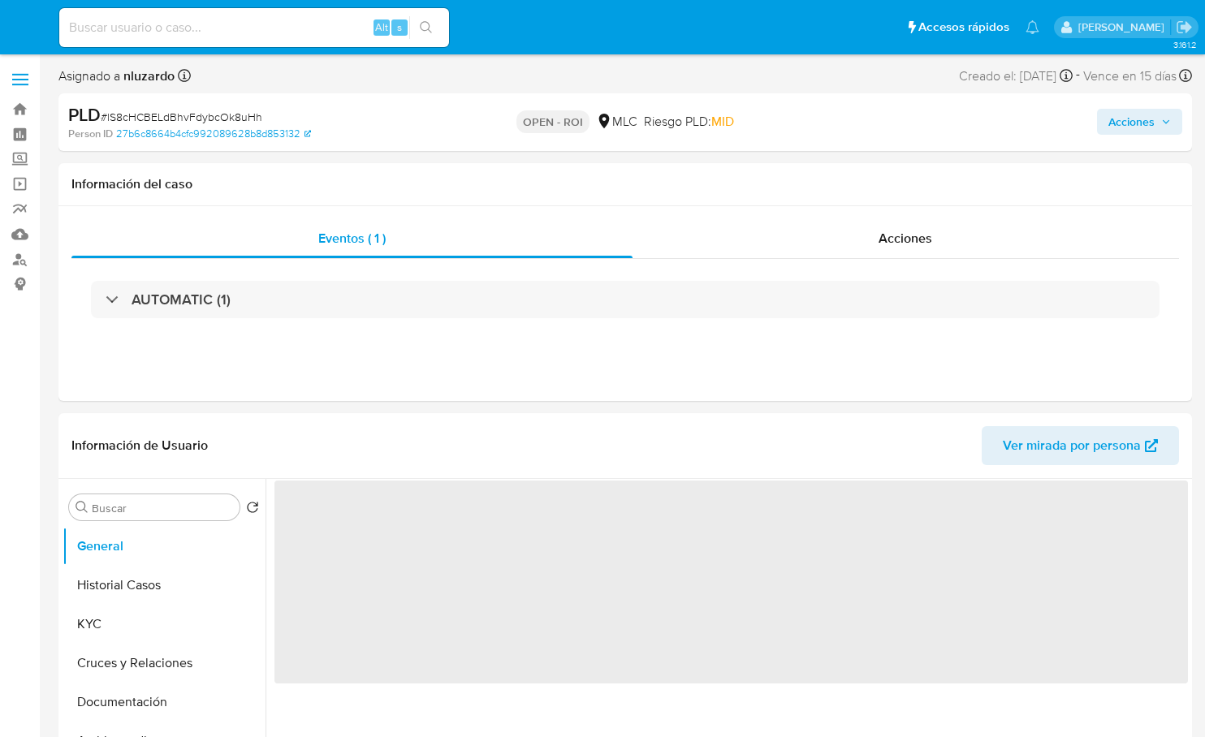
select select "10"
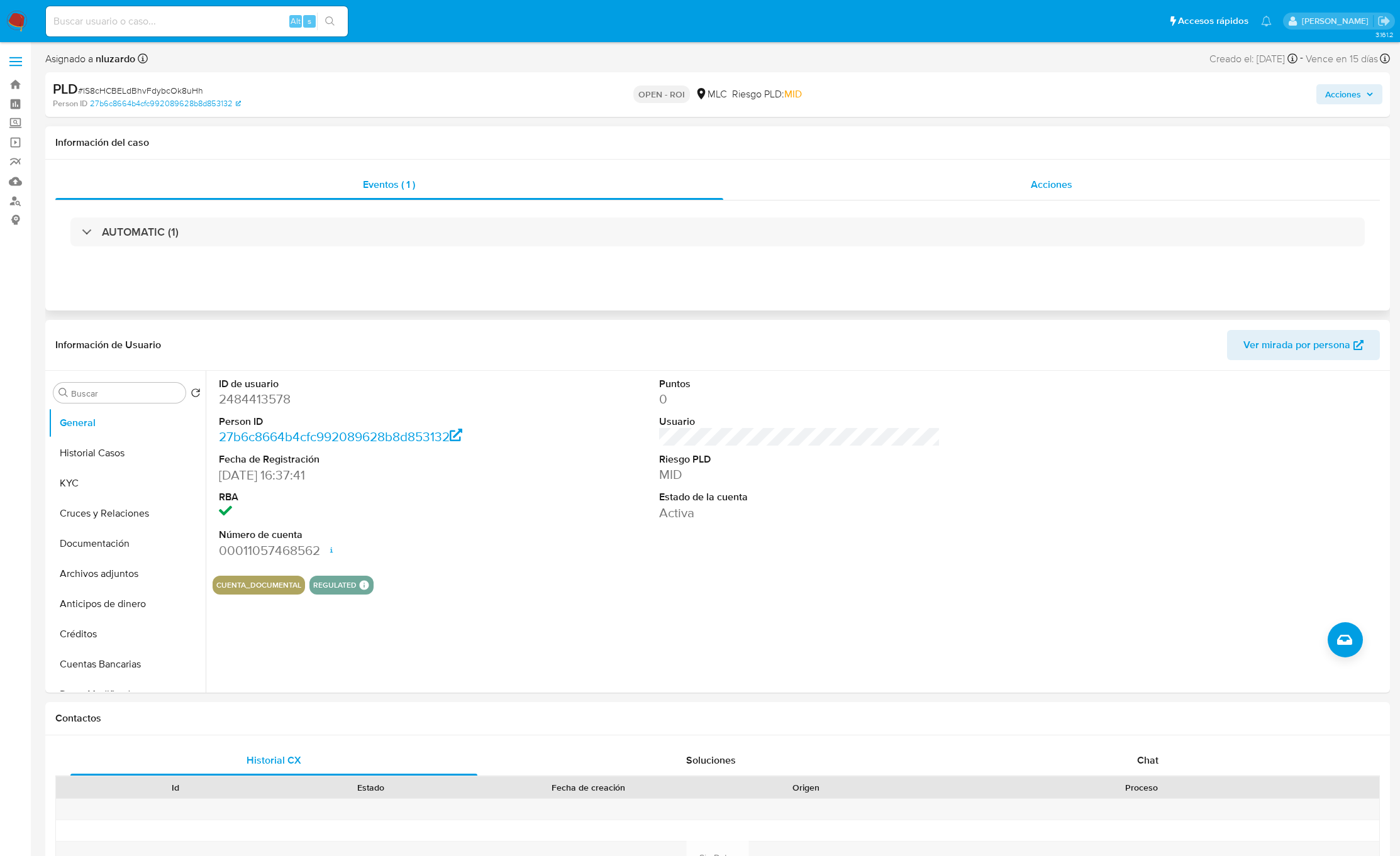
click at [932, 189] on span "Acciones" at bounding box center [1052, 184] width 42 height 15
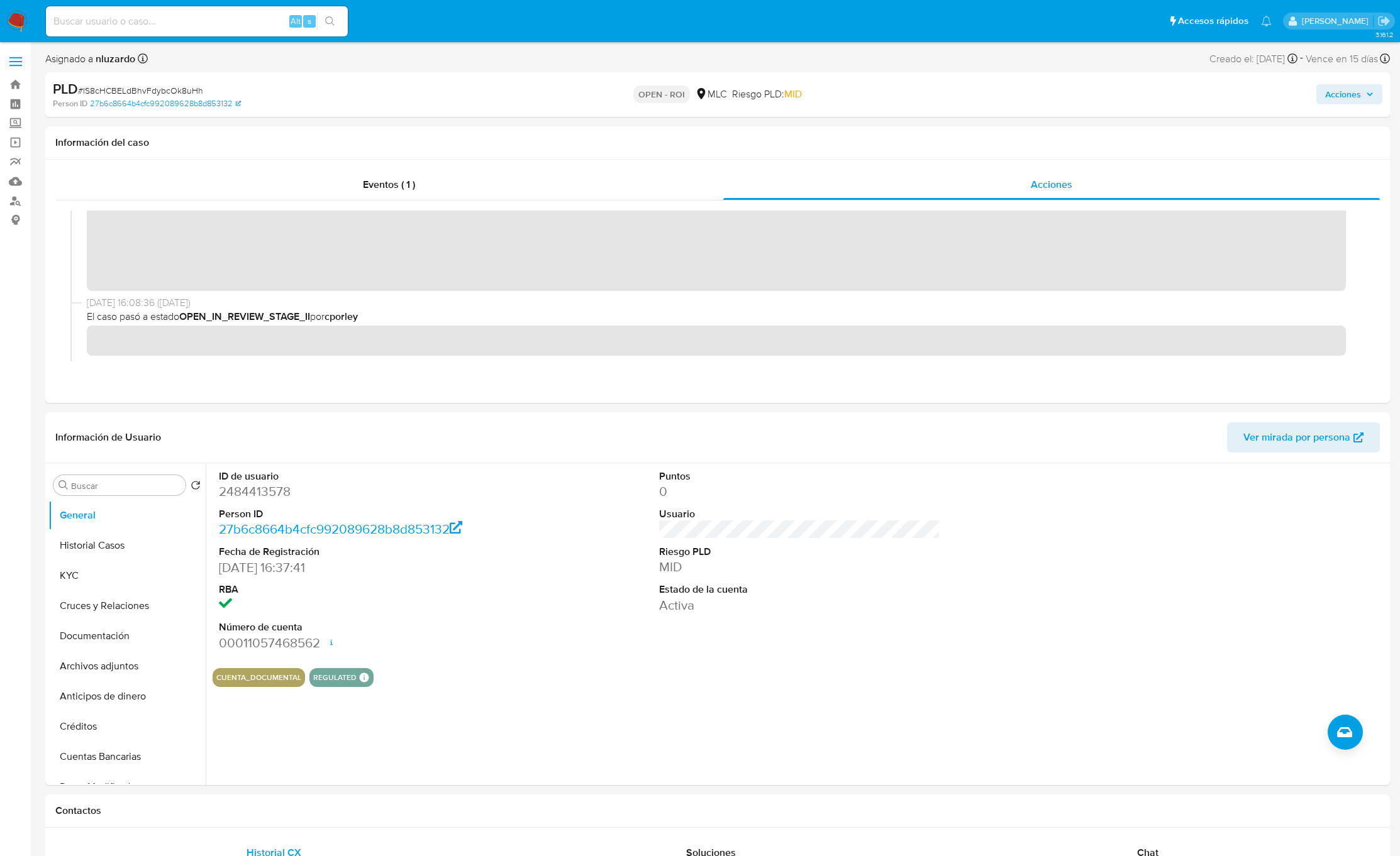
scroll to position [94, 0]
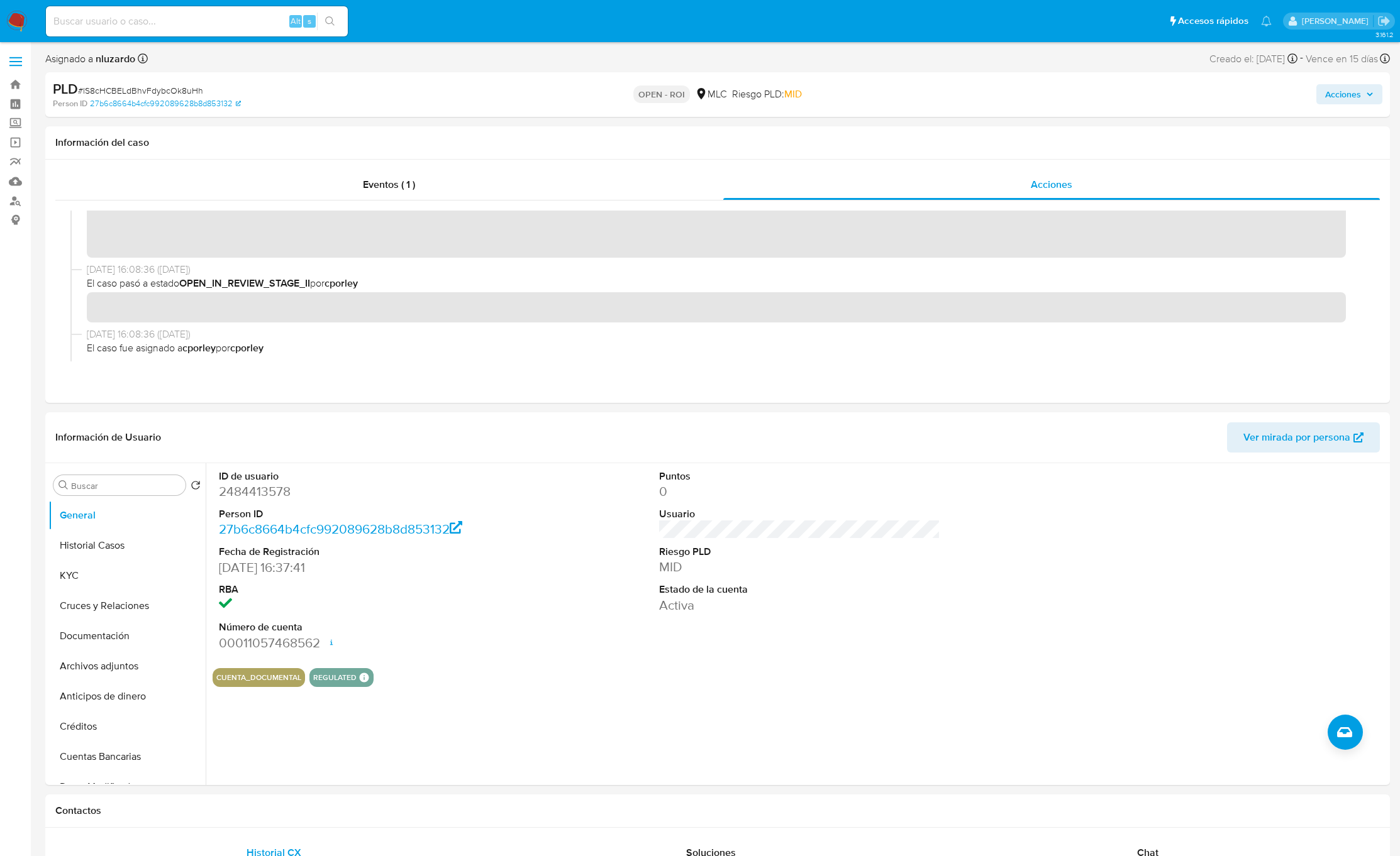
click at [932, 98] on span "Acciones" at bounding box center [1343, 94] width 36 height 20
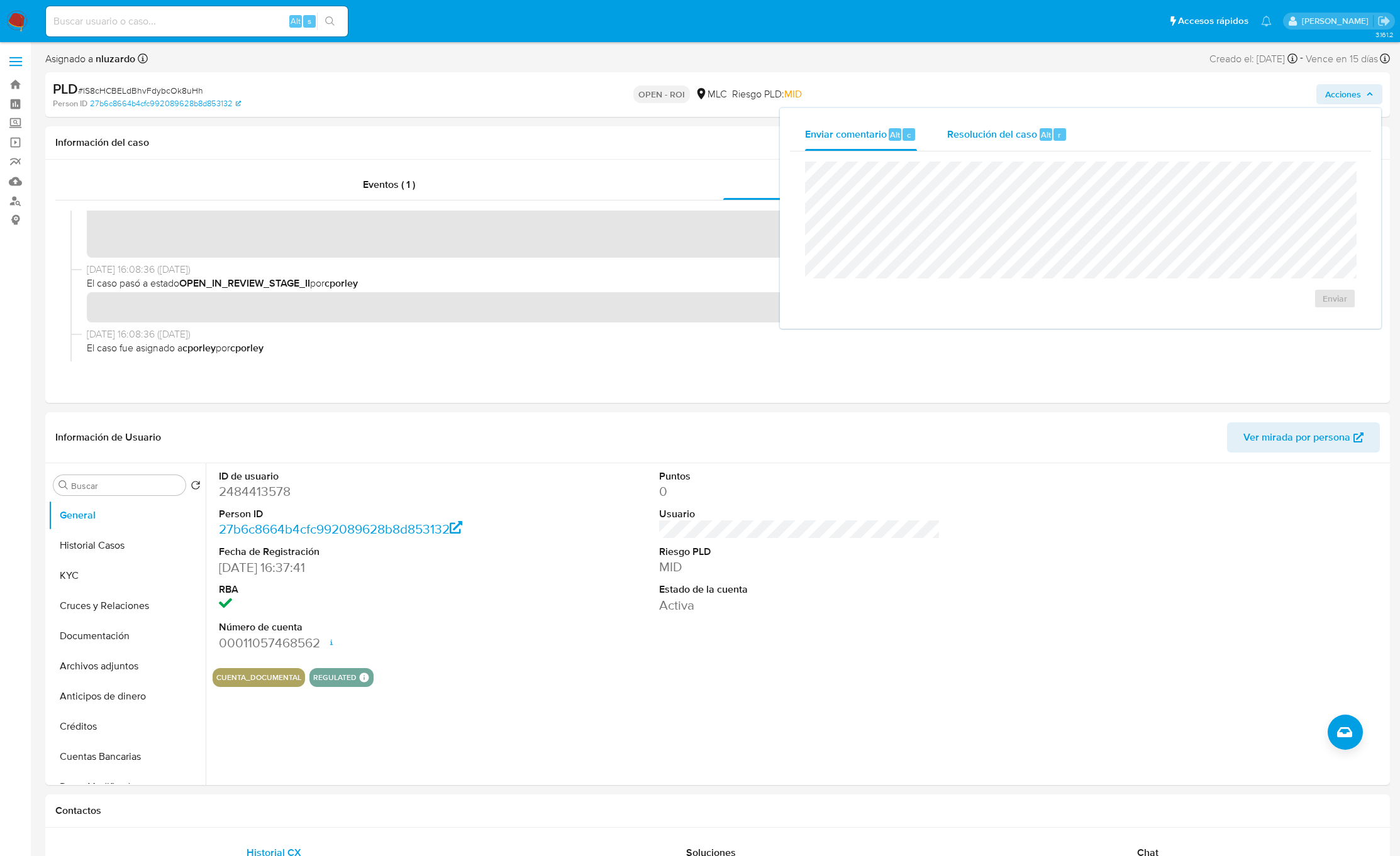
click at [932, 130] on span "Resolución del caso" at bounding box center [992, 134] width 90 height 15
click at [932, 325] on span "ROI" at bounding box center [1299, 311] width 62 height 28
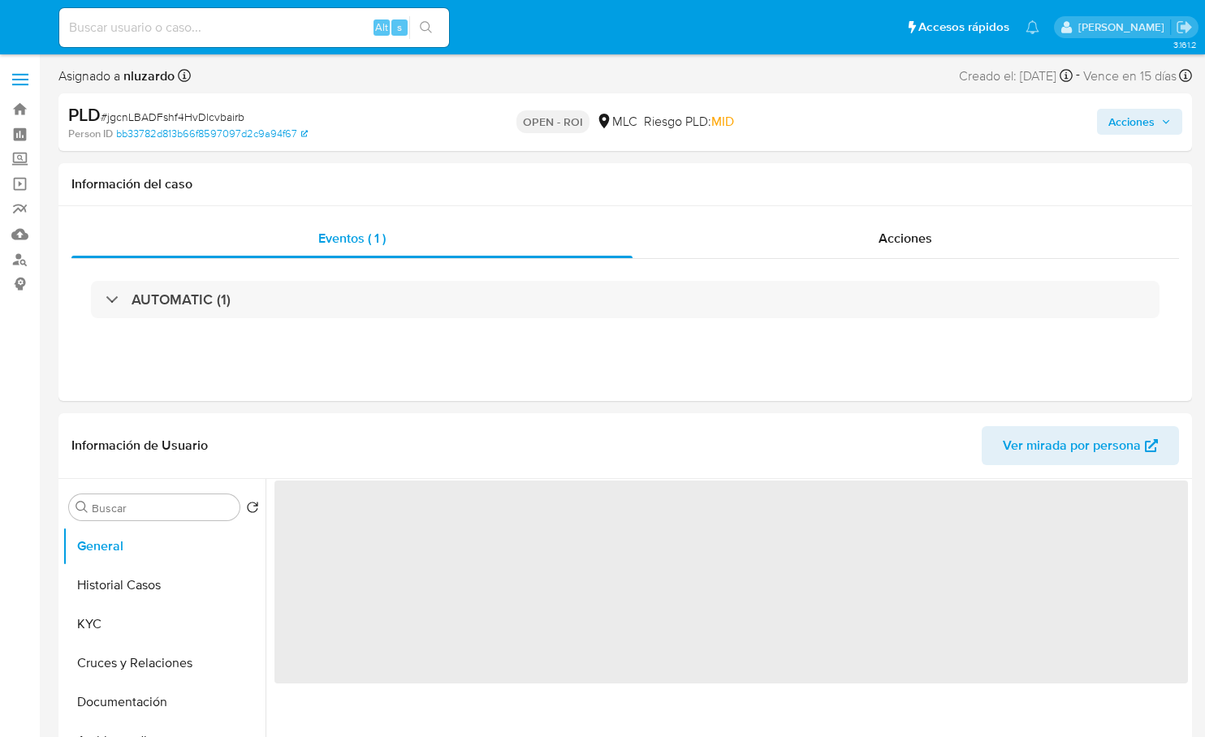
select select "10"
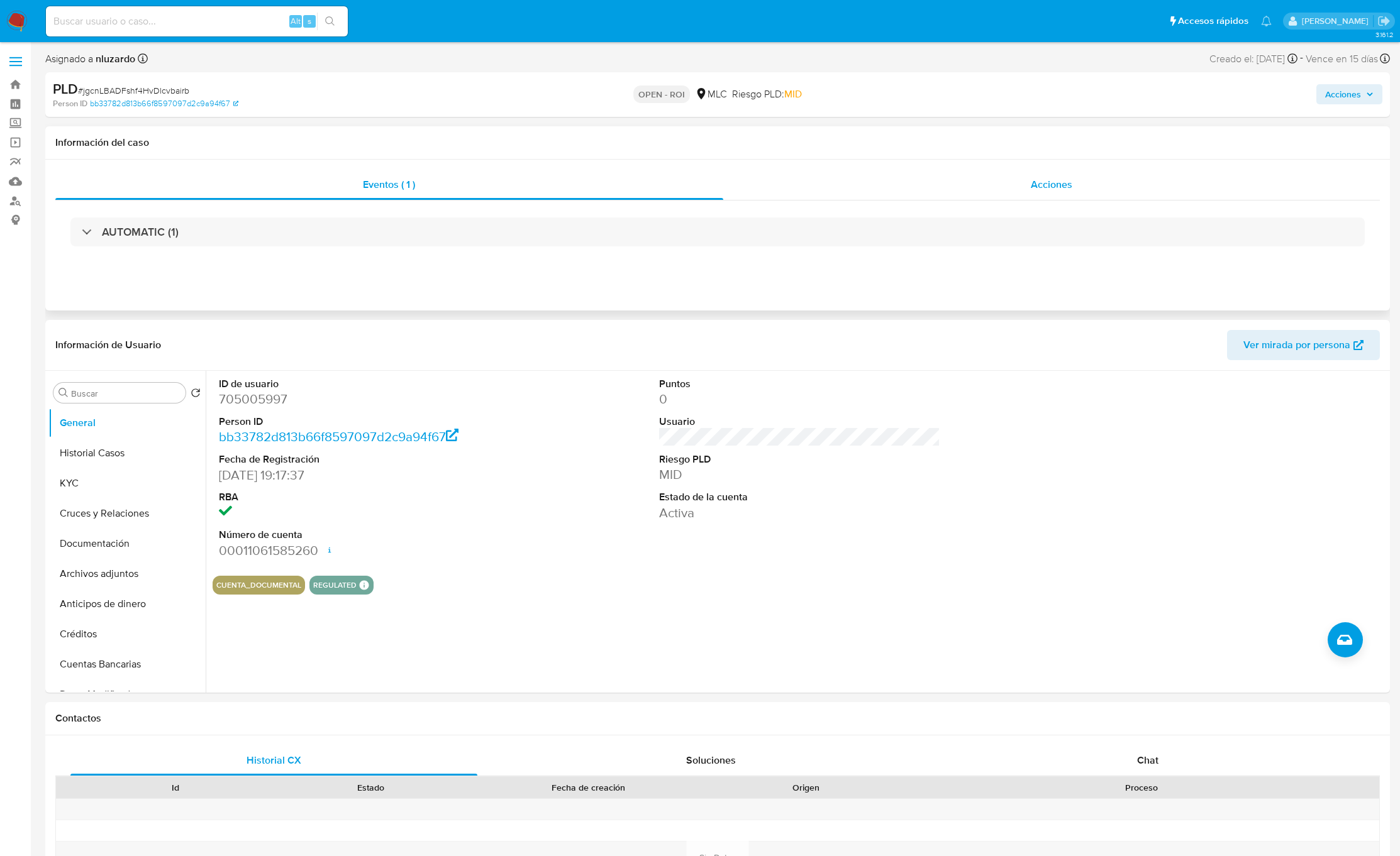
click at [932, 170] on div "Acciones" at bounding box center [1052, 184] width 657 height 30
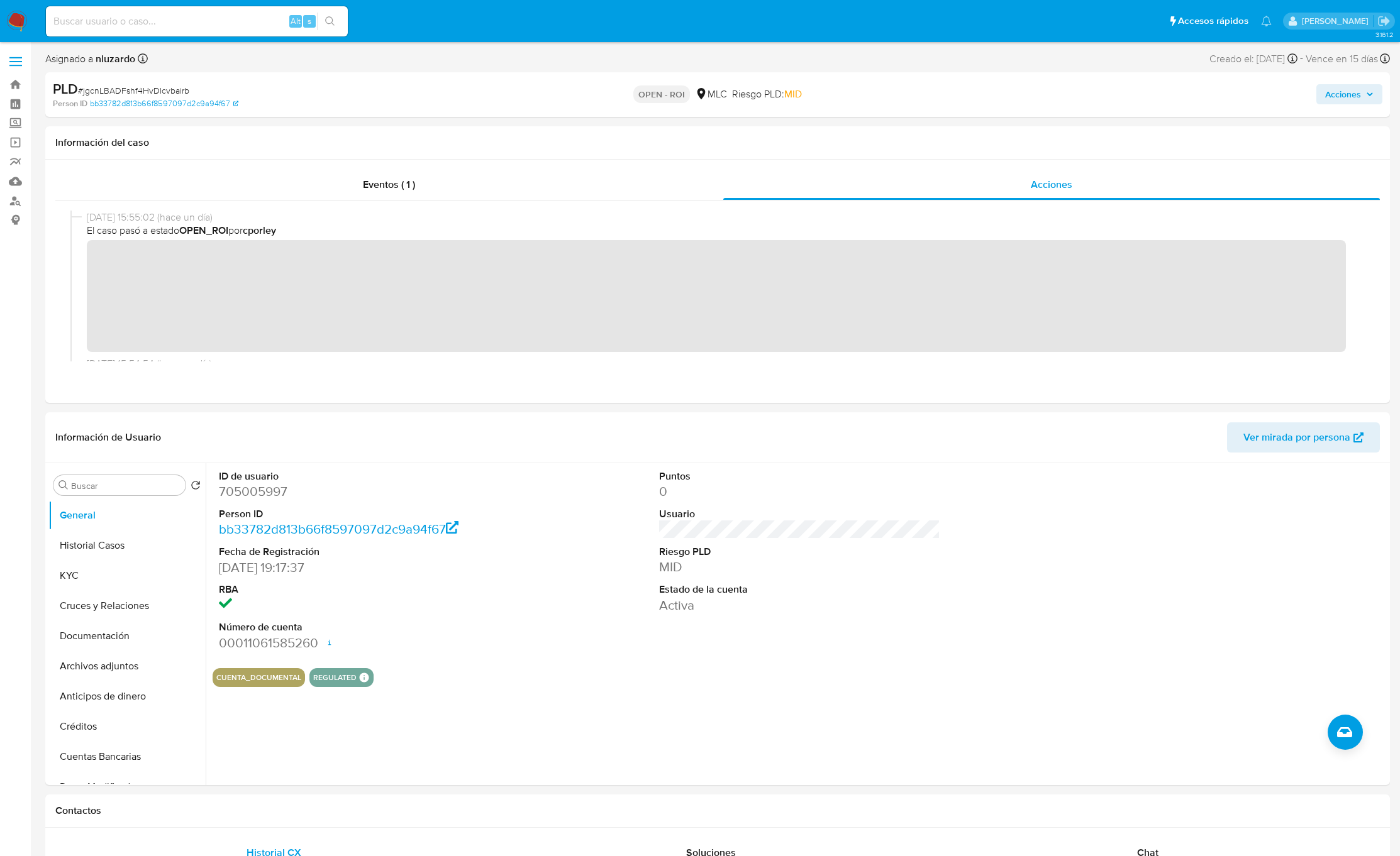
click at [932, 91] on span "Acciones" at bounding box center [1343, 94] width 36 height 20
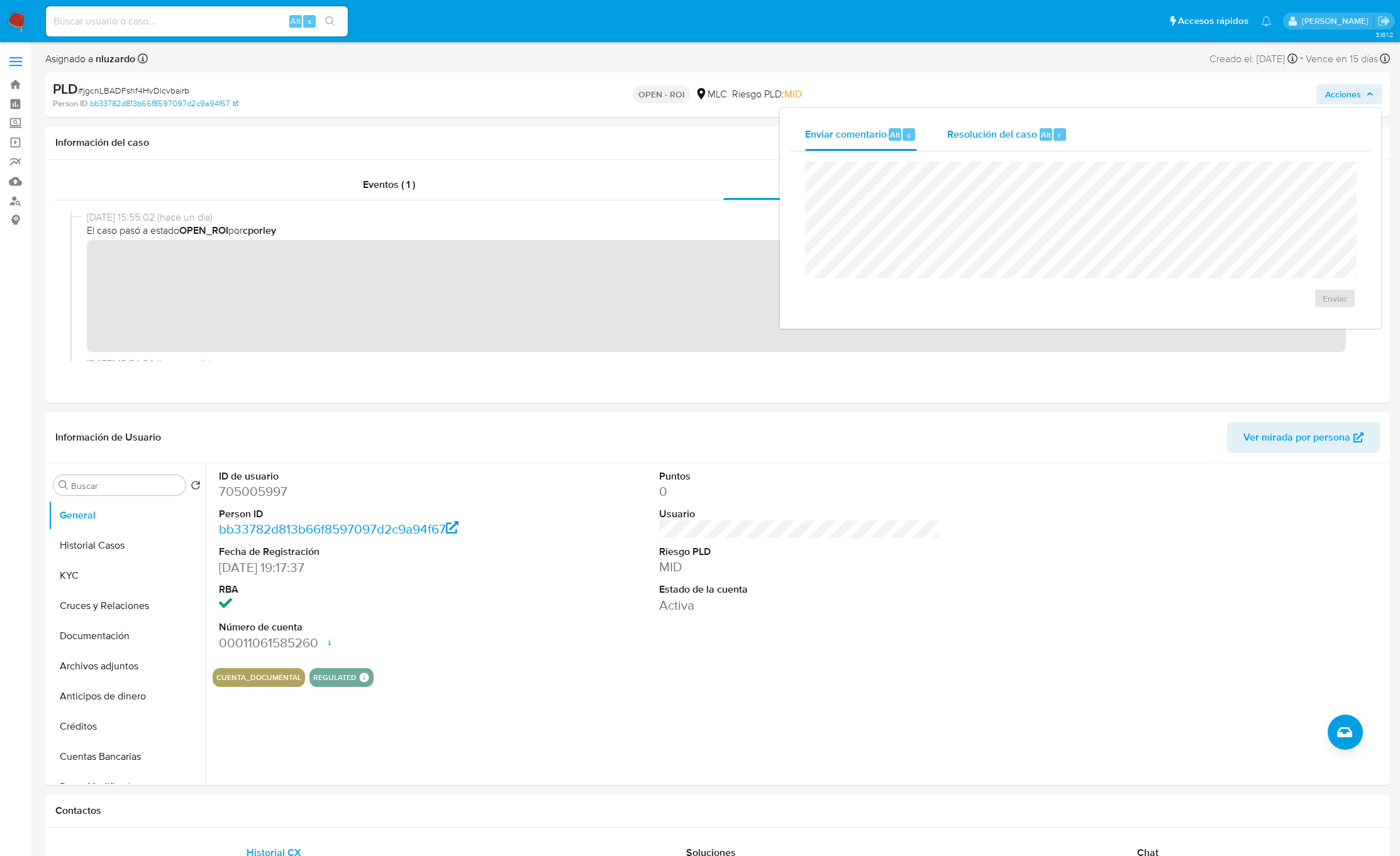
click at [932, 128] on span "Resolución del caso" at bounding box center [992, 134] width 90 height 15
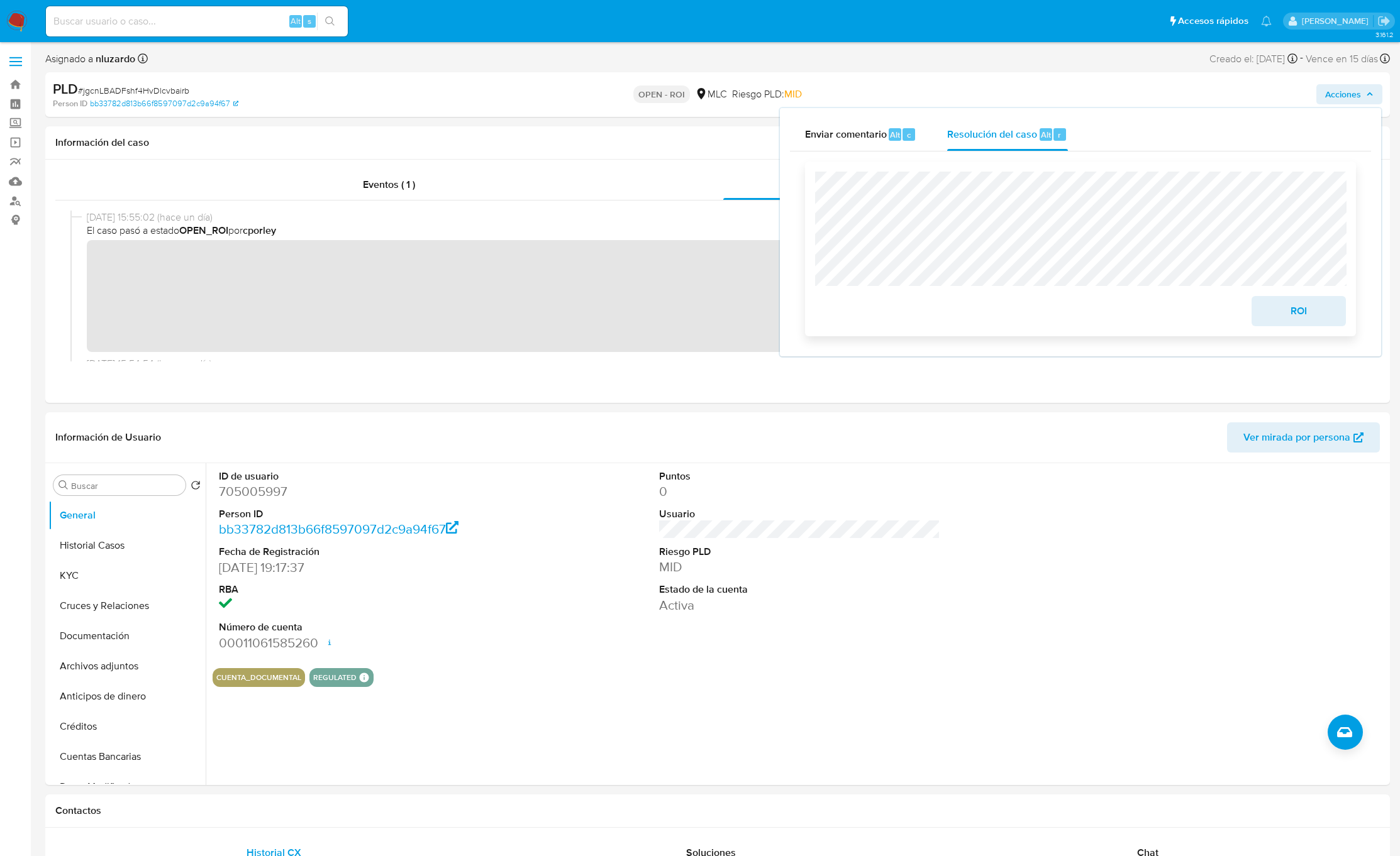
click at [932, 313] on span "ROI" at bounding box center [1299, 311] width 62 height 28
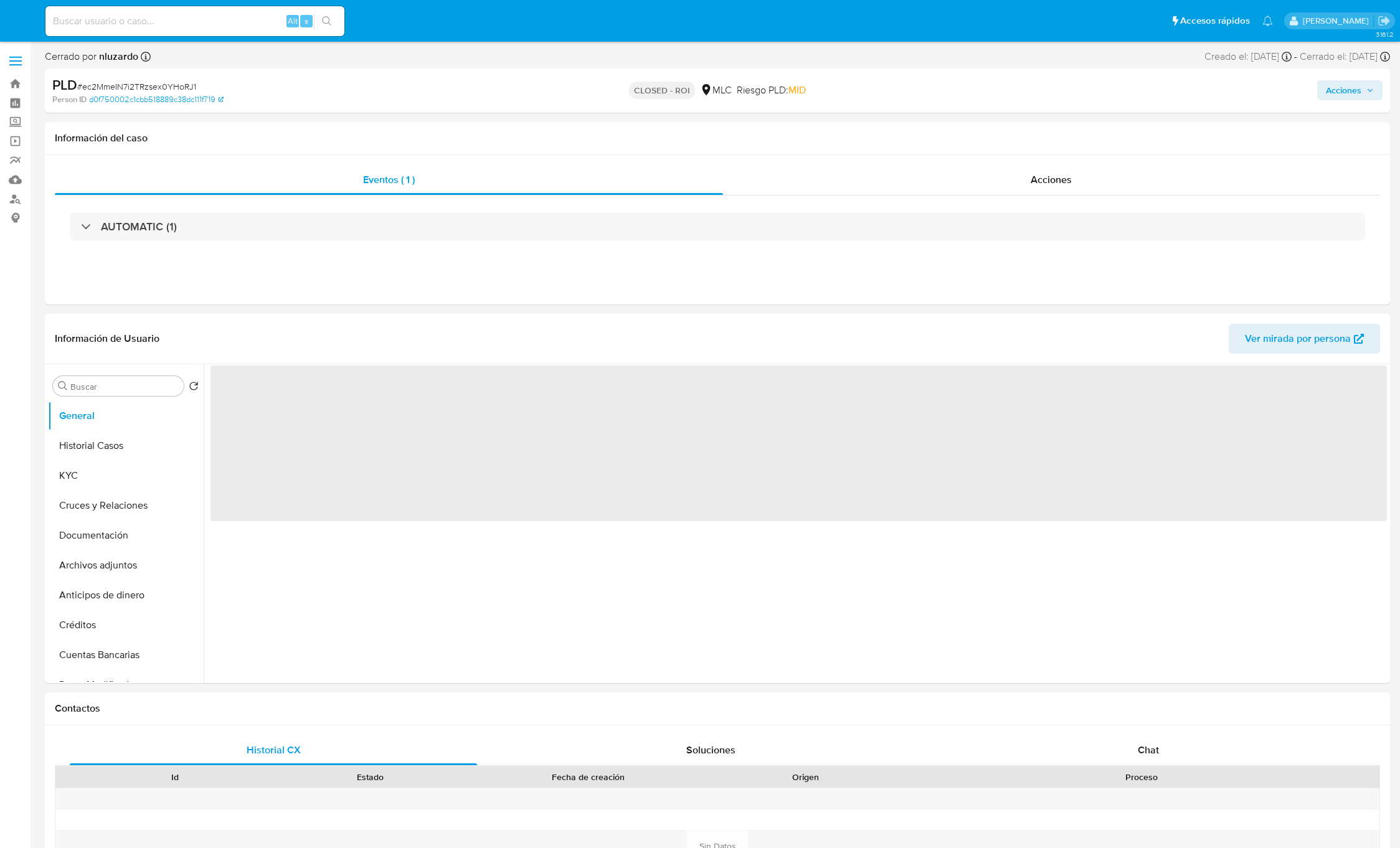
select select "10"
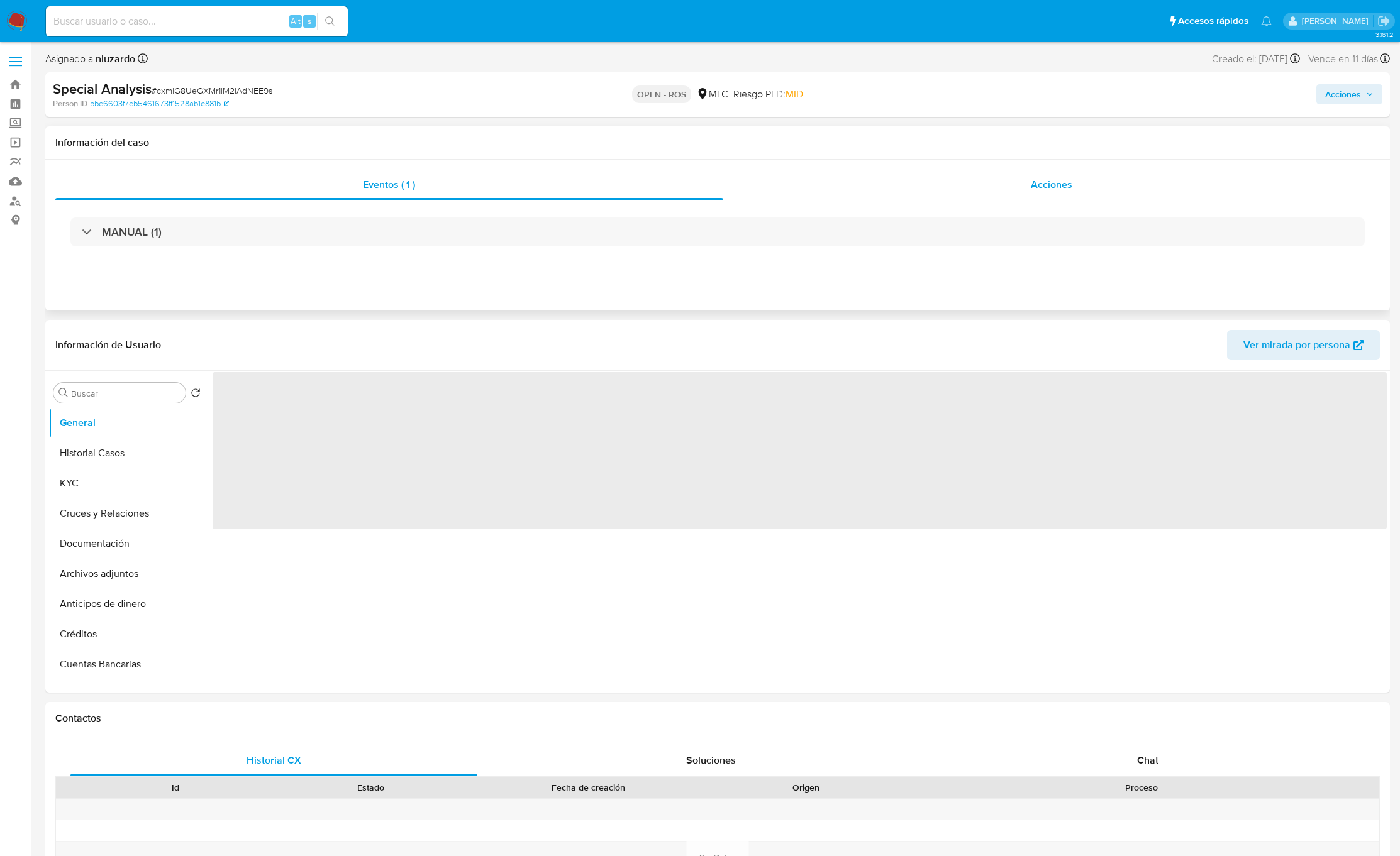
click at [1059, 178] on span "Acciones" at bounding box center [1052, 184] width 42 height 15
select select "10"
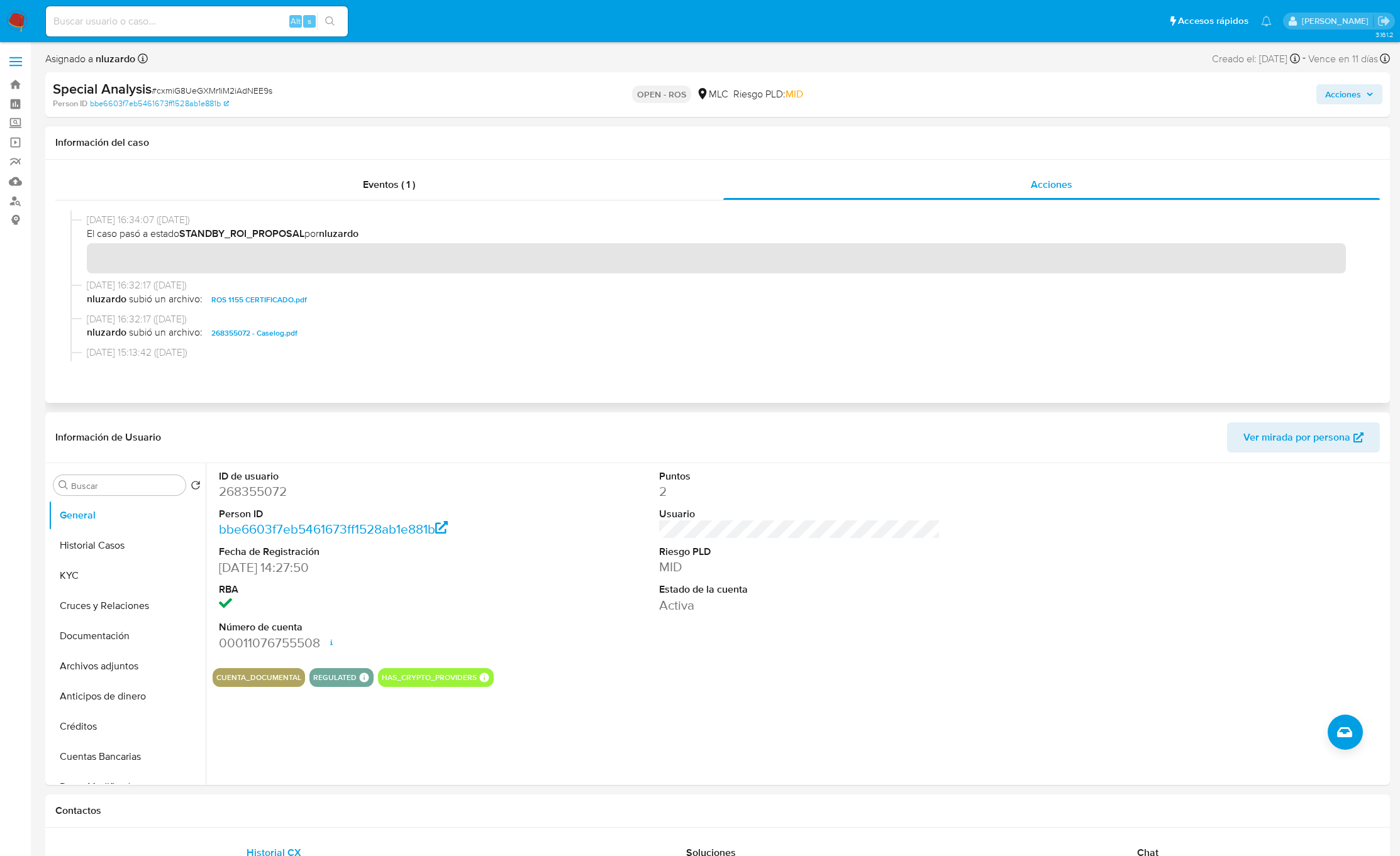
scroll to position [377, 0]
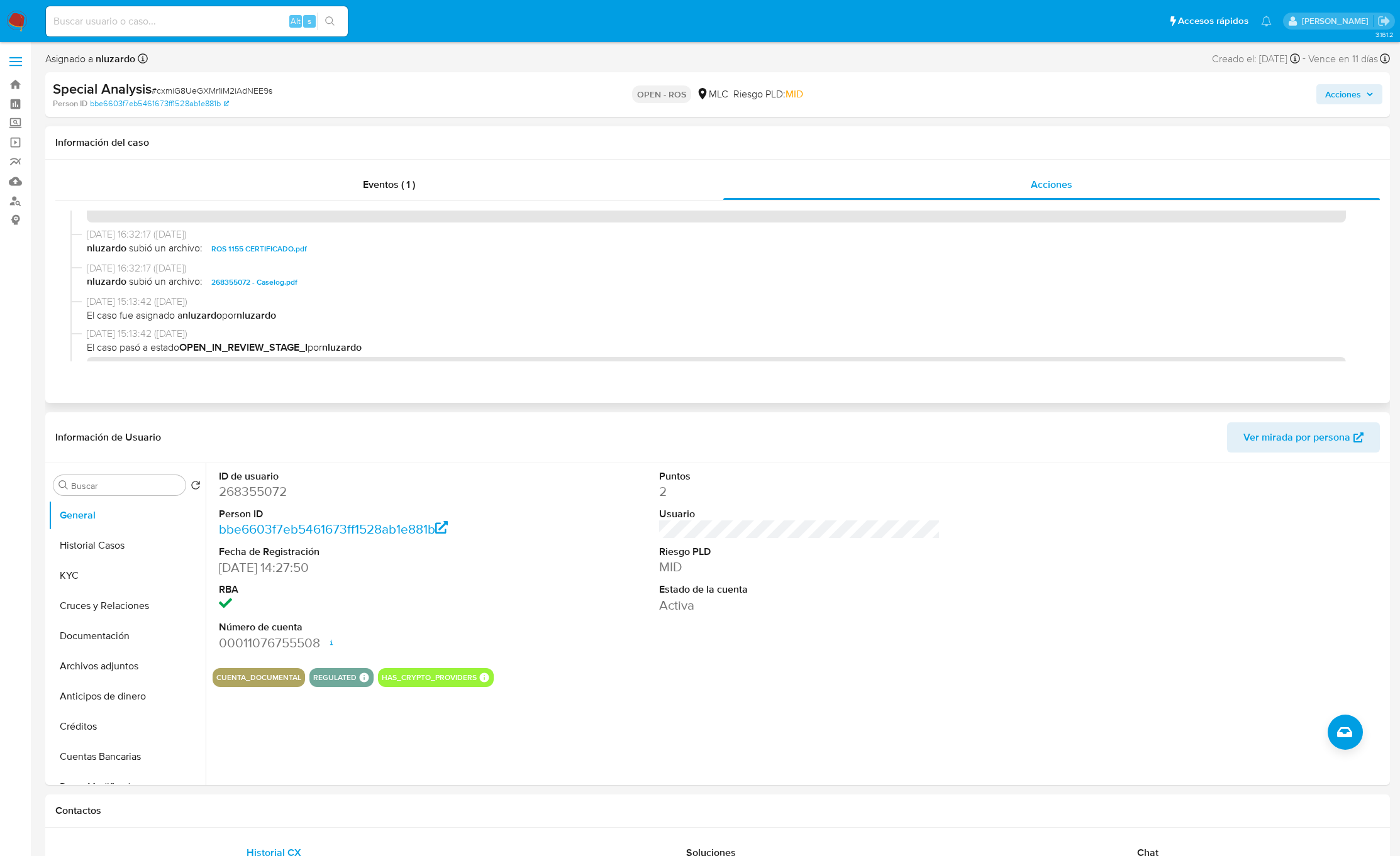
drag, startPoint x: 203, startPoint y: 283, endPoint x: 434, endPoint y: 345, distance: 239.2
click at [404, 312] on div "12/09/2025 21:37:47 (hace 13 días) El caso pasó a estado OPEN_ROS por robenavid…" at bounding box center [717, 286] width 1294 height 151
click at [243, 491] on dd "268355072" at bounding box center [359, 491] width 281 height 18
copy dd "268355072"
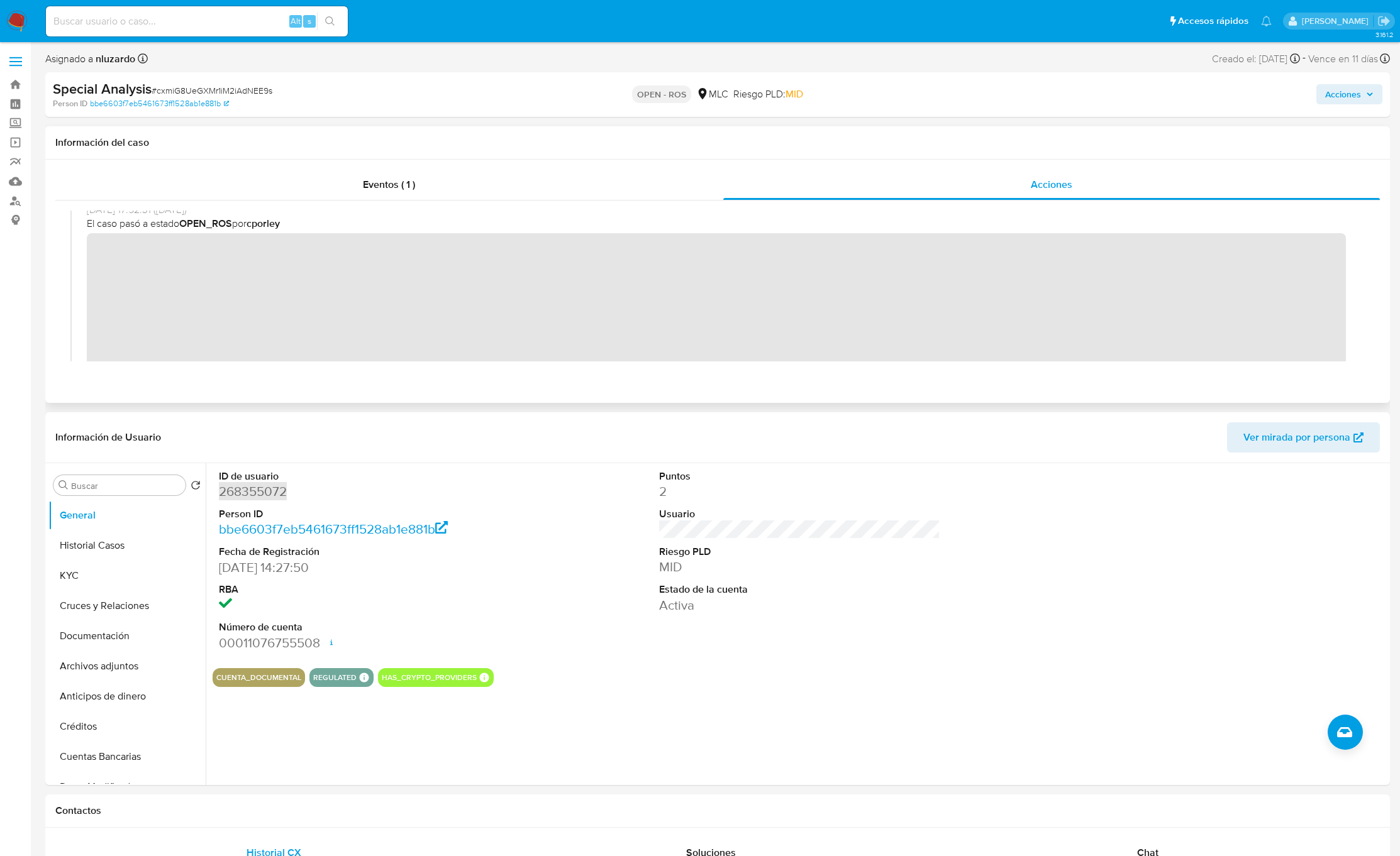
scroll to position [0, 0]
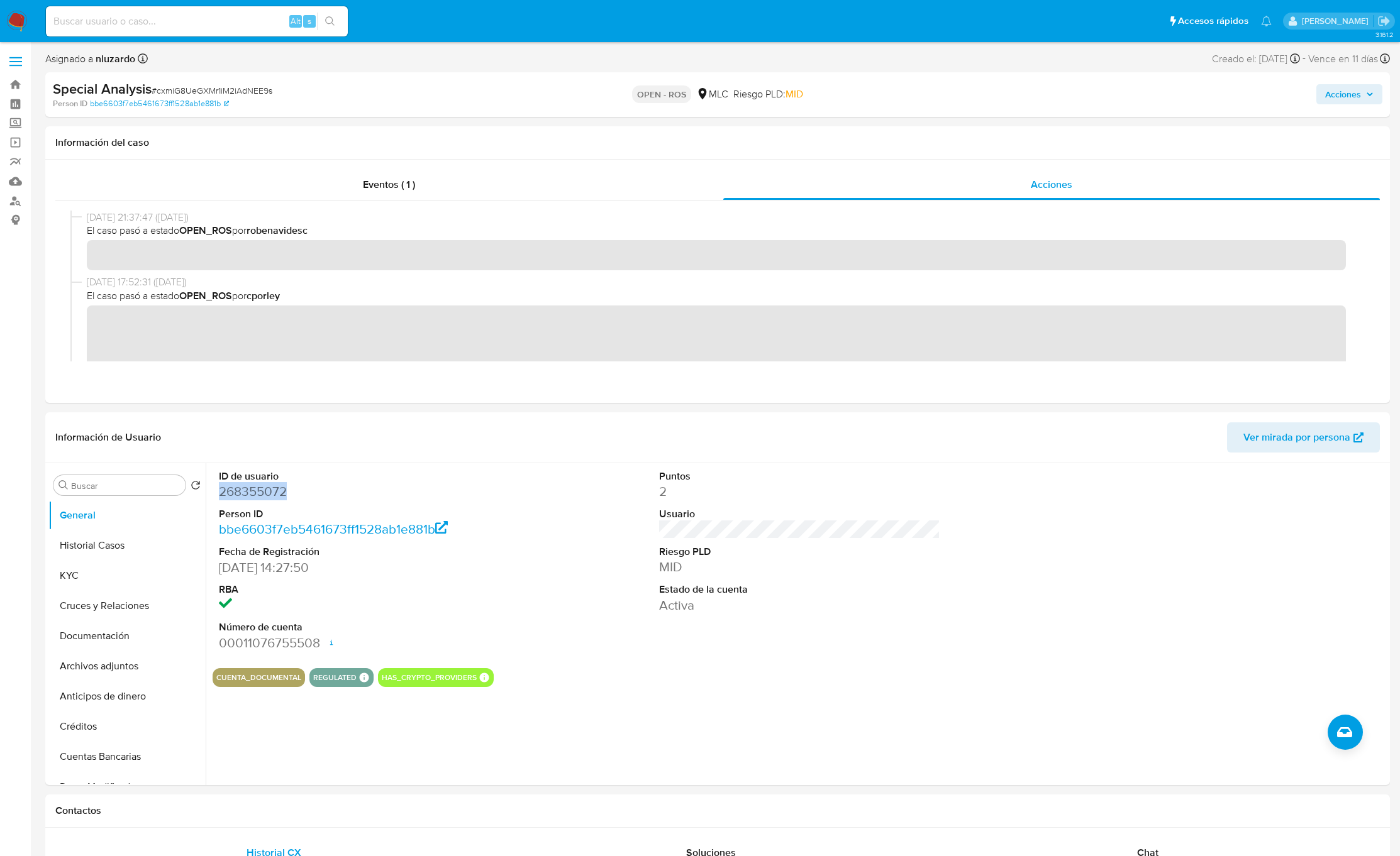
click at [1348, 91] on span "Acciones" at bounding box center [1343, 94] width 36 height 20
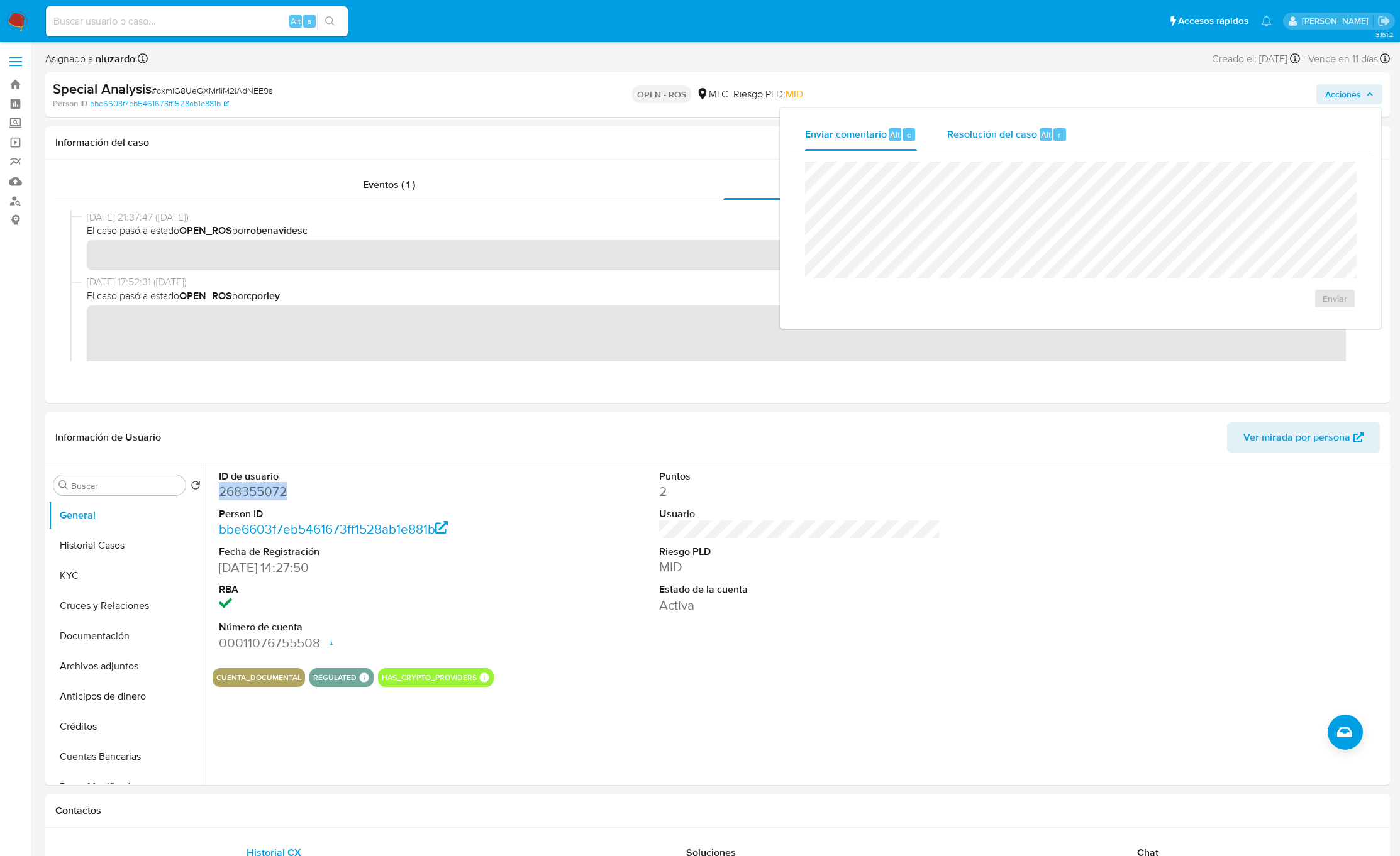
click at [951, 139] on span "Resolución del caso" at bounding box center [992, 134] width 90 height 15
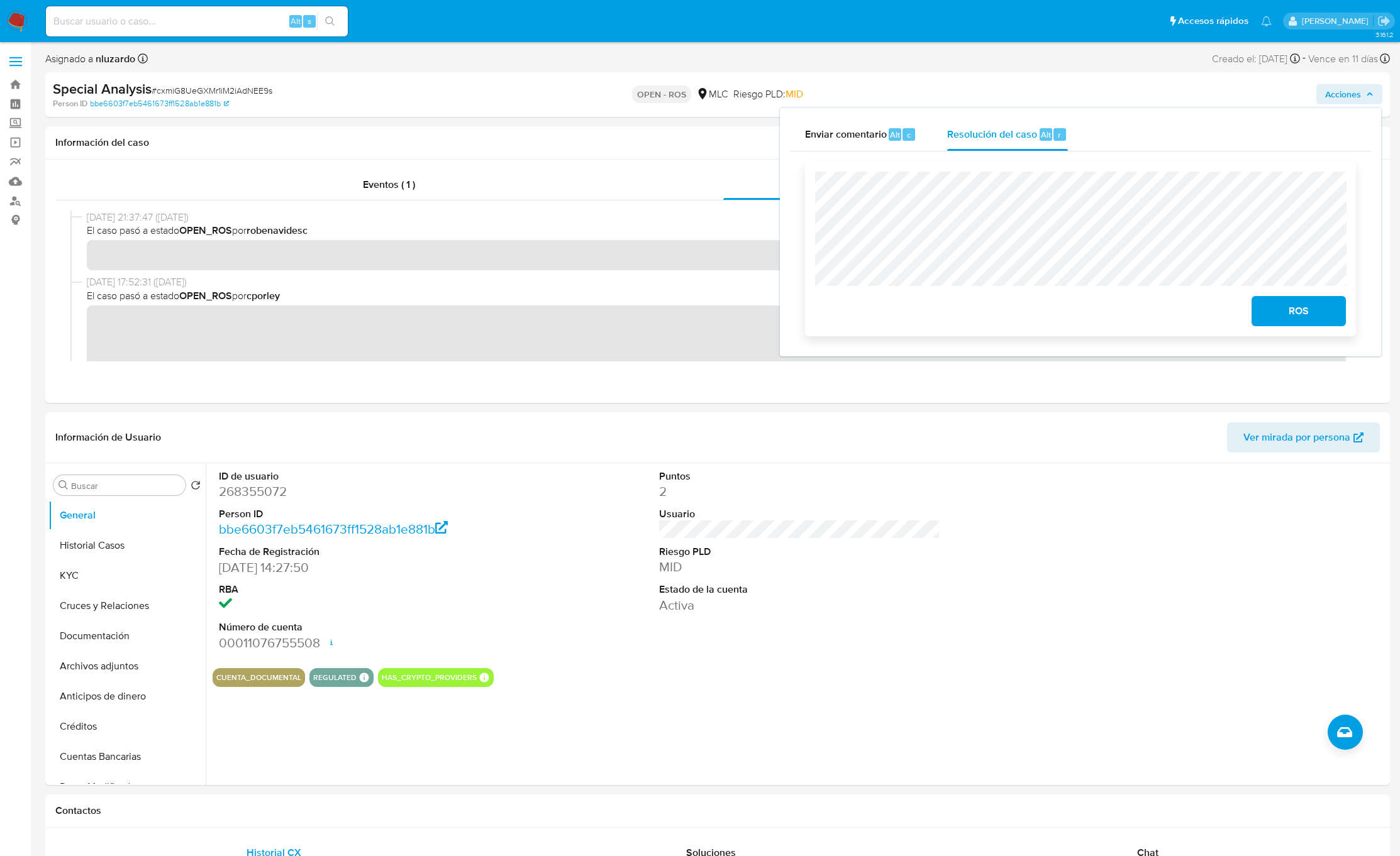
click at [1310, 320] on span "ROS" at bounding box center [1299, 311] width 62 height 28
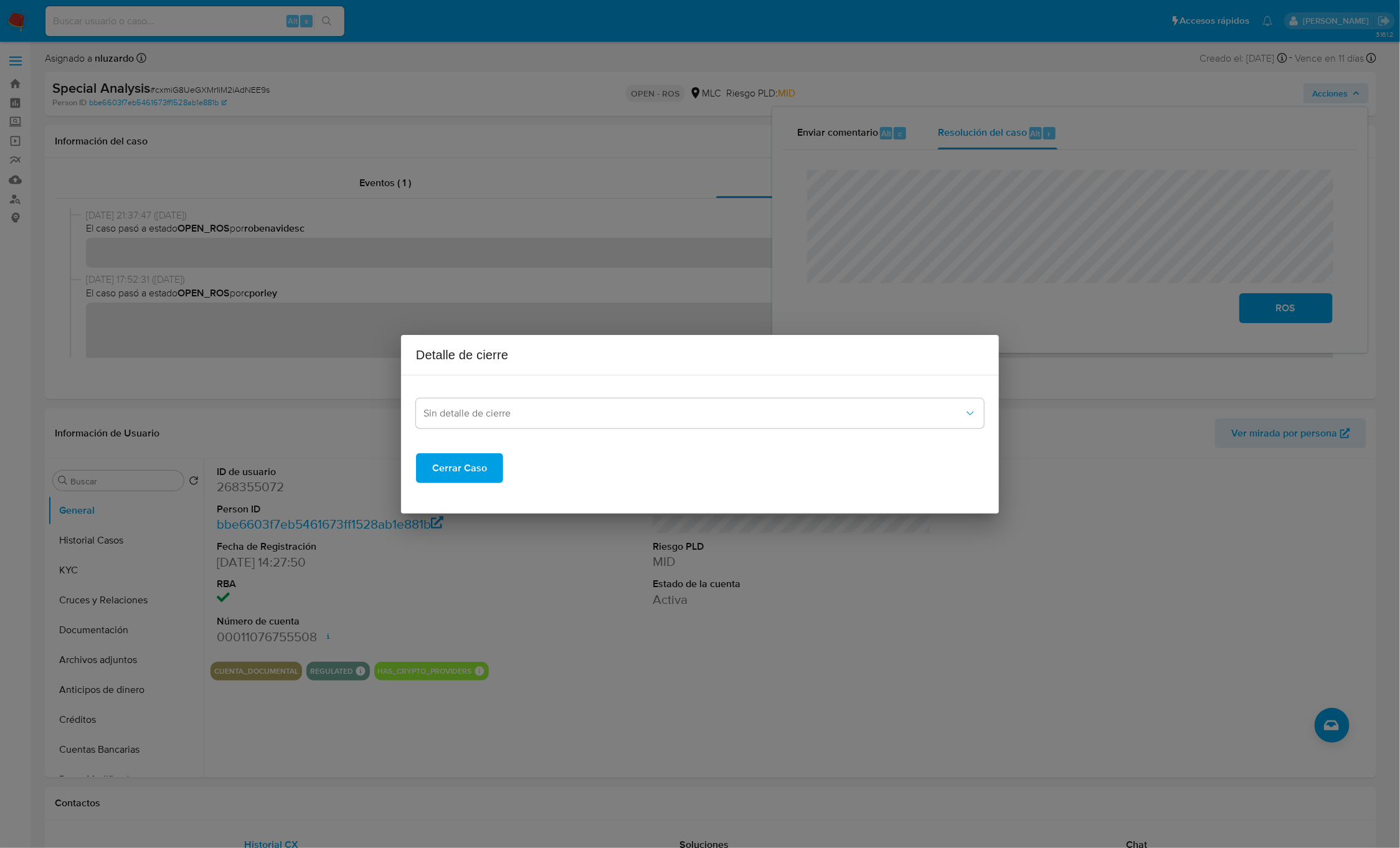
click at [702, 396] on div "Sin detalle de cierre" at bounding box center [700, 407] width 568 height 43
click at [656, 429] on div "Sin detalle de cierre Cerrar Caso" at bounding box center [700, 435] width 568 height 98
click at [647, 422] on button "Sin detalle de cierre" at bounding box center [700, 413] width 568 height 30
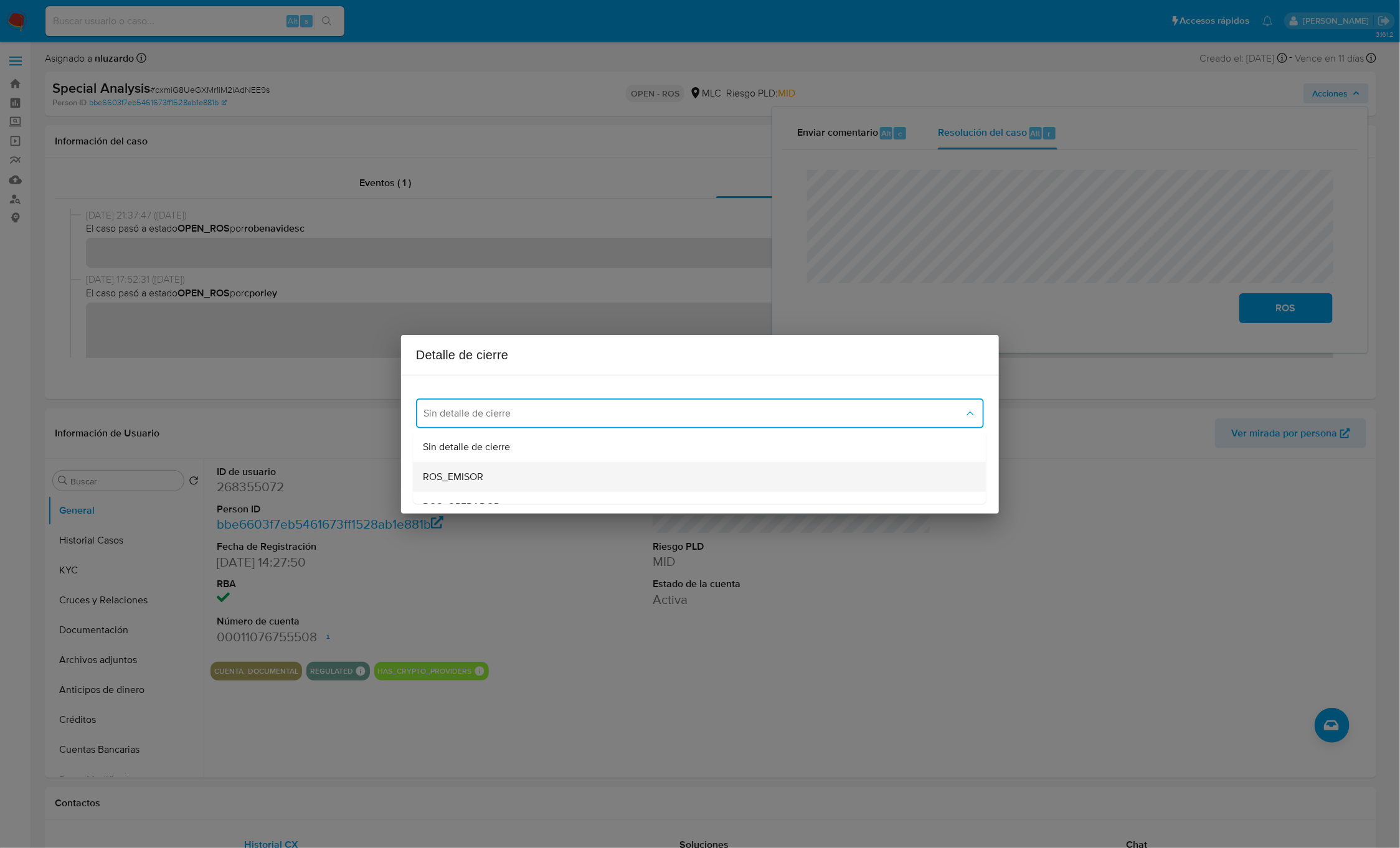
click at [505, 490] on div "ROS_EMISOR" at bounding box center [699, 477] width 553 height 30
click at [462, 411] on span "ROS_EMISOR" at bounding box center [693, 413] width 541 height 12
click at [706, 352] on h2 "Detalle de cierre" at bounding box center [700, 355] width 568 height 20
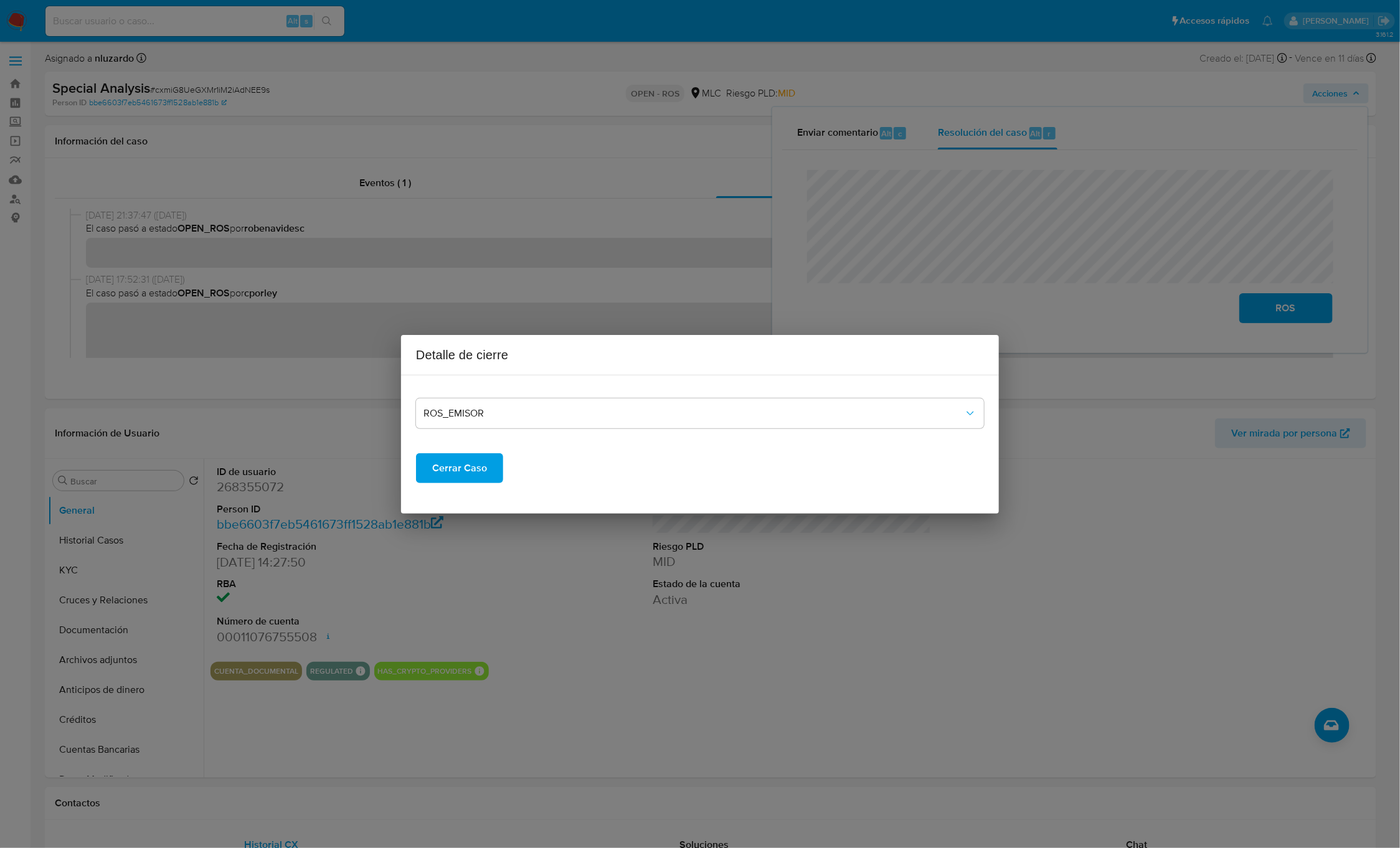
click at [442, 480] on span "Cerrar Caso" at bounding box center [459, 468] width 54 height 28
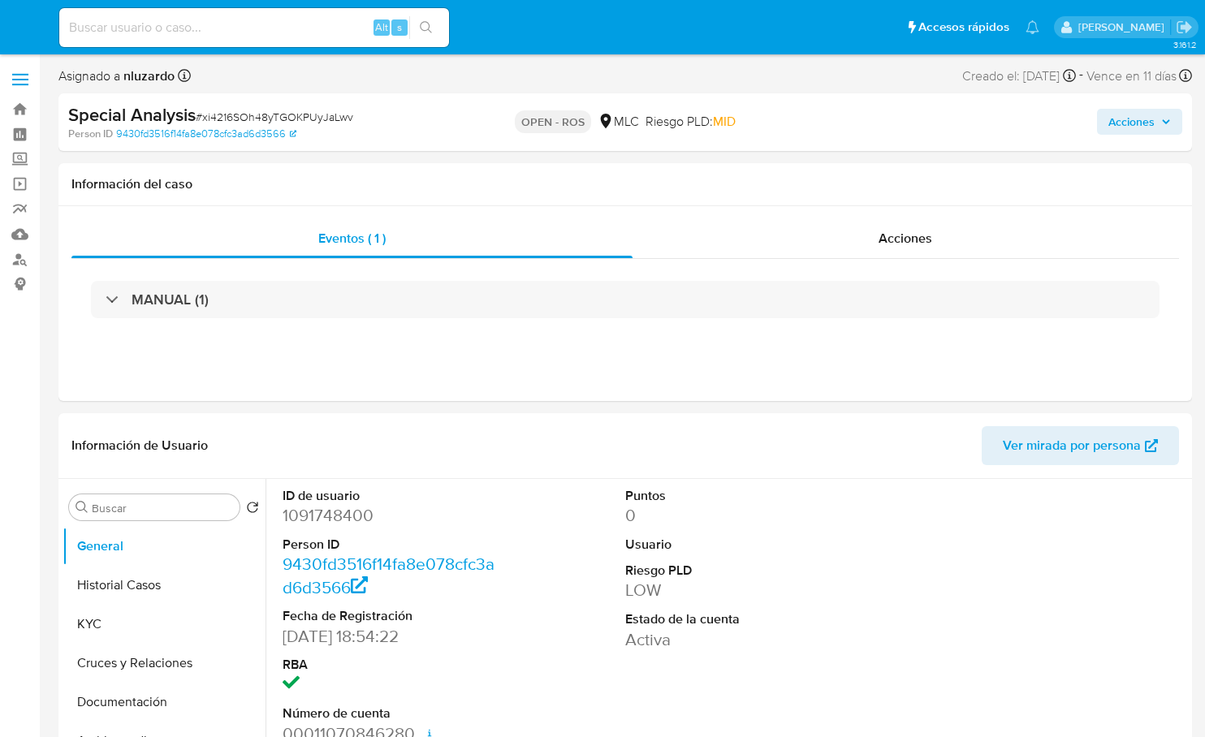
select select "10"
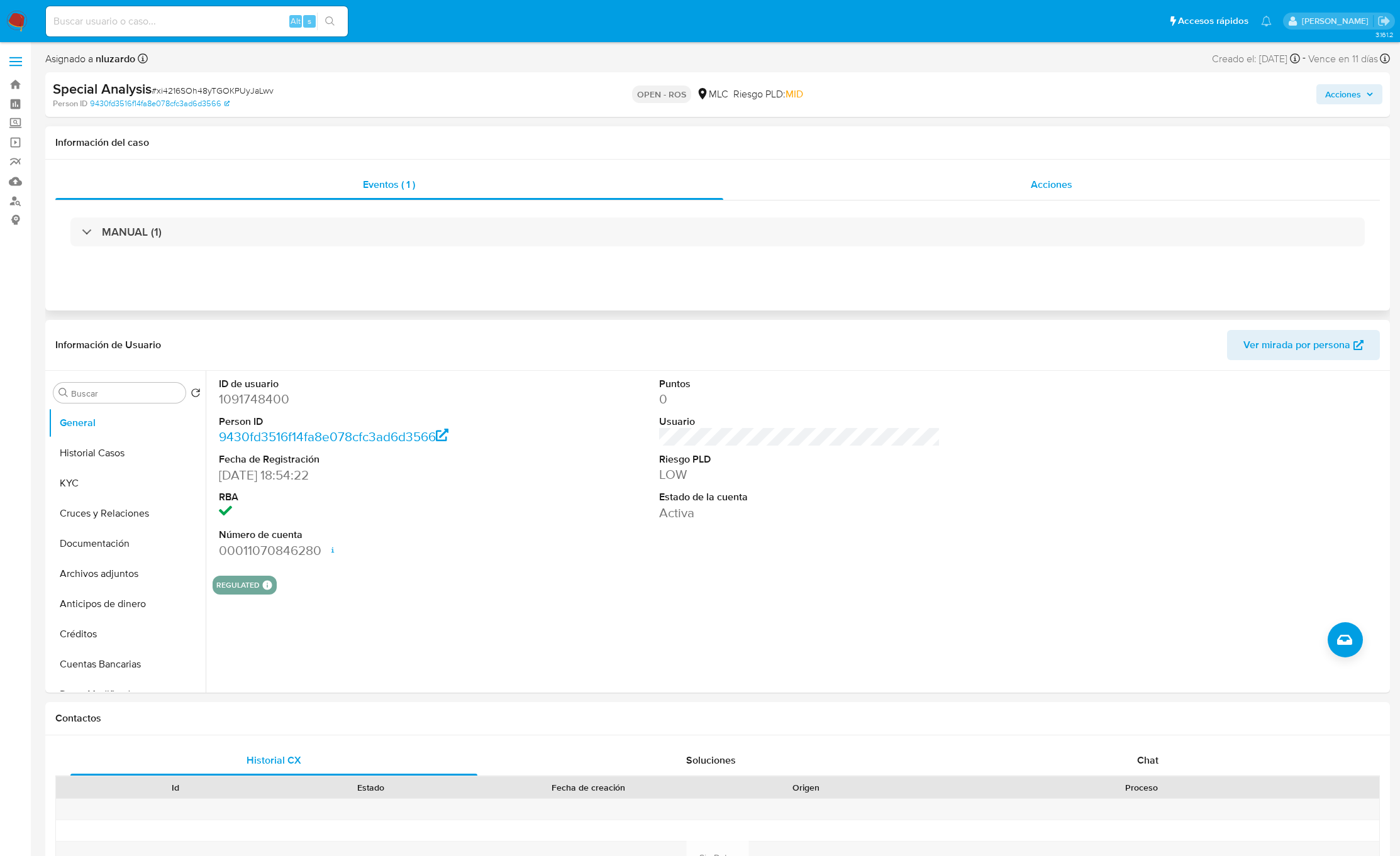
click at [932, 183] on div "Acciones" at bounding box center [1052, 184] width 657 height 30
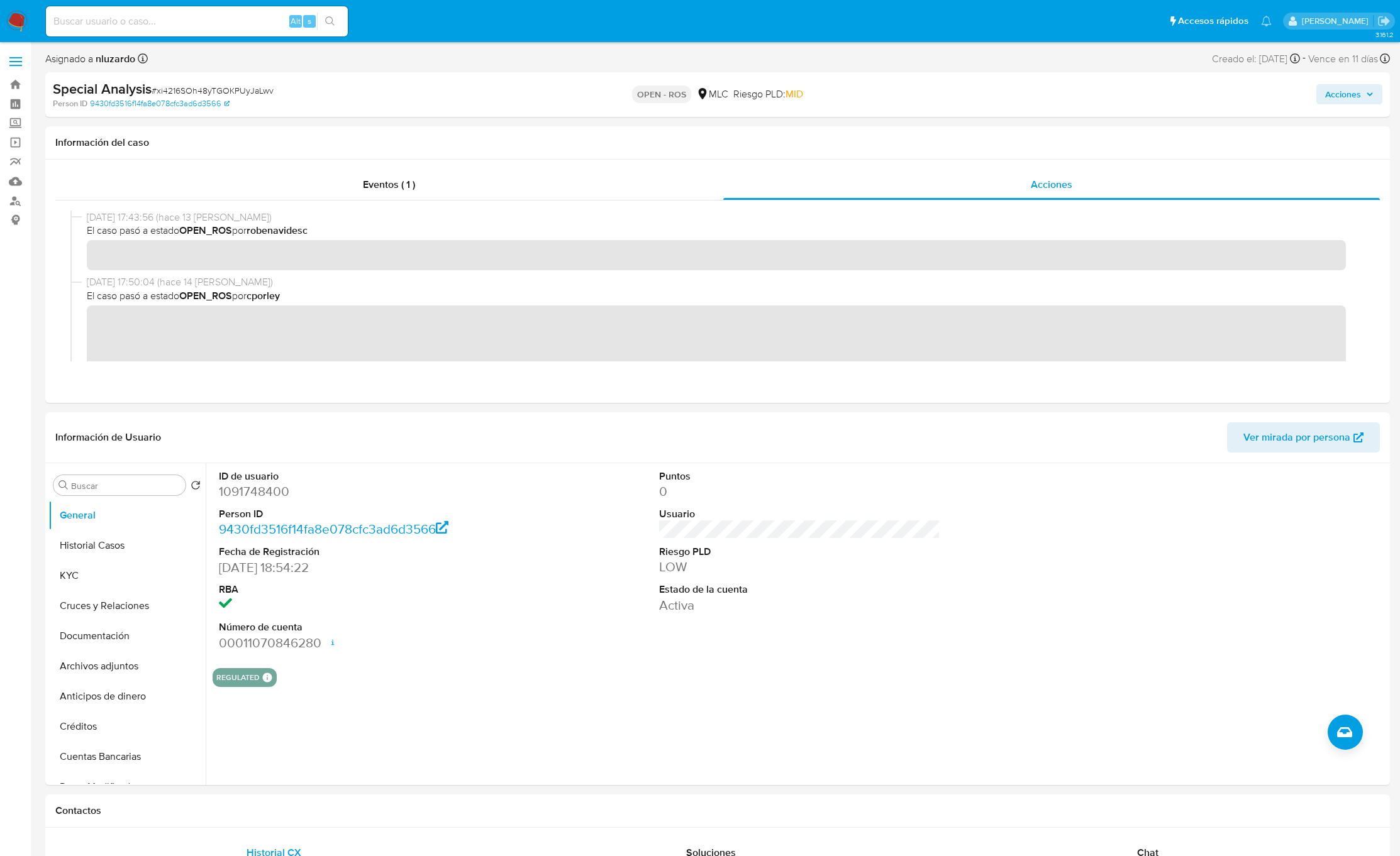
click at [932, 93] on span "Acciones" at bounding box center [1343, 94] width 36 height 20
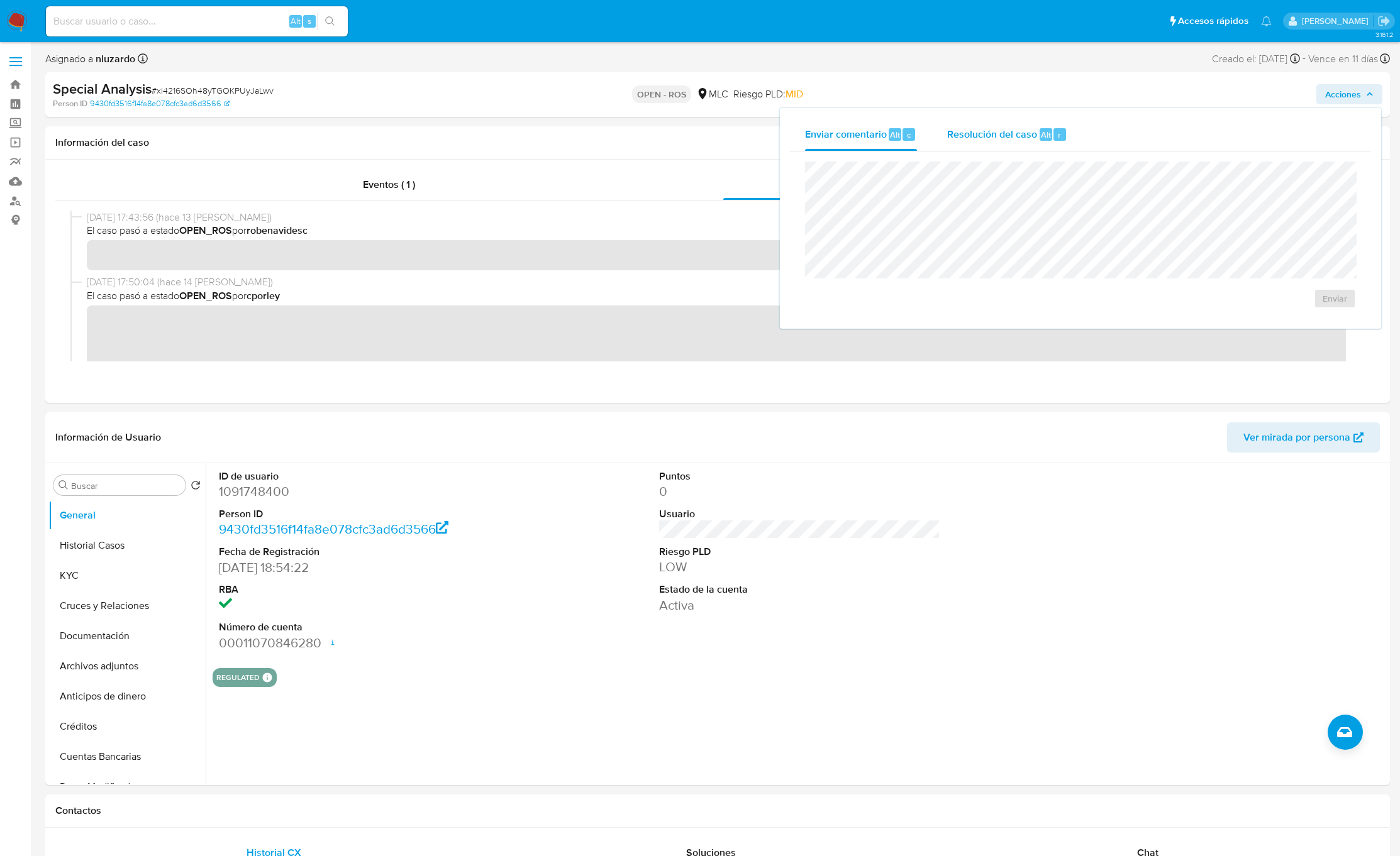
click at [932, 143] on div "Resolución del caso Alt r" at bounding box center [1007, 135] width 120 height 33
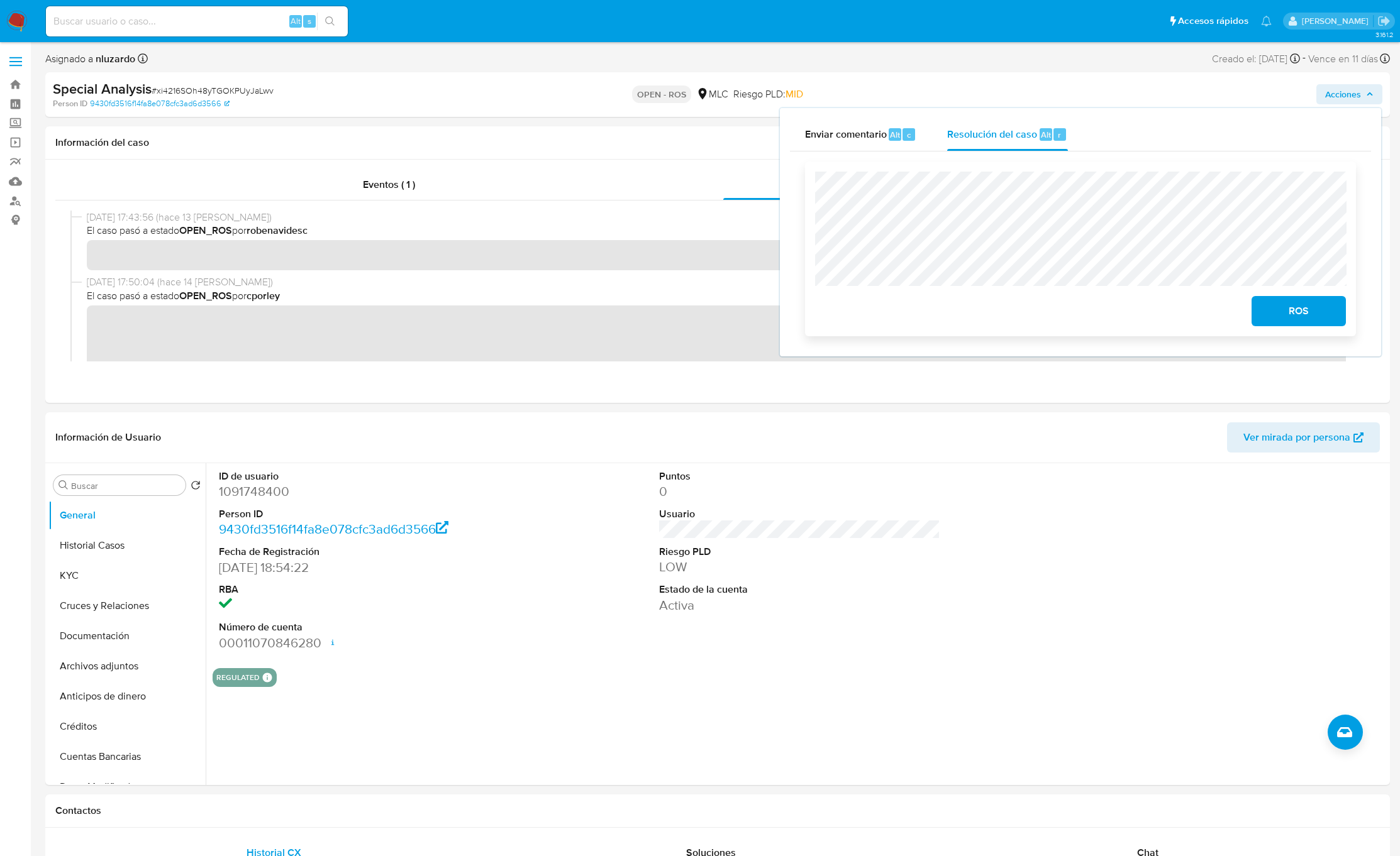
click at [932, 306] on span "ROS" at bounding box center [1299, 311] width 62 height 28
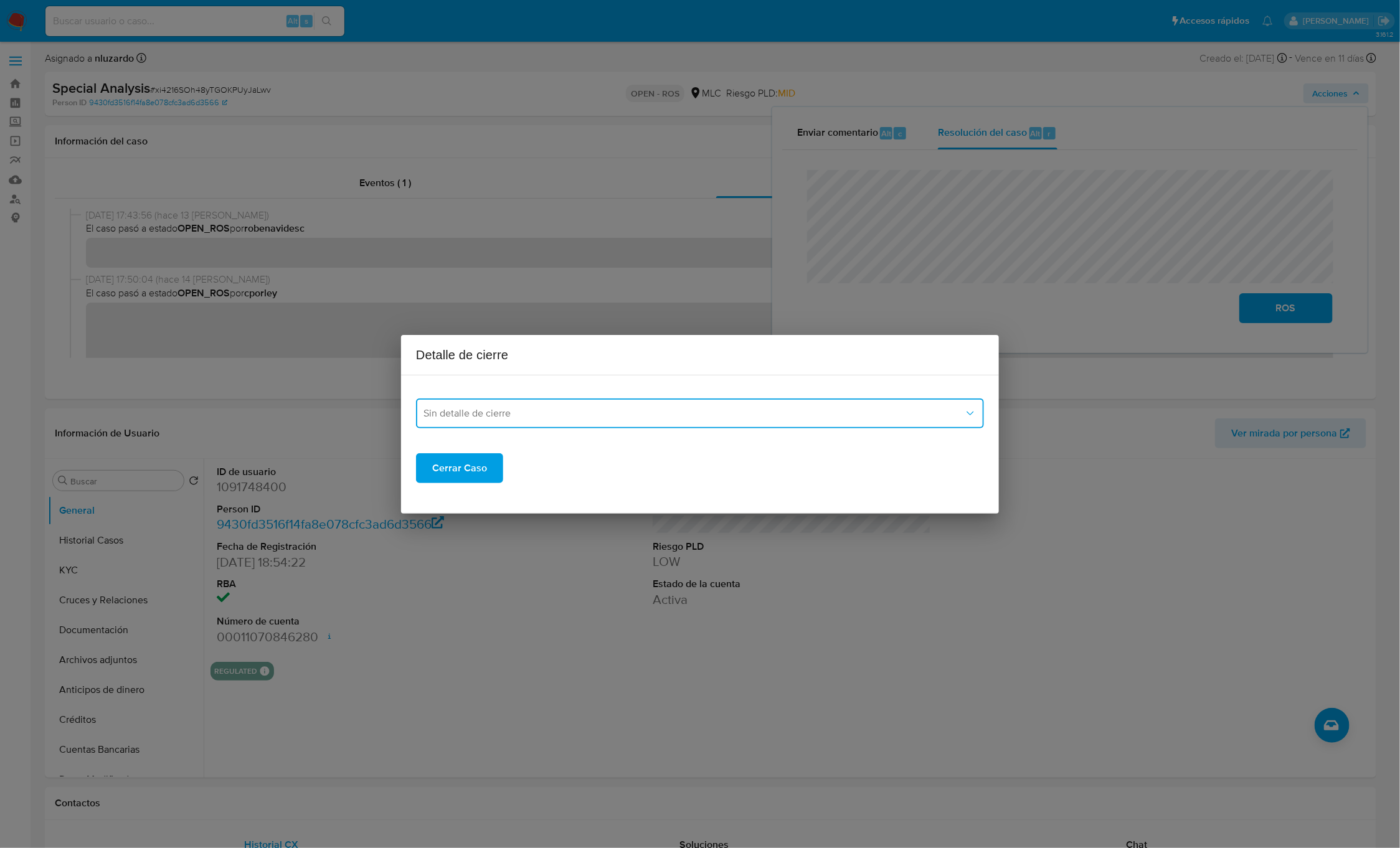
click at [538, 412] on span "Sin detalle de cierre" at bounding box center [693, 413] width 541 height 12
click at [481, 471] on span "ROS_EMISOR" at bounding box center [453, 477] width 61 height 12
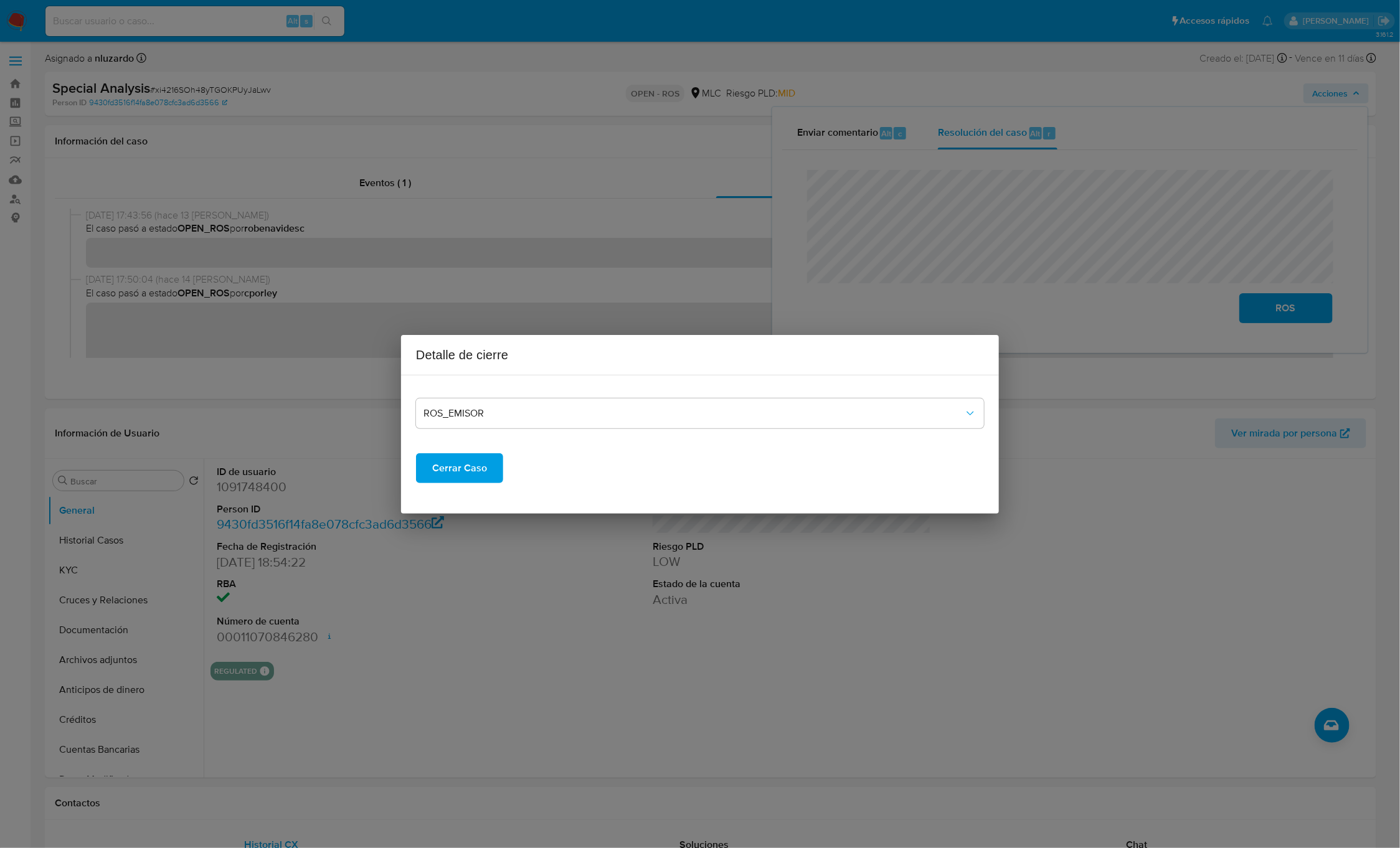
click at [468, 467] on span "Cerrar Caso" at bounding box center [459, 468] width 54 height 28
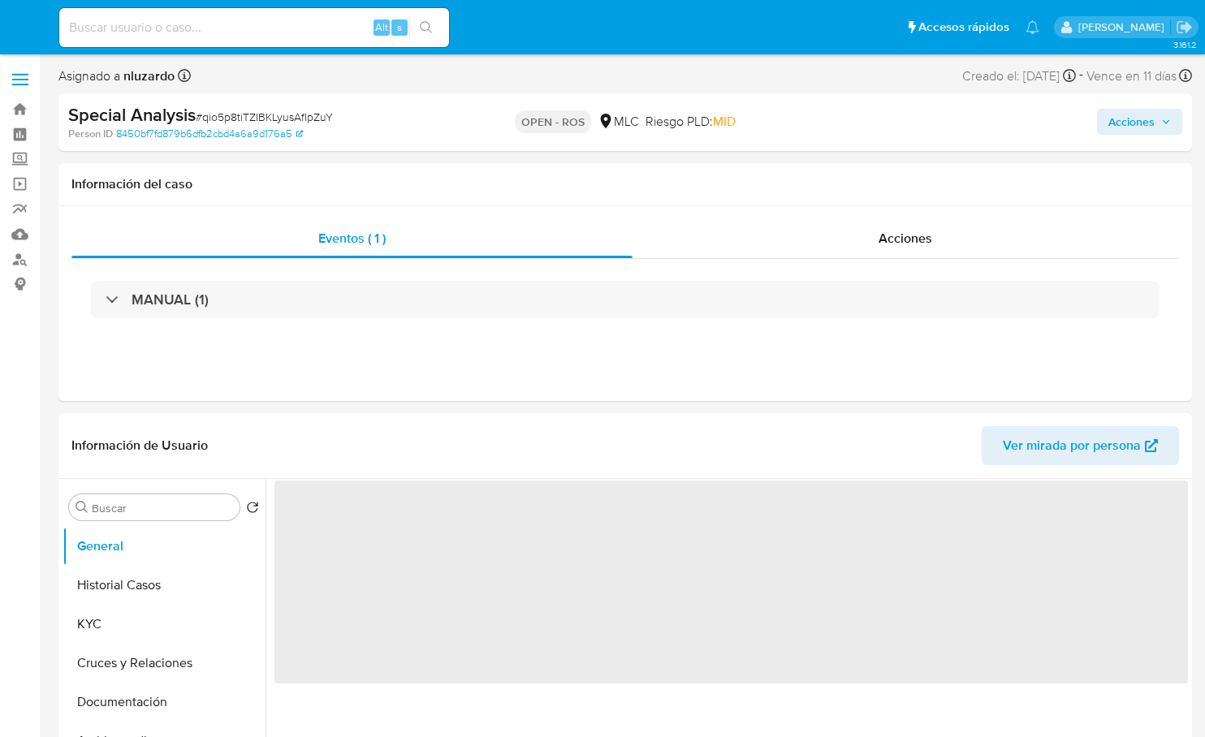
select select "10"
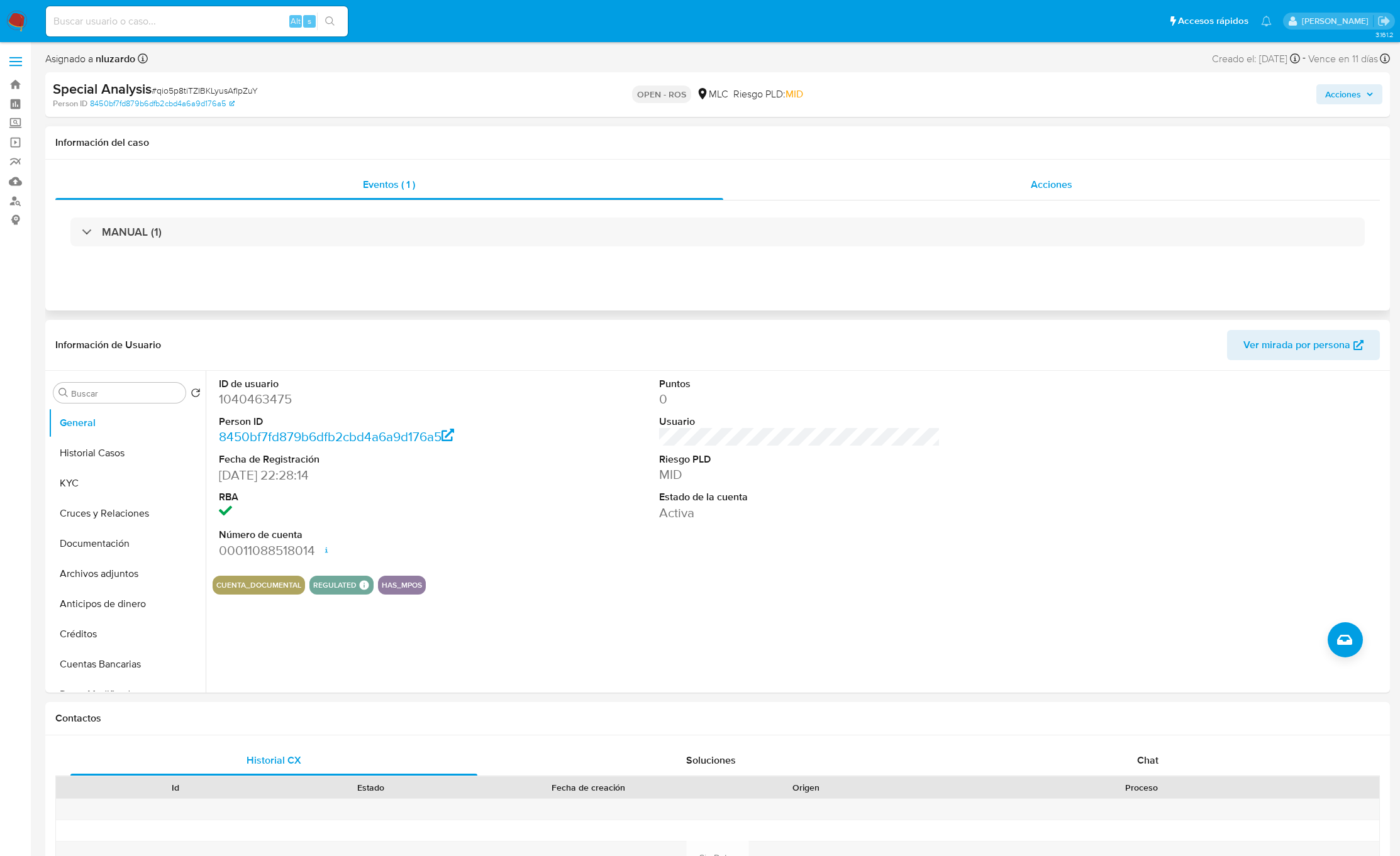
click at [932, 191] on div "Acciones" at bounding box center [1052, 184] width 657 height 30
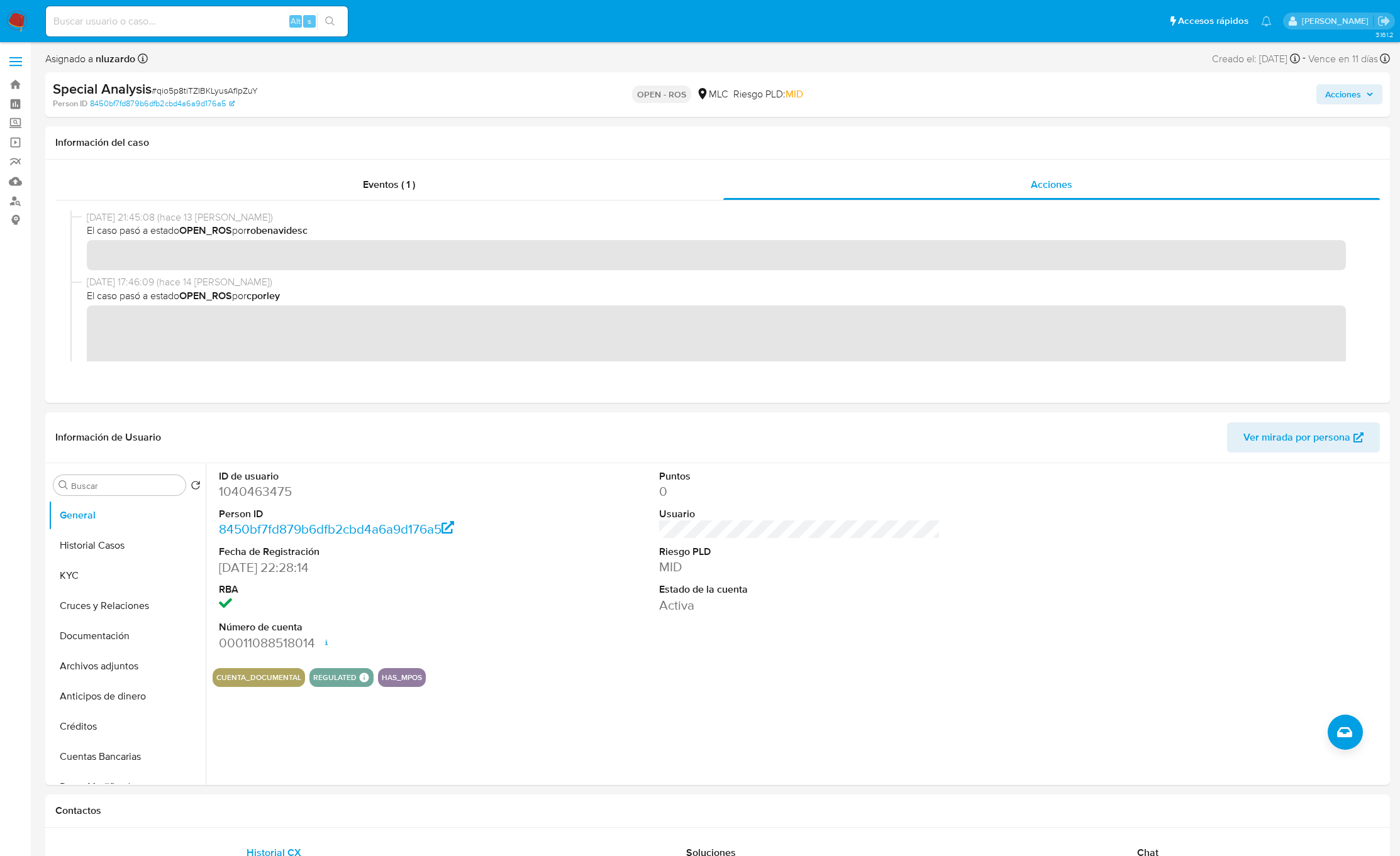
click at [932, 85] on button "Acciones" at bounding box center [1349, 94] width 66 height 20
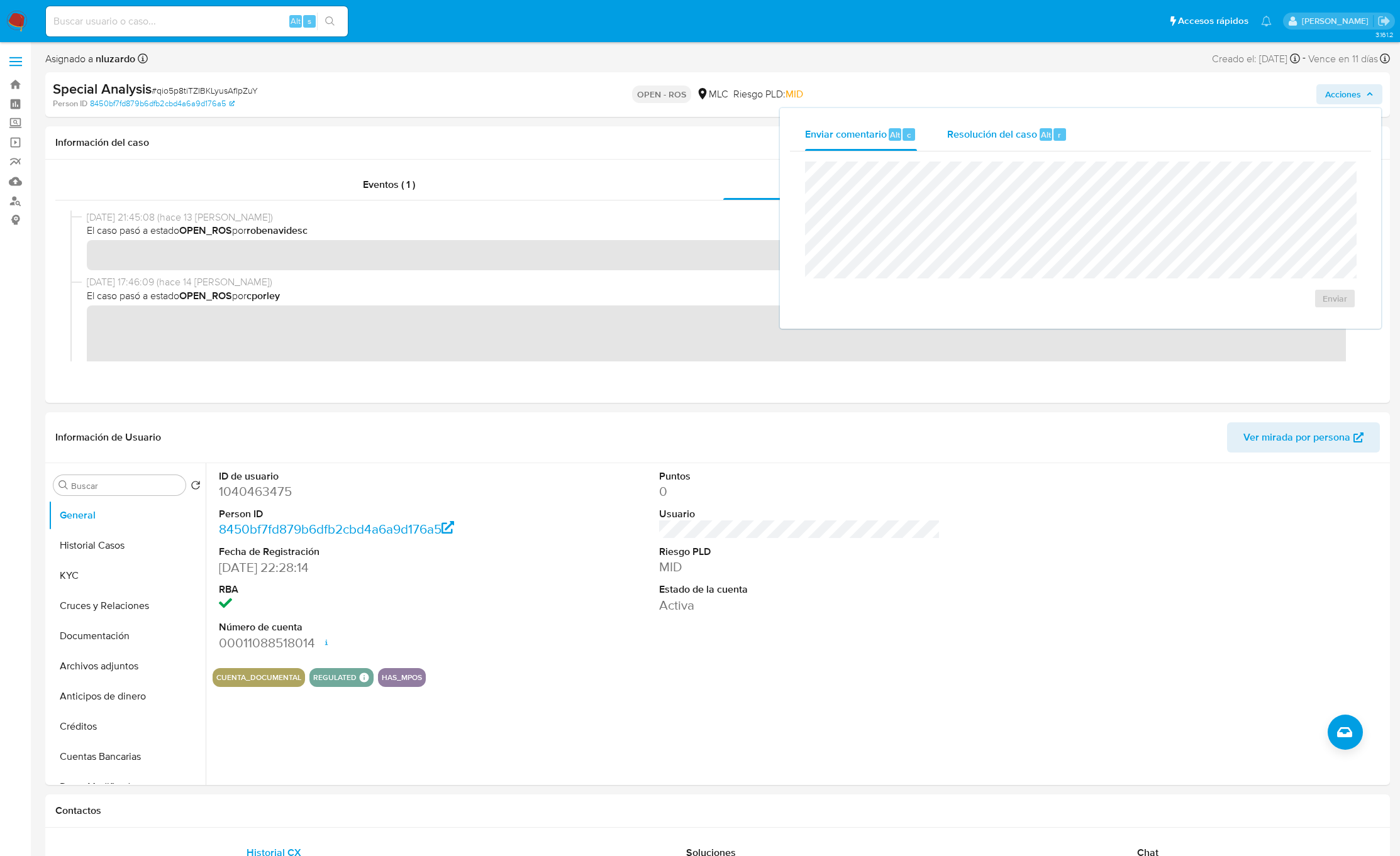
click at [932, 146] on div "Resolución del caso Alt r" at bounding box center [1007, 135] width 120 height 33
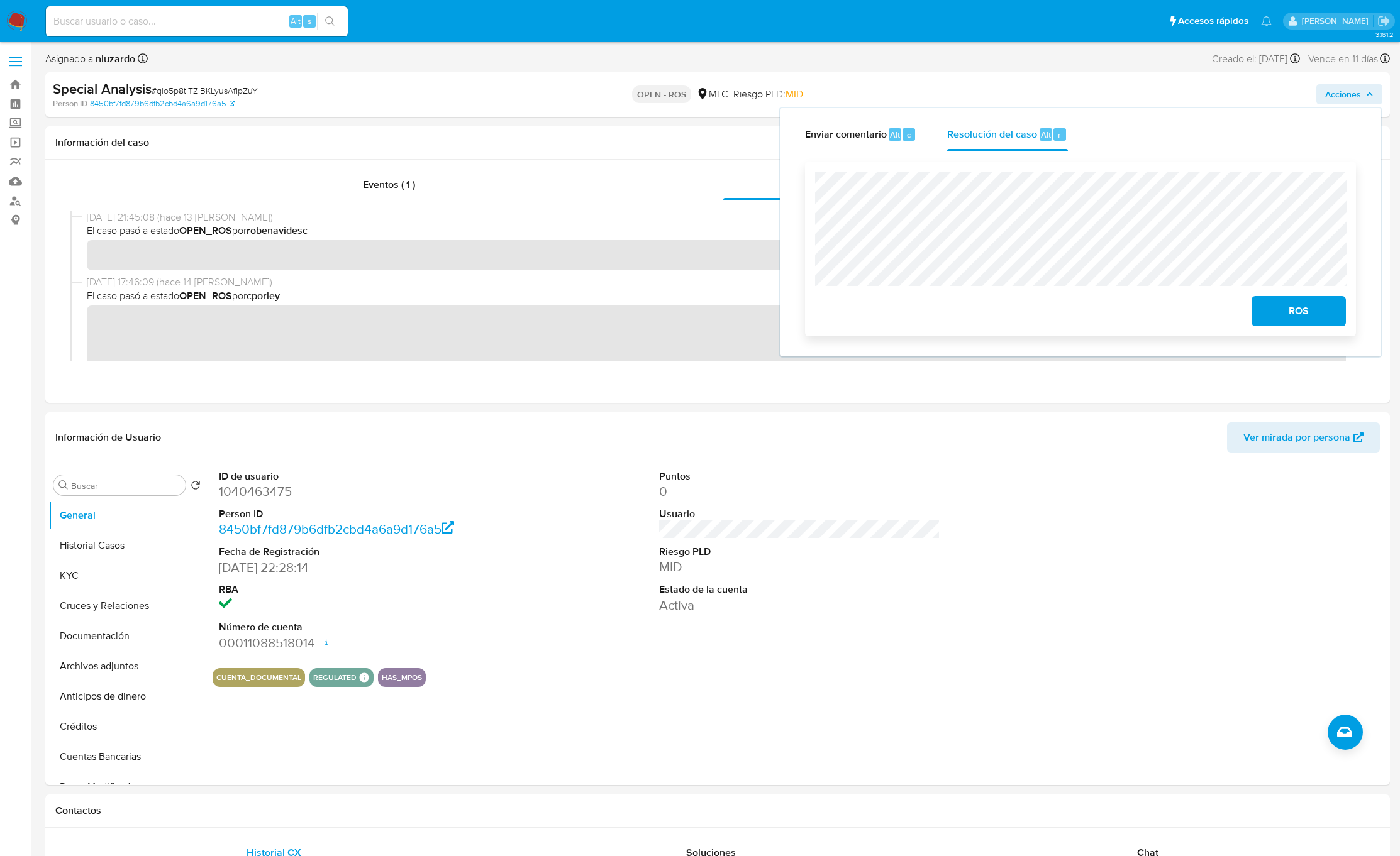
click at [932, 317] on span "ROS" at bounding box center [1299, 311] width 62 height 28
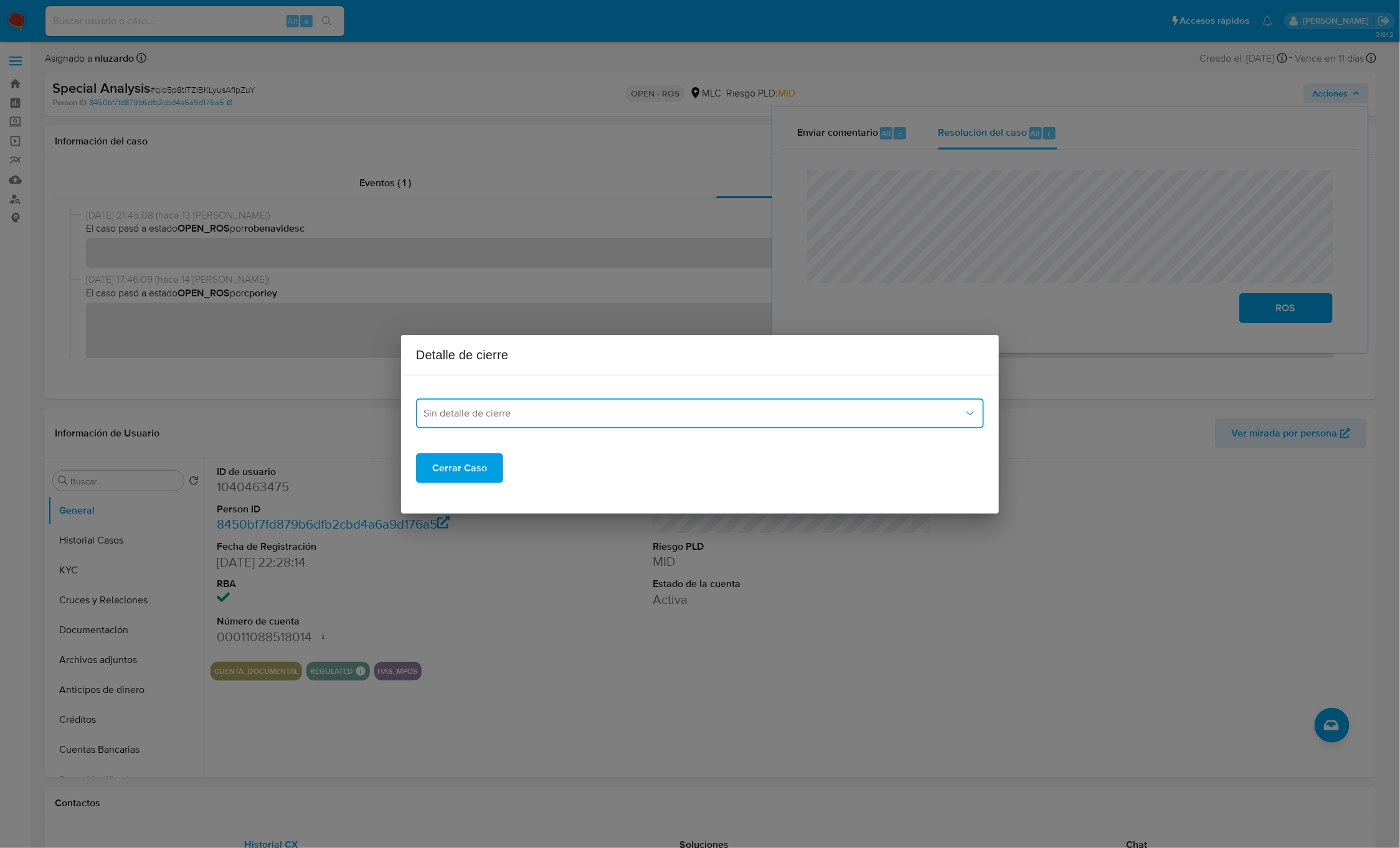
click at [499, 417] on span "Sin detalle de cierre" at bounding box center [693, 413] width 541 height 12
click at [458, 475] on span "ROS_EMISOR" at bounding box center [453, 477] width 61 height 12
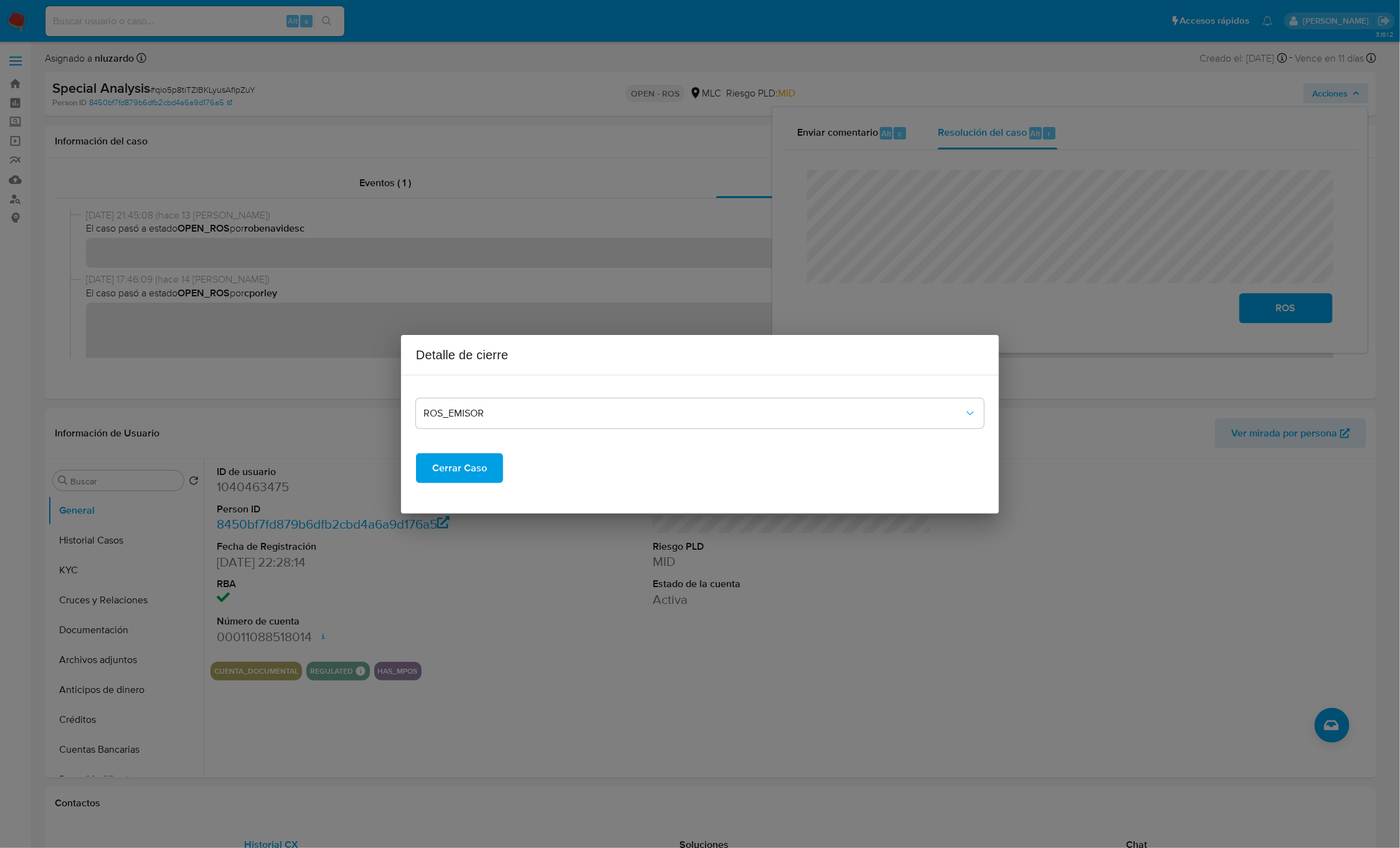
click at [449, 467] on span "Cerrar Caso" at bounding box center [459, 468] width 54 height 28
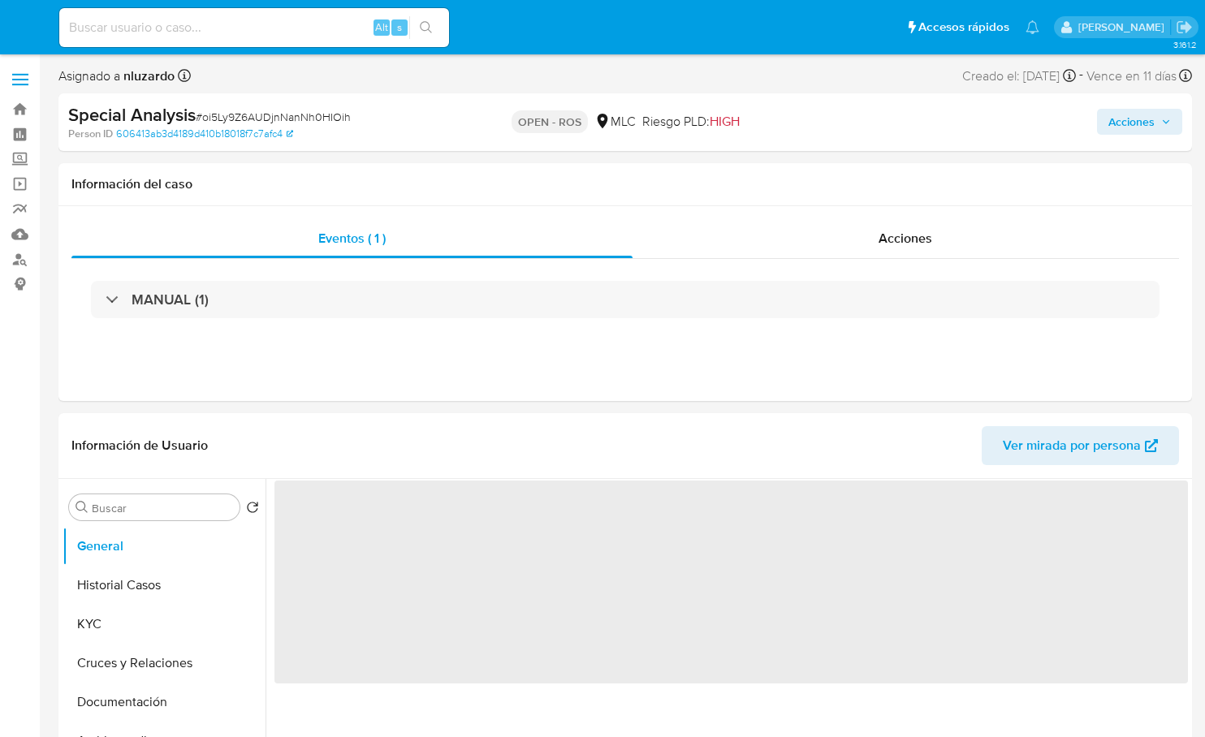
select select "10"
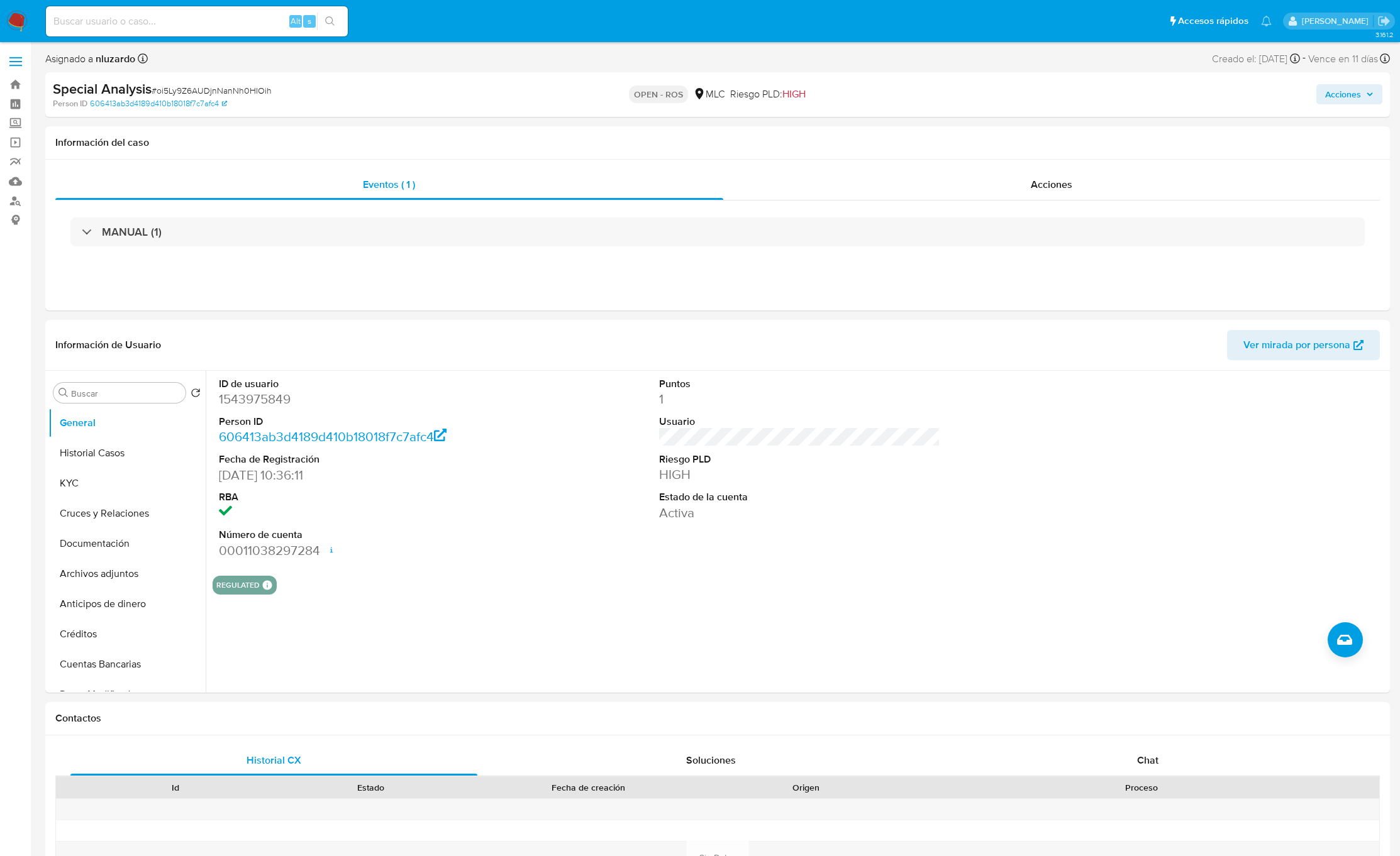
click at [932, 91] on icon "button" at bounding box center [1370, 94] width 8 height 8
click at [932, 91] on span "Acciones" at bounding box center [1343, 94] width 36 height 20
click at [932, 136] on span "Resolución del caso" at bounding box center [992, 134] width 90 height 15
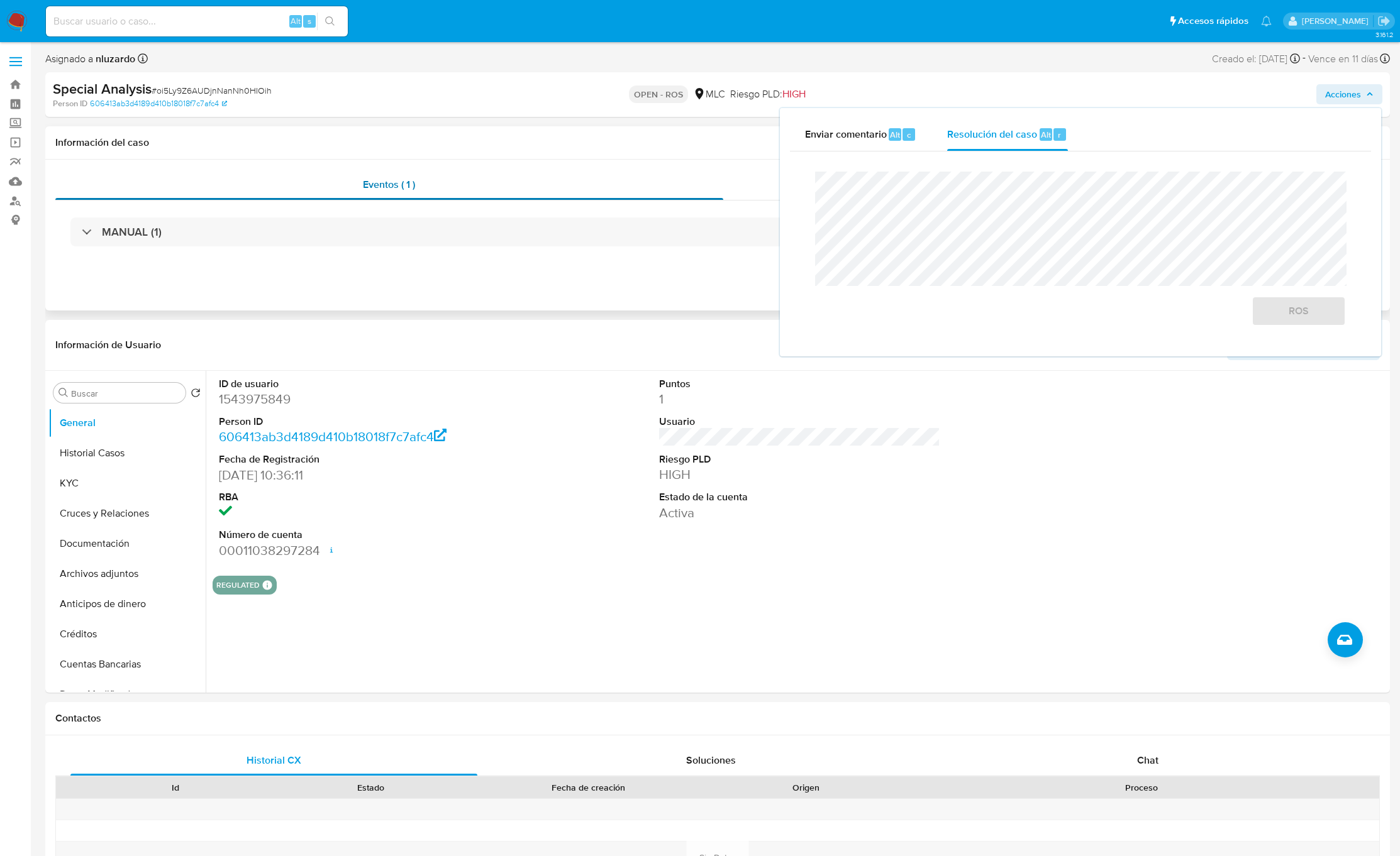
click at [493, 177] on div "Eventos ( 1 )" at bounding box center [389, 184] width 668 height 30
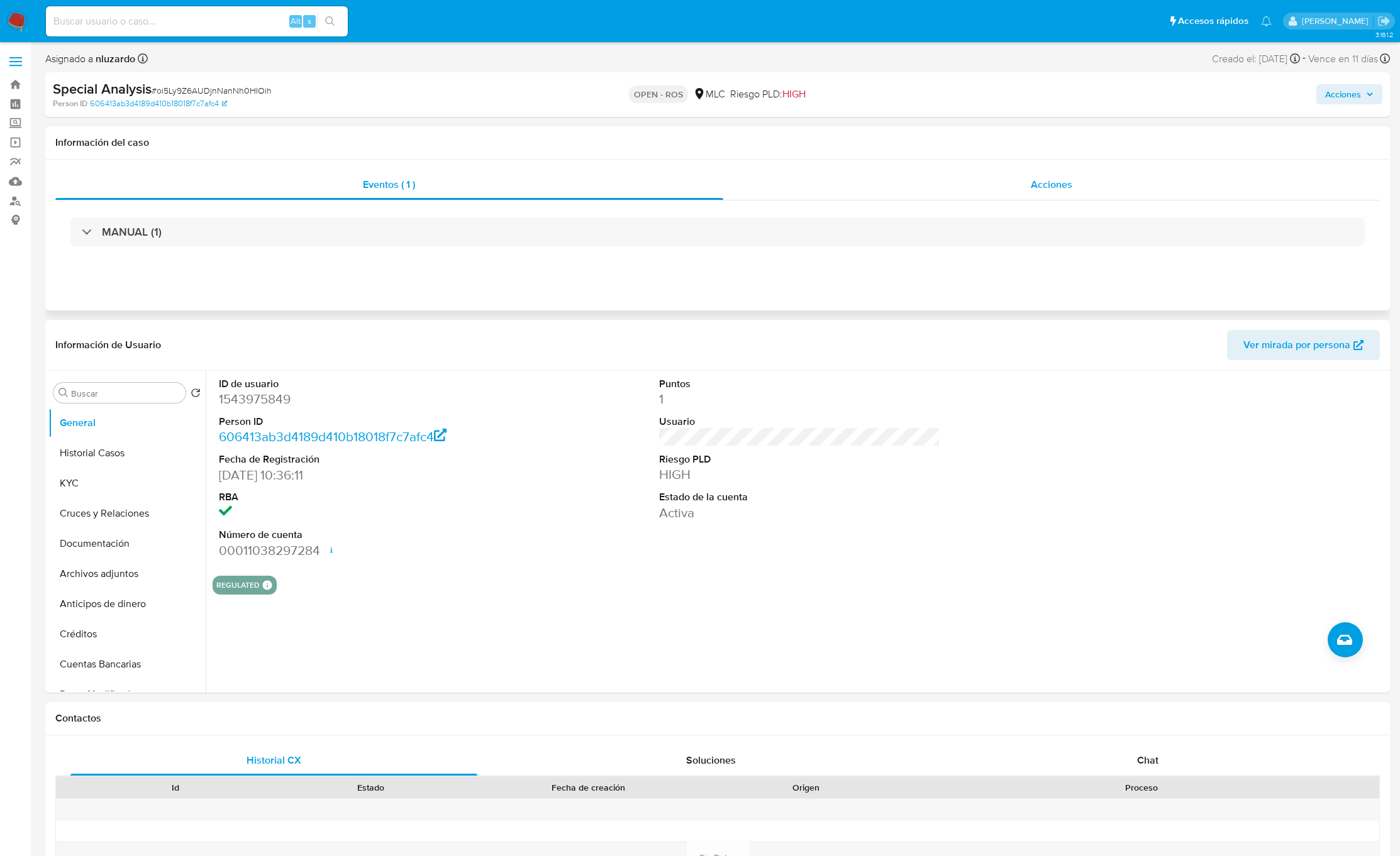
click at [893, 187] on div "Acciones" at bounding box center [1052, 184] width 657 height 30
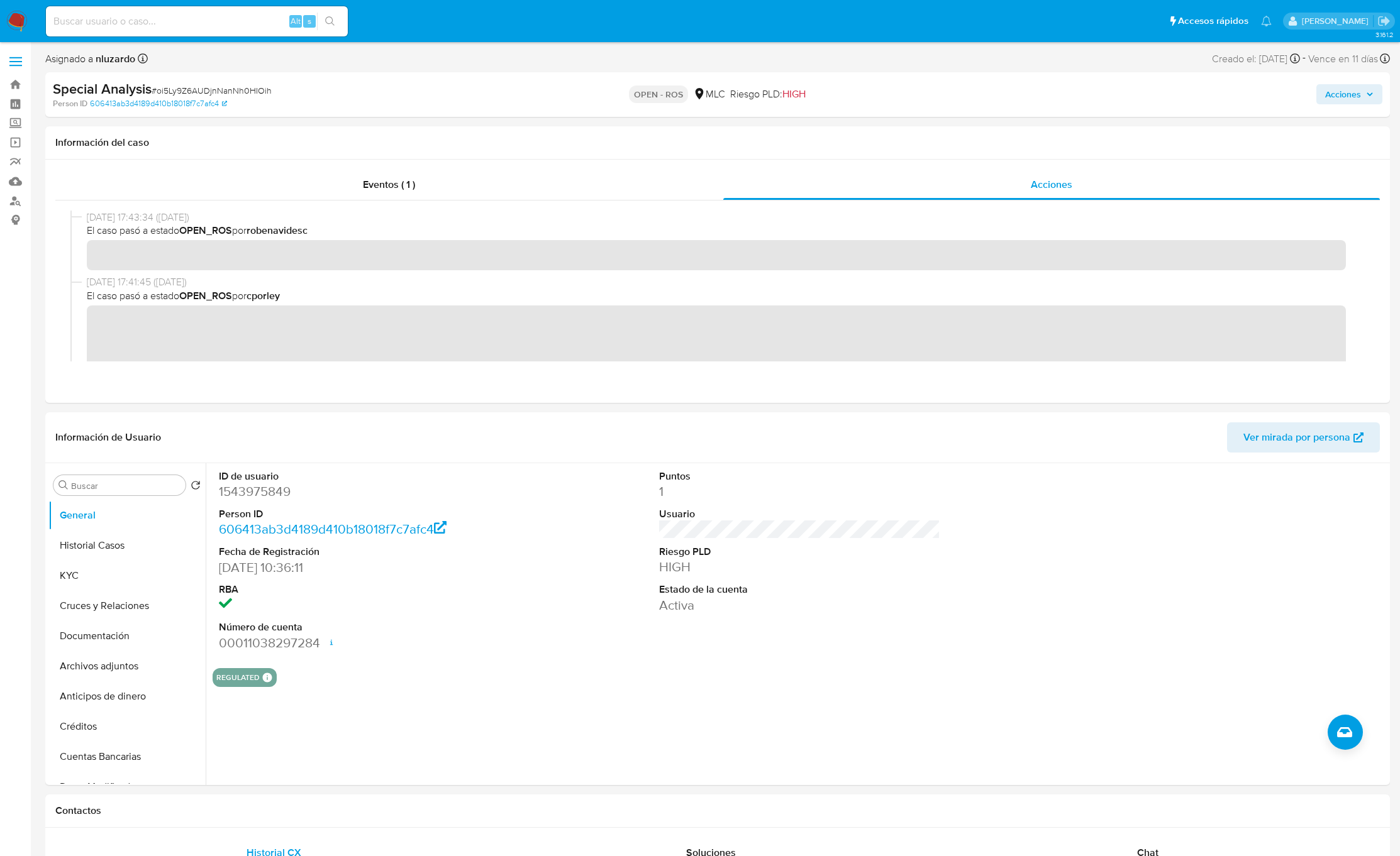
click at [932, 99] on span "Acciones" at bounding box center [1343, 94] width 36 height 20
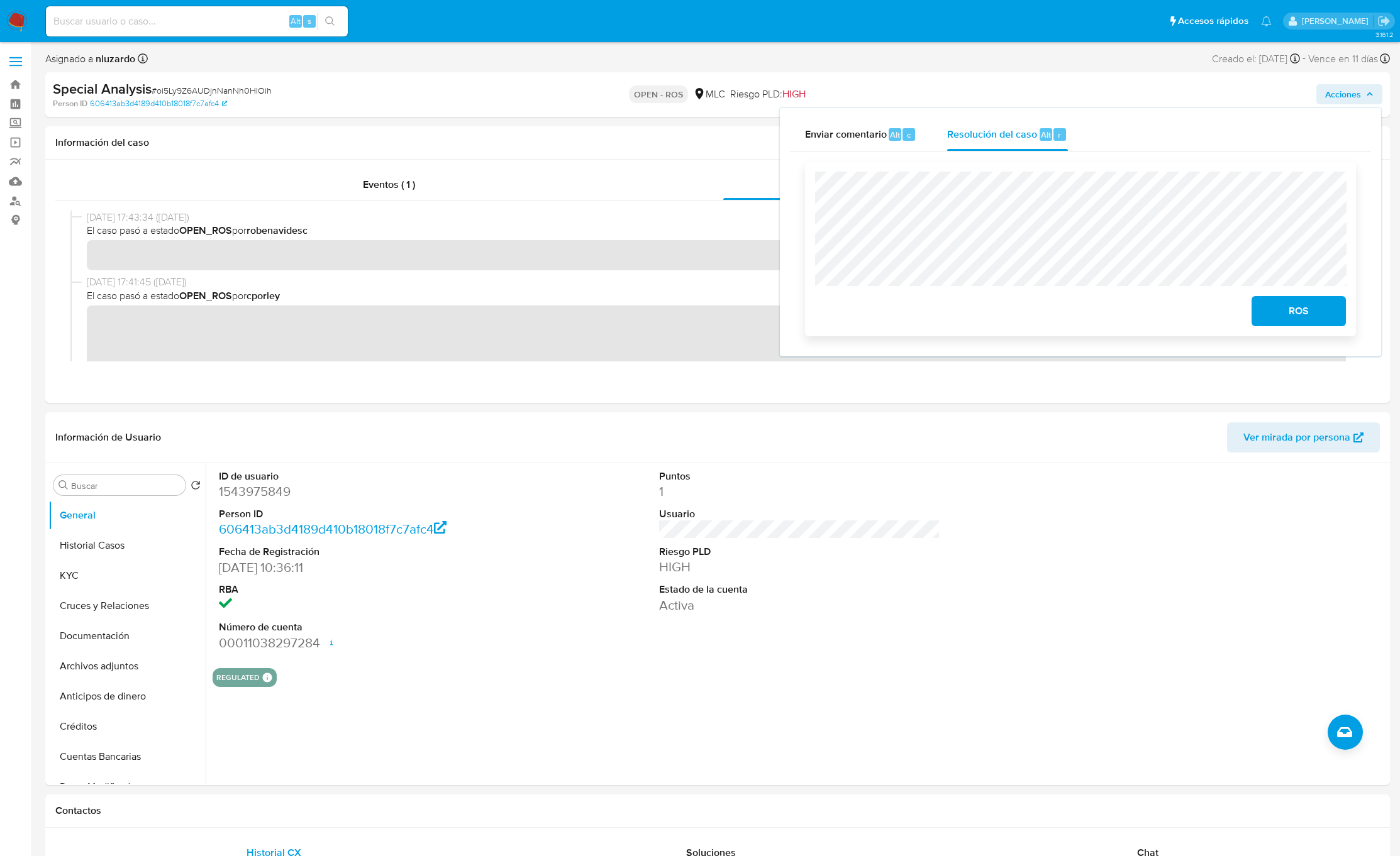
click at [932, 310] on span "ROS" at bounding box center [1299, 311] width 62 height 28
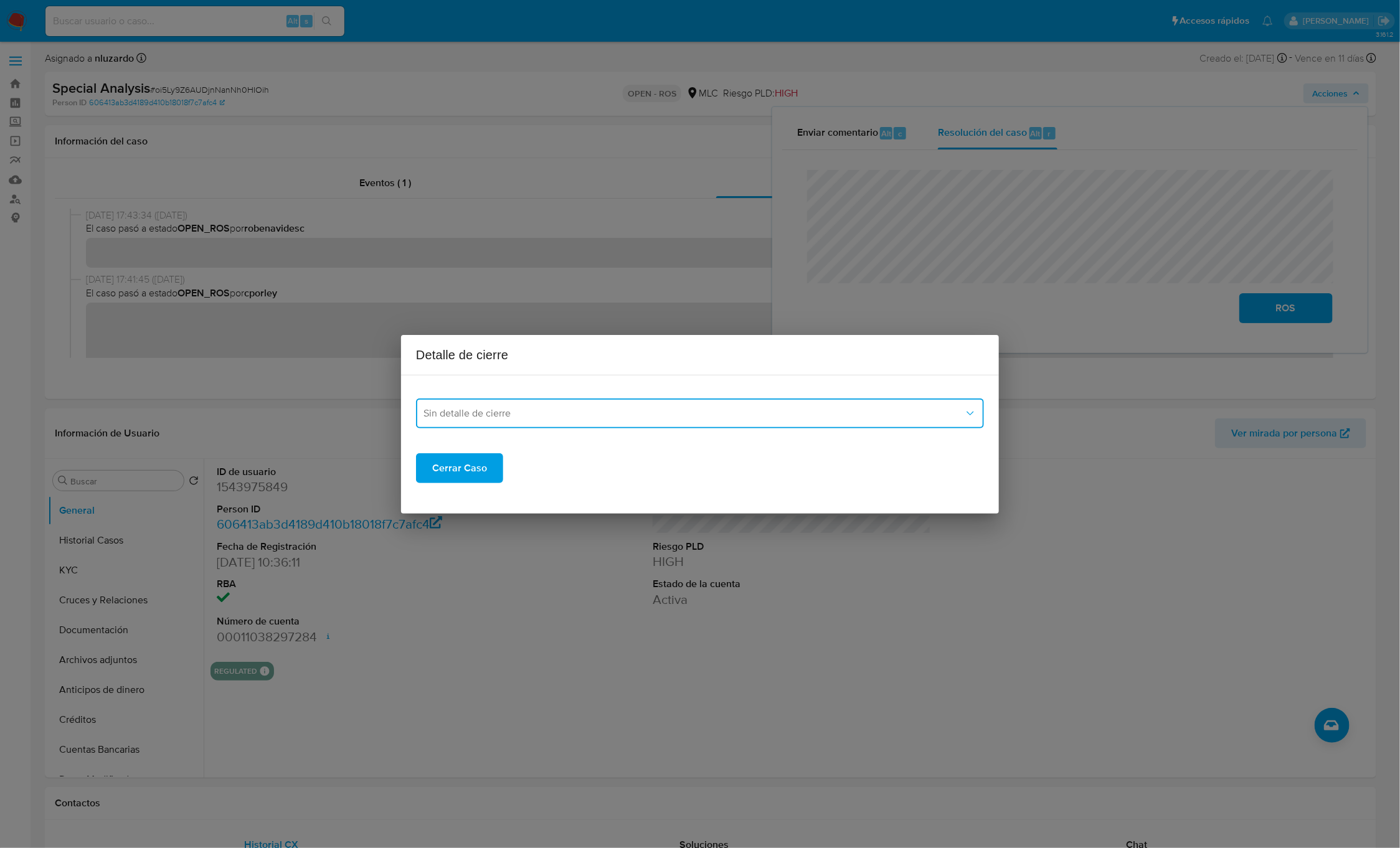
click at [587, 421] on button "Sin detalle de cierre" at bounding box center [700, 413] width 568 height 30
click at [455, 479] on span "ROS_EMISOR" at bounding box center [453, 477] width 61 height 12
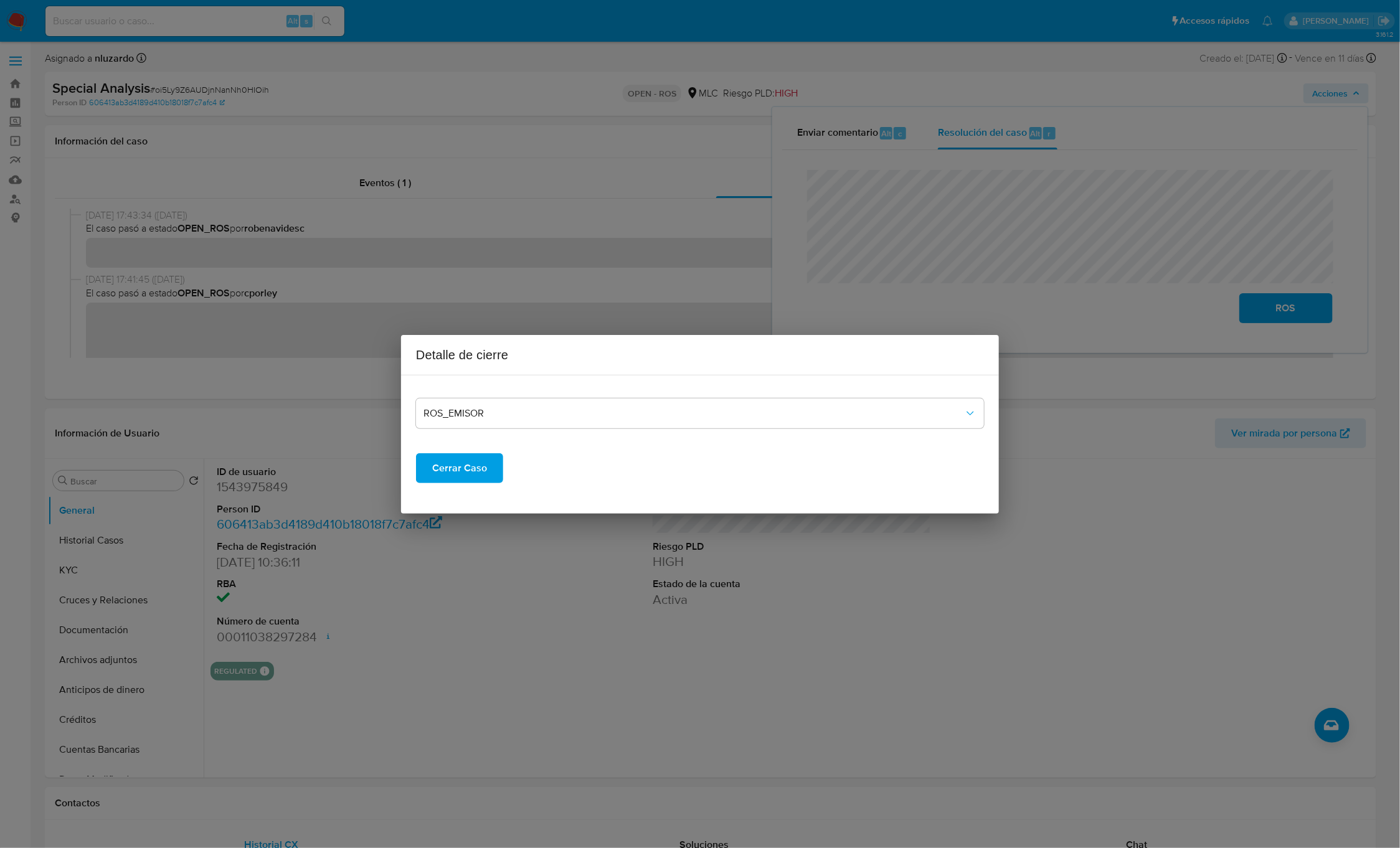
click span "Cerrar Caso"
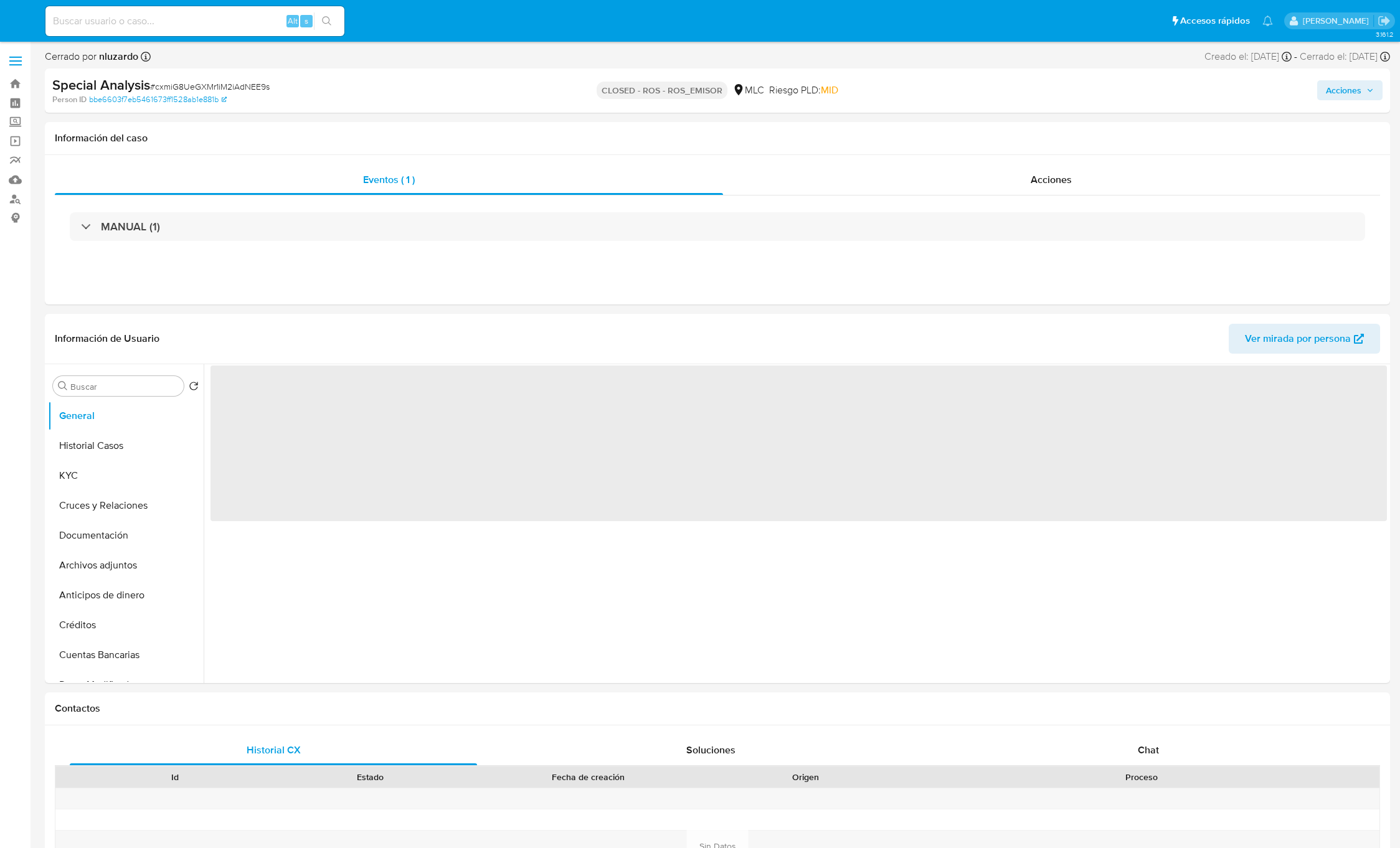
select select "10"
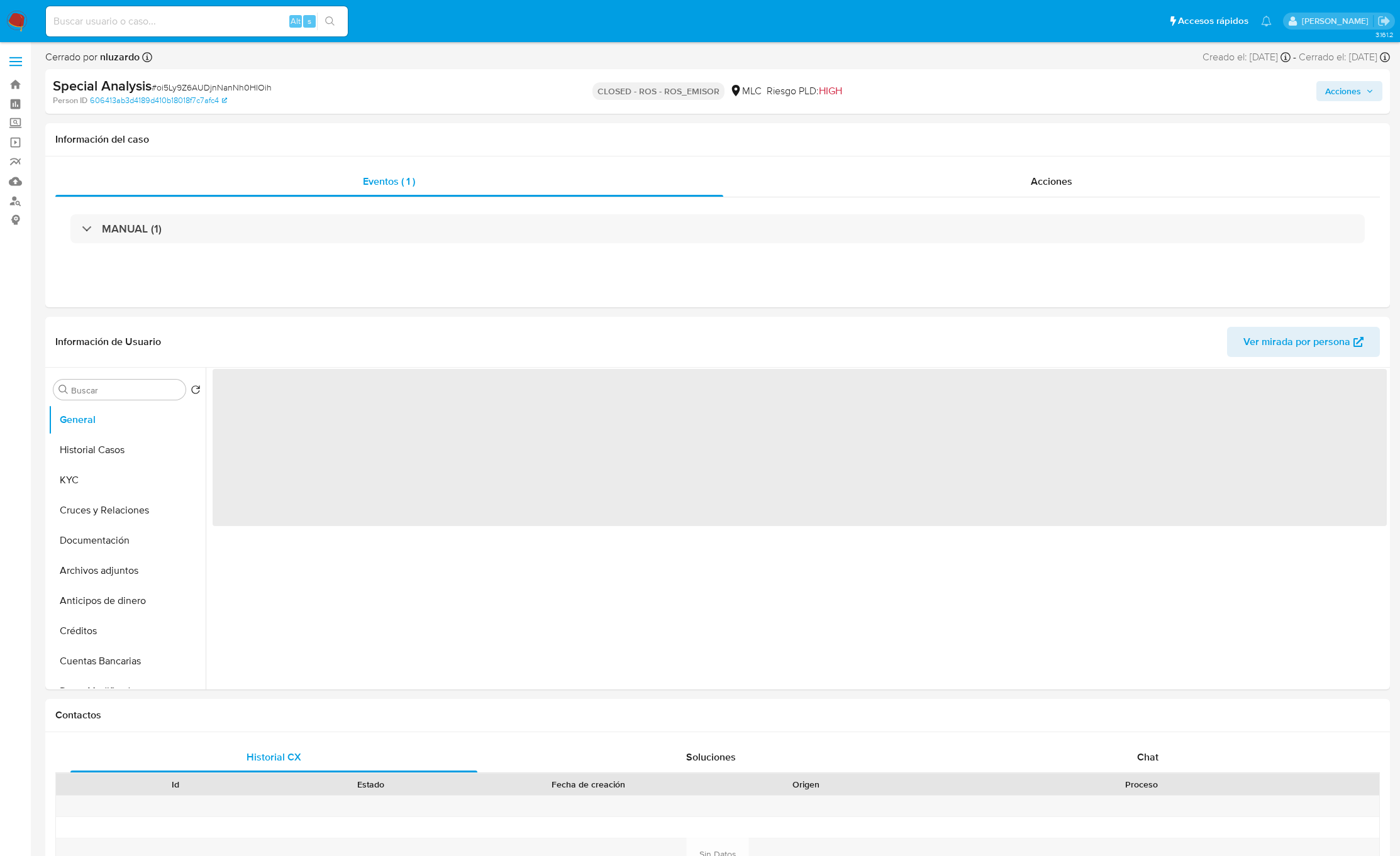
select select "10"
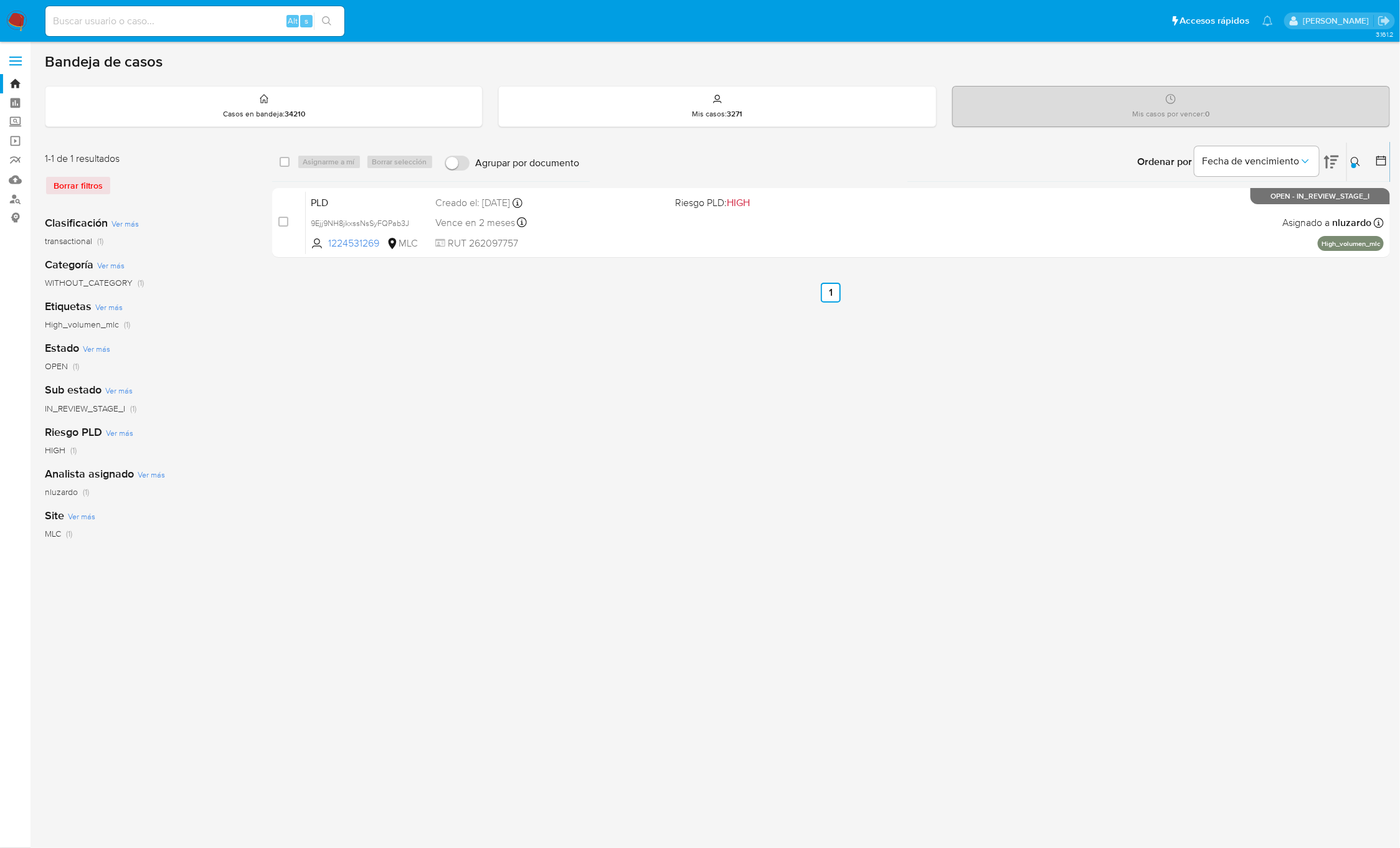
click at [73, 189] on div "Borrar filtros" at bounding box center [144, 186] width 199 height 20
click at [77, 185] on div "Borrar filtros" at bounding box center [144, 186] width 199 height 20
drag, startPoint x: 531, startPoint y: 334, endPoint x: 502, endPoint y: 291, distance: 51.9
click at [532, 334] on div "select-all-cases-checkbox Asignarme a mí Borrar selección Agrupar por documento…" at bounding box center [831, 415] width 1119 height 547
click at [1381, 163] on icon at bounding box center [1381, 160] width 12 height 12
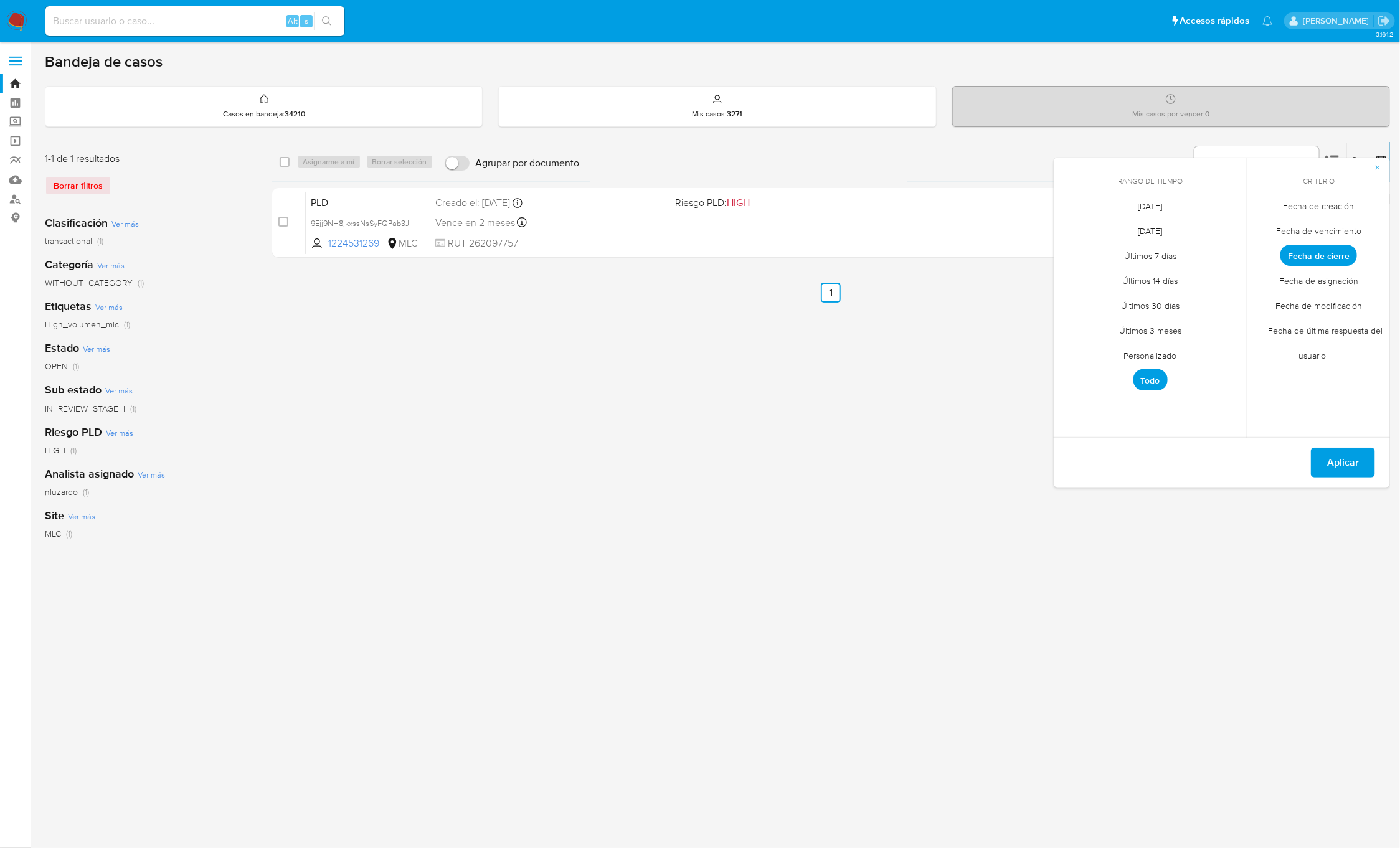
click at [1308, 247] on span "Fecha de cierre" at bounding box center [1319, 255] width 77 height 21
click at [1153, 199] on span "[DATE]" at bounding box center [1151, 206] width 51 height 25
click at [1165, 357] on span "Personalizado" at bounding box center [1150, 356] width 79 height 25
click at [1076, 270] on button "1" at bounding box center [1076, 274] width 20 height 20
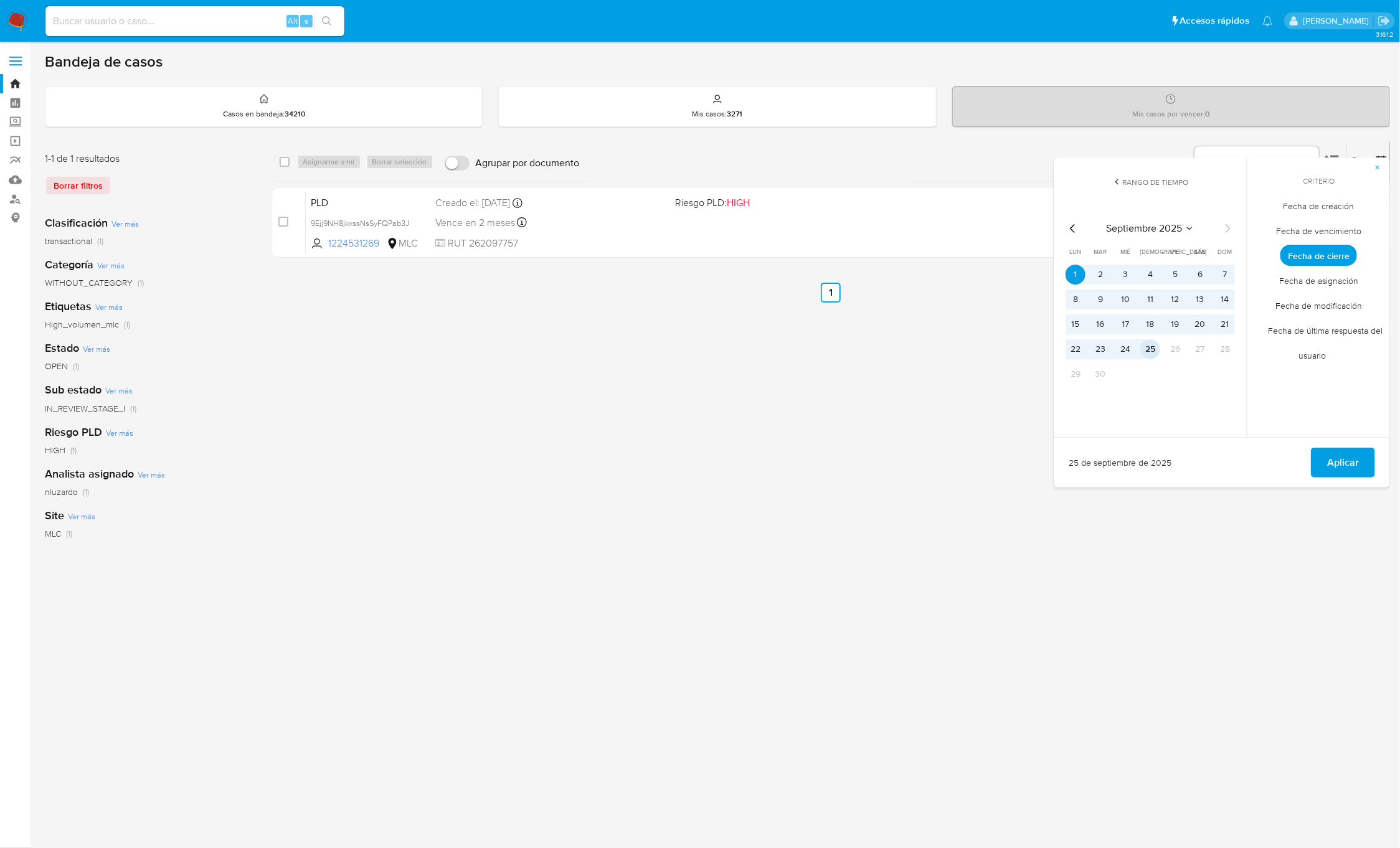
click at [1147, 353] on button "25" at bounding box center [1150, 350] width 20 height 20
click at [1336, 460] on span "Aplicar" at bounding box center [1342, 463] width 31 height 28
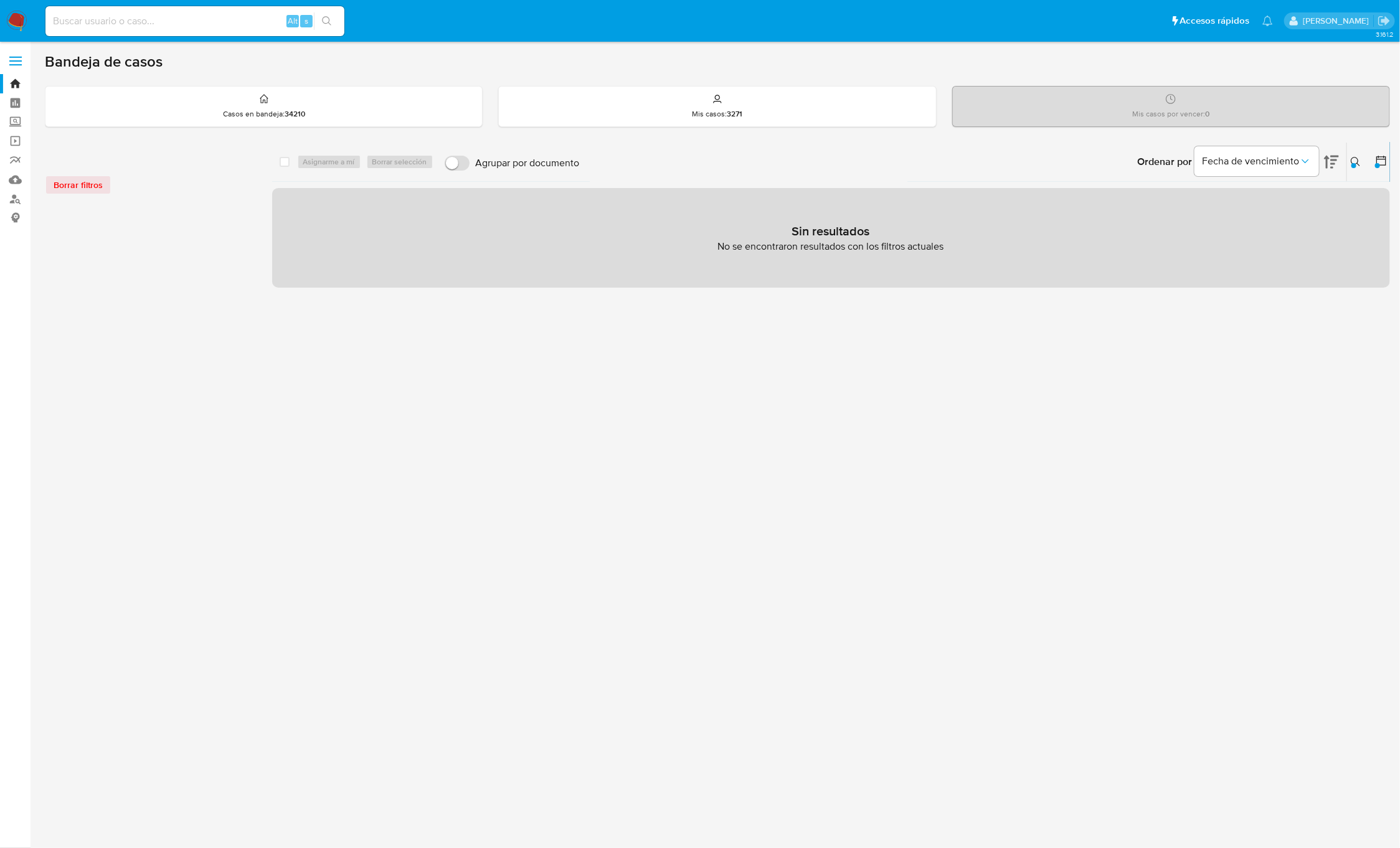
click at [1343, 156] on div "Ordenar por Fecha de vencimiento" at bounding box center [1237, 162] width 219 height 38
click at [1351, 161] on button at bounding box center [1357, 161] width 21 height 15
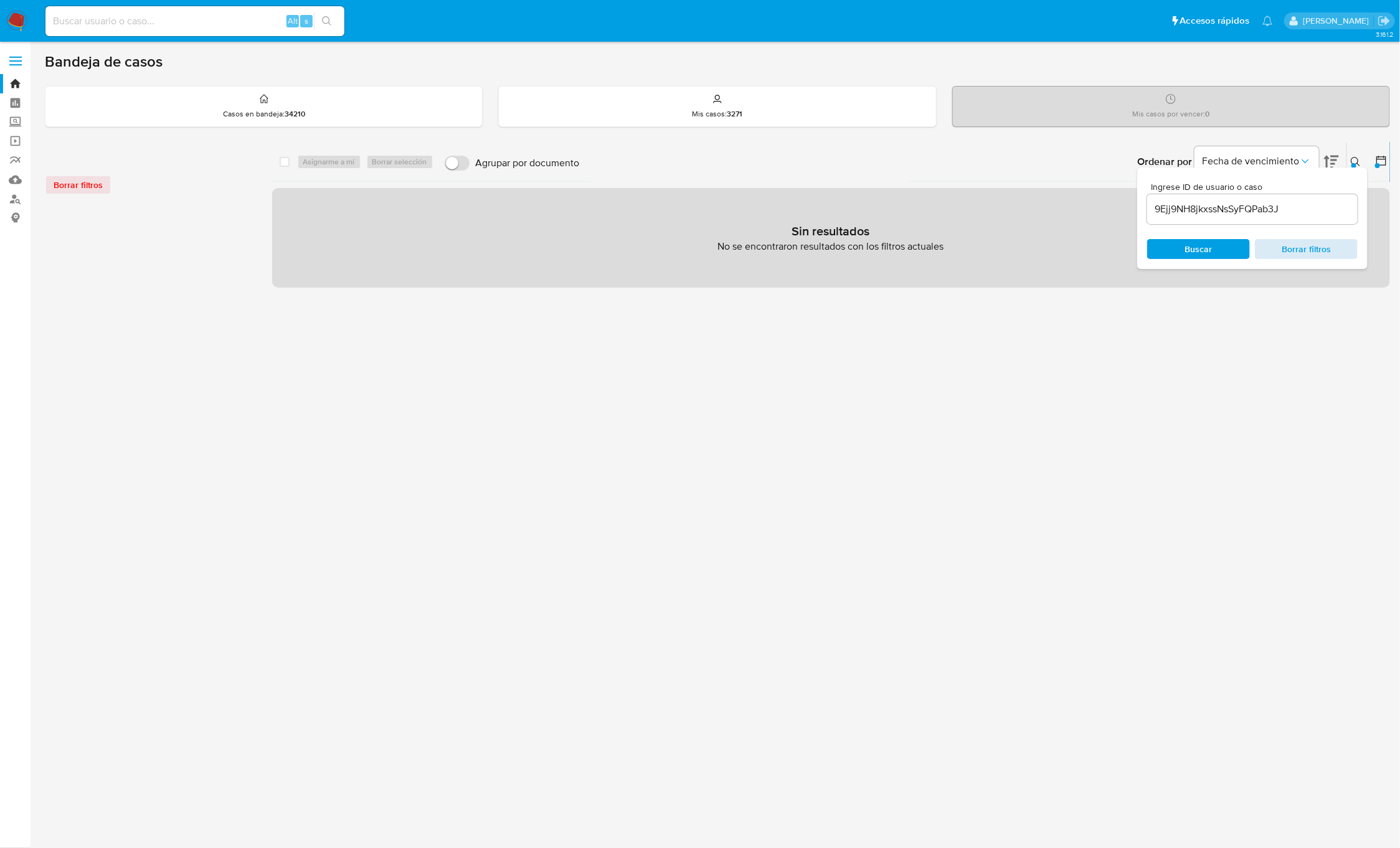
click at [1296, 257] on span "Borrar filtros" at bounding box center [1306, 249] width 85 height 18
click at [1224, 250] on span "Buscar" at bounding box center [1198, 249] width 85 height 18
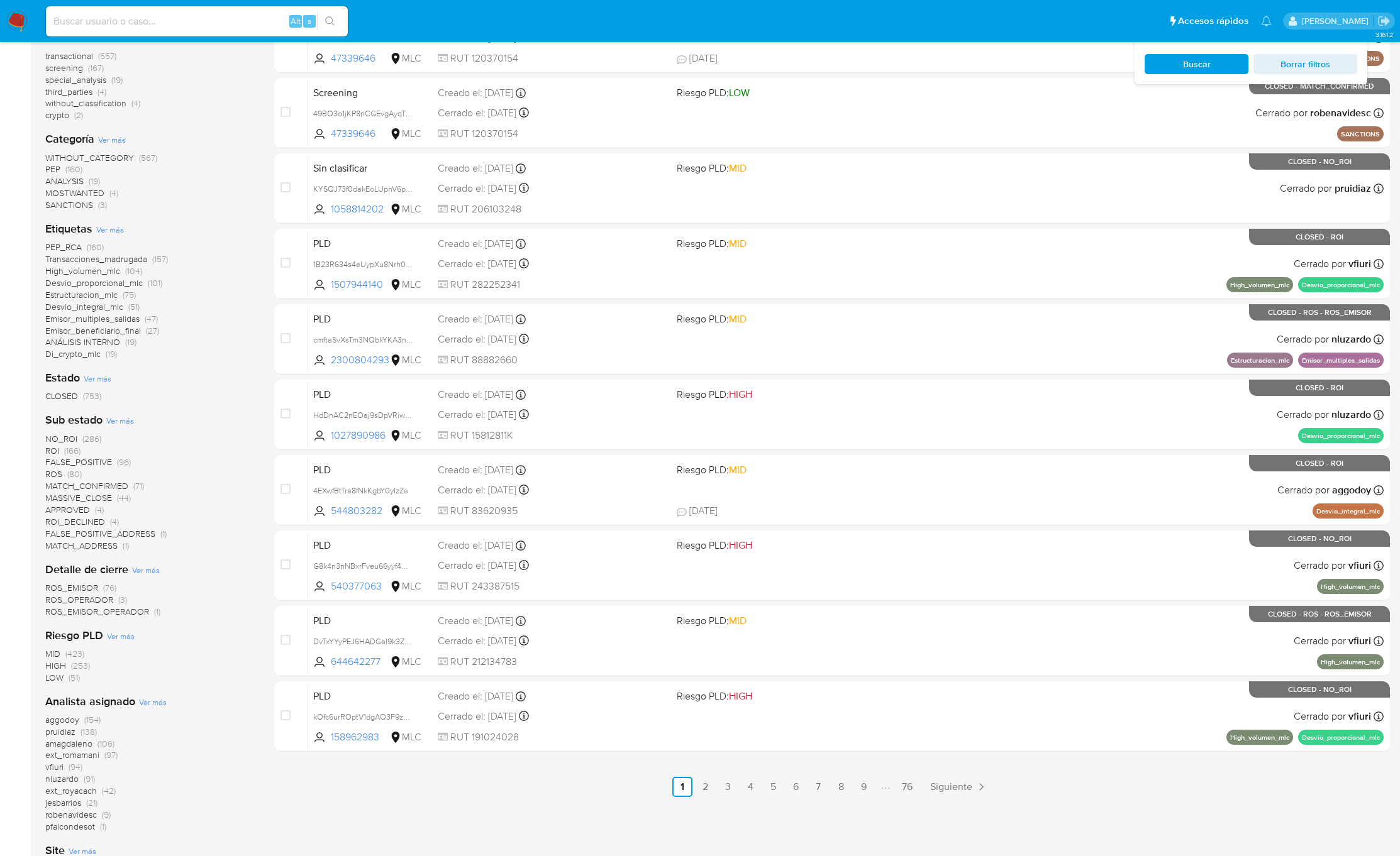
scroll to position [319, 0]
